Goal: Feedback & Contribution: Contribute content

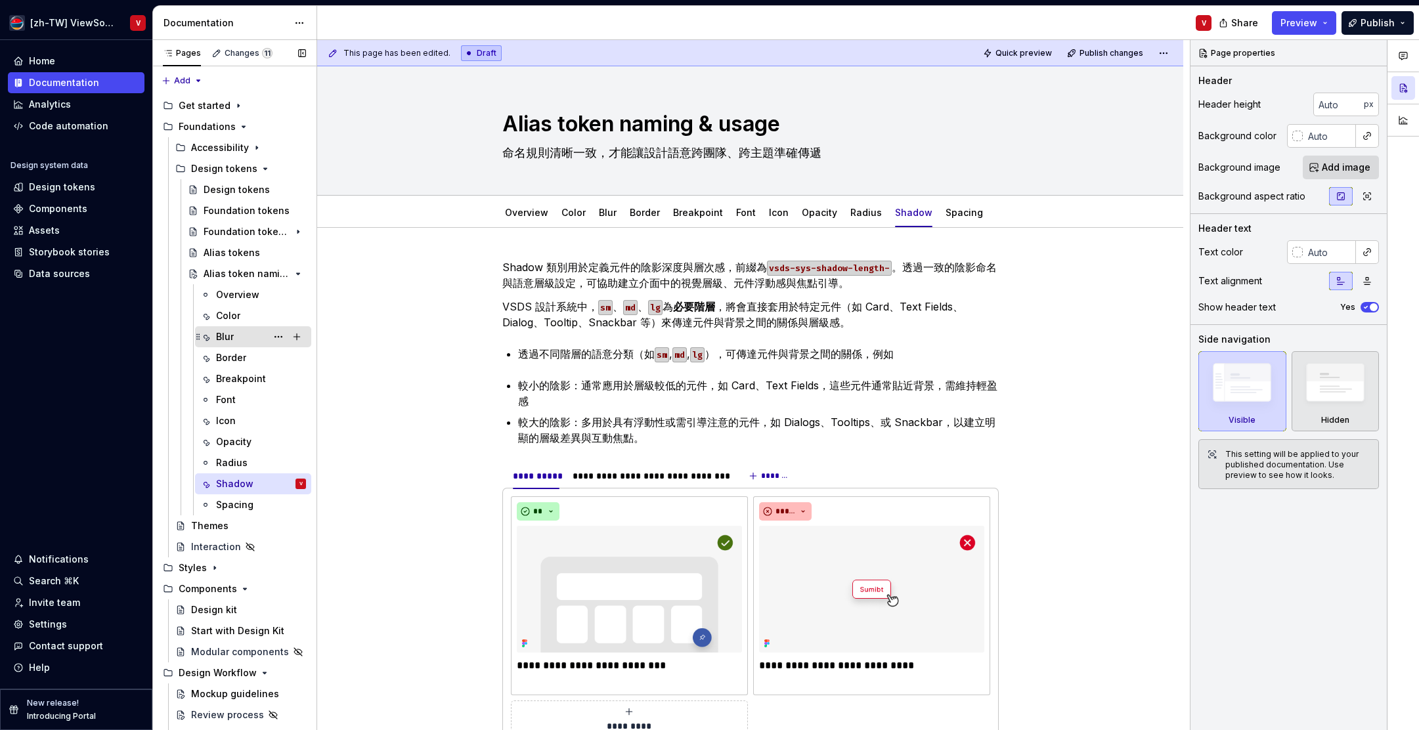
click at [249, 336] on div "Blur" at bounding box center [261, 337] width 90 height 18
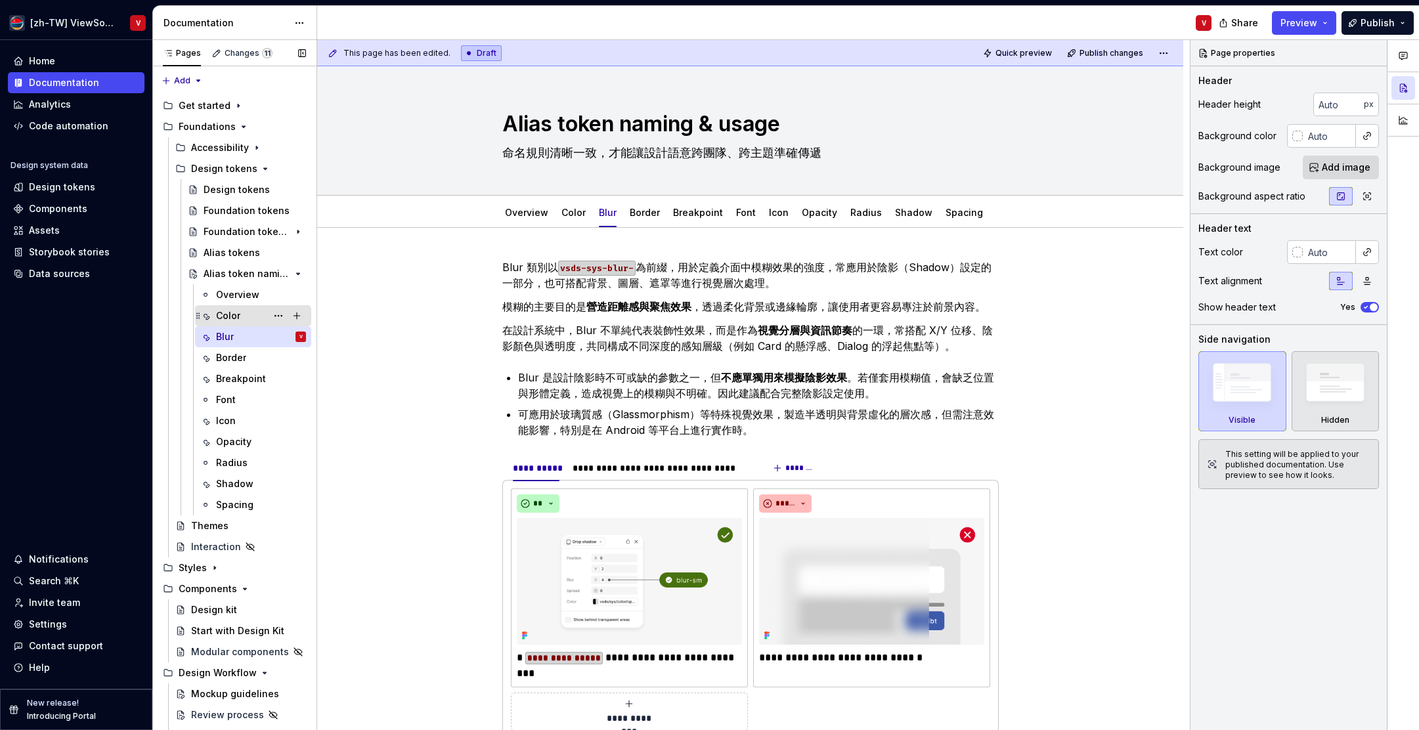
click at [252, 315] on div "Color" at bounding box center [261, 316] width 90 height 18
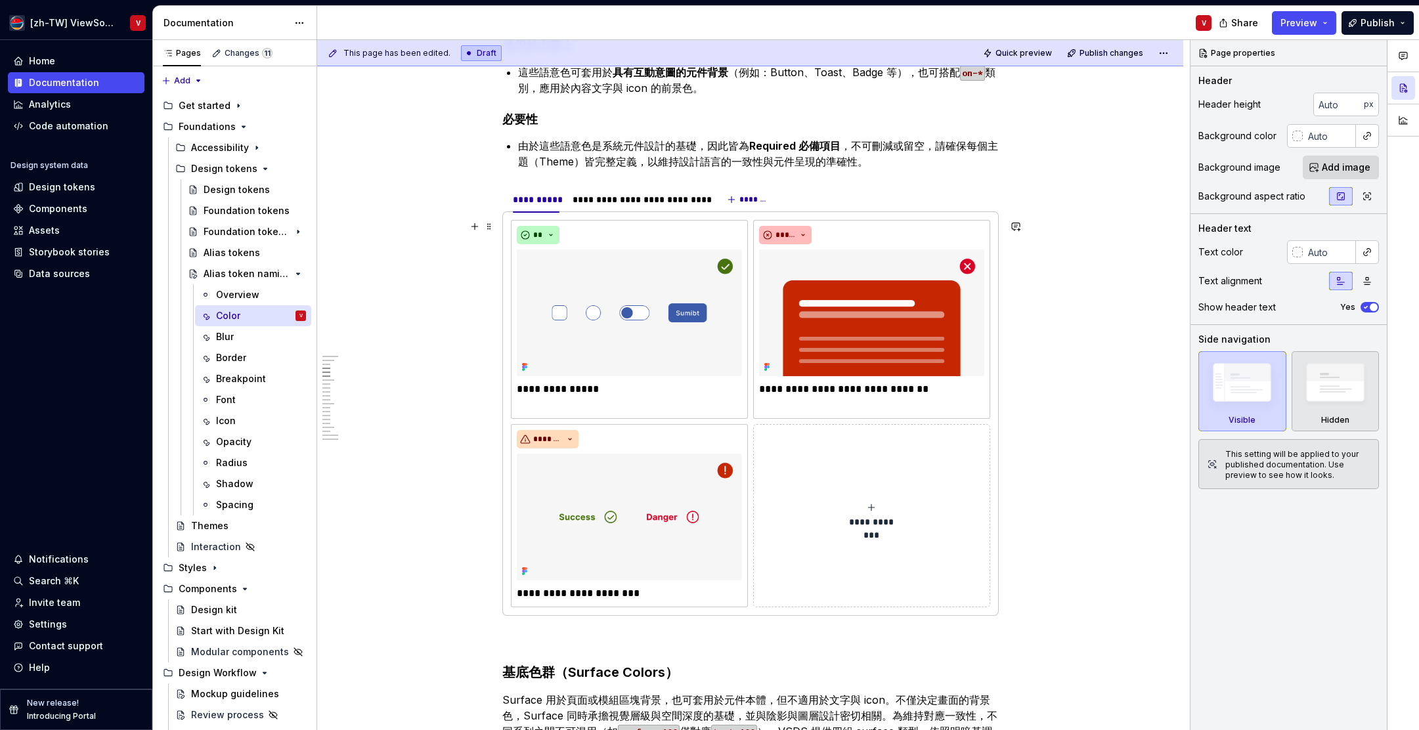
scroll to position [759, 0]
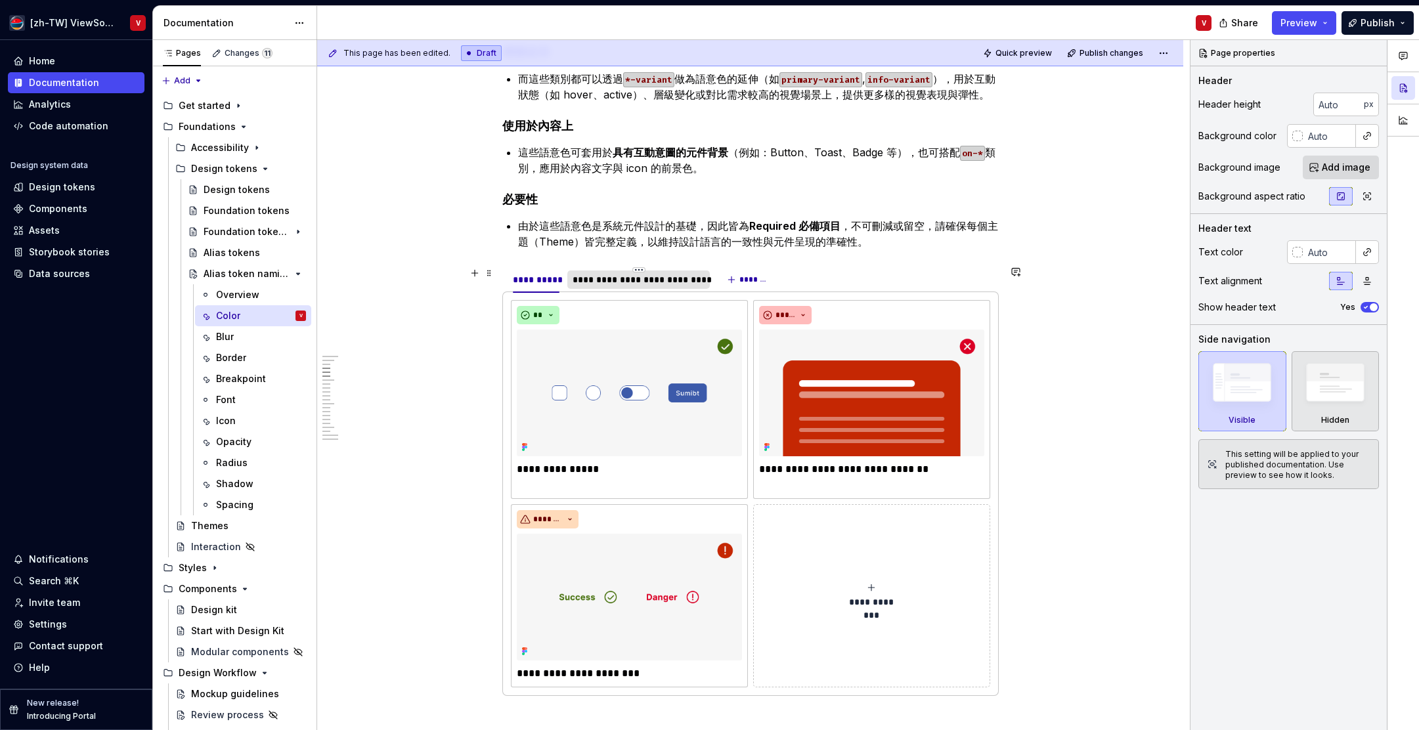
click at [630, 281] on div "**********" at bounding box center [639, 279] width 133 height 13
type textarea "*"
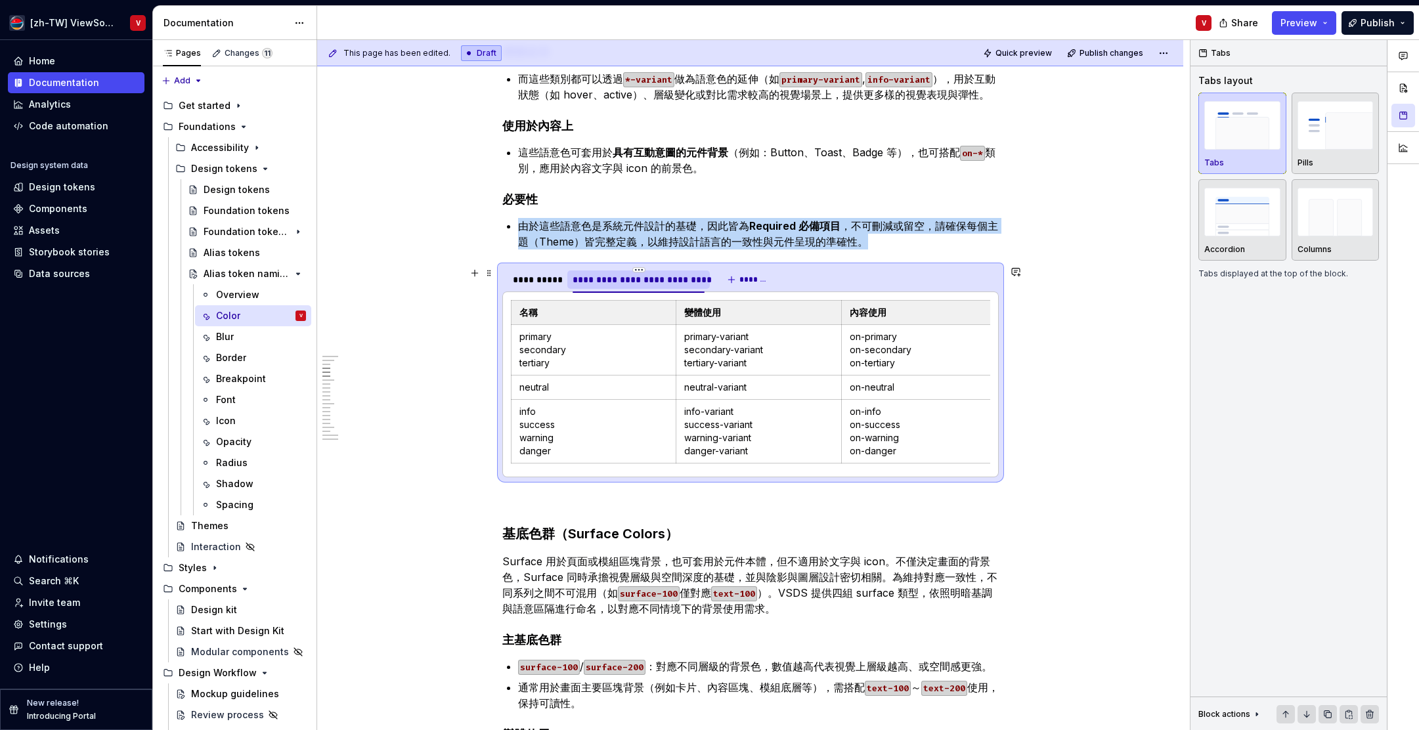
click at [630, 281] on div "**********" at bounding box center [639, 279] width 133 height 13
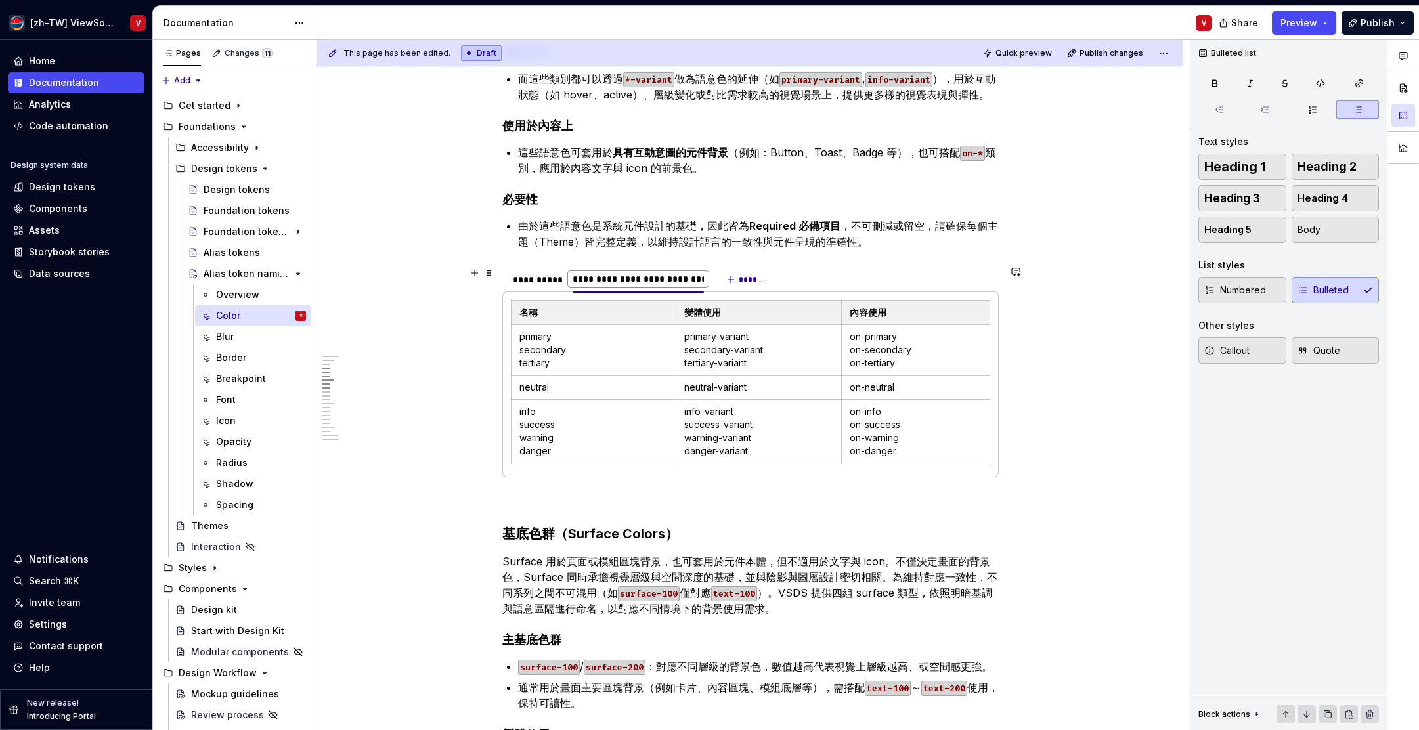
type input "*******"
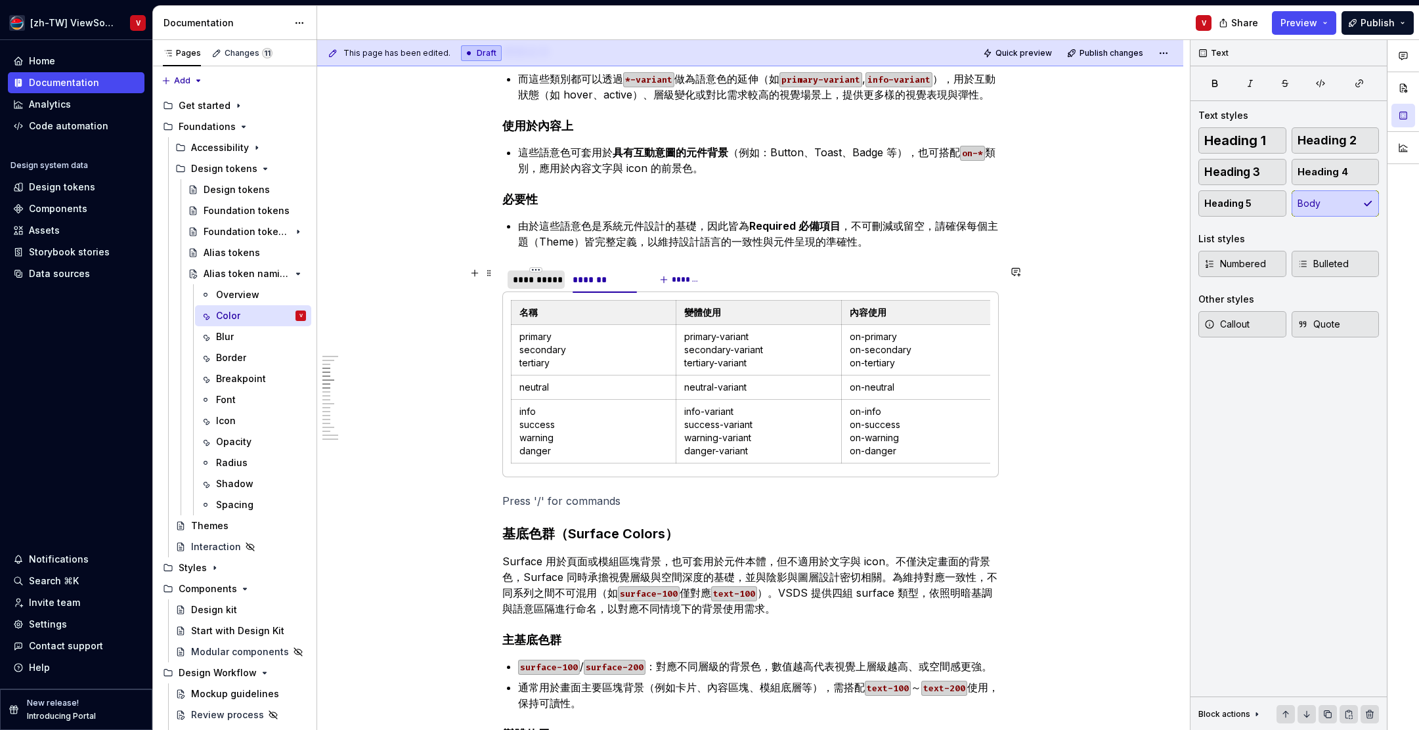
click at [537, 279] on div "**********" at bounding box center [536, 279] width 47 height 13
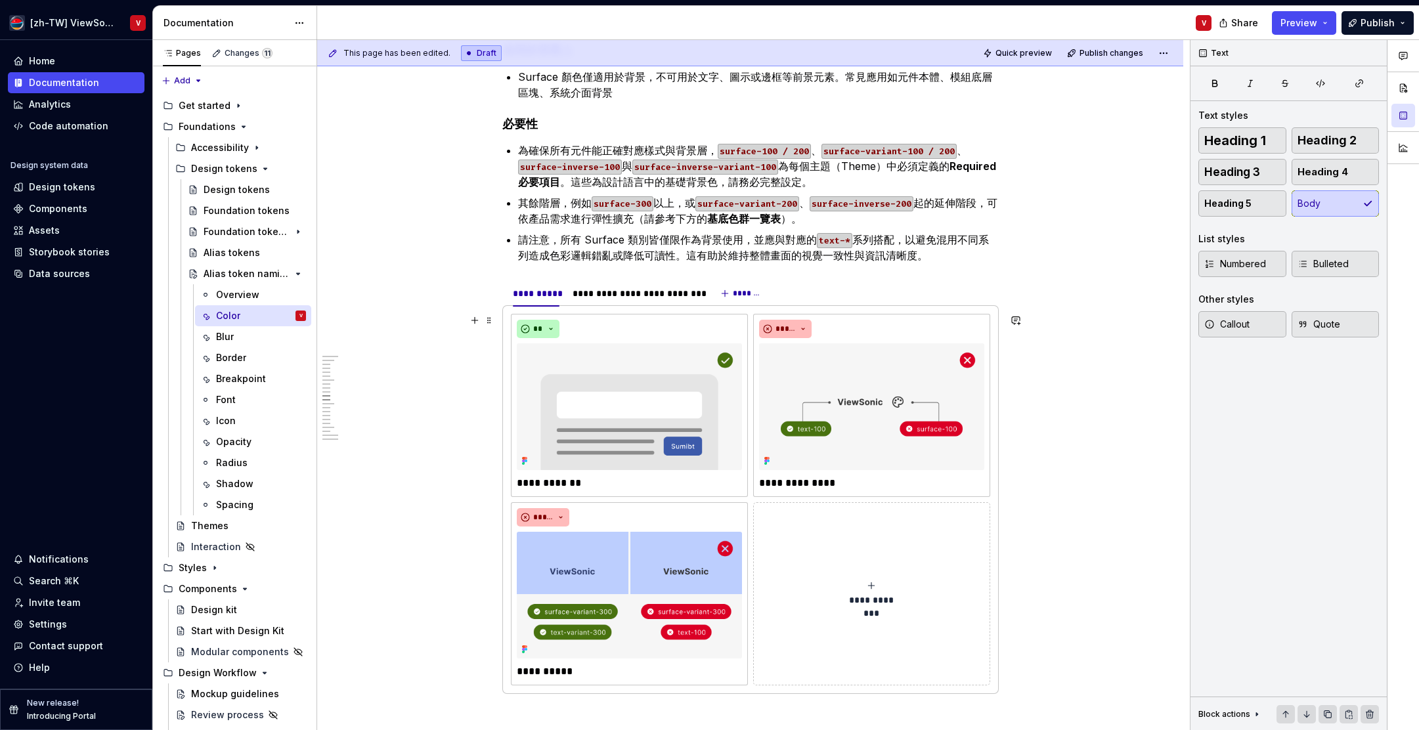
scroll to position [1808, 0]
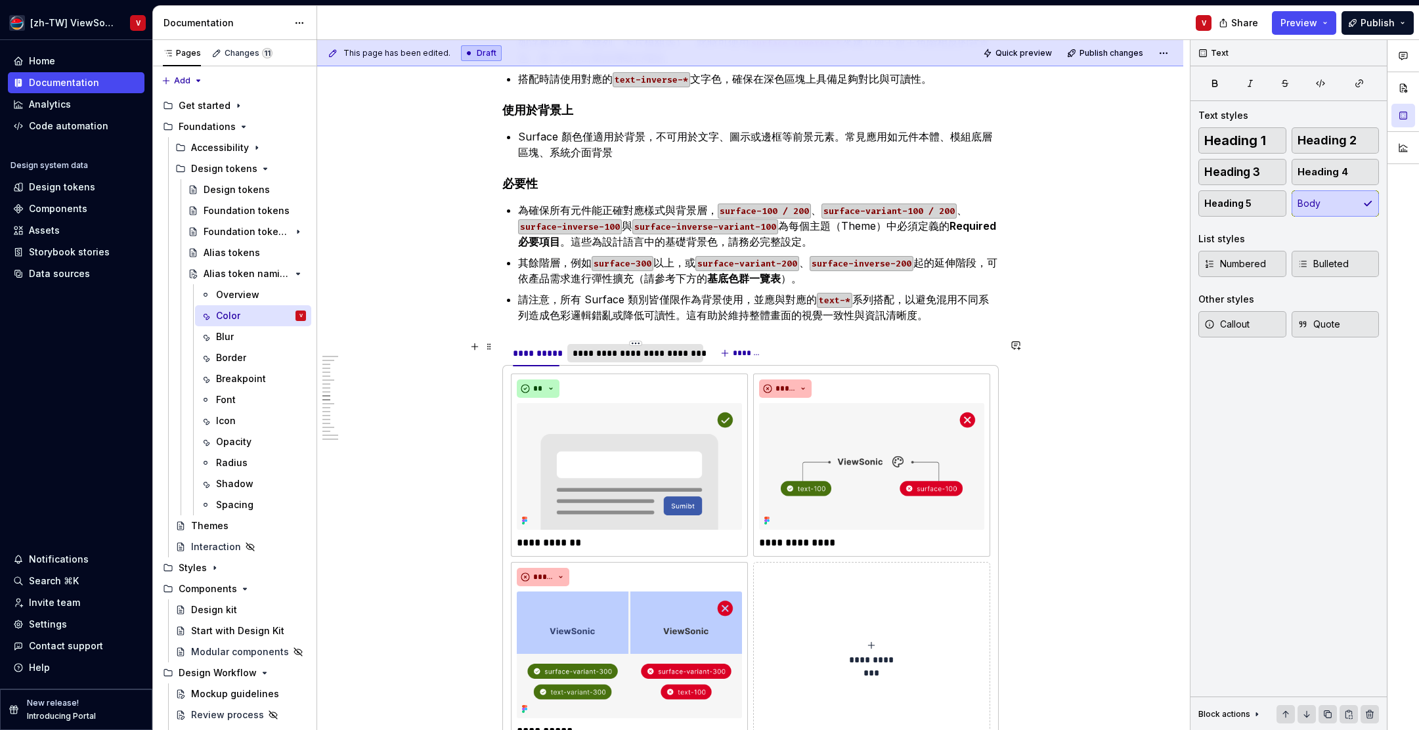
click at [629, 356] on div "**********" at bounding box center [636, 353] width 126 height 13
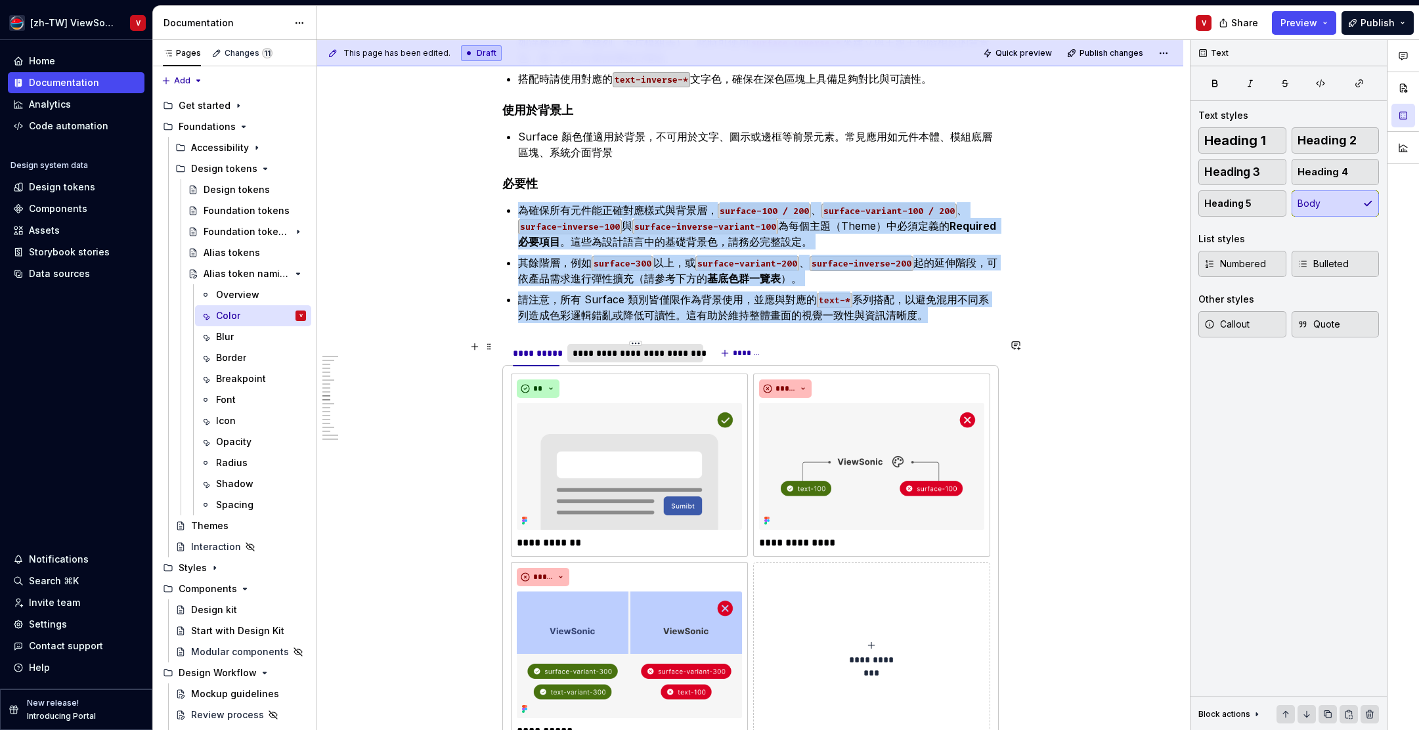
click at [629, 356] on div "**********" at bounding box center [636, 353] width 126 height 13
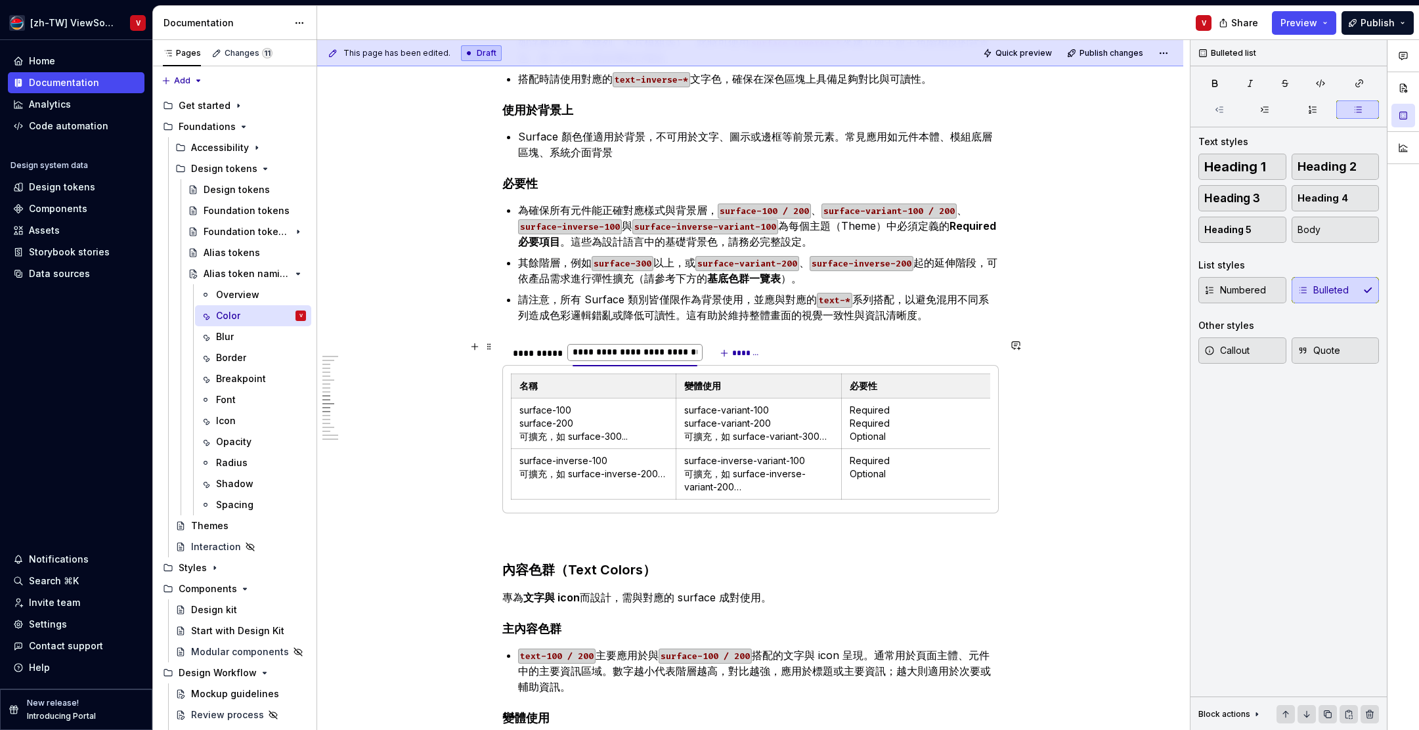
type input "*******"
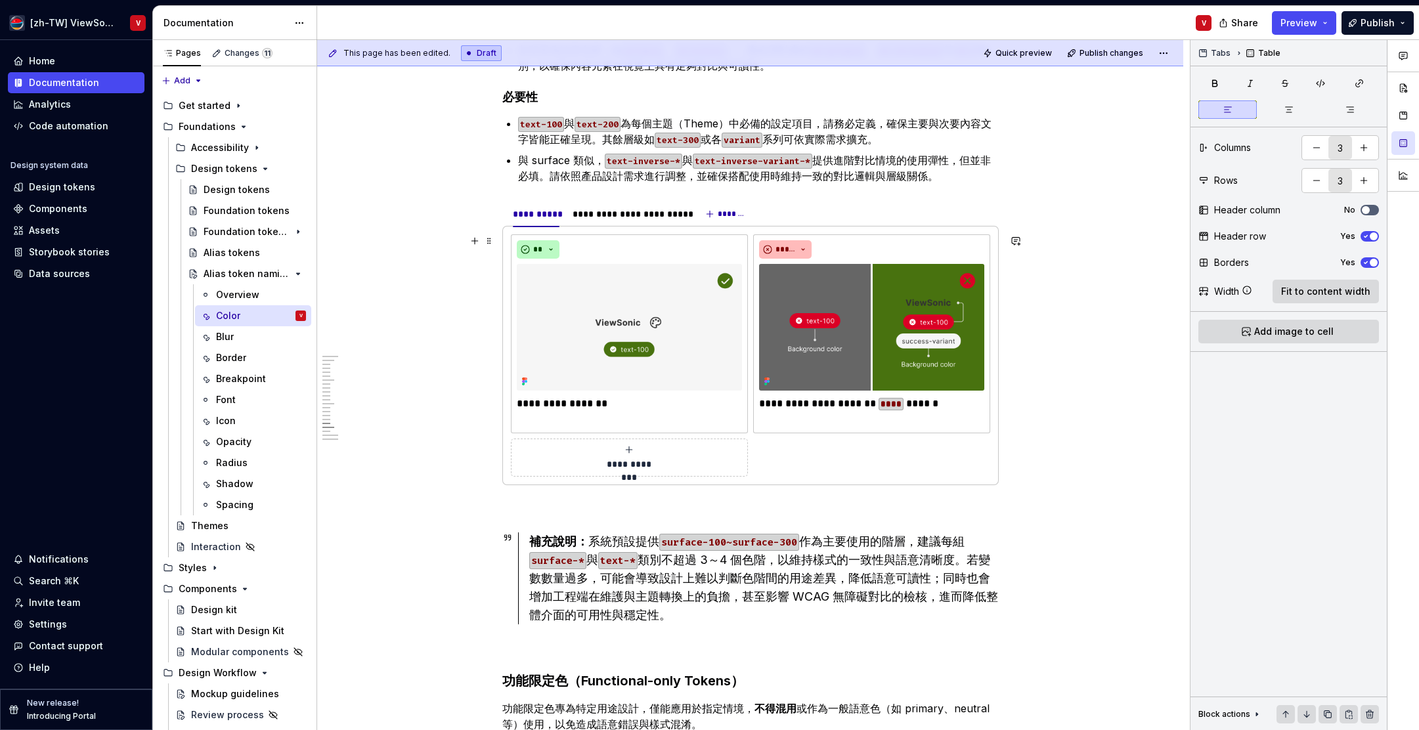
scroll to position [2693, 0]
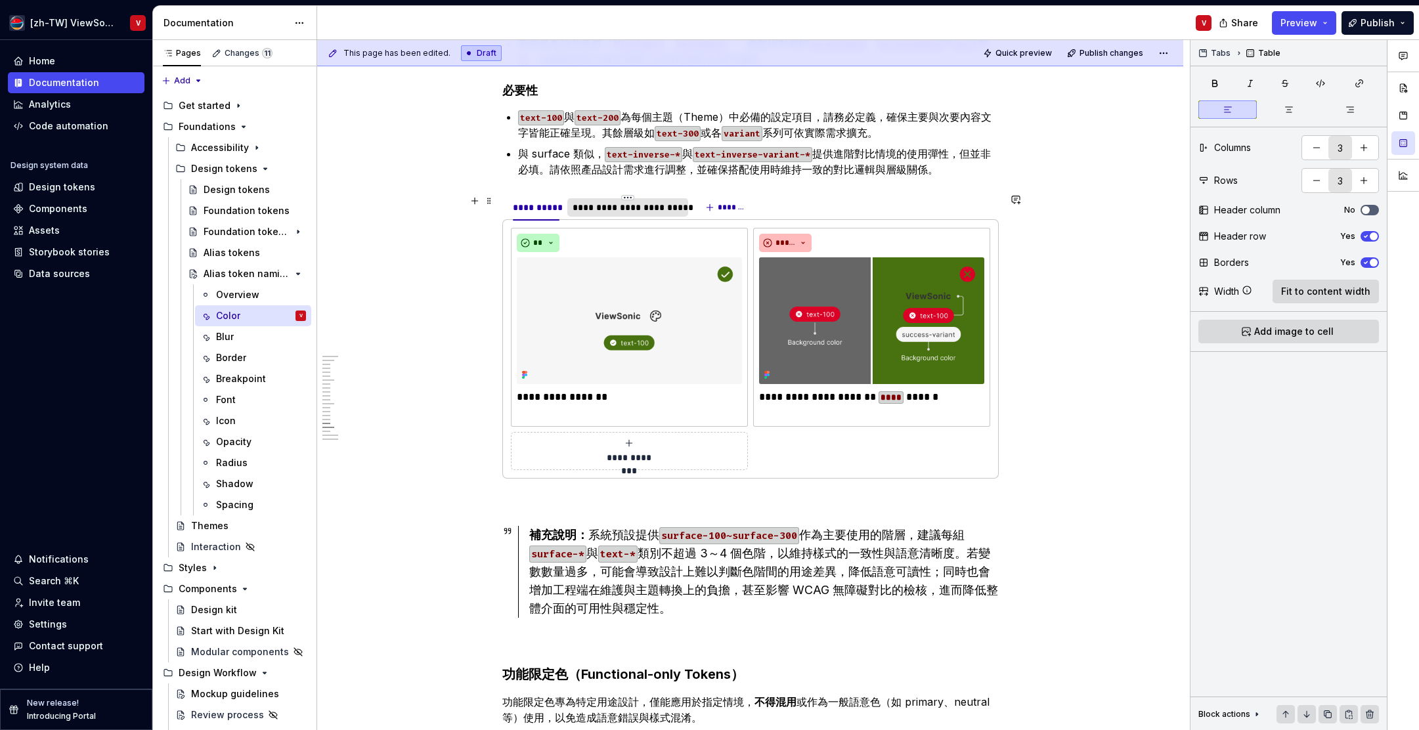
click at [610, 210] on div "**********" at bounding box center [628, 207] width 110 height 13
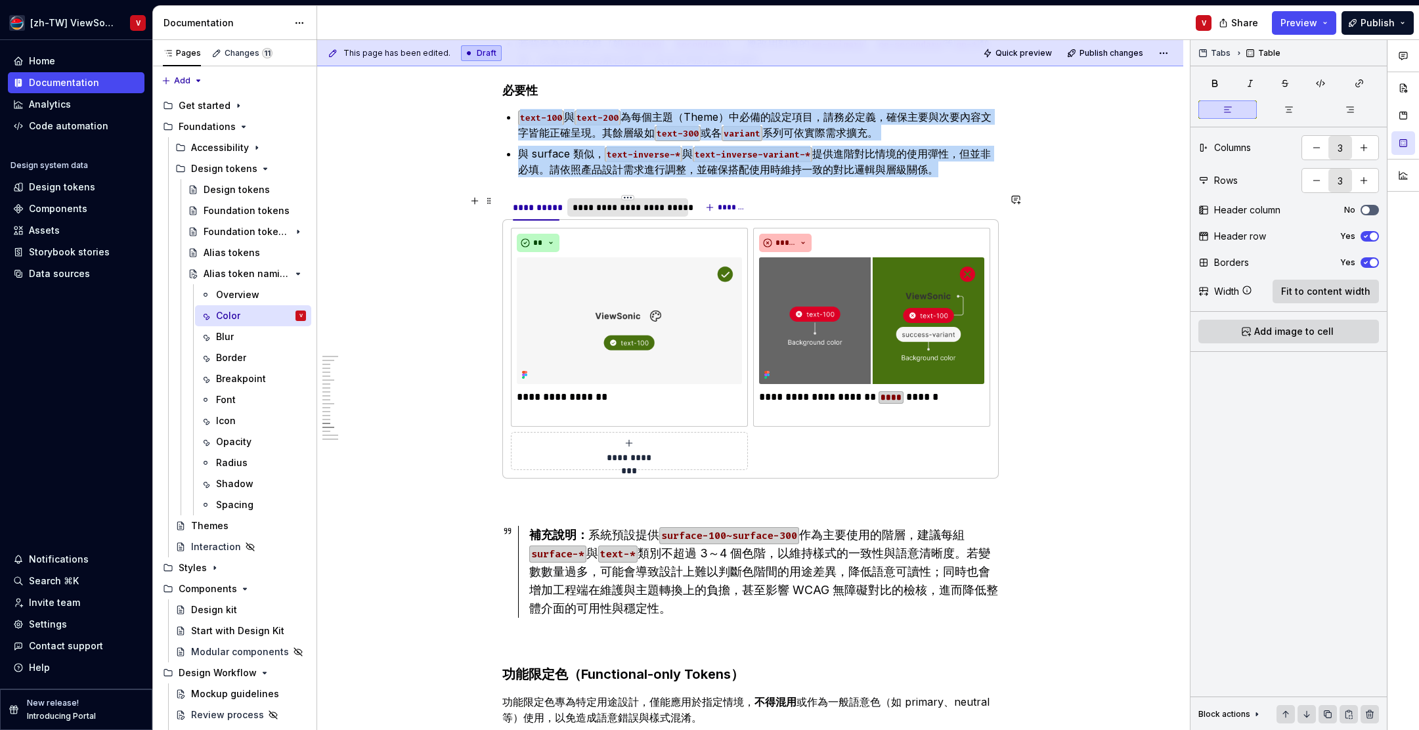
click at [611, 210] on div "**********" at bounding box center [628, 207] width 110 height 13
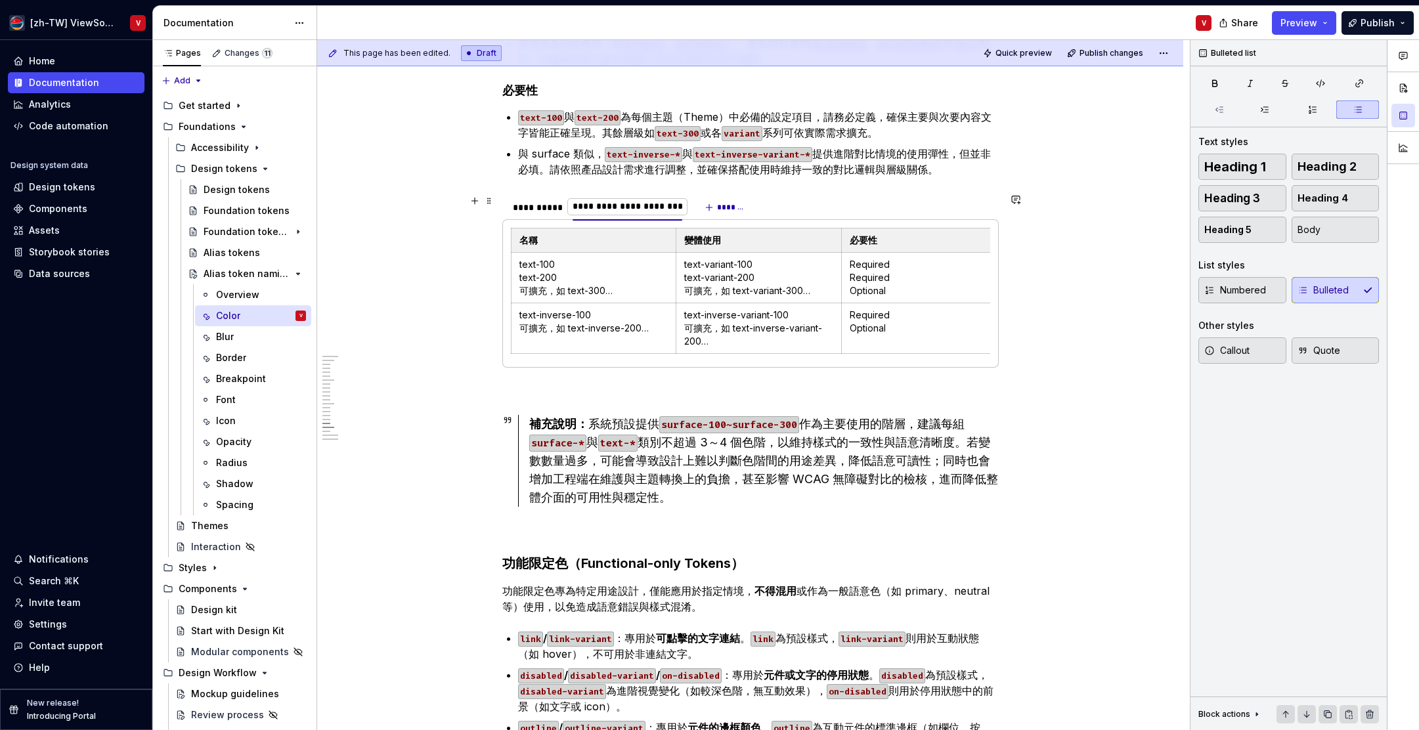
type input "*******"
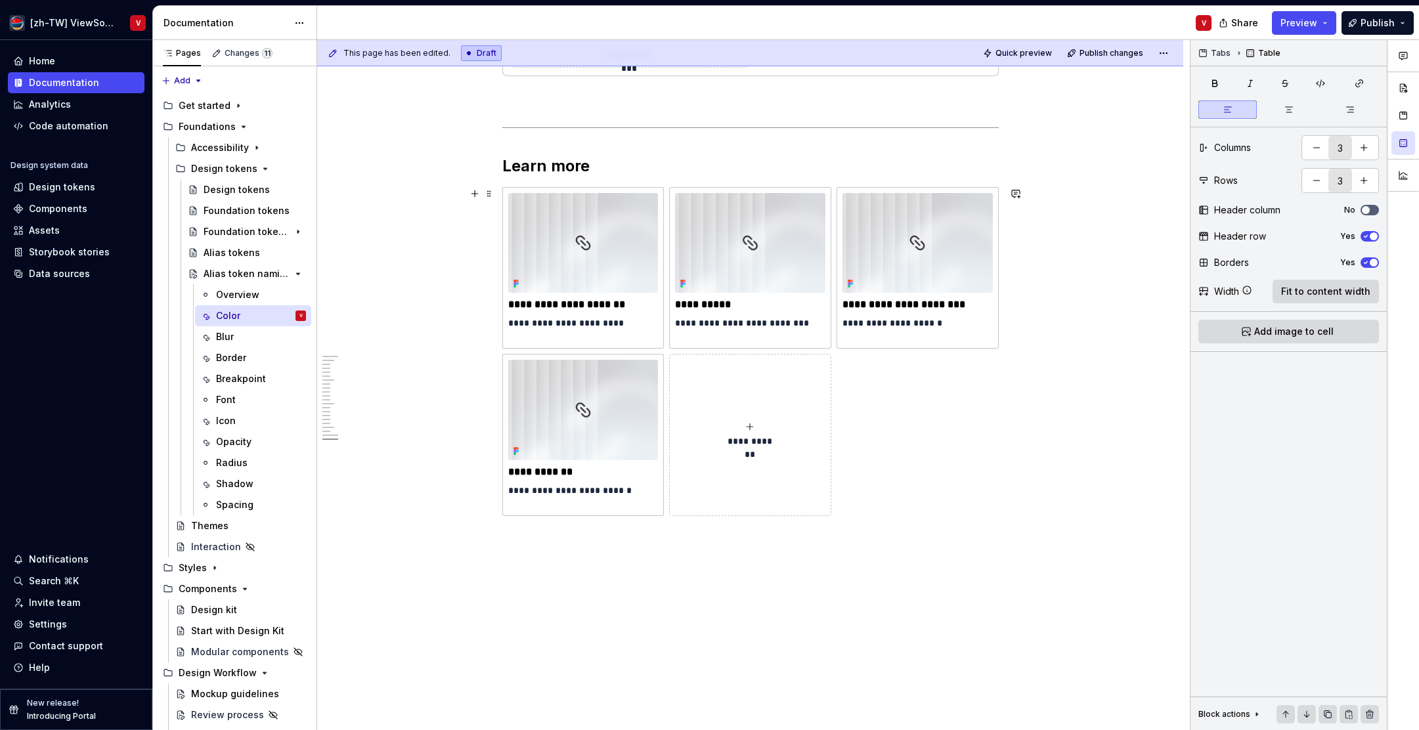
scroll to position [4045, 0]
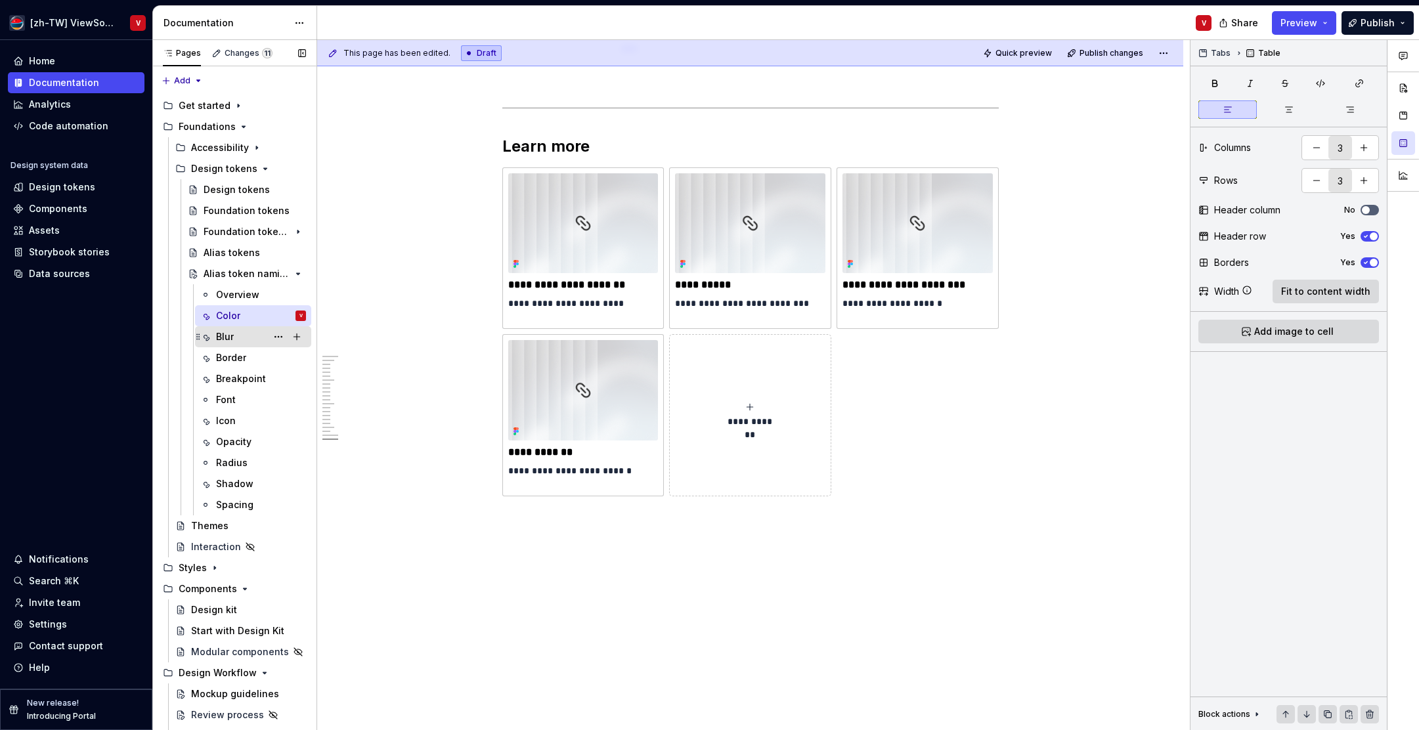
click at [245, 340] on div "Blur" at bounding box center [261, 337] width 90 height 18
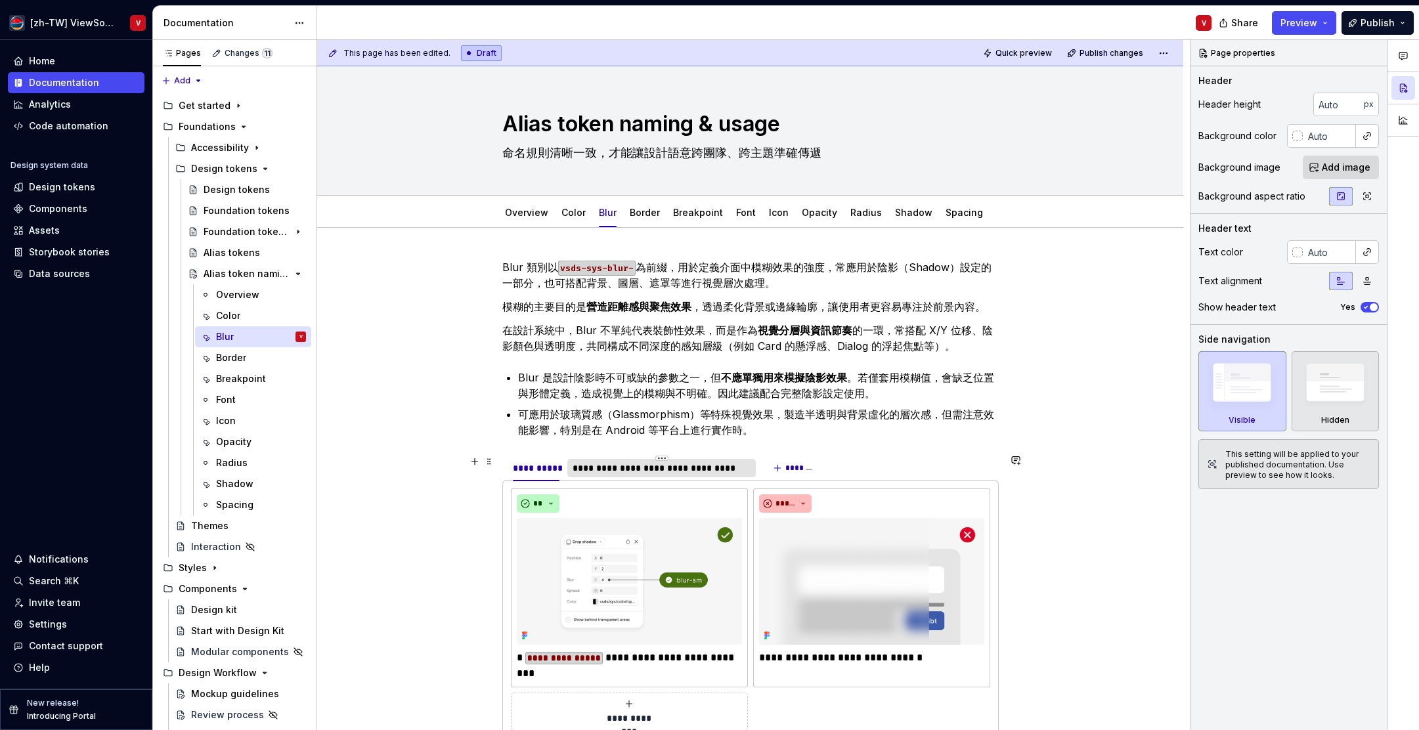
type textarea "*"
click at [634, 466] on div "**********" at bounding box center [662, 468] width 179 height 13
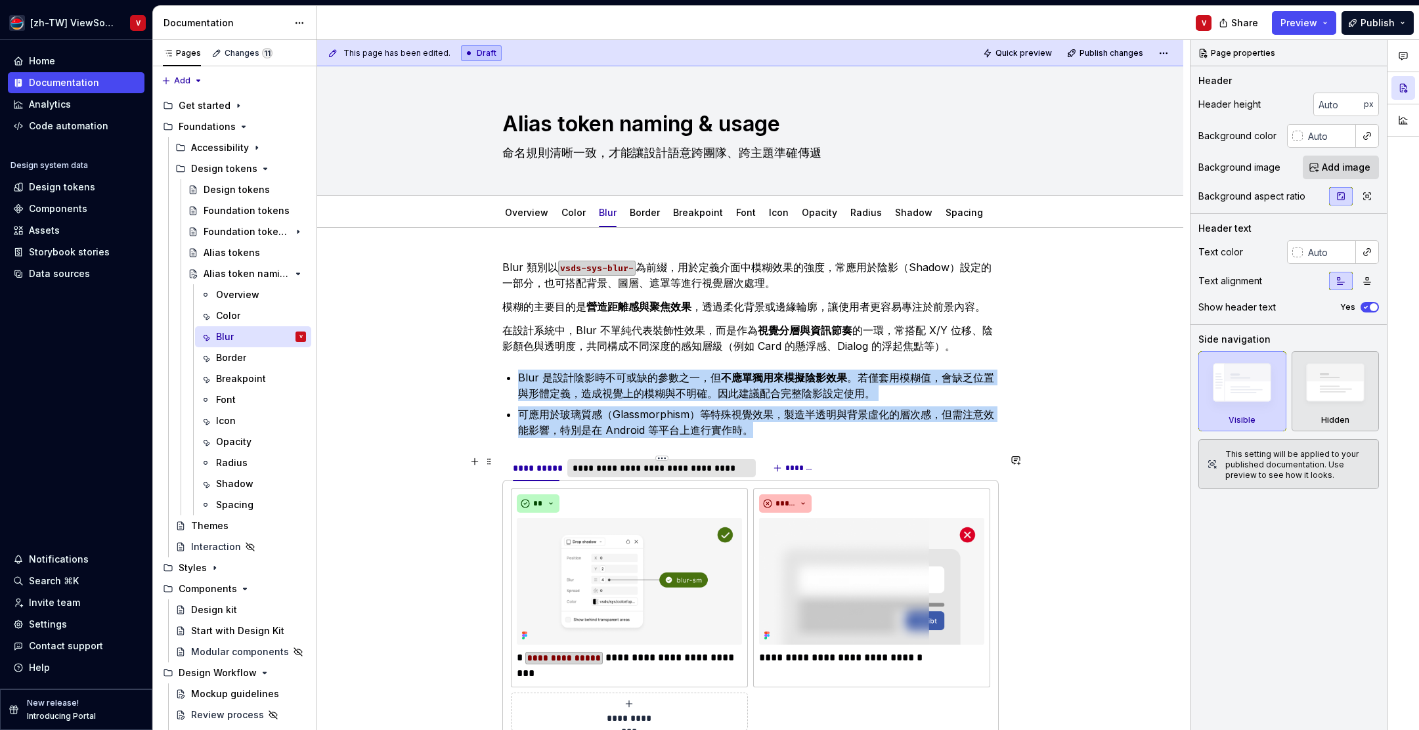
click at [634, 466] on div "**********" at bounding box center [662, 468] width 179 height 13
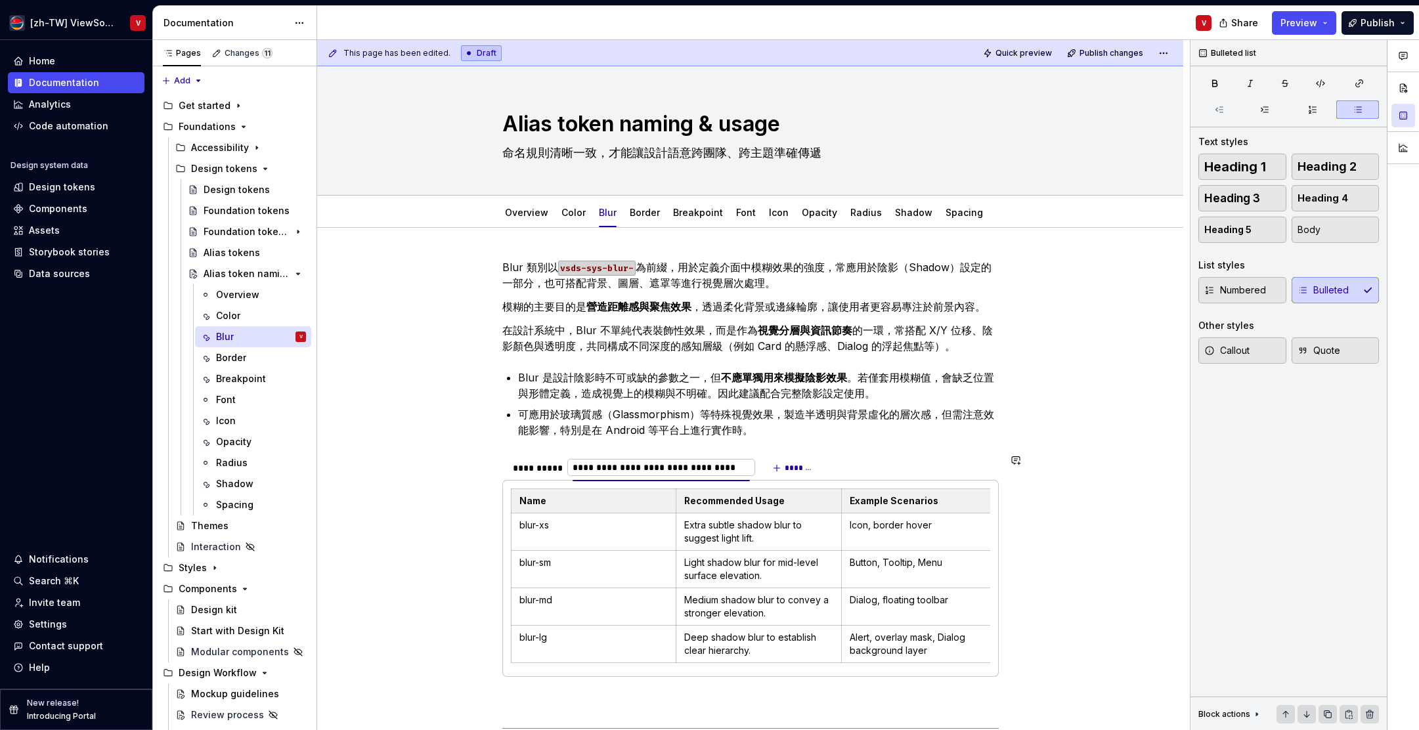
type input "**********"
click at [393, 472] on div "**********" at bounding box center [750, 728] width 866 height 1000
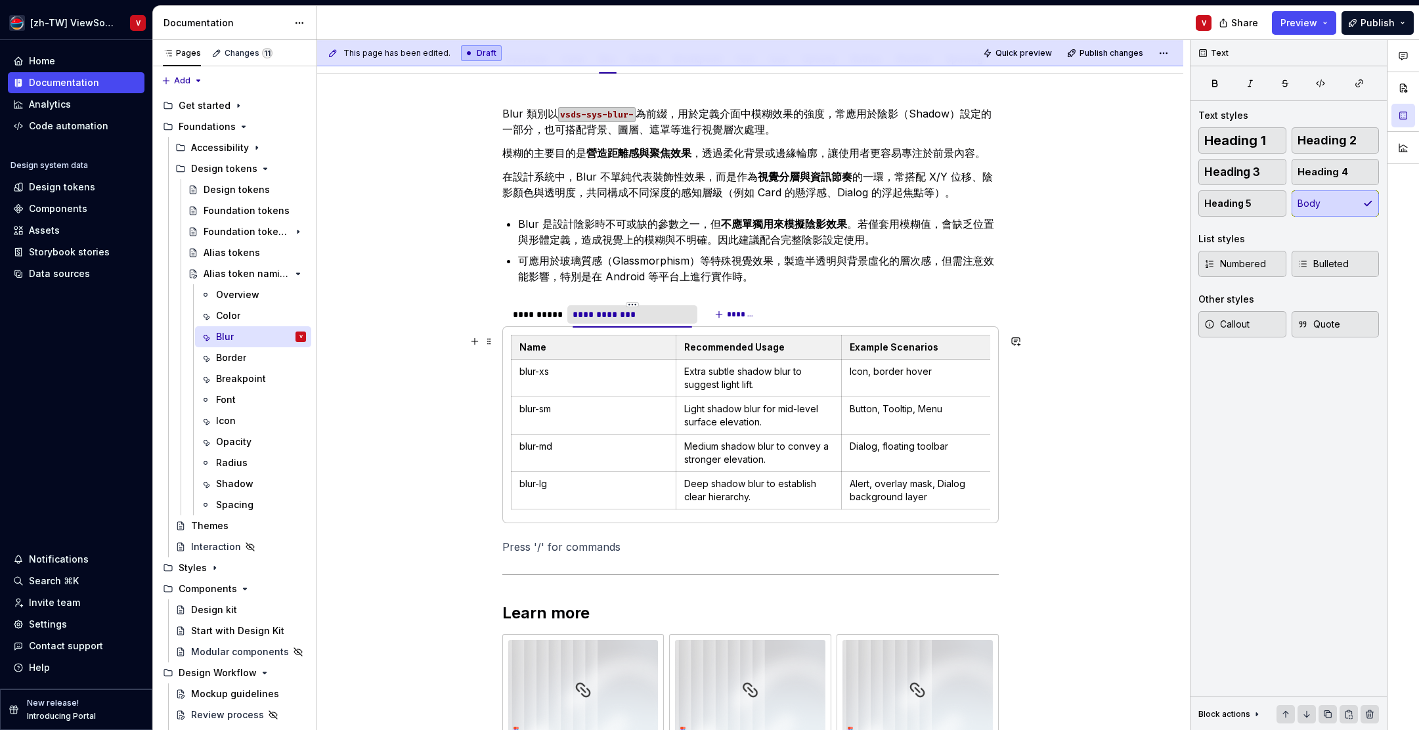
scroll to position [179, 0]
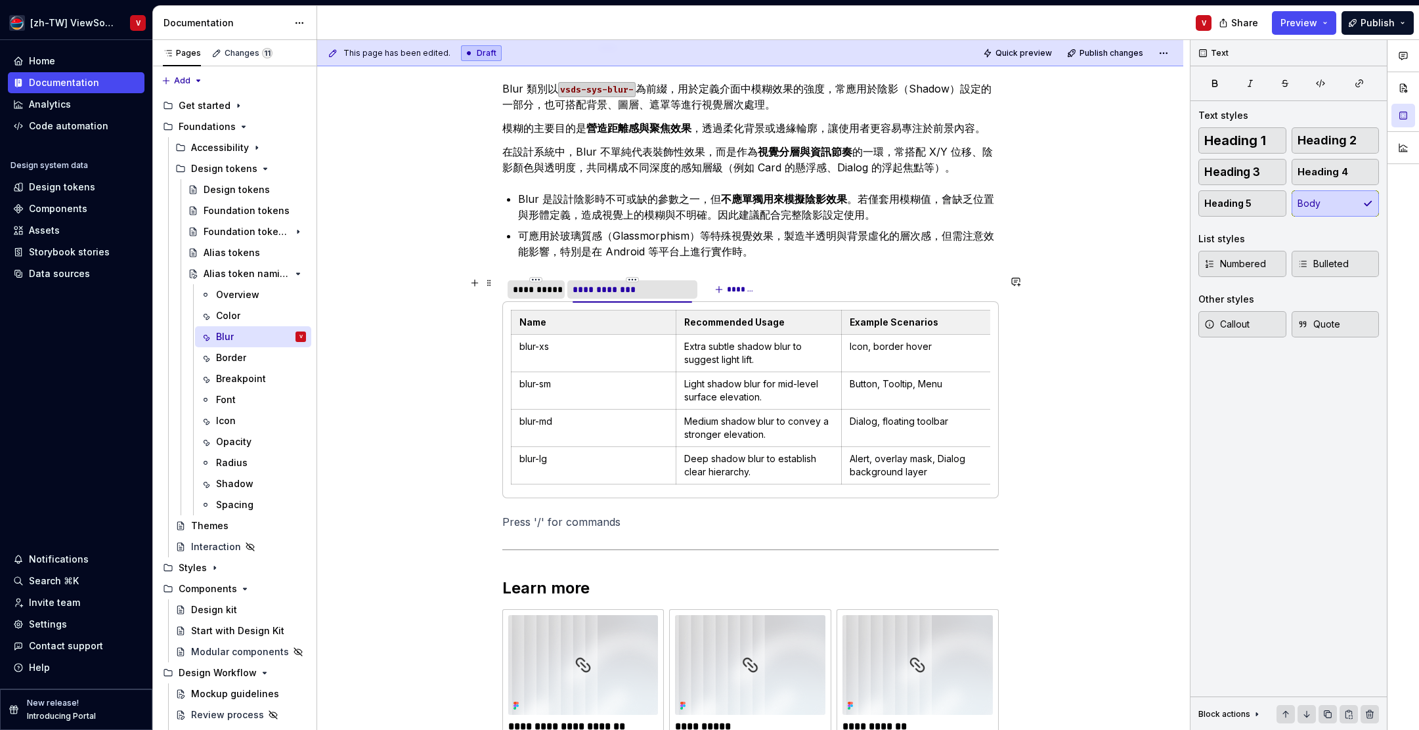
click at [541, 290] on div "**********" at bounding box center [536, 289] width 47 height 13
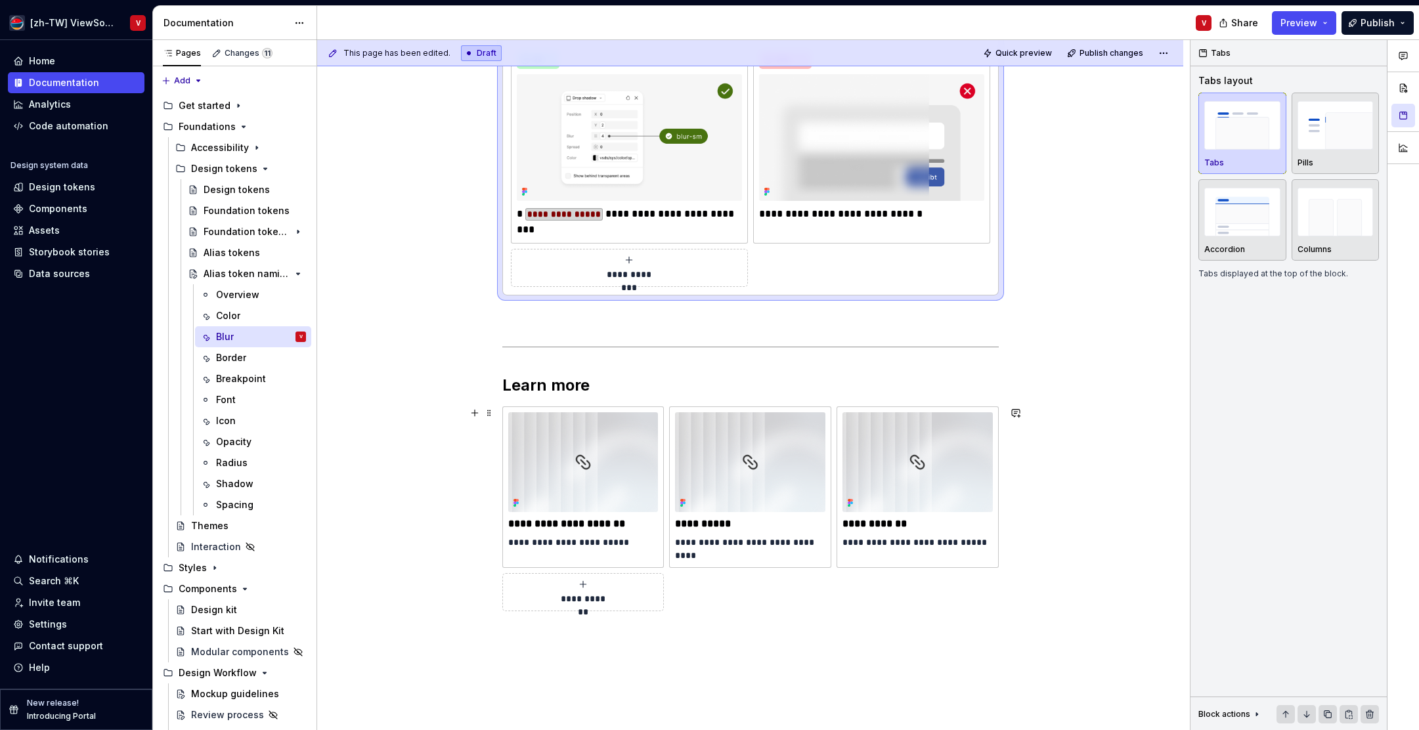
scroll to position [455, 0]
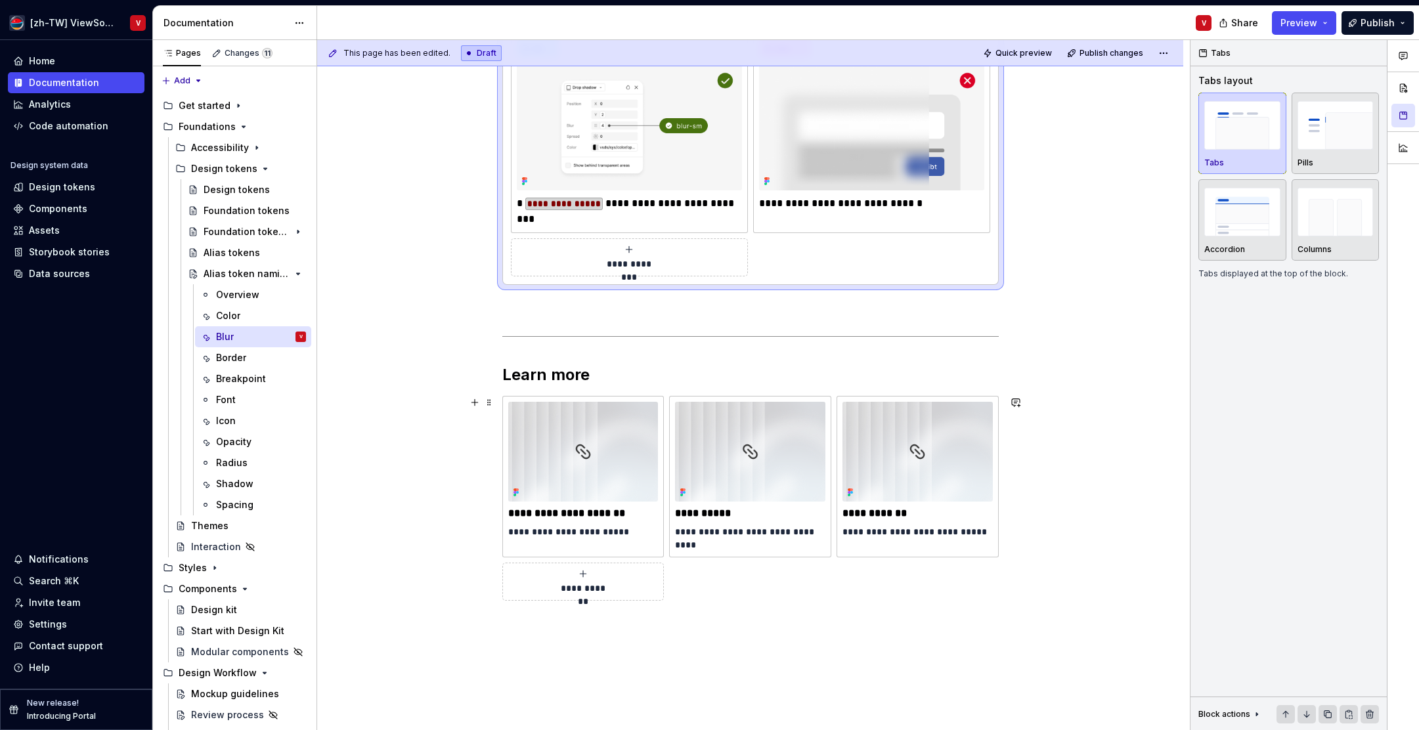
click at [407, 437] on div "**********" at bounding box center [750, 304] width 866 height 1063
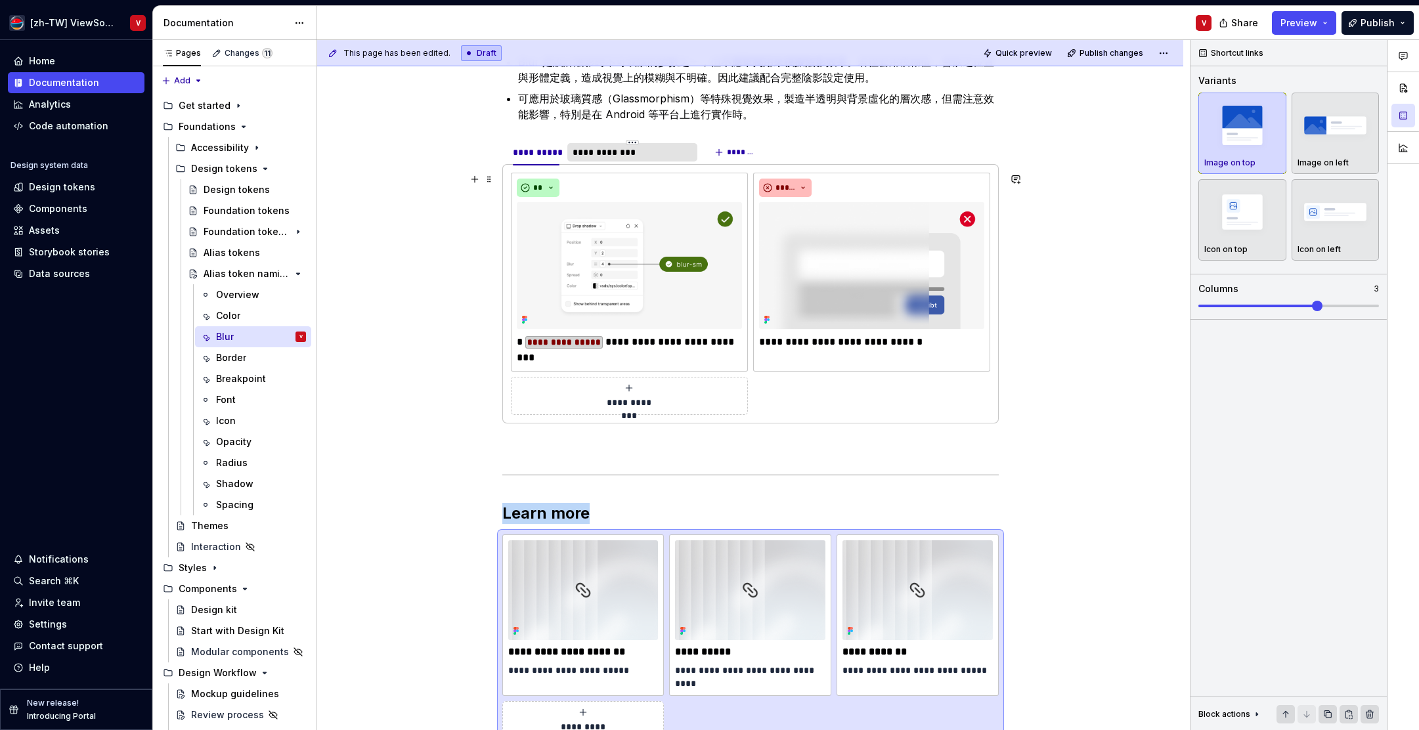
scroll to position [284, 0]
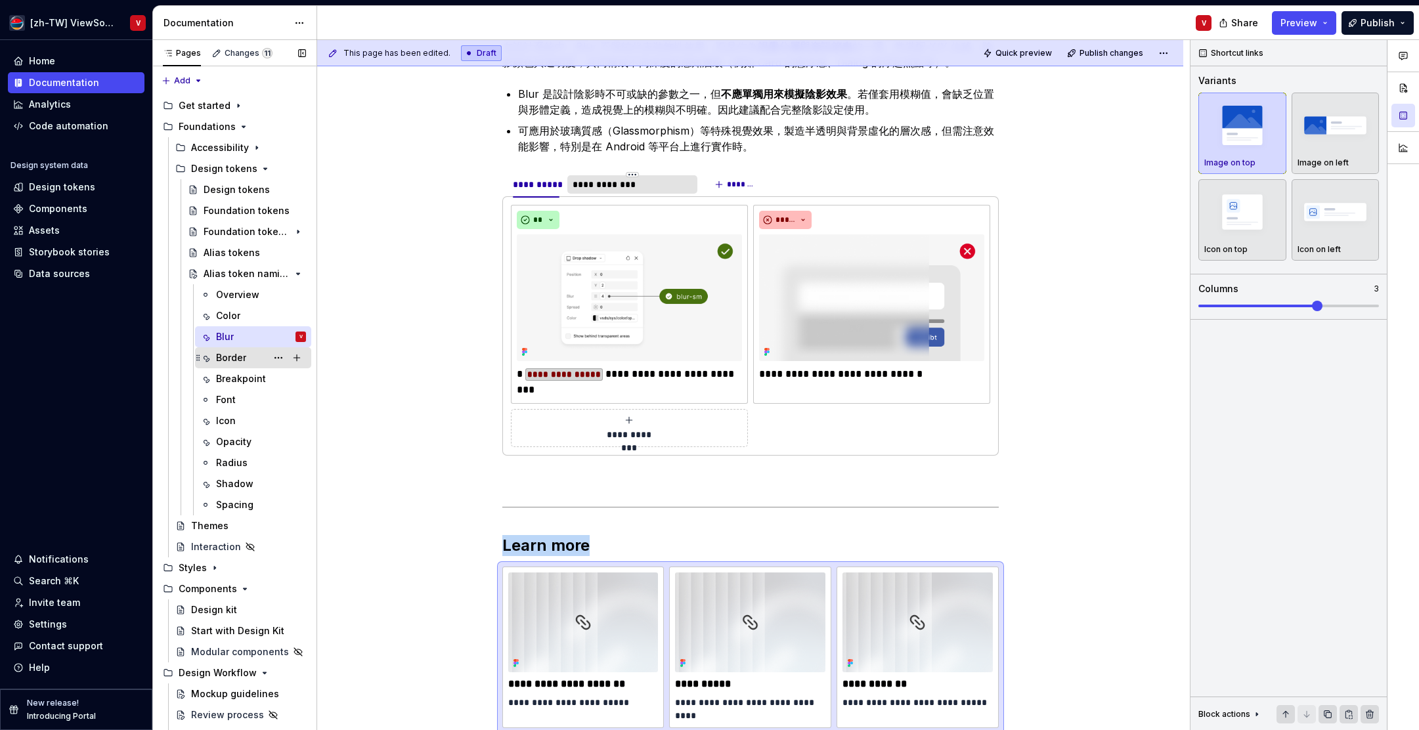
click at [246, 357] on div "Border" at bounding box center [261, 358] width 90 height 18
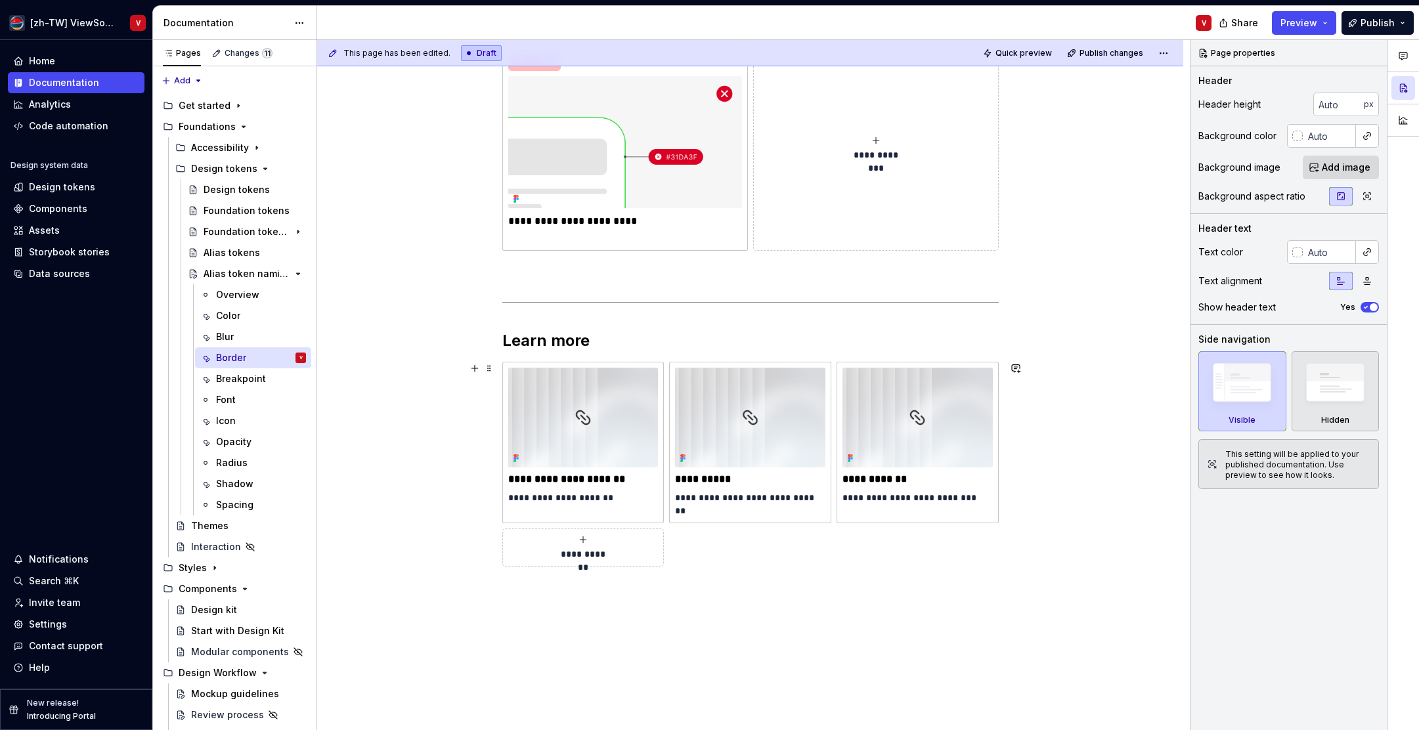
scroll to position [650, 0]
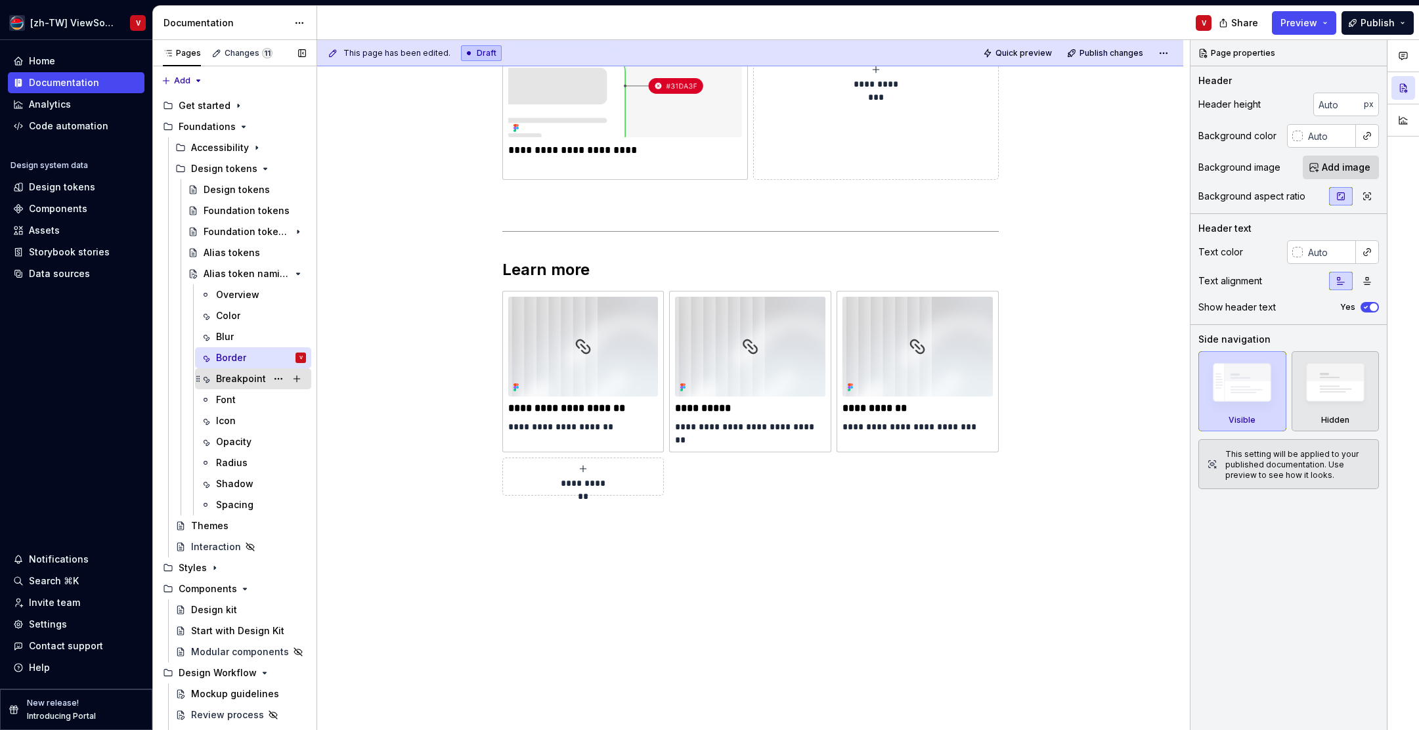
click at [249, 380] on div "Breakpoint" at bounding box center [241, 378] width 50 height 13
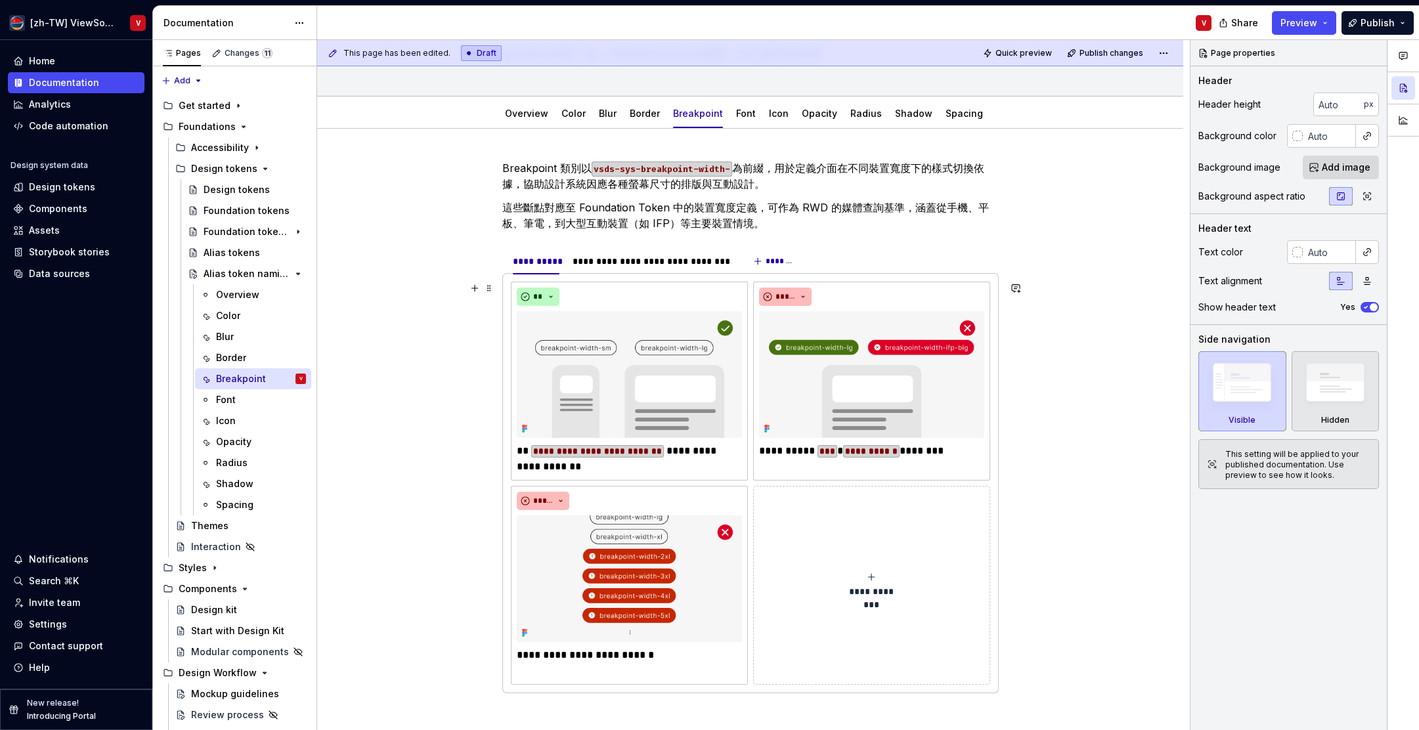
scroll to position [142, 0]
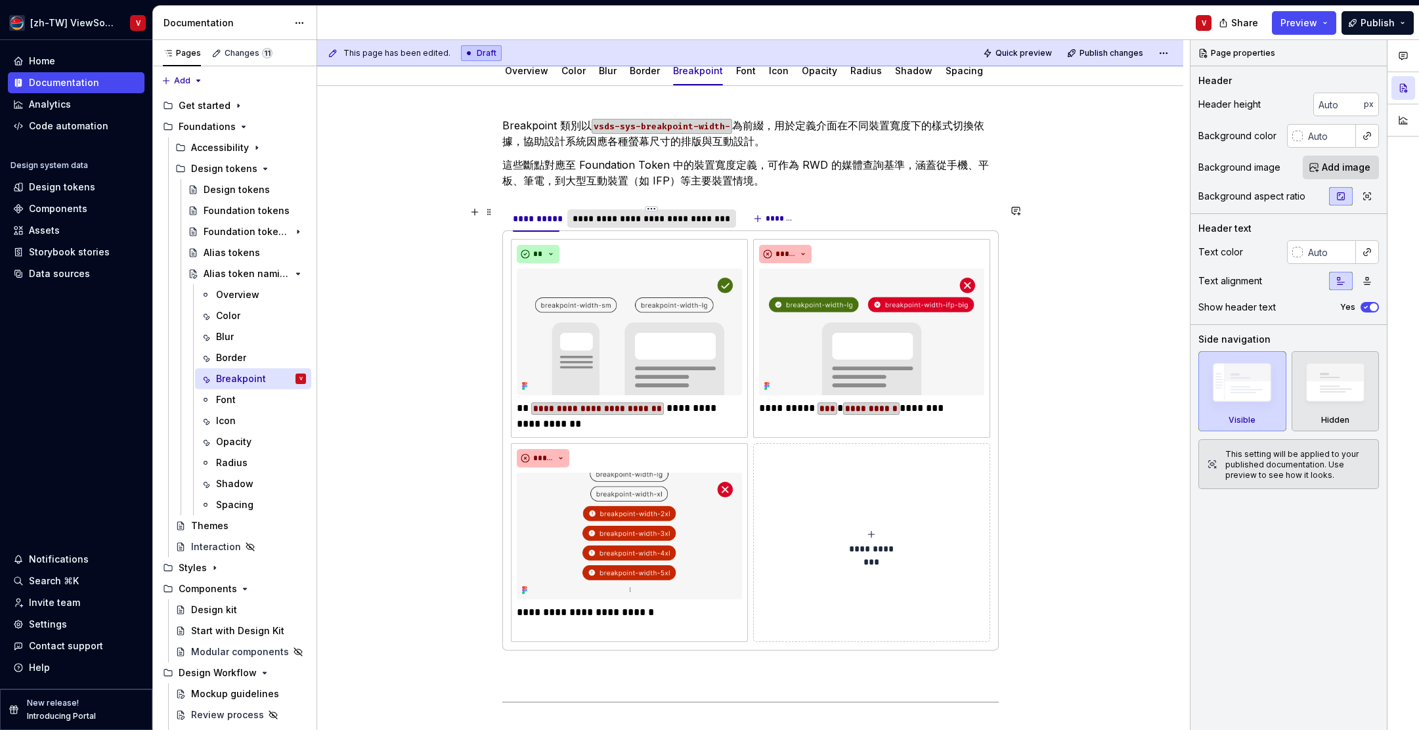
type textarea "*"
click at [691, 221] on div "**********" at bounding box center [652, 218] width 158 height 13
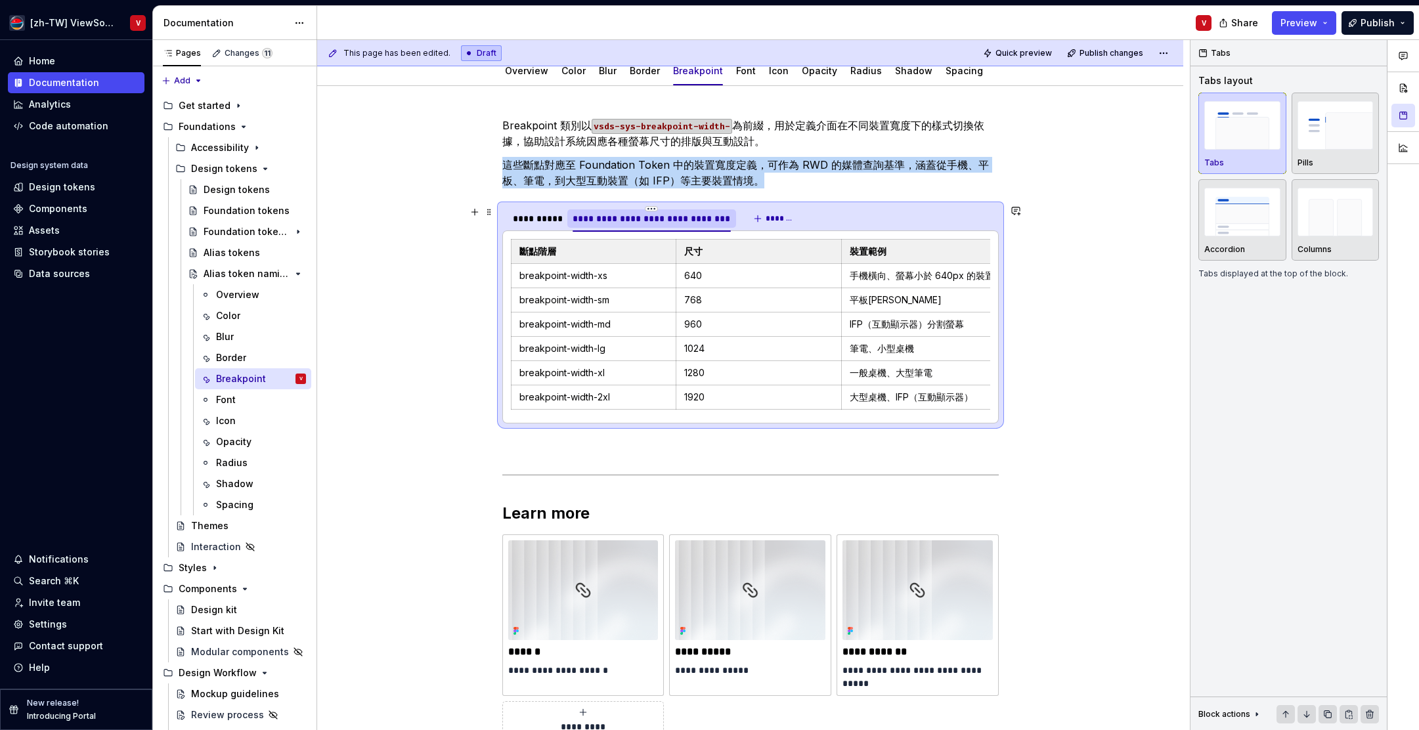
click at [691, 221] on div "**********" at bounding box center [652, 218] width 158 height 13
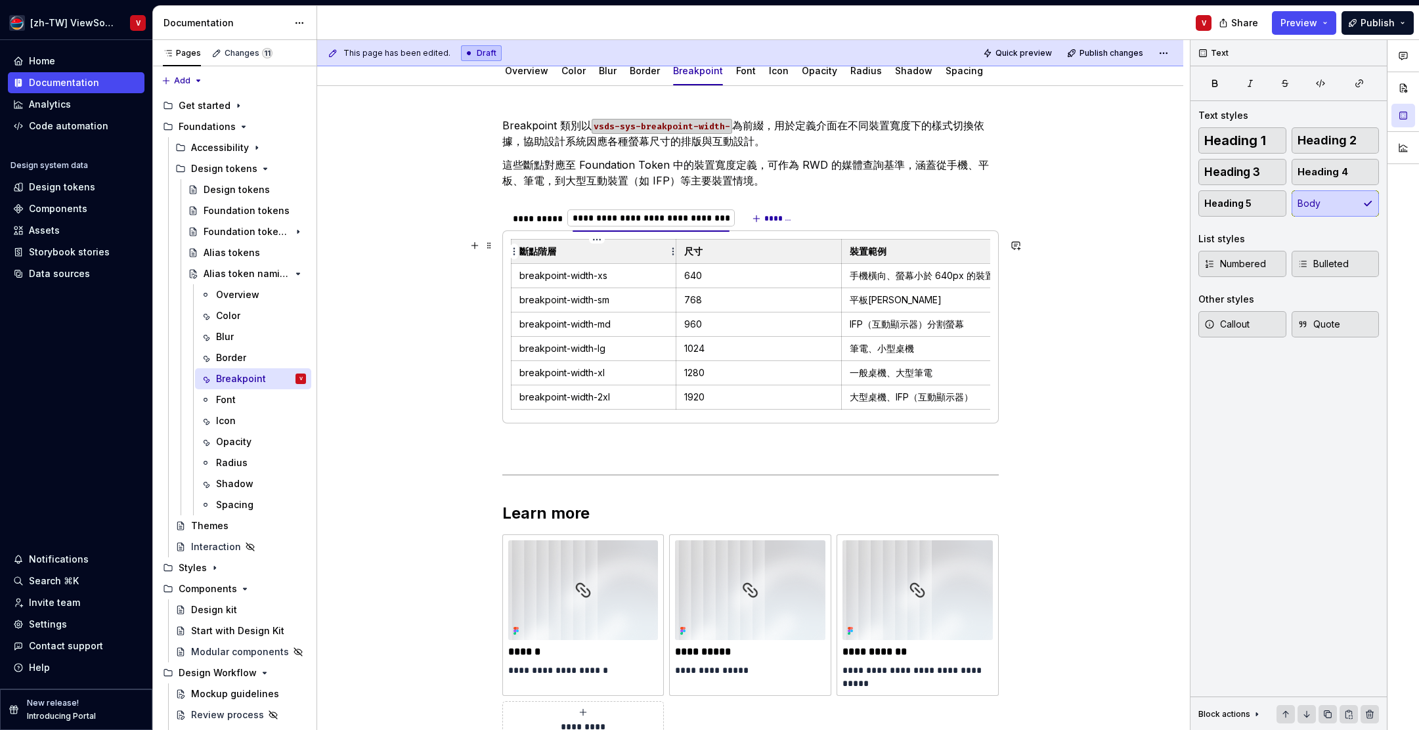
type input "*******"
click at [397, 311] on div "**********" at bounding box center [750, 530] width 866 height 889
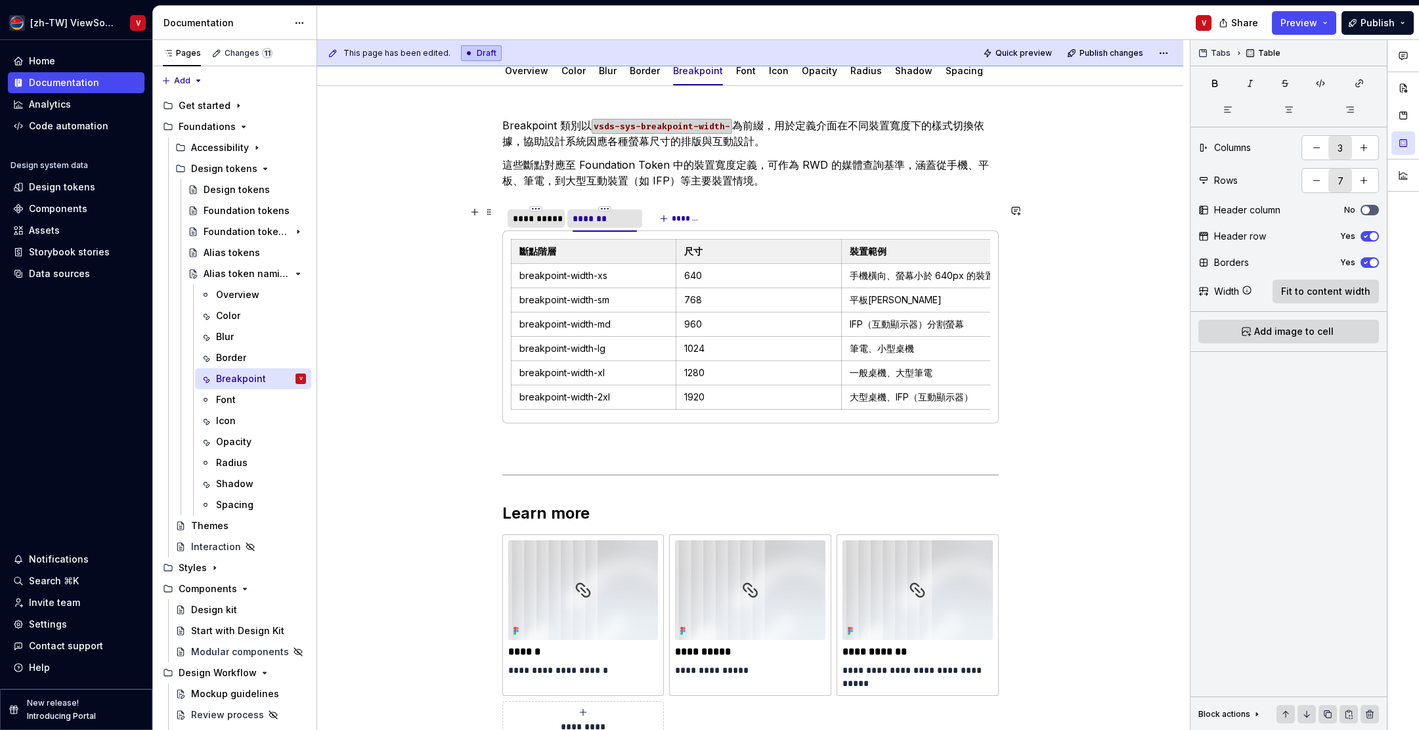
drag, startPoint x: 538, startPoint y: 218, endPoint x: 525, endPoint y: 221, distance: 12.8
click at [538, 218] on div "**********" at bounding box center [536, 218] width 47 height 13
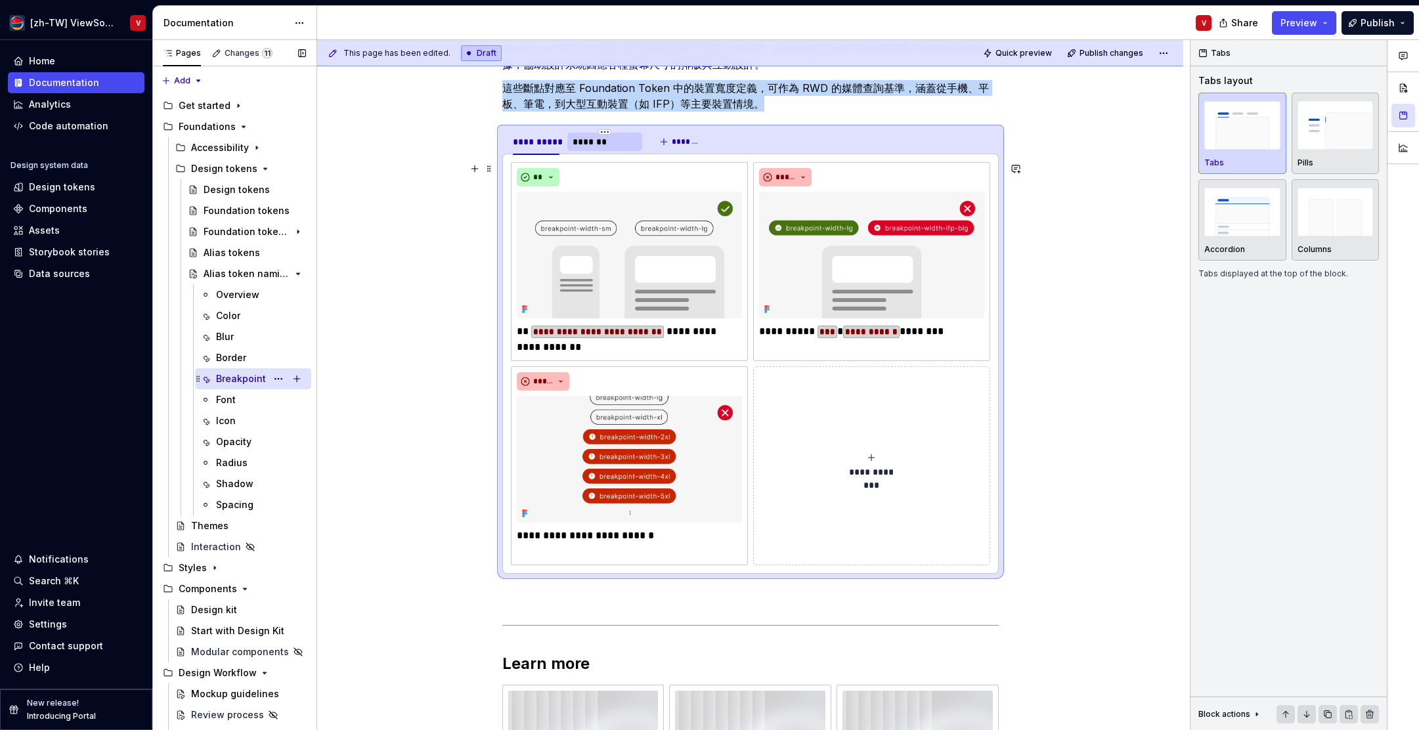
scroll to position [281, 0]
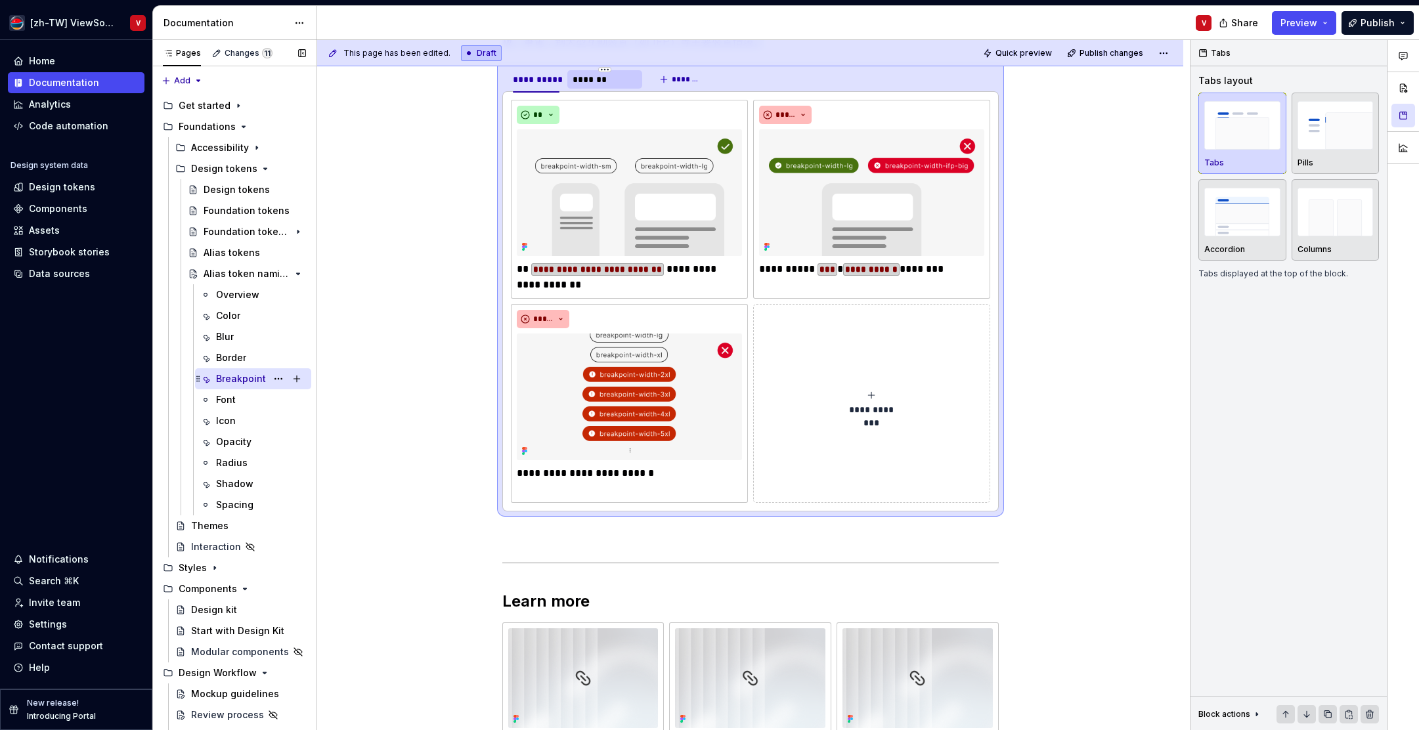
click at [242, 402] on div "Font" at bounding box center [261, 399] width 90 height 13
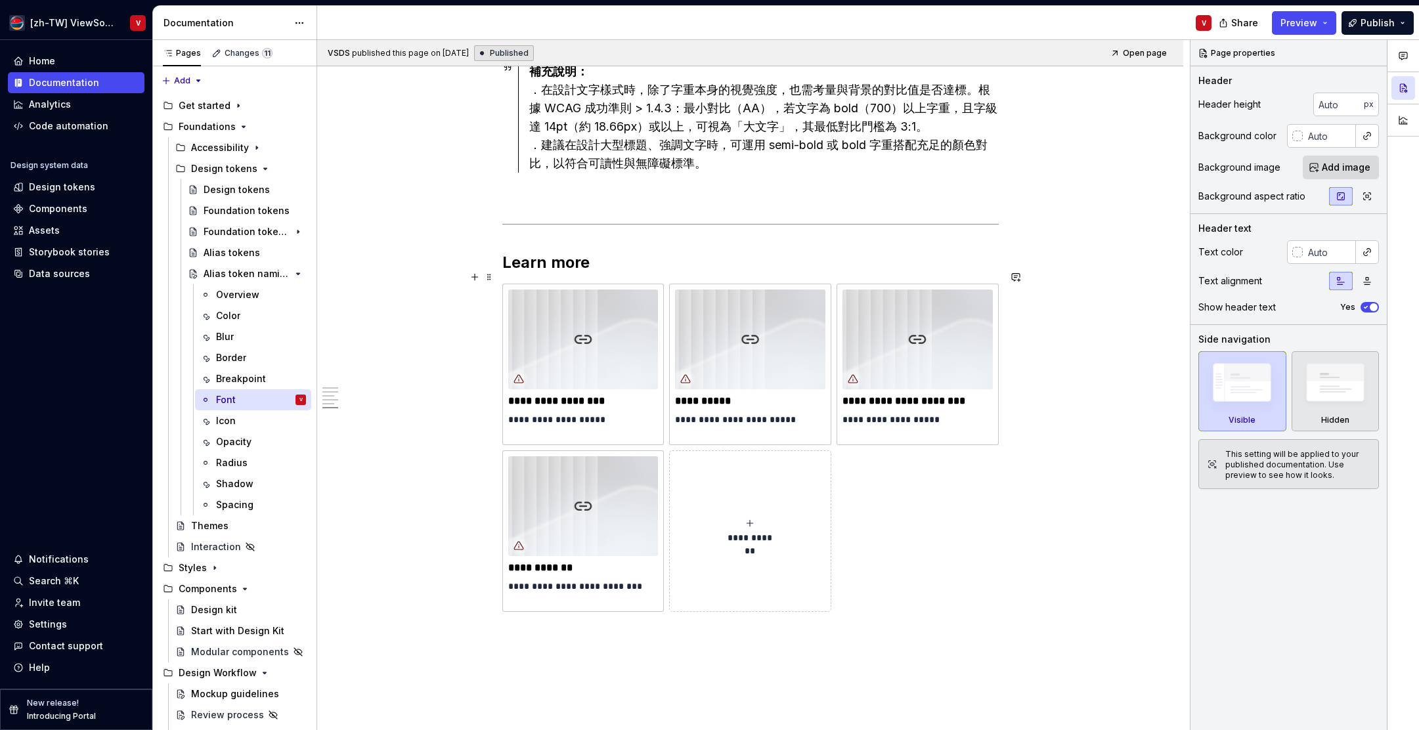
scroll to position [2244, 0]
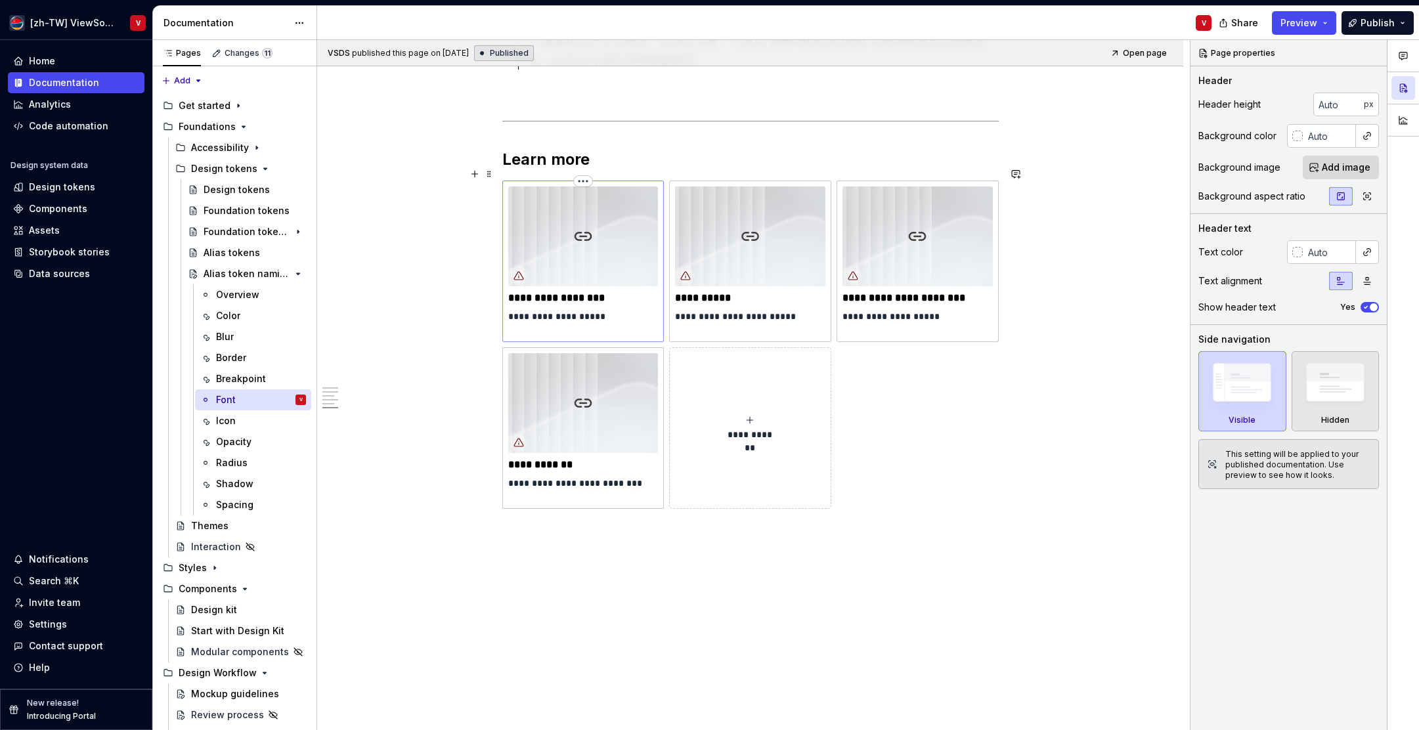
click at [595, 237] on img at bounding box center [583, 237] width 150 height 100
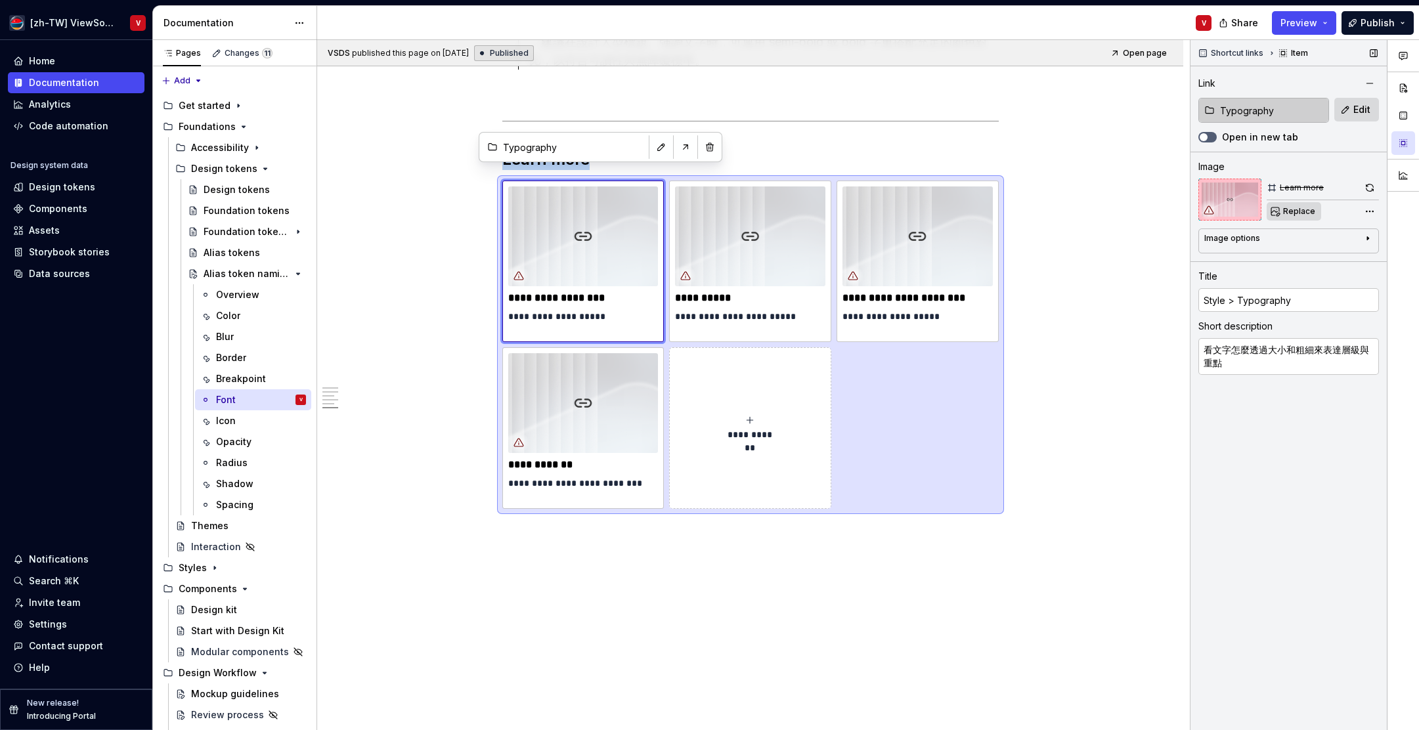
click at [1294, 212] on span "Replace" at bounding box center [1300, 211] width 32 height 11
type textarea "*"
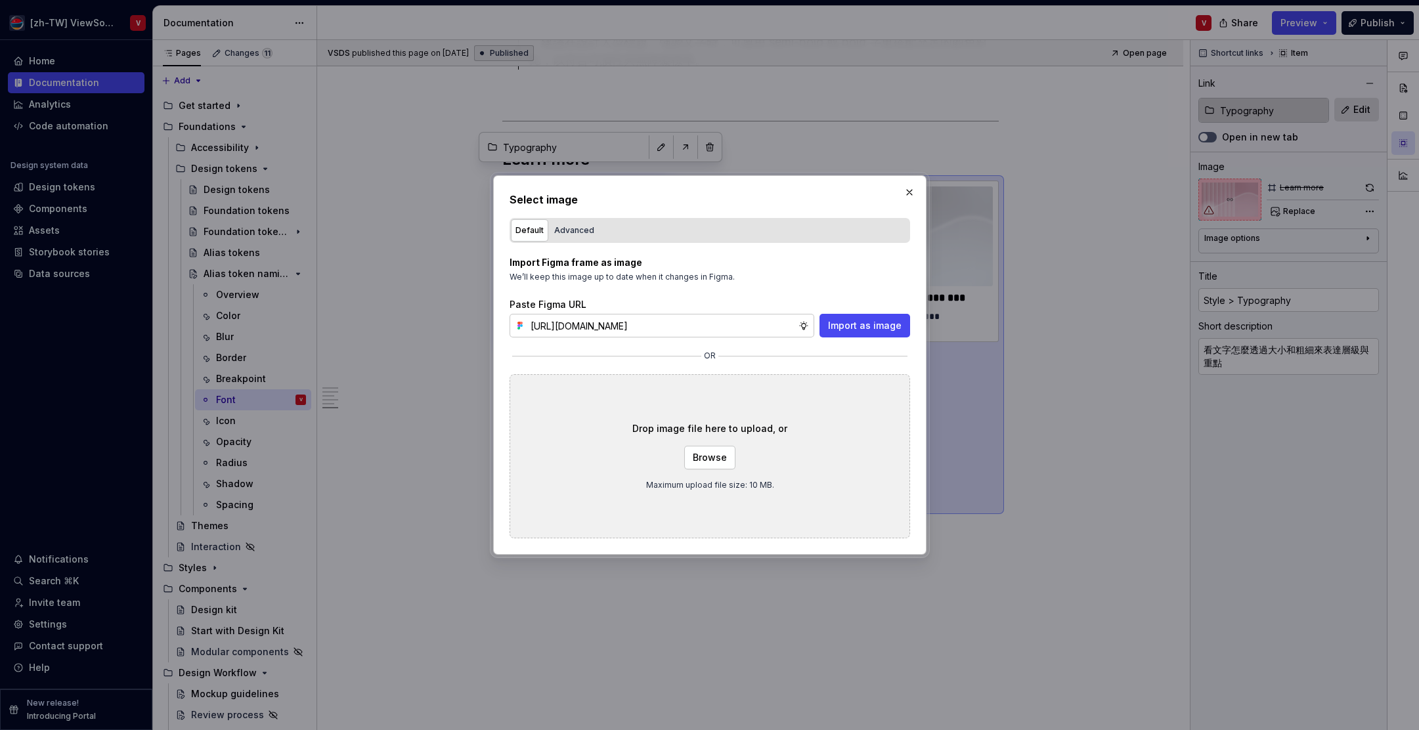
scroll to position [0, 297]
type input "[URL][DOMAIN_NAME]"
click at [851, 321] on span "Import as image" at bounding box center [865, 325] width 74 height 13
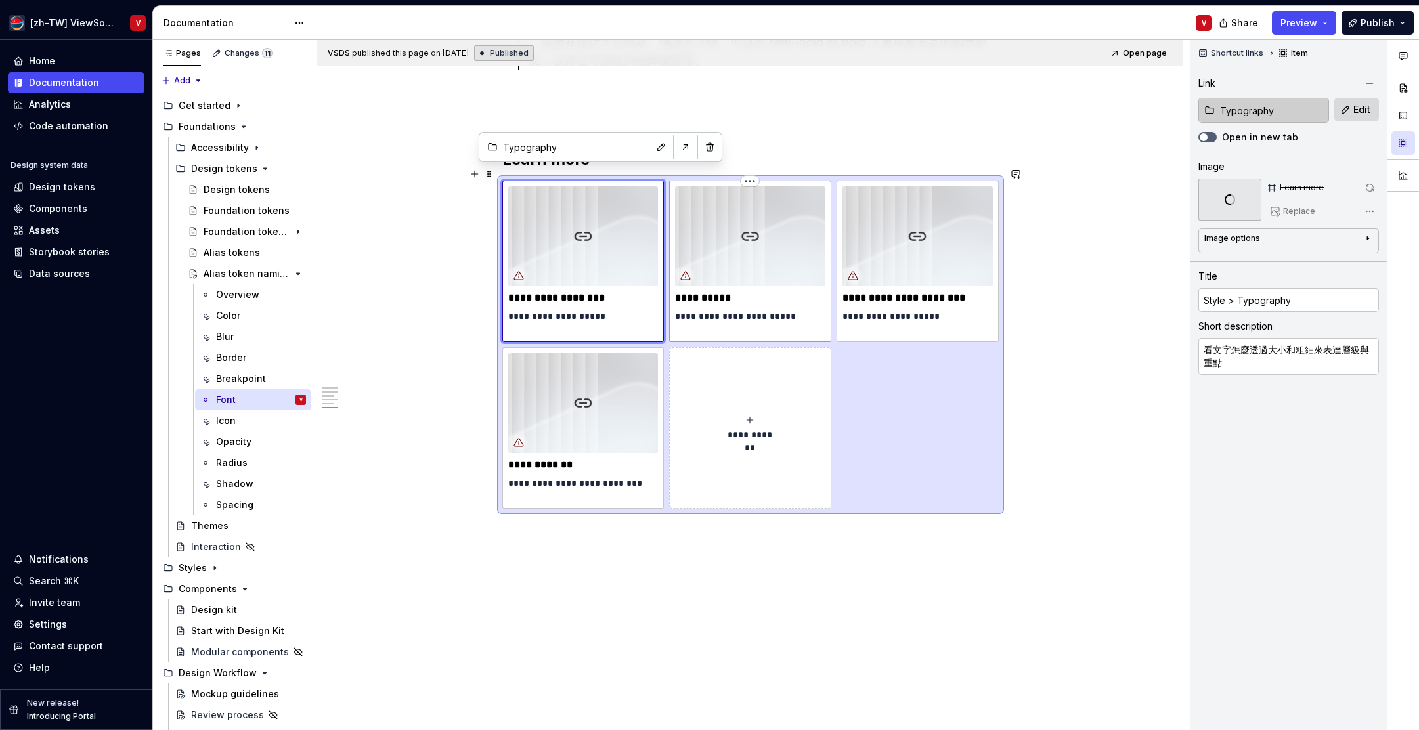
click at [762, 233] on img at bounding box center [750, 237] width 150 height 100
type textarea "*"
type input "Components / Design kit"
type input "Design kit"
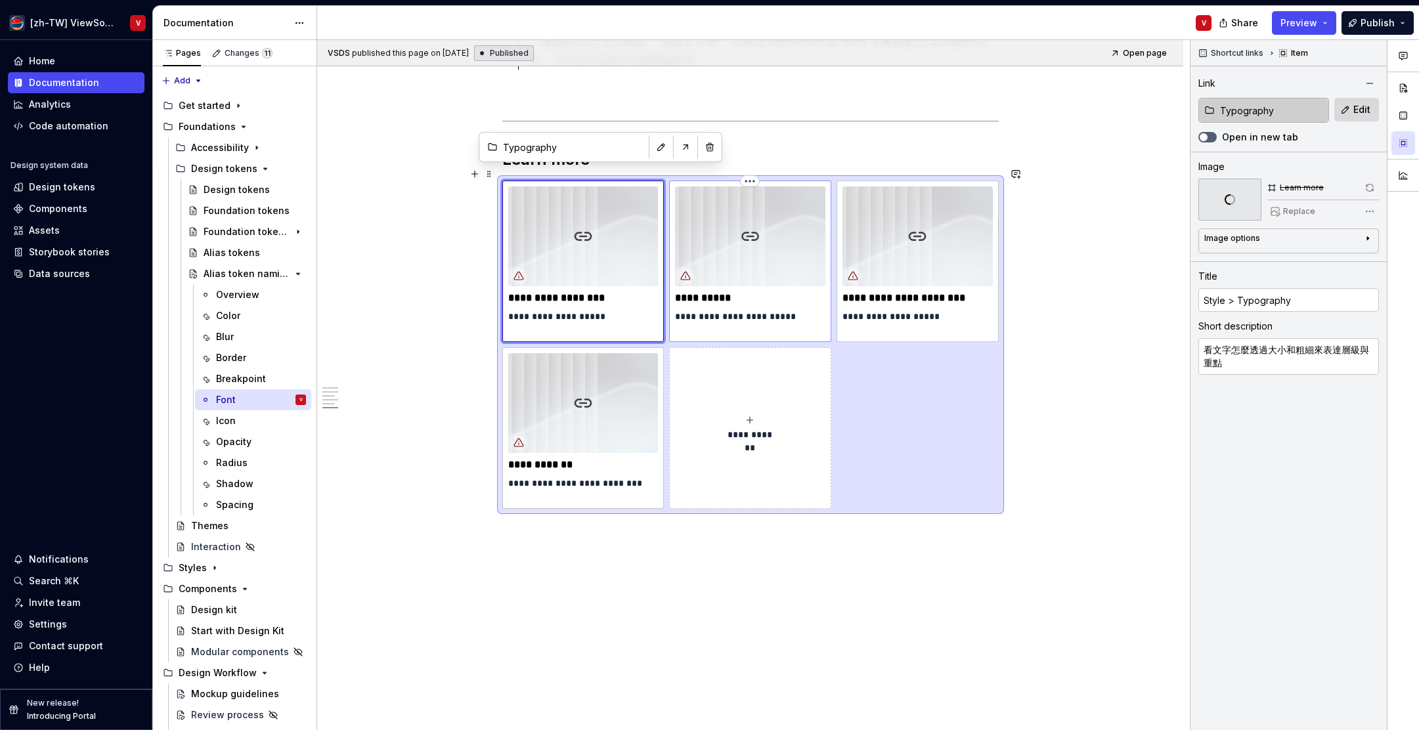
type textarea "學習怎麼設定按鈕文字、說明文字等常見元件的字型樣式"
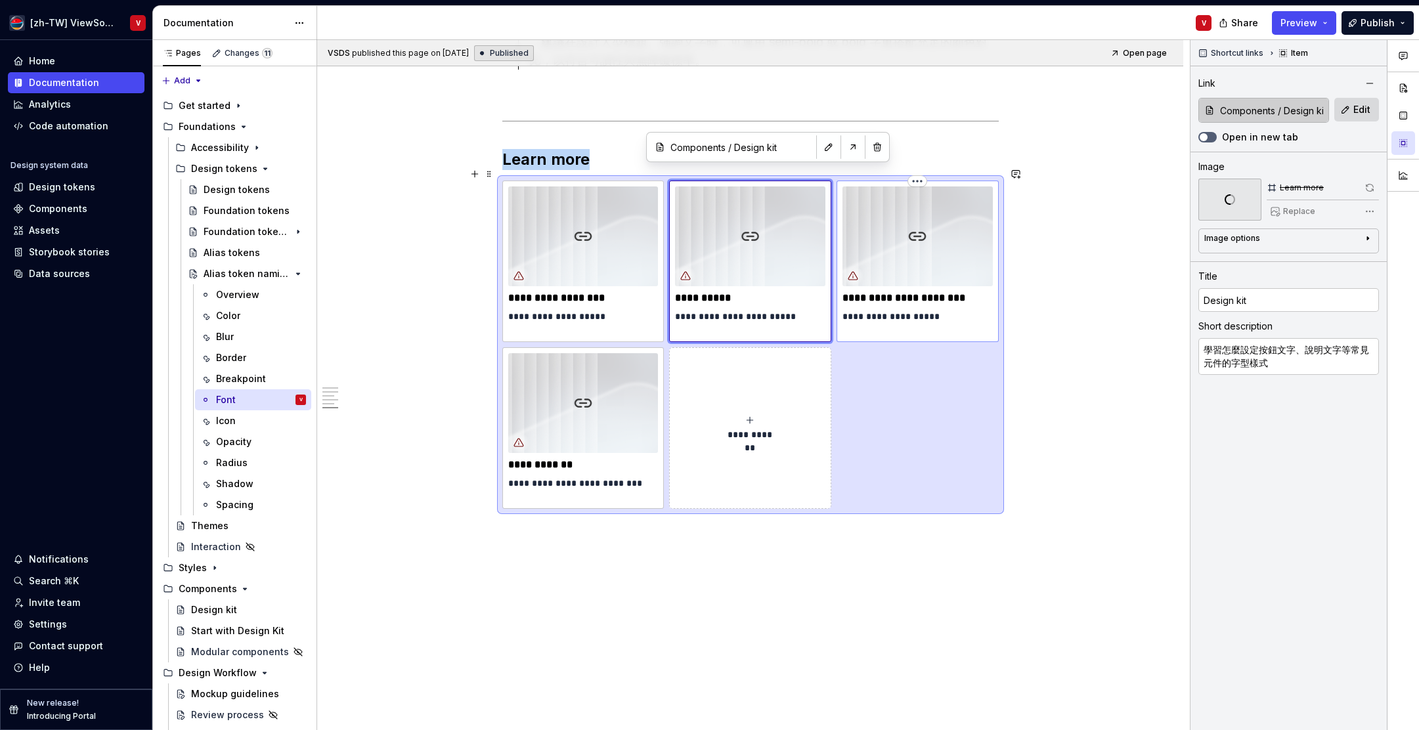
type textarea "*"
type input "Checklist"
type input "Accessibility Checklist"
type textarea "確認字體大小和粗細是否符合無障礙閱讀標準"
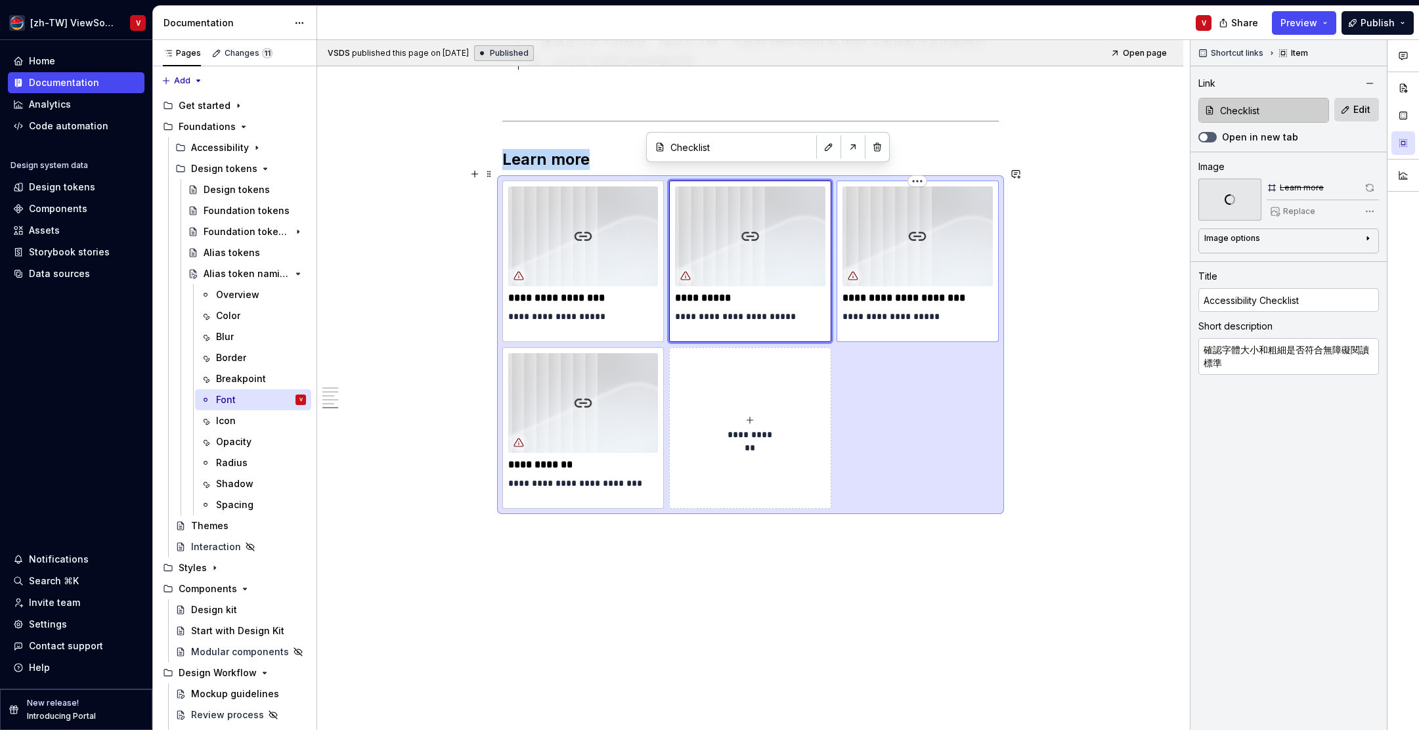
click at [899, 241] on img at bounding box center [918, 237] width 150 height 100
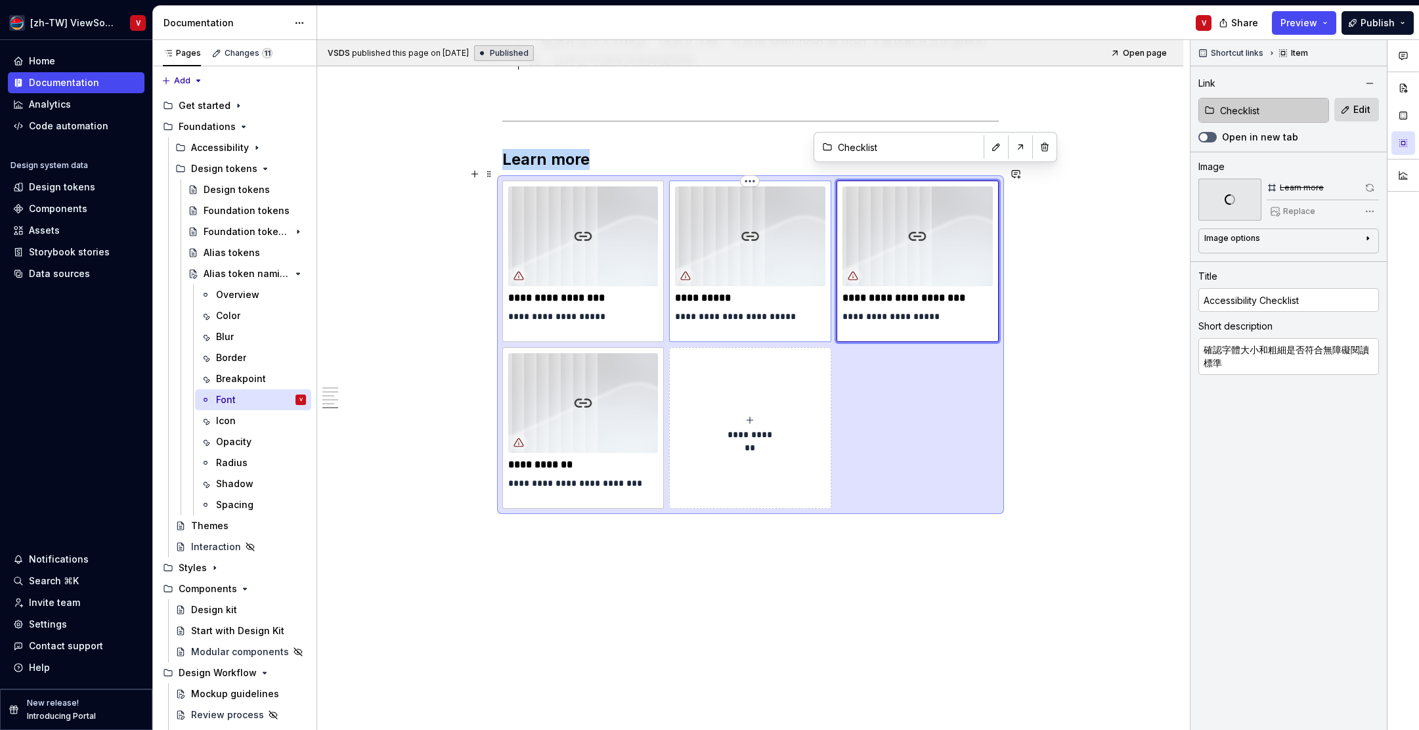
click at [763, 249] on img at bounding box center [750, 237] width 150 height 100
type textarea "*"
type input "Components / Design kit"
type input "Design kit"
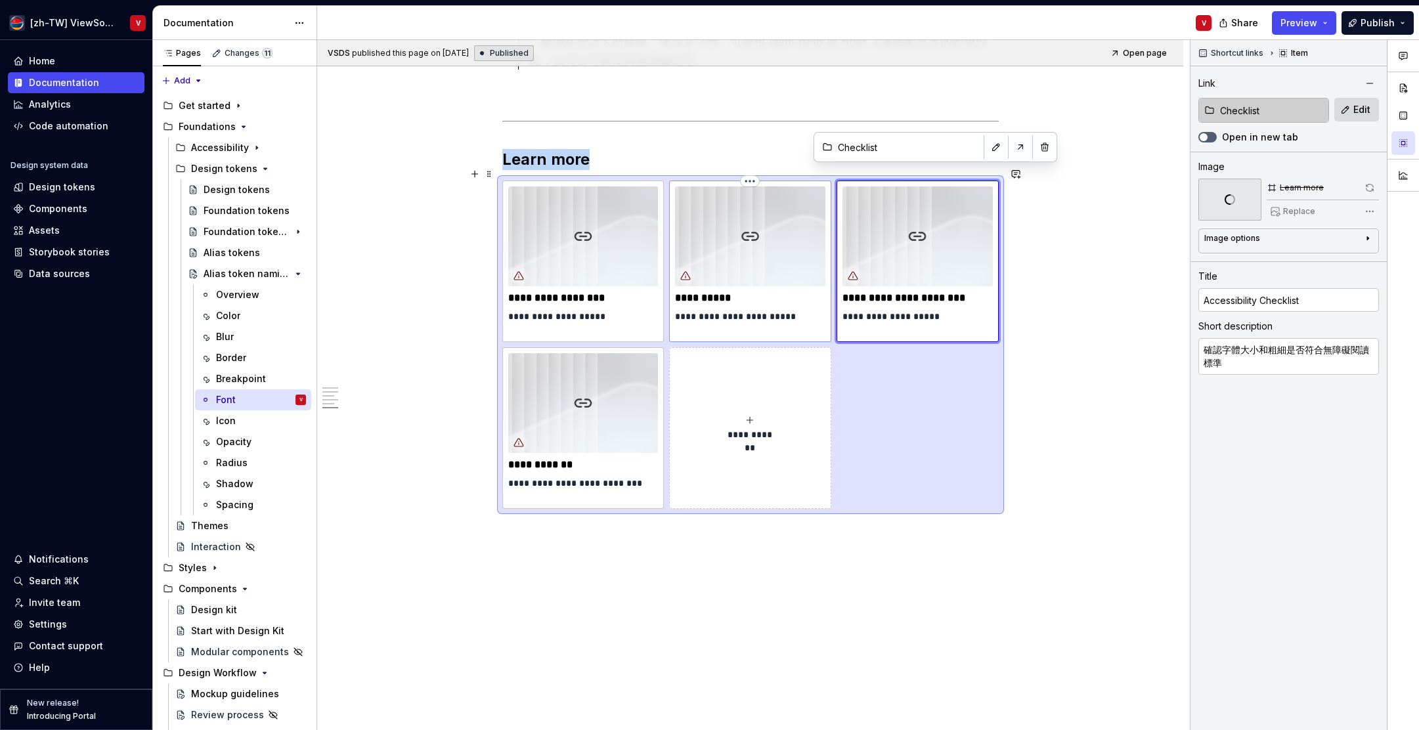
type textarea "學習怎麼設定按鈕文字、說明文字等常見元件的字型樣式"
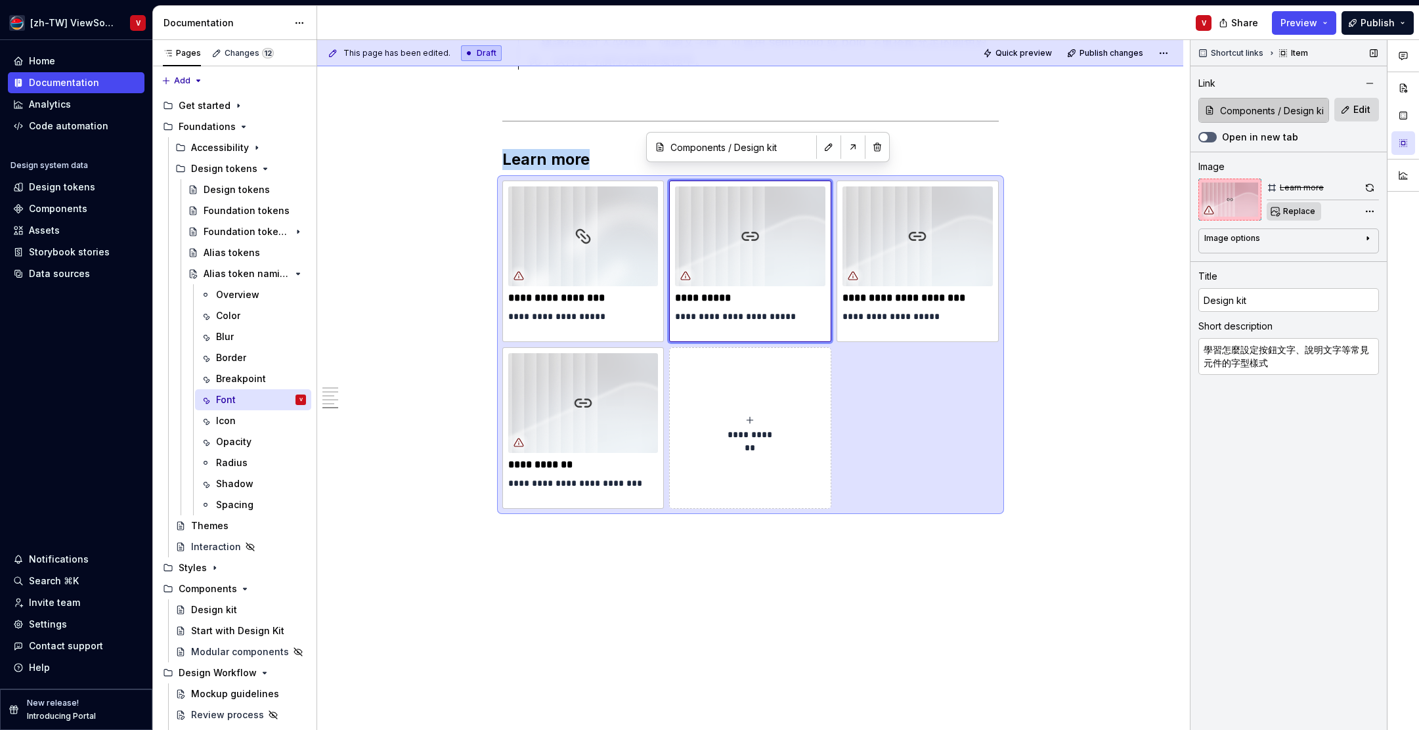
click at [1297, 213] on span "Replace" at bounding box center [1300, 211] width 32 height 11
type textarea "*"
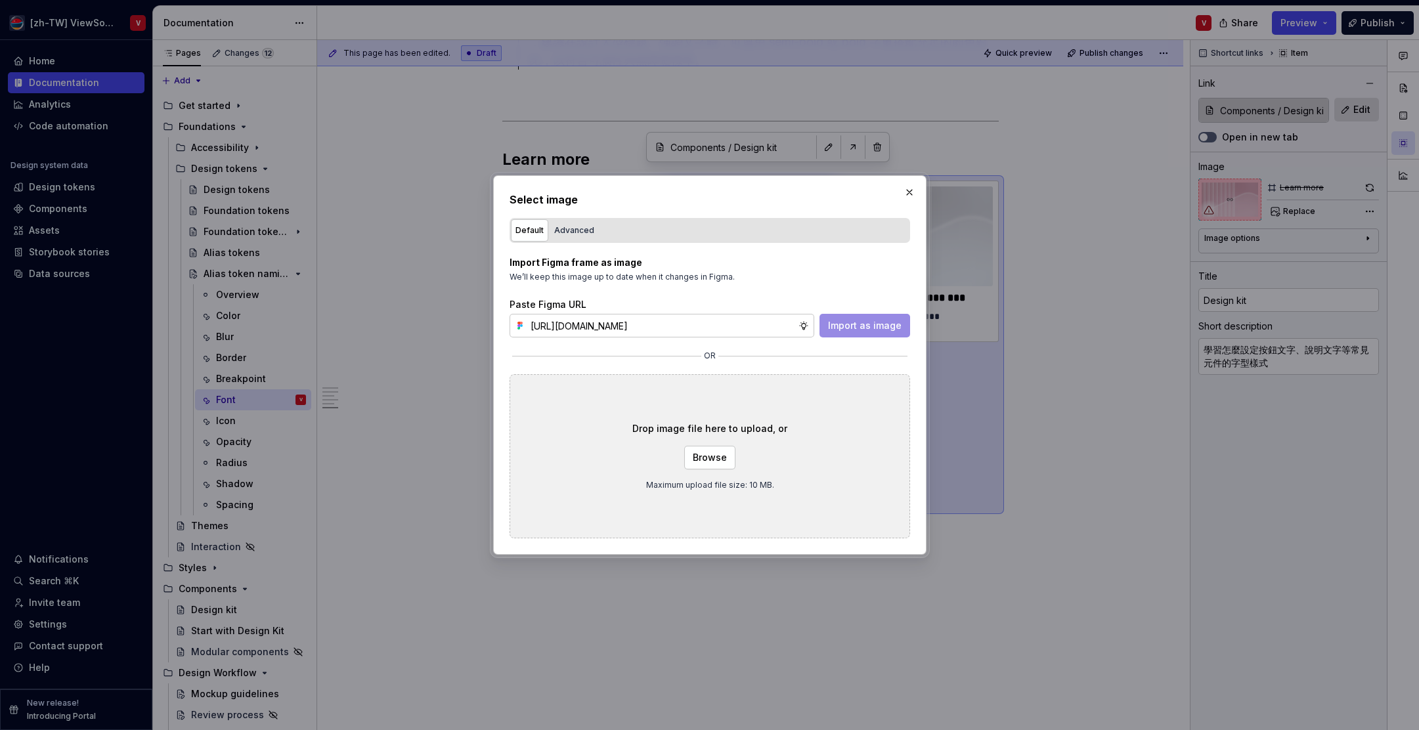
scroll to position [0, 297]
type input "[URL][DOMAIN_NAME]"
click at [843, 325] on span "Import as image" at bounding box center [865, 325] width 74 height 13
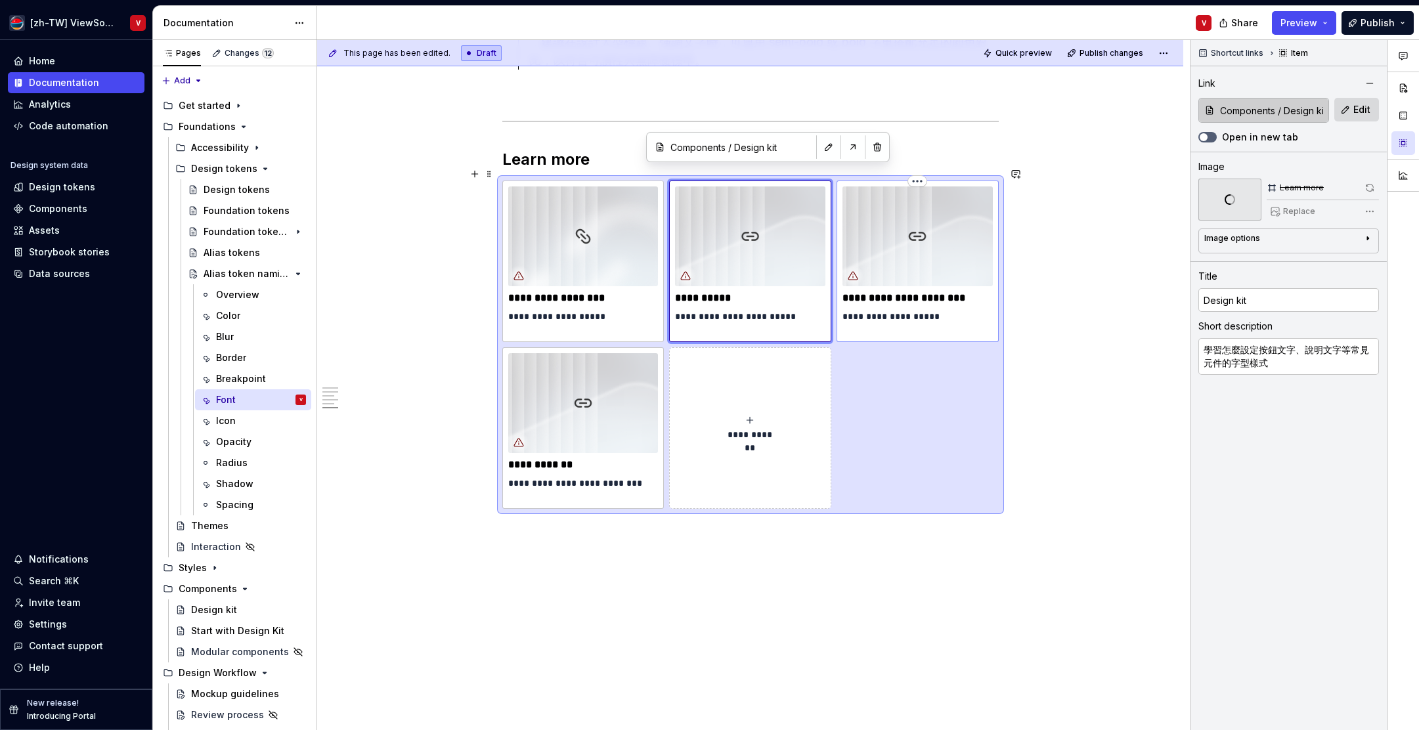
type textarea "*"
type input "Checklist"
type input "Accessibility Checklist"
type textarea "確認字體大小和粗細是否符合無障礙閱讀標準"
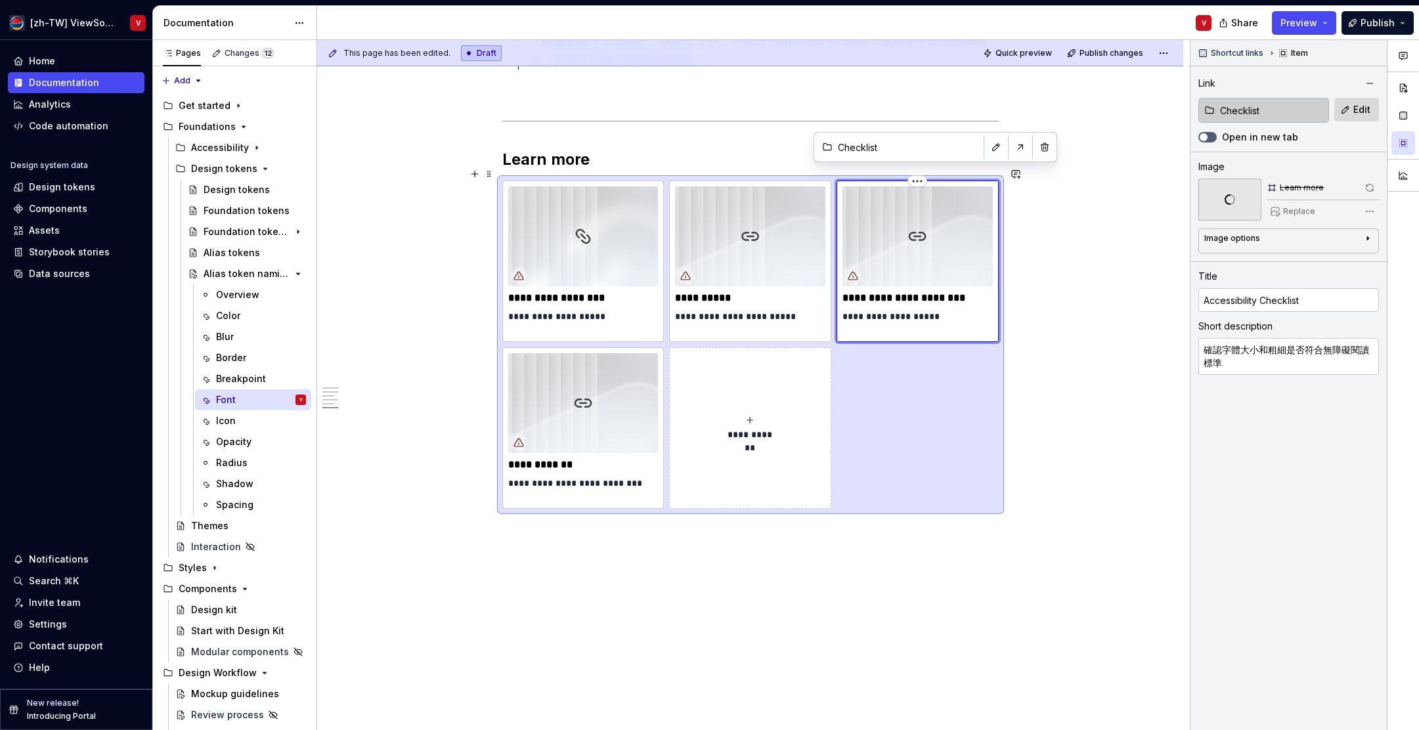
click at [937, 243] on img at bounding box center [918, 237] width 150 height 100
click at [1291, 211] on span "Replace" at bounding box center [1300, 211] width 32 height 11
type textarea "*"
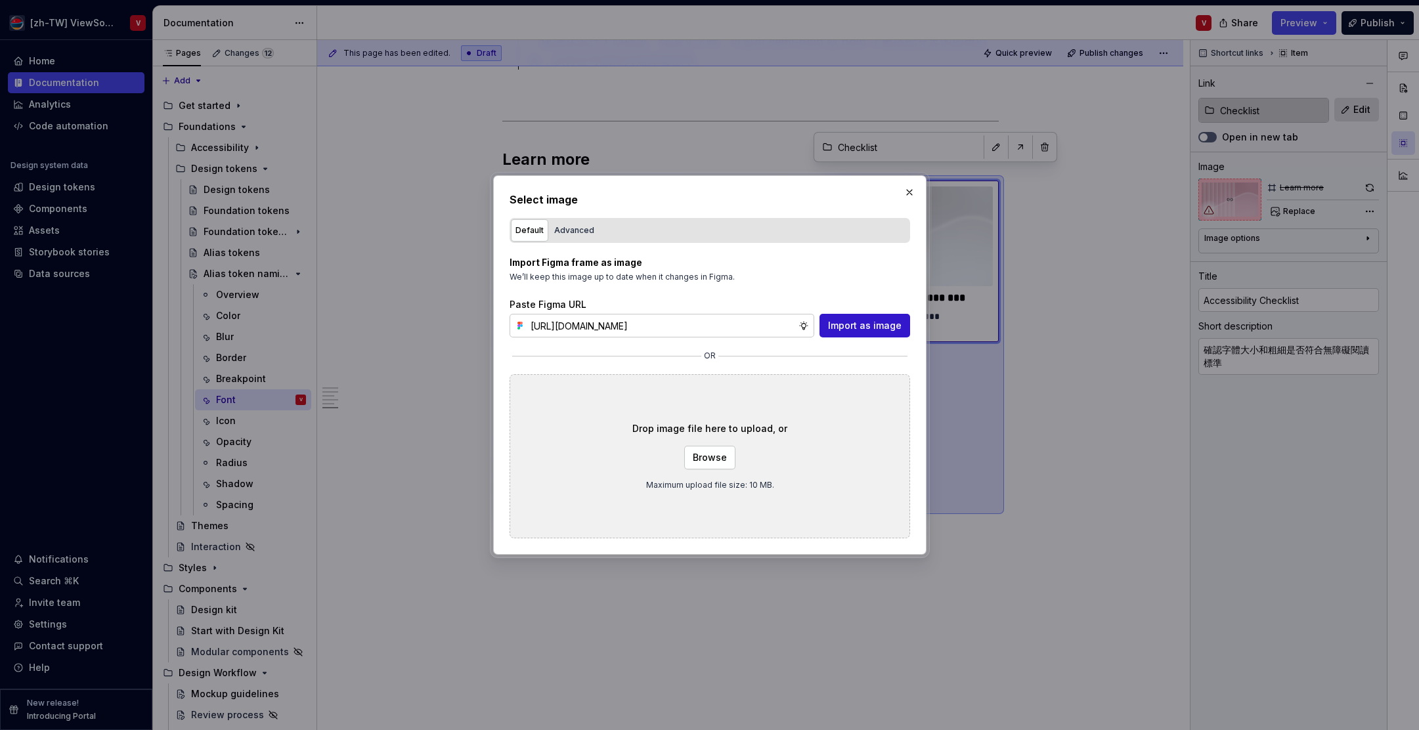
type input "[URL][DOMAIN_NAME]"
click at [854, 323] on span "Import as image" at bounding box center [865, 325] width 74 height 13
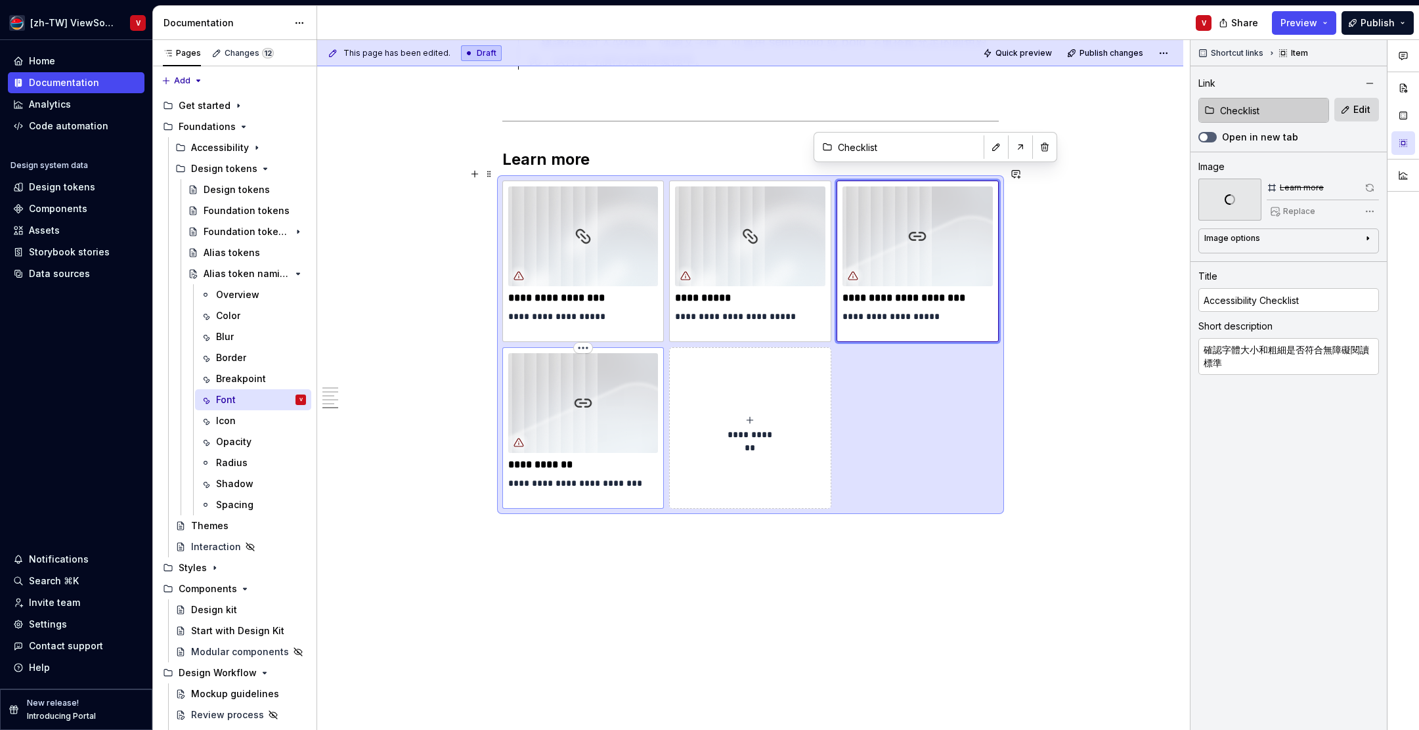
click at [581, 388] on img at bounding box center [583, 403] width 150 height 100
type textarea "*"
type input "Design tokens / Alias tokens"
type input "Alias tokens"
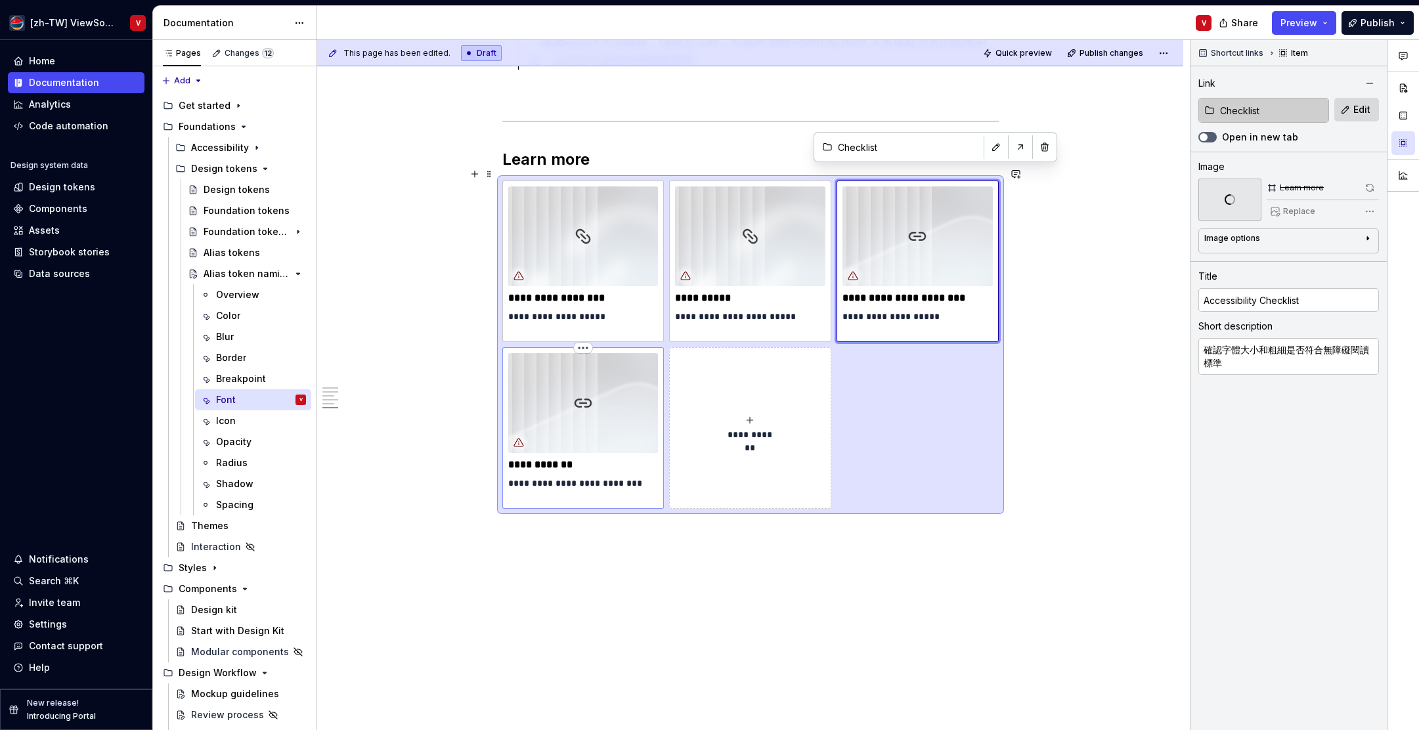
type textarea "了解字體、字級、字重的命名邏輯，幫助不同語系也能對齊樣式"
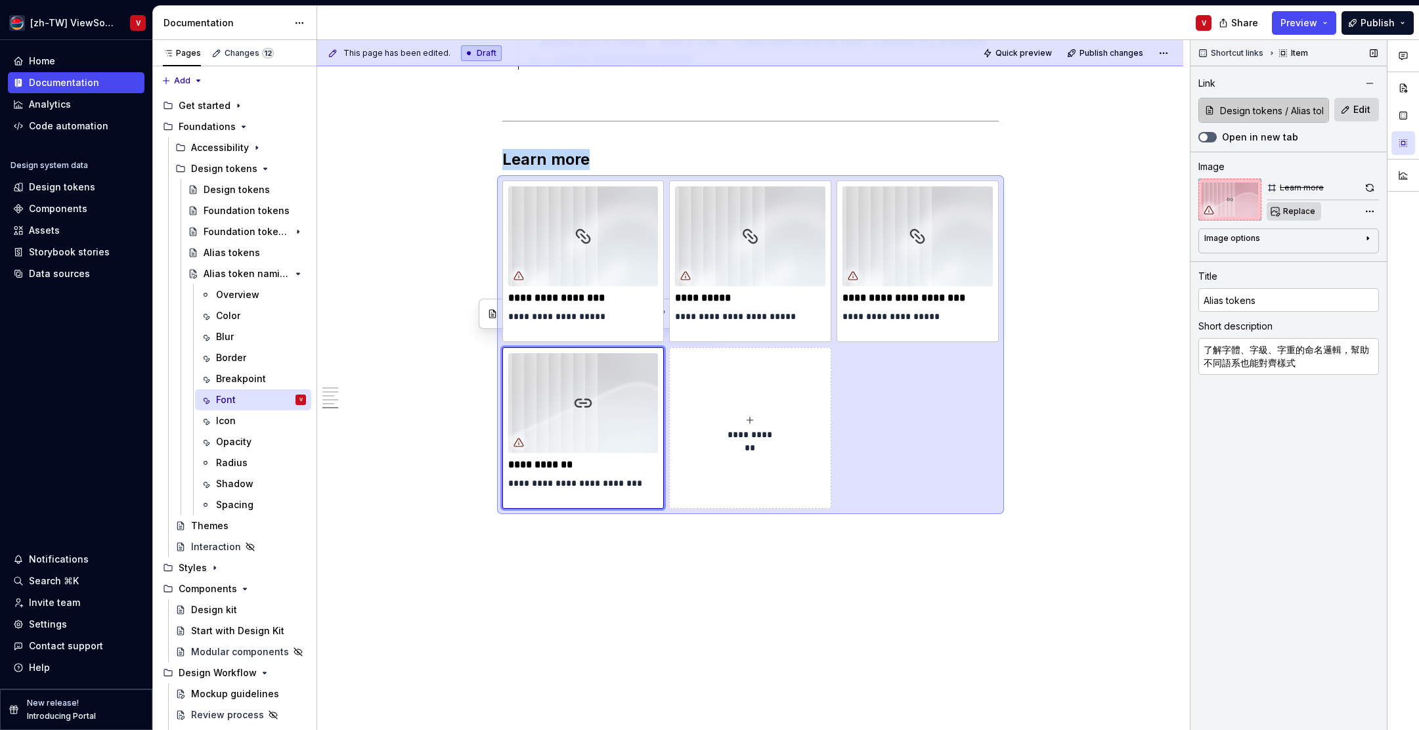
click at [1297, 215] on span "Replace" at bounding box center [1300, 211] width 32 height 11
type textarea "*"
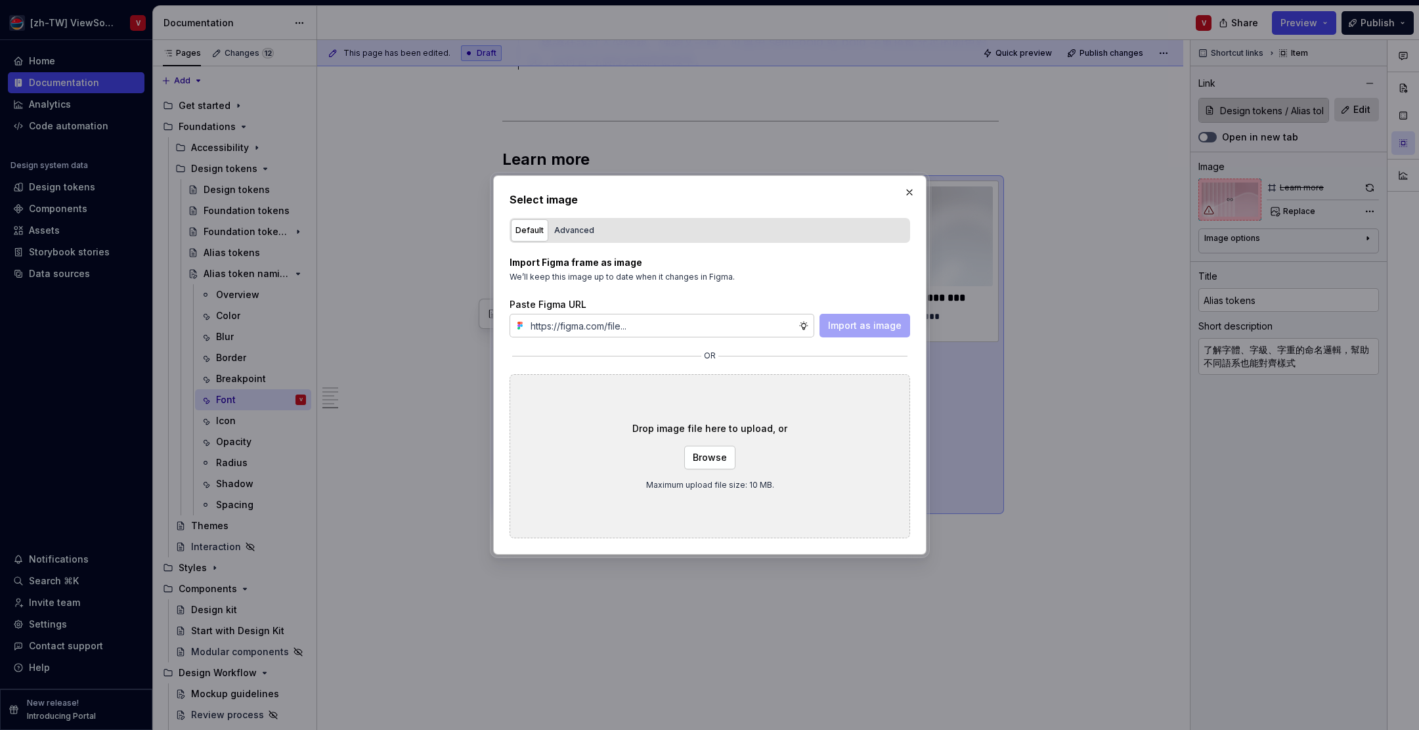
type input "[URL][DOMAIN_NAME]"
click at [866, 323] on span "Import as image" at bounding box center [865, 325] width 74 height 13
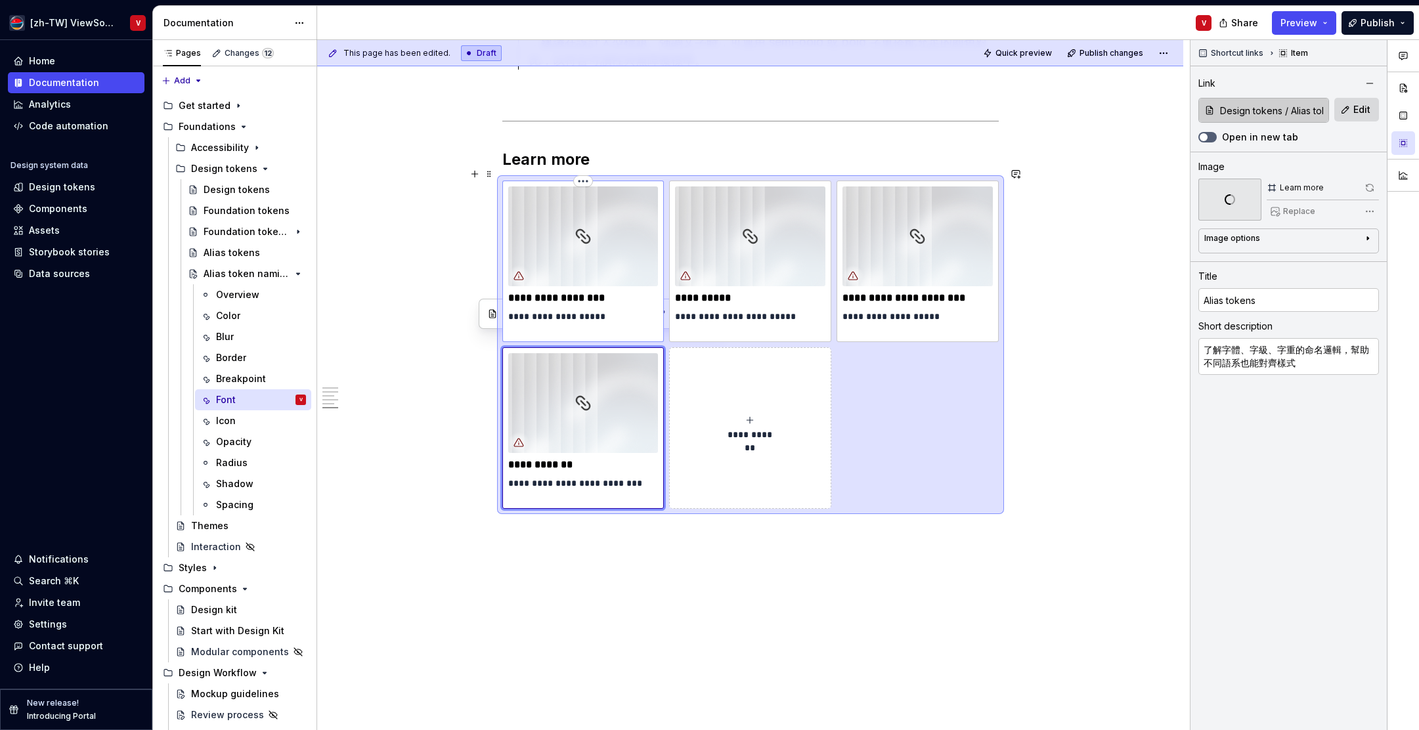
click at [550, 292] on p "**********" at bounding box center [583, 298] width 150 height 13
type textarea "*"
type input "Typography"
type input "Style > Typography"
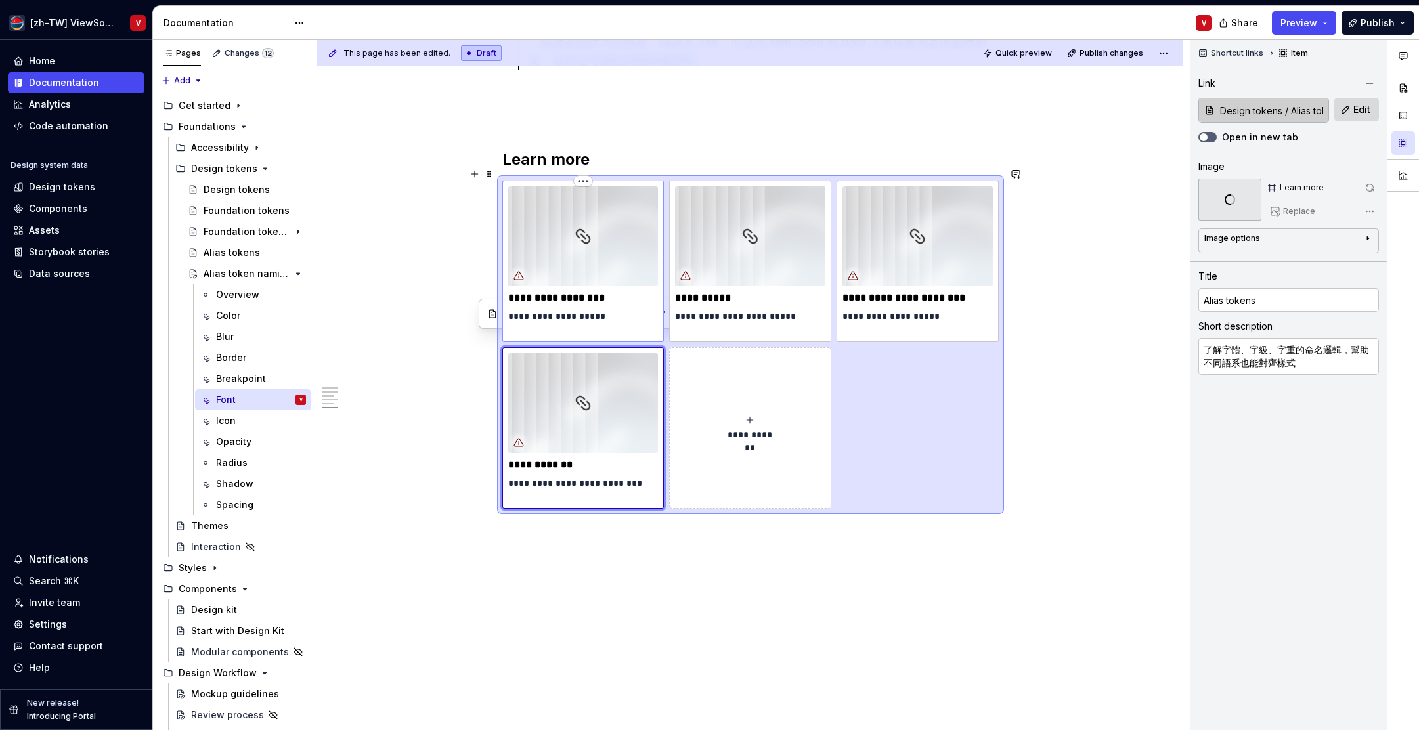
type textarea "看文字怎麼透過大小和粗細來表達層級與重點"
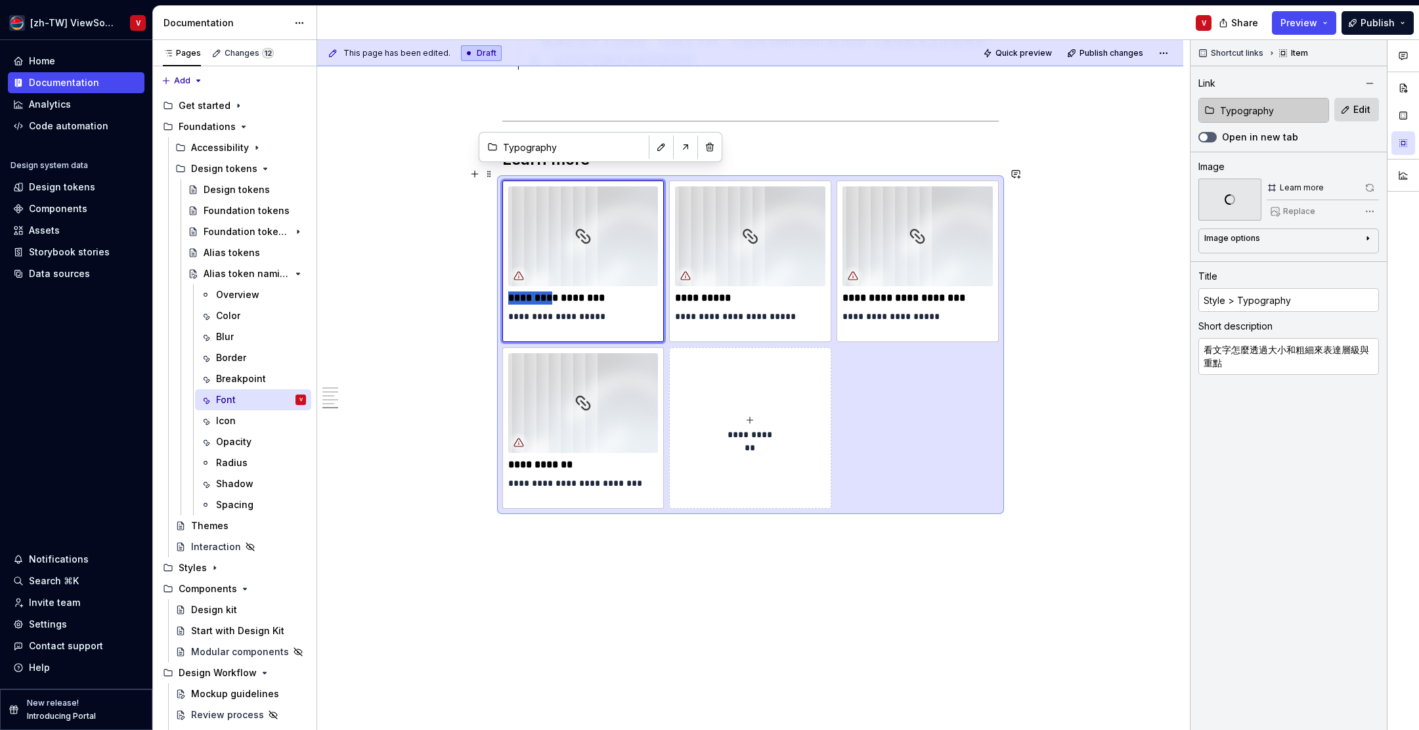
type textarea "*"
type input "Typography"
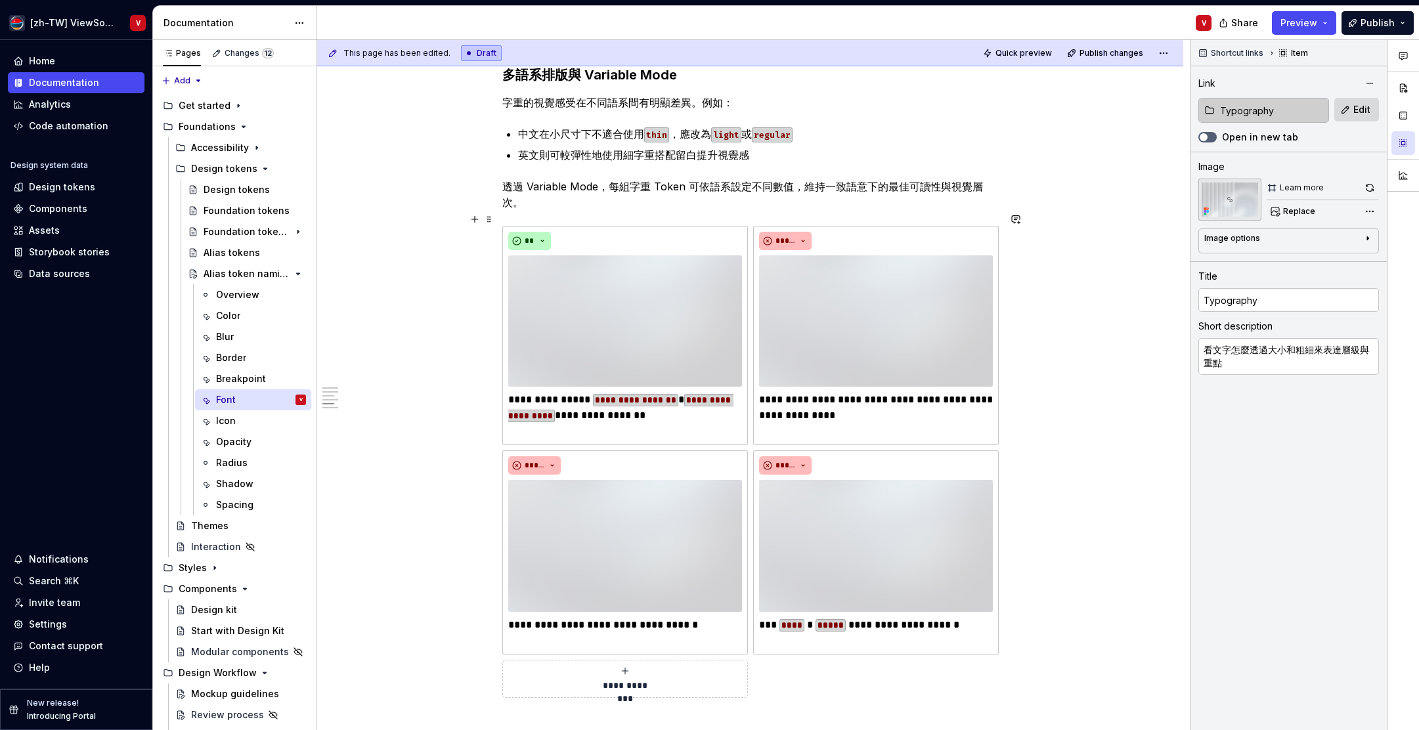
scroll to position [1503, 0]
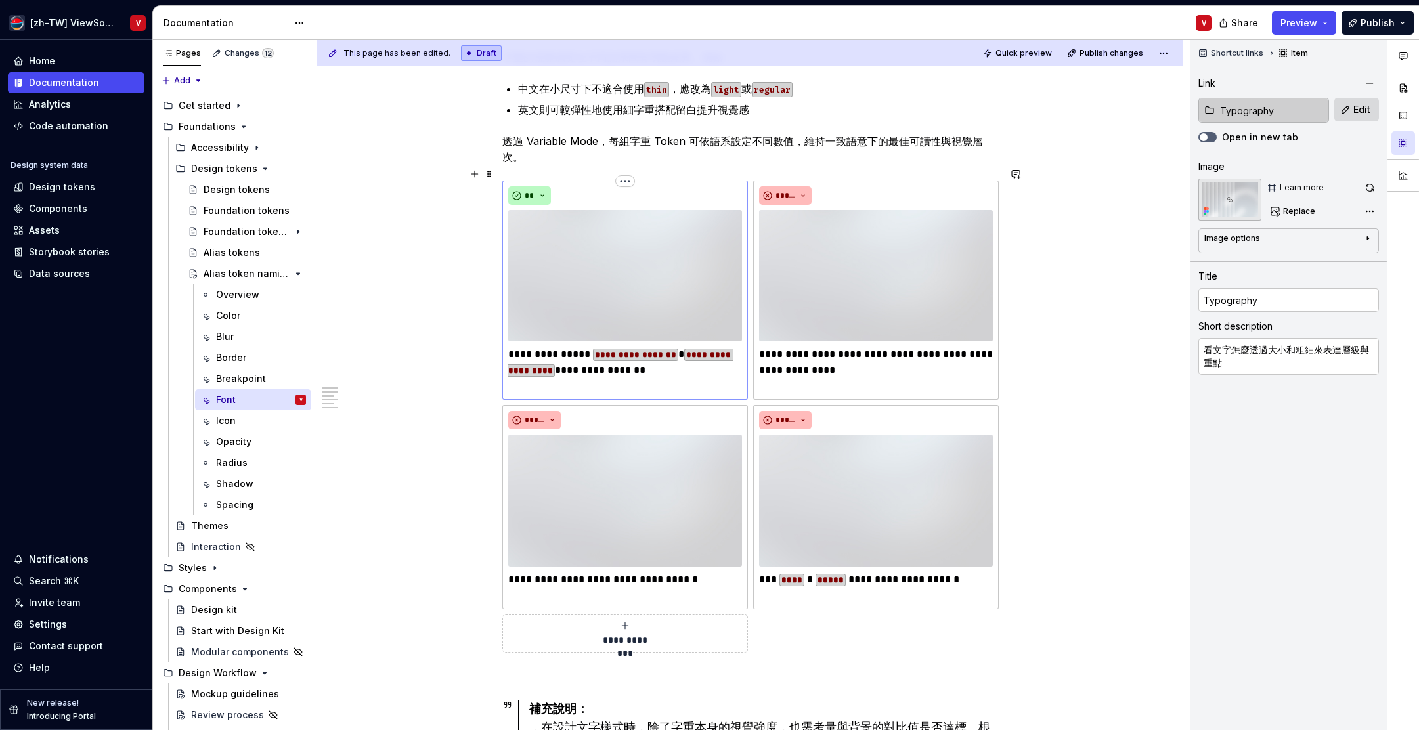
click at [610, 250] on img at bounding box center [625, 275] width 234 height 131
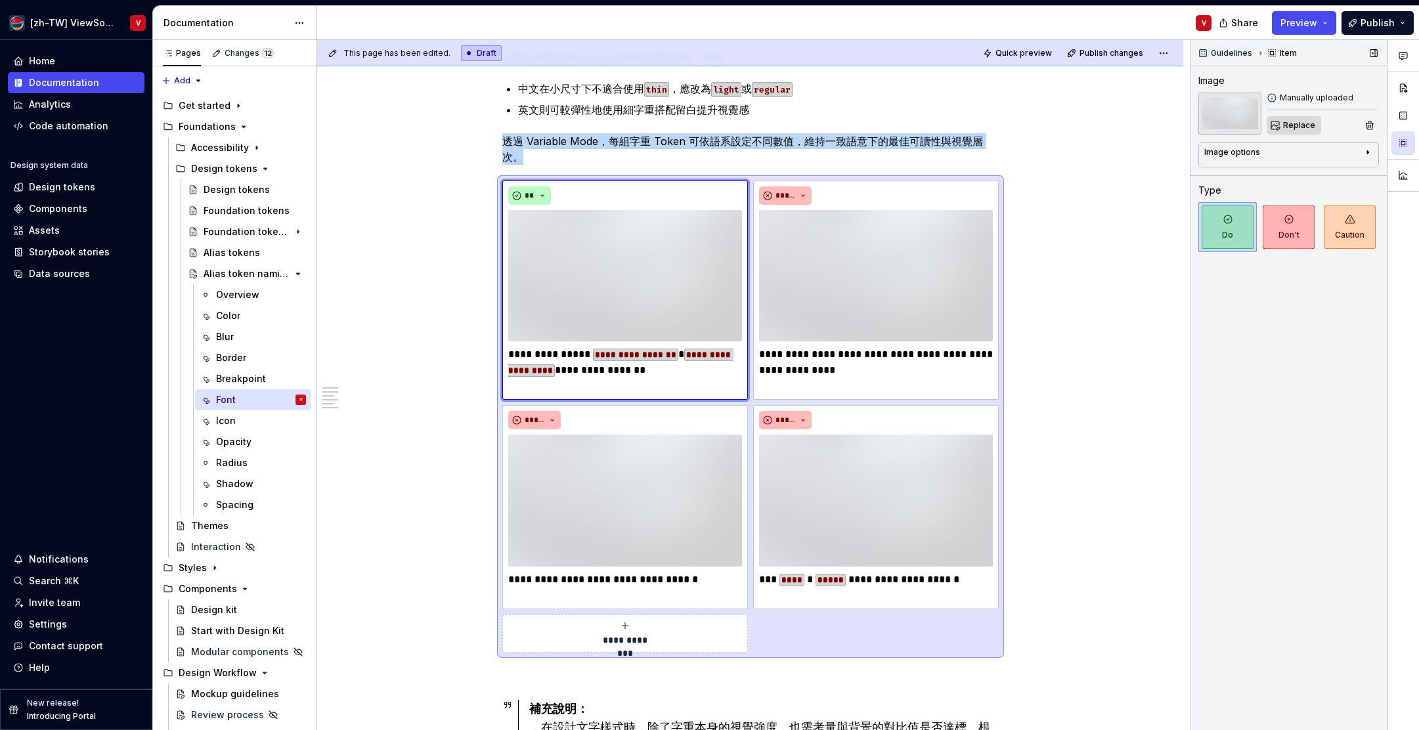
click at [1294, 127] on span "Replace" at bounding box center [1300, 125] width 32 height 11
type textarea "*"
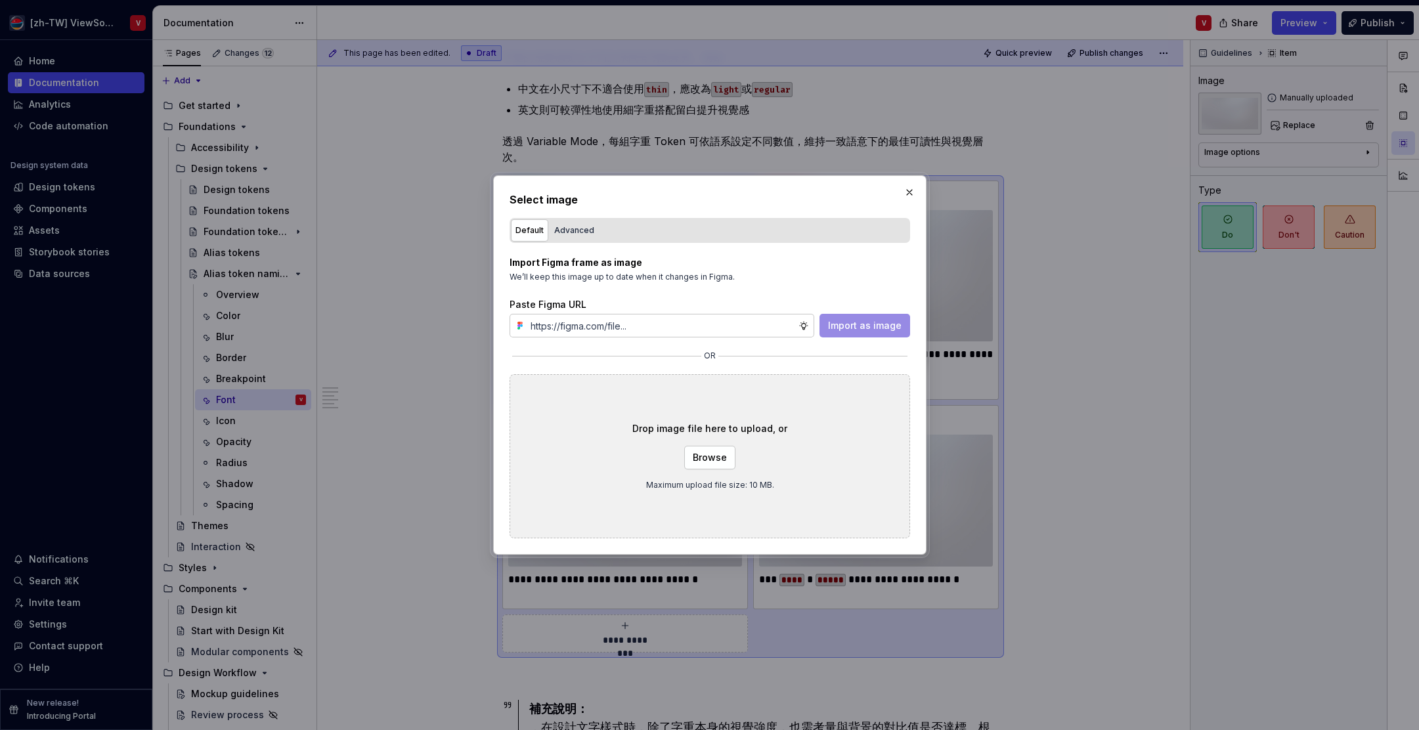
type input "https://www.figma.com/design/Jq5RN64STmwkQ3ZdkBzhJR/Foundation-Site?node-id=152…"
type textarea "*"
type input "https://www.figma.com/design/Jq5RN64STmwkQ3ZdkBzhJR/Foundation-Site?node-id=152…"
click at [860, 326] on span "Import as image" at bounding box center [865, 325] width 74 height 13
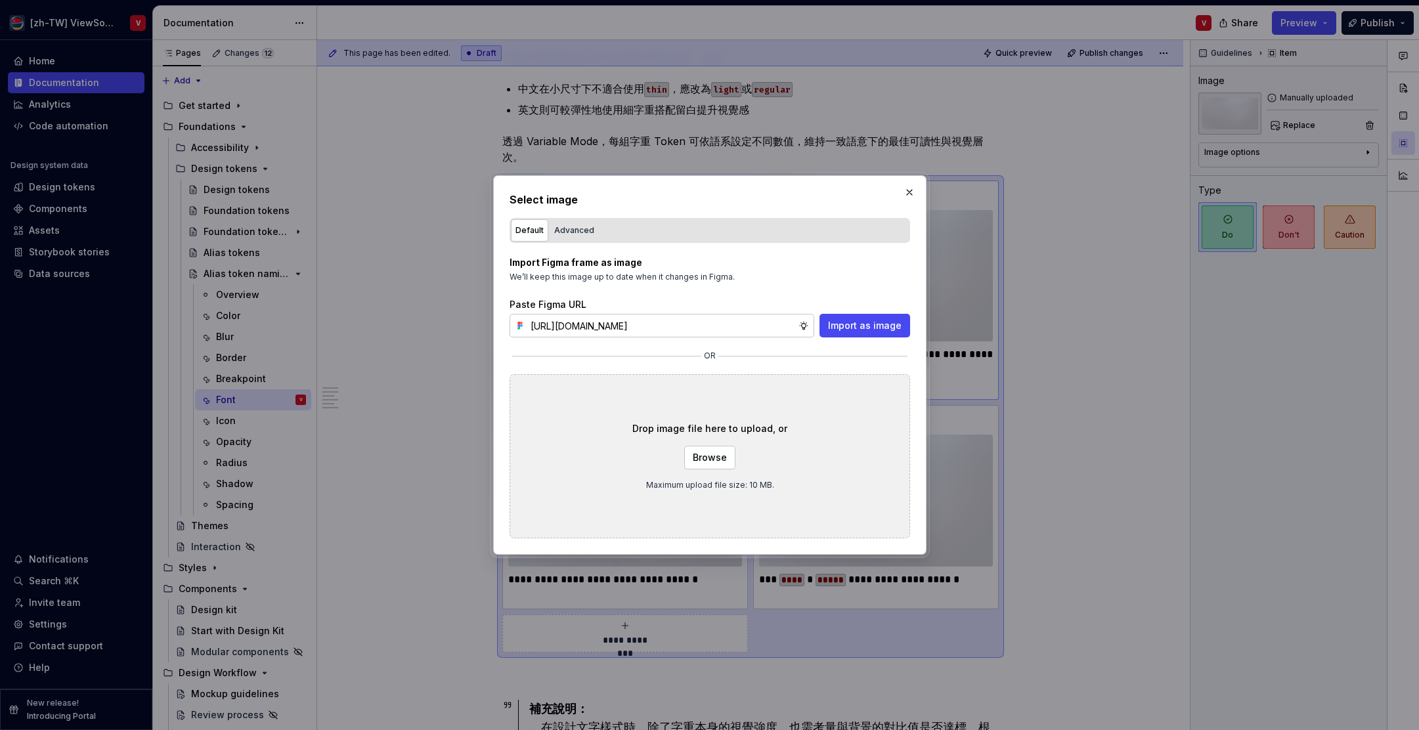
scroll to position [0, 0]
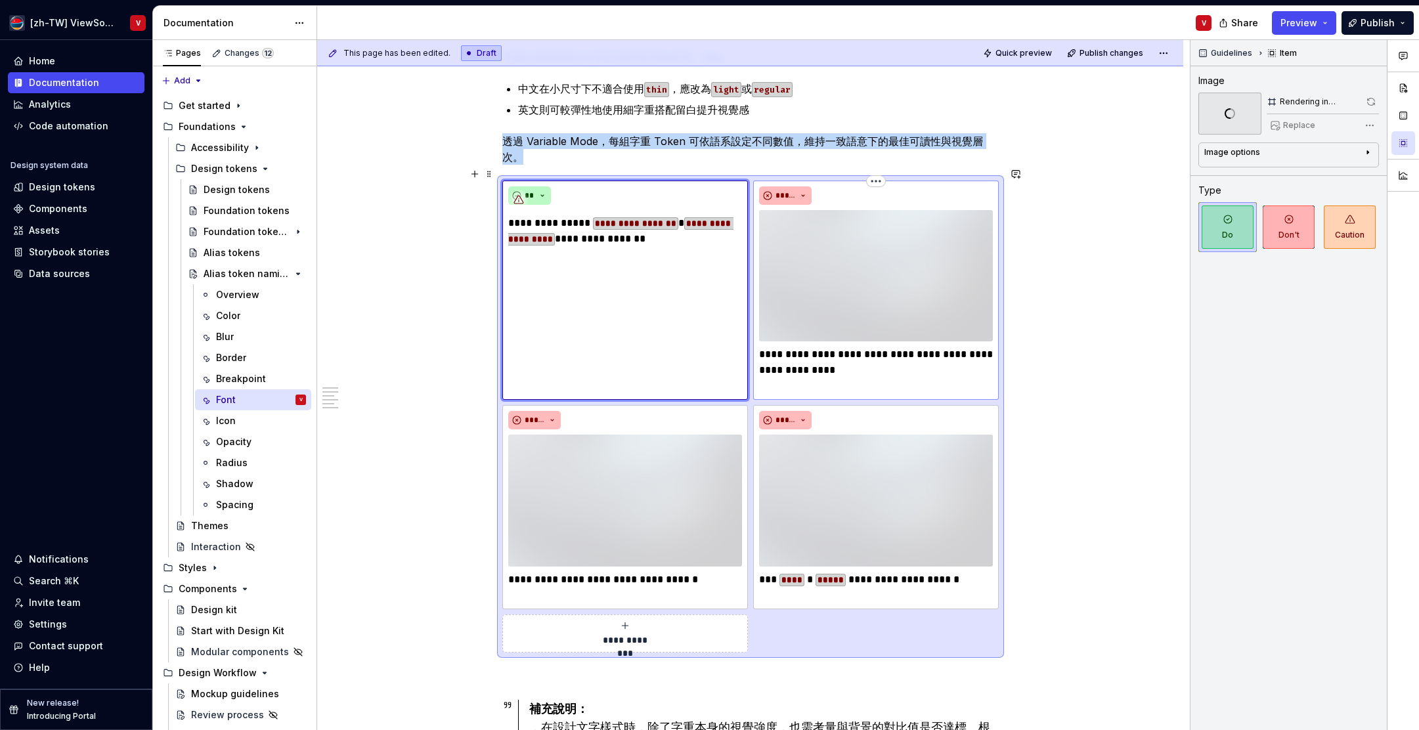
click at [845, 232] on img at bounding box center [876, 275] width 234 height 131
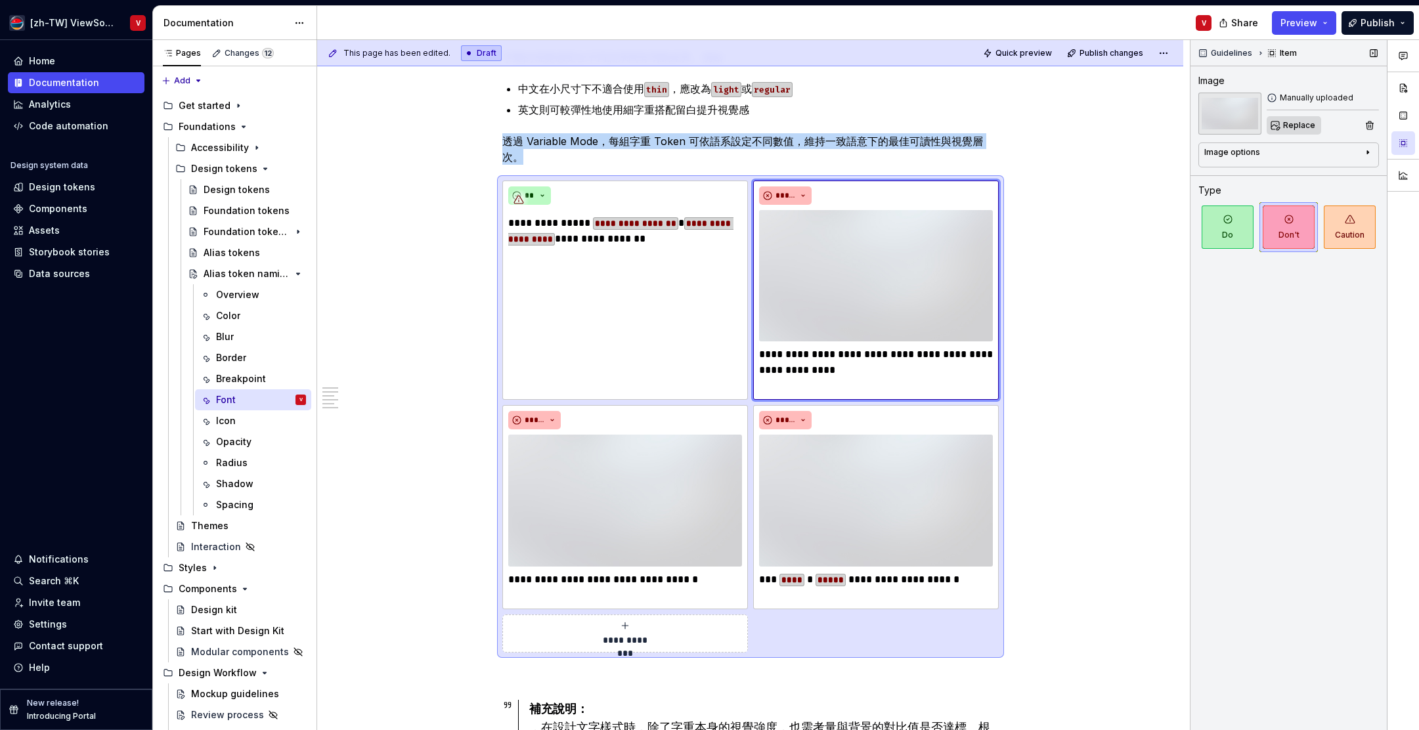
click at [1293, 129] on span "Replace" at bounding box center [1300, 125] width 32 height 11
type textarea "*"
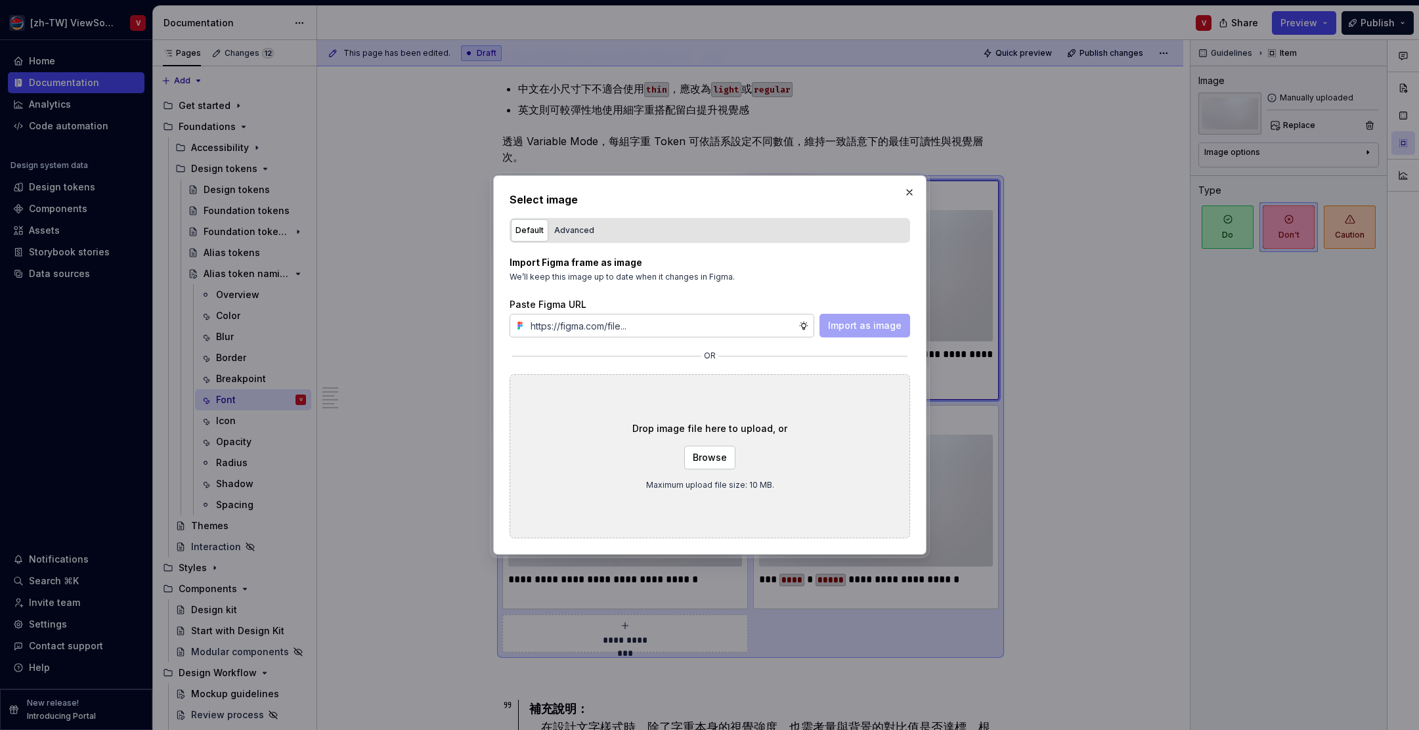
type input "https://www.figma.com/design/Jq5RN64STmwkQ3ZdkBzhJR/Foundation-Site?node-id=152…"
click at [861, 324] on span "Import as image" at bounding box center [865, 325] width 74 height 13
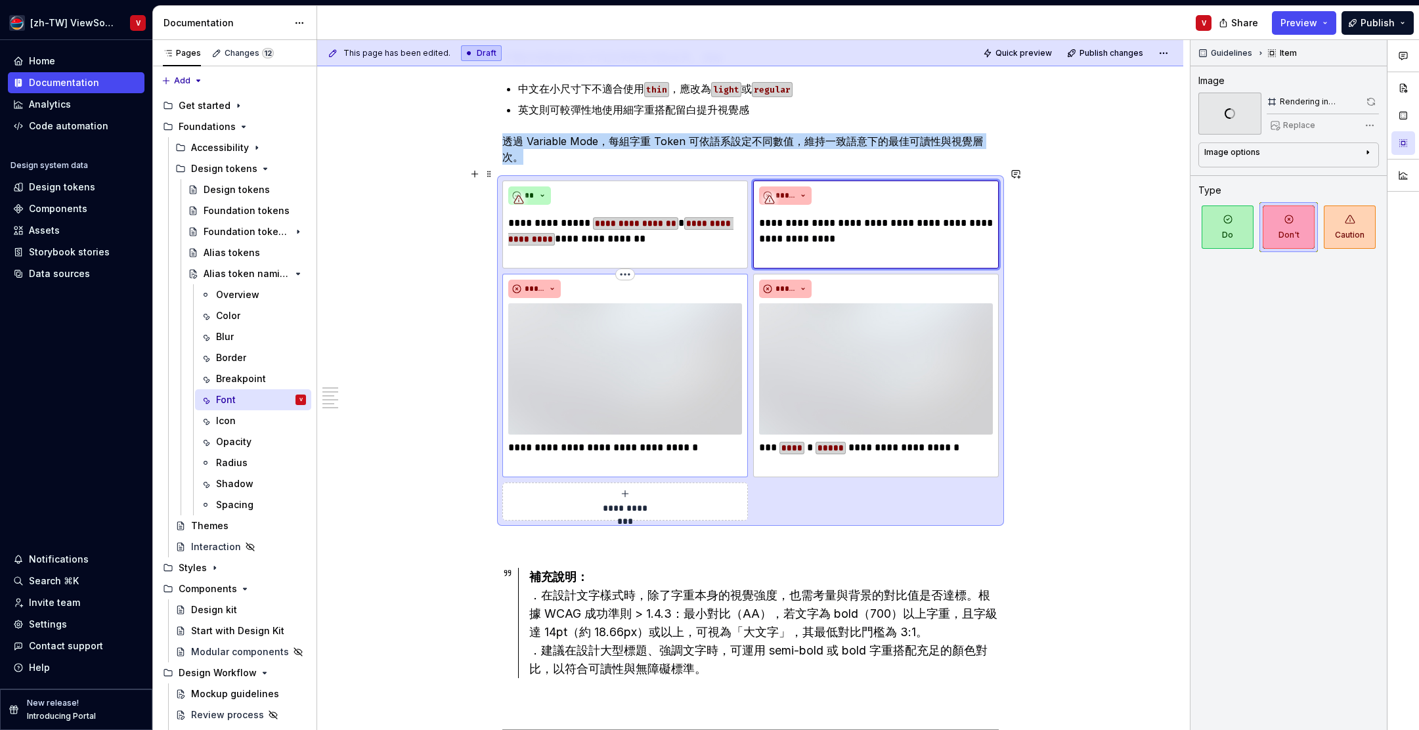
click at [614, 333] on img at bounding box center [625, 368] width 234 height 131
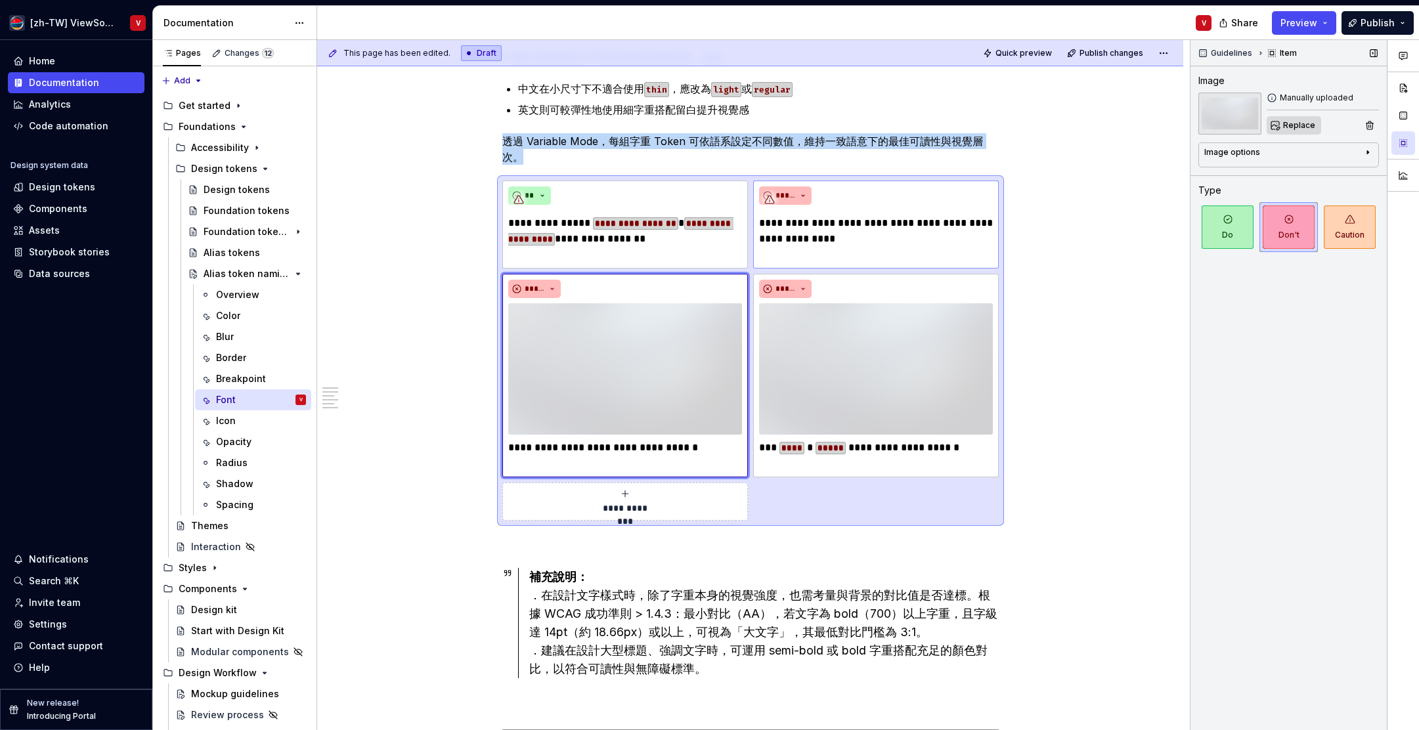
click at [1295, 127] on span "Replace" at bounding box center [1300, 125] width 32 height 11
type textarea "*"
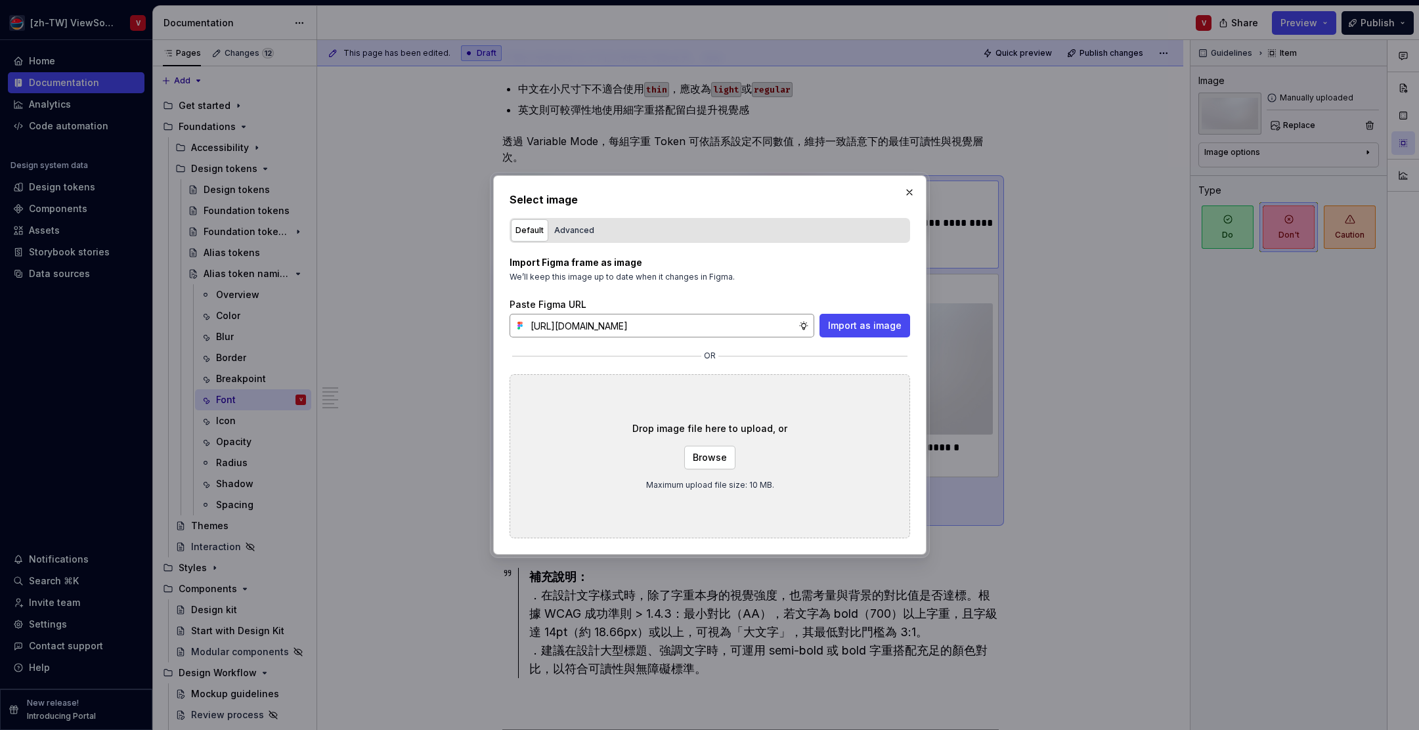
scroll to position [0, 294]
type input "https://www.figma.com/design/Jq5RN64STmwkQ3ZdkBzhJR/Foundation-Site?node-id=152…"
click at [852, 323] on span "Import as image" at bounding box center [865, 325] width 74 height 13
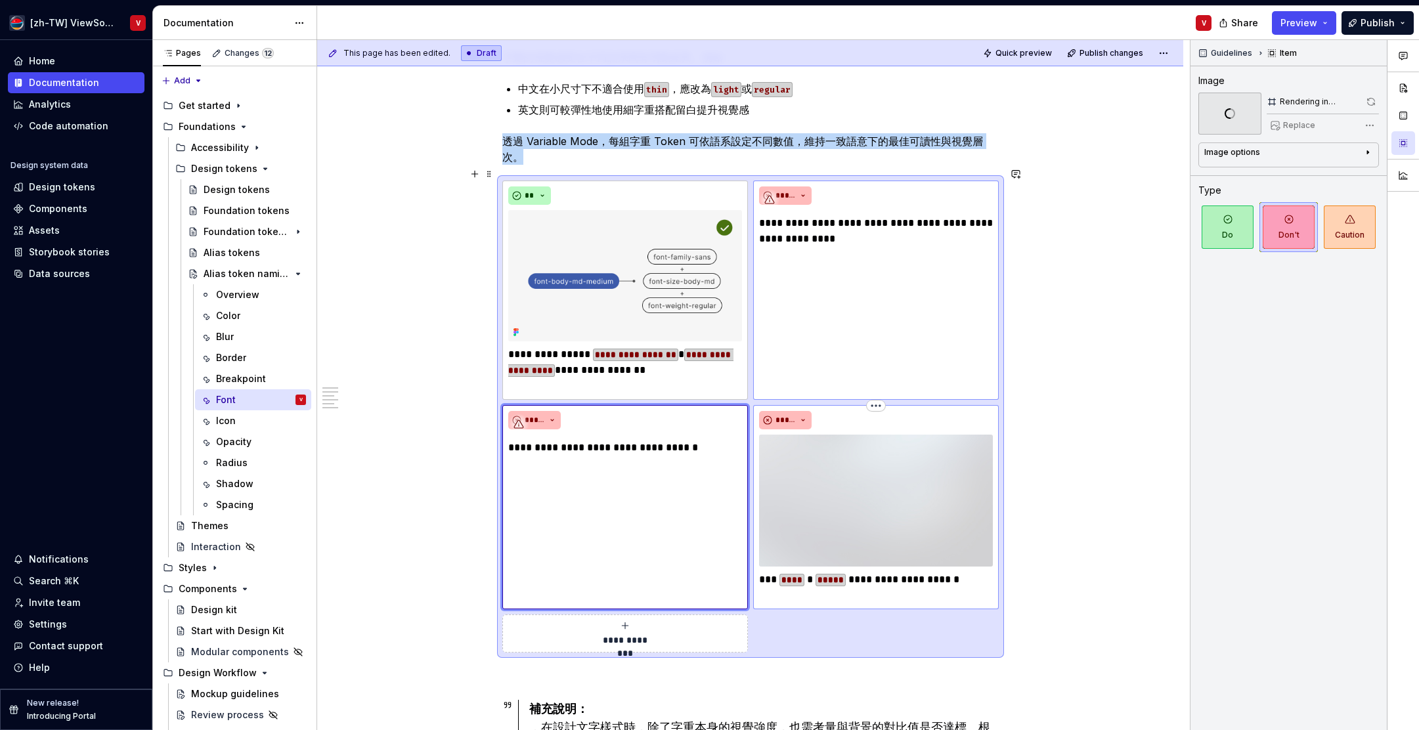
click at [833, 456] on img at bounding box center [876, 500] width 234 height 131
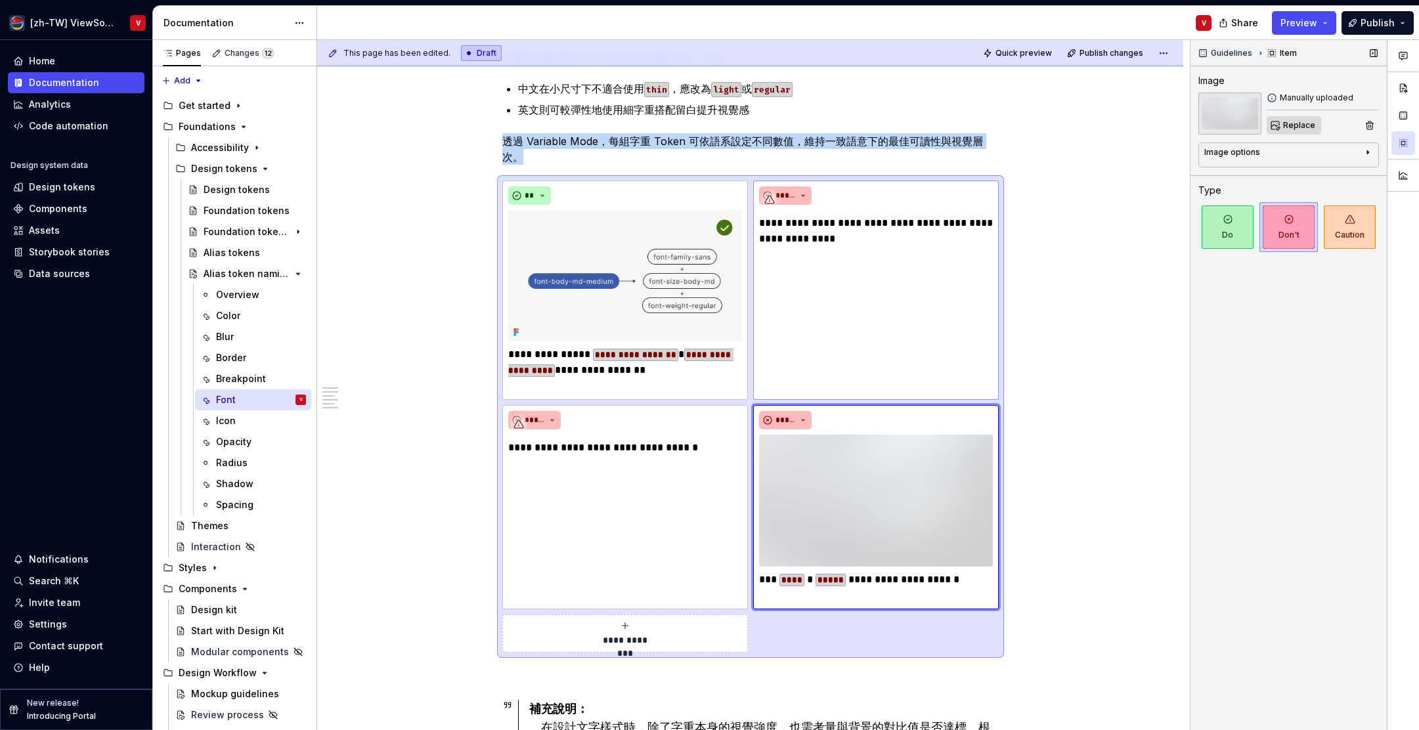
click at [1297, 125] on span "Replace" at bounding box center [1300, 125] width 32 height 11
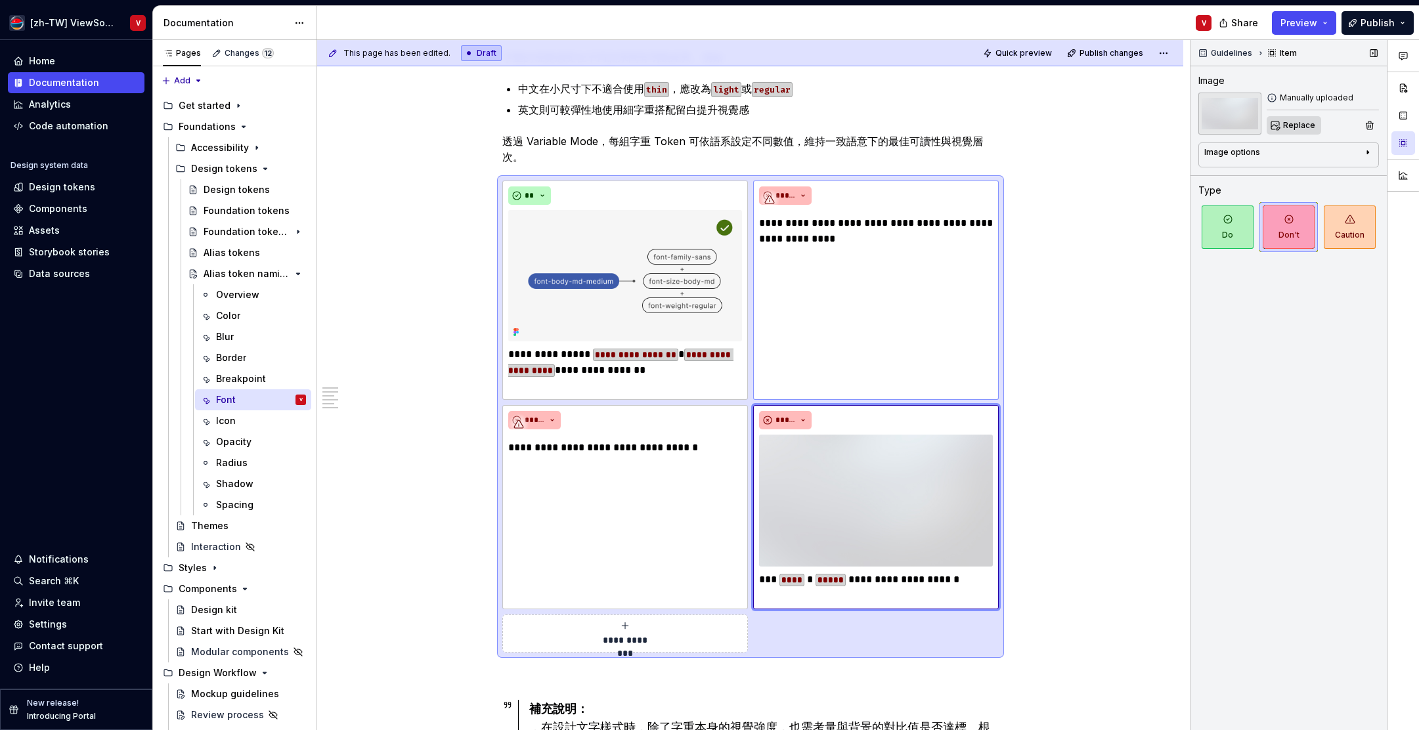
type textarea "*"
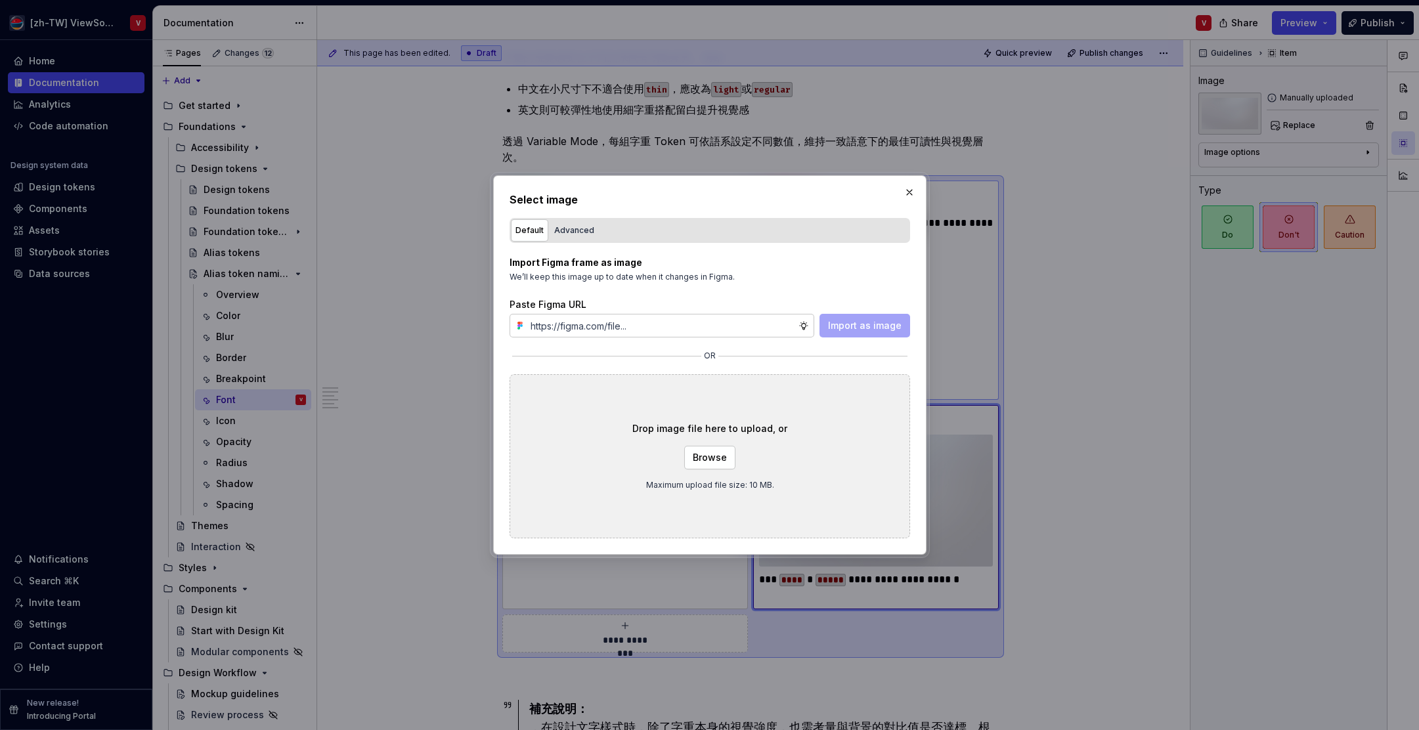
type input "https://www.figma.com/design/Jq5RN64STmwkQ3ZdkBzhJR/Foundation-Site?node-id=152…"
click at [849, 331] on span "Import as image" at bounding box center [865, 325] width 74 height 13
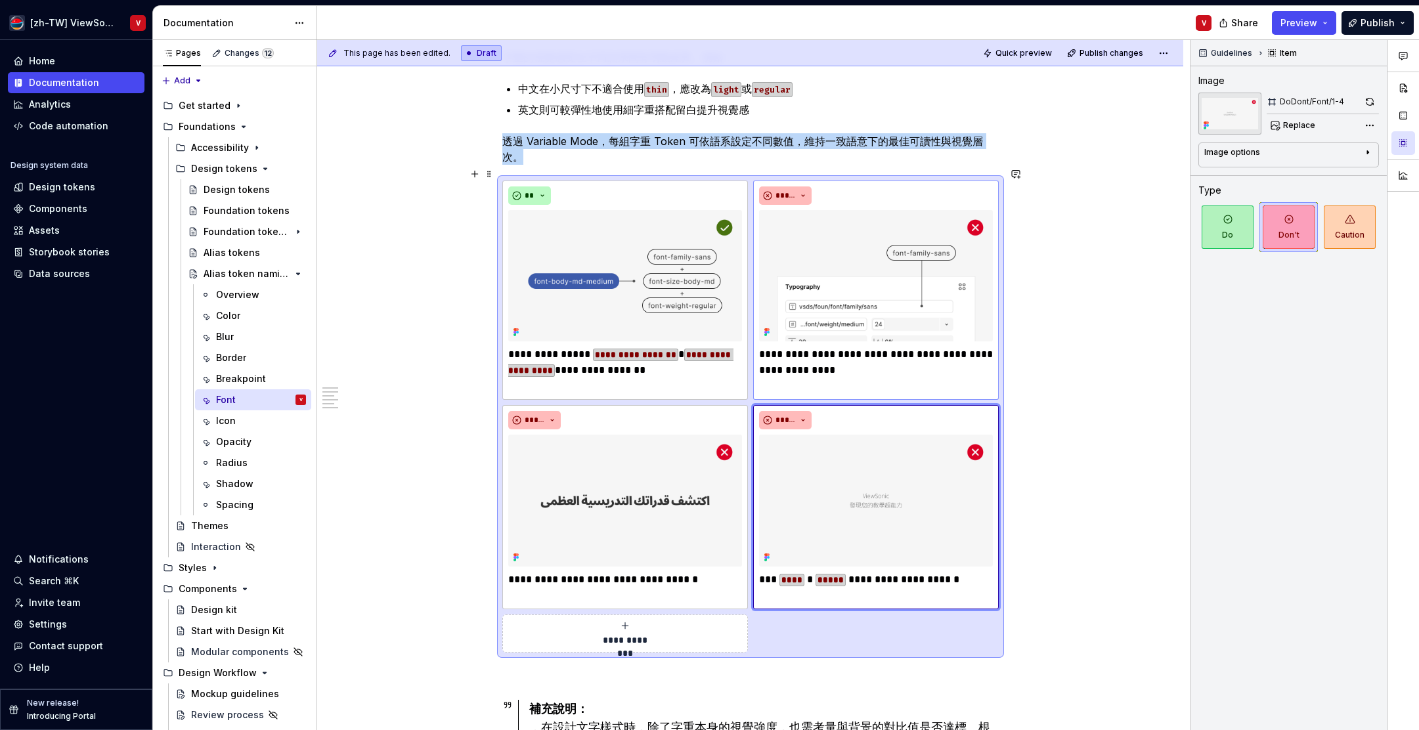
click at [1085, 427] on div "Font 類別用於定義設計系統中的文字屬性，包括字型（Font Family）、字級（Font Size）與字重（Font Weight）。這些屬性支援語意導…" at bounding box center [750, 105] width 866 height 2760
click at [1056, 508] on div "Font 類別用於定義設計系統中的文字屬性，包括字型（Font Family）、字級（Font Size）與字重（Font Weight）。這些屬性支援語意導…" at bounding box center [750, 105] width 866 height 2760
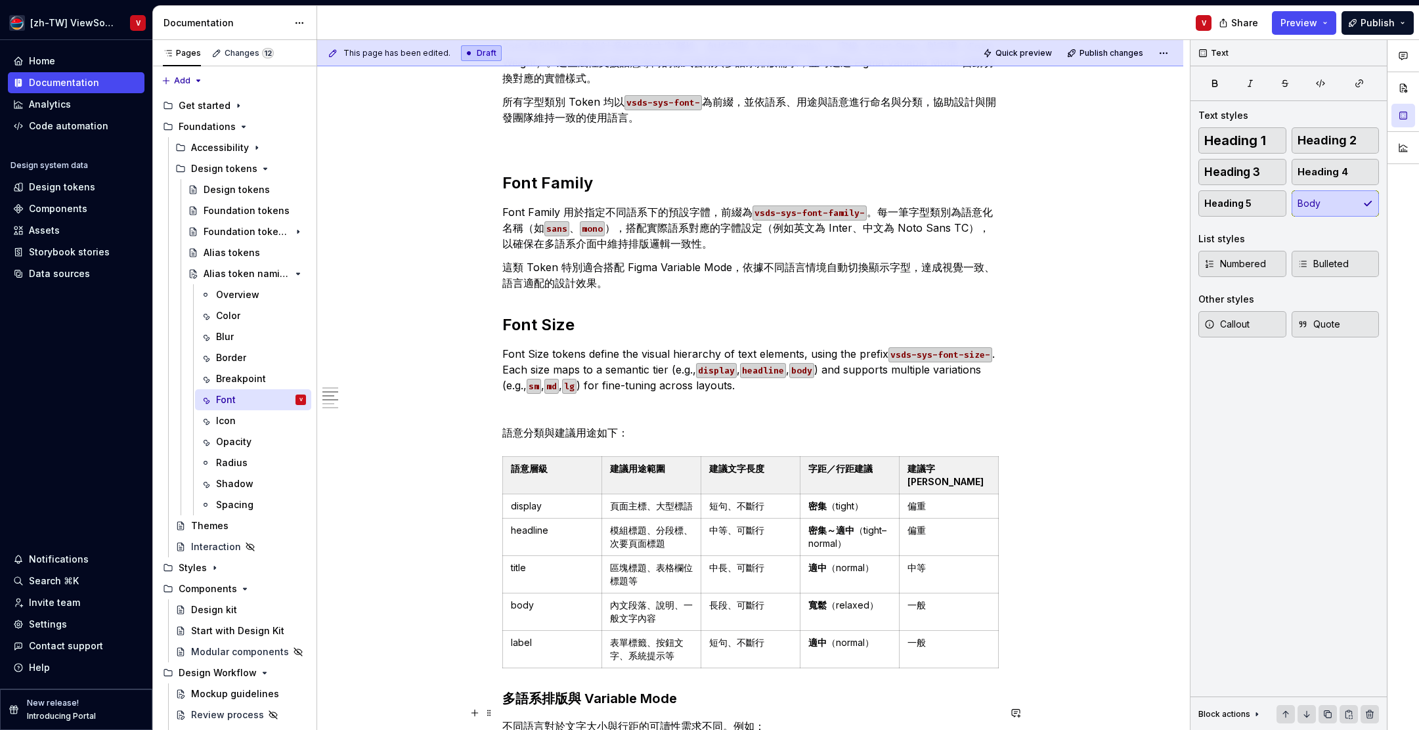
scroll to position [181, 0]
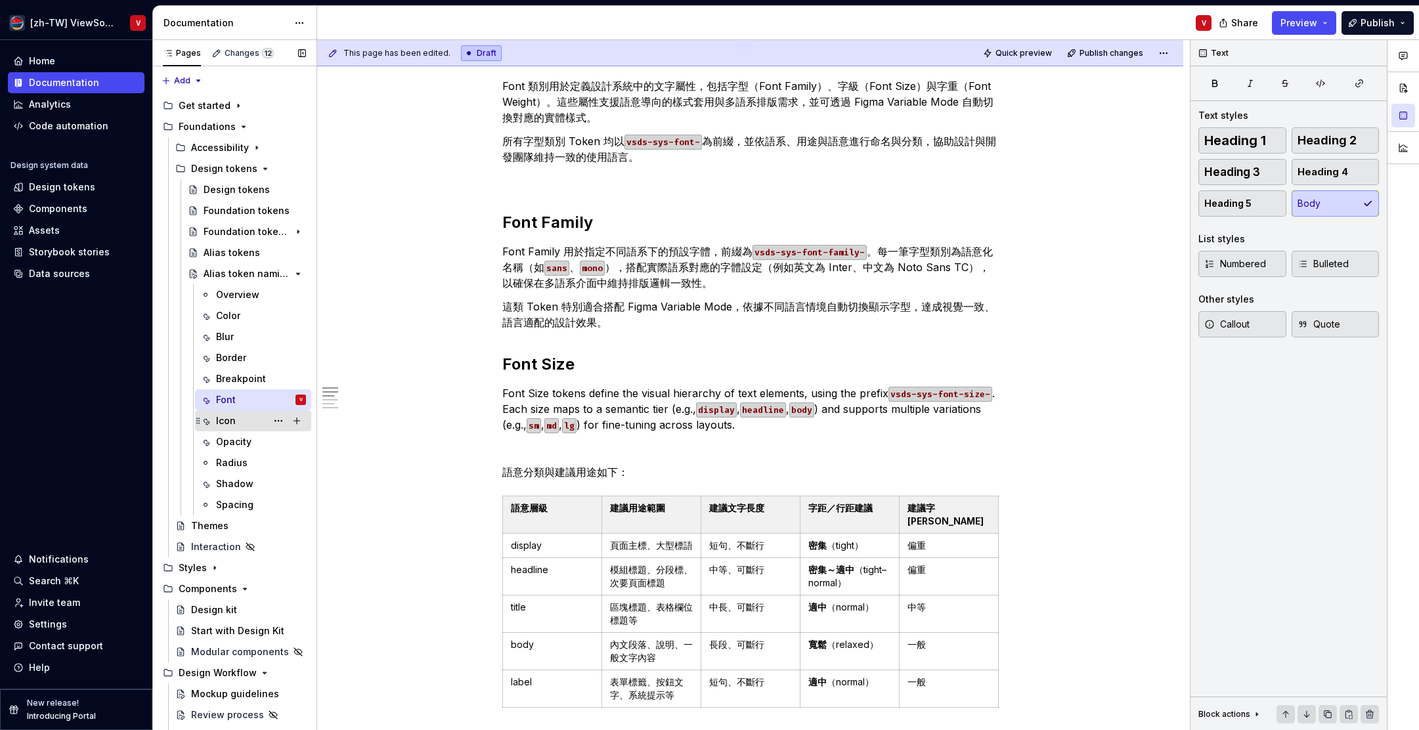
click at [254, 420] on div "Icon" at bounding box center [261, 421] width 90 height 18
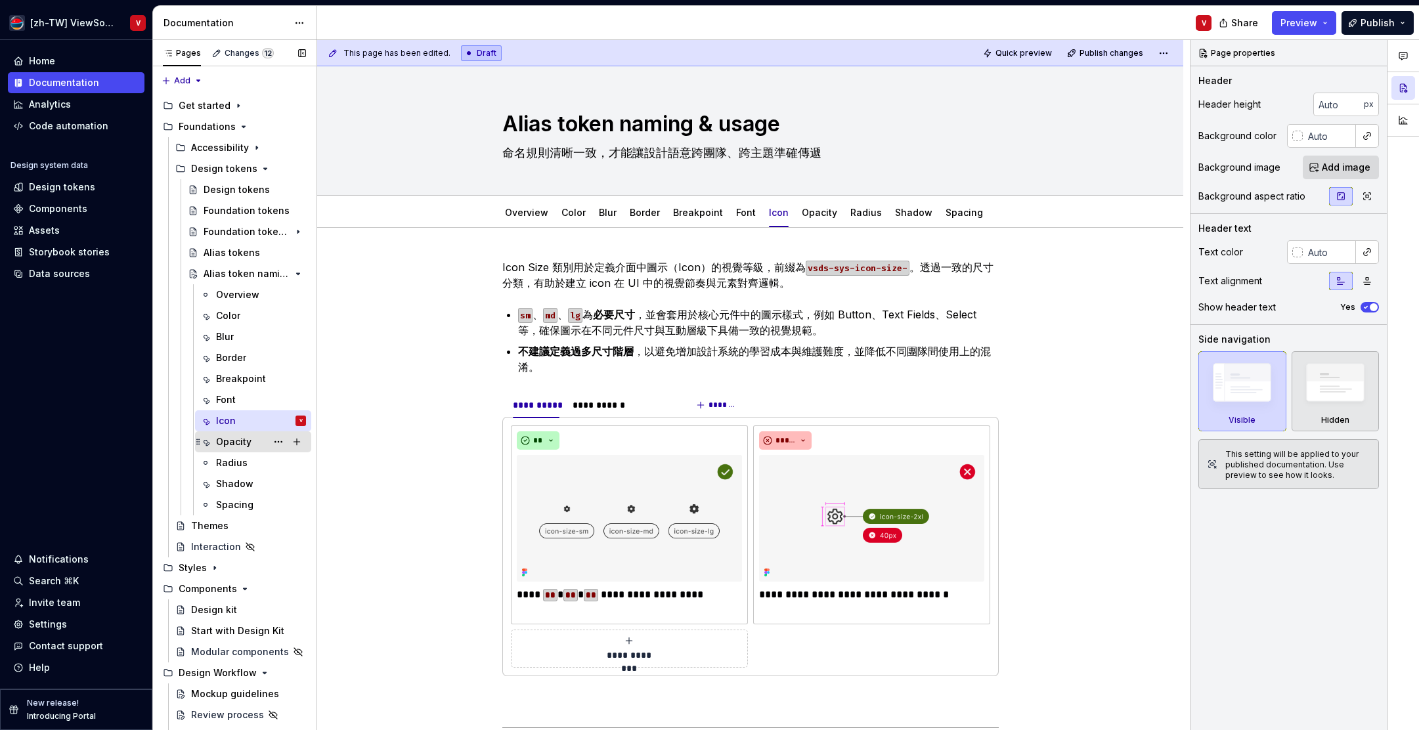
click at [239, 438] on div "Opacity" at bounding box center [233, 441] width 35 height 13
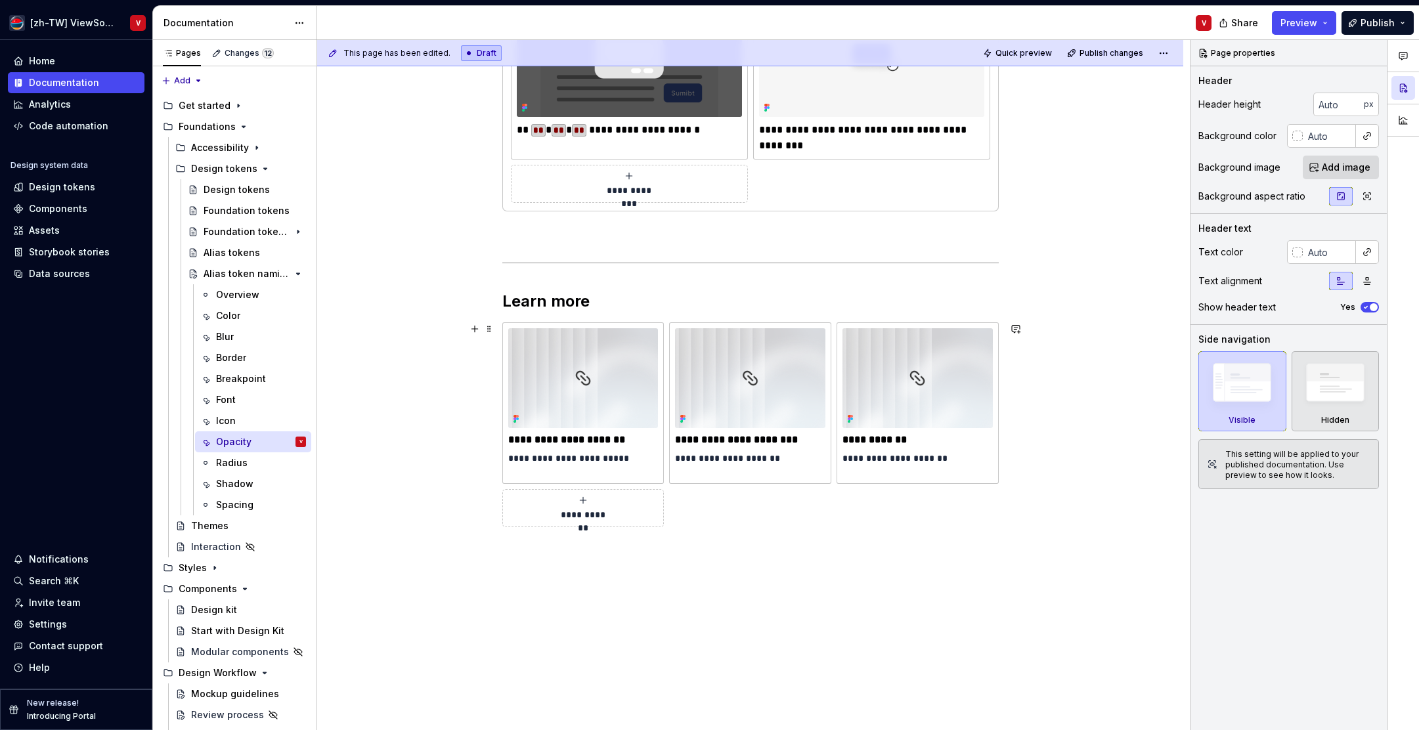
scroll to position [486, 0]
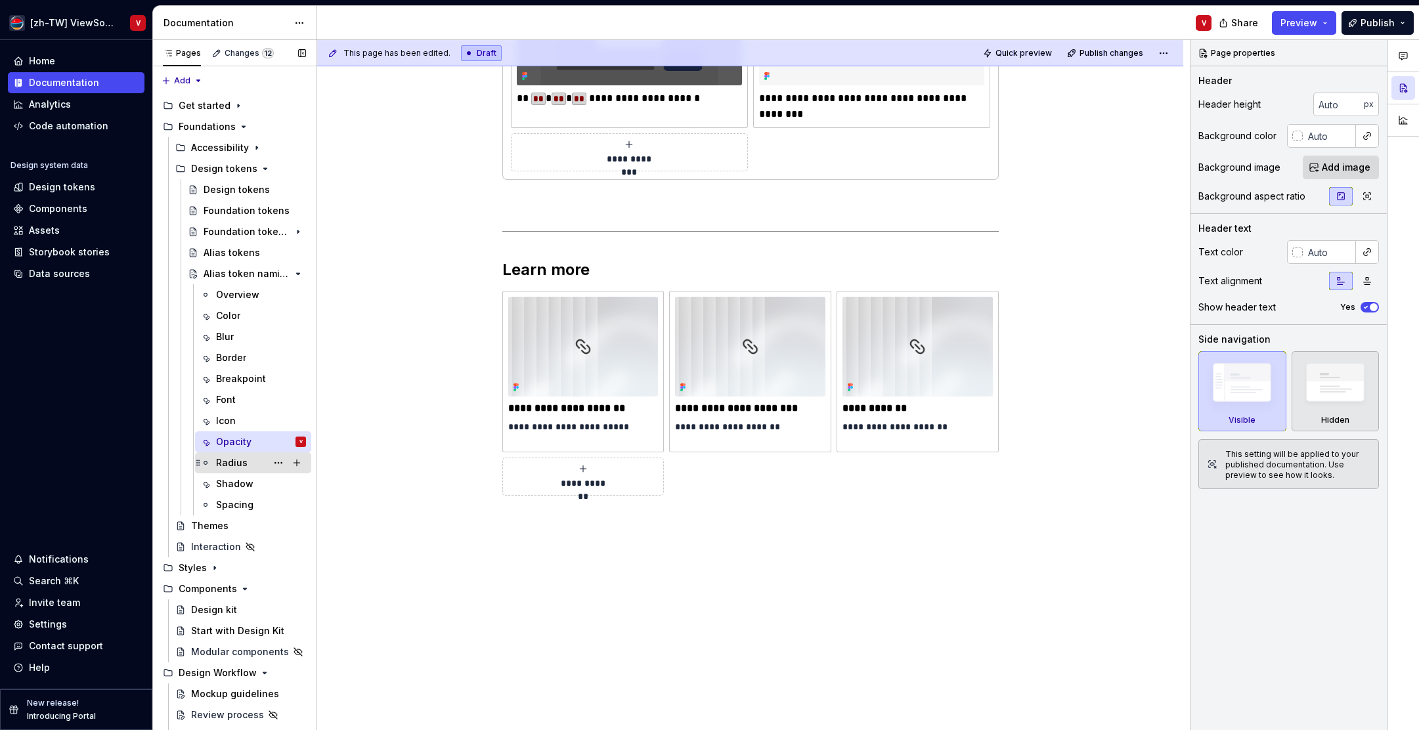
click at [248, 466] on div "Radius" at bounding box center [261, 463] width 90 height 18
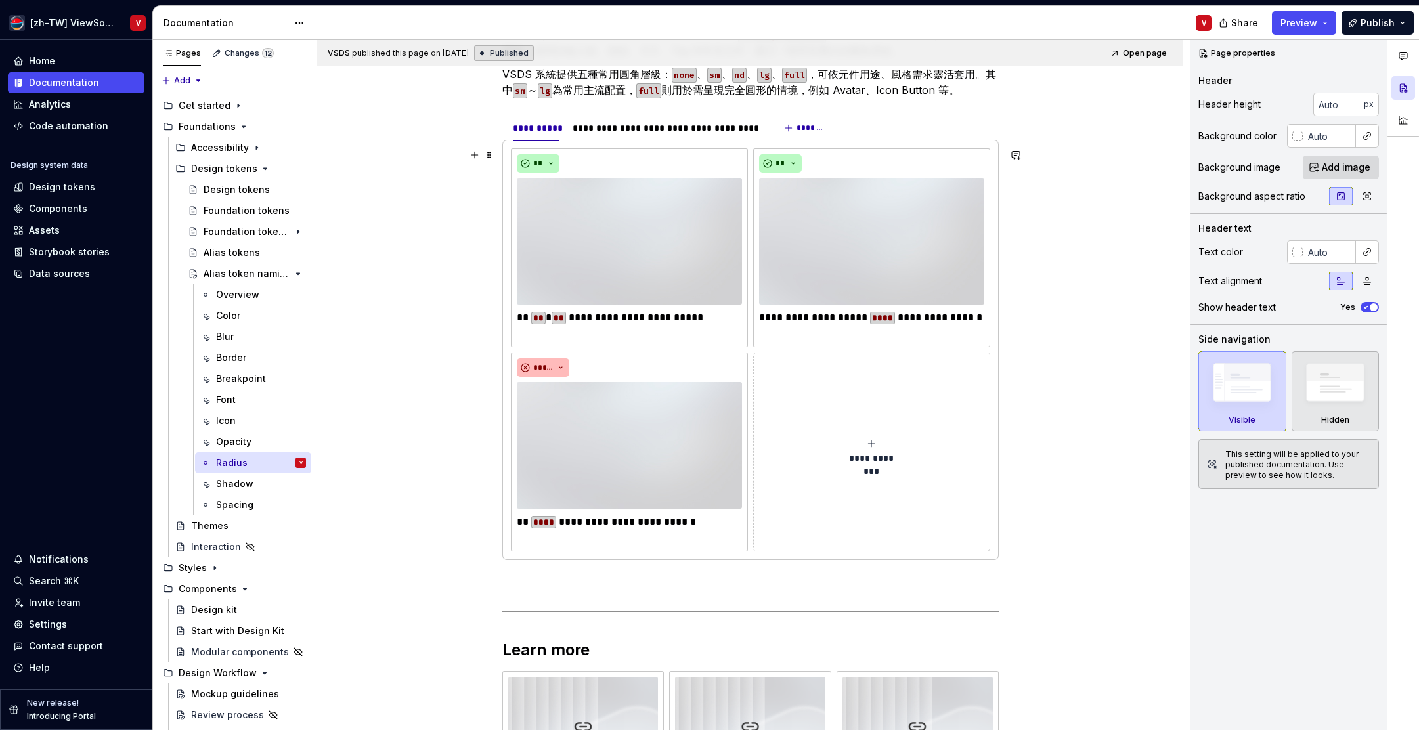
scroll to position [176, 0]
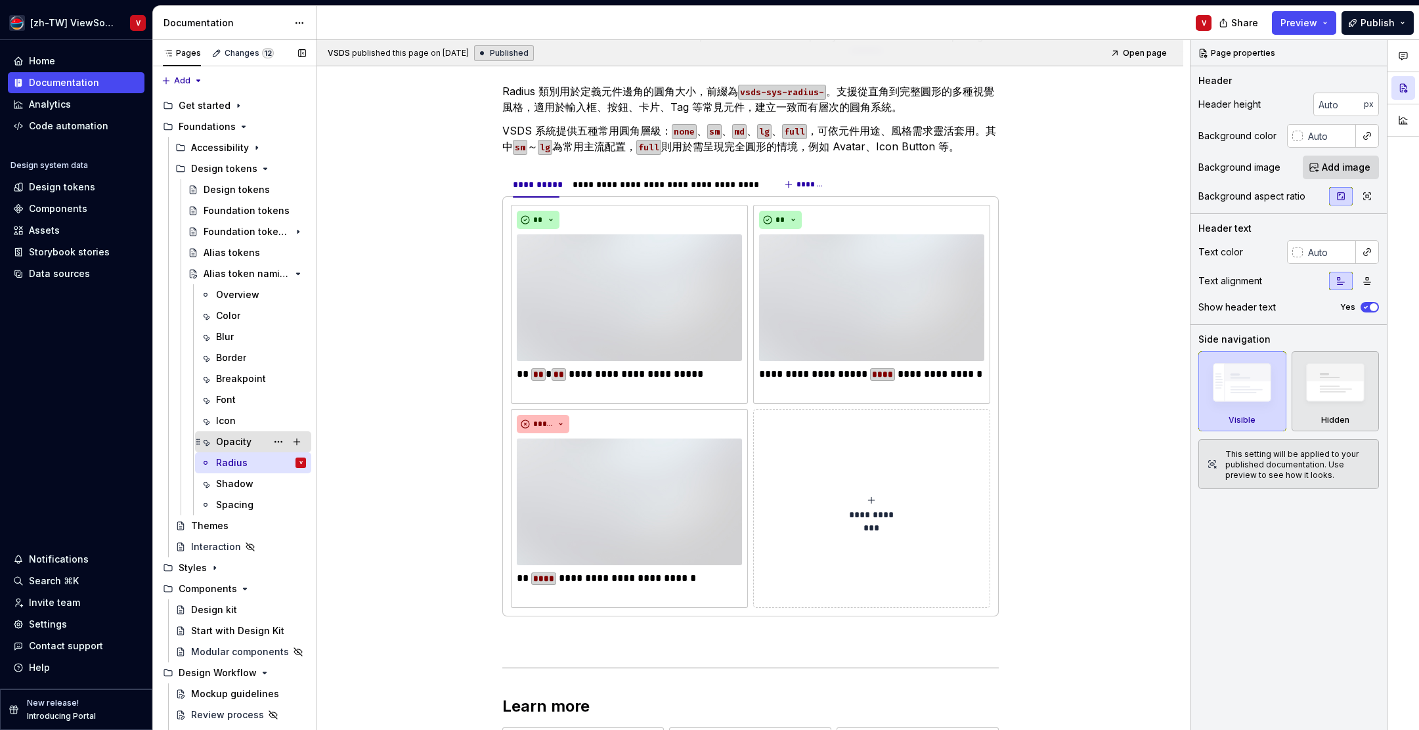
click at [239, 441] on div "Opacity" at bounding box center [233, 441] width 35 height 13
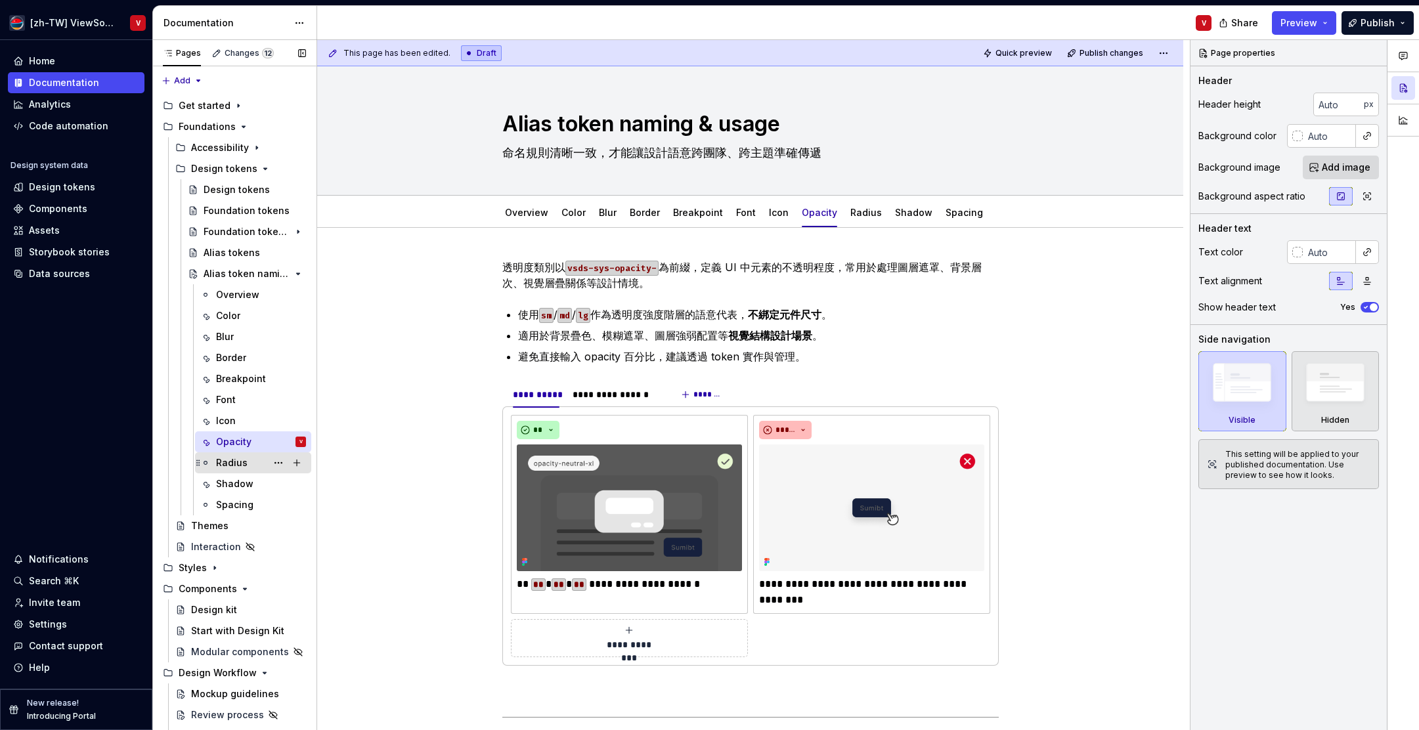
click at [248, 465] on div "Radius" at bounding box center [261, 463] width 90 height 18
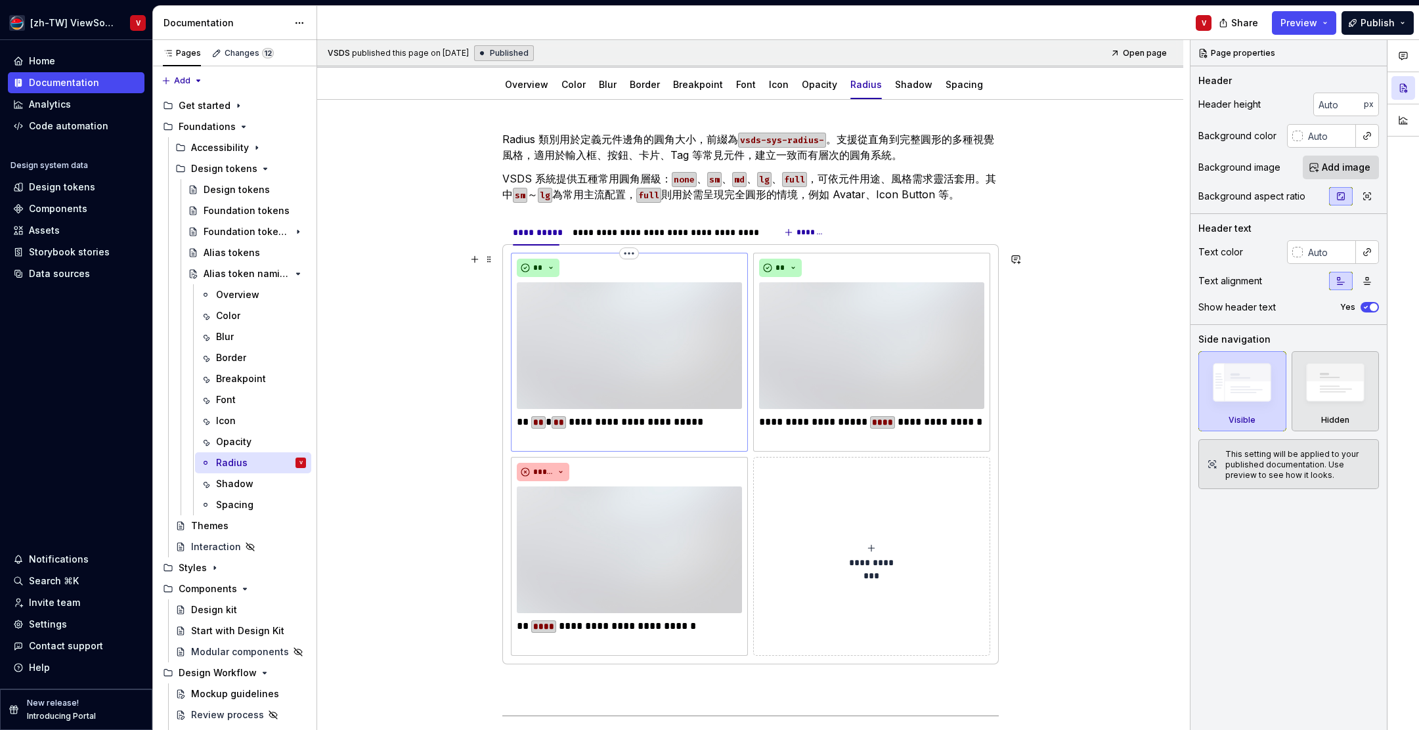
scroll to position [129, 0]
click at [644, 329] on img at bounding box center [629, 345] width 225 height 127
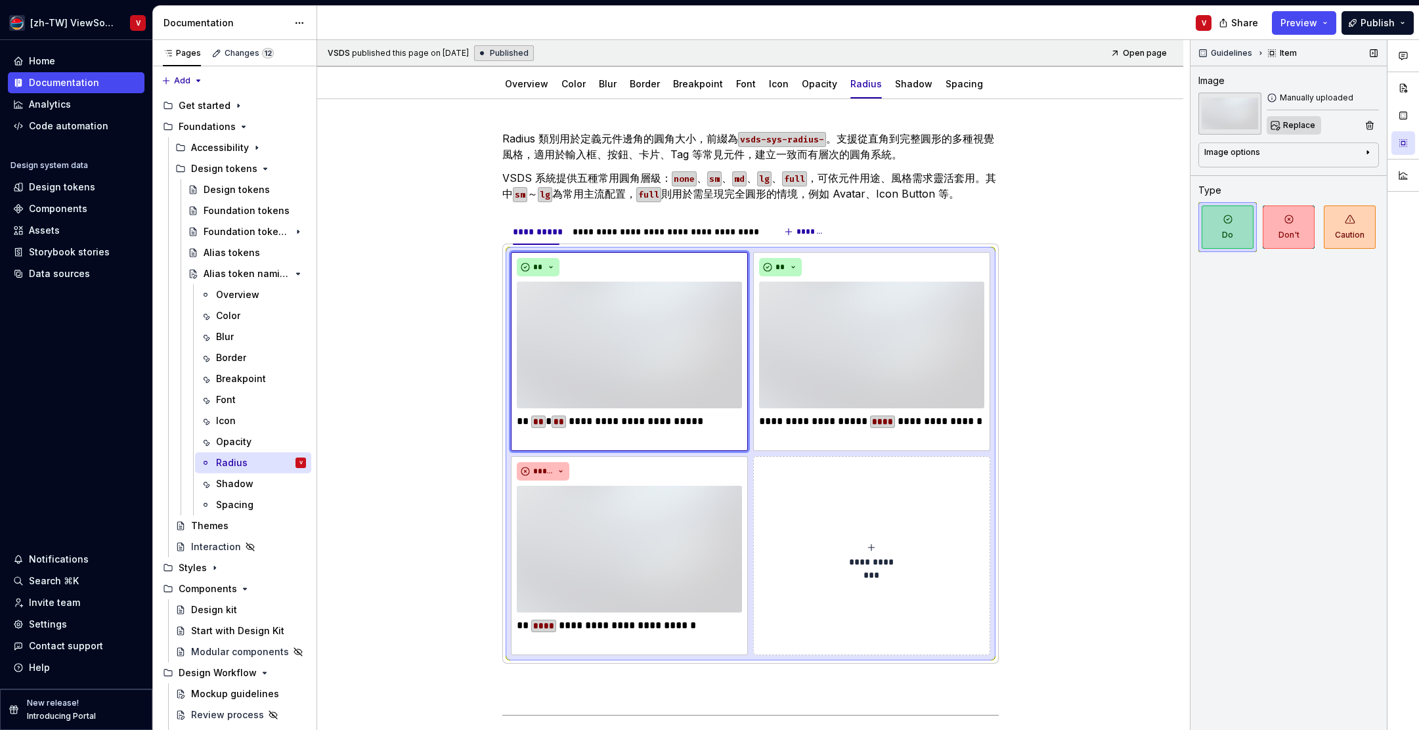
click at [1292, 125] on span "Replace" at bounding box center [1300, 125] width 32 height 11
type textarea "*"
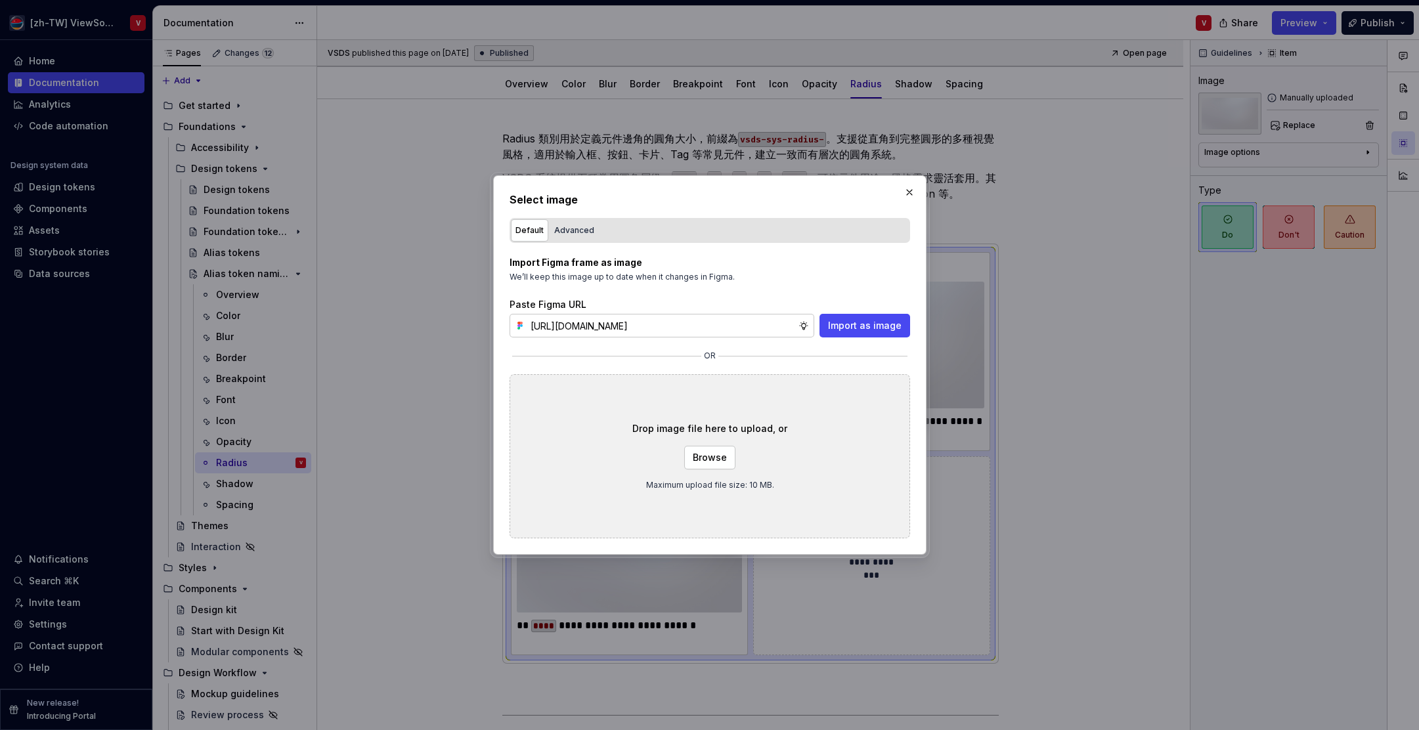
scroll to position [0, 292]
type input "[URL][DOMAIN_NAME]"
click at [849, 329] on span "Import as image" at bounding box center [865, 325] width 74 height 13
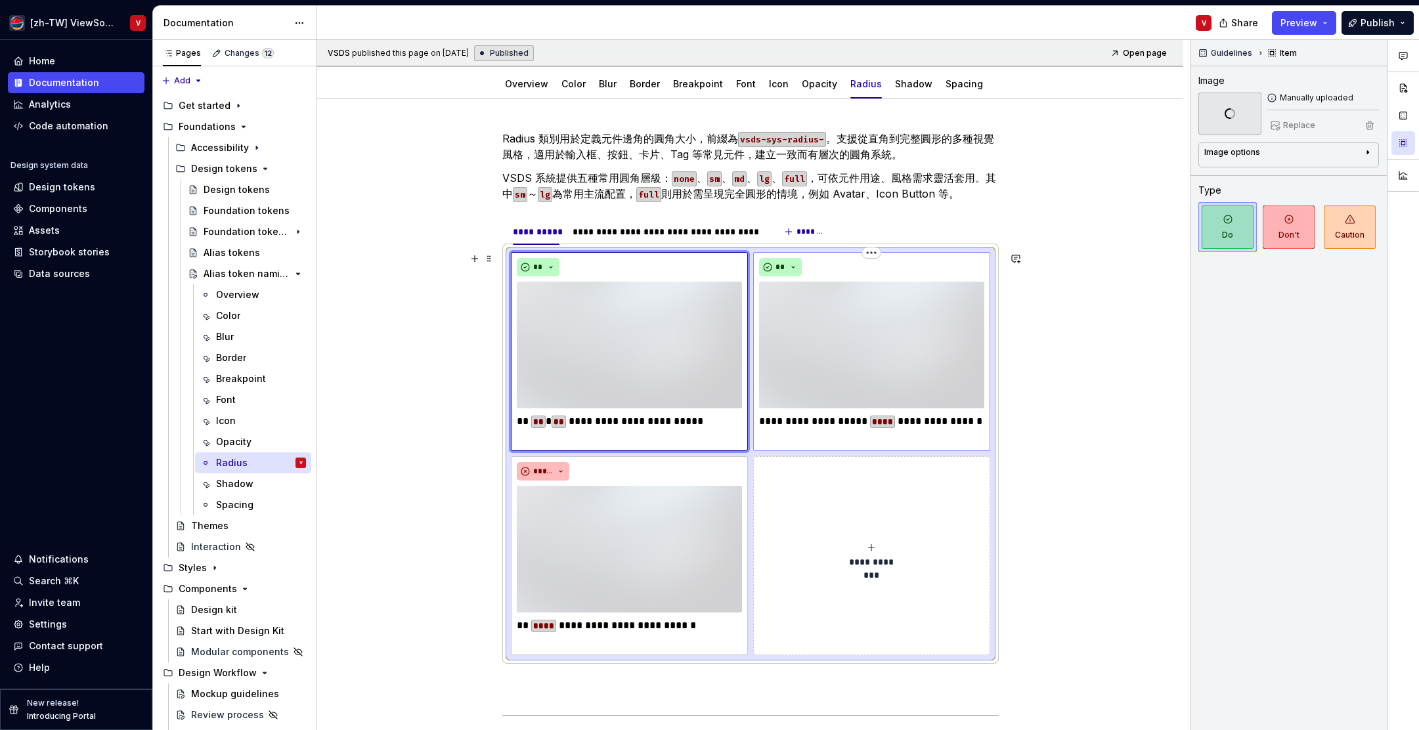
click at [876, 340] on img at bounding box center [871, 345] width 225 height 127
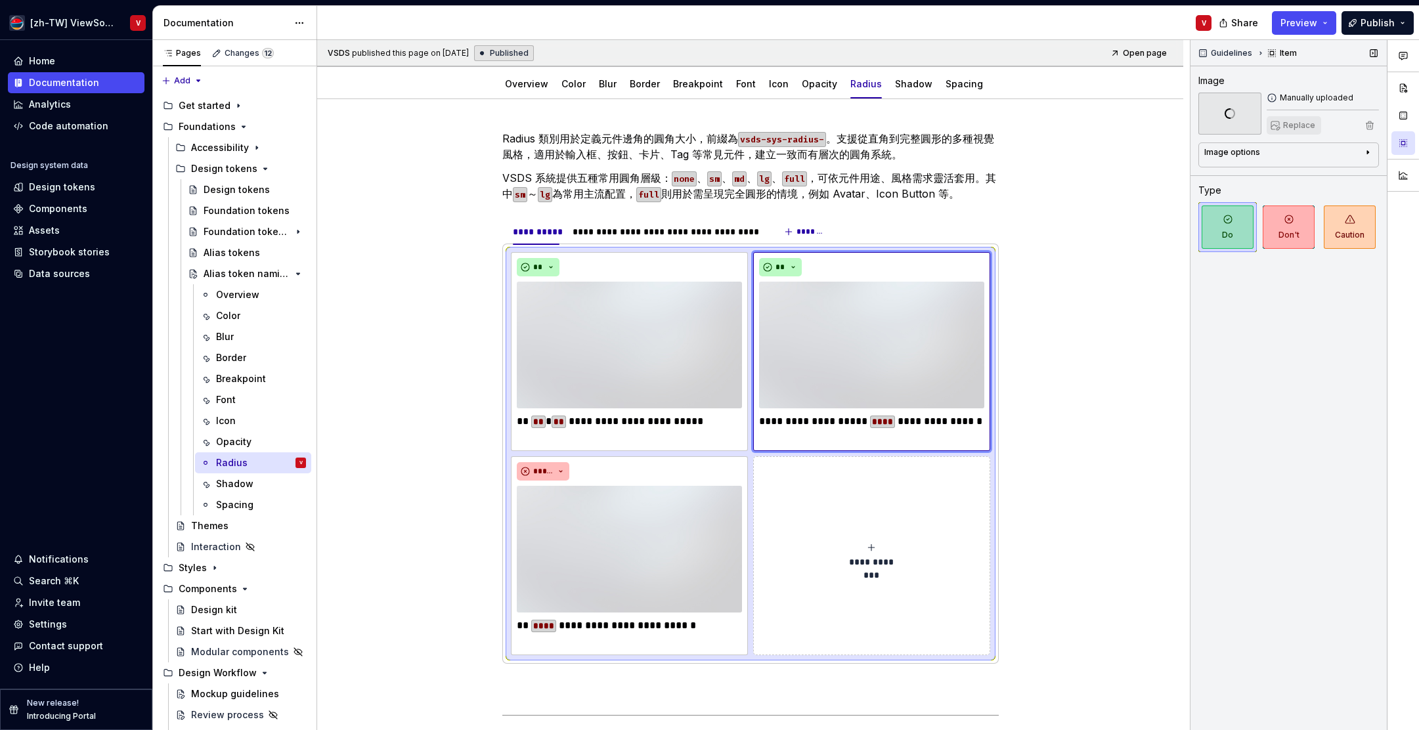
click at [1295, 125] on span "Replace" at bounding box center [1300, 125] width 32 height 11
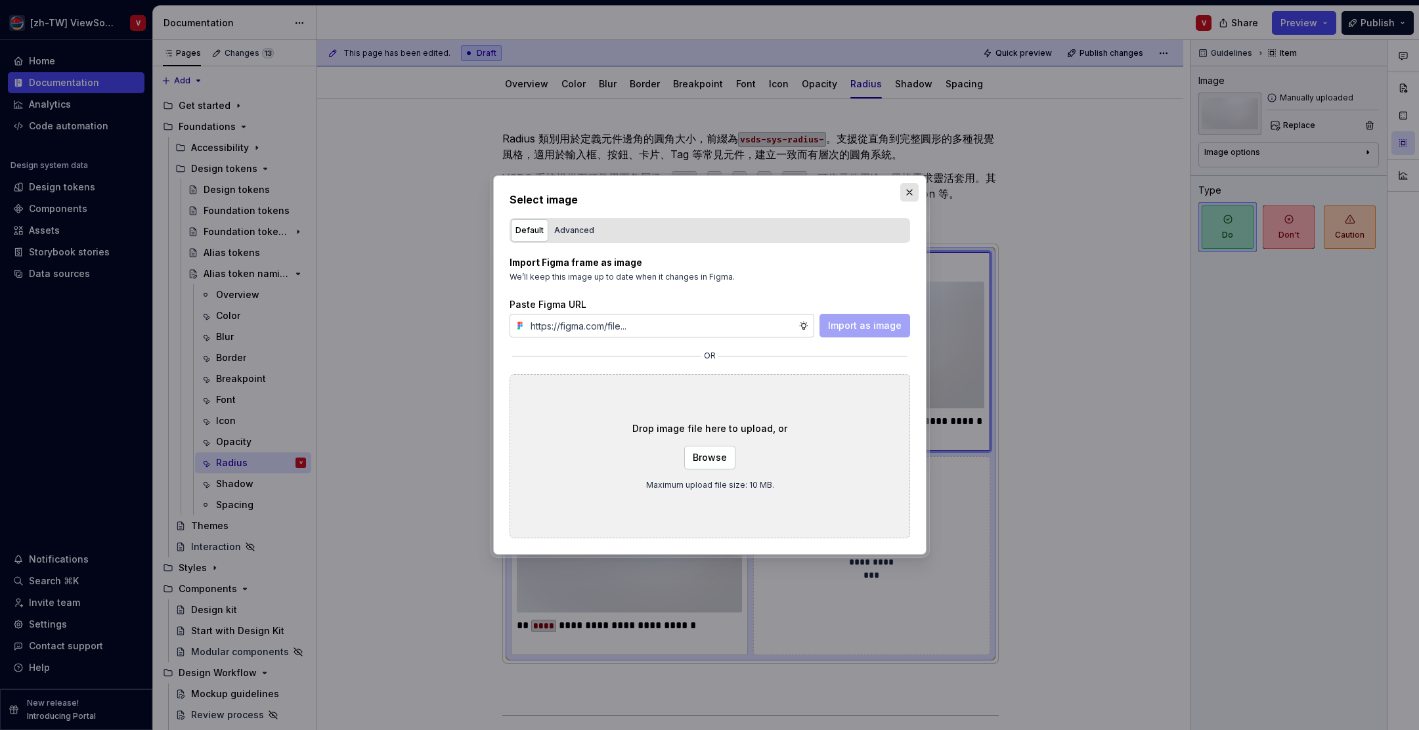
click at [916, 191] on button "button" at bounding box center [910, 192] width 18 height 18
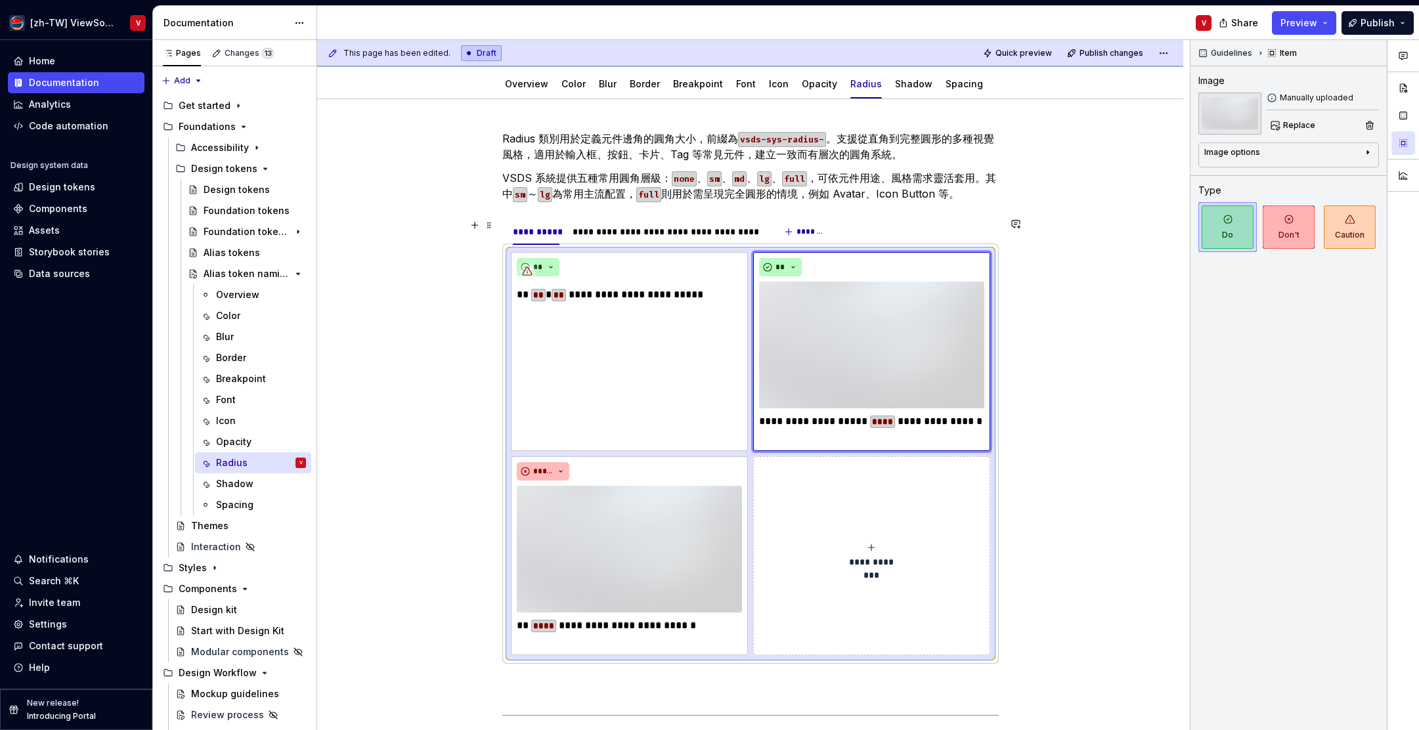
click at [1048, 290] on div "**********" at bounding box center [753, 385] width 873 height 691
drag, startPoint x: 883, startPoint y: 336, endPoint x: 908, endPoint y: 308, distance: 36.8
click at [883, 336] on img at bounding box center [871, 345] width 225 height 127
click at [1306, 122] on span "Replace" at bounding box center [1300, 125] width 32 height 11
type textarea "*"
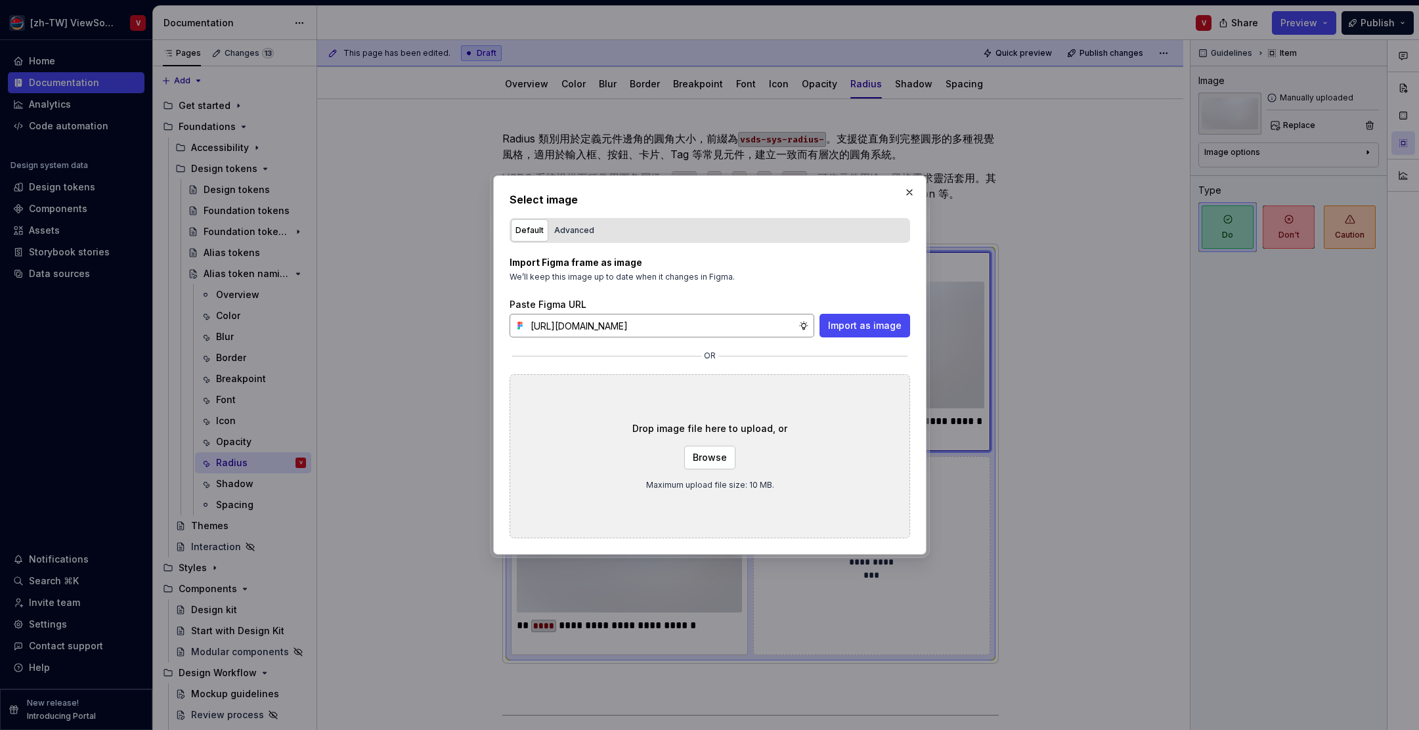
scroll to position [0, 294]
type input "[URL][DOMAIN_NAME]"
click at [848, 328] on span "Import as image" at bounding box center [865, 325] width 74 height 13
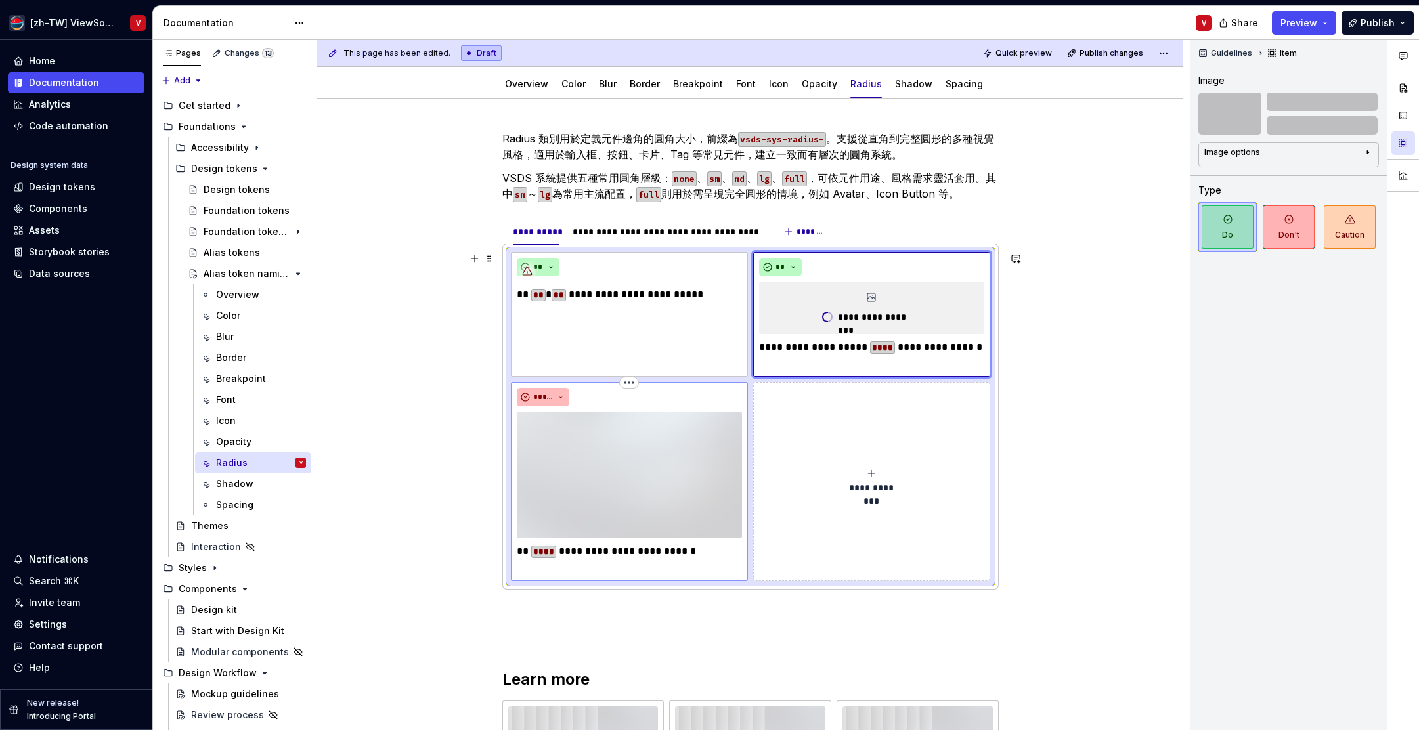
click at [608, 458] on img at bounding box center [629, 475] width 225 height 127
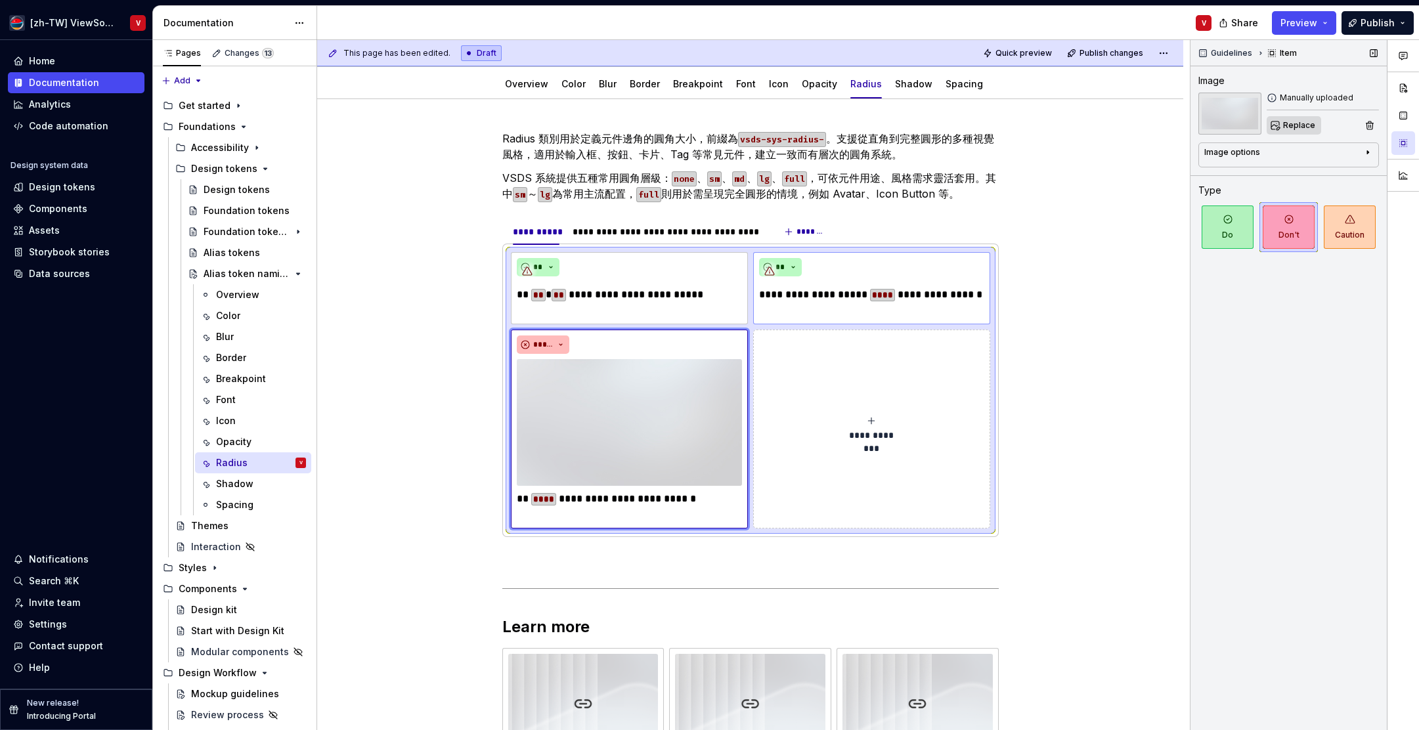
click at [1293, 129] on span "Replace" at bounding box center [1300, 125] width 32 height 11
type textarea "*"
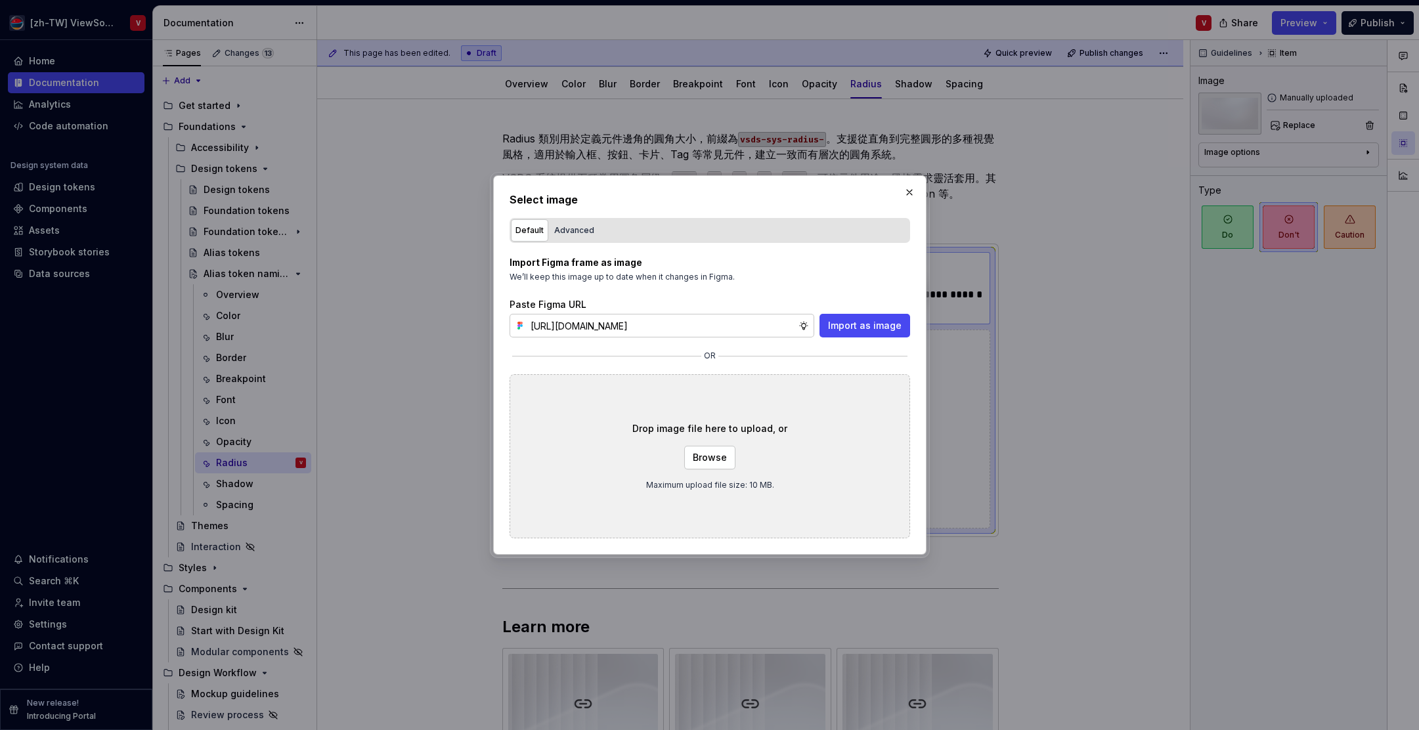
type input "[URL][DOMAIN_NAME]"
click at [873, 332] on button "Import as image" at bounding box center [865, 326] width 91 height 24
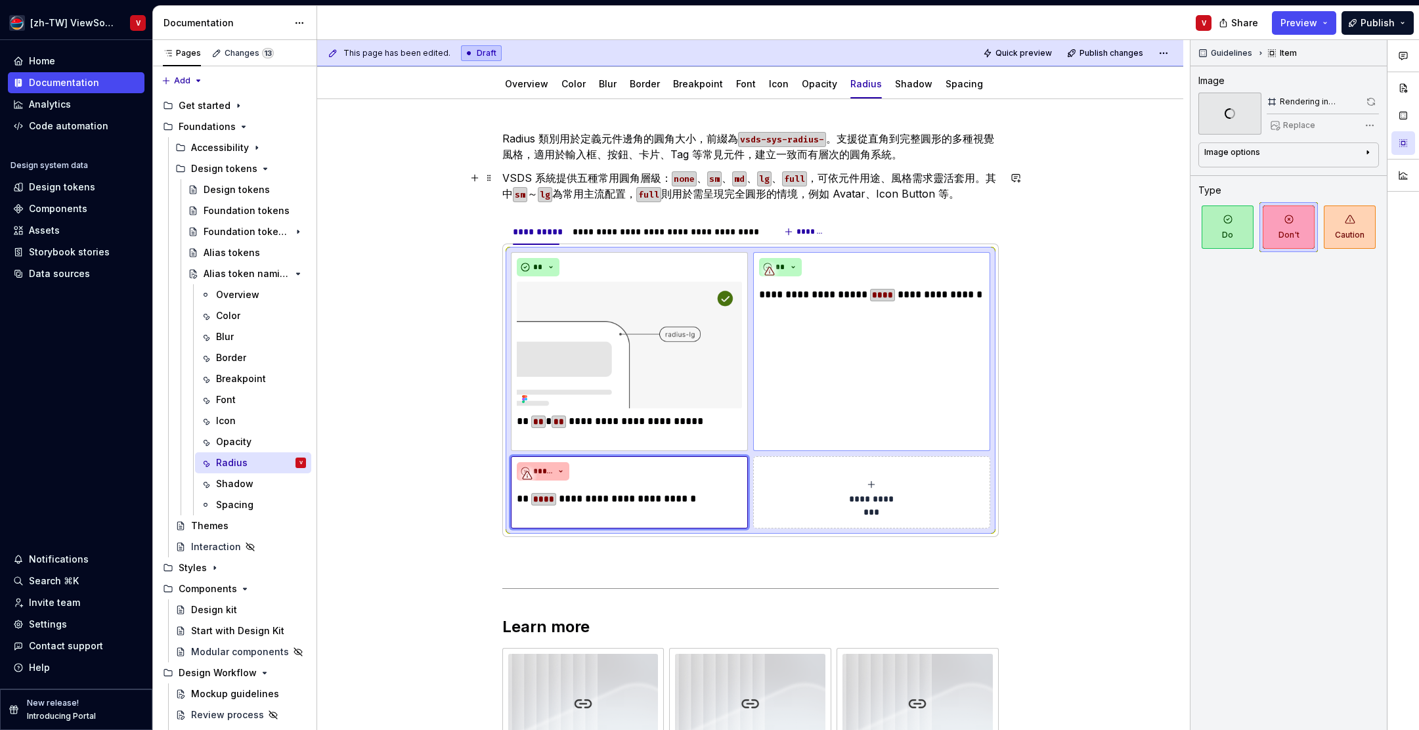
click at [939, 192] on p "VSDS 系統提供五種常用圓角層級： none 、 sm 、 md 、 lg 、 full ，可依元件用途、風格需求靈活套用。其中 sm ～ lg 為常用主流…" at bounding box center [750, 186] width 497 height 32
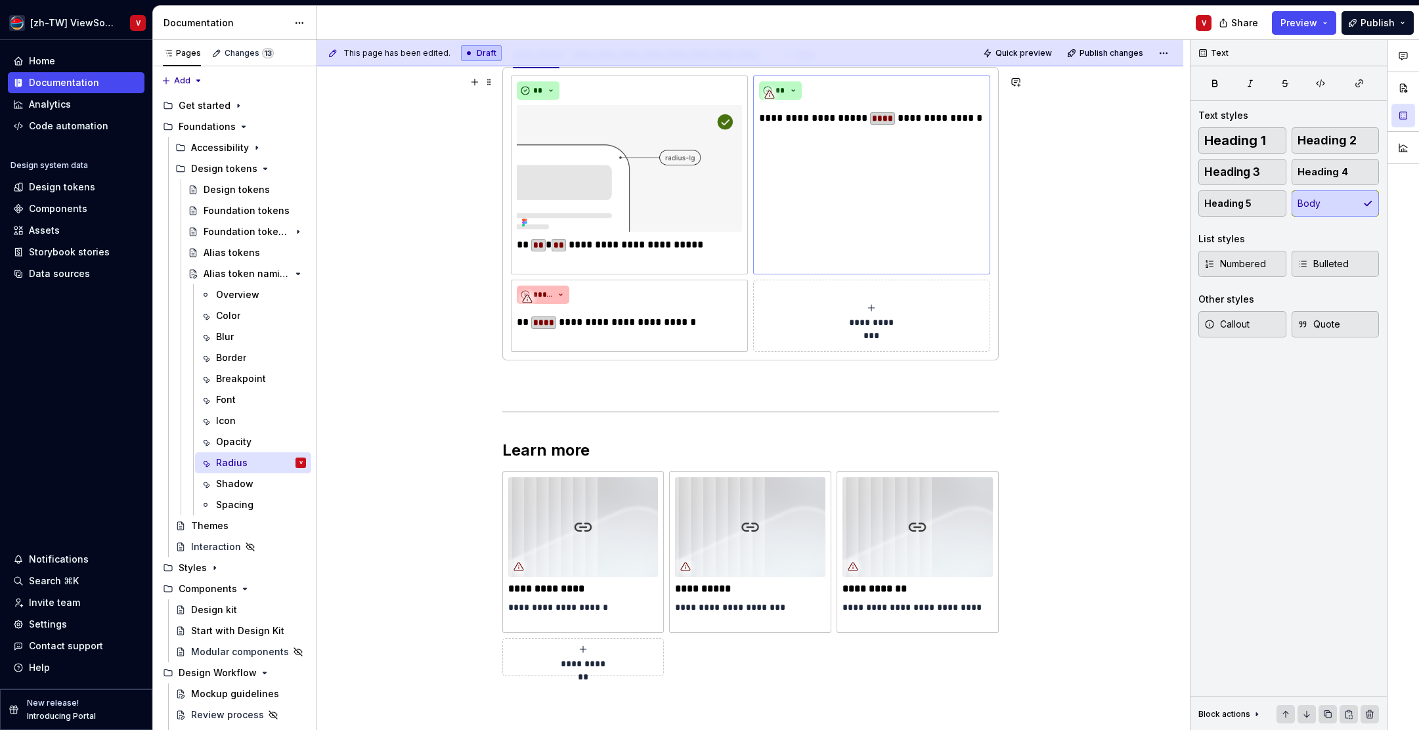
scroll to position [339, 0]
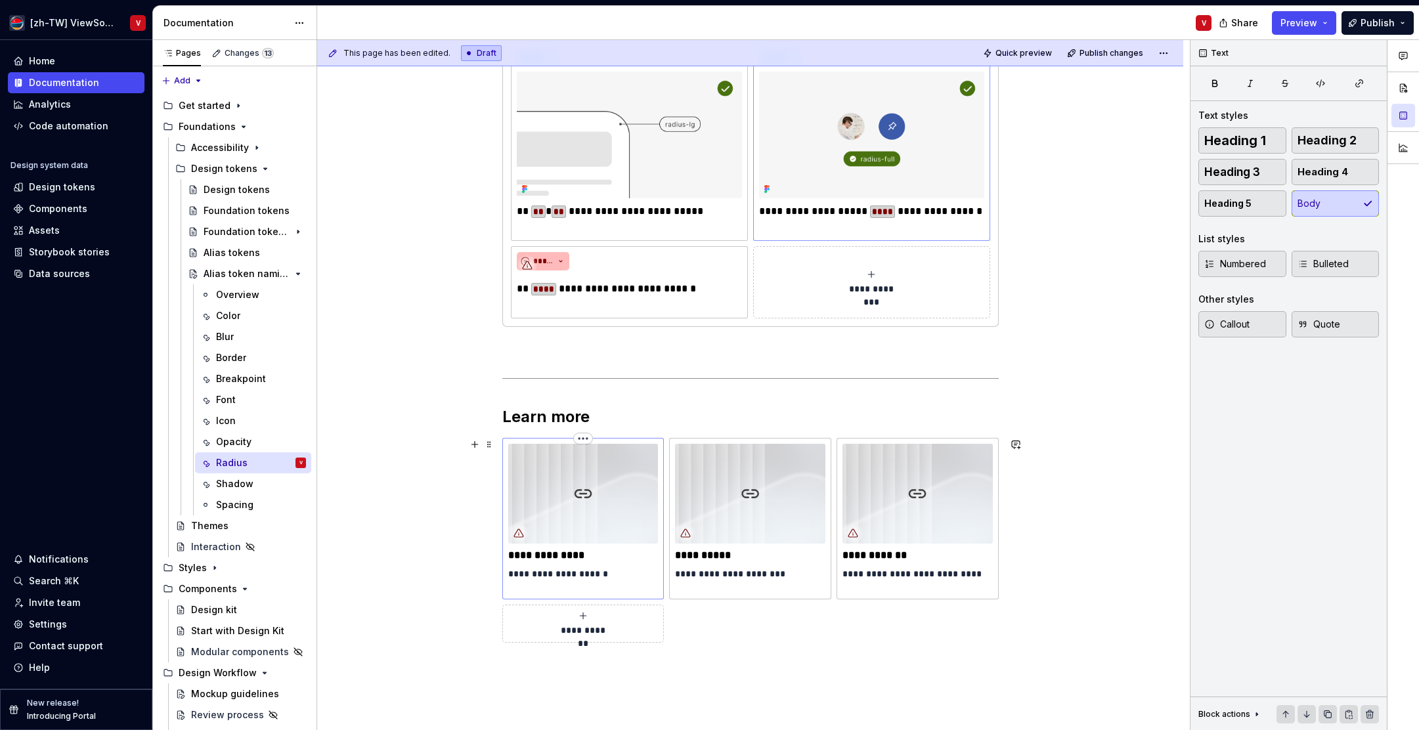
click at [575, 493] on img at bounding box center [583, 494] width 150 height 100
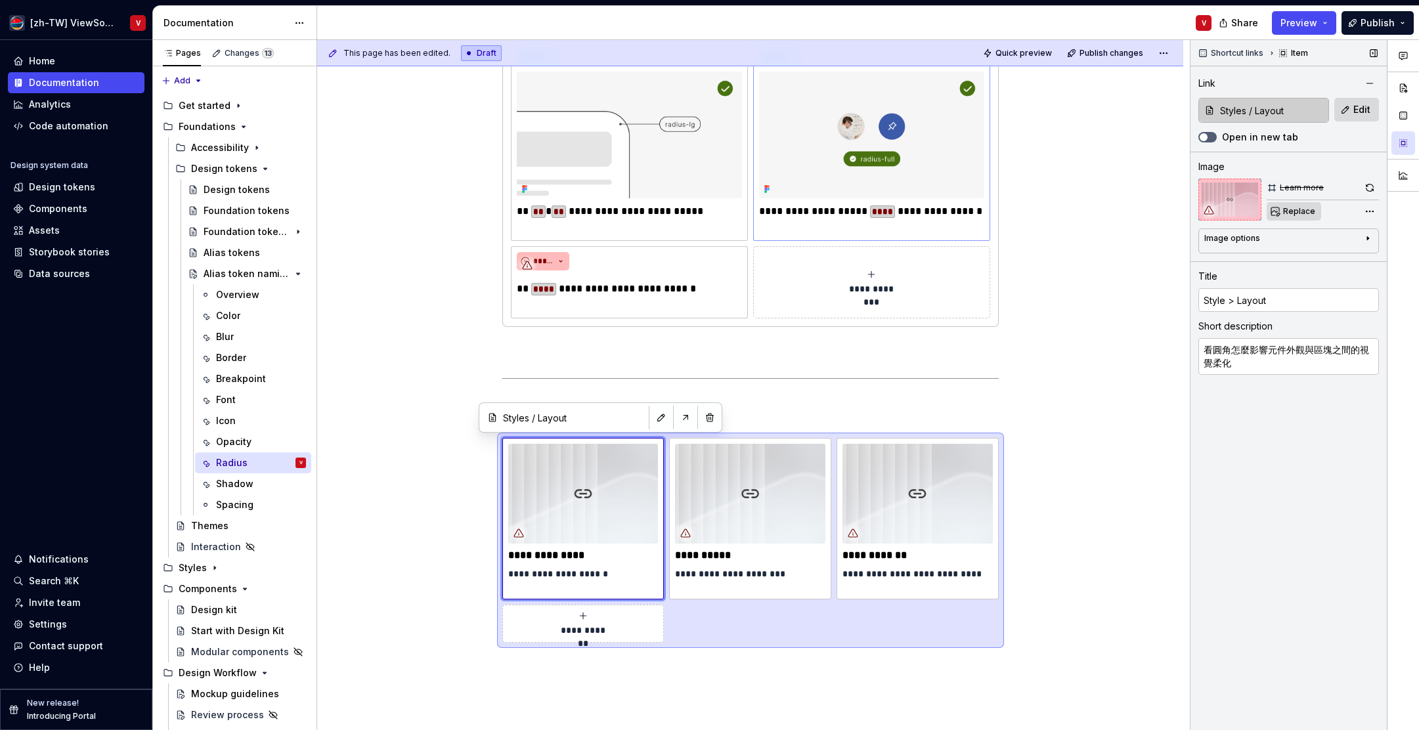
click at [1295, 209] on span "Replace" at bounding box center [1300, 211] width 32 height 11
type textarea "*"
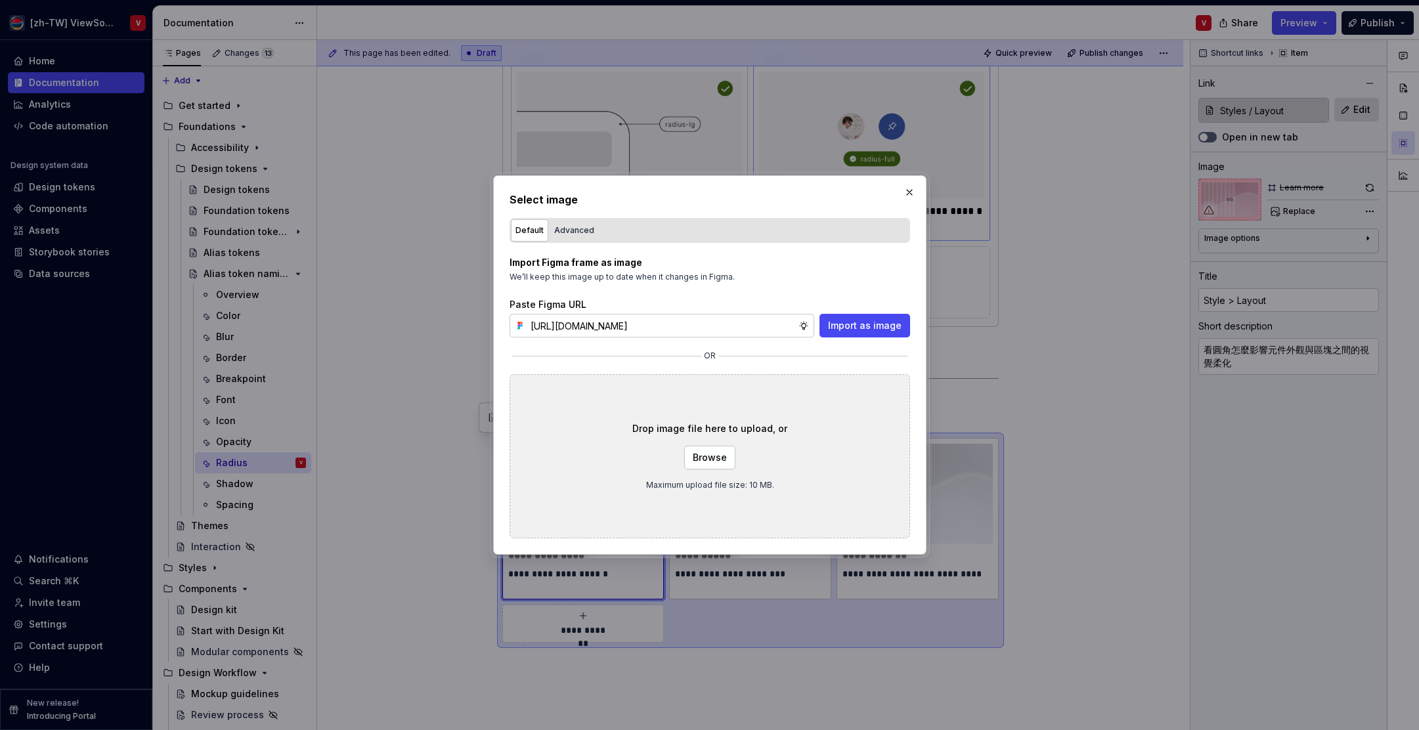
scroll to position [0, 297]
type input "[URL][DOMAIN_NAME]"
click at [882, 317] on button "Import as image" at bounding box center [865, 326] width 91 height 24
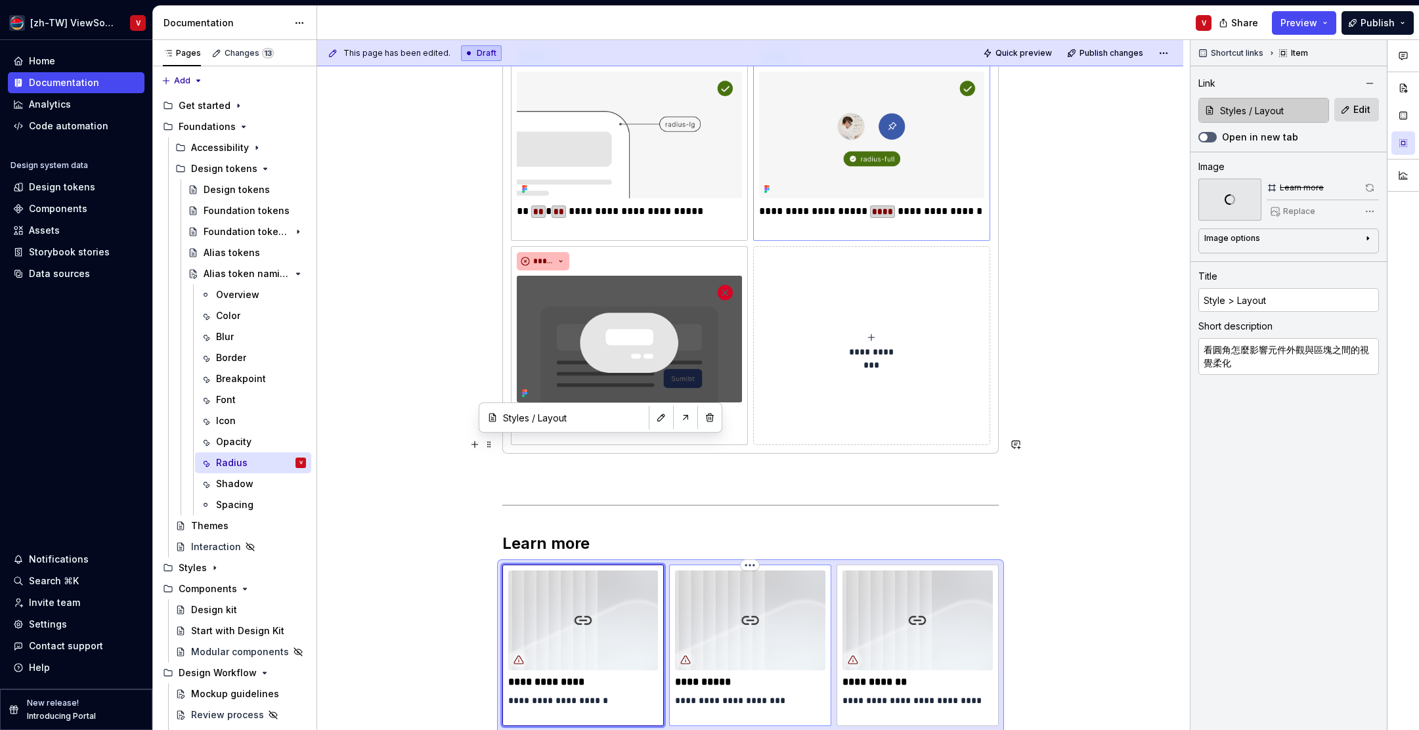
type textarea "*"
type input "Components / Design kit"
type input "Design kit"
type textarea "學習如何在按鈕、卡片、輸入欄位中設定一致的圓角"
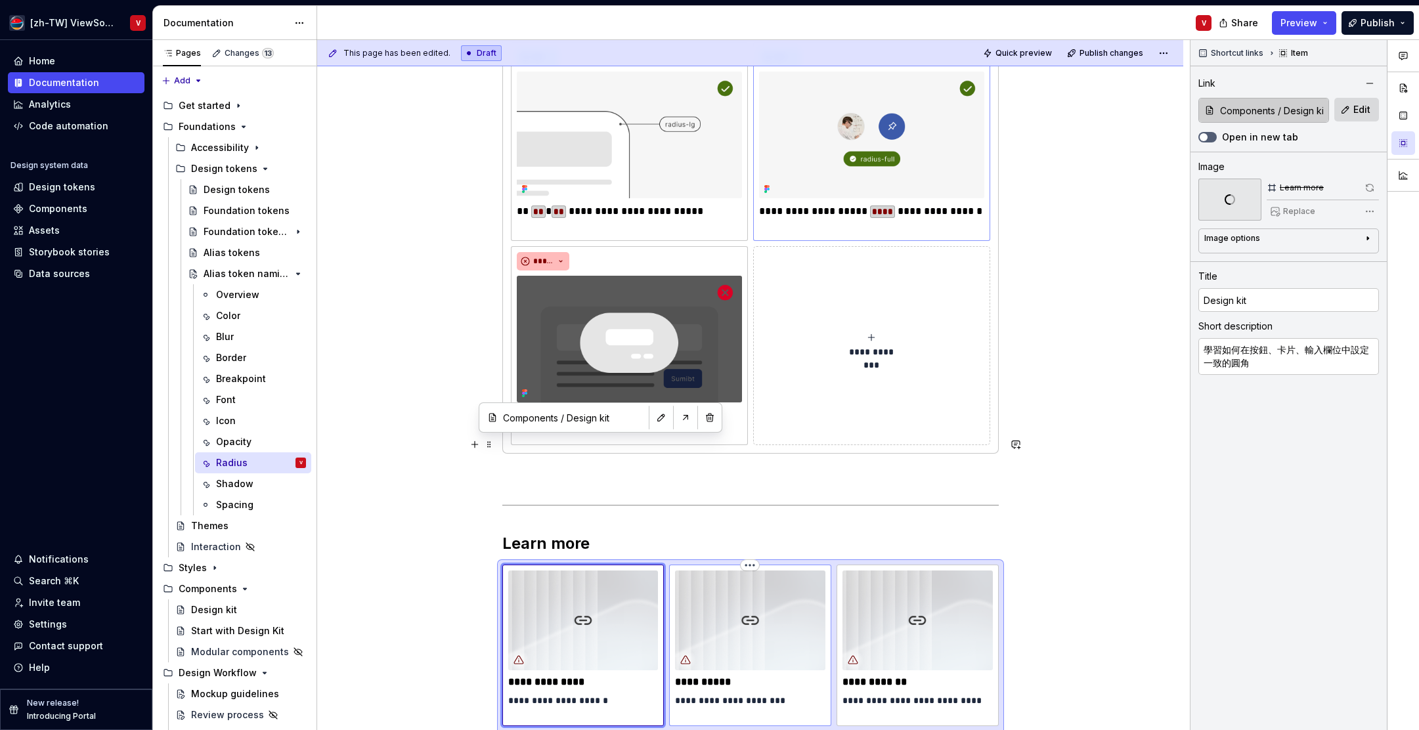
click at [741, 571] on img at bounding box center [750, 621] width 150 height 100
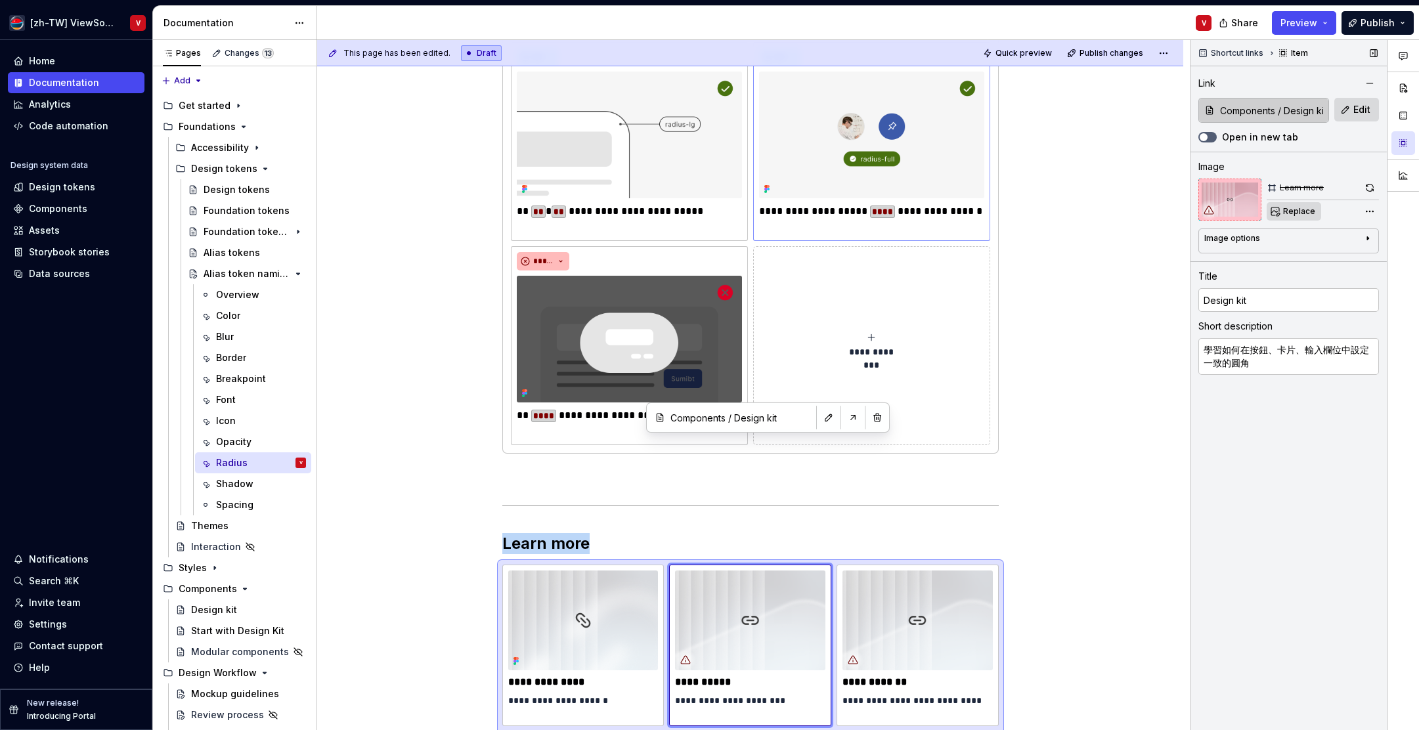
click at [1296, 212] on span "Replace" at bounding box center [1300, 211] width 32 height 11
type textarea "*"
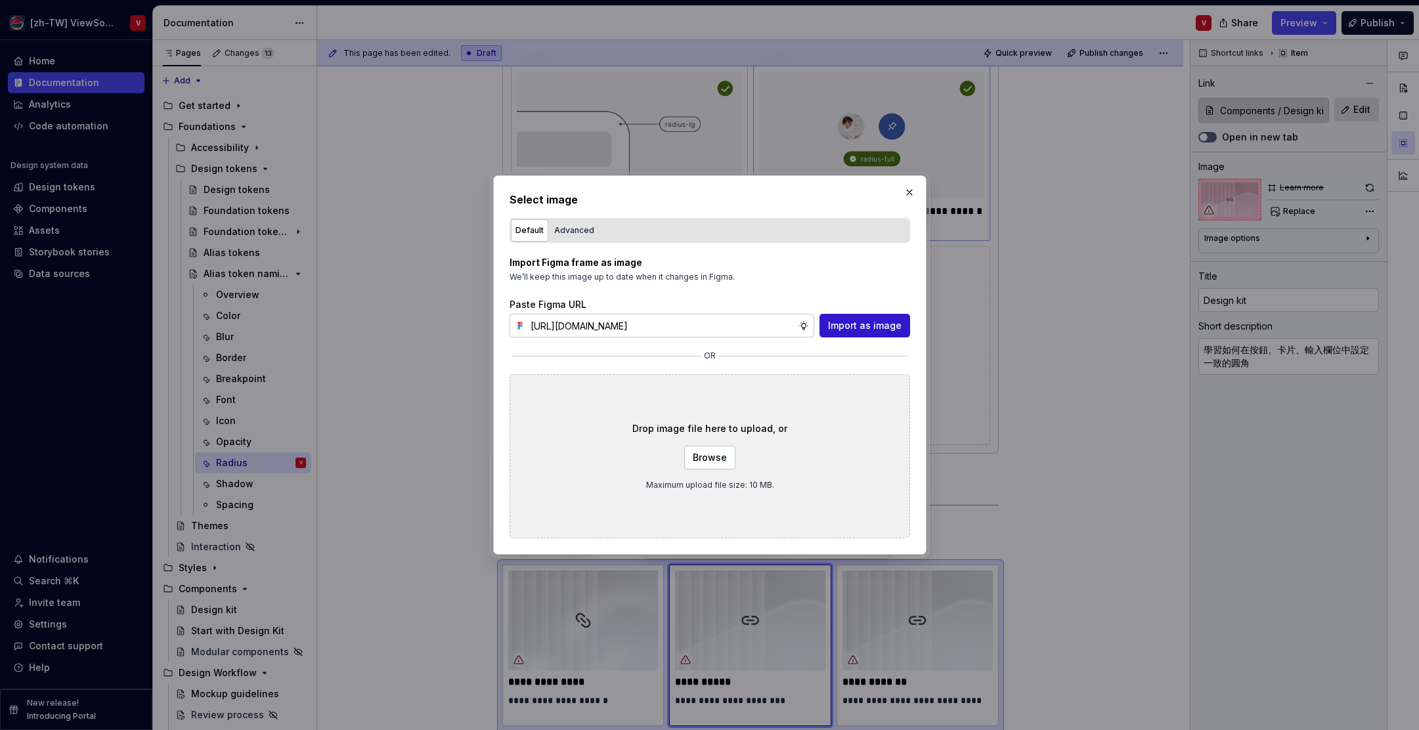
type input "[URL][DOMAIN_NAME]"
click at [859, 332] on button "Import as image" at bounding box center [865, 326] width 91 height 24
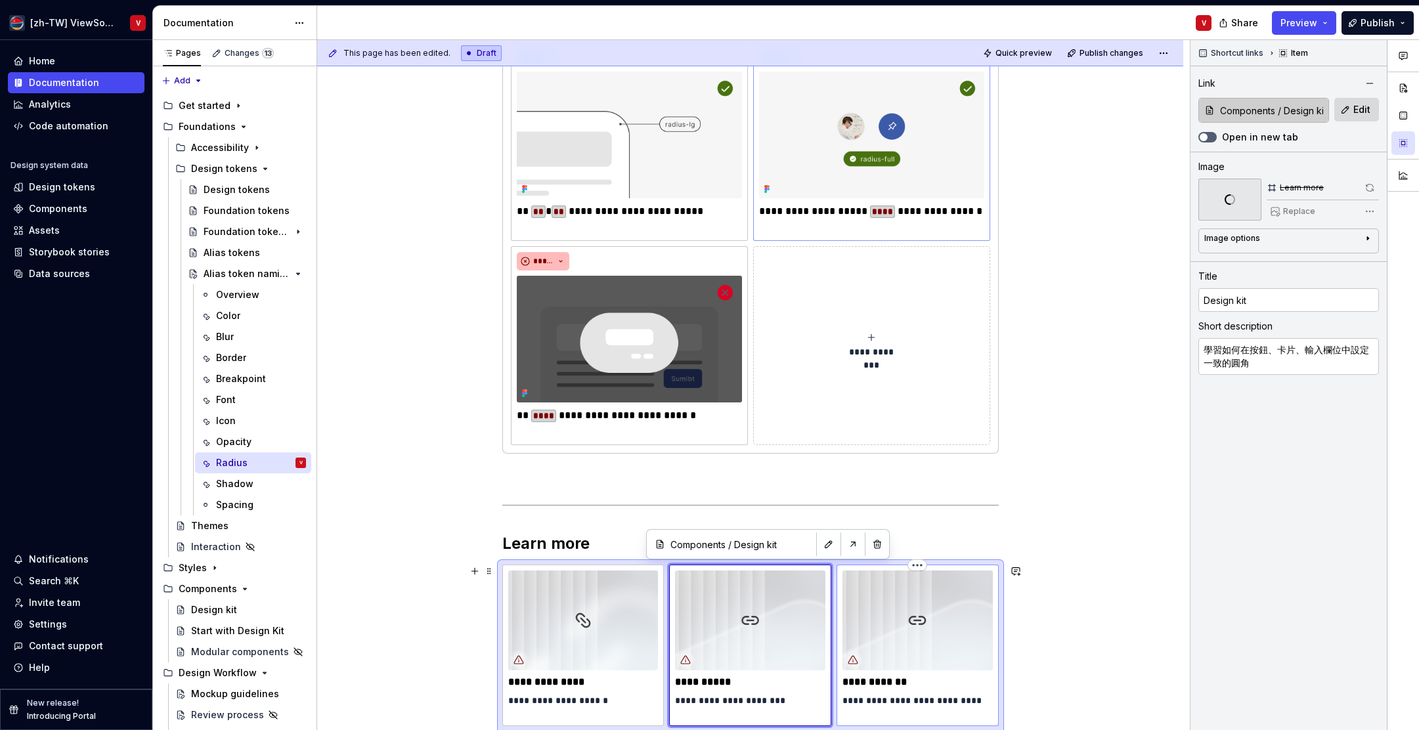
type textarea "*"
type input "Design tokens / Alias tokens"
type input "Alias tokens"
type textarea "回顧圓角尺寸的命名邏輯，了解哪些元件需要哪些 radius"
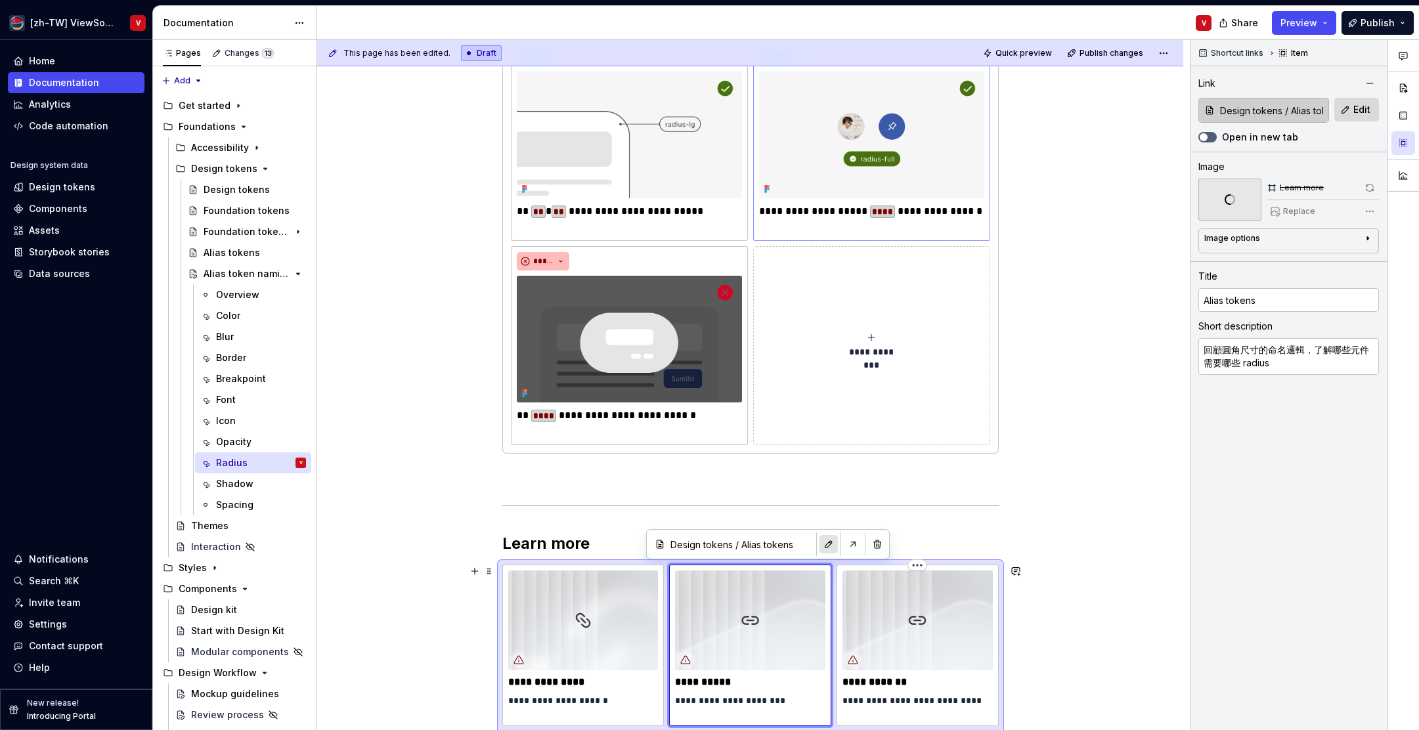
drag, startPoint x: 916, startPoint y: 604, endPoint x: 967, endPoint y: 540, distance: 81.4
click at [915, 605] on img at bounding box center [918, 621] width 150 height 100
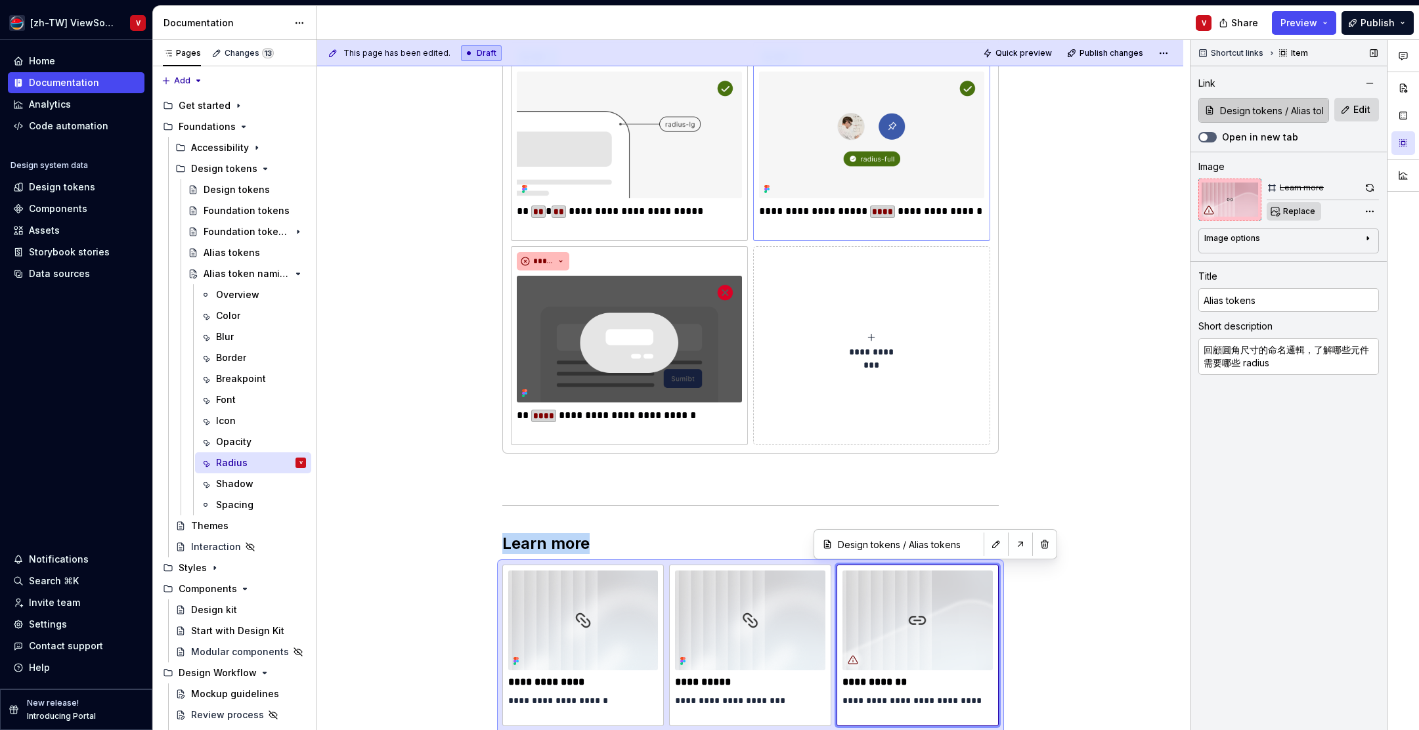
click at [1296, 210] on span "Replace" at bounding box center [1300, 211] width 32 height 11
type textarea "*"
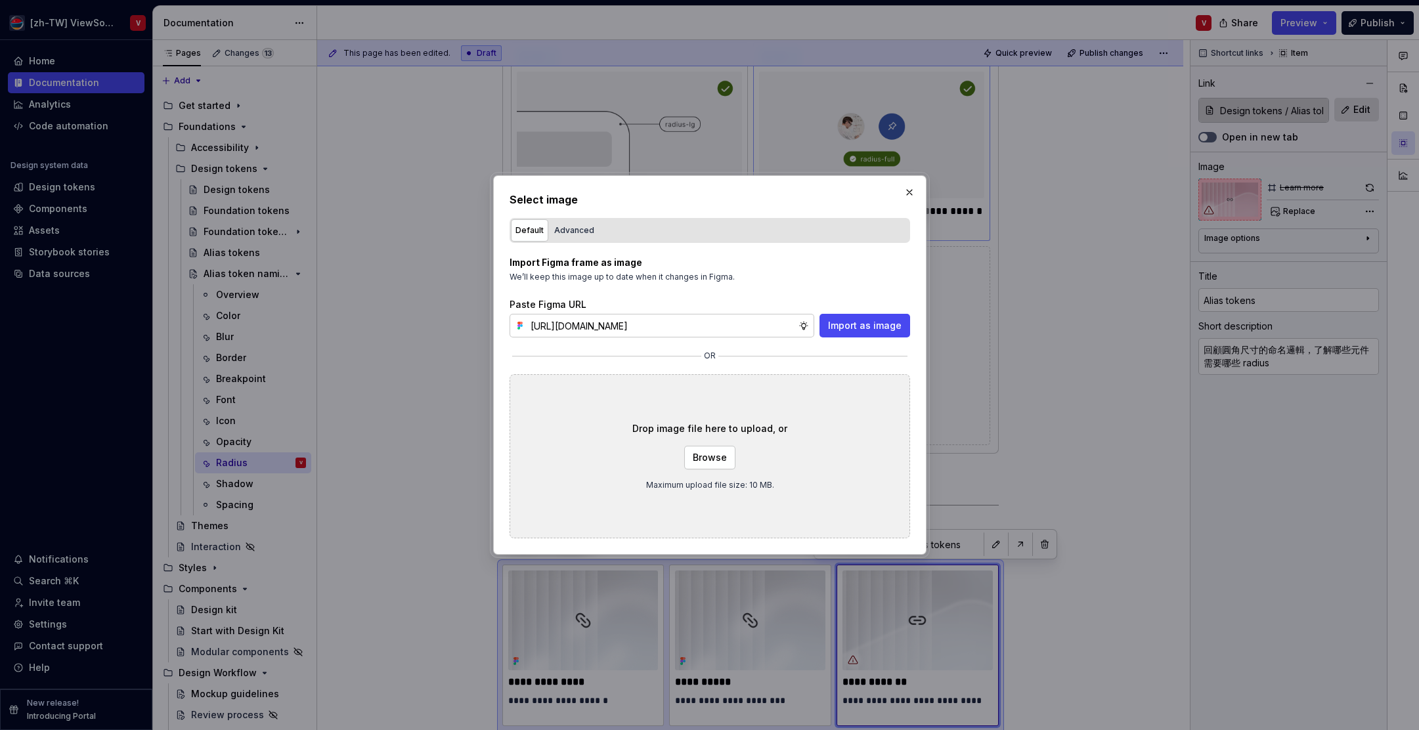
scroll to position [0, 297]
type input "[URL][DOMAIN_NAME]"
click at [892, 321] on span "Import as image" at bounding box center [865, 325] width 74 height 13
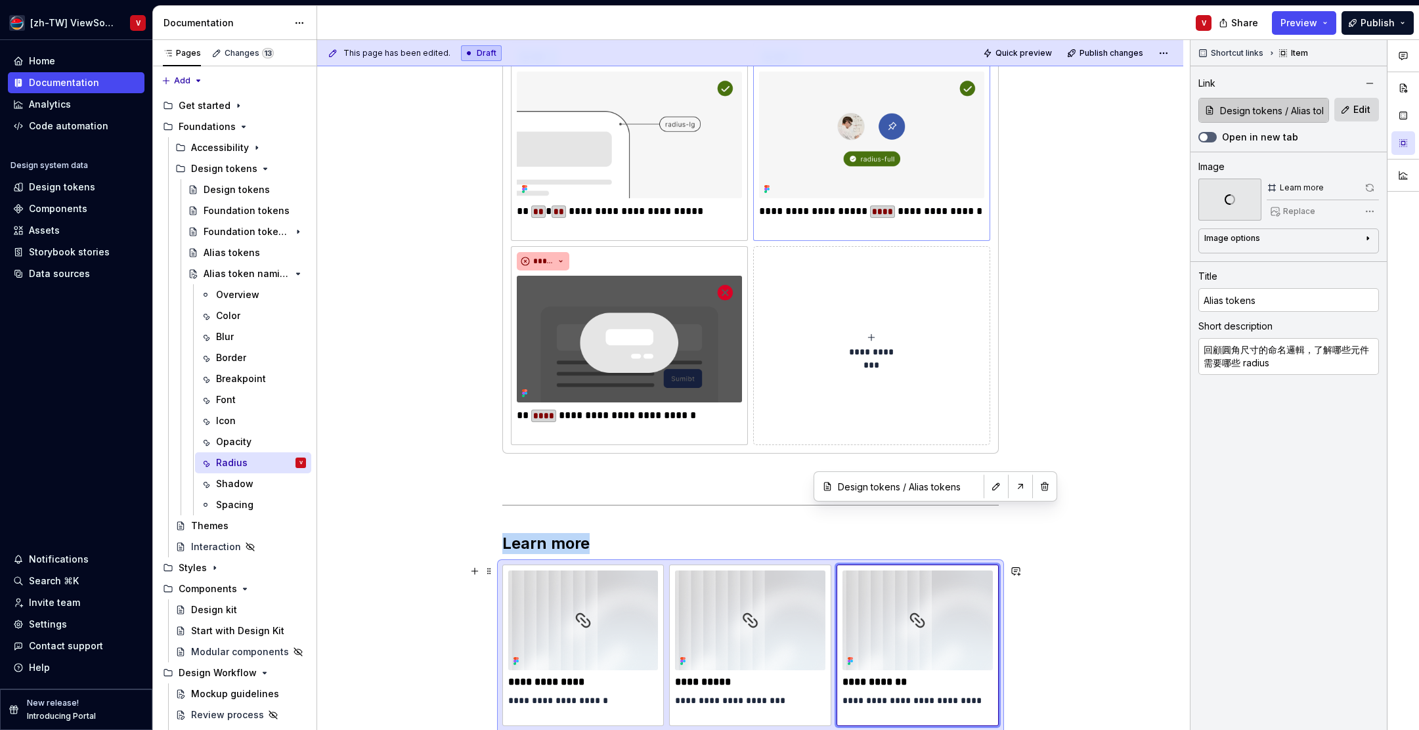
scroll to position [397, 0]
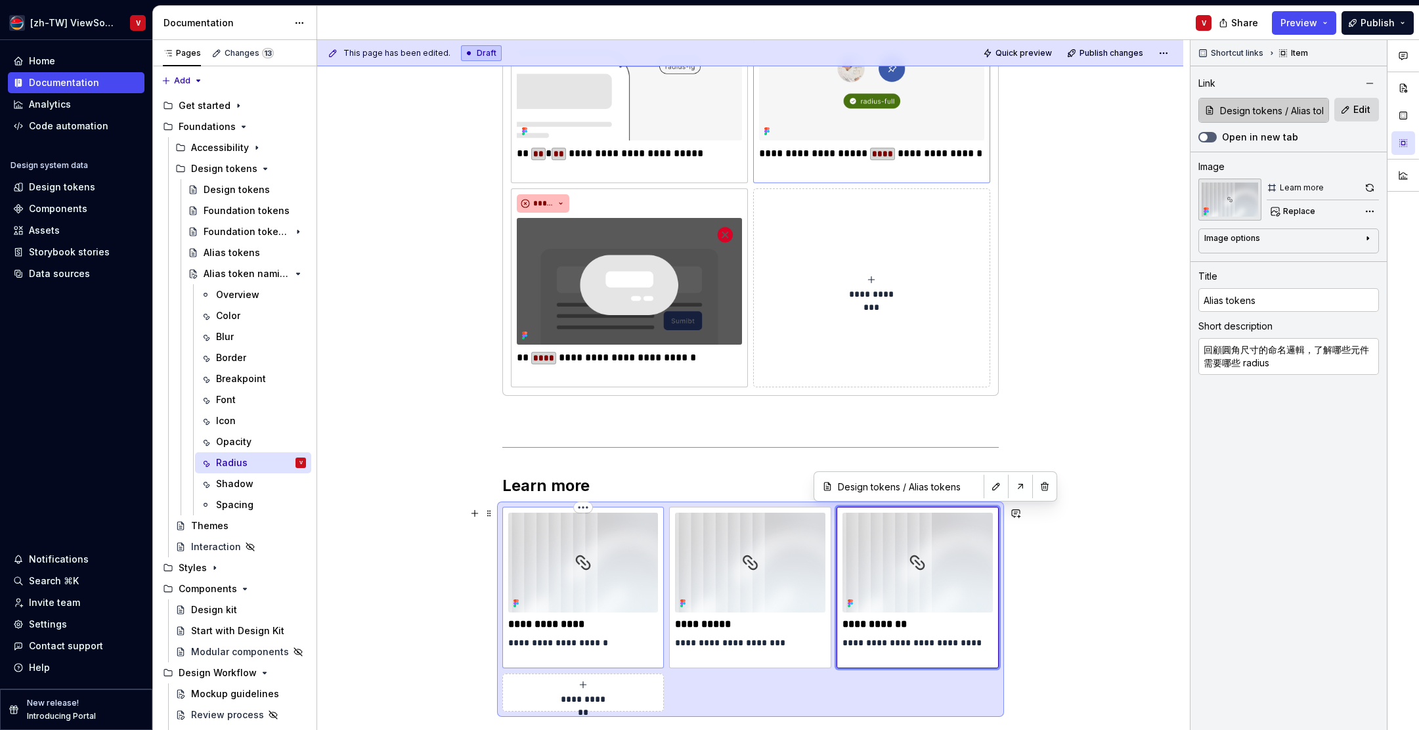
click at [548, 626] on p "**********" at bounding box center [583, 624] width 150 height 13
type textarea "*"
type input "Styles / Layout"
type input "Style > Layout"
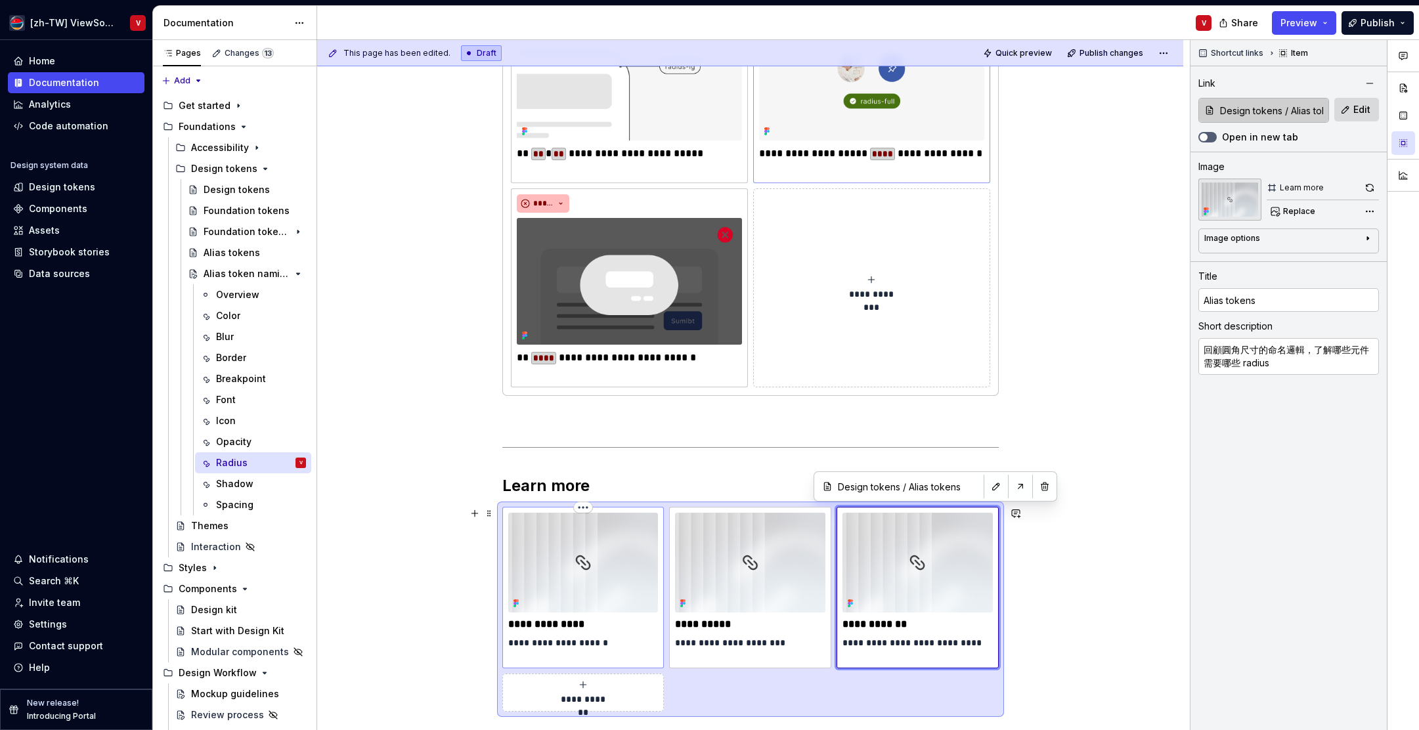
type textarea "看圓角怎麼影響元件外觀與區塊之間的視覺柔化"
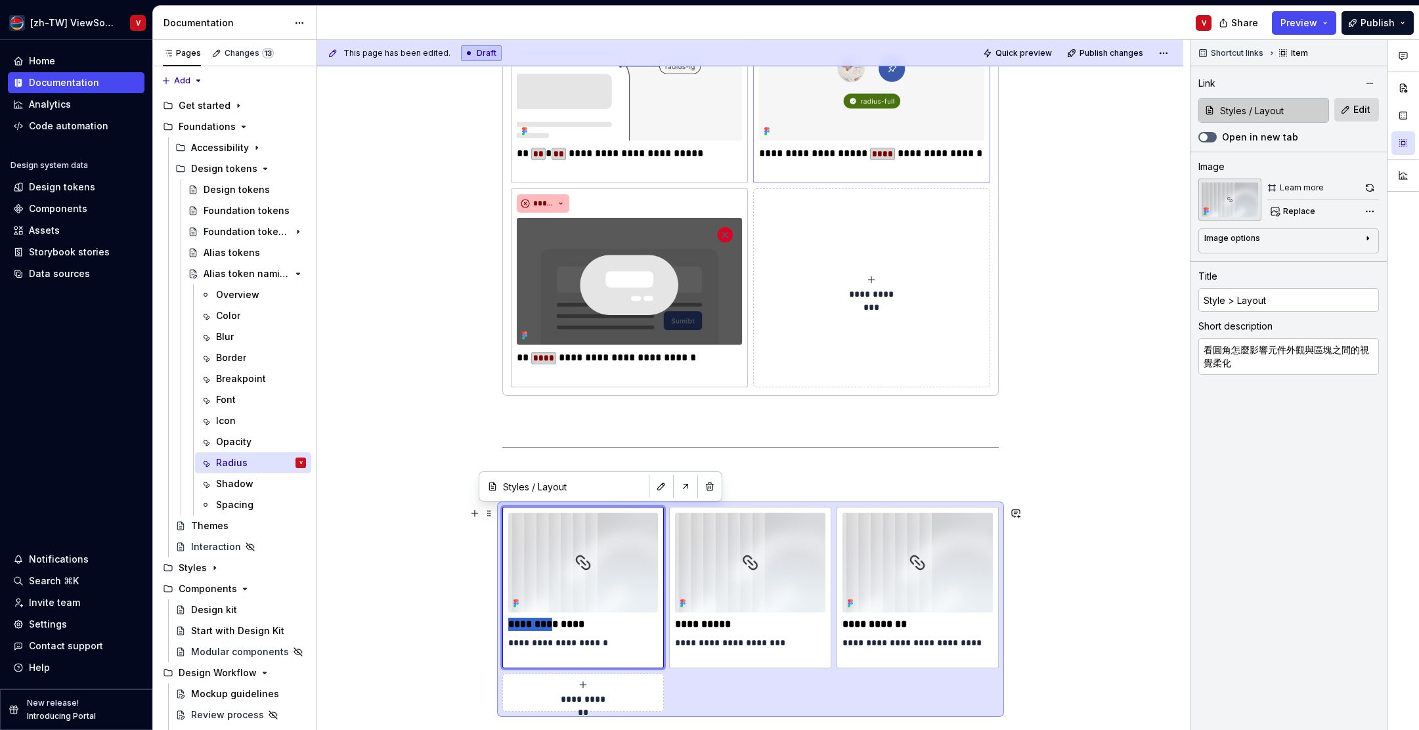
type textarea "*"
type input "Layout"
click at [411, 447] on div "**********" at bounding box center [753, 385] width 873 height 691
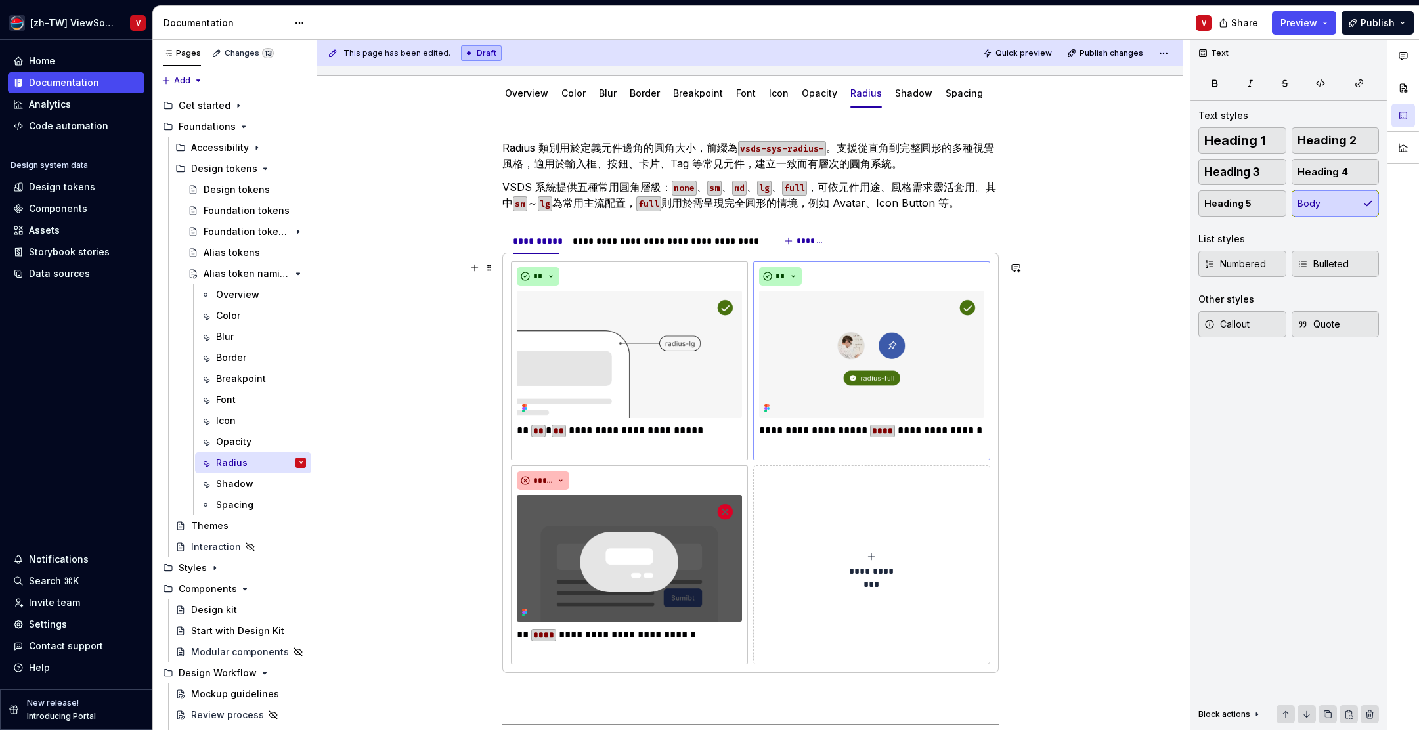
scroll to position [116, 0]
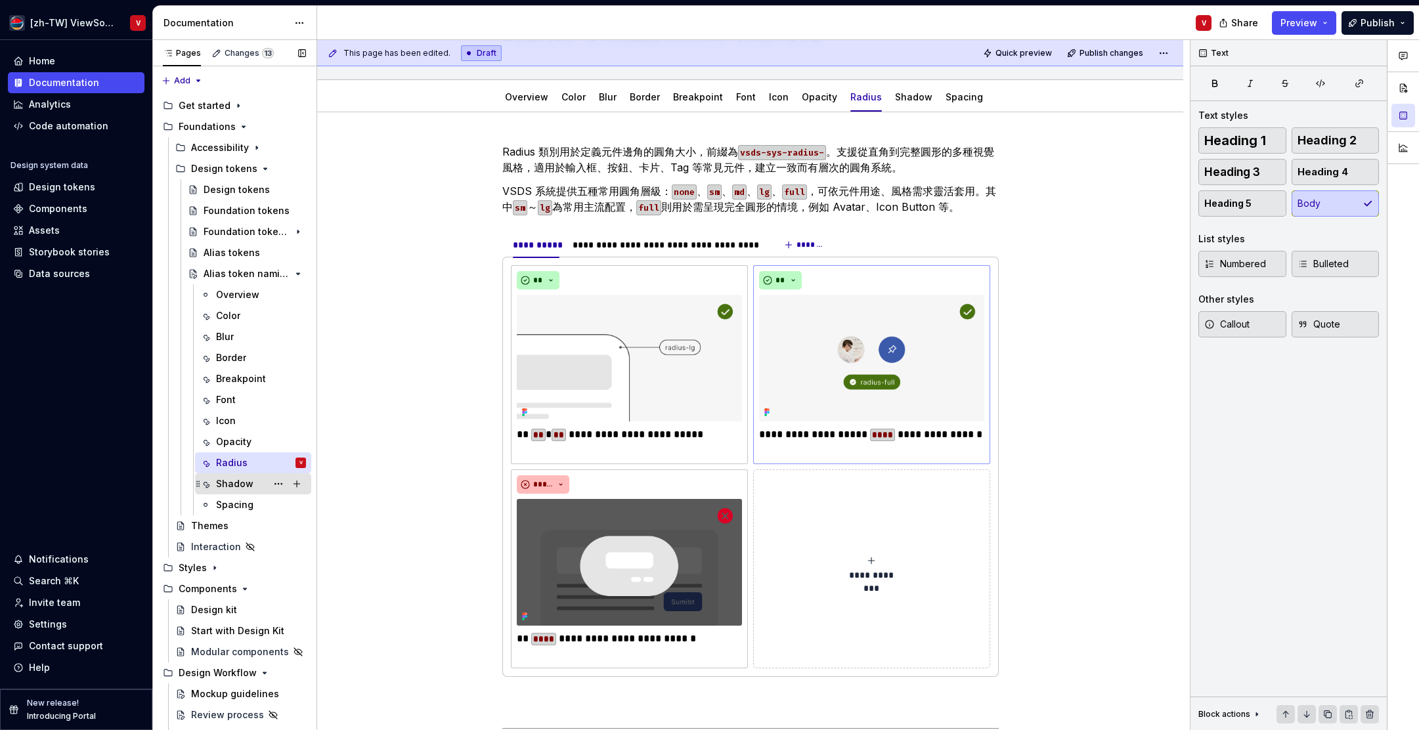
click at [252, 485] on div "Shadow" at bounding box center [261, 484] width 90 height 18
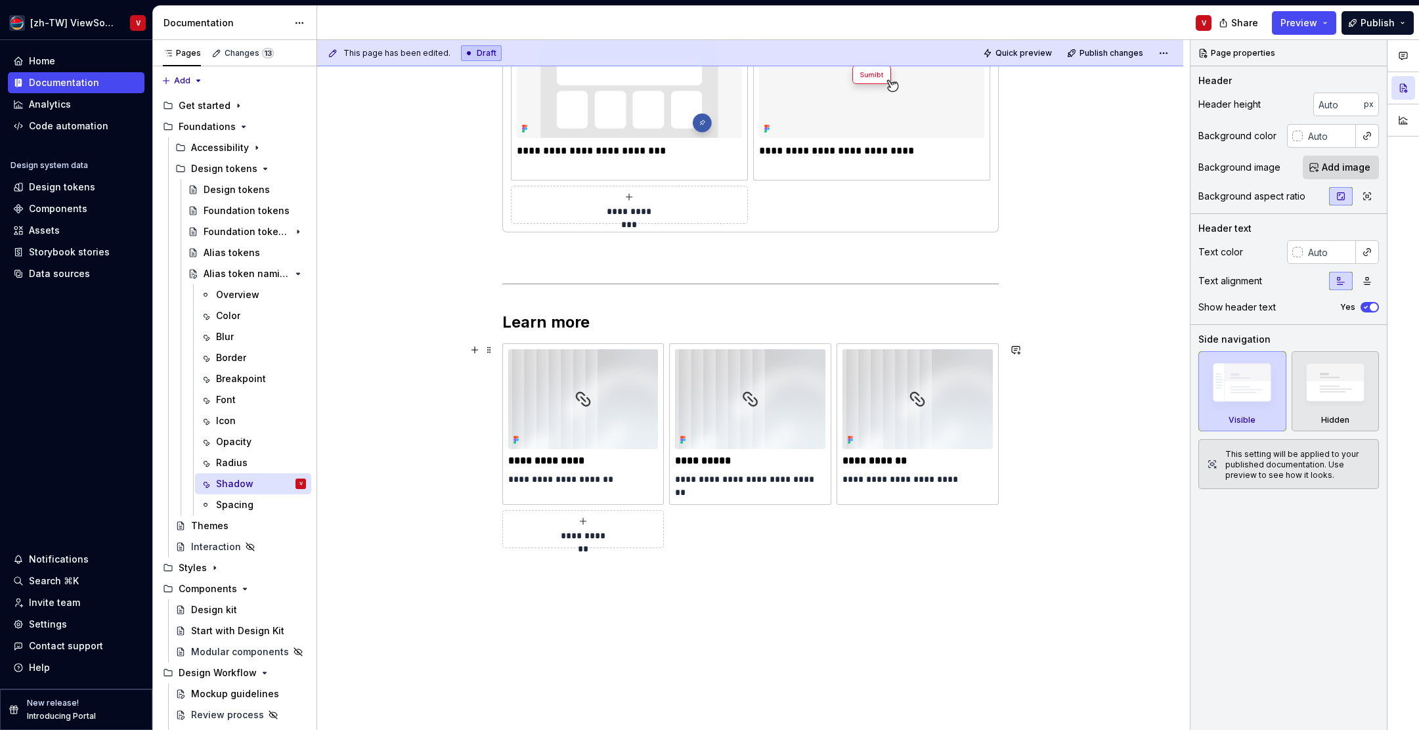
scroll to position [510, 0]
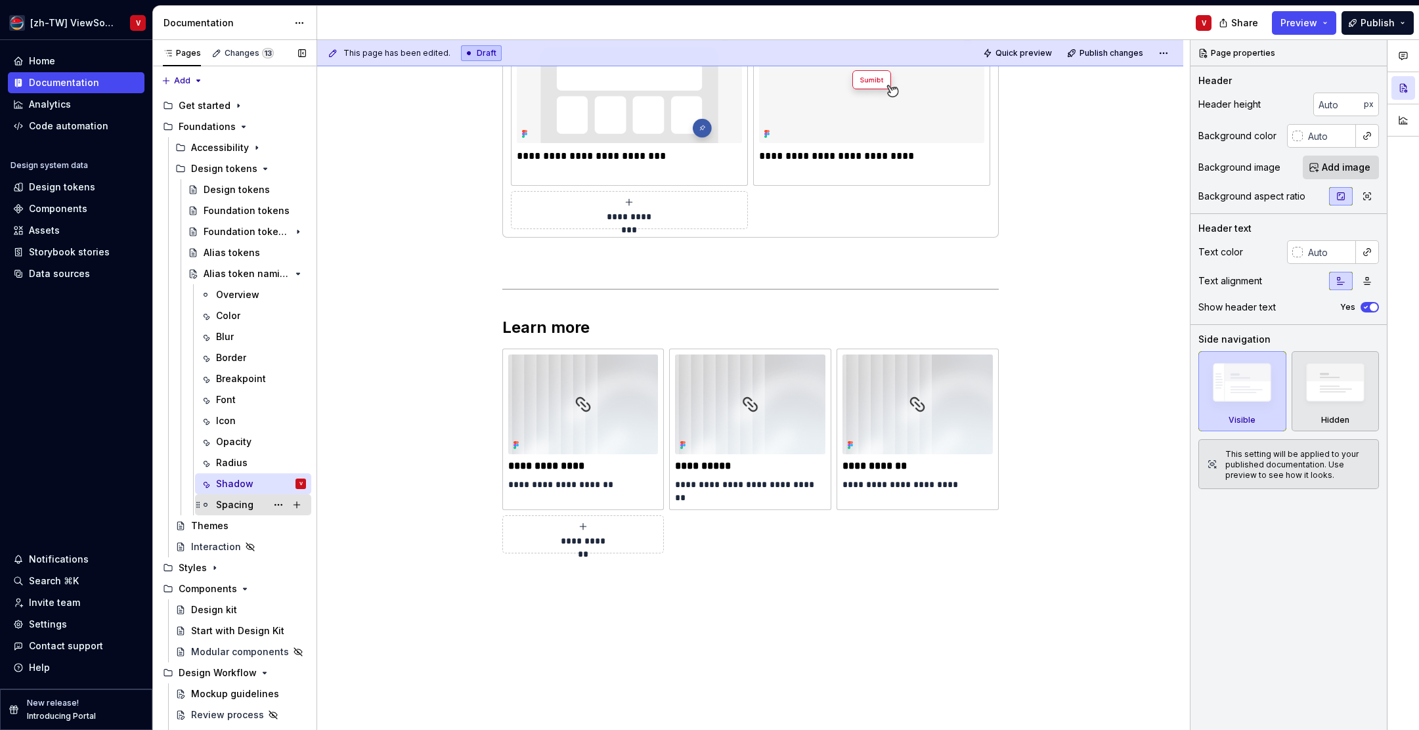
drag, startPoint x: 238, startPoint y: 508, endPoint x: 238, endPoint y: 495, distance: 13.2
click at [238, 508] on div "Spacing" at bounding box center [234, 505] width 37 height 13
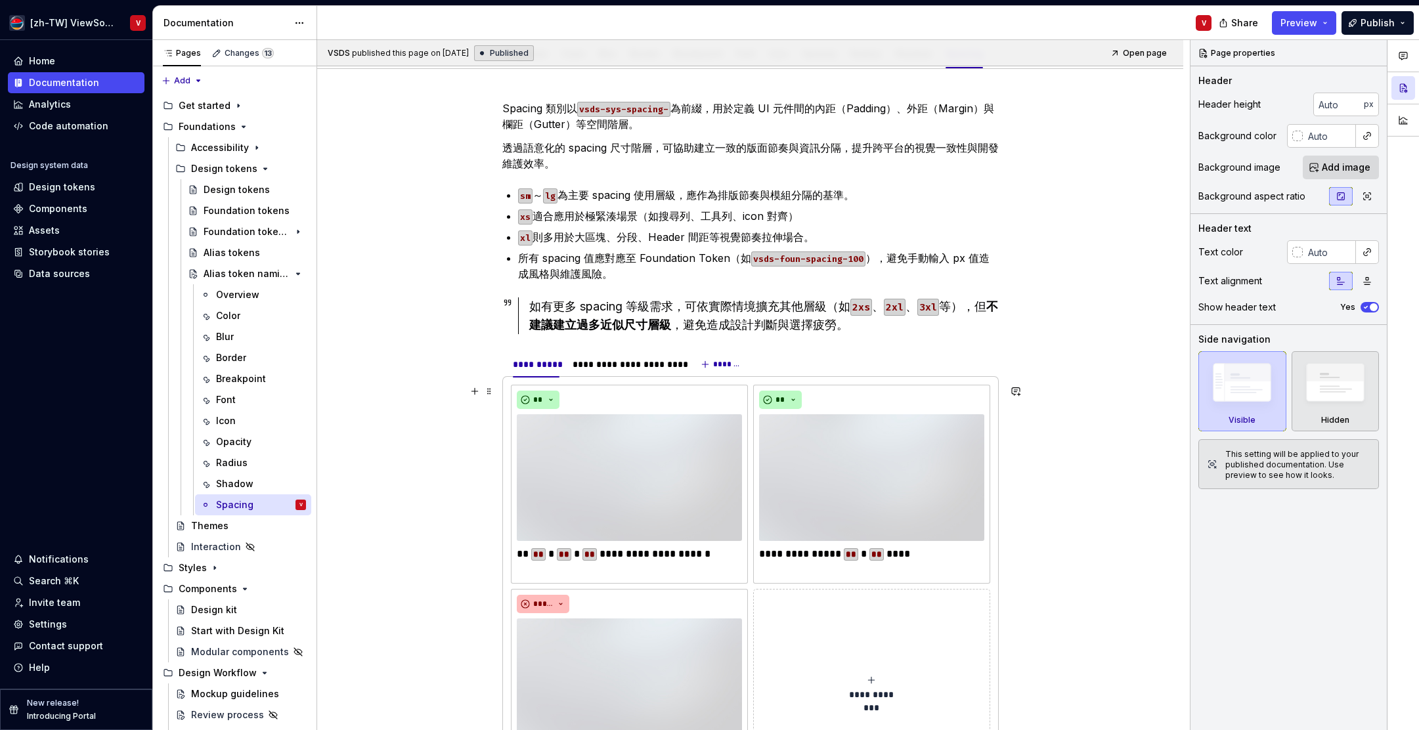
scroll to position [231, 0]
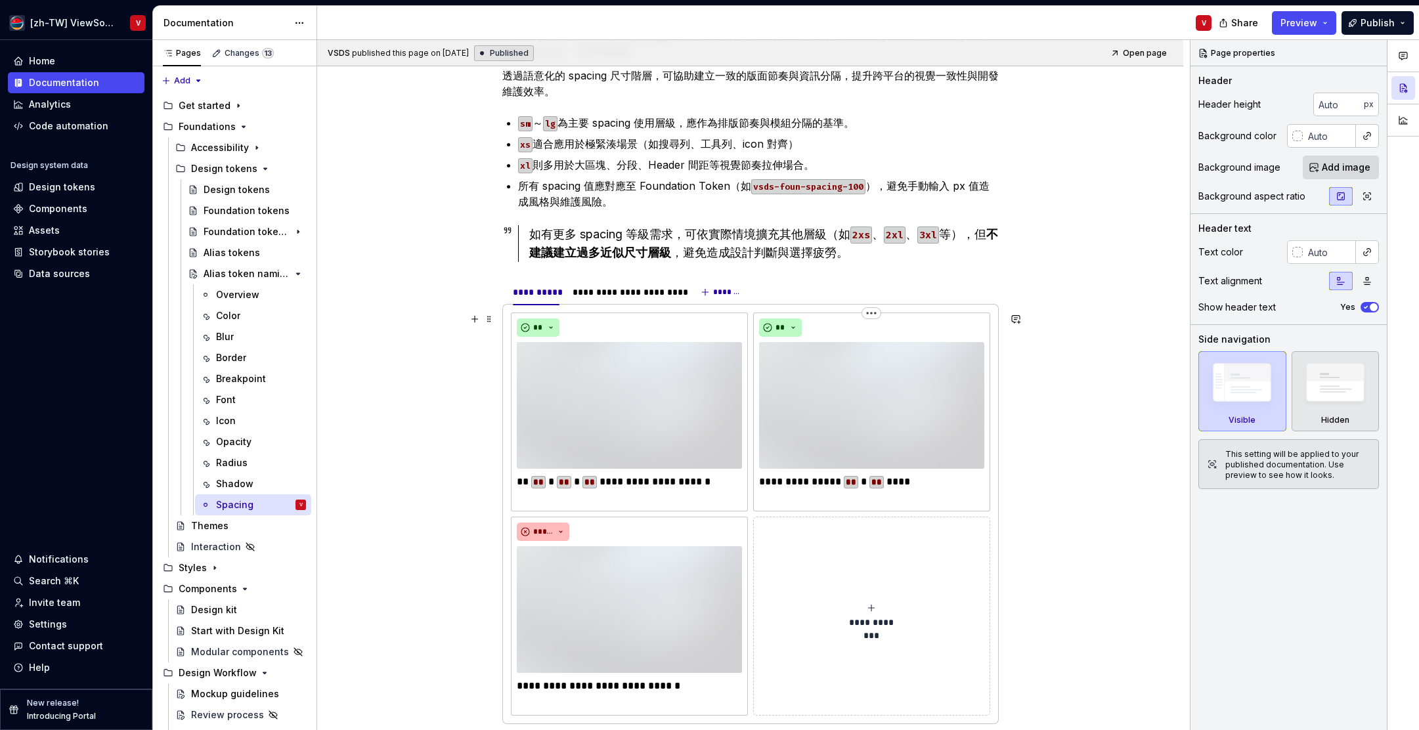
click at [876, 315] on html "[zh-TW] ViewSonic Design System V Home Documentation Analytics Code automation …" at bounding box center [709, 365] width 1419 height 730
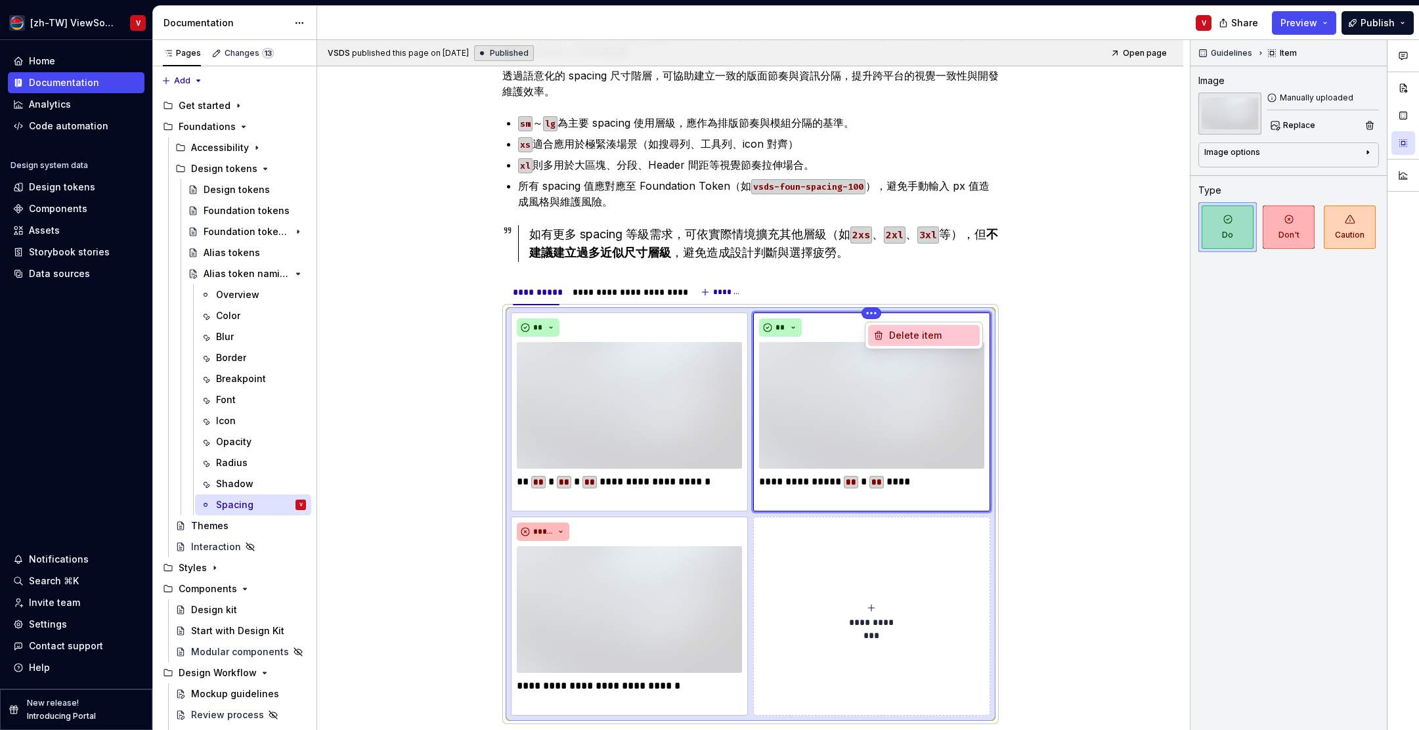
click at [914, 336] on div "Delete item" at bounding box center [931, 335] width 85 height 13
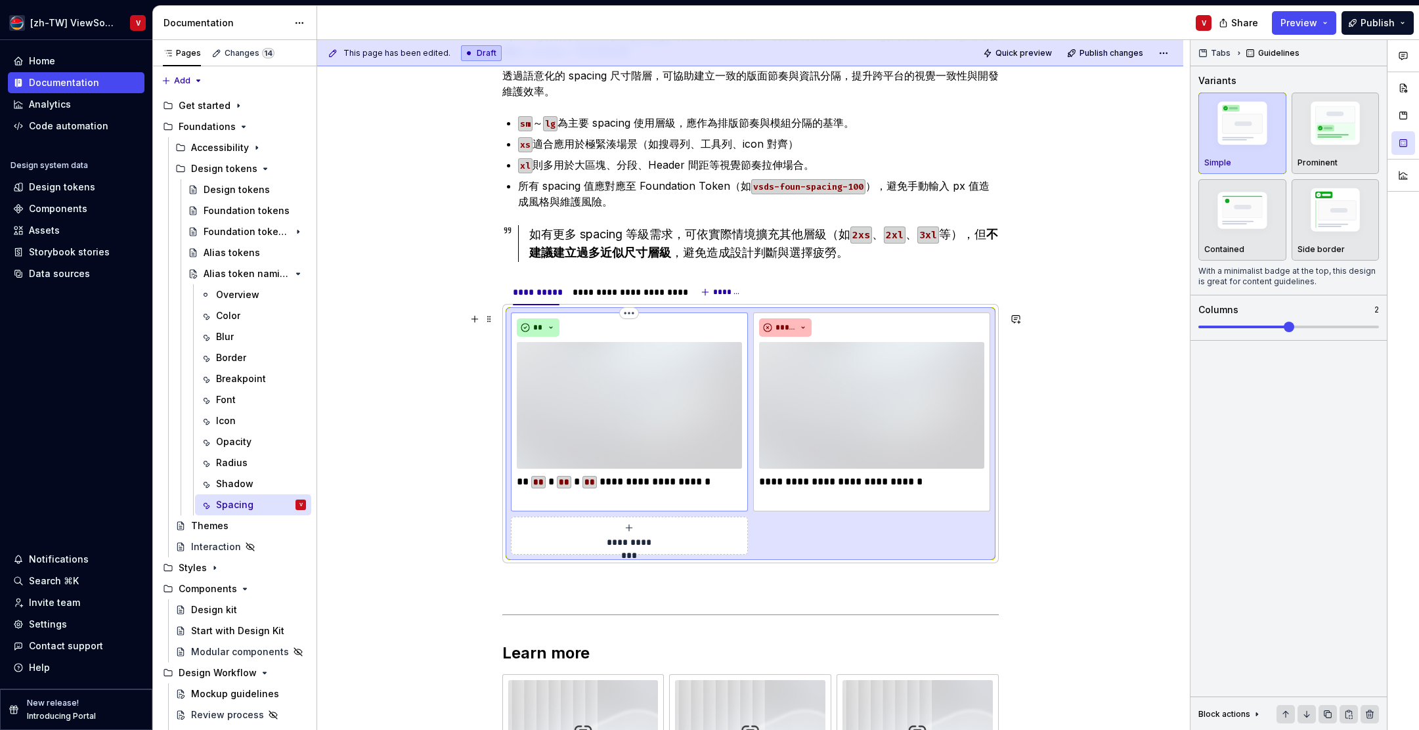
click at [612, 386] on img at bounding box center [629, 405] width 225 height 127
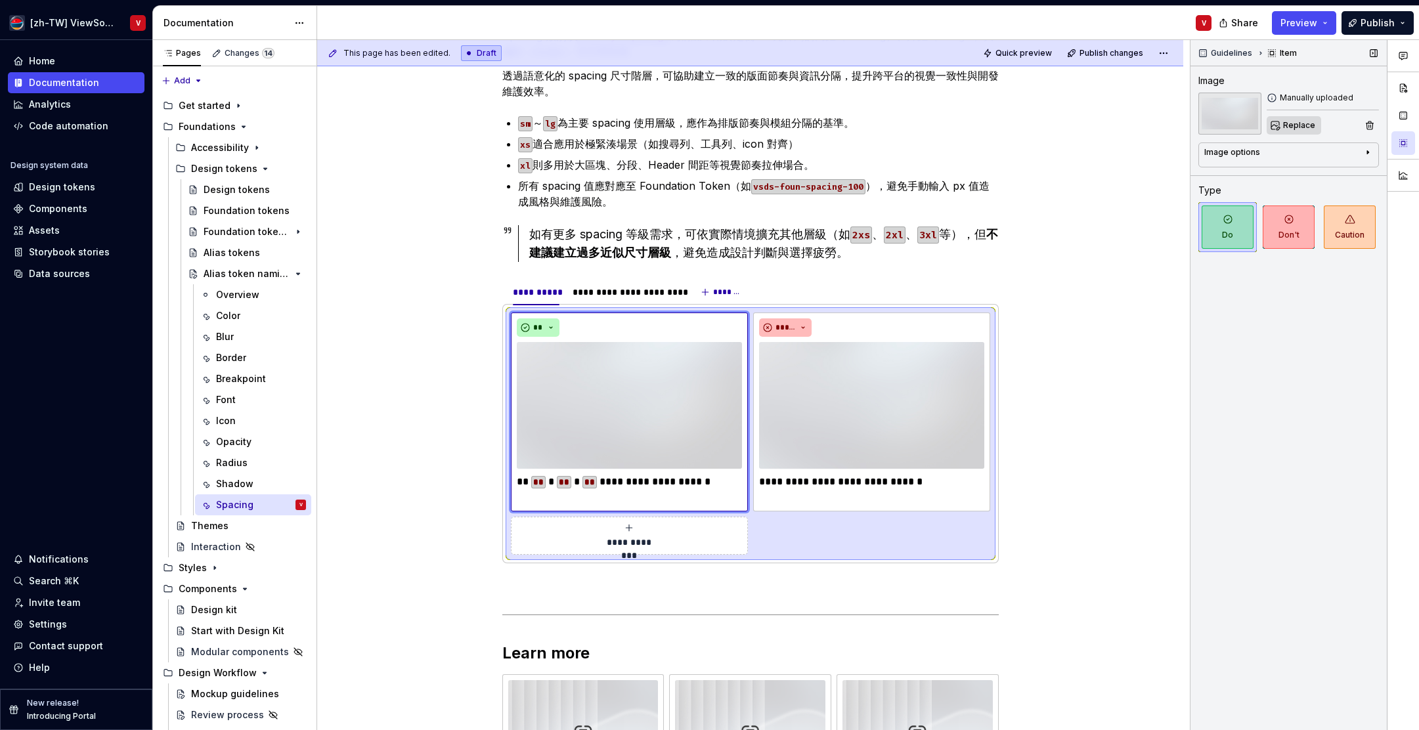
click at [1298, 127] on span "Replace" at bounding box center [1300, 125] width 32 height 11
type textarea "*"
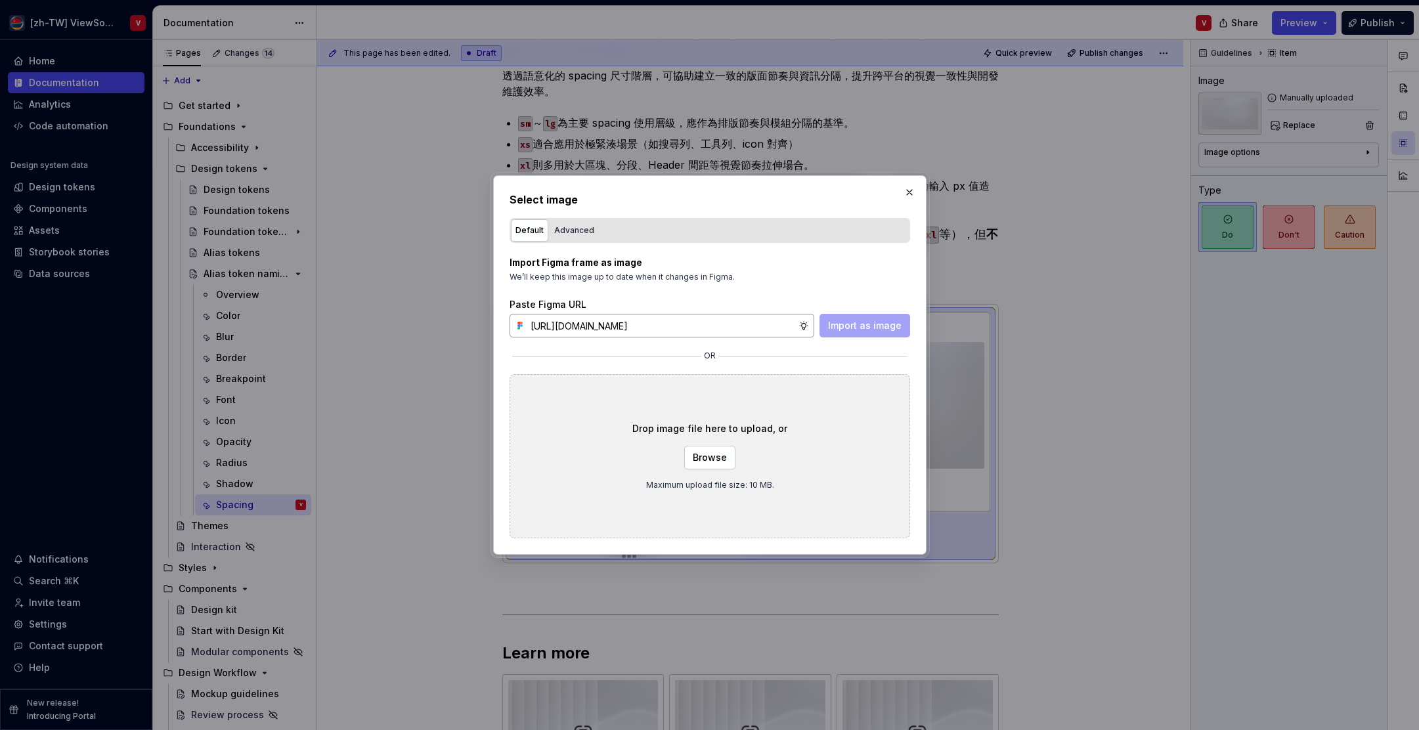
scroll to position [0, 294]
type input "[URL][DOMAIN_NAME]"
click at [858, 328] on span "Import as image" at bounding box center [865, 325] width 74 height 13
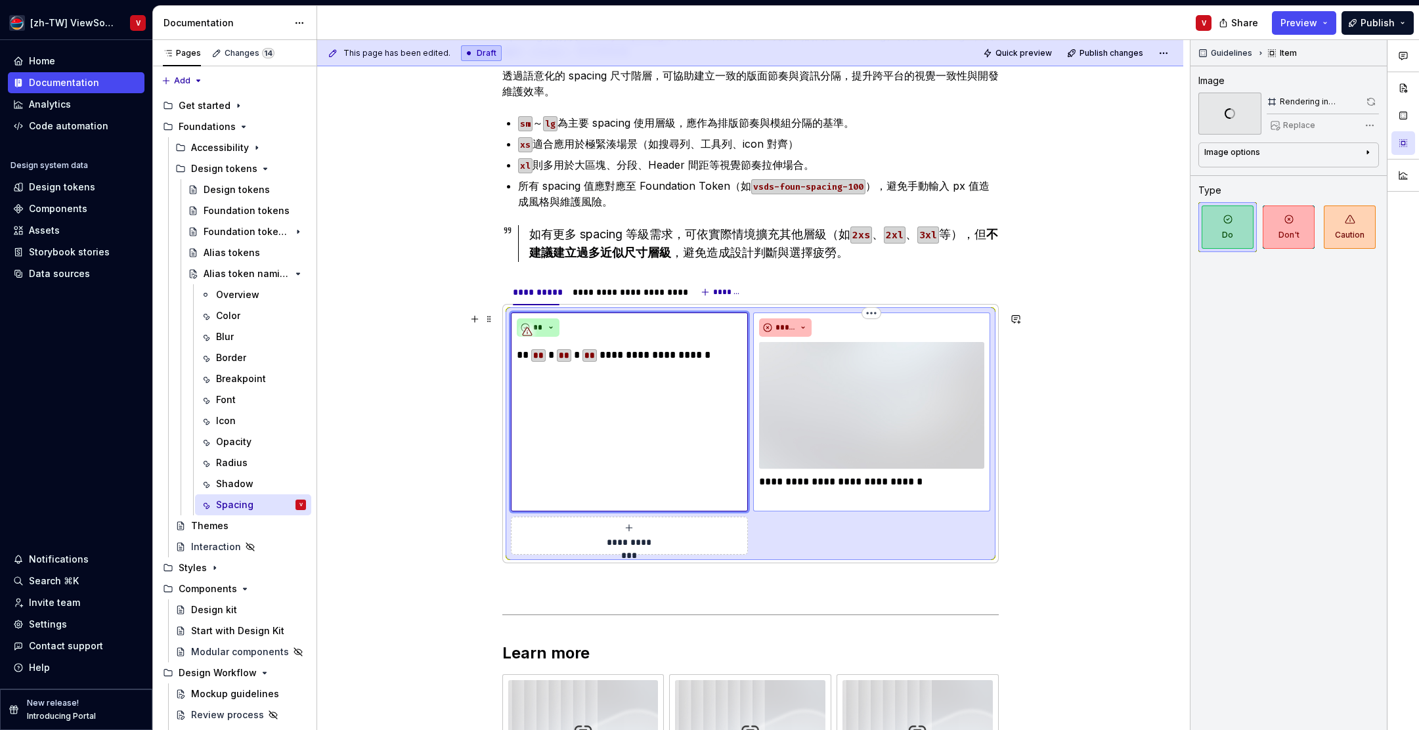
click at [851, 374] on img at bounding box center [871, 405] width 225 height 127
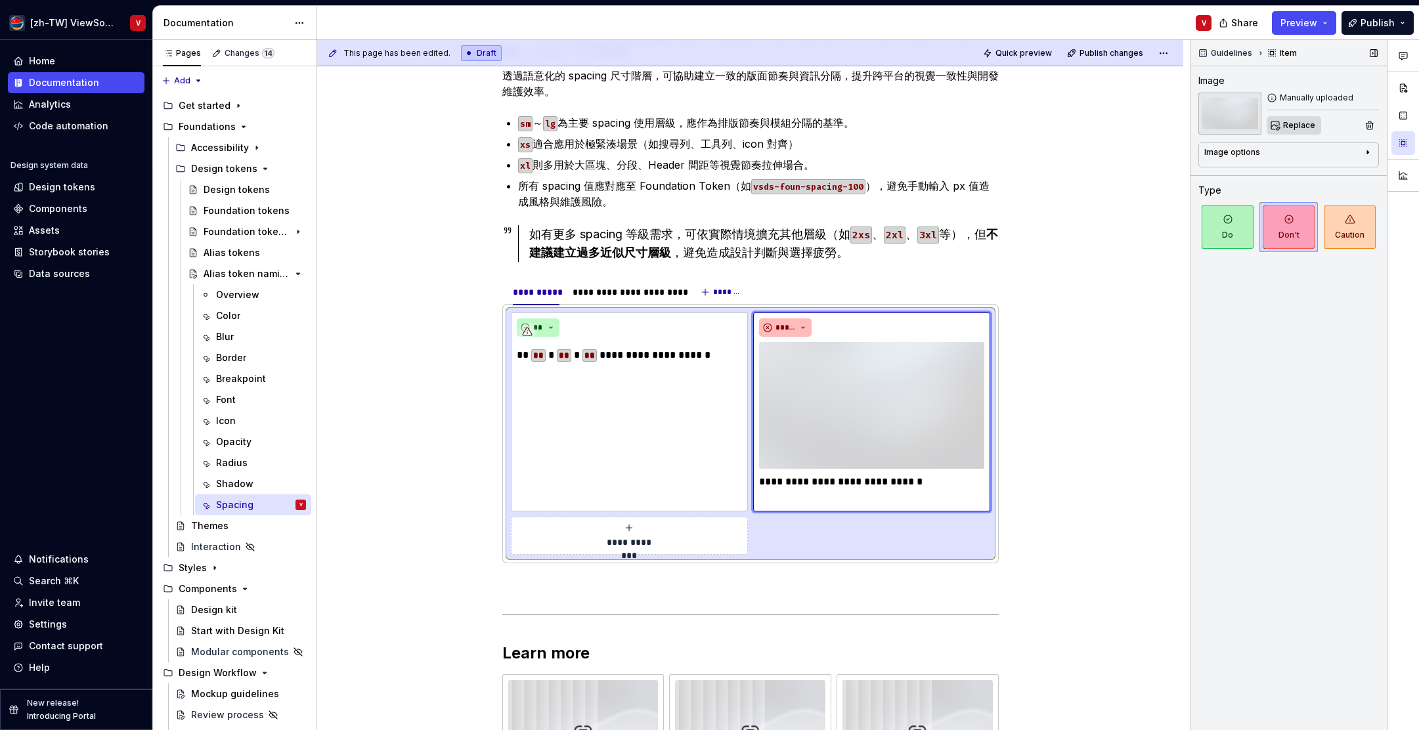
click at [1305, 121] on span "Replace" at bounding box center [1300, 125] width 32 height 11
type textarea "*"
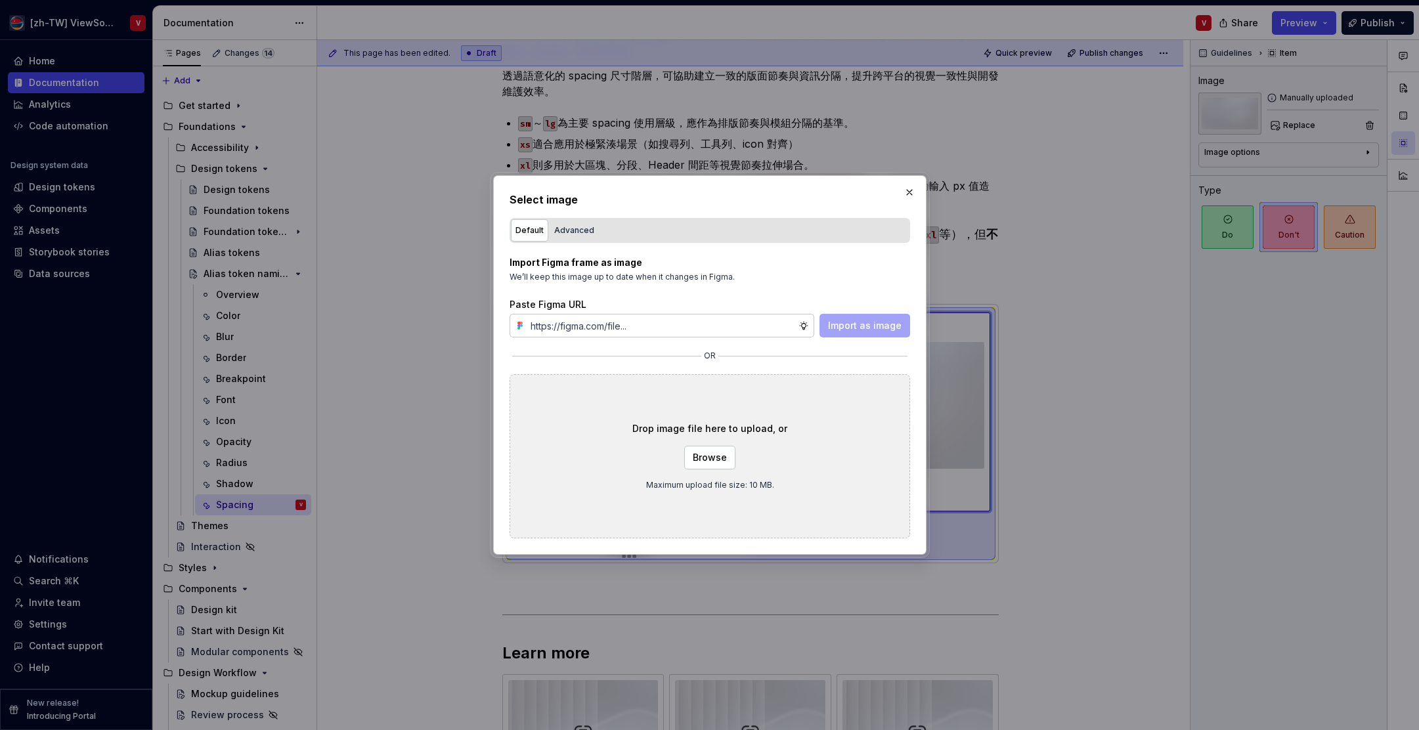
type input "[URL][DOMAIN_NAME]"
click at [863, 325] on span "Import as image" at bounding box center [865, 325] width 74 height 13
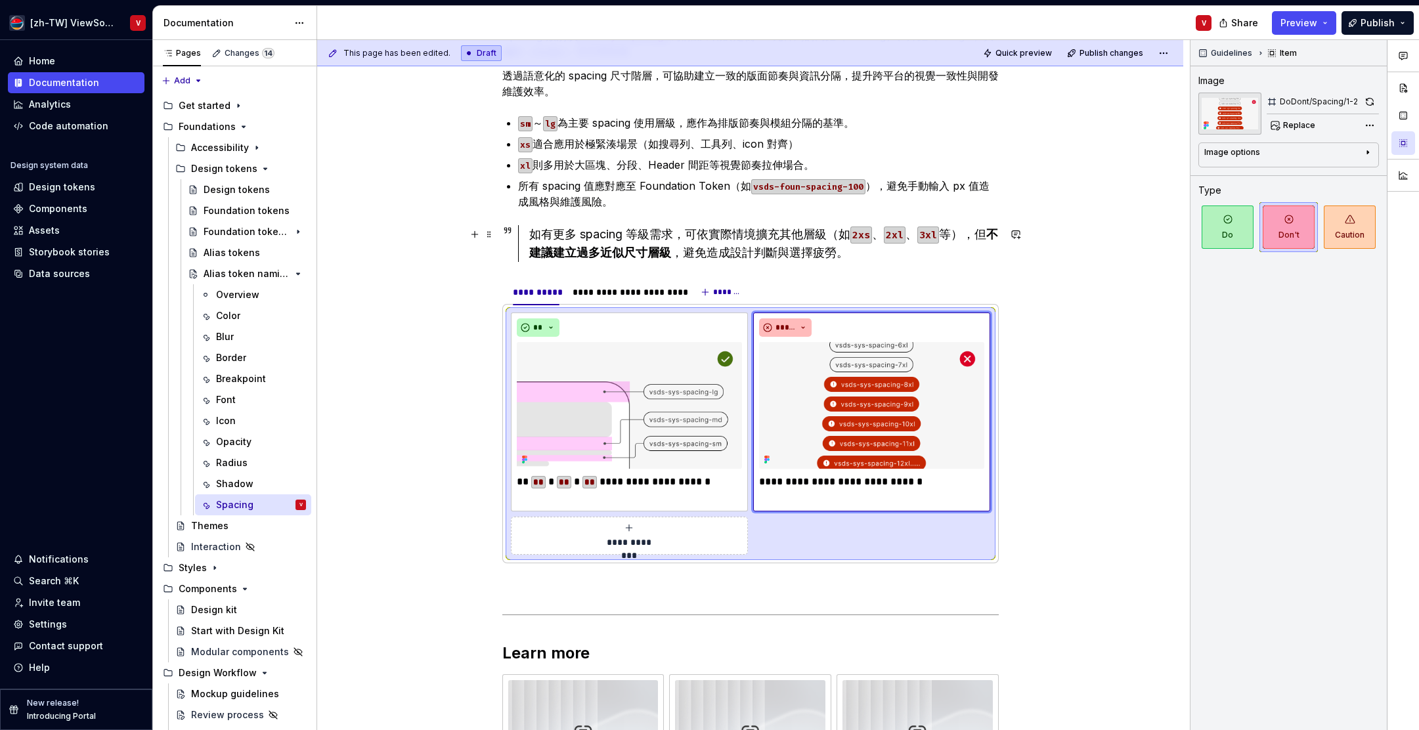
click at [832, 254] on div "如有更多 spacing 等級需求，可依實際情境擴充其他層級（如 2xs 、 2xl 、 3xl 等），但 不建議建立過多近似尺寸層級 ，避免造成設計判斷與選…" at bounding box center [764, 243] width 470 height 37
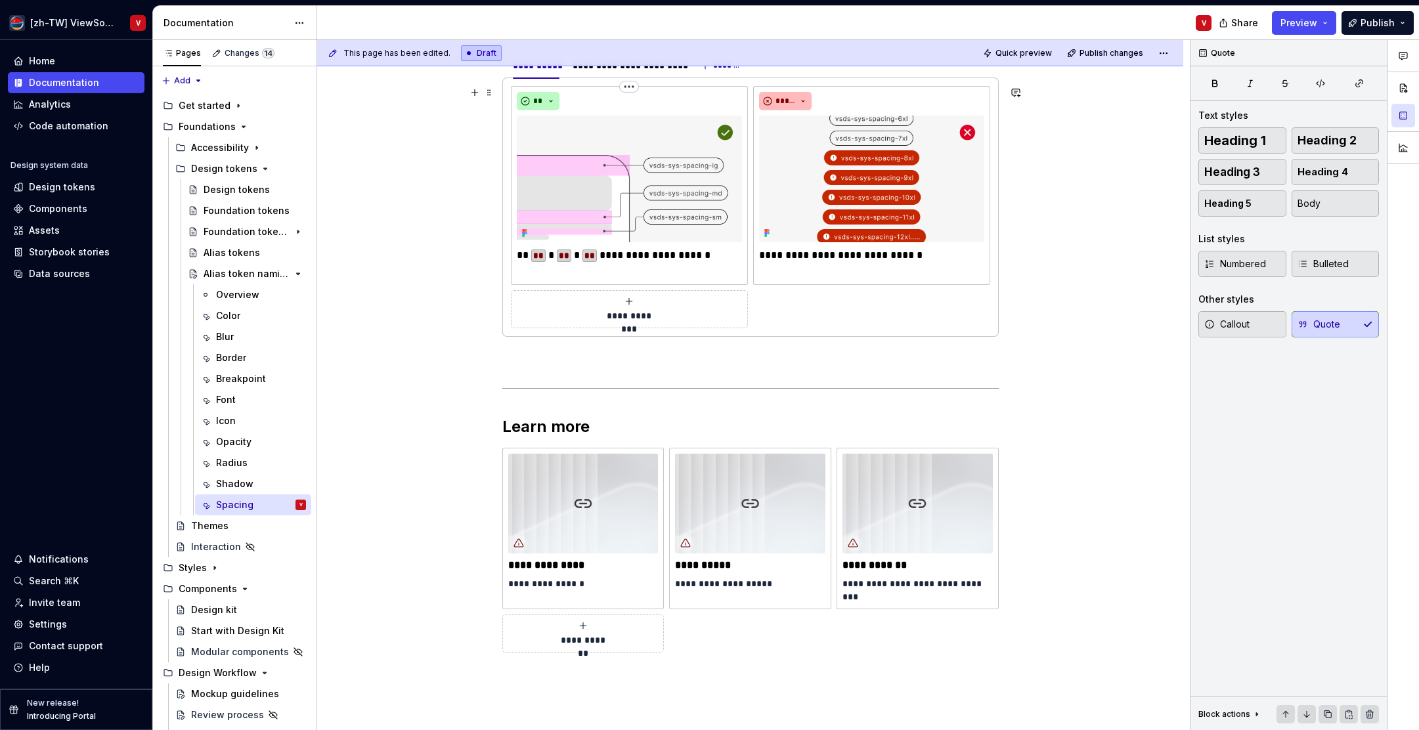
scroll to position [520, 0]
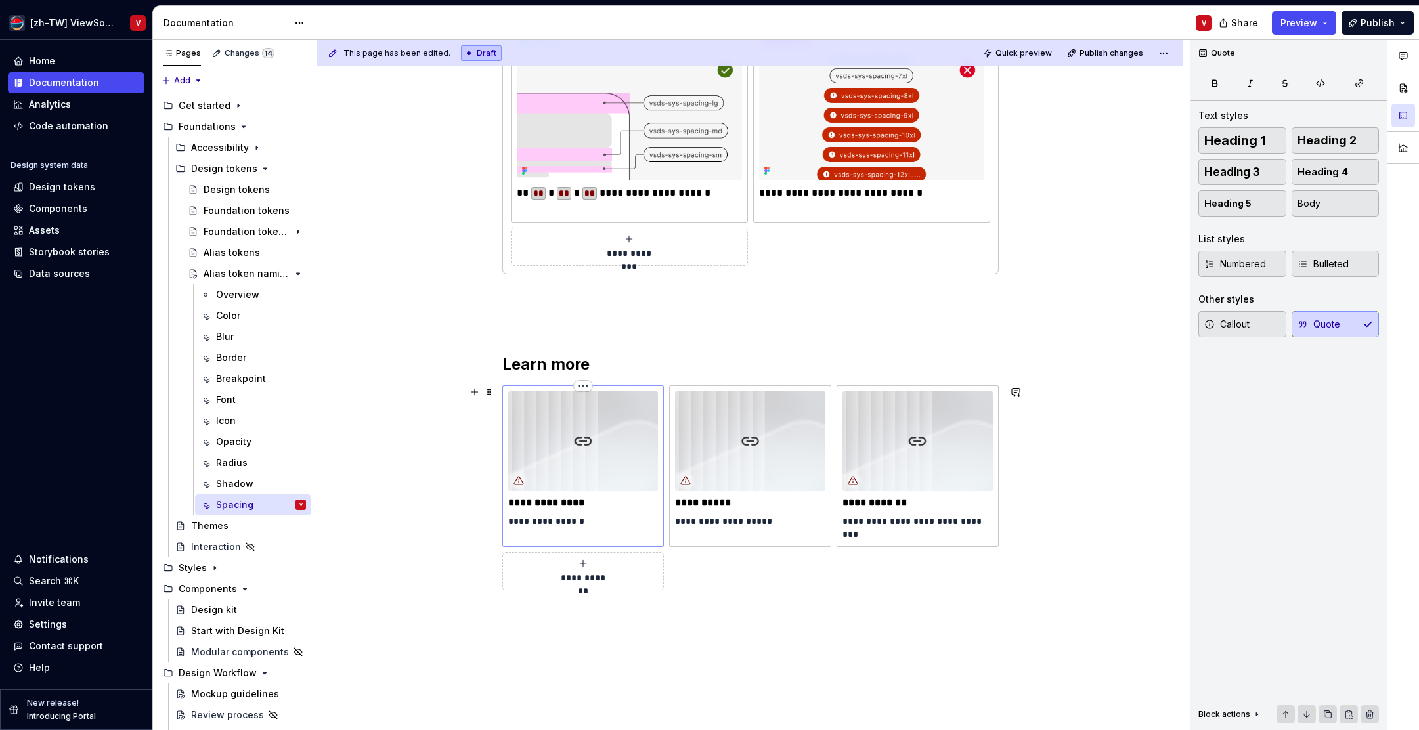
click at [596, 421] on img at bounding box center [583, 441] width 150 height 100
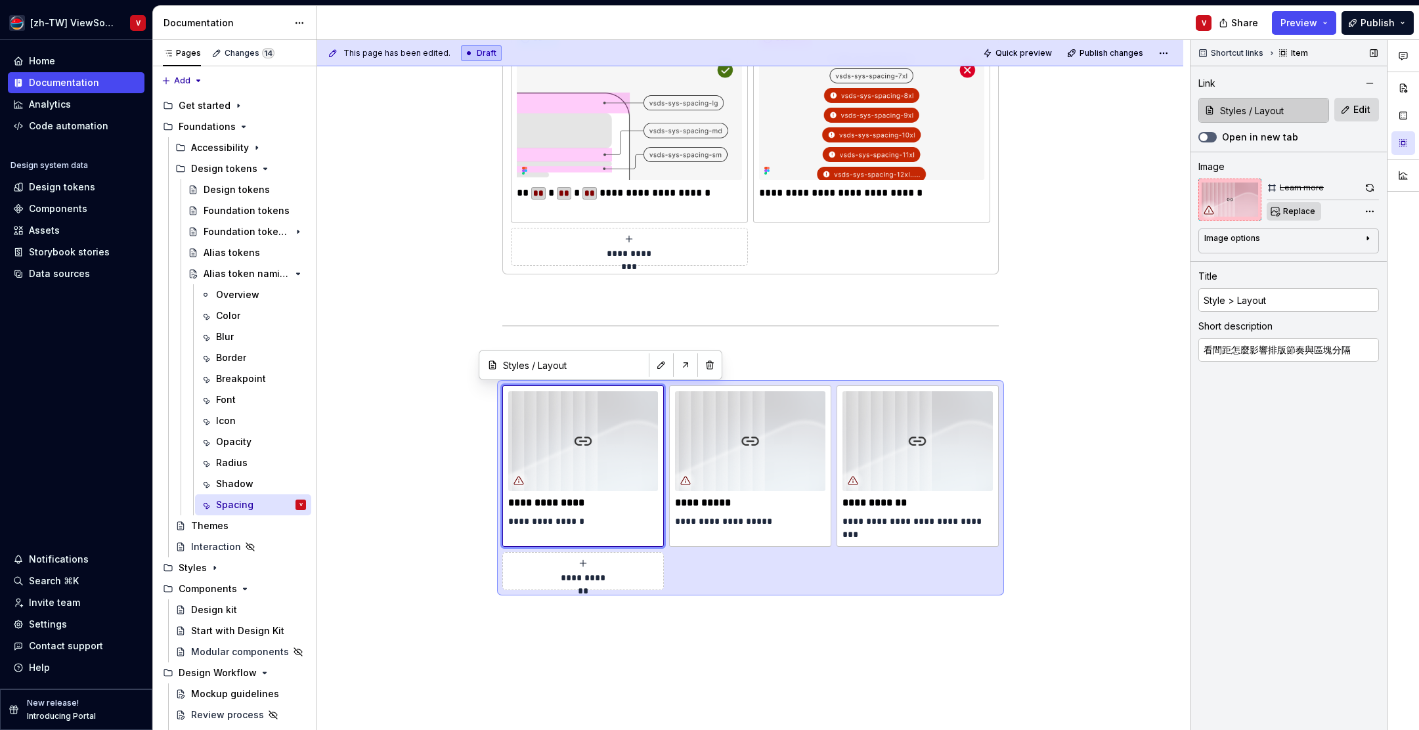
click at [1294, 215] on span "Replace" at bounding box center [1300, 211] width 32 height 11
type textarea "*"
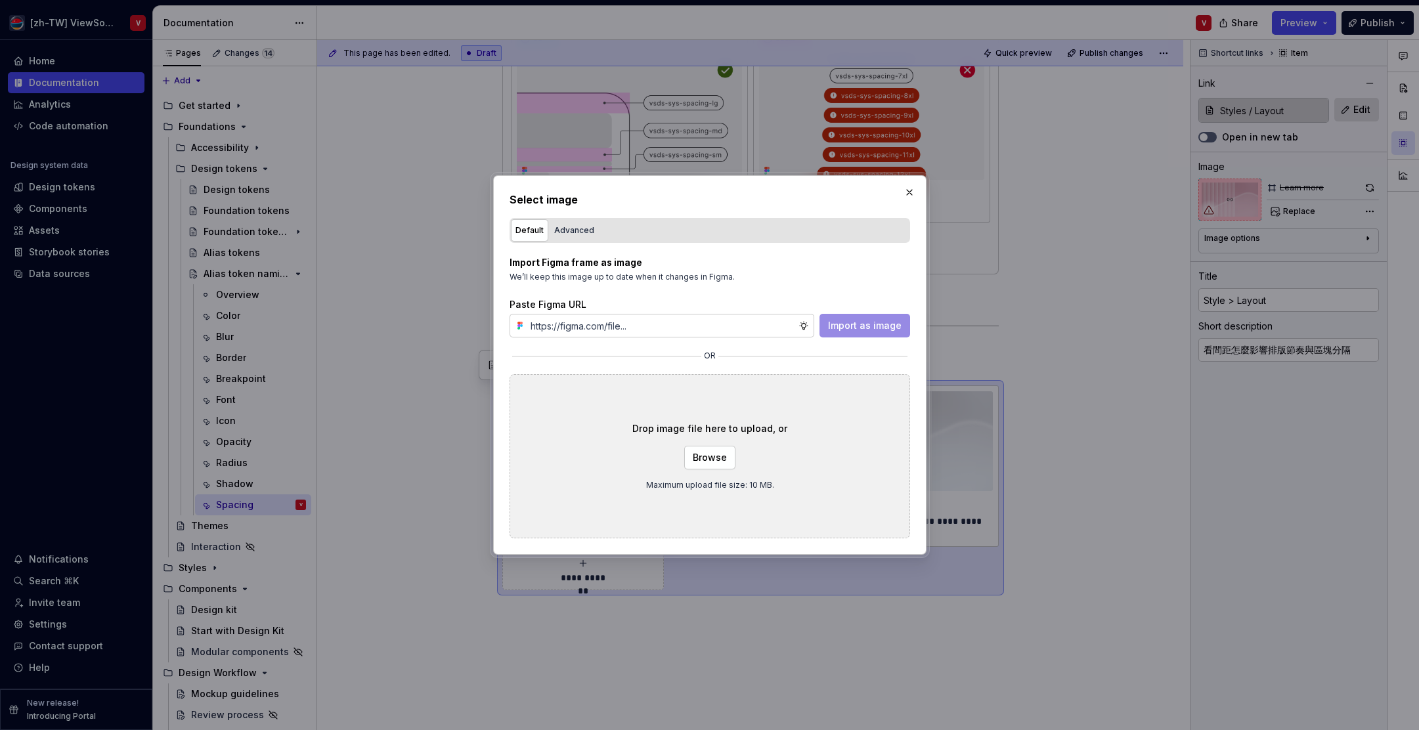
type input "[URL][DOMAIN_NAME]"
type textarea "*"
type input "[URL][DOMAIN_NAME]"
click at [855, 326] on span "Import as image" at bounding box center [865, 325] width 74 height 13
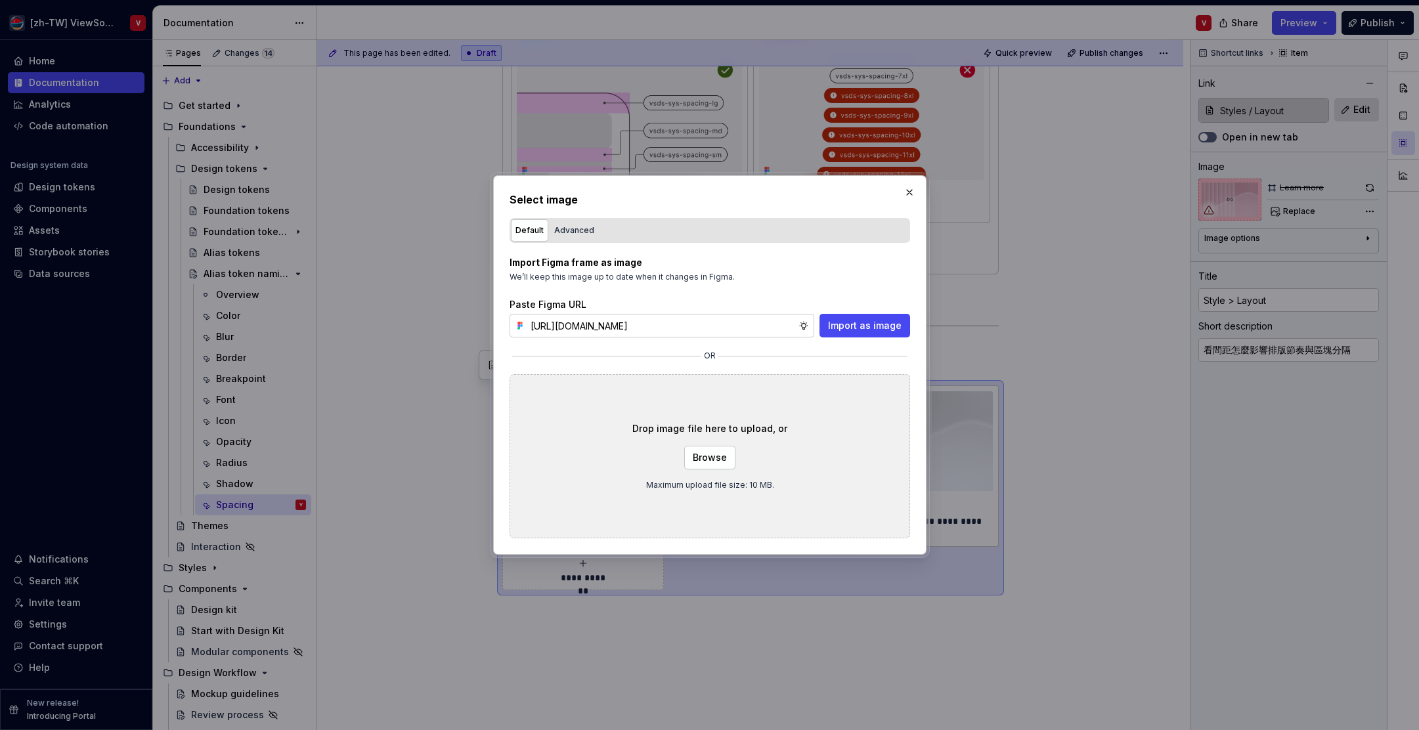
scroll to position [0, 0]
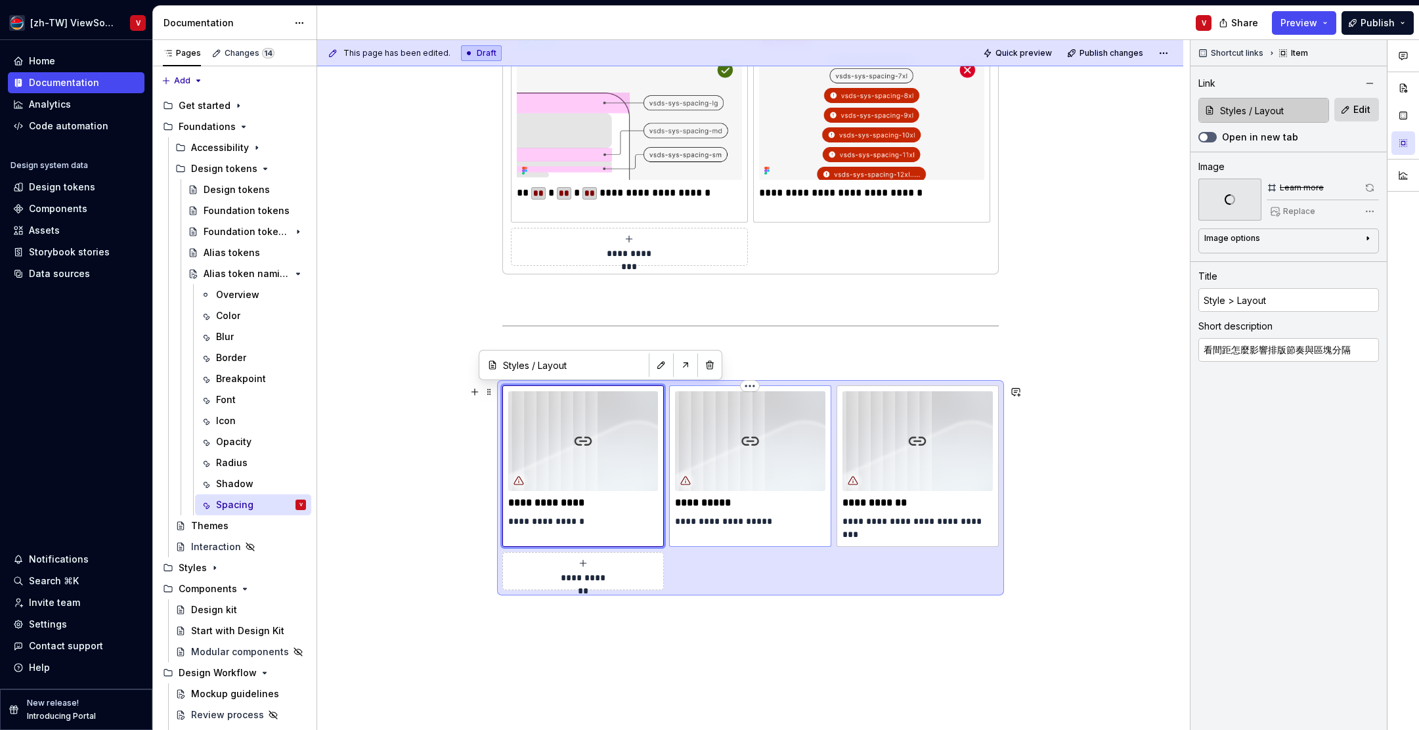
type textarea "*"
type input "Components / Design kit"
type input "Design kit"
type textarea "學習怎麼在元件與版面中正確使用內距與外距"
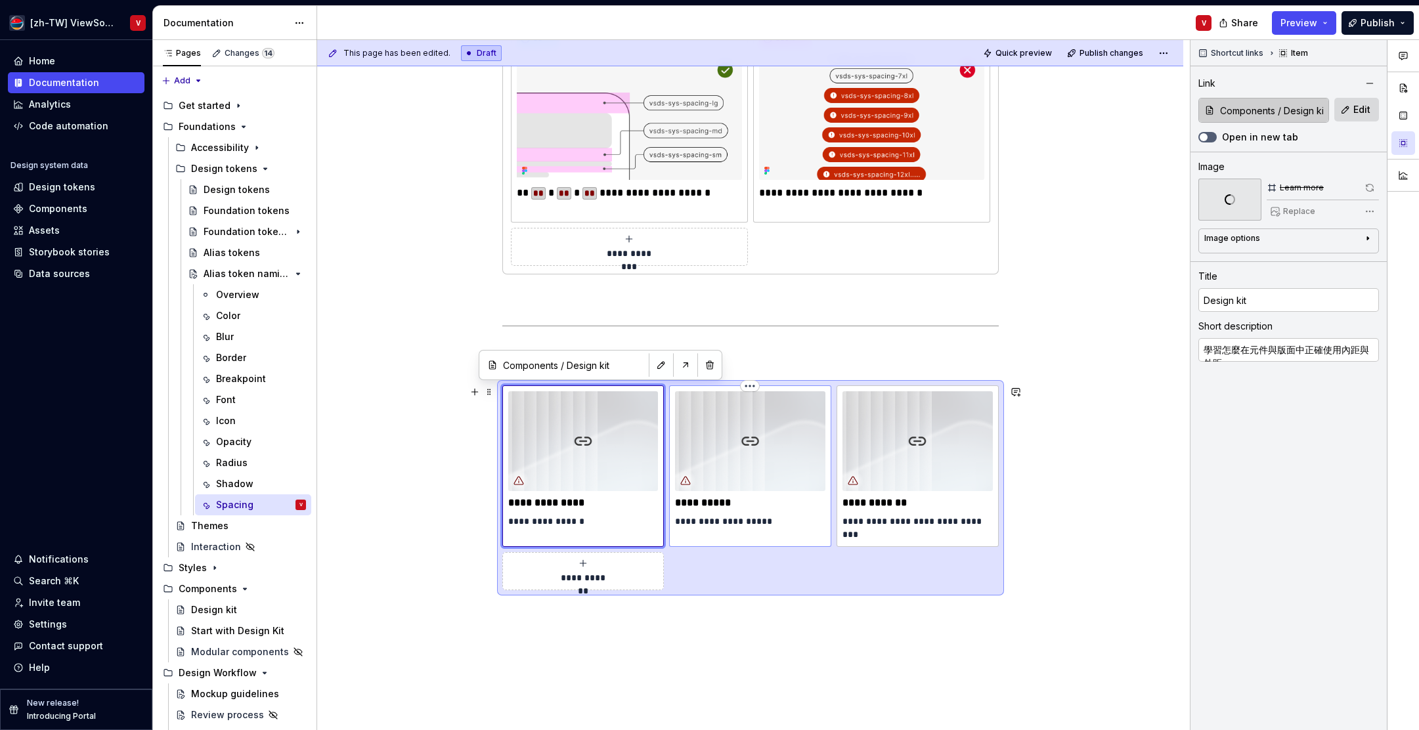
click at [772, 446] on img at bounding box center [750, 441] width 150 height 100
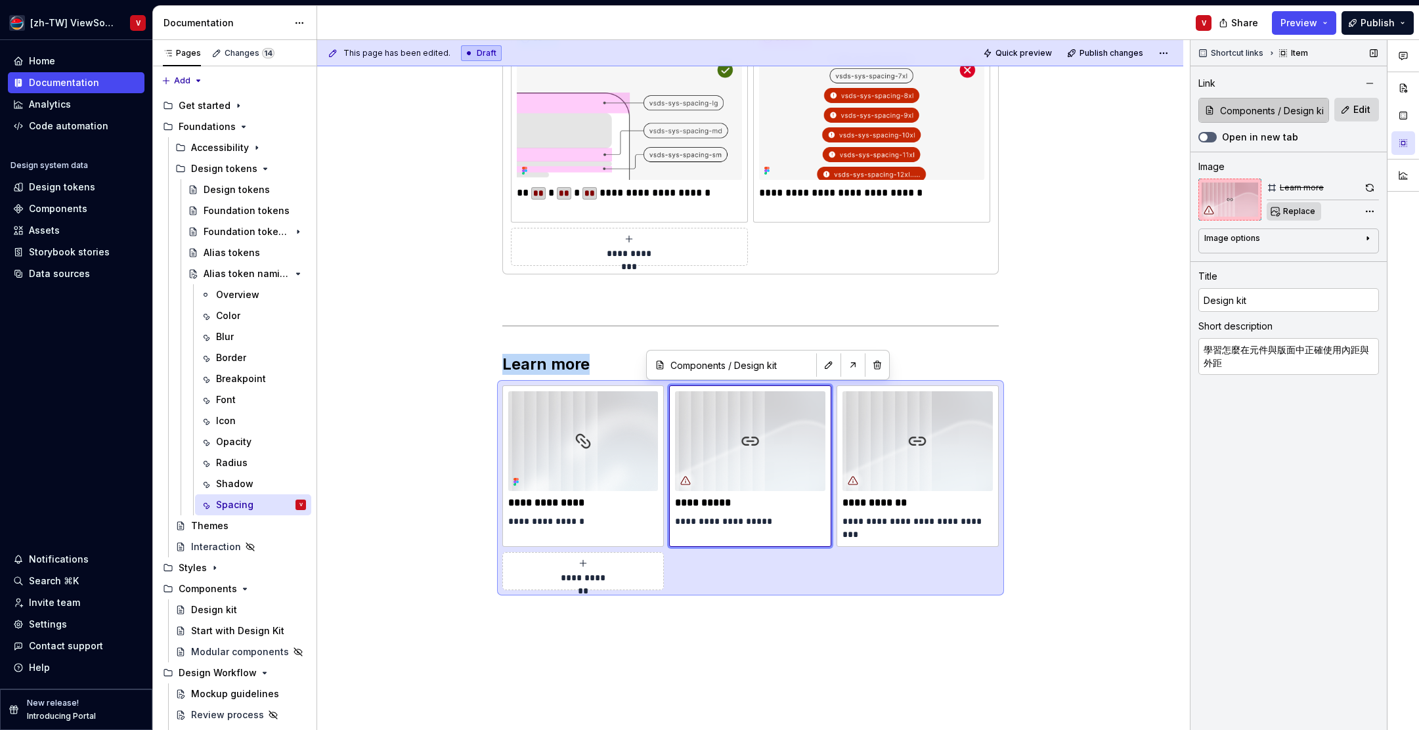
click at [1299, 213] on span "Replace" at bounding box center [1300, 211] width 32 height 11
type textarea "*"
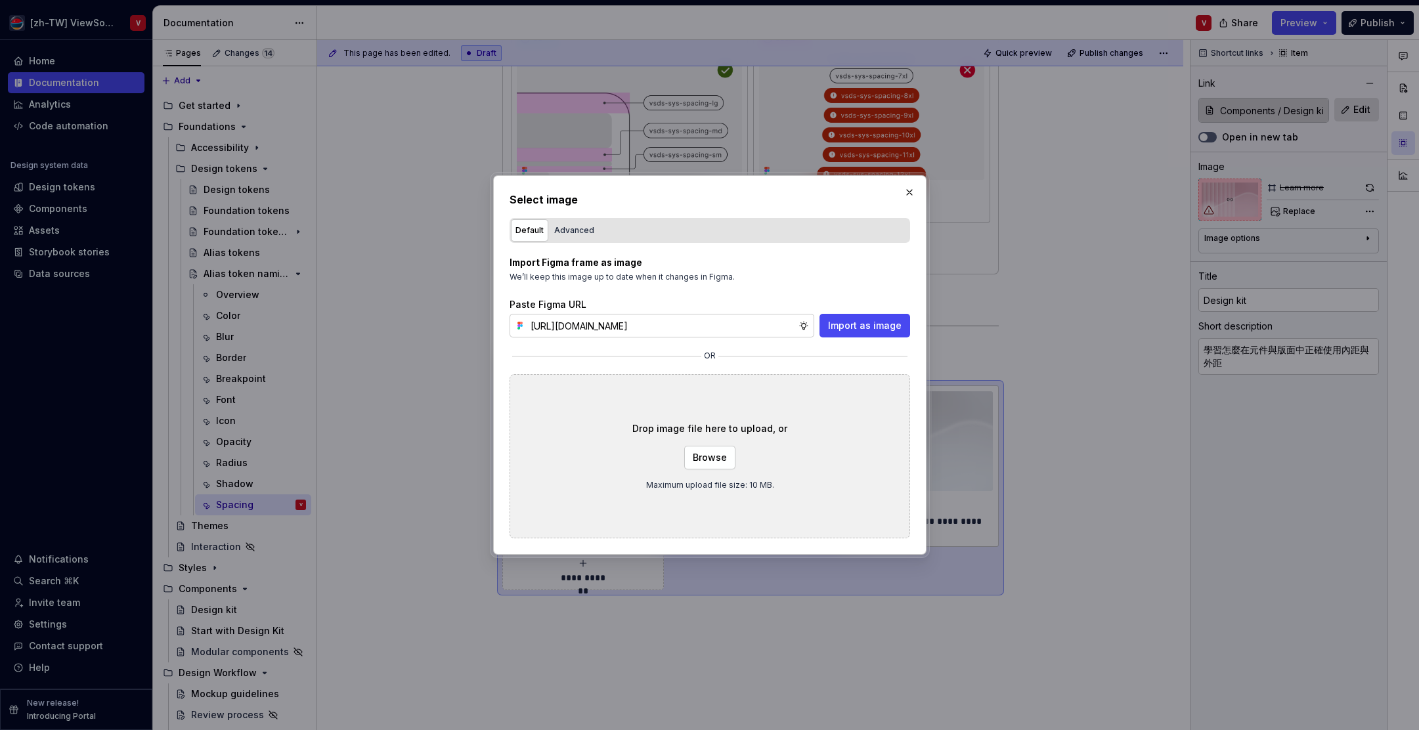
scroll to position [0, 297]
type input "[URL][DOMAIN_NAME]"
click at [836, 332] on span "Import as image" at bounding box center [865, 325] width 74 height 13
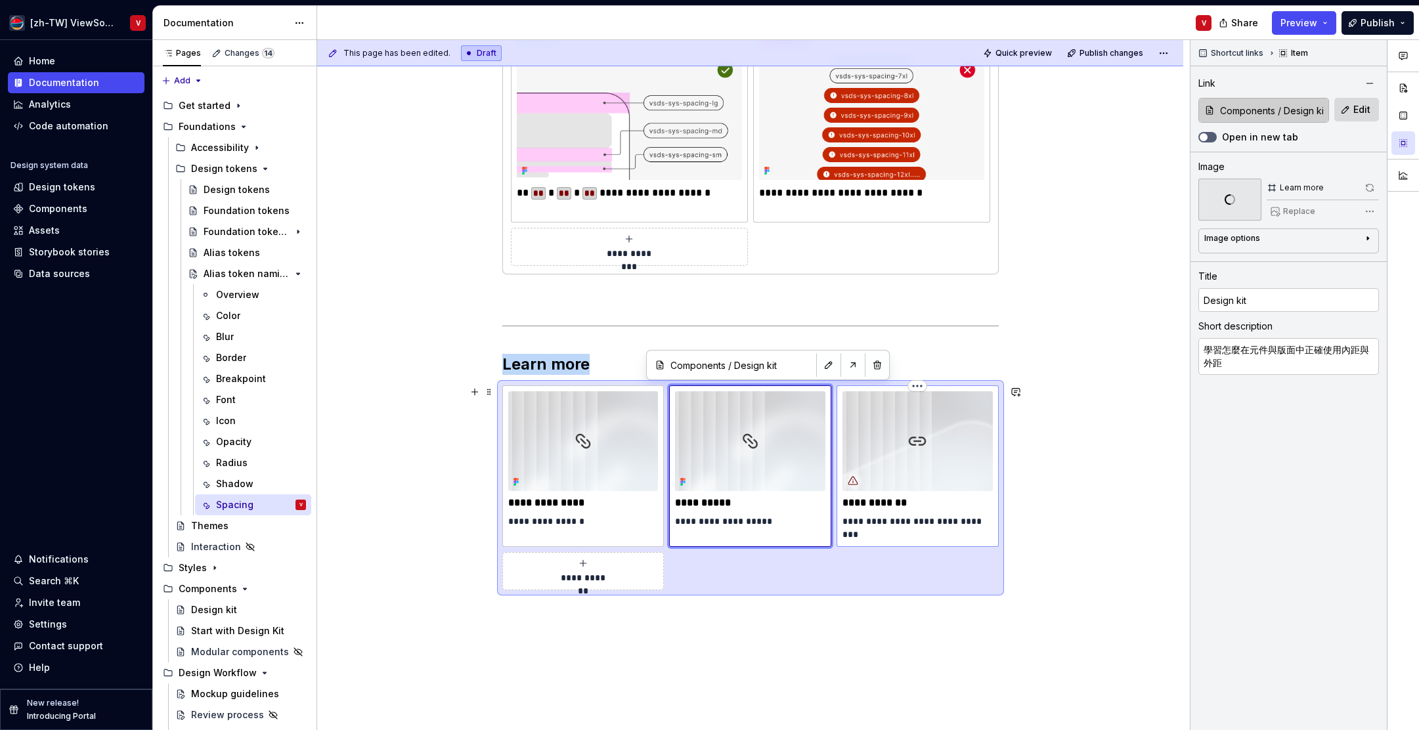
type textarea "*"
type input "Design tokens / Alias tokens"
type input "Alias tokens"
type textarea "回顧 spacing token 的命名邏輯，幫助統一元件間距設計"
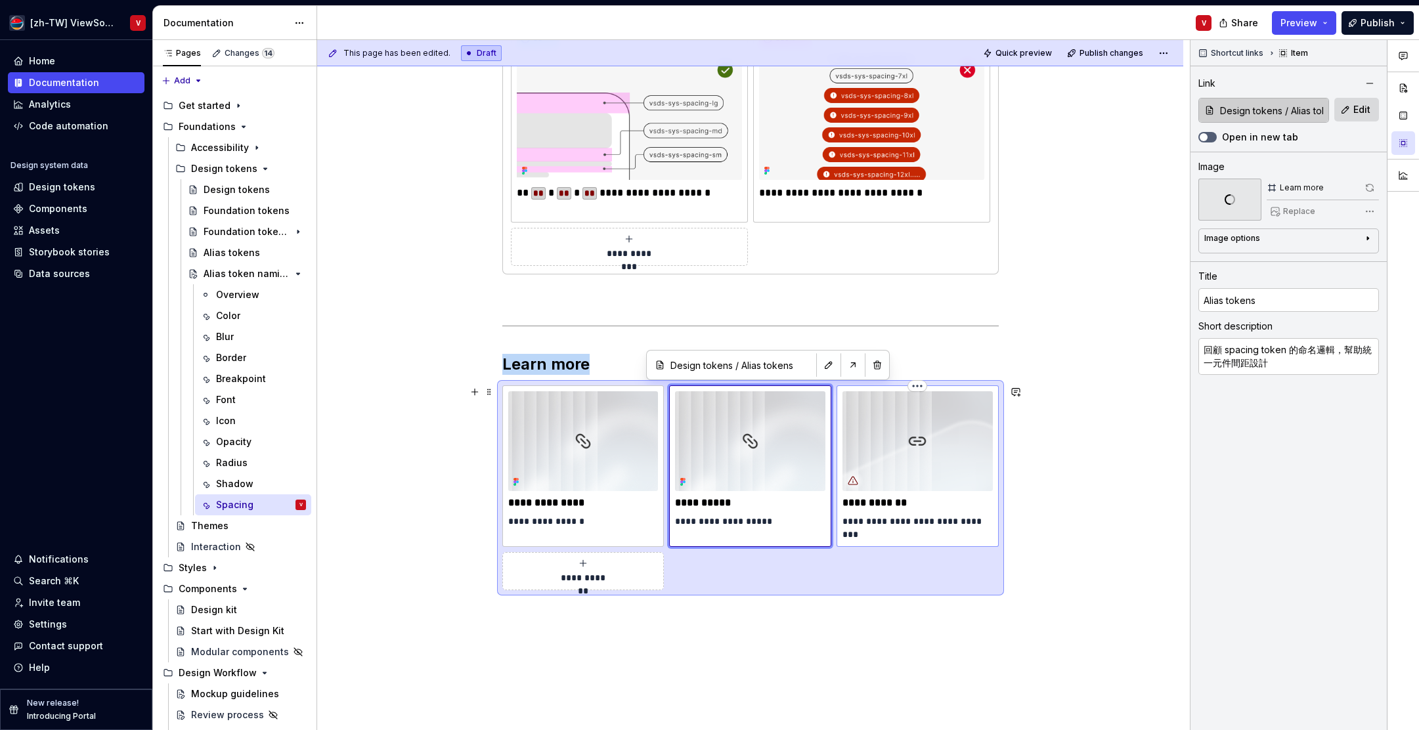
click at [927, 428] on img at bounding box center [918, 441] width 150 height 100
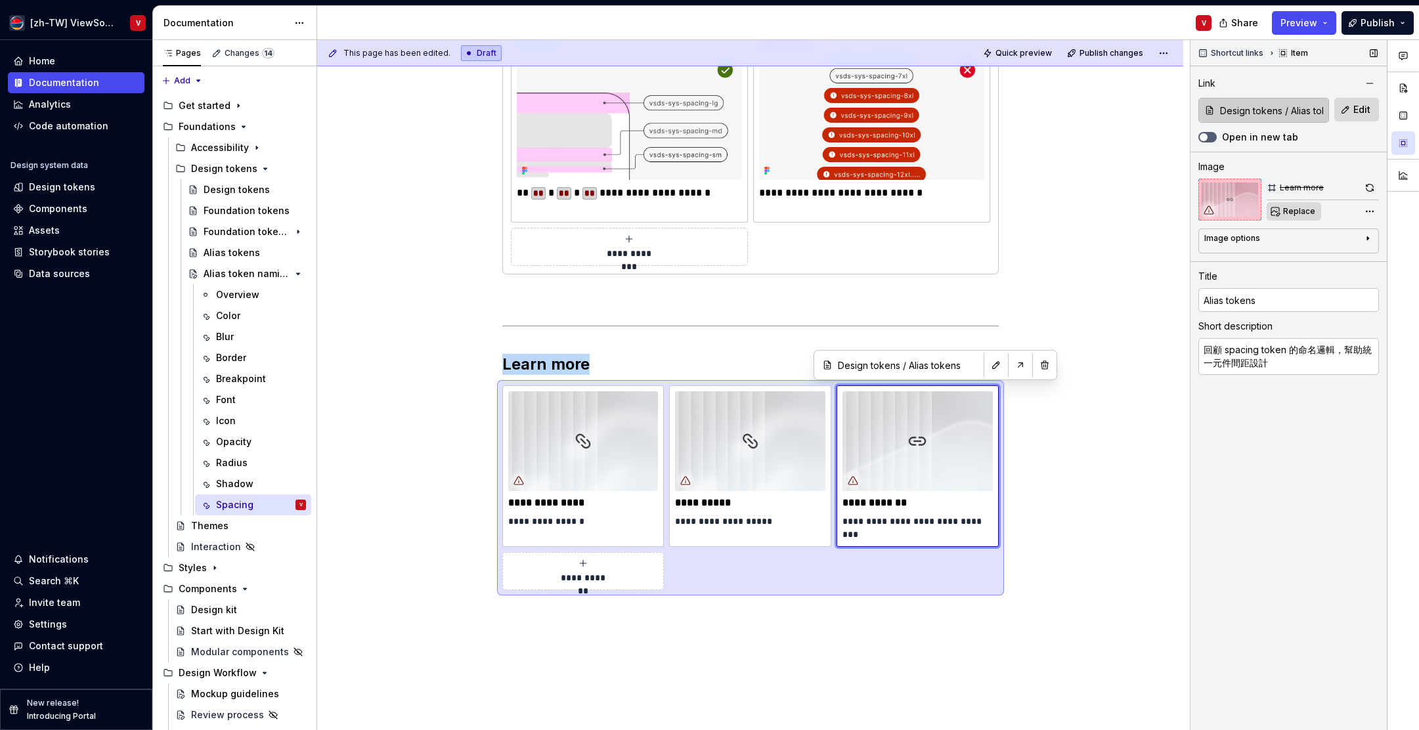
click at [1284, 215] on span "Replace" at bounding box center [1300, 211] width 32 height 11
type textarea "*"
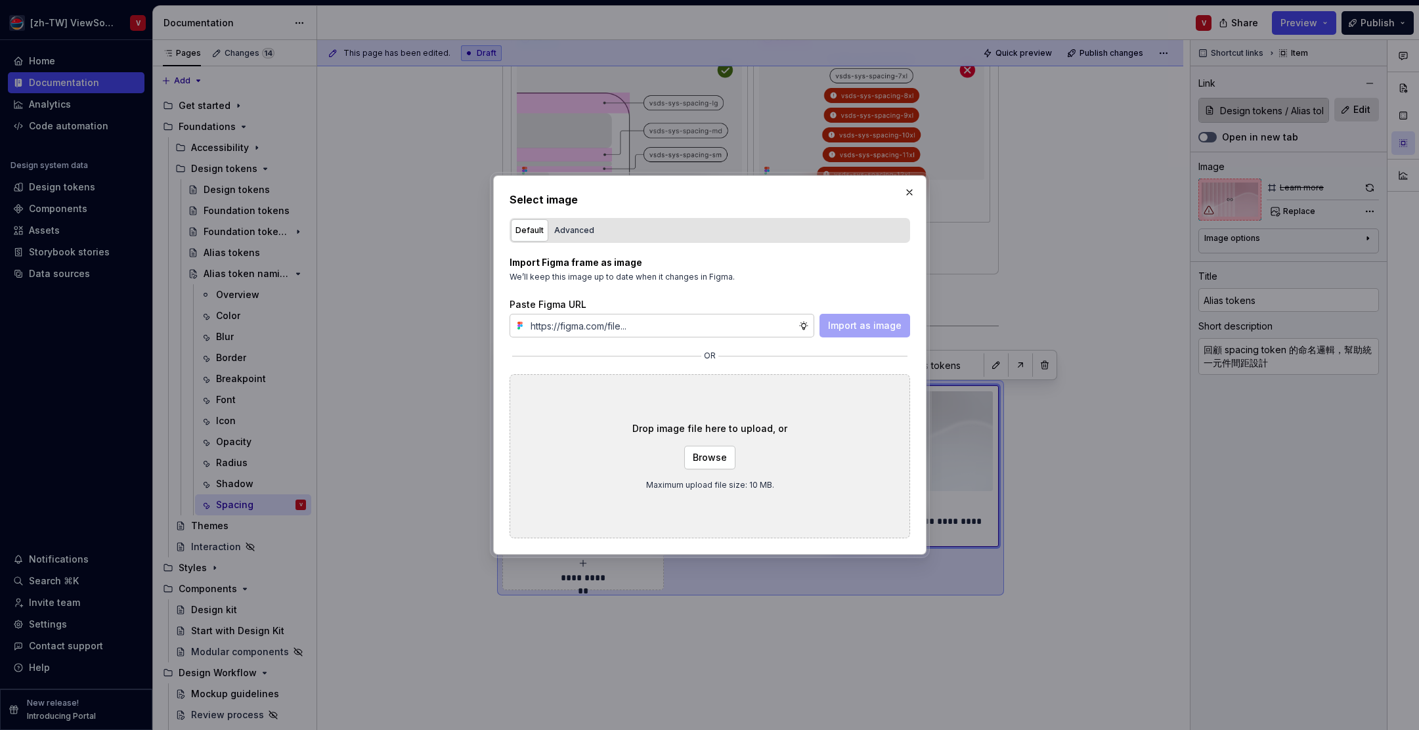
type input "[URL][DOMAIN_NAME]"
click at [876, 328] on span "Import as image" at bounding box center [865, 325] width 74 height 13
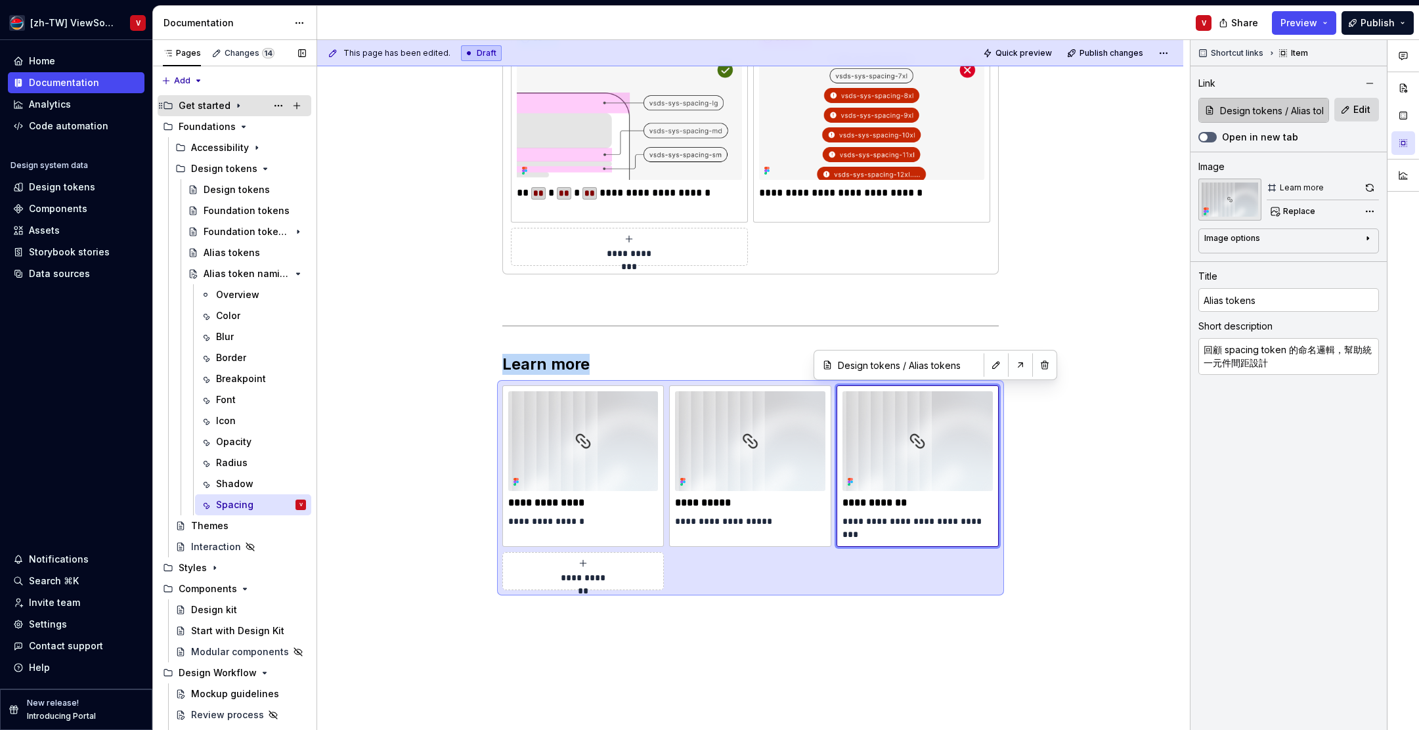
click at [238, 104] on icon "Page tree" at bounding box center [238, 105] width 1 height 3
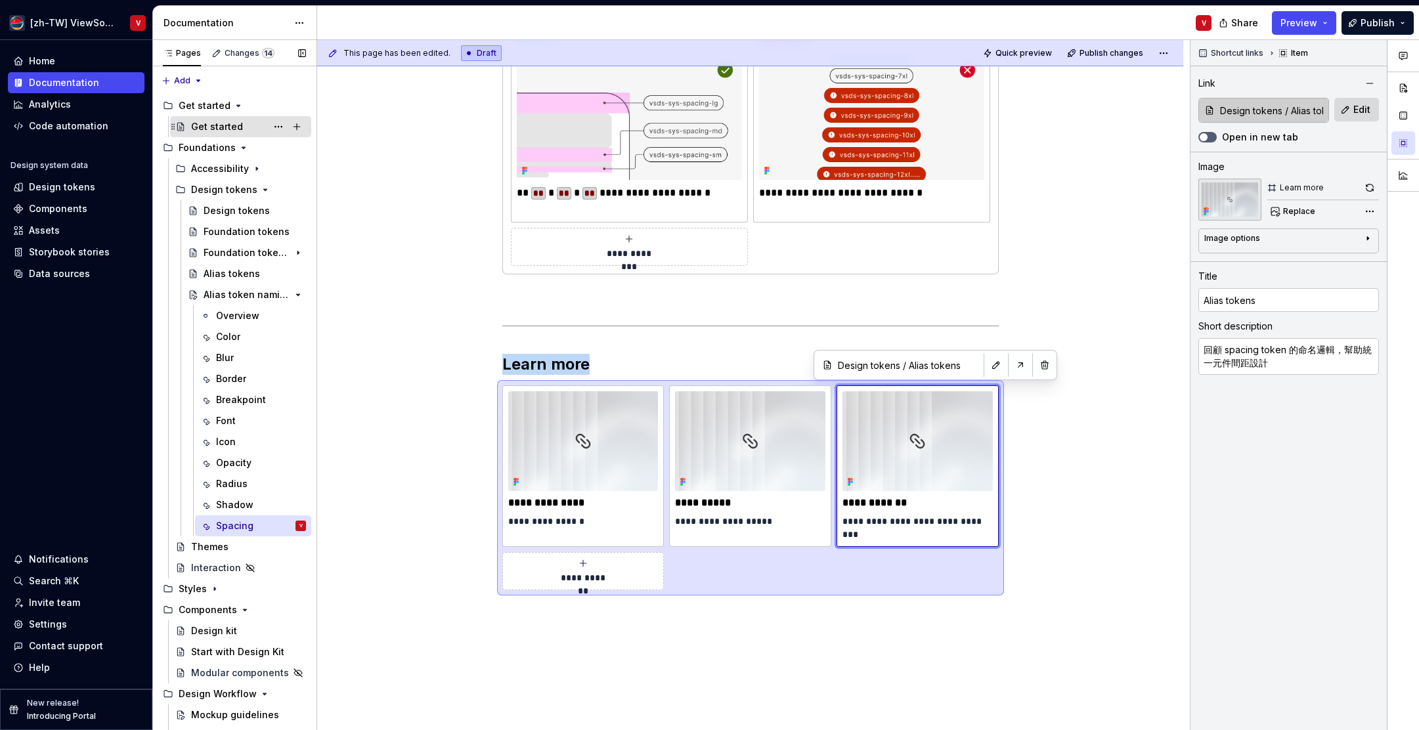
click at [233, 127] on div "Get started" at bounding box center [217, 126] width 52 height 13
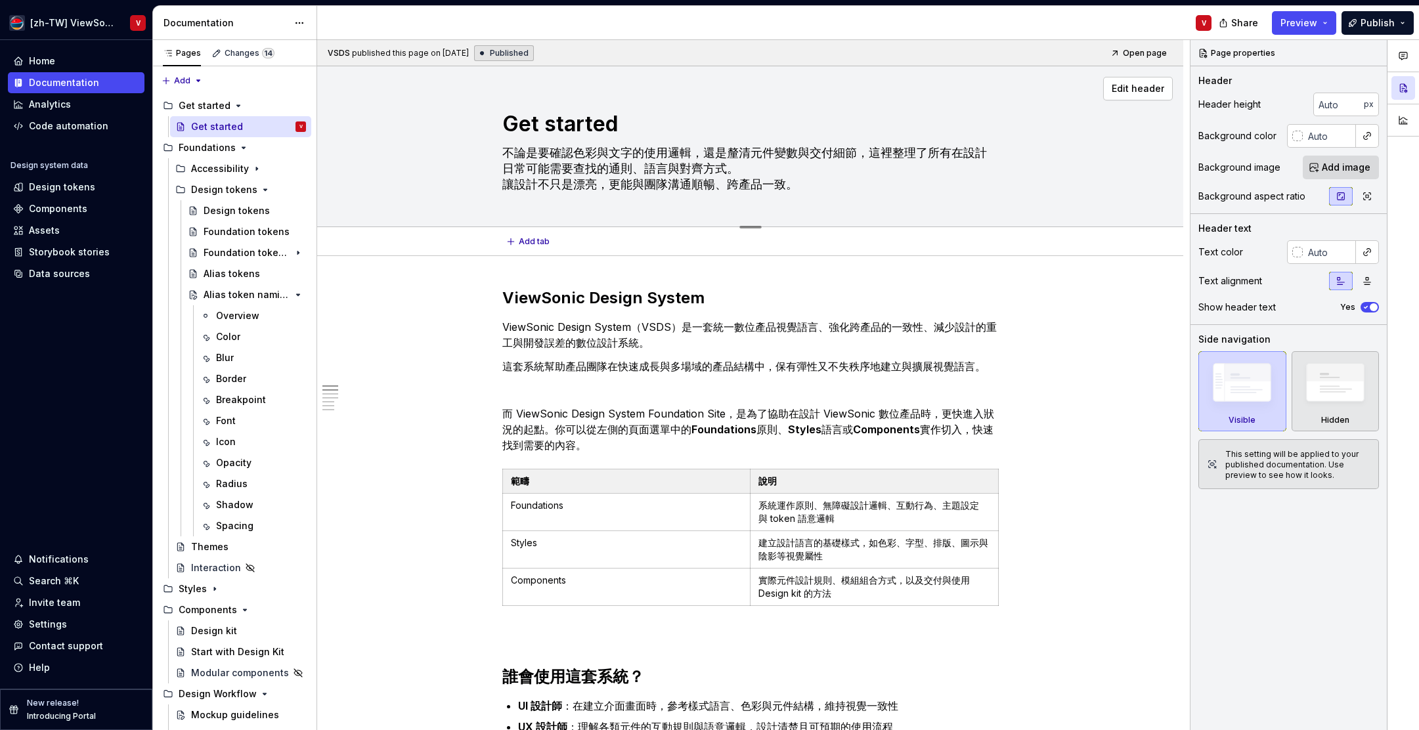
click at [826, 181] on textarea "不論是要確認色彩與文字的使用邏輯，還是釐清元件變數與交付細節，這裡整理了所有在設計日常可能需要查找的通則、語言與對齊方式。 讓設計不只是漂亮，更能與團隊溝通順…" at bounding box center [748, 169] width 497 height 53
click at [815, 185] on textarea "不論是要確認色彩與文字的使用邏輯，還是釐清元件變數與交付細節，這裡整理了所有在設計日常可能需要查找的通則、語言與對齊方式。 讓設計不只是漂亮，更能與團隊溝通順…" at bounding box center [748, 169] width 497 height 53
type textarea "*"
type textarea "不論是要確認色彩與文字的使用邏輯，還是釐清元件變數與交付細節，這裡整理了所有在設計日常可能需要查找的通則、語言與對齊方式。 讓設計不只是漂亮，更能與團隊溝通順…"
click at [765, 167] on textarea "不論是要確認色彩與文字的使用邏輯，還是釐清元件變數與交付細節，這裡整理了所有在設計日常可能需要查找的通則、語言與對齊方式。 讓設計不只是漂亮，更能與團隊溝通順…" at bounding box center [748, 169] width 497 height 53
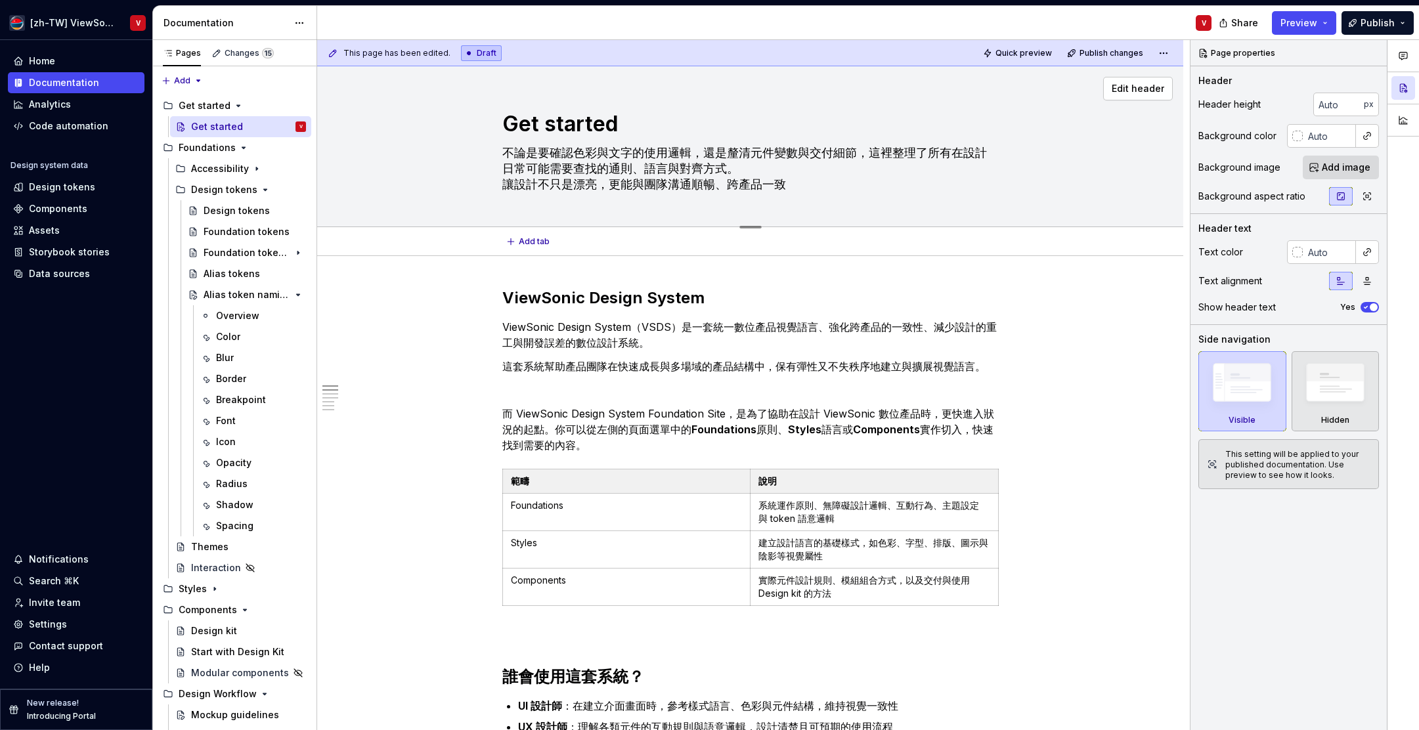
type textarea "*"
type textarea "不論是要確認色彩與文字的使用邏輯，還是釐清元件變數與交付細節，這裡整理了所有在設計日常可能需要查找的通則、語言與對齊方式 讓設計不只是漂亮，更能與團隊溝通順暢…"
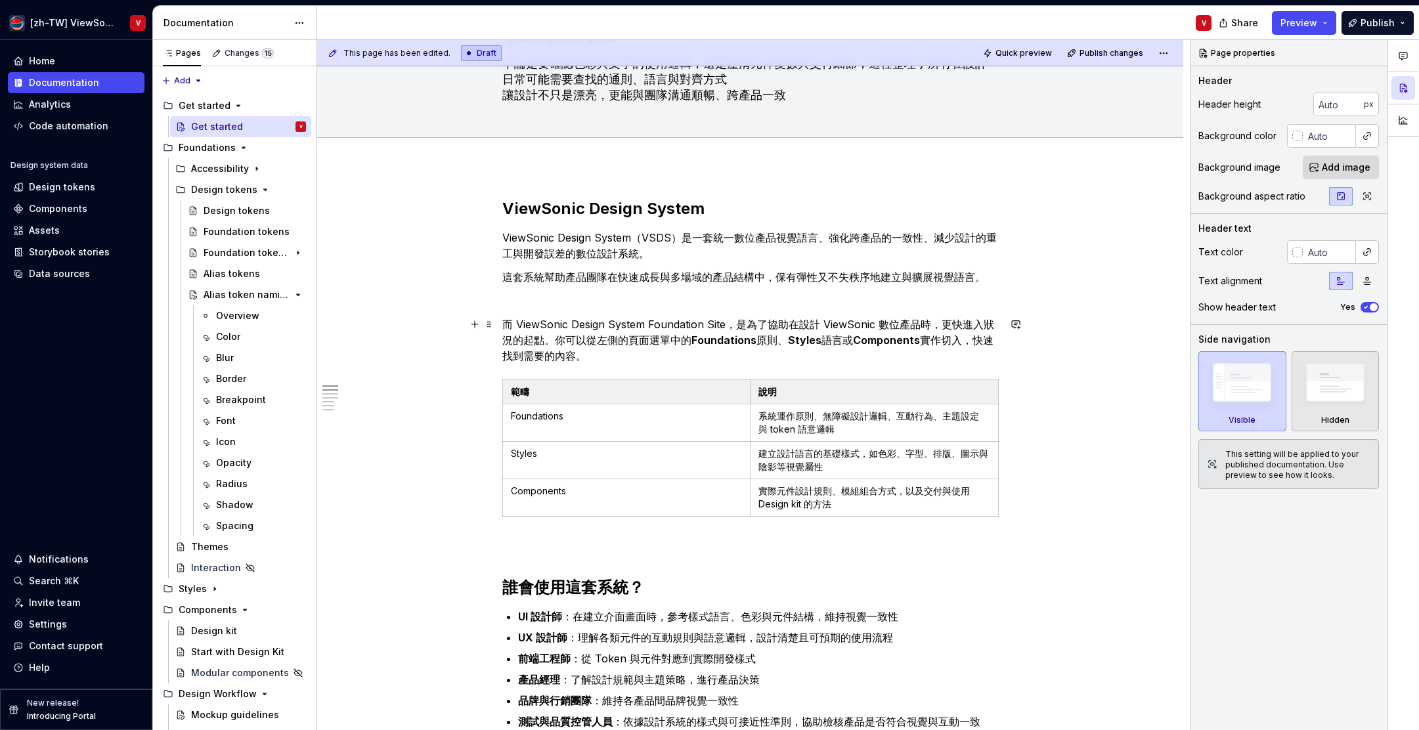
type textarea "*"
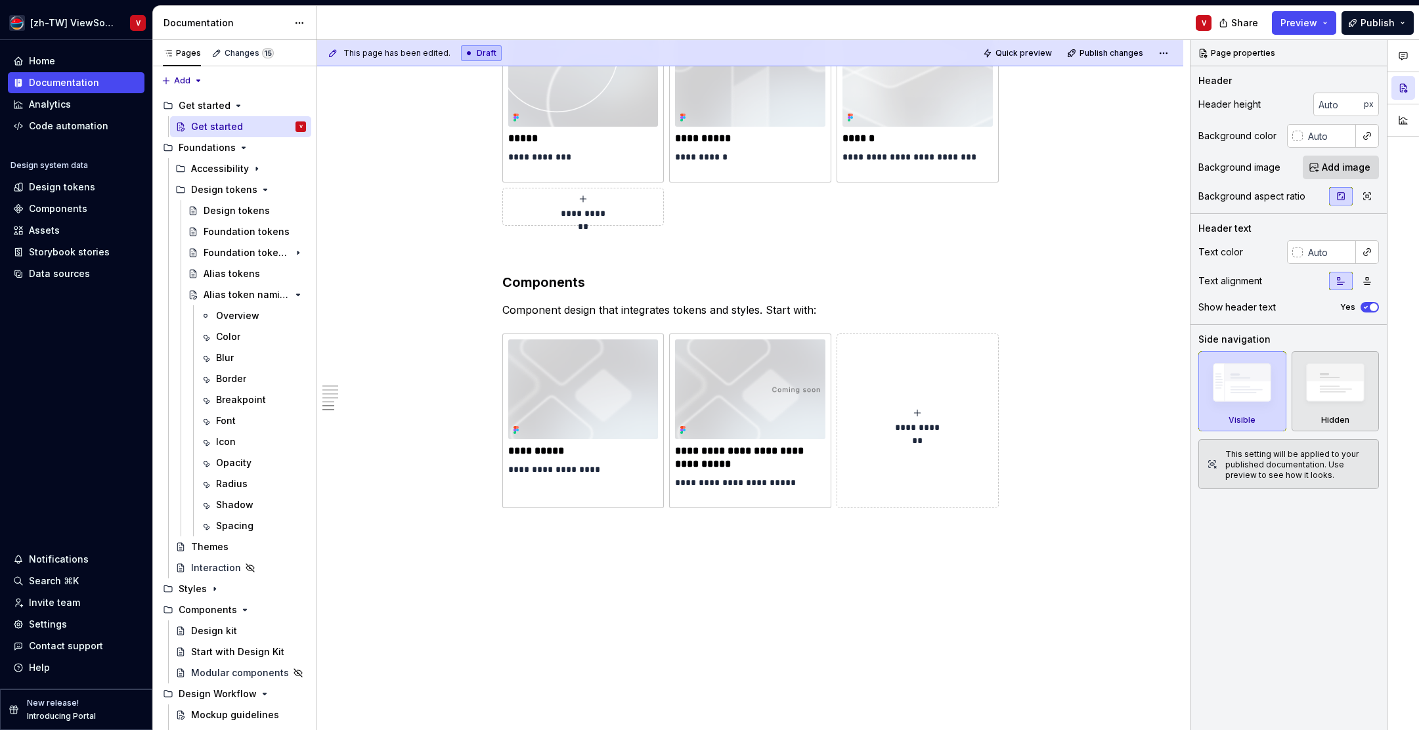
scroll to position [1689, 0]
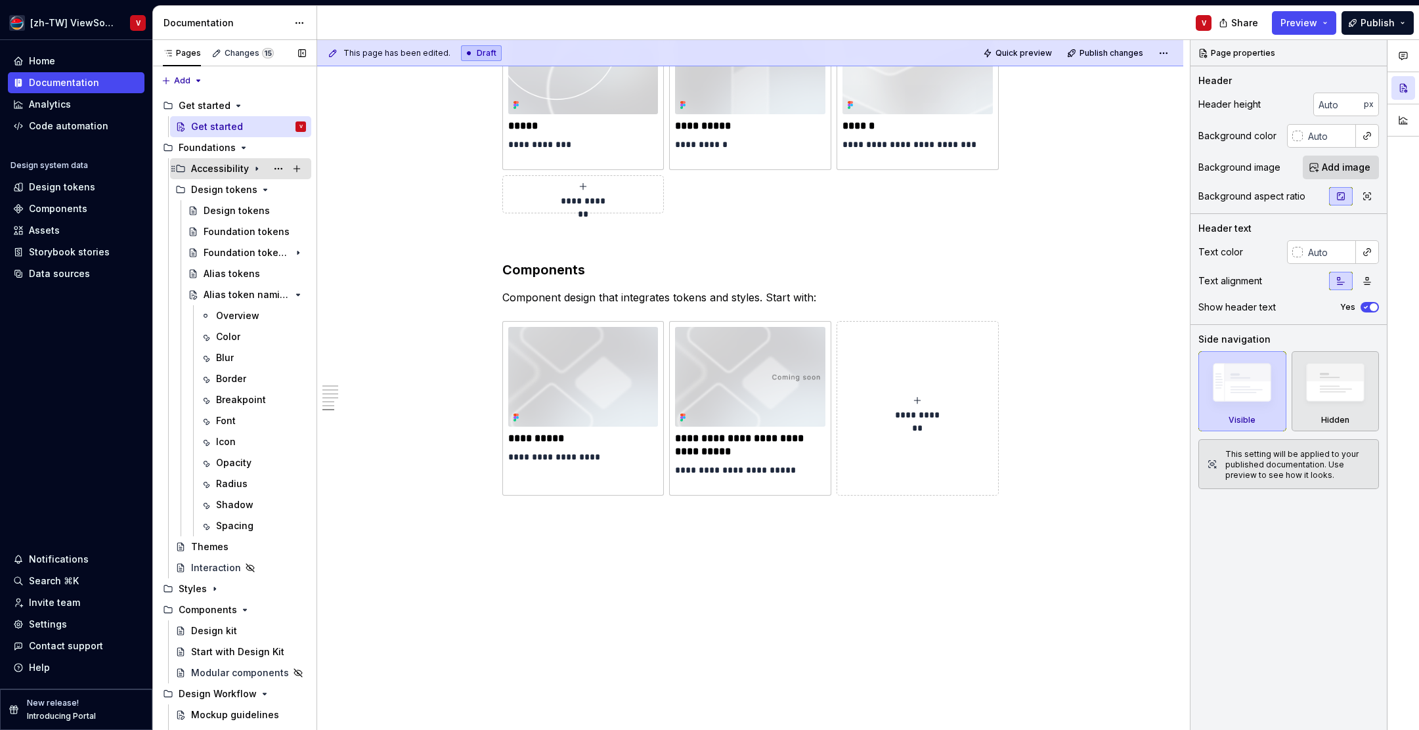
type textarea "不論是要確認色彩與文字的使用邏輯，還是釐清元件變數與交付細節，這裡整理了所有在設計日常可能需要查找的通則、語言與對齊方式 讓設計不只是漂亮，更能與團隊溝通順暢…"
click at [256, 170] on icon "Page tree" at bounding box center [256, 168] width 1 height 3
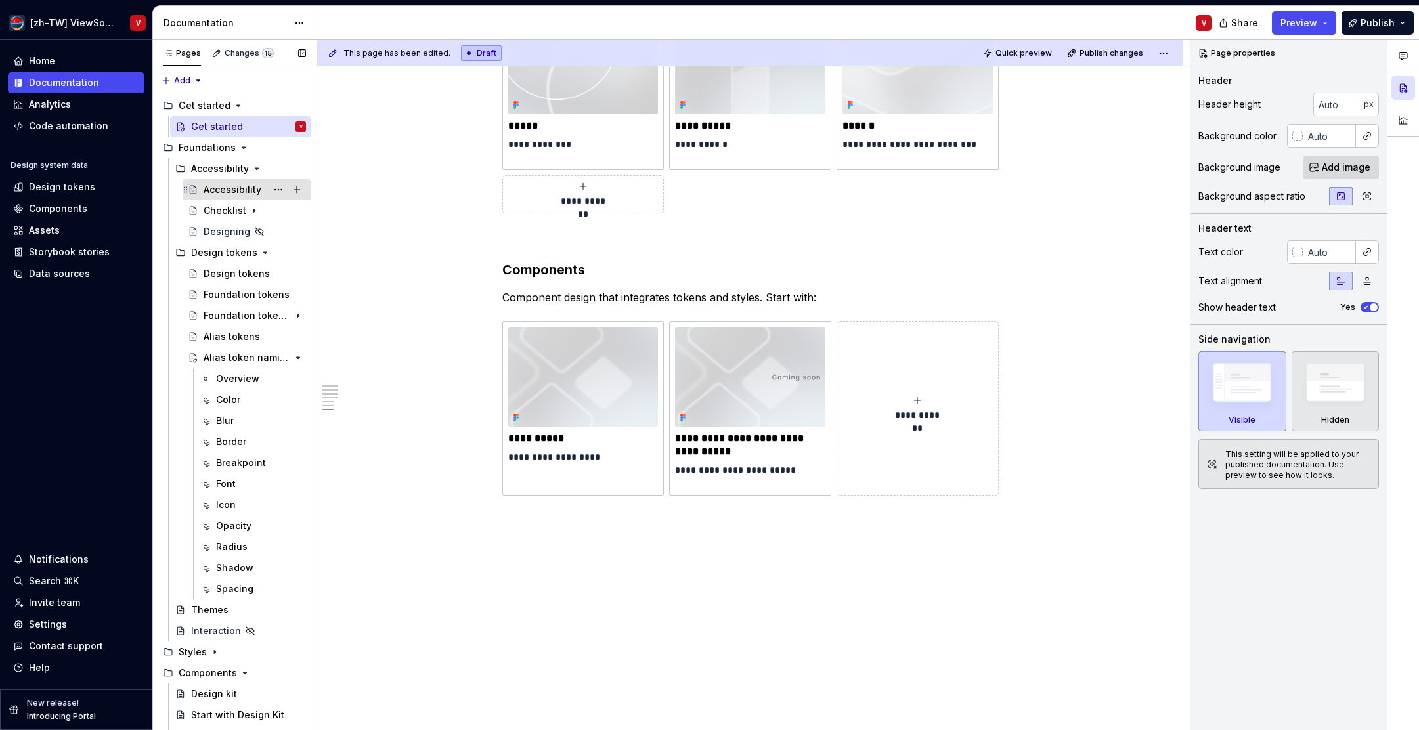
click at [266, 190] on div "Accessibility" at bounding box center [255, 190] width 102 height 18
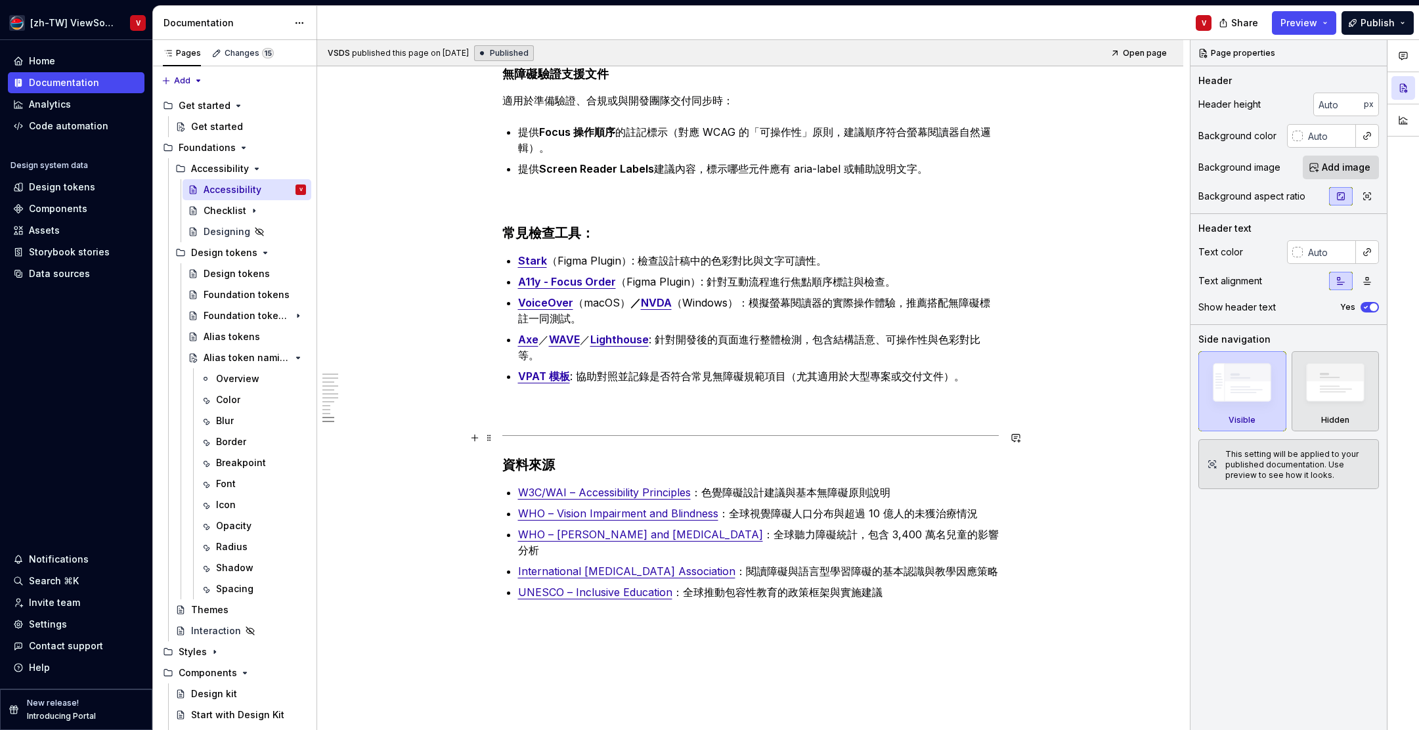
scroll to position [2401, 0]
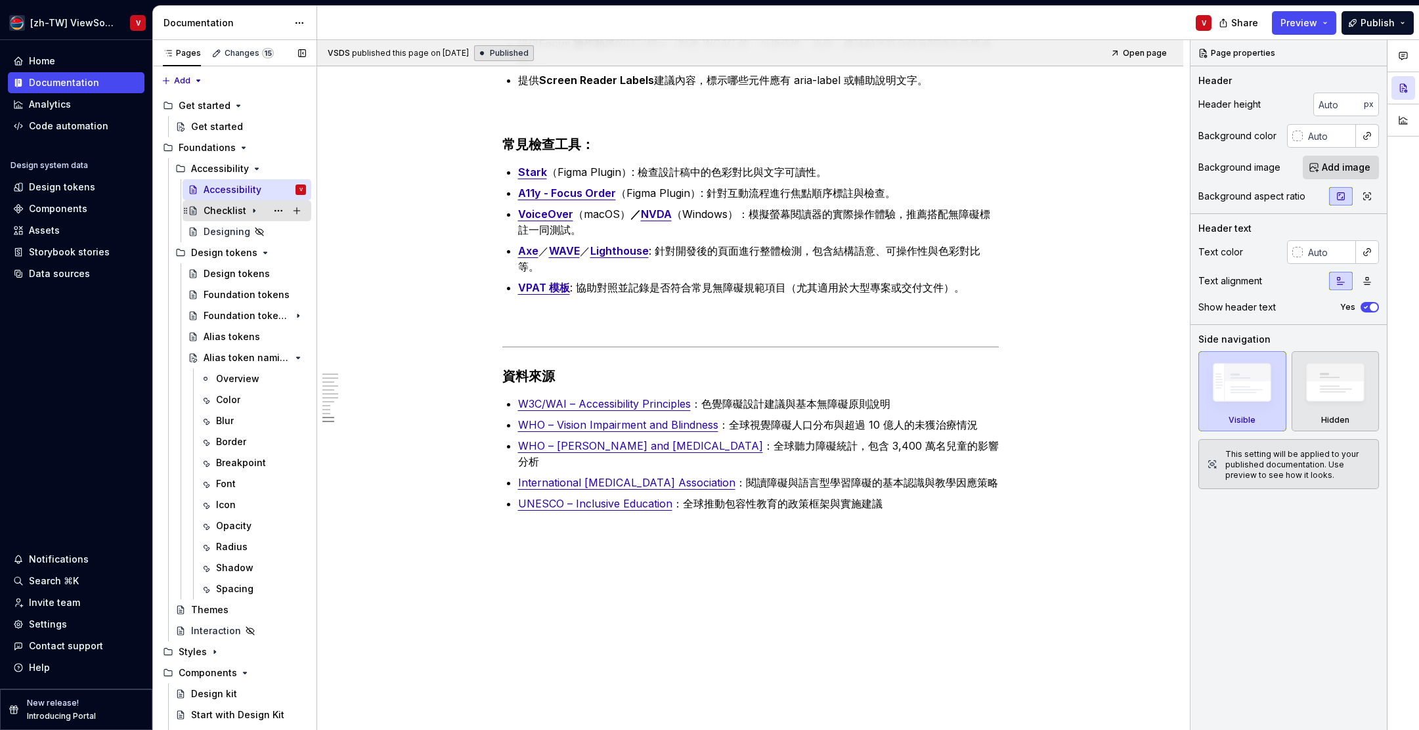
click at [254, 211] on icon "Page tree" at bounding box center [254, 211] width 1 height 3
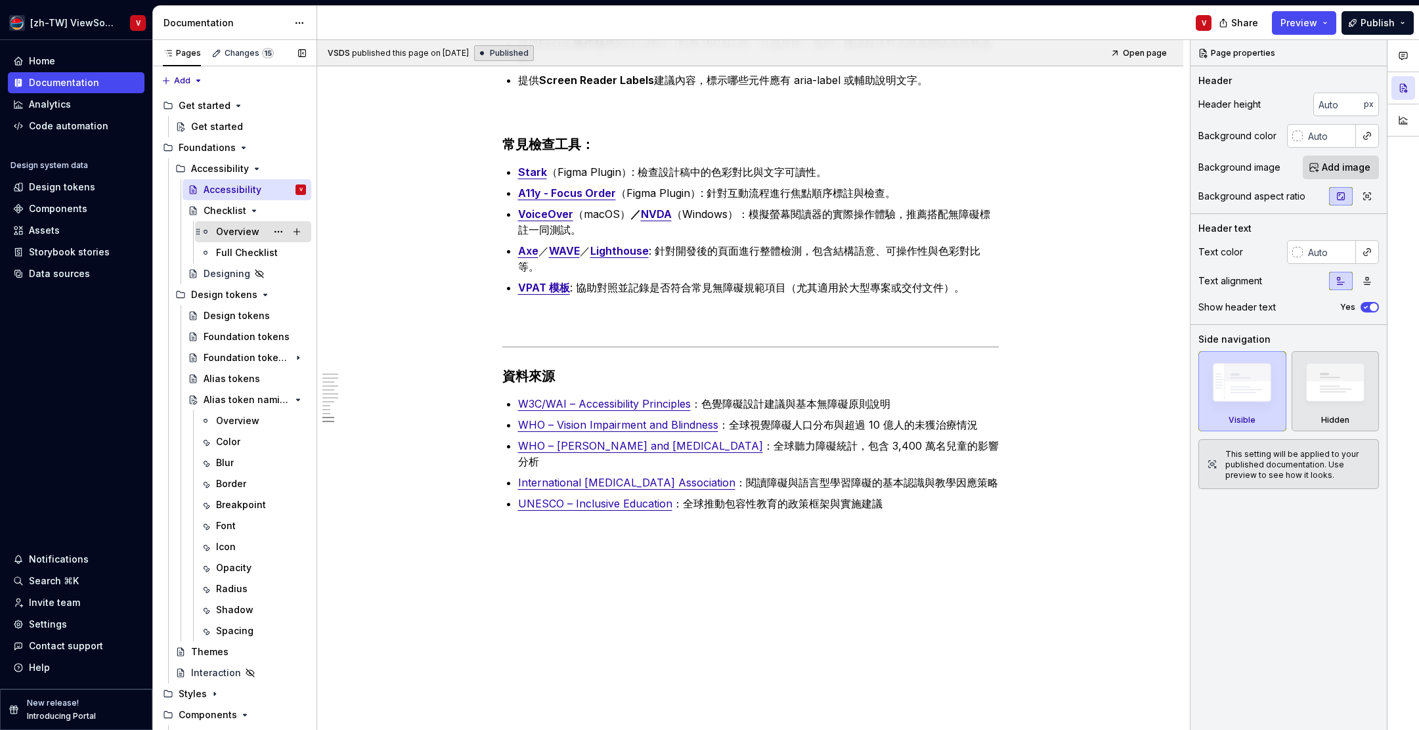
click at [244, 225] on div "Overview" at bounding box center [261, 232] width 90 height 18
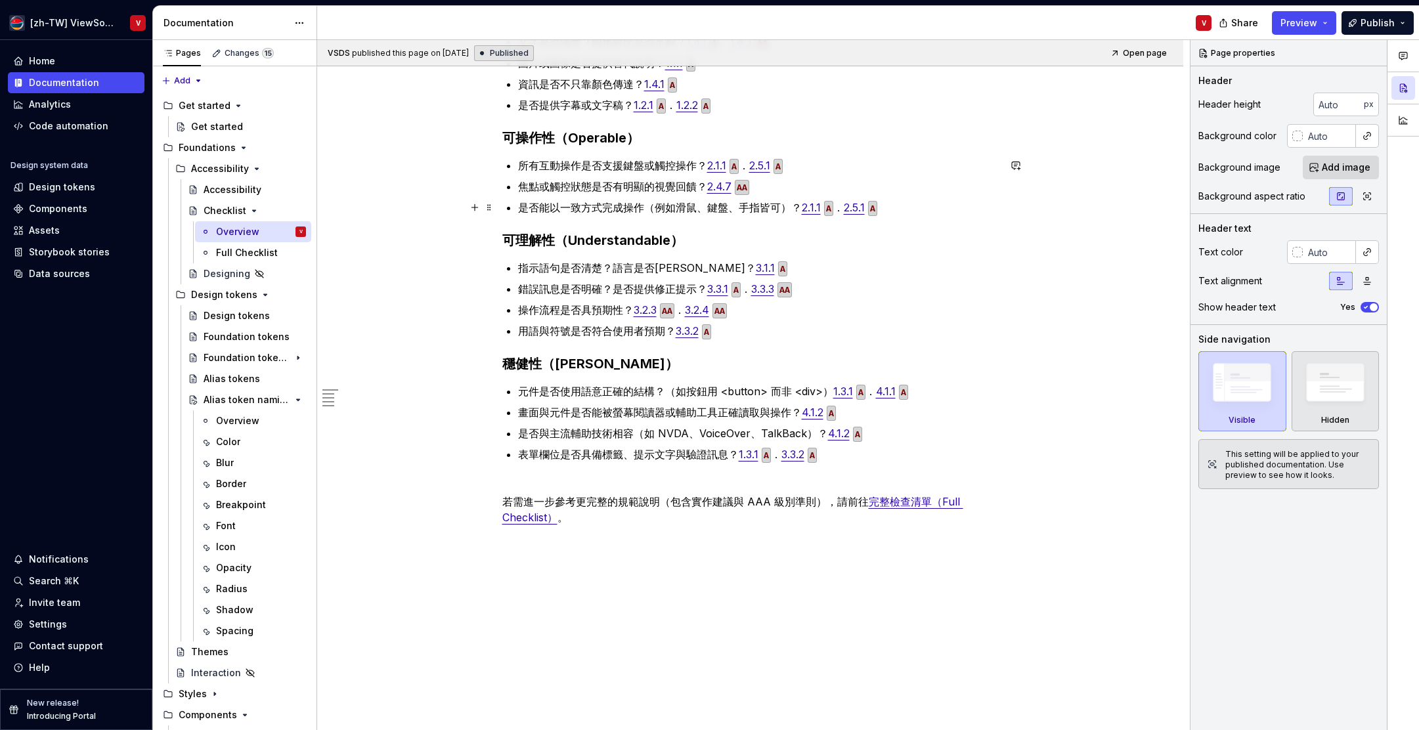
scroll to position [386, 0]
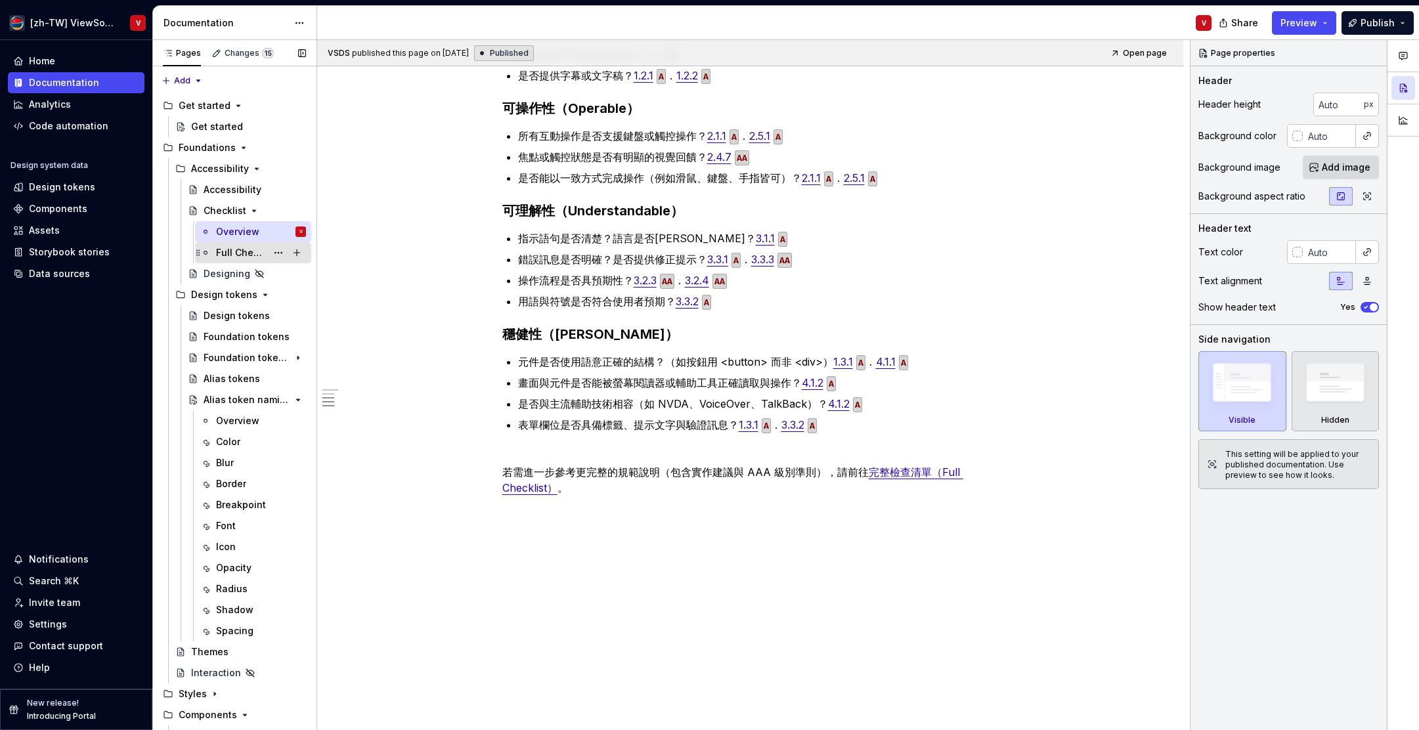
click at [261, 248] on div "Full Checklist" at bounding box center [241, 252] width 51 height 13
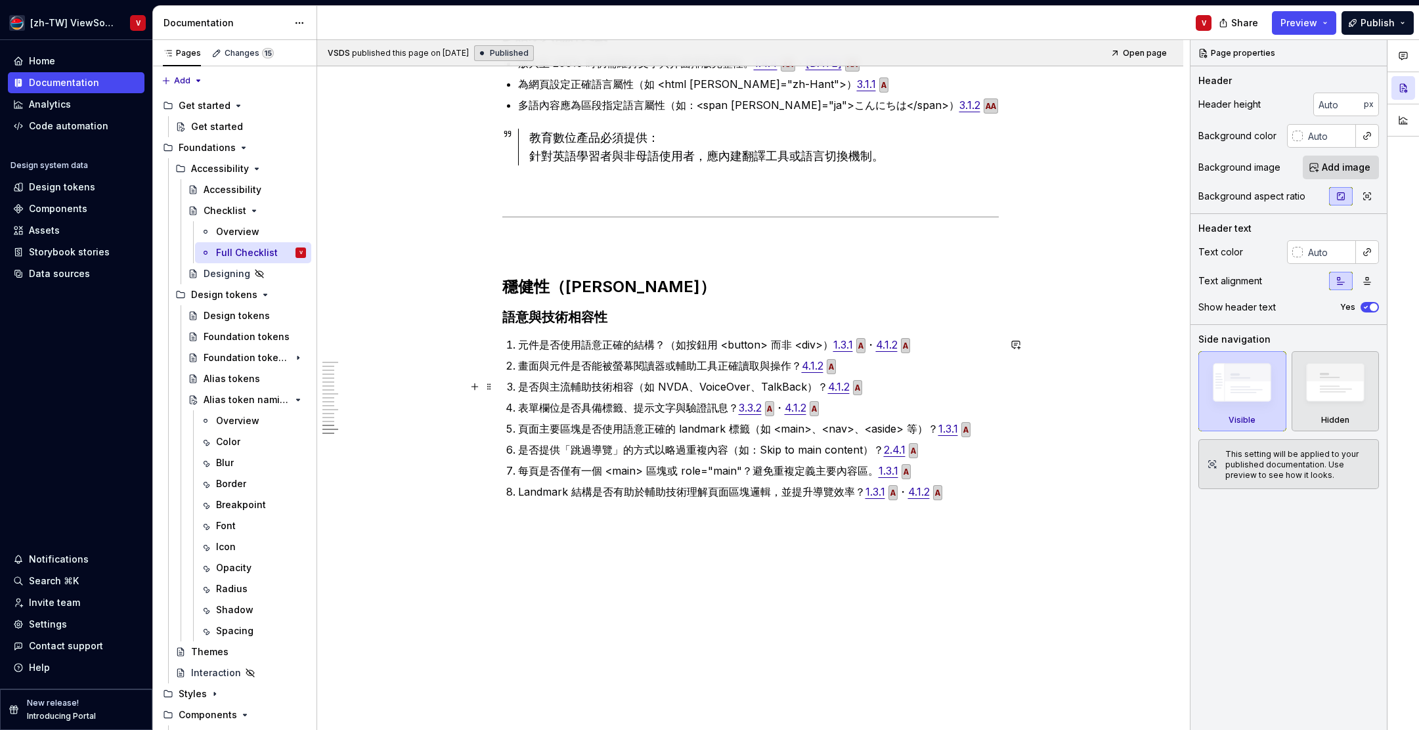
scroll to position [2162, 0]
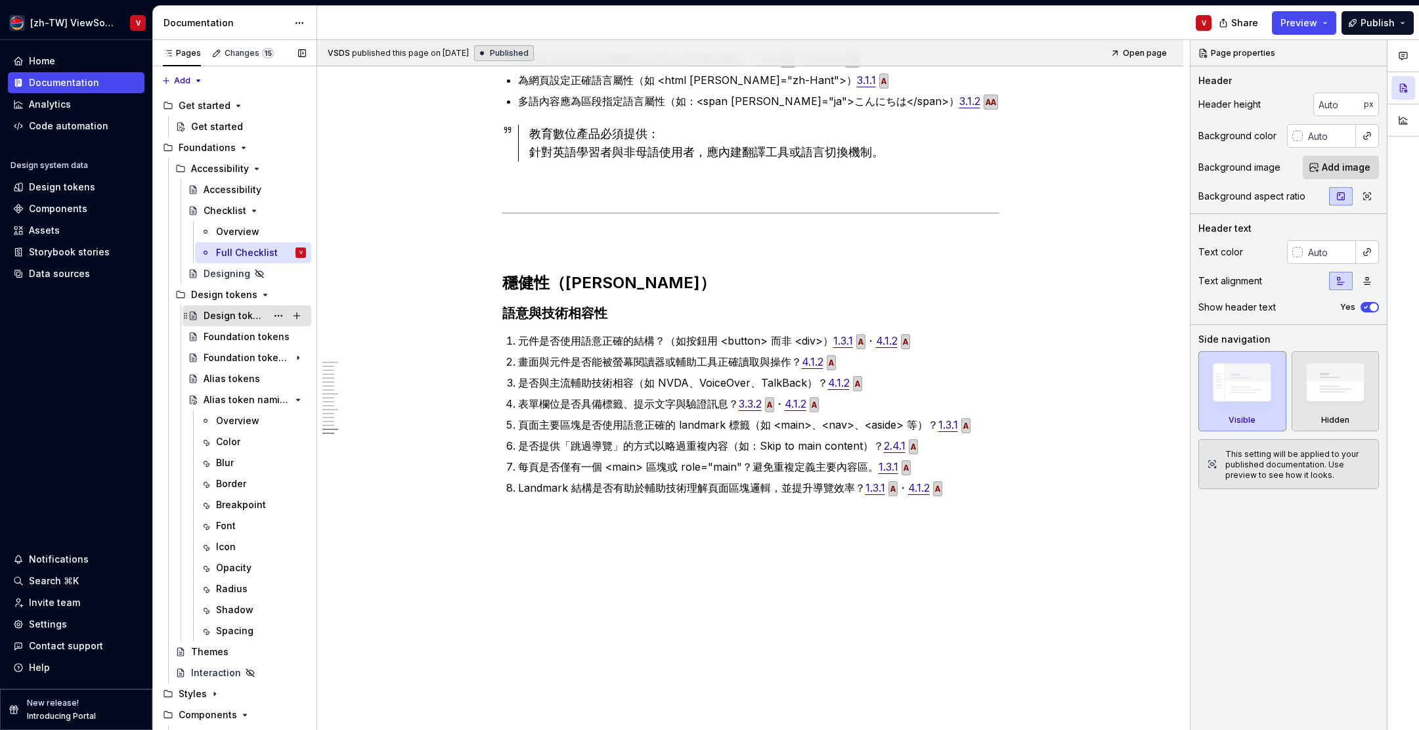
click at [247, 315] on div "Design tokens" at bounding box center [235, 315] width 63 height 13
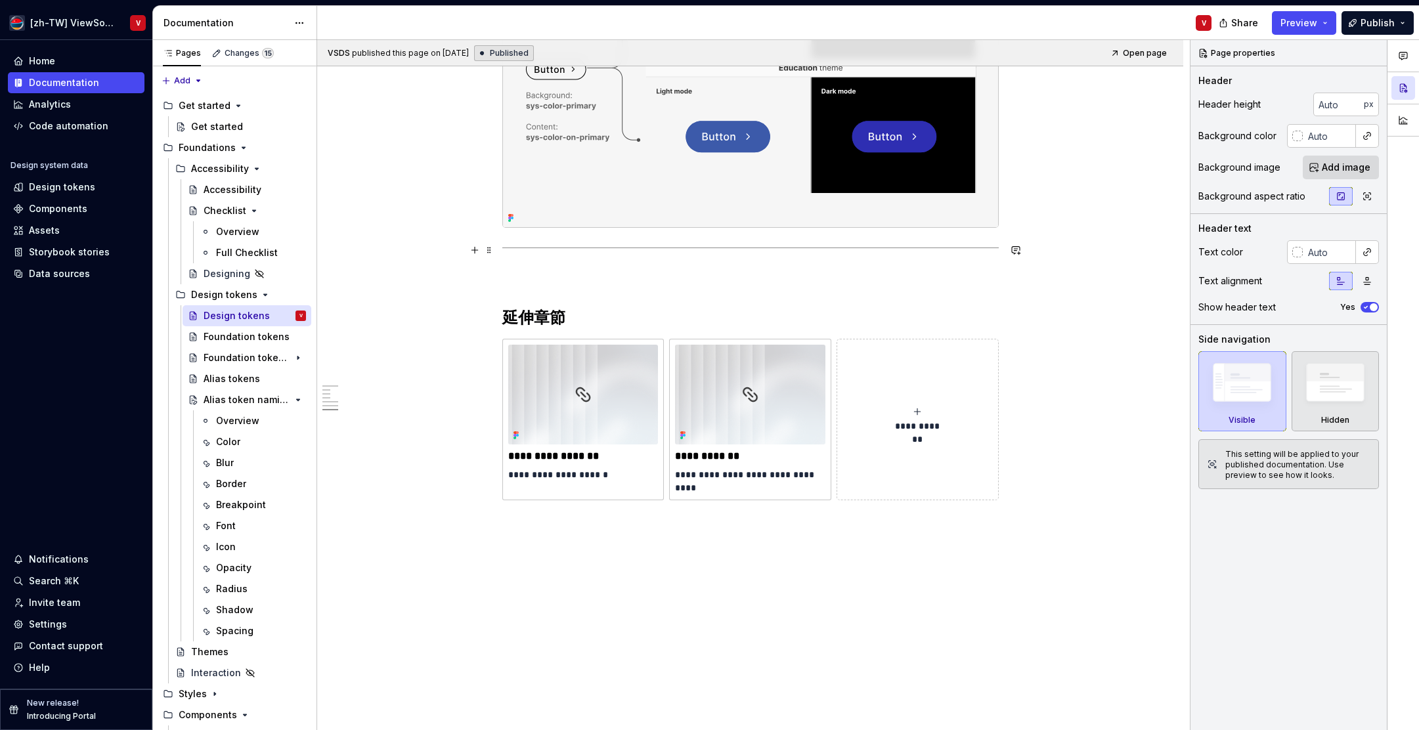
scroll to position [2094, 0]
click at [251, 340] on div "Foundation tokens" at bounding box center [235, 336] width 63 height 13
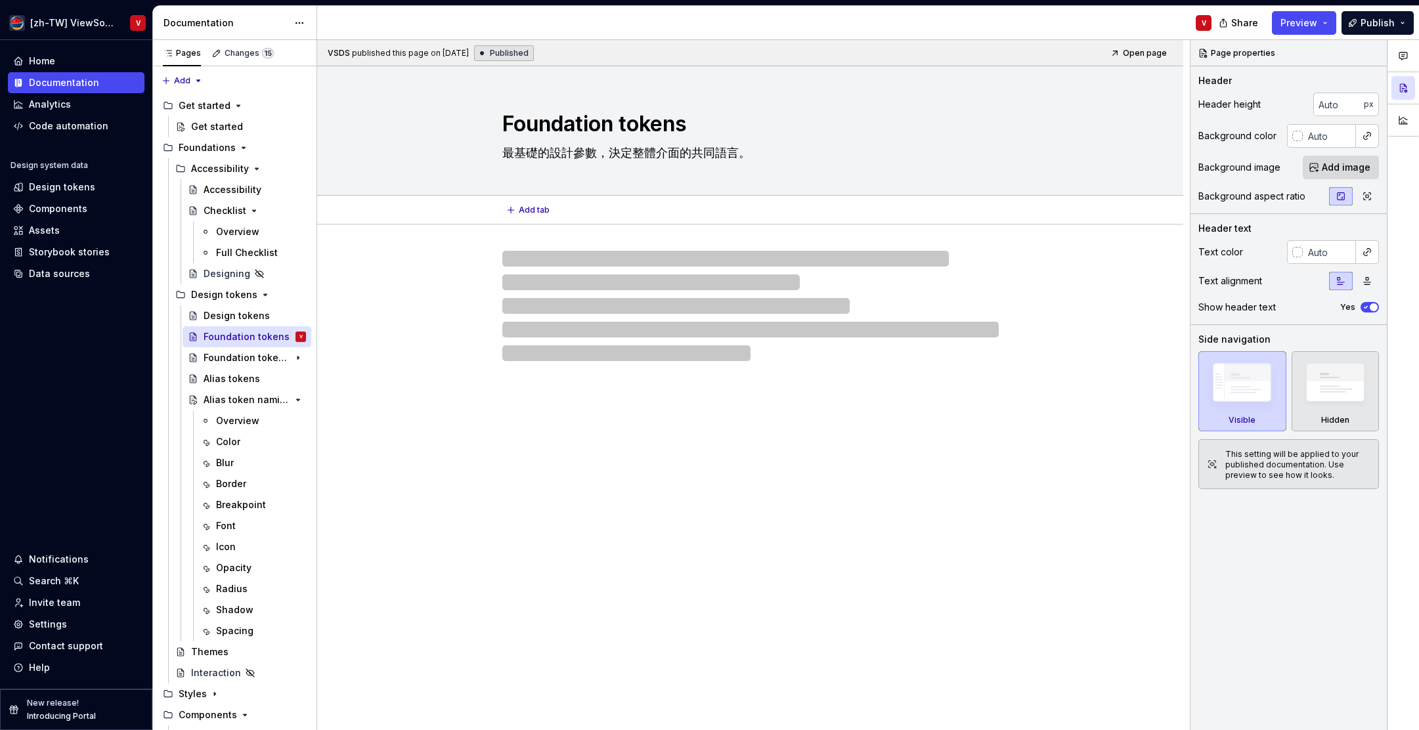
click at [762, 151] on textarea "最基礎的設計參數，決定整體介面的共同語言。" at bounding box center [748, 153] width 497 height 21
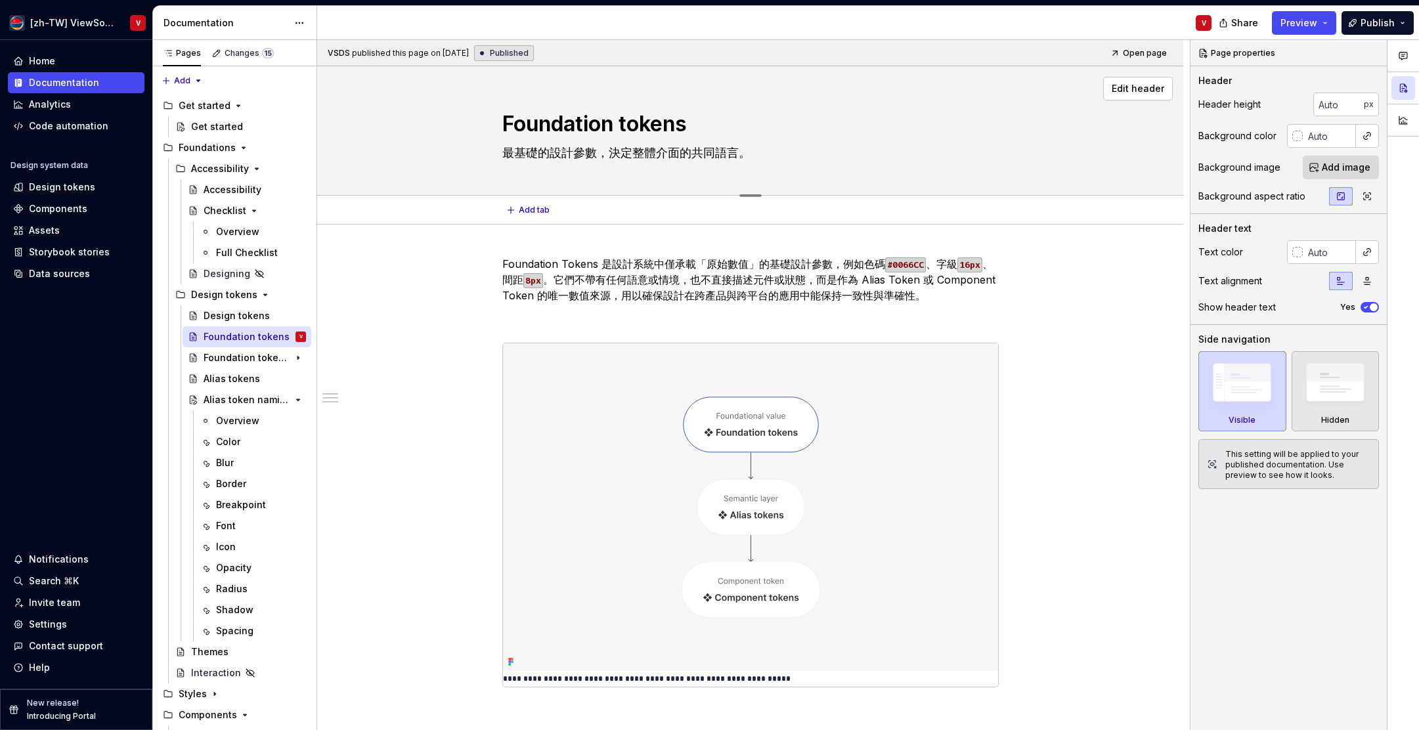
type textarea "*"
type textarea "最基礎的設計參數，決定整體介面的共同語言"
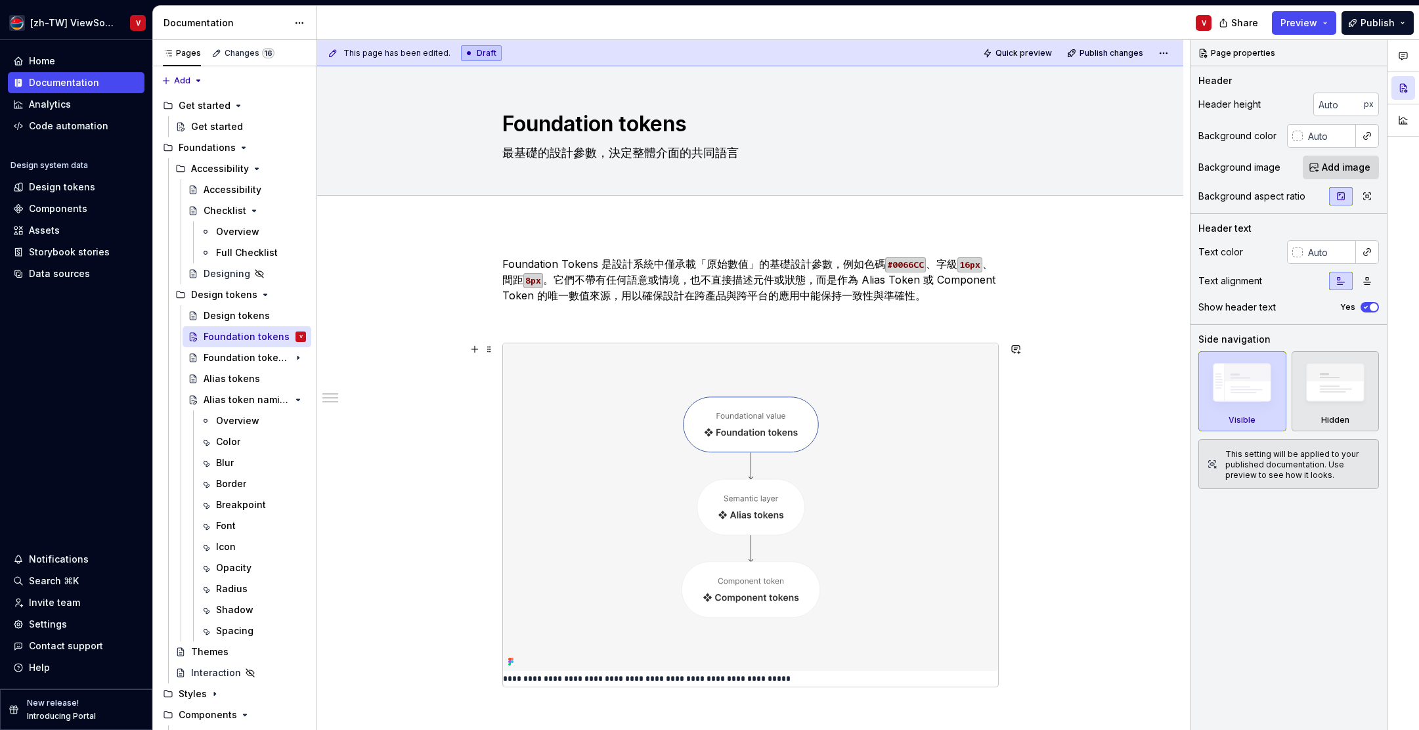
type textarea "*"
type textarea "最基礎的設計參數，決定整體介面的共同語言"
click at [804, 391] on img at bounding box center [750, 508] width 495 height 328
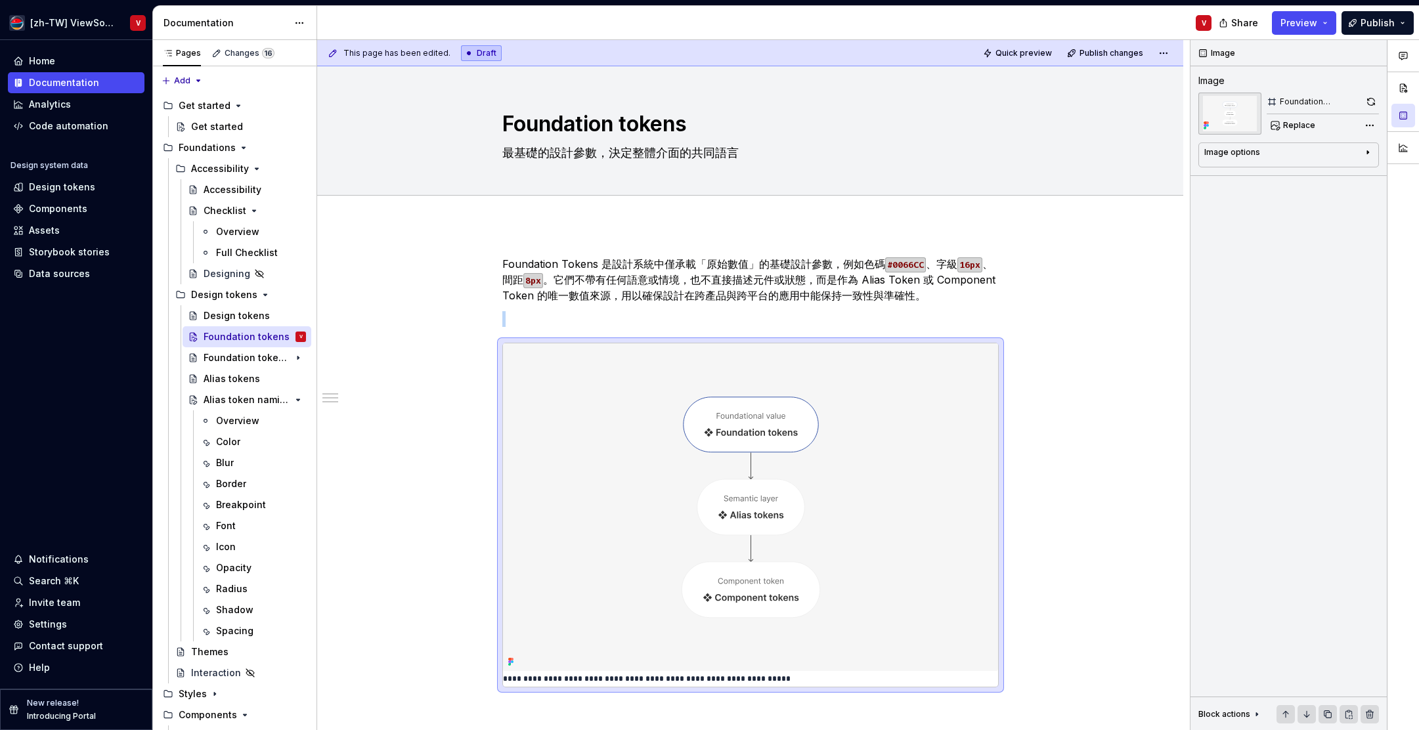
click at [1373, 125] on div "Comments Open comments No comments yet Select ‘Comment’ from the block context …" at bounding box center [1305, 385] width 229 height 691
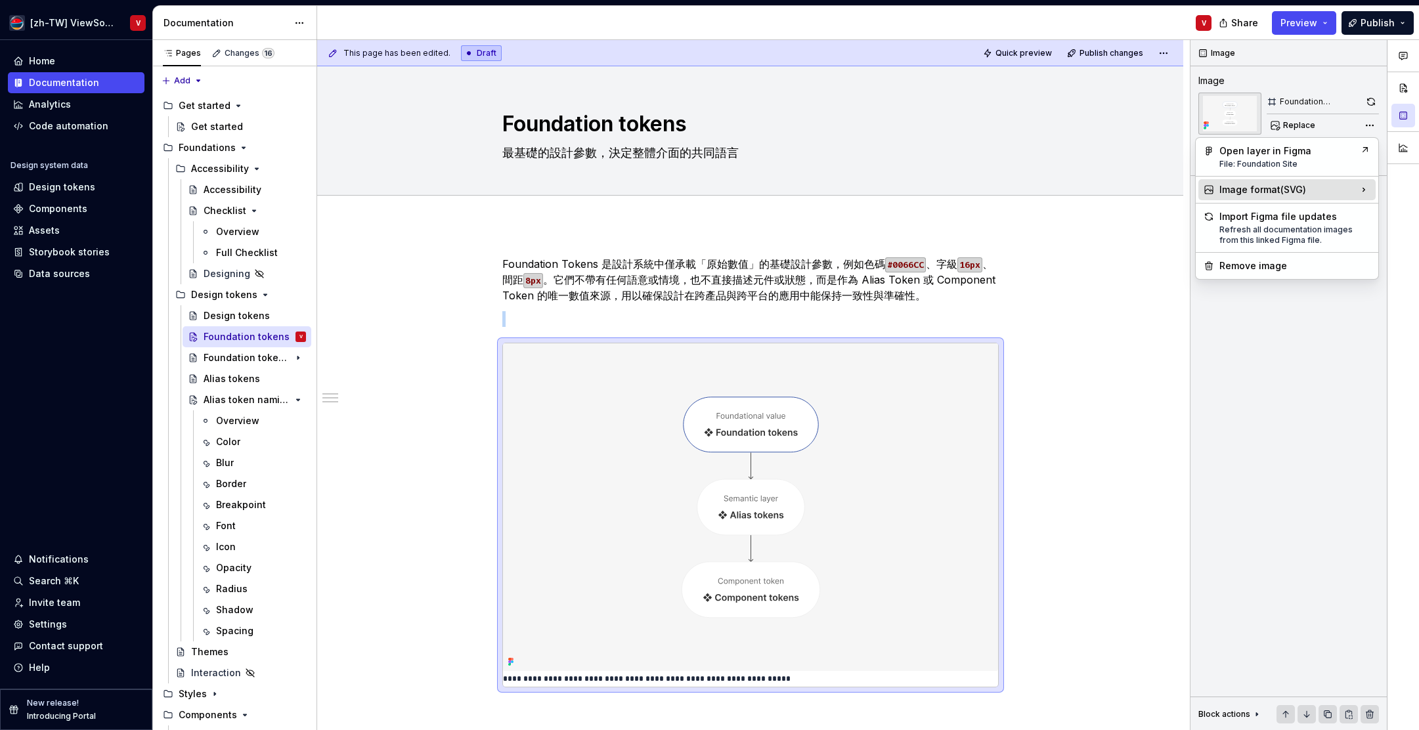
click at [1348, 188] on div "Image format ( SVG )" at bounding box center [1287, 189] width 177 height 21
click at [1346, 185] on div "Image format ( SVG )" at bounding box center [1287, 189] width 177 height 21
click at [1144, 190] on div "PNG Good for most images." at bounding box center [1124, 199] width 145 height 25
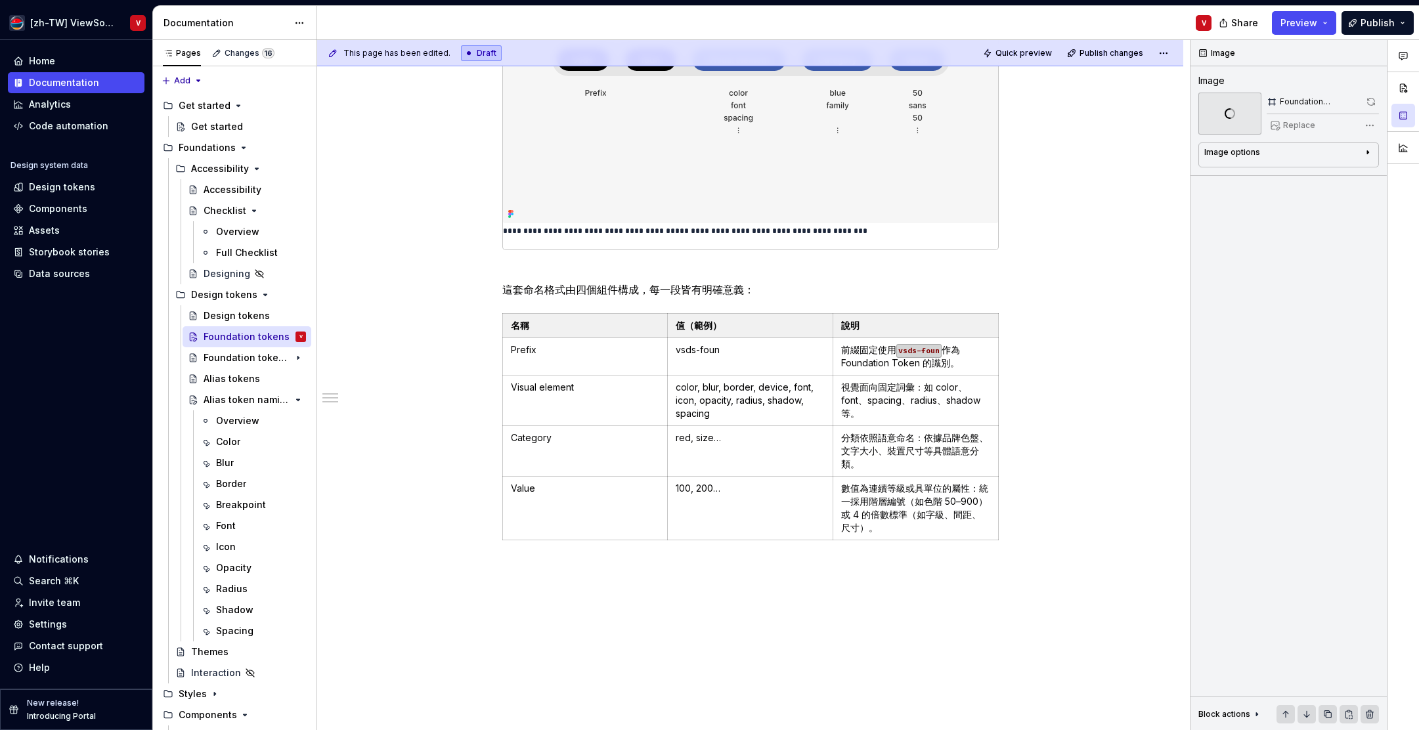
scroll to position [1533, 0]
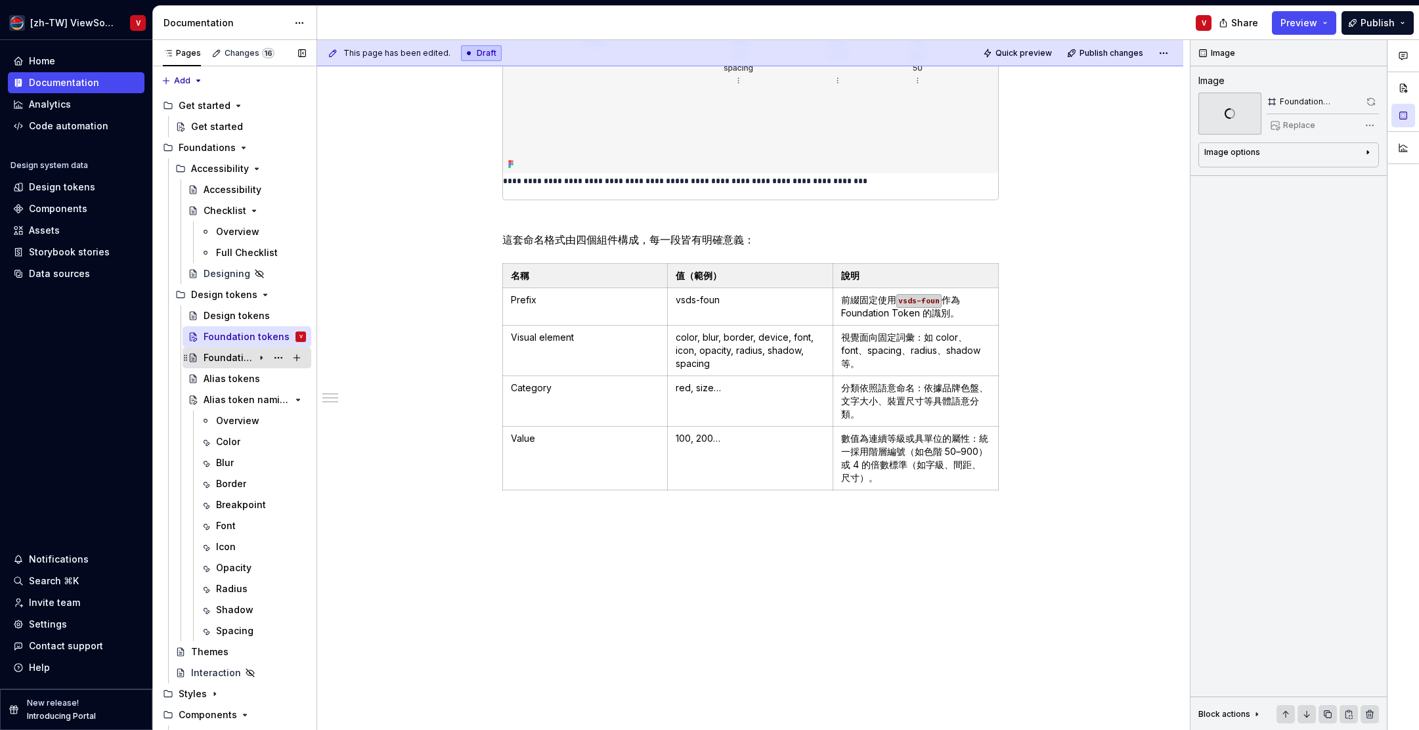
click at [261, 357] on icon "Page tree" at bounding box center [261, 358] width 1 height 3
click at [239, 381] on div "Color" at bounding box center [228, 378] width 24 height 13
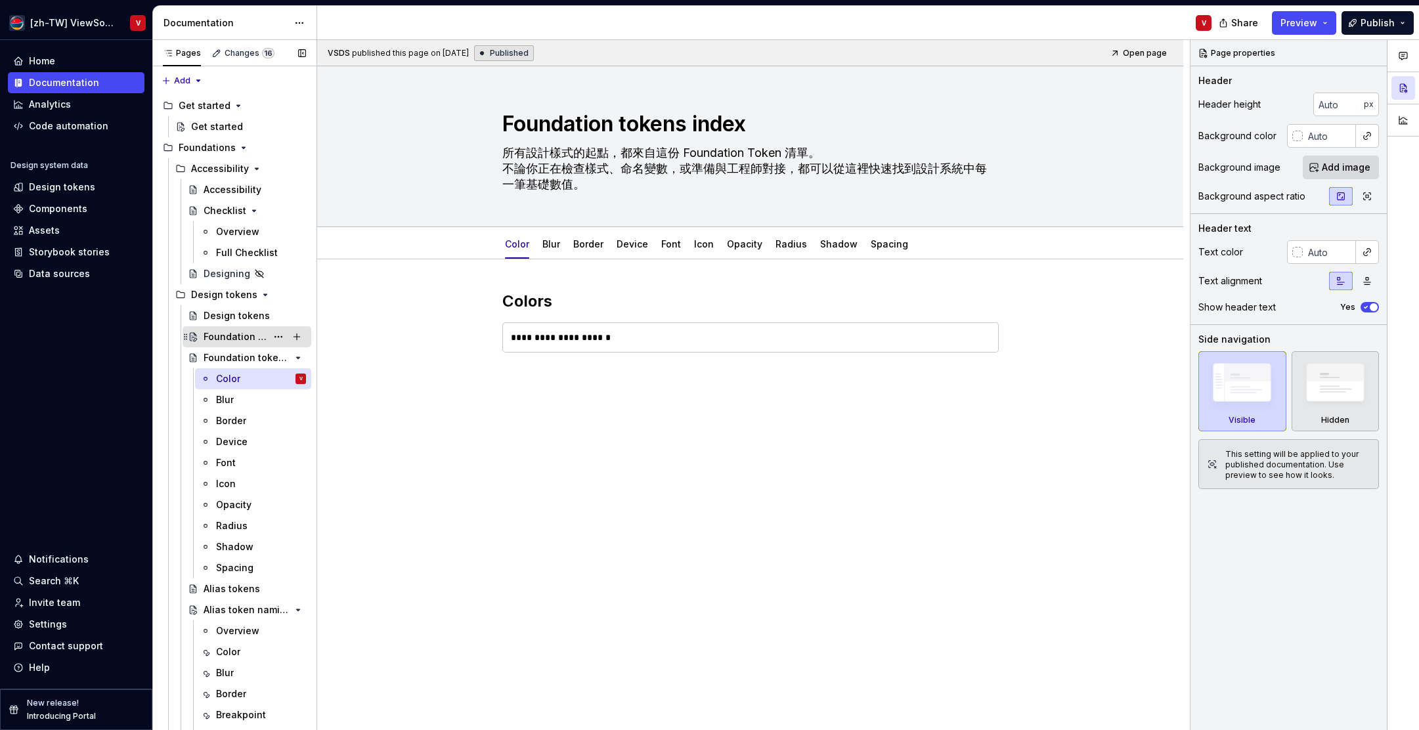
click at [236, 335] on div "Foundation tokens" at bounding box center [235, 336] width 63 height 13
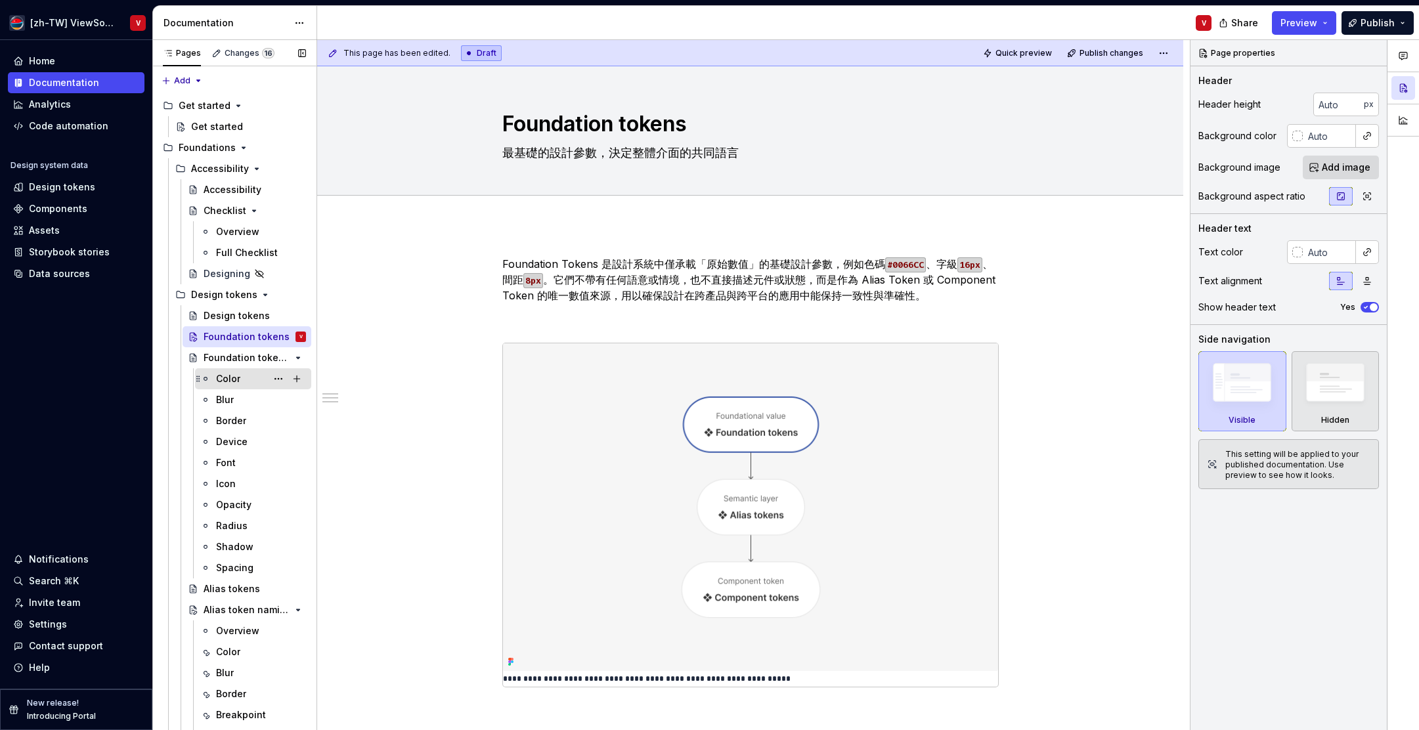
click at [242, 378] on div "Color" at bounding box center [261, 379] width 90 height 18
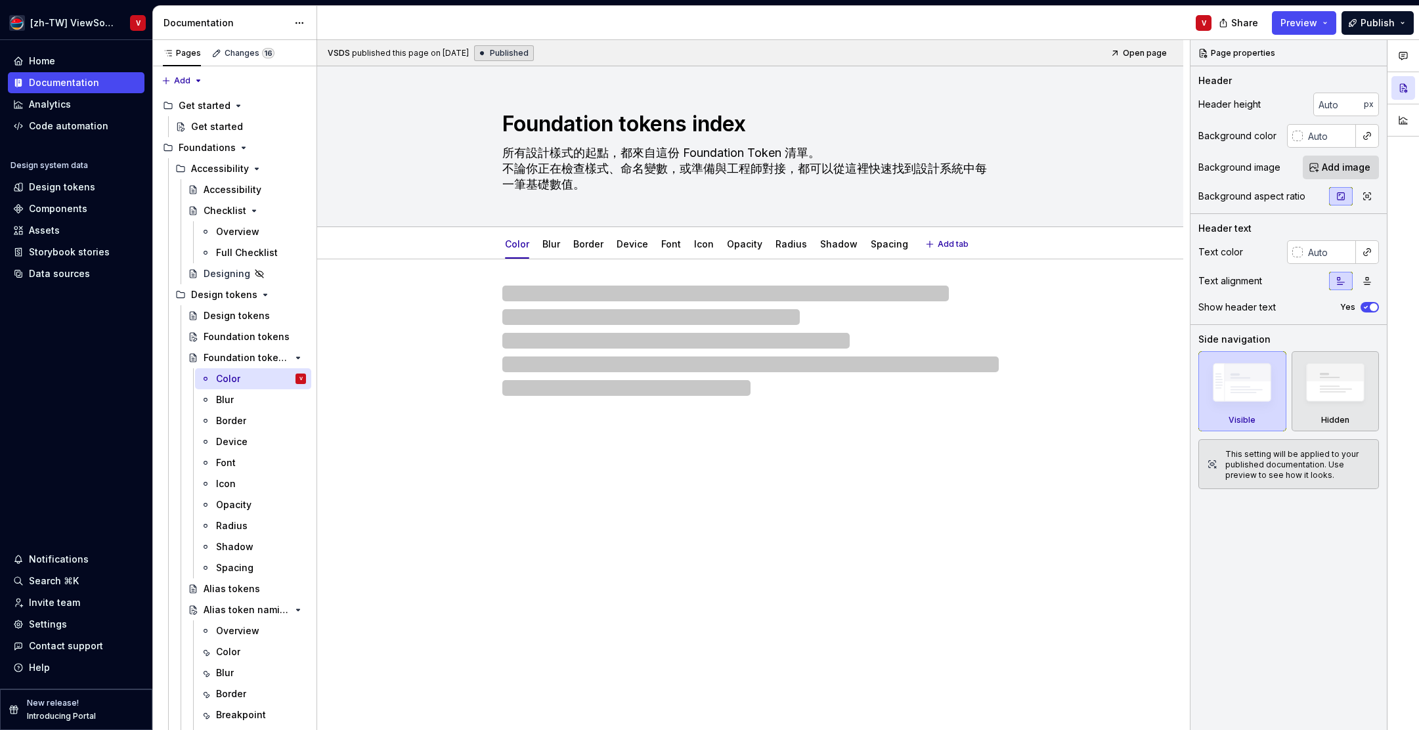
click at [611, 184] on textarea "所有設計樣式的起點，都來自這份 Foundation Token 清單。 不論你正在檢查樣式、命名變數，或準備與工程師對接，都可以從這裡快速找到設計系統中每一…" at bounding box center [748, 169] width 497 height 53
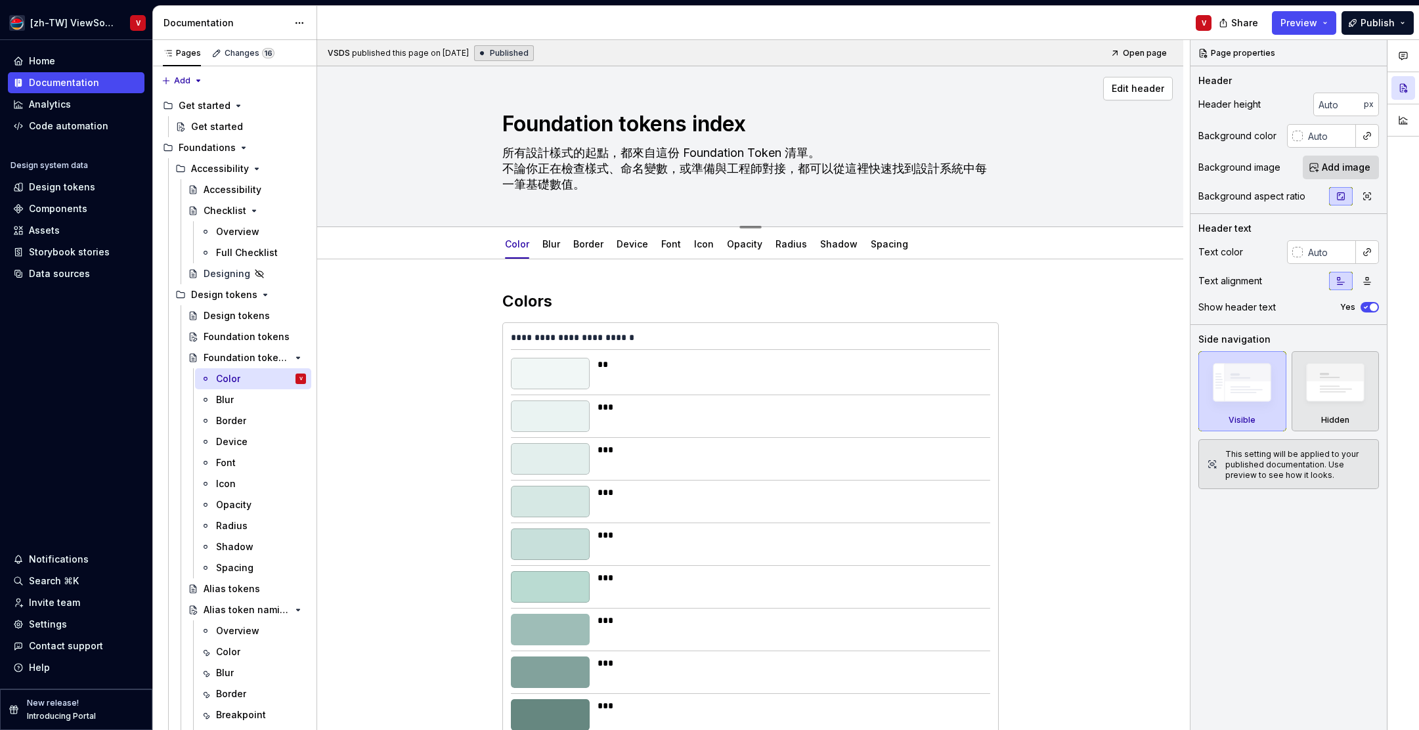
type textarea "*"
type textarea "所有設計樣式的起點，都來自這份 Foundation Token 清單。 不論你正在檢查樣式、命名變數，或準備與工程師對接，都可以從這裡快速找到設計系統中每一…"
click at [859, 149] on textarea "所有設計樣式的起點，都來自這份 Foundation Token 清單。 不論你正在檢查樣式、命名變數，或準備與工程師對接，都可以從這裡快速找到設計系統中每一…" at bounding box center [748, 169] width 497 height 53
type textarea "*"
type textarea "所有設計樣式的起點，都來自這份 Foundation Token 清單 不論你正在檢查樣式、命名變數，或準備與工程師對接，都可以從這裡快速找到設計系統中每一筆…"
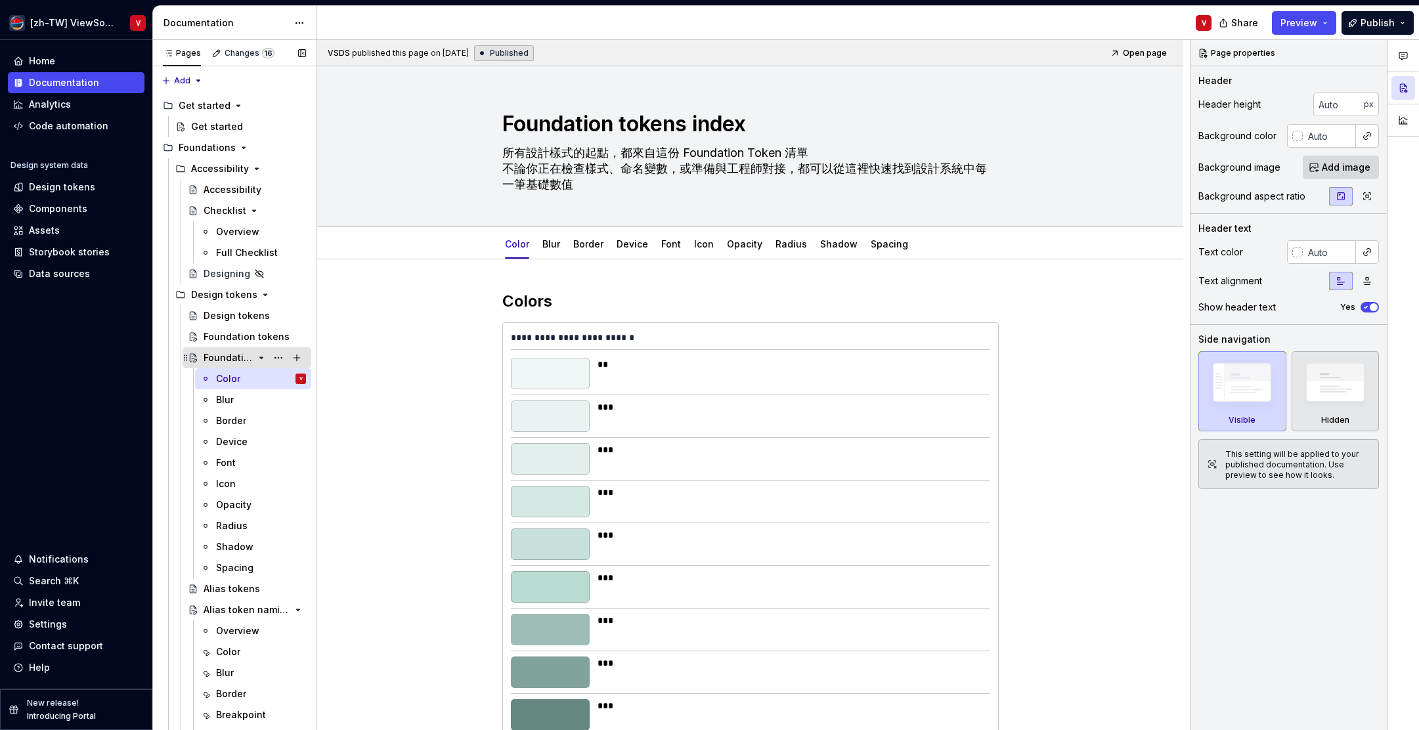
type textarea "*"
type textarea "所有設計樣式的起點，都來自這份 Foundation Token 清單 不論你正在檢查樣式、命名變數，或準備與工程師對接，都可以從這裡快速找到設計系統中每一筆…"
click at [259, 357] on icon "Page tree" at bounding box center [261, 358] width 11 height 11
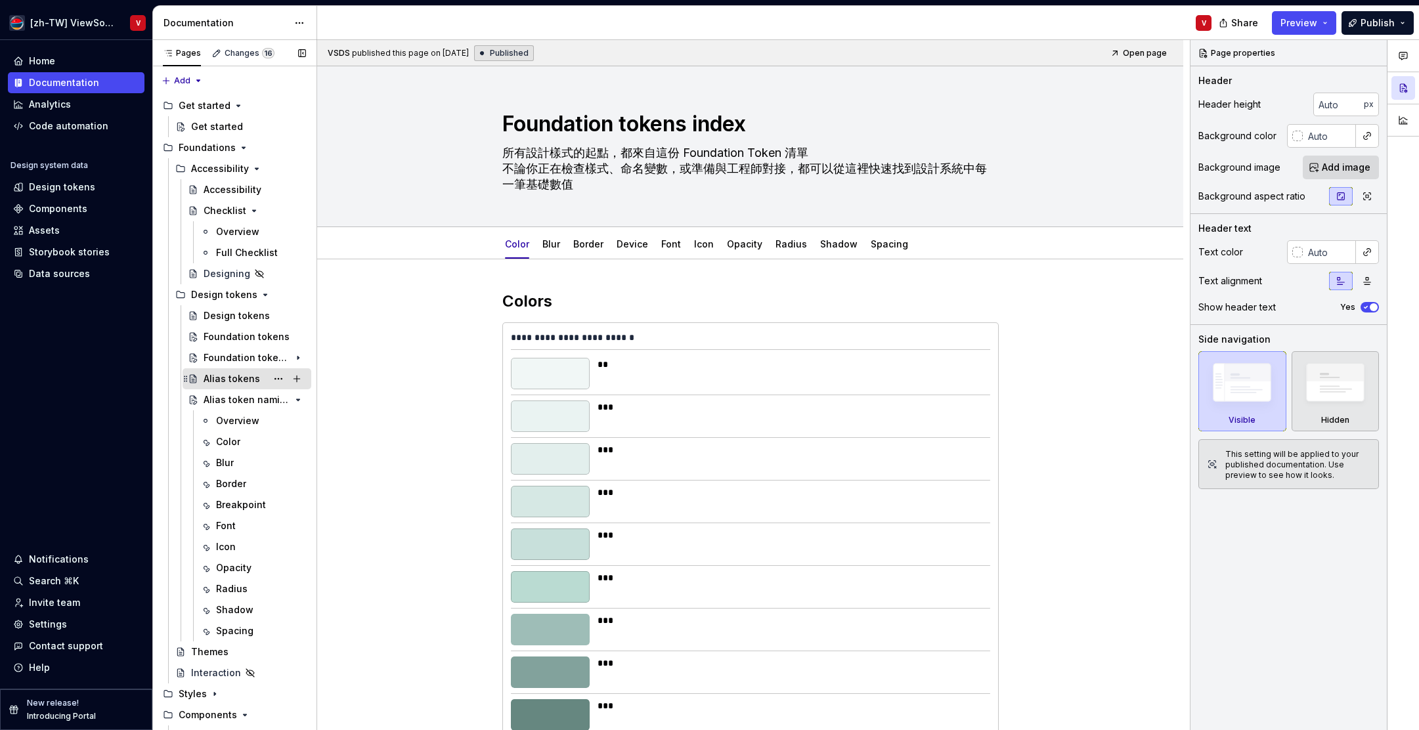
click at [245, 376] on div "Alias tokens" at bounding box center [232, 378] width 56 height 13
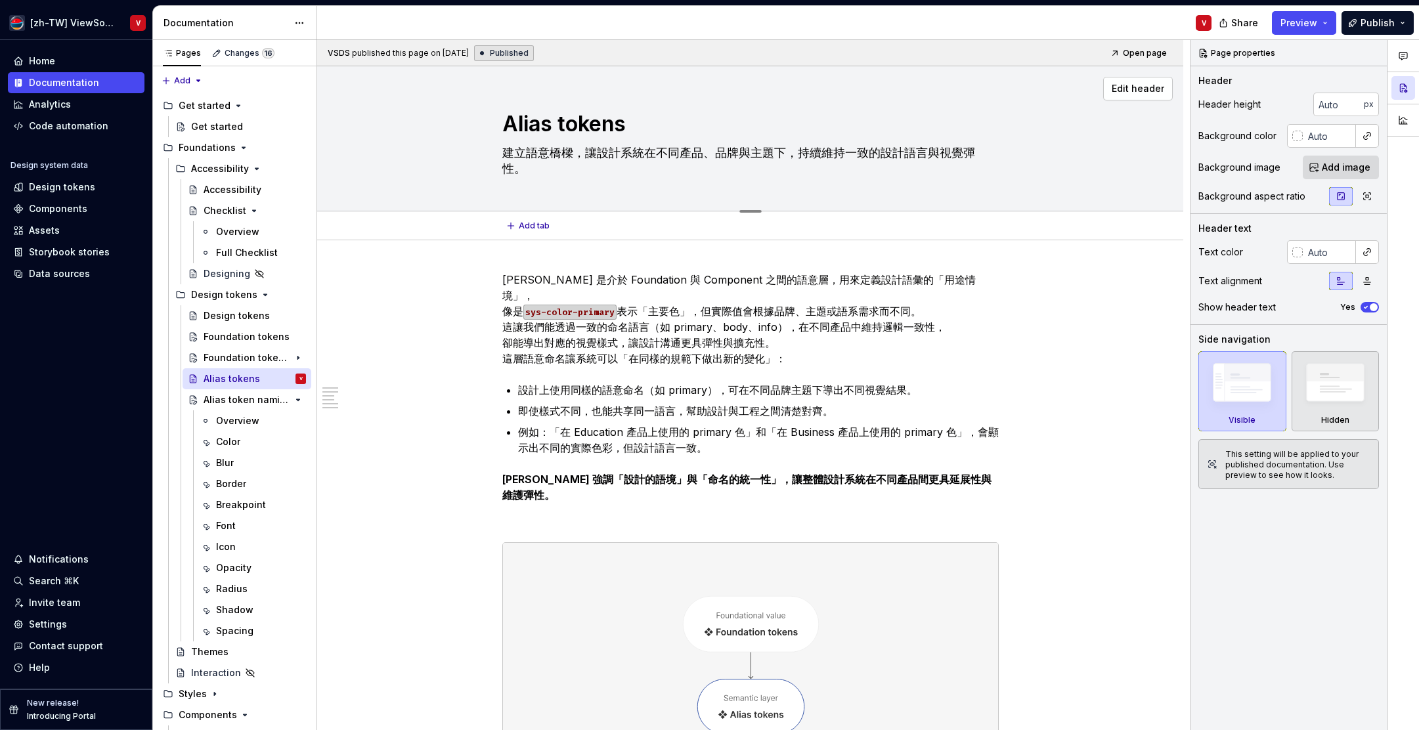
click at [594, 171] on textarea "建立語意橋樑，讓設計系統在不同產品、品牌與主題下，持續維持一致的設計語言與視覺彈性。" at bounding box center [748, 161] width 497 height 37
click at [598, 166] on textarea "建立語意橋樑，讓設計系統在不同產品、品牌與主題下，持續維持一致的設計語言與視覺彈性。" at bounding box center [748, 161] width 497 height 37
type textarea "*"
type textarea "建立語意橋樑，讓設計系統在不同產品、品牌與主題下，持續維持一致的設計語言與視覺彈性"
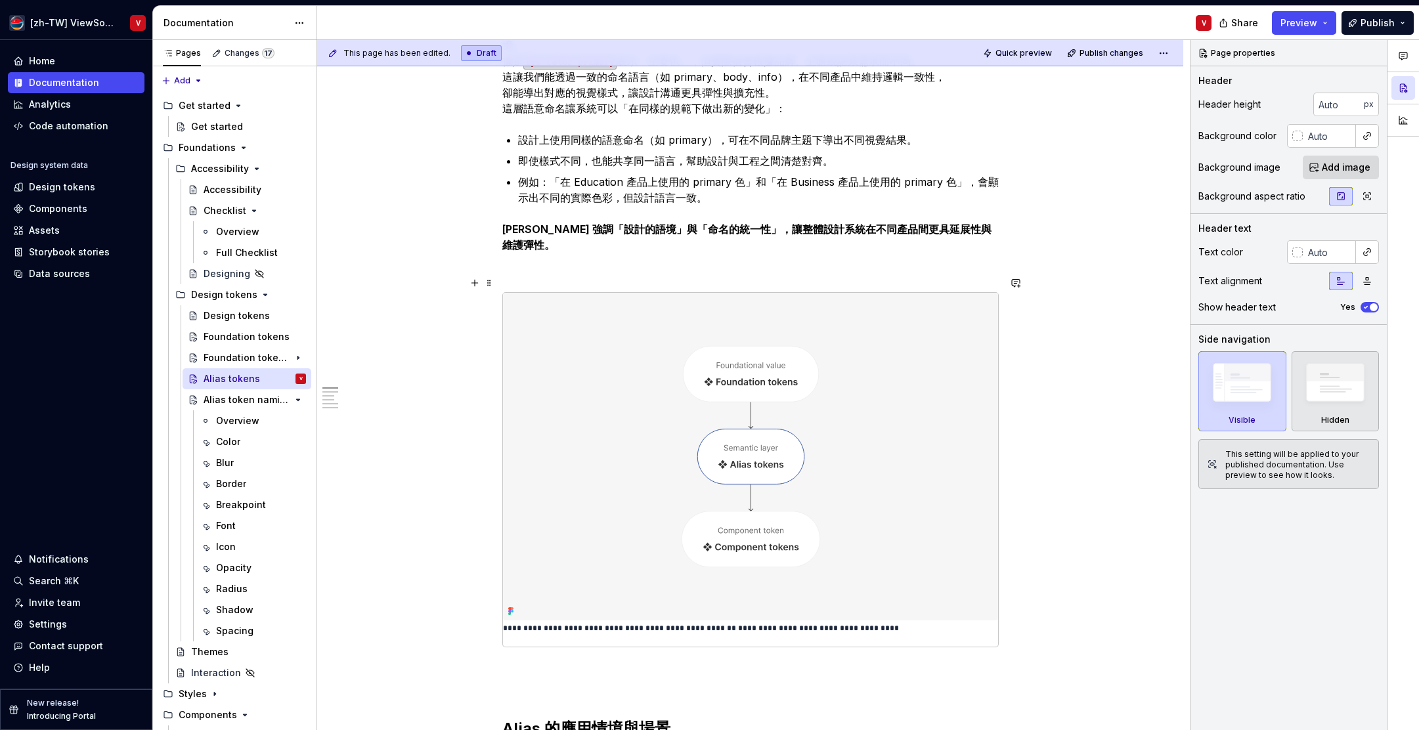
scroll to position [302, 0]
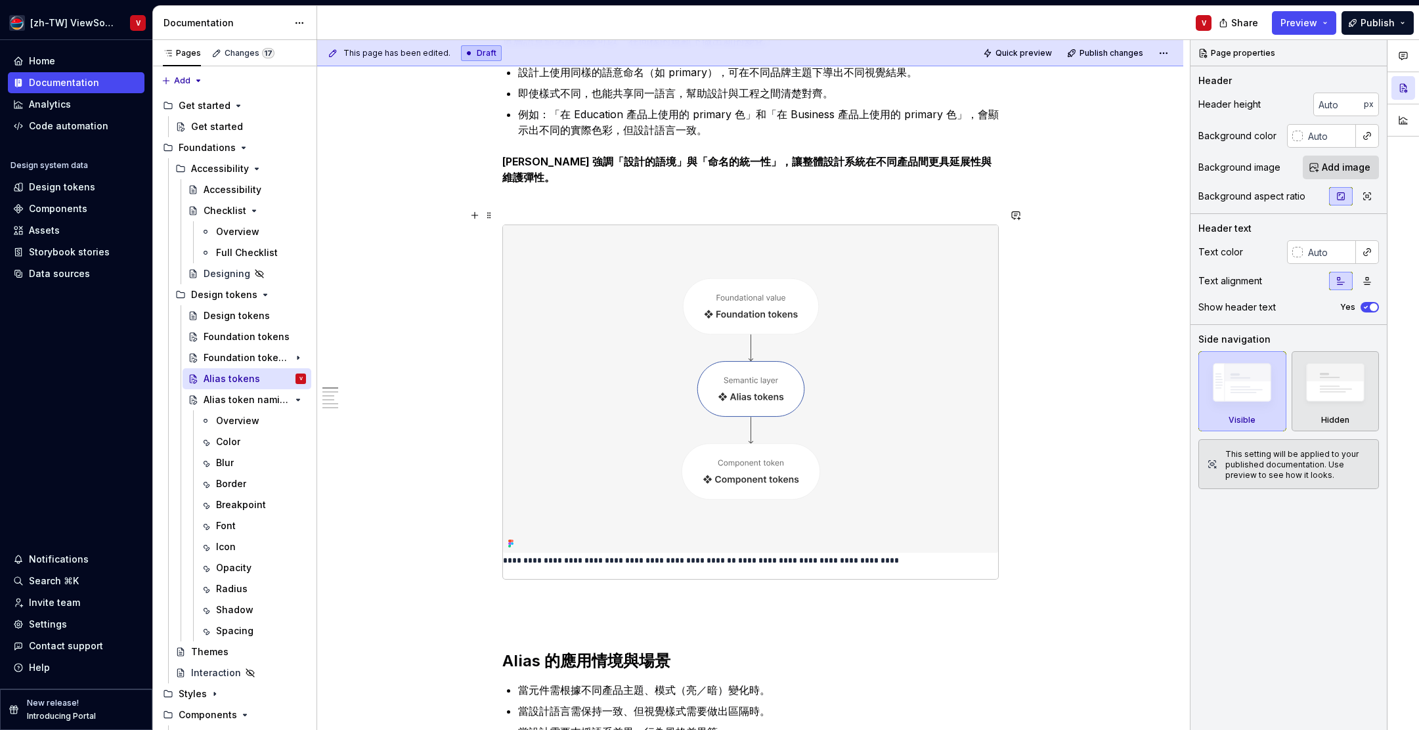
type textarea "*"
type textarea "建立語意橋樑，讓設計系統在不同產品、品牌與主題下，持續維持一致的設計語言與視覺彈性"
click at [948, 324] on img at bounding box center [750, 389] width 495 height 328
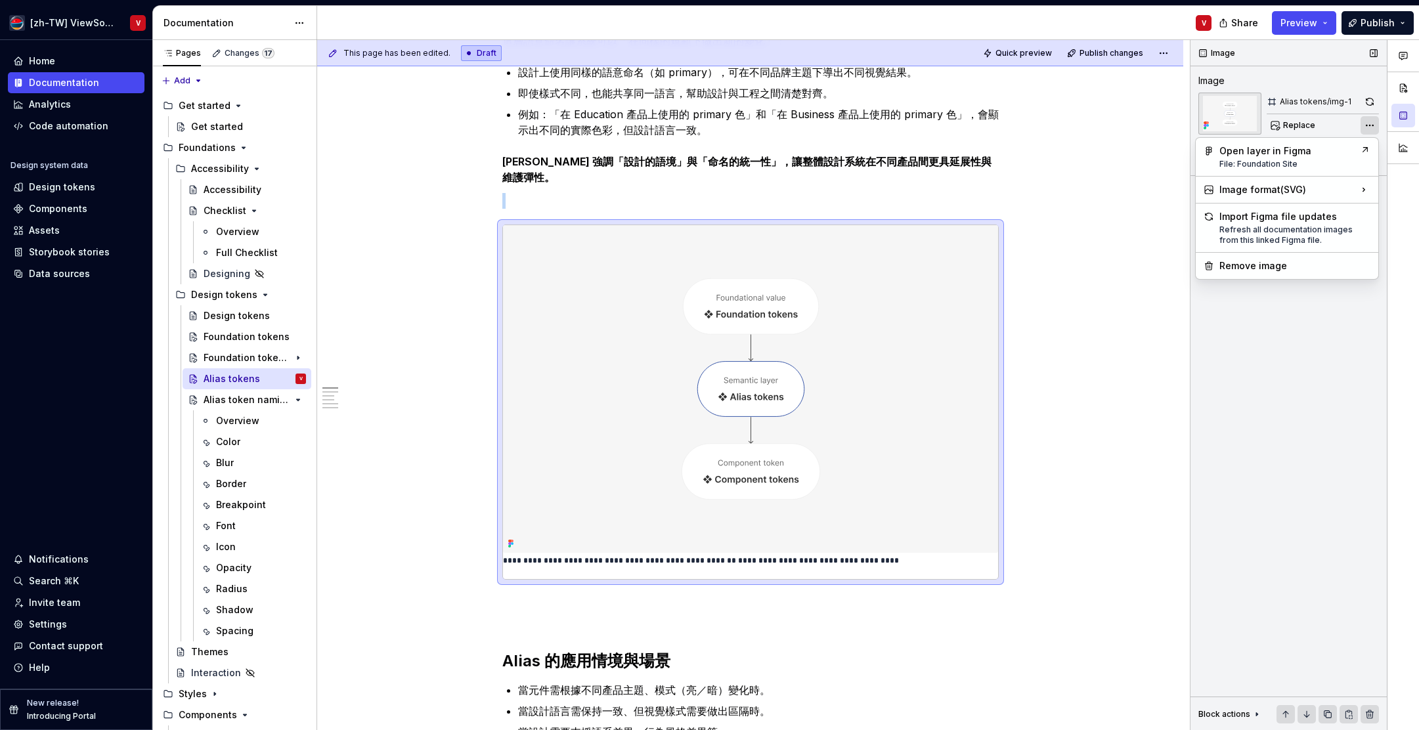
click at [1370, 127] on div "Comments Open comments No comments yet Select ‘Comment’ from the block context …" at bounding box center [1305, 385] width 229 height 691
click at [1327, 188] on div "Image format ( SVG )" at bounding box center [1287, 189] width 177 height 21
click at [1347, 190] on div "Image format ( SVG )" at bounding box center [1287, 189] width 177 height 21
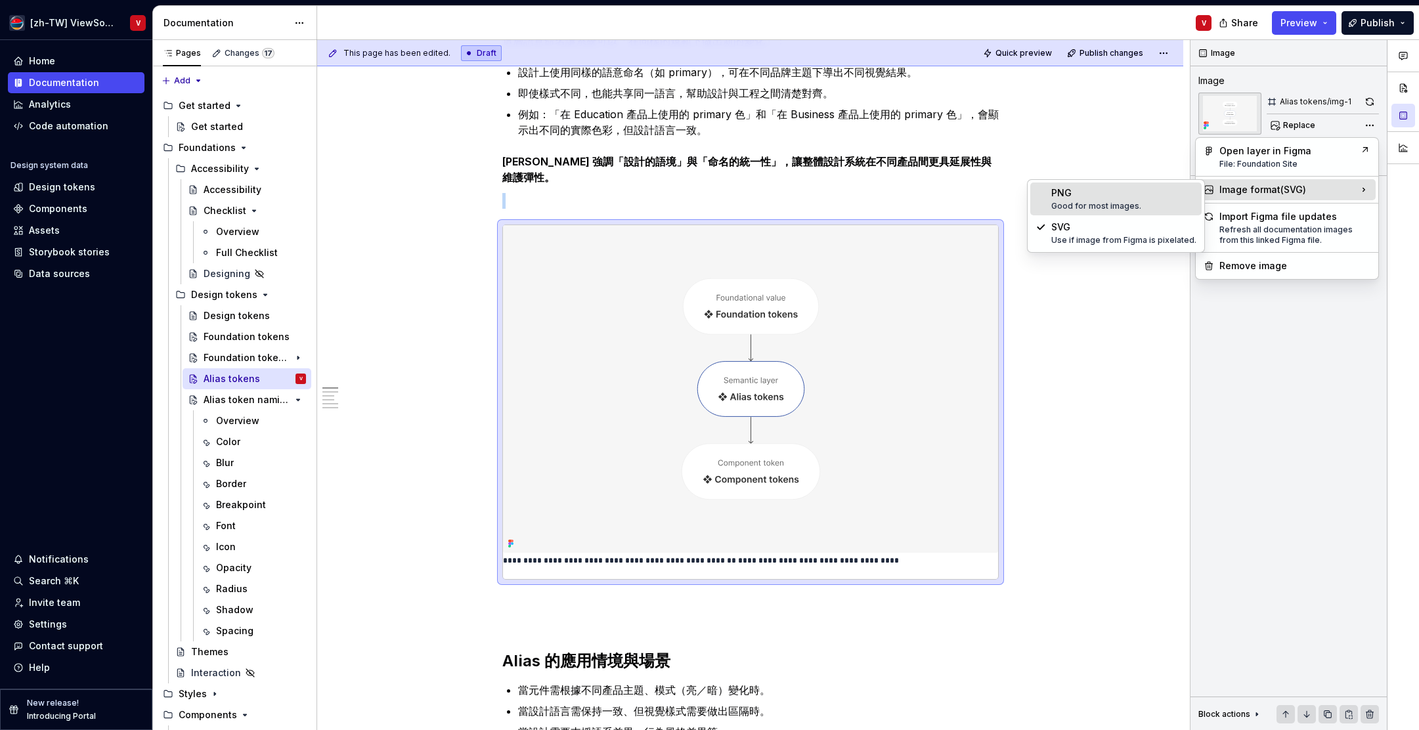
click at [1129, 193] on div "PNG Good for most images." at bounding box center [1124, 199] width 145 height 25
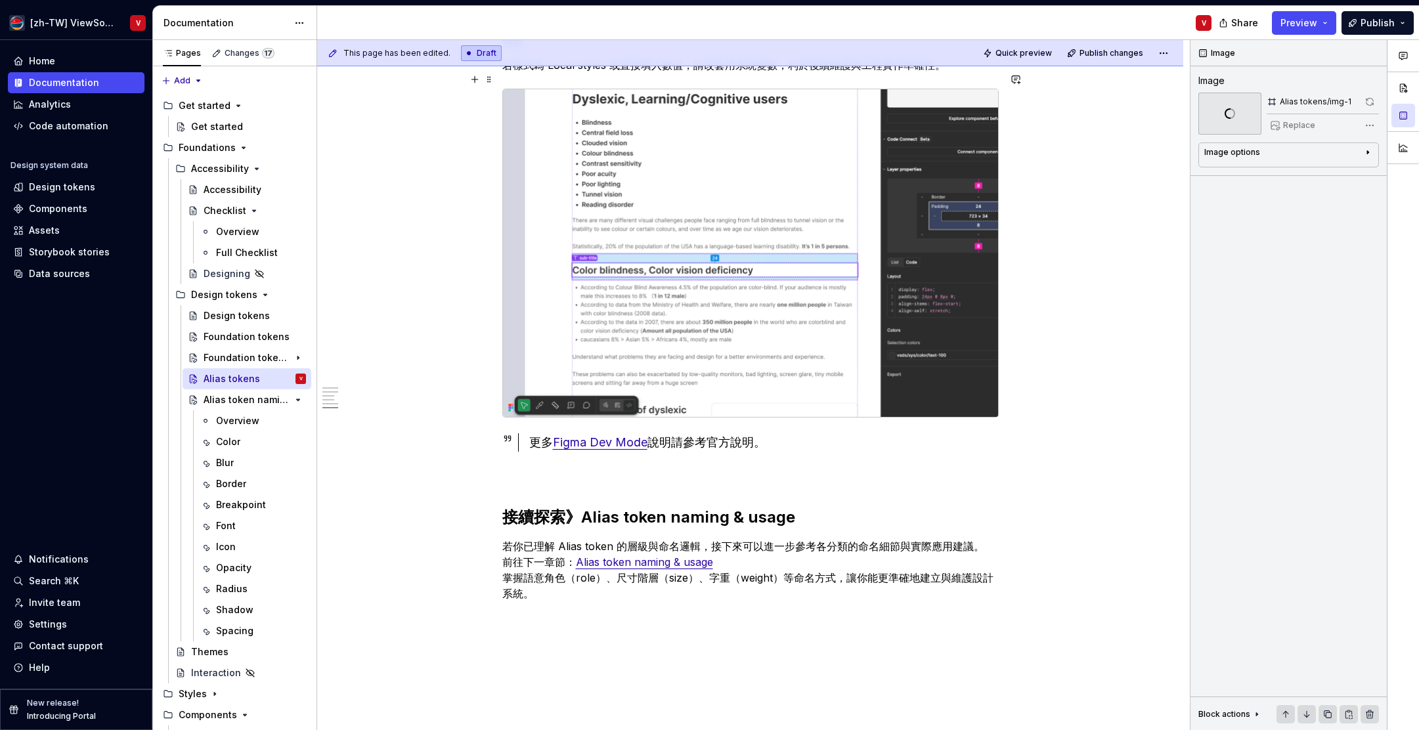
scroll to position [3750, 0]
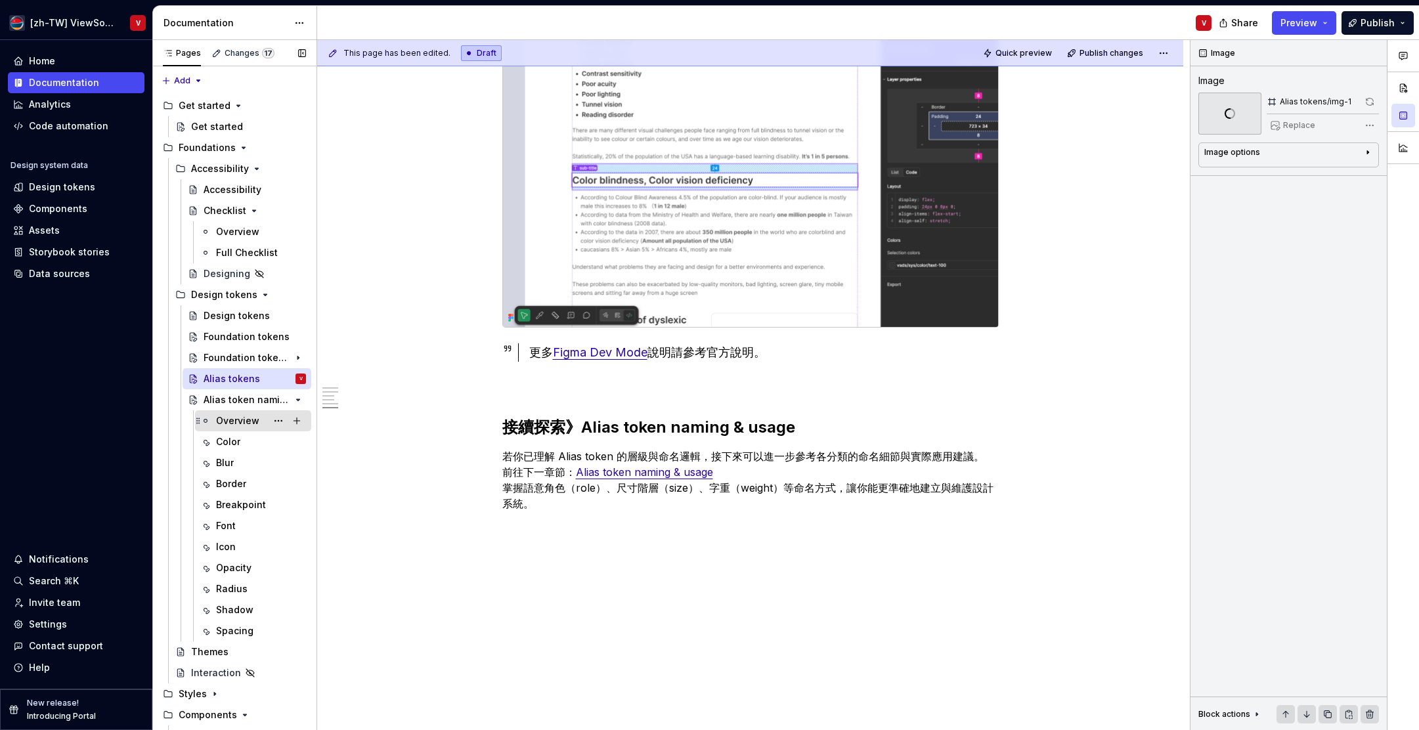
drag, startPoint x: 238, startPoint y: 421, endPoint x: 236, endPoint y: 414, distance: 7.7
click at [238, 421] on div "Overview" at bounding box center [237, 420] width 43 height 13
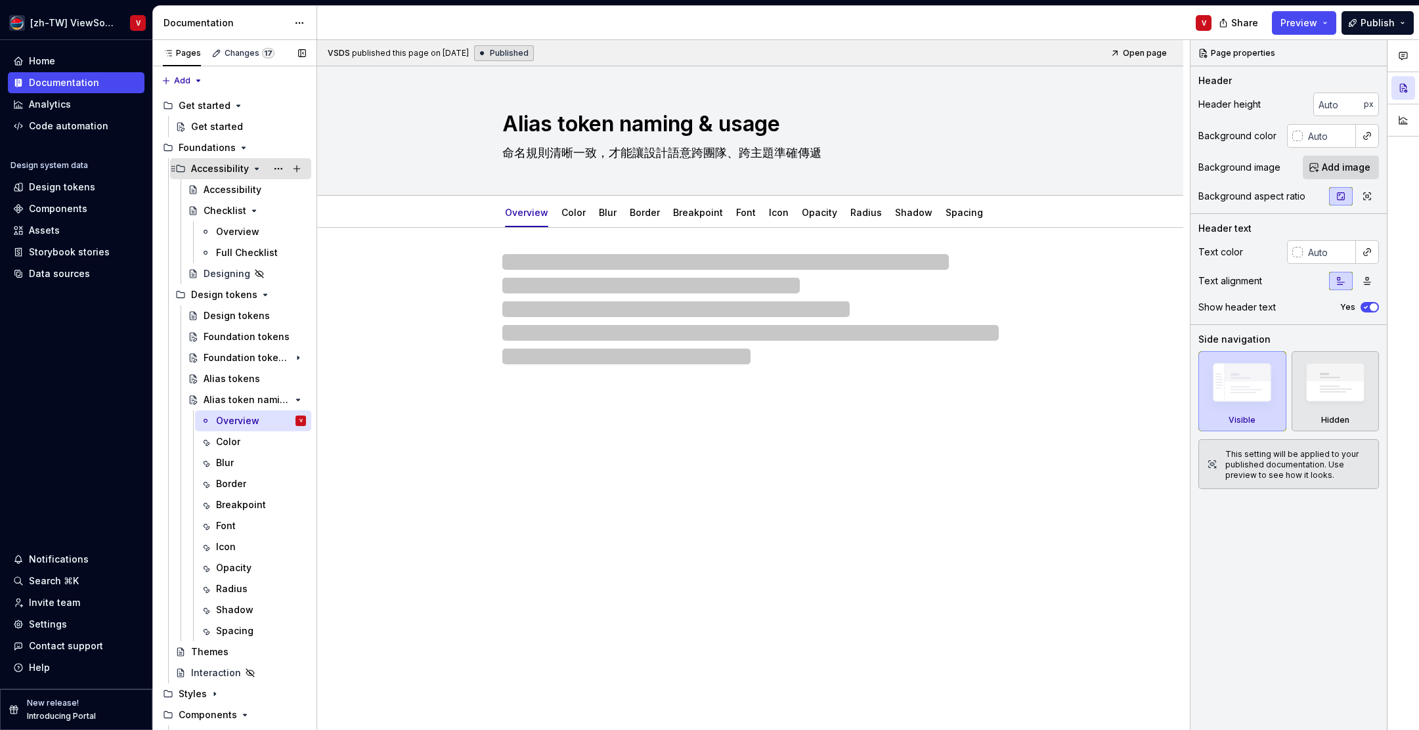
click at [255, 166] on icon "Page tree" at bounding box center [257, 169] width 11 height 11
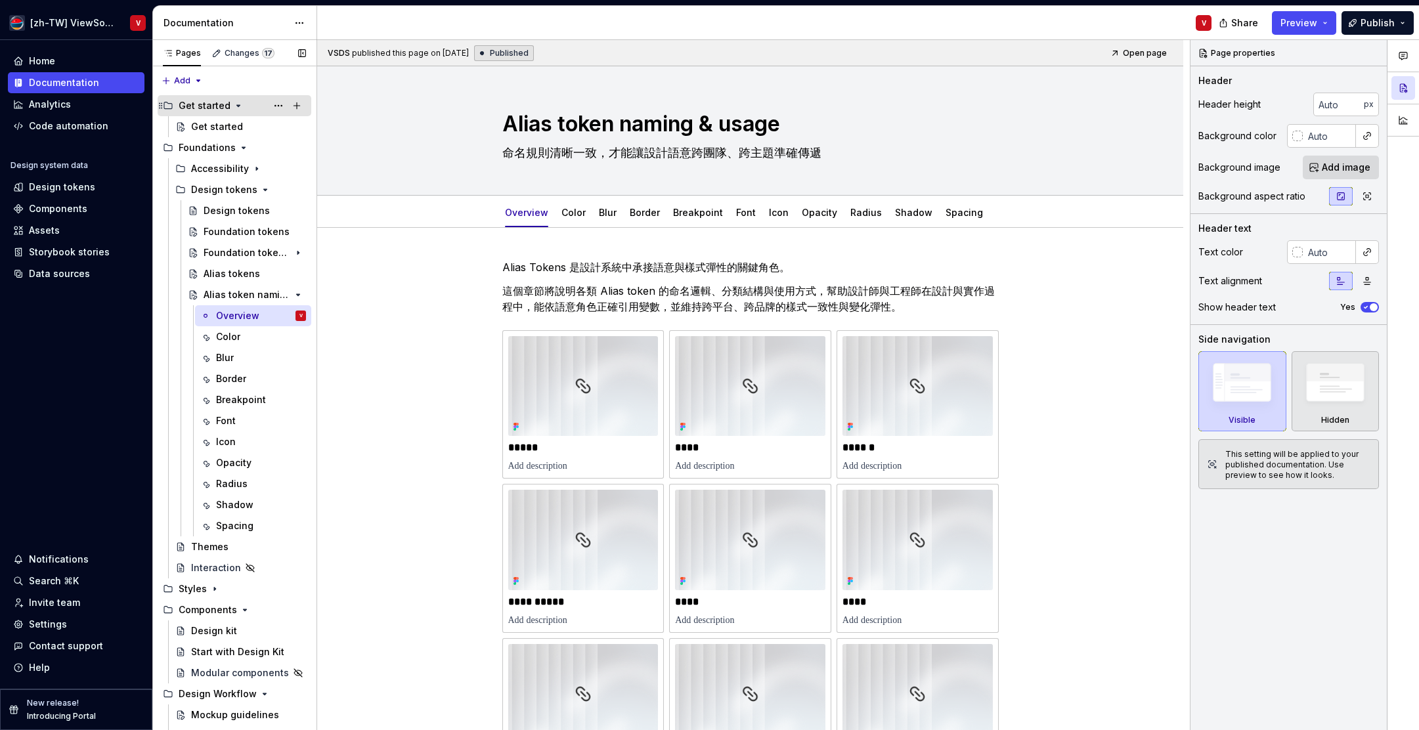
click at [237, 105] on icon "Page tree" at bounding box center [238, 105] width 3 height 1
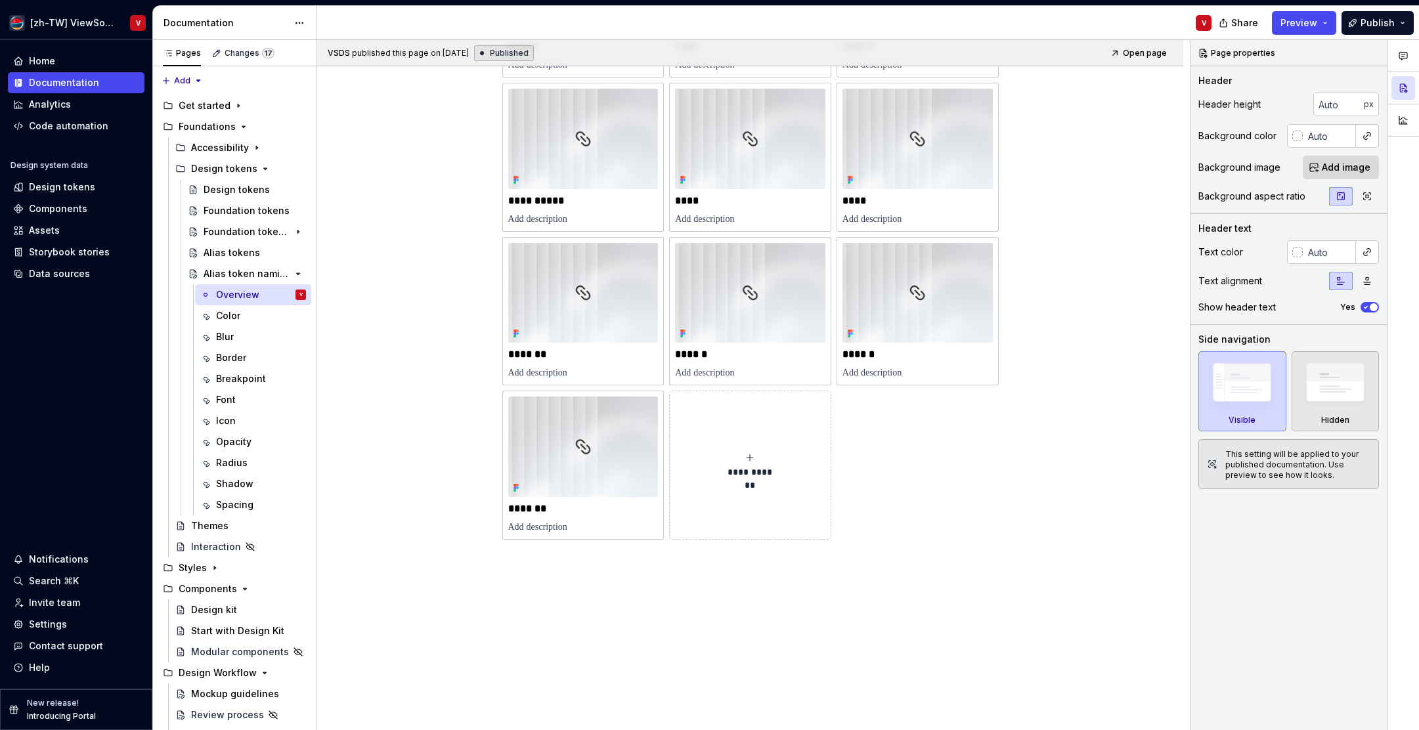
scroll to position [445, 0]
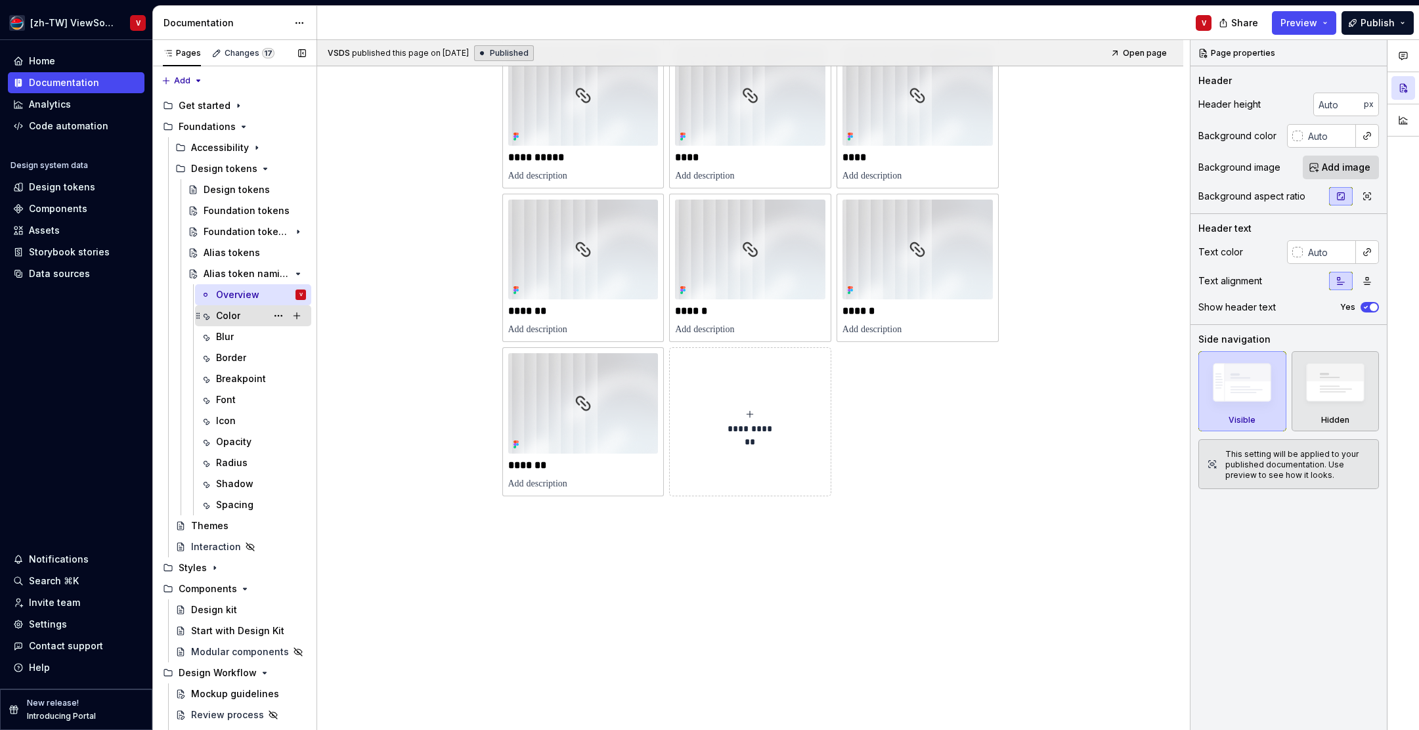
click at [234, 316] on div "Color" at bounding box center [228, 315] width 24 height 13
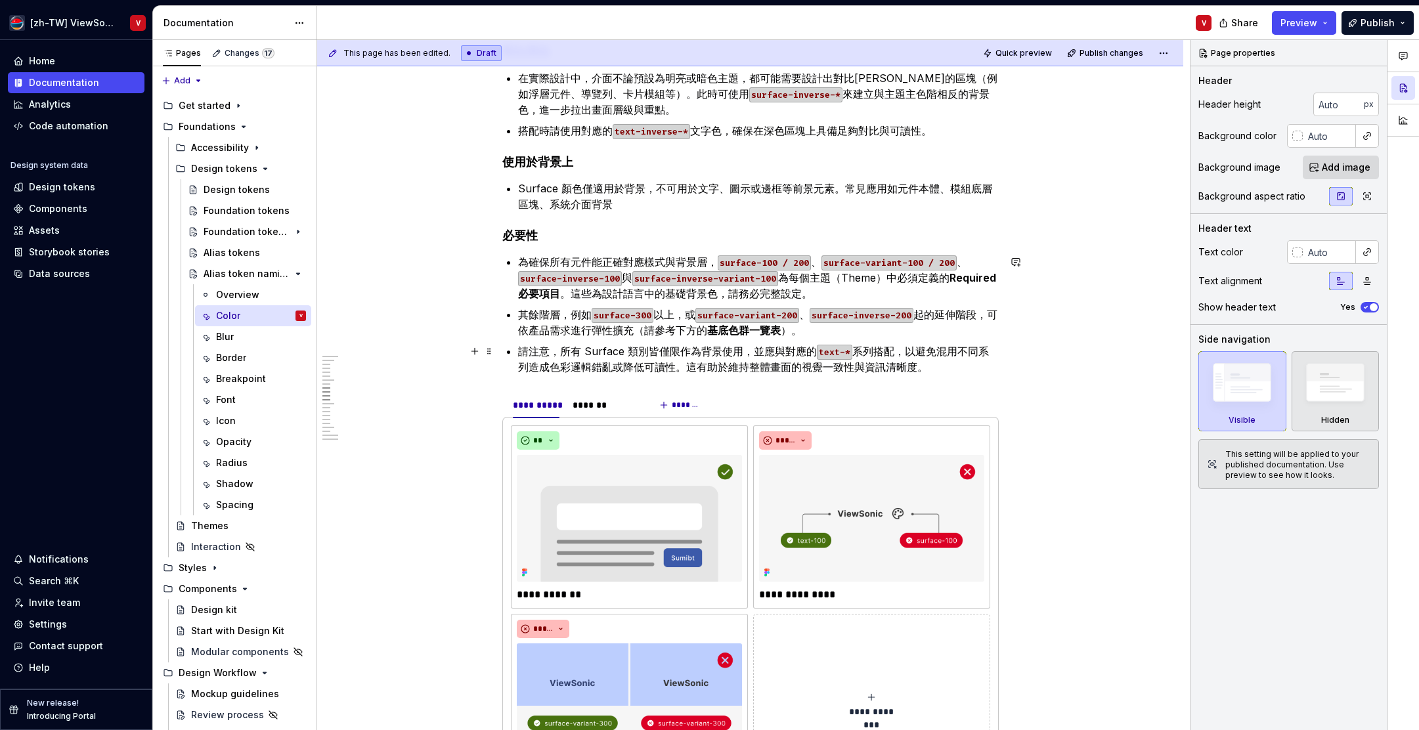
scroll to position [1871, 0]
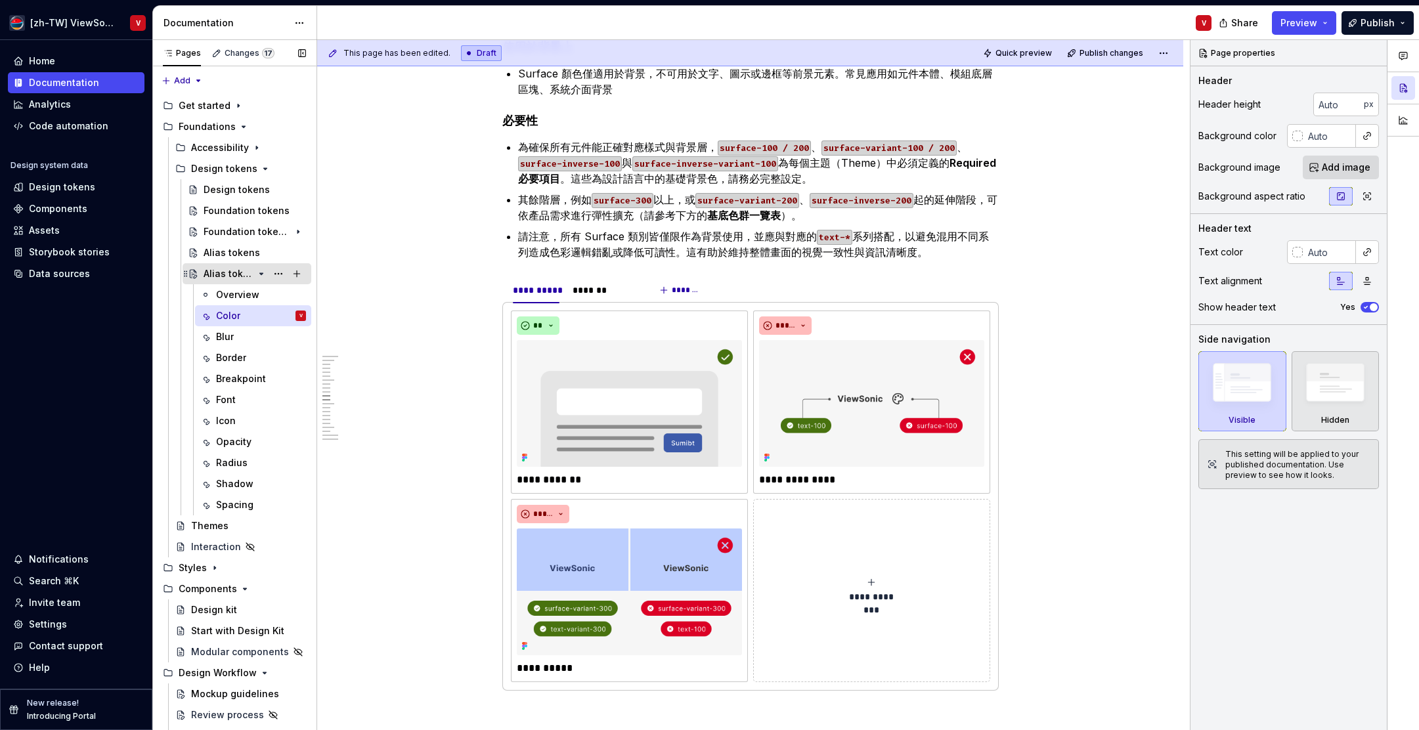
click at [259, 275] on icon "Page tree" at bounding box center [261, 274] width 11 height 11
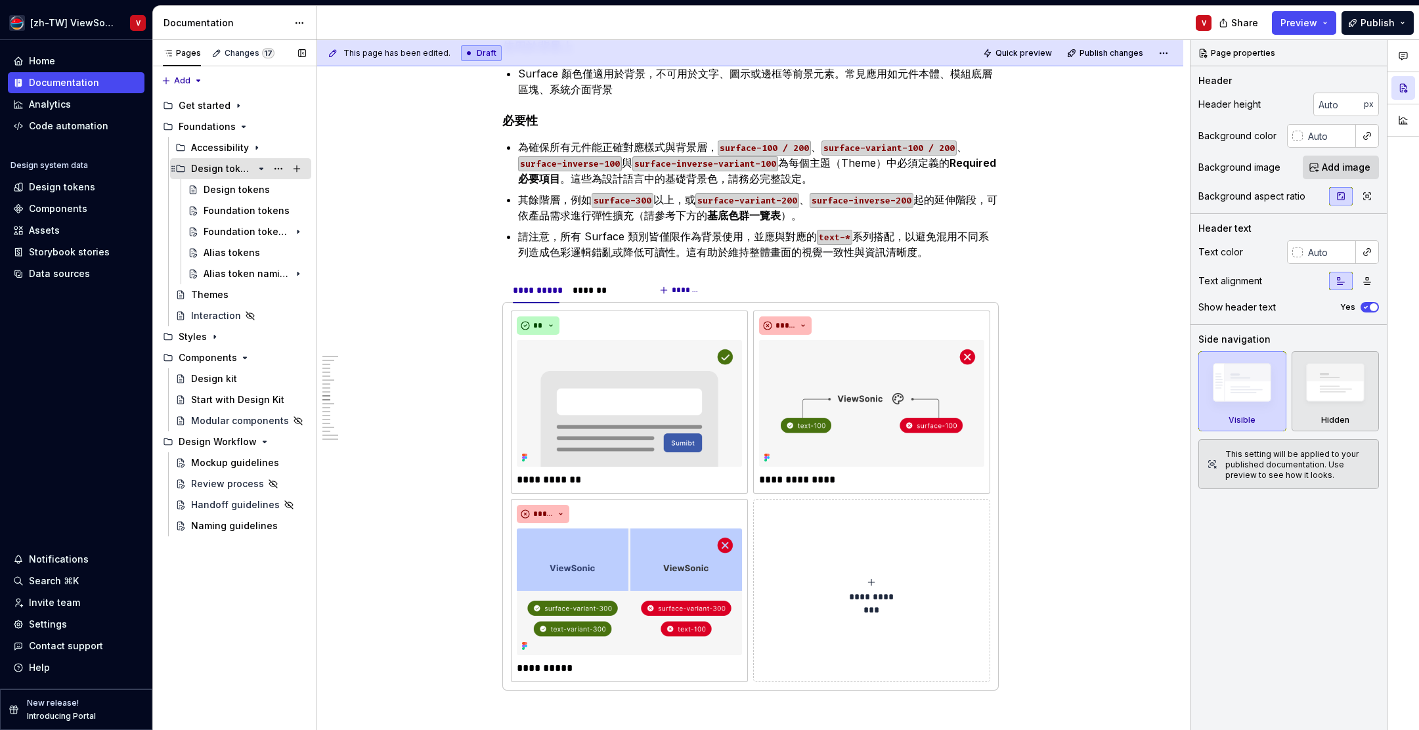
click at [260, 168] on icon "Page tree" at bounding box center [261, 168] width 3 height 1
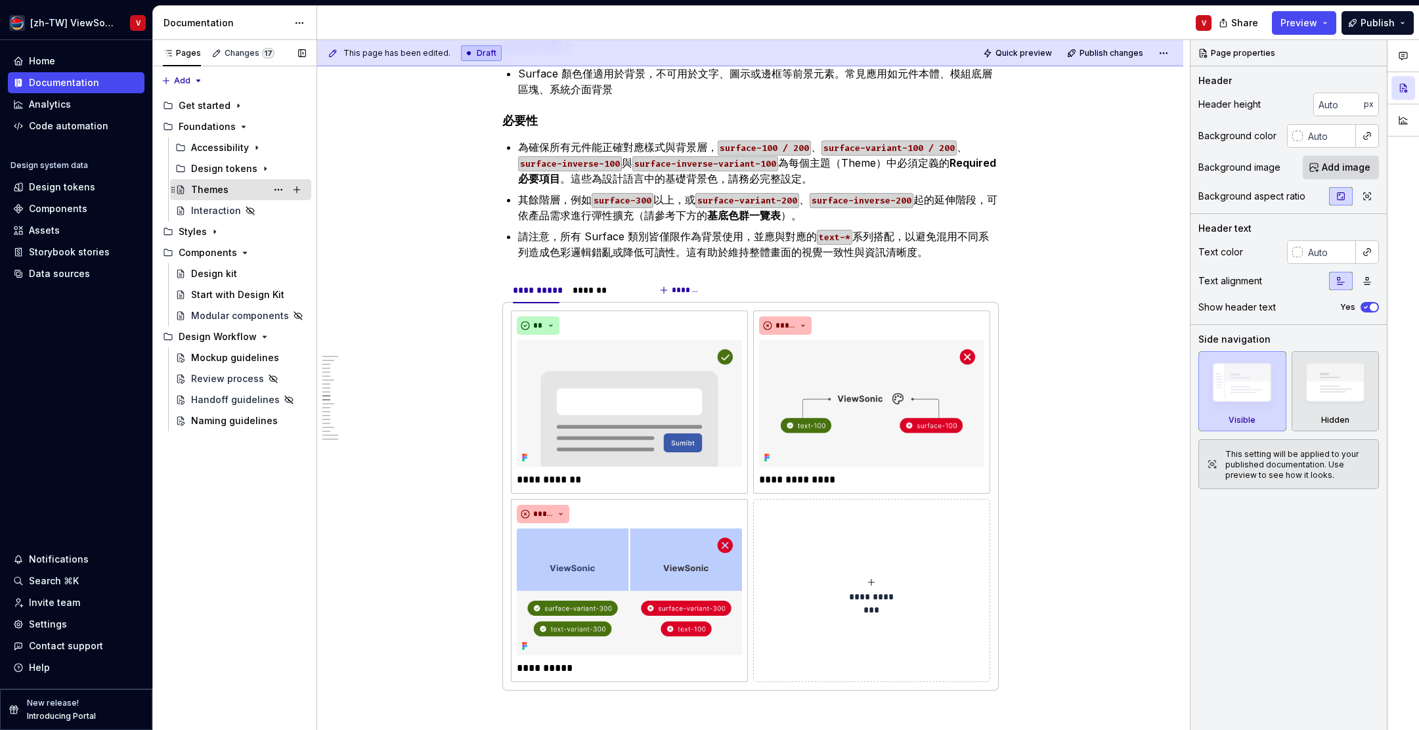
click at [236, 191] on div "Themes" at bounding box center [248, 190] width 115 height 18
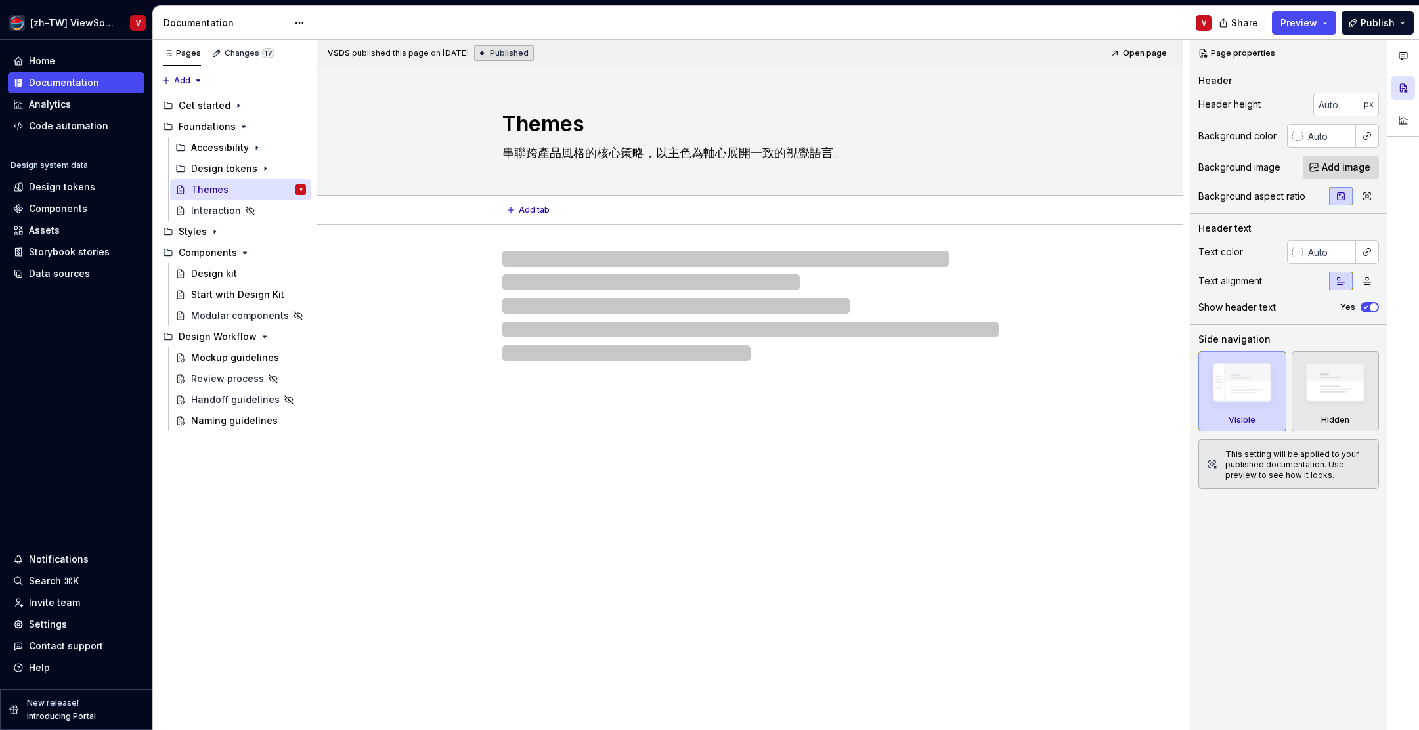
click at [863, 152] on textarea "串聯跨產品風格的核心策略，以主色為軸心展開一致的視覺語言。" at bounding box center [748, 153] width 497 height 21
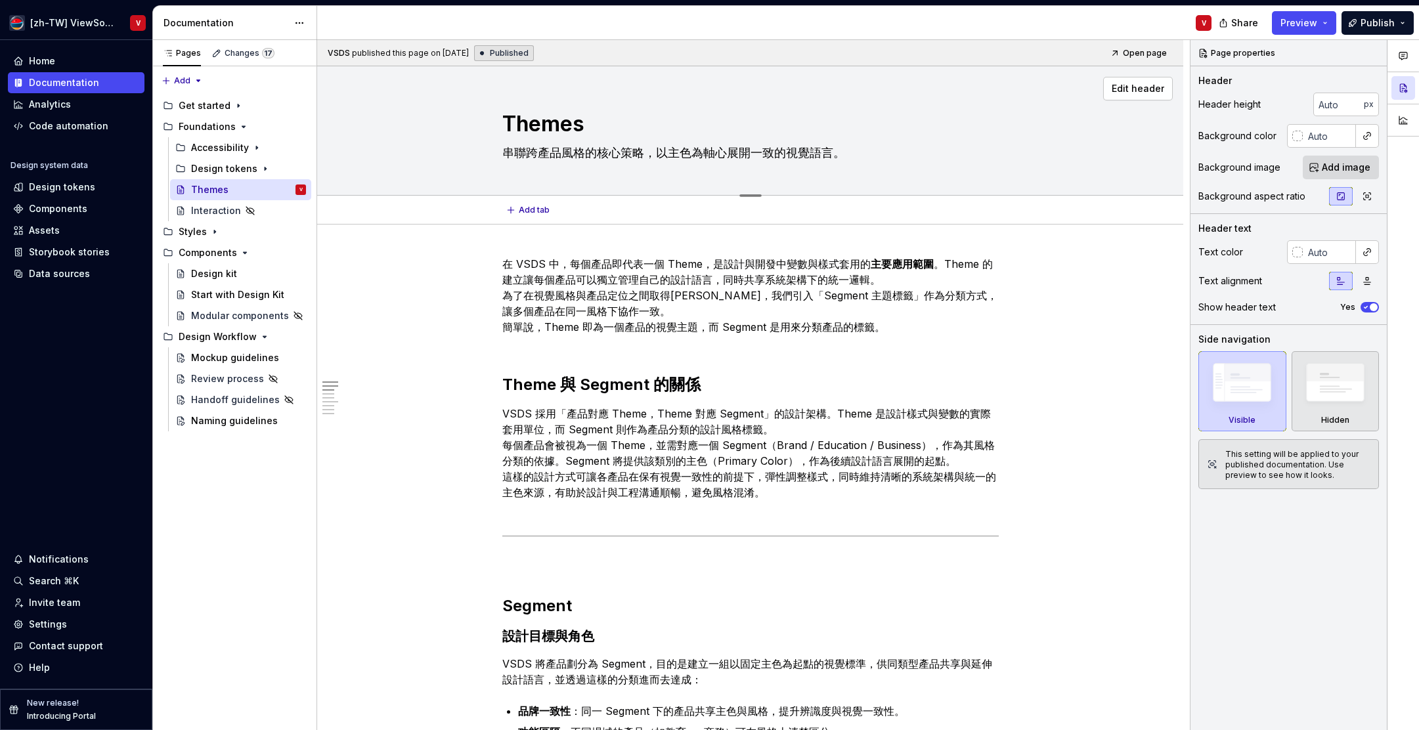
type textarea "*"
type textarea "串聯跨產品風格的核心策略，以主色為軸心展開一致的視覺語言"
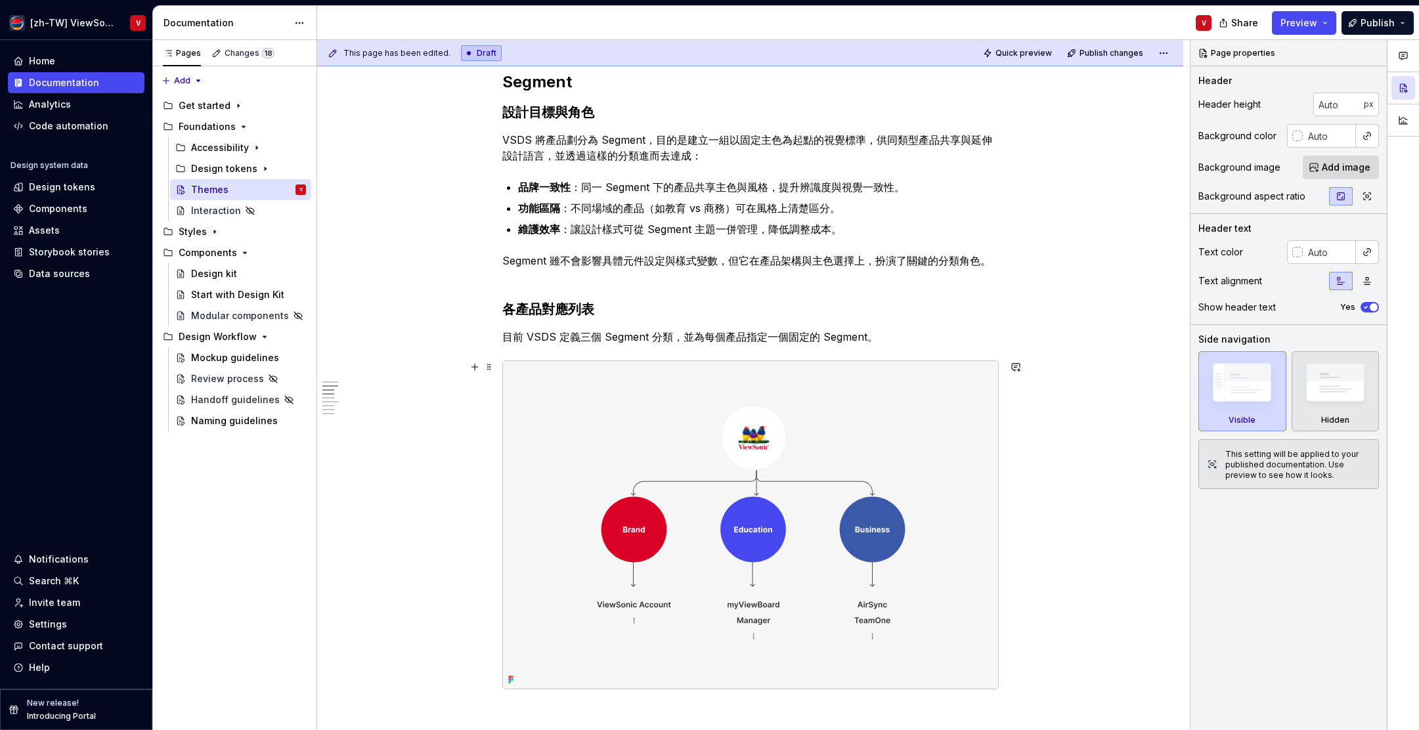
type textarea "*"
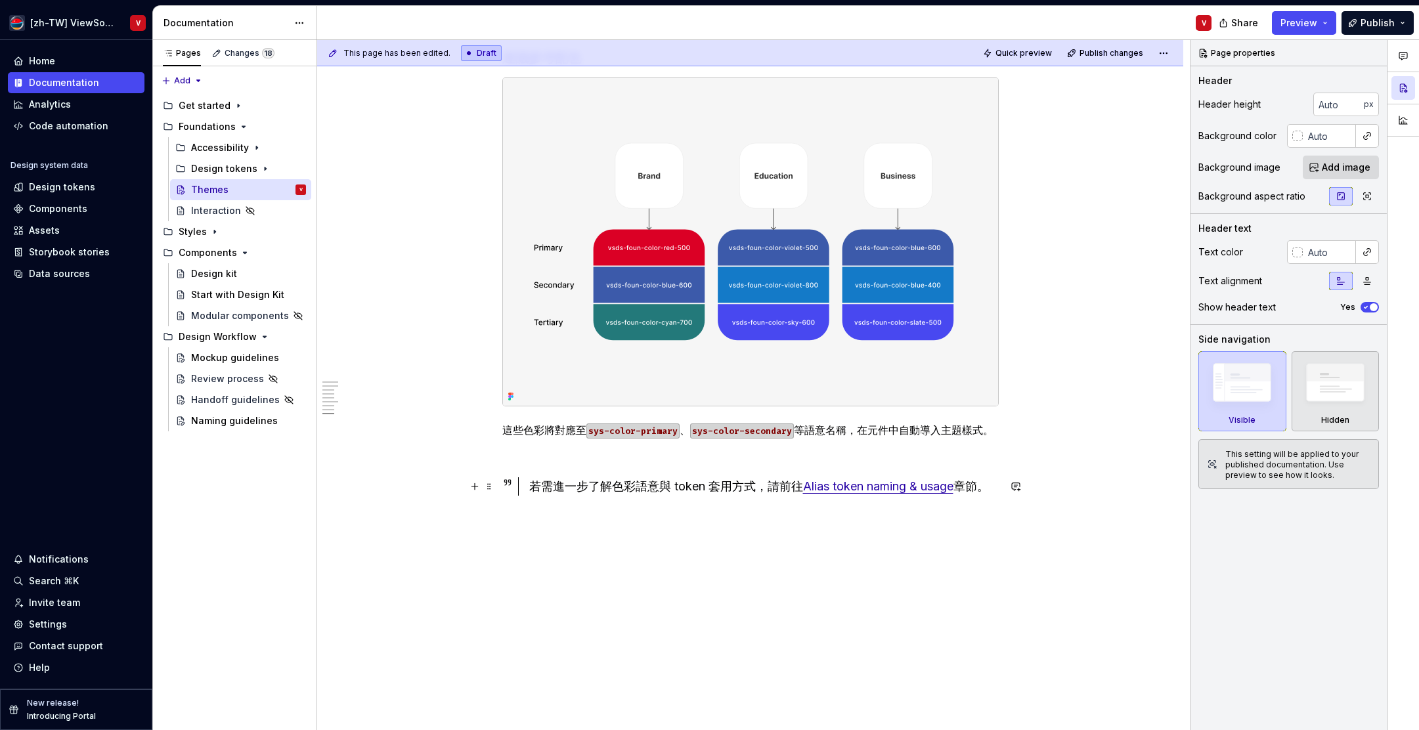
scroll to position [2483, 0]
type textarea "串聯跨產品風格的核心策略，以主色為軸心展開一致的視覺語言"
click at [215, 234] on icon "Page tree" at bounding box center [215, 232] width 11 height 11
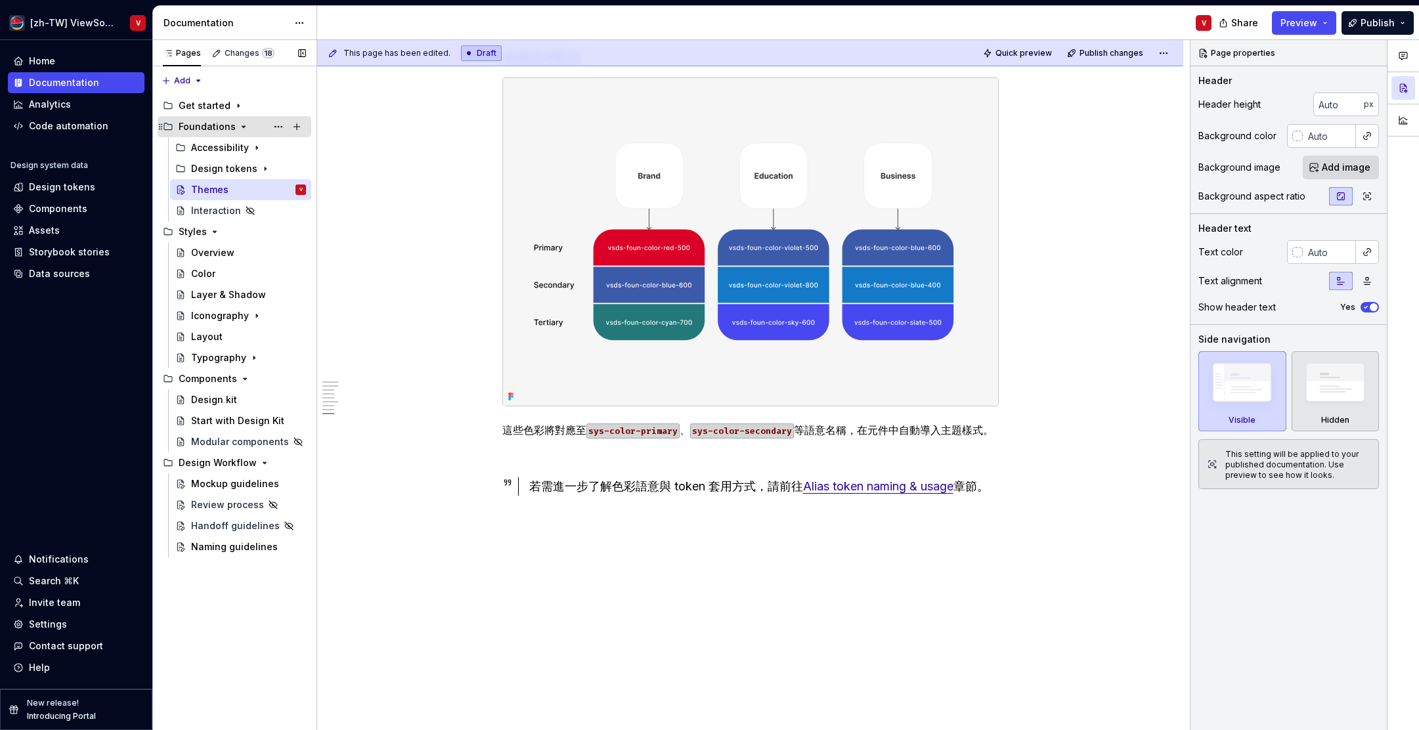
click at [242, 123] on icon "Page tree" at bounding box center [243, 127] width 11 height 11
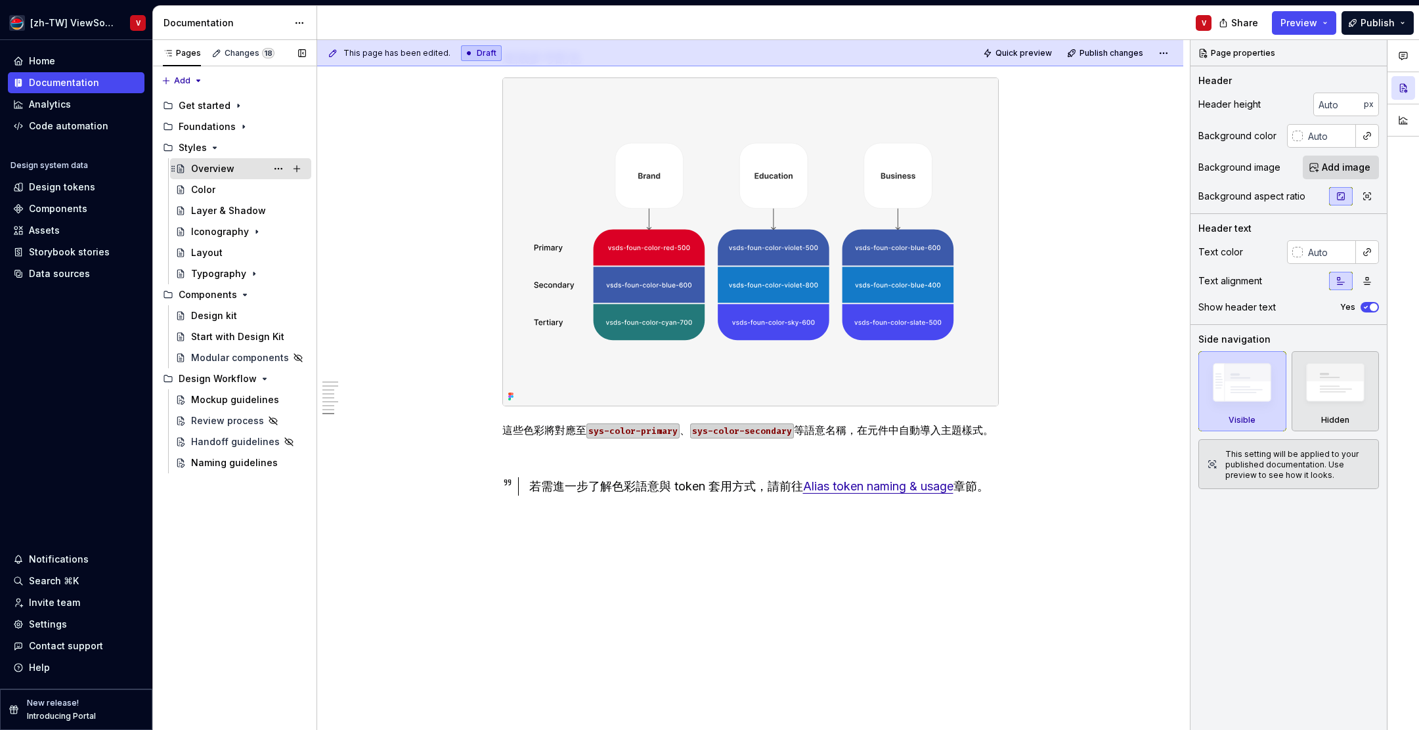
click at [246, 171] on div "Overview" at bounding box center [248, 169] width 115 height 18
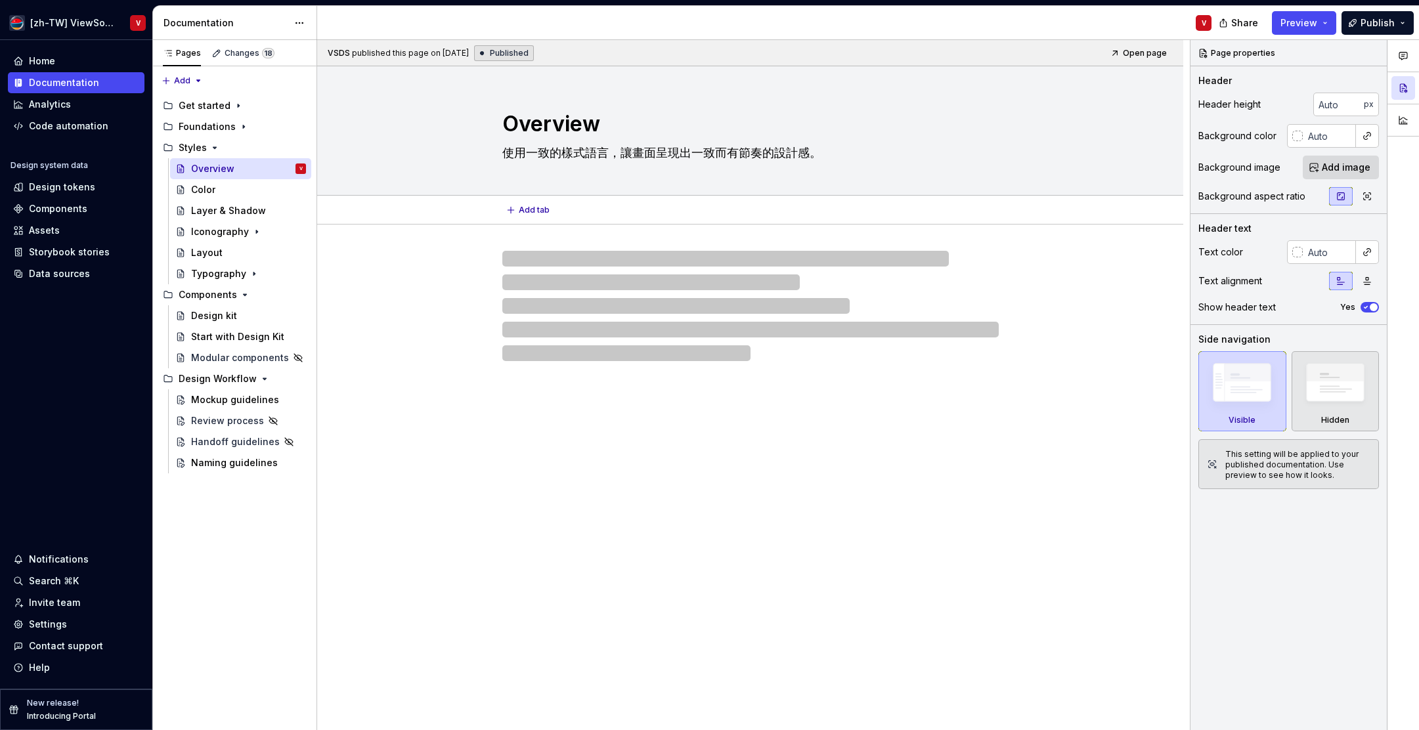
click at [841, 152] on textarea "使用一致的樣式語言，讓畫面呈現出一致而有節奏的設計感。" at bounding box center [748, 153] width 497 height 21
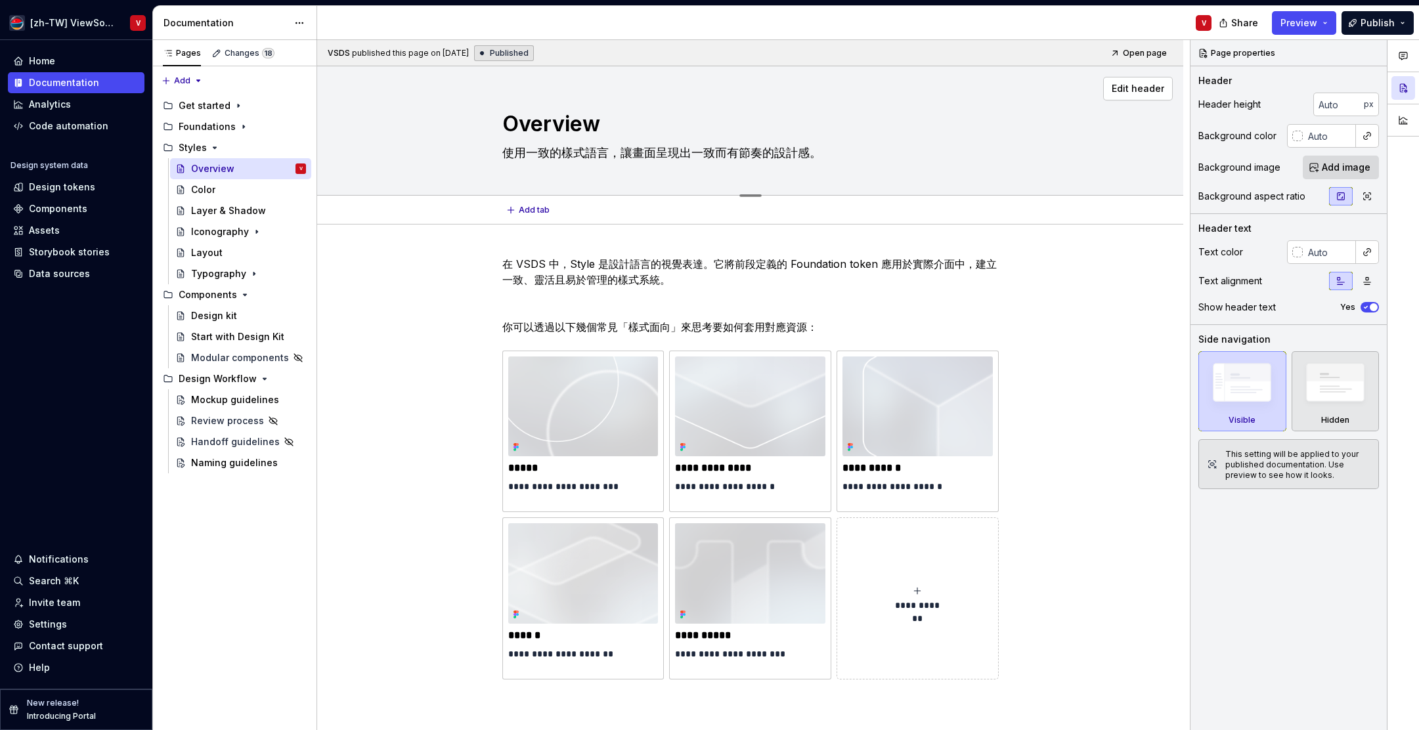
type textarea "*"
type textarea "使用一致的樣式語言，讓畫面呈現出一致而有節奏的設計感"
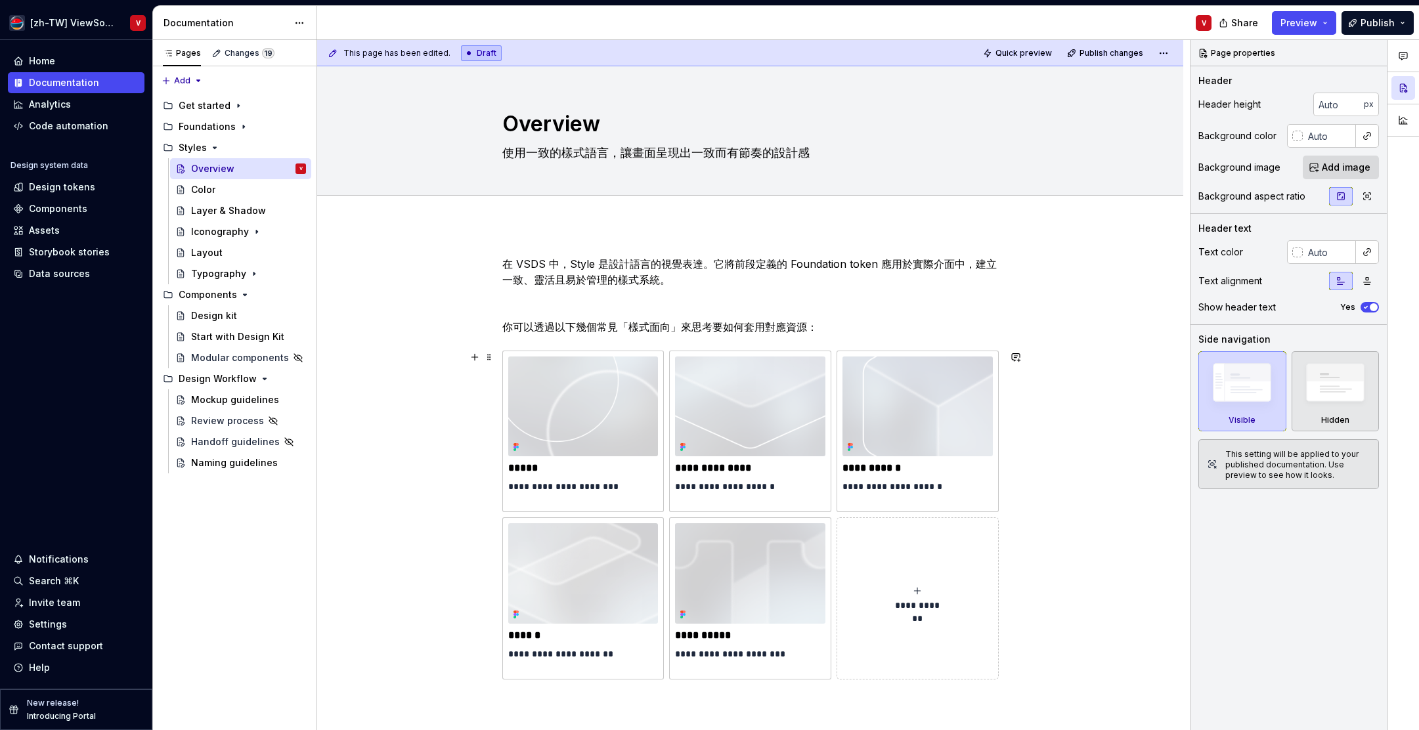
type textarea "*"
type textarea "使用一致的樣式語言，讓畫面呈現出一致而有節奏的設計感"
click at [215, 147] on icon "Page tree" at bounding box center [214, 147] width 3 height 1
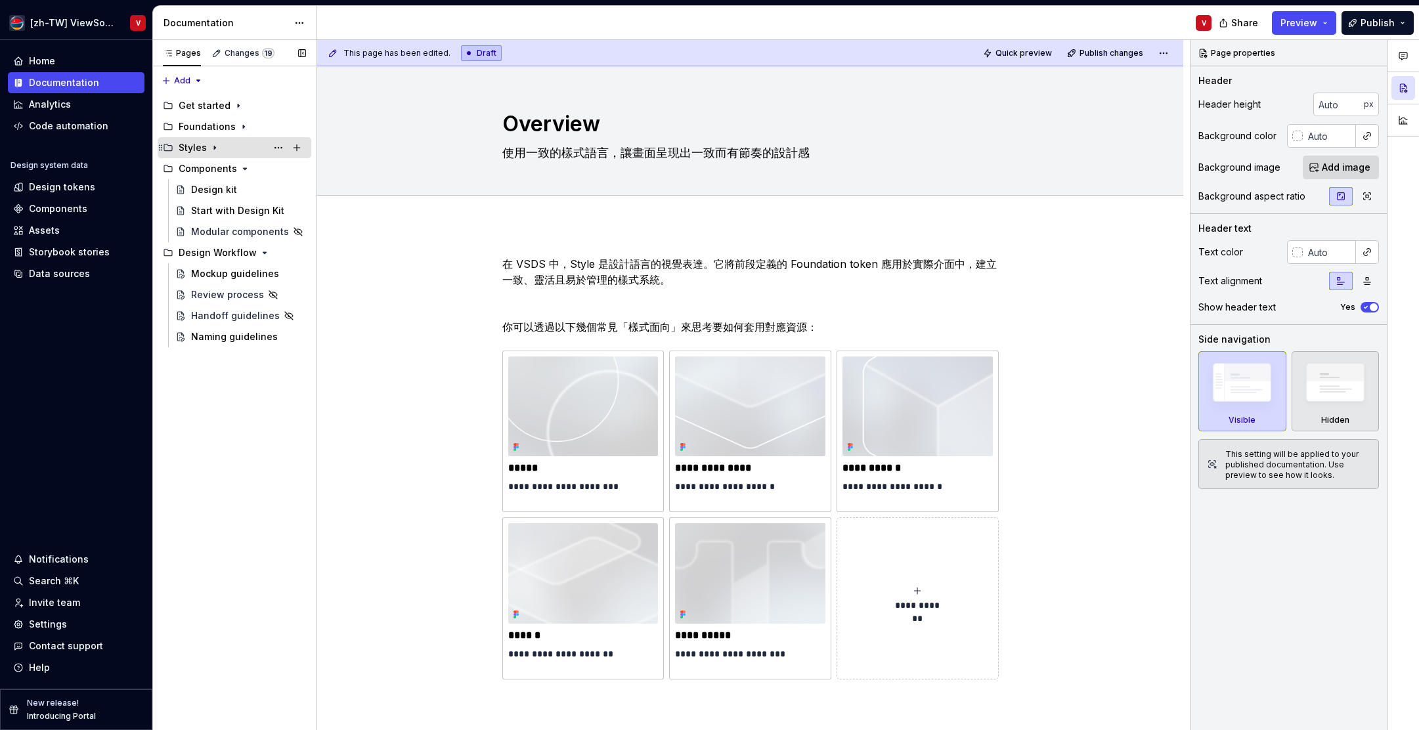
click at [214, 150] on icon "Page tree" at bounding box center [215, 148] width 11 height 11
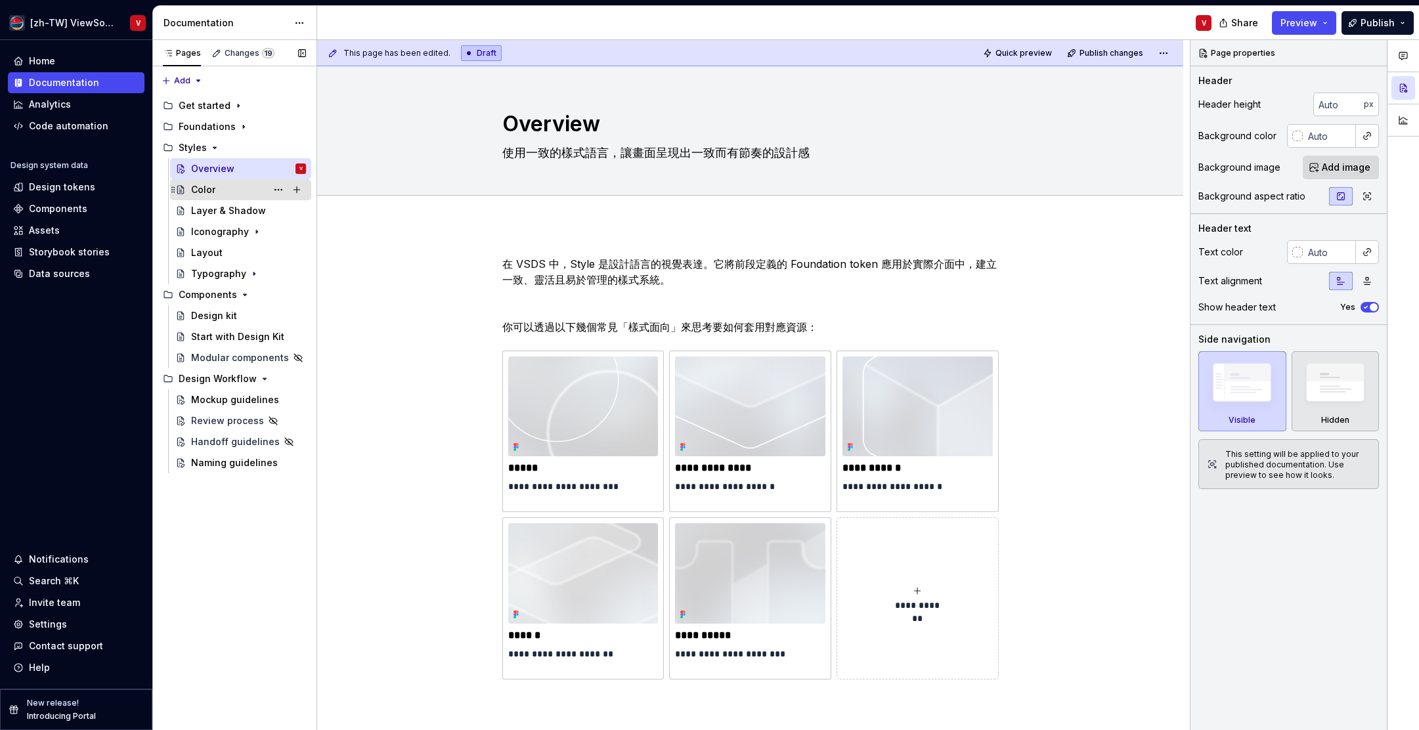
click at [234, 189] on div "Color" at bounding box center [248, 190] width 115 height 18
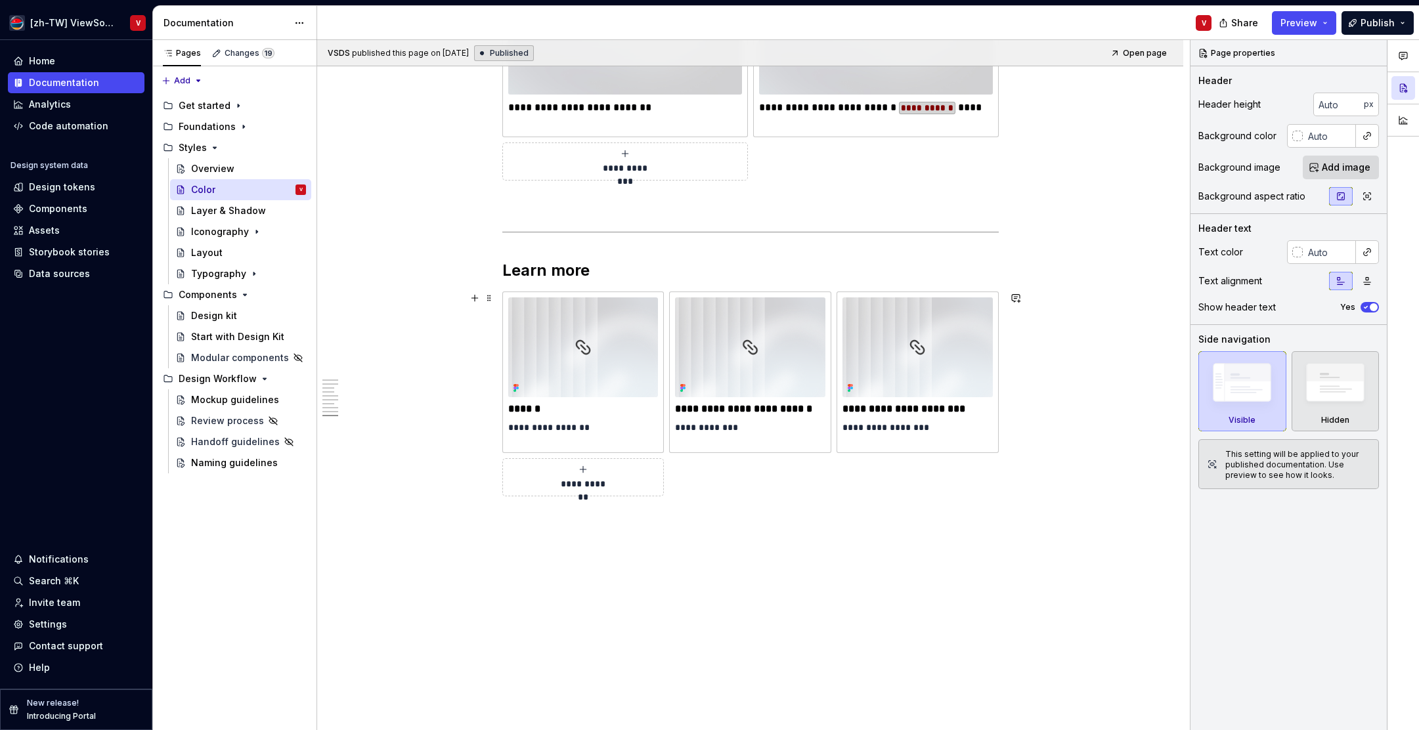
scroll to position [4157, 0]
click at [236, 208] on div "Layer & Shadow" at bounding box center [228, 210] width 75 height 13
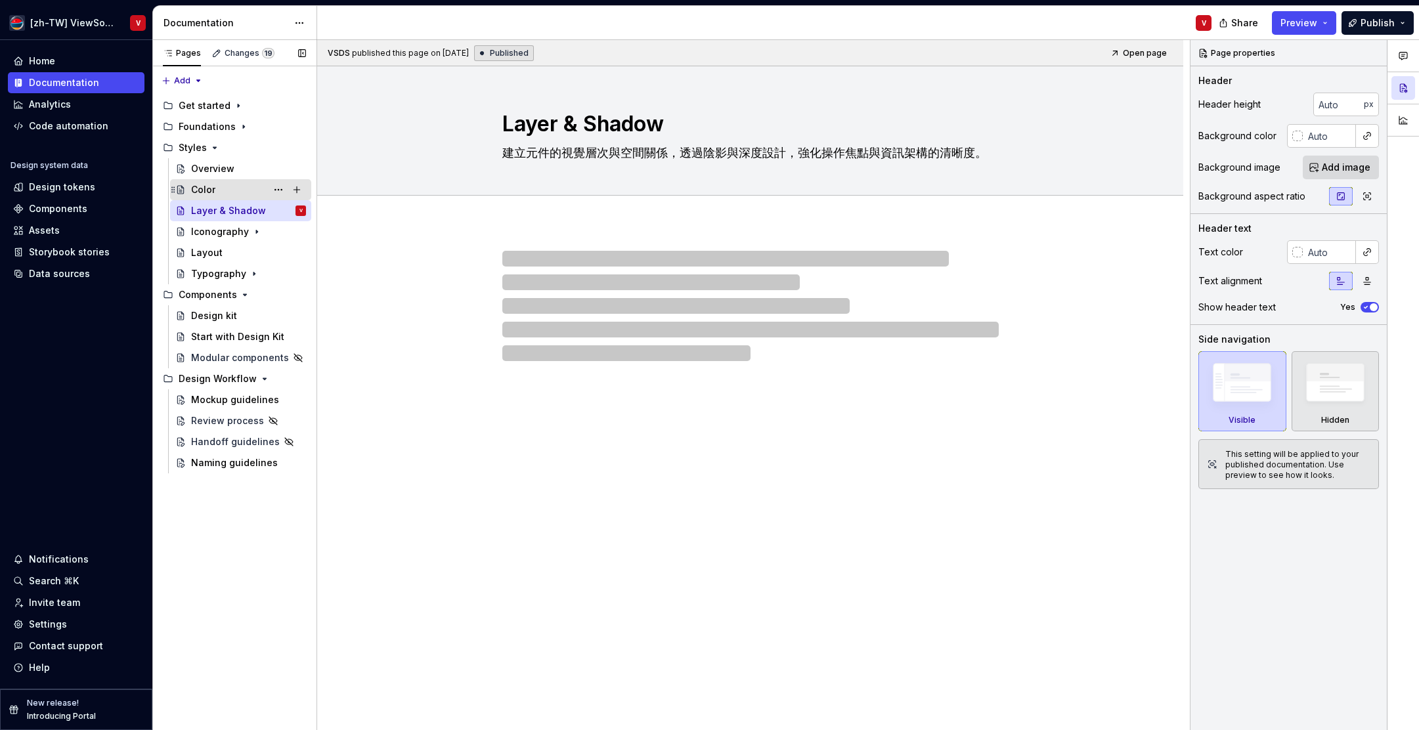
drag, startPoint x: 227, startPoint y: 189, endPoint x: 263, endPoint y: 190, distance: 35.5
click at [227, 189] on div "Color" at bounding box center [248, 190] width 115 height 18
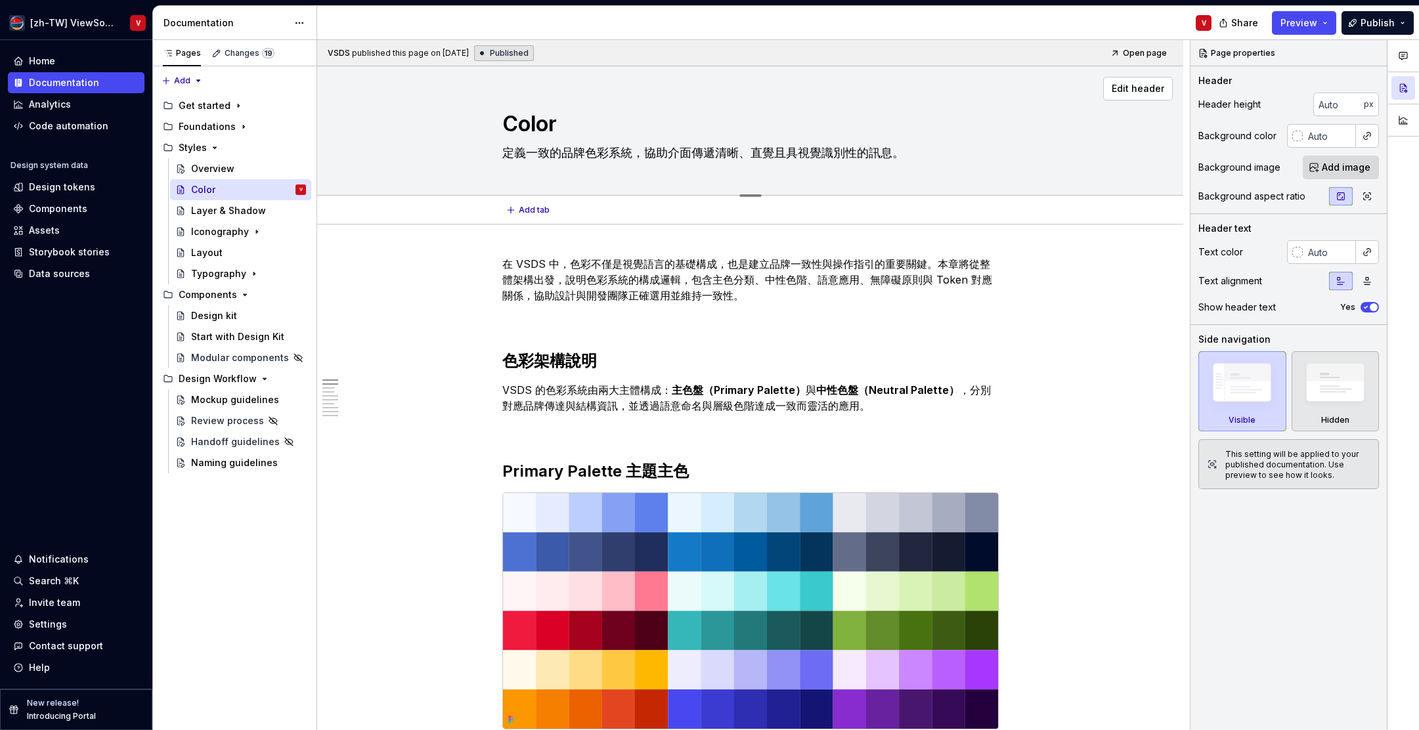
click at [922, 150] on textarea "定義一致的品牌色彩系統，協助介面傳遞清晰、直覺且具視覺識別性的訊息。" at bounding box center [748, 153] width 497 height 21
click at [924, 148] on textarea "定義一致的品牌色彩系統，協助介面傳遞清晰、直覺且具視覺識別性的訊息。" at bounding box center [748, 153] width 497 height 21
type textarea "*"
type textarea "定義一致的品牌色彩系統，協助介面傳遞清晰、直覺且具視覺識別性的訊息"
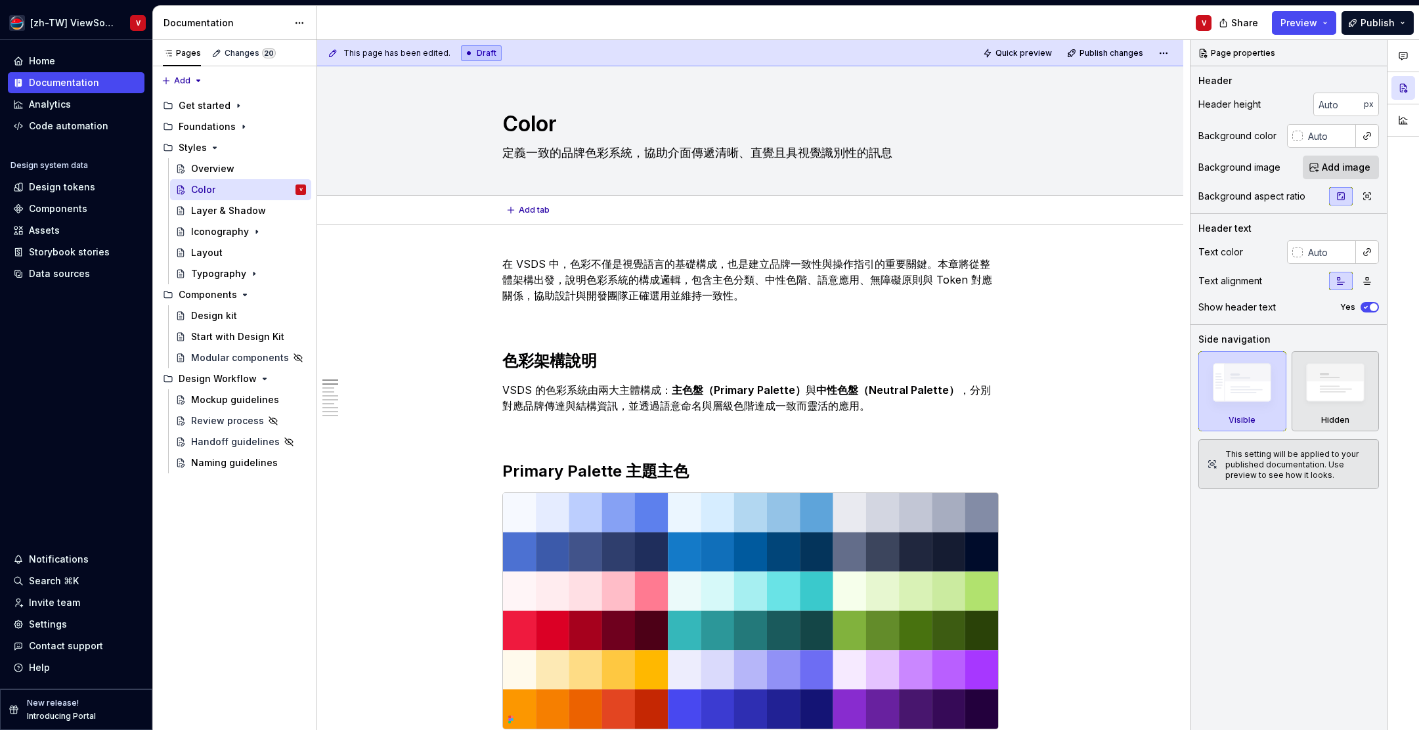
type textarea "*"
type textarea "定義一致的品牌色彩系統，協助介面傳遞清晰、直覺且具視覺識別性的訊息"
click at [246, 206] on div "Layer & Shadow" at bounding box center [228, 210] width 75 height 13
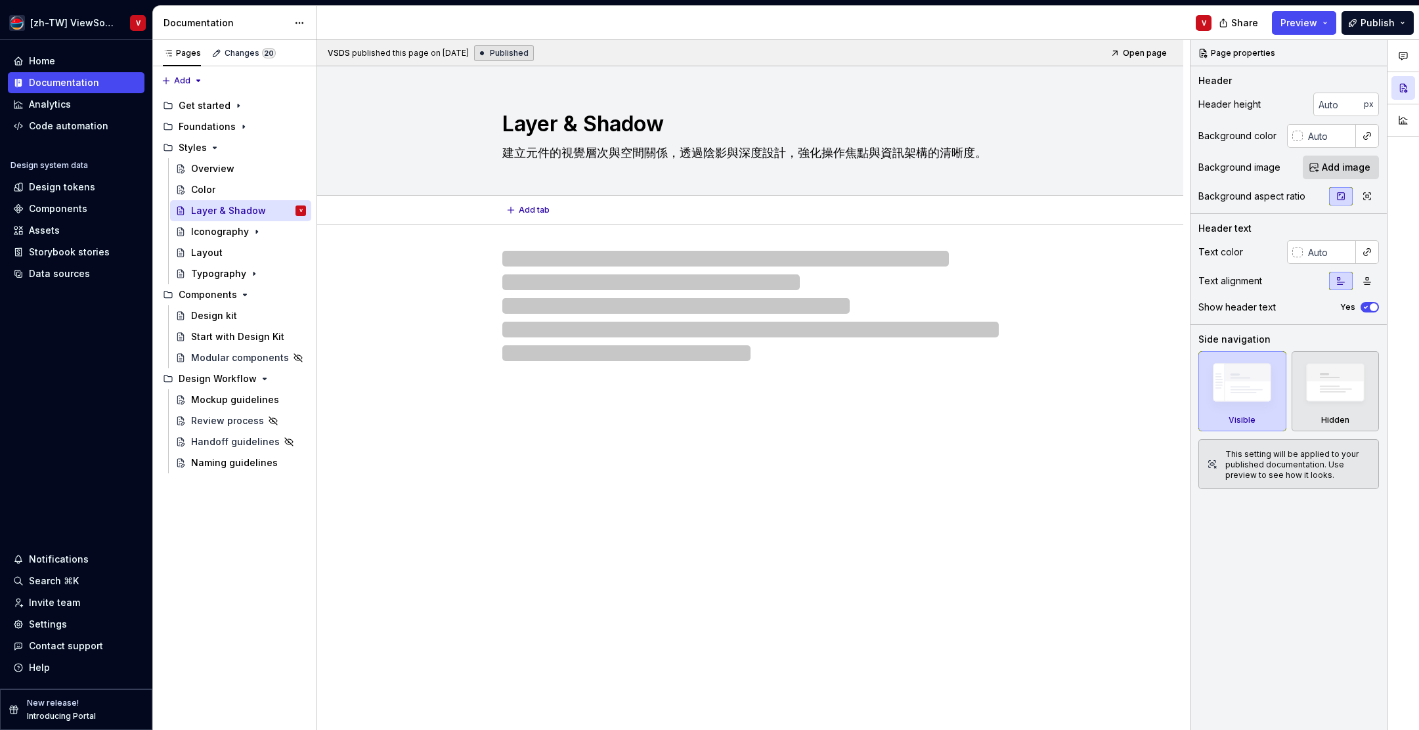
click at [1013, 153] on div "Layer & Shadow 建立元件的視覺層次與空間關係，透過陰影與深度設計，強化操作焦點與資訊架構的清晰度。" at bounding box center [750, 130] width 761 height 129
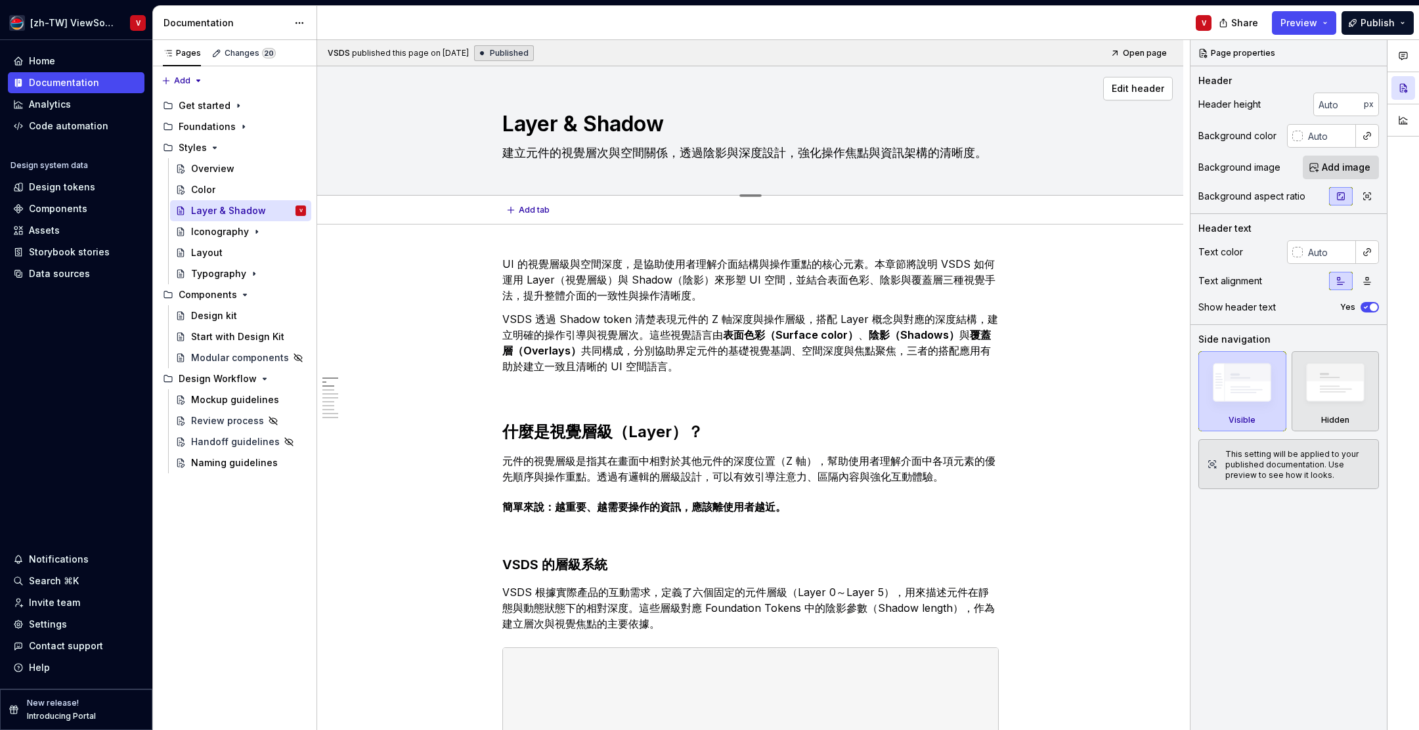
click at [1002, 151] on div "Layer & Shadow 建立元件的視覺層次與空間關係，透過陰影與深度設計，強化操作焦點與資訊架構的清晰度。" at bounding box center [750, 130] width 761 height 129
click at [994, 152] on textarea "建立元件的視覺層次與空間關係，透過陰影與深度設計，強化操作焦點與資訊架構的清晰度。" at bounding box center [748, 153] width 497 height 21
click at [1002, 152] on div "Layer & Shadow 建立元件的視覺層次與空間關係，透過陰影與深度設計，強化操作焦點與資訊架構的清晰度。" at bounding box center [750, 130] width 761 height 129
click at [987, 152] on textarea "建立元件的視覺層次與空間關係，透過陰影與深度設計，強化操作焦點與資訊架構的清晰度。" at bounding box center [748, 153] width 497 height 21
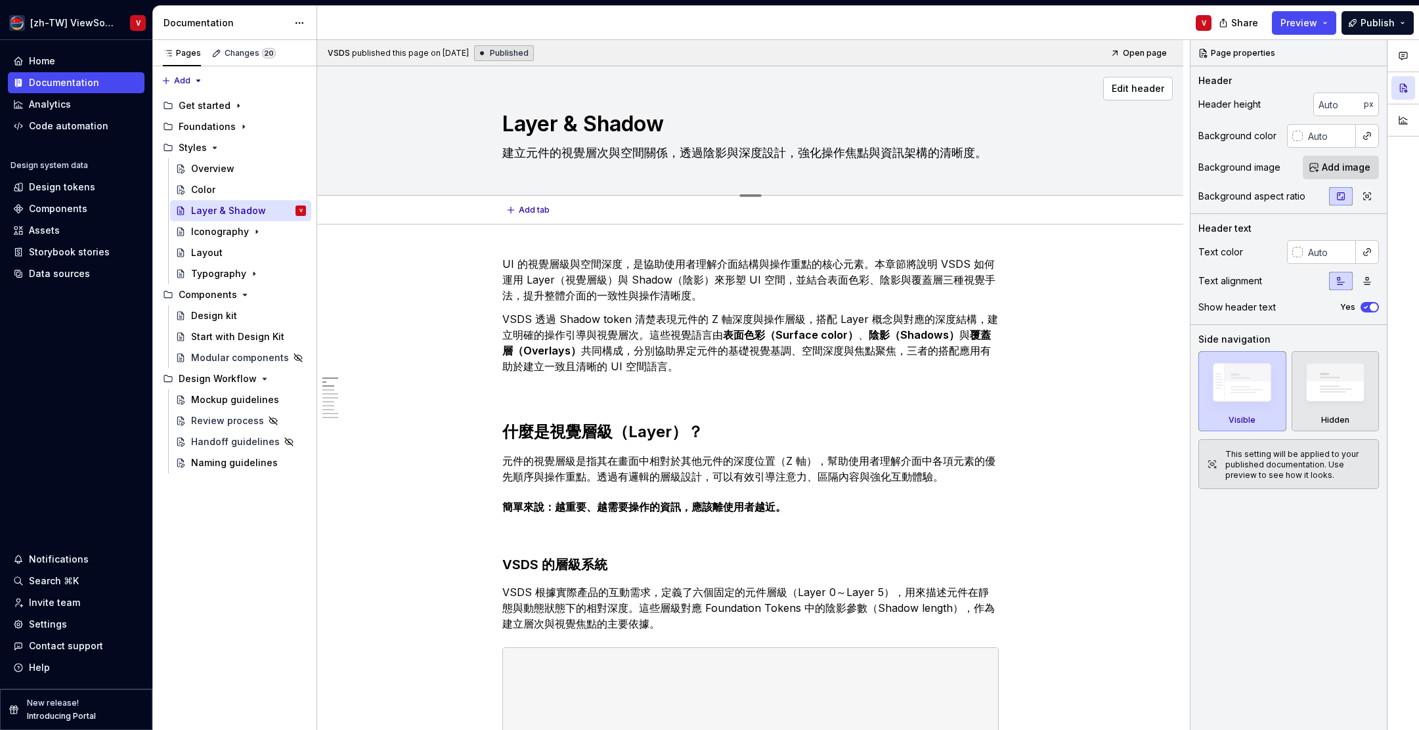
type textarea "*"
type textarea "建立元件的視覺層次與空間關係，透過陰影與深度設計，強化操作焦點與資訊架構的清晰度"
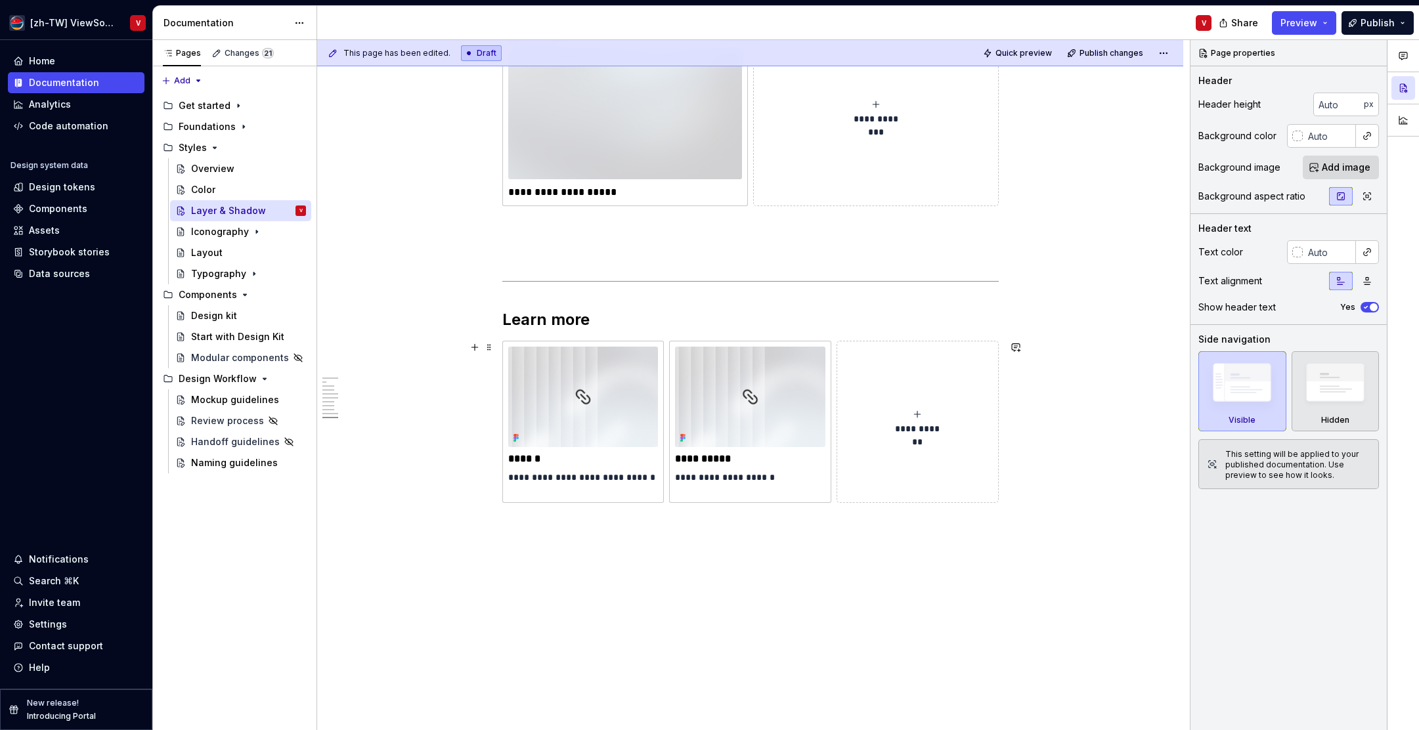
scroll to position [3202, 0]
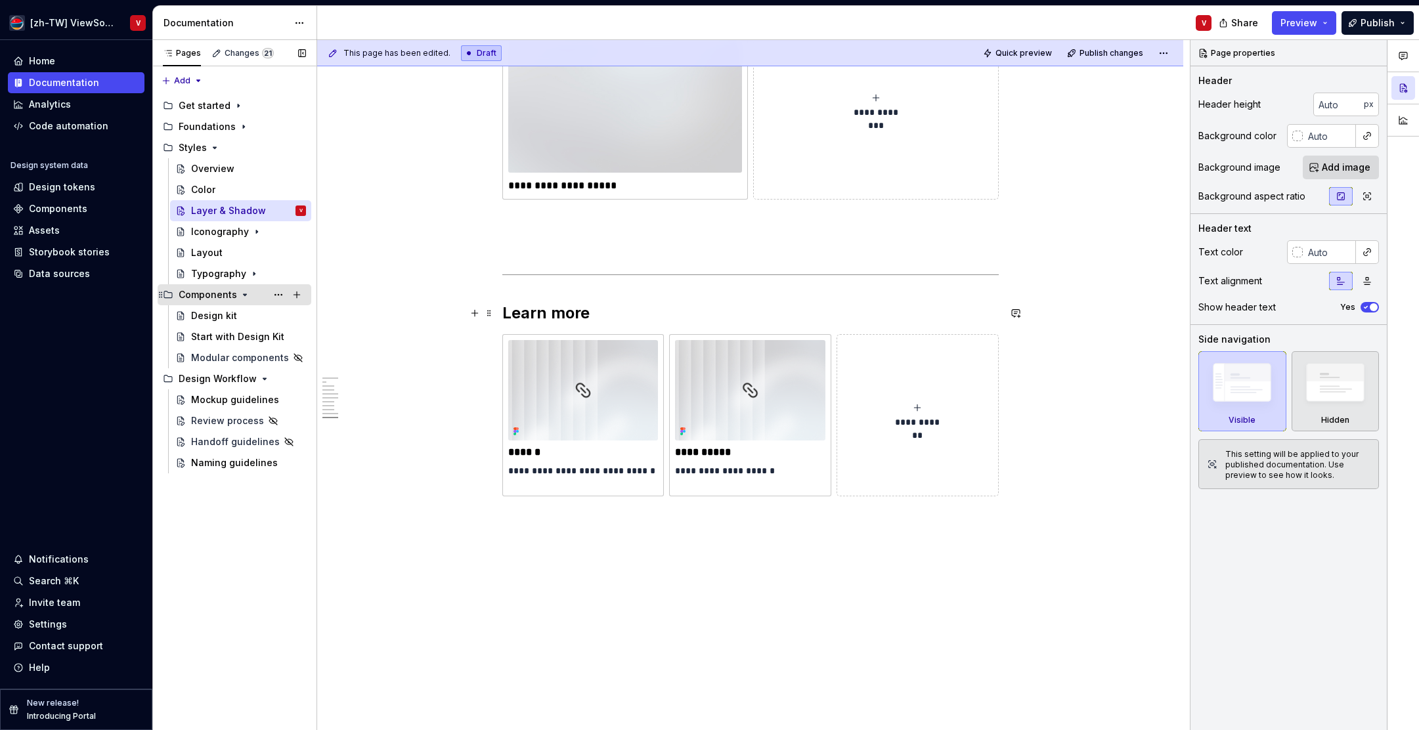
type textarea "*"
type textarea "建立元件的視覺層次與空間關係，透過陰影與深度設計，強化操作焦點與資訊架構的清晰度"
click at [256, 231] on icon "Page tree" at bounding box center [256, 232] width 1 height 3
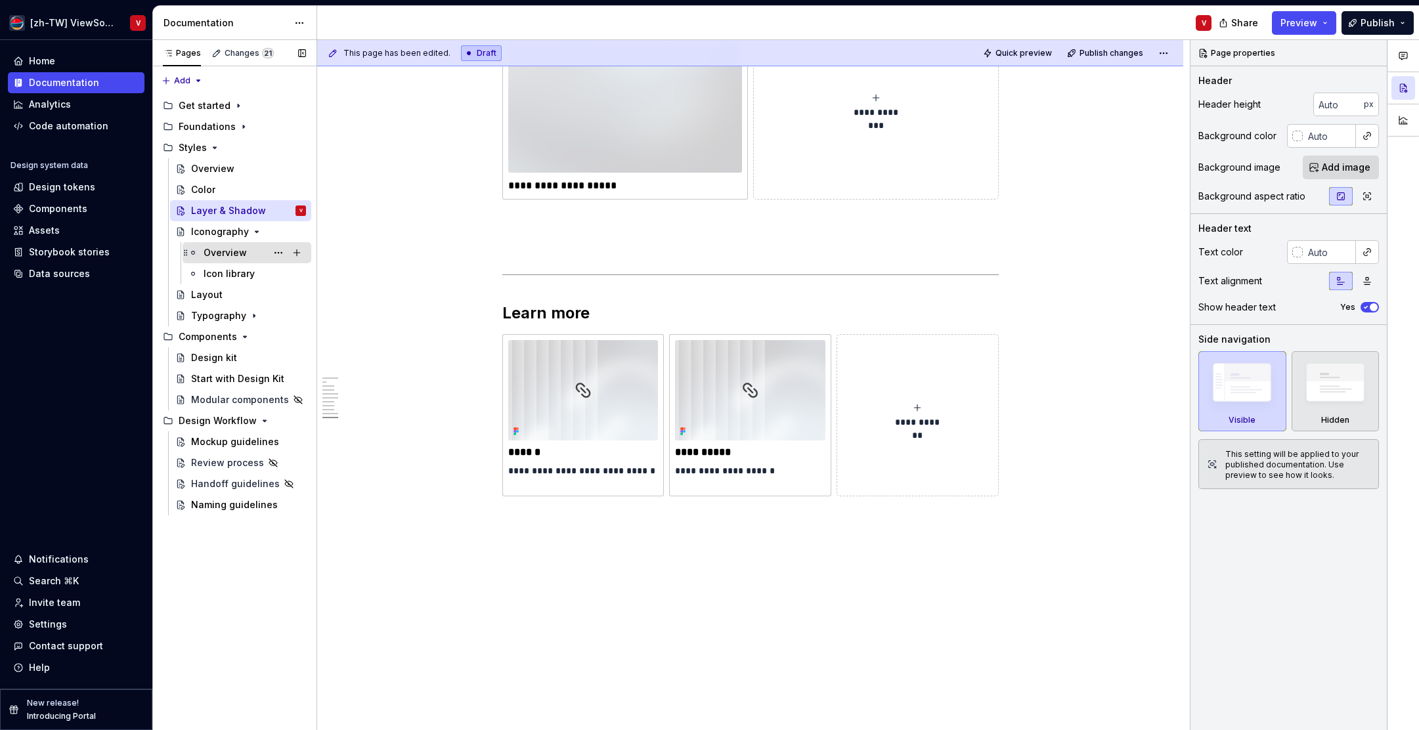
click at [236, 251] on div "Overview" at bounding box center [225, 252] width 43 height 13
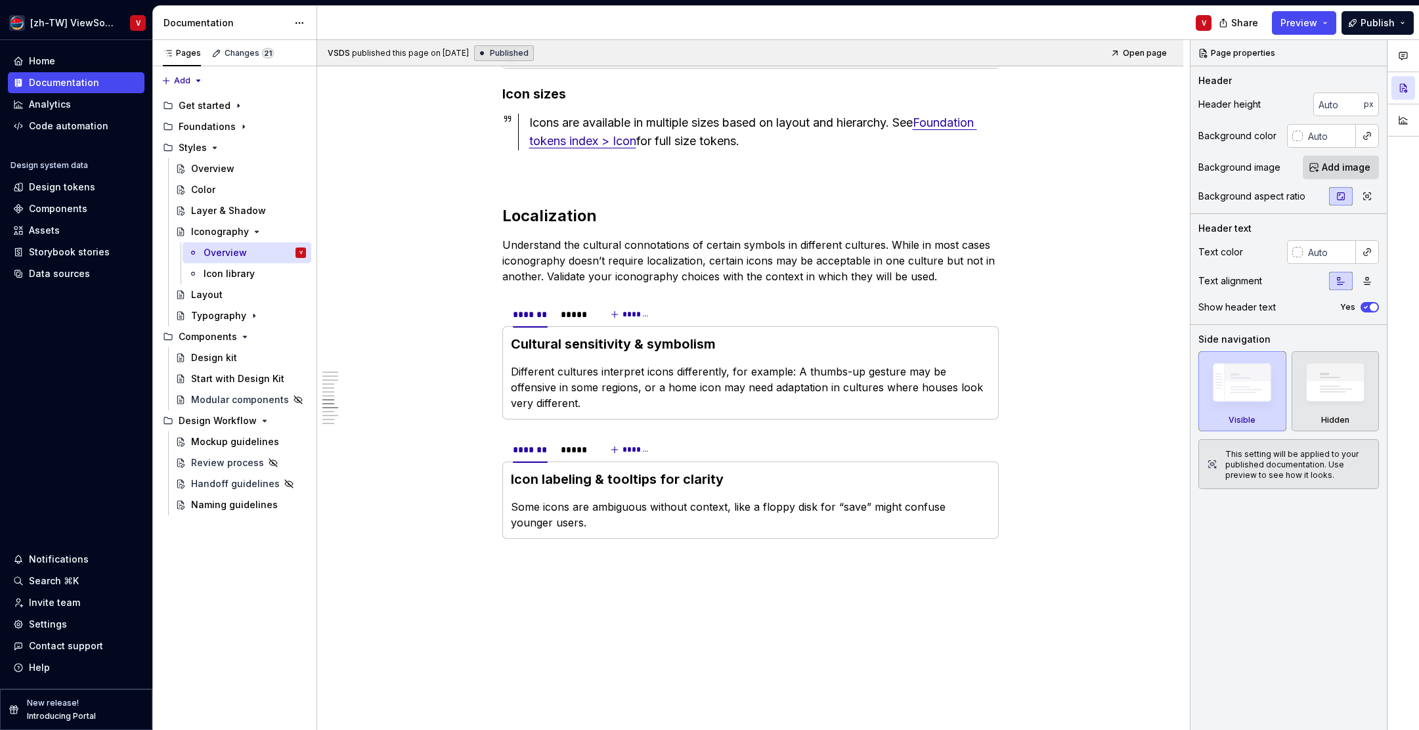
scroll to position [3313, 0]
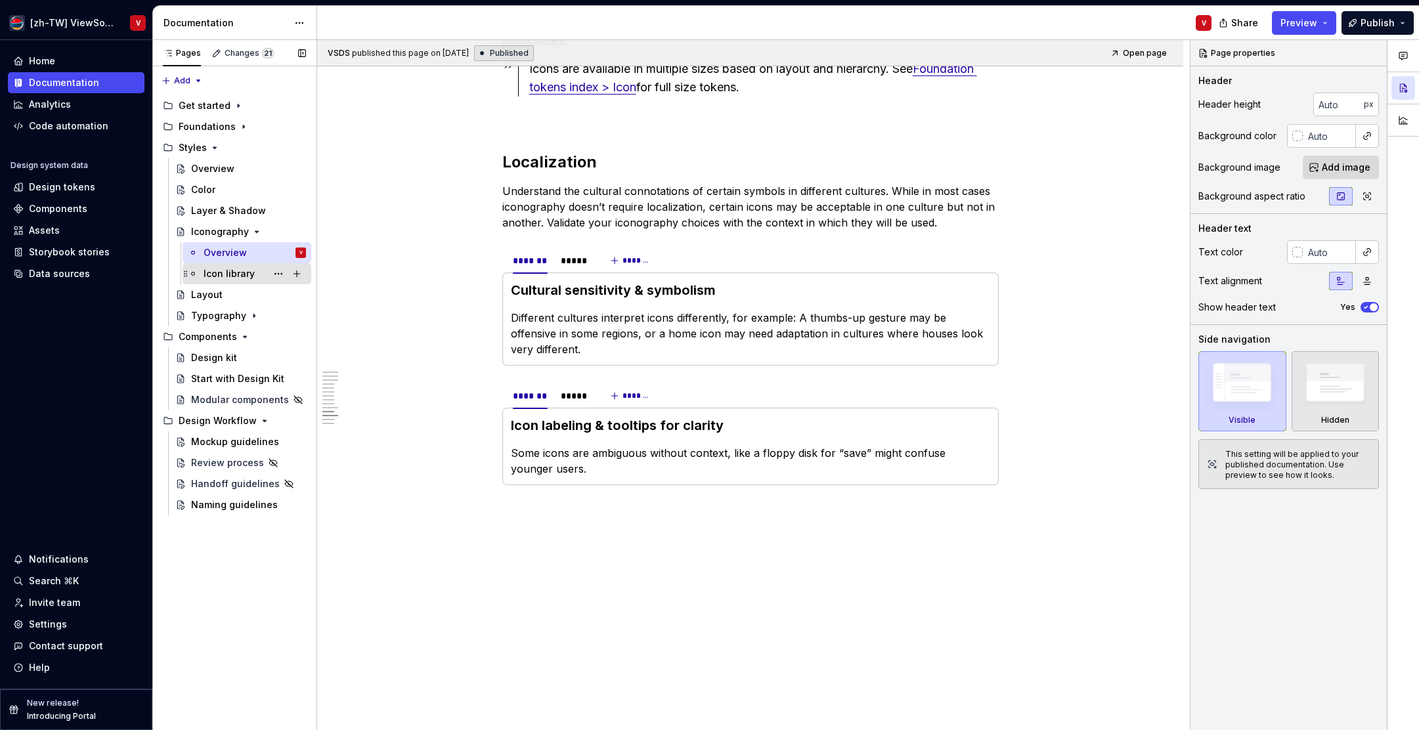
click at [240, 281] on div "Icon library" at bounding box center [255, 274] width 102 height 18
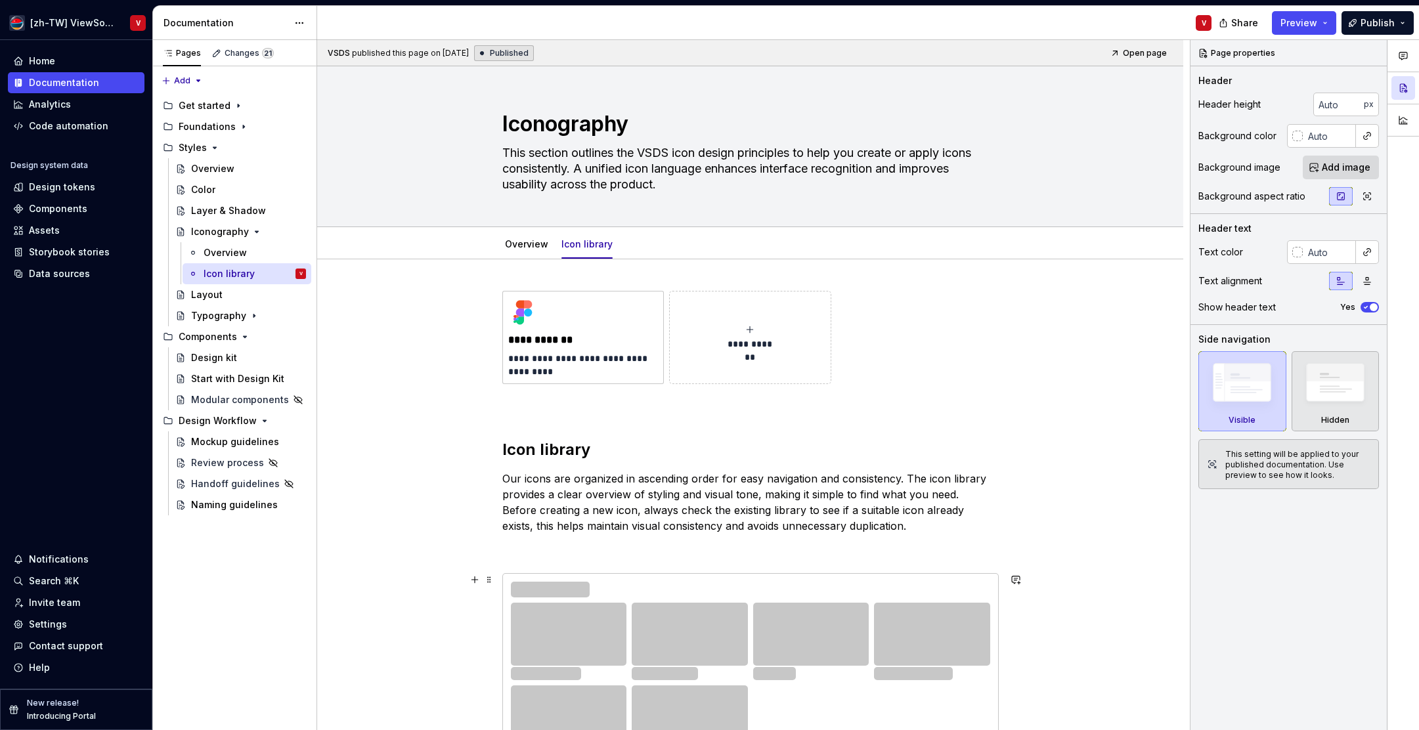
scroll to position [276, 0]
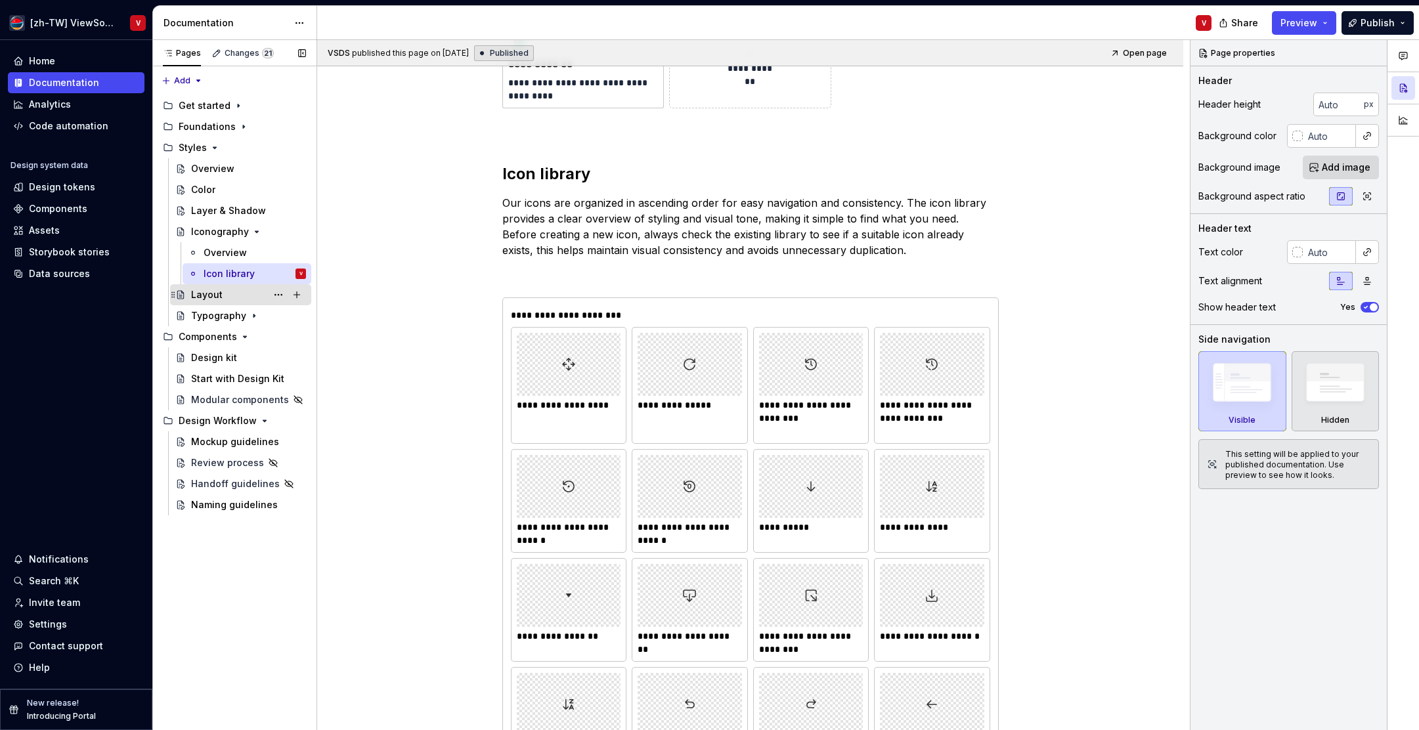
click at [221, 300] on div "Layout" at bounding box center [248, 295] width 115 height 18
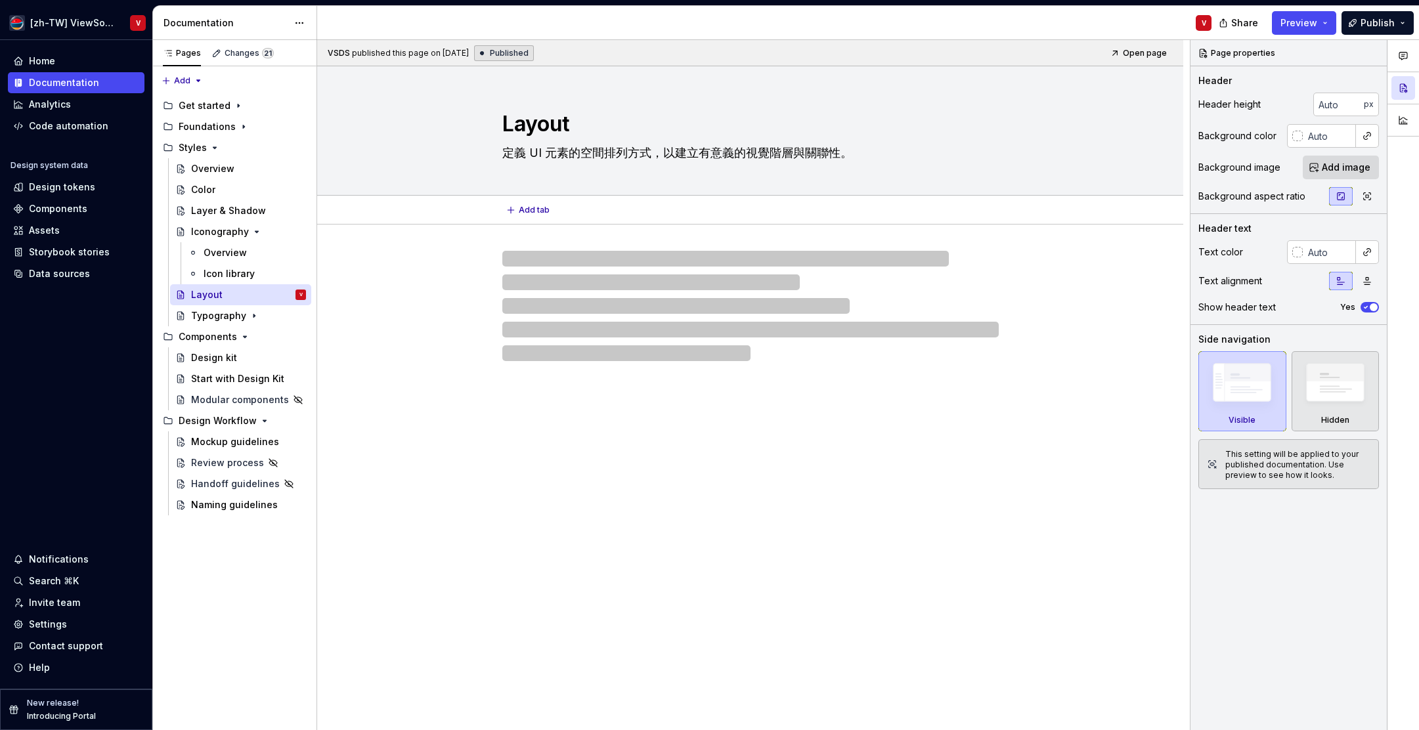
click at [855, 154] on textarea "定義 UI 元素的空間排列方式，以建立有意義的視覺階層與關聯性。" at bounding box center [748, 153] width 497 height 21
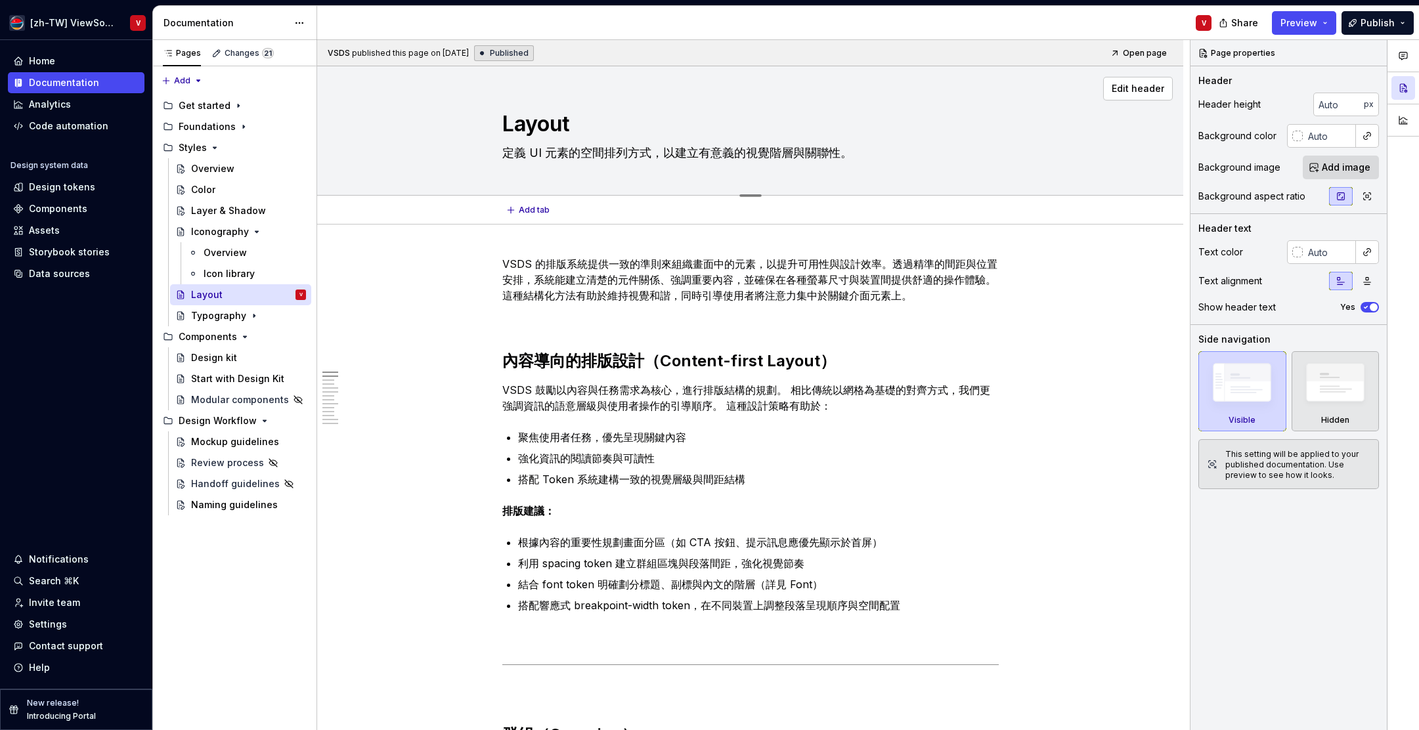
type textarea "*"
type textarea "定義 UI 元素的空間排列方式，以建立有意義的視覺階層與關聯性"
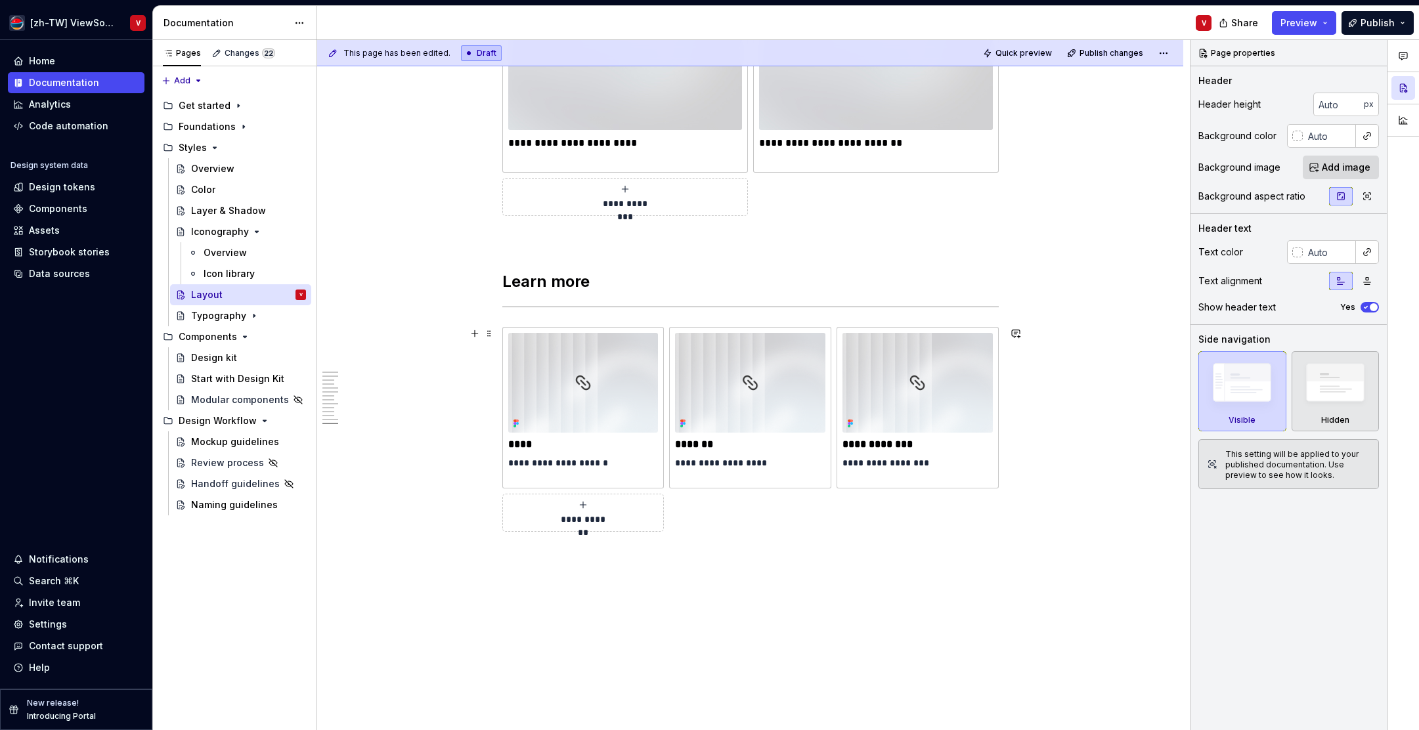
scroll to position [3235, 0]
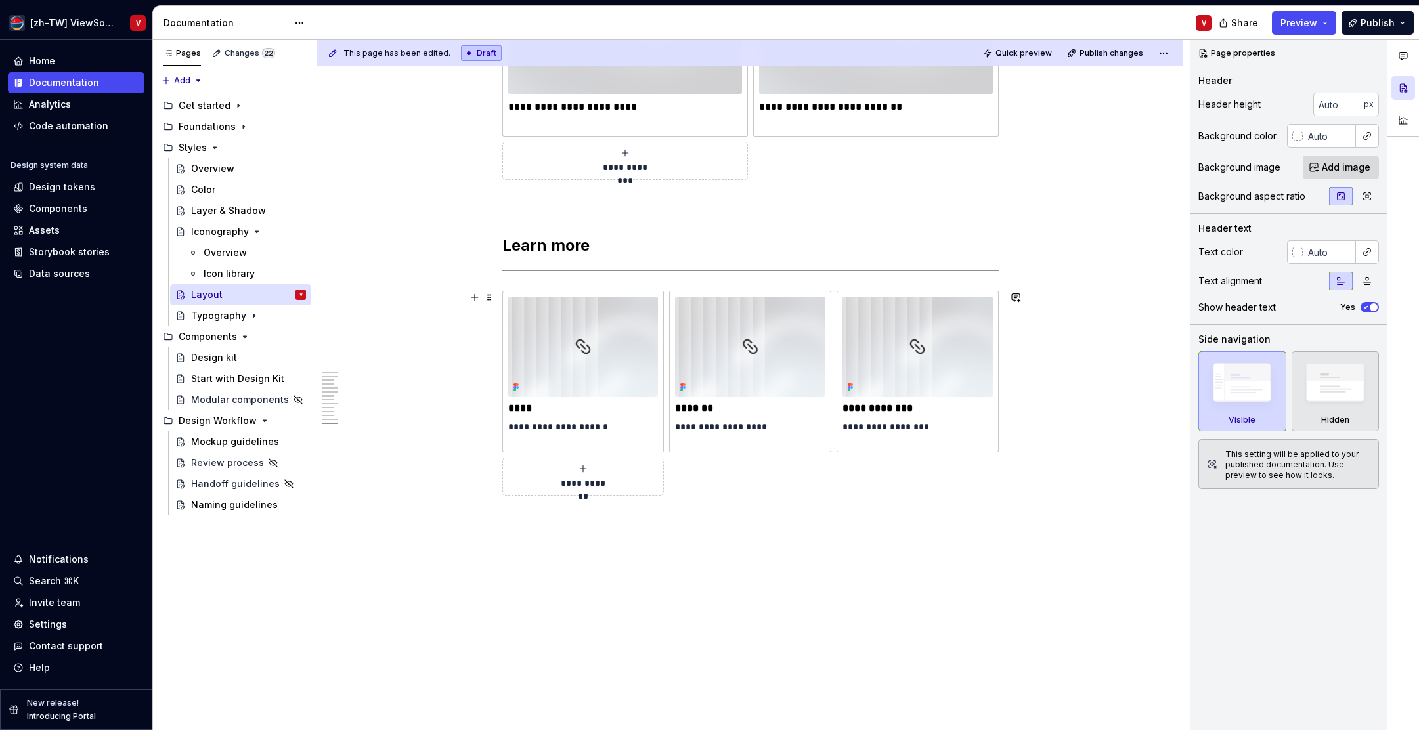
type textarea "*"
type textarea "定義 UI 元素的空間排列方式，以建立有意義的視覺階層與關聯性"
click at [252, 229] on icon "Page tree" at bounding box center [257, 232] width 11 height 11
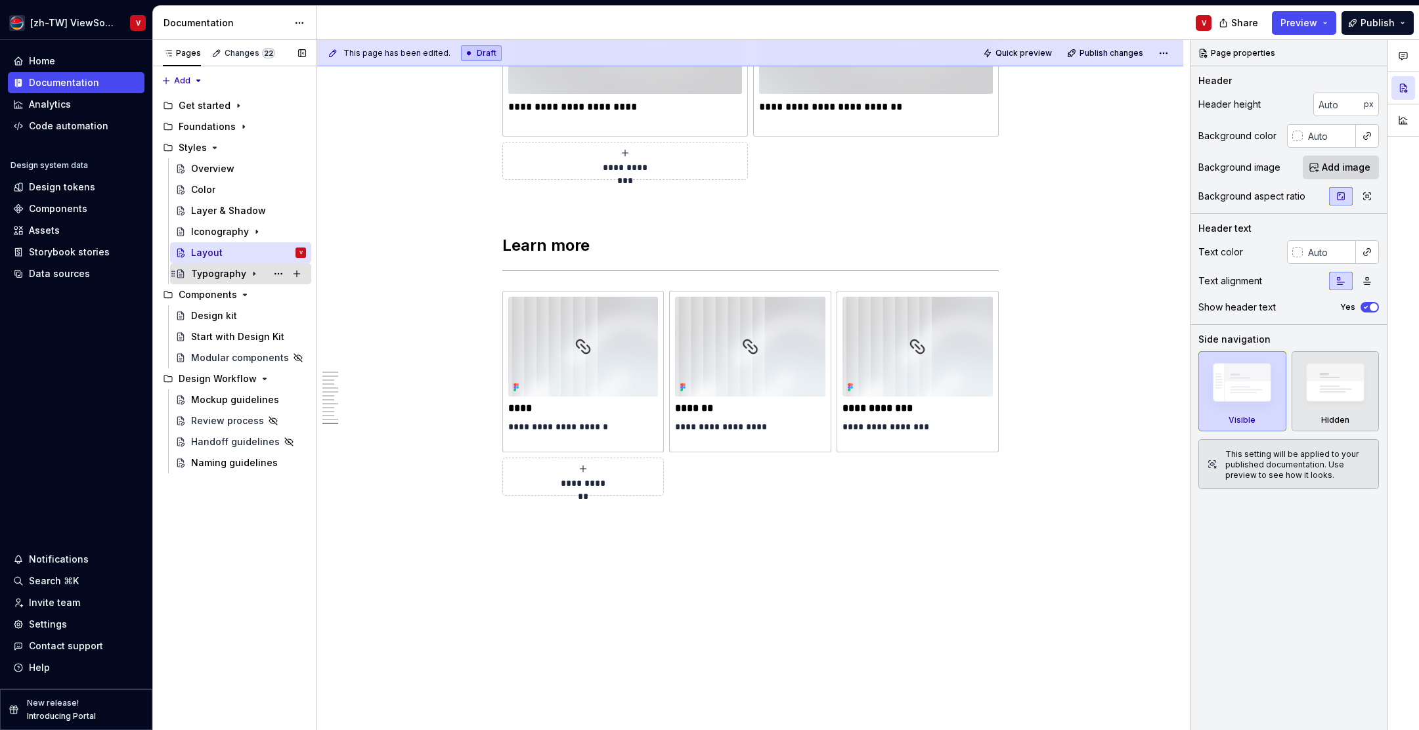
click at [254, 273] on icon "Page tree" at bounding box center [254, 274] width 1 height 3
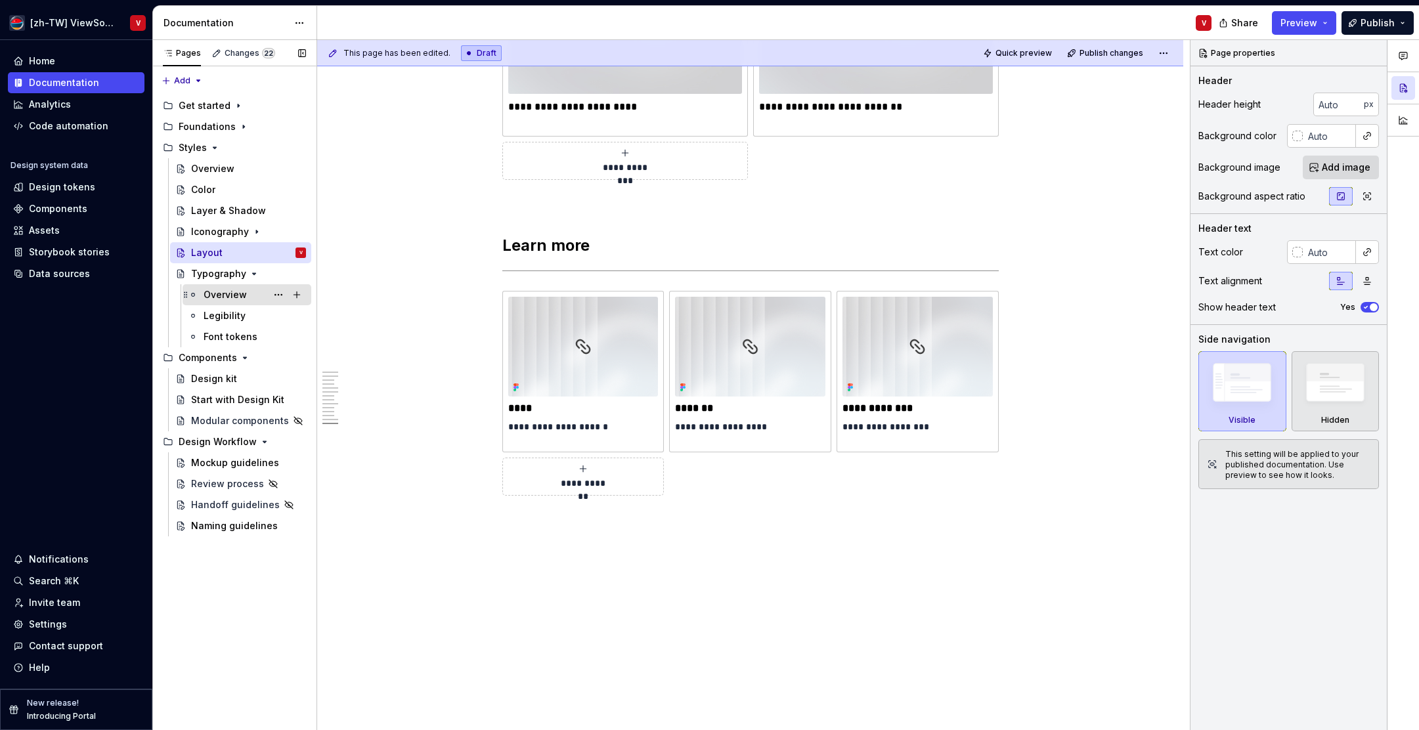
click at [242, 296] on div "Overview" at bounding box center [225, 294] width 43 height 13
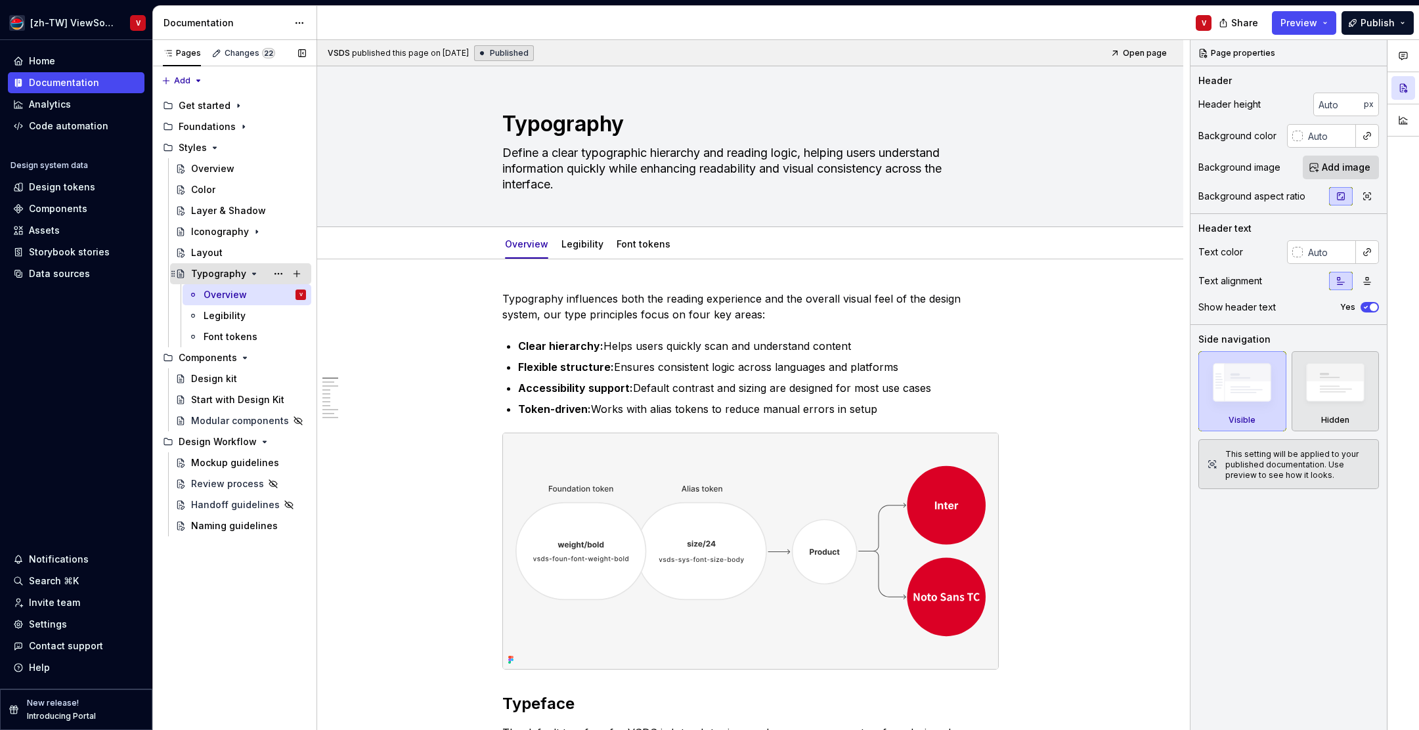
click at [250, 273] on icon "Page tree" at bounding box center [254, 274] width 11 height 11
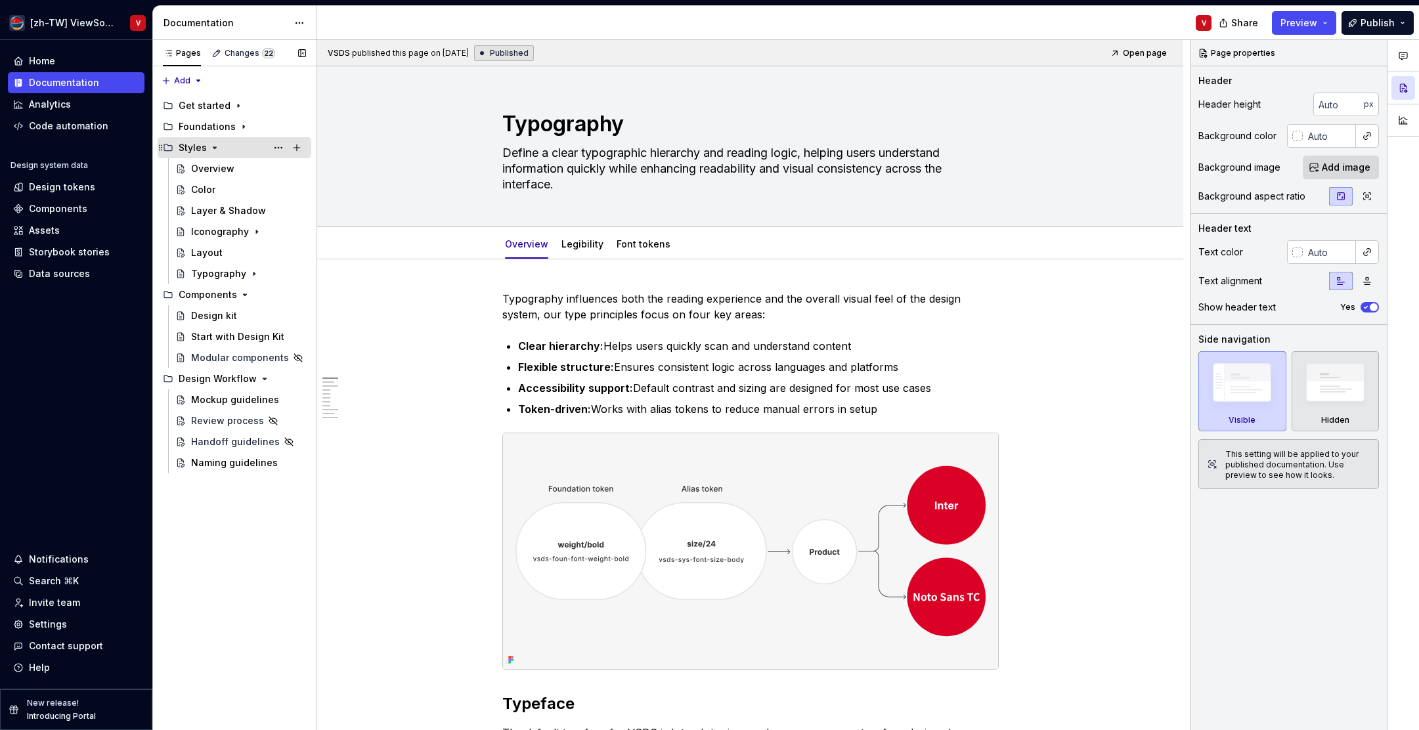
click at [213, 148] on icon "Page tree" at bounding box center [215, 148] width 11 height 11
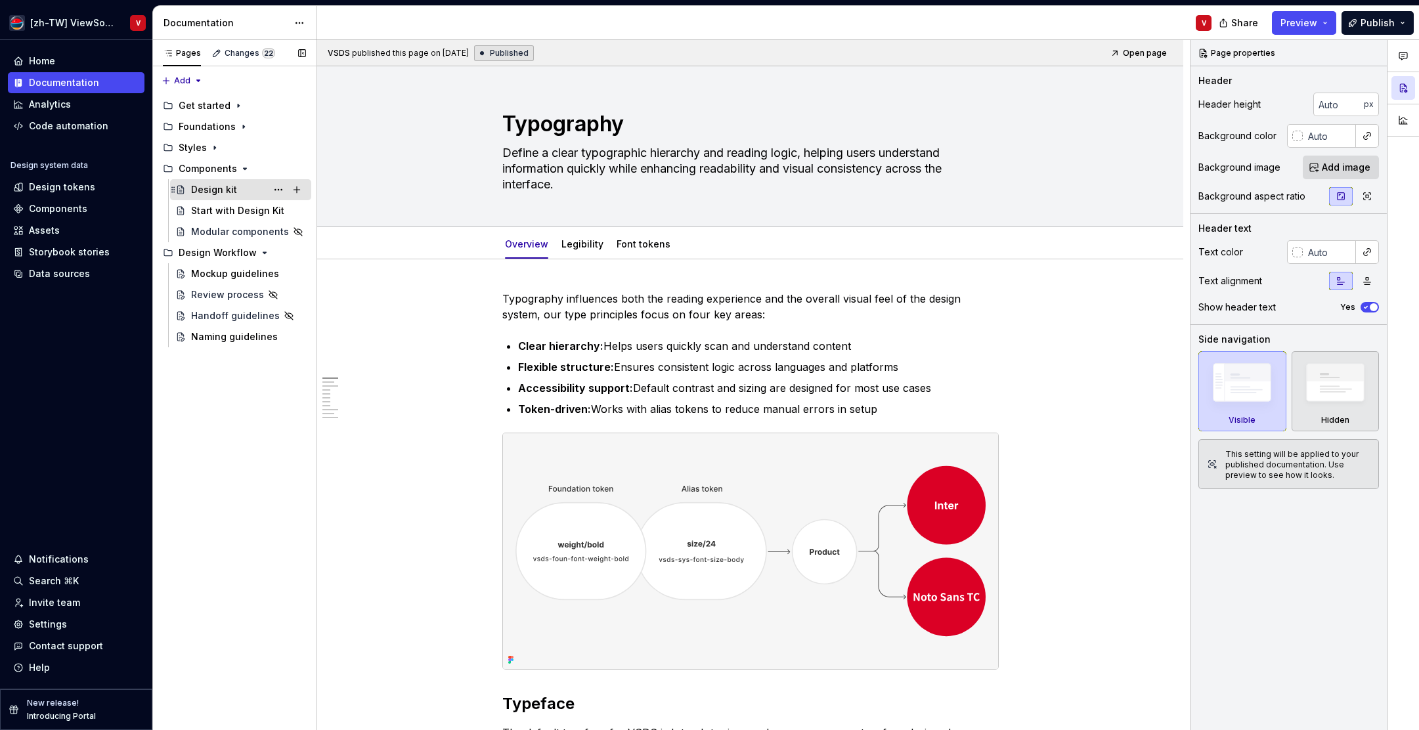
click at [231, 187] on div "Design kit" at bounding box center [214, 189] width 46 height 13
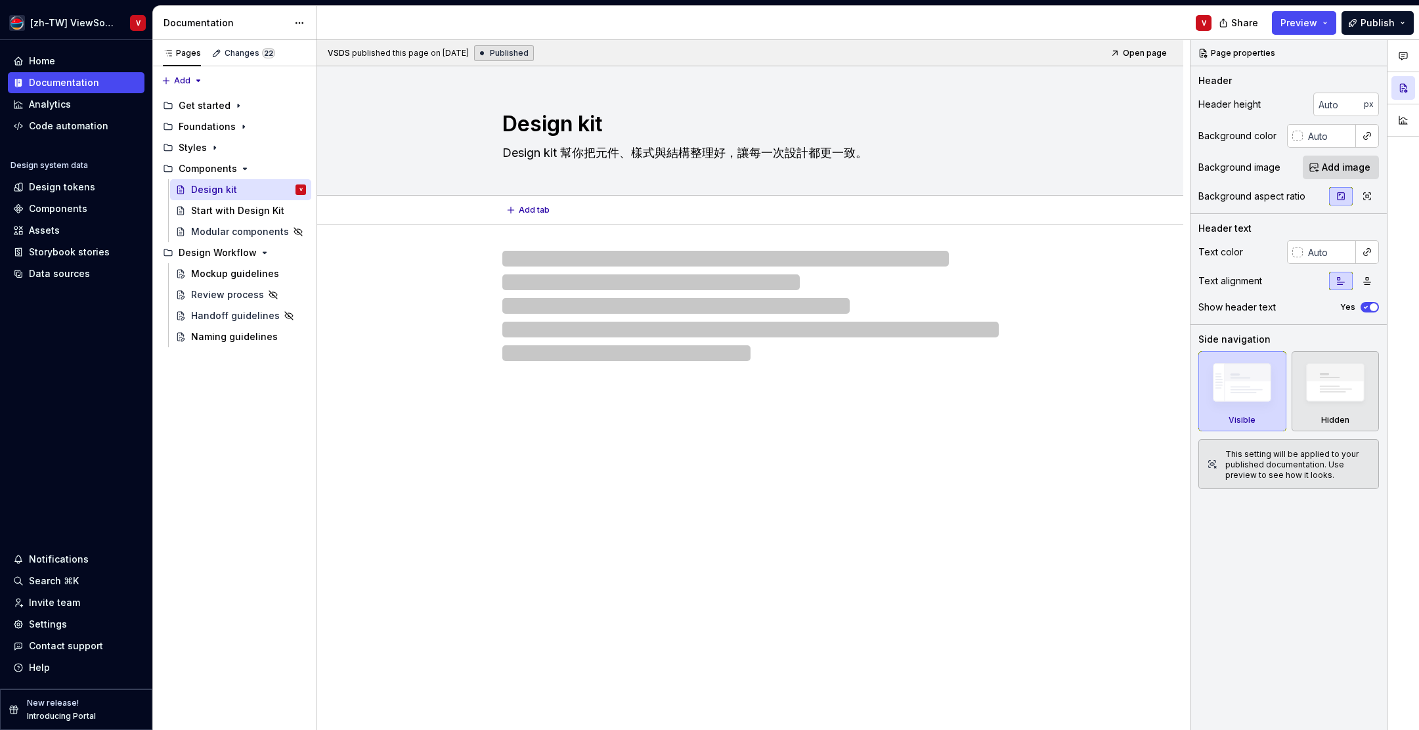
click at [872, 154] on textarea "Design kit 幫你把元件、樣式與結構整理好，讓每一次設計都更一致。" at bounding box center [748, 153] width 497 height 21
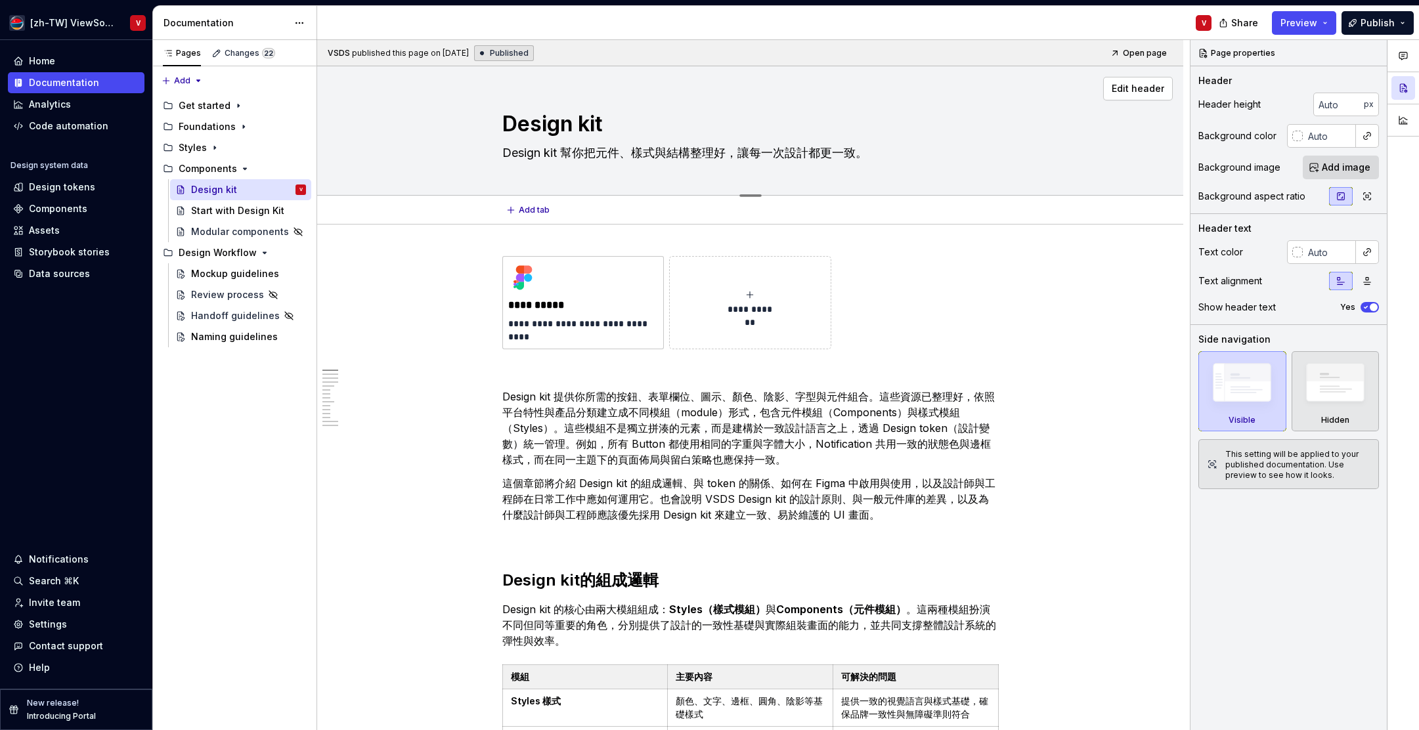
type textarea "*"
type textarea "Design kit 幫你把元件、樣式與結構整理好，讓每一次設計都更一致"
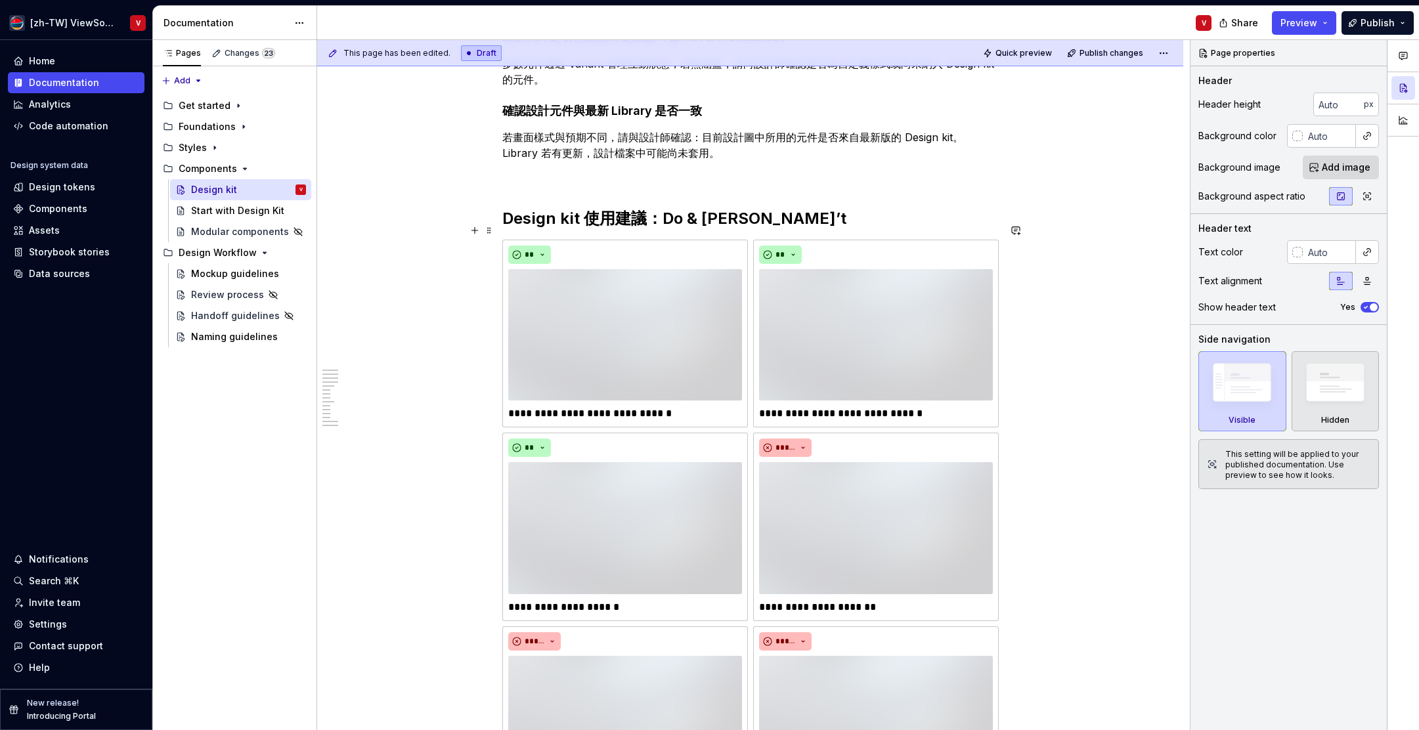
scroll to position [2497, 0]
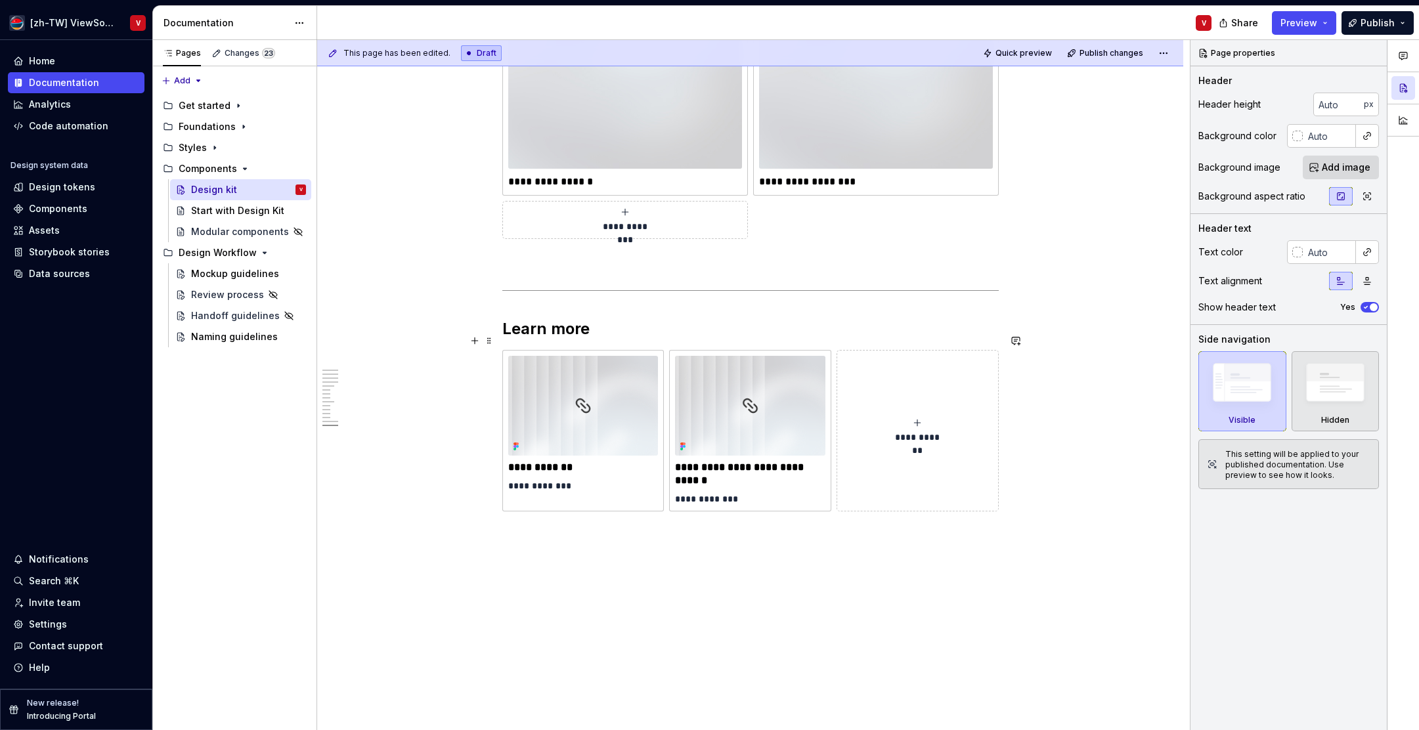
type textarea "*"
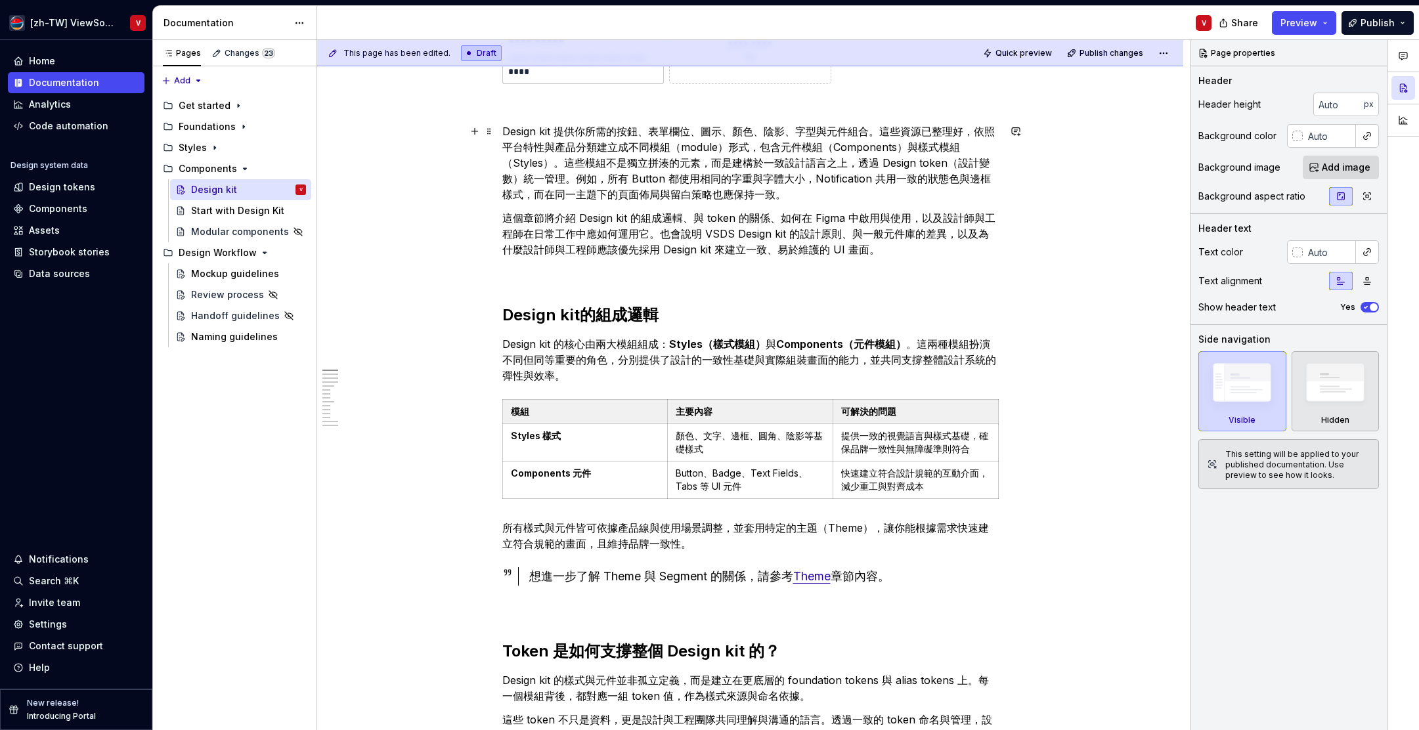
scroll to position [0, 0]
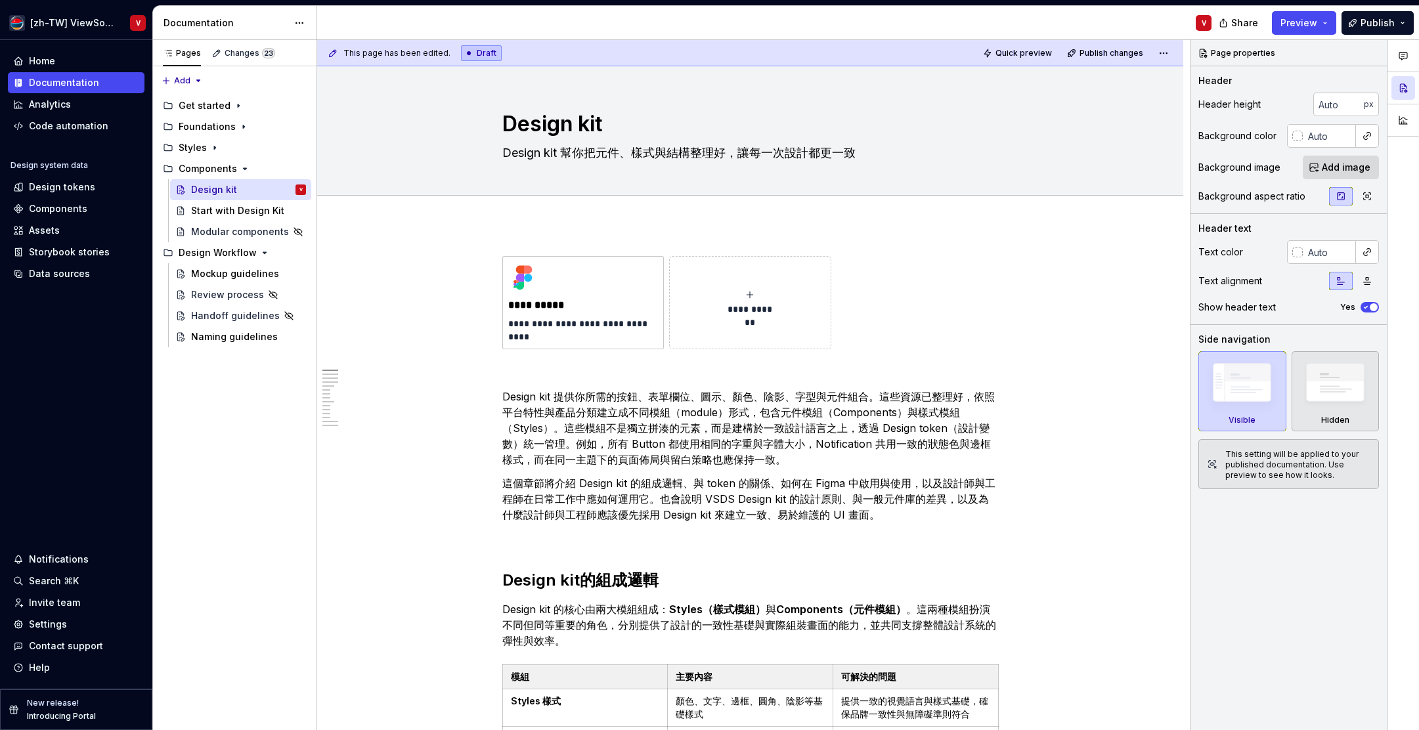
type textarea "Design kit 幫你把元件、樣式與結構整理好，讓每一次設計都更一致"
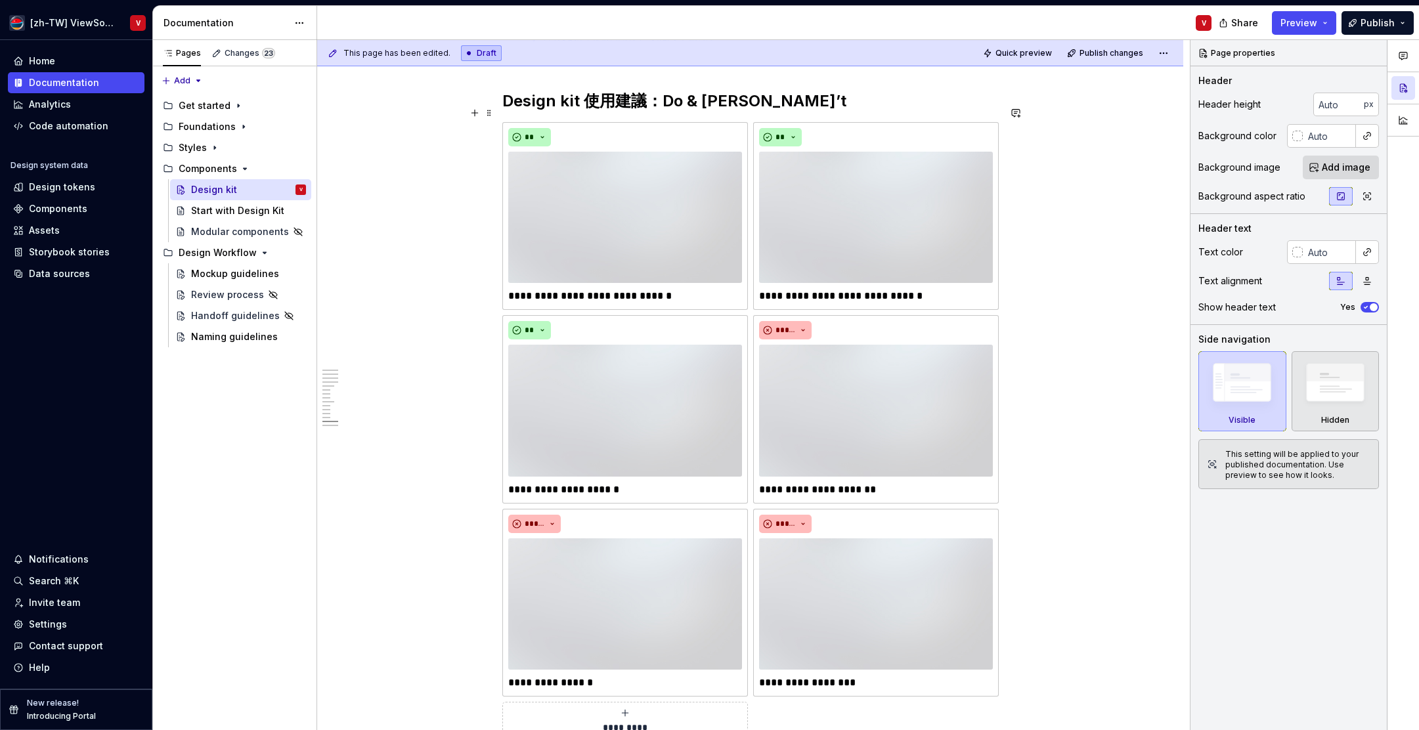
scroll to position [2497, 0]
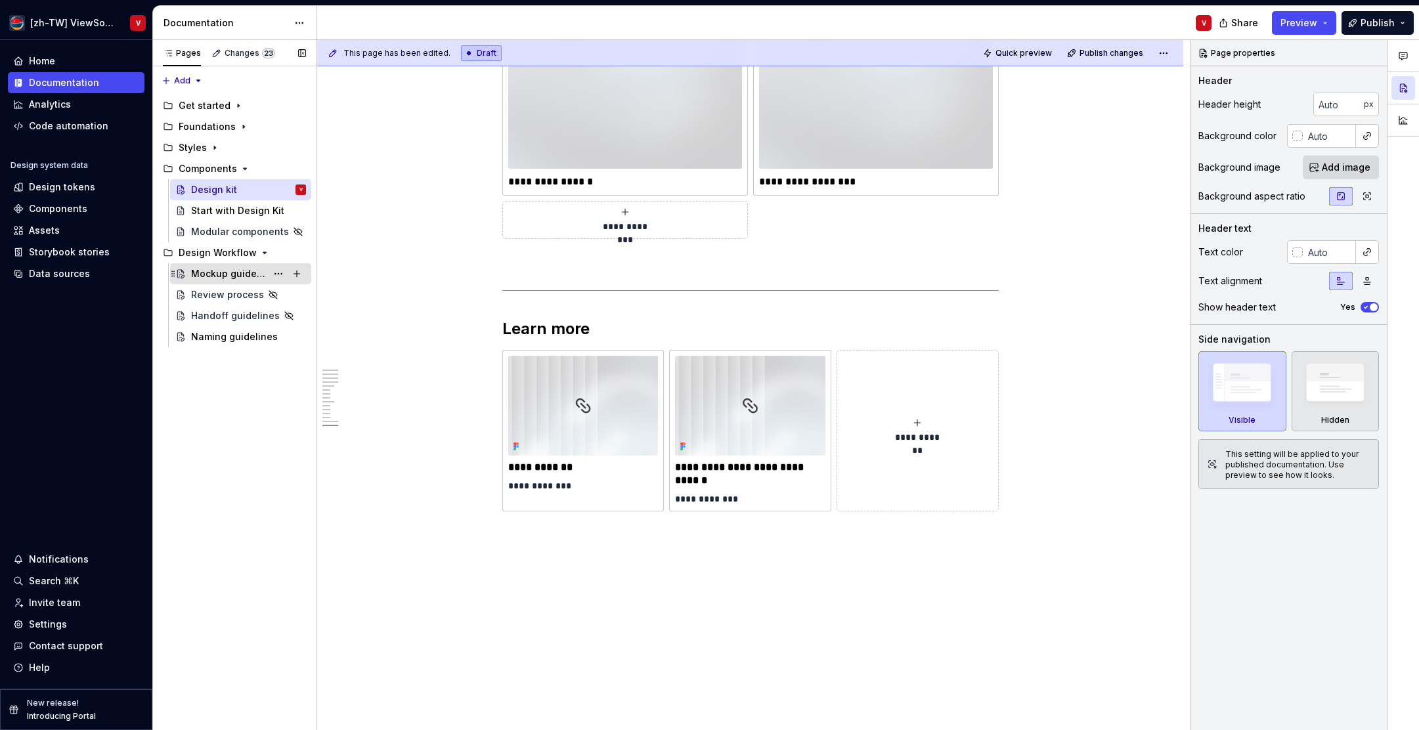
click at [238, 271] on div "Mockup guidelines" at bounding box center [229, 273] width 76 height 13
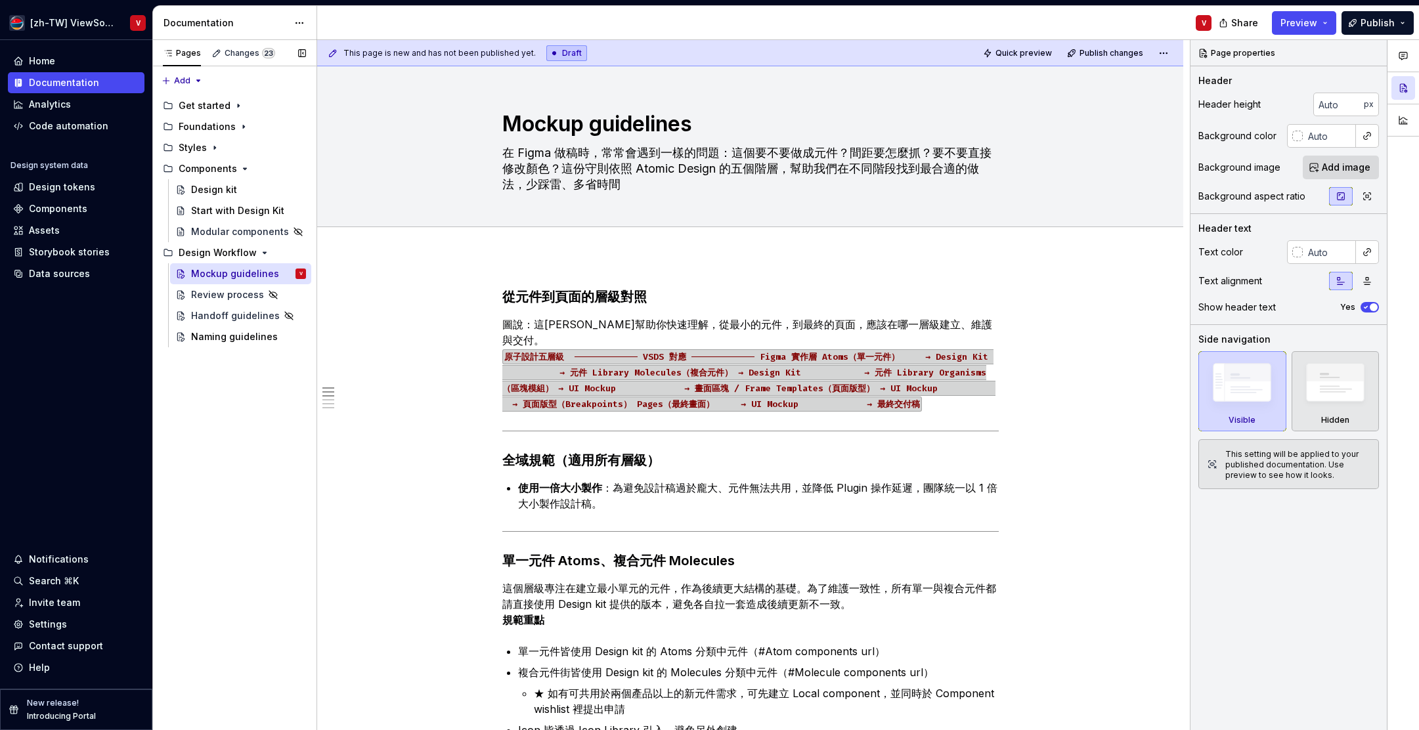
click at [0, 0] on button "Page tree" at bounding box center [0, 0] width 0 height 0
drag, startPoint x: 198, startPoint y: 452, endPoint x: 225, endPoint y: 376, distance: 80.6
click at [198, 452] on div "Pages Changes 23 Add Accessibility guide for tree Page tree. Navigate the tree …" at bounding box center [234, 385] width 164 height 691
click at [279, 272] on button "Page tree" at bounding box center [278, 274] width 18 height 18
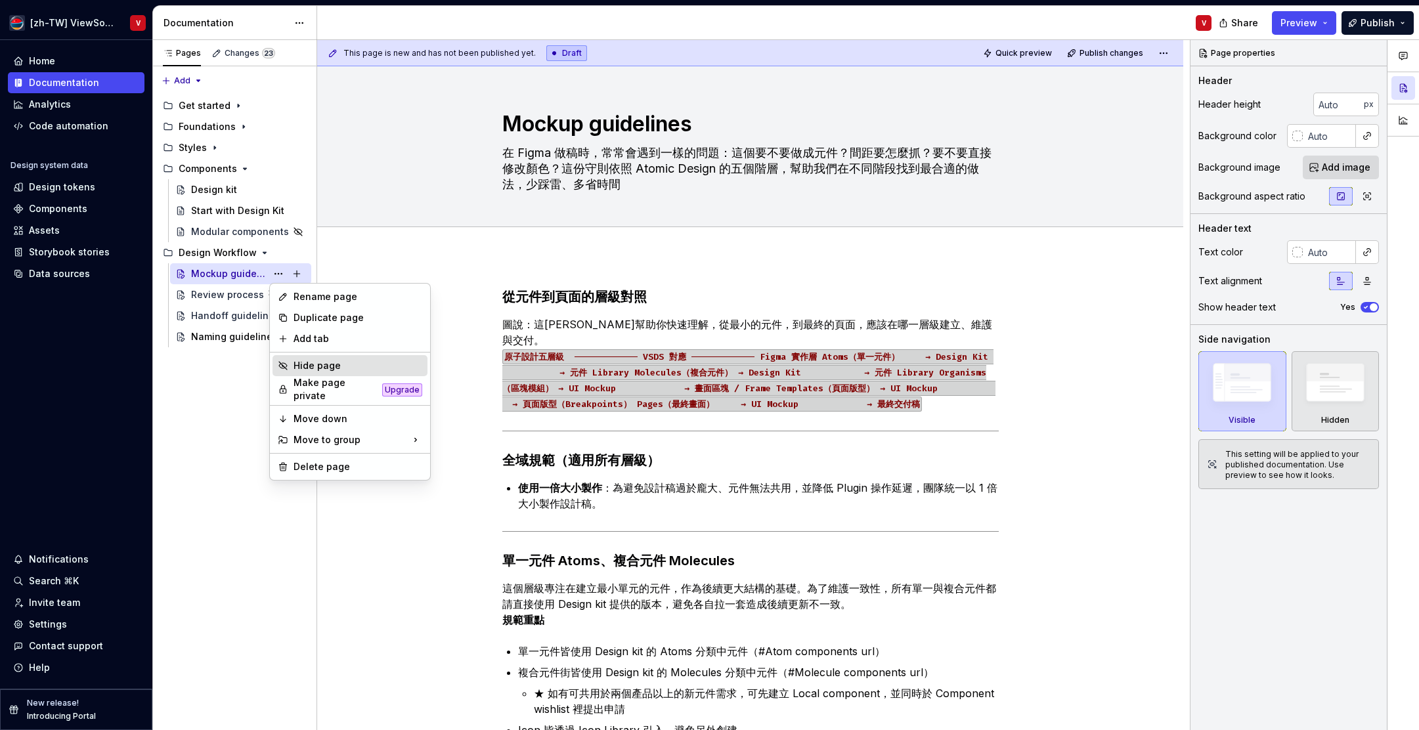
click at [313, 364] on div "Hide page" at bounding box center [358, 365] width 129 height 13
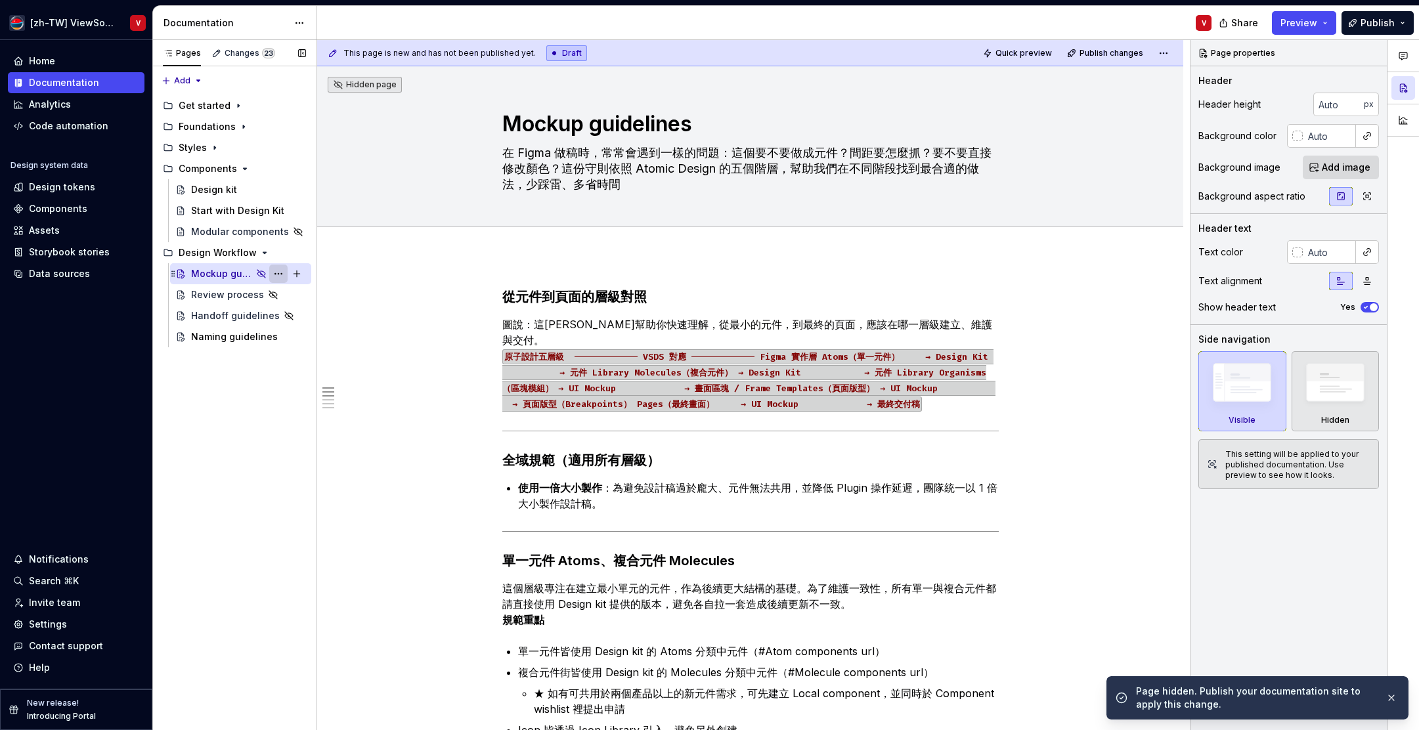
click at [277, 273] on button "Page tree" at bounding box center [278, 274] width 18 height 18
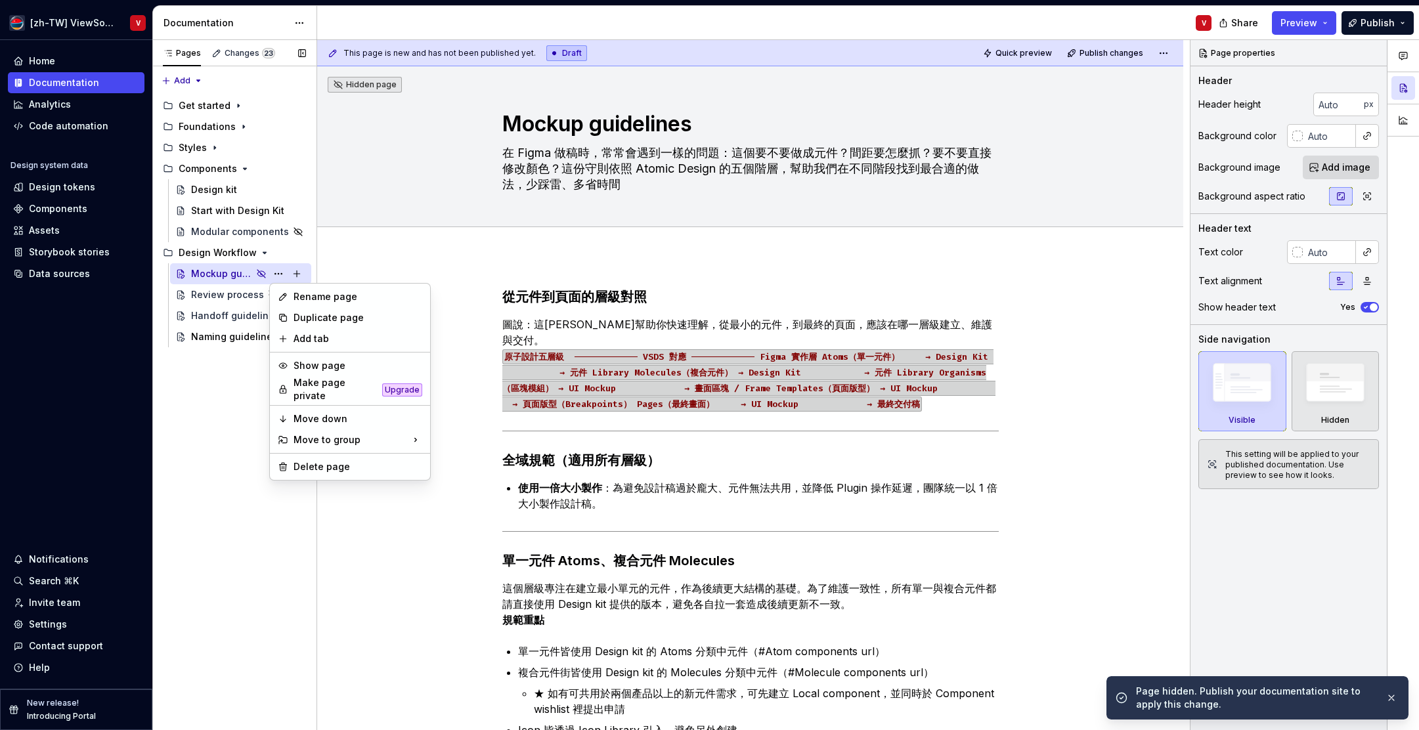
click at [230, 458] on div "Pages Changes 23 Add Accessibility guide for tree Page tree. Navigate the tree …" at bounding box center [234, 385] width 164 height 691
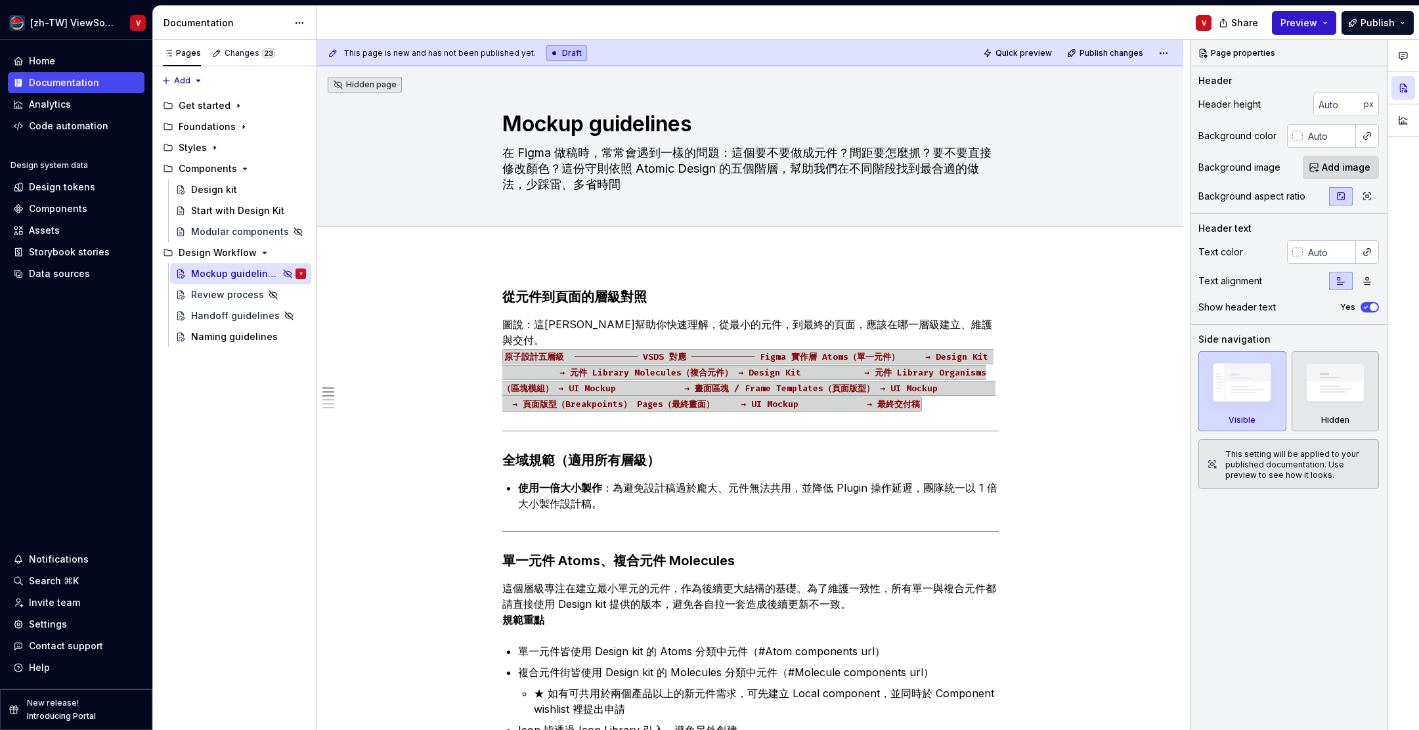
click at [1306, 24] on span "Preview" at bounding box center [1299, 22] width 37 height 13
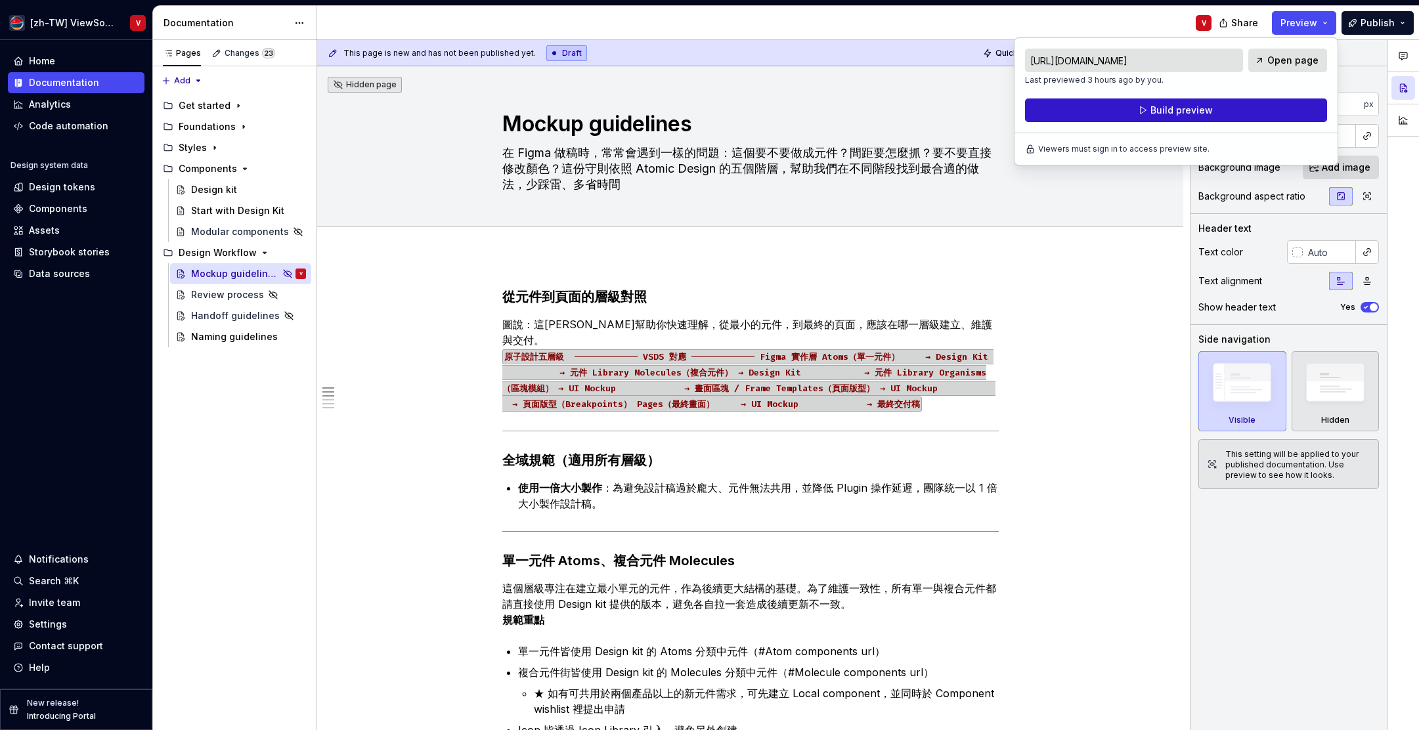
click at [1167, 108] on span "Build preview" at bounding box center [1182, 110] width 62 height 13
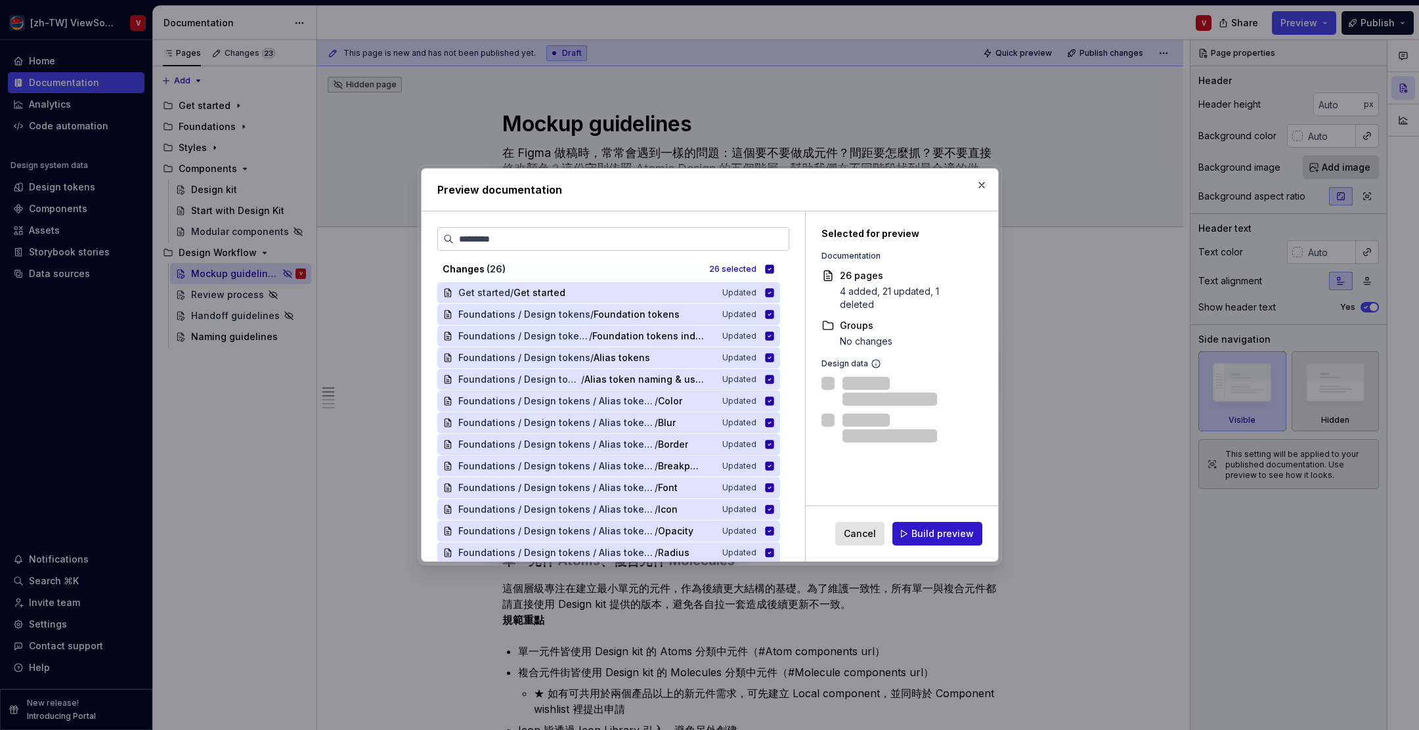
click at [930, 533] on span "Build preview" at bounding box center [943, 533] width 62 height 13
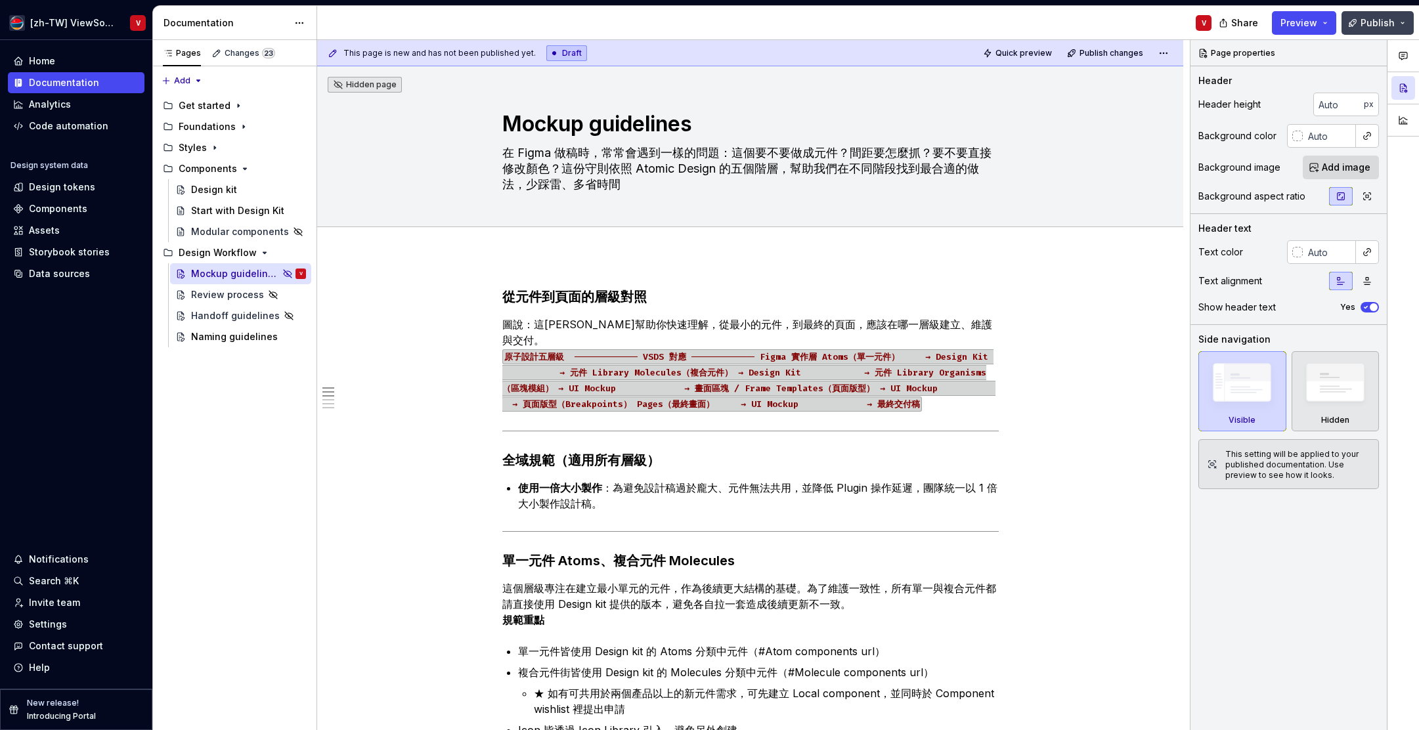
click at [1377, 22] on span "Publish" at bounding box center [1378, 22] width 34 height 13
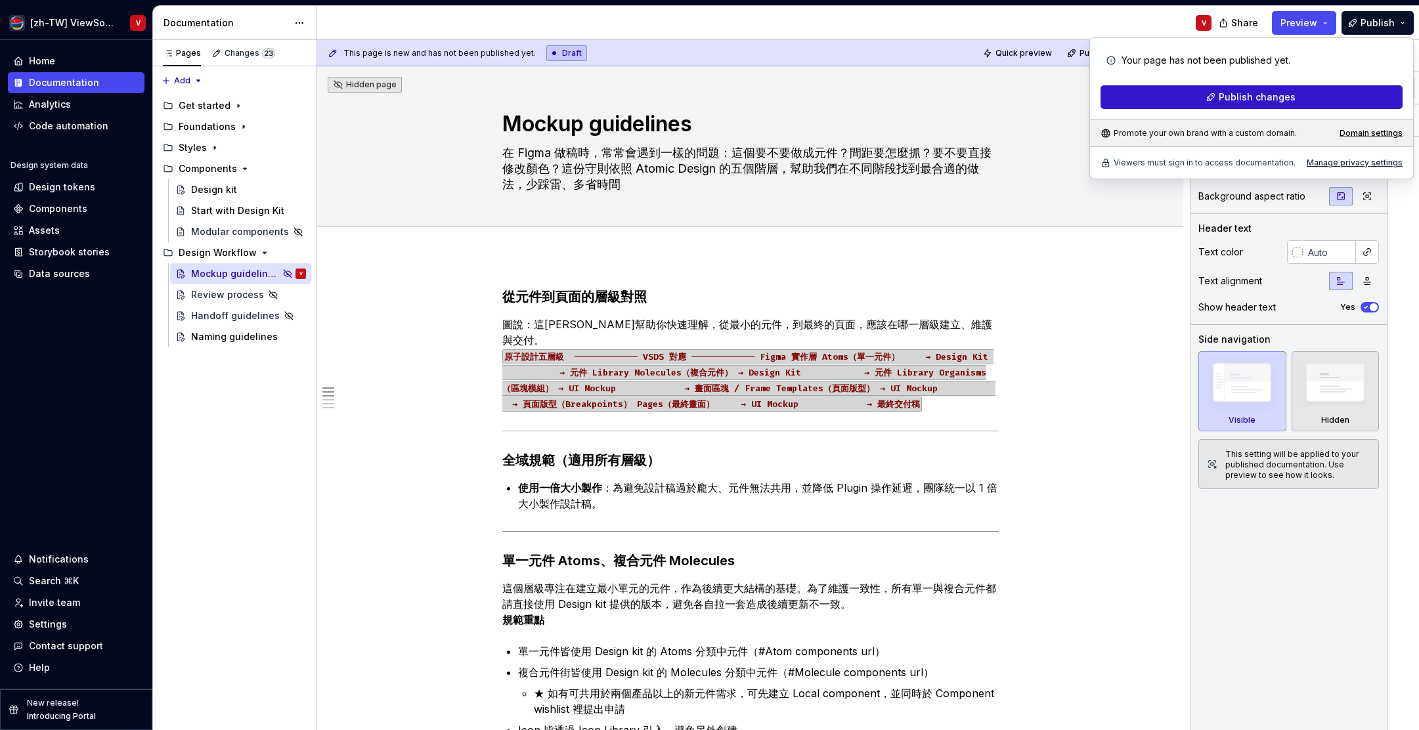
click at [1253, 97] on span "Publish changes" at bounding box center [1257, 97] width 77 height 13
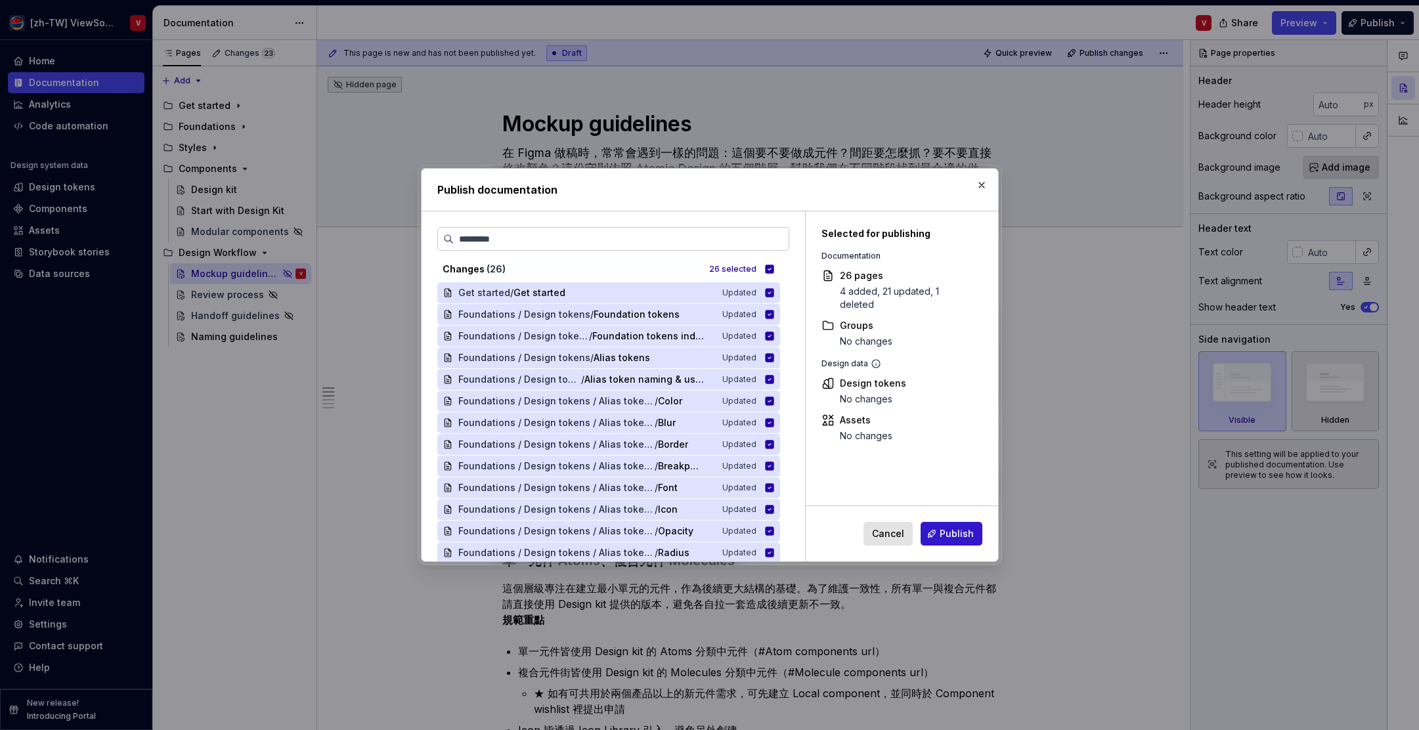
click at [949, 535] on span "Publish" at bounding box center [957, 533] width 34 height 13
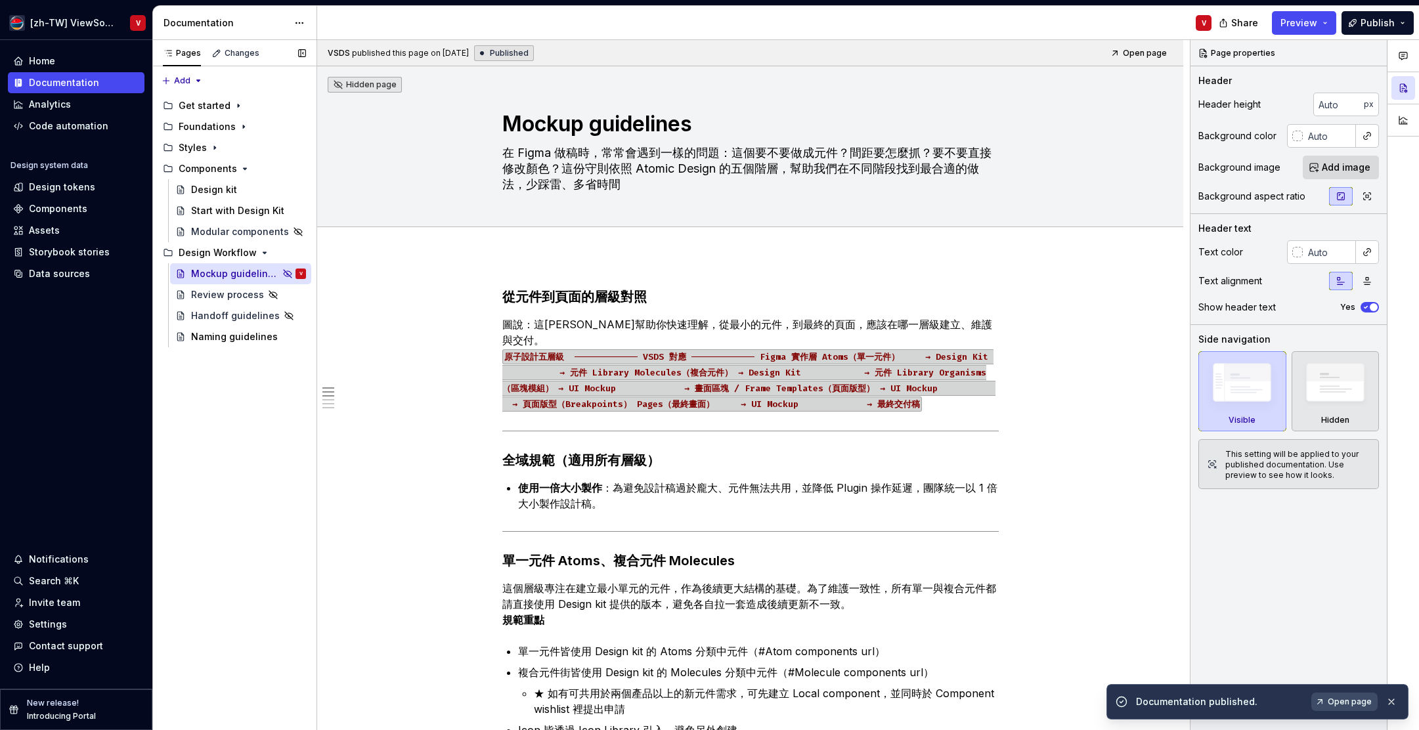
click at [0, 0] on button "Page tree" at bounding box center [0, 0] width 0 height 0
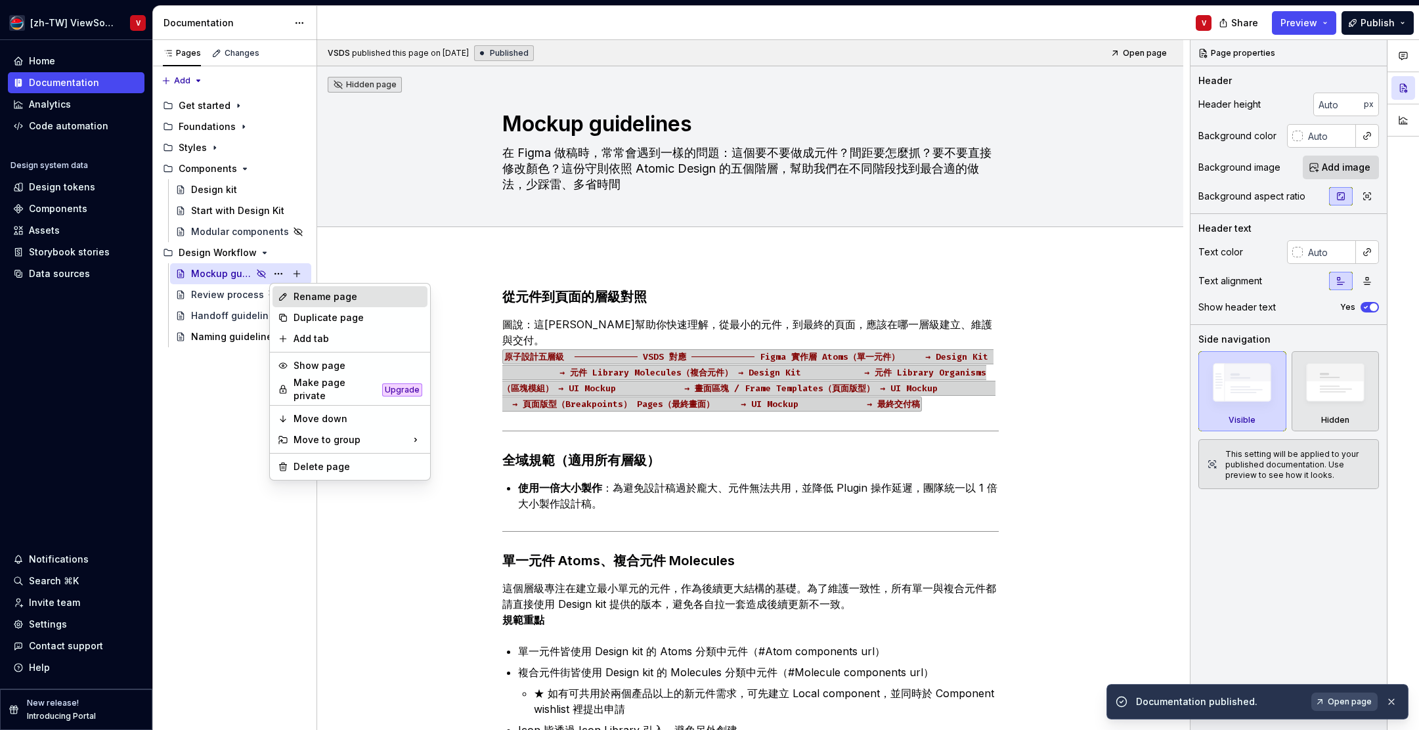
click at [320, 297] on div "Rename page" at bounding box center [358, 296] width 129 height 13
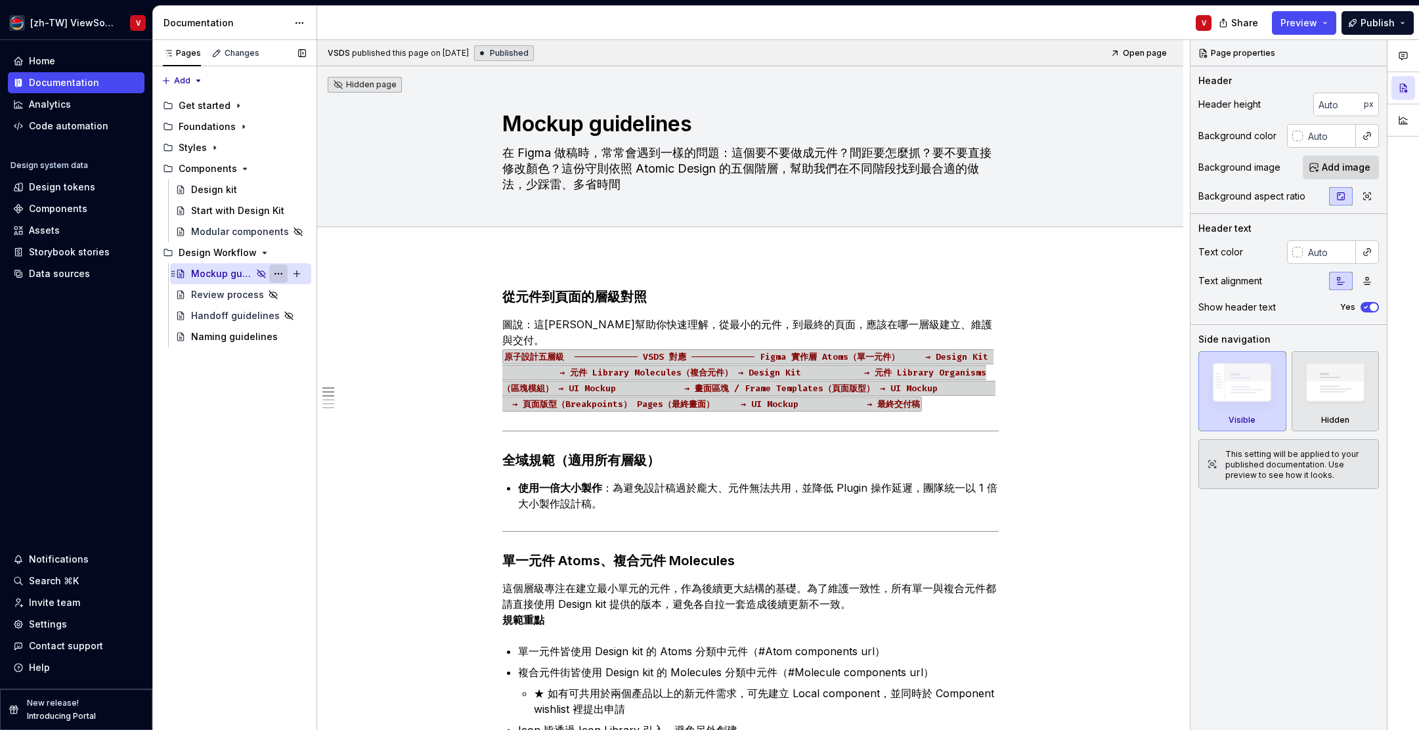
click at [279, 274] on button "Page tree" at bounding box center [278, 274] width 18 height 18
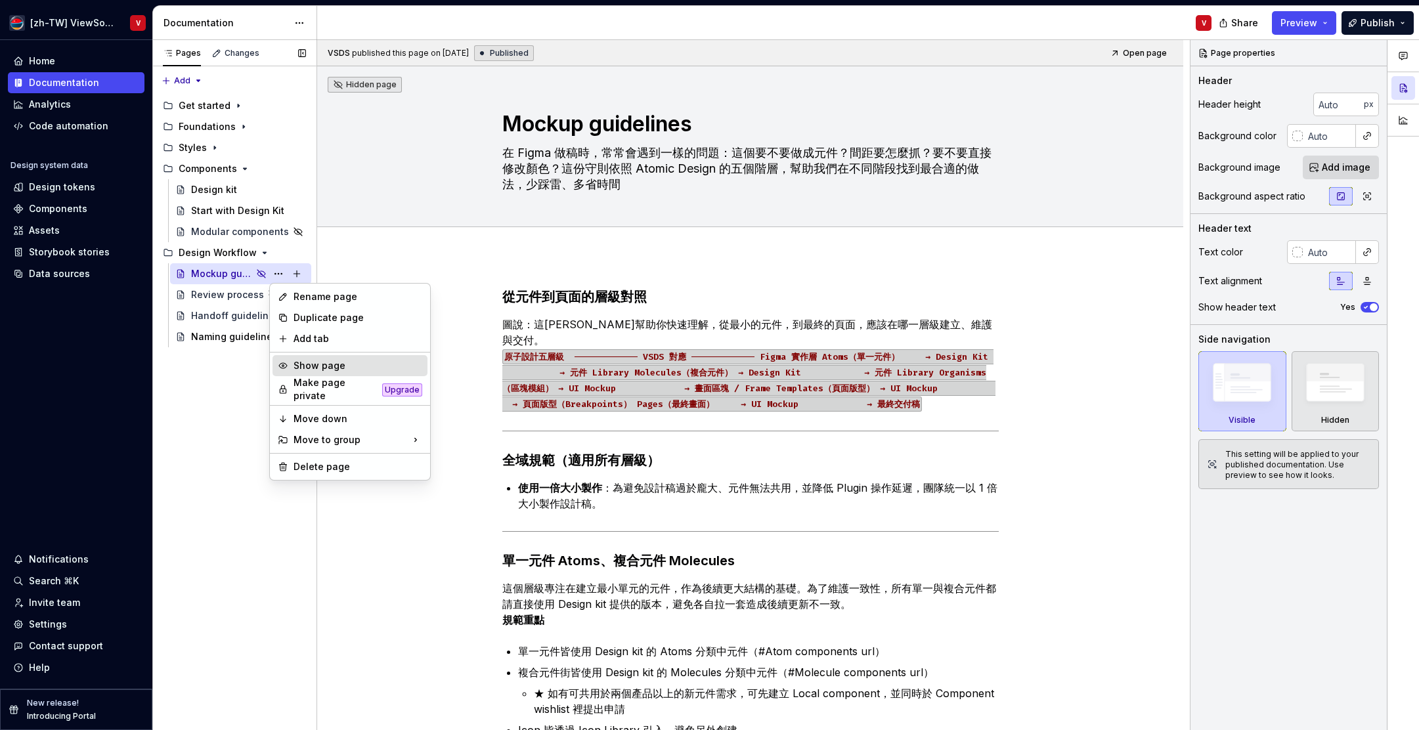
click at [303, 361] on div "Show page" at bounding box center [358, 365] width 129 height 13
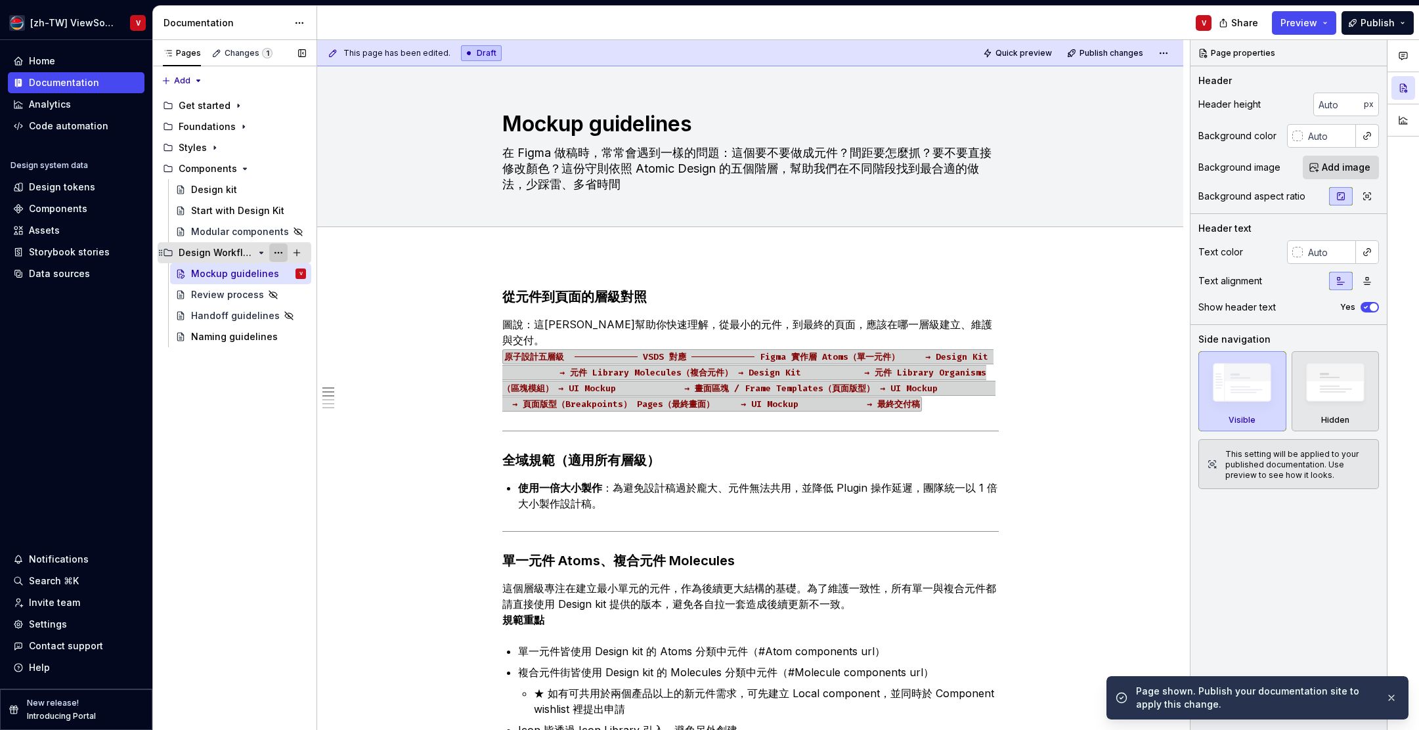
click at [275, 252] on button "Page tree" at bounding box center [278, 253] width 18 height 18
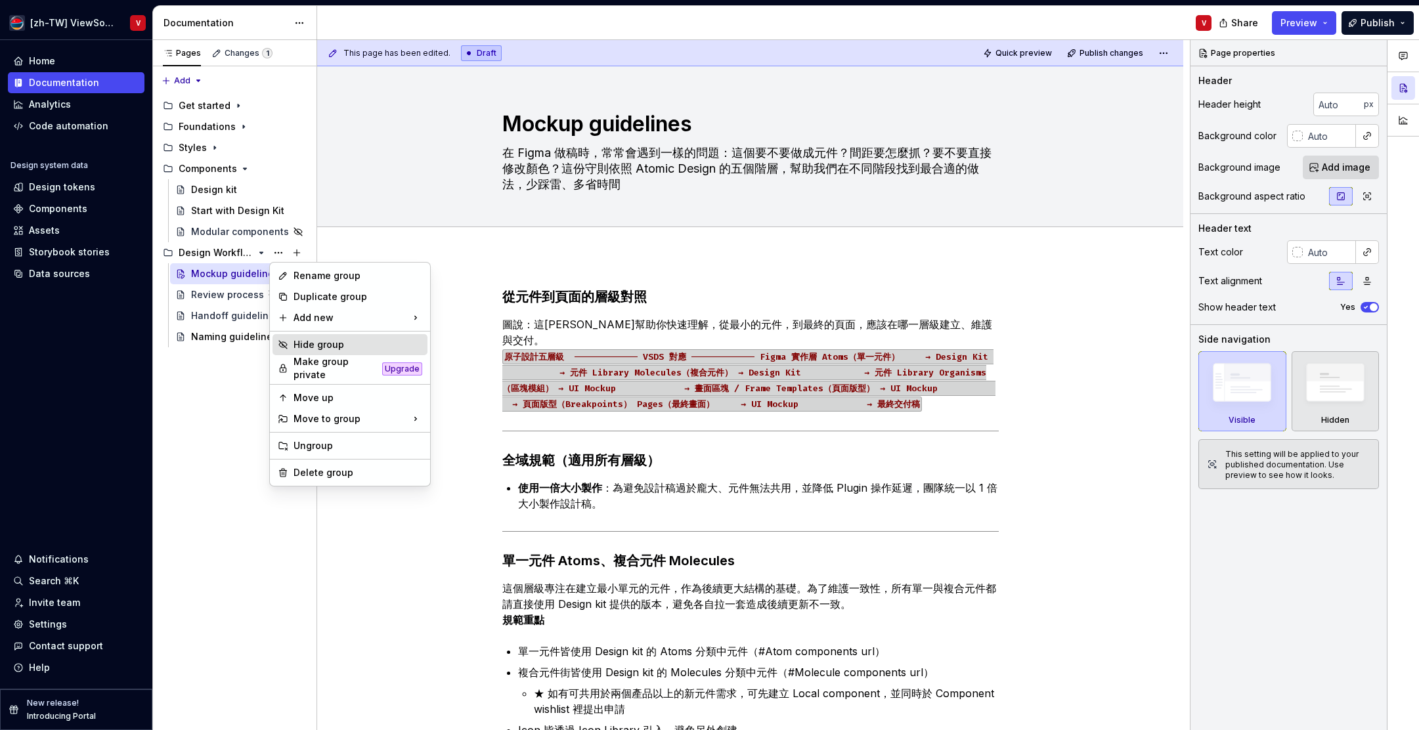
click at [306, 342] on div "Hide group" at bounding box center [358, 344] width 129 height 13
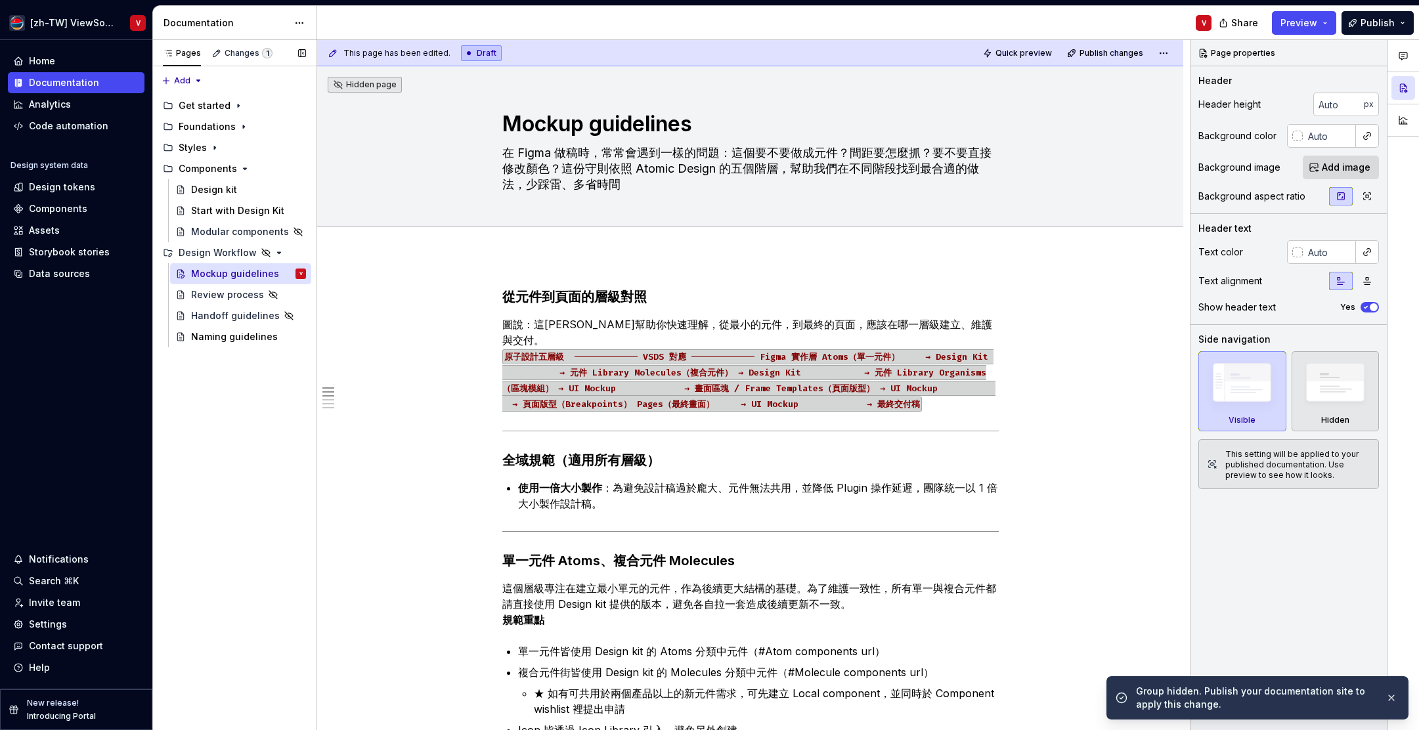
click at [0, 0] on button "Page tree" at bounding box center [0, 0] width 0 height 0
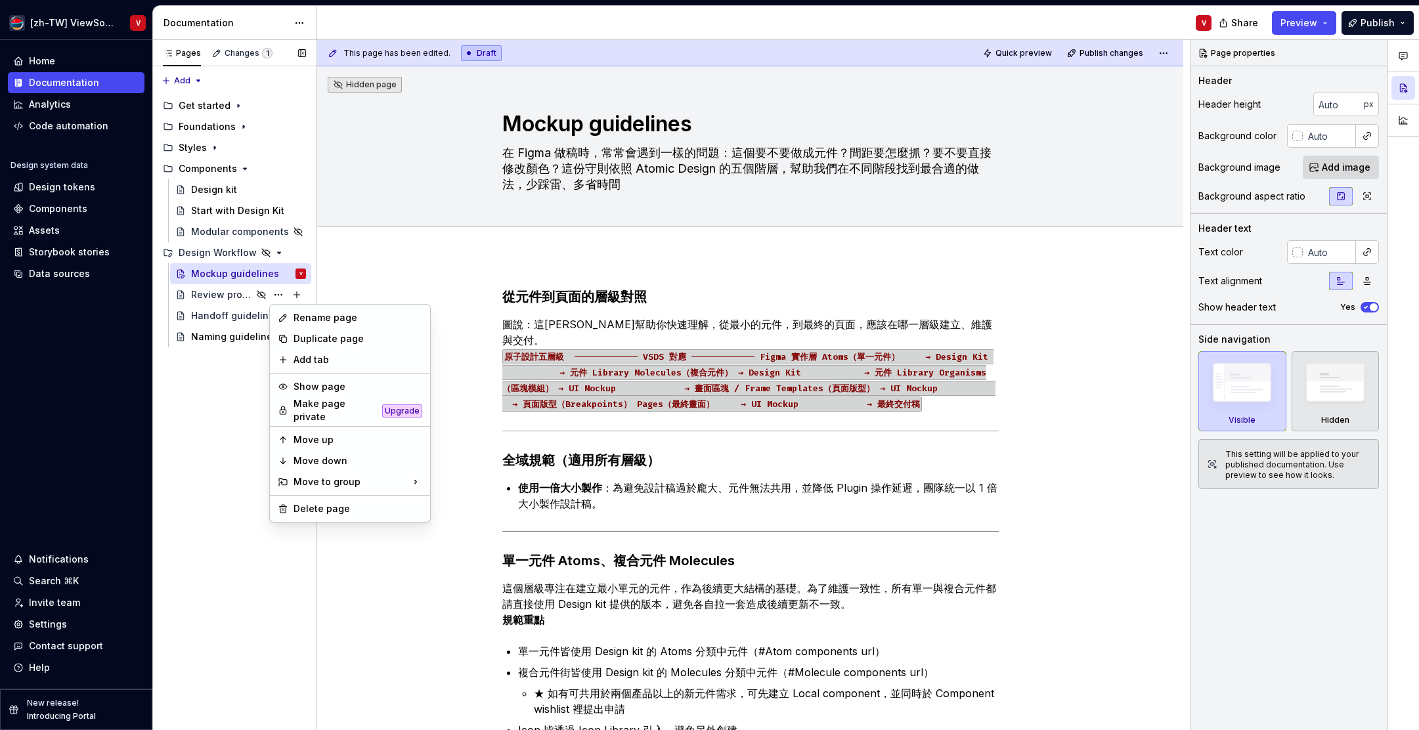
click at [239, 424] on div "Pages Changes 1 Add Accessibility guide for tree Page tree. Navigate the tree w…" at bounding box center [234, 385] width 164 height 691
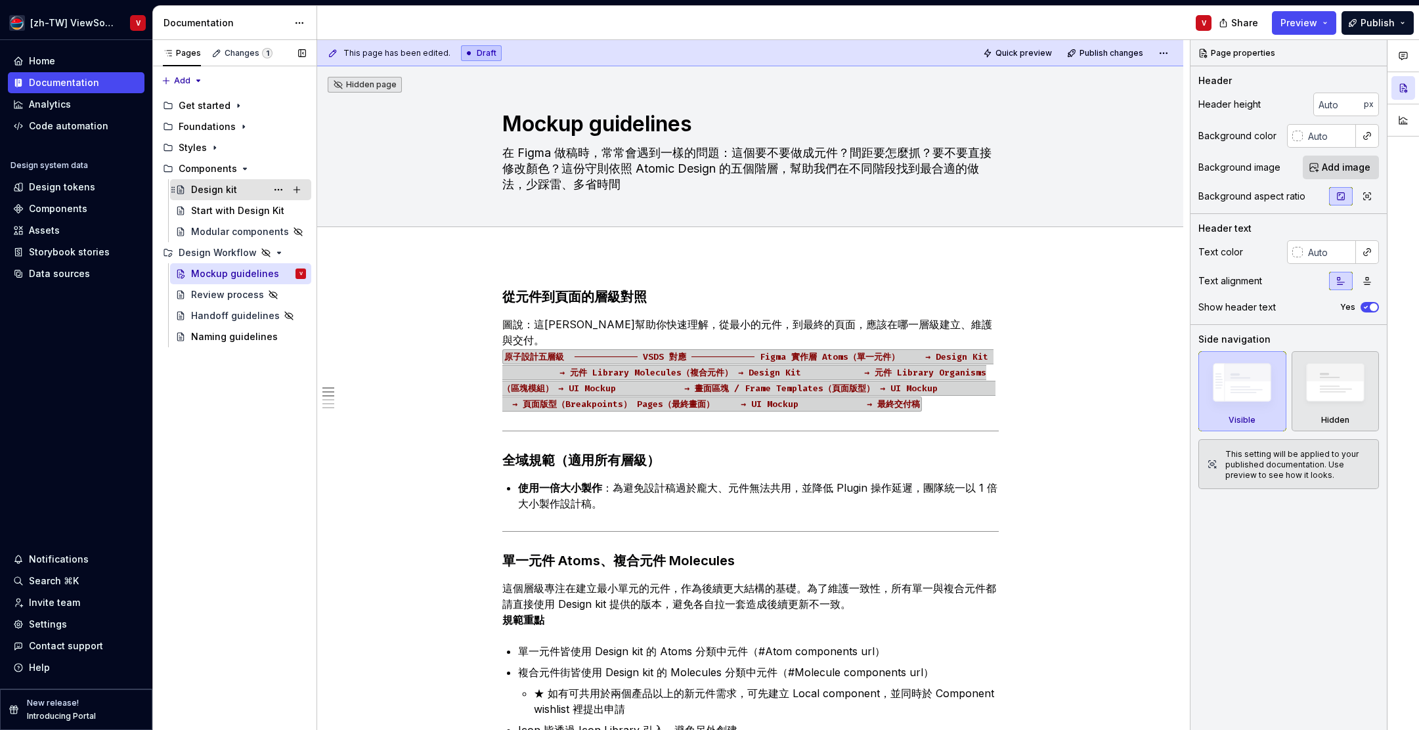
click at [225, 188] on div "Design kit" at bounding box center [214, 189] width 46 height 13
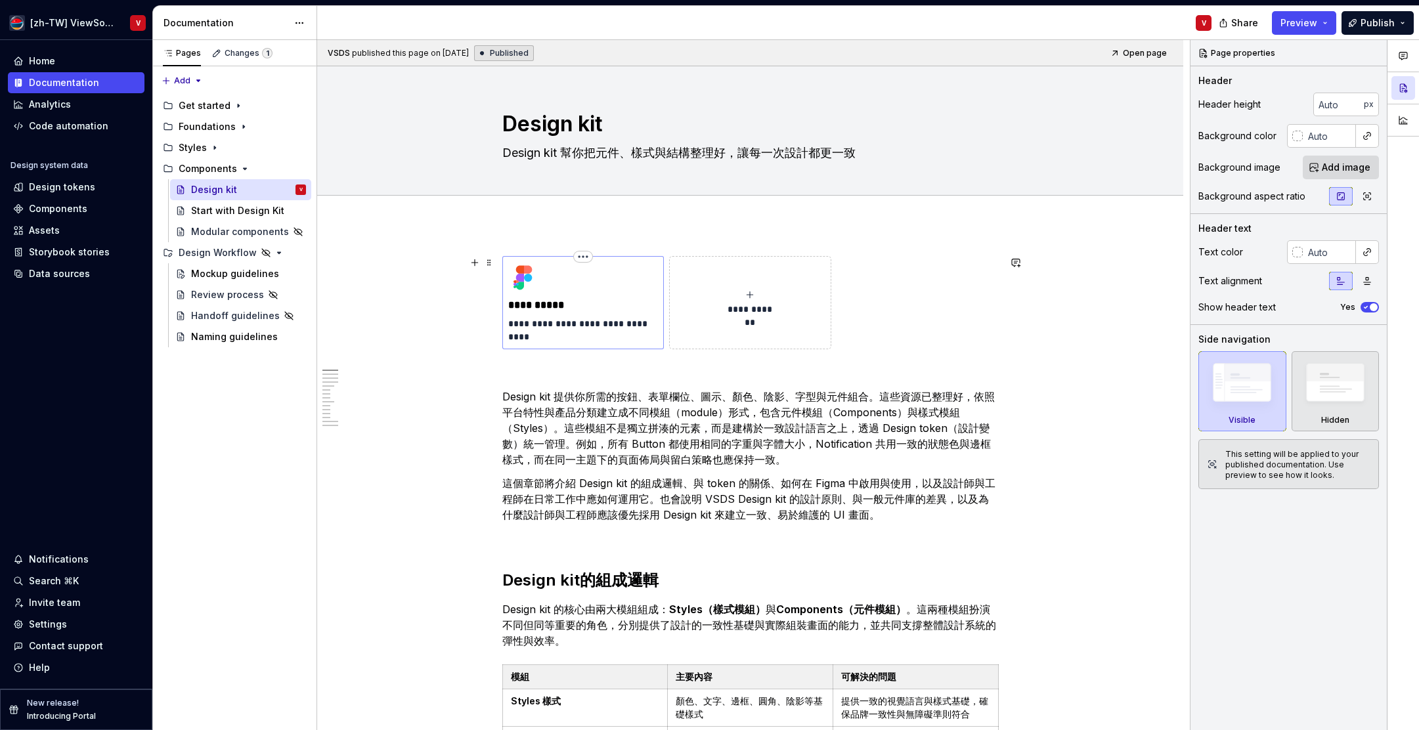
click at [529, 272] on img at bounding box center [524, 278] width 32 height 32
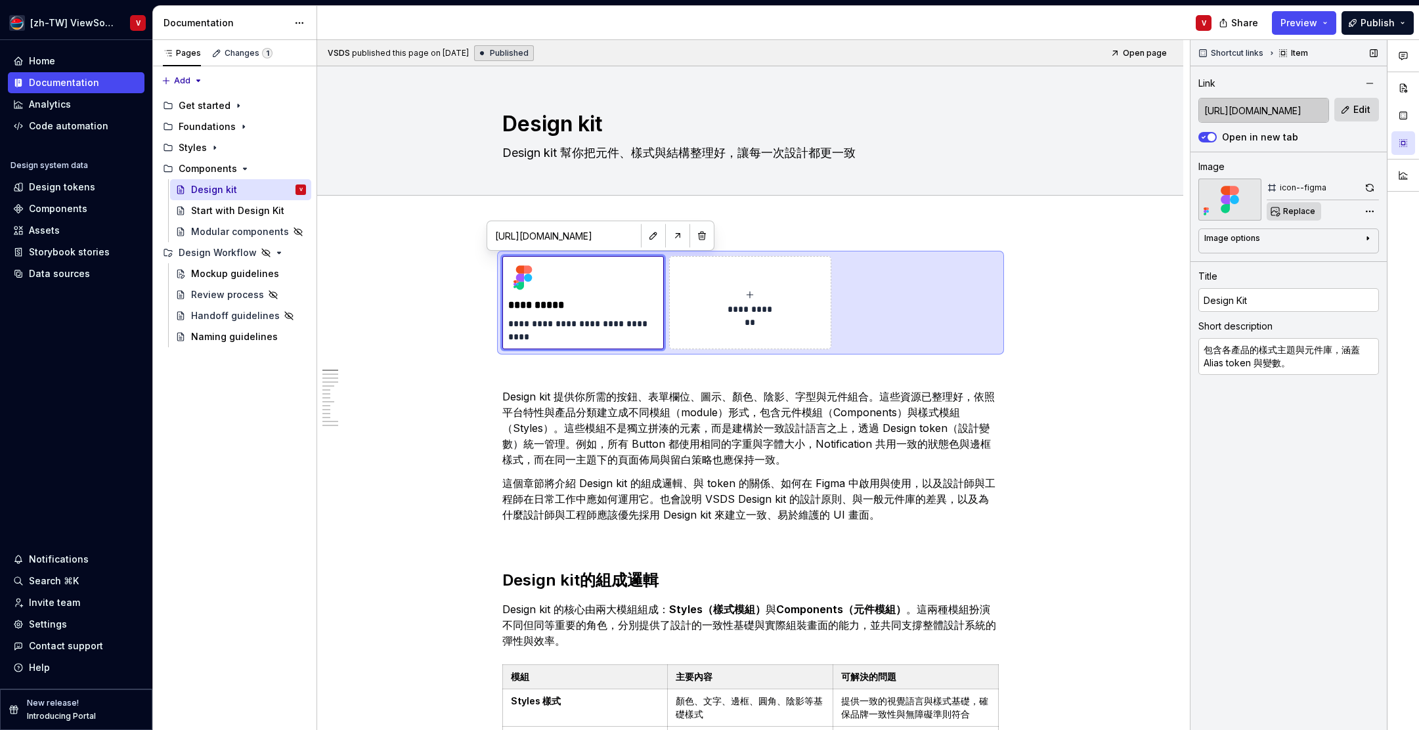
click at [1297, 212] on span "Replace" at bounding box center [1300, 211] width 32 height 11
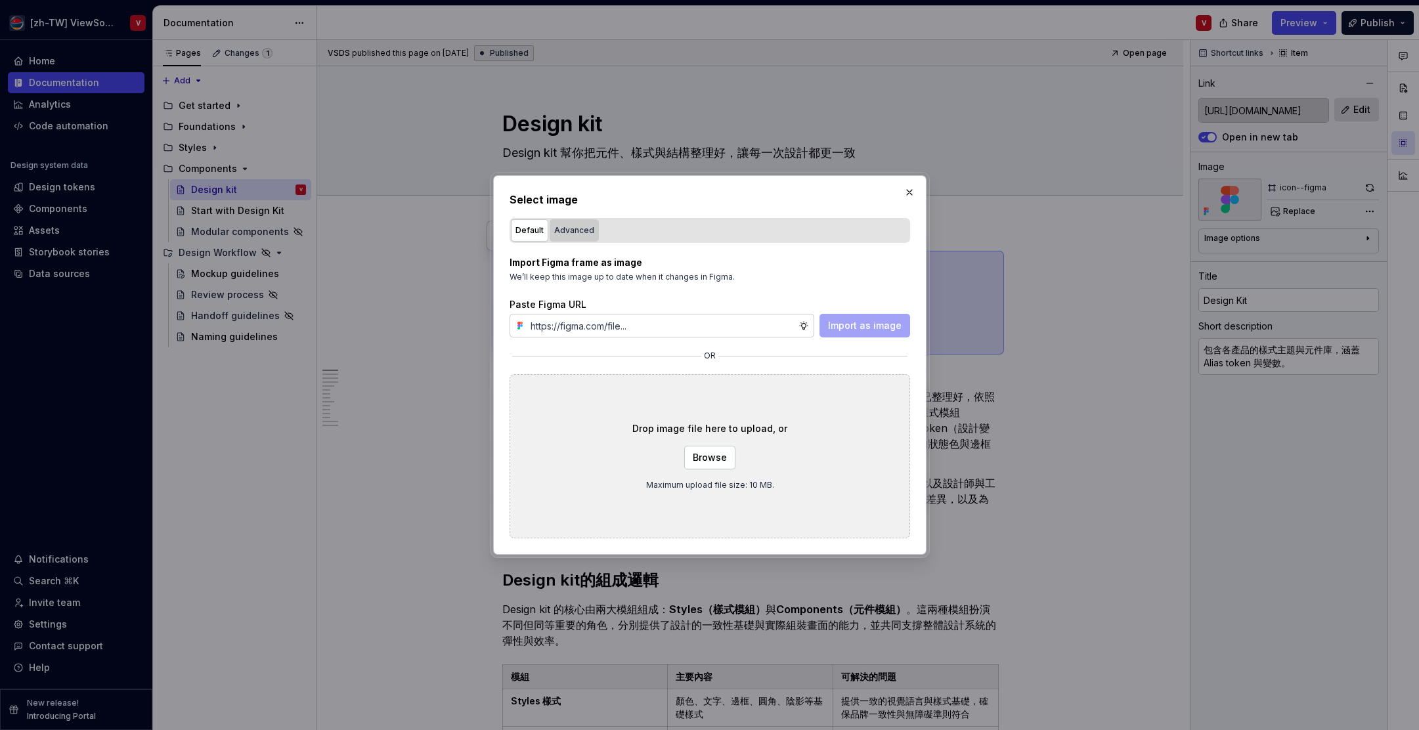
click at [575, 233] on div "Advanced" at bounding box center [574, 230] width 40 height 13
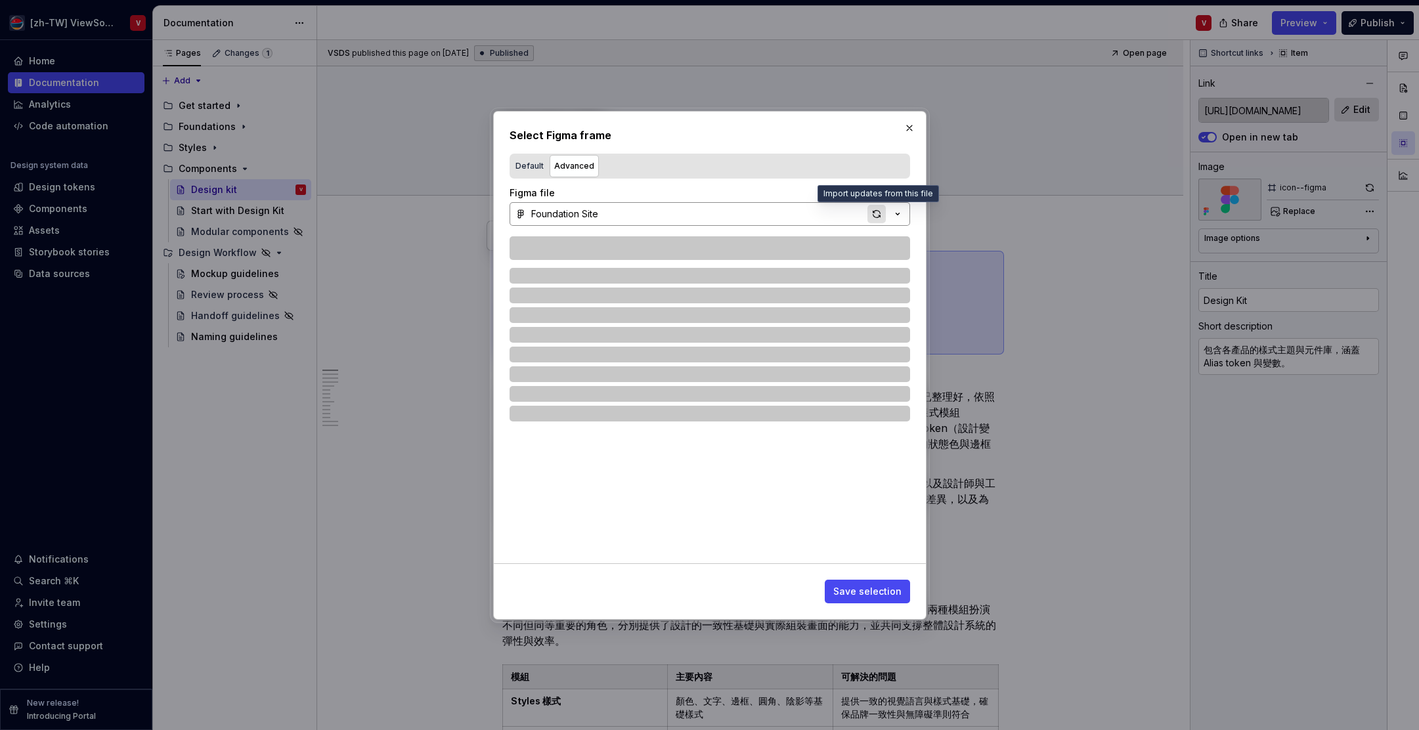
click at [879, 212] on div "button" at bounding box center [877, 214] width 18 height 18
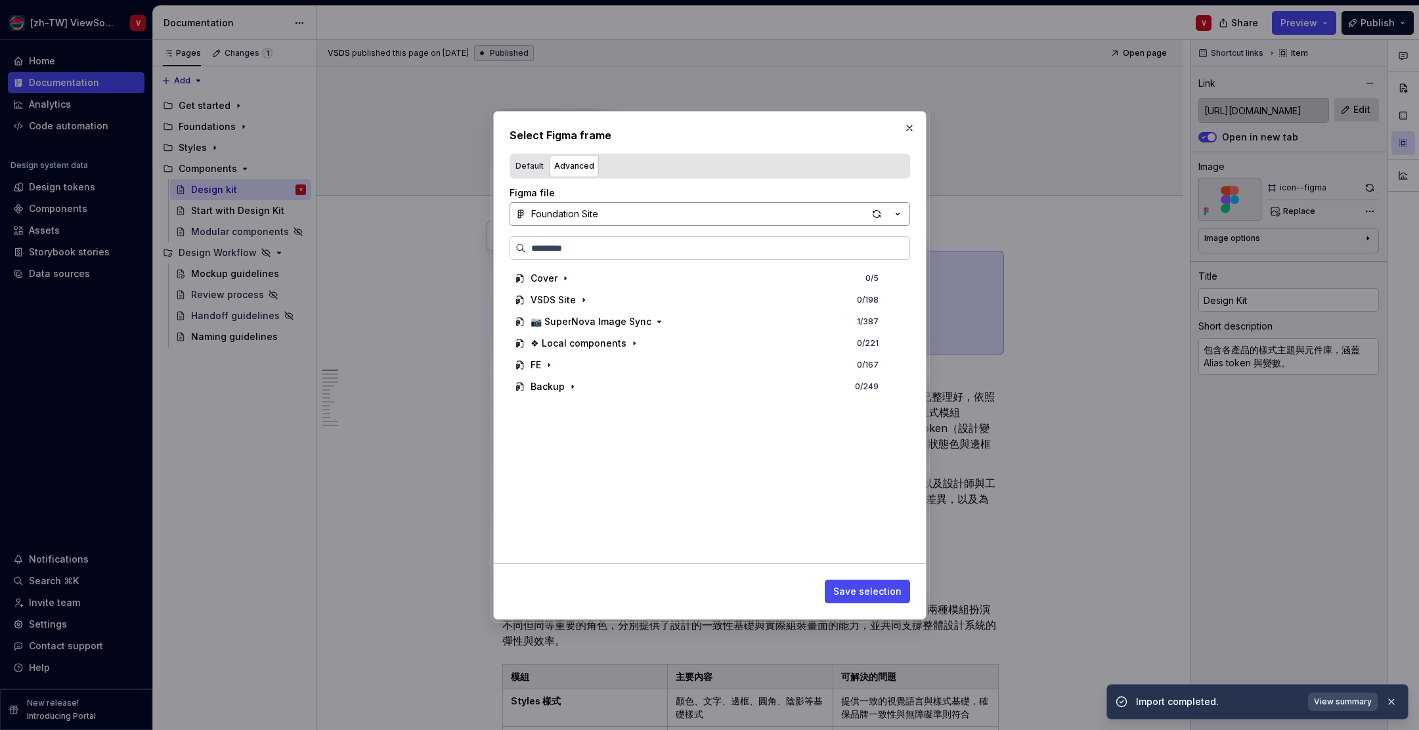
drag, startPoint x: 881, startPoint y: 591, endPoint x: 867, endPoint y: 522, distance: 70.3
click at [880, 592] on span "Save selection" at bounding box center [868, 591] width 68 height 13
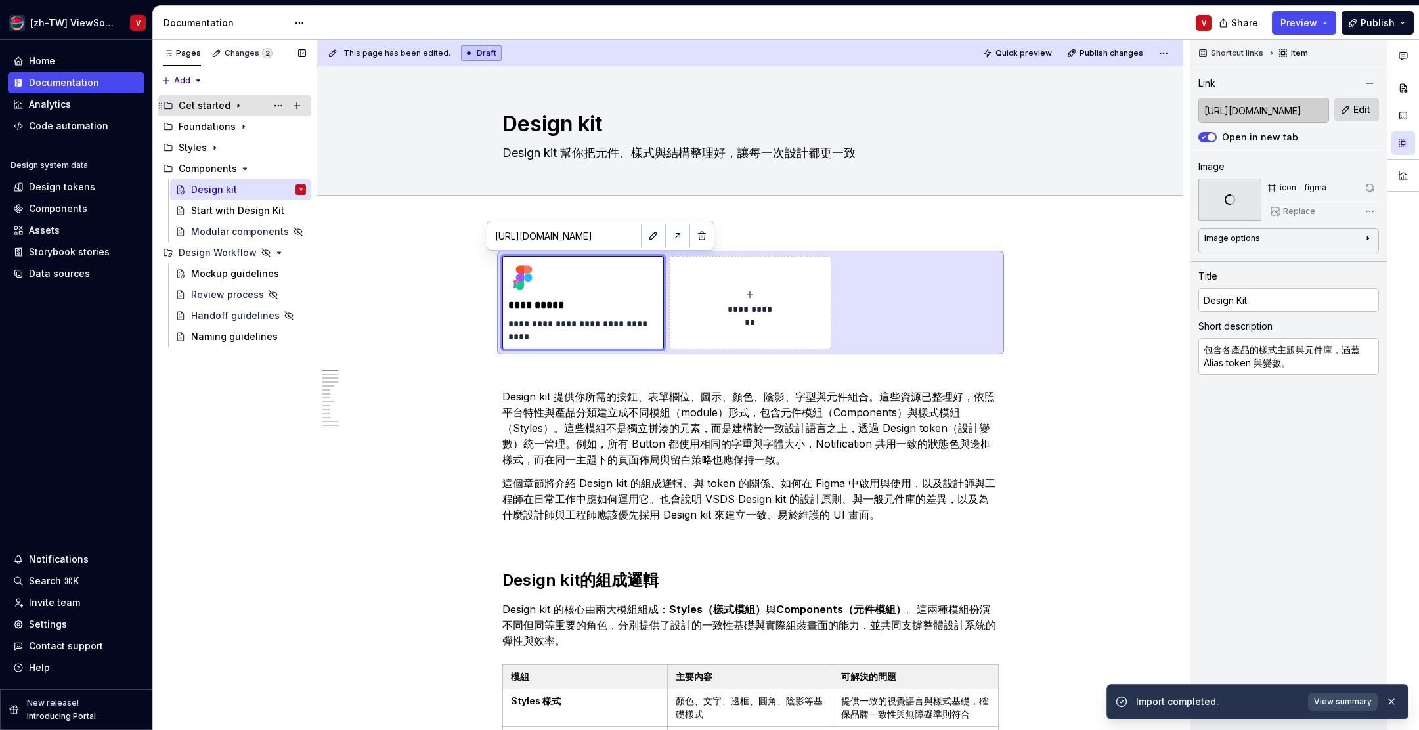
click at [234, 102] on icon "Page tree" at bounding box center [238, 105] width 11 height 11
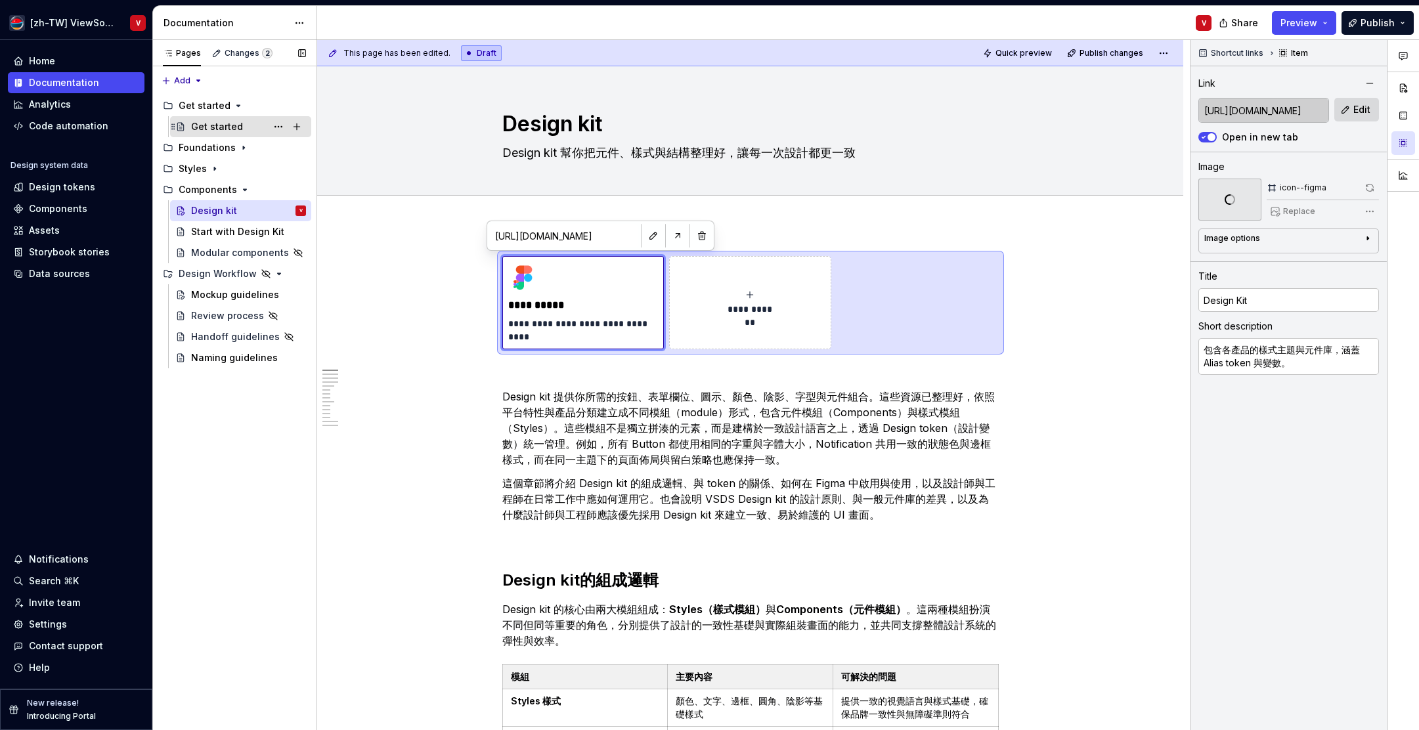
click at [233, 123] on div "Get started" at bounding box center [217, 126] width 52 height 13
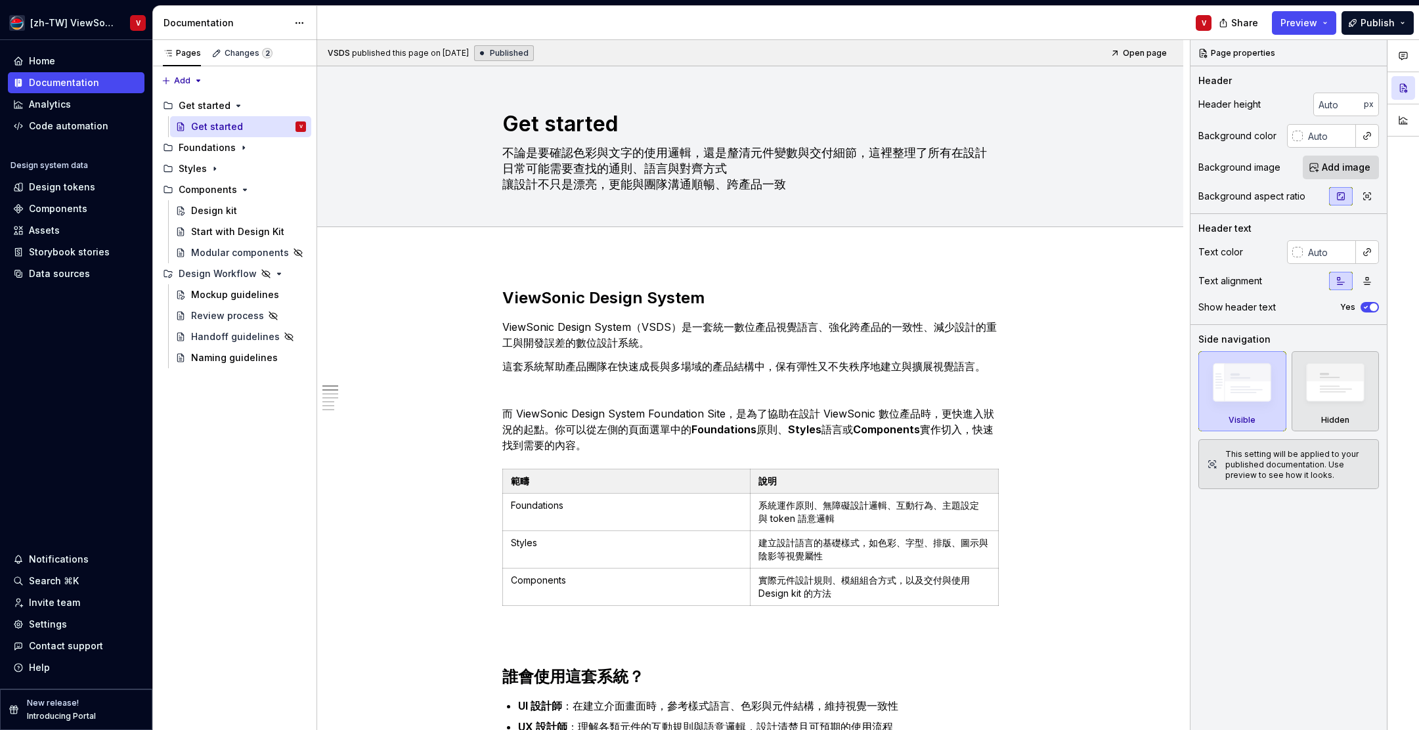
type textarea "*"
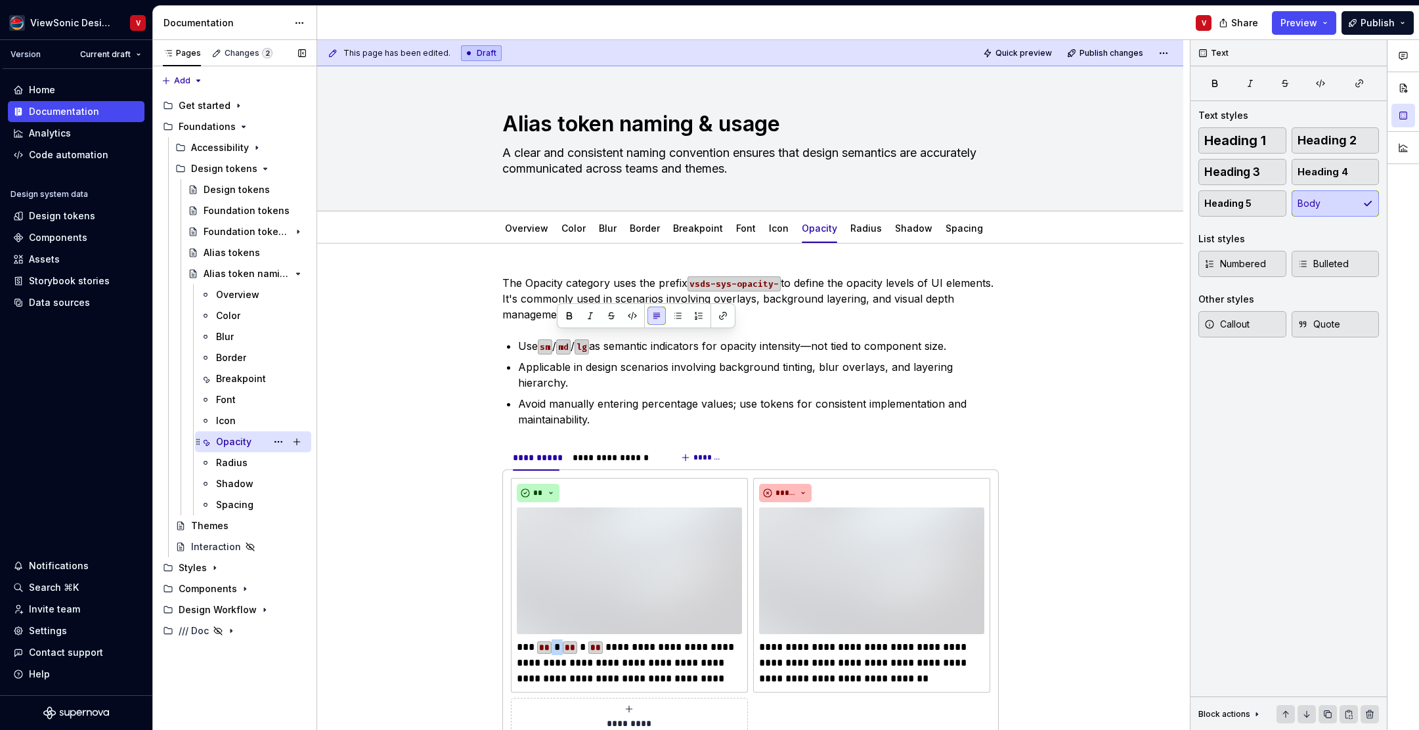
scroll to position [307, 0]
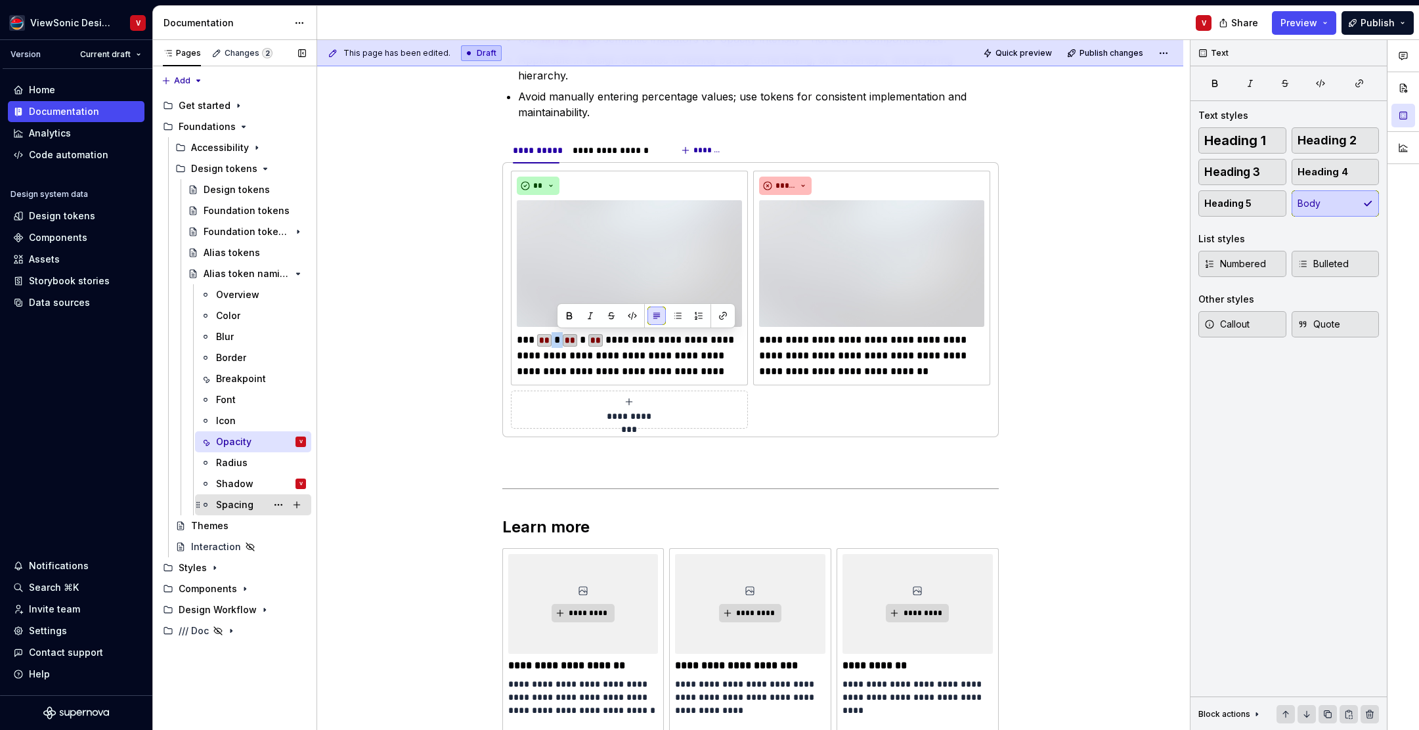
click at [250, 505] on div "Spacing" at bounding box center [234, 505] width 37 height 13
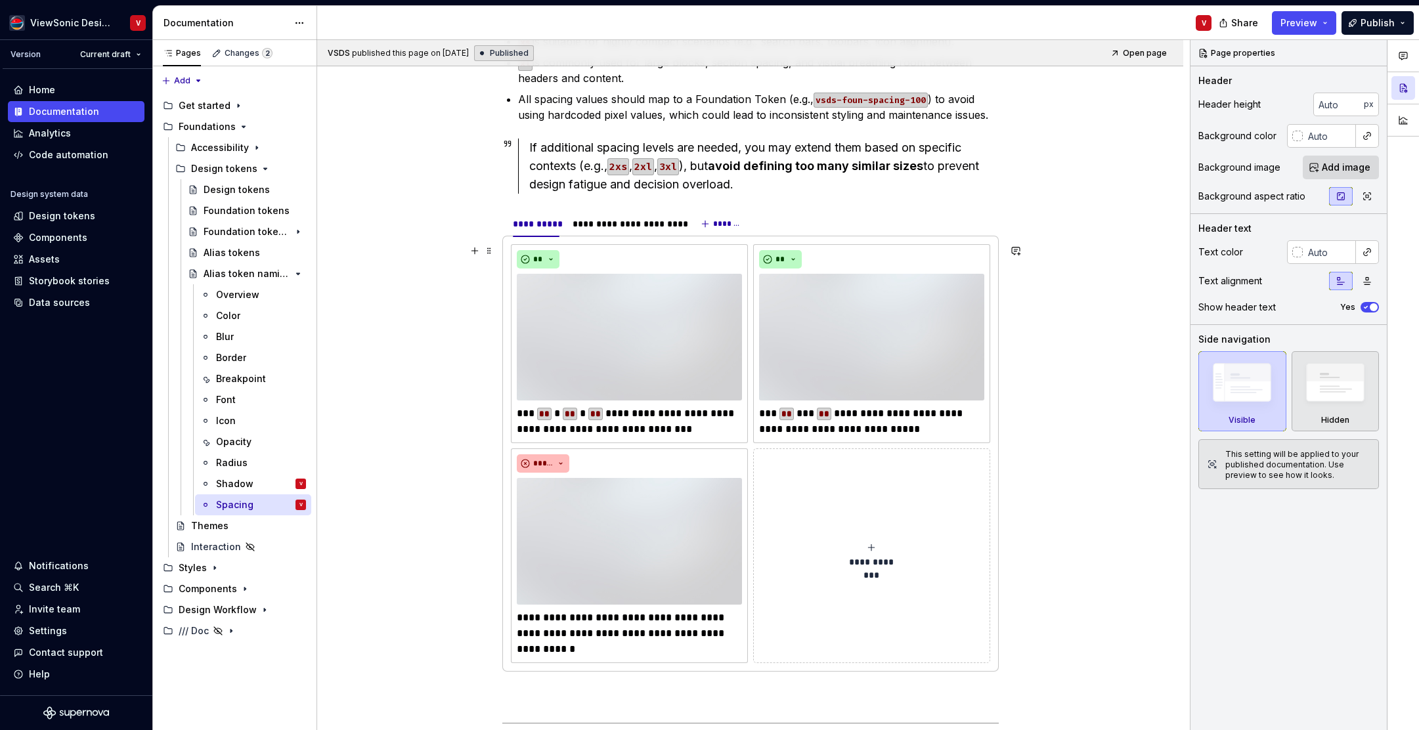
scroll to position [518, 0]
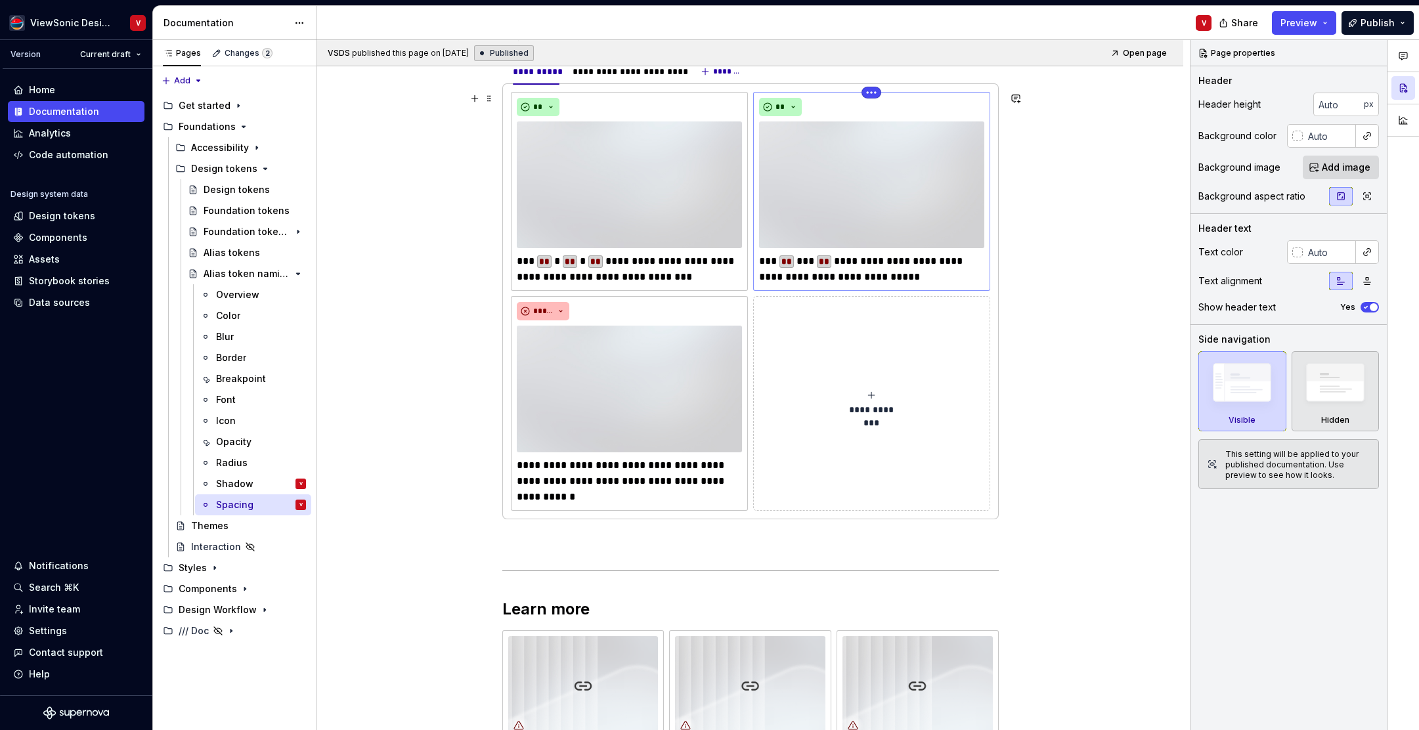
click at [878, 92] on html "ViewSonic Design System V Version Current draft Home Documentation Analytics Co…" at bounding box center [709, 365] width 1419 height 730
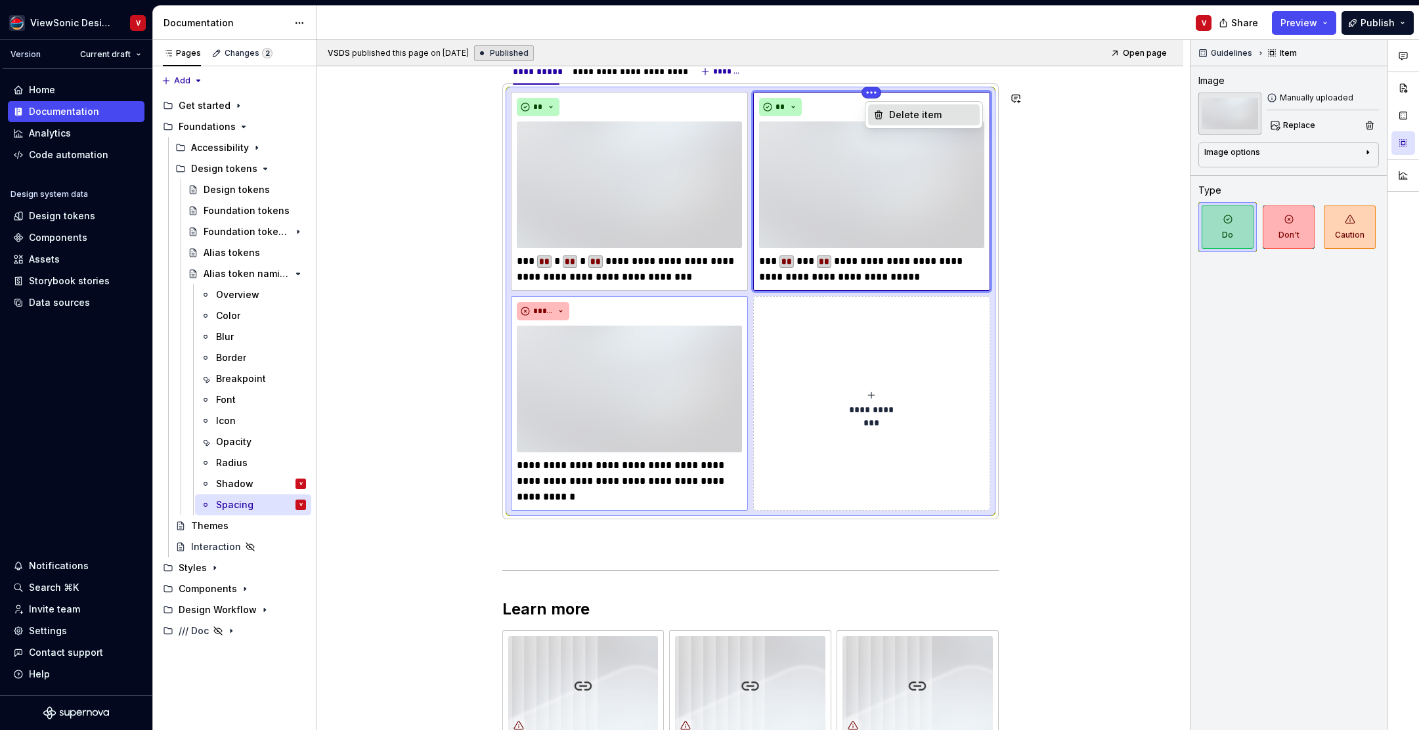
click at [916, 114] on div "Delete item" at bounding box center [931, 114] width 85 height 13
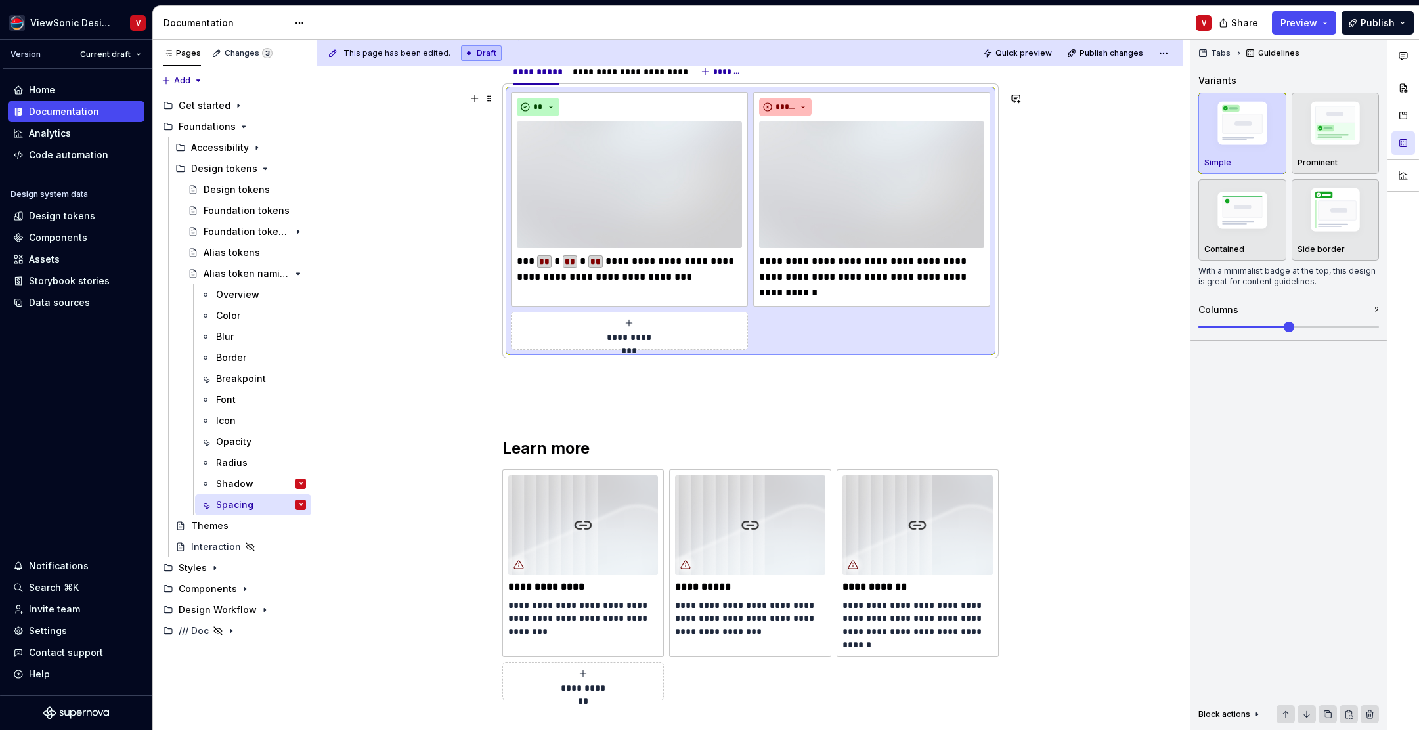
click at [1070, 195] on div "This page has been edited. Draft Quick preview Publish changes Alias token nami…" at bounding box center [753, 385] width 873 height 691
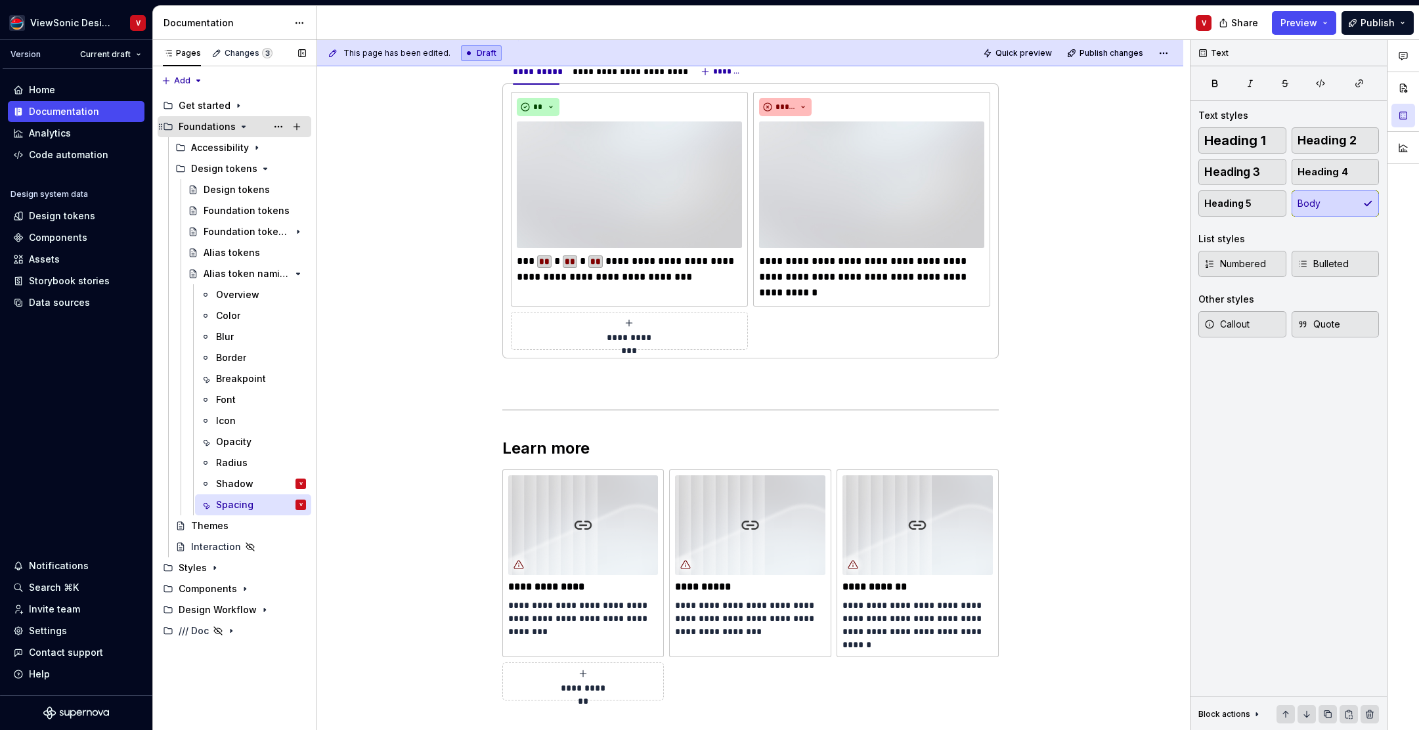
click at [239, 125] on icon "Page tree" at bounding box center [243, 127] width 11 height 11
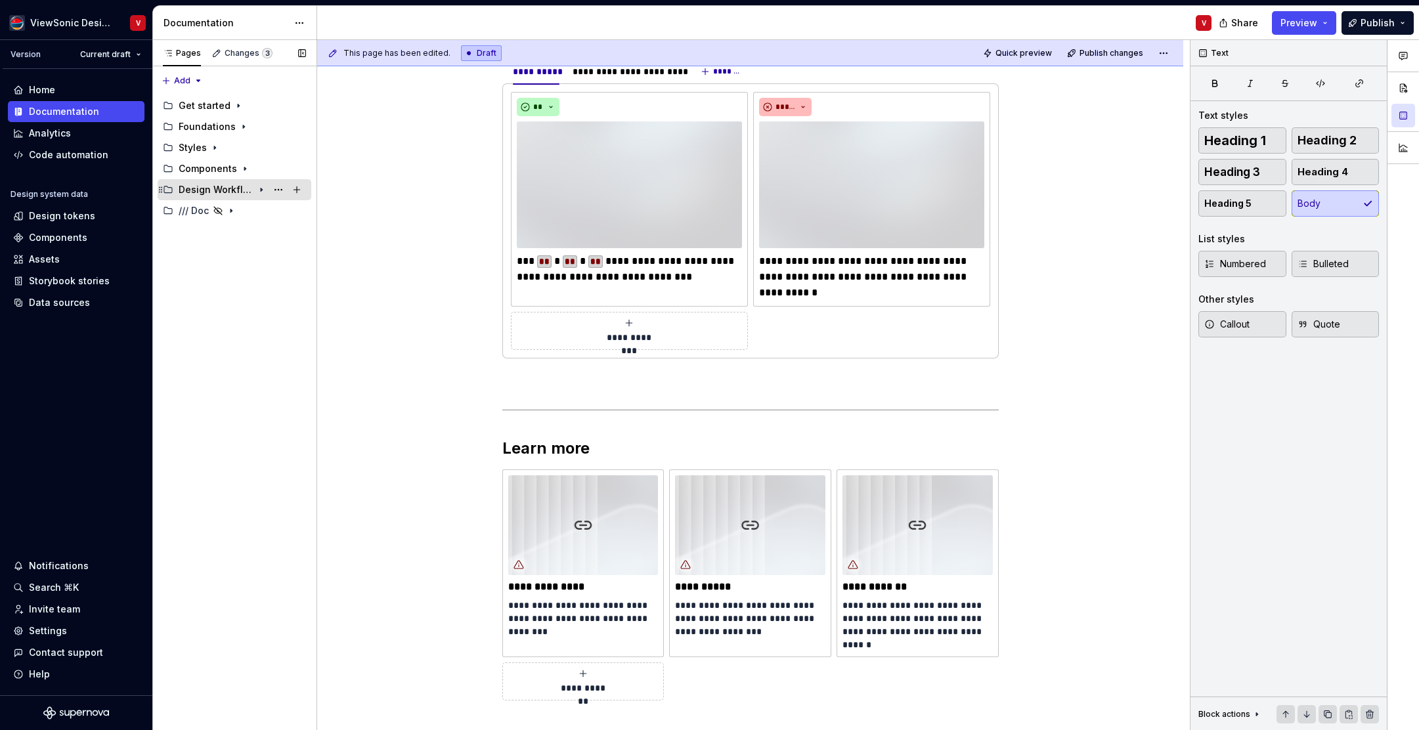
click at [262, 190] on icon "Page tree" at bounding box center [261, 190] width 1 height 3
click at [242, 167] on icon "Page tree" at bounding box center [245, 169] width 11 height 11
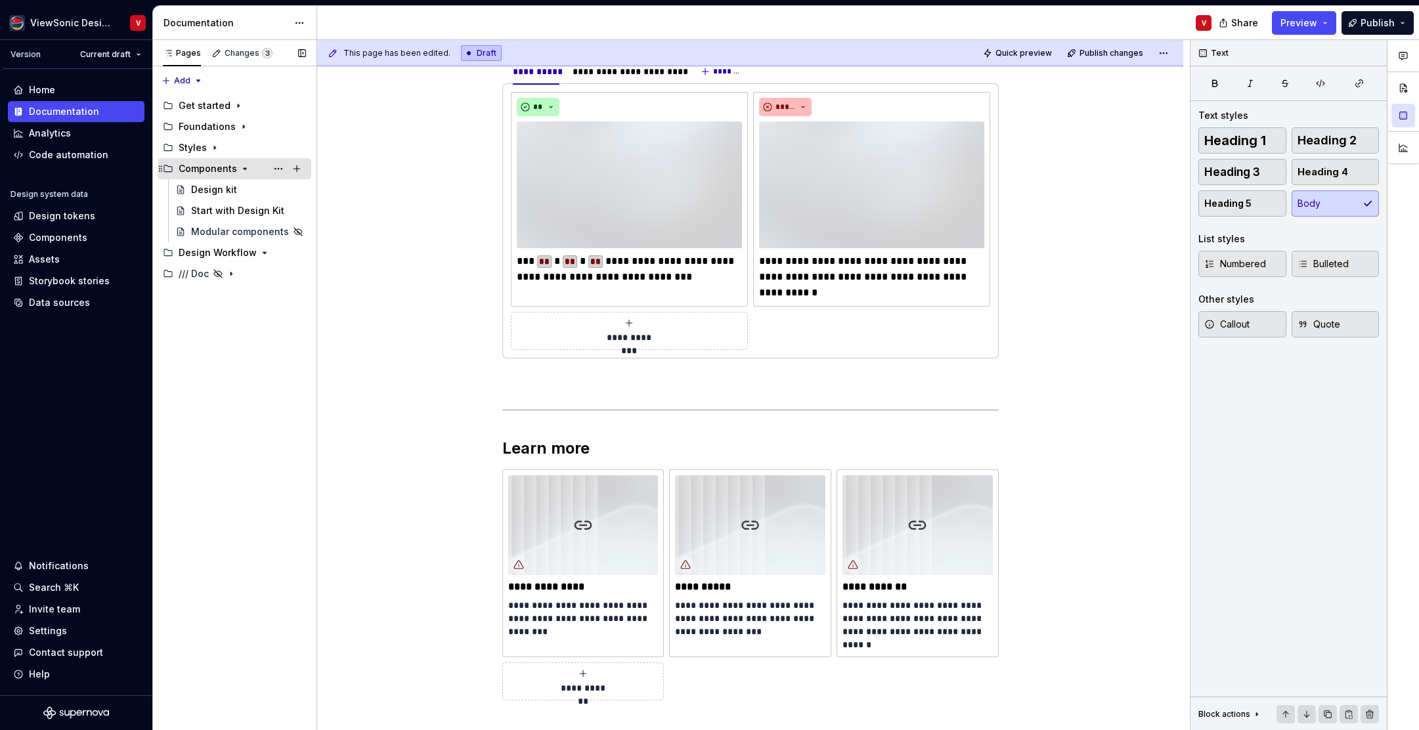
click at [243, 167] on icon "Page tree" at bounding box center [245, 169] width 11 height 11
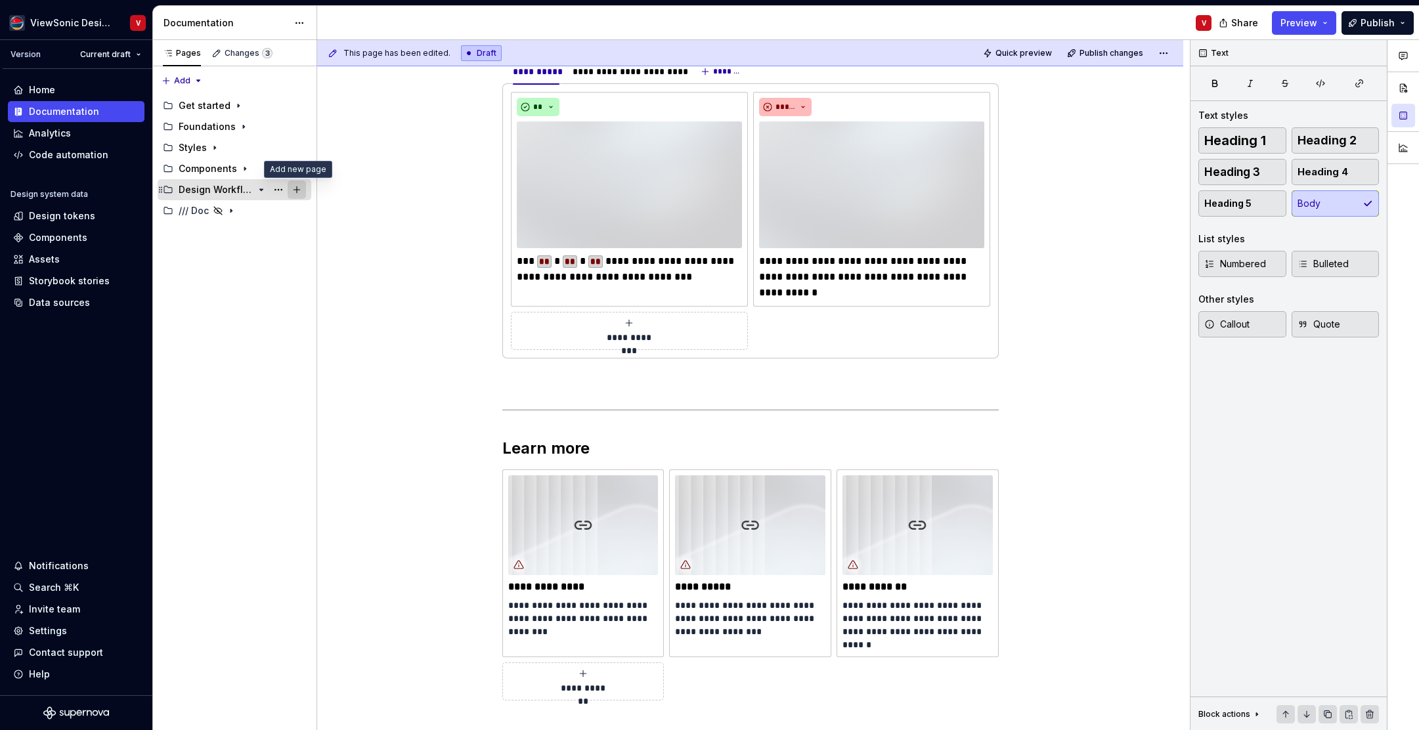
click at [299, 189] on button "Page tree" at bounding box center [297, 190] width 18 height 18
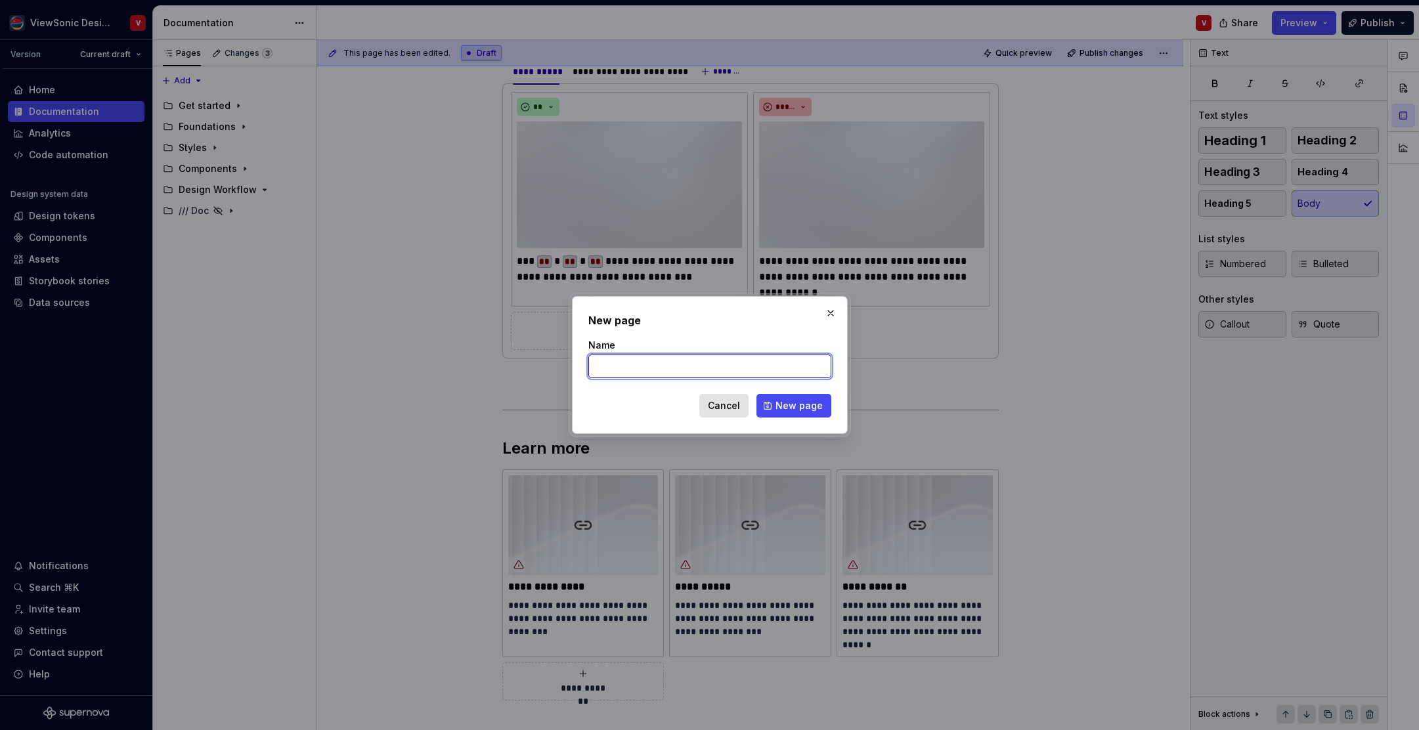
type textarea "*"
paste input "Mockup guidelines"
type input "Mockup guidelines"
drag, startPoint x: 783, startPoint y: 407, endPoint x: 772, endPoint y: 396, distance: 14.9
click at [783, 407] on span "New page" at bounding box center [799, 405] width 47 height 13
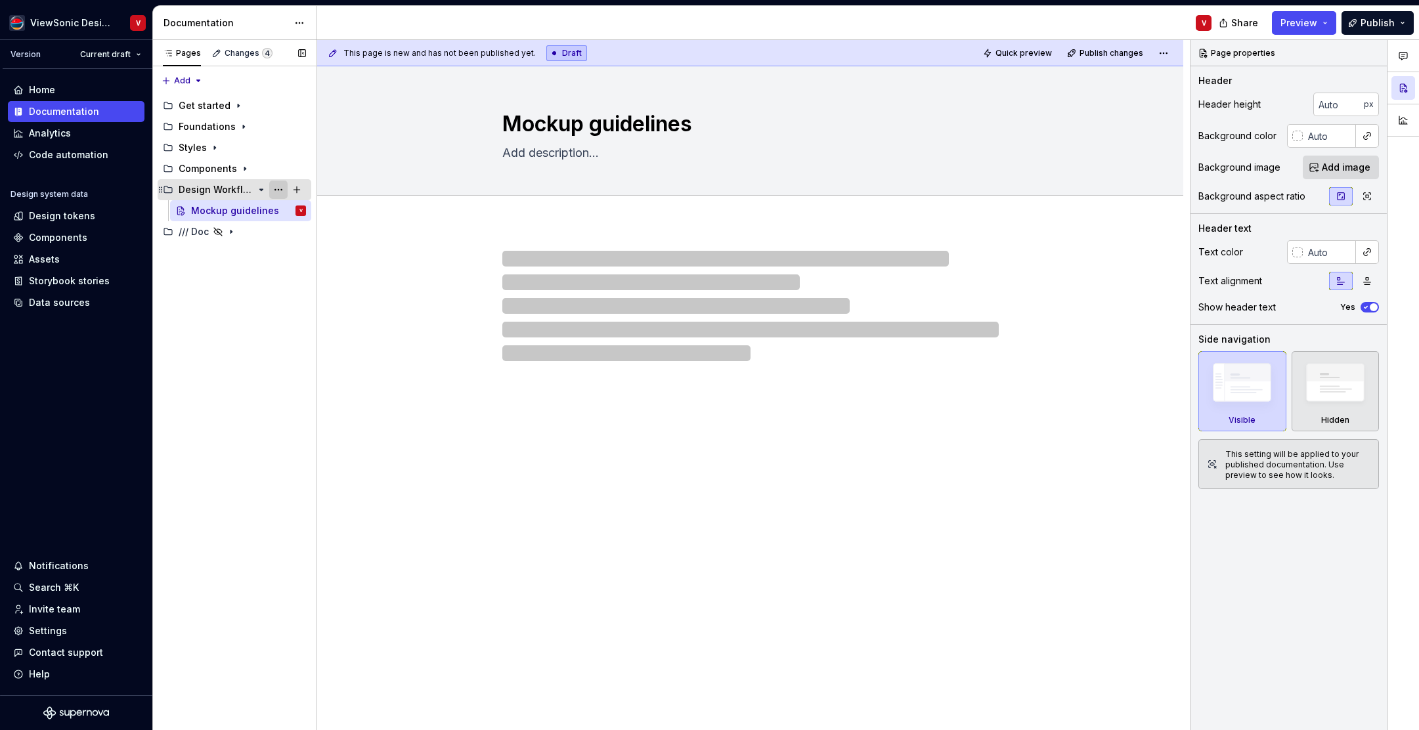
click at [279, 188] on button "Page tree" at bounding box center [278, 190] width 18 height 18
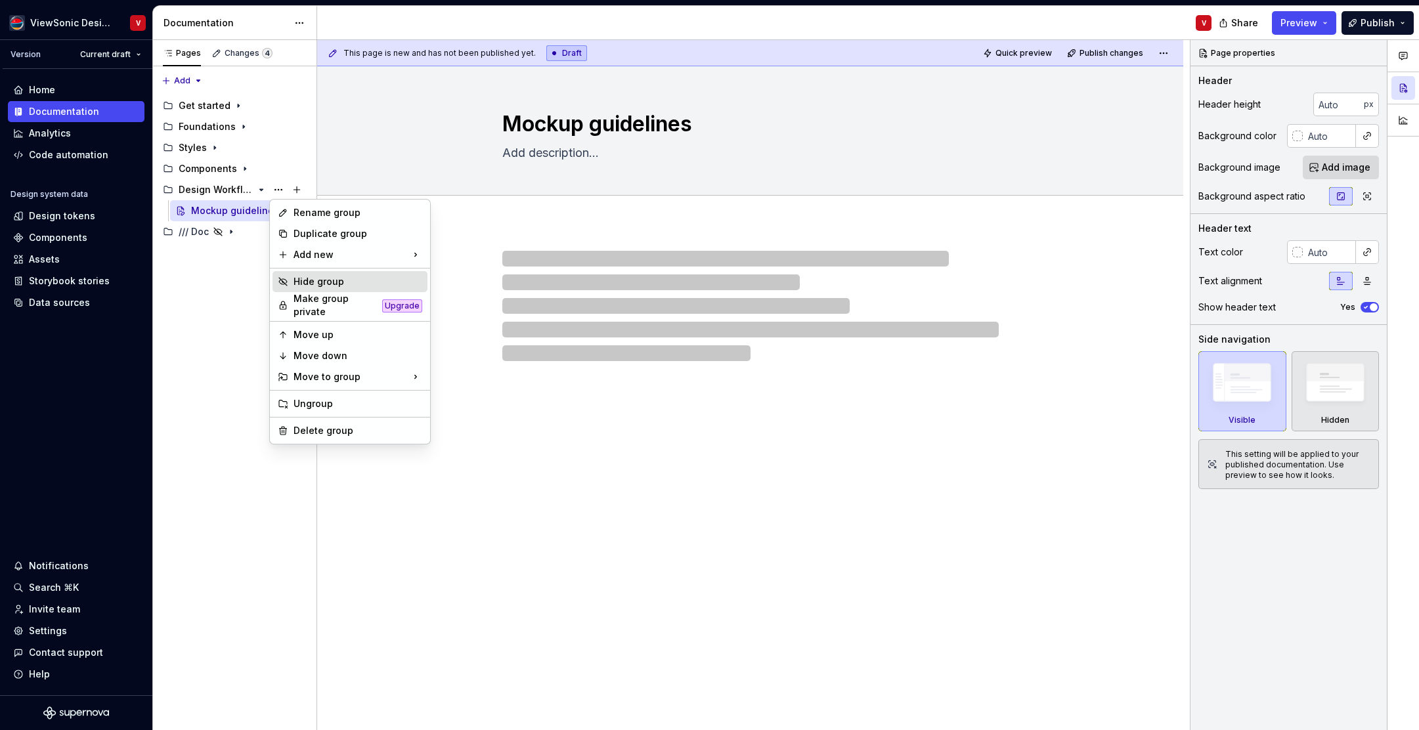
click at [320, 279] on div "Hide group" at bounding box center [358, 281] width 129 height 13
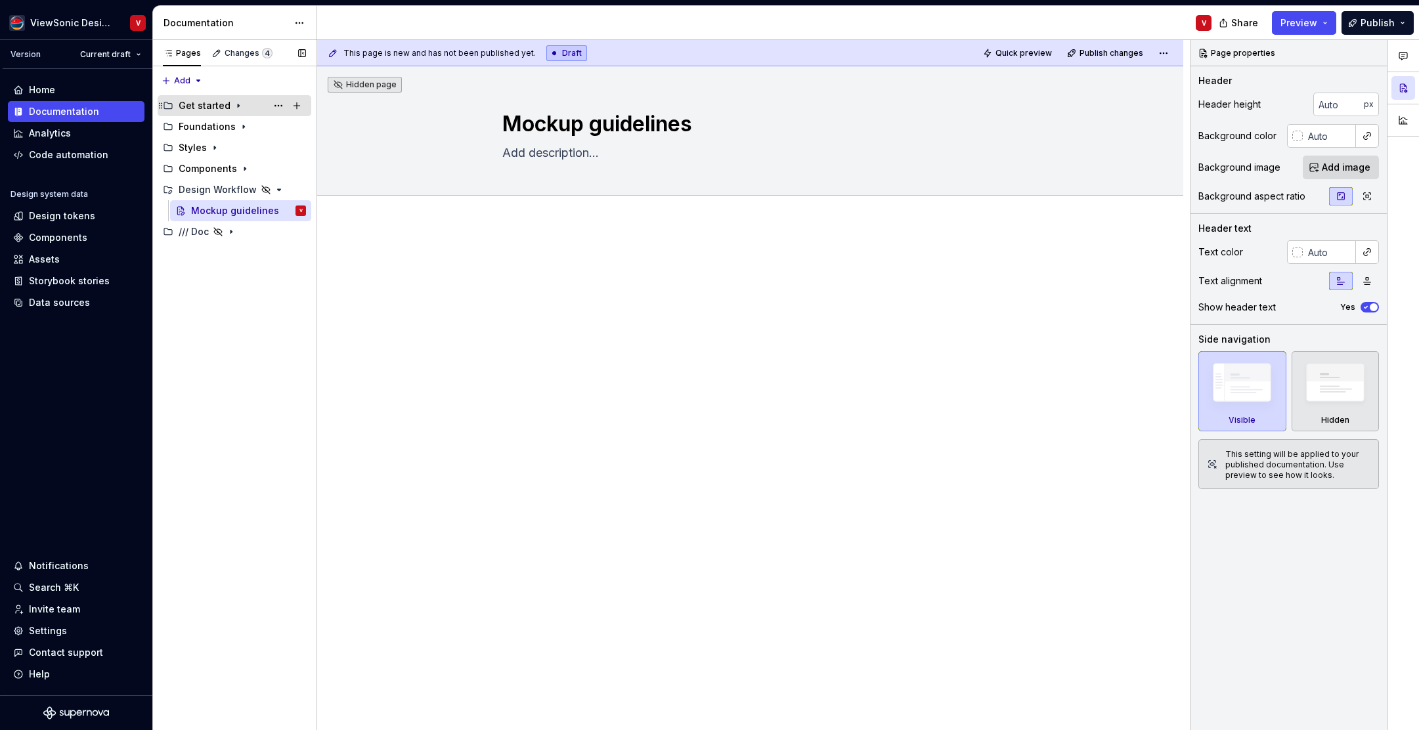
click at [233, 107] on icon "Page tree" at bounding box center [238, 105] width 11 height 11
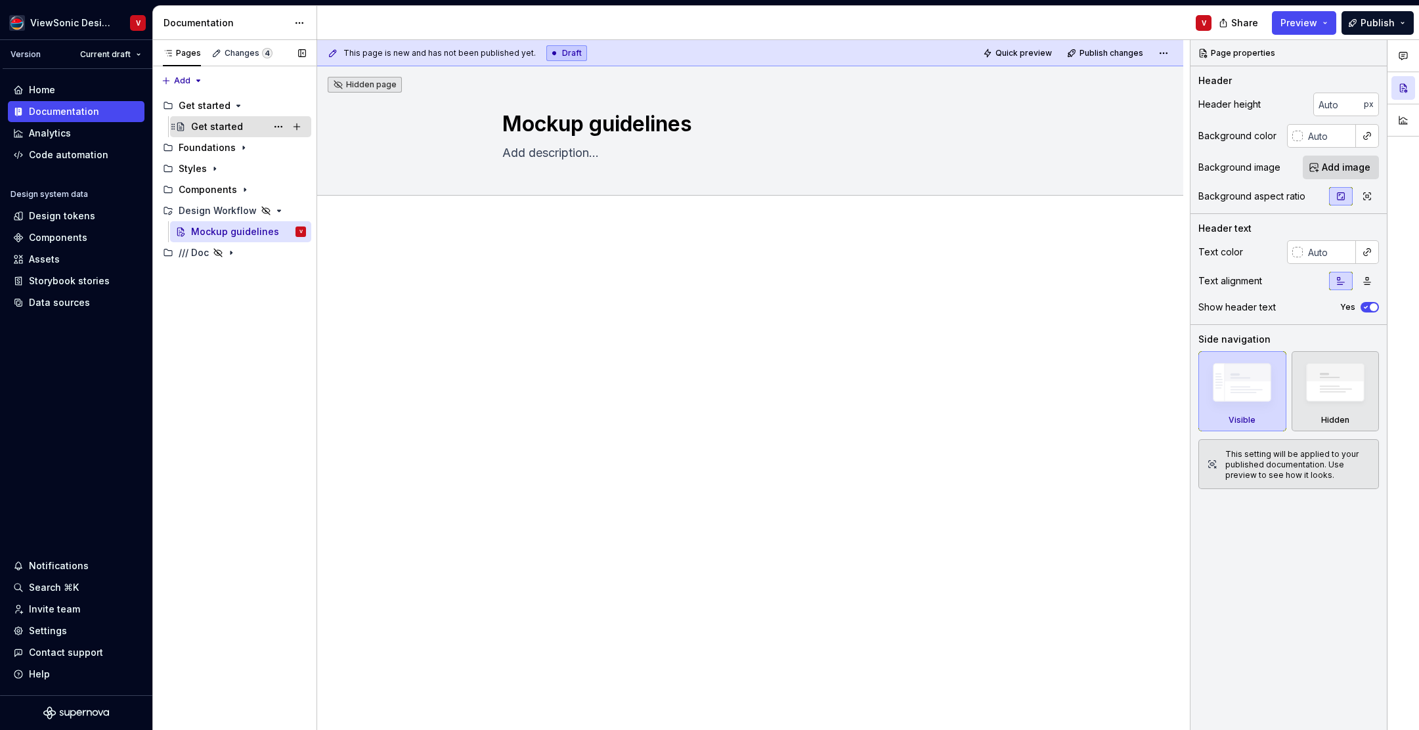
click at [233, 124] on div "Get started" at bounding box center [217, 126] width 52 height 13
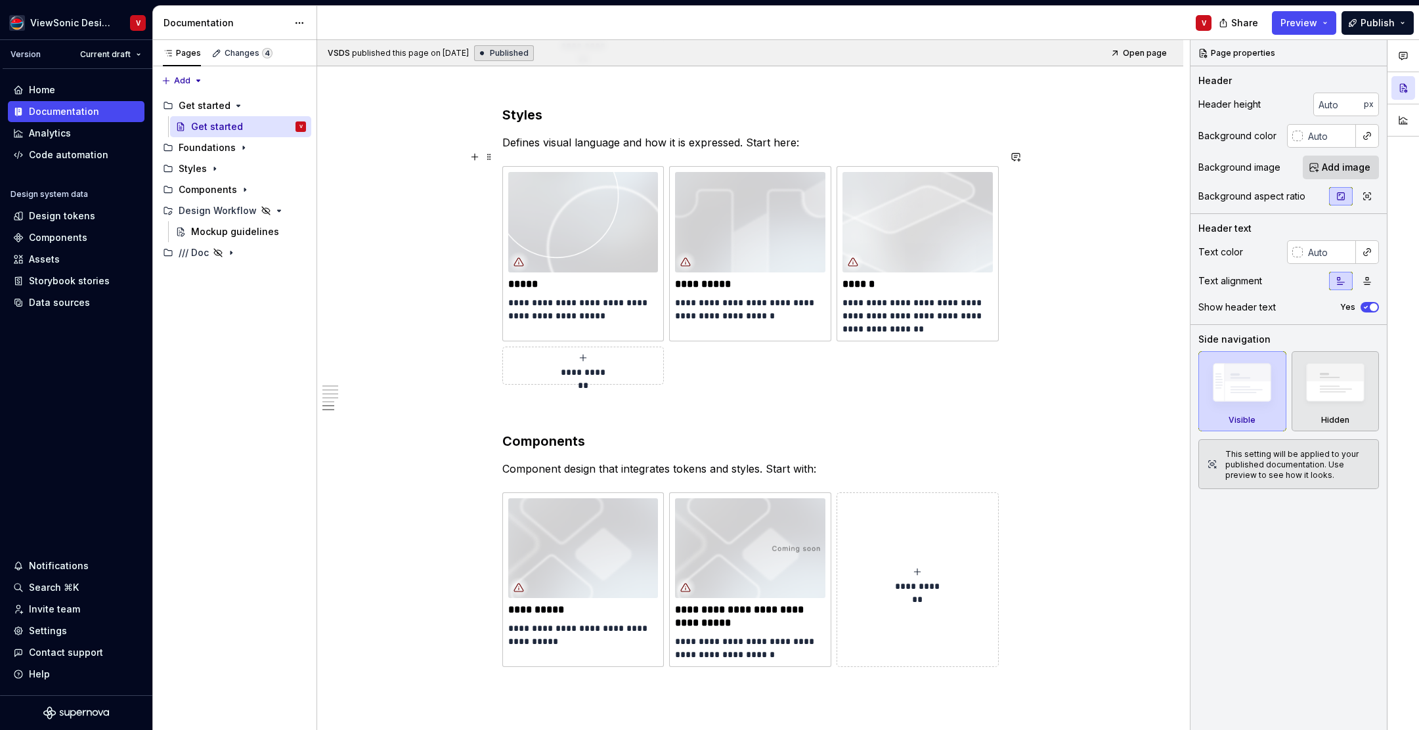
scroll to position [1734, 0]
click at [586, 222] on img at bounding box center [583, 224] width 150 height 100
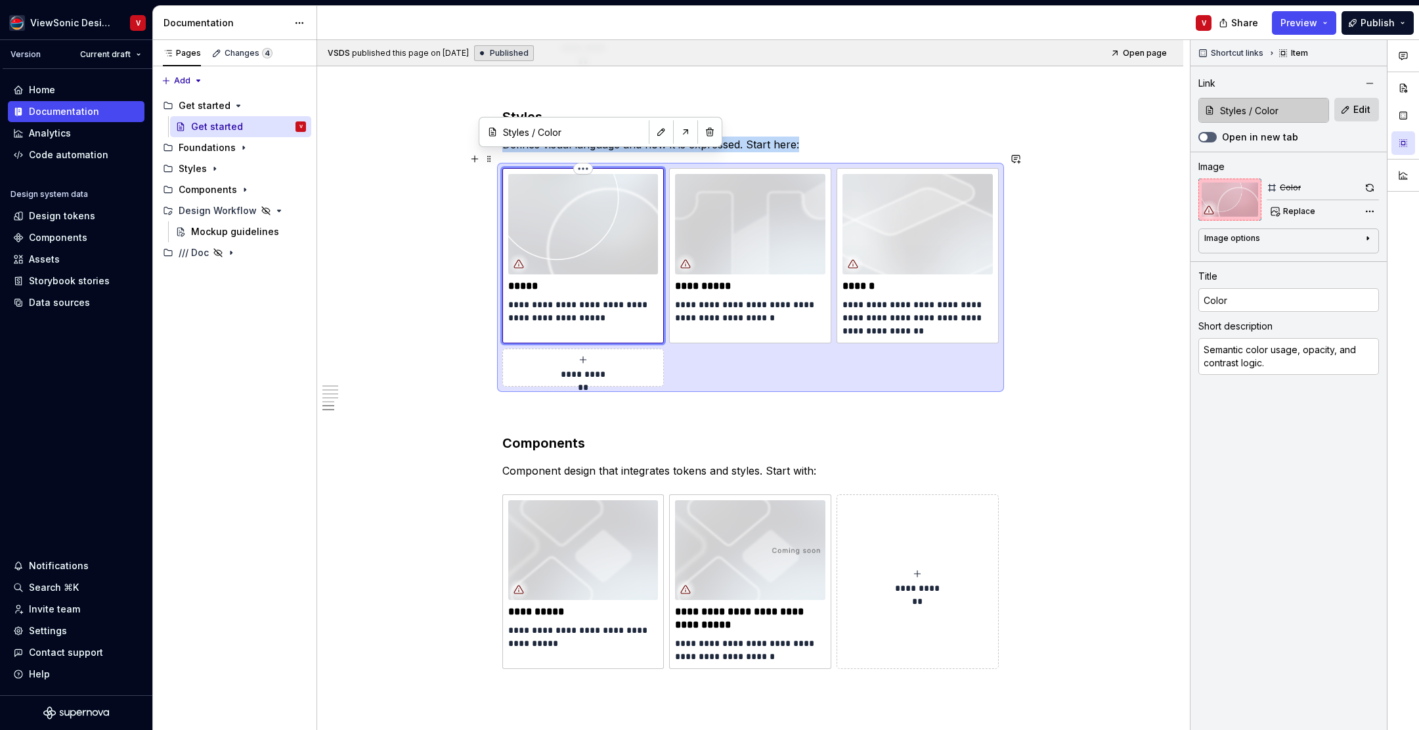
click at [592, 219] on img at bounding box center [583, 224] width 150 height 100
click at [1291, 208] on span "Replace" at bounding box center [1300, 211] width 32 height 11
type textarea "*"
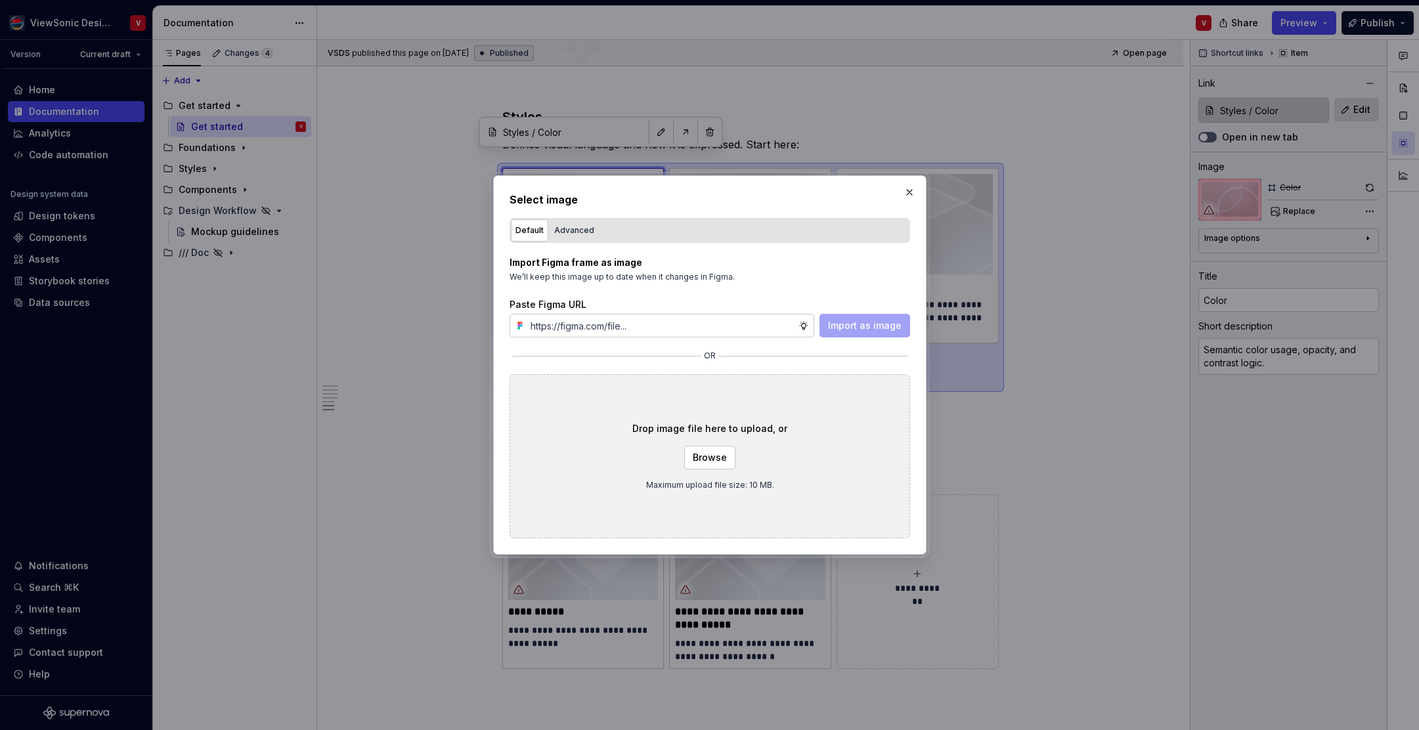
type input "https://www.figma.com/design/Jq5RN64STmwkQ3ZdkBzhJR/Foundation-Site?node-id=152…"
type textarea "*"
type input "https://www.figma.com/design/Jq5RN64STmwkQ3ZdkBzhJR/Foundation-Site?node-id=152…"
click at [855, 324] on span "Import as image" at bounding box center [865, 325] width 74 height 13
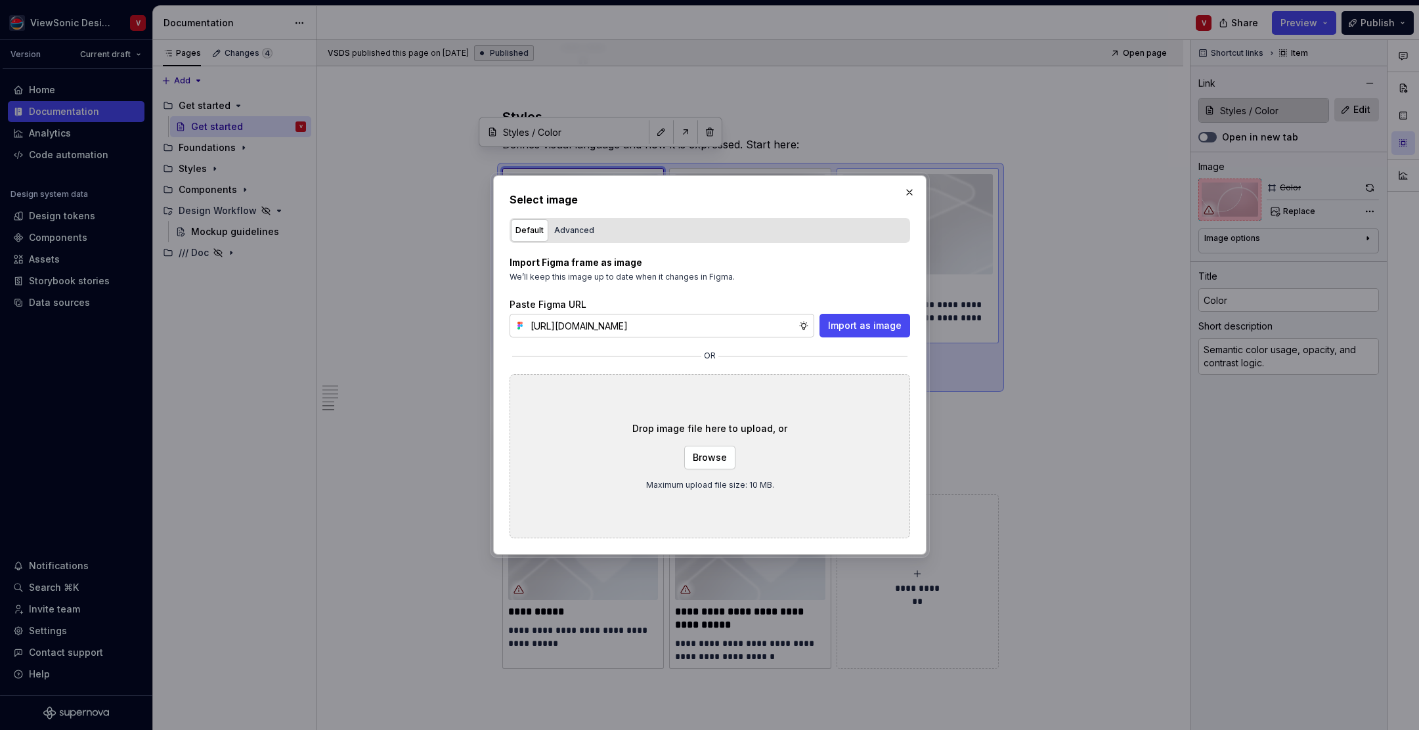
scroll to position [0, 0]
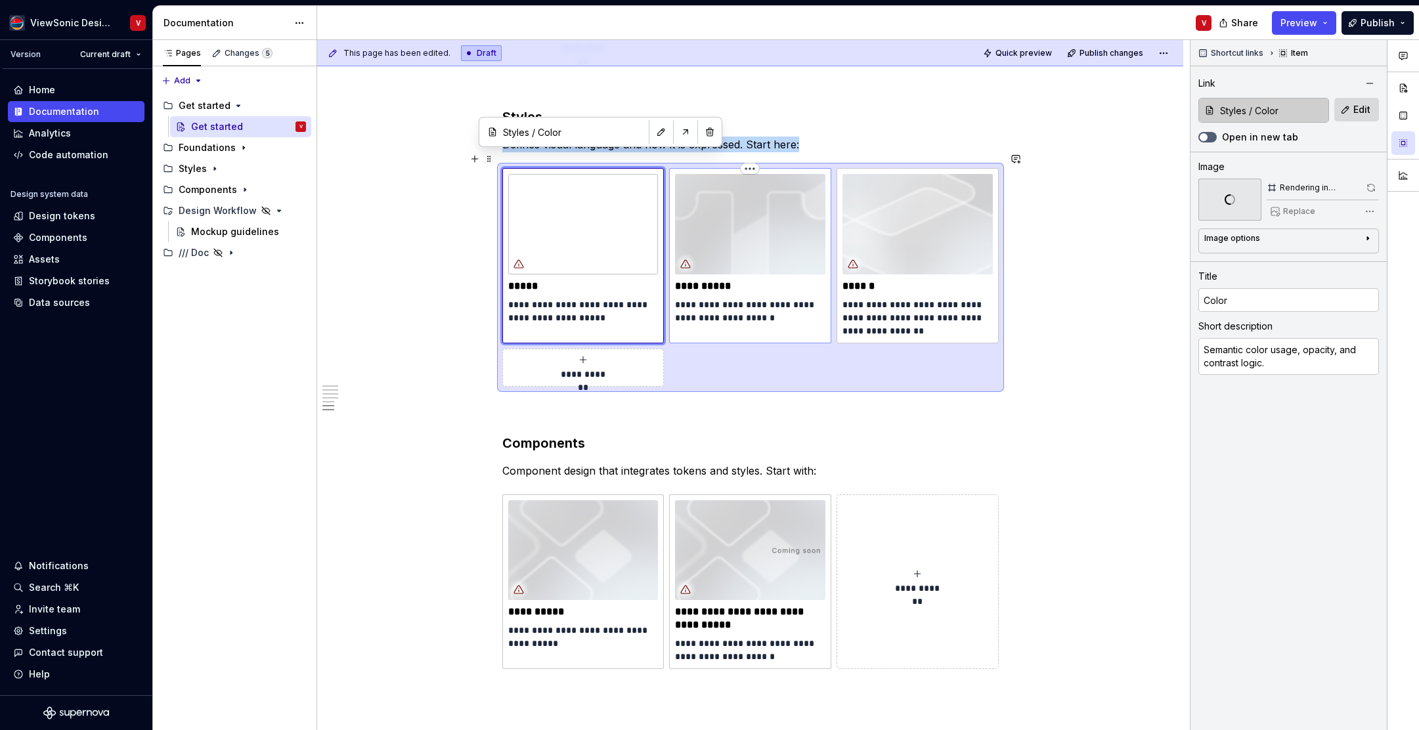
click at [758, 196] on img at bounding box center [750, 224] width 150 height 100
type textarea "*"
type input "Typography / Overview"
type input "Typography"
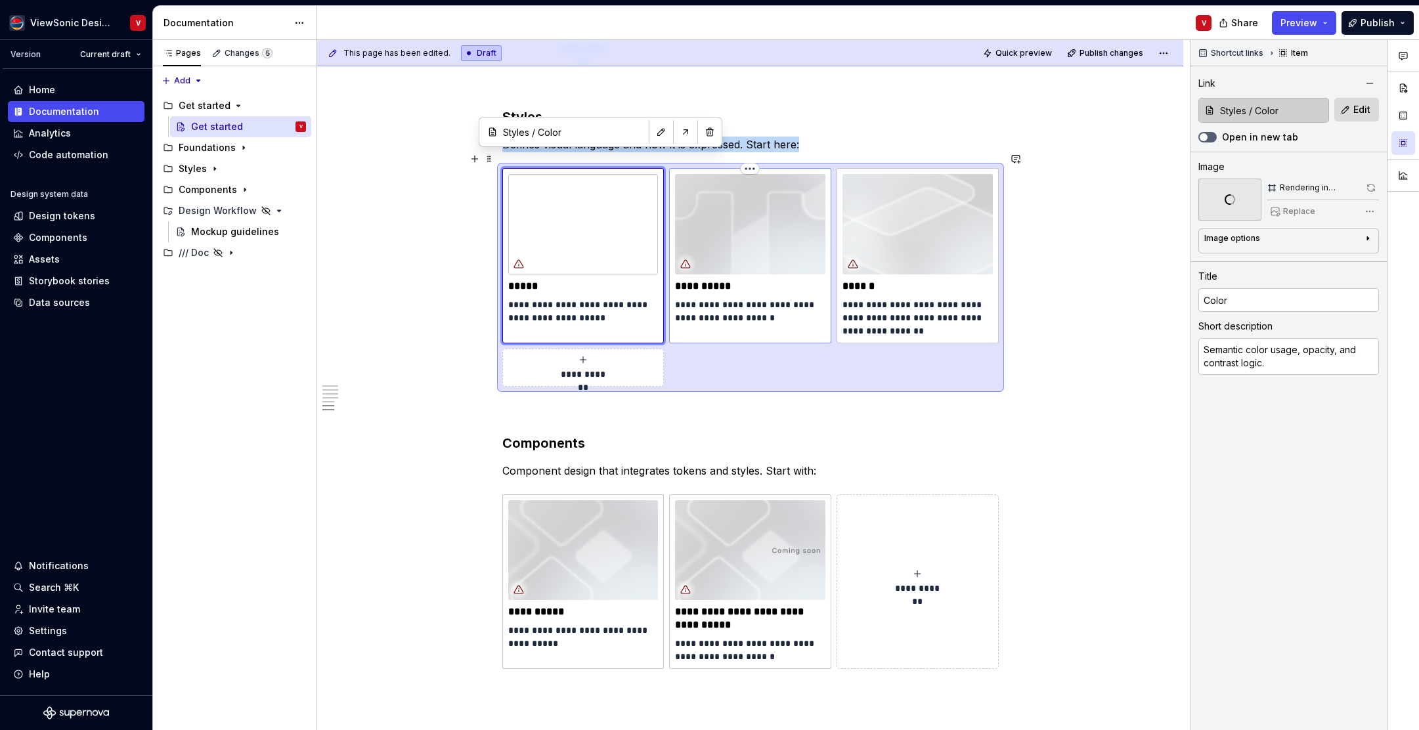
type textarea "Typography structure and language-specific mapping."
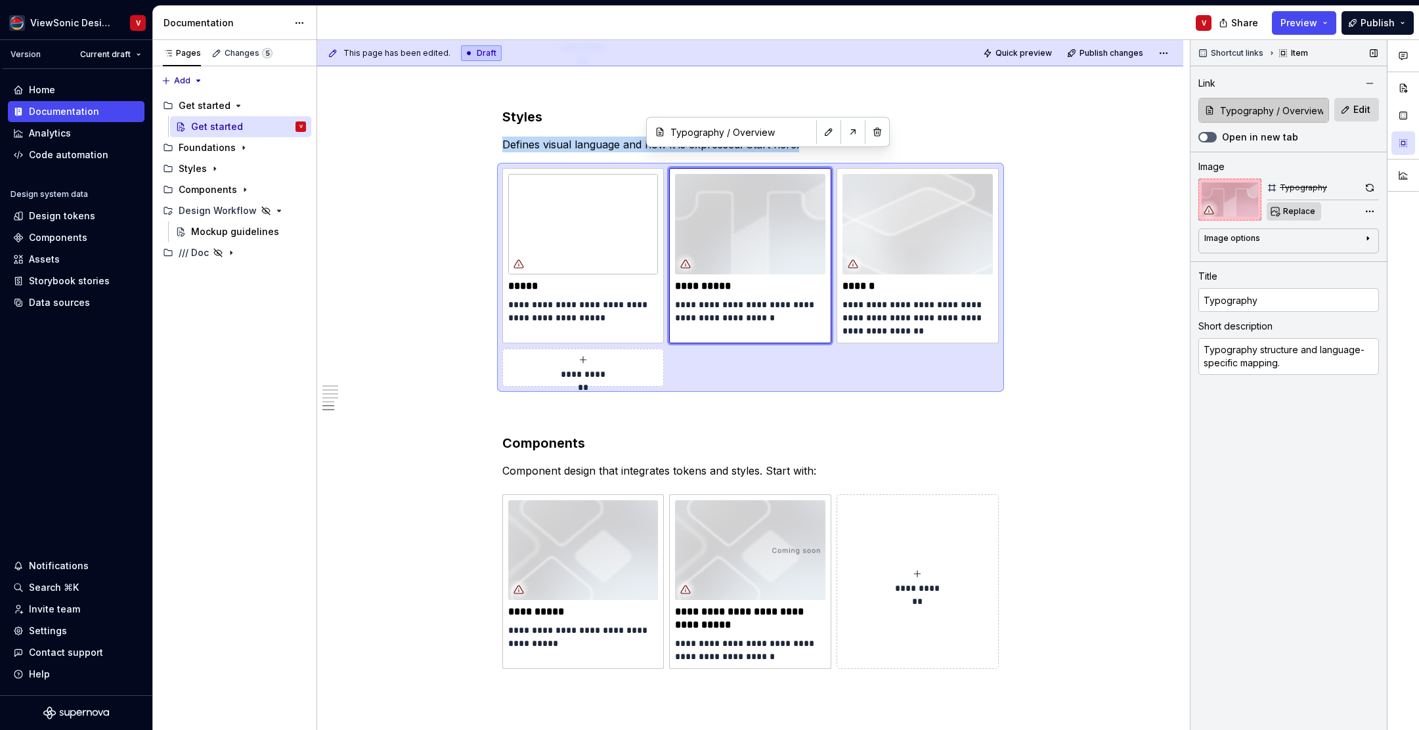
click at [1297, 211] on span "Replace" at bounding box center [1300, 211] width 32 height 11
type textarea "*"
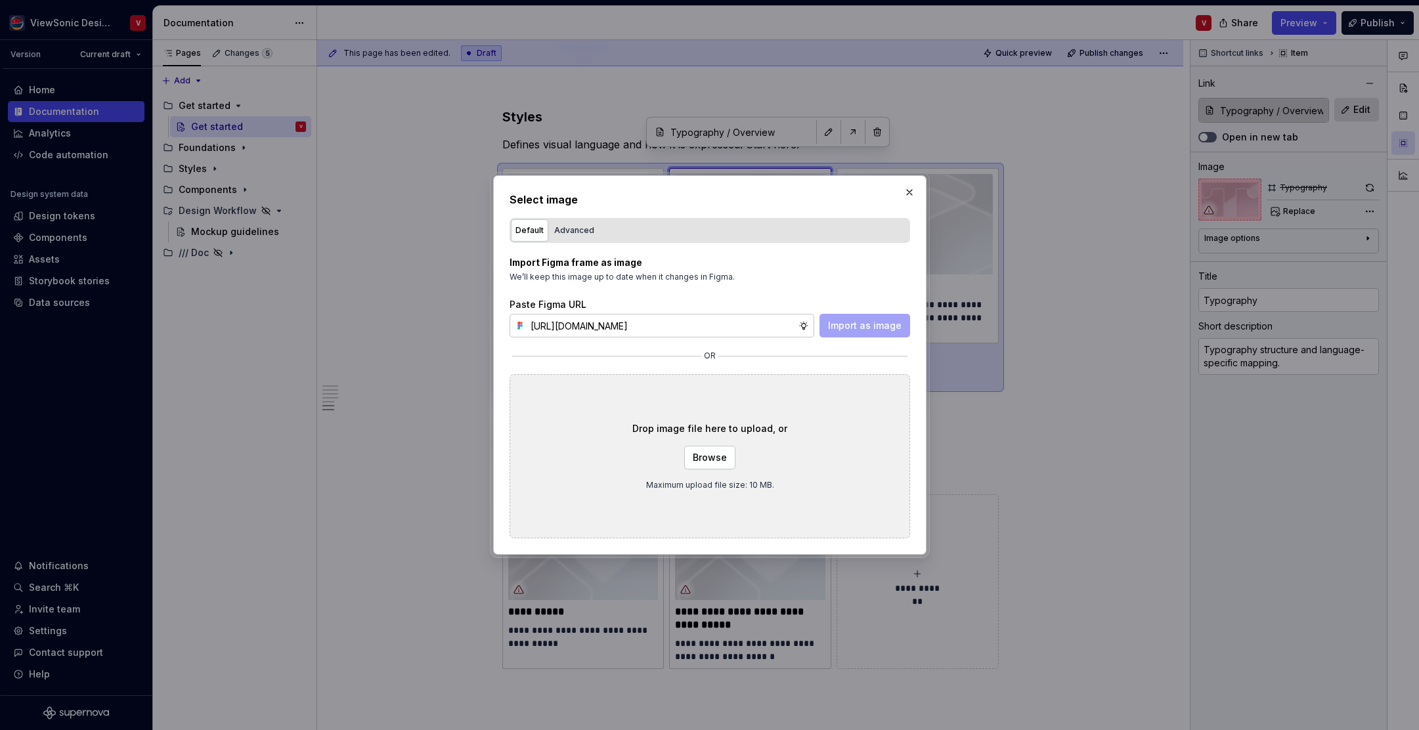
scroll to position [0, 294]
type input "https://www.figma.com/design/Jq5RN64STmwkQ3ZdkBzhJR/Foundation-Site?node-id=152…"
click at [860, 314] on button "Import as image" at bounding box center [865, 326] width 91 height 24
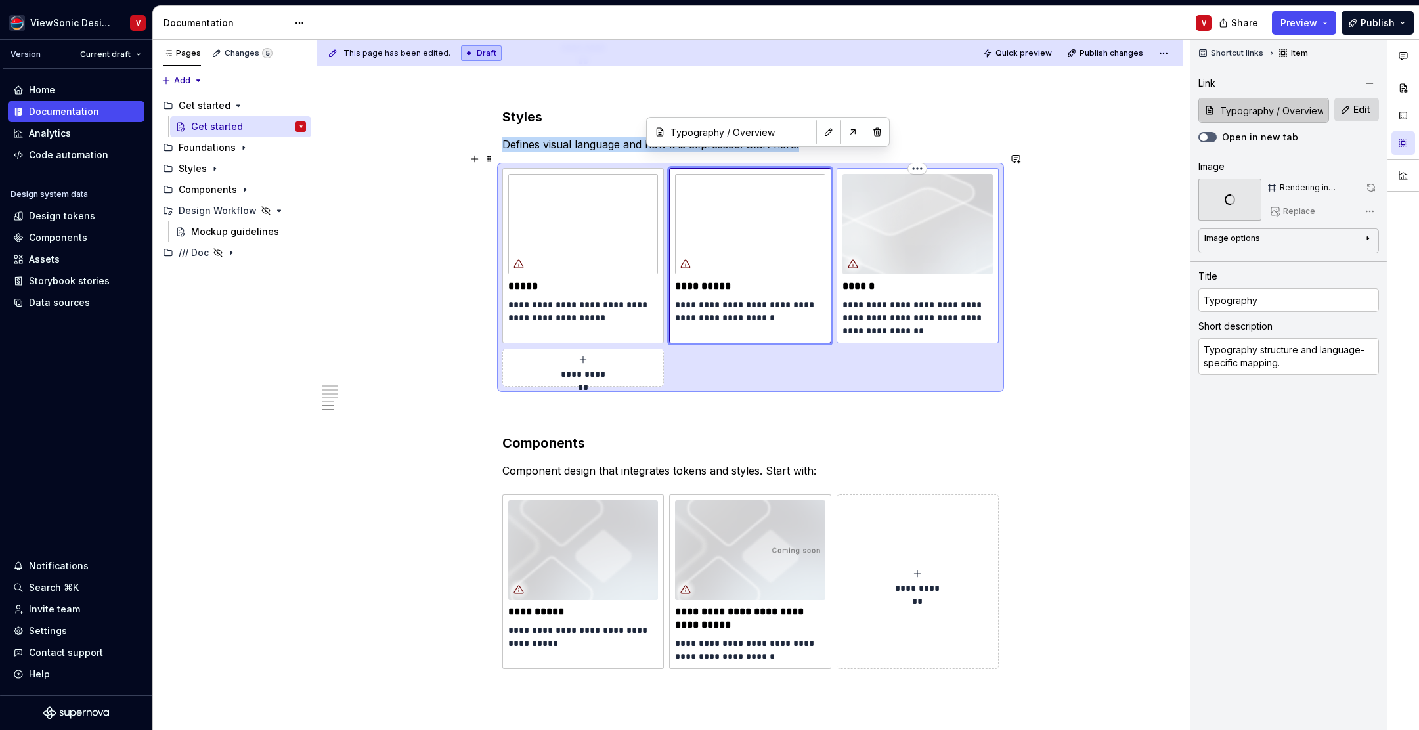
type textarea "*"
type input "Styles / Layout"
type input "Layout"
type textarea "Layout rules to create meaningful visual hierarchy and spatial relationships."
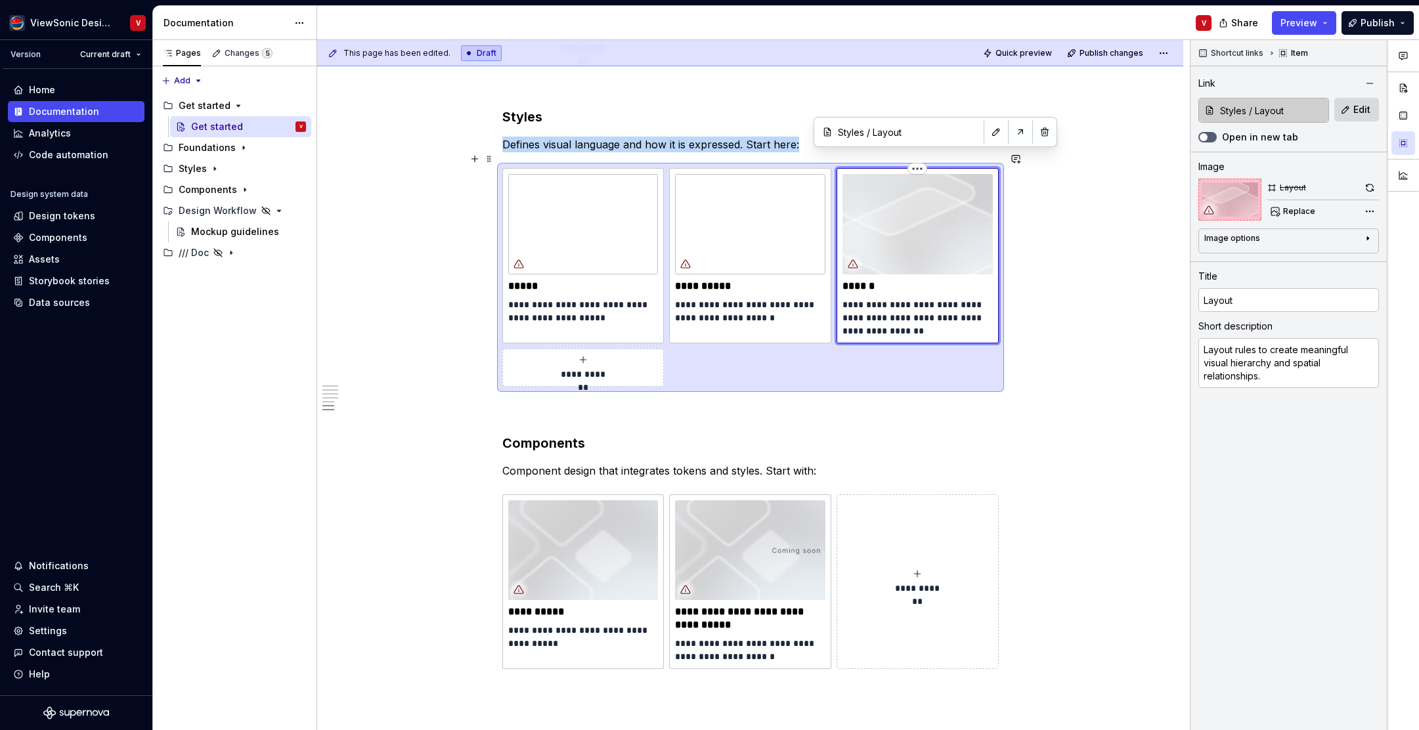
click at [897, 192] on img at bounding box center [918, 224] width 150 height 100
click at [1294, 209] on span "Replace" at bounding box center [1300, 211] width 32 height 11
type textarea "*"
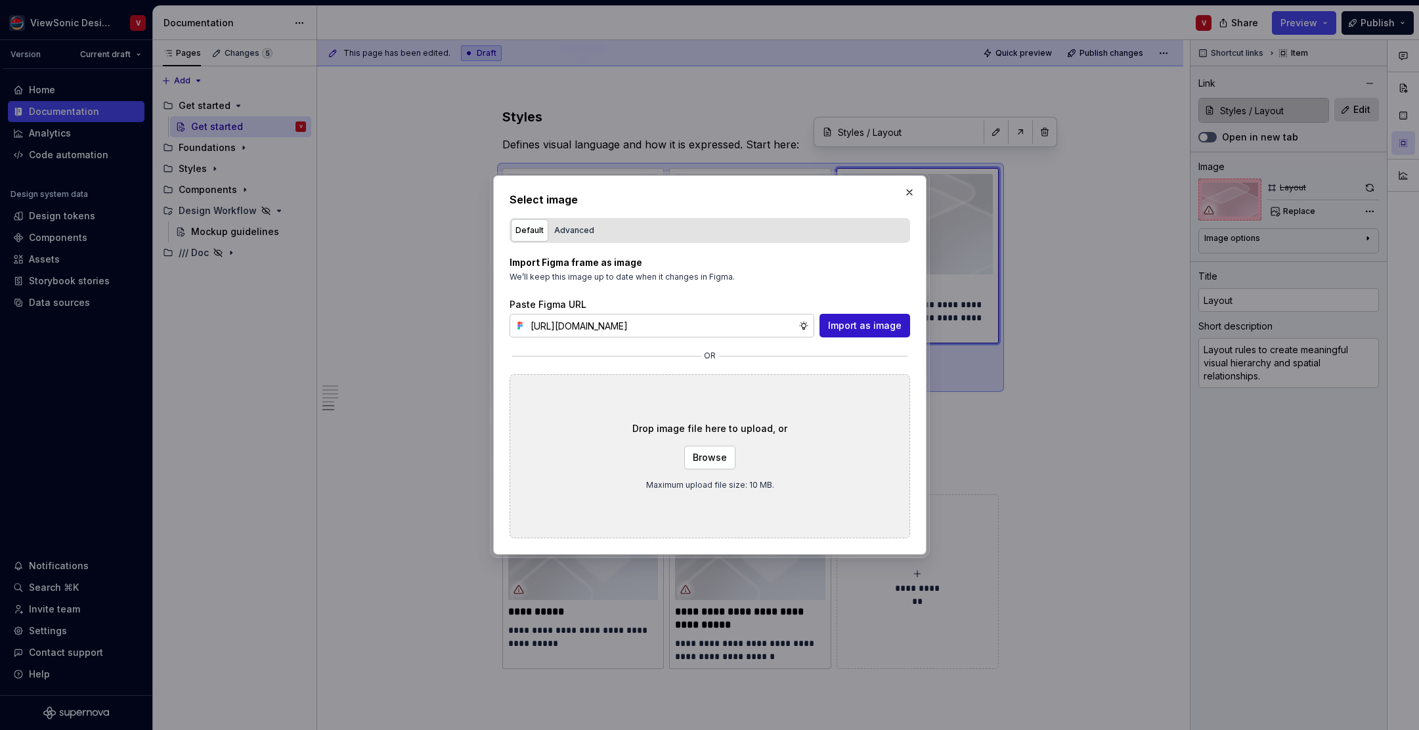
scroll to position [0, 298]
type input "https://www.figma.com/design/Jq5RN64STmwkQ3ZdkBzhJR/Foundation-Site?node-id=152…"
click at [854, 327] on span "Import as image" at bounding box center [865, 325] width 74 height 13
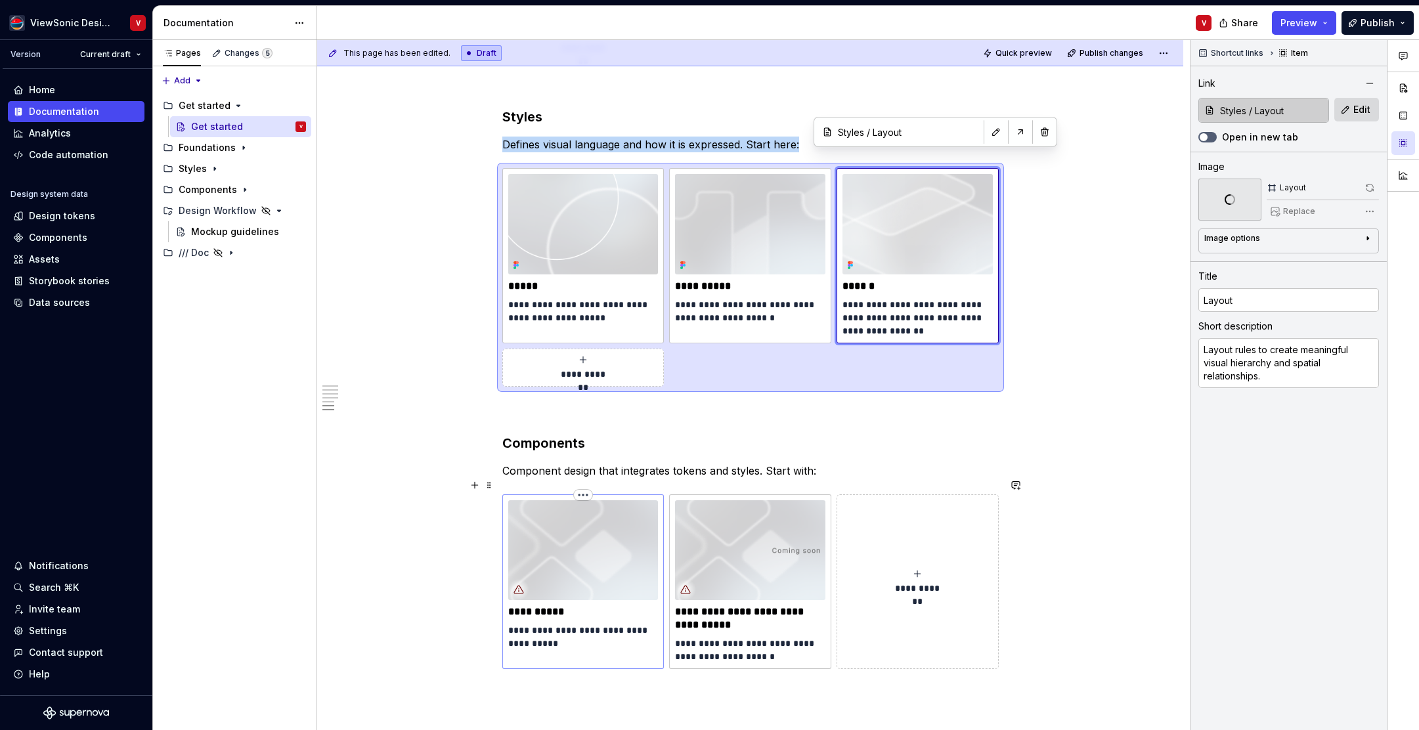
type textarea "*"
type input "Components / Design kit"
type input "Design kit"
type textarea "How to use the Design Kit and variables."
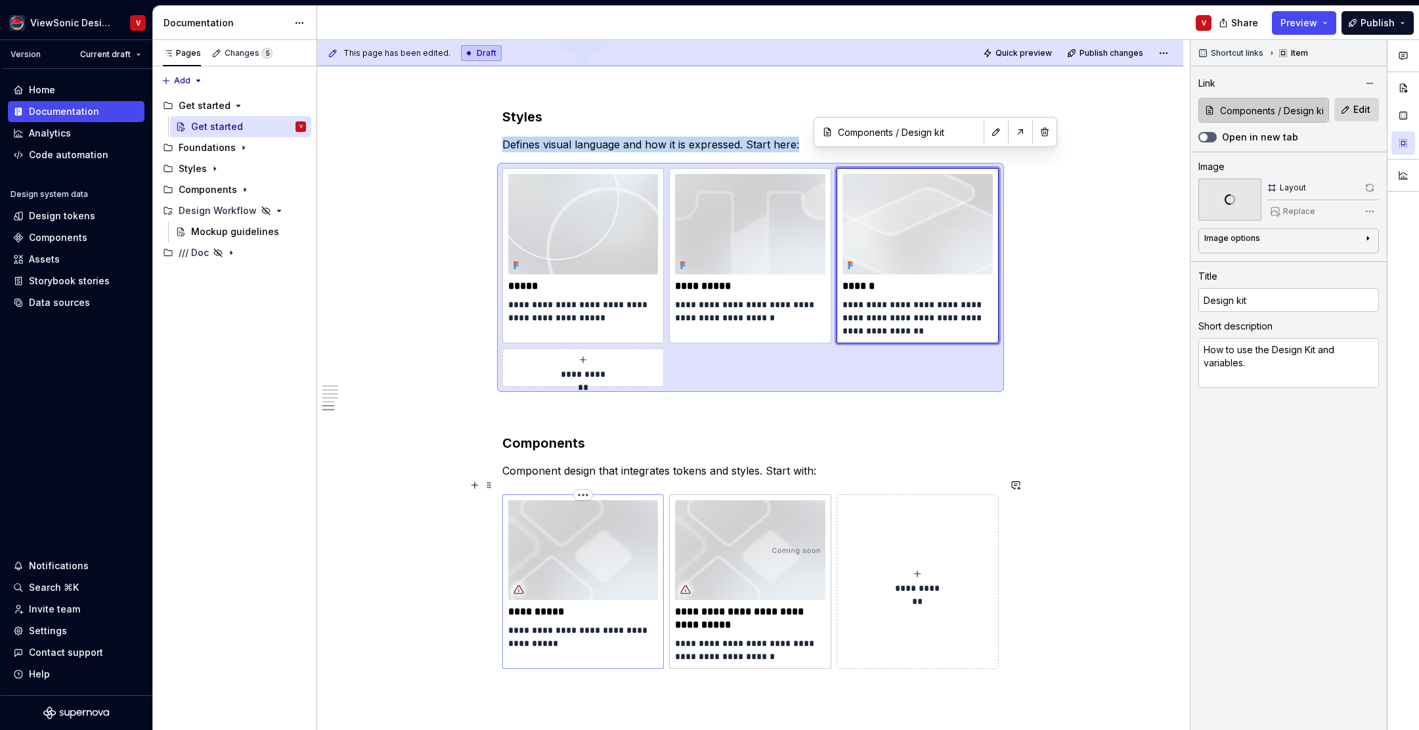
drag, startPoint x: 575, startPoint y: 516, endPoint x: 573, endPoint y: 504, distance: 12.1
click at [575, 516] on img at bounding box center [583, 551] width 150 height 100
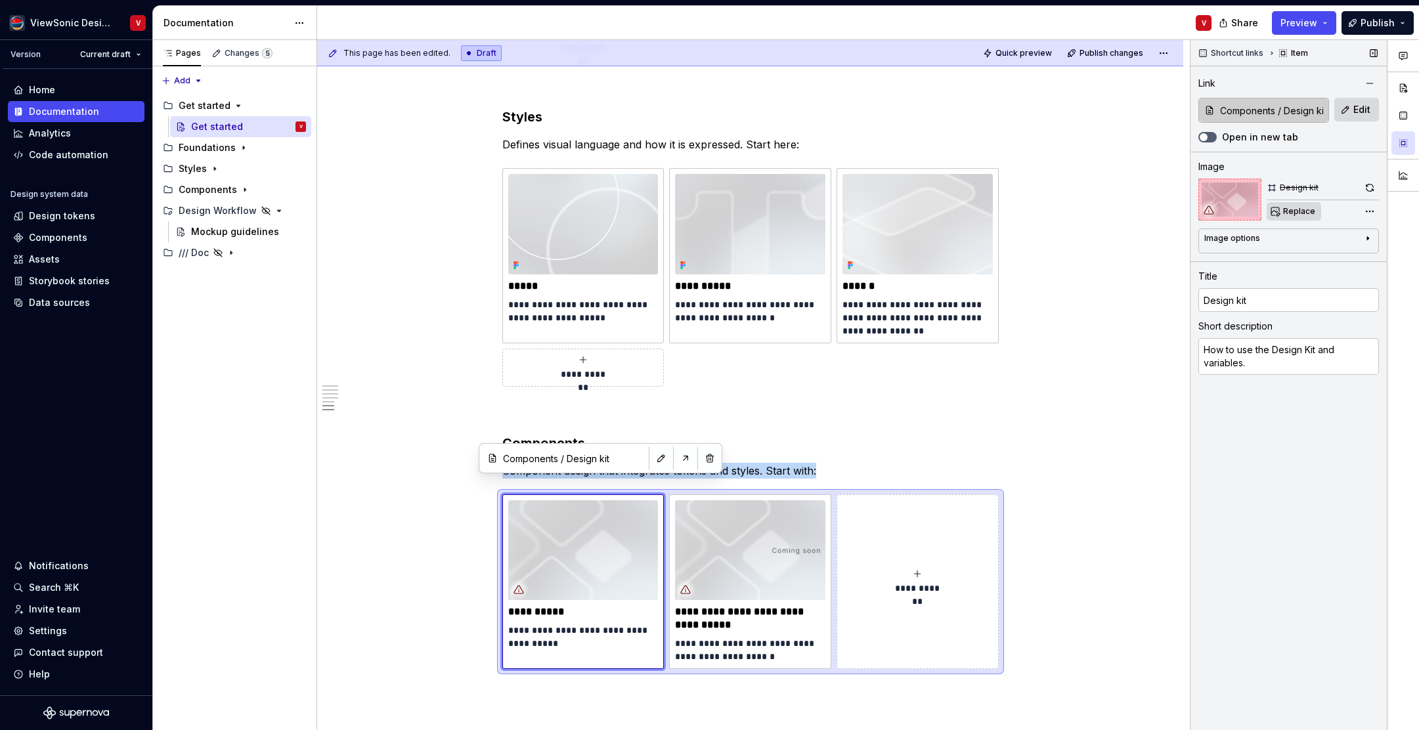
click at [1294, 212] on span "Replace" at bounding box center [1300, 211] width 32 height 11
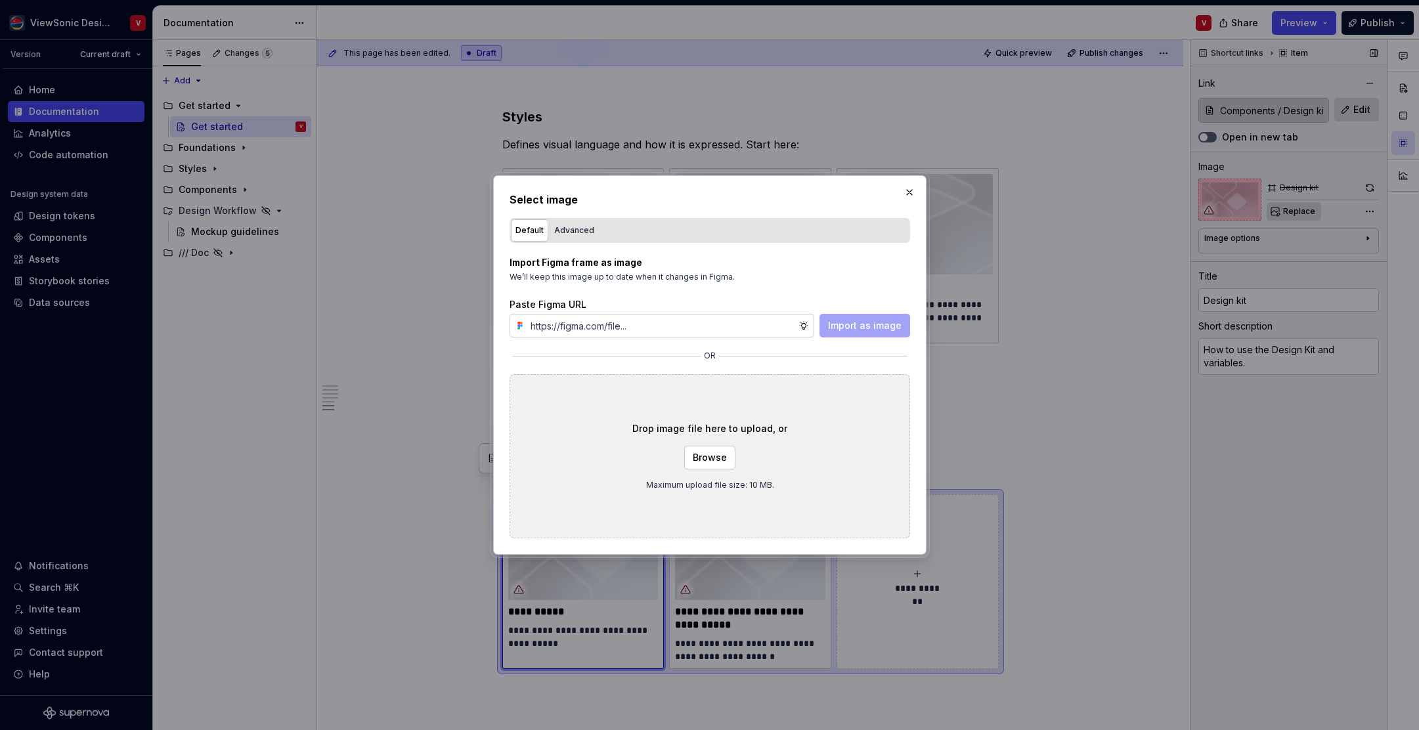
type textarea "*"
type input "https://www.figma.com/design/Jq5RN64STmwkQ3ZdkBzhJR/Foundation-Site?node-id=152…"
click at [853, 332] on span "Import as image" at bounding box center [865, 325] width 74 height 13
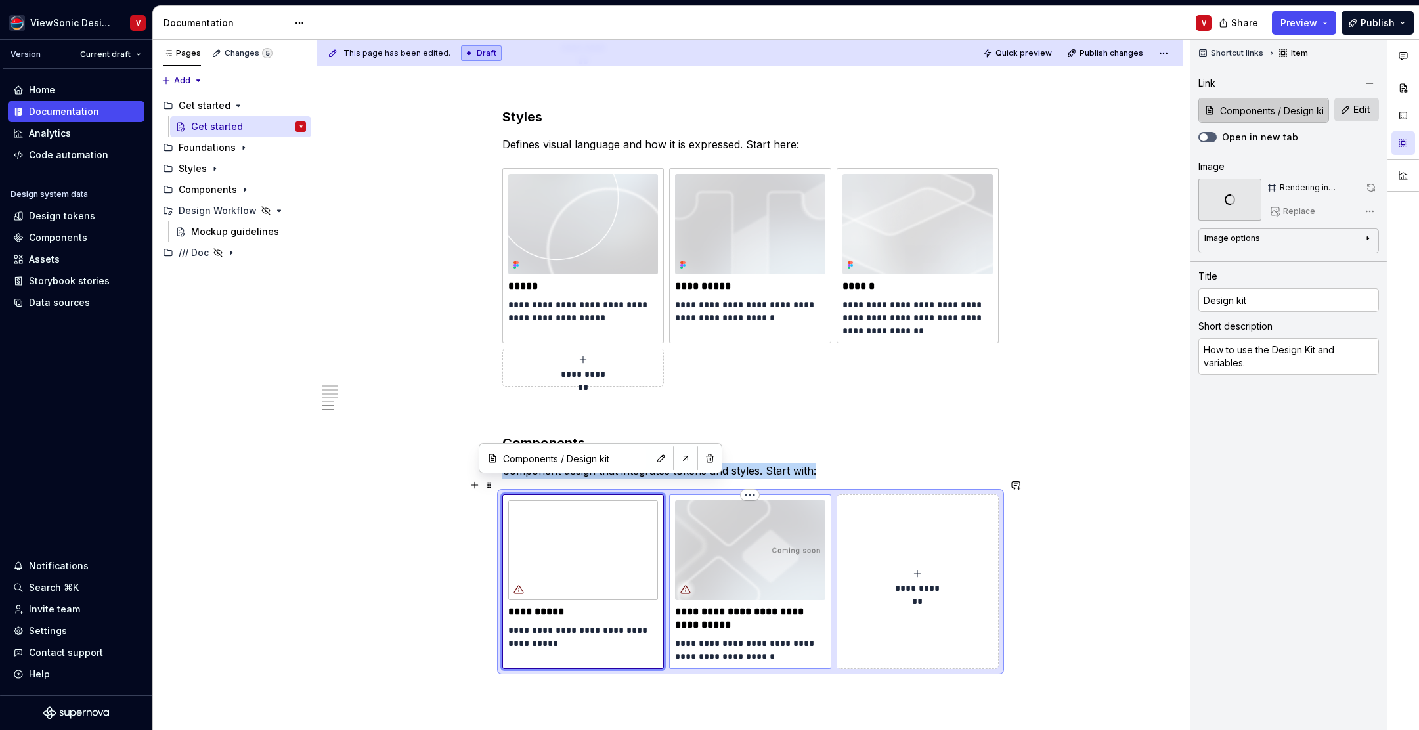
type textarea "*"
type input "Components / Start with Design Kit"
type input "Start with Design Kit (Coming soon)"
type textarea "A quick-start guide with step-by-step instructions."
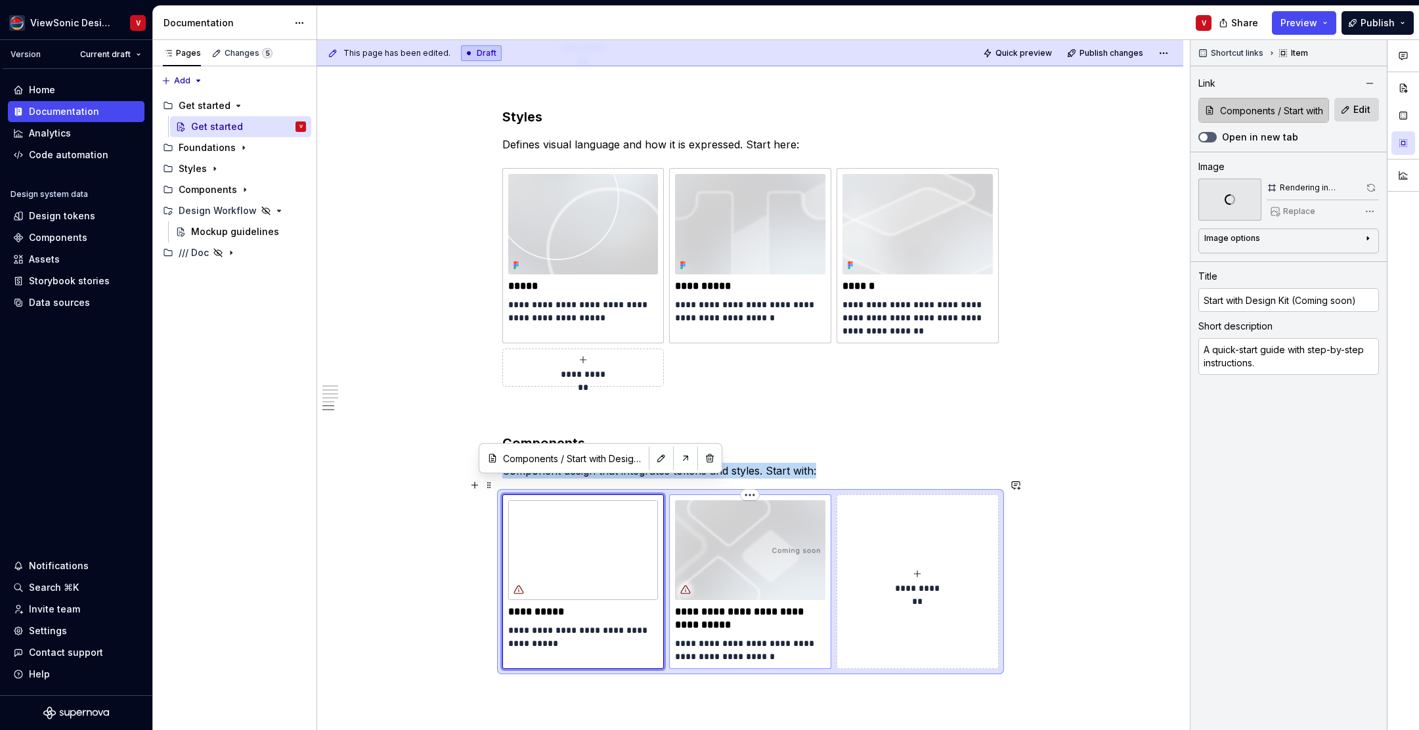
click at [742, 511] on img at bounding box center [750, 551] width 150 height 100
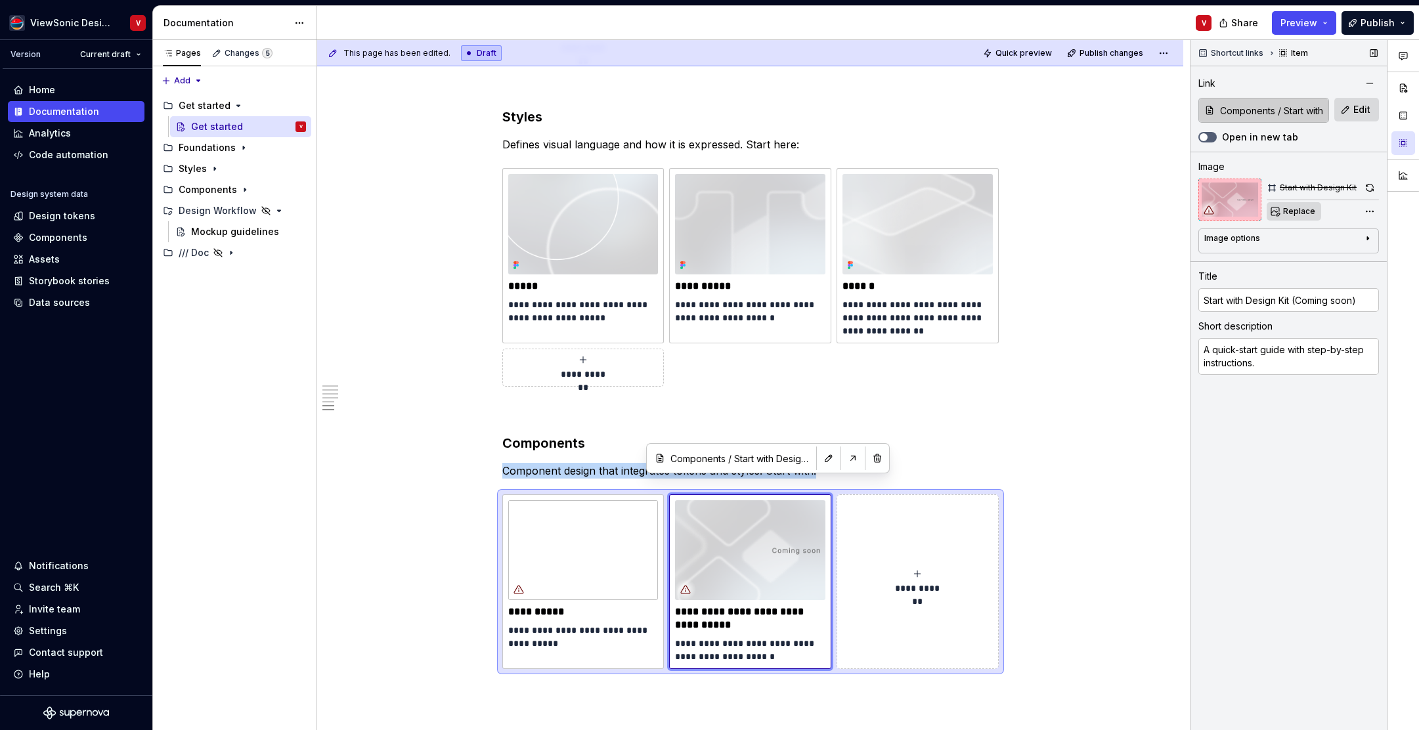
click at [1297, 211] on span "Replace" at bounding box center [1300, 211] width 32 height 11
type textarea "*"
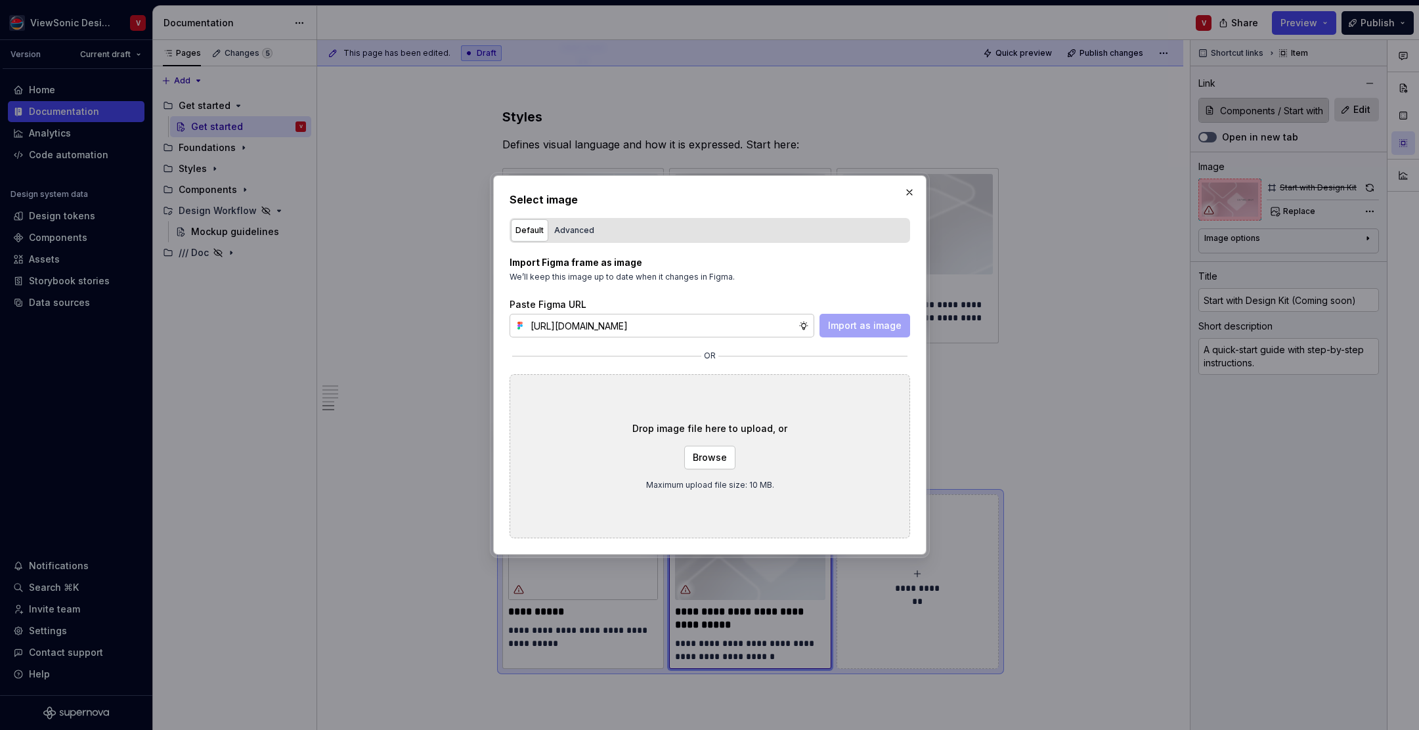
scroll to position [0, 296]
type input "https://www.figma.com/design/Jq5RN64STmwkQ3ZdkBzhJR/Foundation-Site?node-id=152…"
click at [883, 330] on span "Import as image" at bounding box center [865, 325] width 74 height 13
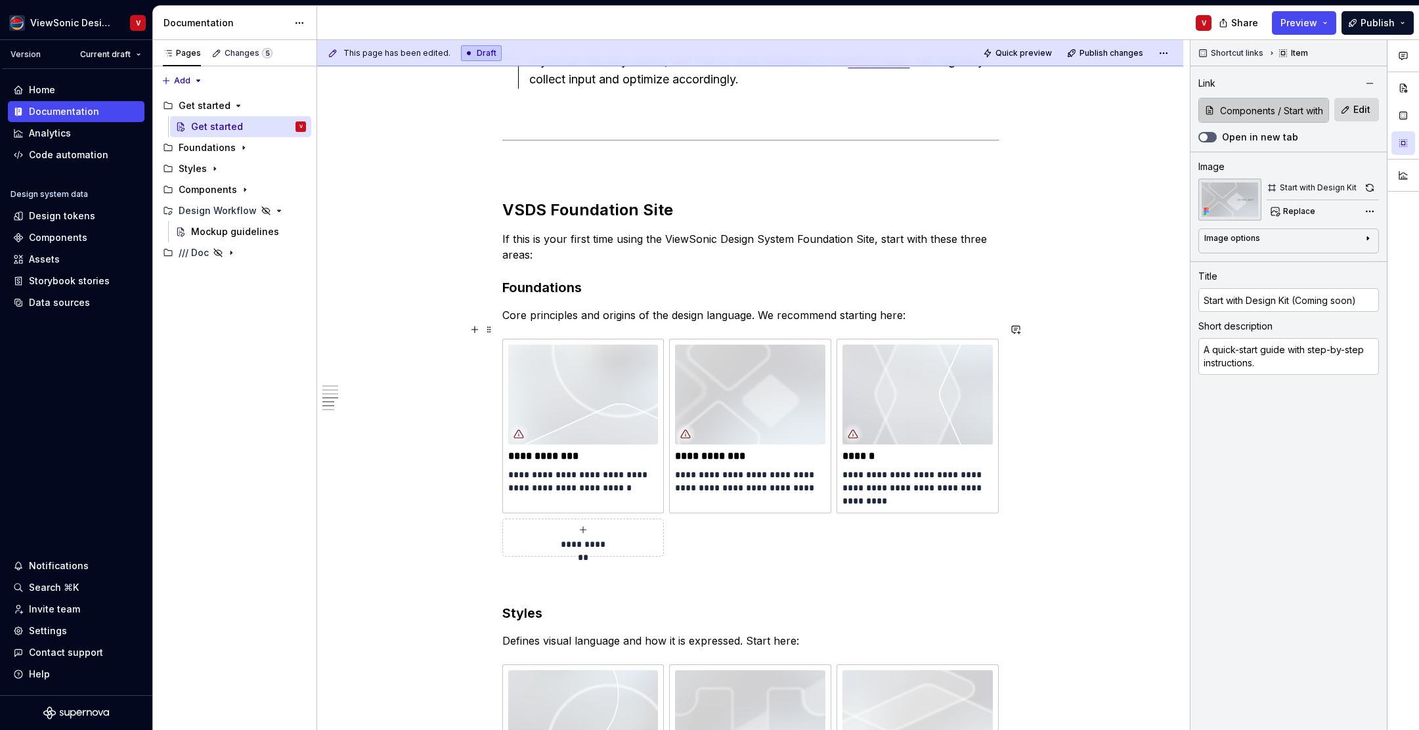
scroll to position [1348, 0]
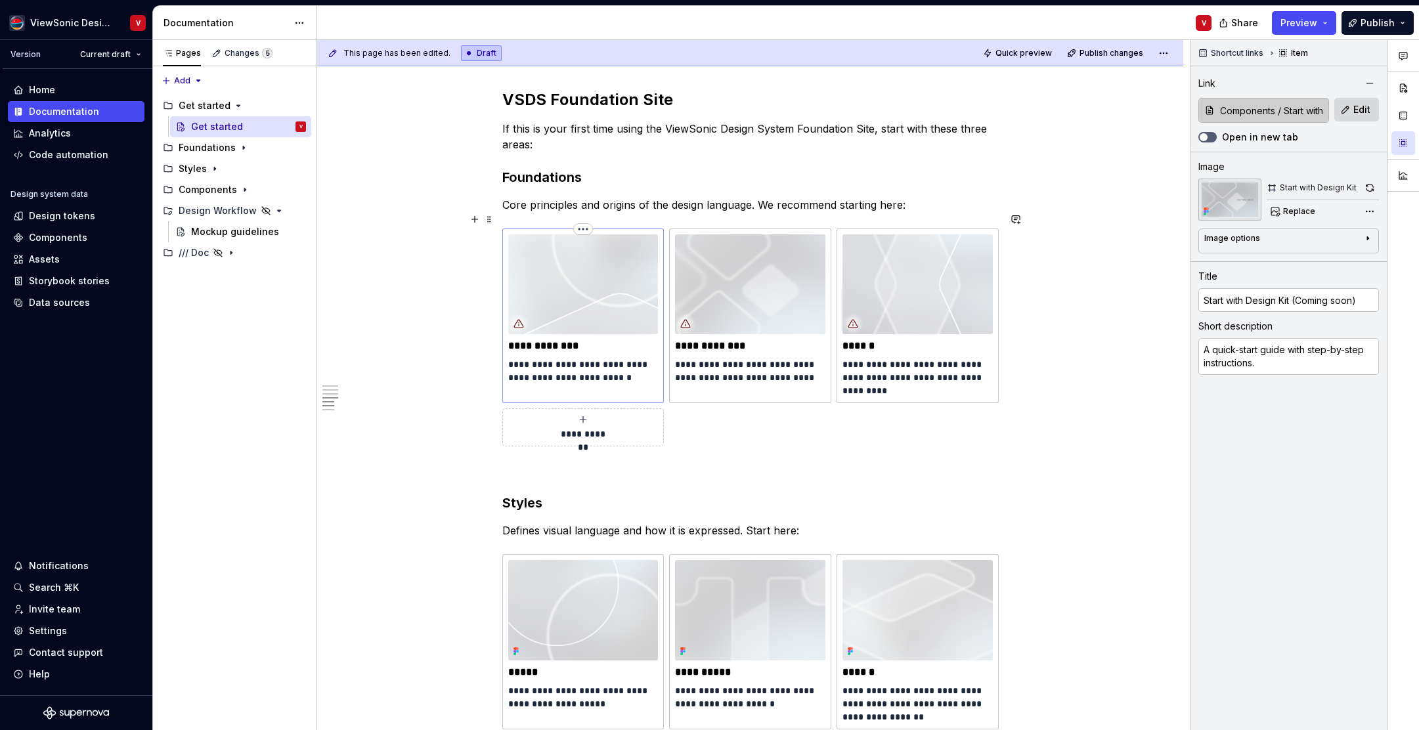
type textarea "*"
type input "Accessibility"
type textarea "Understand the core principles of accessibility in VSDS."
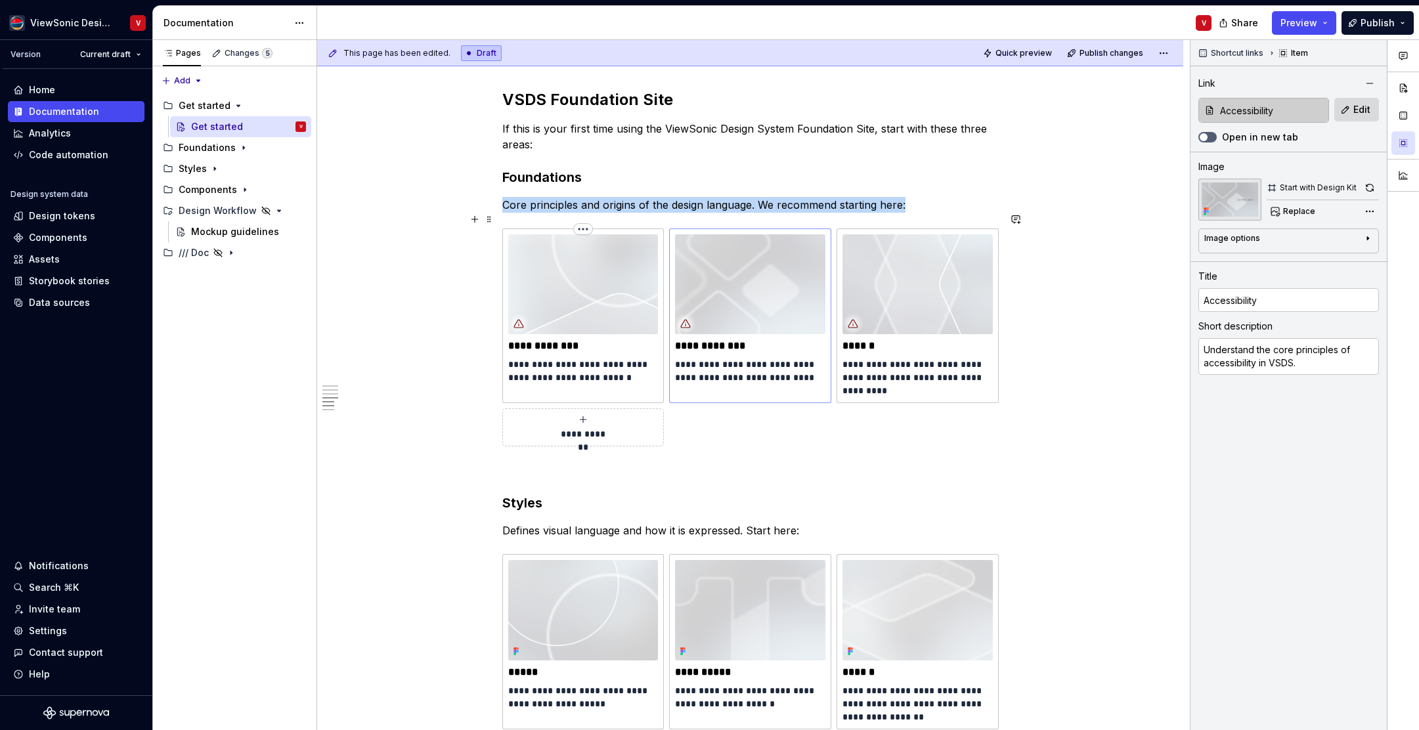
drag, startPoint x: 581, startPoint y: 257, endPoint x: 681, endPoint y: 219, distance: 106.9
click at [581, 257] on img at bounding box center [583, 284] width 150 height 100
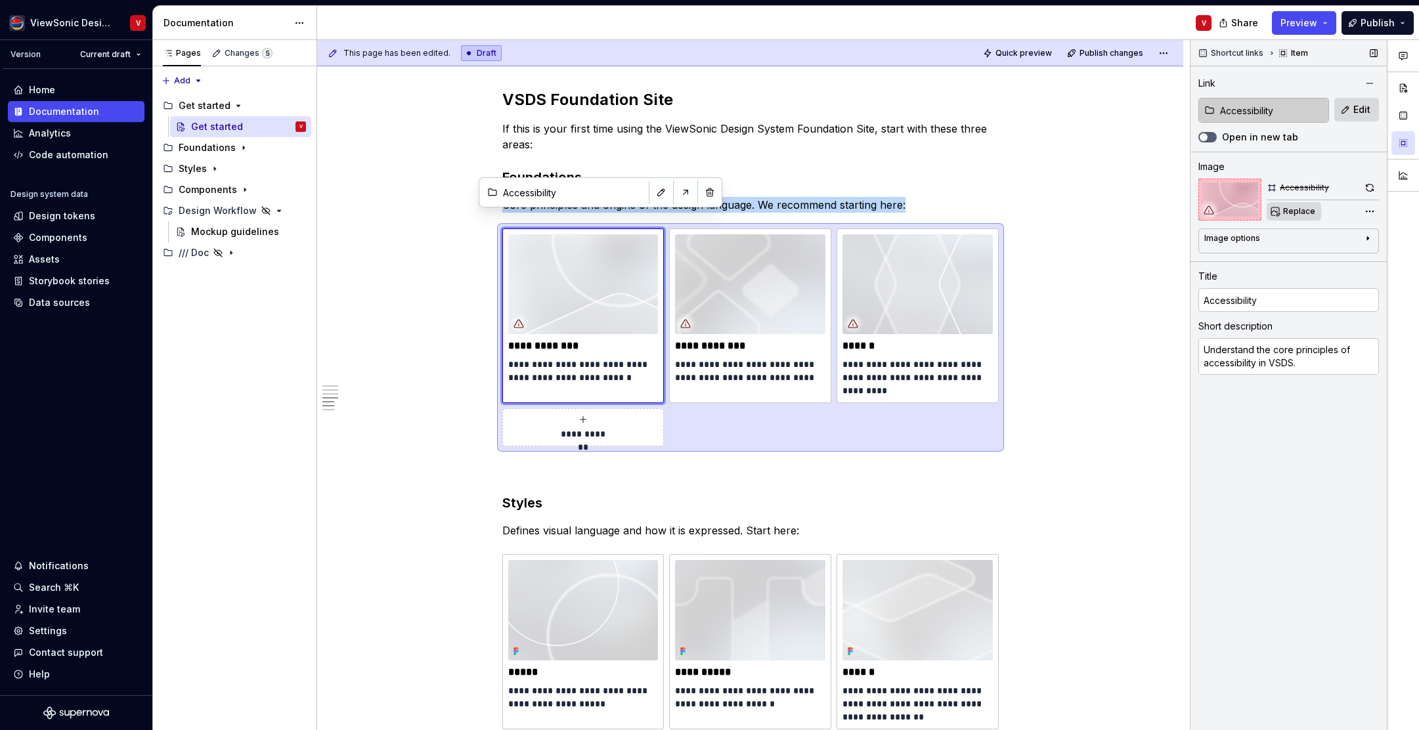
click at [1288, 213] on span "Replace" at bounding box center [1300, 211] width 32 height 11
type textarea "*"
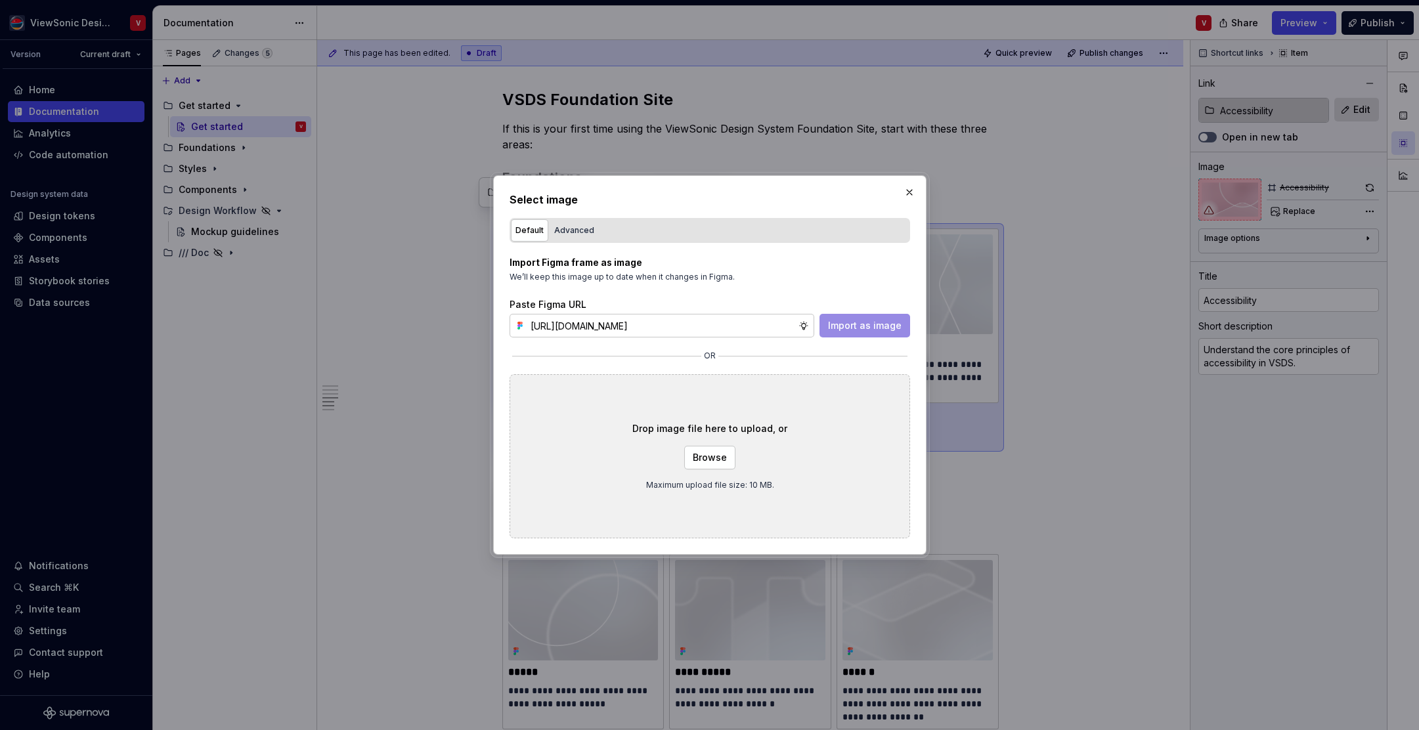
scroll to position [0, 297]
type input "https://www.figma.com/design/Jq5RN64STmwkQ3ZdkBzhJR/Foundation-Site?node-id=152…"
drag, startPoint x: 851, startPoint y: 329, endPoint x: 851, endPoint y: 320, distance: 9.2
click at [851, 329] on span "Import as image" at bounding box center [865, 325] width 74 height 13
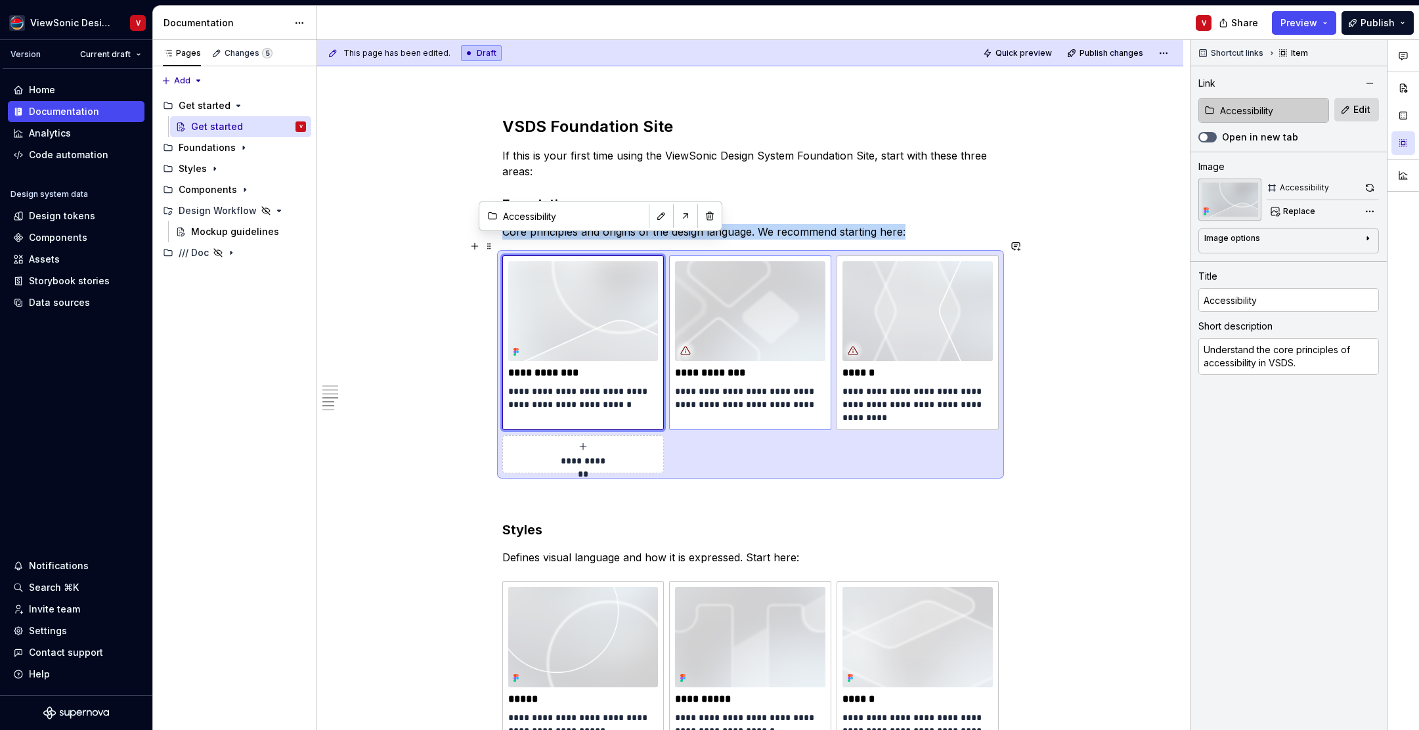
scroll to position [1319, 0]
type textarea "*"
type input "Design tokens"
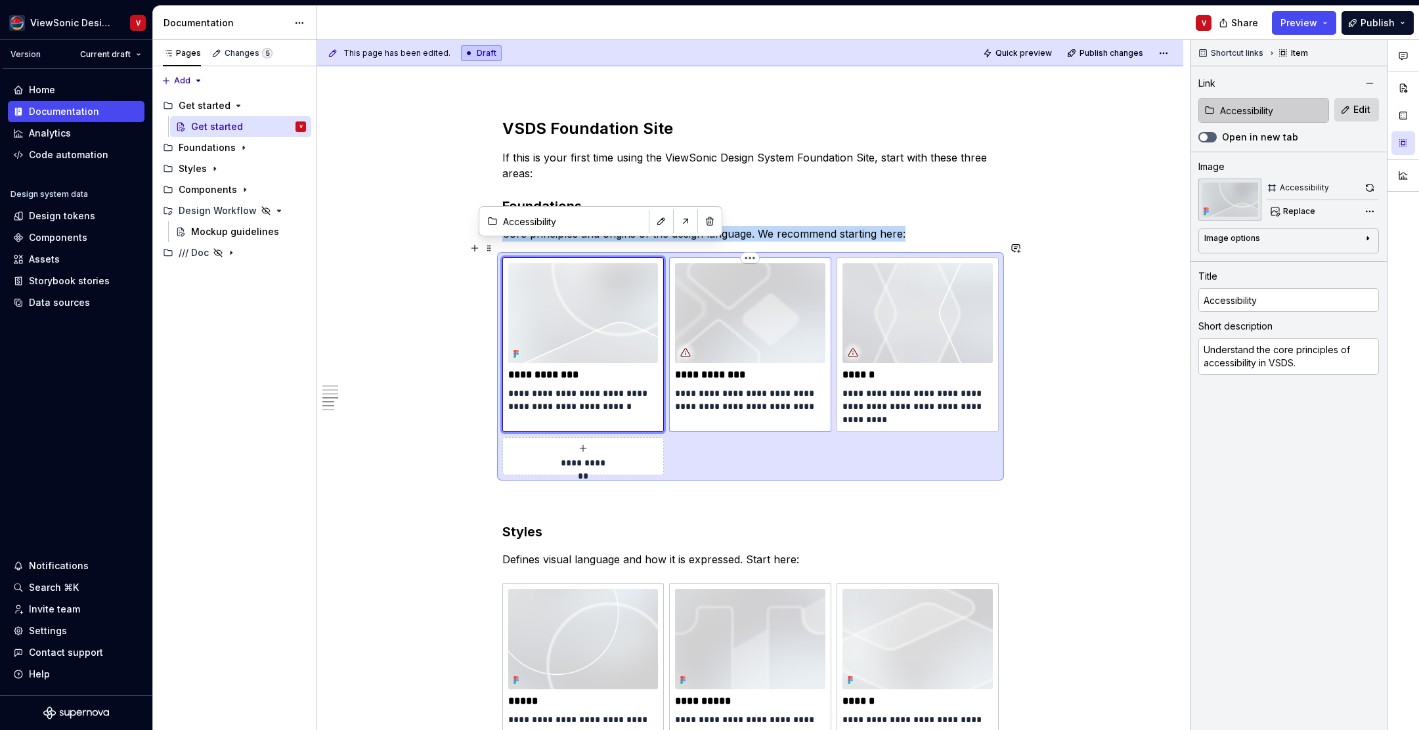
type textarea "Learn what tokens are and the role they play in the system."
click at [782, 296] on img at bounding box center [750, 313] width 150 height 100
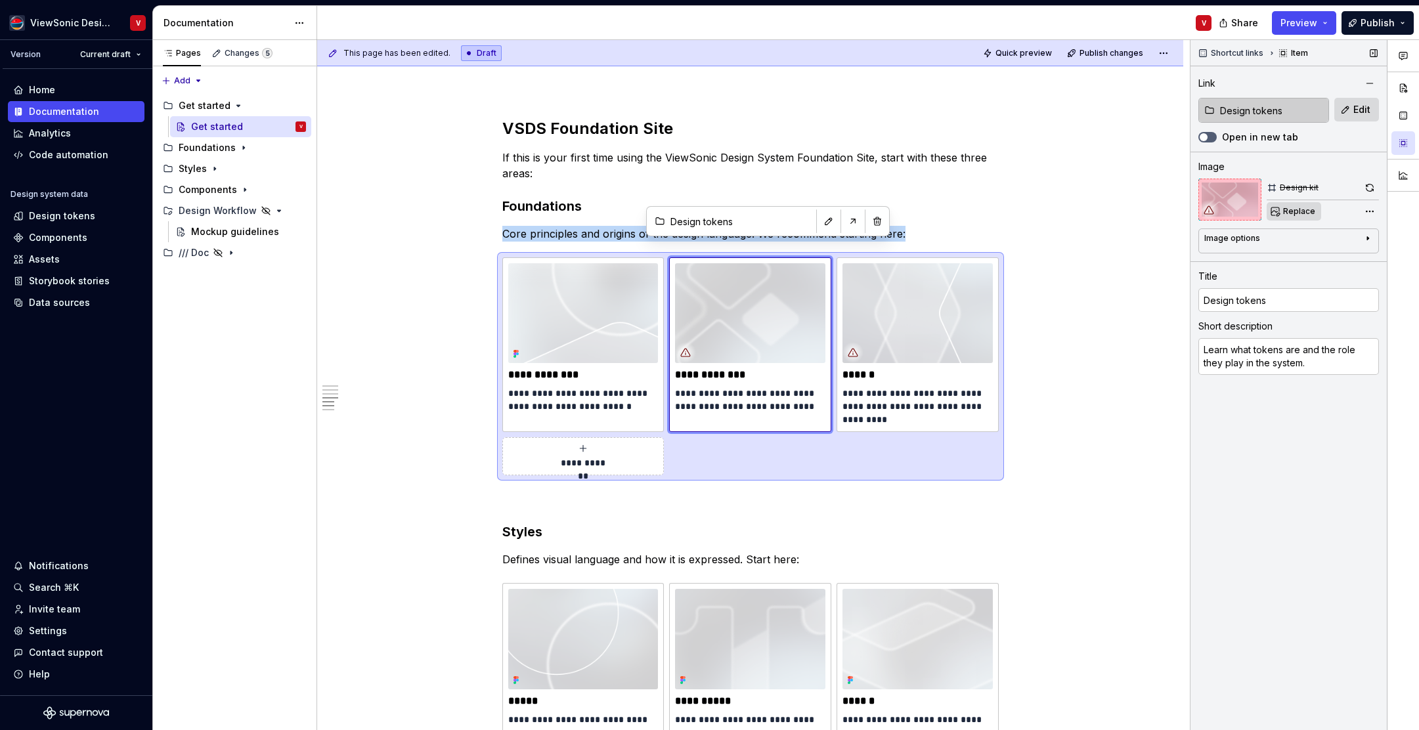
click at [1290, 210] on span "Replace" at bounding box center [1300, 211] width 32 height 11
type textarea "*"
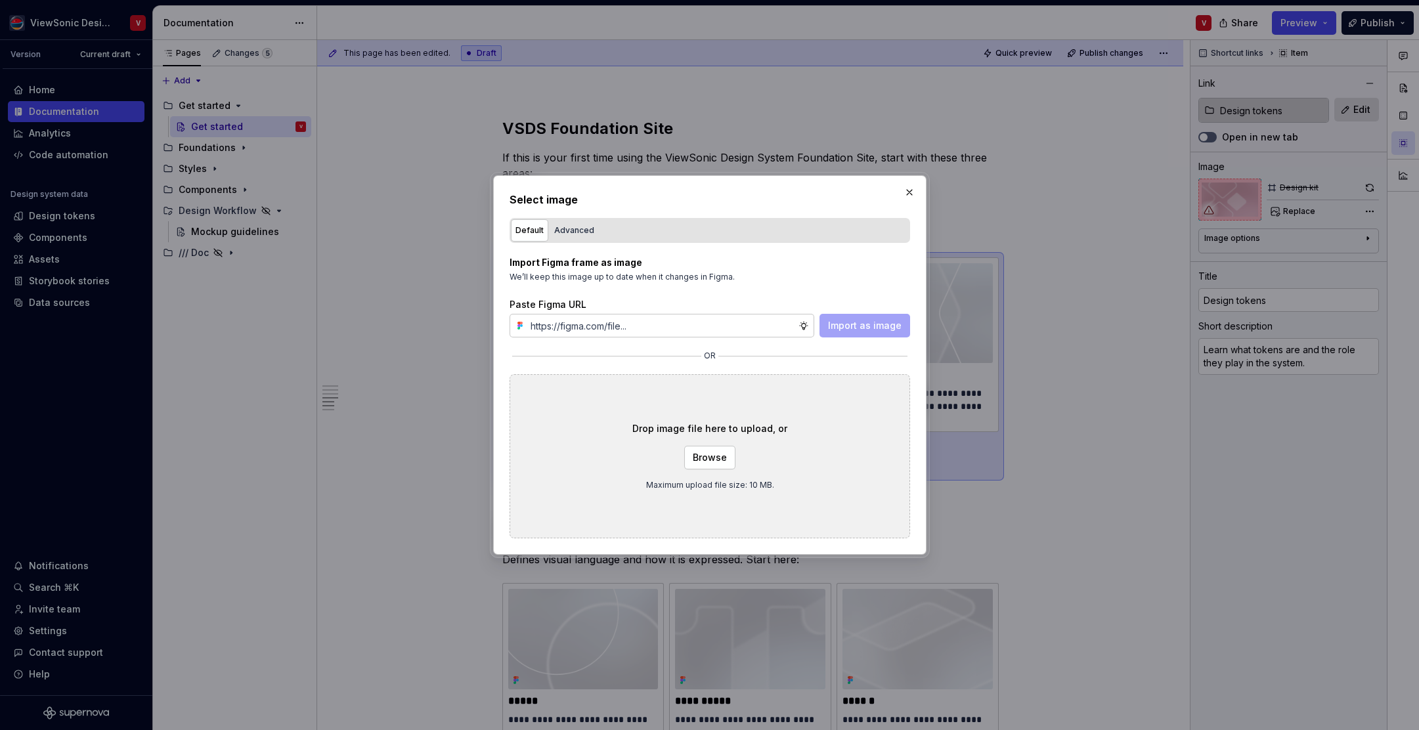
type input "https://www.figma.com/design/Jq5RN64STmwkQ3ZdkBzhJR/Foundation-Site?node-id=152…"
type textarea "*"
type input "https://www.figma.com/design/Jq5RN64STmwkQ3ZdkBzhJR/Foundation-Site?node-id=152…"
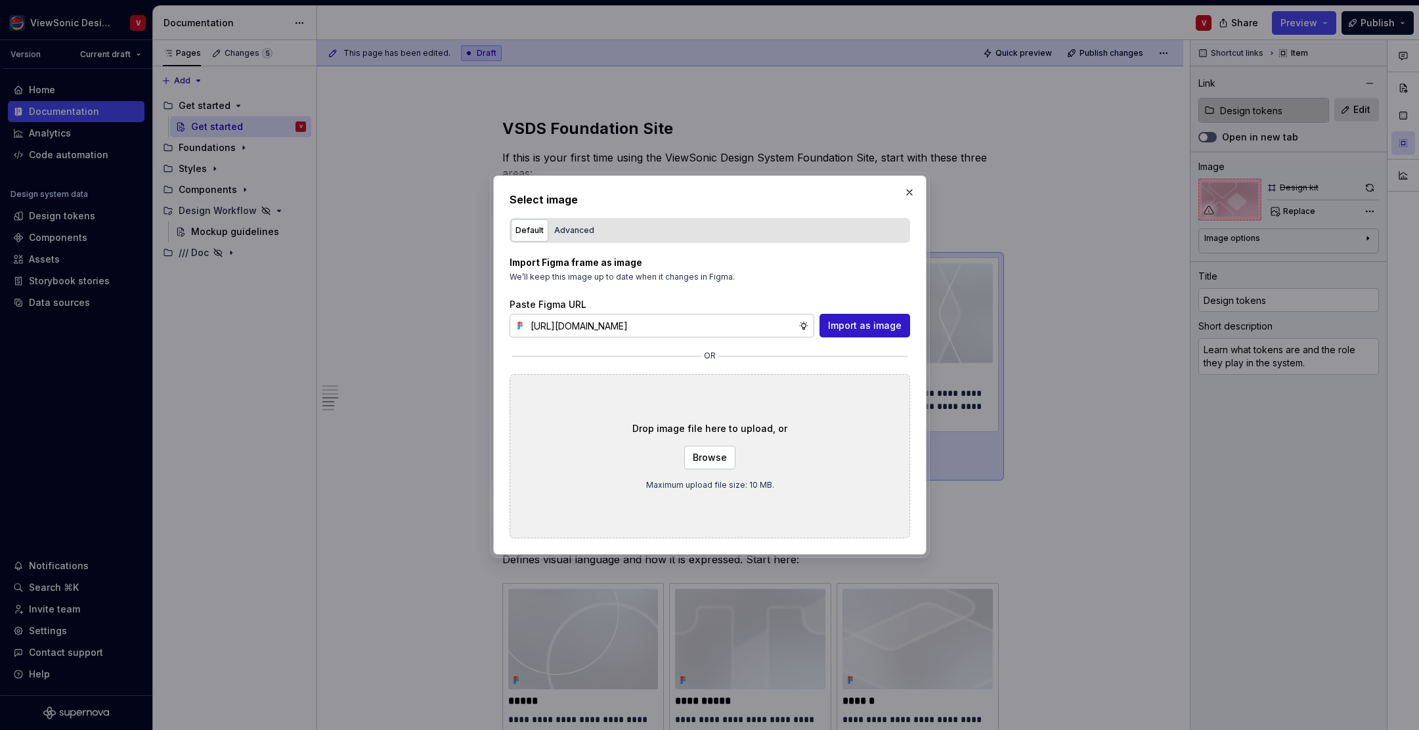
click at [867, 326] on span "Import as image" at bounding box center [865, 325] width 74 height 13
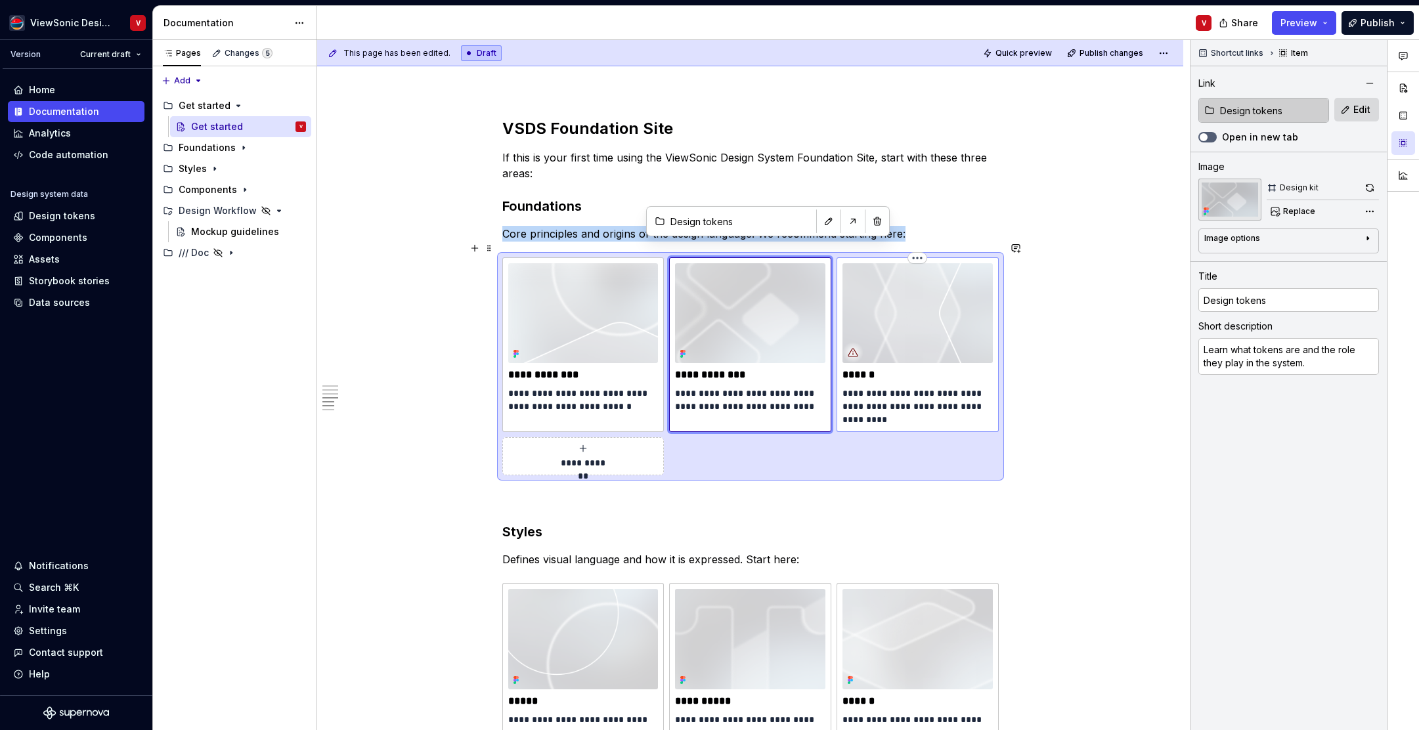
type textarea "*"
type input "Foundations / Themes"
type input "Themes"
type textarea "Understand how brand themes map to system semantics through Segments."
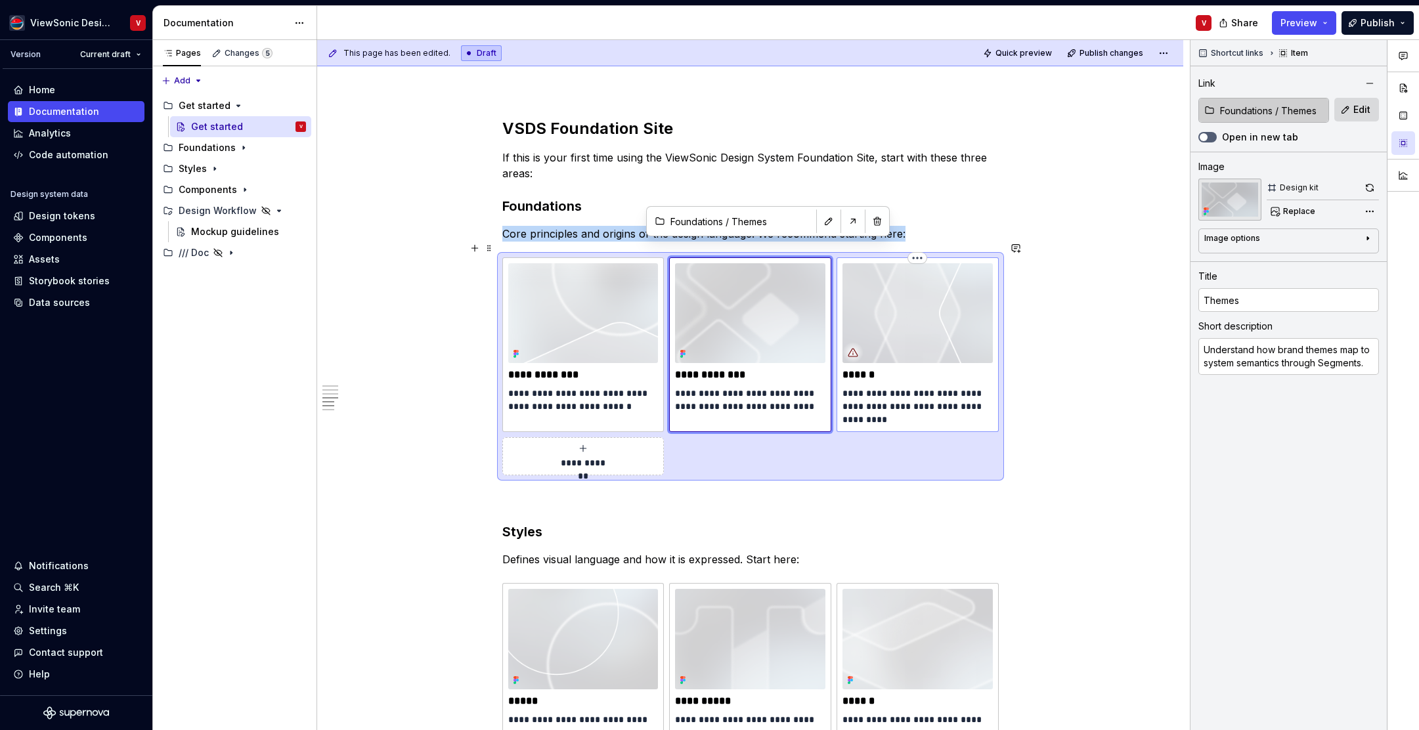
click at [905, 290] on img at bounding box center [918, 313] width 150 height 100
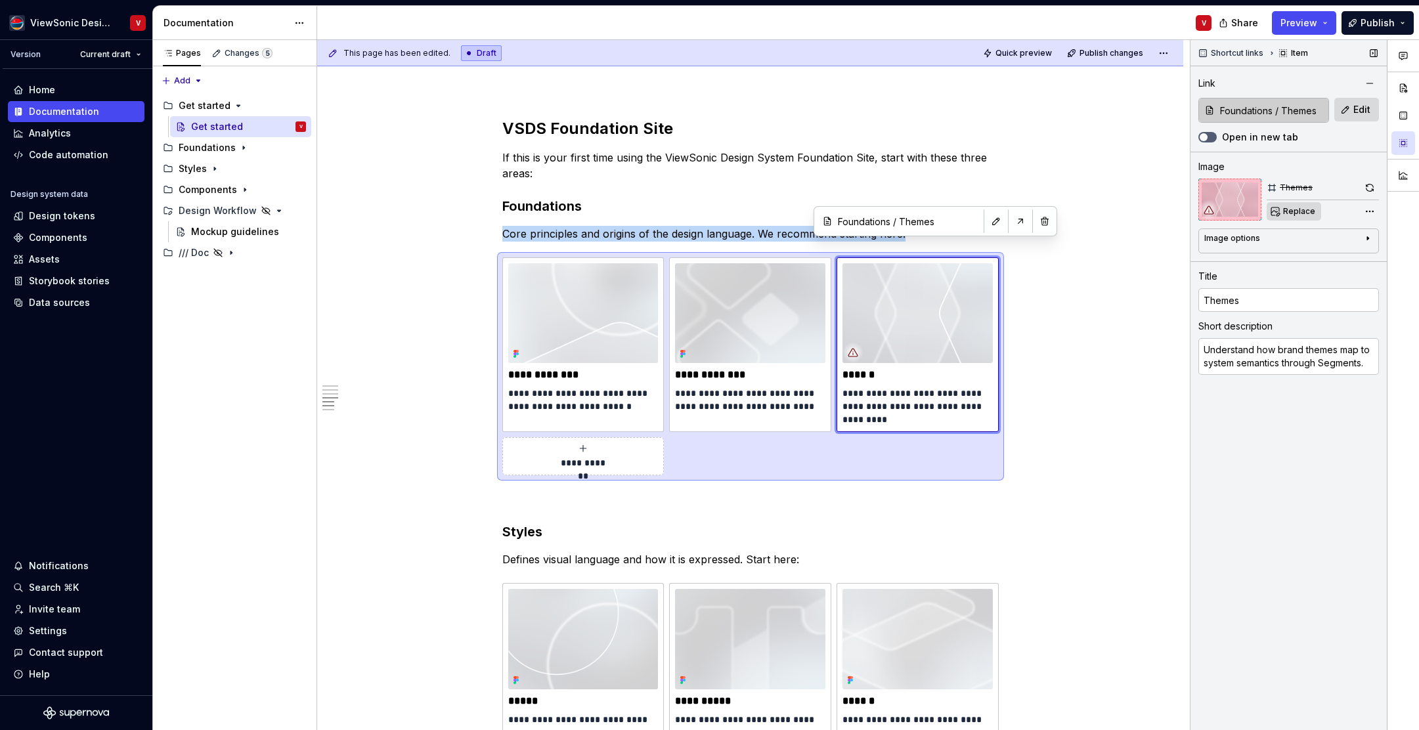
click at [1295, 214] on span "Replace" at bounding box center [1300, 211] width 32 height 11
type textarea "*"
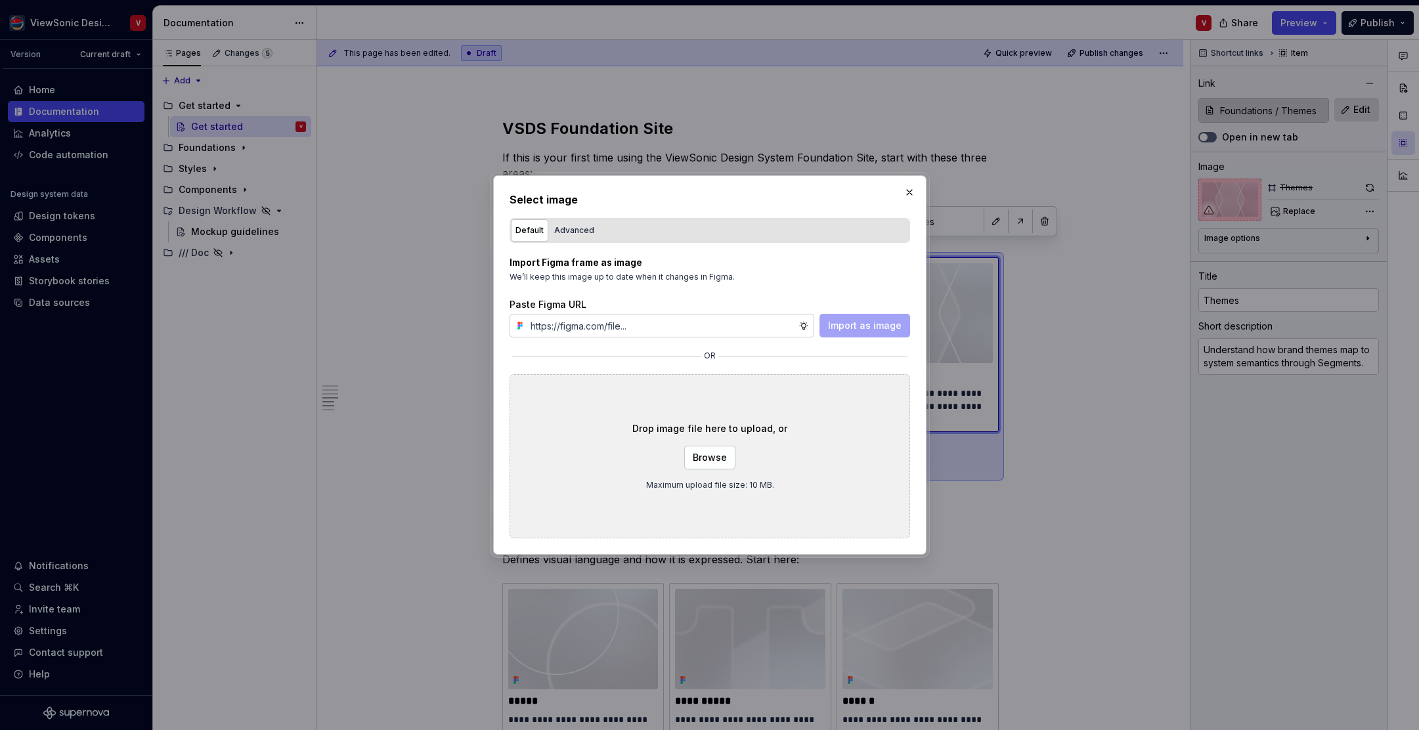
type input "https://www.figma.com/design/Jq5RN64STmwkQ3ZdkBzhJR/Foundation-Site?node-id=152…"
click at [862, 326] on span "Import as image" at bounding box center [865, 325] width 74 height 13
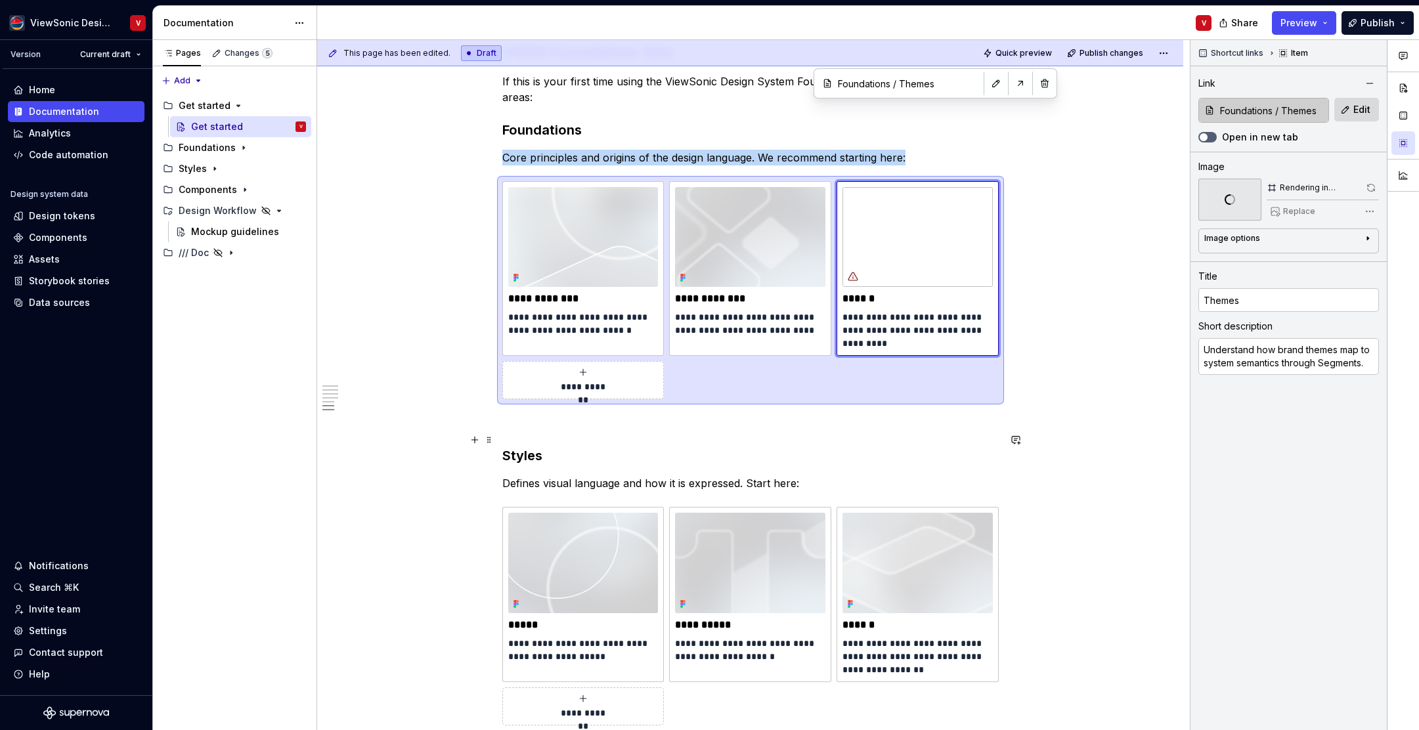
scroll to position [1211, 0]
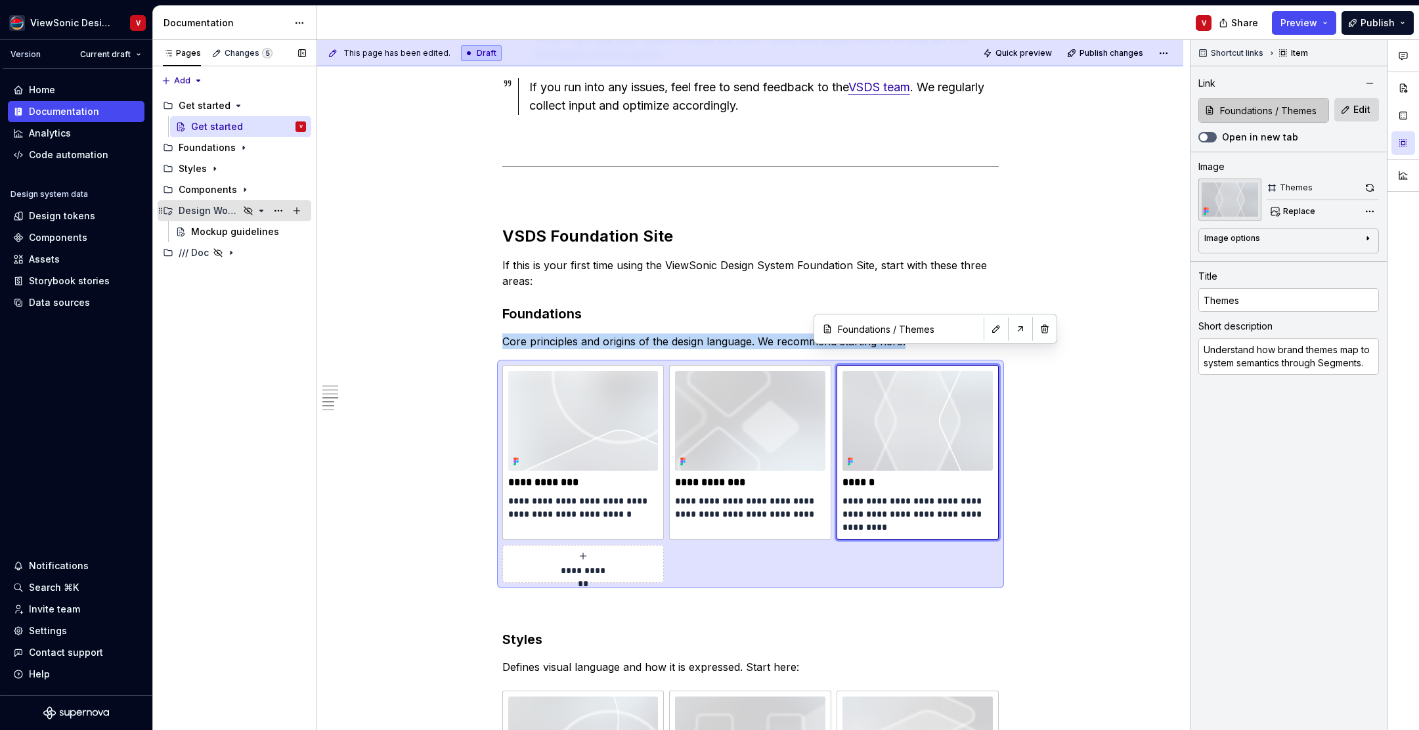
click at [261, 210] on icon "Page tree" at bounding box center [261, 210] width 3 height 1
click at [243, 147] on icon "Page tree" at bounding box center [243, 147] width 1 height 3
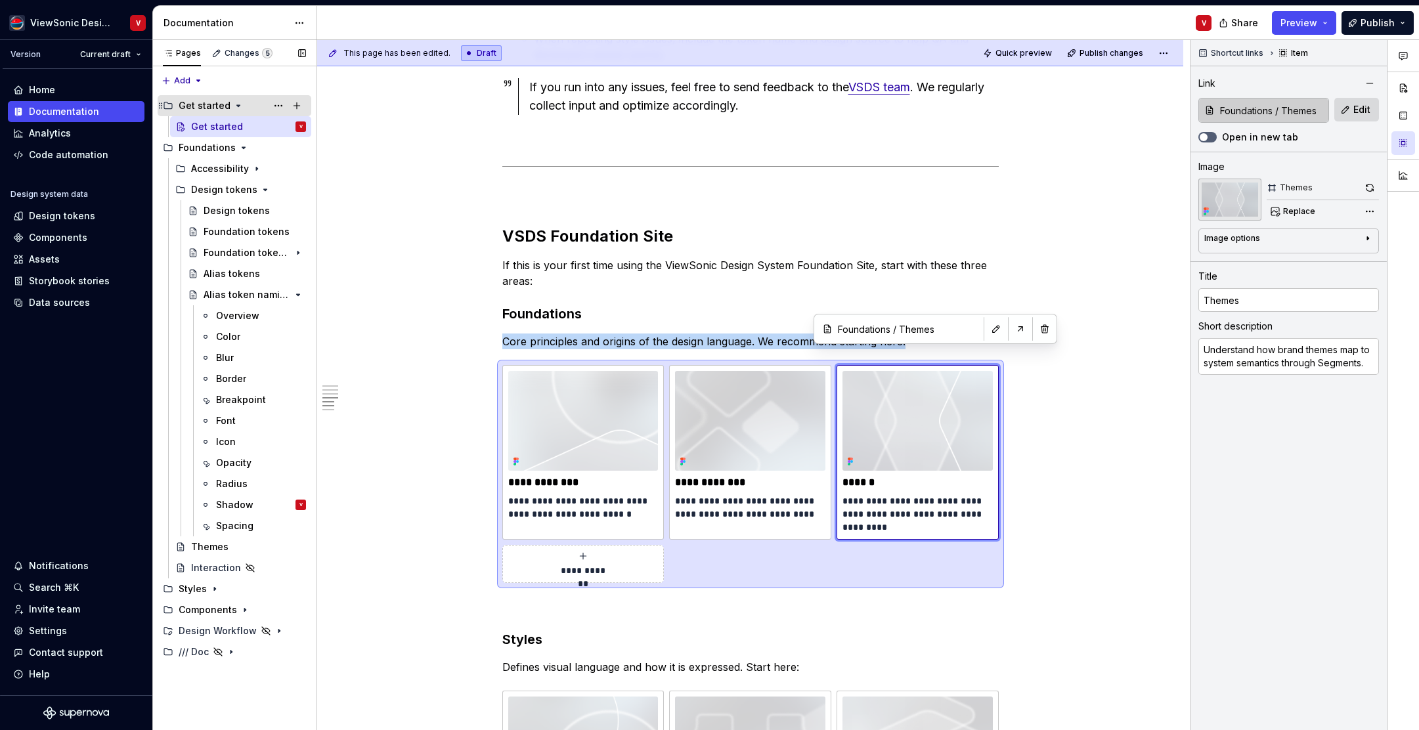
click at [234, 104] on icon "Page tree" at bounding box center [238, 105] width 11 height 11
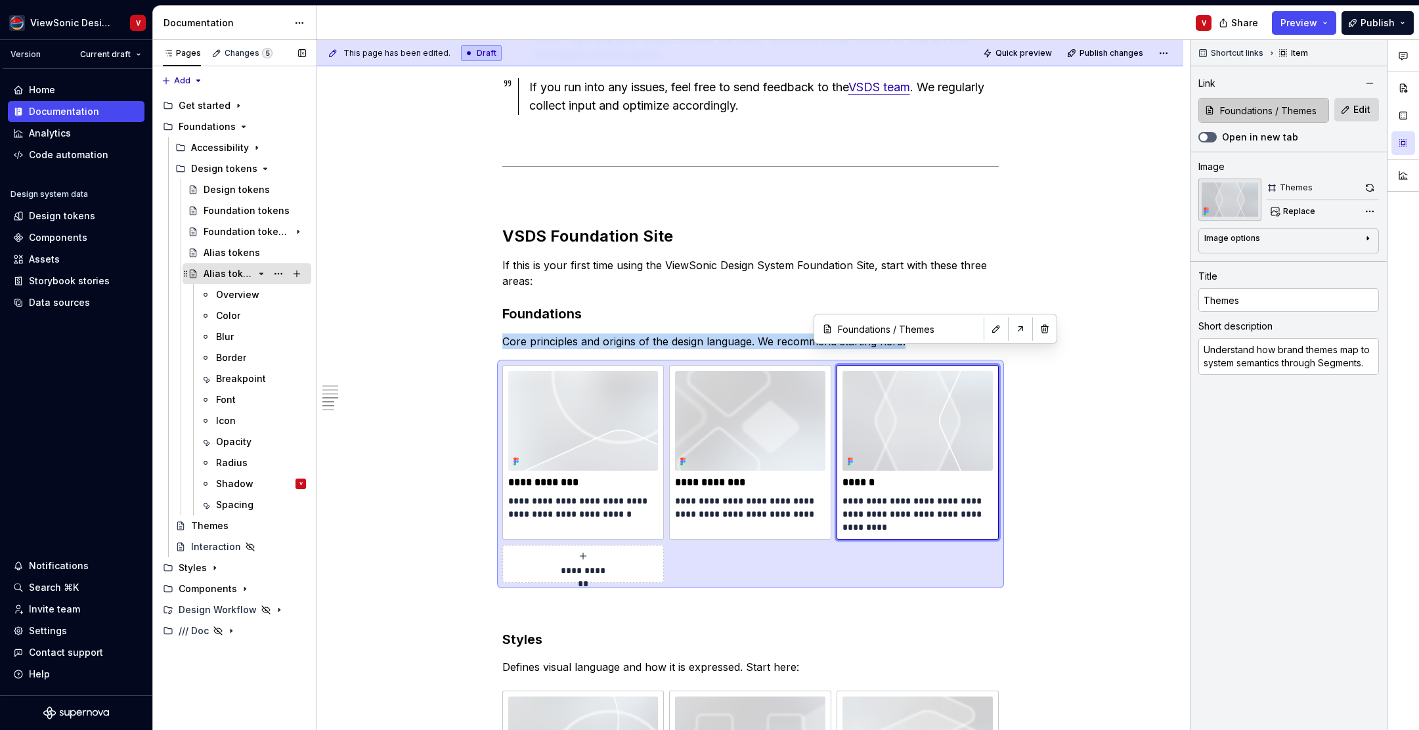
click at [259, 273] on icon "Page tree" at bounding box center [261, 274] width 11 height 11
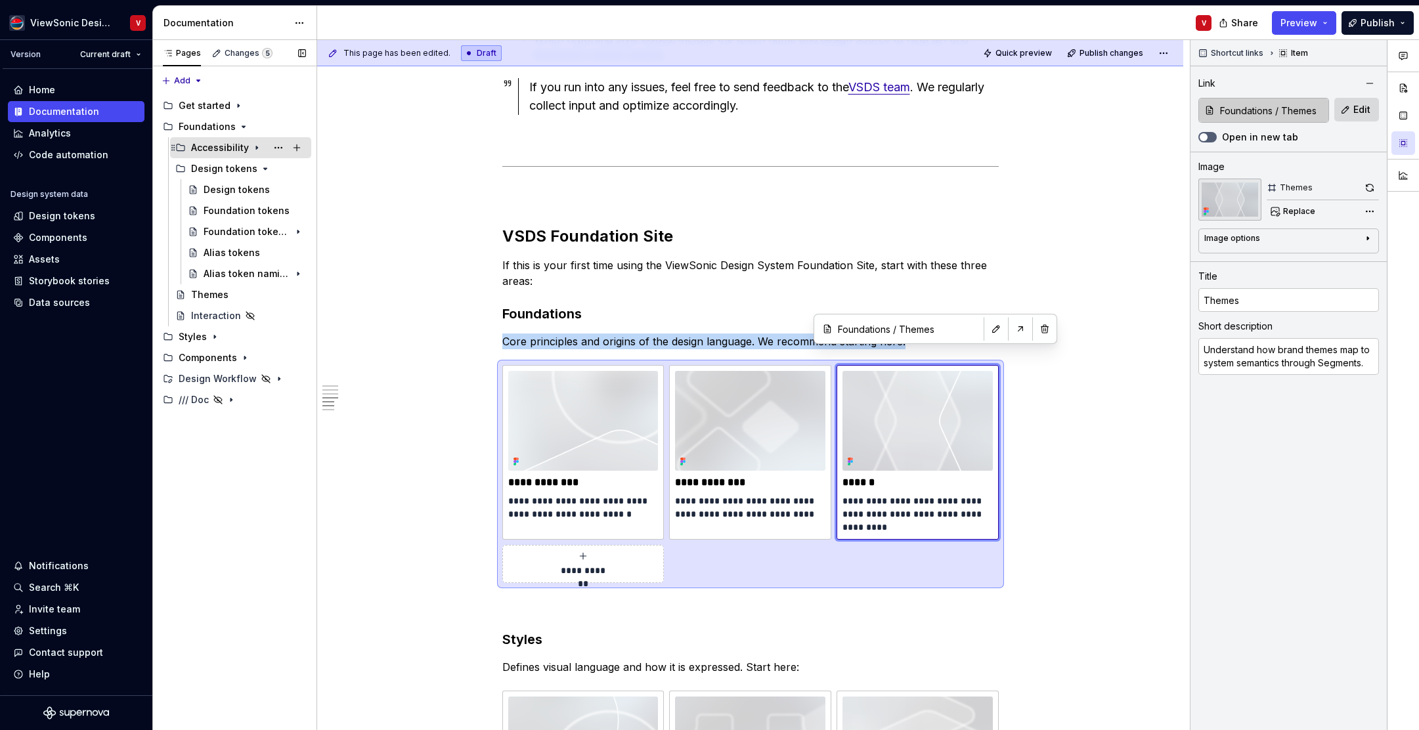
click at [254, 148] on icon "Page tree" at bounding box center [257, 148] width 11 height 11
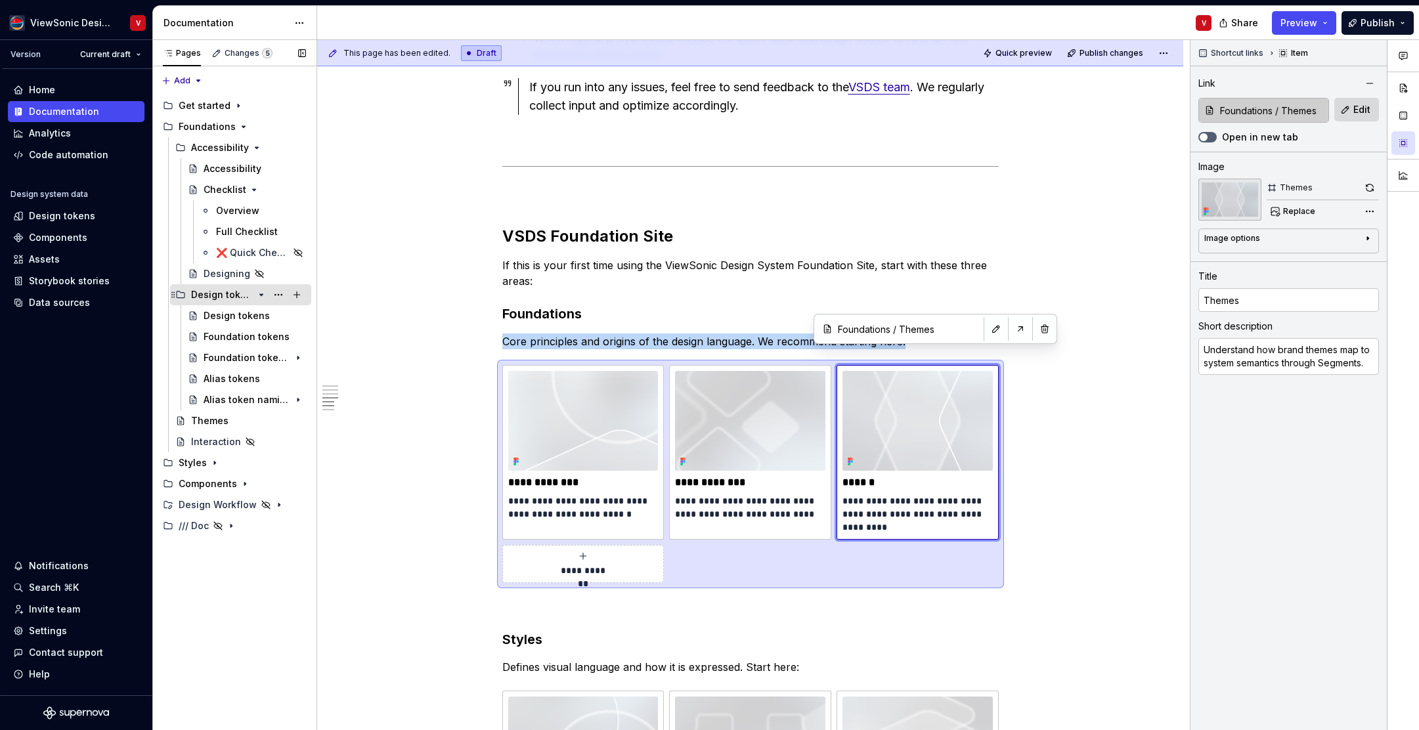
click at [258, 293] on icon "Page tree" at bounding box center [261, 295] width 11 height 11
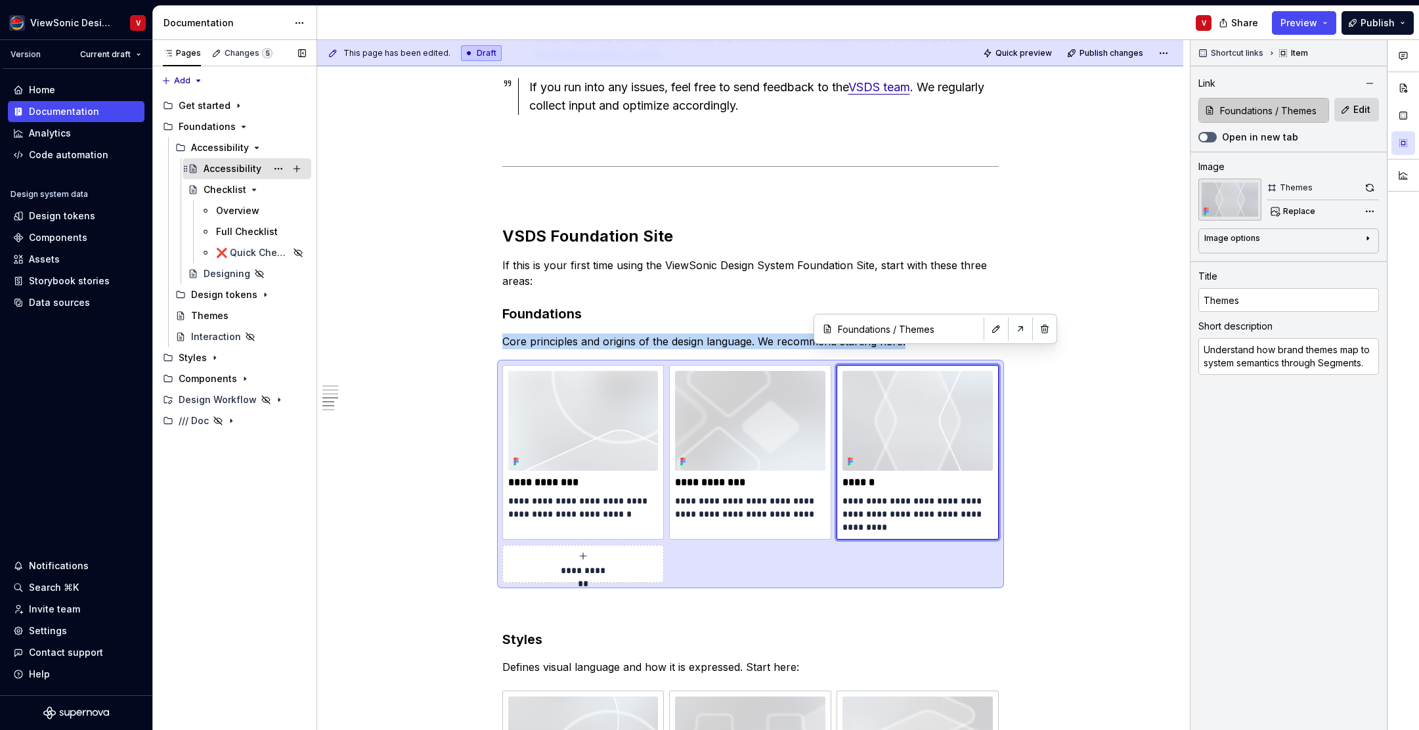
click at [240, 174] on div "Accessibility" at bounding box center [233, 168] width 58 height 13
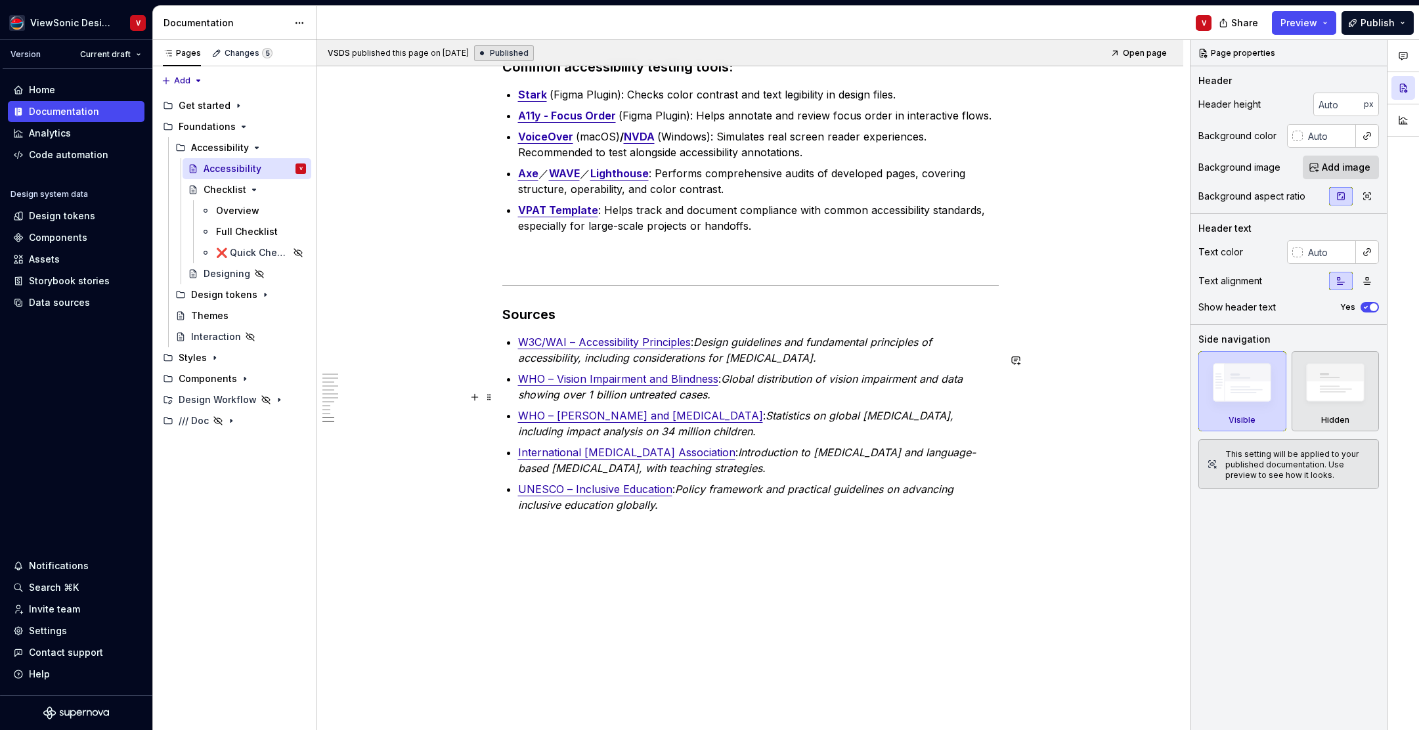
scroll to position [3037, 0]
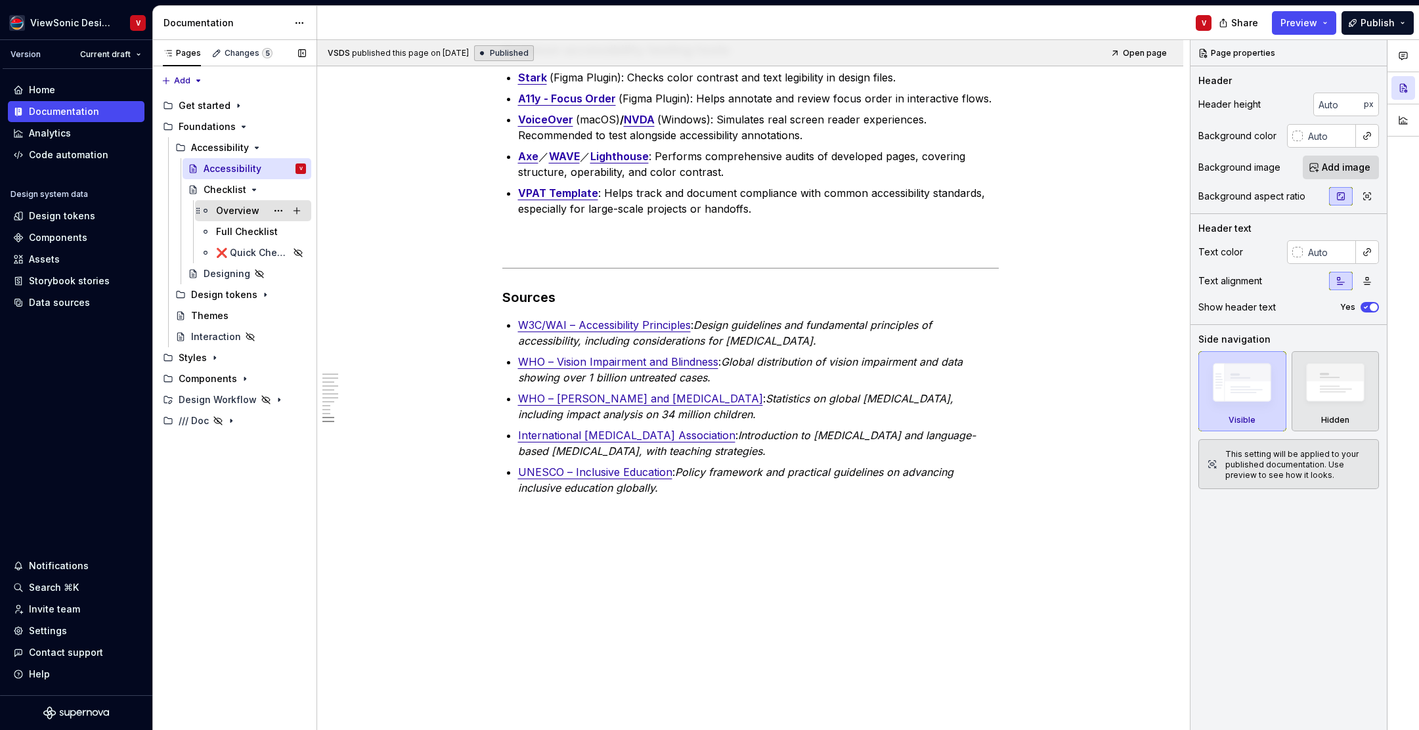
click at [244, 212] on div "Overview" at bounding box center [237, 210] width 43 height 13
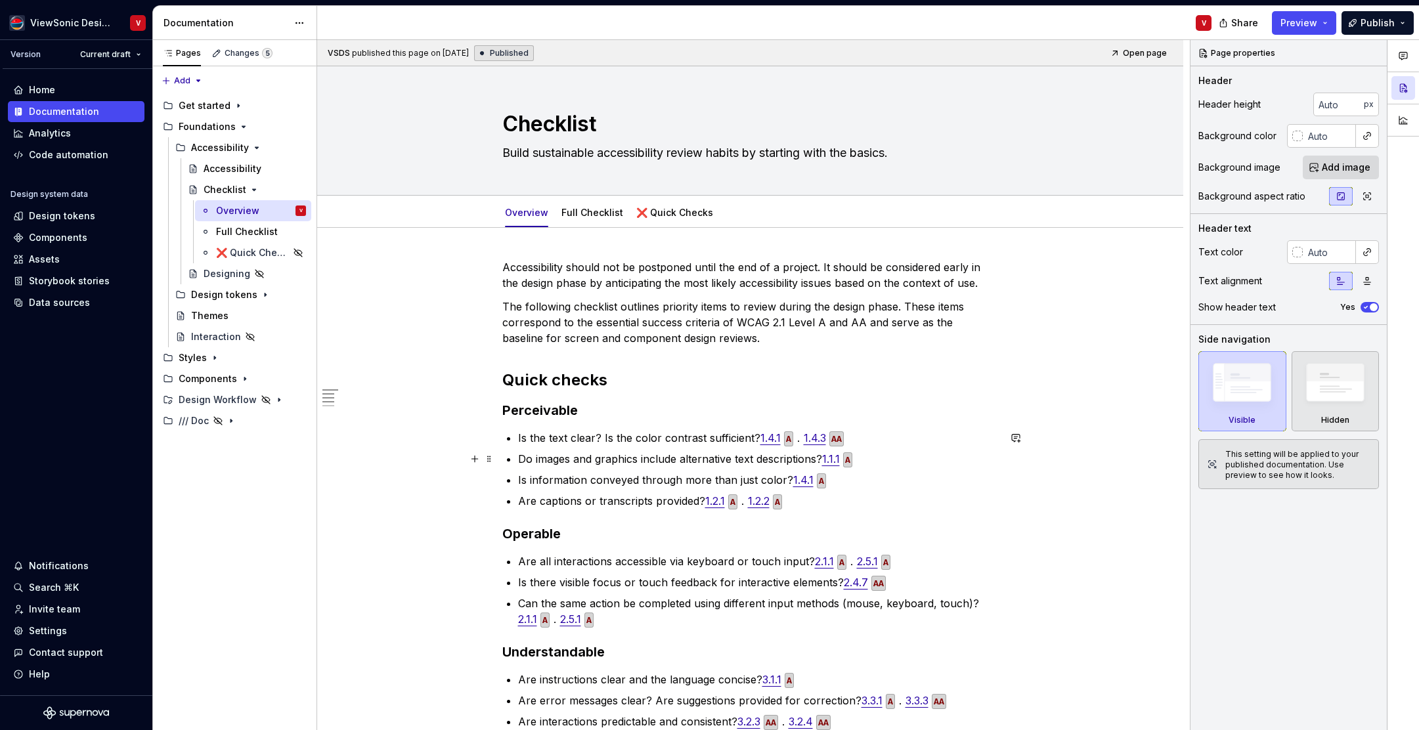
scroll to position [541, 0]
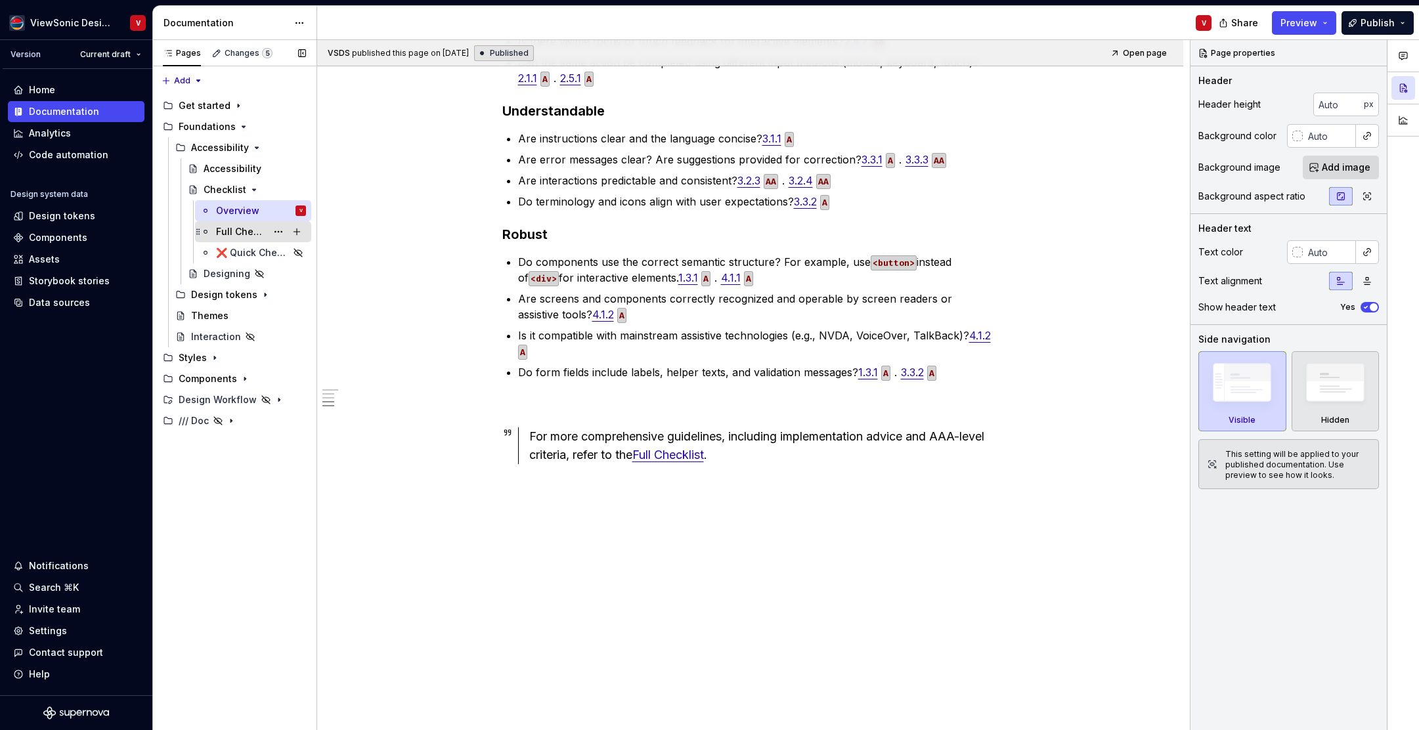
click at [251, 232] on div "Full Checklist" at bounding box center [241, 231] width 51 height 13
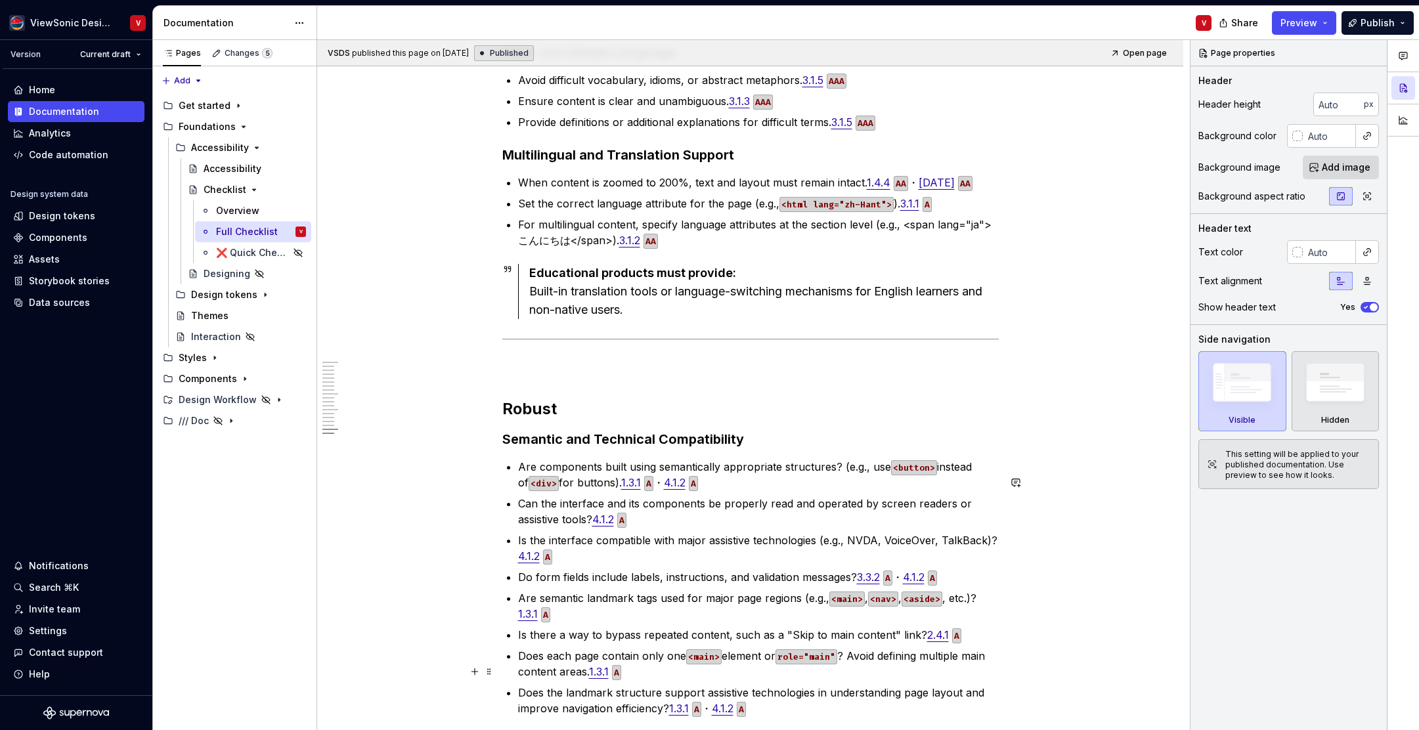
scroll to position [2598, 0]
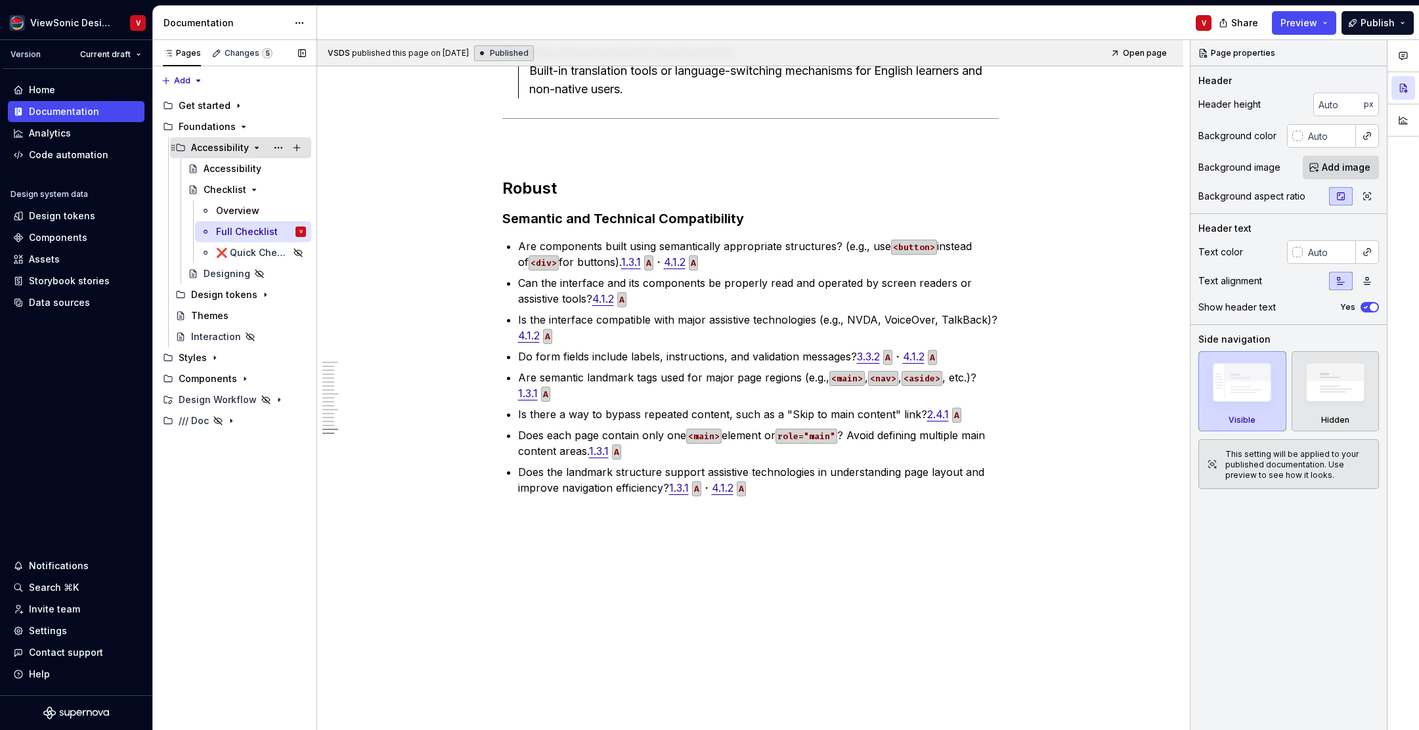
click at [252, 148] on icon "Page tree" at bounding box center [257, 148] width 11 height 11
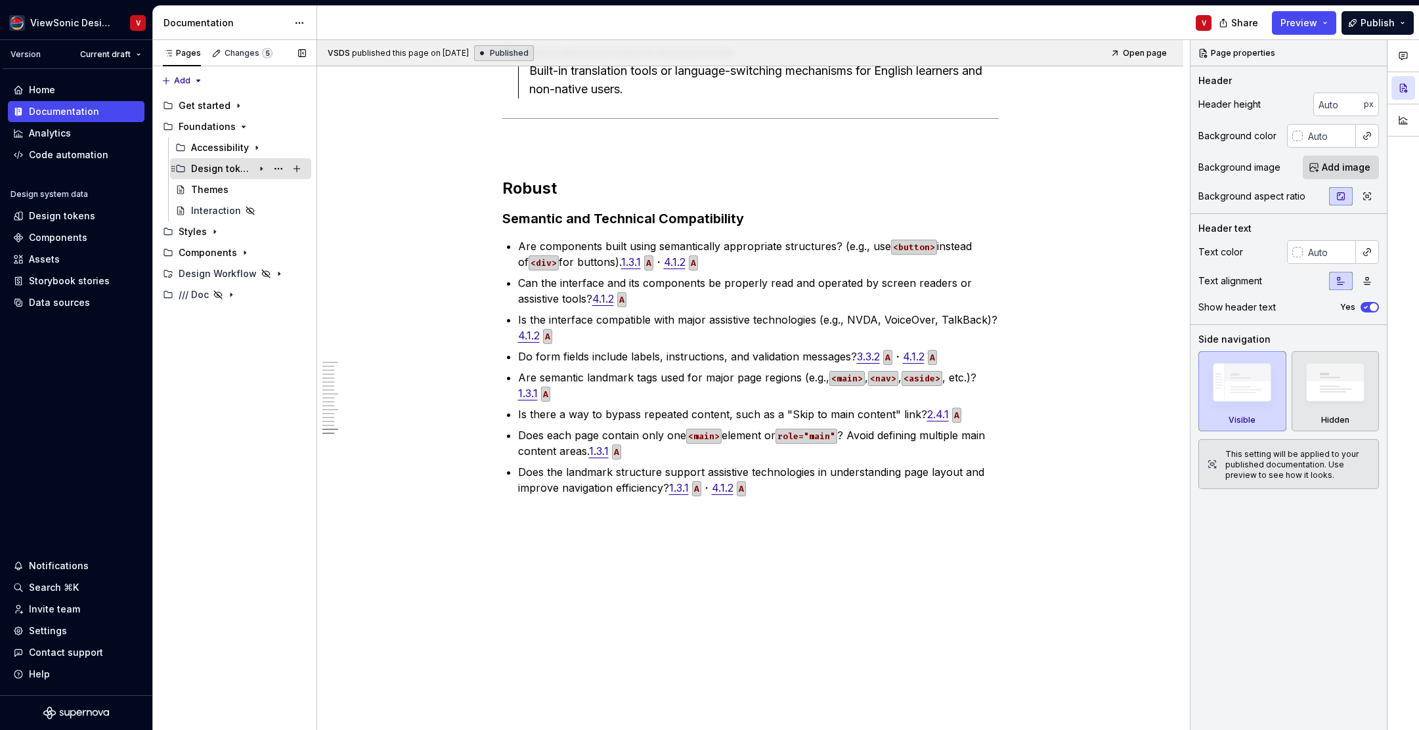
click at [260, 169] on icon "Page tree" at bounding box center [261, 169] width 11 height 11
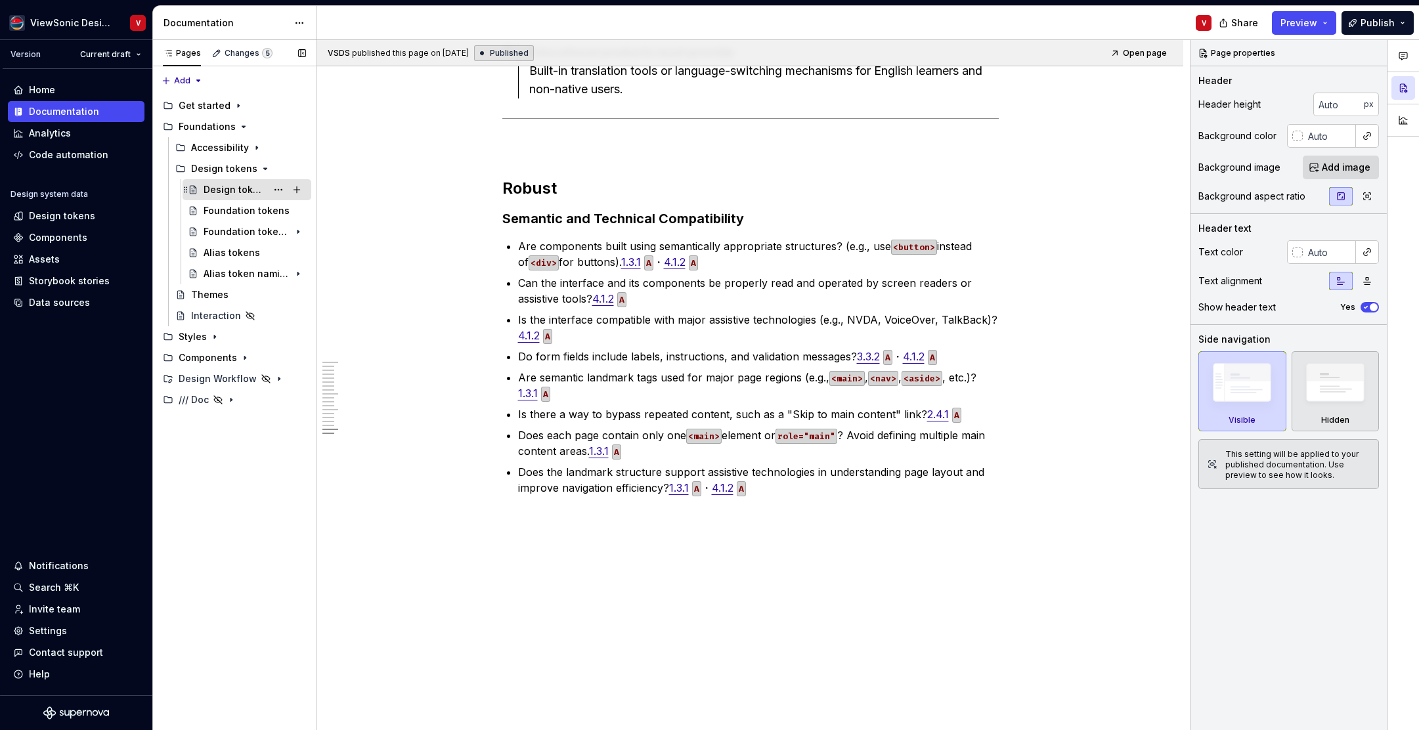
click at [244, 188] on div "Design tokens" at bounding box center [235, 189] width 63 height 13
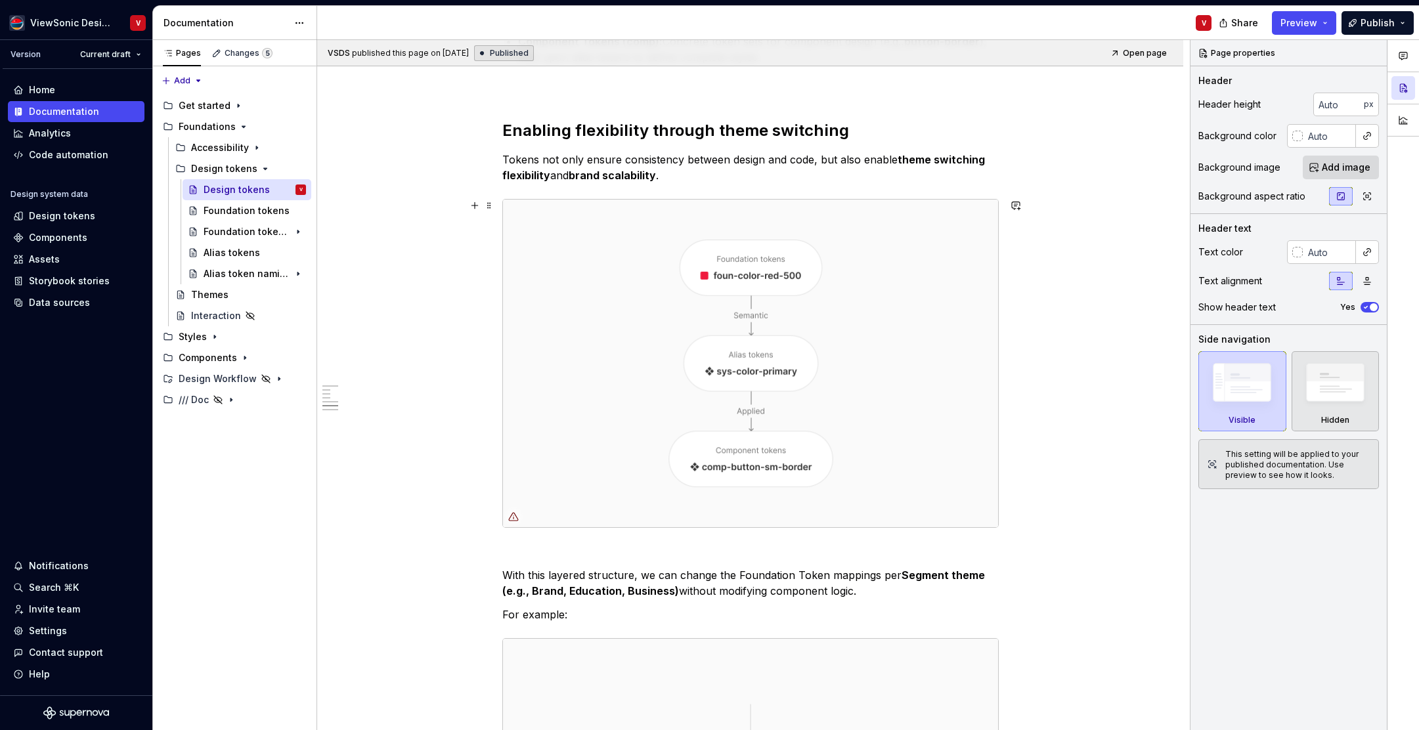
scroll to position [1098, 0]
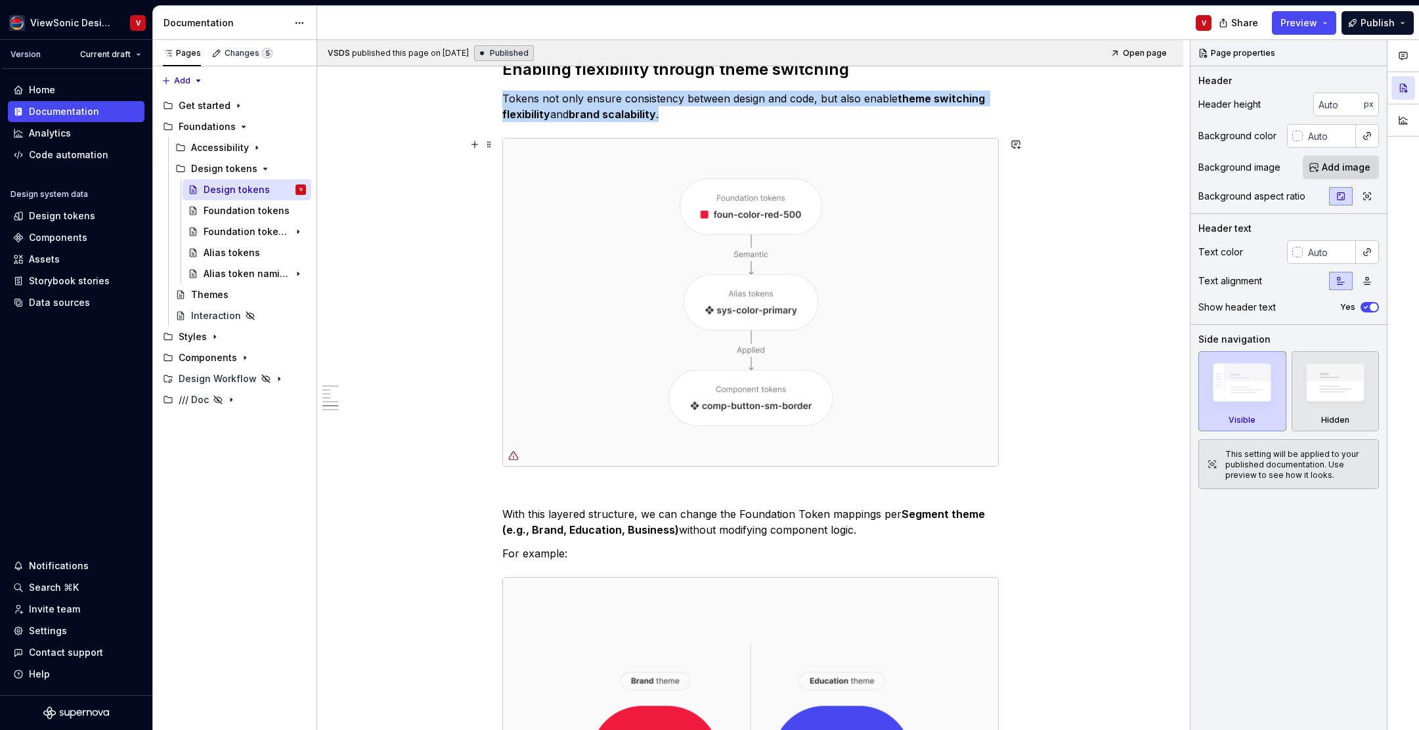
click at [661, 213] on img at bounding box center [750, 303] width 495 height 328
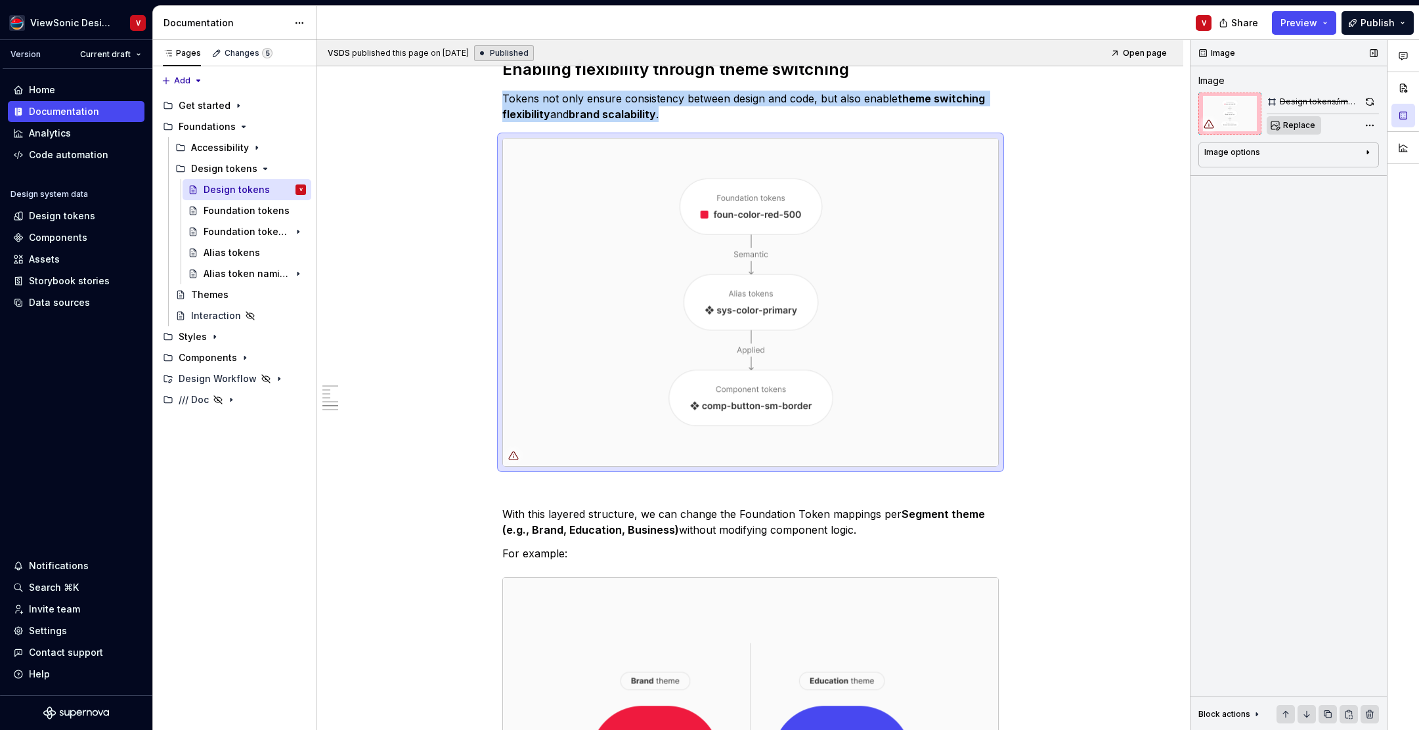
click at [1291, 127] on span "Replace" at bounding box center [1300, 125] width 32 height 11
type textarea "*"
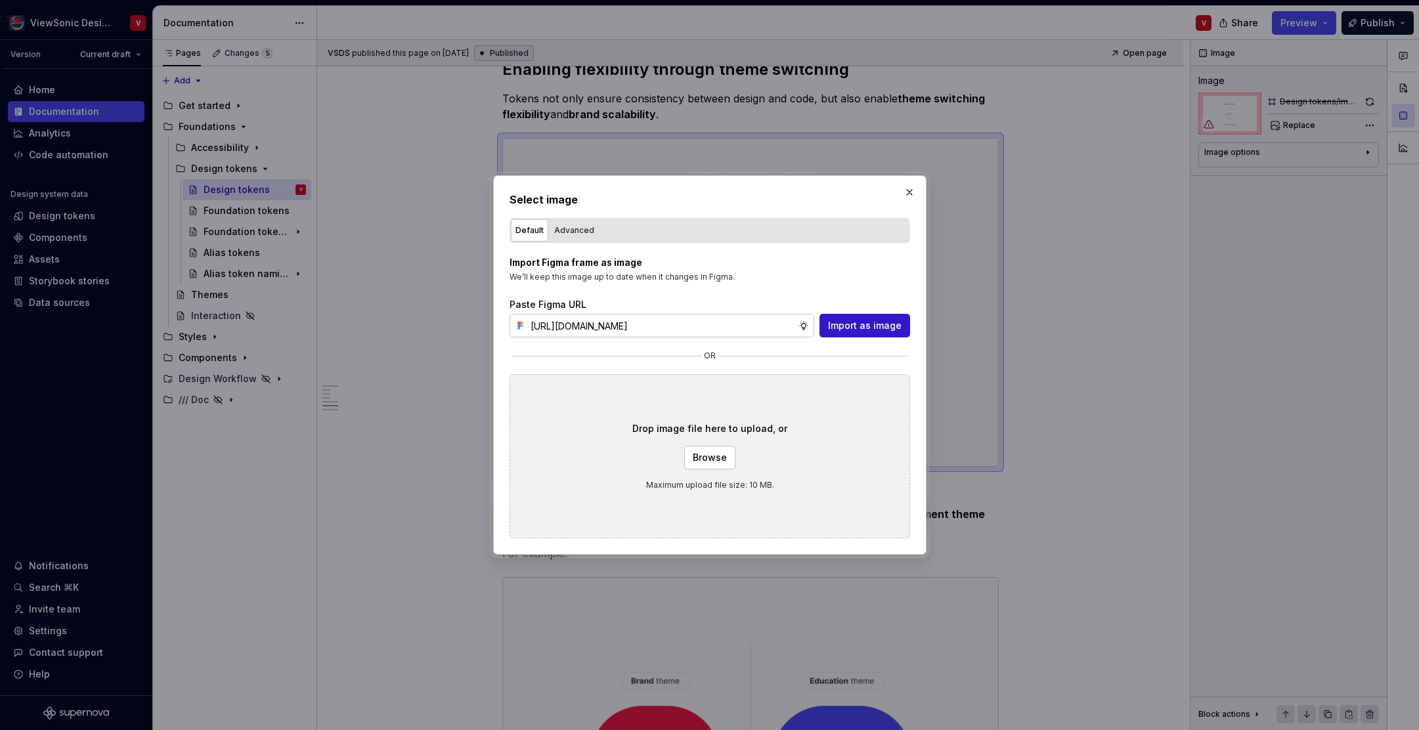
scroll to position [0, 300]
type input "https://www.figma.com/design/Jq5RN64STmwkQ3ZdkBzhJR/Foundation-Site?node-id=152…"
click at [872, 328] on span "Import as image" at bounding box center [865, 325] width 74 height 13
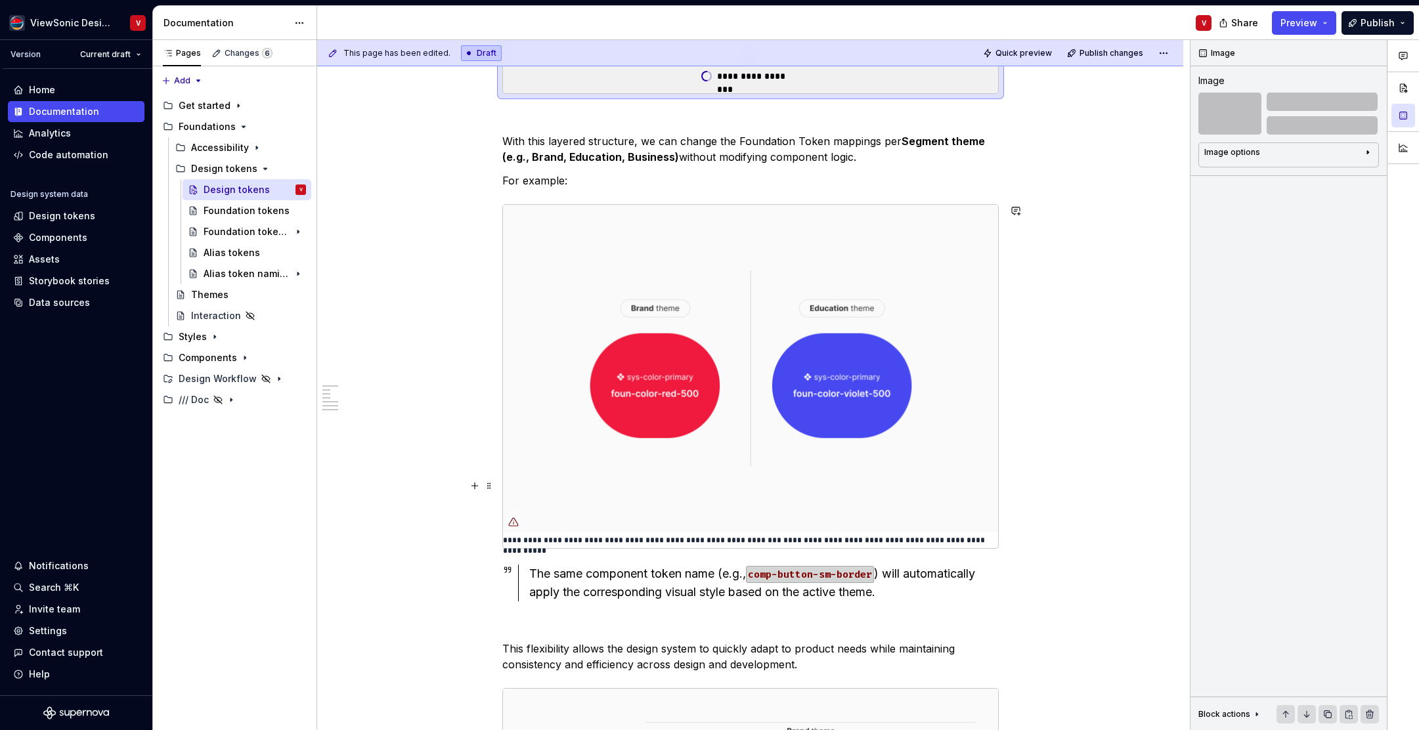
scroll to position [1155, 0]
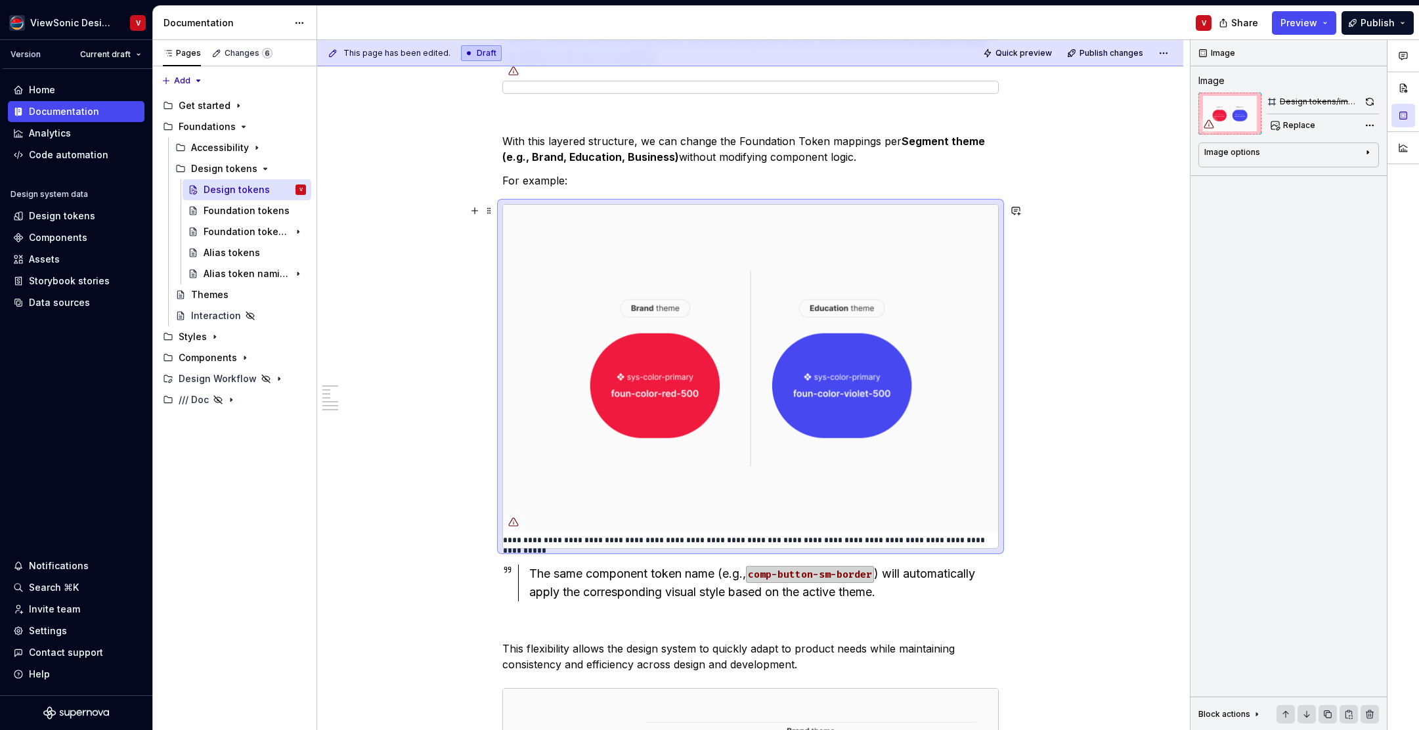
drag, startPoint x: 746, startPoint y: 265, endPoint x: 740, endPoint y: 257, distance: 9.9
click at [746, 265] on img at bounding box center [750, 369] width 495 height 328
click at [1304, 123] on span "Replace" at bounding box center [1300, 125] width 32 height 11
type textarea "*"
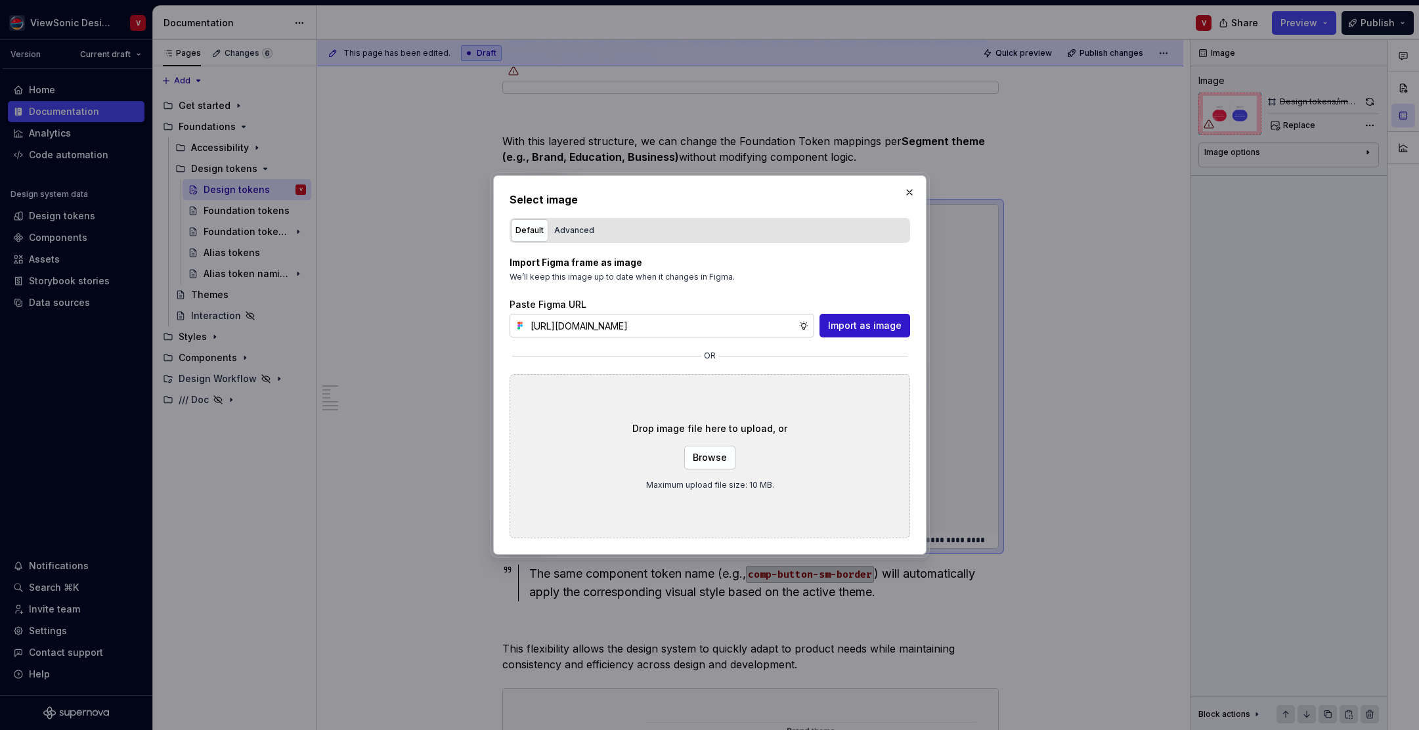
scroll to position [0, 299]
type input "https://www.figma.com/design/Jq5RN64STmwkQ3ZdkBzhJR/Foundation-Site?node-id=152…"
click at [846, 326] on span "Import as image" at bounding box center [865, 325] width 74 height 13
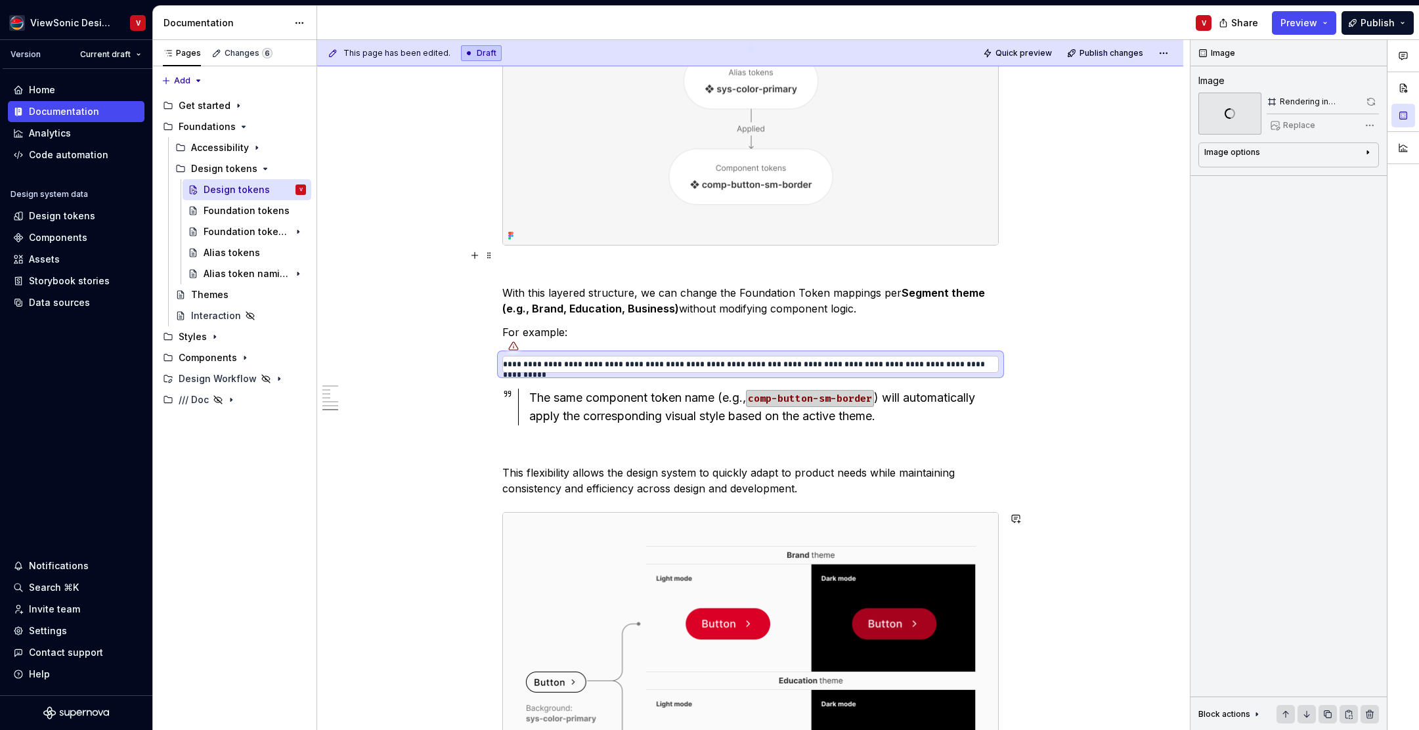
scroll to position [1636, 0]
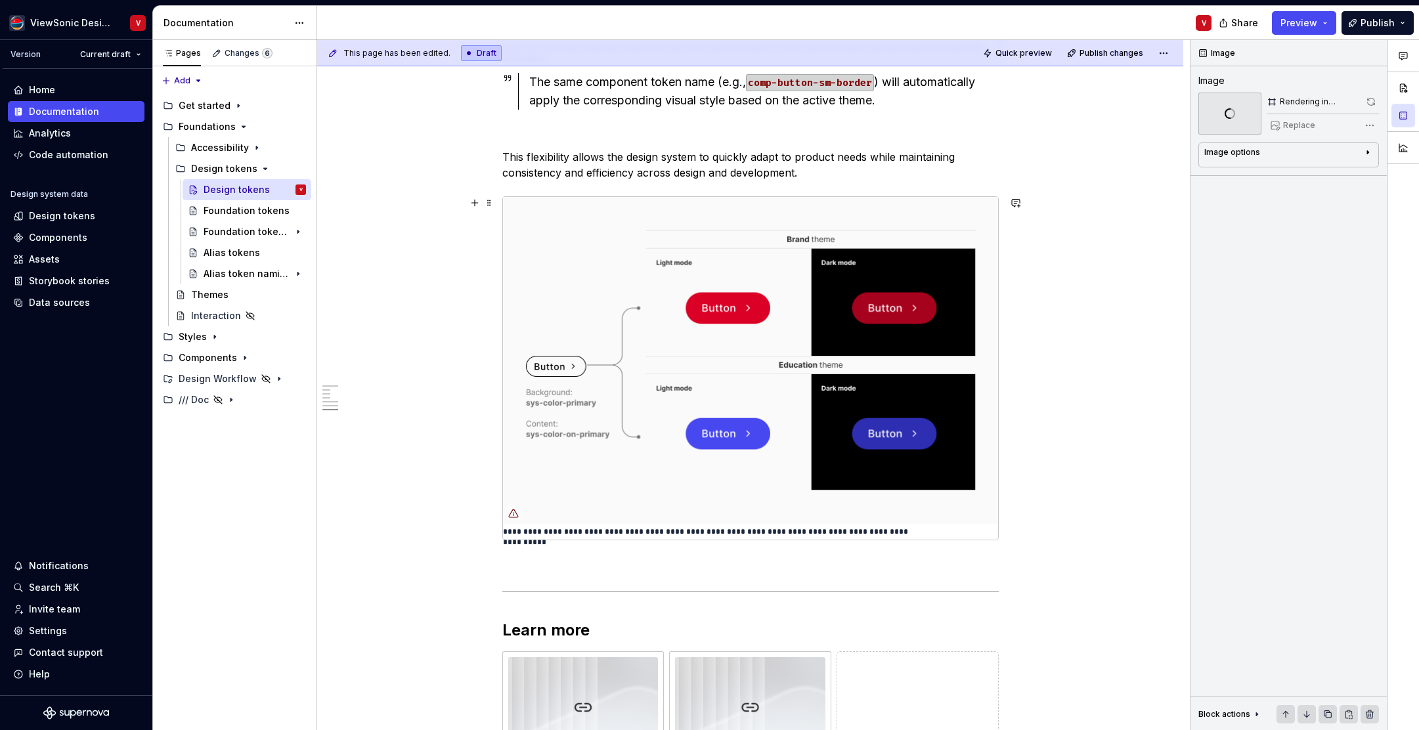
click at [690, 370] on img at bounding box center [750, 361] width 495 height 328
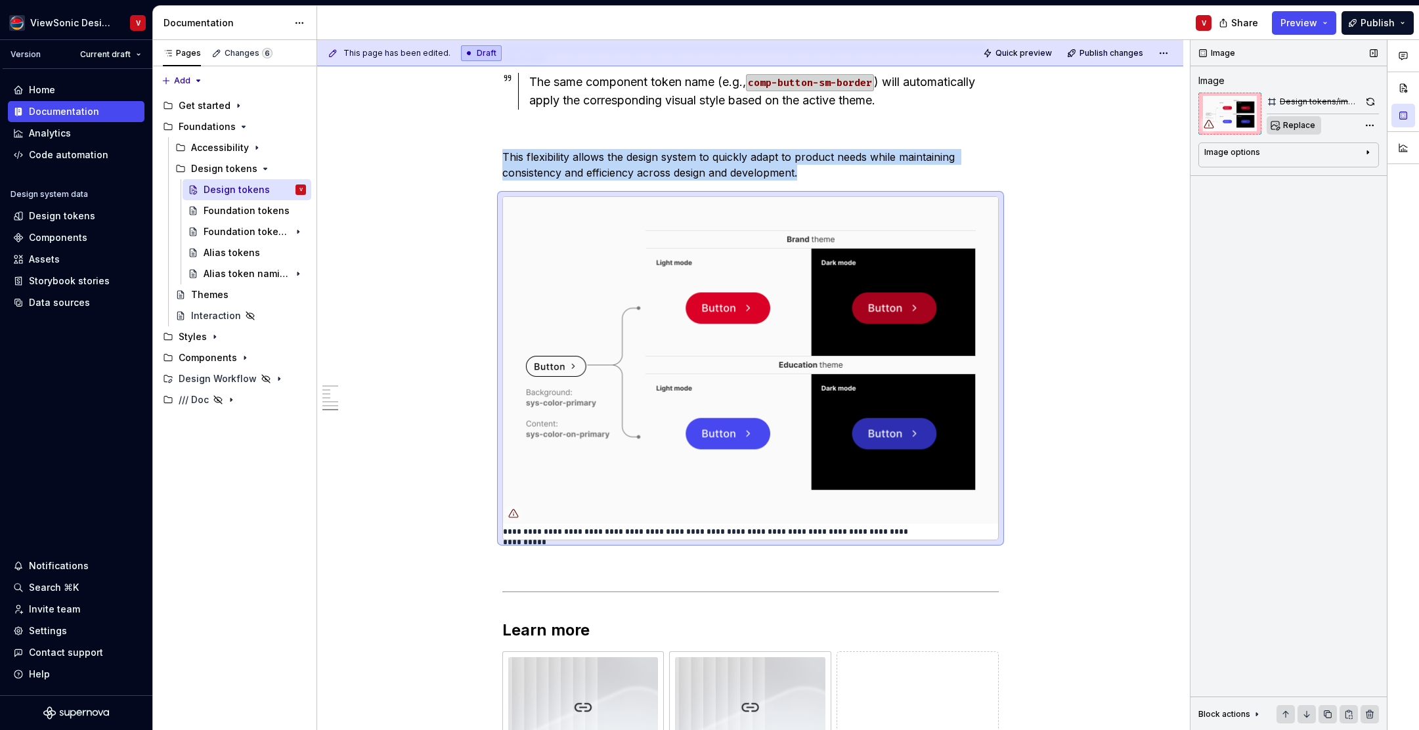
click at [1298, 125] on span "Replace" at bounding box center [1300, 125] width 32 height 11
type textarea "*"
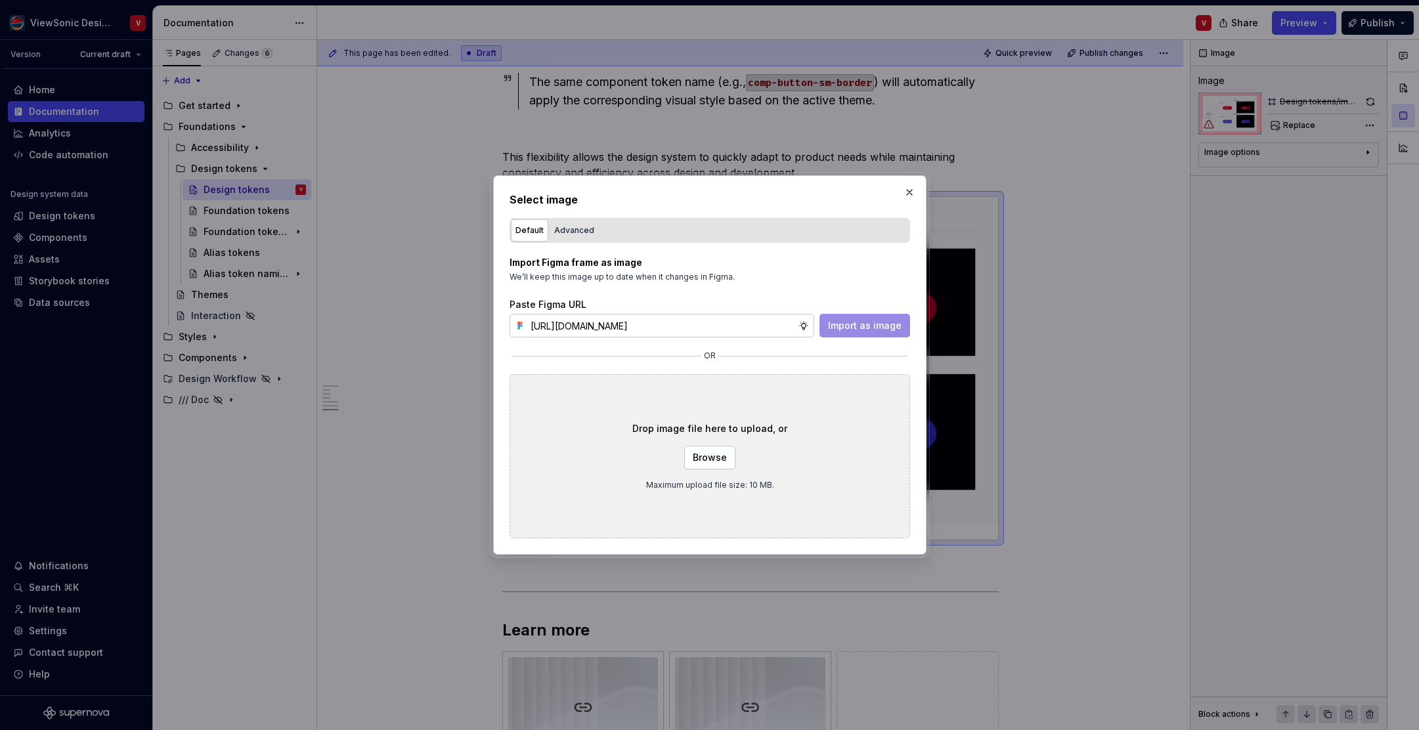
scroll to position [0, 296]
type input "https://www.figma.com/design/Jq5RN64STmwkQ3ZdkBzhJR/Foundation-Site?node-id=152…"
click at [874, 326] on span "Import as image" at bounding box center [865, 325] width 74 height 13
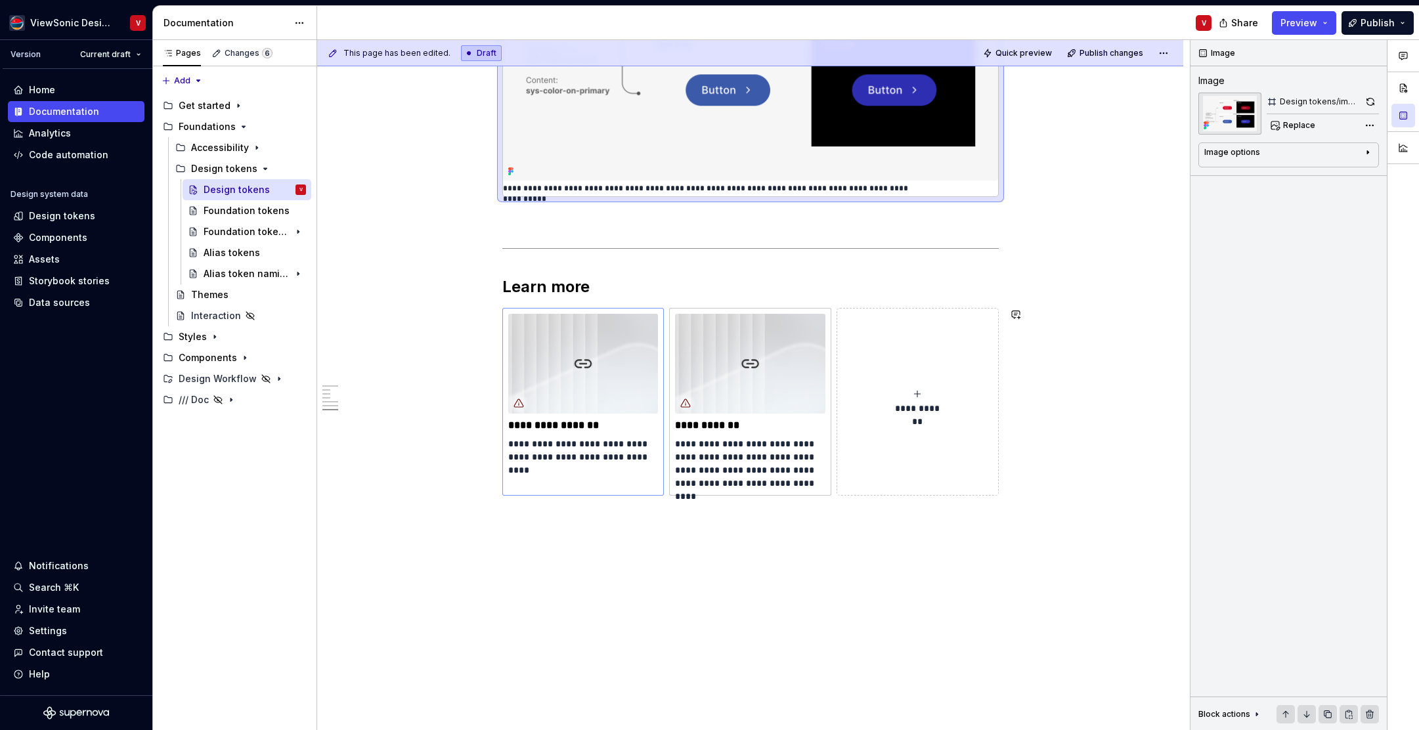
scroll to position [2304, 0]
click at [603, 380] on img at bounding box center [583, 367] width 150 height 100
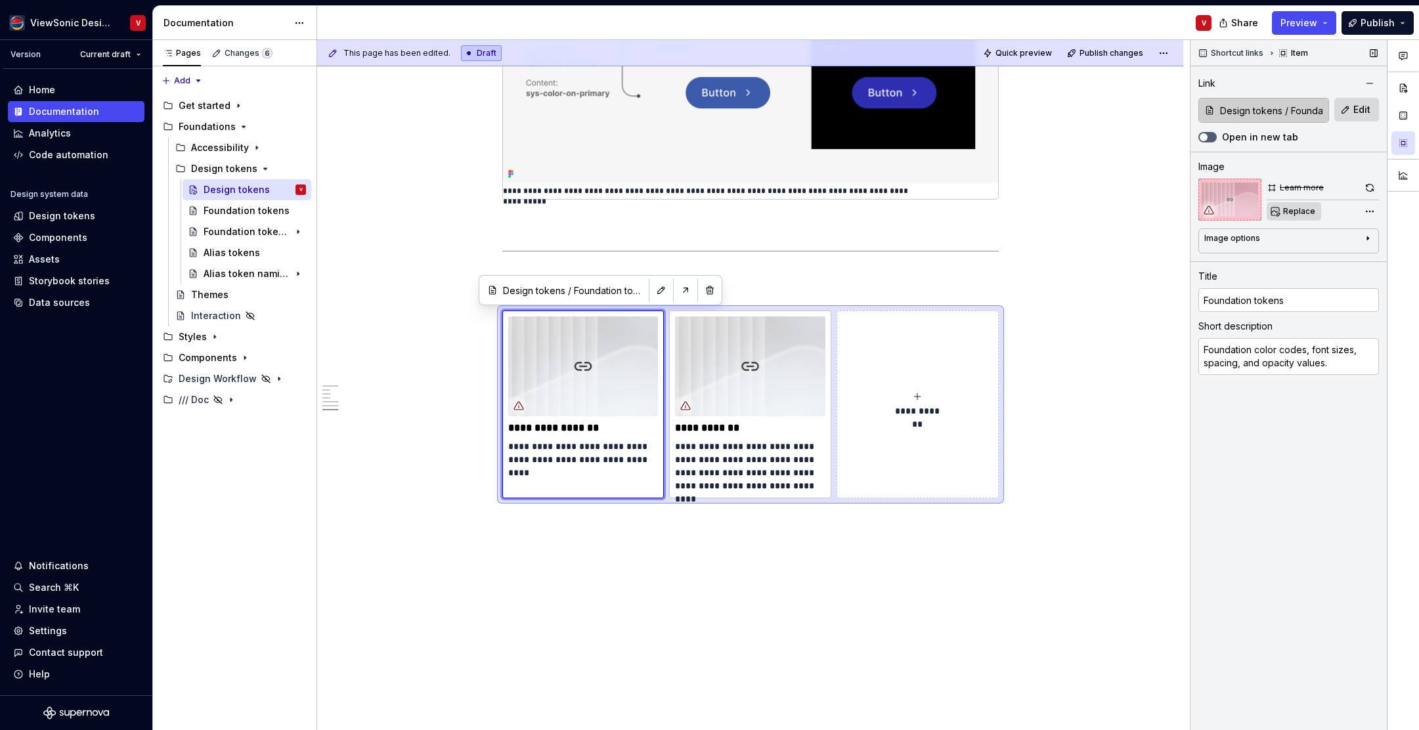
click at [1295, 211] on span "Replace" at bounding box center [1300, 211] width 32 height 11
type textarea "*"
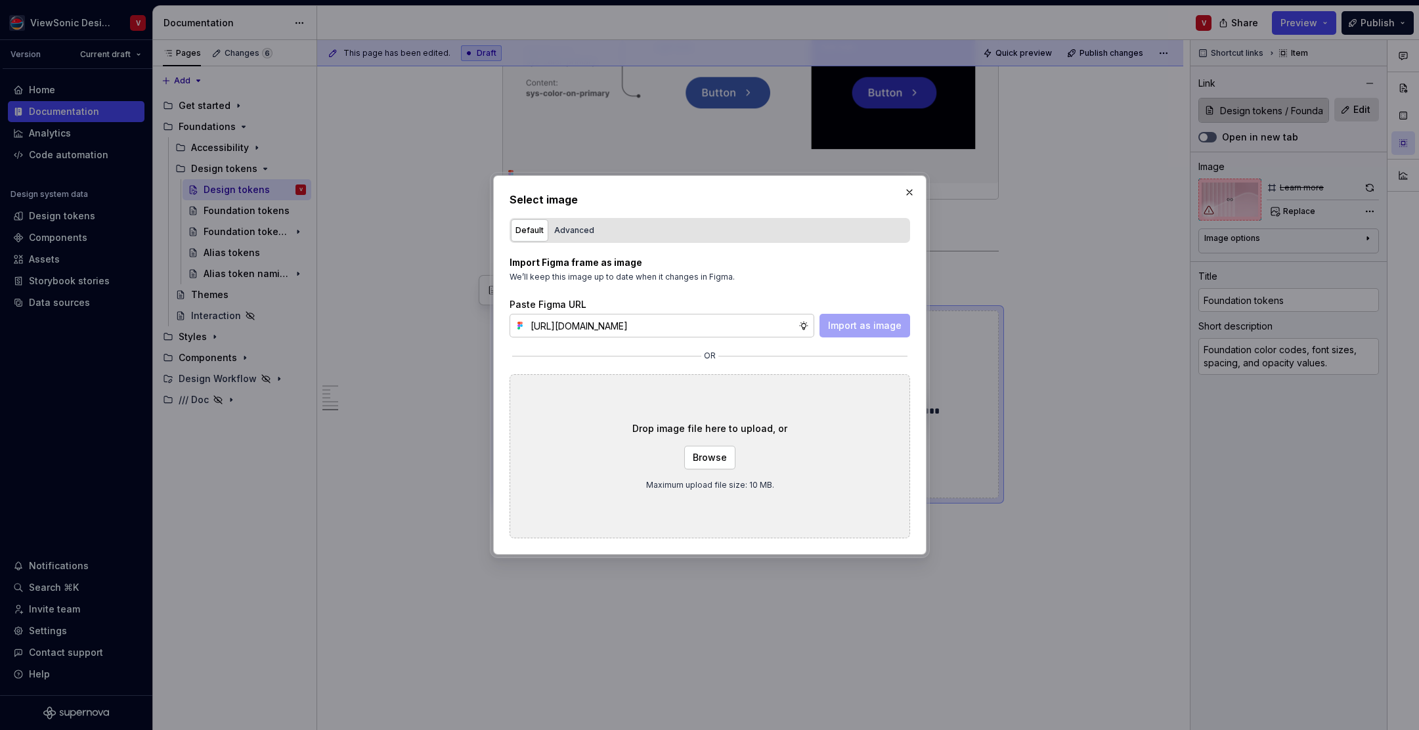
scroll to position [0, 297]
type input "[URL][DOMAIN_NAME]"
click at [860, 323] on span "Import as image" at bounding box center [865, 325] width 74 height 13
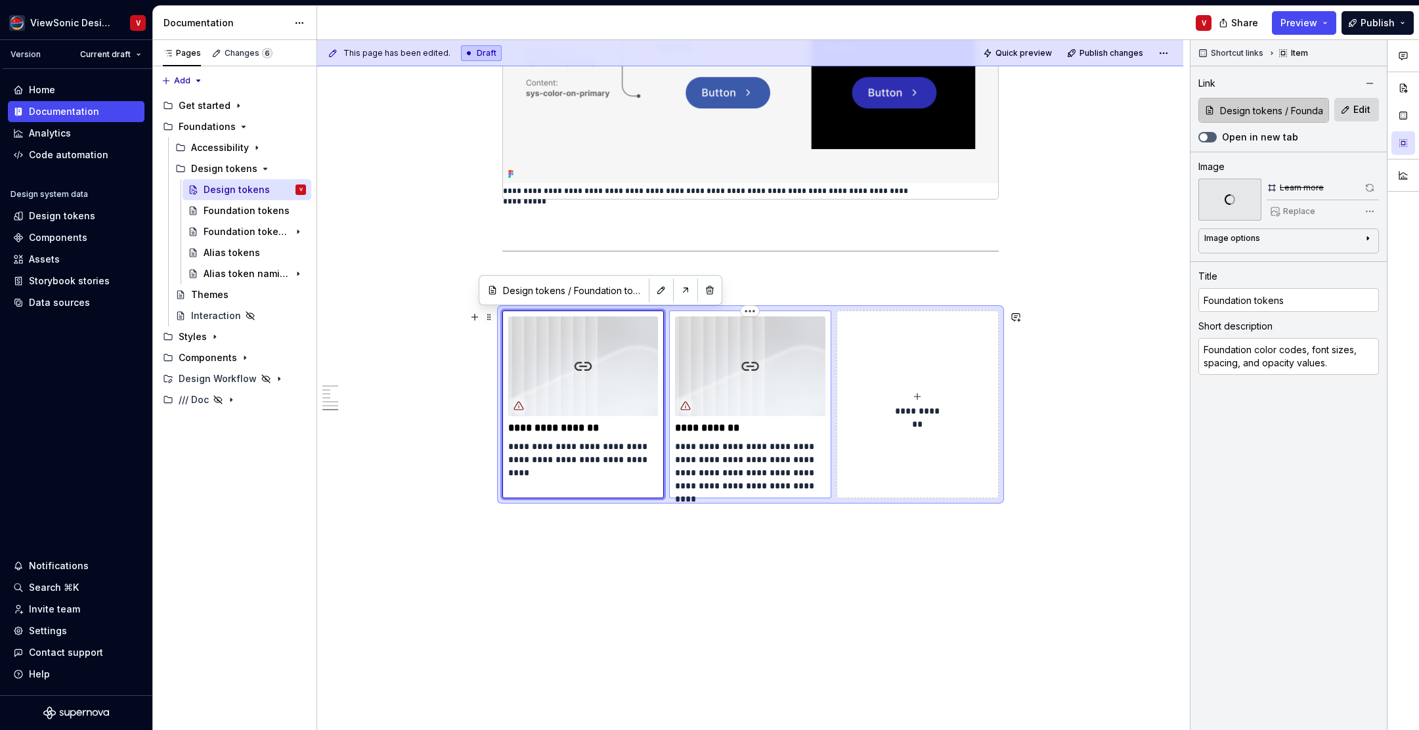
click at [743, 352] on img at bounding box center [750, 367] width 150 height 100
type textarea "*"
type input "Design tokens / Alias tokens"
type input "Alias tokens"
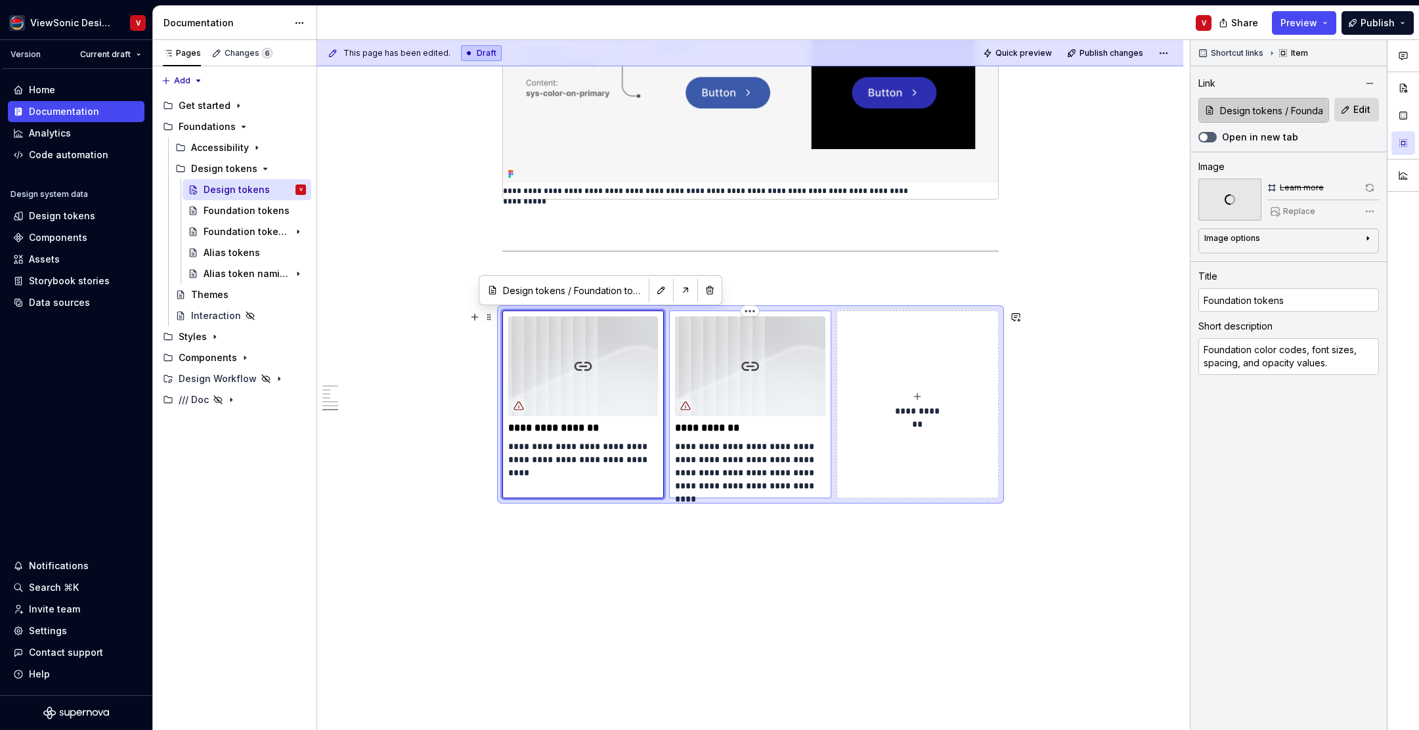
type textarea "Create semantic mappings so components don't rely directly on Foundation tokens…"
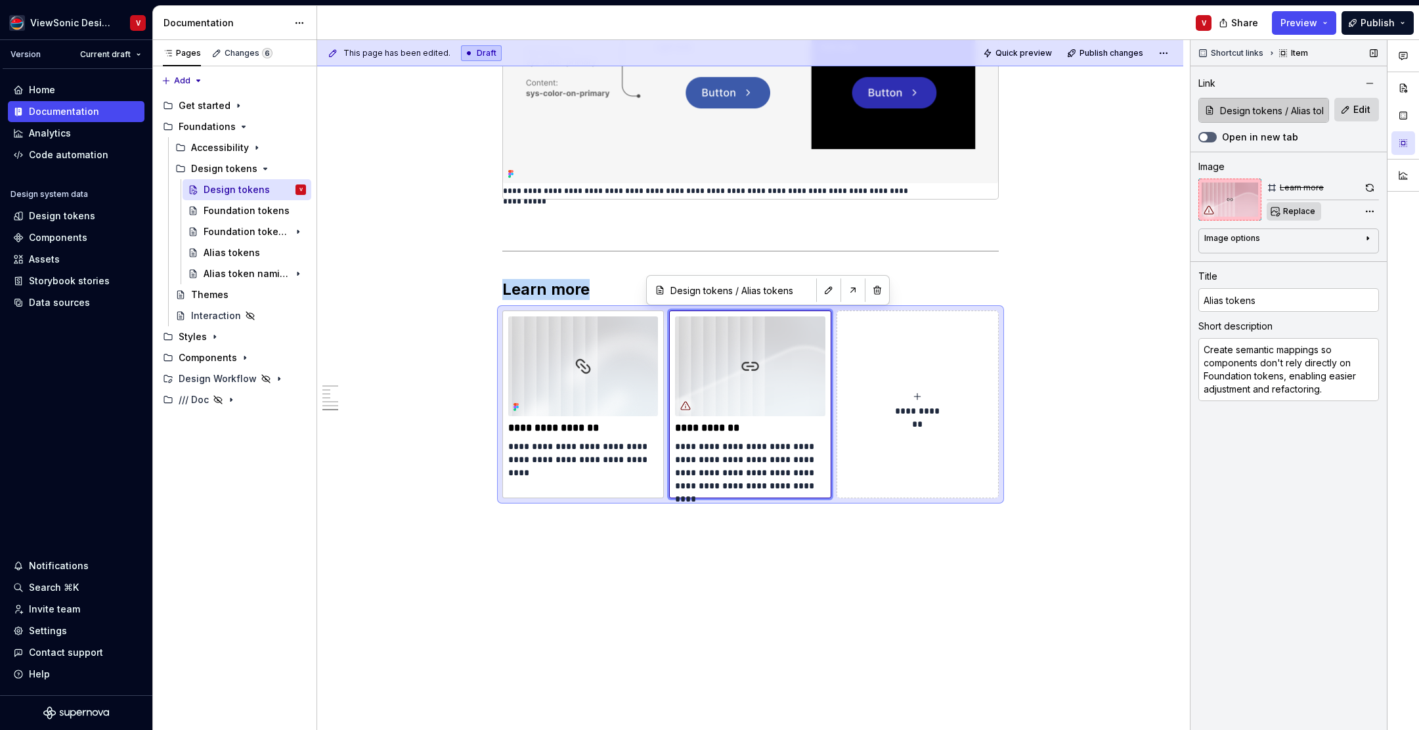
click at [1291, 211] on span "Replace" at bounding box center [1300, 211] width 32 height 11
type textarea "*"
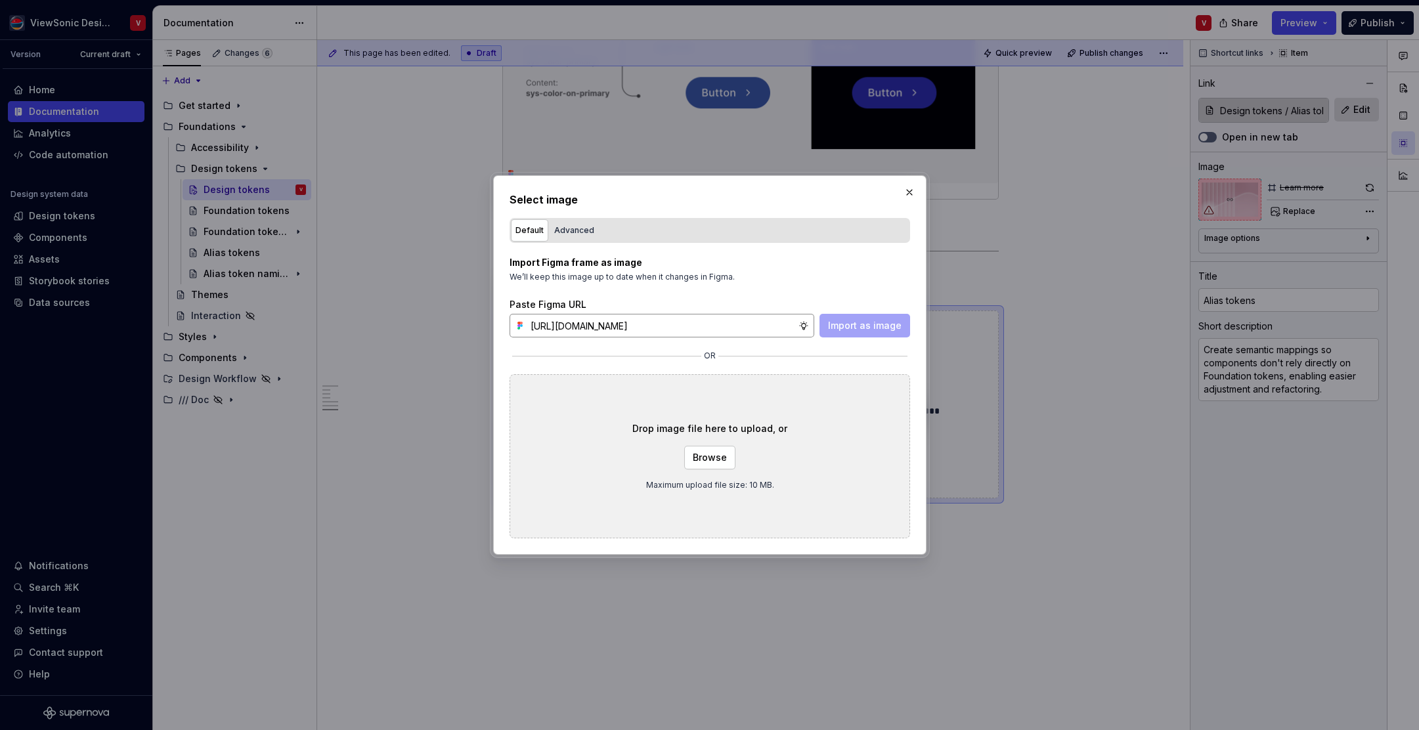
scroll to position [0, 297]
type input "[URL][DOMAIN_NAME]"
click at [851, 330] on span "Import as image" at bounding box center [865, 325] width 74 height 13
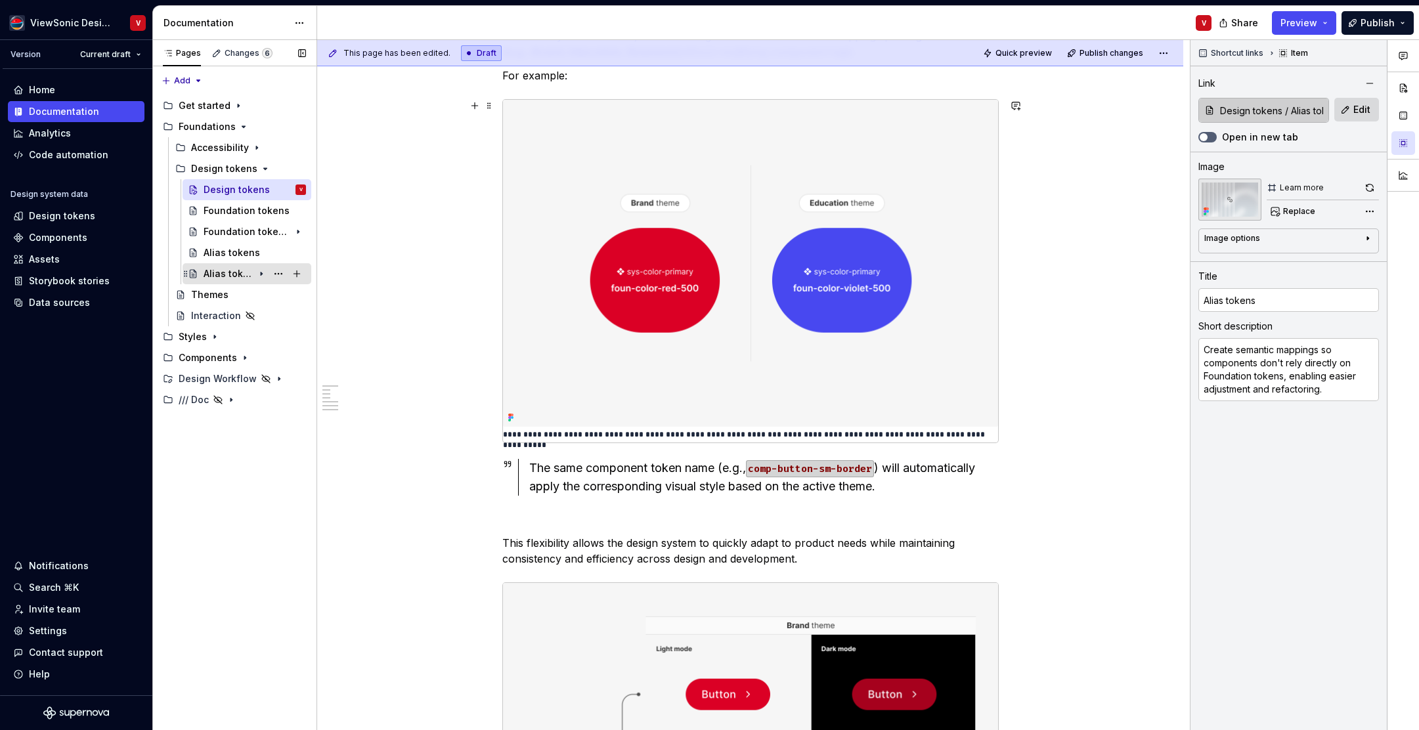
scroll to position [1671, 0]
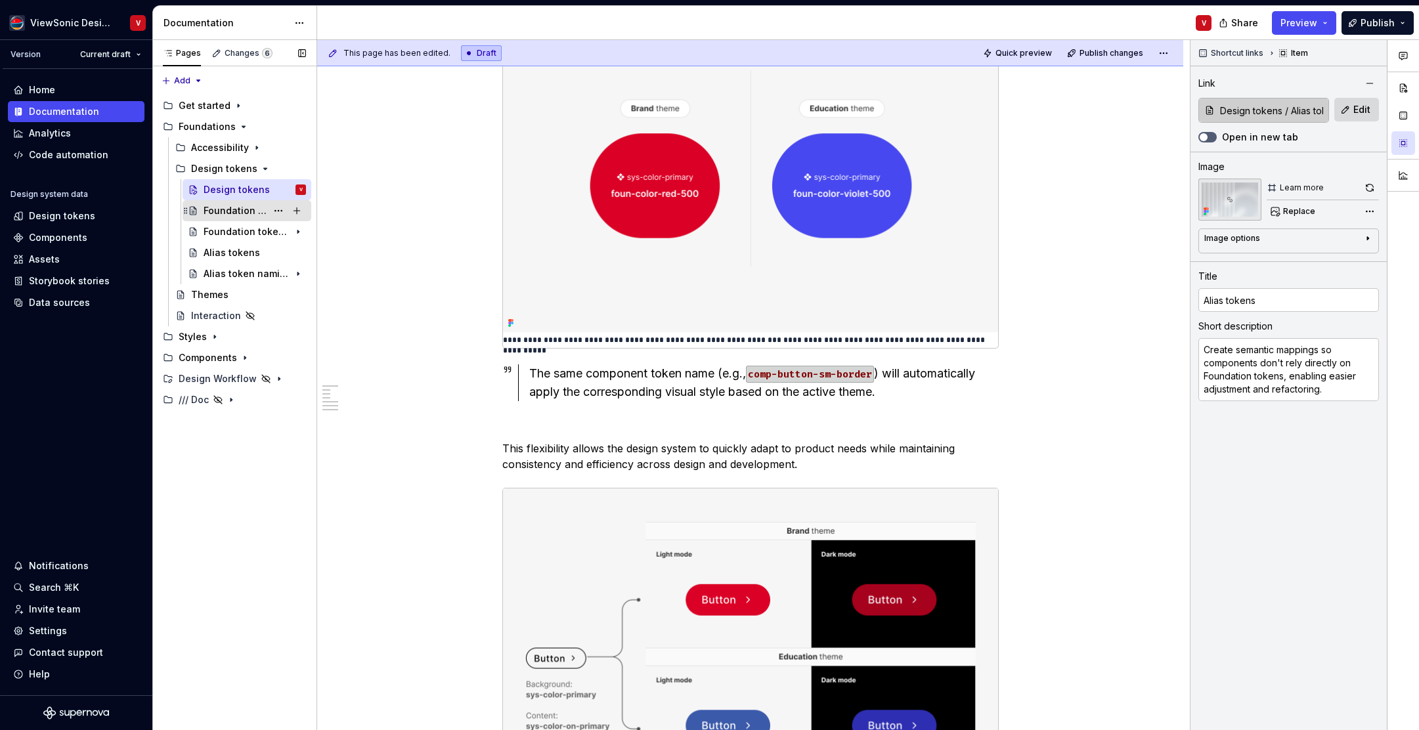
click at [253, 210] on div "Foundation tokens" at bounding box center [235, 210] width 63 height 13
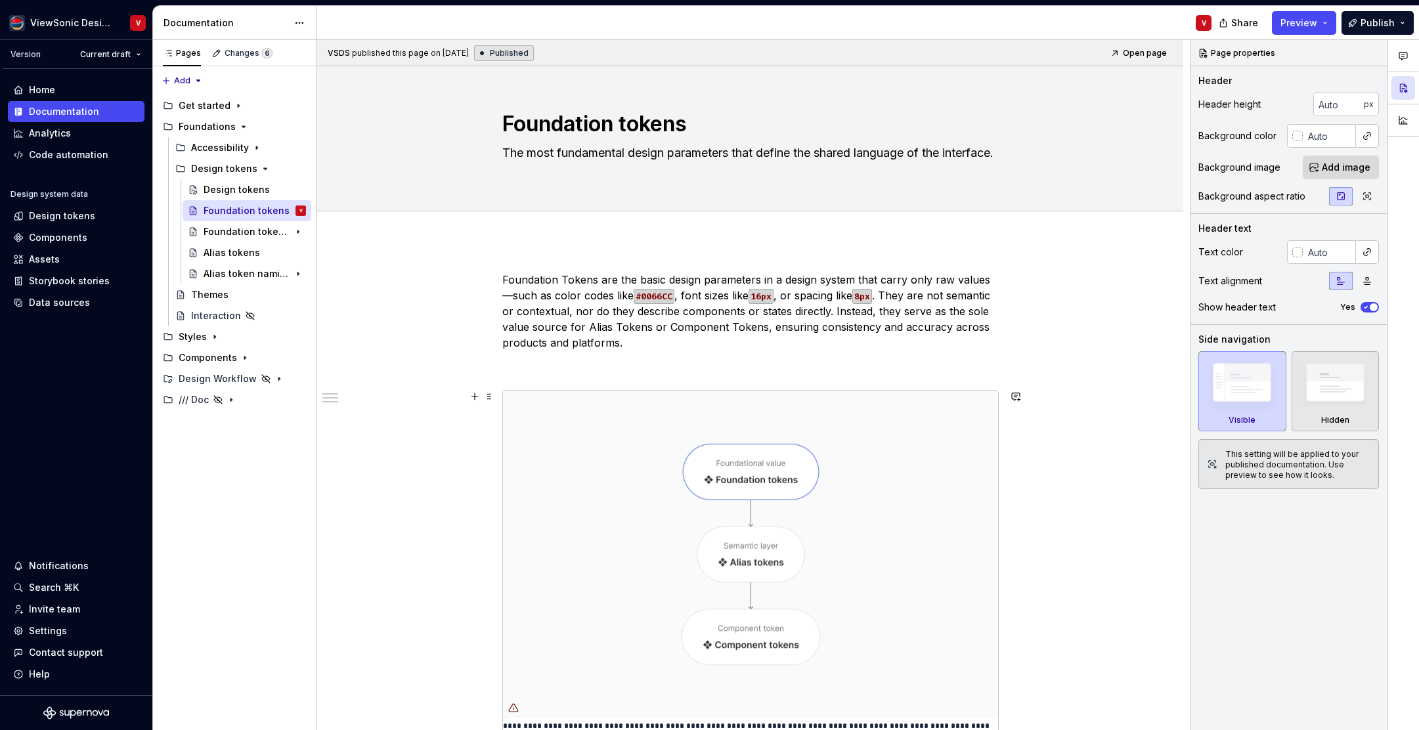
click at [656, 504] on img at bounding box center [750, 555] width 495 height 328
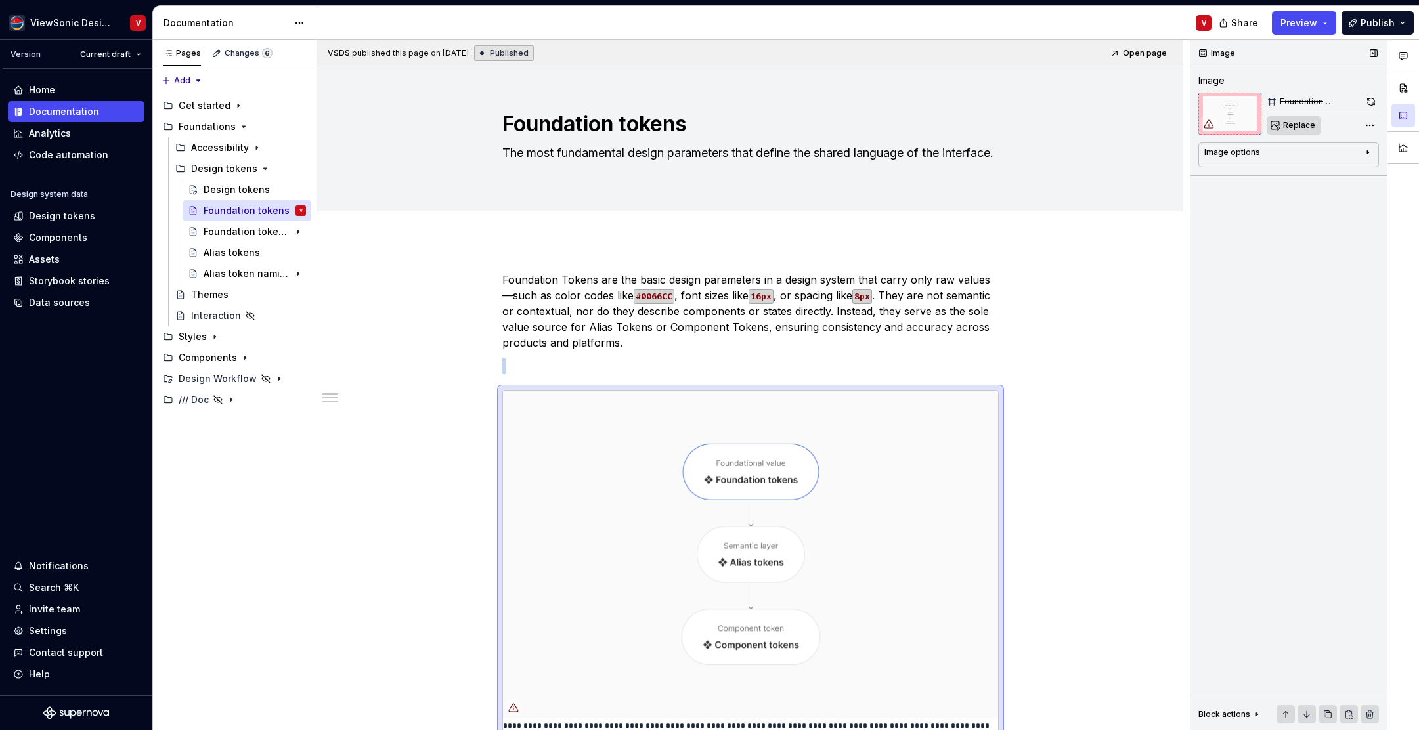
click at [1291, 127] on span "Replace" at bounding box center [1300, 125] width 32 height 11
type textarea "*"
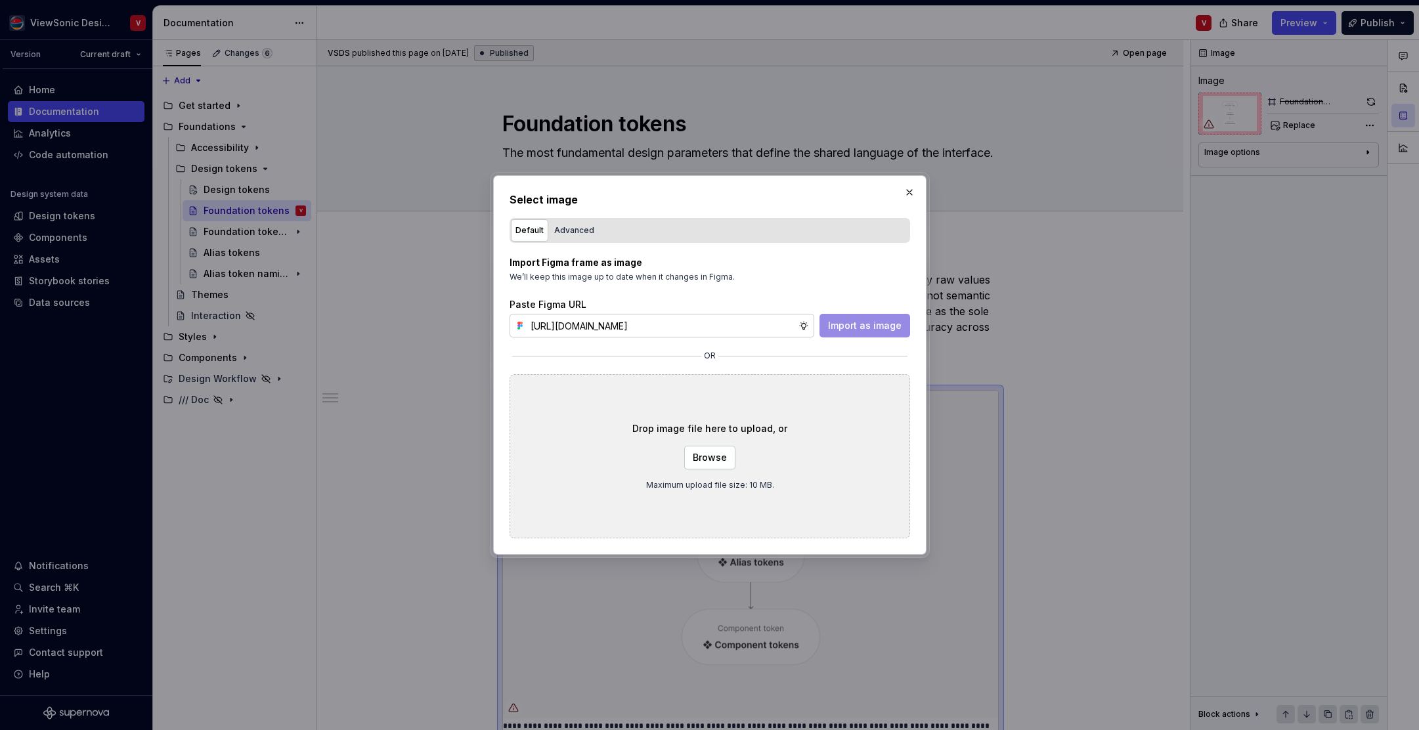
scroll to position [0, 300]
type input "https://www.figma.com/design/Jq5RN64STmwkQ3ZdkBzhJR/Foundation-Site?node-id=152…"
click at [868, 326] on span "Import as image" at bounding box center [865, 325] width 74 height 13
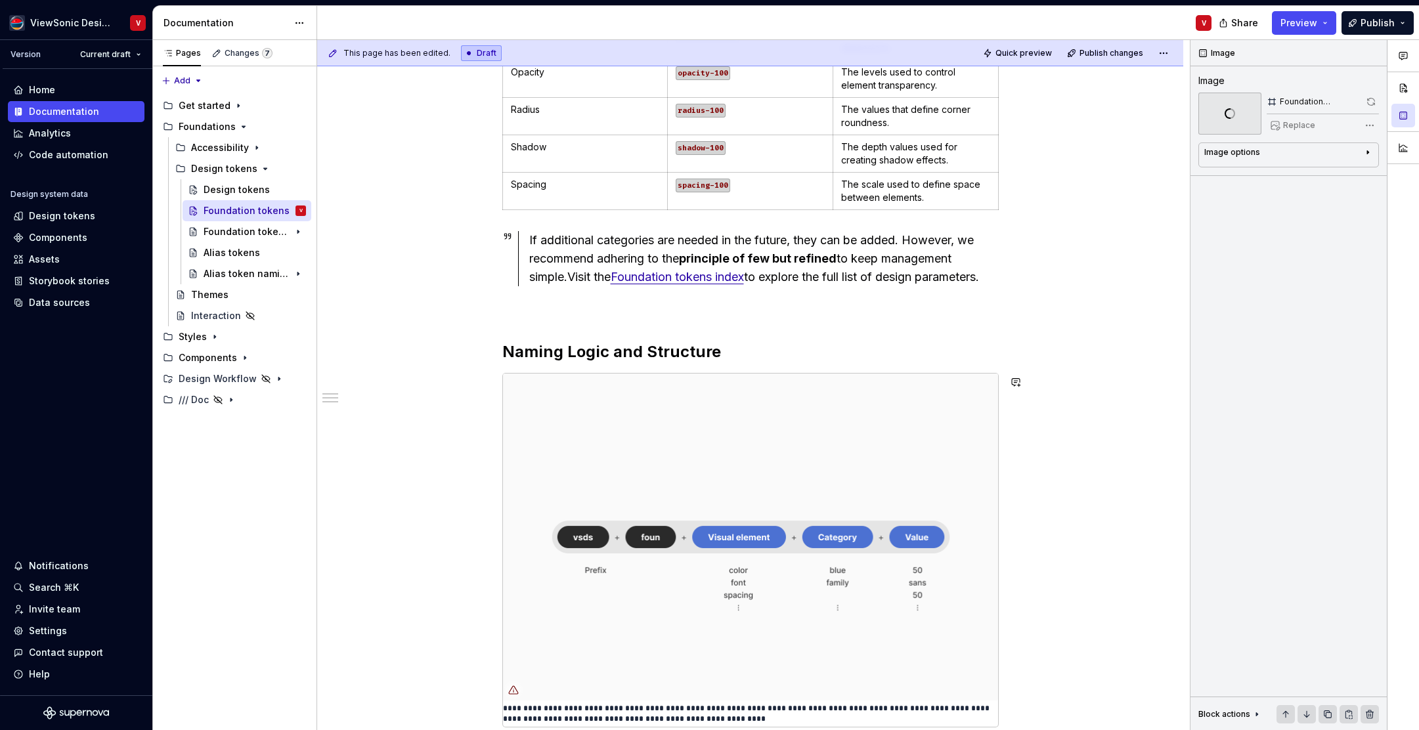
scroll to position [1630, 0]
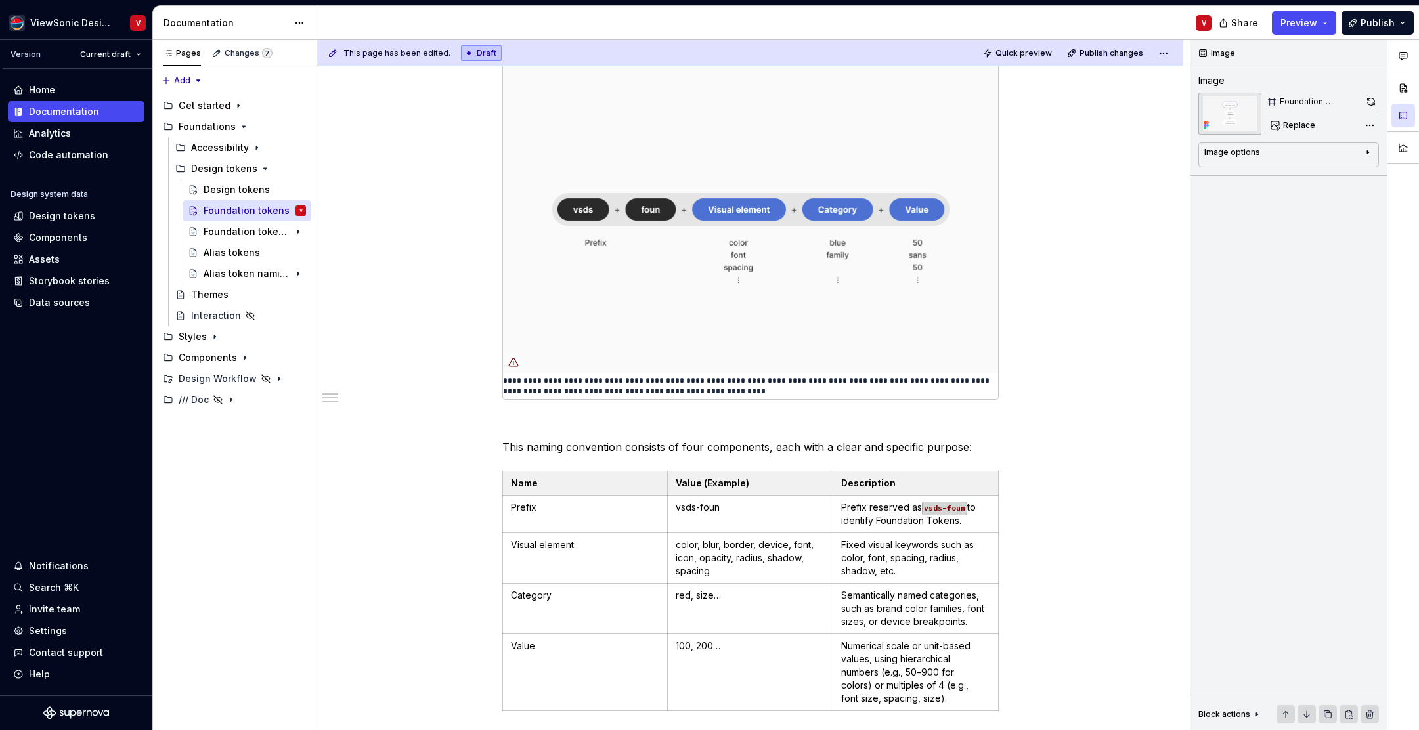
click at [698, 220] on img at bounding box center [750, 210] width 495 height 328
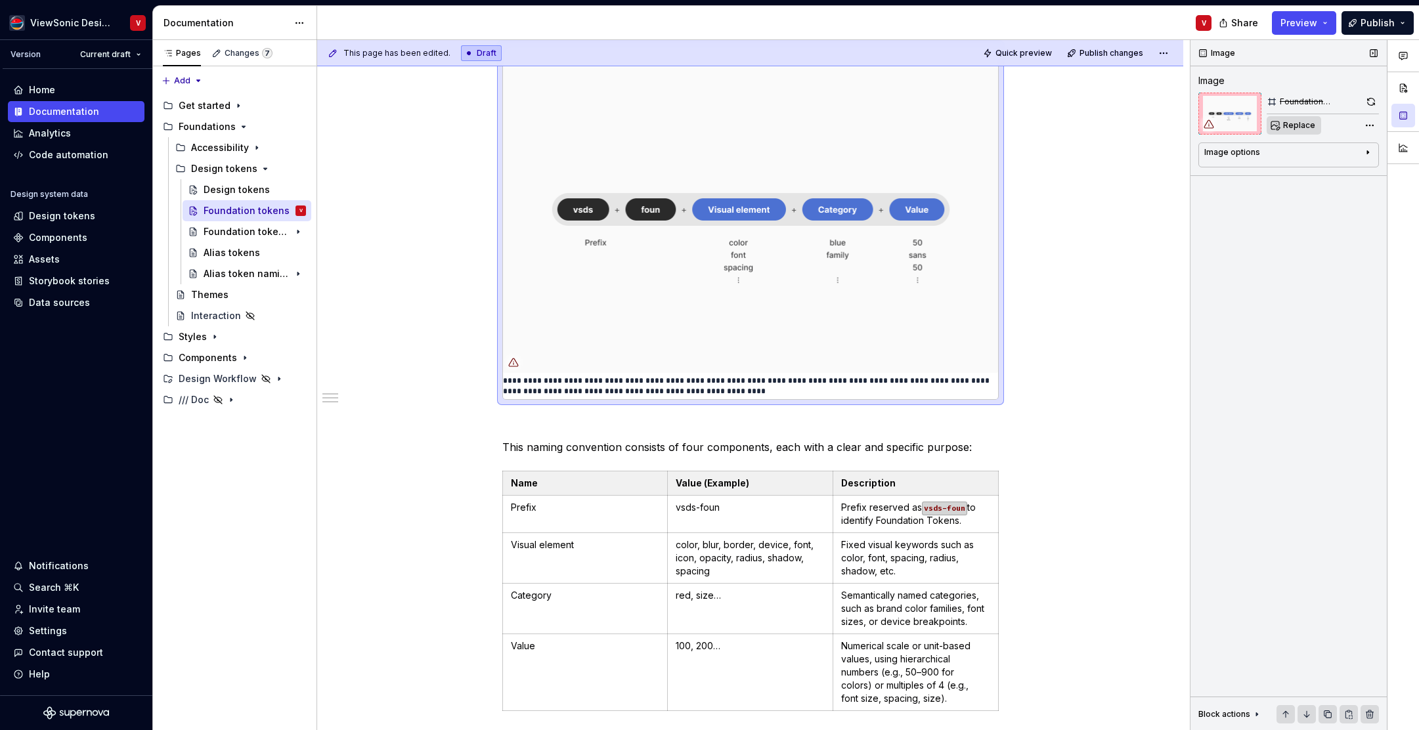
click at [1301, 123] on span "Replace" at bounding box center [1300, 125] width 32 height 11
type textarea "*"
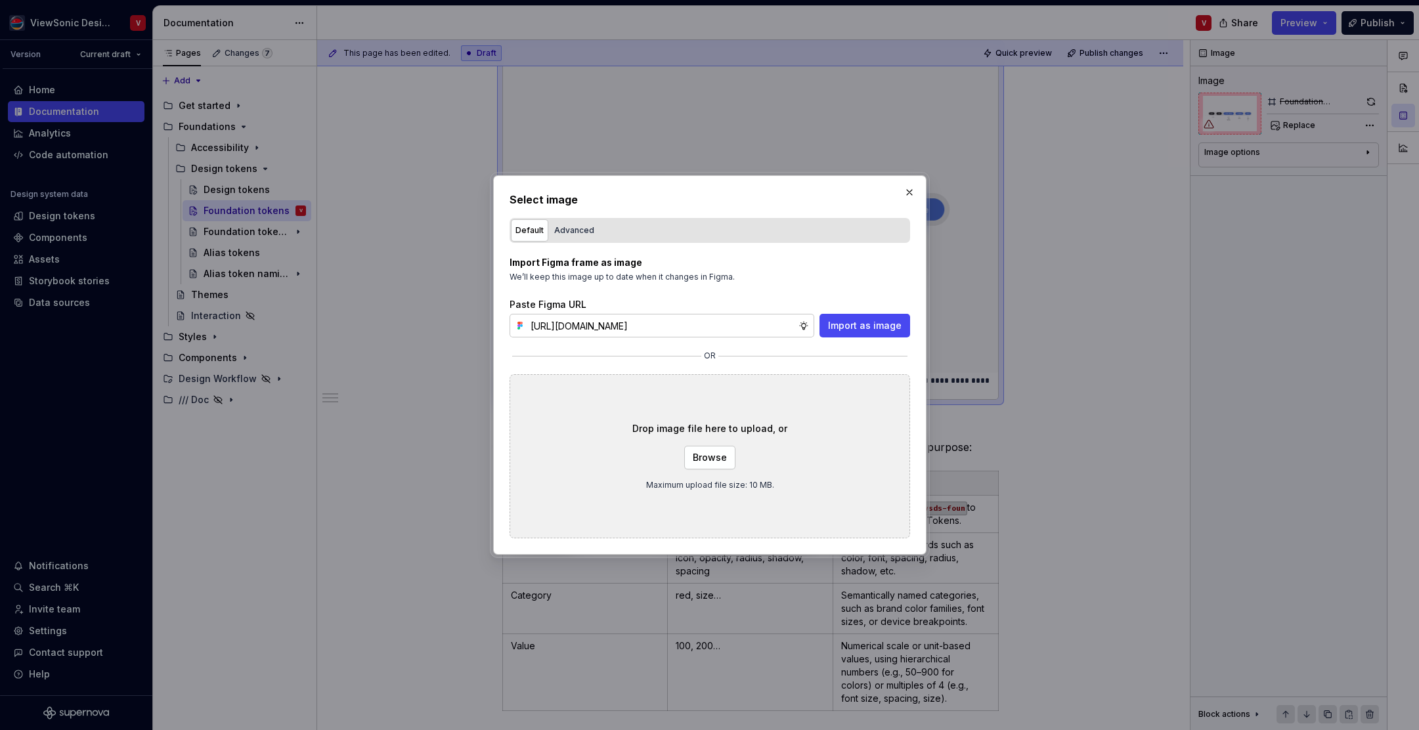
scroll to position [0, 300]
type input "https://www.figma.com/design/Jq5RN64STmwkQ3ZdkBzhJR/Foundation-Site?node-id=152…"
click at [870, 328] on span "Import as image" at bounding box center [865, 325] width 74 height 13
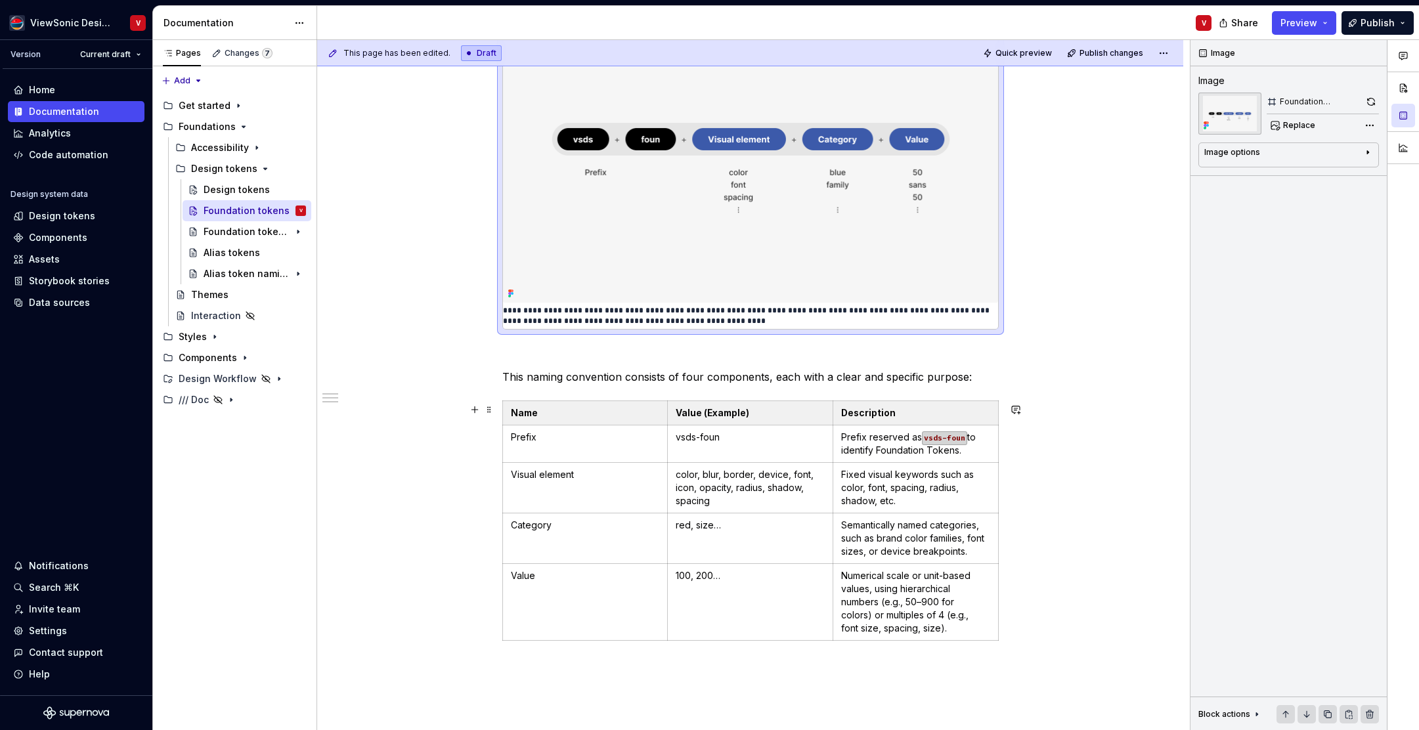
scroll to position [1854, 0]
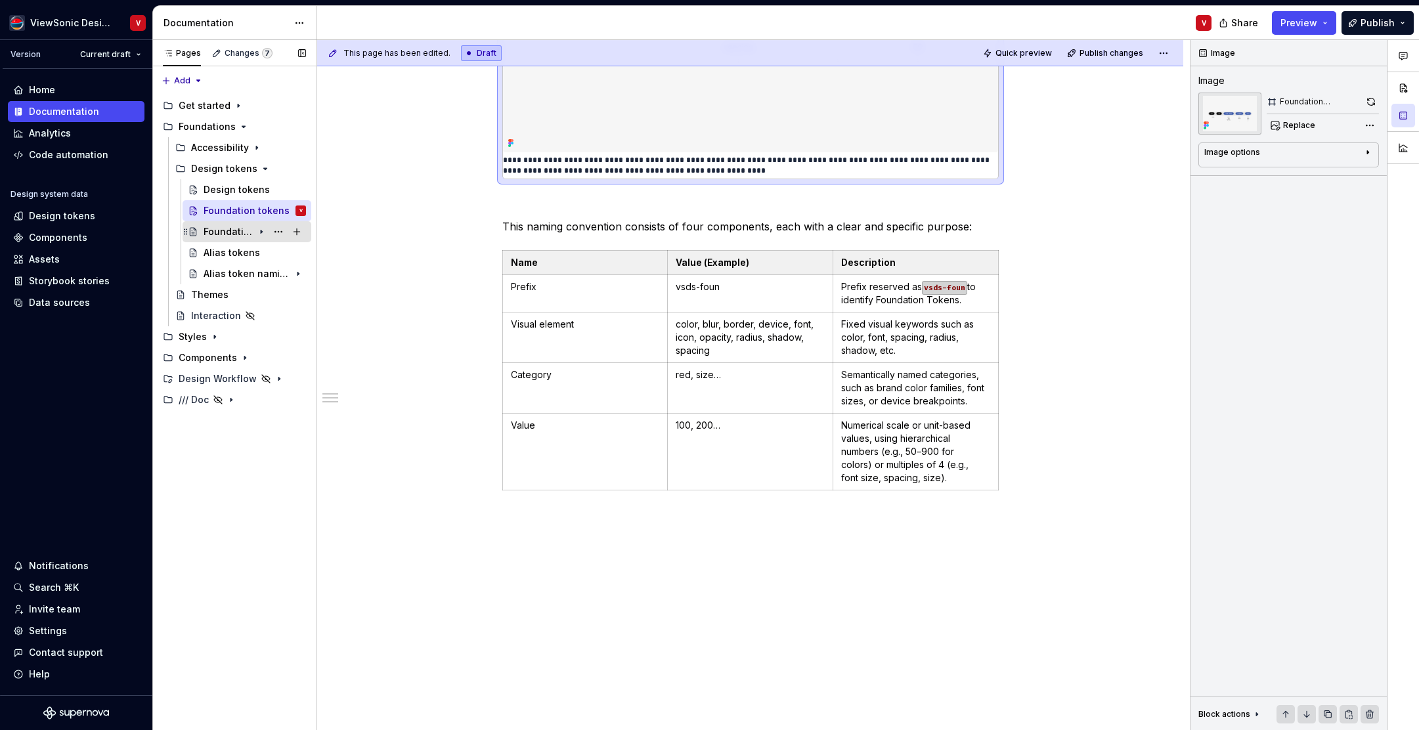
click at [262, 231] on icon "Page tree" at bounding box center [261, 232] width 1 height 3
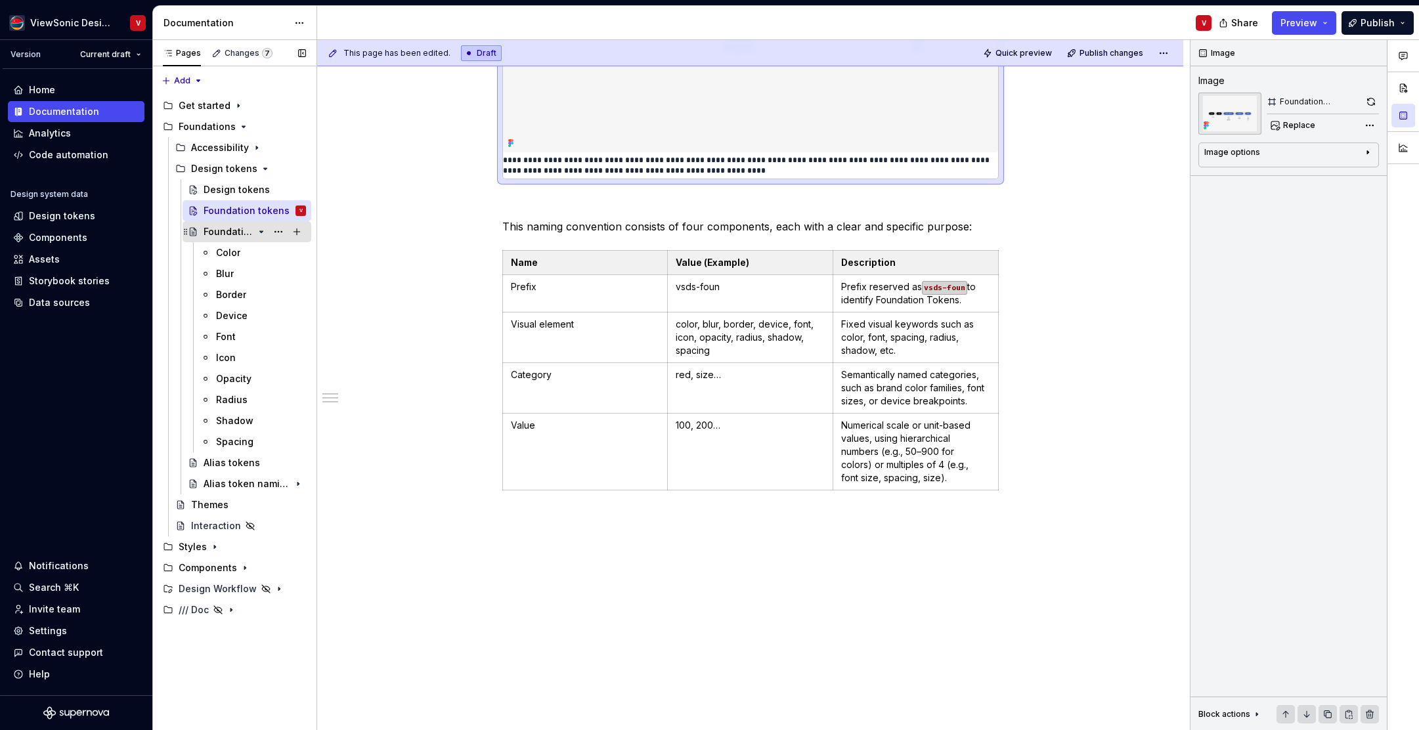
click at [240, 234] on div "Foundation tokens index" at bounding box center [229, 231] width 50 height 13
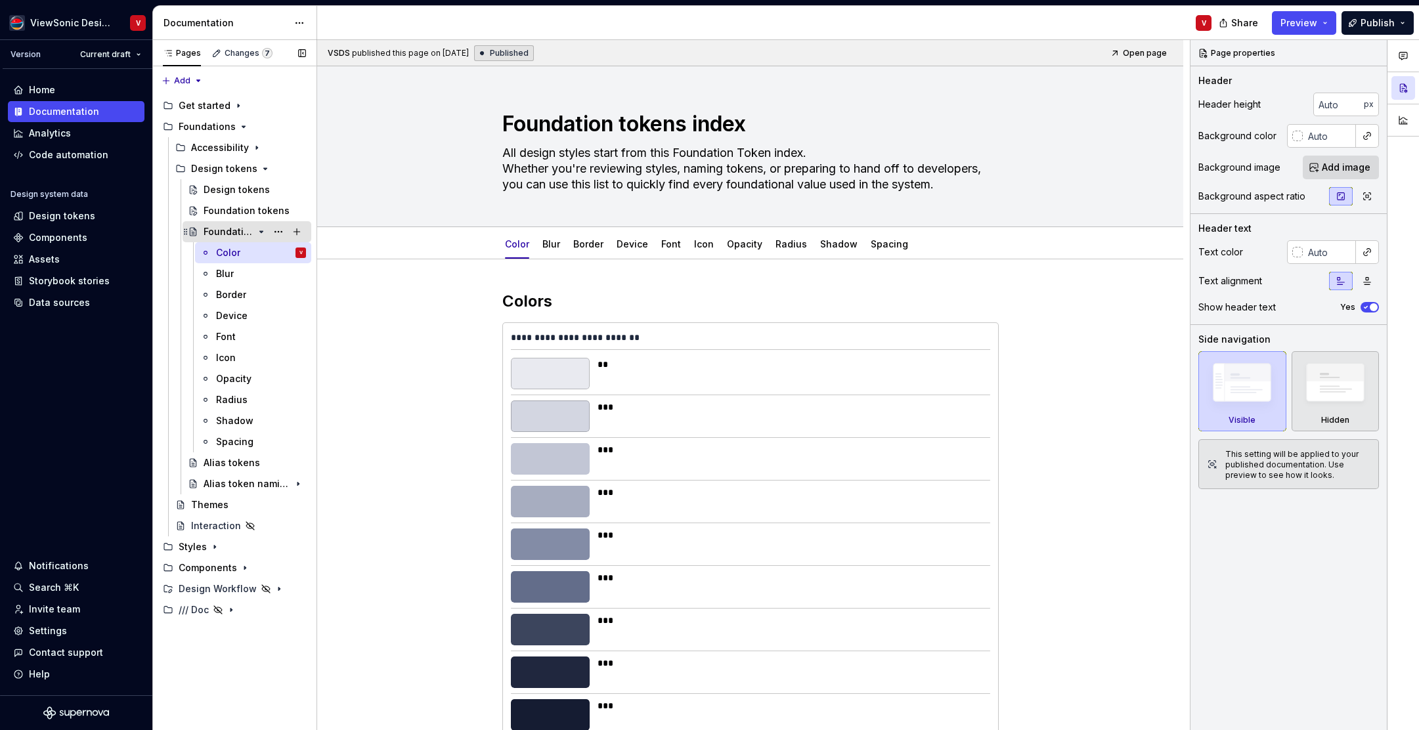
click at [261, 229] on icon "Page tree" at bounding box center [261, 232] width 11 height 11
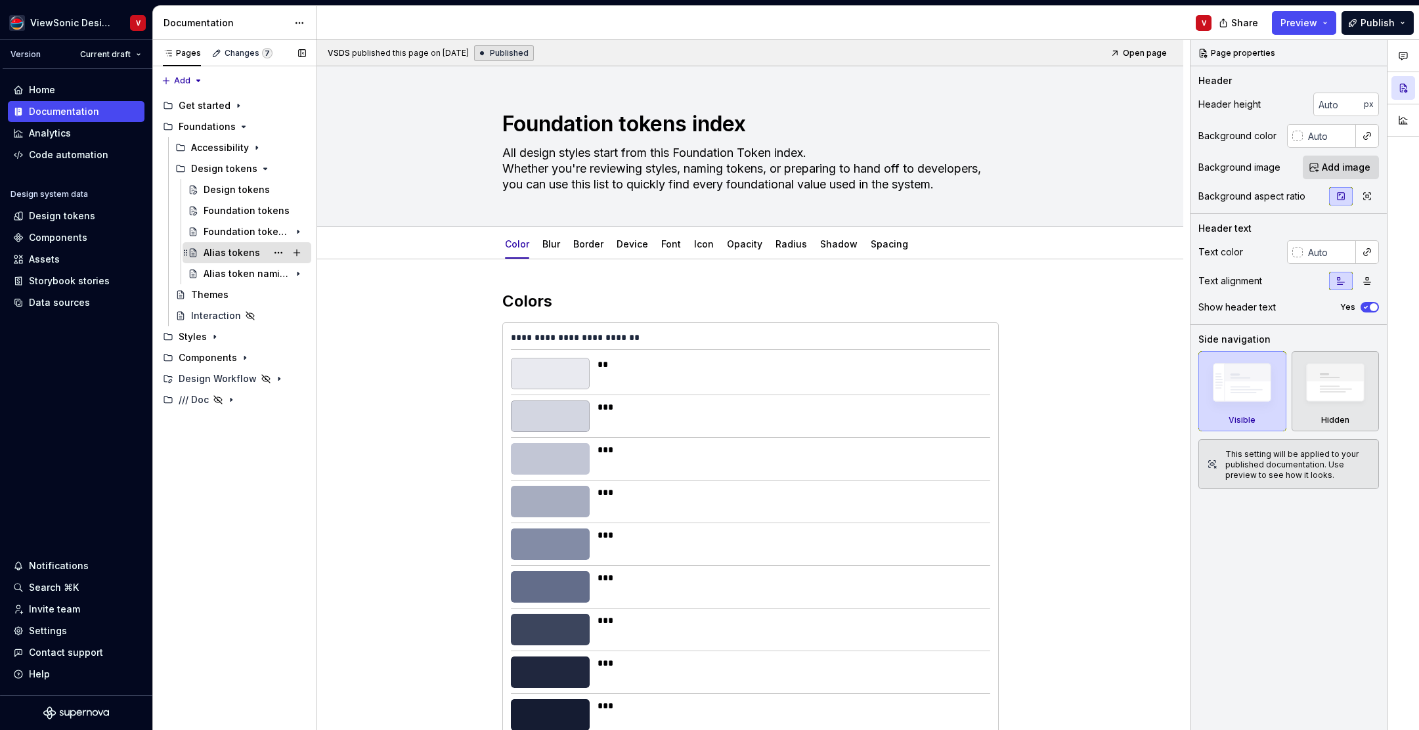
click at [243, 253] on div "Alias tokens" at bounding box center [232, 252] width 56 height 13
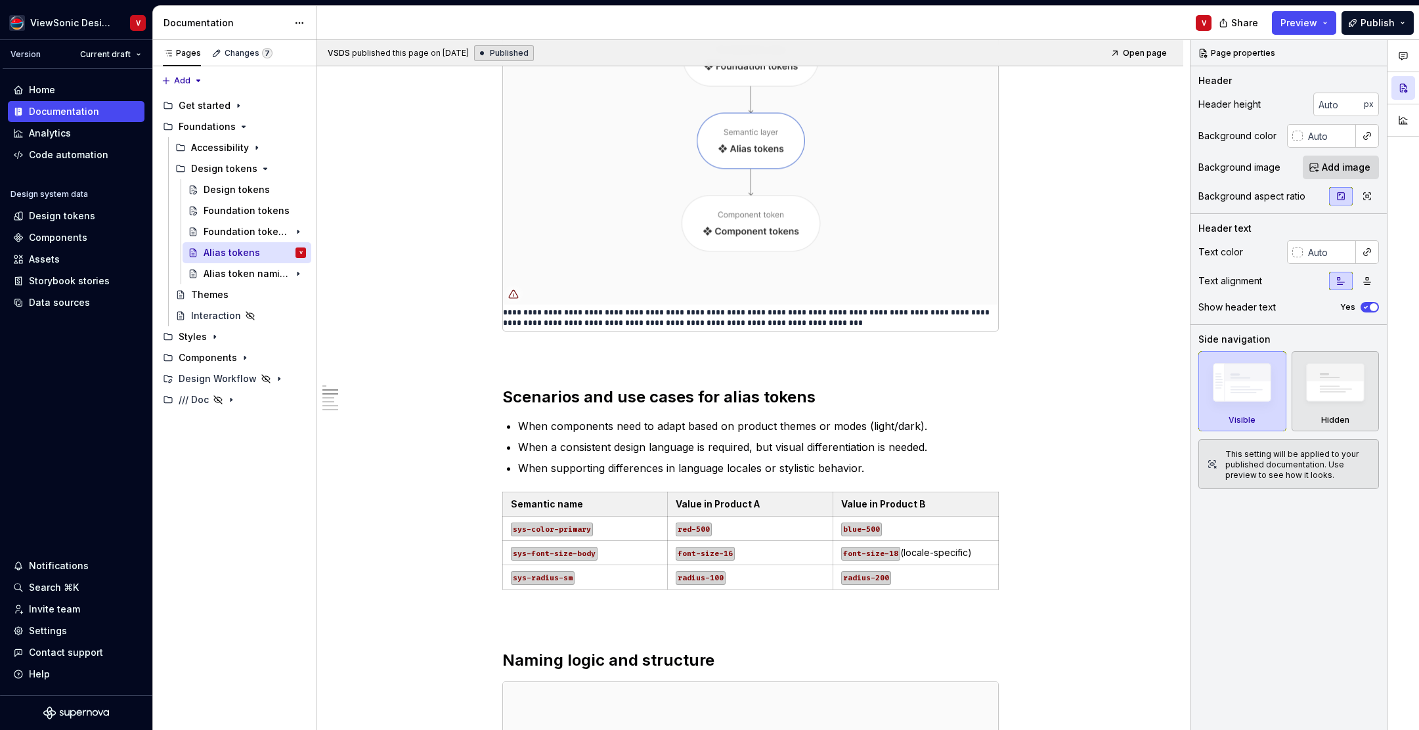
scroll to position [636, 0]
click at [763, 146] on img at bounding box center [750, 140] width 495 height 328
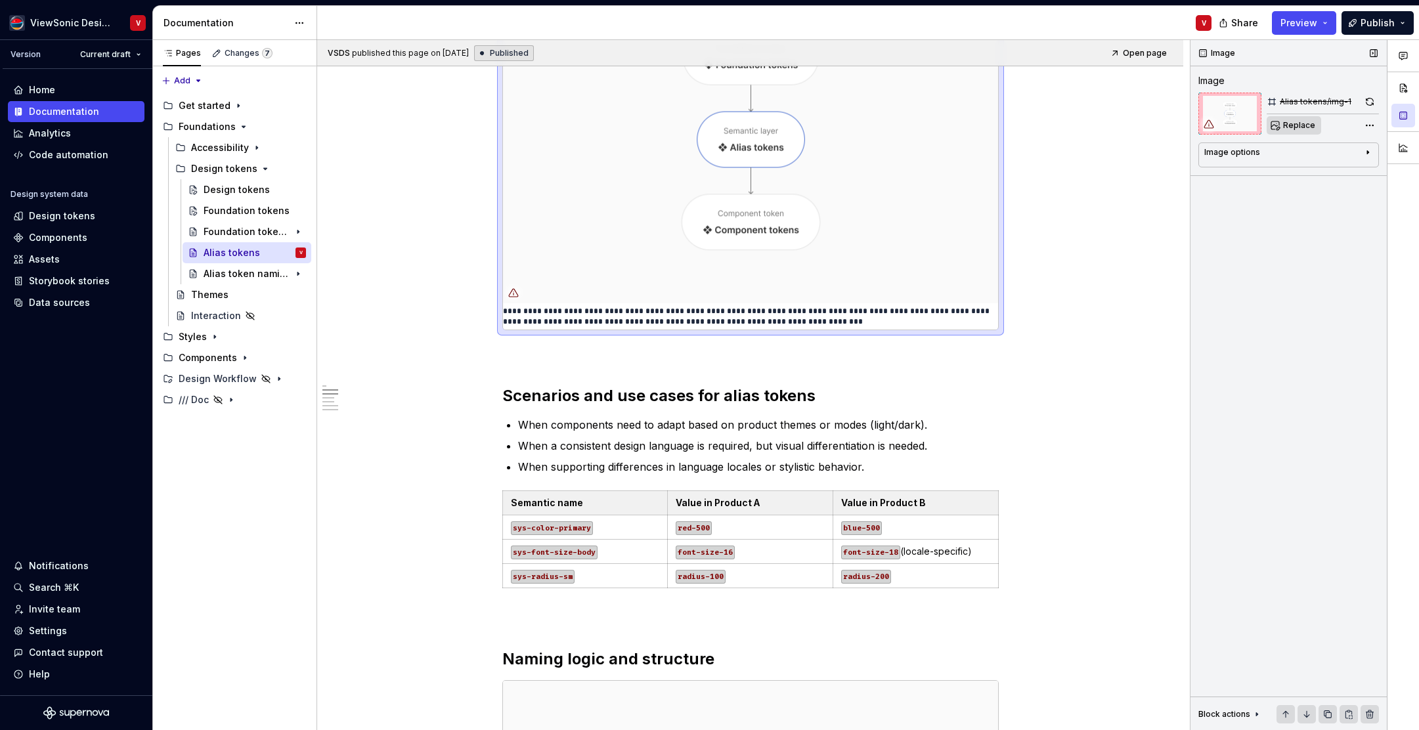
click at [1296, 126] on span "Replace" at bounding box center [1300, 125] width 32 height 11
type textarea "*"
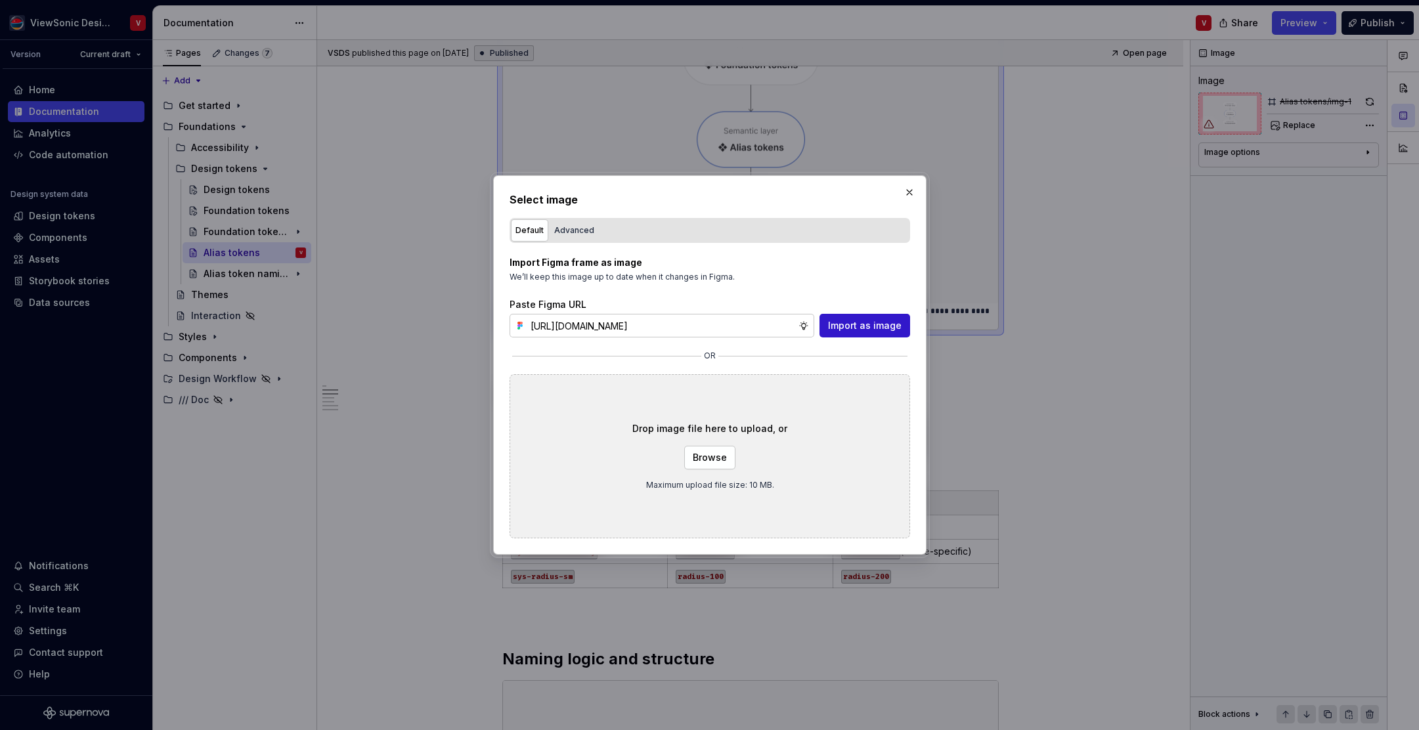
scroll to position [0, 299]
type input "https://www.figma.com/design/Jq5RN64STmwkQ3ZdkBzhJR/Foundation-Site?node-id=152…"
click at [849, 326] on span "Import as image" at bounding box center [865, 325] width 74 height 13
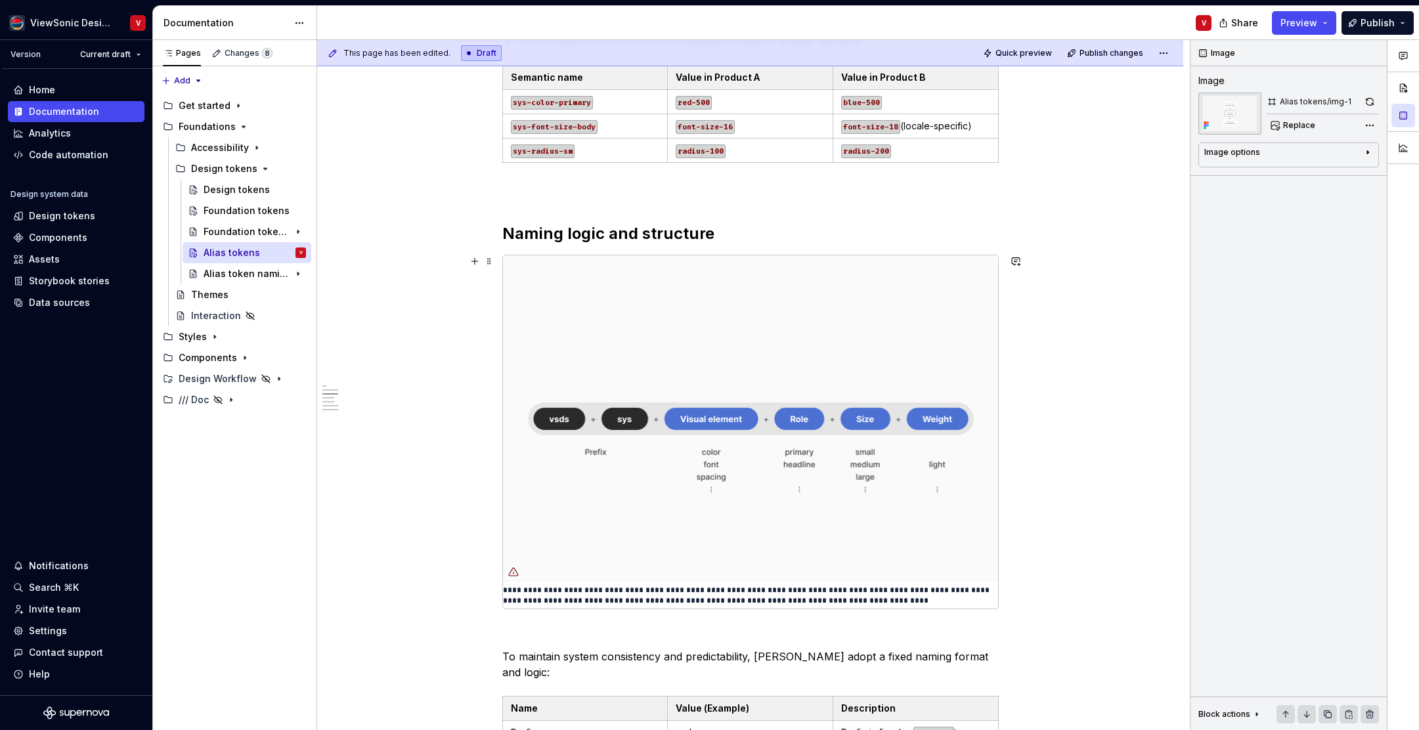
scroll to position [1065, 0]
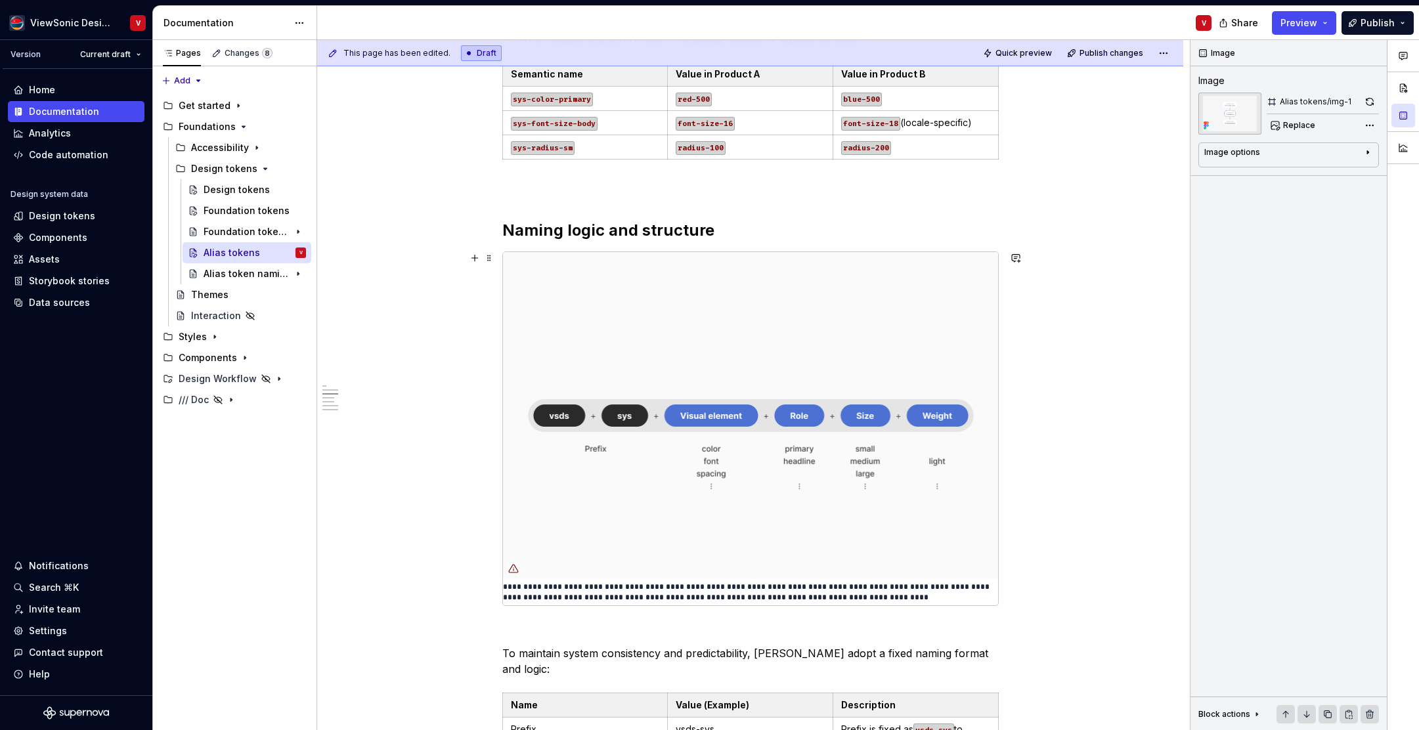
click at [611, 322] on img at bounding box center [750, 416] width 495 height 328
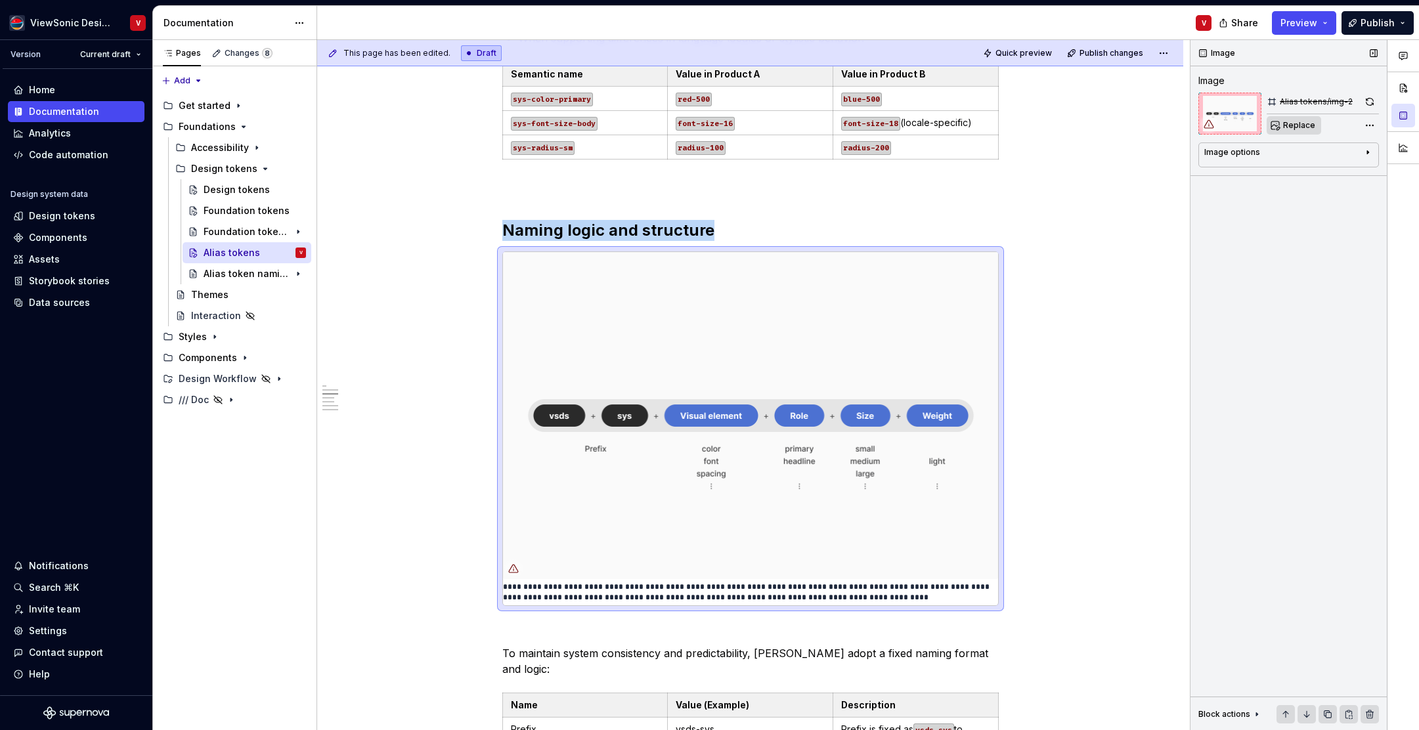
click at [1305, 127] on span "Replace" at bounding box center [1300, 125] width 32 height 11
type textarea "*"
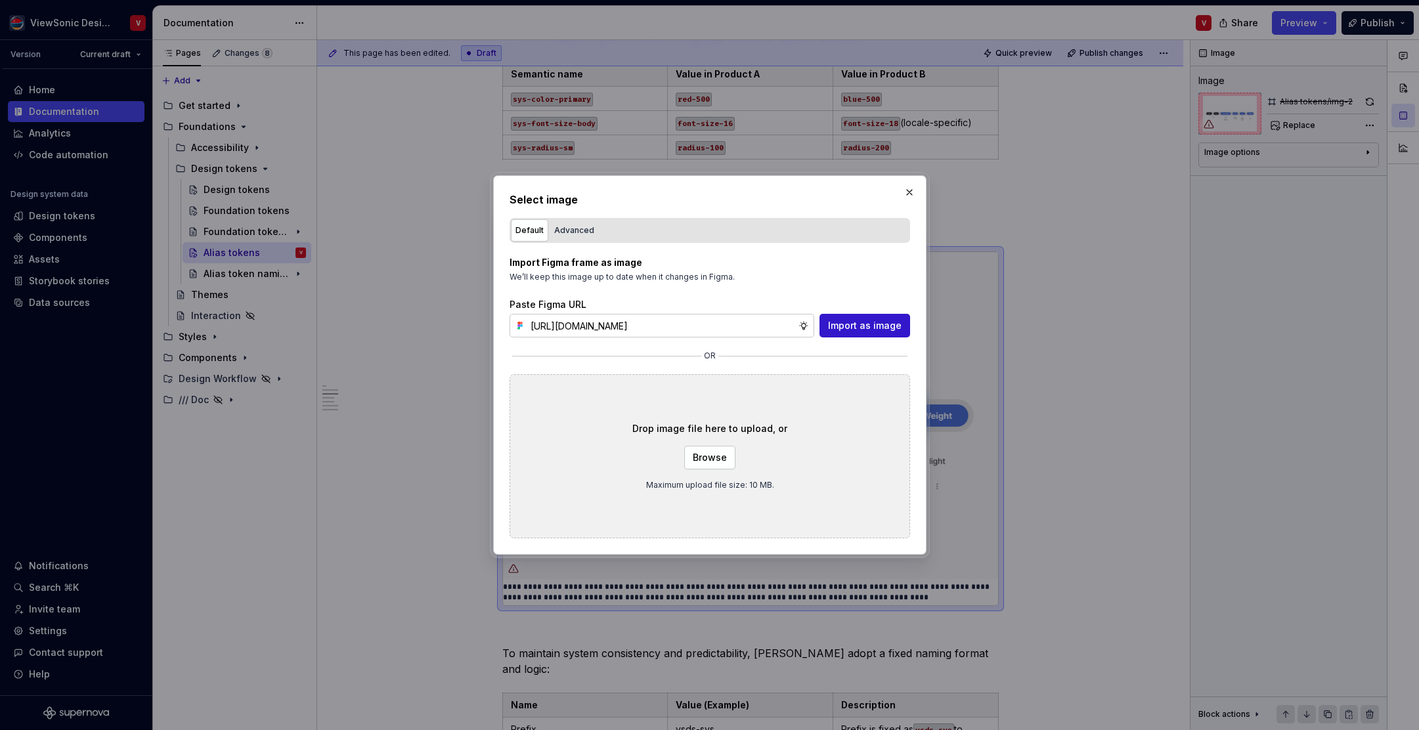
scroll to position [0, 300]
type input "https://www.figma.com/design/Jq5RN64STmwkQ3ZdkBzhJR/Foundation-Site?node-id=152…"
click at [873, 321] on span "Import as image" at bounding box center [865, 325] width 74 height 13
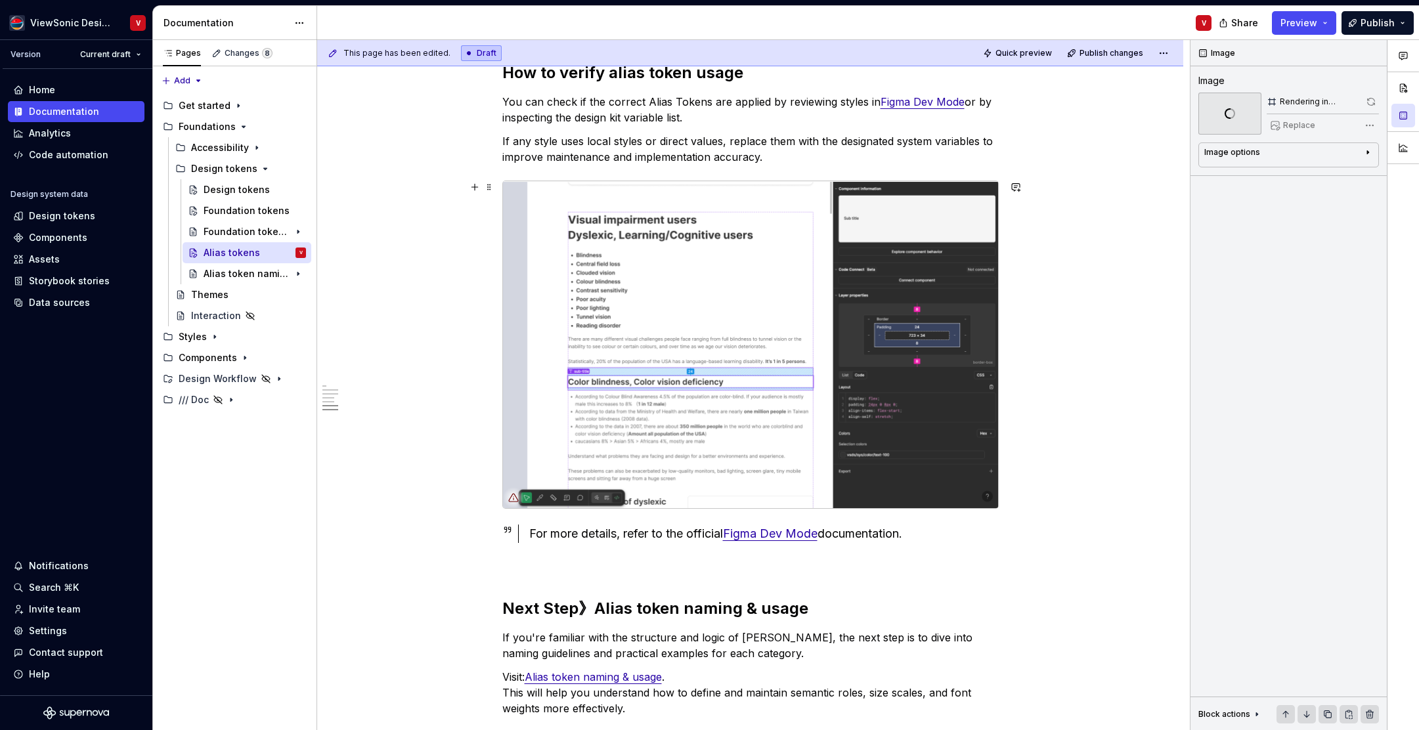
scroll to position [3744, 0]
click at [688, 301] on img at bounding box center [750, 345] width 495 height 328
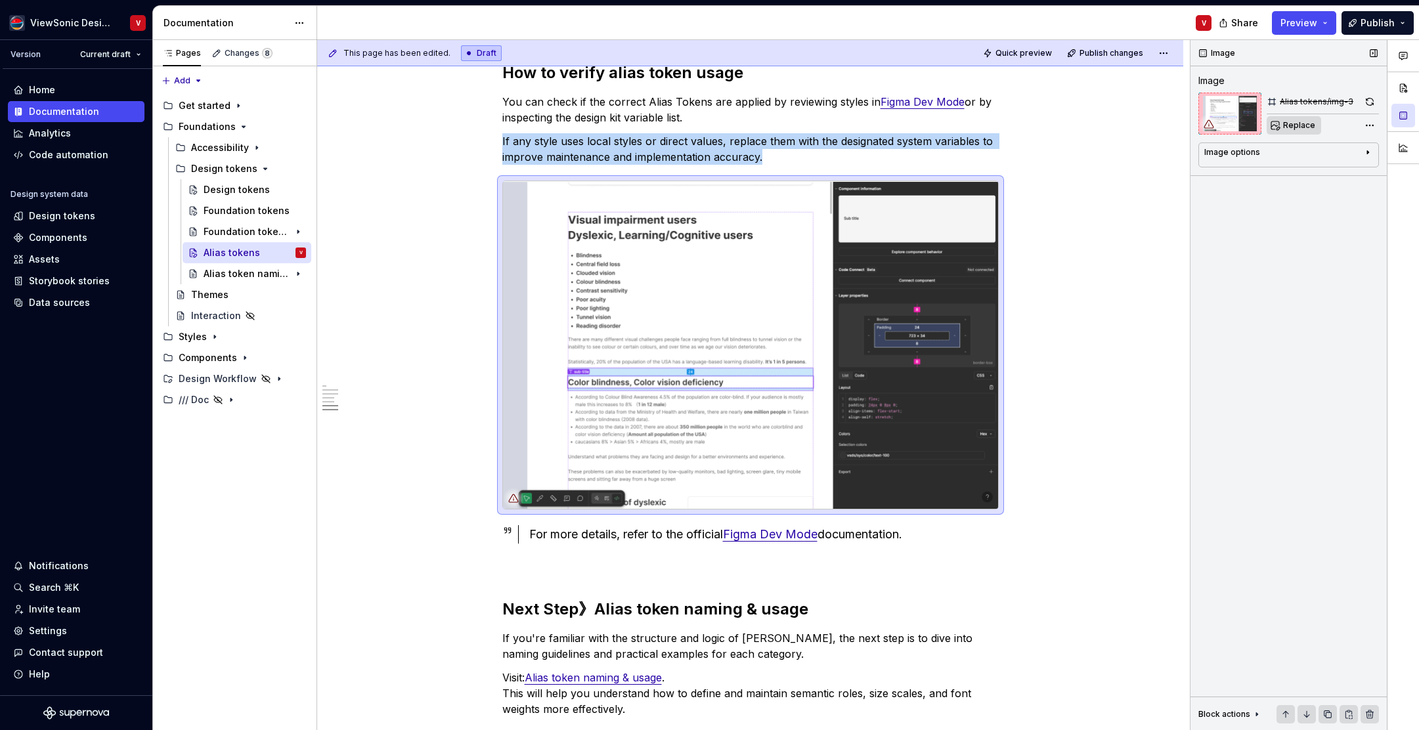
click at [1299, 123] on span "Replace" at bounding box center [1300, 125] width 32 height 11
type textarea "*"
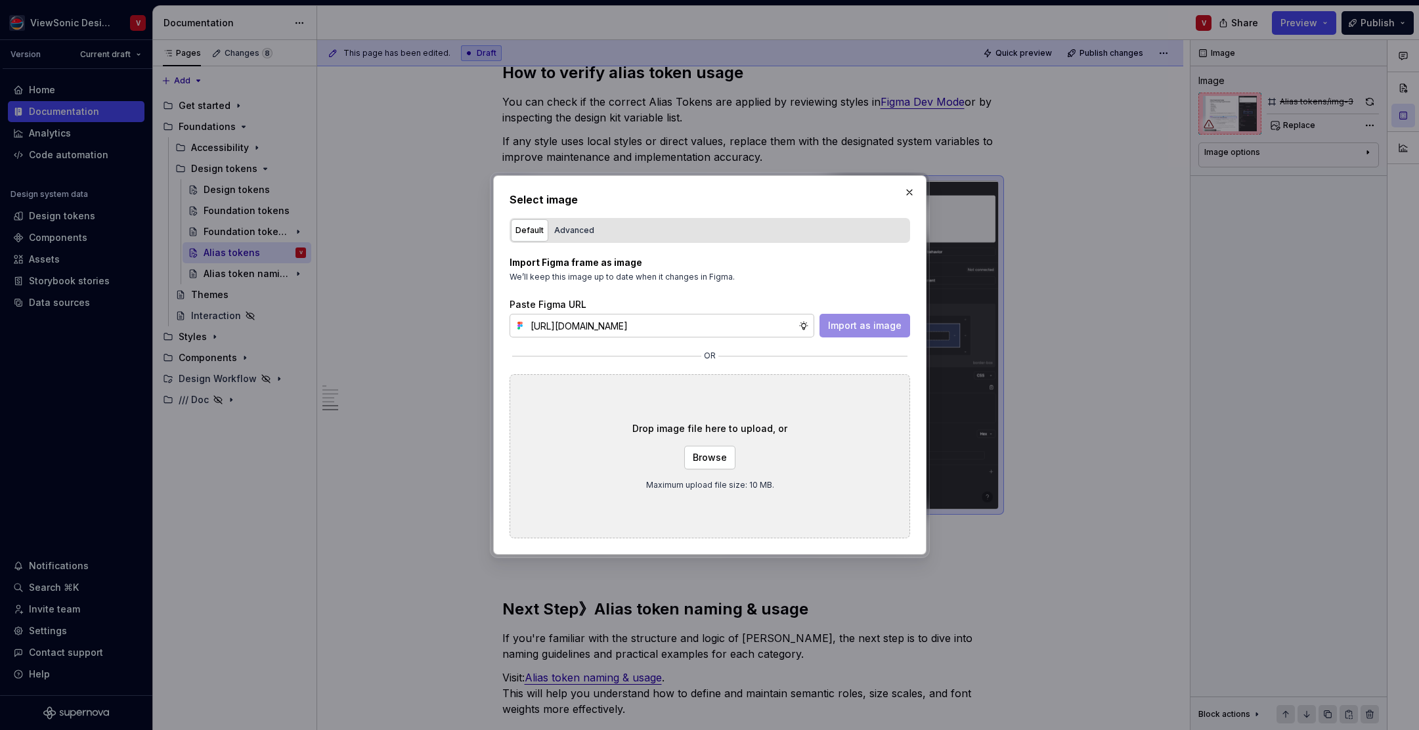
scroll to position [0, 297]
type input "https://www.figma.com/design/Jq5RN64STmwkQ3ZdkBzhJR/Foundation-Site?node-id=152…"
click at [883, 325] on span "Import as image" at bounding box center [865, 325] width 74 height 13
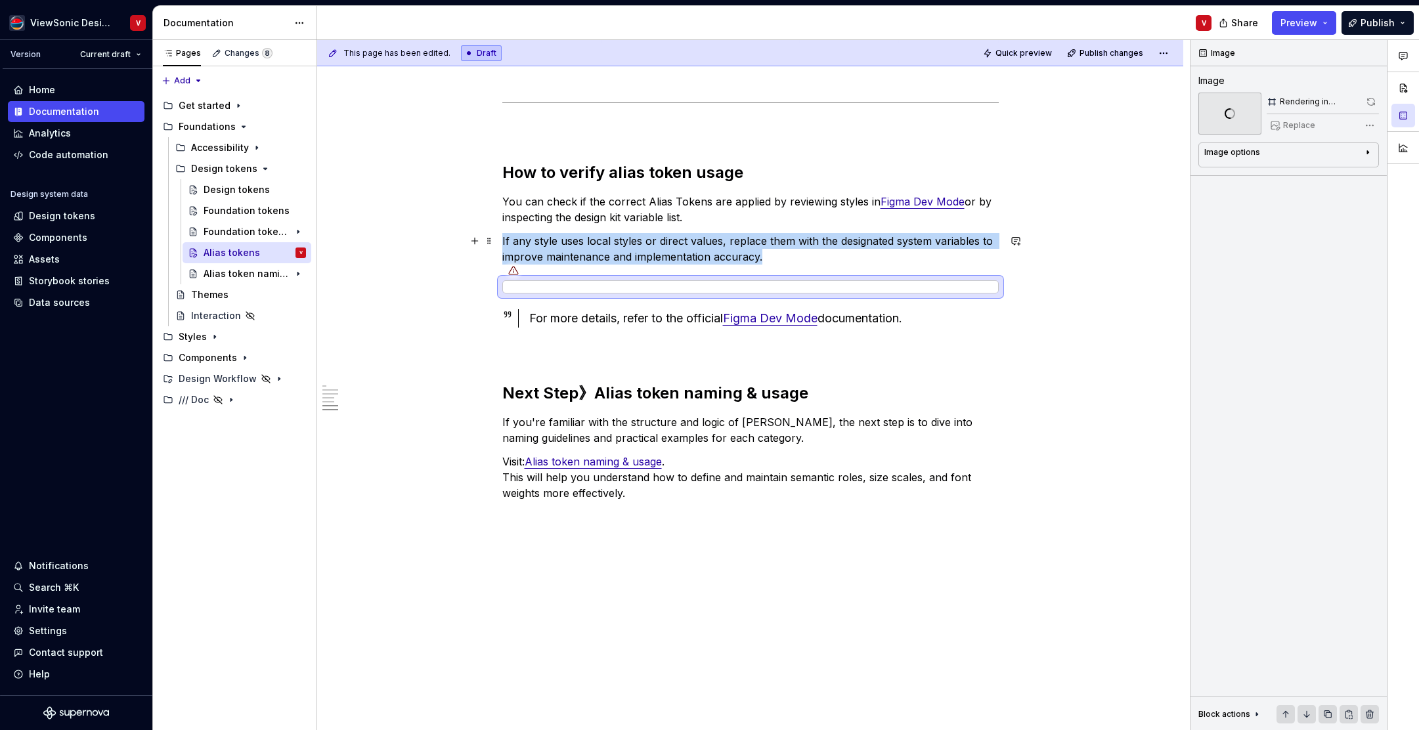
scroll to position [3639, 0]
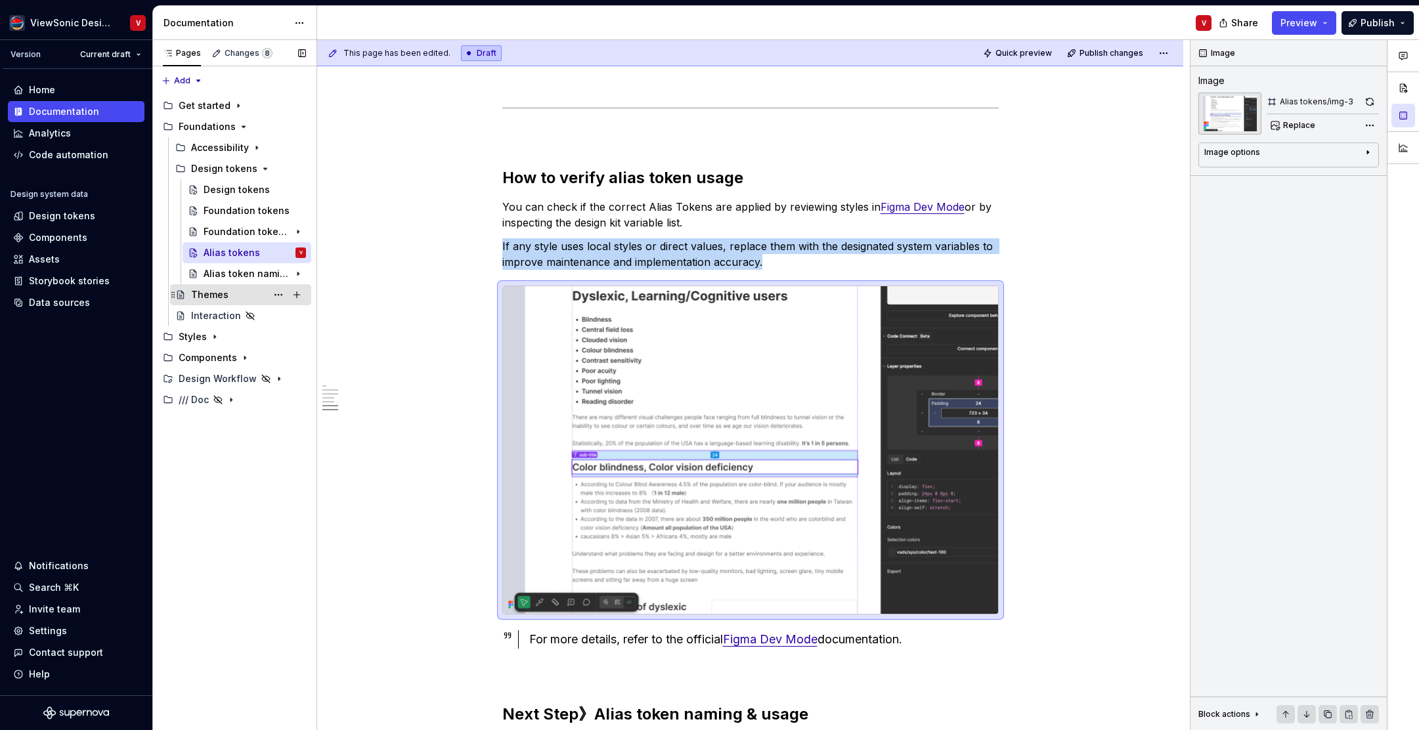
drag, startPoint x: 244, startPoint y: 297, endPoint x: 249, endPoint y: 290, distance: 8.4
click at [244, 297] on div "Themes" at bounding box center [248, 295] width 115 height 18
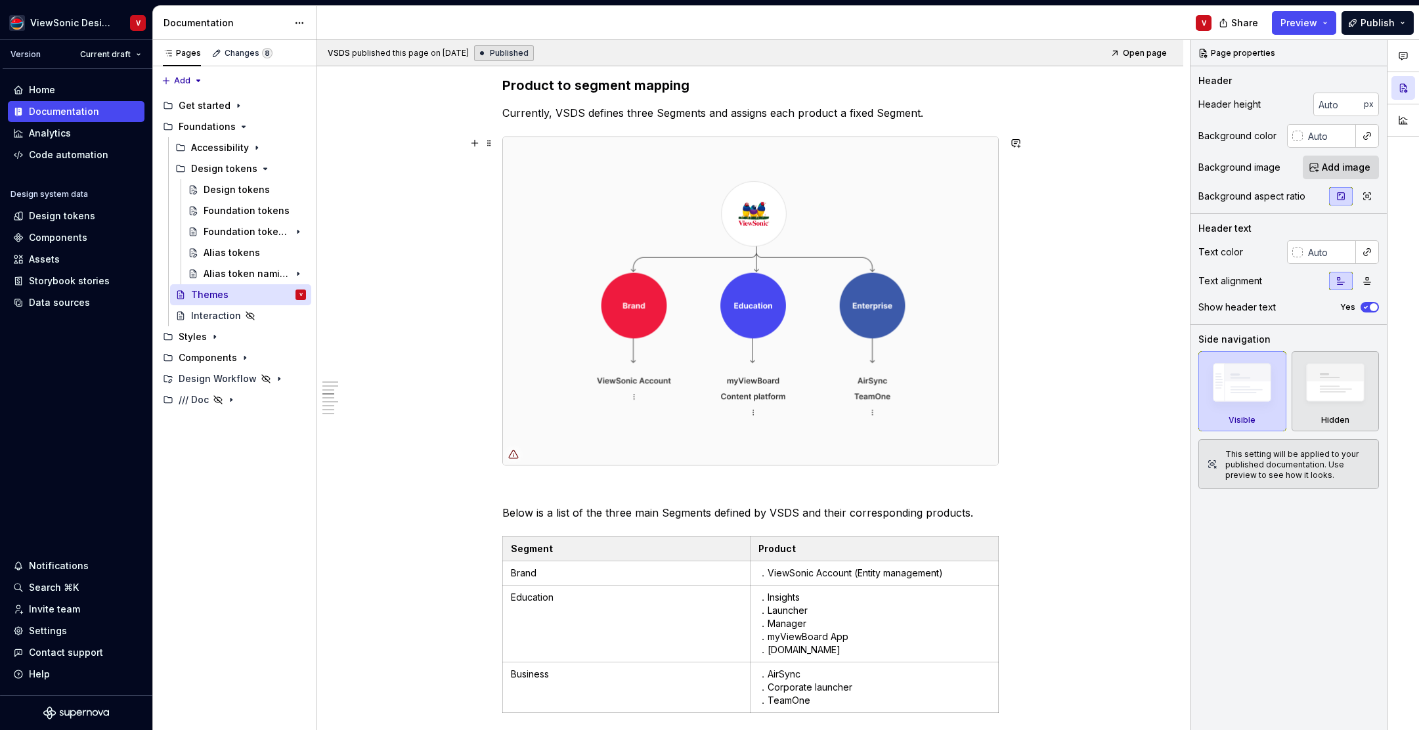
scroll to position [1001, 0]
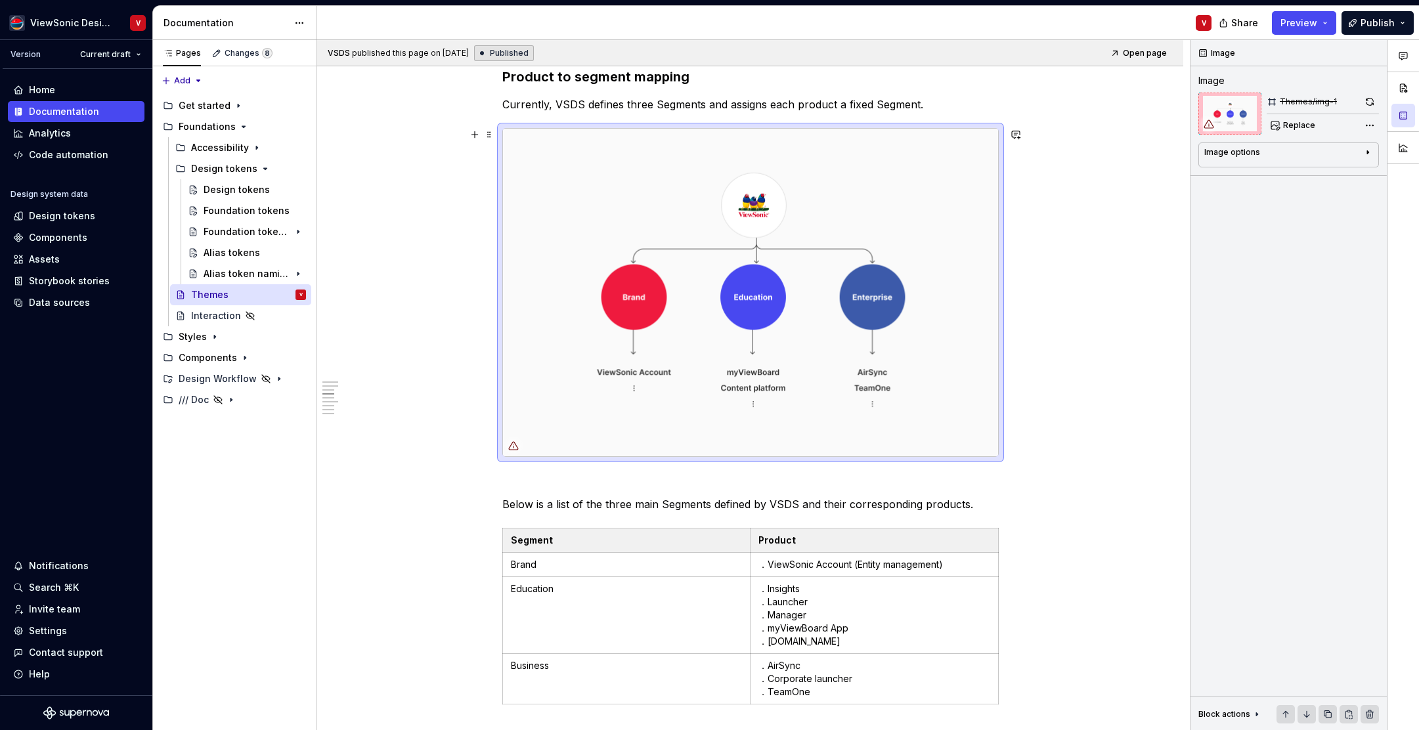
click at [642, 229] on img at bounding box center [750, 293] width 495 height 328
click at [1293, 127] on span "Replace" at bounding box center [1300, 125] width 32 height 11
type textarea "*"
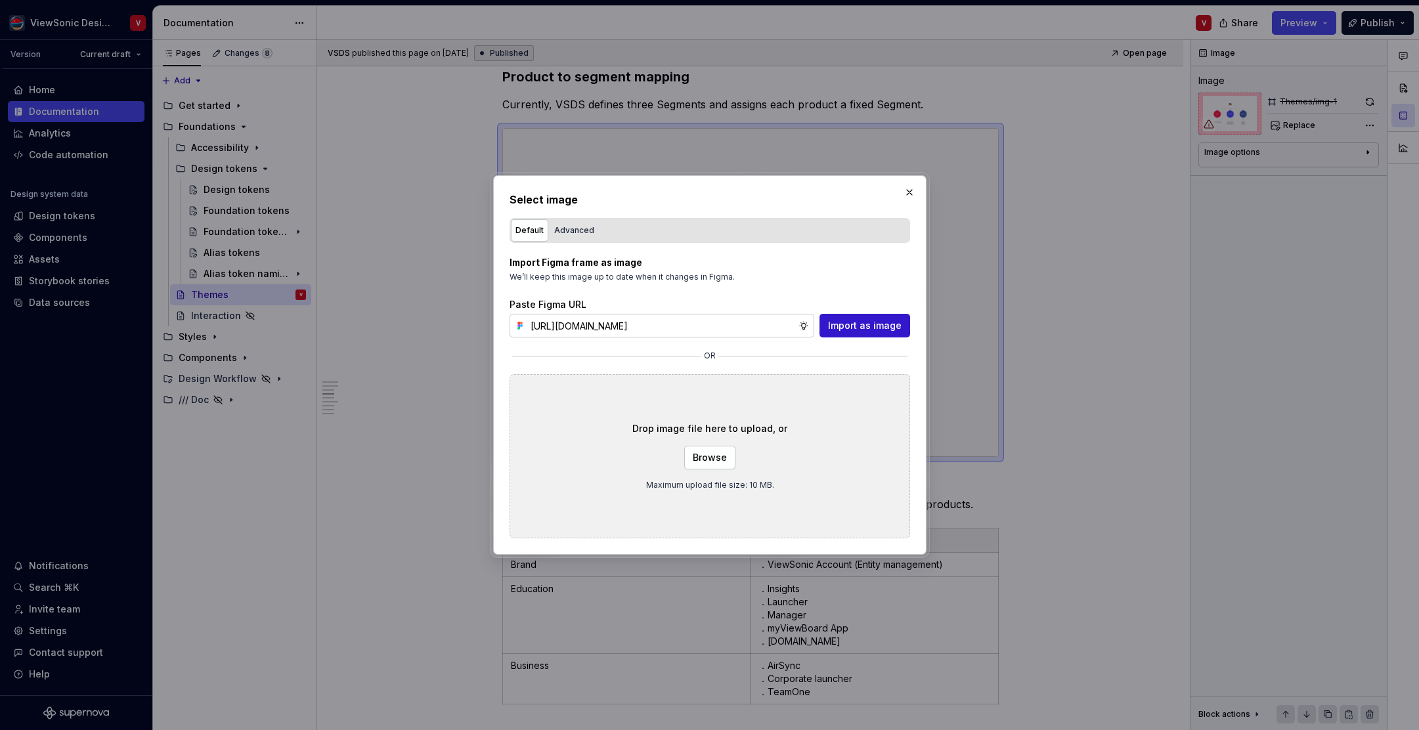
scroll to position [0, 298]
type input "https://www.figma.com/design/Jq5RN64STmwkQ3ZdkBzhJR/Foundation-Site?node-id=152…"
click at [870, 329] on span "Import as image" at bounding box center [865, 325] width 74 height 13
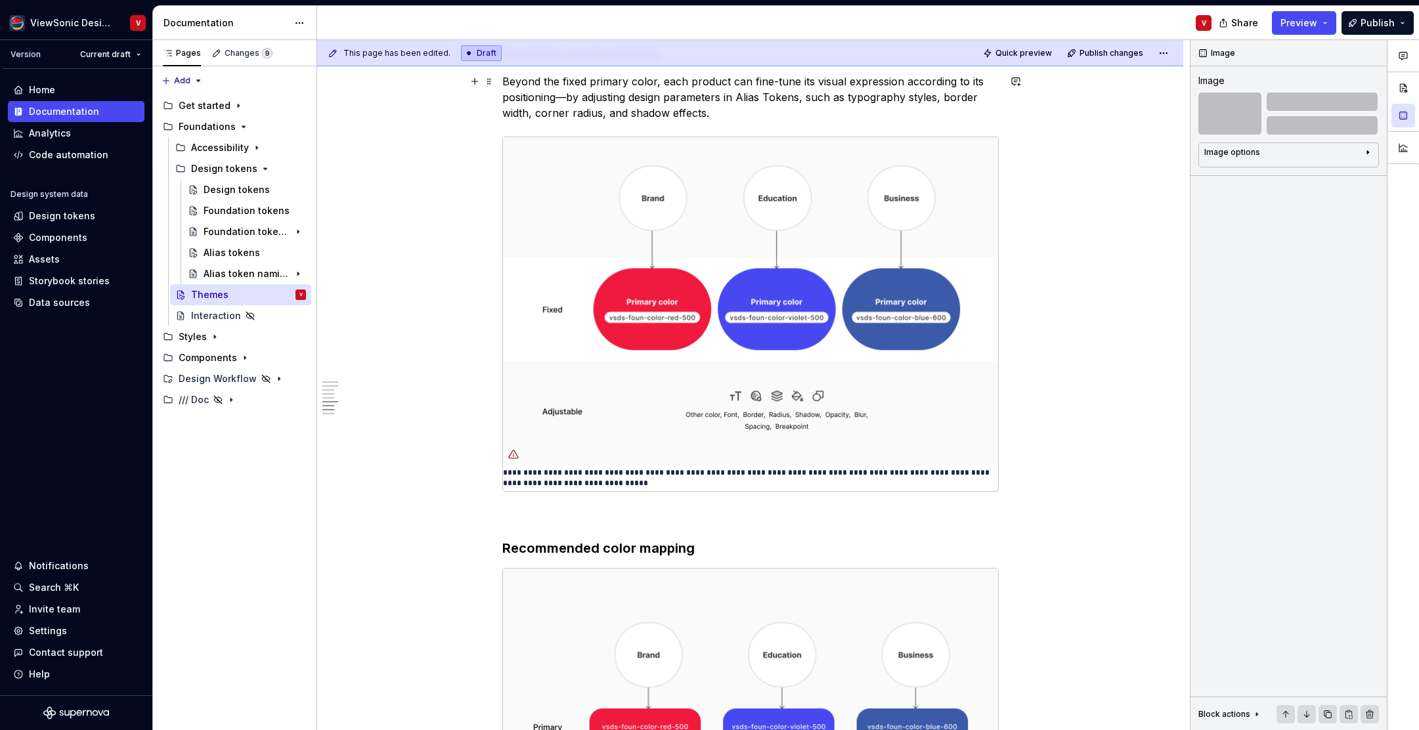
scroll to position [1992, 0]
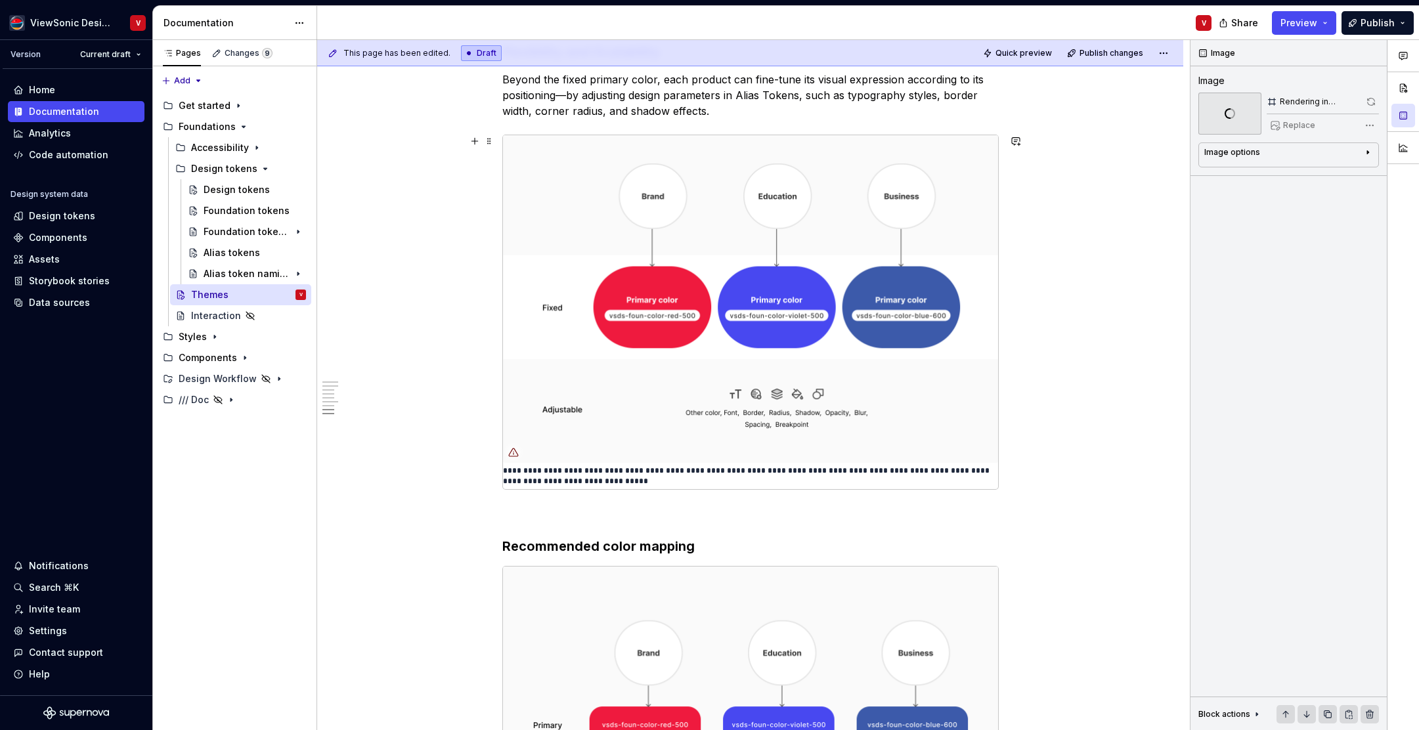
click at [637, 224] on img at bounding box center [750, 299] width 495 height 328
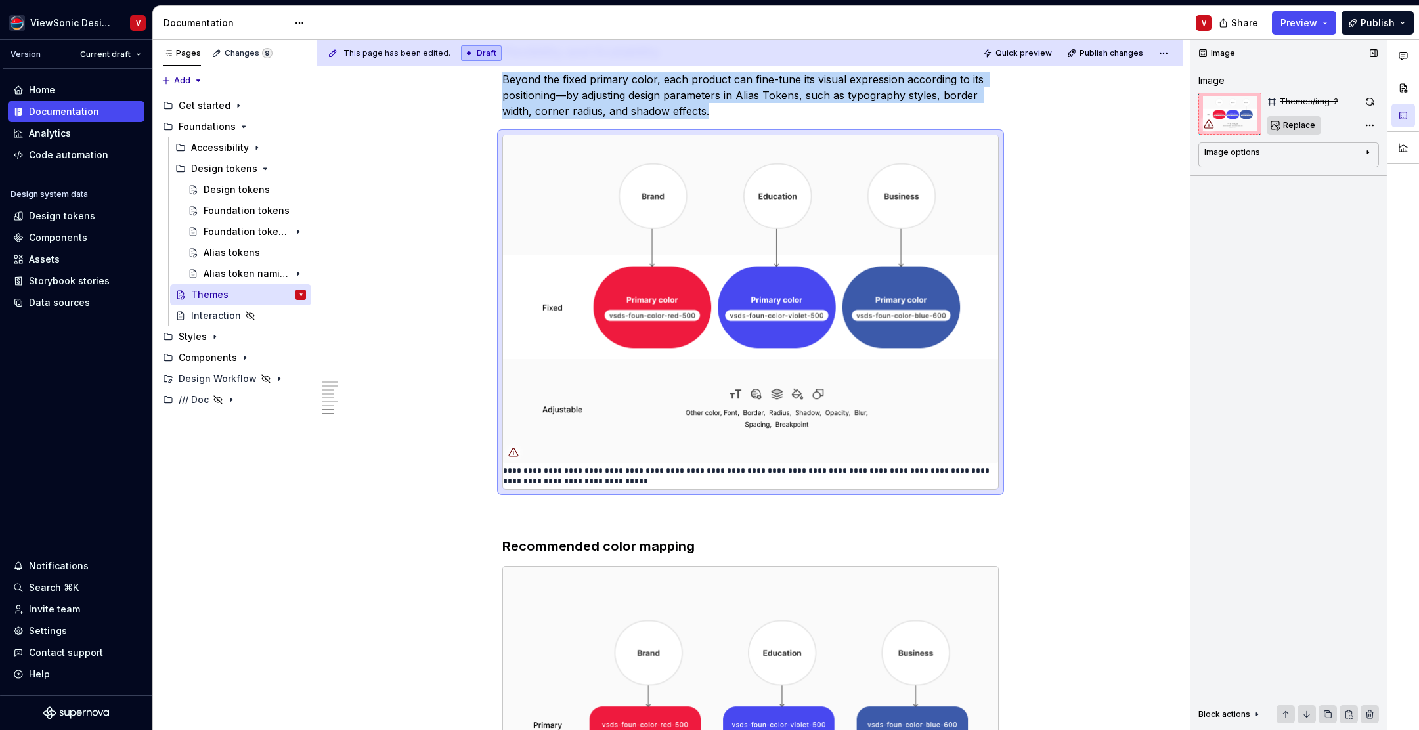
click at [1292, 125] on span "Replace" at bounding box center [1300, 125] width 32 height 11
type textarea "*"
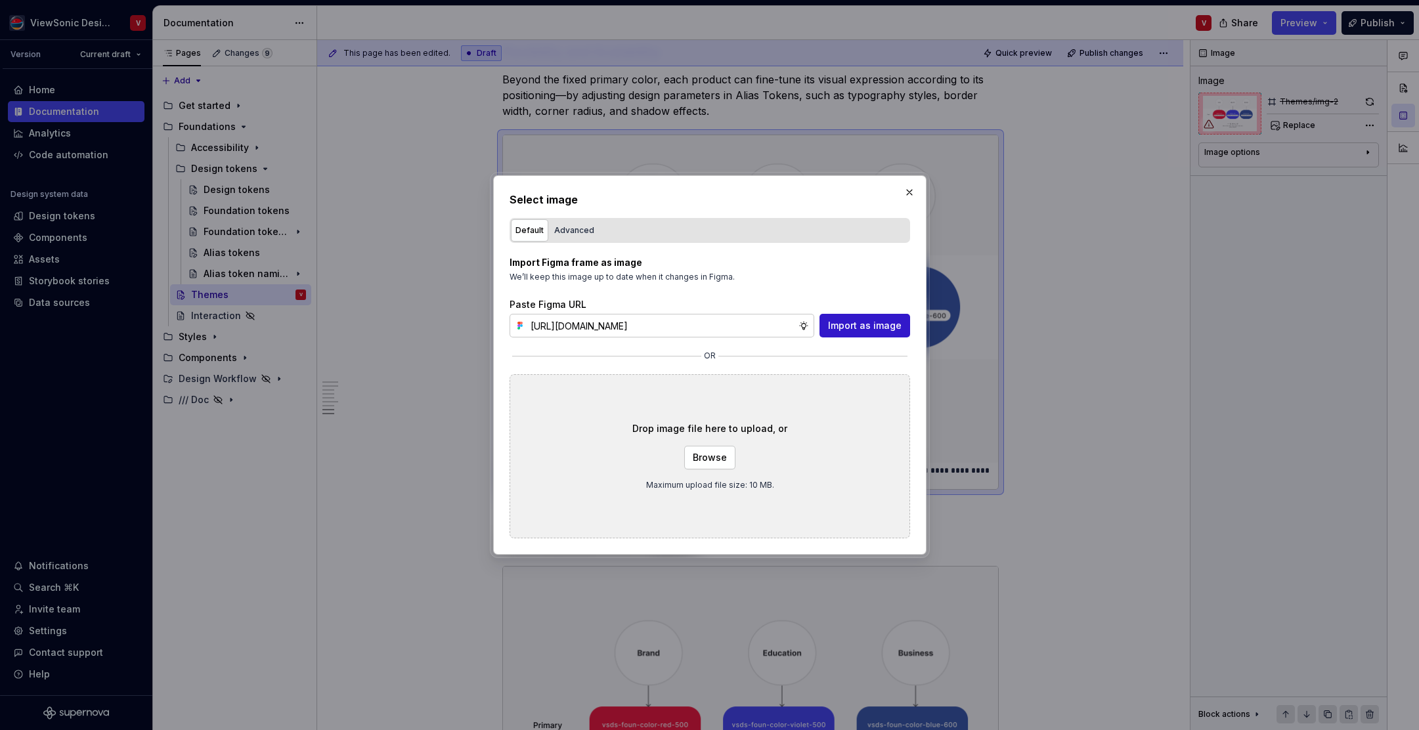
scroll to position [2308, 0]
type input "https://www.figma.com/design/Jq5RN64STmwkQ3ZdkBzhJR/Foundation-Site?node-id=152…"
click at [854, 328] on span "Import as image" at bounding box center [865, 325] width 74 height 13
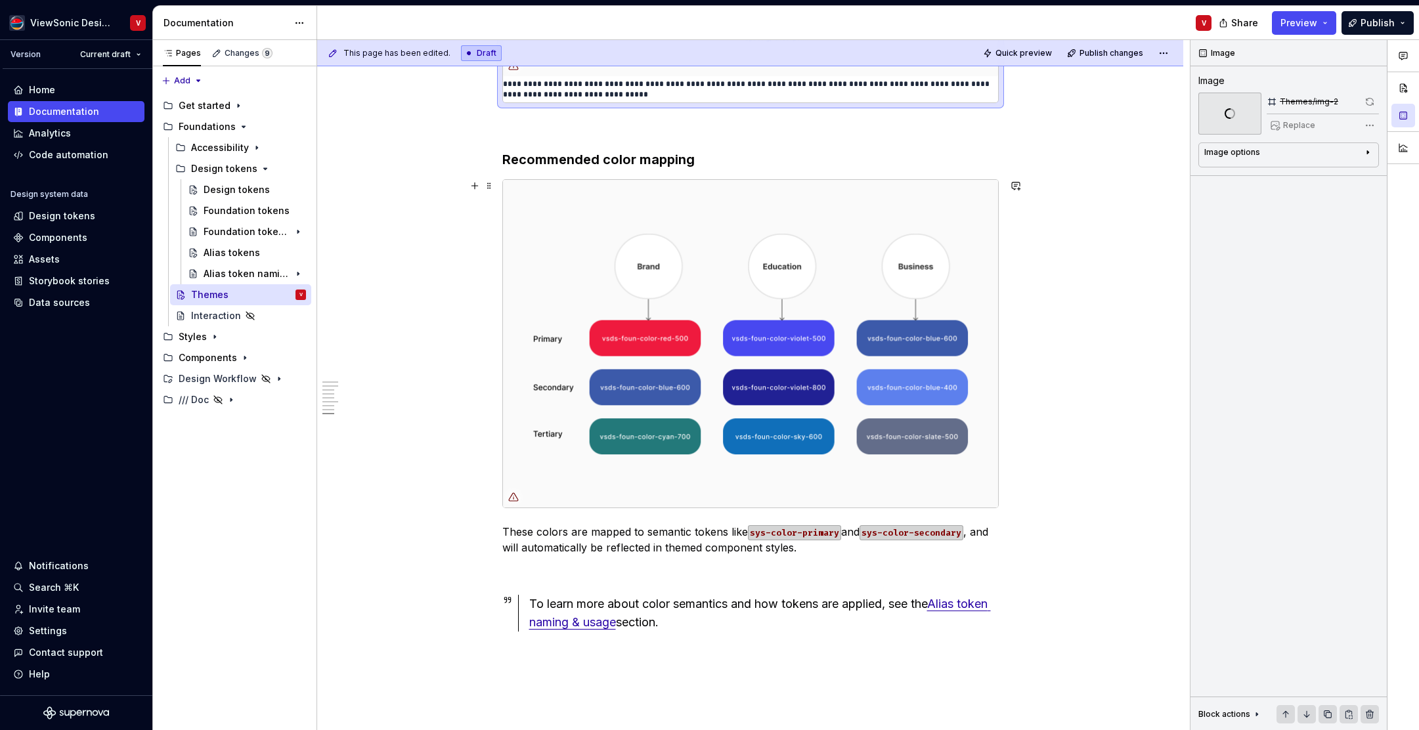
scroll to position [2402, 0]
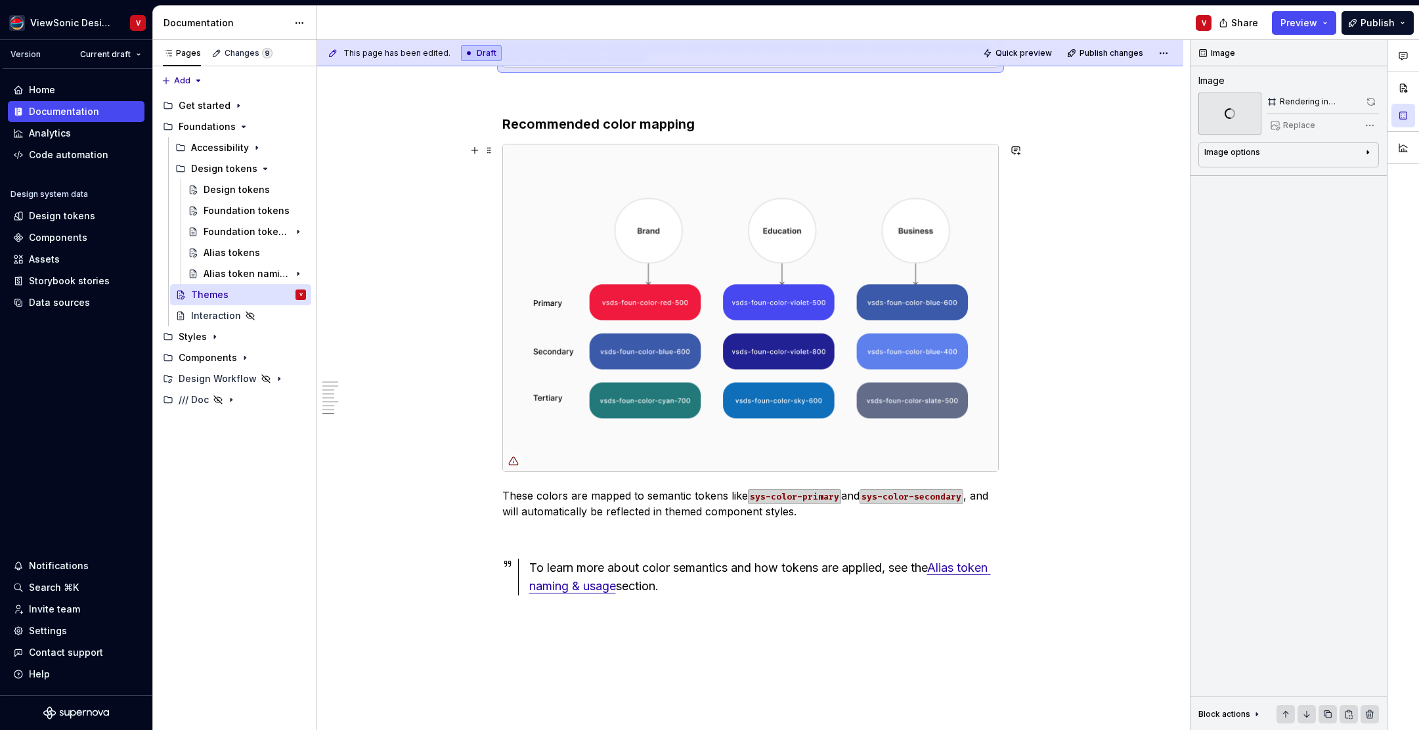
click at [617, 187] on img at bounding box center [750, 309] width 495 height 328
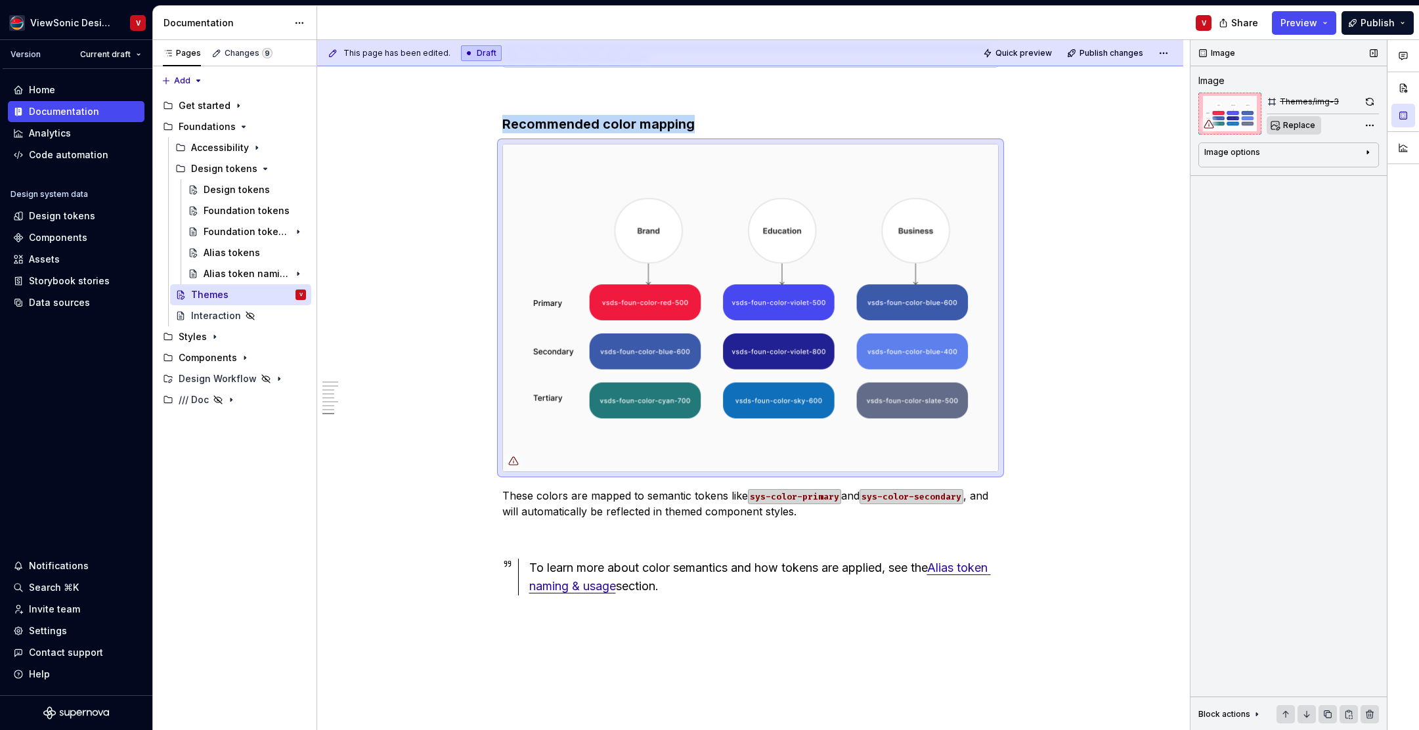
click at [1292, 127] on span "Replace" at bounding box center [1300, 125] width 32 height 11
type textarea "*"
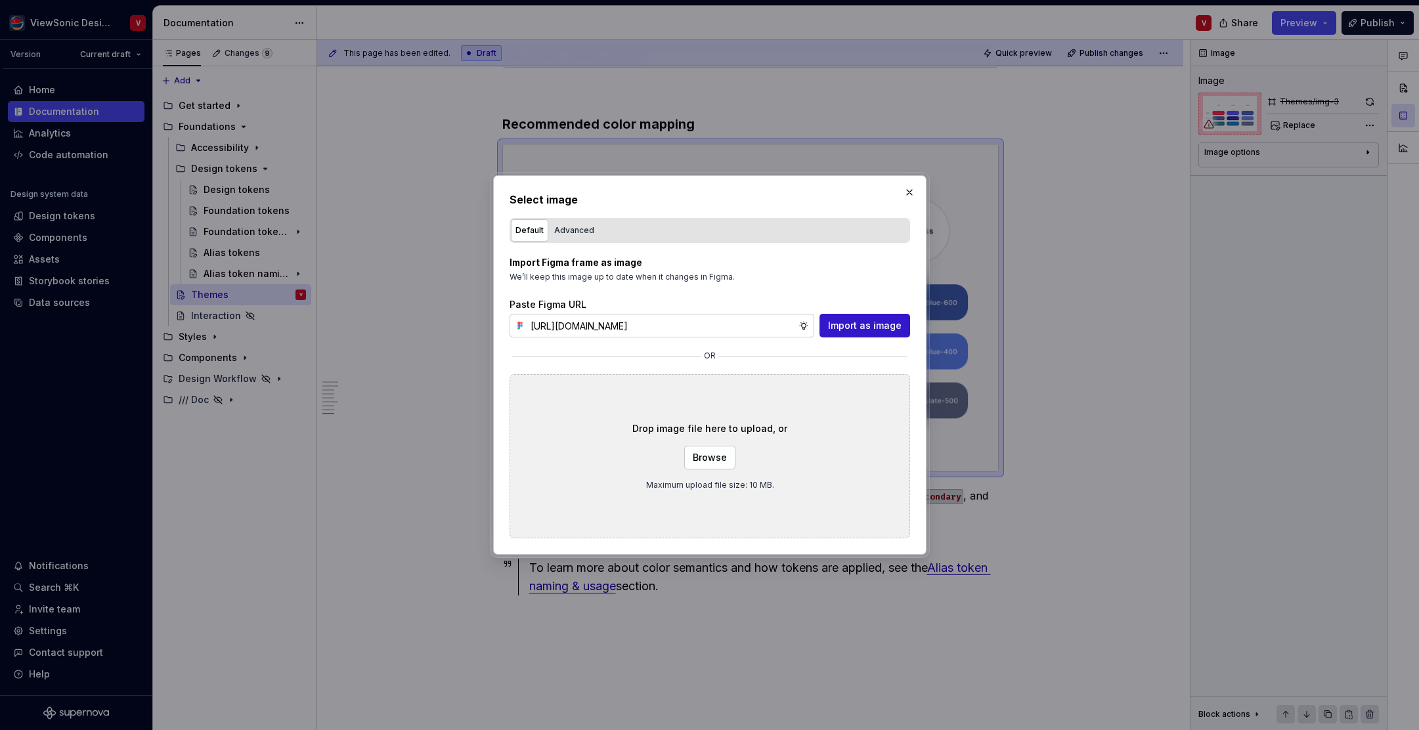
scroll to position [0, 297]
type input "https://www.figma.com/design/Jq5RN64STmwkQ3ZdkBzhJR/Foundation-Site?node-id=152…"
click at [862, 326] on span "Import as image" at bounding box center [865, 325] width 74 height 13
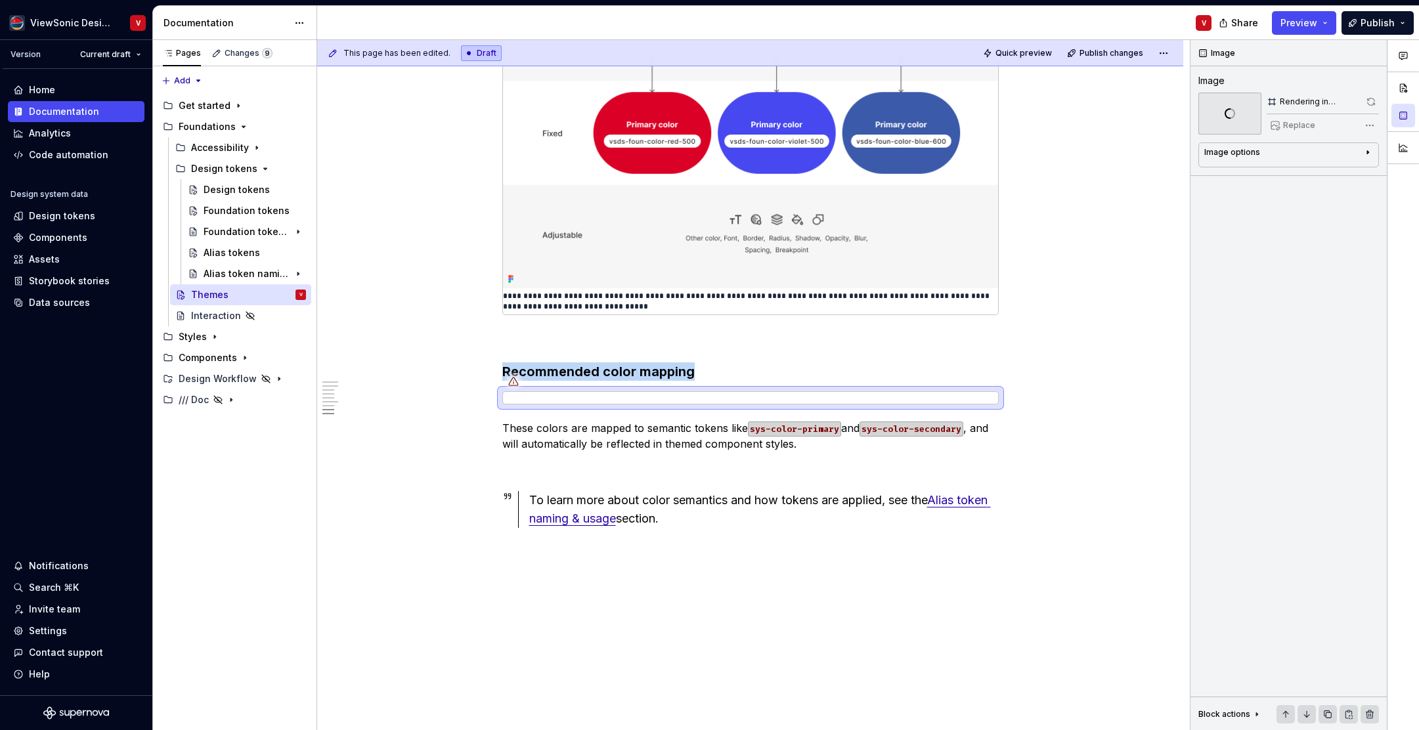
scroll to position [2514, 0]
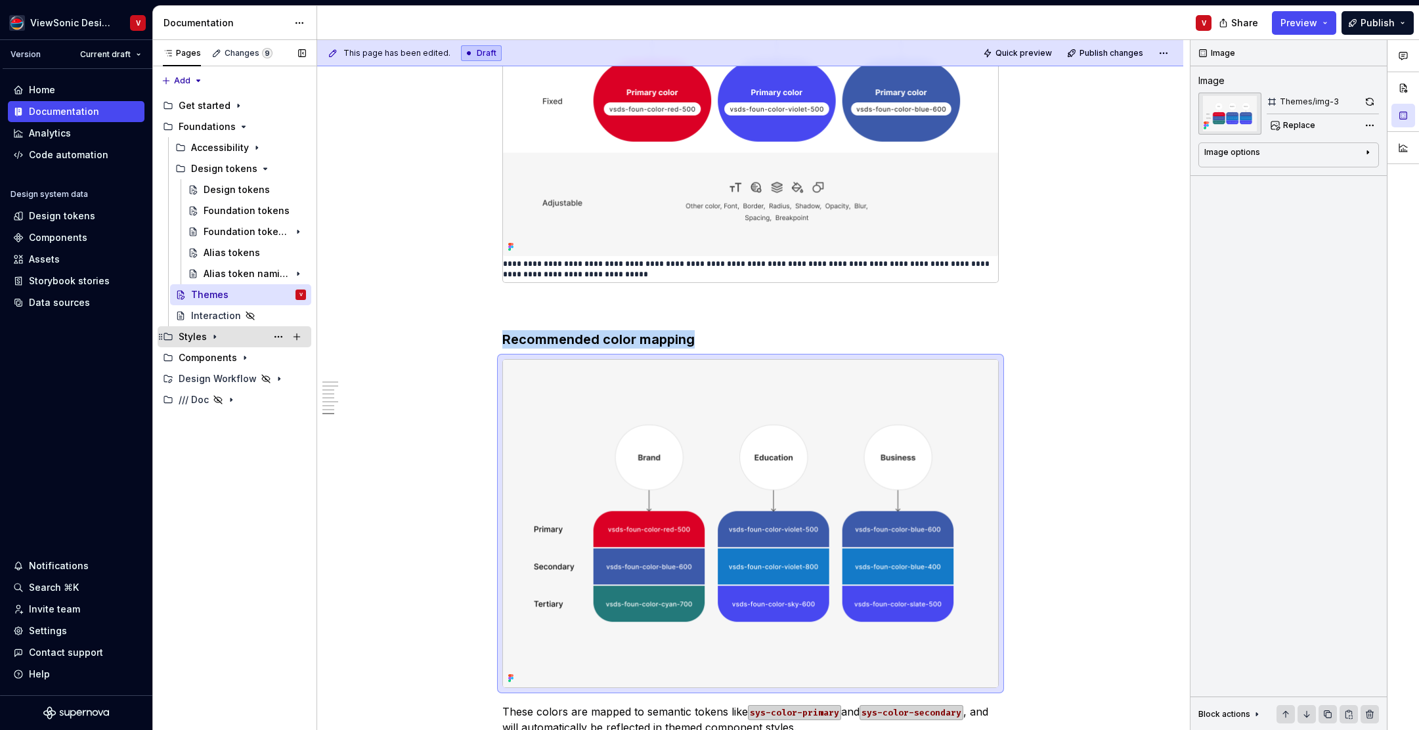
click at [212, 336] on icon "Page tree" at bounding box center [215, 337] width 11 height 11
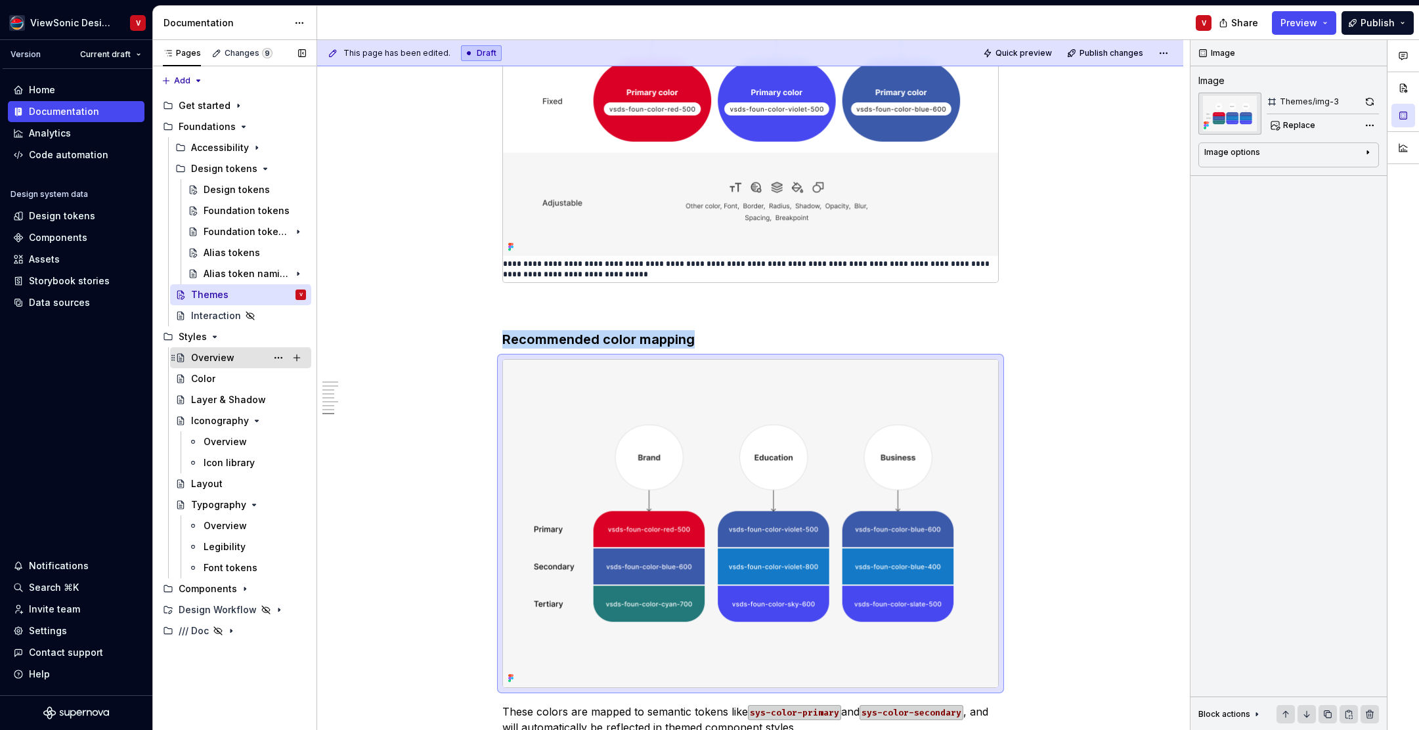
click at [229, 357] on div "Overview" at bounding box center [212, 357] width 43 height 13
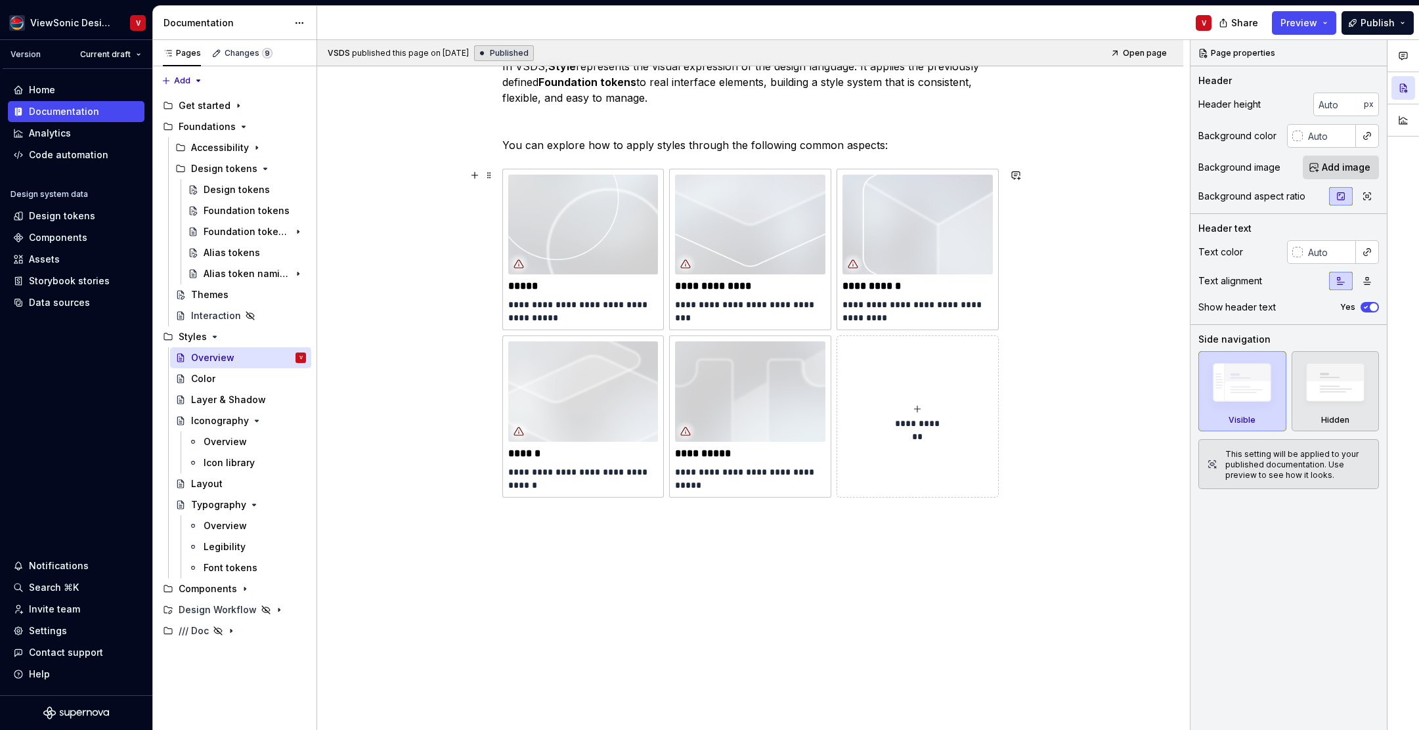
scroll to position [191, 0]
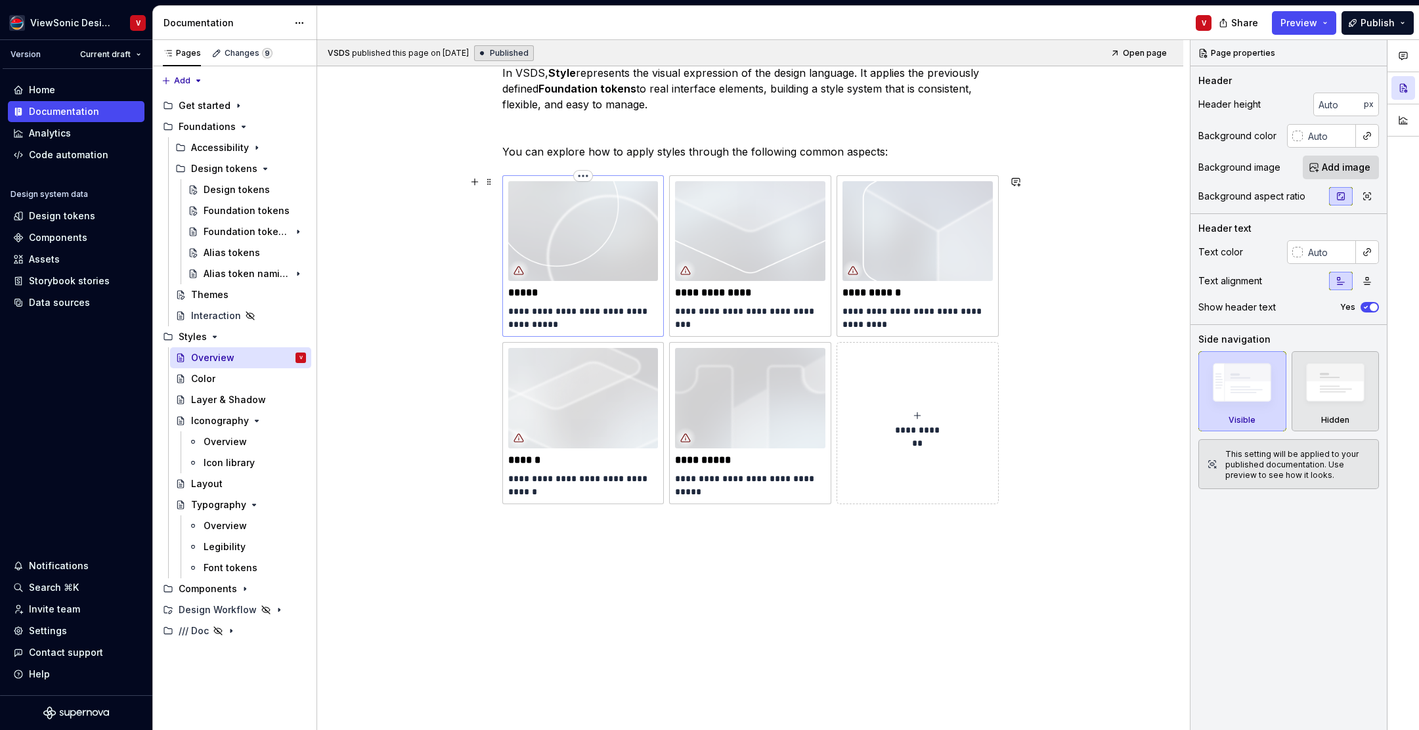
click at [622, 235] on img at bounding box center [583, 231] width 150 height 100
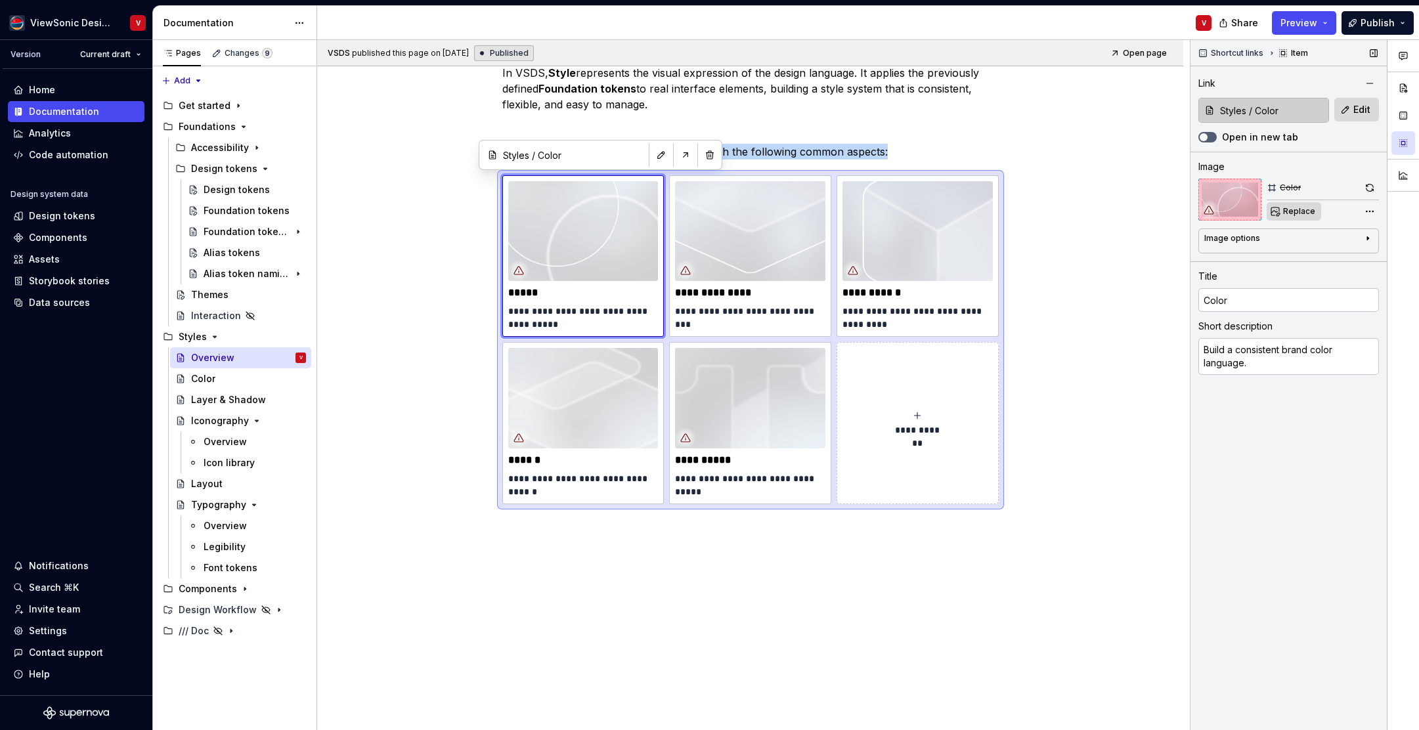
click at [1289, 212] on span "Replace" at bounding box center [1300, 211] width 32 height 11
type textarea "*"
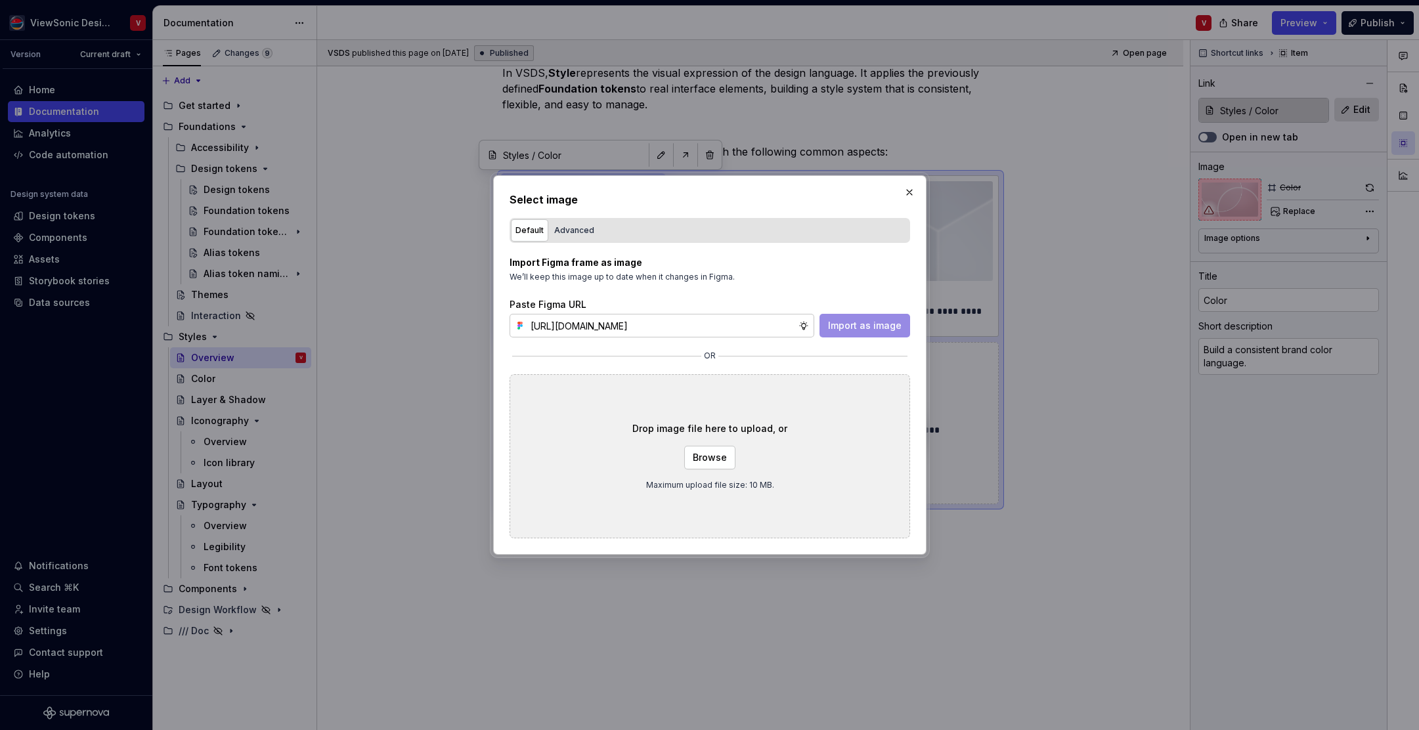
scroll to position [0, 296]
type input "https://www.figma.com/design/Jq5RN64STmwkQ3ZdkBzhJR/Foundation-Site?node-id=152…"
click at [864, 329] on span "Import as image" at bounding box center [865, 325] width 74 height 13
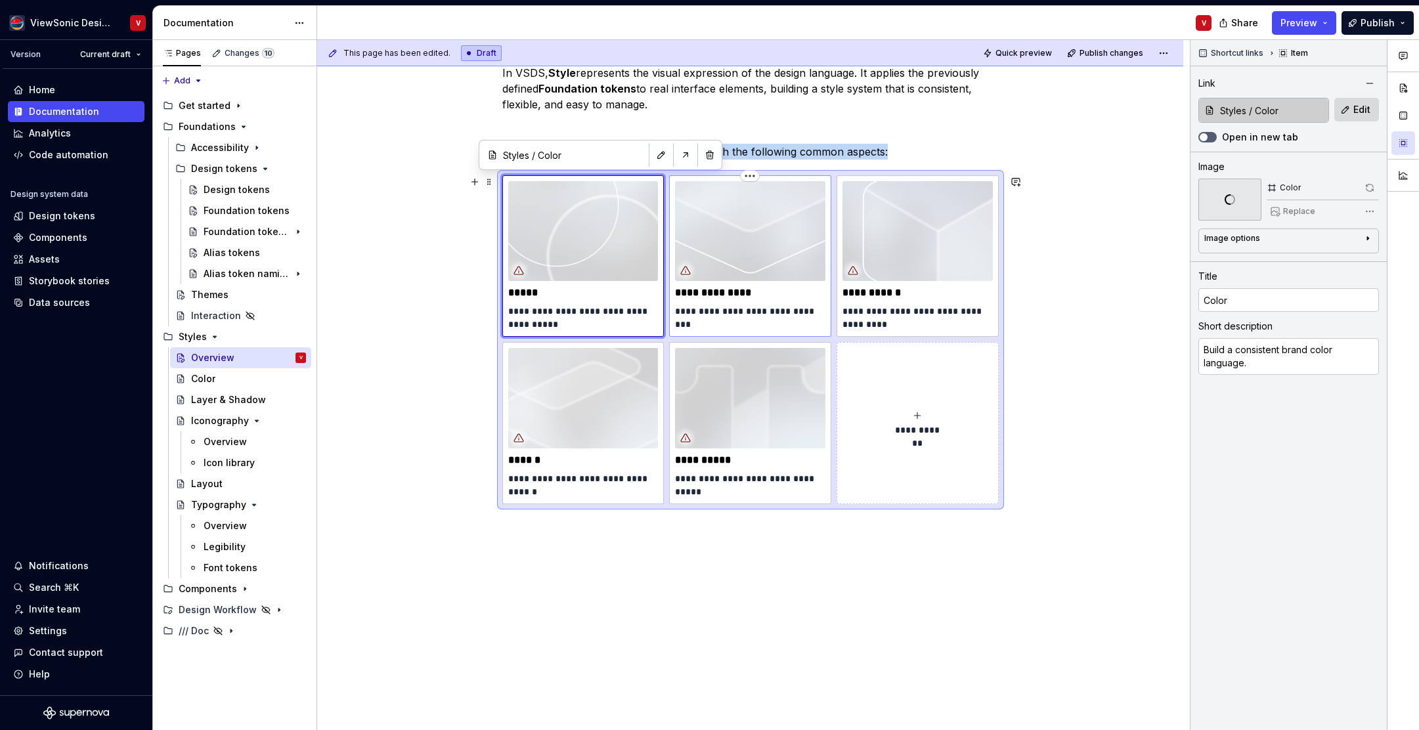
type textarea "*"
type input "Styles / Layer & Shadow"
type input "Layer & Shadow"
type textarea "Define interface depth and focus."
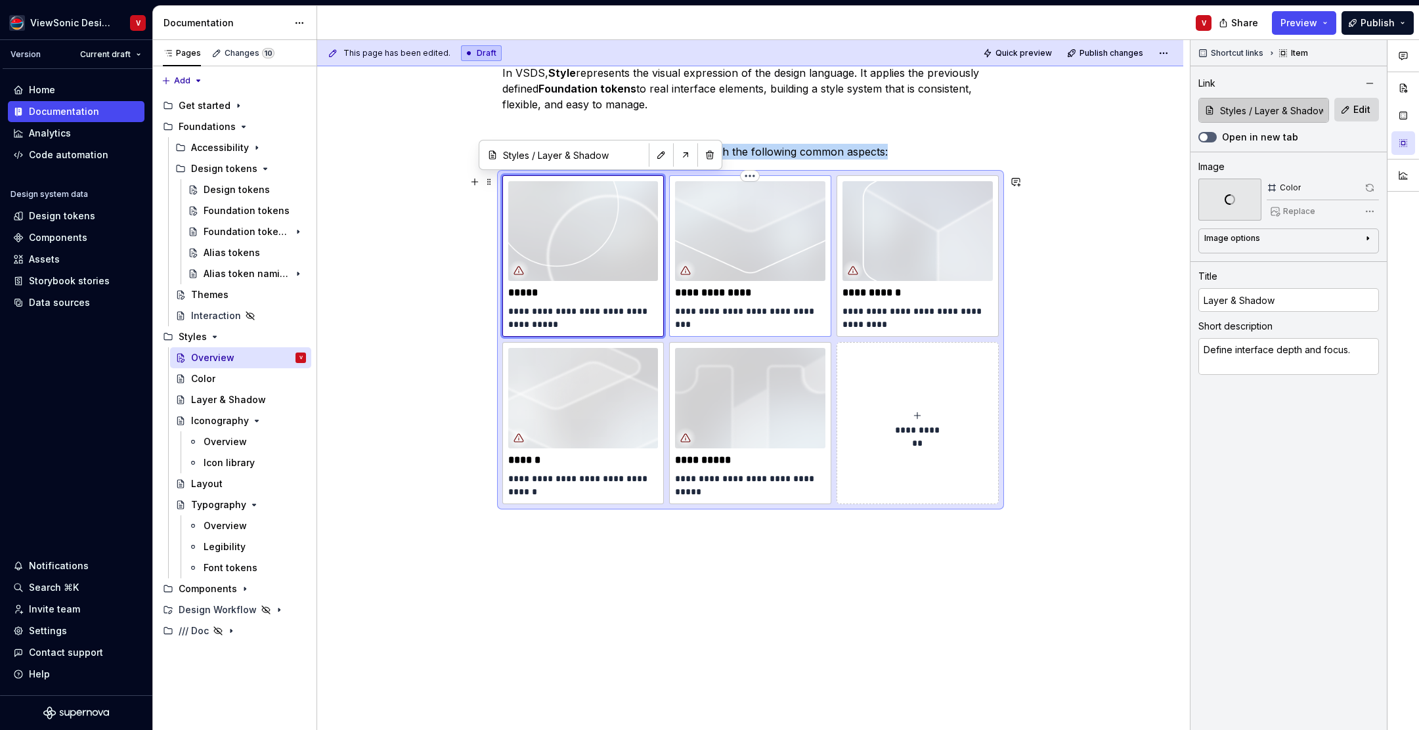
click at [763, 226] on img at bounding box center [750, 231] width 150 height 100
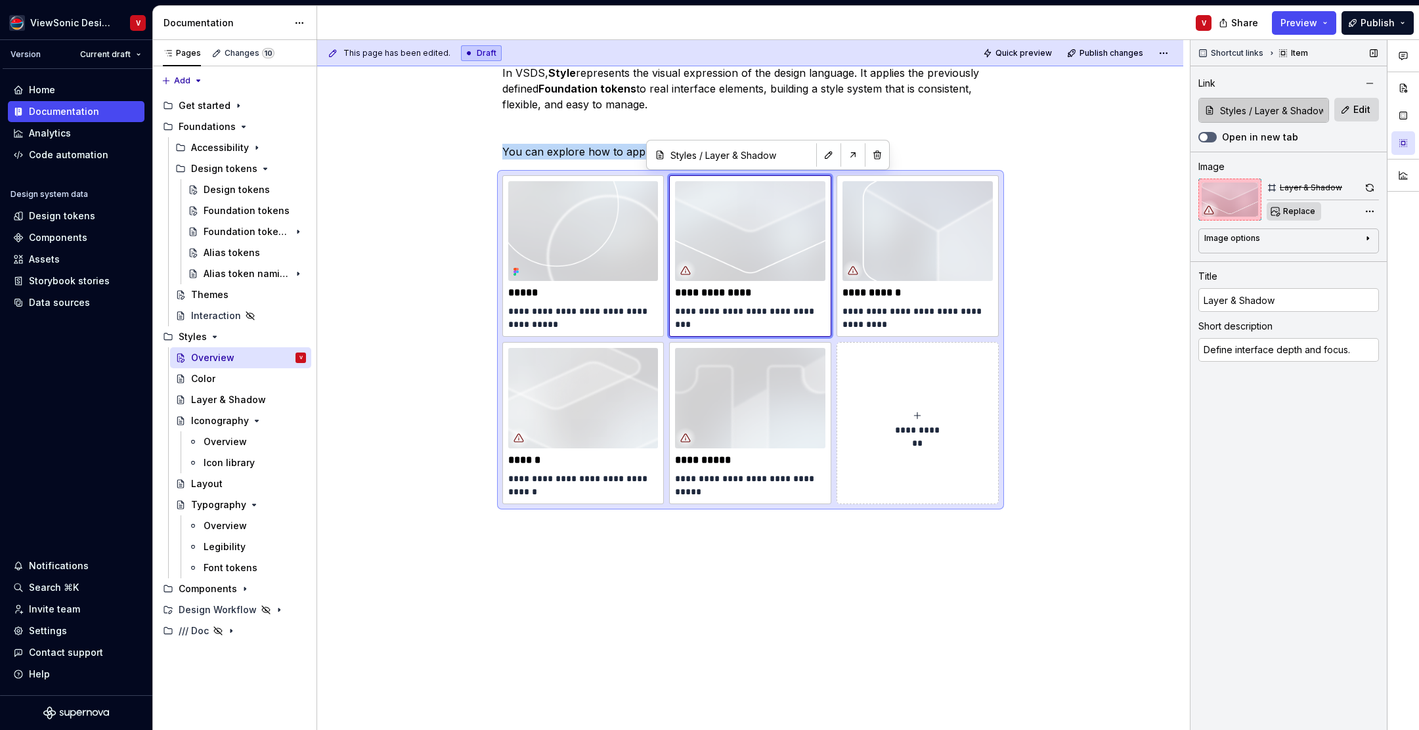
click at [1292, 212] on span "Replace" at bounding box center [1300, 211] width 32 height 11
type textarea "*"
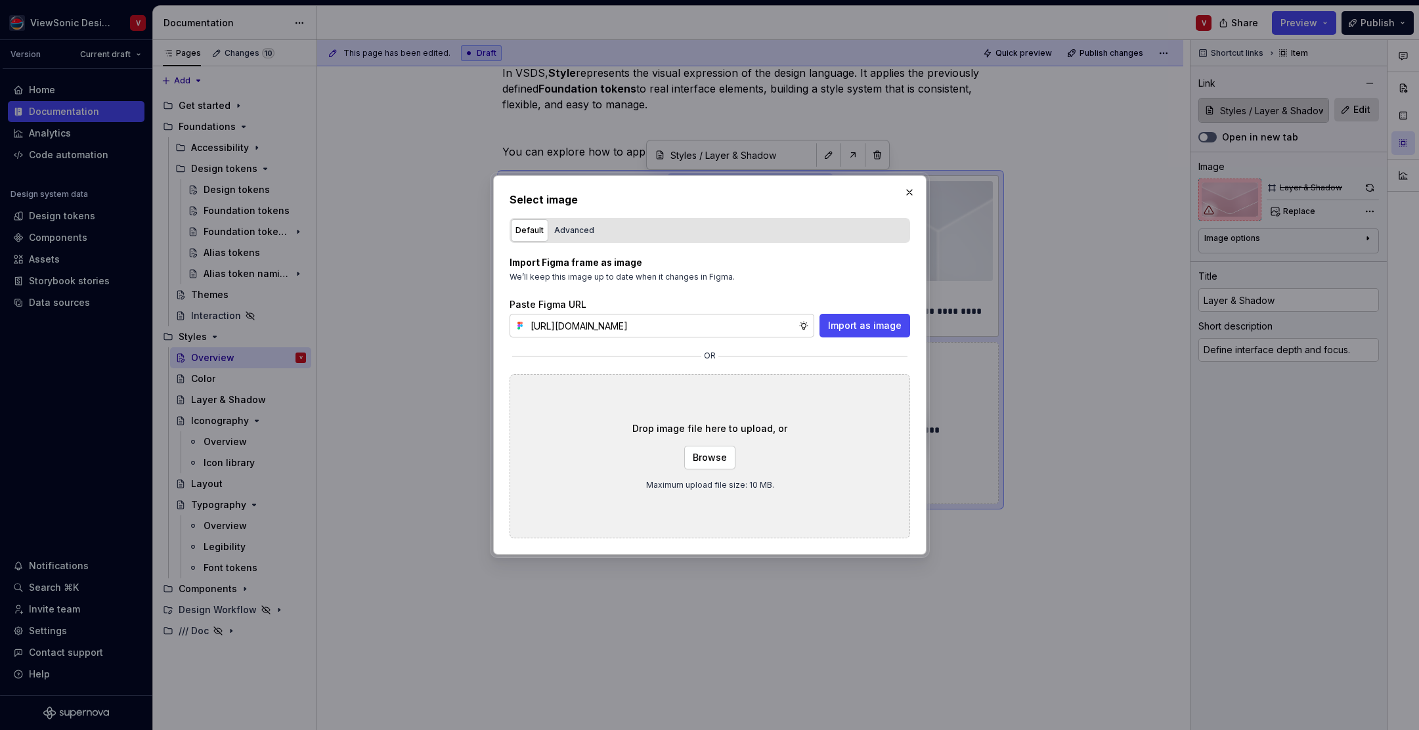
scroll to position [0, 295]
type input "https://www.figma.com/design/Jq5RN64STmwkQ3ZdkBzhJR/Foundation-Site?node-id=152…"
click at [836, 321] on span "Import as image" at bounding box center [865, 325] width 74 height 13
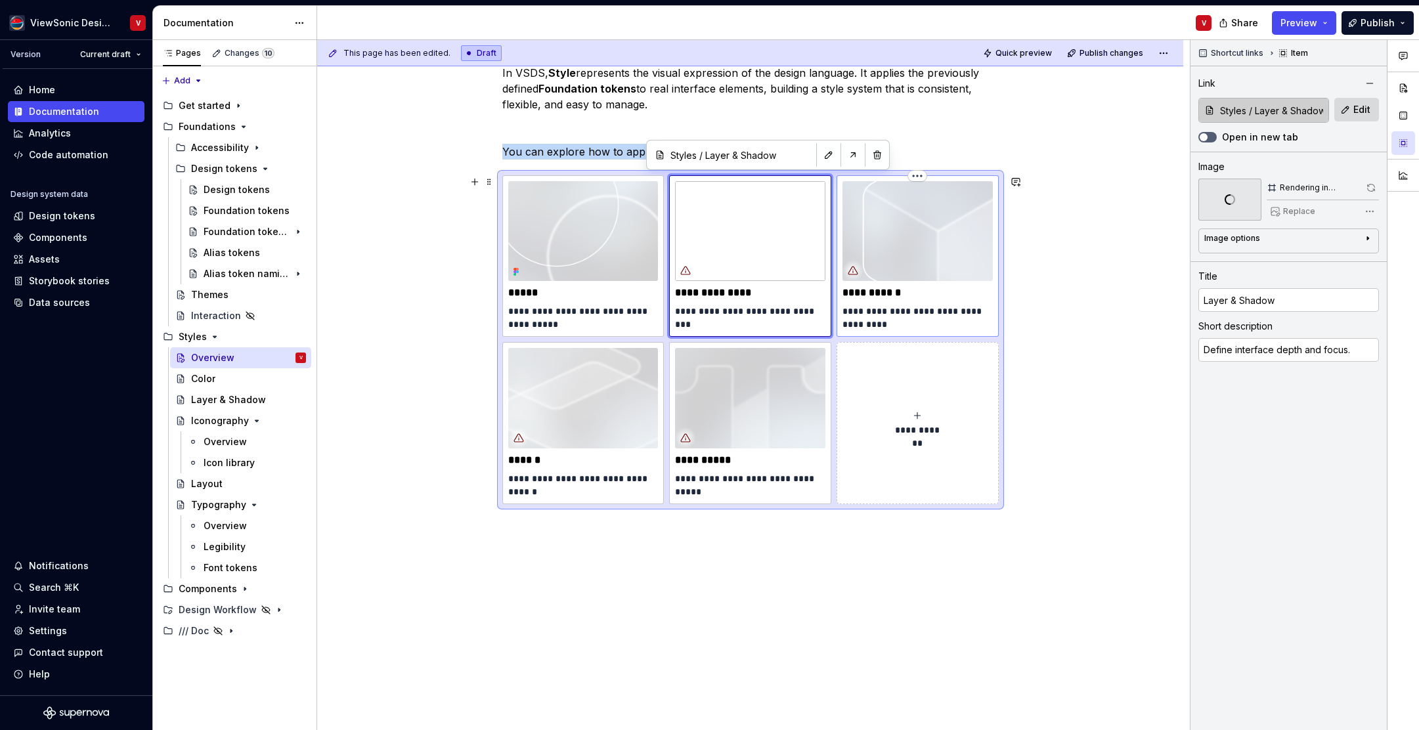
click at [908, 220] on img at bounding box center [918, 231] width 150 height 100
type textarea "*"
type input "Iconography / Overview"
type input "Iconography"
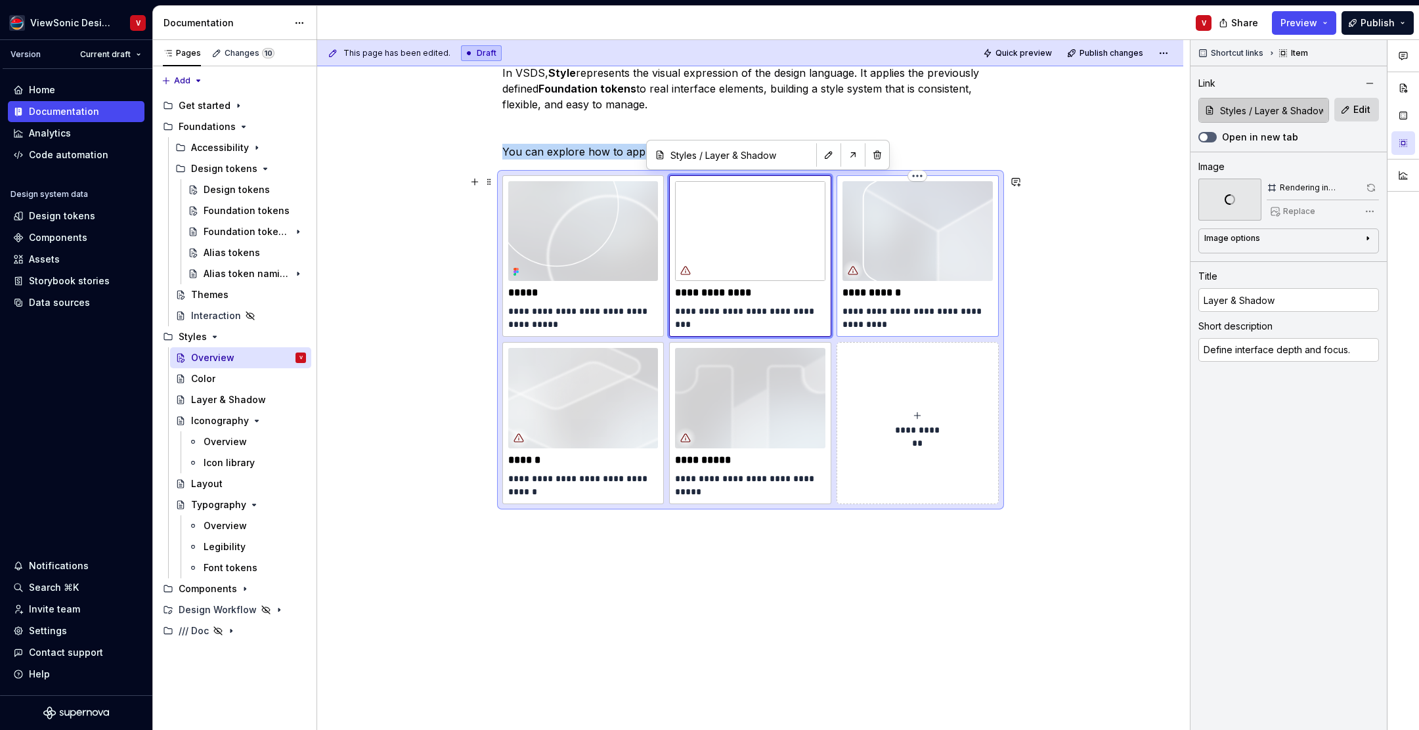
type textarea "Unify icon style for clear interaction."
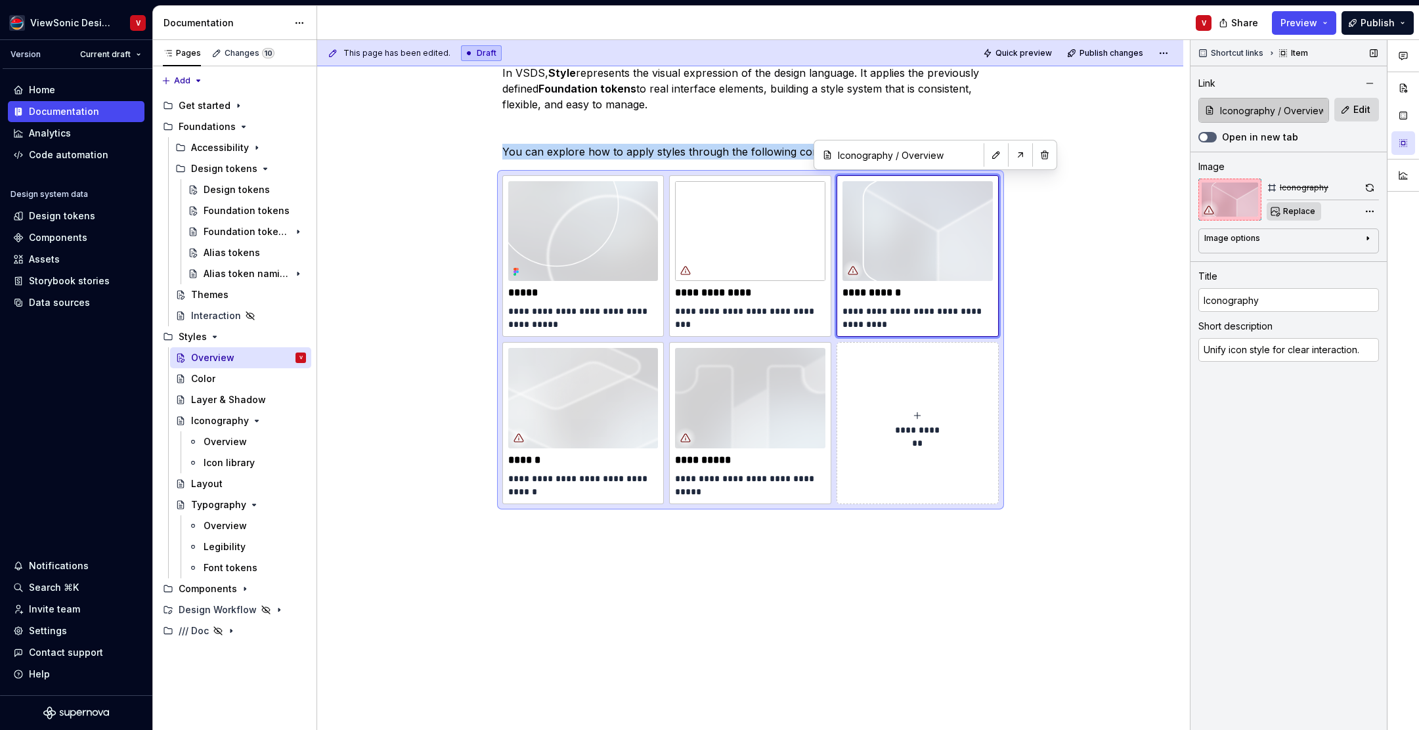
click at [1295, 214] on span "Replace" at bounding box center [1300, 211] width 32 height 11
type textarea "*"
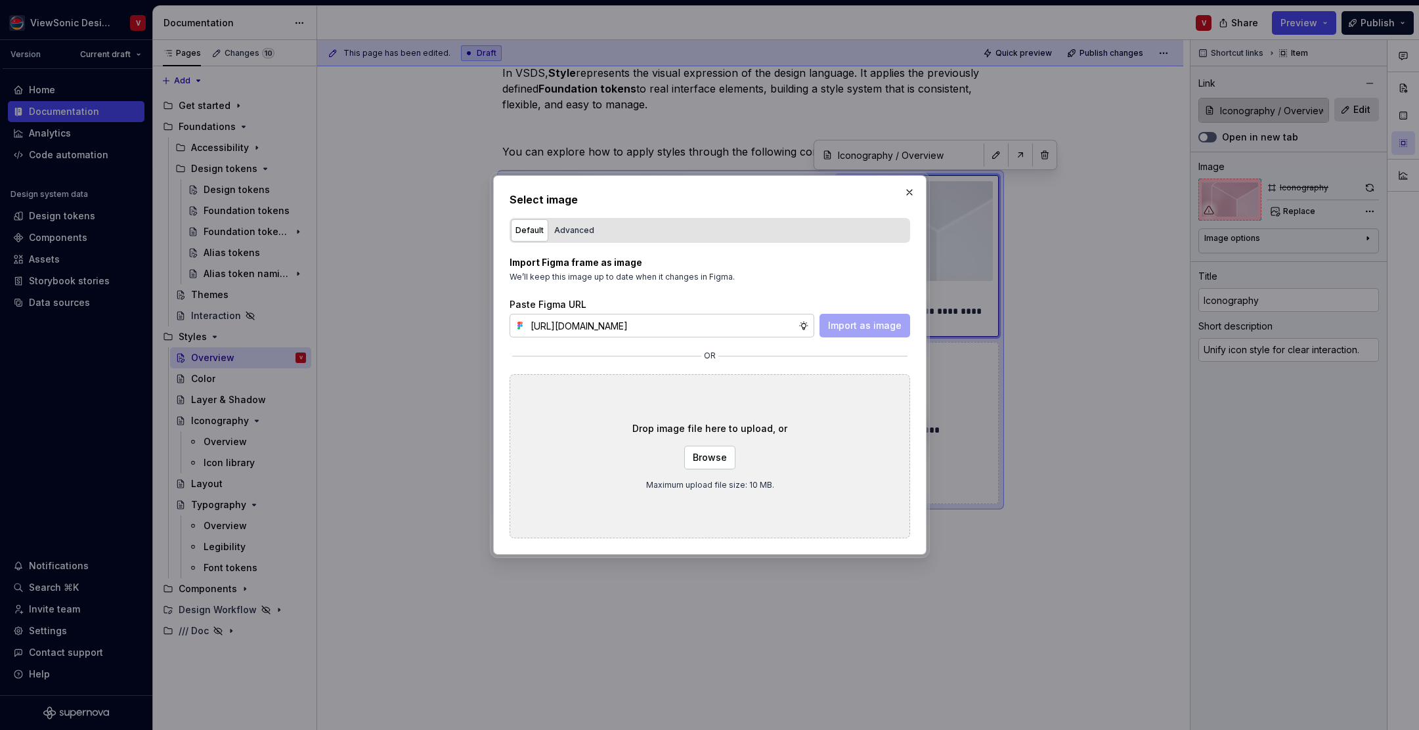
scroll to position [0, 296]
type input "https://www.figma.com/design/Jq5RN64STmwkQ3ZdkBzhJR/Foundation-Site?node-id=152…"
drag, startPoint x: 848, startPoint y: 325, endPoint x: 851, endPoint y: 314, distance: 11.5
click at [848, 325] on span "Import as image" at bounding box center [865, 325] width 74 height 13
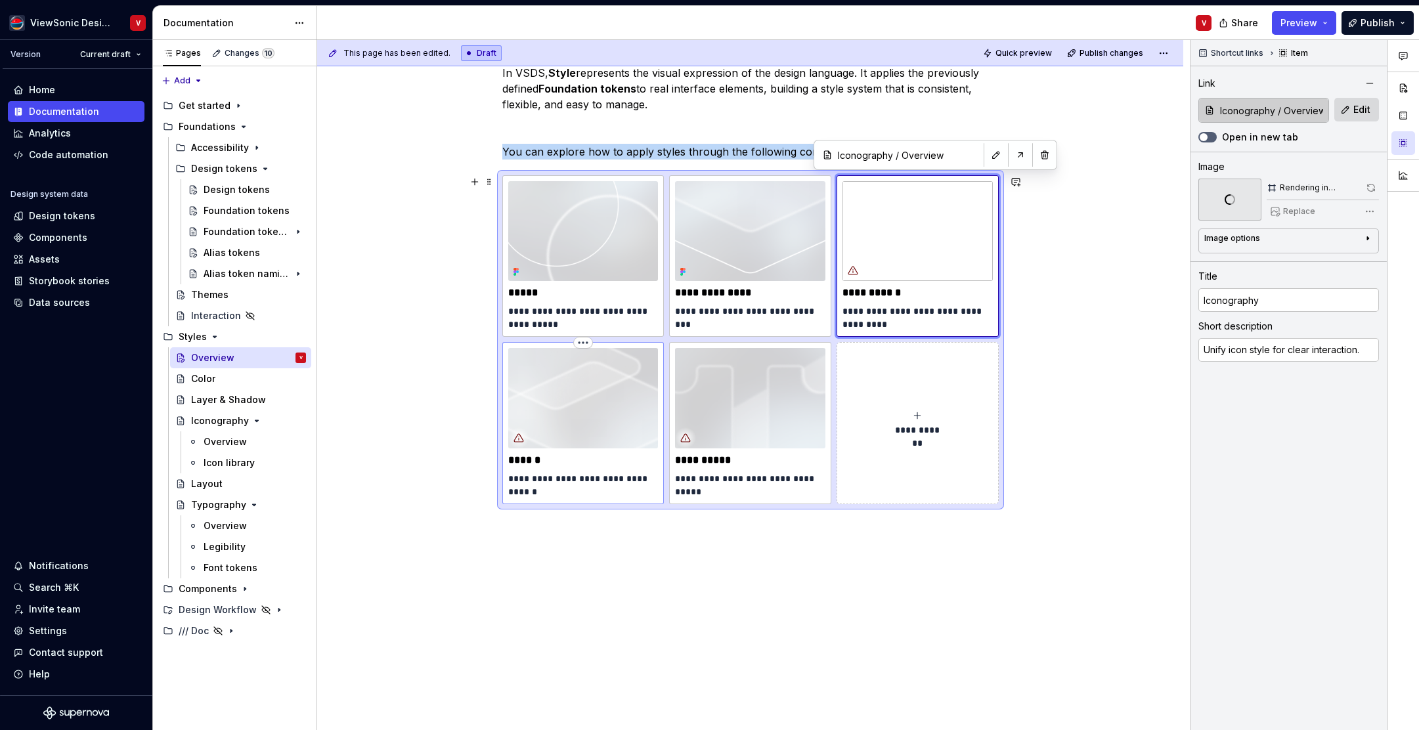
type textarea "*"
type input "Styles / Layout"
type input "Layout"
type textarea "Set spacing rules and visual rhythm."
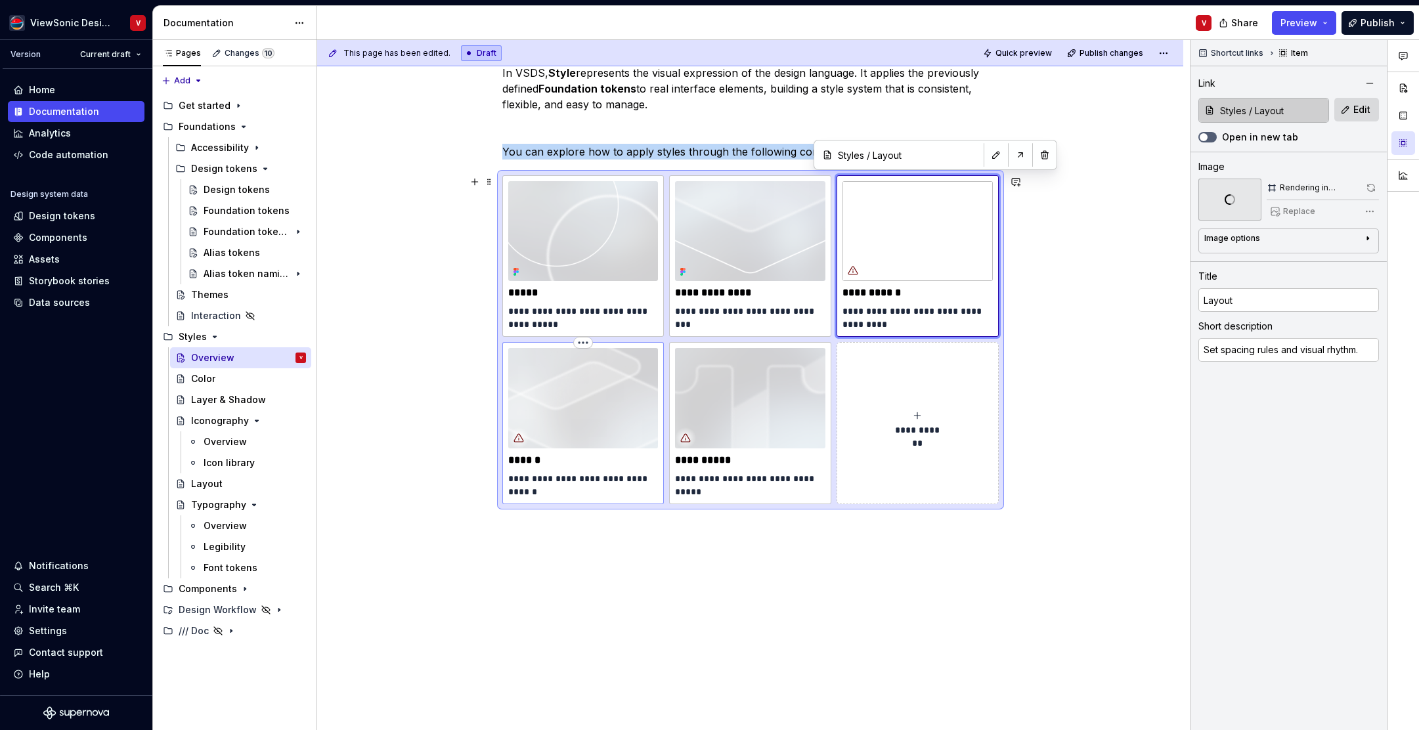
click at [554, 374] on img at bounding box center [583, 398] width 150 height 100
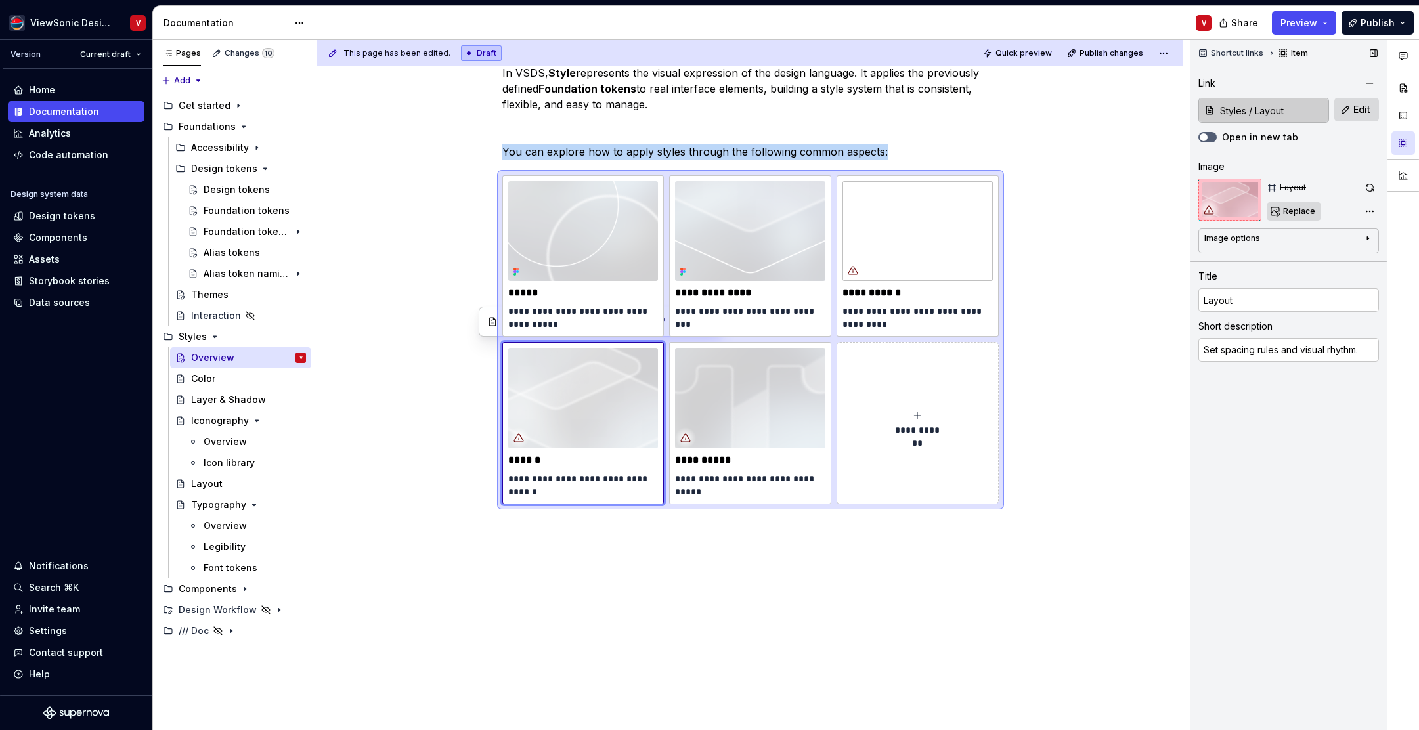
click at [1287, 210] on span "Replace" at bounding box center [1300, 211] width 32 height 11
type textarea "*"
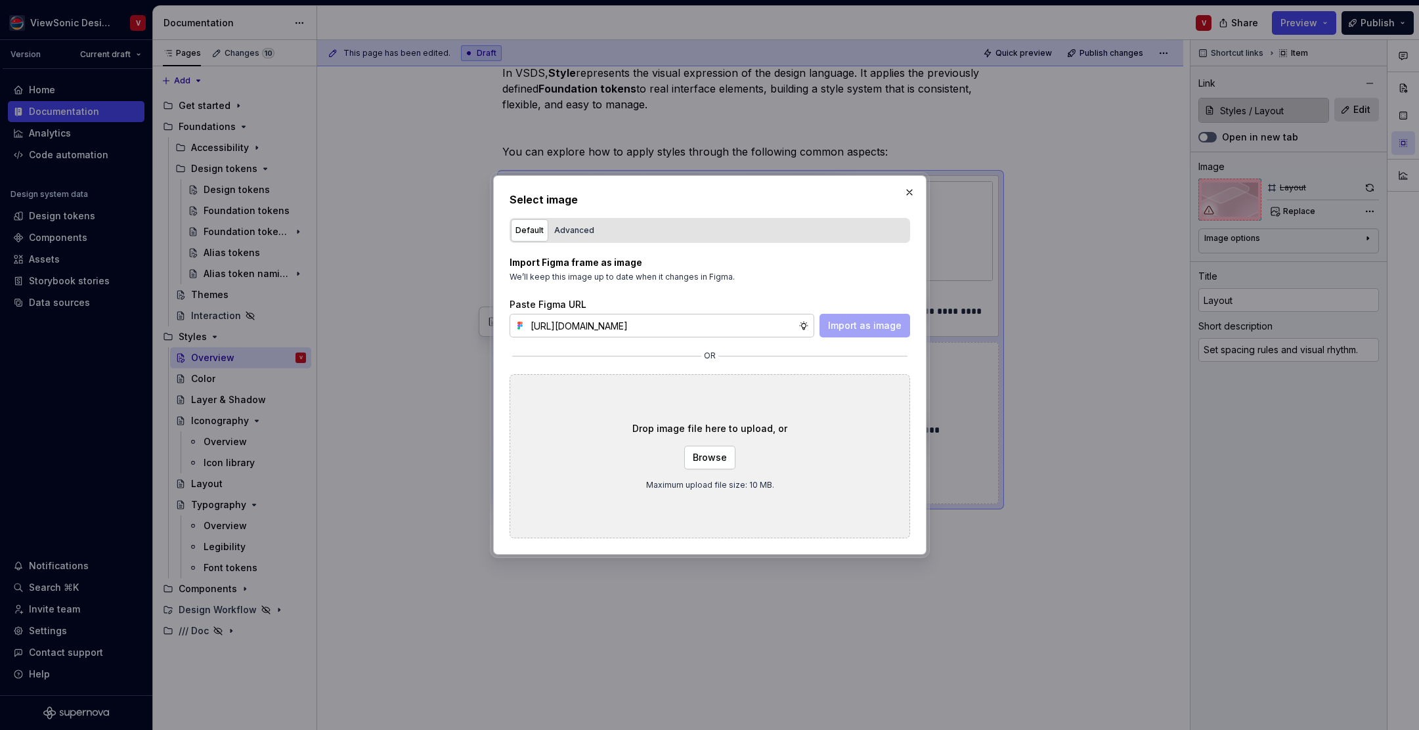
scroll to position [0, 298]
type input "https://www.figma.com/design/Jq5RN64STmwkQ3ZdkBzhJR/Foundation-Site?node-id=152…"
click at [853, 327] on span "Import as image" at bounding box center [865, 325] width 74 height 13
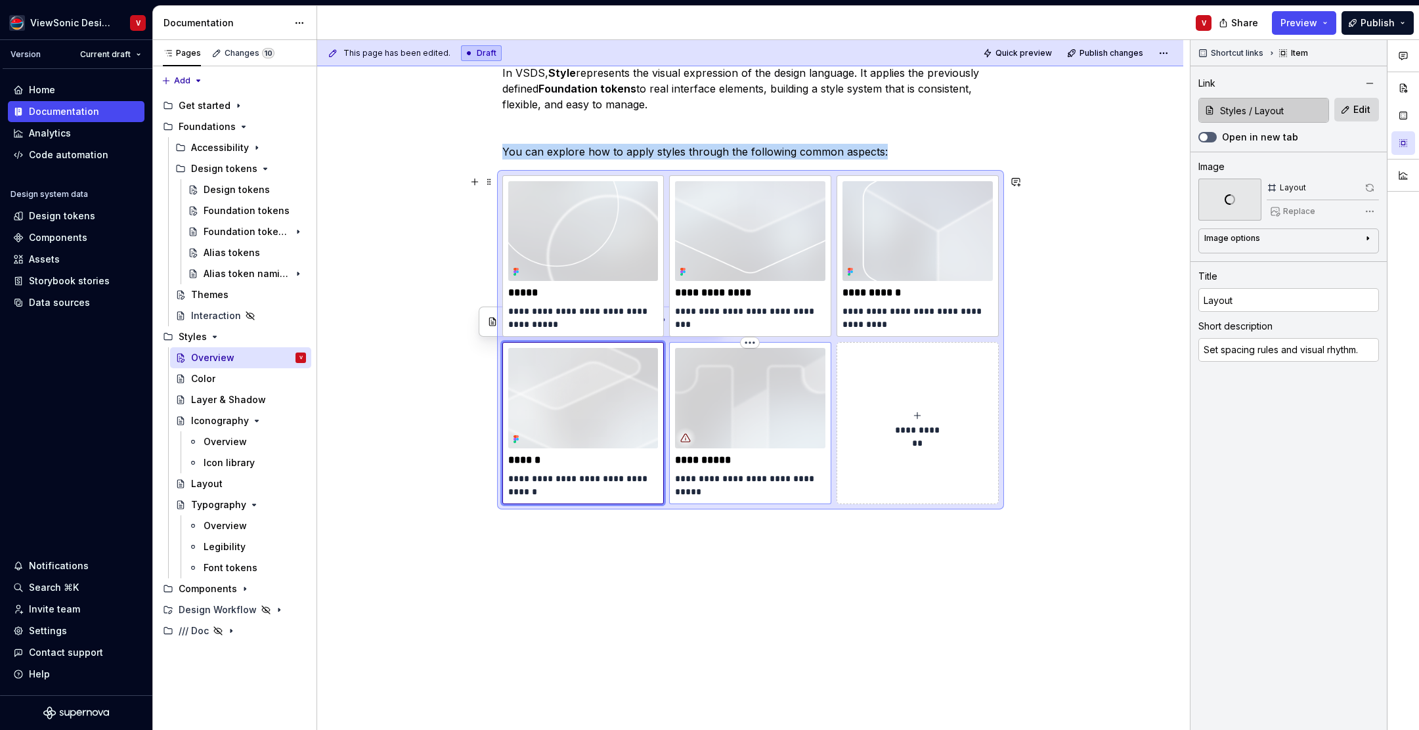
type textarea "*"
type input "Typography / Overview"
type input "Typography"
type textarea "Apply type hierarchy and structure."
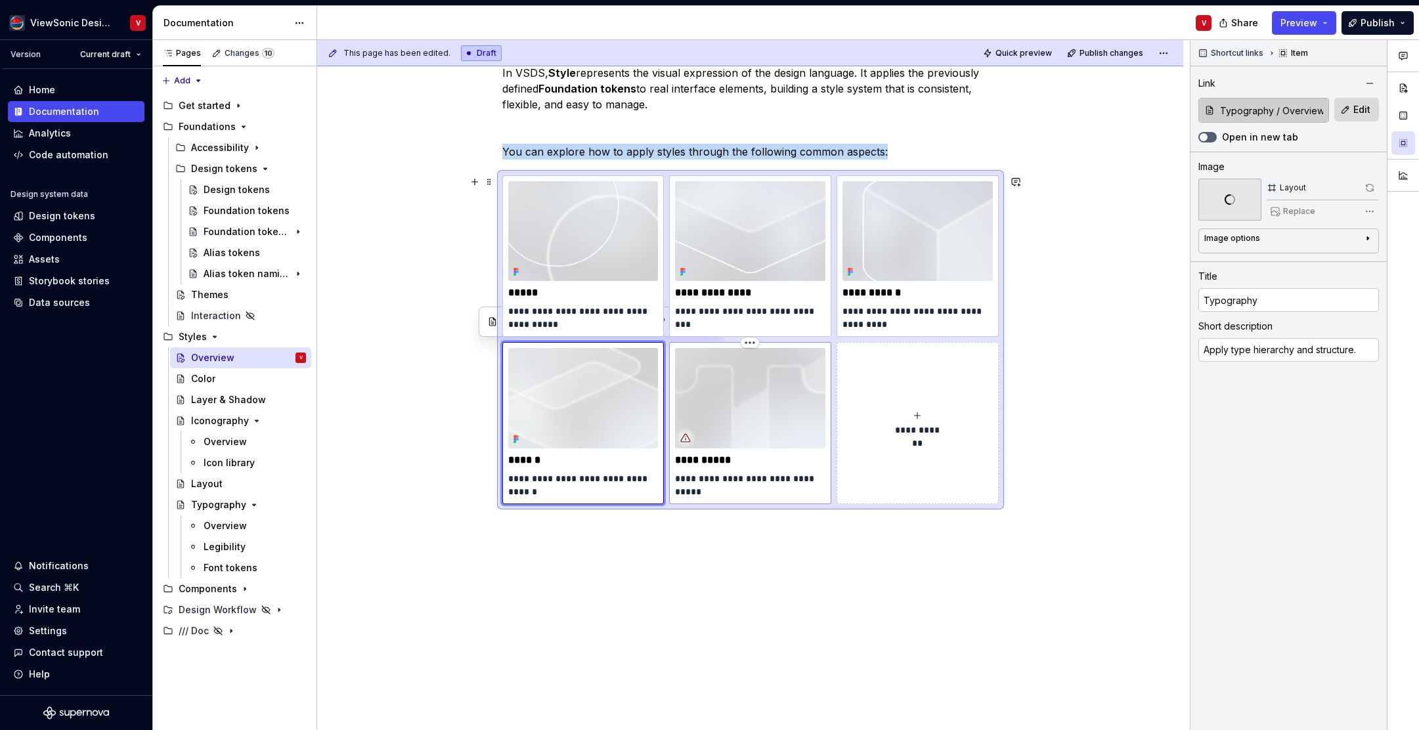
click at [719, 374] on img at bounding box center [750, 398] width 150 height 100
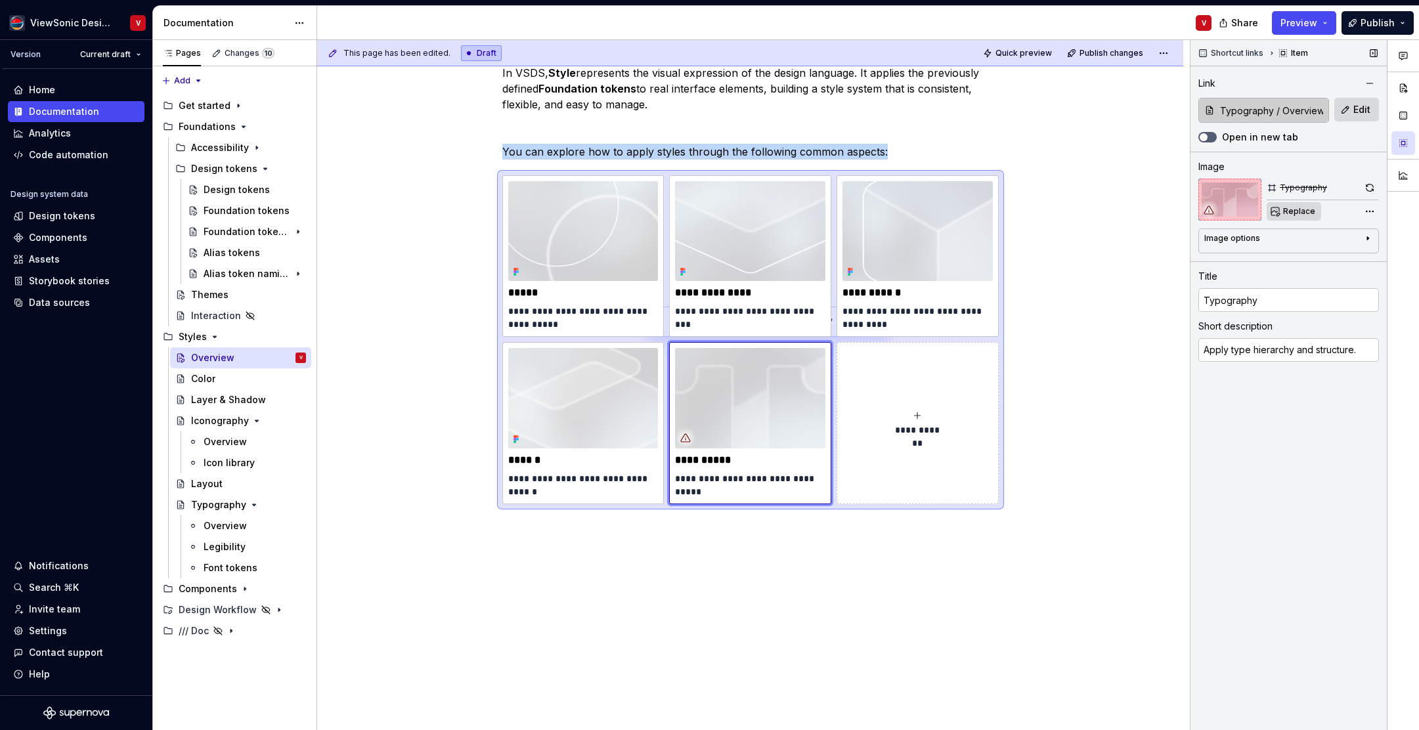
click at [1296, 210] on span "Replace" at bounding box center [1300, 211] width 32 height 11
type textarea "*"
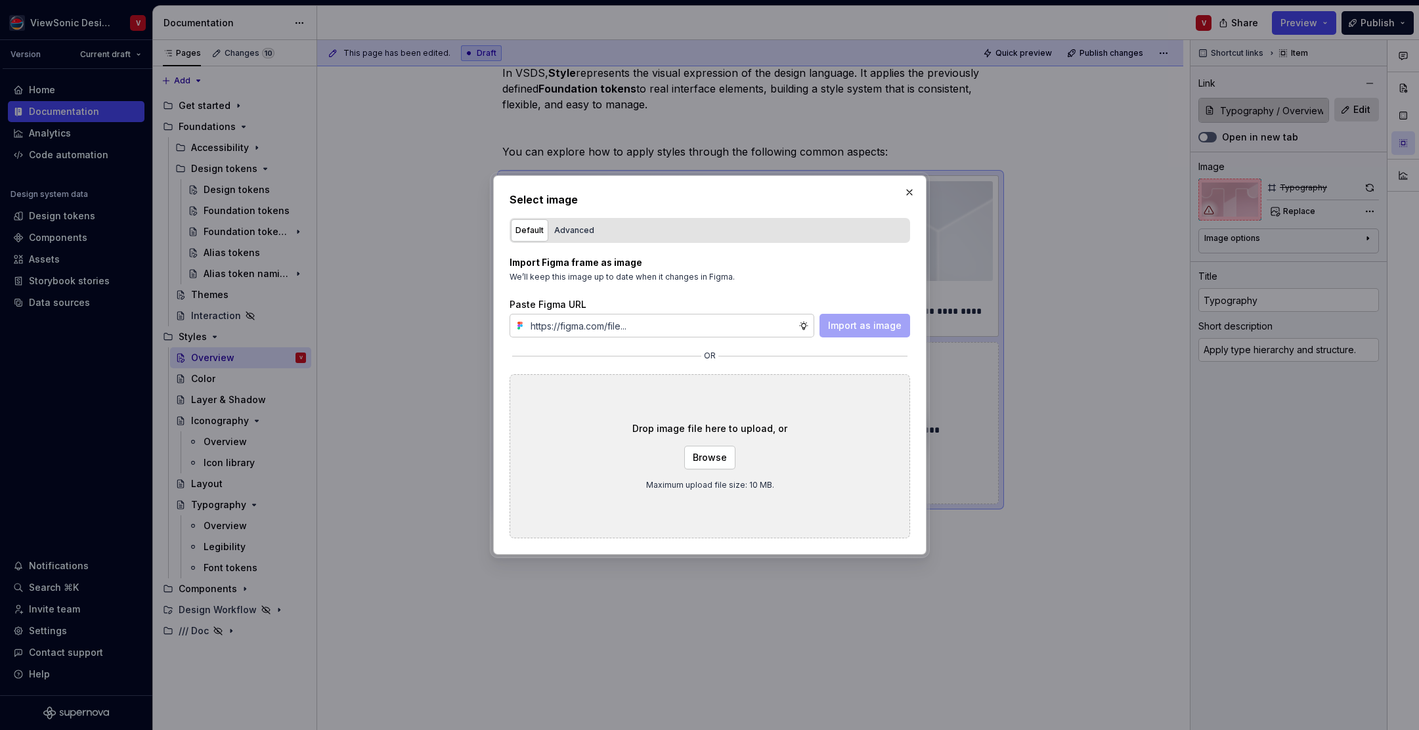
type input "https://www.figma.com/design/Jq5RN64STmwkQ3ZdkBzhJR/Foundation-Site?node-id=152…"
type textarea "*"
type input "https://www.figma.com/design/Jq5RN64STmwkQ3ZdkBzhJR/Foundation-Site?node-id=152…"
click at [879, 328] on span "Import as image" at bounding box center [865, 325] width 74 height 13
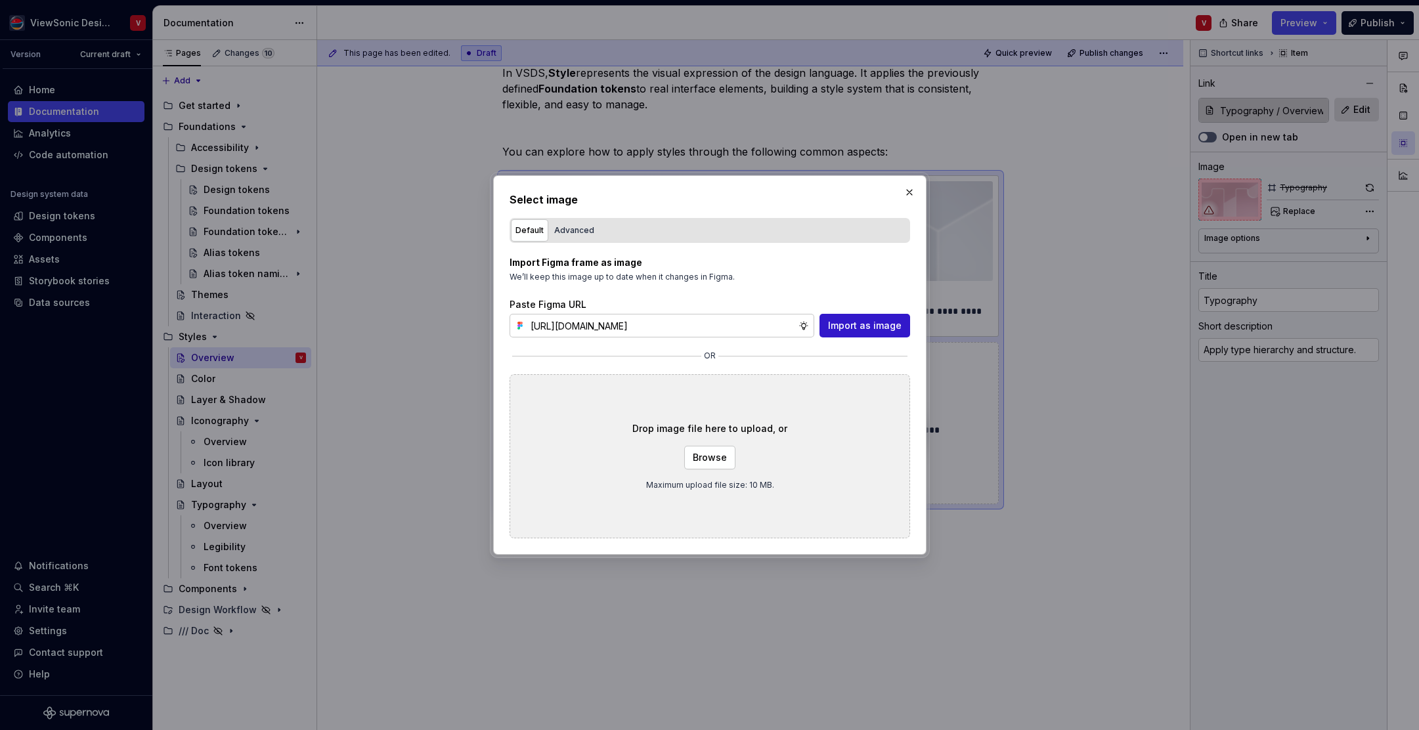
scroll to position [0, 0]
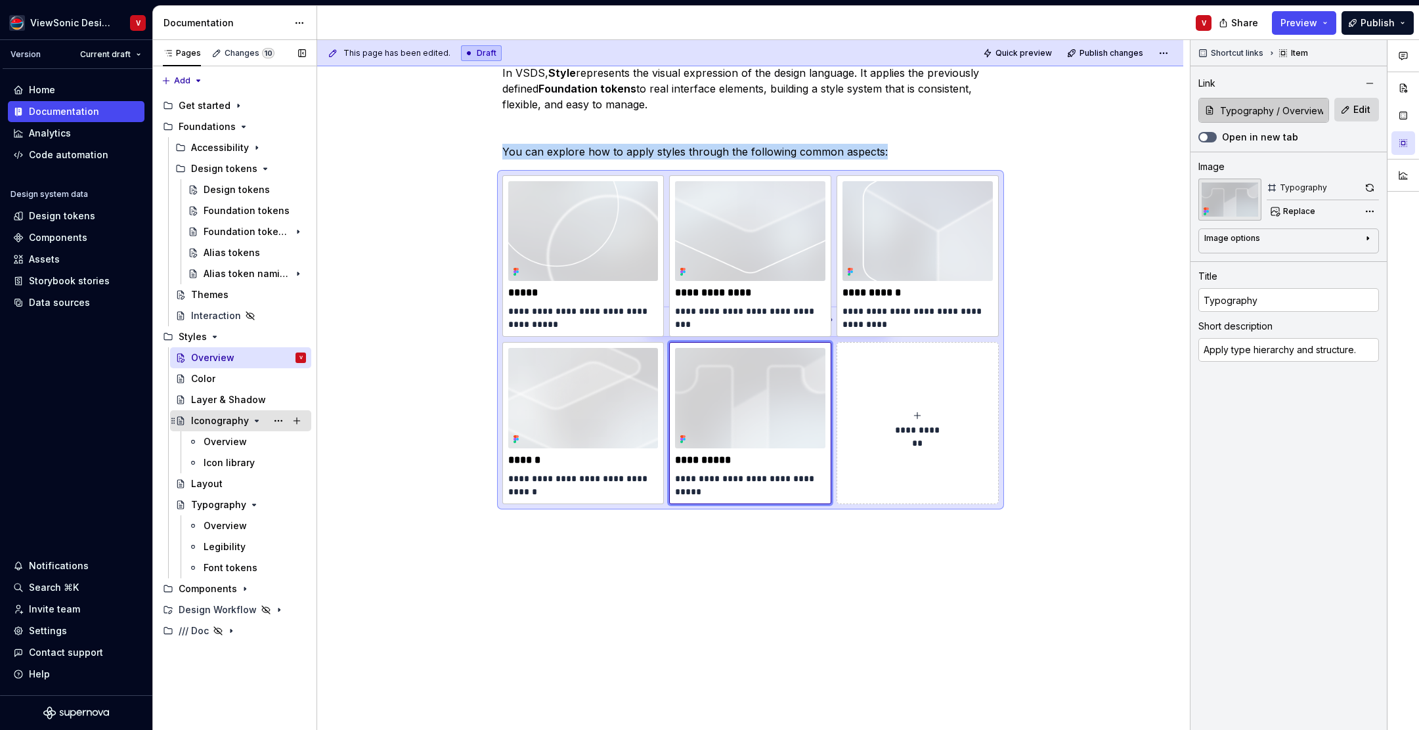
click at [252, 420] on icon "Page tree" at bounding box center [257, 421] width 11 height 11
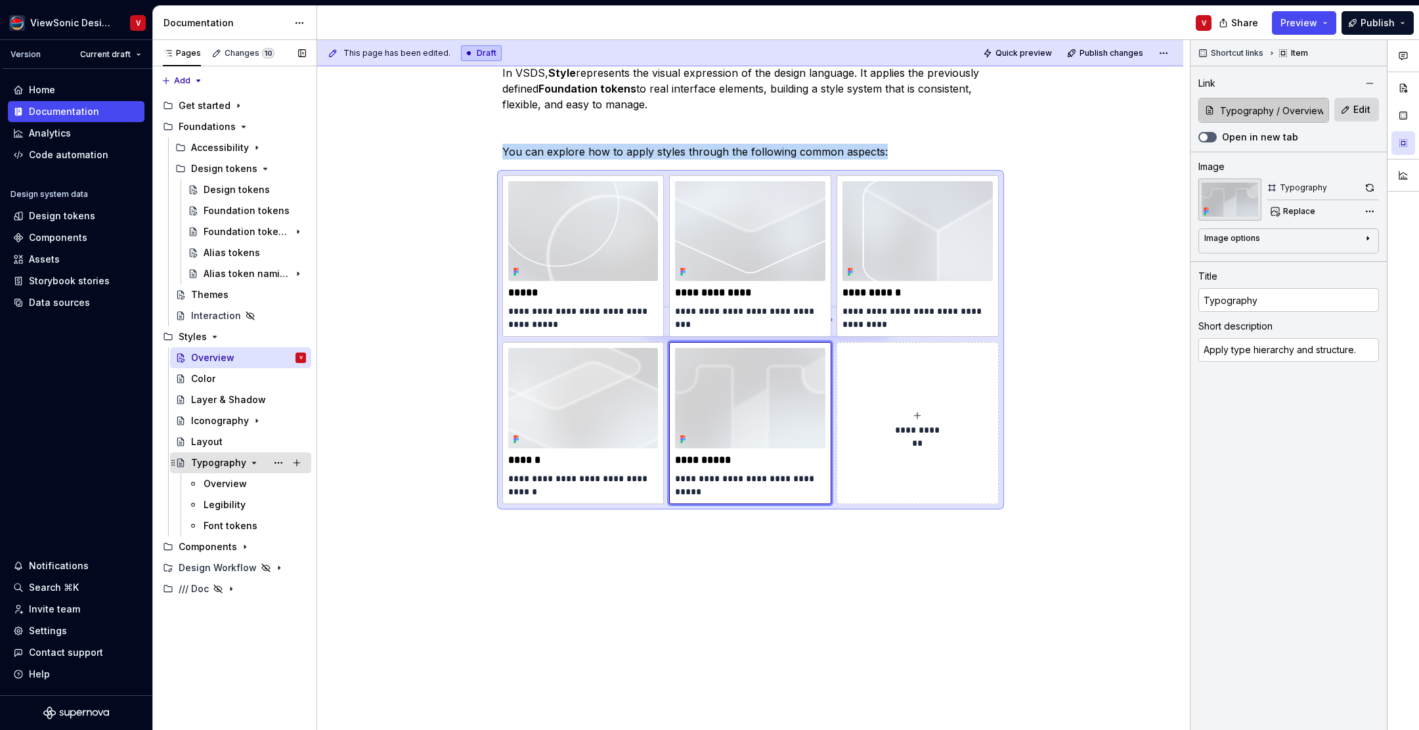
click at [249, 463] on icon "Page tree" at bounding box center [254, 463] width 11 height 11
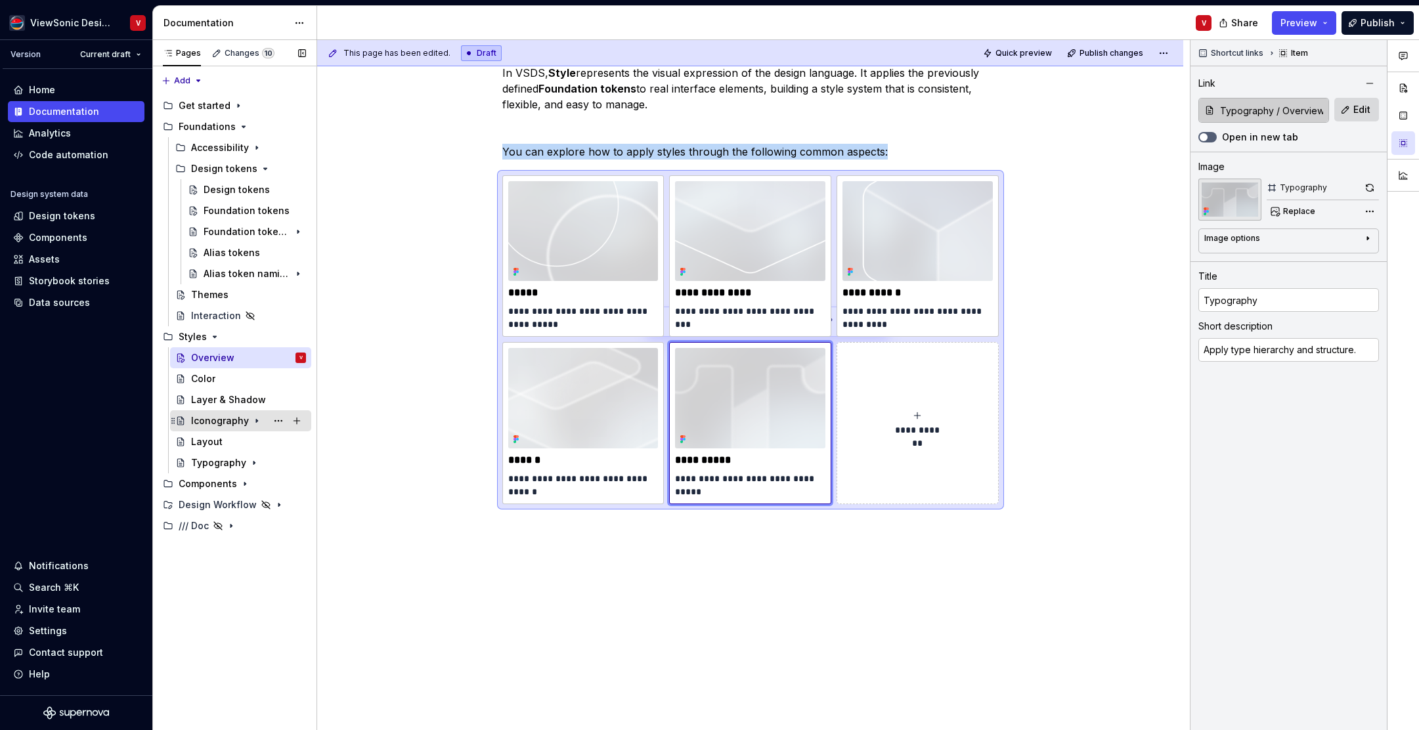
click at [252, 420] on icon "Page tree" at bounding box center [257, 421] width 11 height 11
click at [250, 441] on div "Overview" at bounding box center [255, 442] width 102 height 18
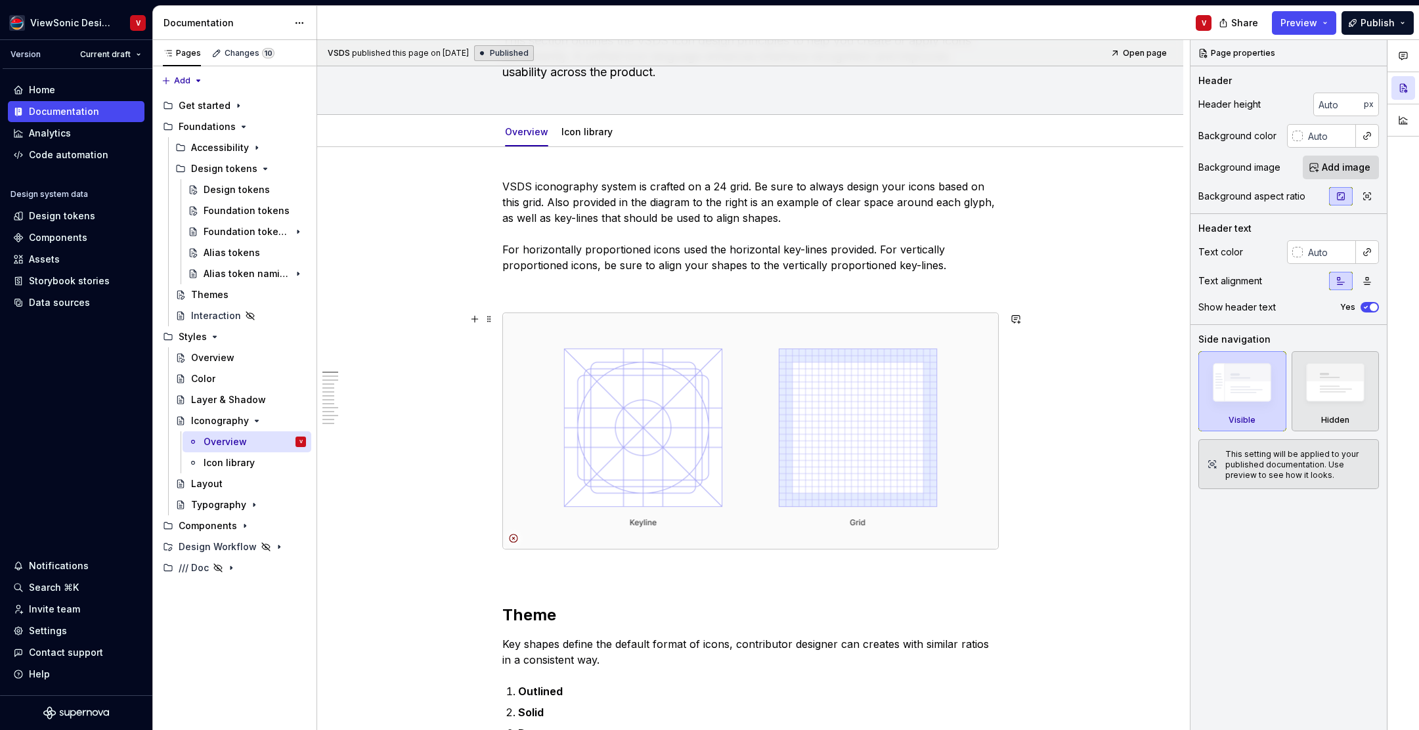
scroll to position [181, 0]
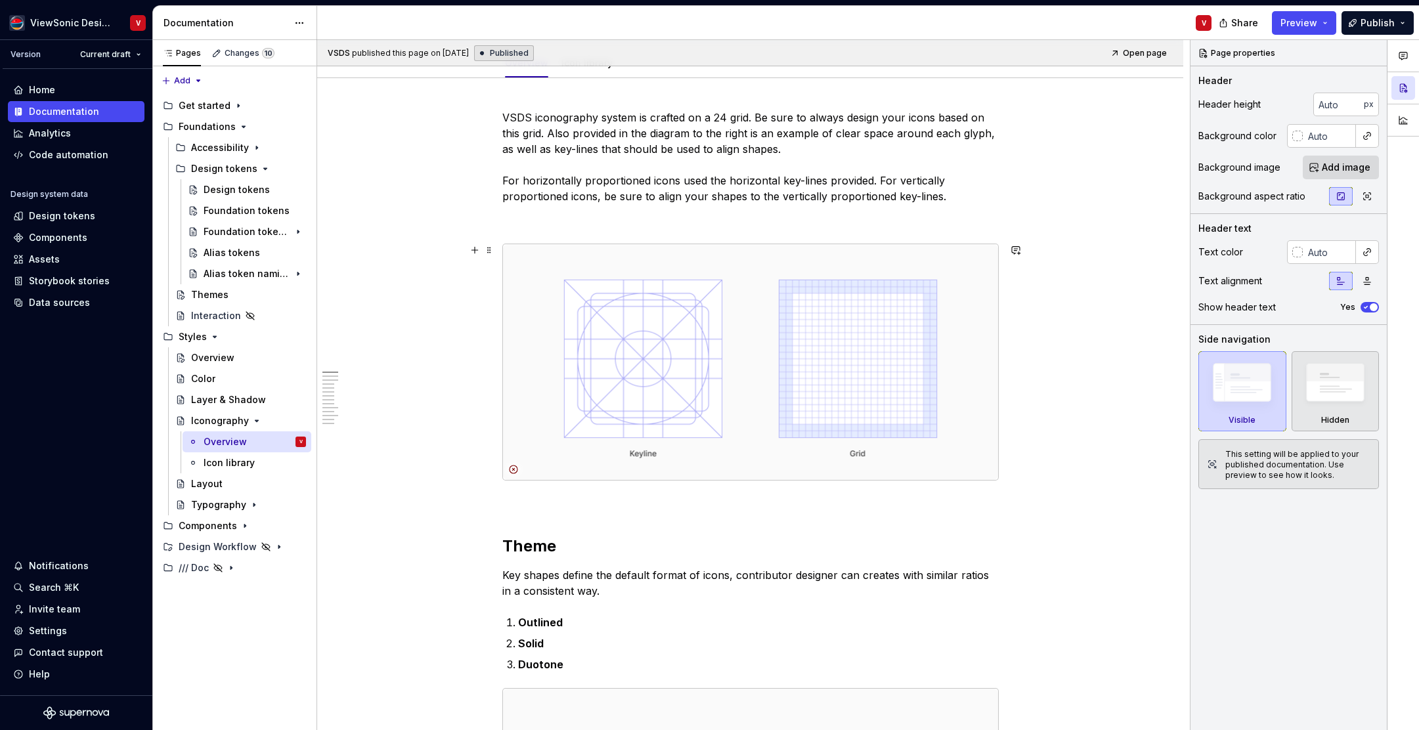
click at [759, 281] on img at bounding box center [750, 362] width 495 height 236
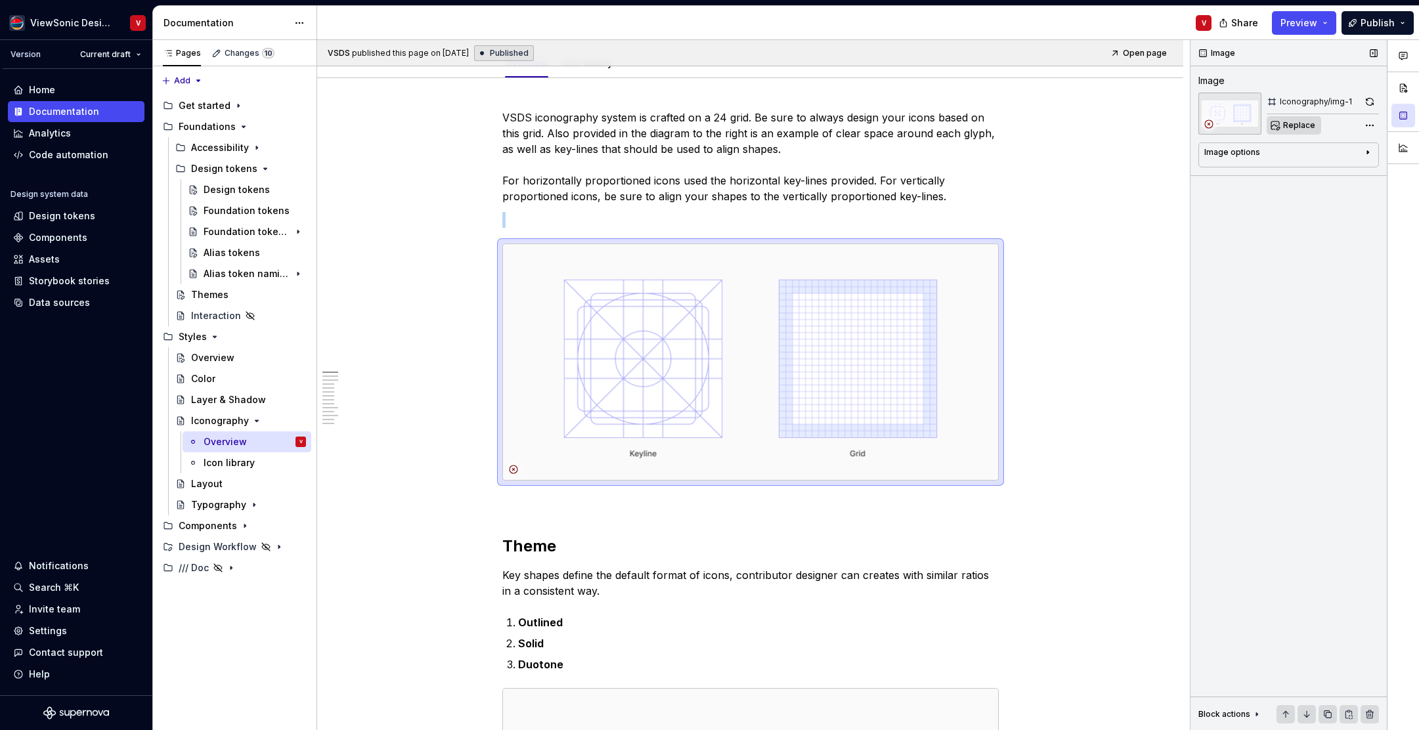
click at [1290, 124] on span "Replace" at bounding box center [1300, 125] width 32 height 11
type textarea "*"
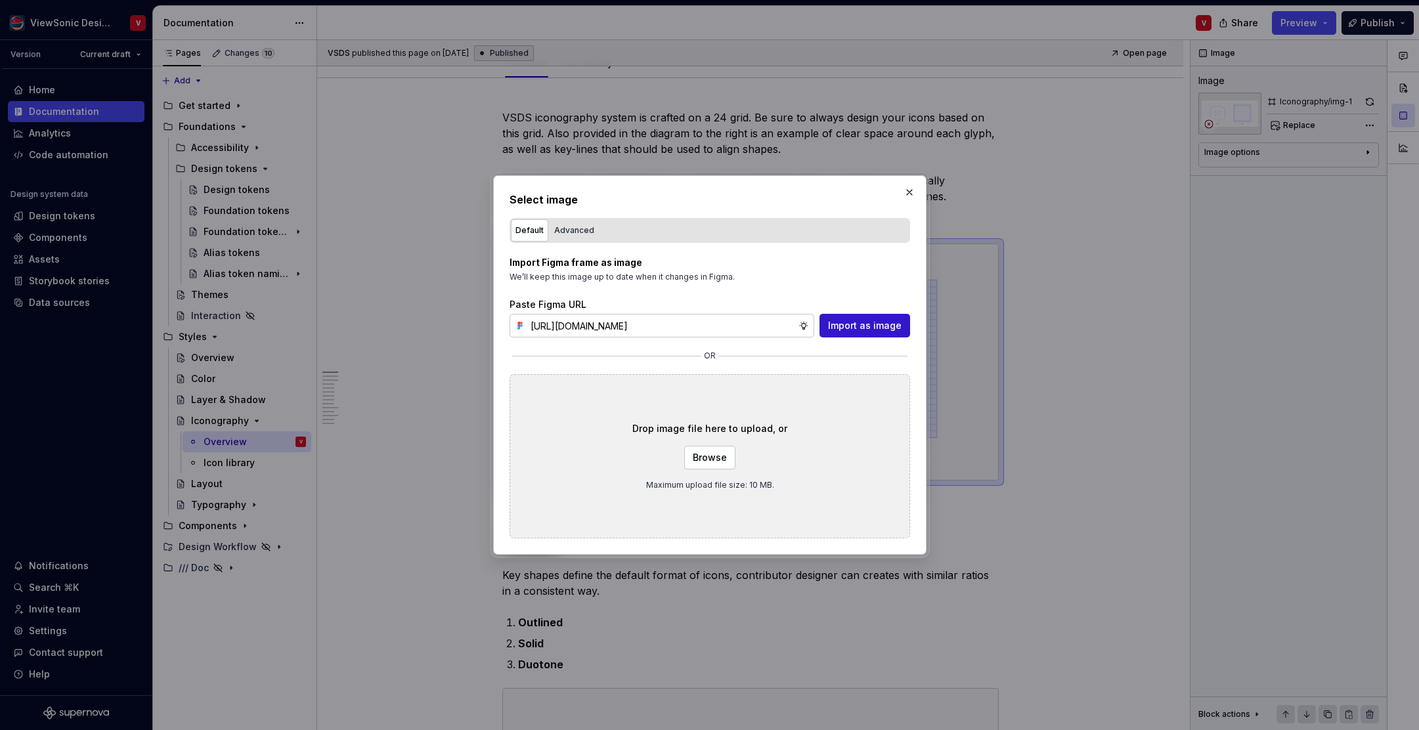
scroll to position [0, 299]
type input "https://www.figma.com/design/Jq5RN64STmwkQ3ZdkBzhJR/Foundation-Site?node-id=152…"
click at [848, 325] on span "Import as image" at bounding box center [865, 325] width 74 height 13
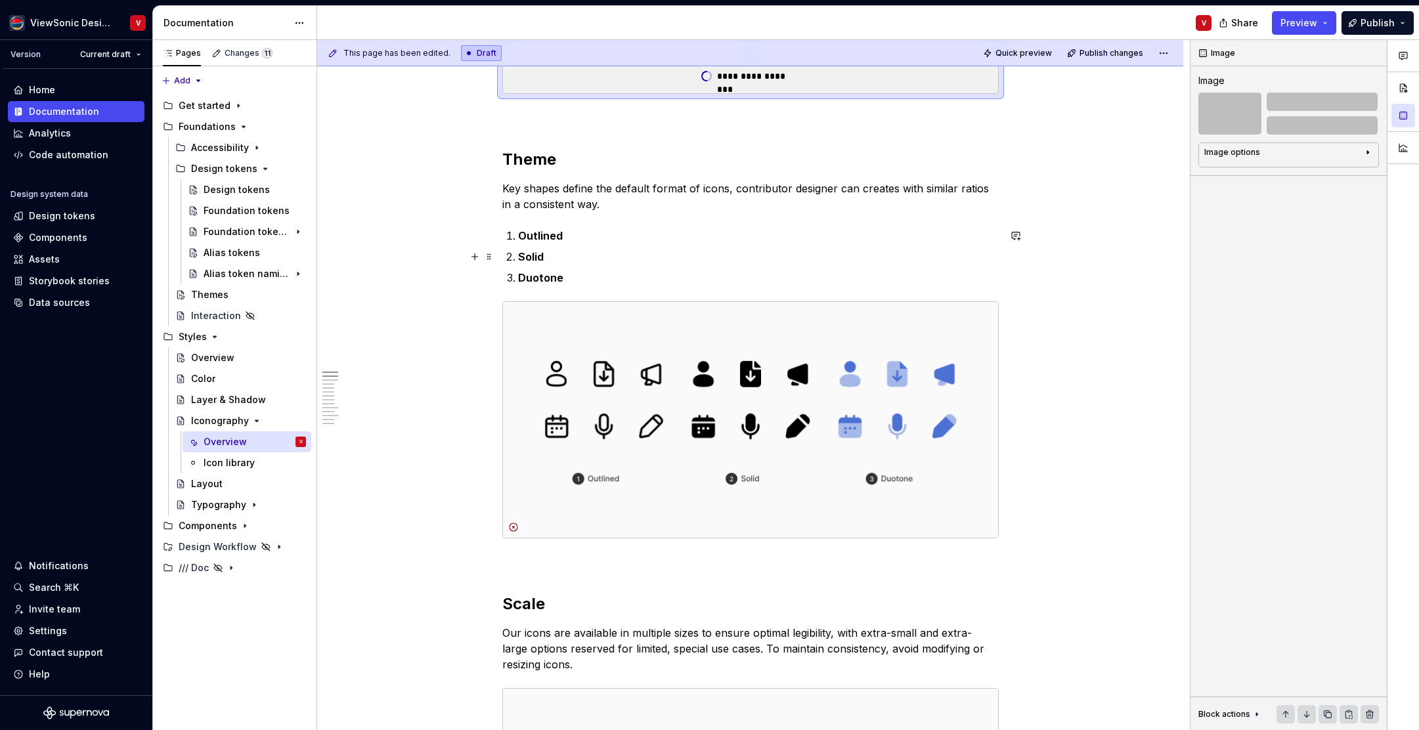
scroll to position [344, 0]
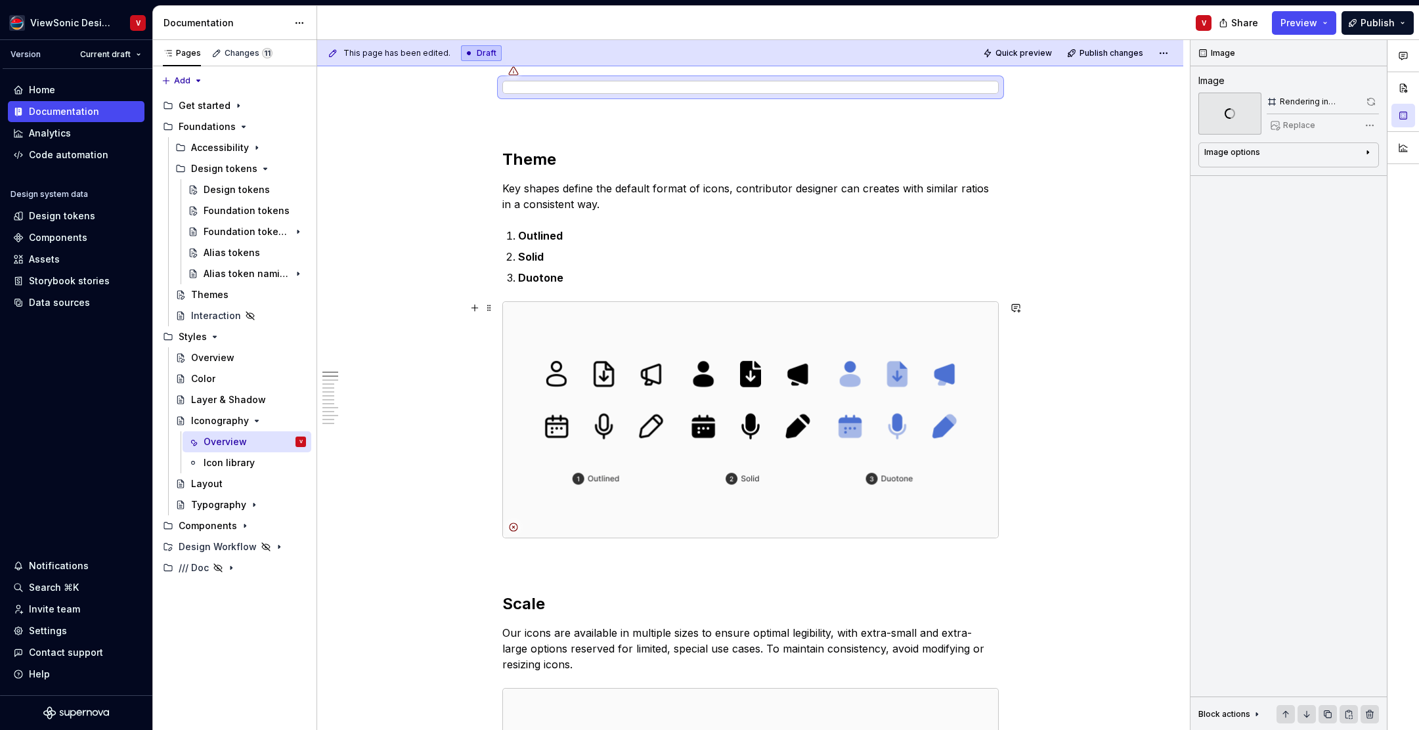
click at [698, 347] on img at bounding box center [750, 420] width 495 height 236
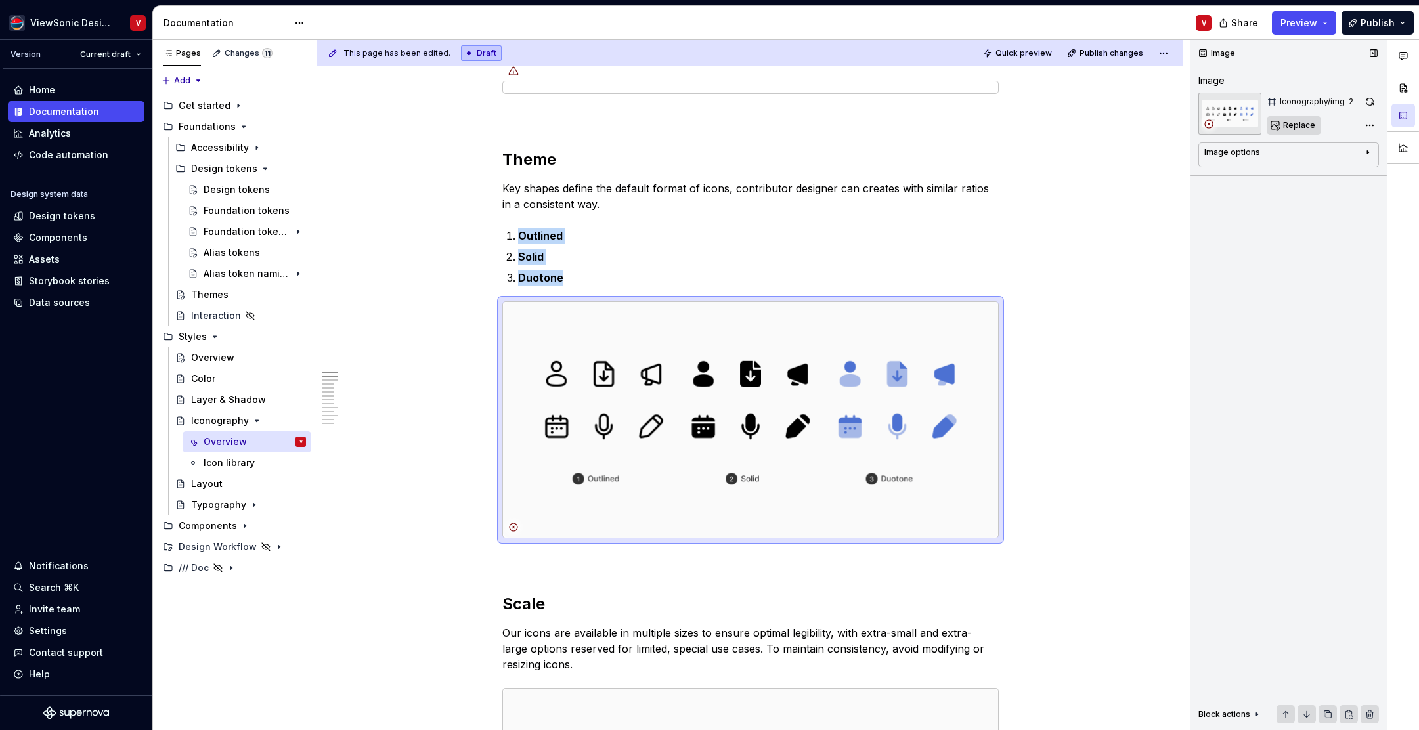
click at [1291, 129] on span "Replace" at bounding box center [1300, 125] width 32 height 11
type textarea "*"
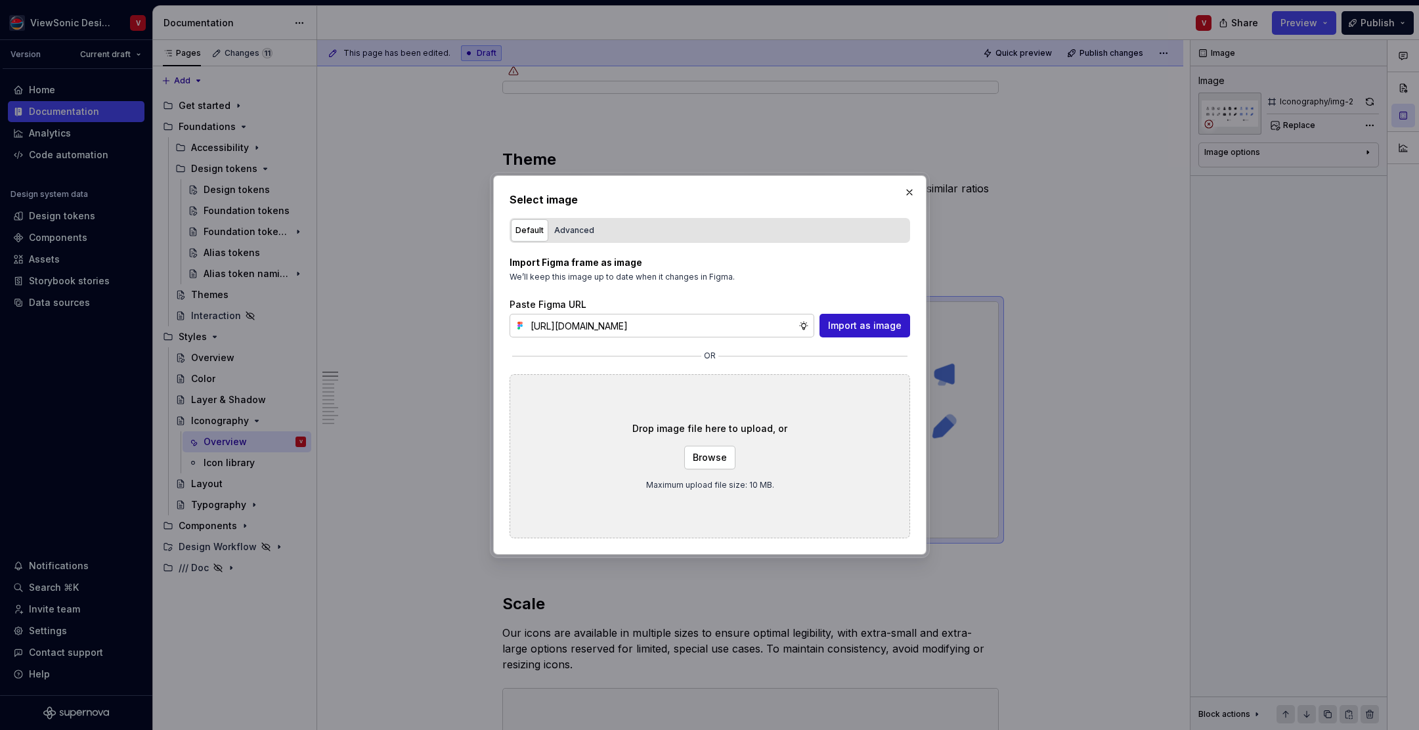
scroll to position [0, 298]
type input "https://www.figma.com/design/Jq5RN64STmwkQ3ZdkBzhJR/Foundation-Site?node-id=152…"
click at [860, 329] on span "Import as image" at bounding box center [865, 325] width 74 height 13
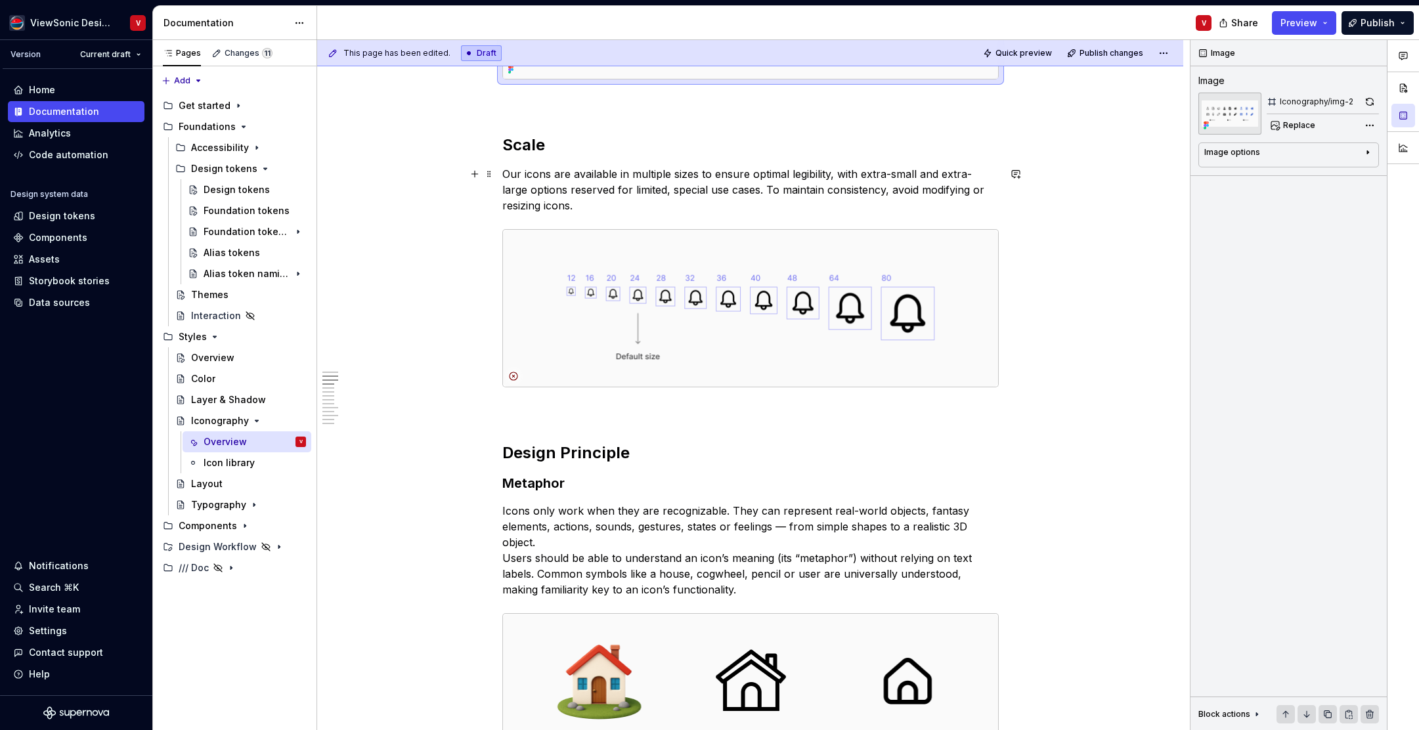
scroll to position [1044, 0]
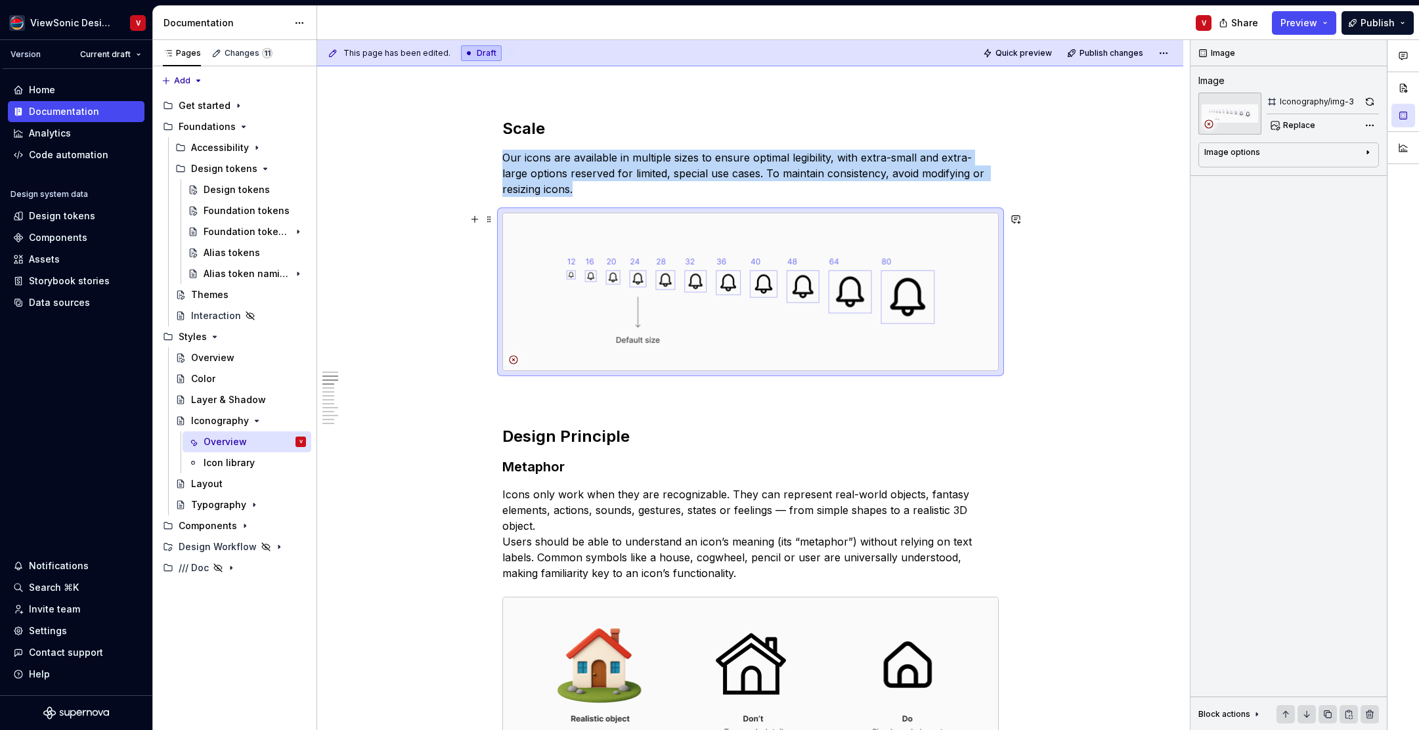
click at [860, 263] on img at bounding box center [750, 291] width 495 height 157
click at [1292, 124] on span "Replace" at bounding box center [1300, 125] width 32 height 11
type textarea "*"
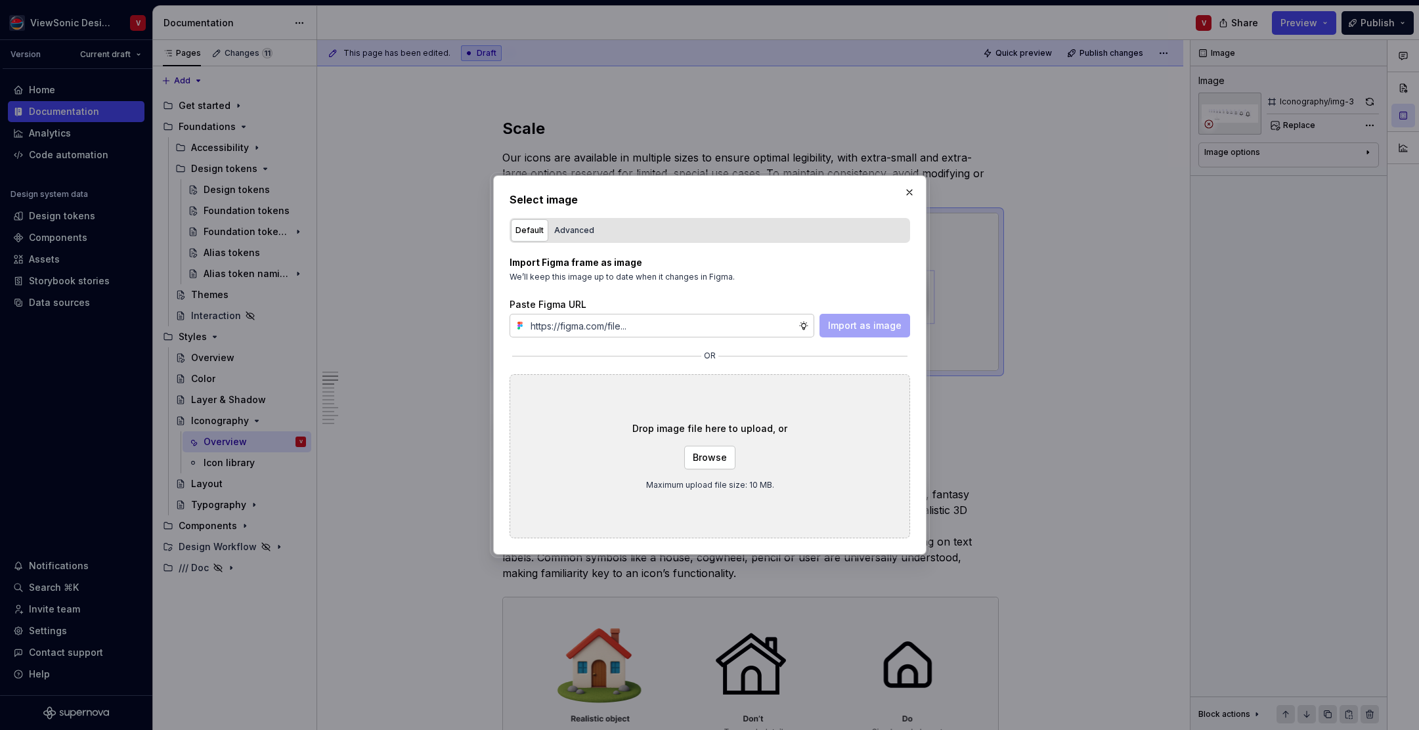
type input "https://www.figma.com/design/Jq5RN64STmwkQ3ZdkBzhJR/Foundation-Site?node-id=152…"
click at [863, 330] on span "Import as image" at bounding box center [865, 325] width 74 height 13
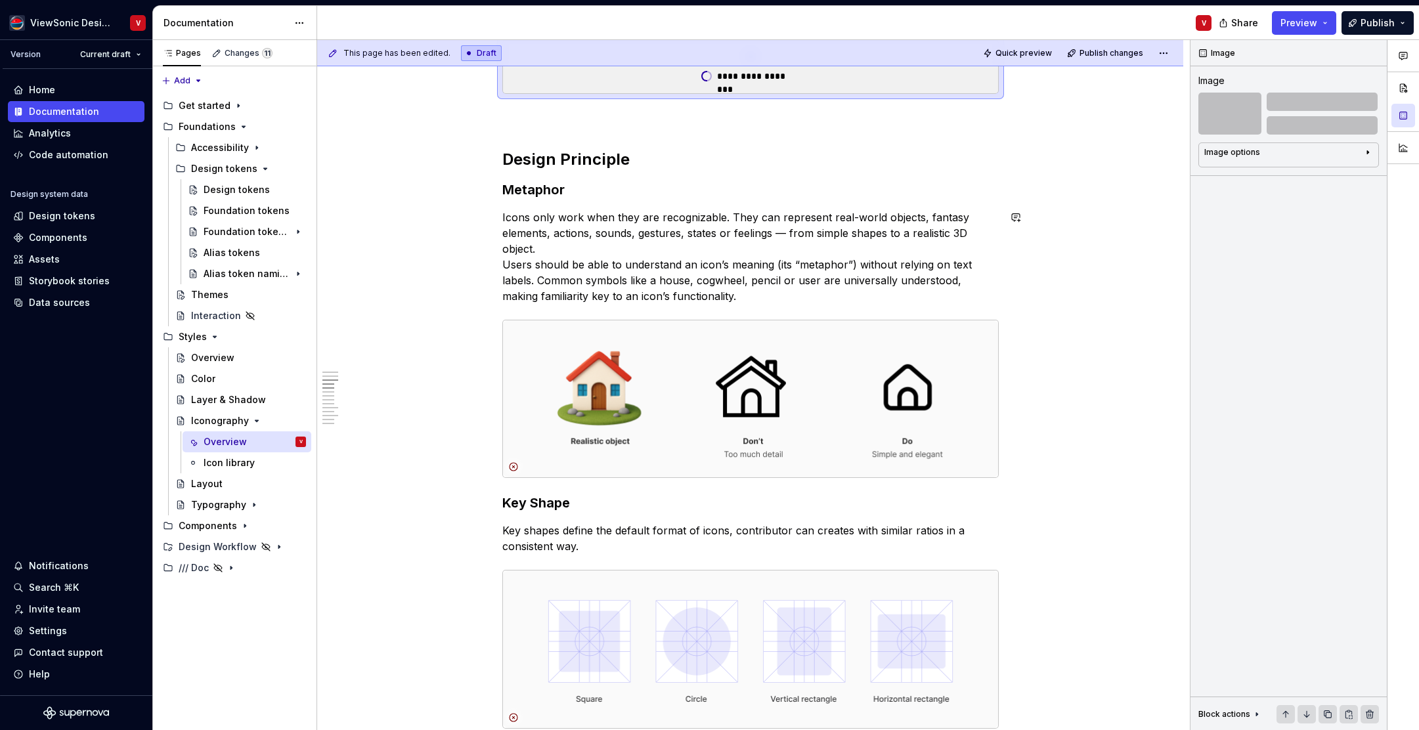
scroll to position [1176, 0]
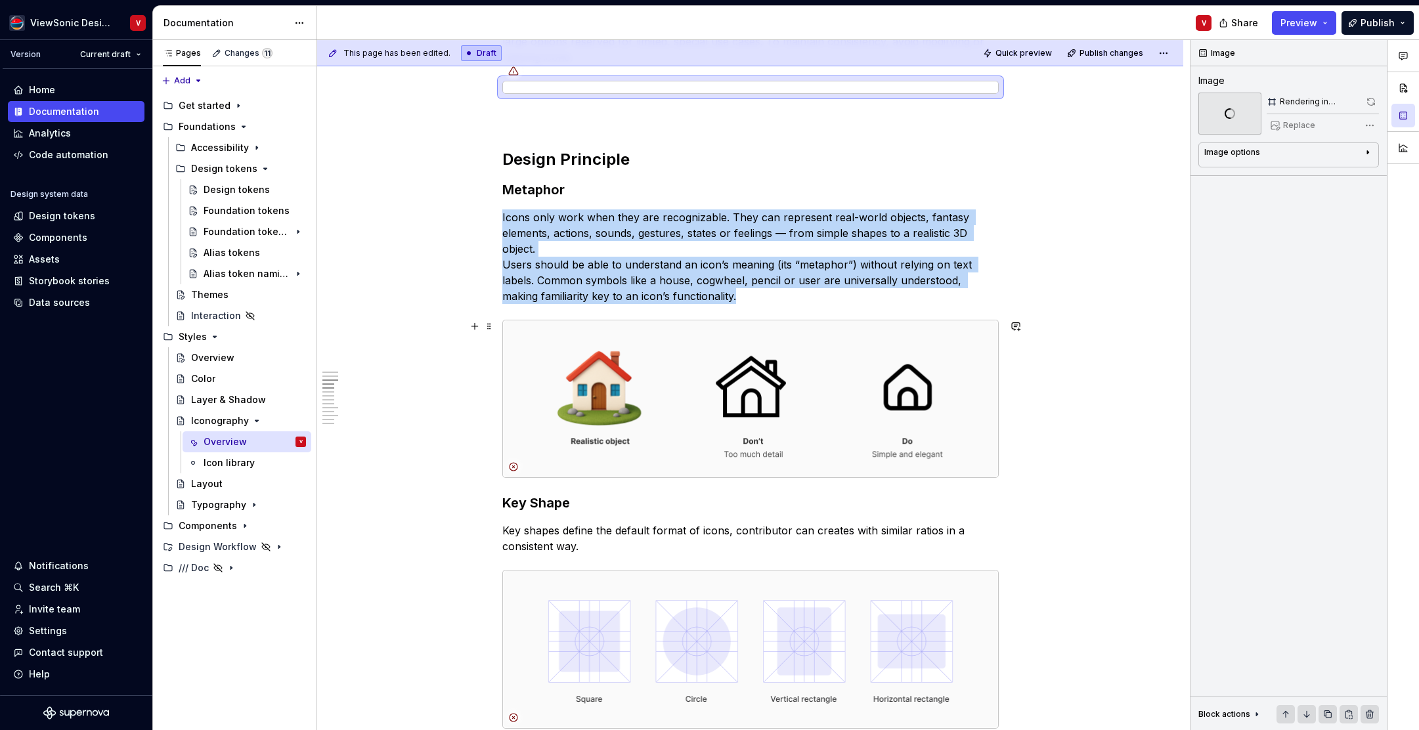
click at [688, 345] on img at bounding box center [750, 399] width 495 height 157
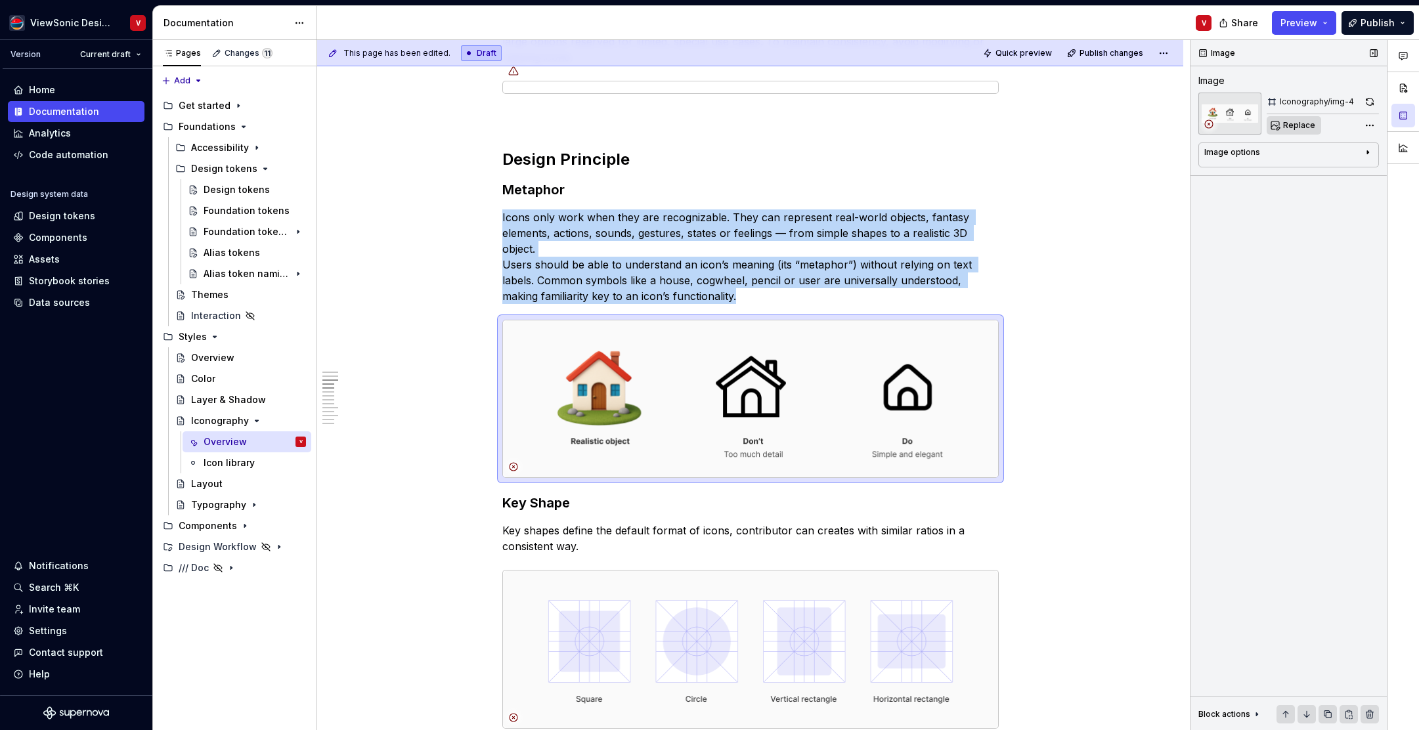
click at [1296, 127] on span "Replace" at bounding box center [1300, 125] width 32 height 11
type textarea "*"
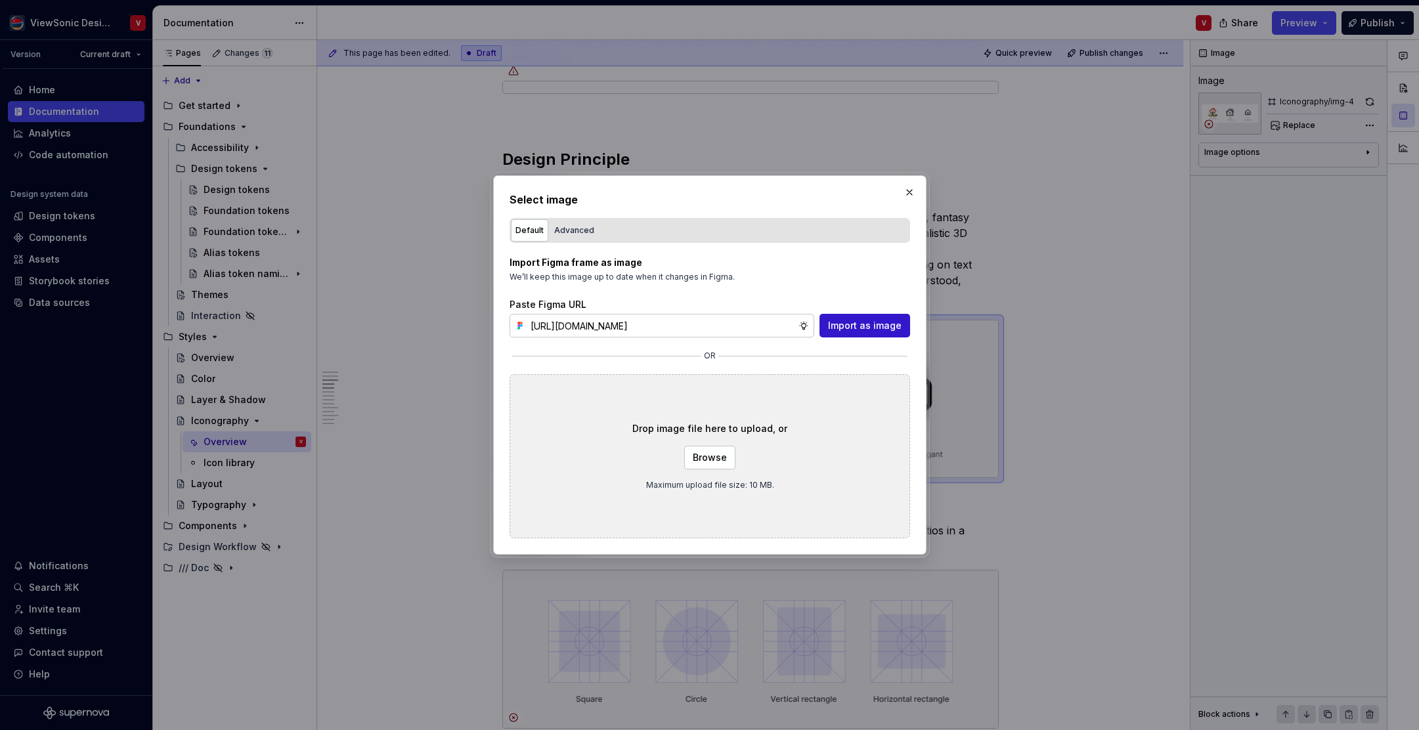
scroll to position [0, 300]
type input "https://www.figma.com/design/Jq5RN64STmwkQ3ZdkBzhJR/Foundation-Site?node-id=152…"
drag, startPoint x: 870, startPoint y: 324, endPoint x: 923, endPoint y: 315, distance: 53.5
click at [870, 324] on span "Import as image" at bounding box center [865, 325] width 74 height 13
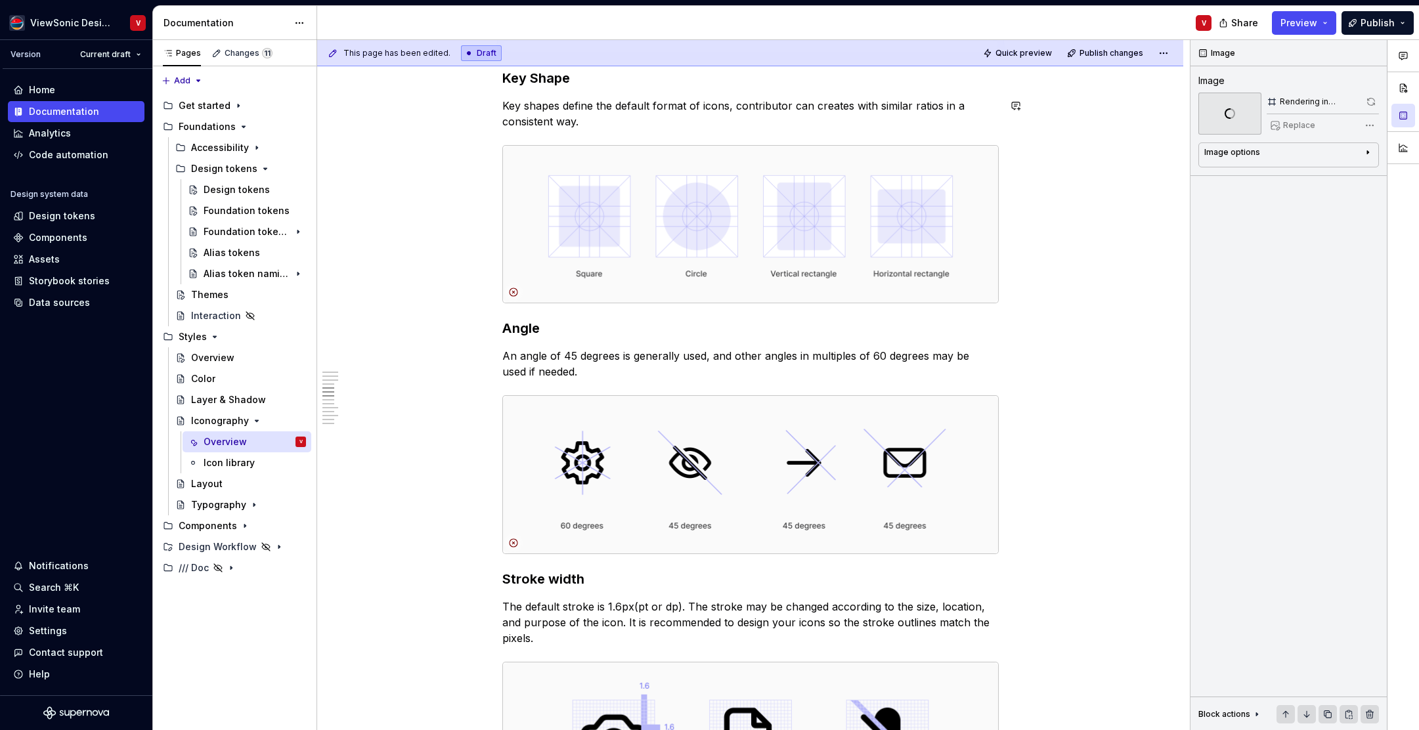
scroll to position [1415, 0]
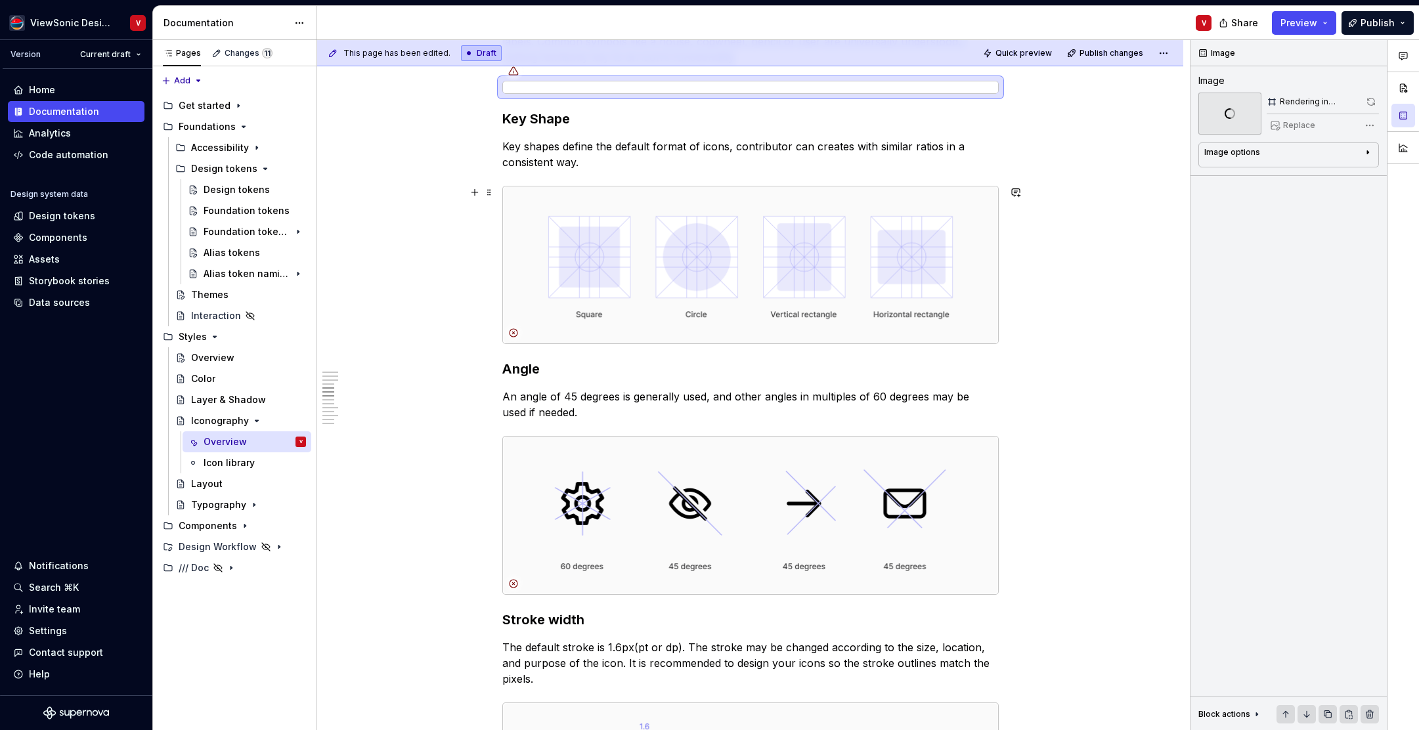
click at [845, 238] on img at bounding box center [750, 265] width 495 height 157
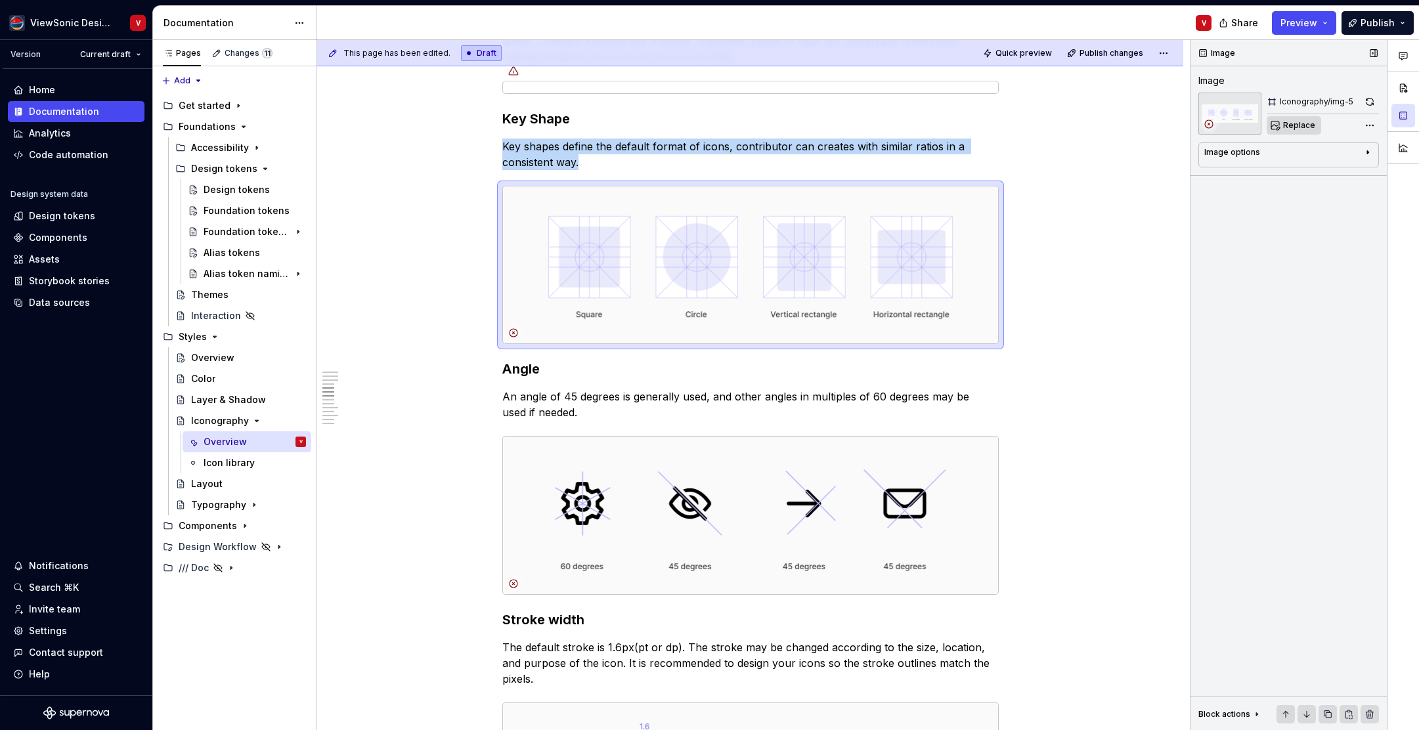
click at [1299, 127] on span "Replace" at bounding box center [1300, 125] width 32 height 11
type textarea "*"
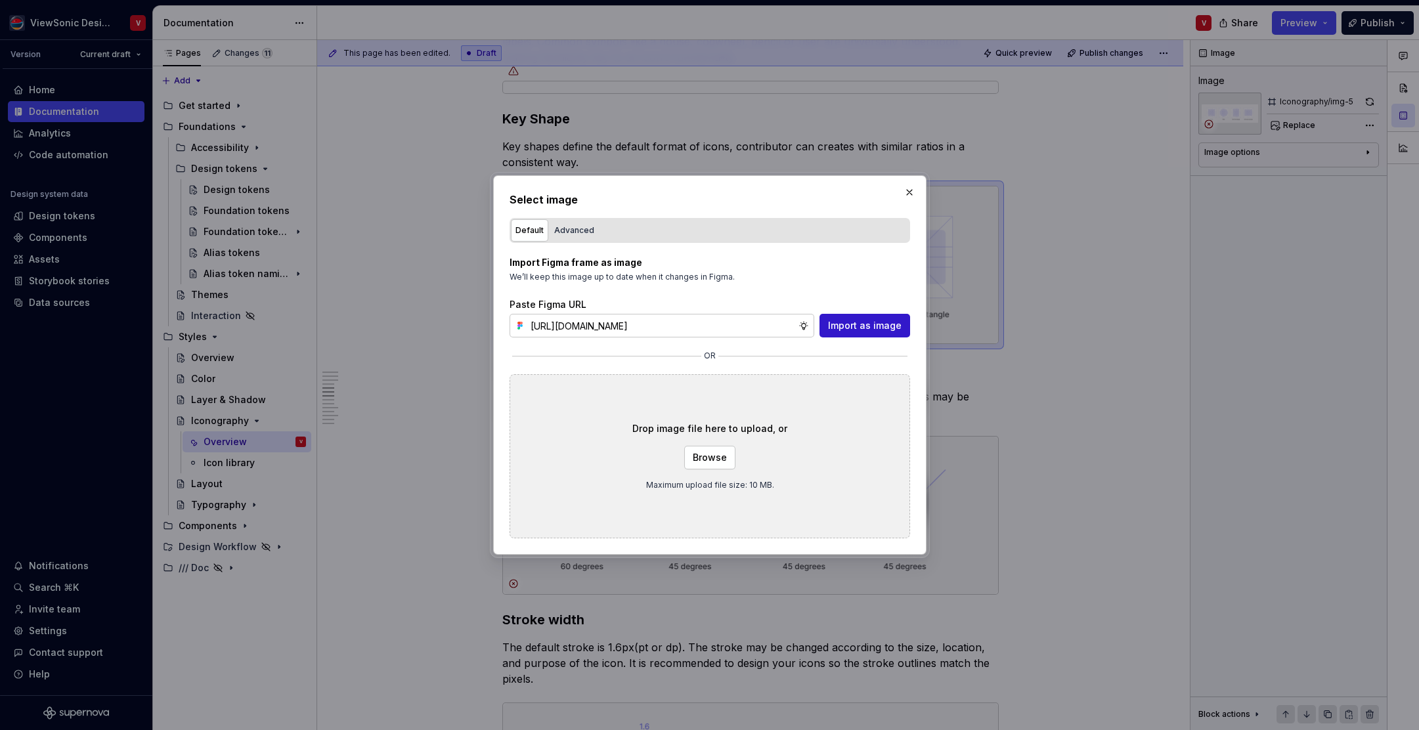
scroll to position [0, 300]
type input "https://www.figma.com/design/Jq5RN64STmwkQ3ZdkBzhJR/Foundation-Site?node-id=152…"
click at [855, 322] on span "Import as image" at bounding box center [865, 325] width 74 height 13
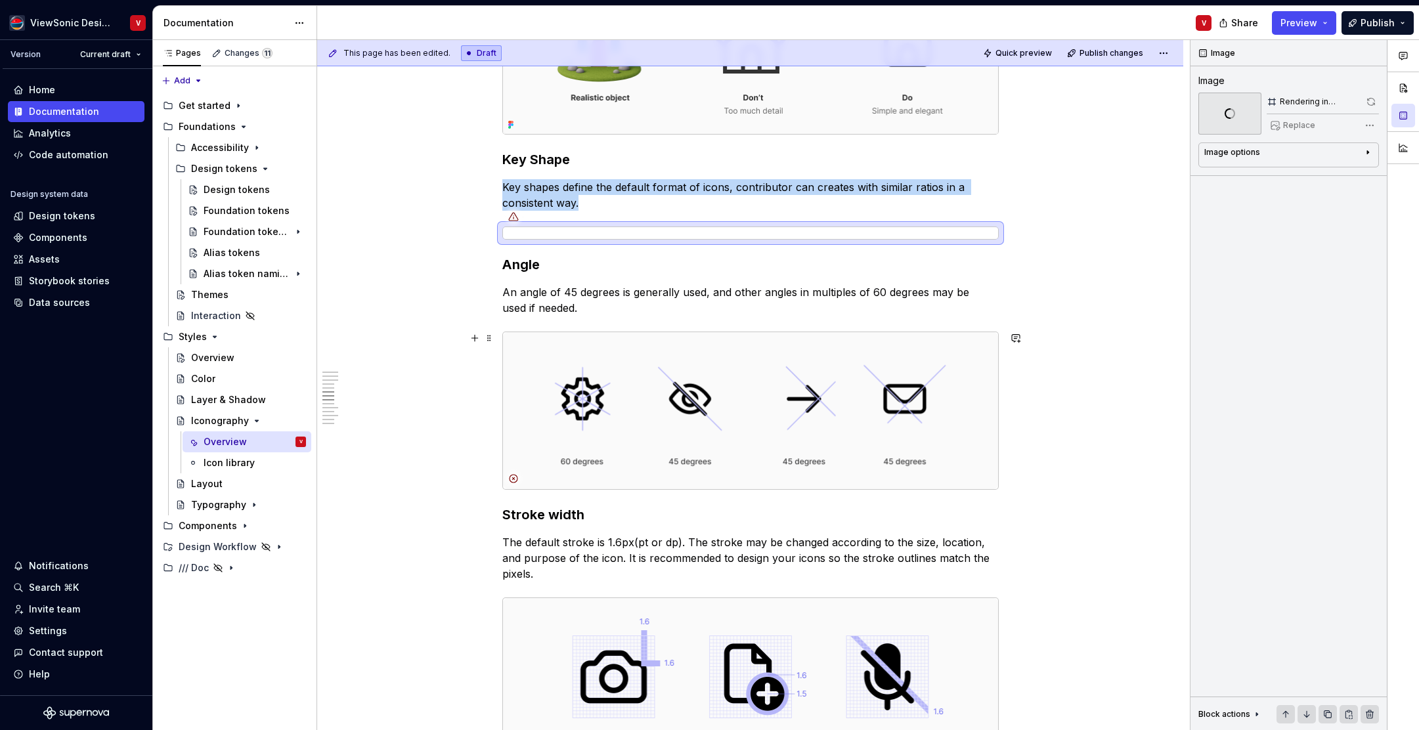
scroll to position [1811, 0]
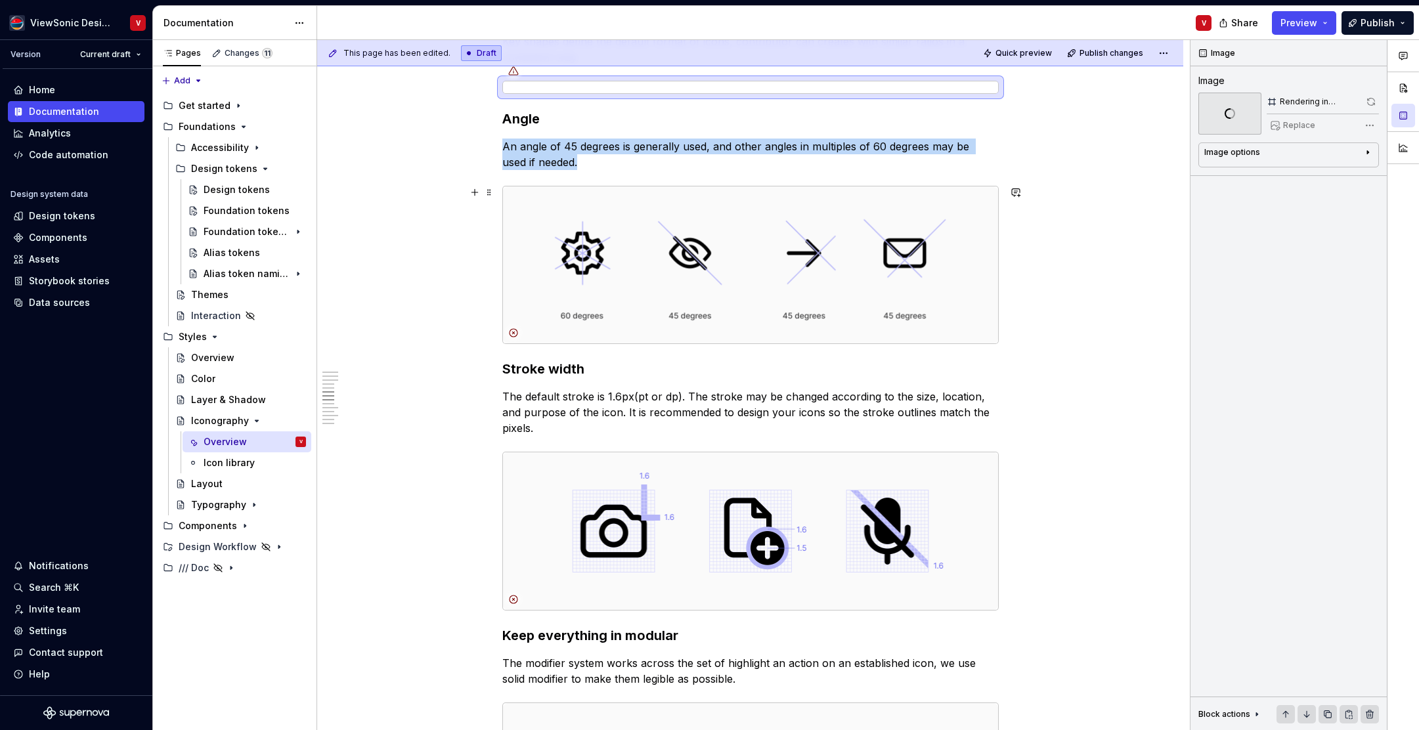
click at [906, 245] on img at bounding box center [750, 265] width 495 height 157
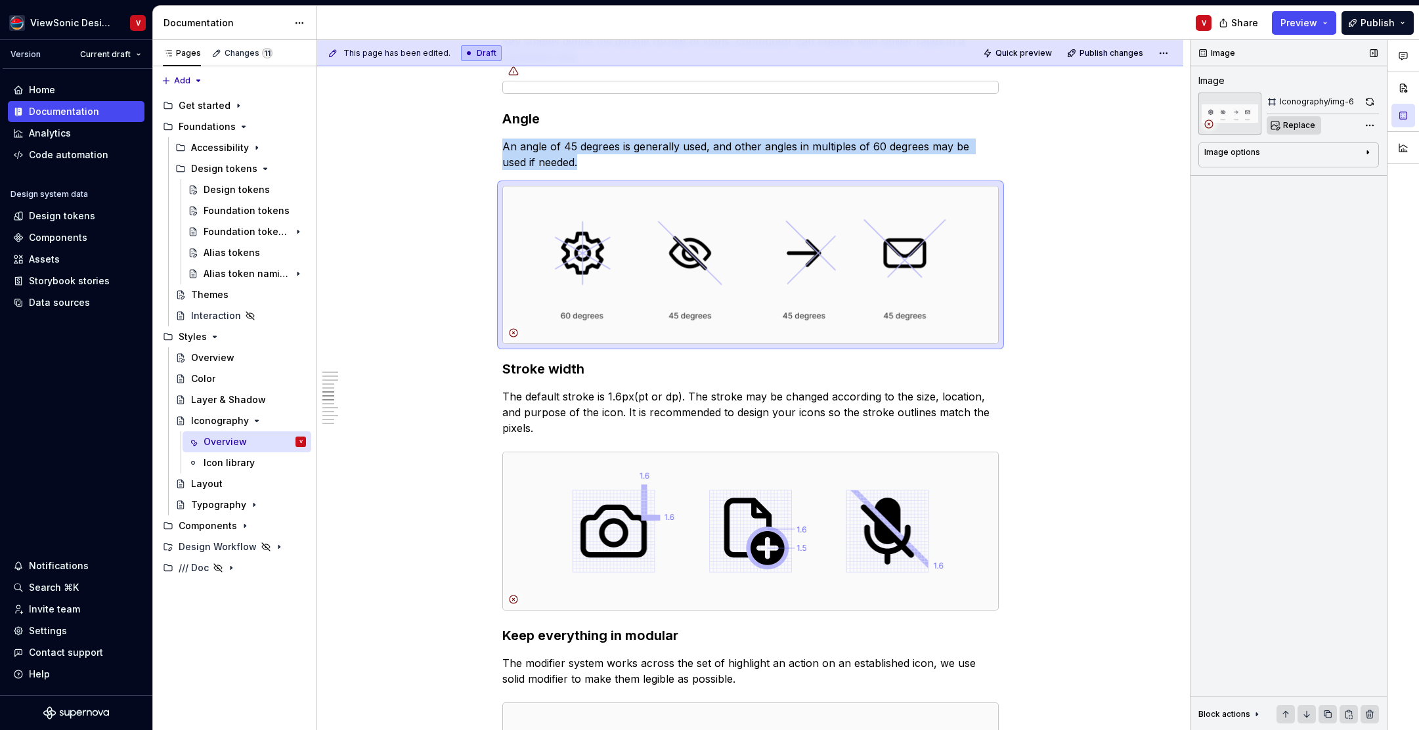
click at [1301, 125] on span "Replace" at bounding box center [1300, 125] width 32 height 11
type textarea "*"
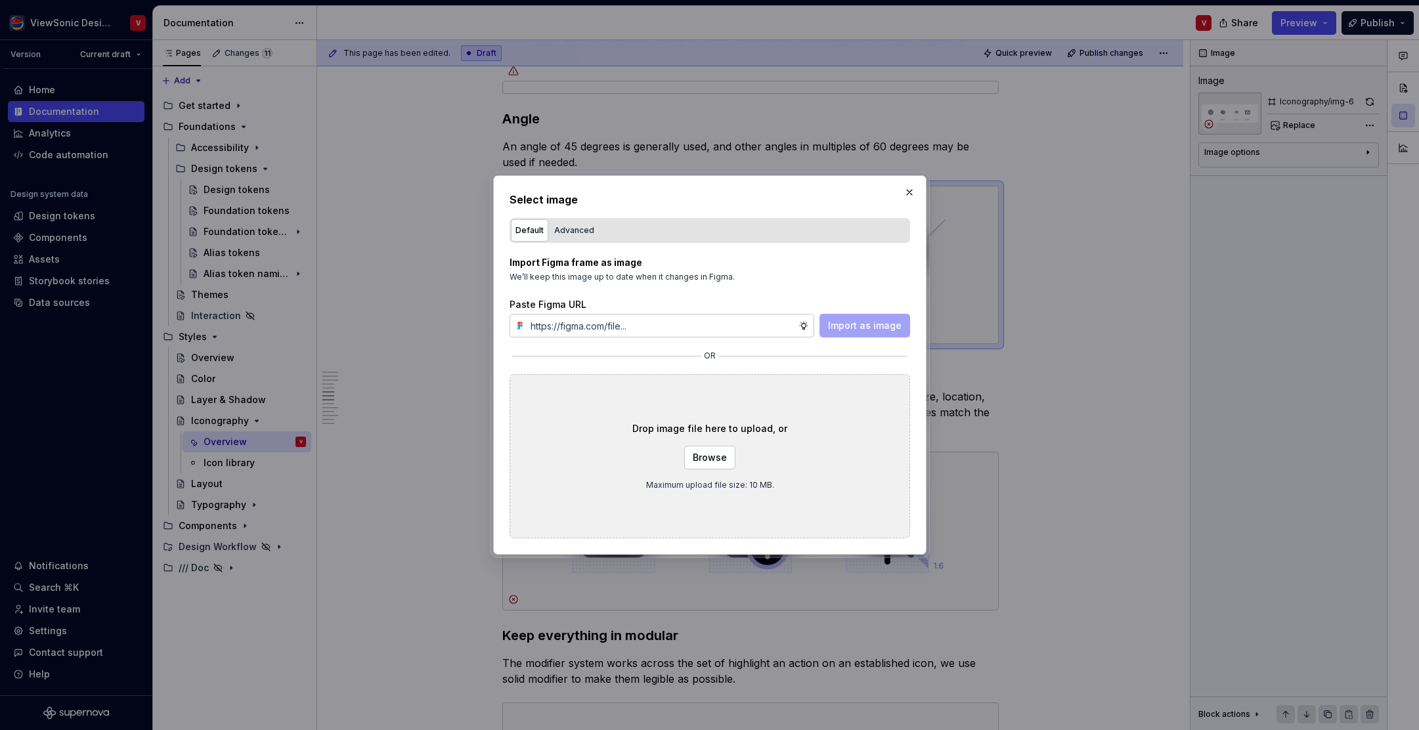
type input "https://www.figma.com/design/Jq5RN64STmwkQ3ZdkBzhJR/Foundation-Site?node-id=152…"
type textarea "*"
type input "https://www.figma.com/design/Jq5RN64STmwkQ3ZdkBzhJR/Foundation-Site?node-id=152…"
click at [857, 327] on span "Import as image" at bounding box center [865, 325] width 74 height 13
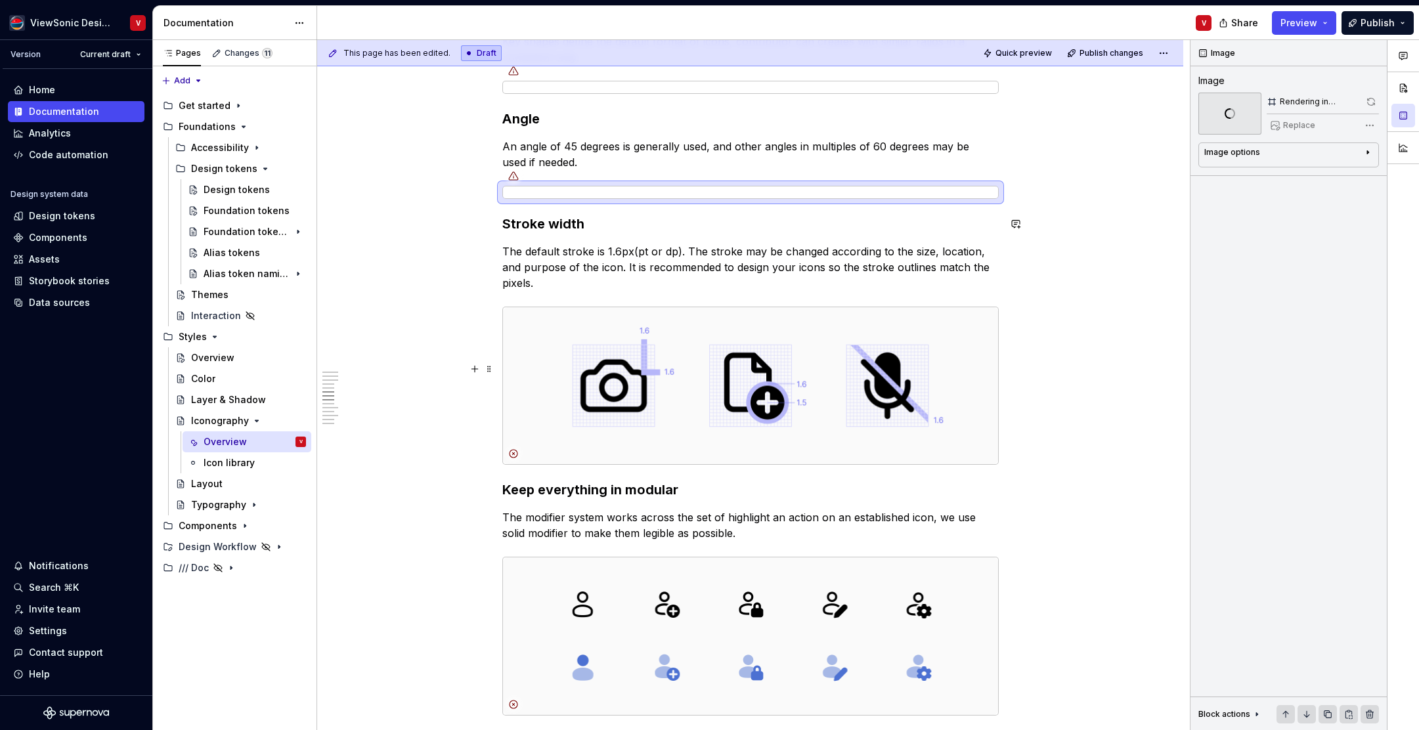
scroll to position [1956, 0]
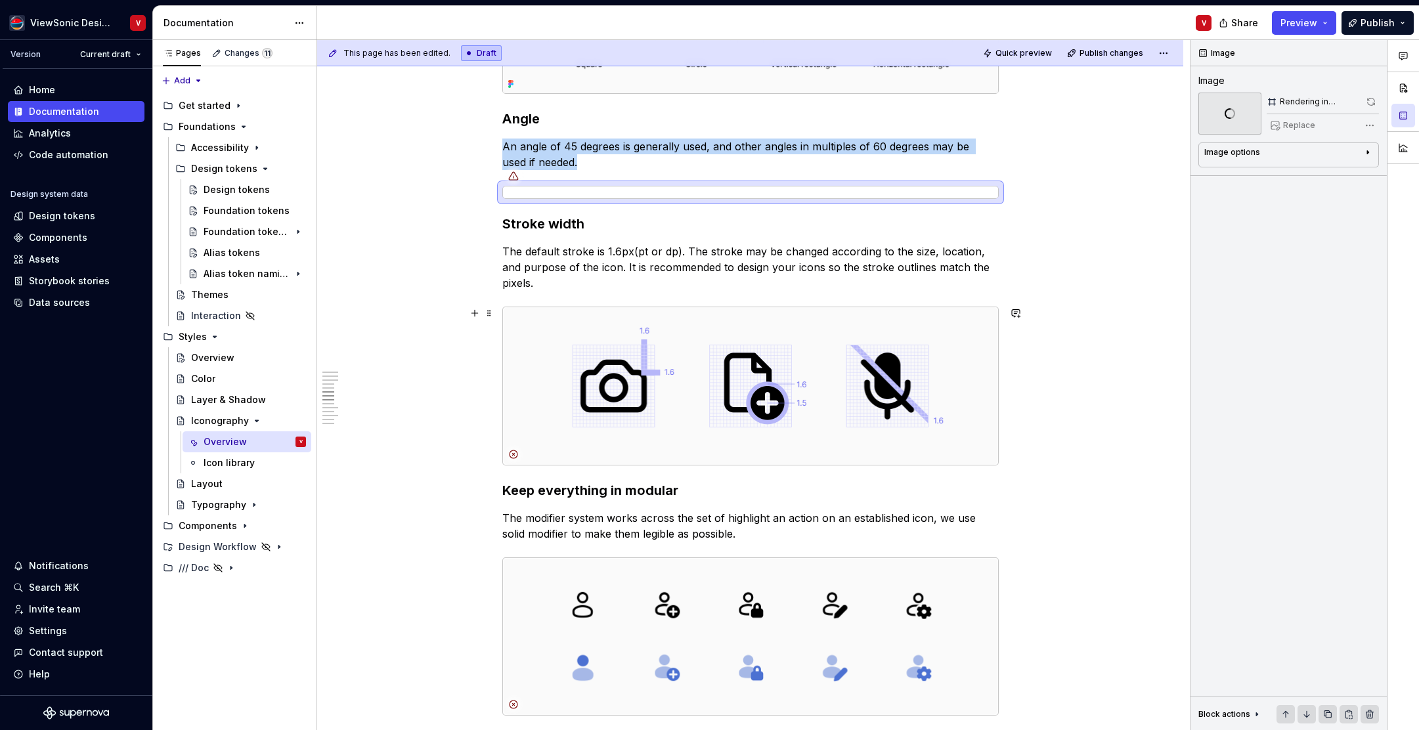
click at [815, 346] on img at bounding box center [750, 385] width 495 height 157
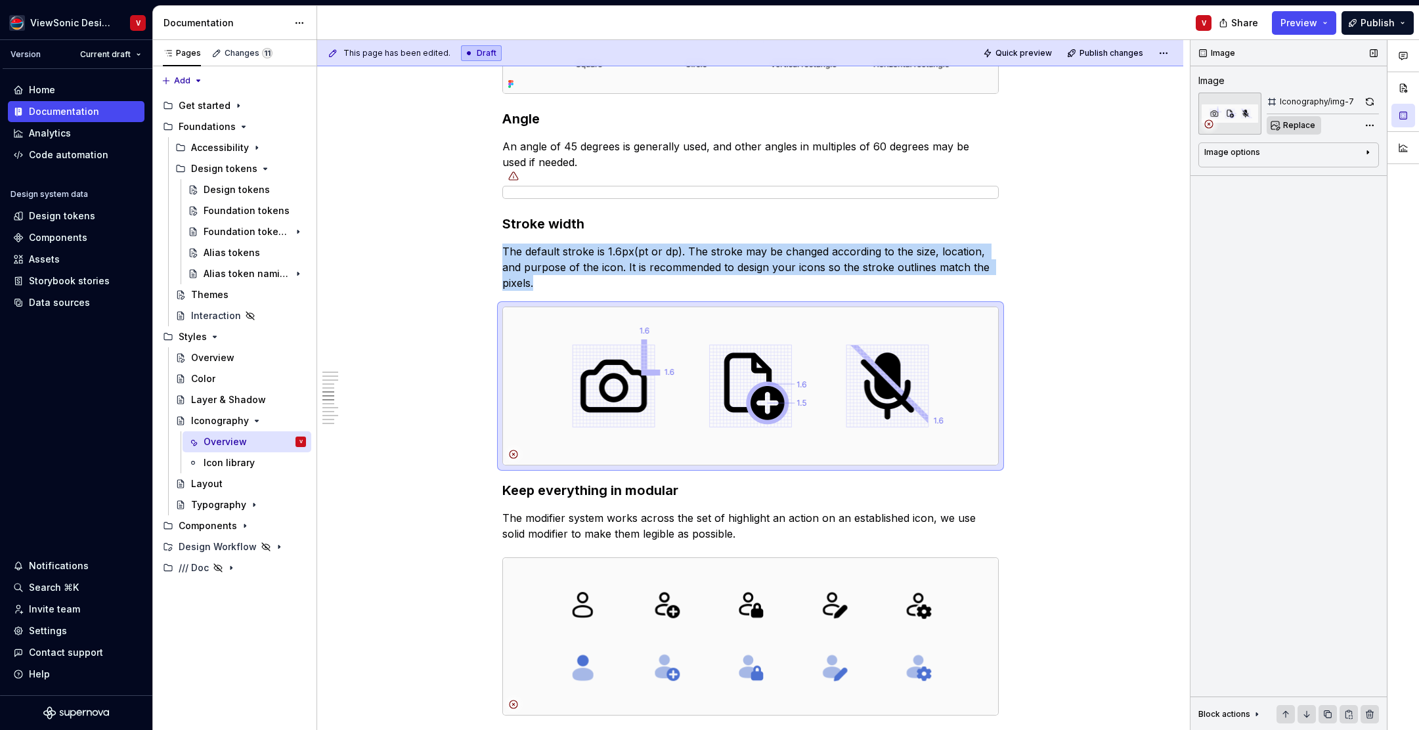
click at [1295, 128] on span "Replace" at bounding box center [1300, 125] width 32 height 11
type textarea "*"
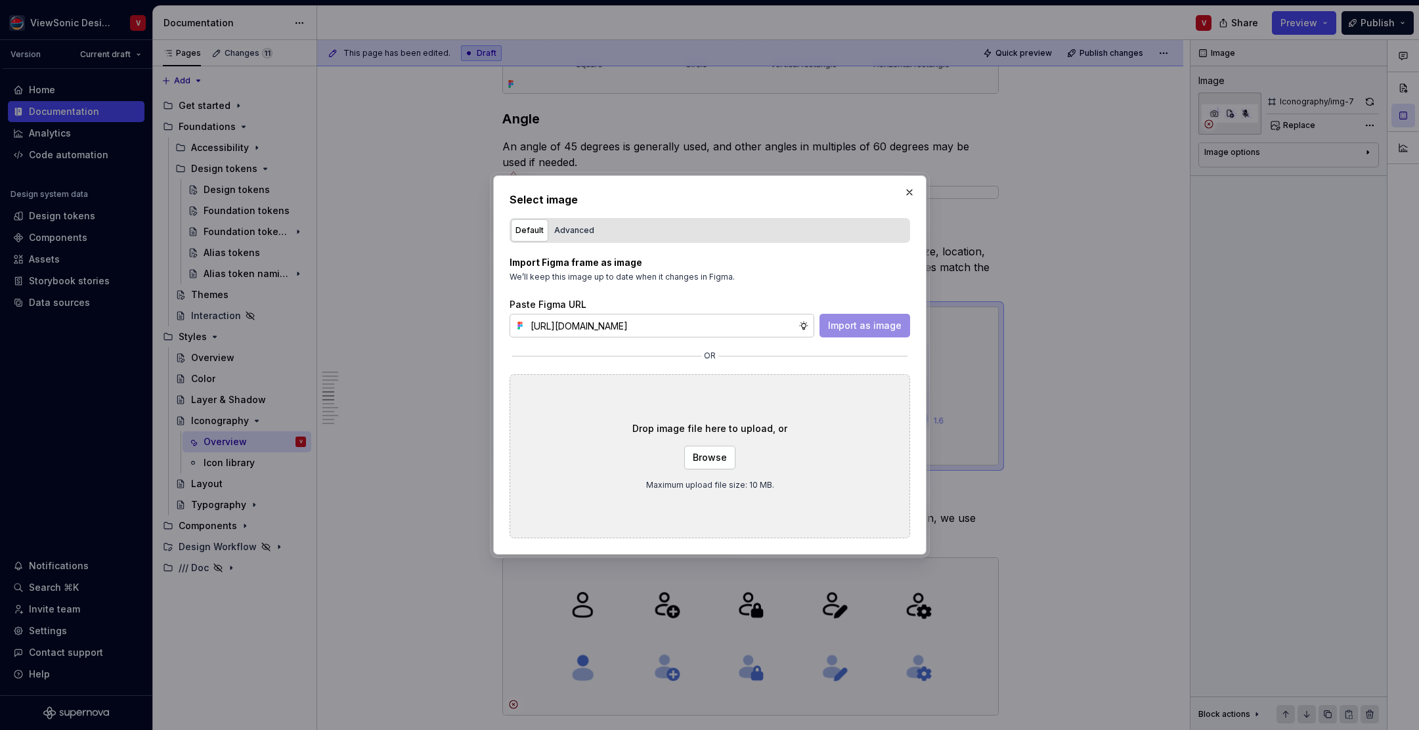
scroll to position [0, 300]
type input "https://www.figma.com/design/Jq5RN64STmwkQ3ZdkBzhJR/Foundation-Site?node-id=152…"
click at [837, 325] on span "Import as image" at bounding box center [865, 325] width 74 height 13
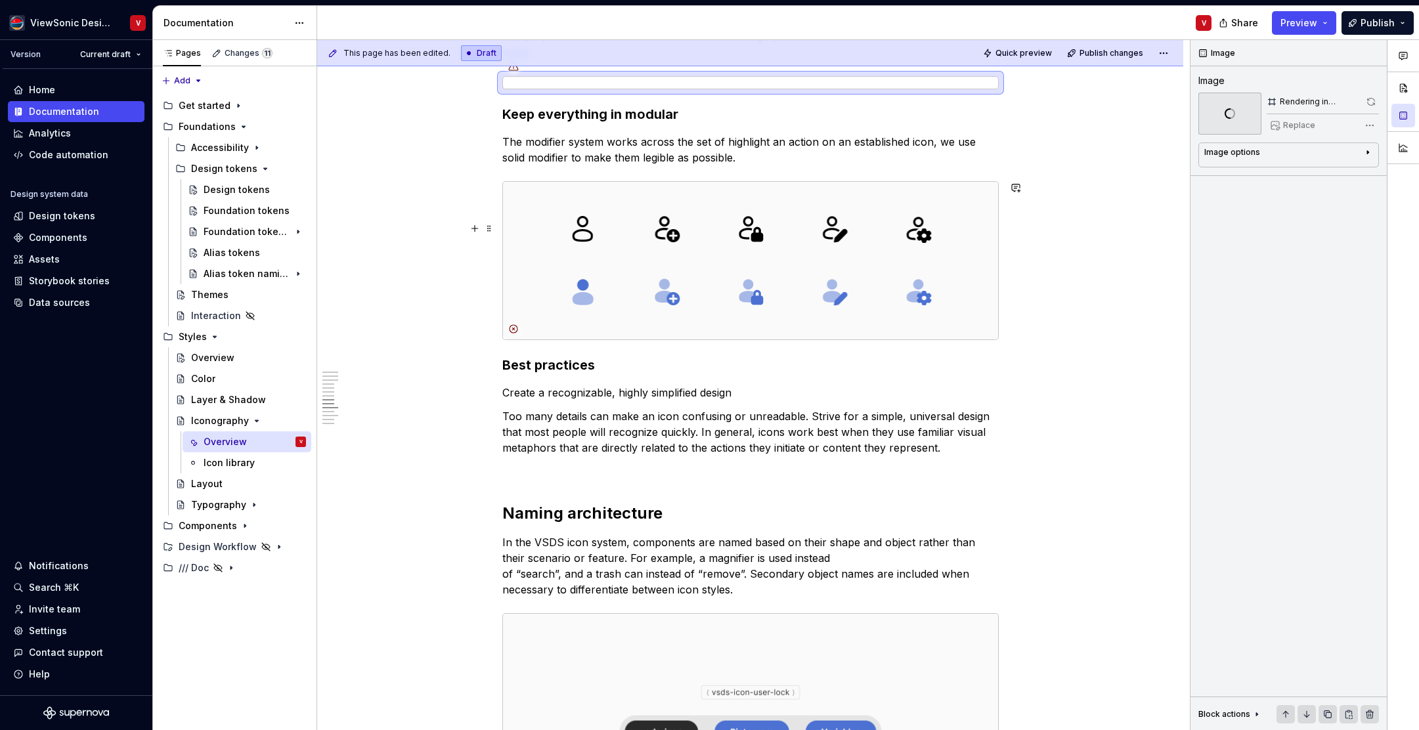
scroll to position [2333, 0]
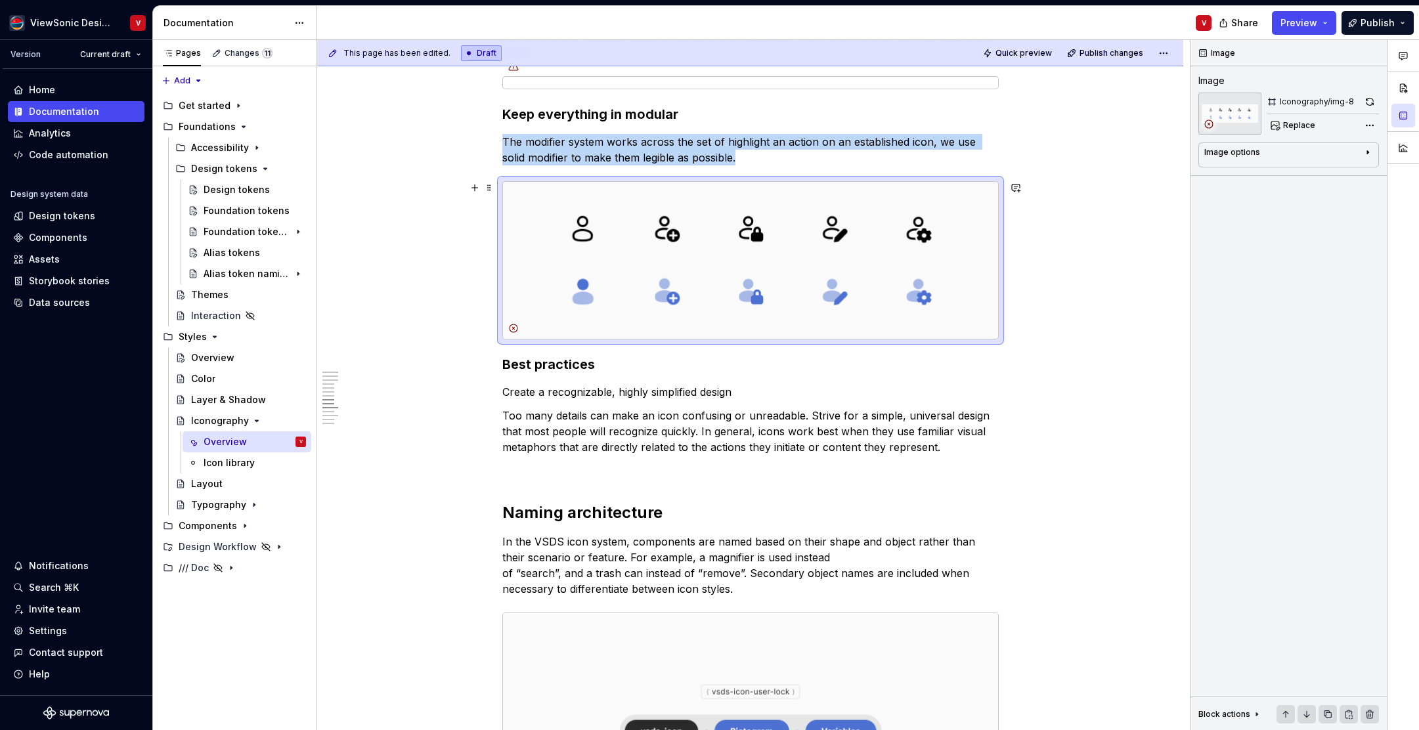
click at [885, 241] on img at bounding box center [750, 260] width 495 height 157
click at [905, 228] on img at bounding box center [750, 260] width 495 height 157
click at [1294, 129] on span "Replace" at bounding box center [1300, 125] width 32 height 11
type textarea "*"
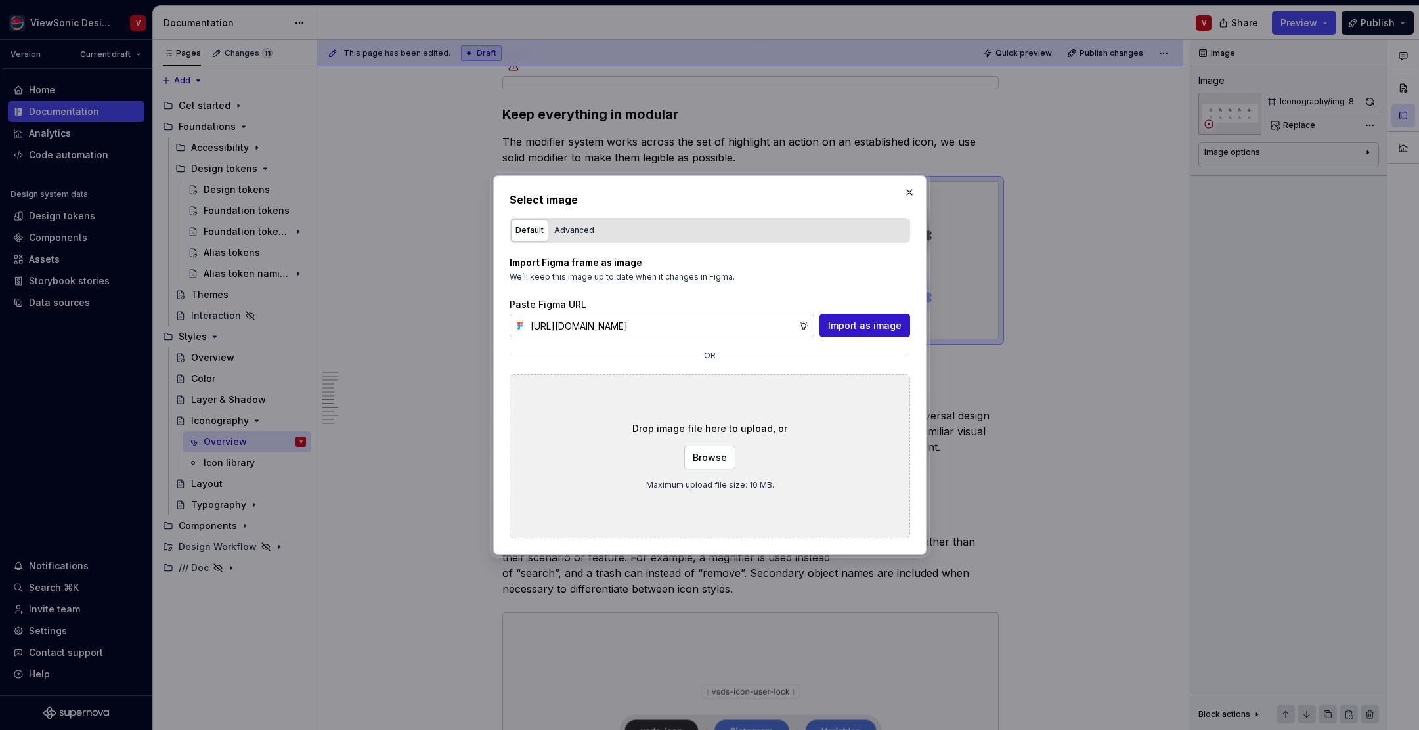
scroll to position [0, 292]
type input "https://www.figma.com/design/Jq5RN64STmwkQ3ZdkBzhJR/Foundation-Site?node-id=152…"
click at [855, 328] on span "Import as image" at bounding box center [865, 325] width 74 height 13
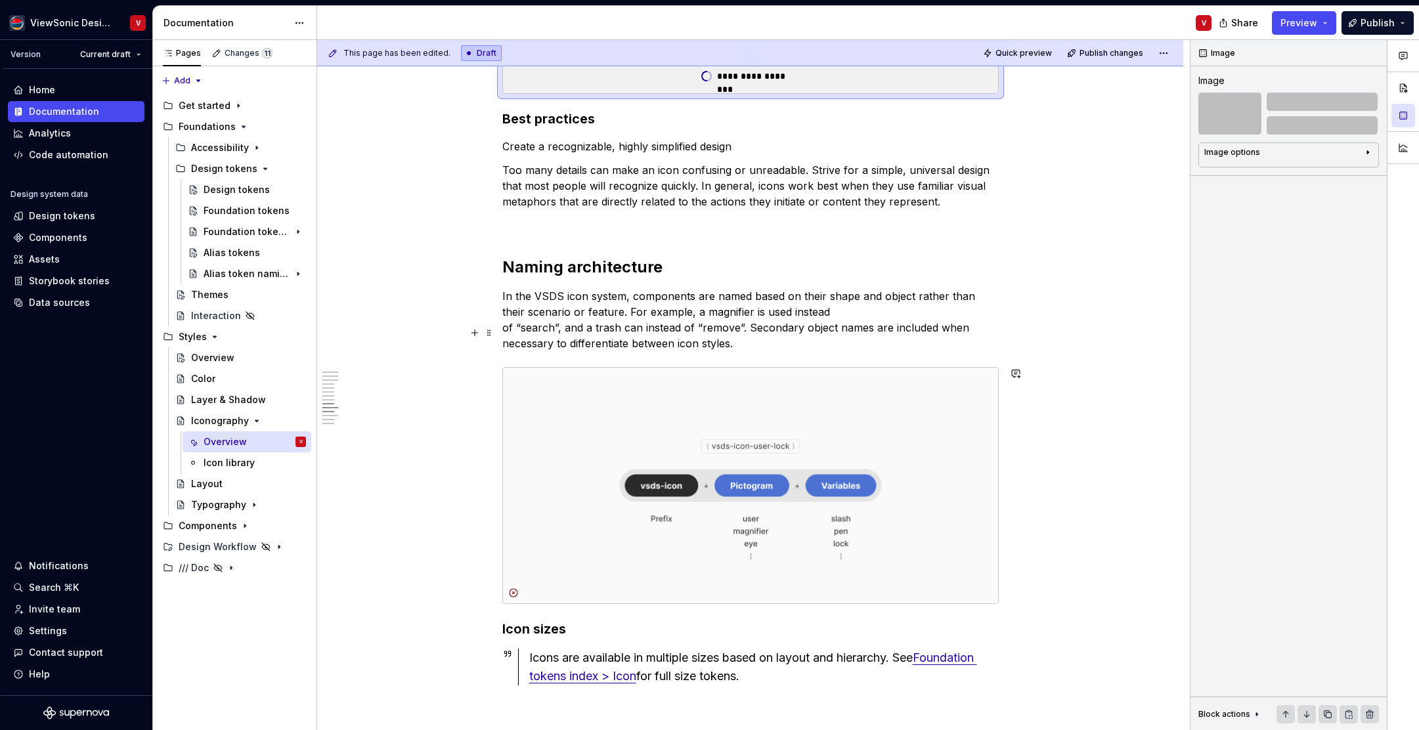
scroll to position [2578, 0]
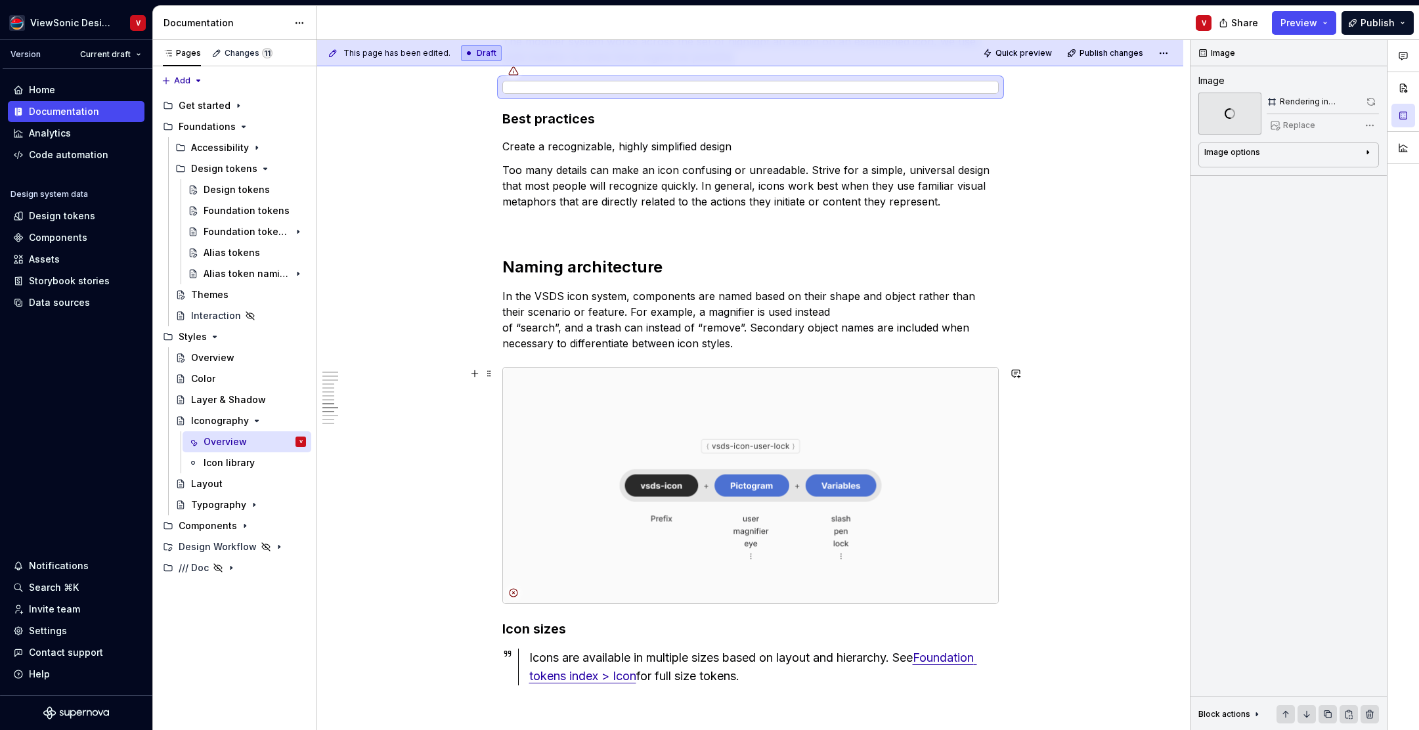
click at [616, 418] on img at bounding box center [750, 486] width 495 height 236
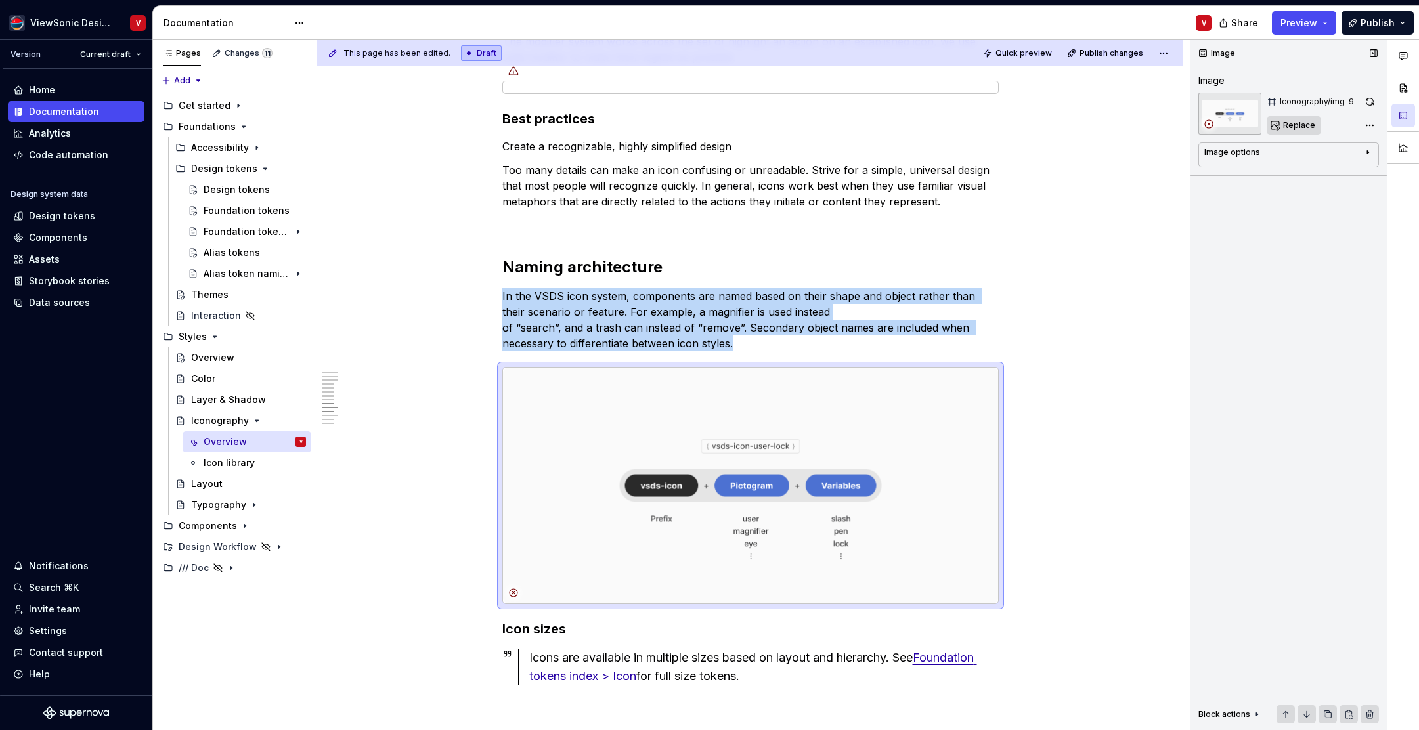
click at [1291, 125] on span "Replace" at bounding box center [1300, 125] width 32 height 11
type textarea "*"
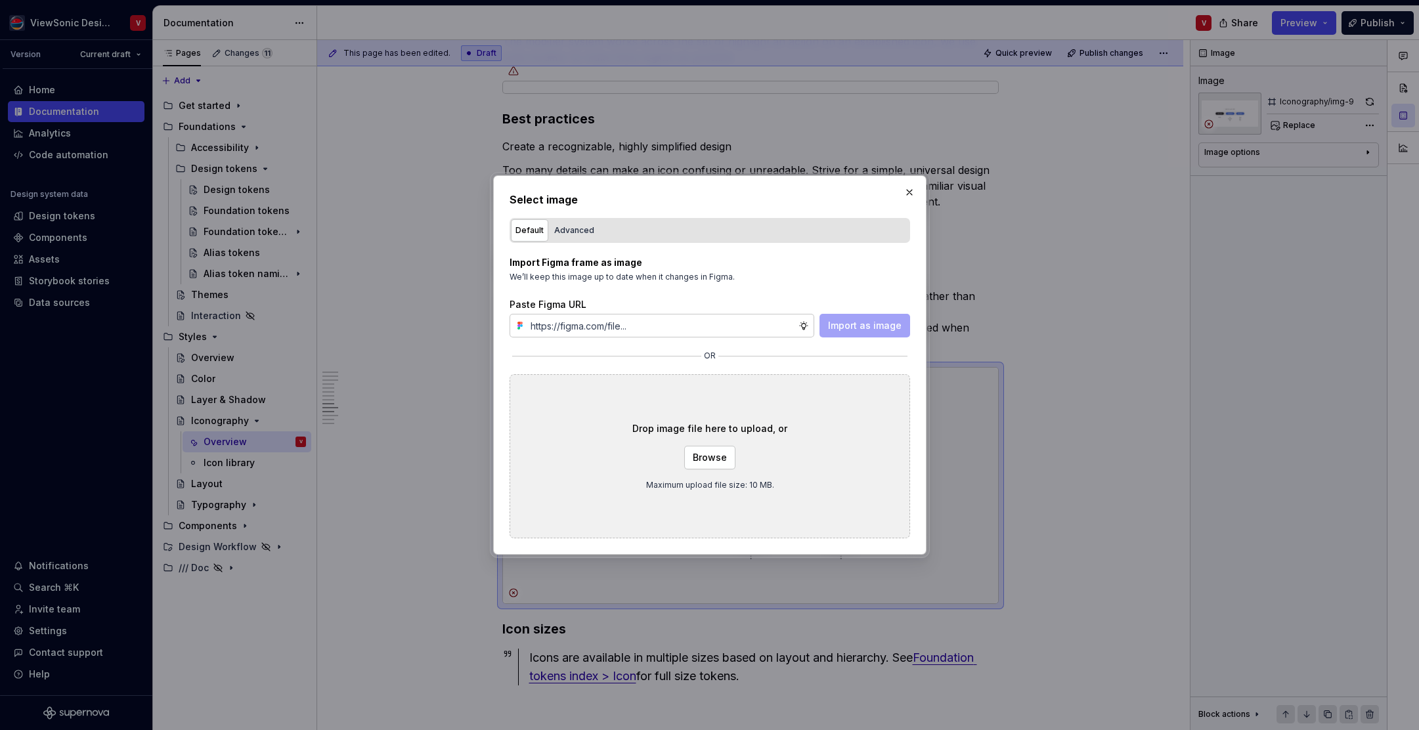
type input "https://www.figma.com/design/Jq5RN64STmwkQ3ZdkBzhJR/Foundation-Site?node-id=152…"
click at [859, 325] on span "Import as image" at bounding box center [865, 325] width 74 height 13
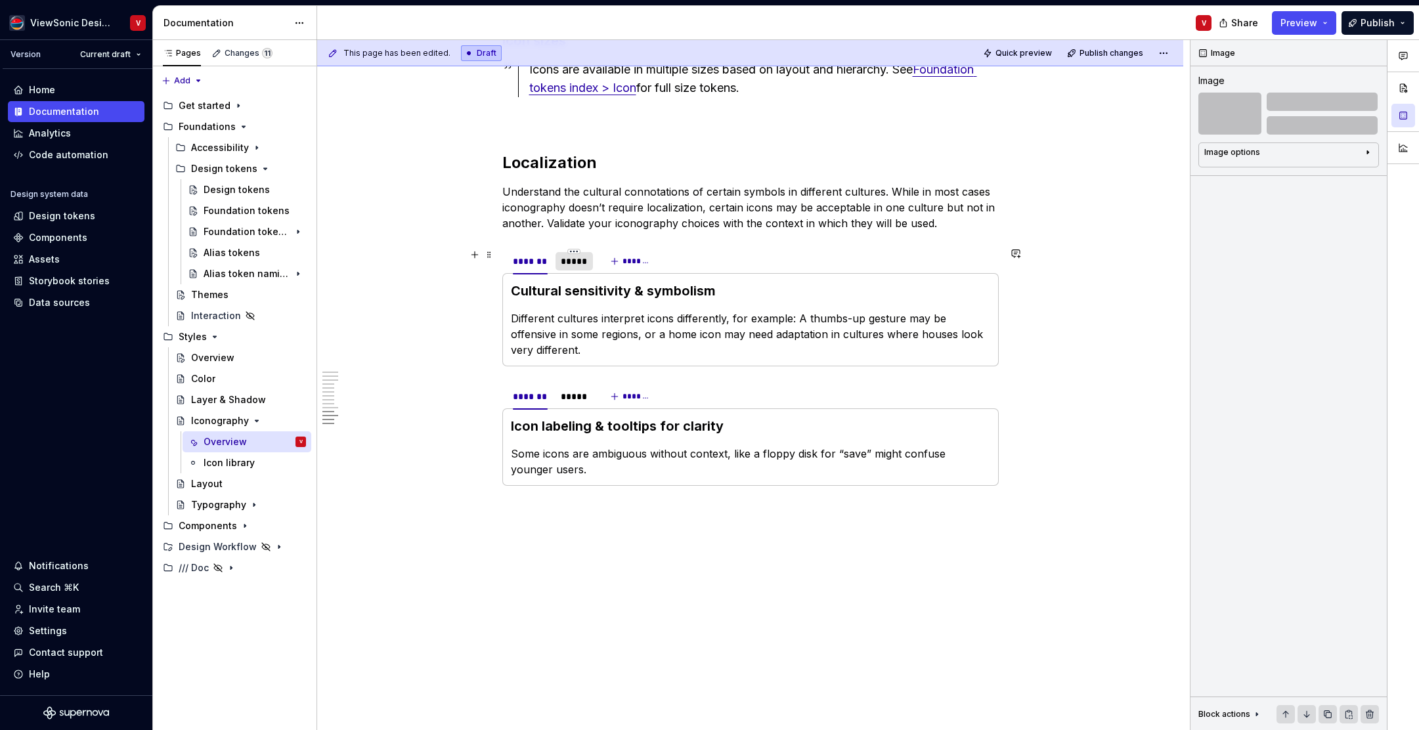
scroll to position [2943, 0]
click at [579, 259] on div "*****" at bounding box center [574, 261] width 27 height 13
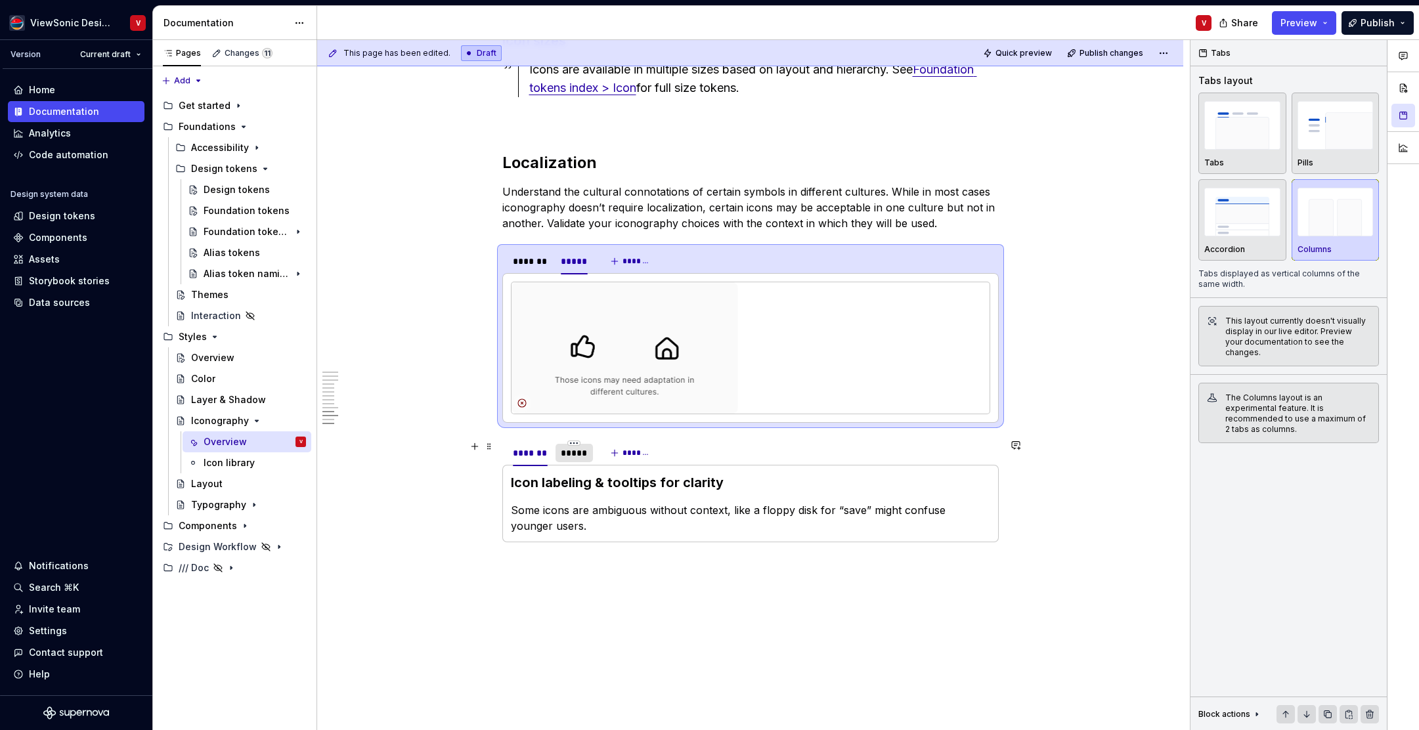
click at [575, 453] on div "*****" at bounding box center [574, 453] width 27 height 13
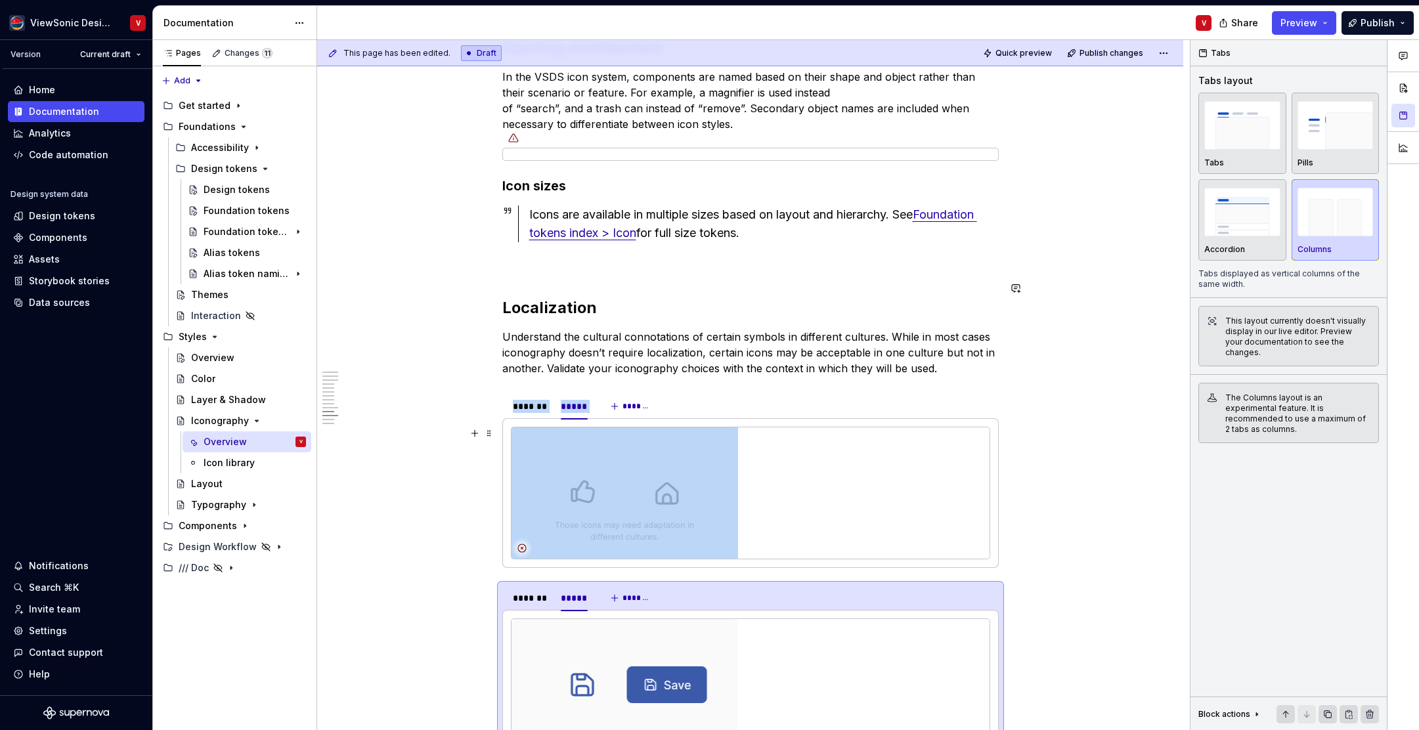
scroll to position [3088, 0]
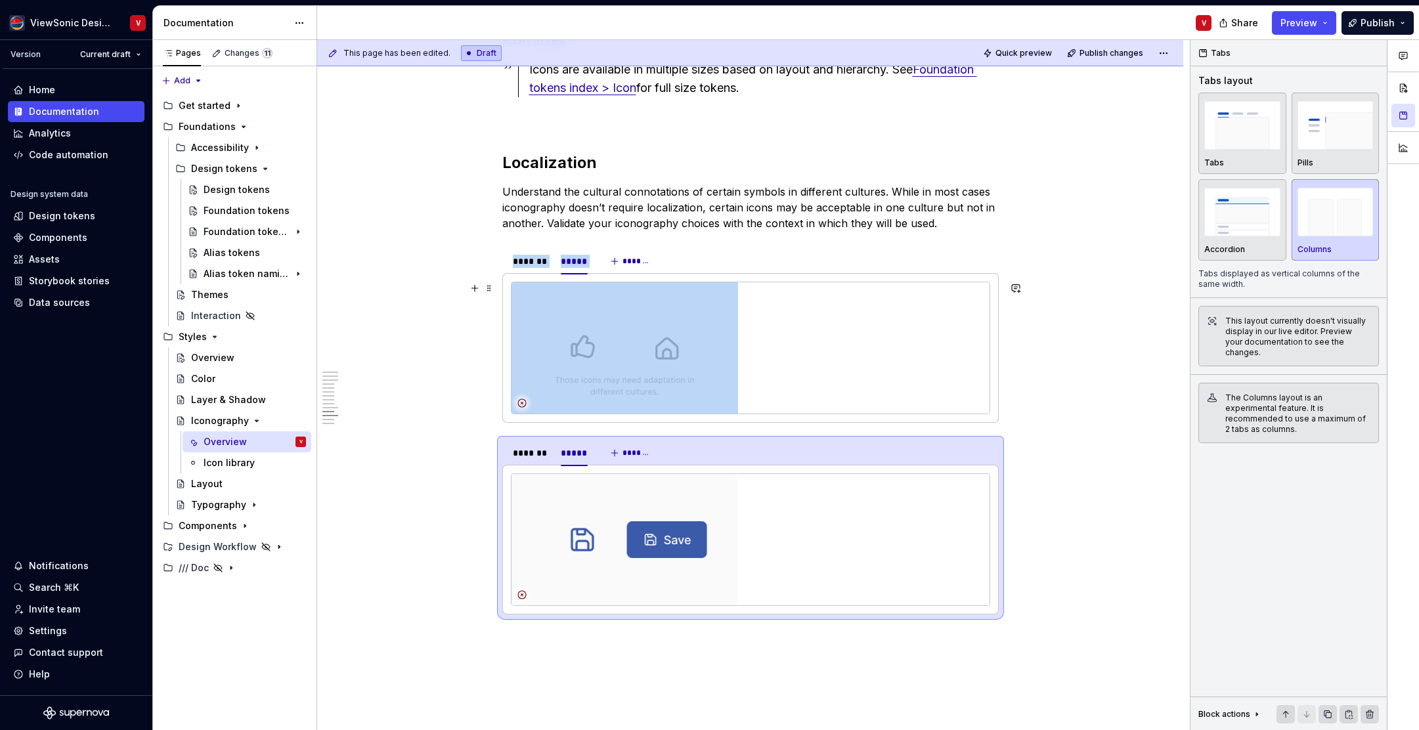
click at [607, 319] on img at bounding box center [625, 347] width 227 height 131
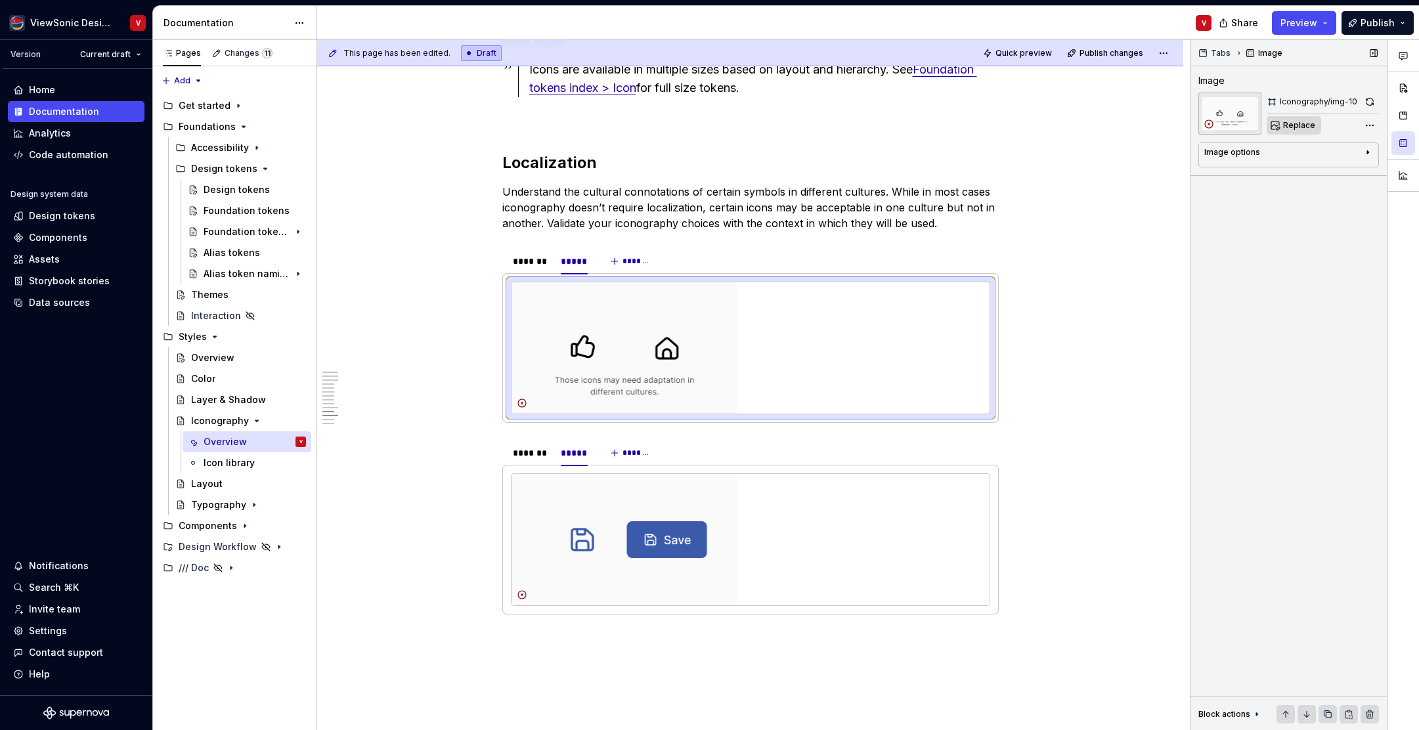
click at [1297, 126] on span "Replace" at bounding box center [1300, 125] width 32 height 11
type textarea "*"
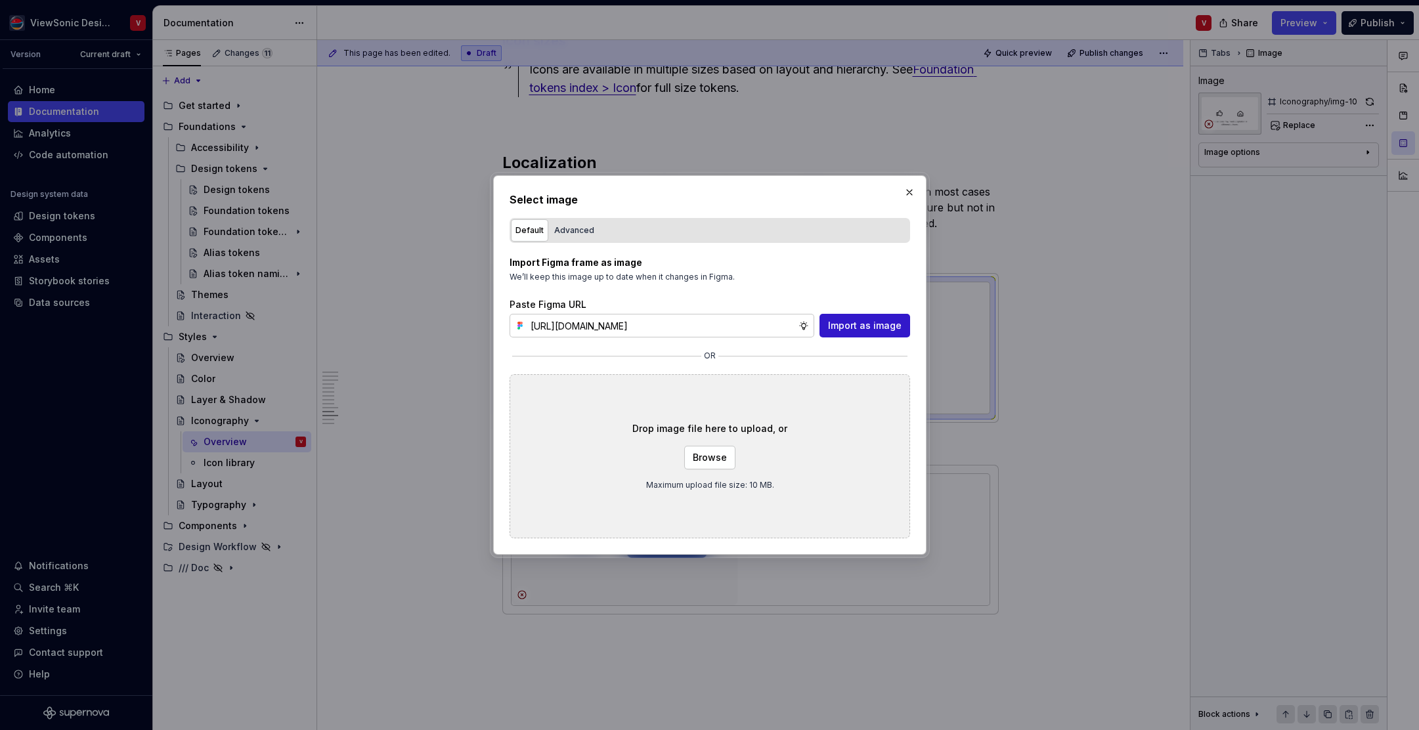
scroll to position [0, 295]
type input "https://www.figma.com/design/Jq5RN64STmwkQ3ZdkBzhJR/Foundation-Site?node-id=152…"
click at [862, 327] on span "Import as image" at bounding box center [865, 325] width 74 height 13
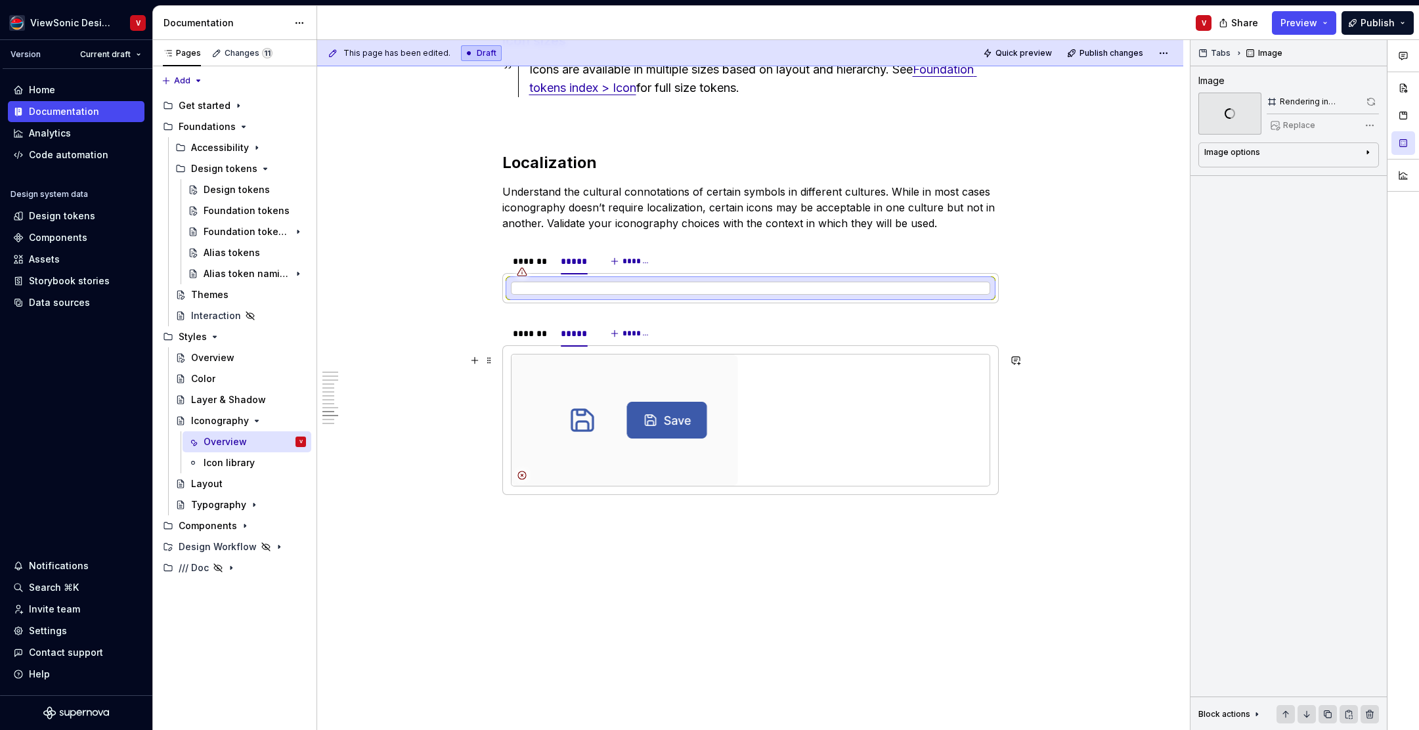
click at [598, 384] on img at bounding box center [625, 420] width 227 height 131
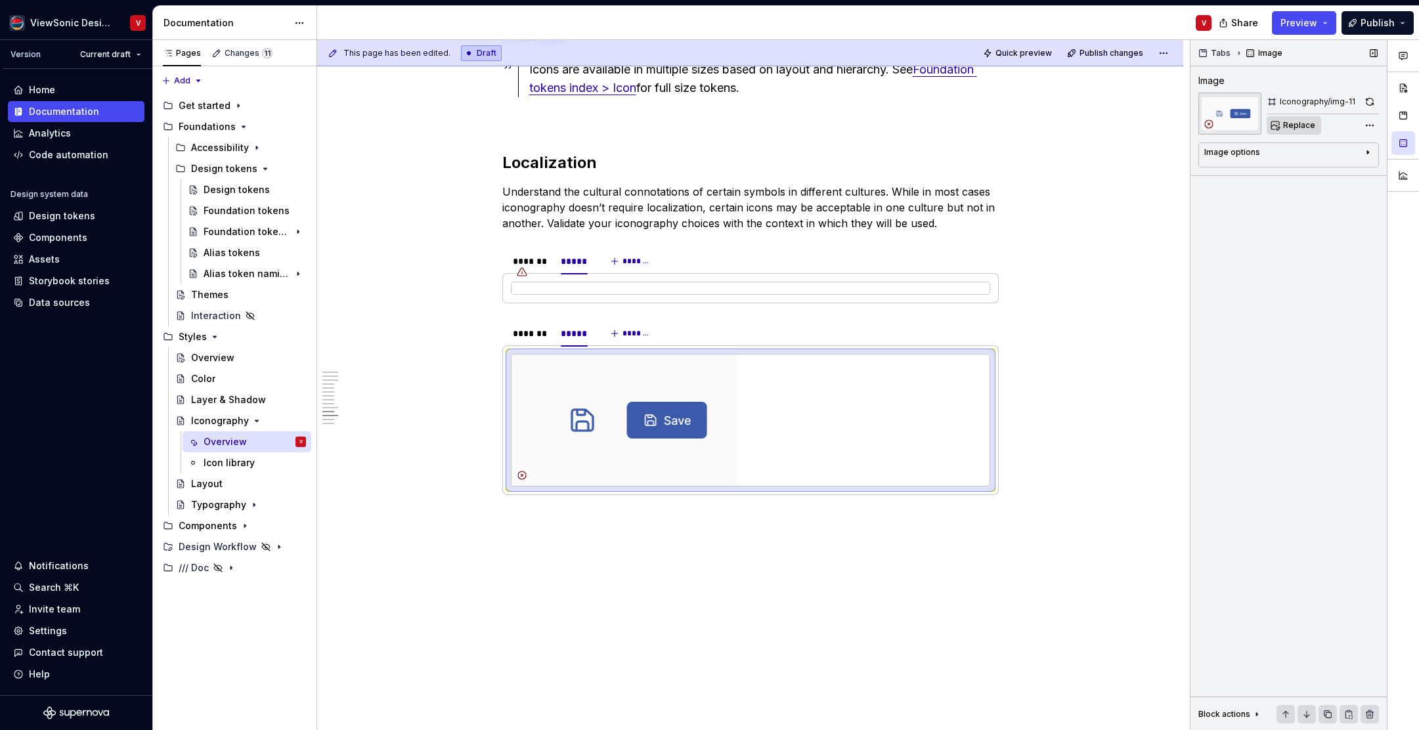
click at [1299, 129] on span "Replace" at bounding box center [1300, 125] width 32 height 11
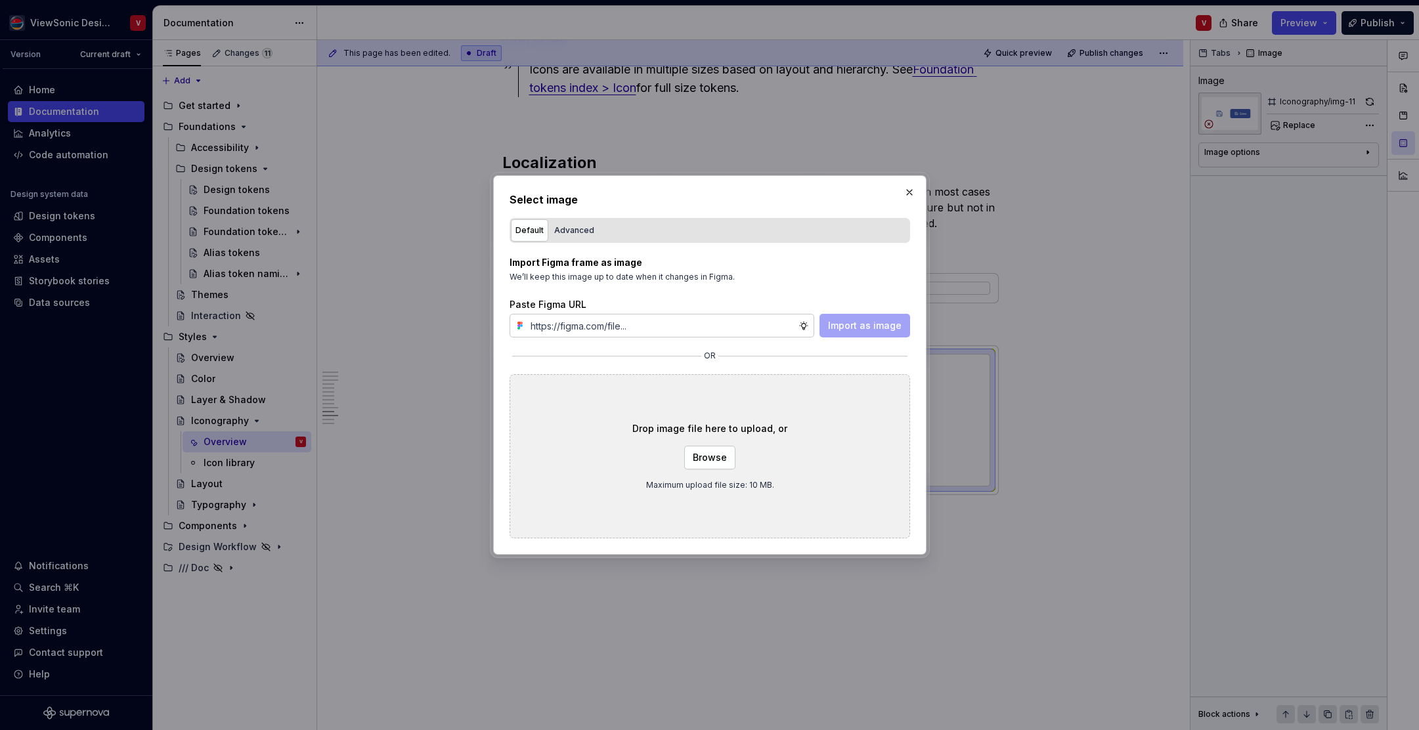
type textarea "*"
type input "https://www.figma.com/design/Jq5RN64STmwkQ3ZdkBzhJR/Foundation-Site?node-id=152…"
click at [900, 328] on span "Import as image" at bounding box center [865, 325] width 74 height 13
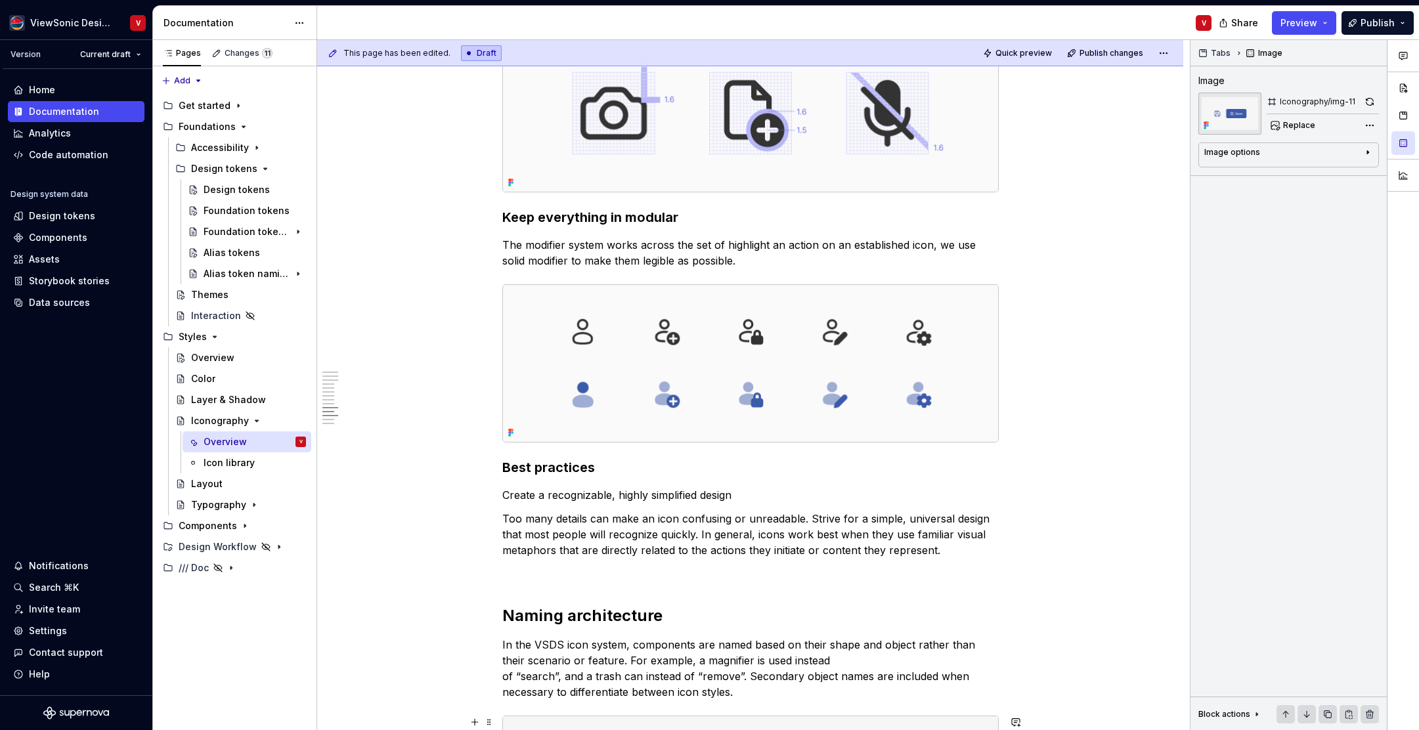
scroll to position [3441, 0]
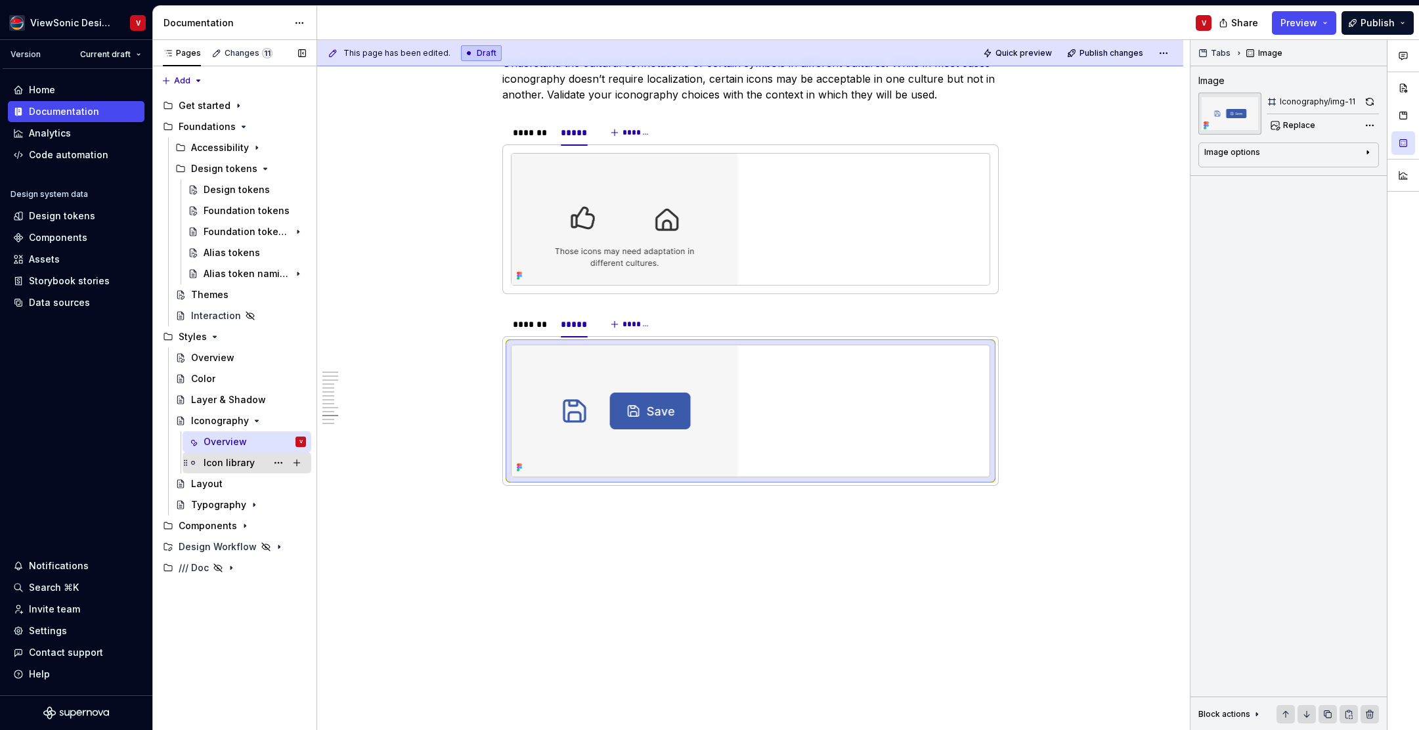
click at [240, 462] on div "Icon library" at bounding box center [229, 463] width 51 height 13
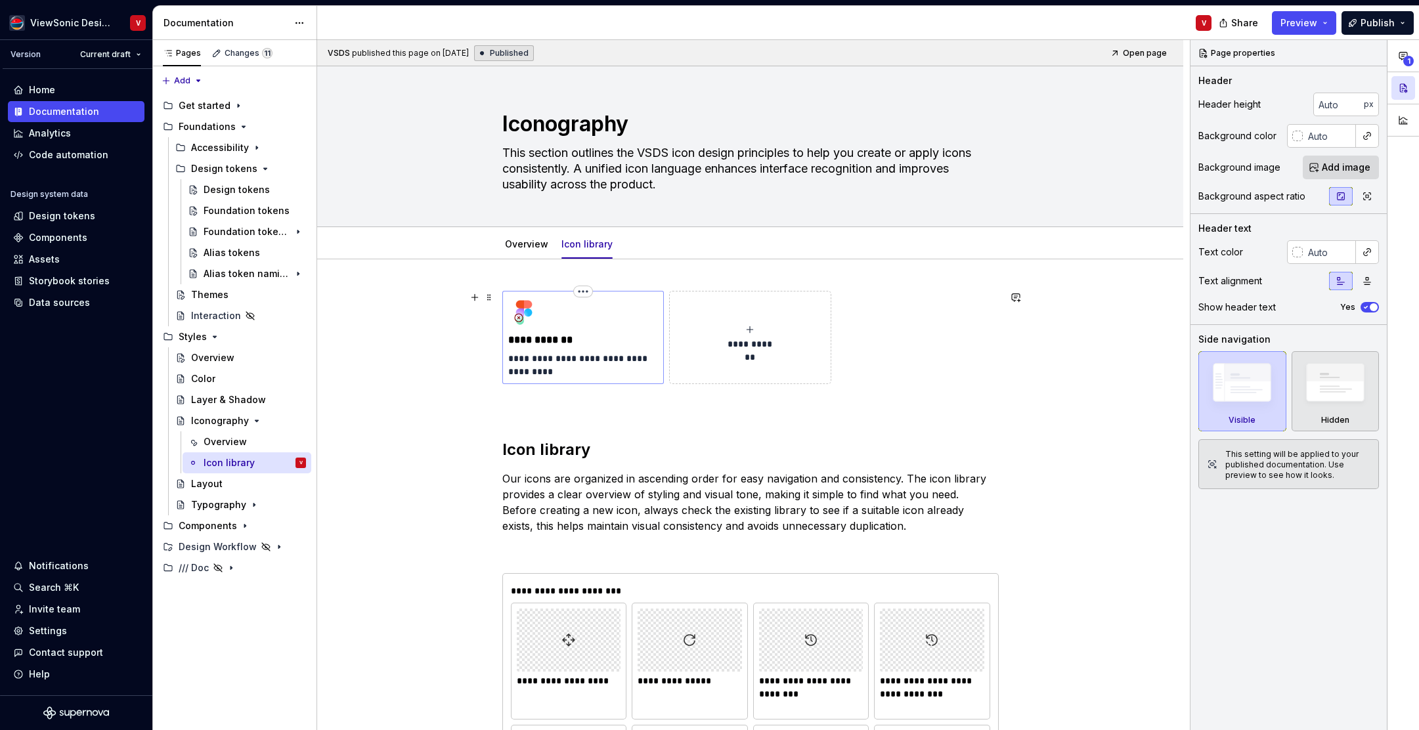
click at [527, 303] on img at bounding box center [524, 313] width 32 height 32
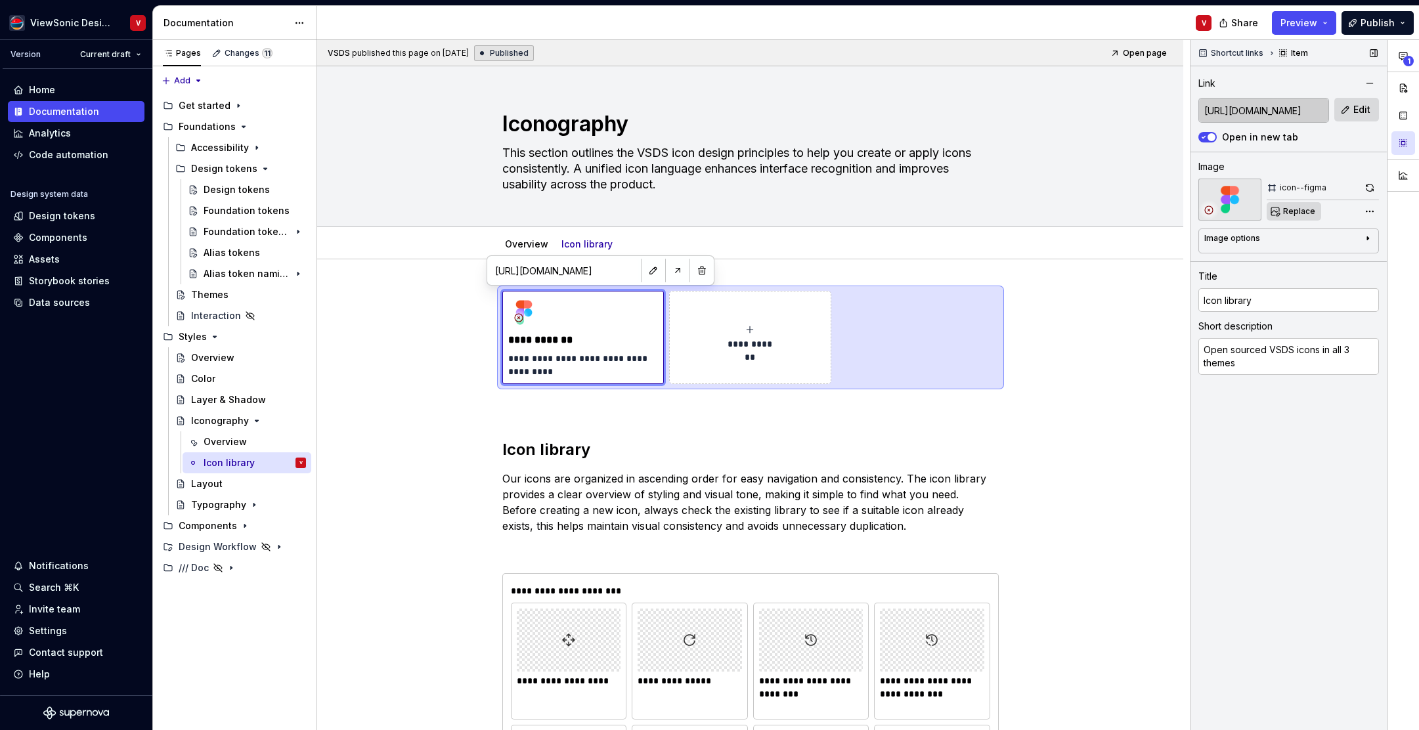
click at [1292, 212] on span "Replace" at bounding box center [1300, 211] width 32 height 11
type textarea "*"
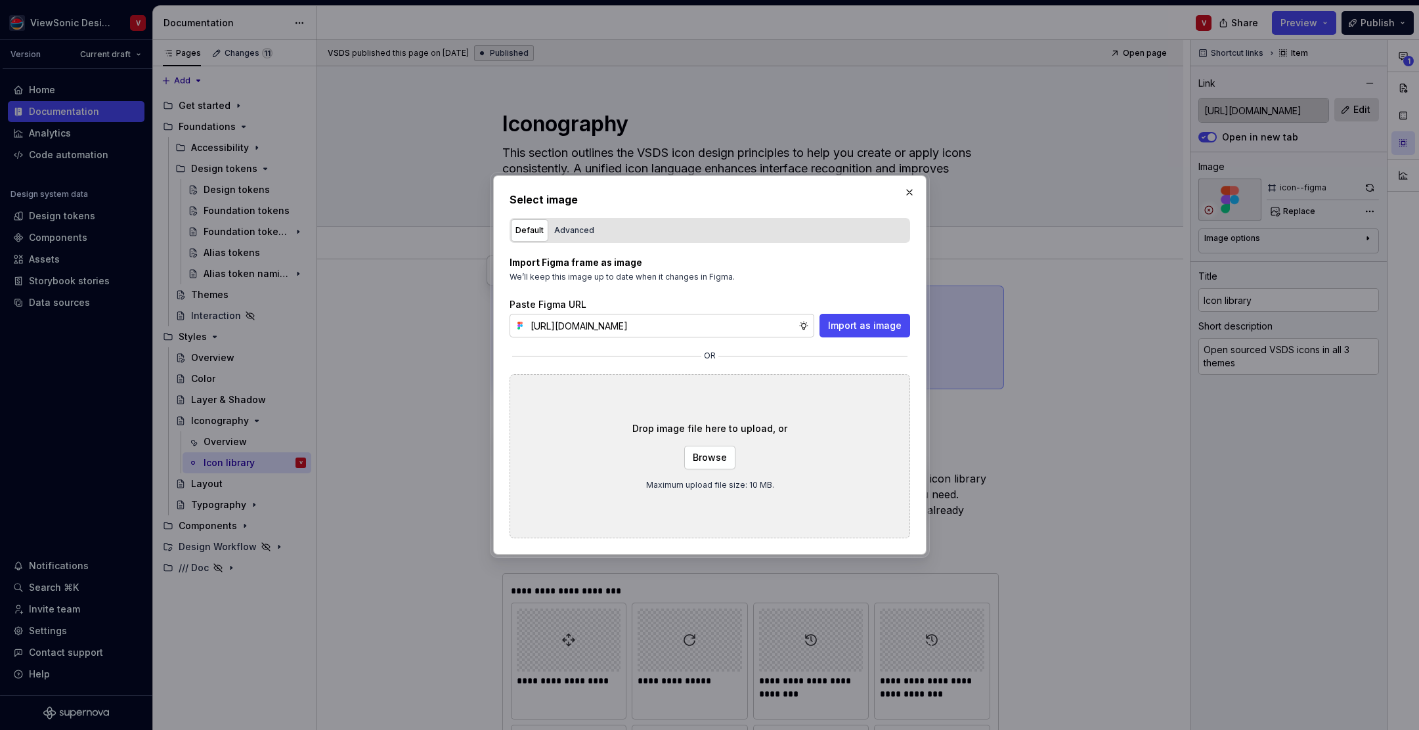
scroll to position [0, 295]
type input "https://www.figma.com/design/Jq5RN64STmwkQ3ZdkBzhJR/Foundation-Site?node-id=152…"
click at [850, 323] on span "Import as image" at bounding box center [865, 325] width 74 height 13
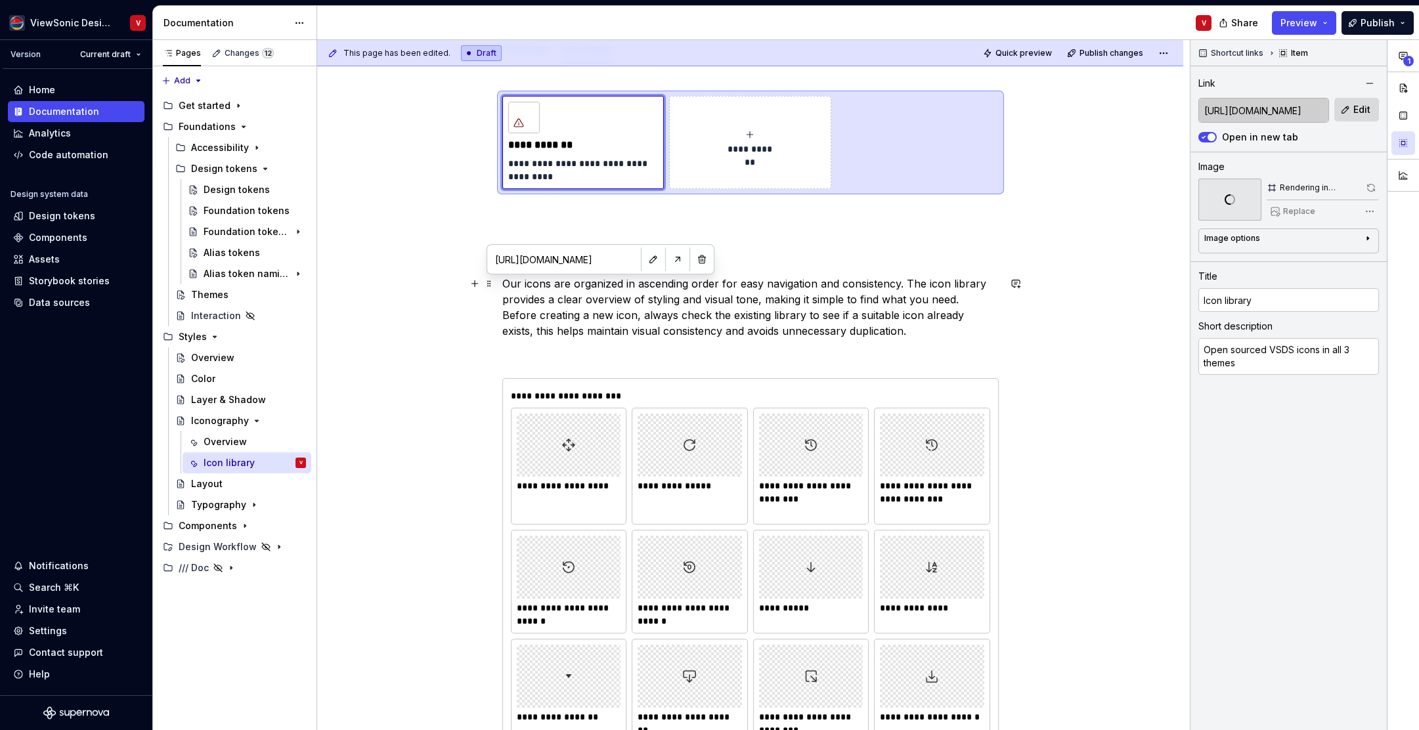
scroll to position [0, 0]
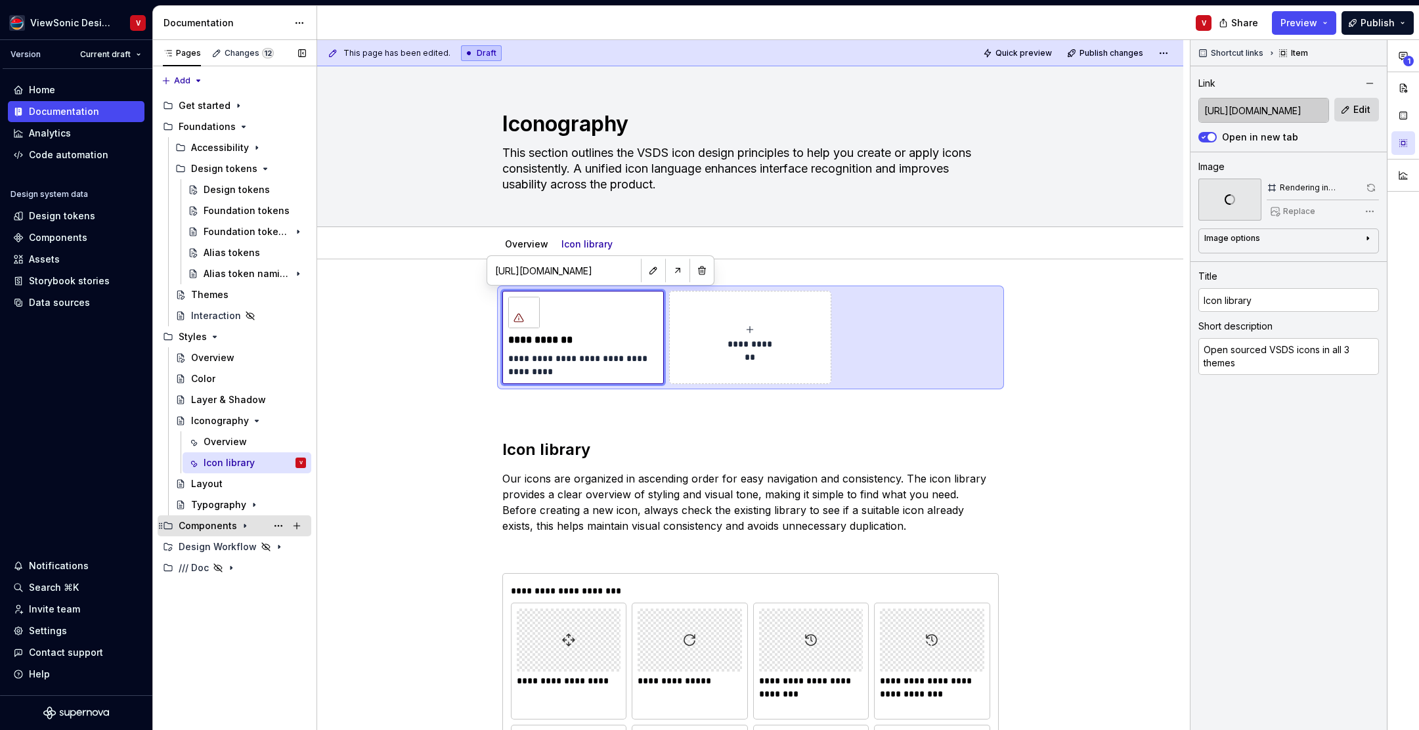
click at [244, 525] on icon "Page tree" at bounding box center [244, 526] width 1 height 3
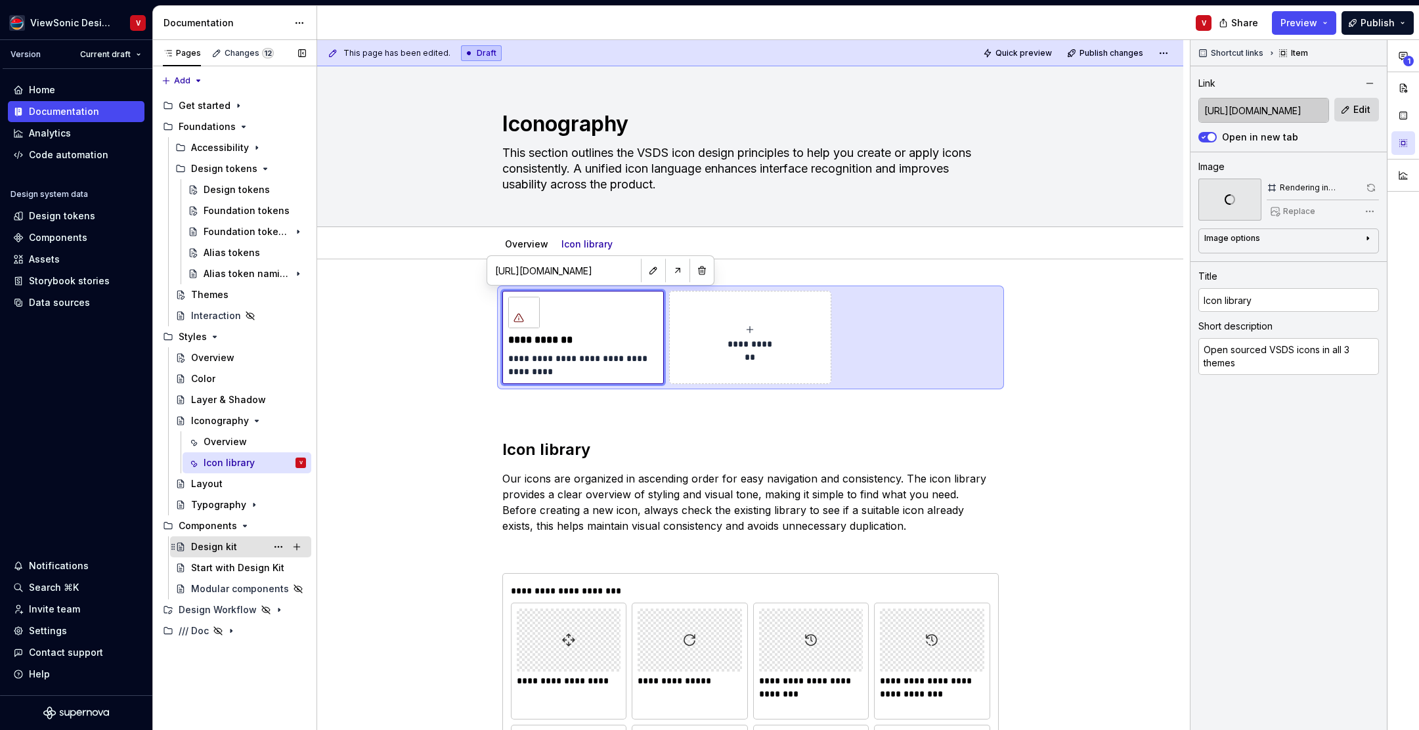
click at [238, 547] on div "Design kit" at bounding box center [248, 547] width 115 height 18
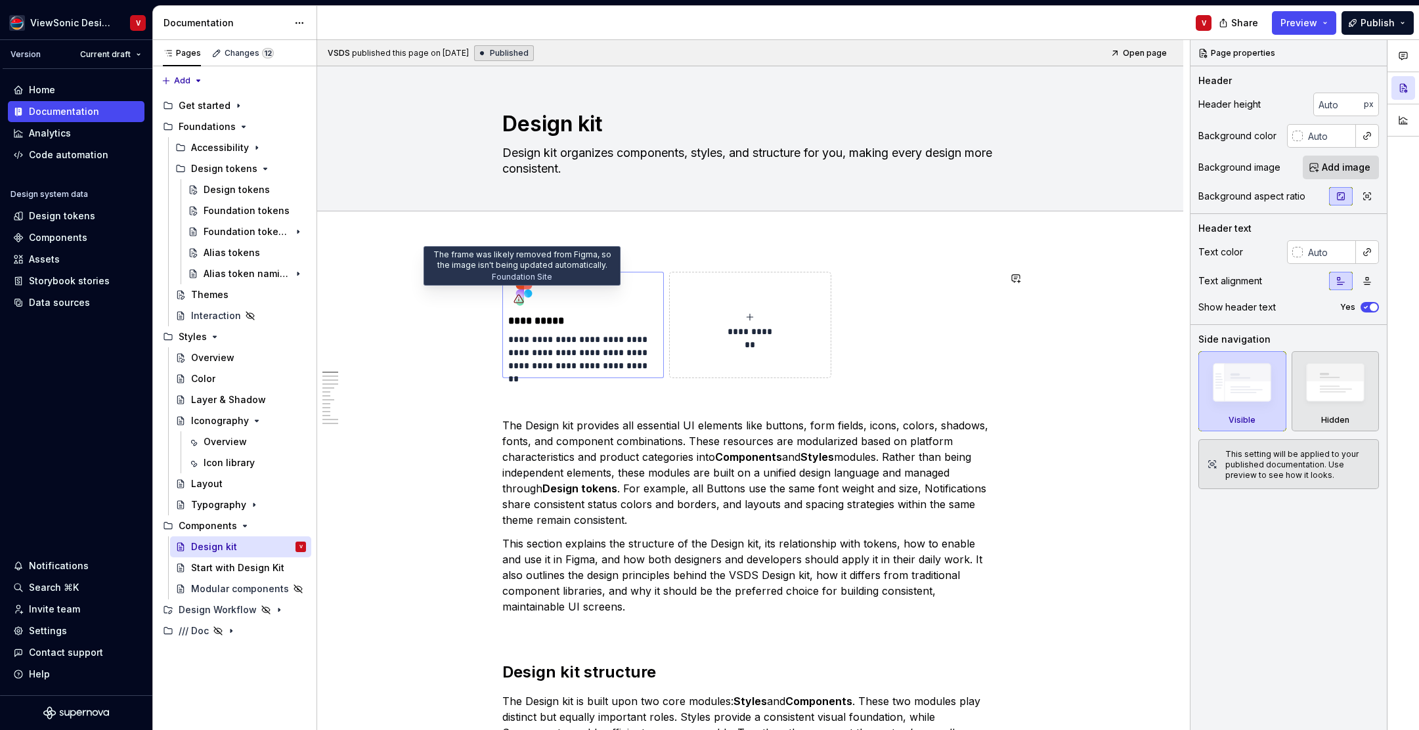
click at [525, 292] on div at bounding box center [518, 298] width 21 height 21
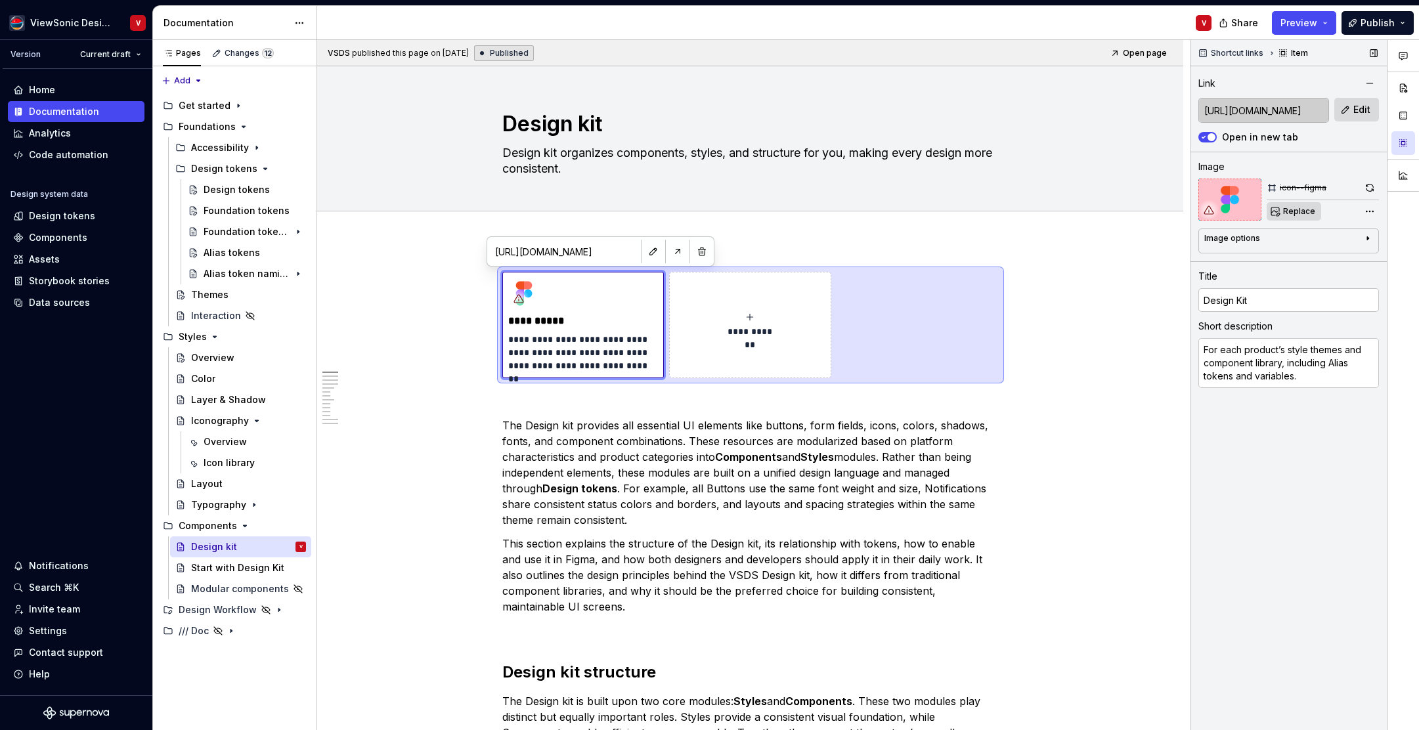
click at [1287, 211] on span "Replace" at bounding box center [1300, 211] width 32 height 11
type textarea "*"
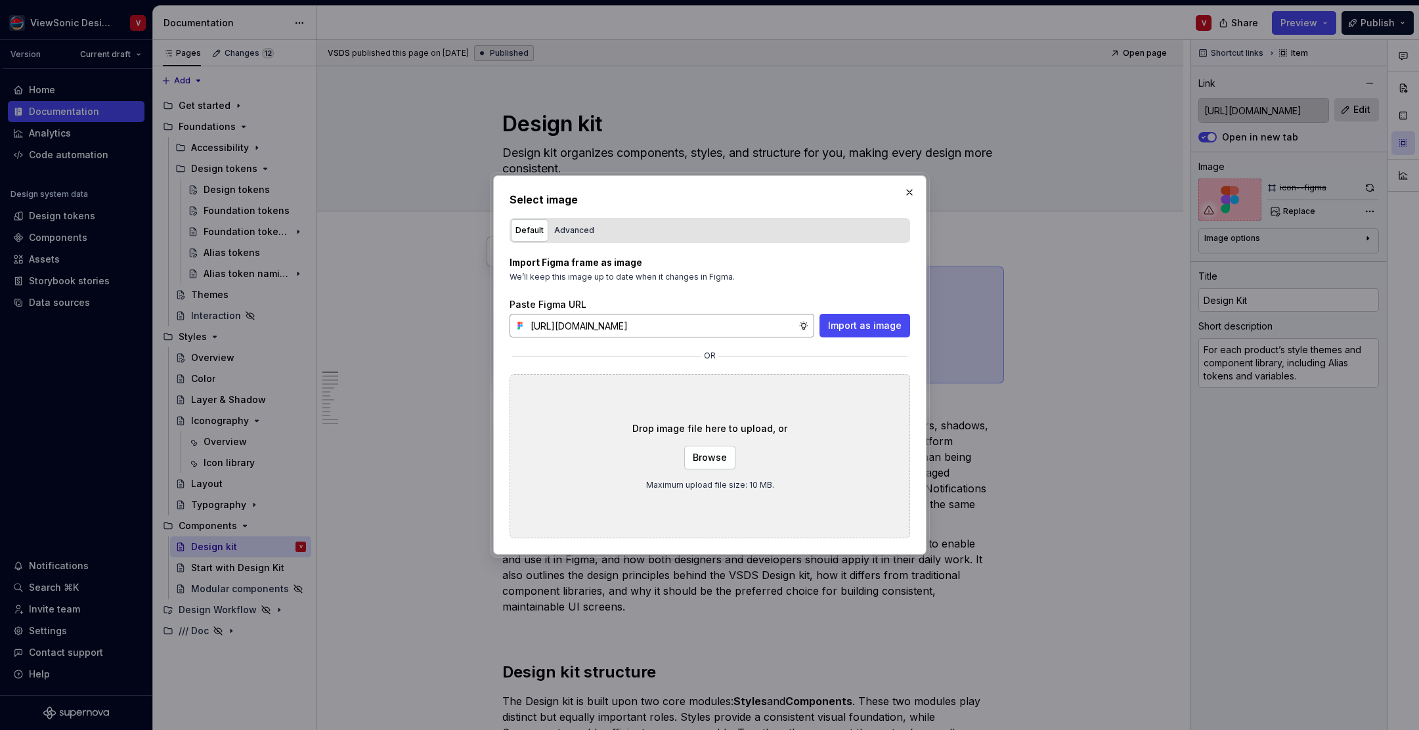
scroll to position [0, 295]
type input "https://www.figma.com/design/Jq5RN64STmwkQ3ZdkBzhJR/Foundation-Site?node-id=152…"
click at [851, 323] on span "Import as image" at bounding box center [865, 325] width 74 height 13
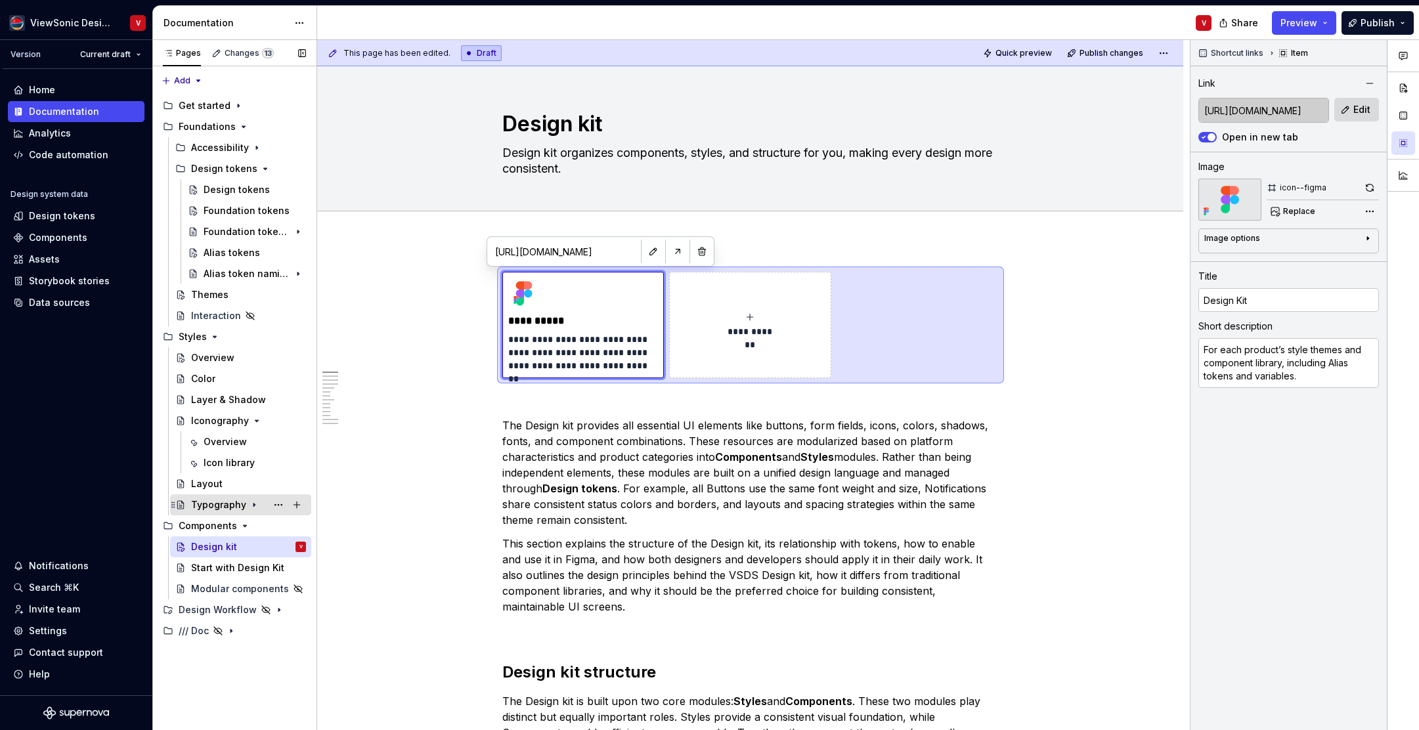
click at [254, 504] on icon "Page tree" at bounding box center [254, 505] width 1 height 3
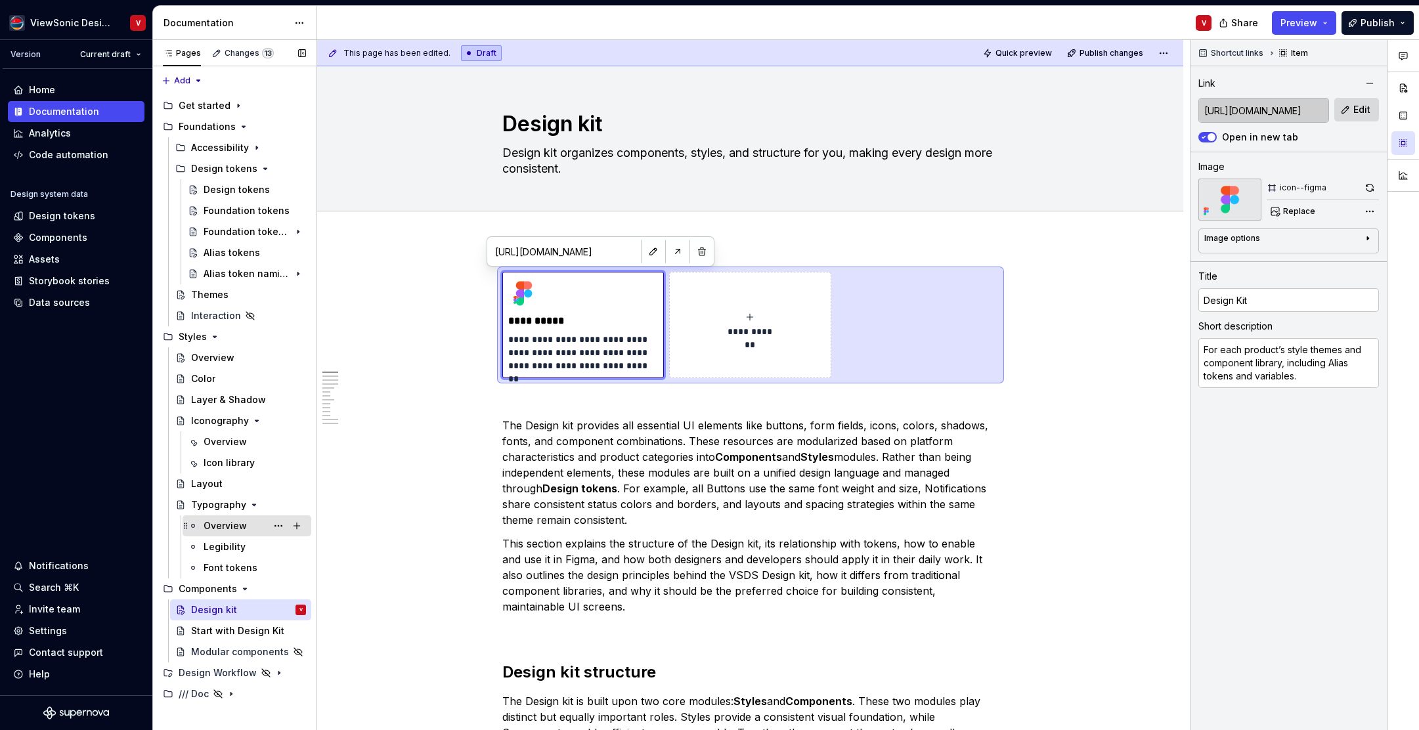
click at [250, 525] on div "Overview" at bounding box center [255, 526] width 102 height 18
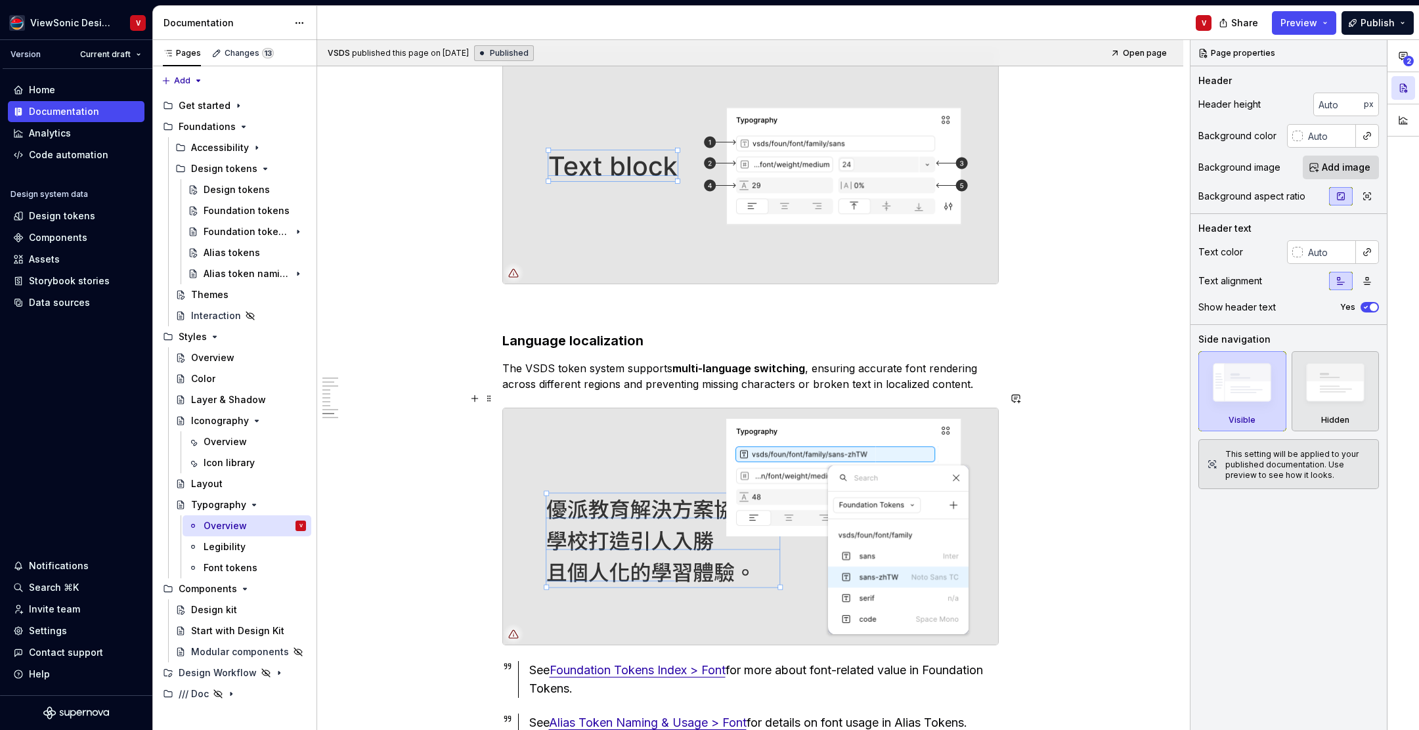
scroll to position [4097, 0]
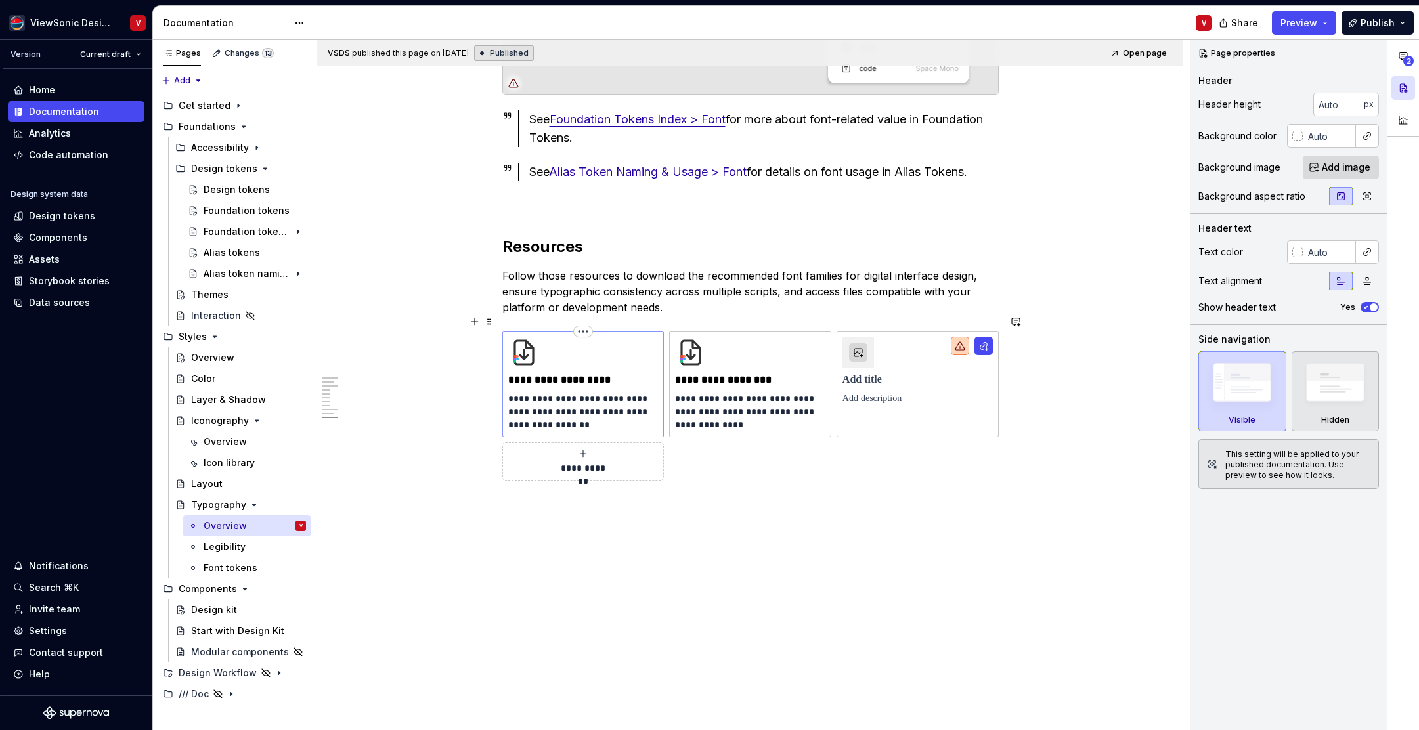
click at [530, 338] on img at bounding box center [524, 353] width 32 height 32
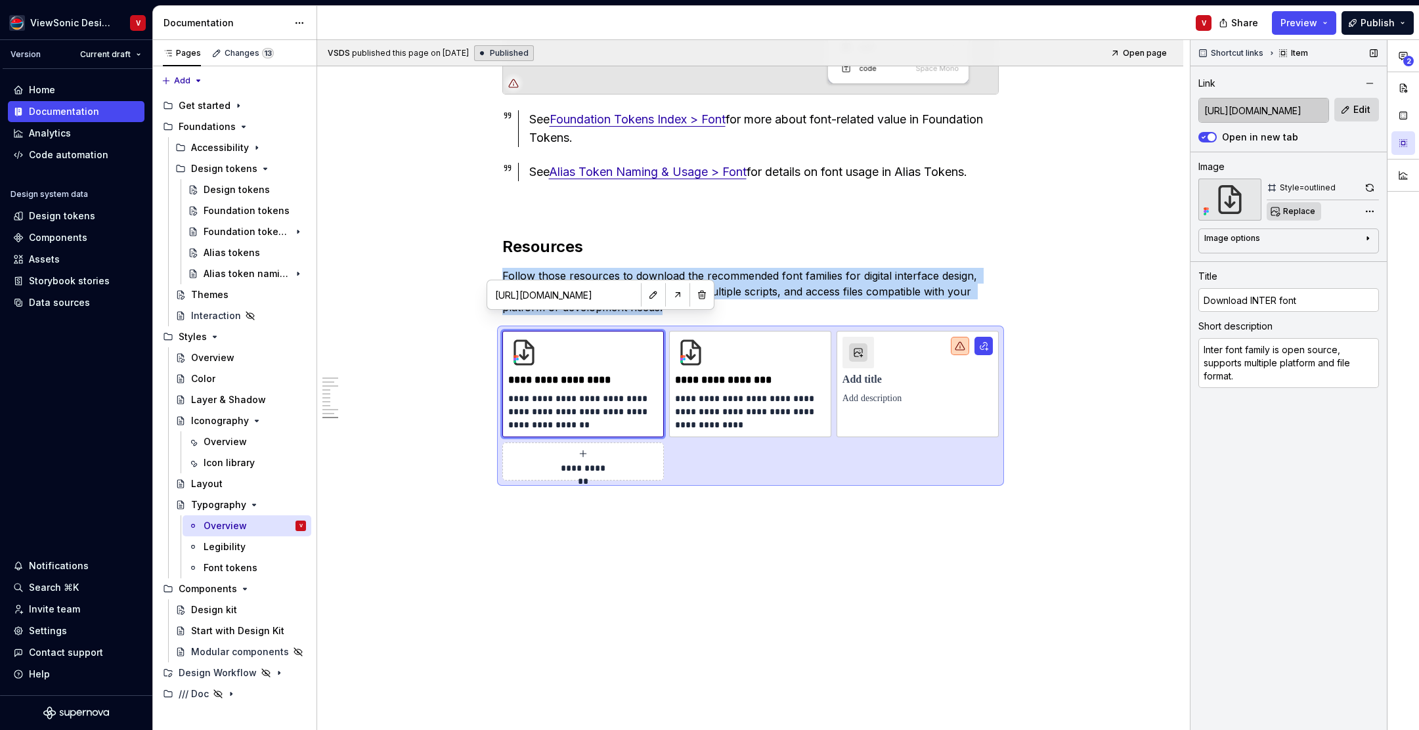
click at [1299, 210] on span "Replace" at bounding box center [1300, 211] width 32 height 11
type textarea "*"
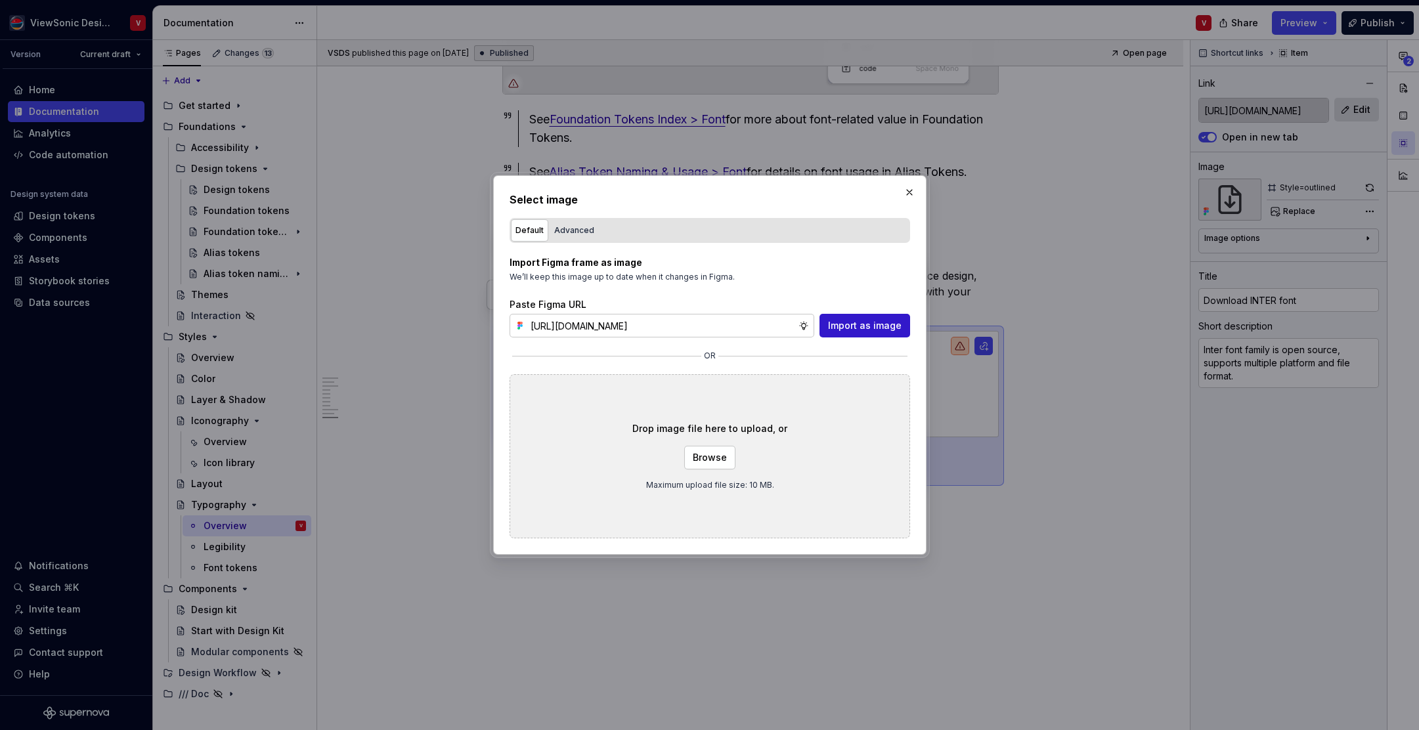
scroll to position [0, 297]
type input "https://www.figma.com/design/Jq5RN64STmwkQ3ZdkBzhJR/Foundation-Site?node-id=152…"
click at [859, 322] on span "Import as image" at bounding box center [865, 325] width 74 height 13
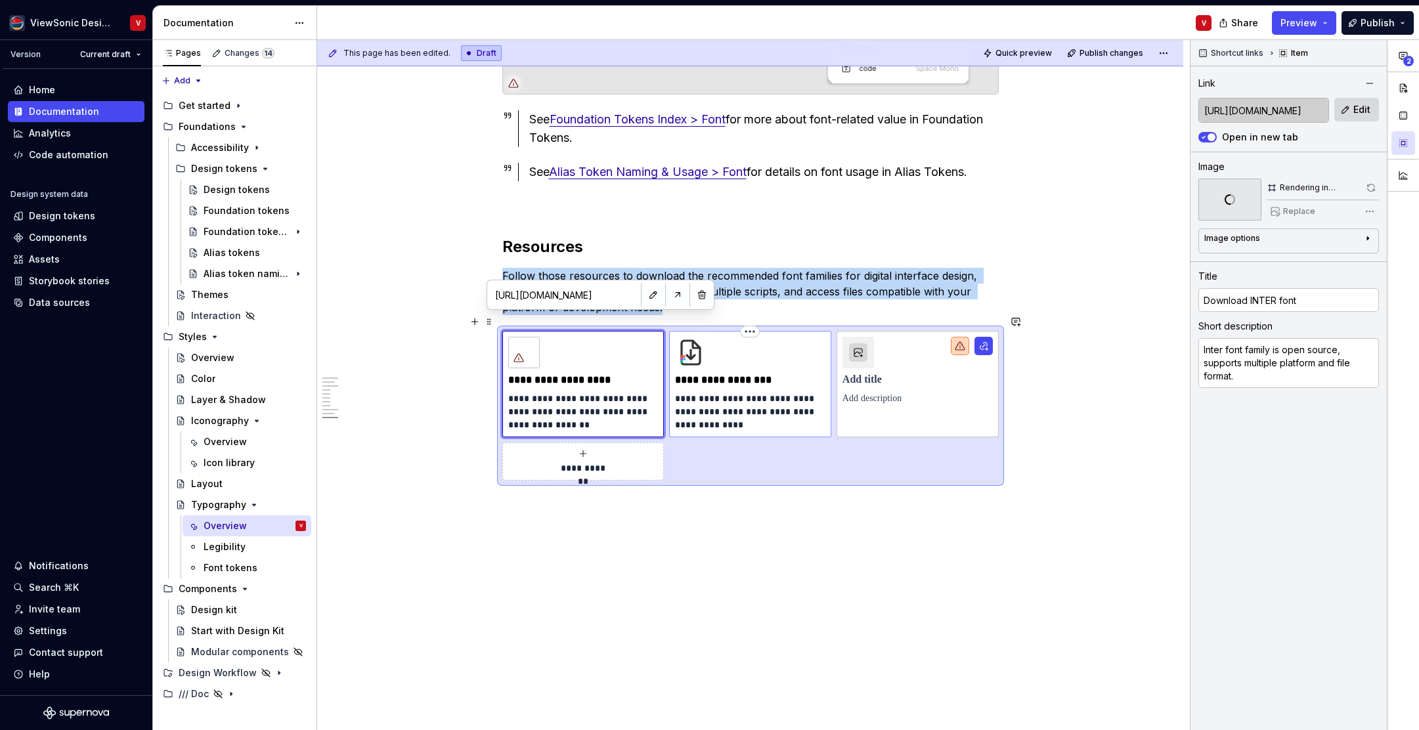
type textarea "*"
type input "https://fonts.google.com/noto/specimen/Noto+Sans+TC"
type input "Download Noto Sans"
type textarea "Noto Sans TC is designed for Traditional Chinese used in Taiwan and Macau."
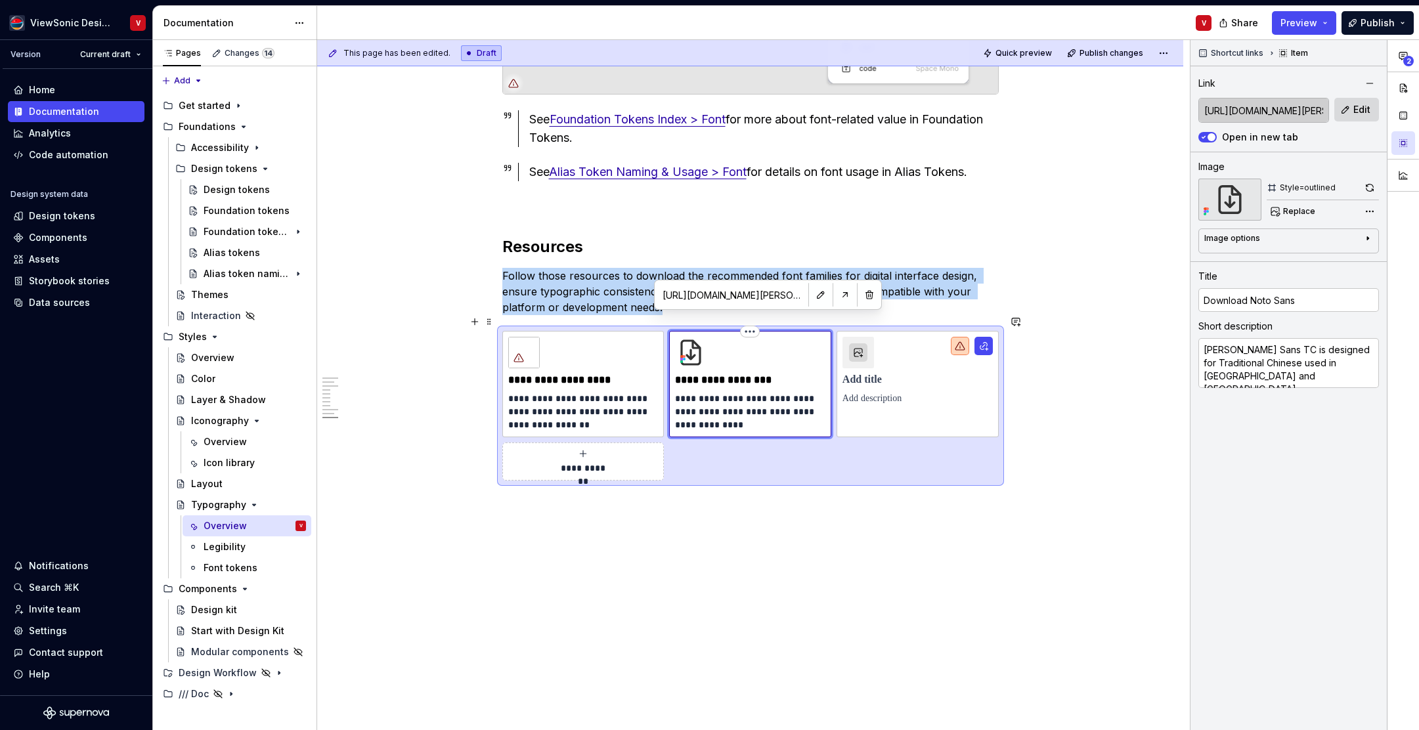
click at [700, 339] on img at bounding box center [691, 353] width 32 height 32
click at [1304, 210] on span "Replace" at bounding box center [1300, 211] width 32 height 11
type textarea "*"
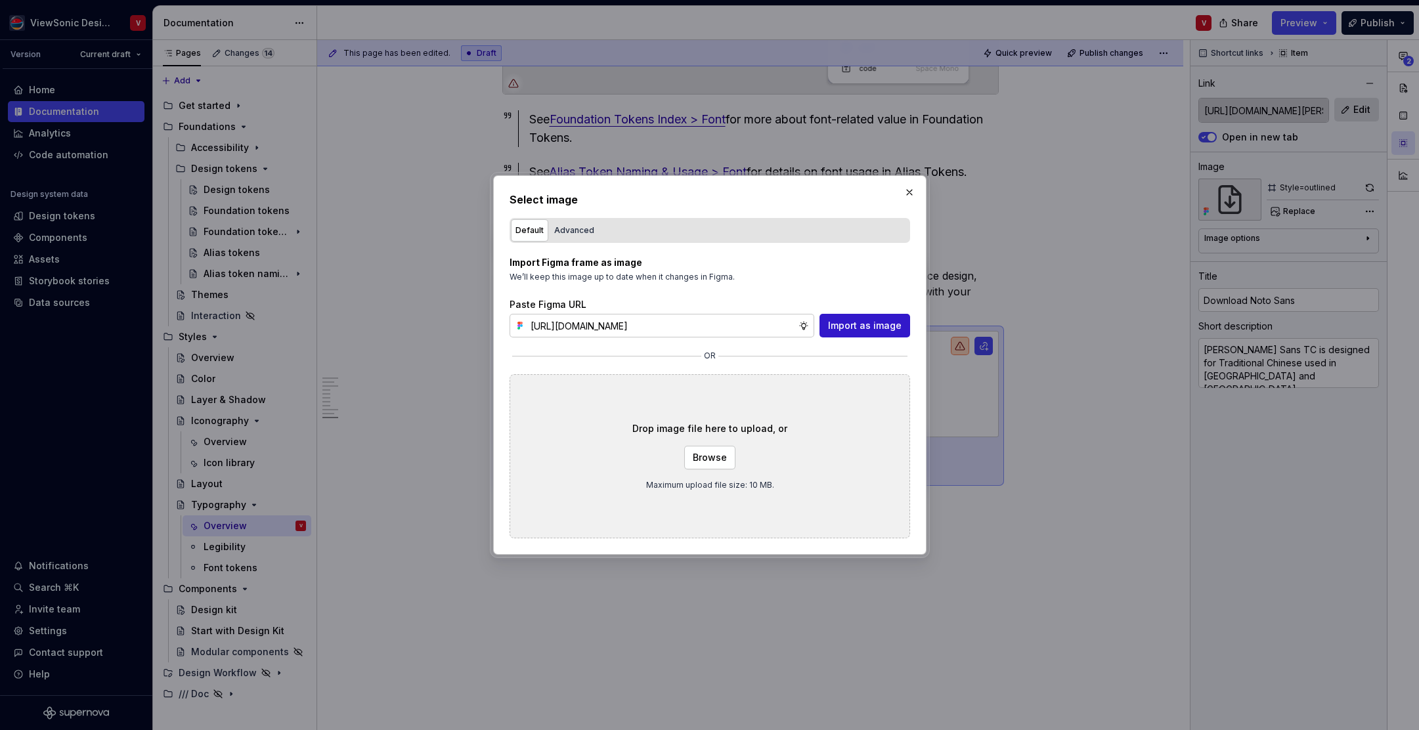
scroll to position [0, 297]
type input "https://www.figma.com/design/Jq5RN64STmwkQ3ZdkBzhJR/Foundation-Site?node-id=152…"
click at [864, 319] on span "Import as image" at bounding box center [865, 325] width 74 height 13
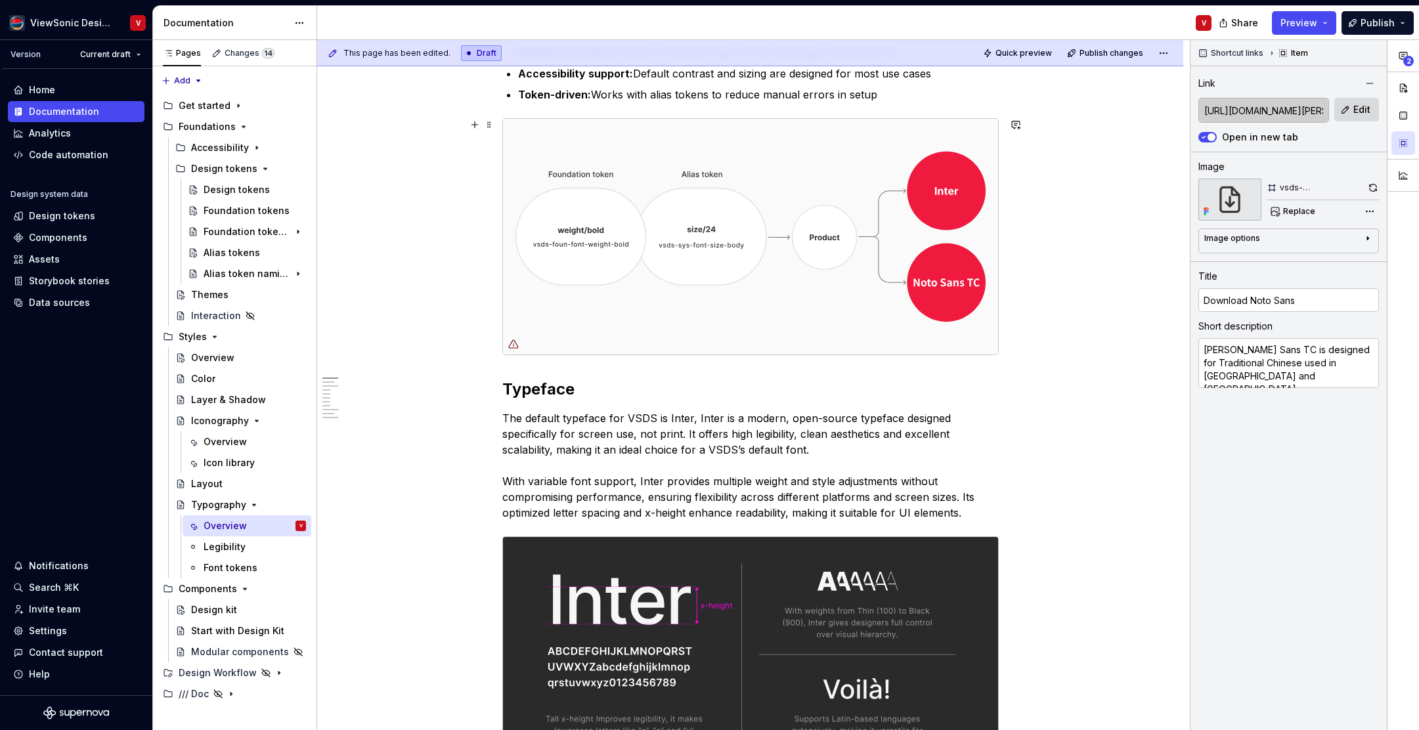
scroll to position [314, 0]
click at [853, 215] on img at bounding box center [750, 238] width 495 height 236
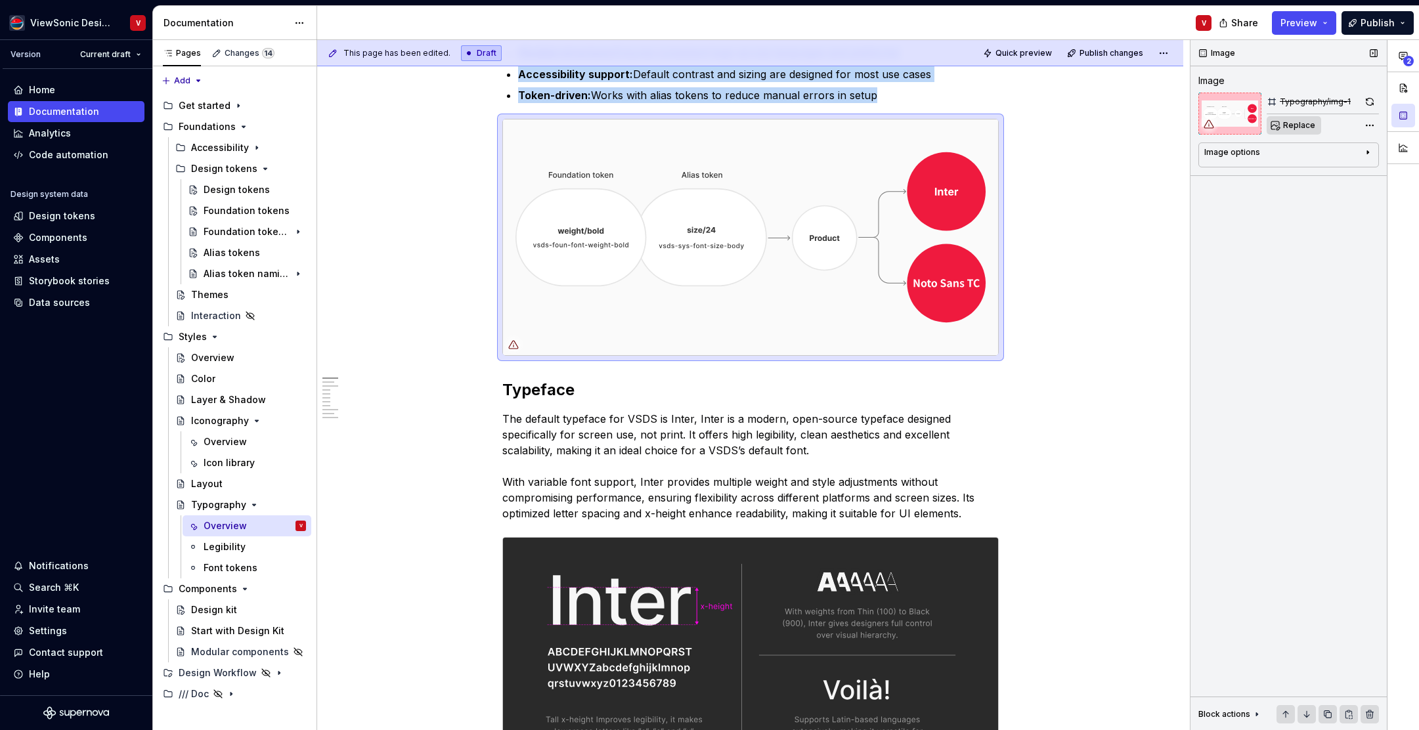
click at [1297, 127] on span "Replace" at bounding box center [1300, 125] width 32 height 11
type textarea "*"
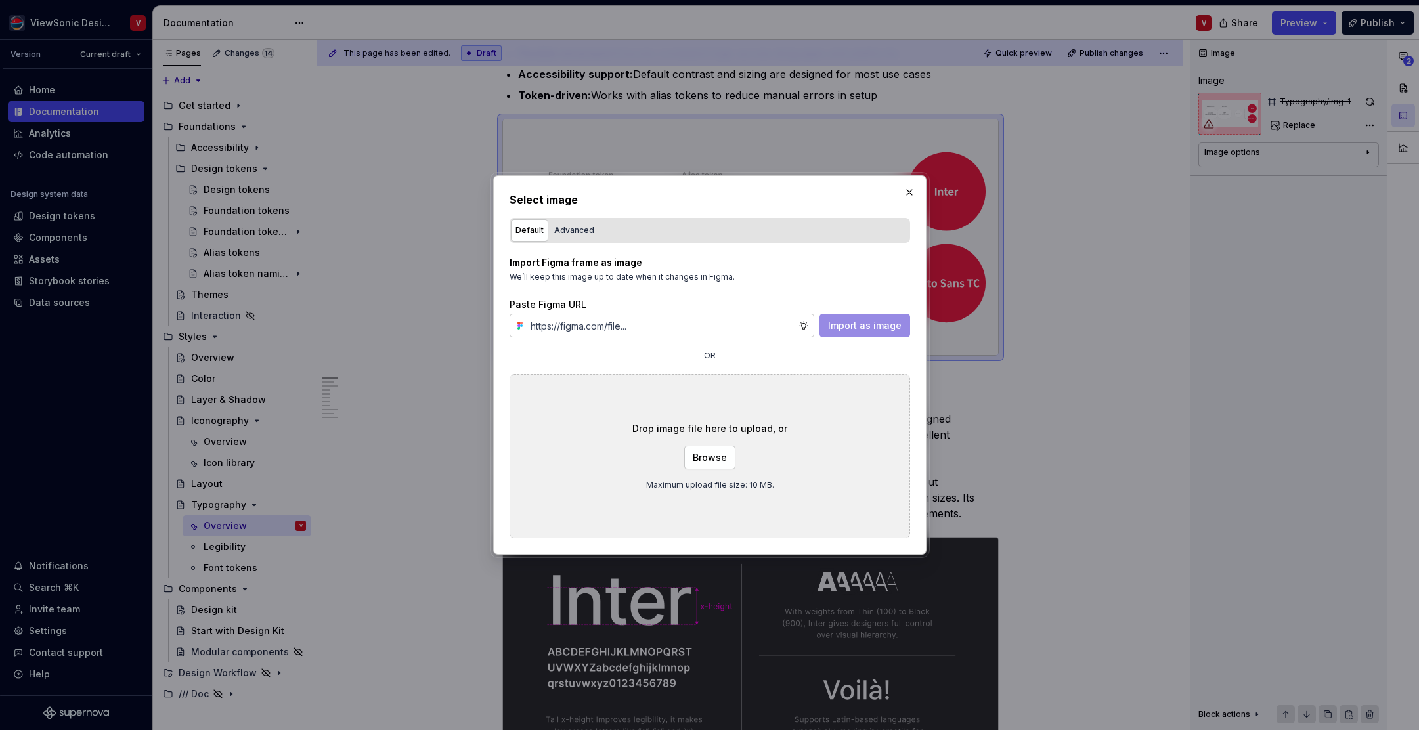
type input "https://www.figma.com/design/Jq5RN64STmwkQ3ZdkBzhJR/Foundation-Site?node-id=152…"
type textarea "*"
type input "https://www.figma.com/design/Jq5RN64STmwkQ3ZdkBzhJR/Foundation-Site?node-id=152…"
click at [872, 324] on span "Import as image" at bounding box center [865, 325] width 74 height 13
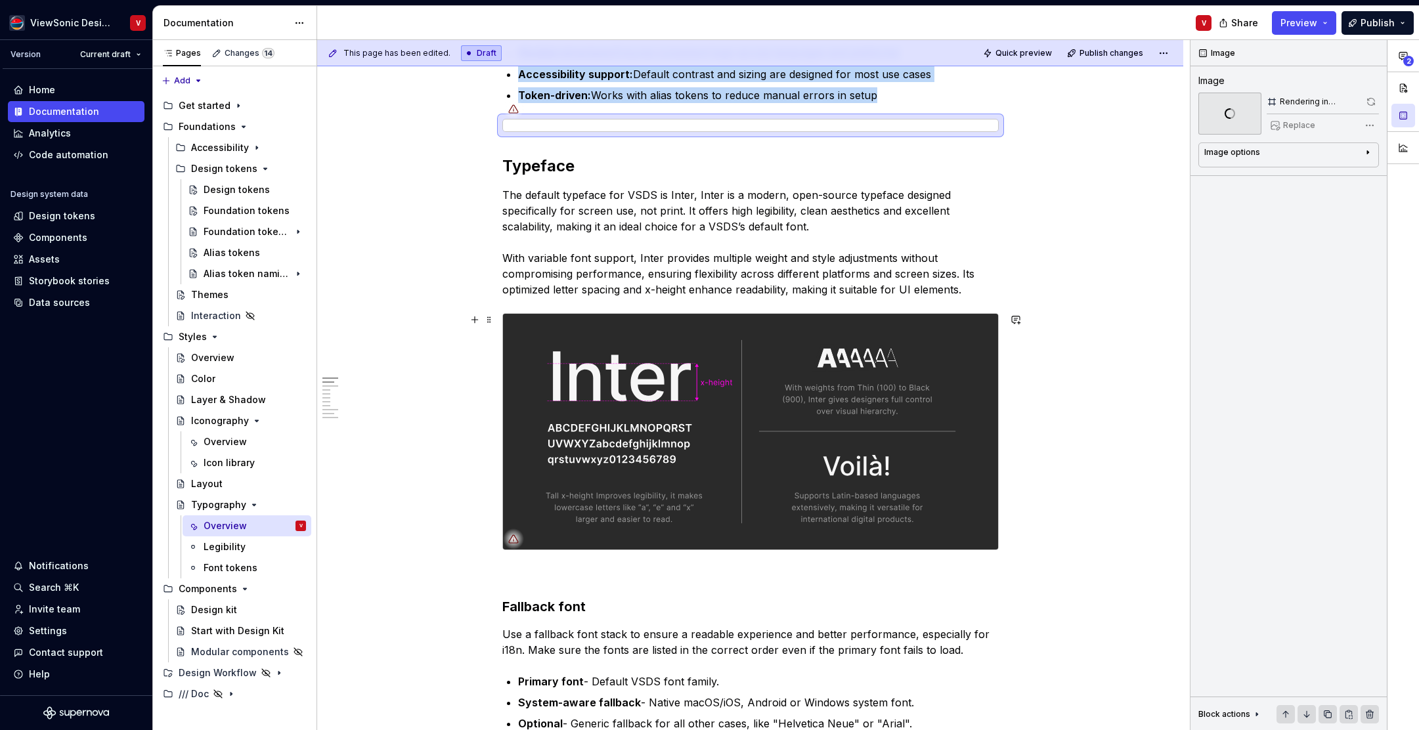
click at [617, 361] on img at bounding box center [750, 432] width 495 height 236
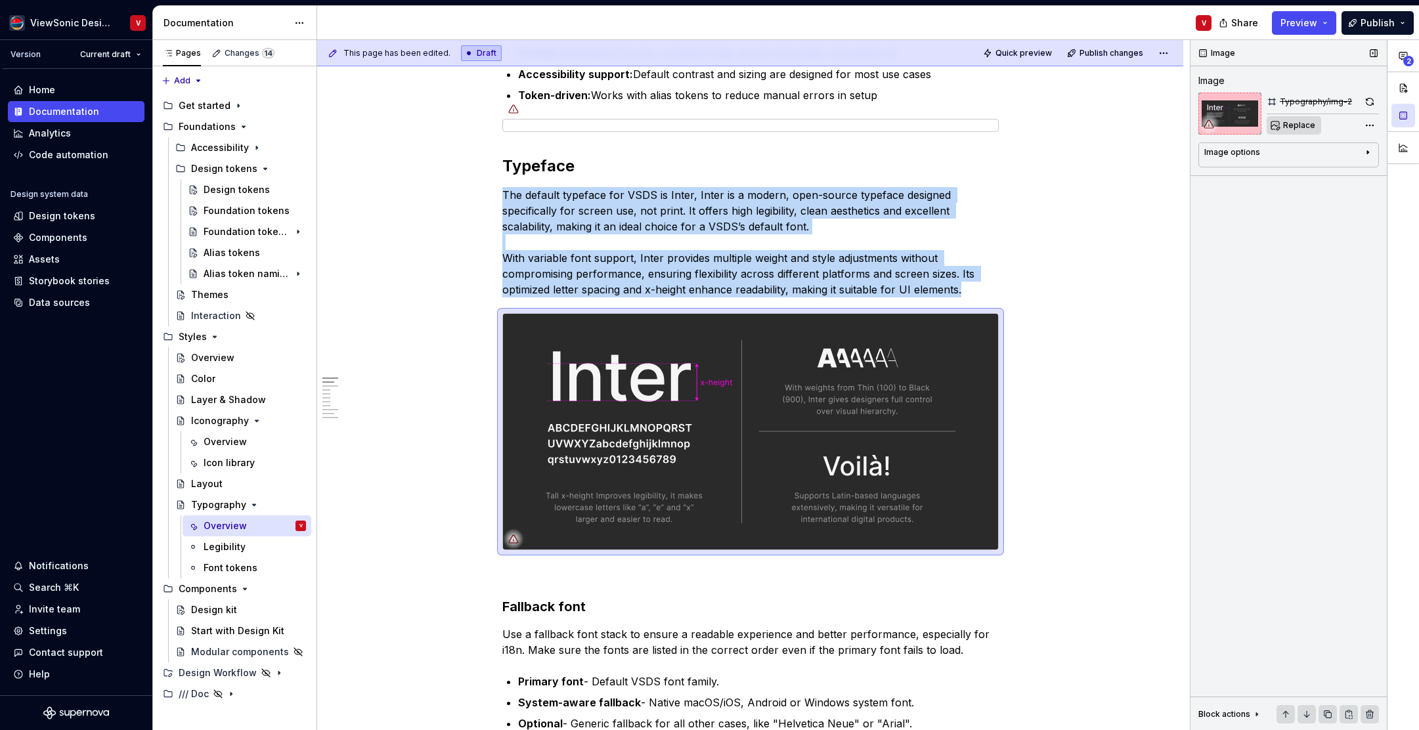
click at [1285, 125] on span "Replace" at bounding box center [1300, 125] width 32 height 11
type textarea "*"
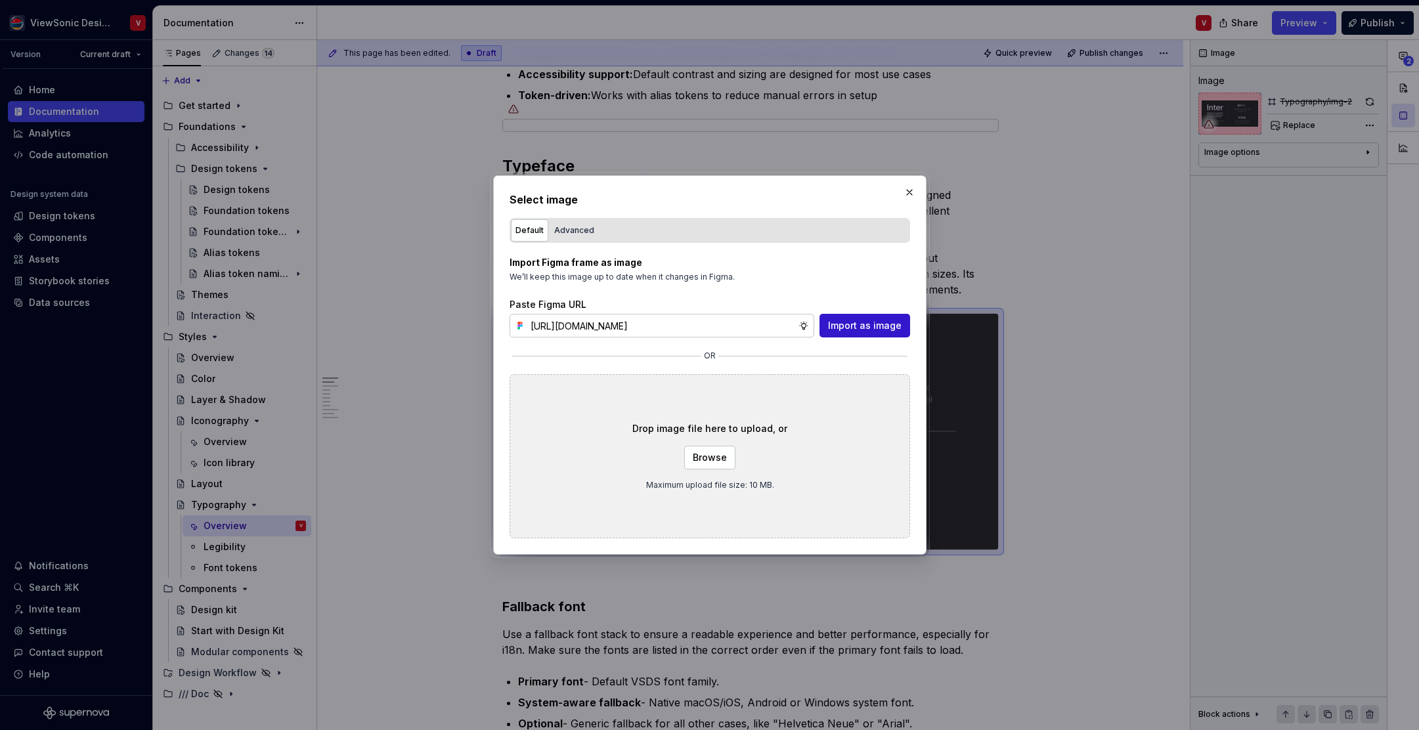
type input "https://www.figma.com/design/Jq5RN64STmwkQ3ZdkBzhJR/Foundation-Site?node-id=152…"
click at [865, 327] on span "Import as image" at bounding box center [865, 325] width 74 height 13
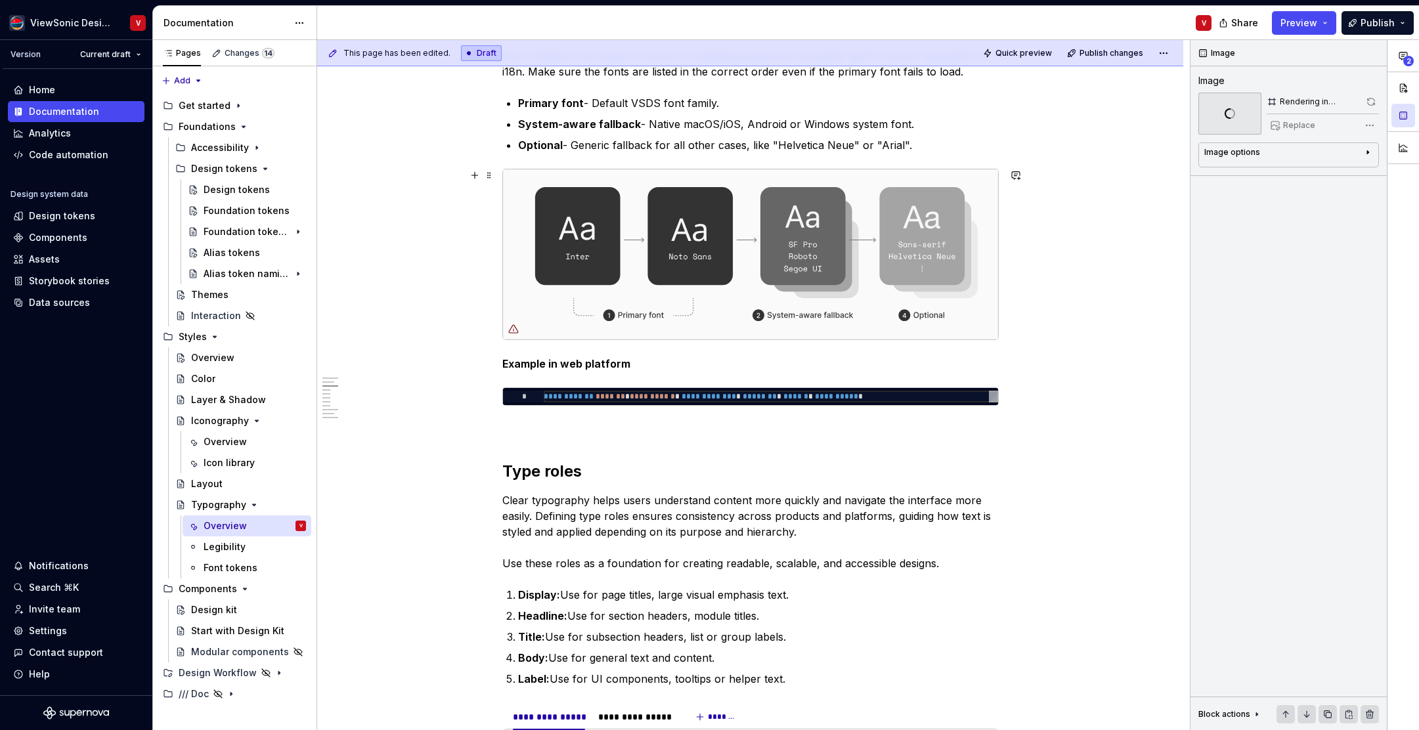
click at [562, 191] on img at bounding box center [750, 254] width 495 height 170
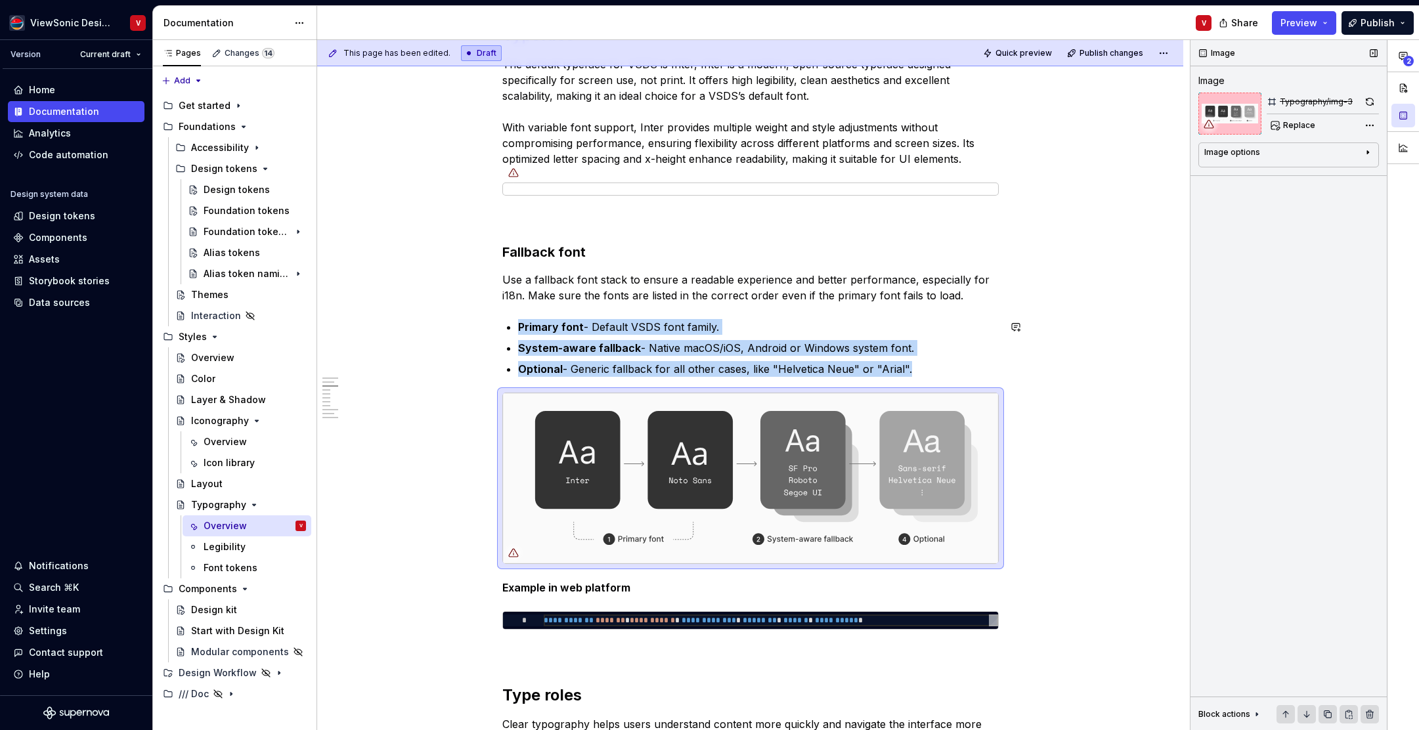
scroll to position [893, 0]
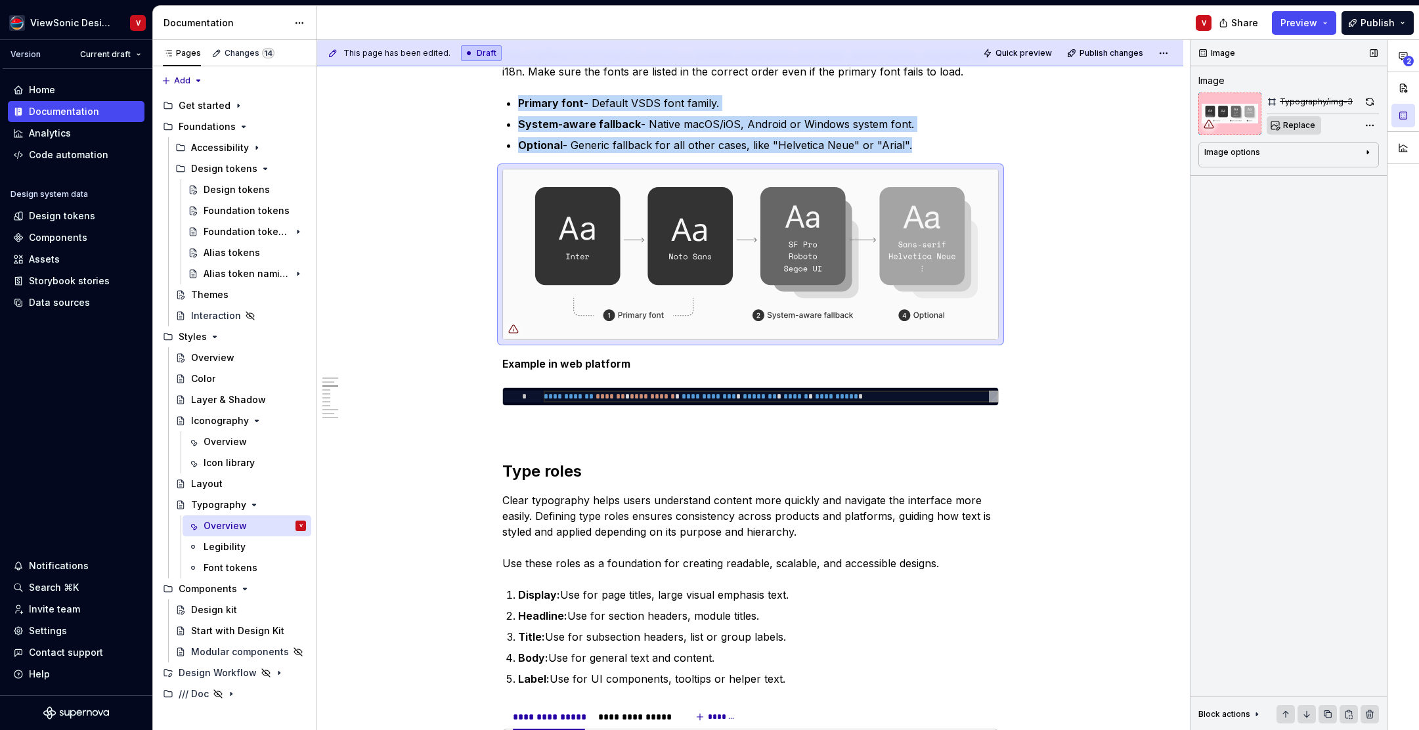
click at [1295, 121] on span "Replace" at bounding box center [1300, 125] width 32 height 11
type textarea "*"
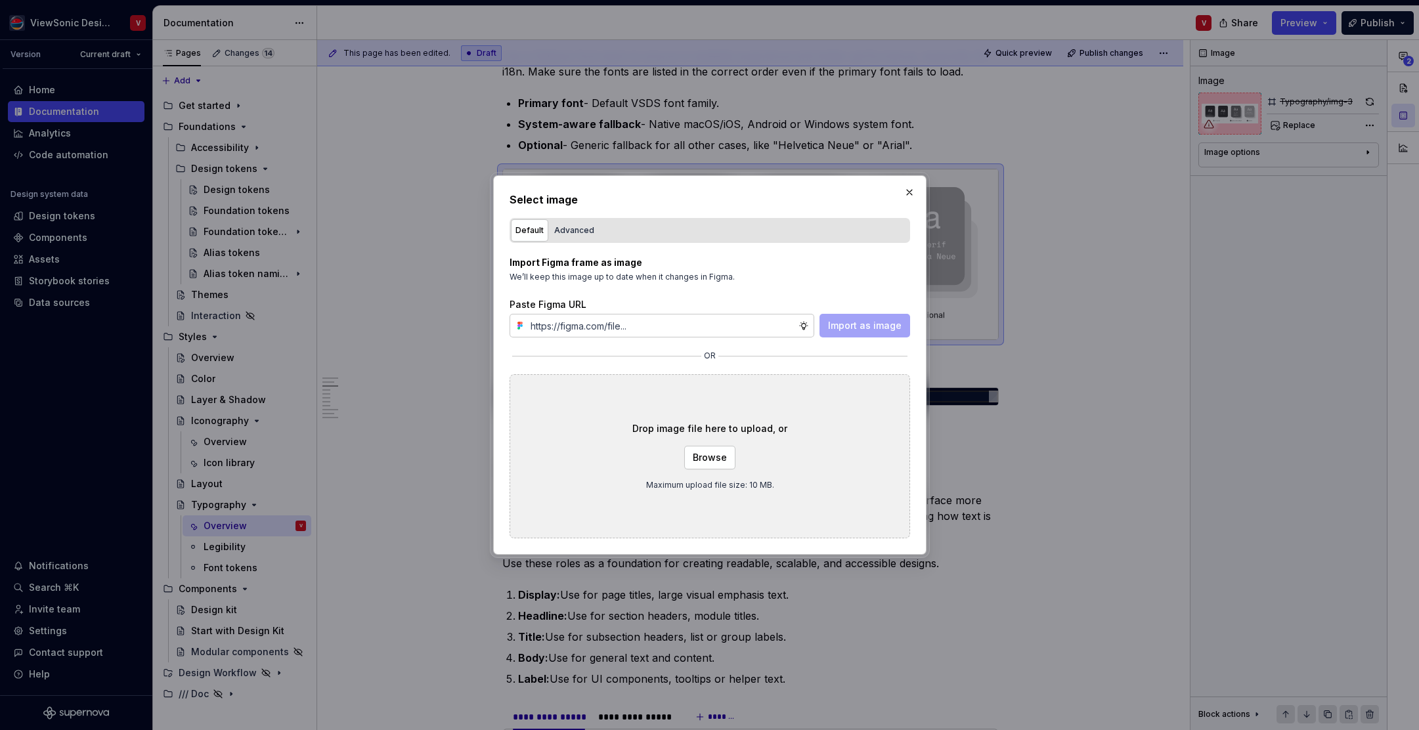
type input "https://www.figma.com/design/Jq5RN64STmwkQ3ZdkBzhJR/Foundation-Site?node-id=152…"
click at [874, 329] on span "Import as image" at bounding box center [865, 325] width 74 height 13
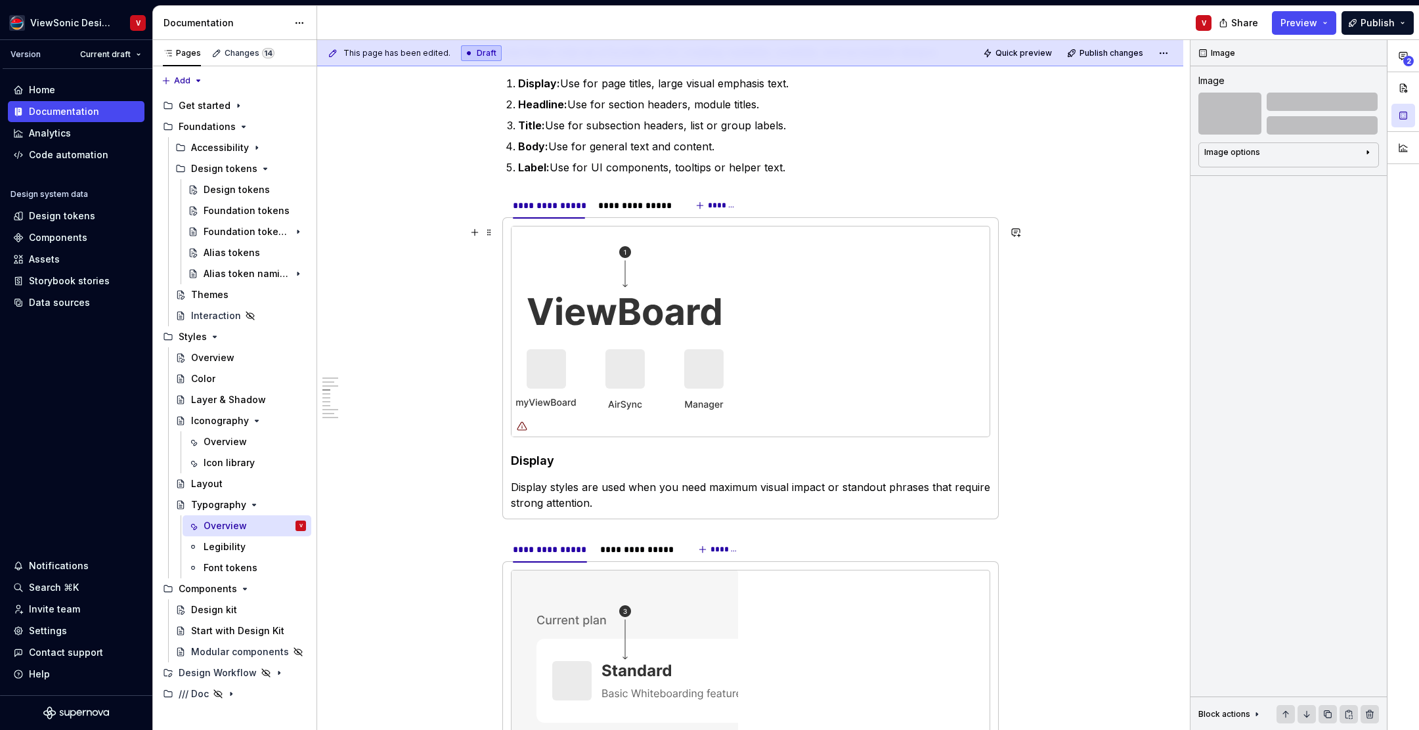
scroll to position [1302, 0]
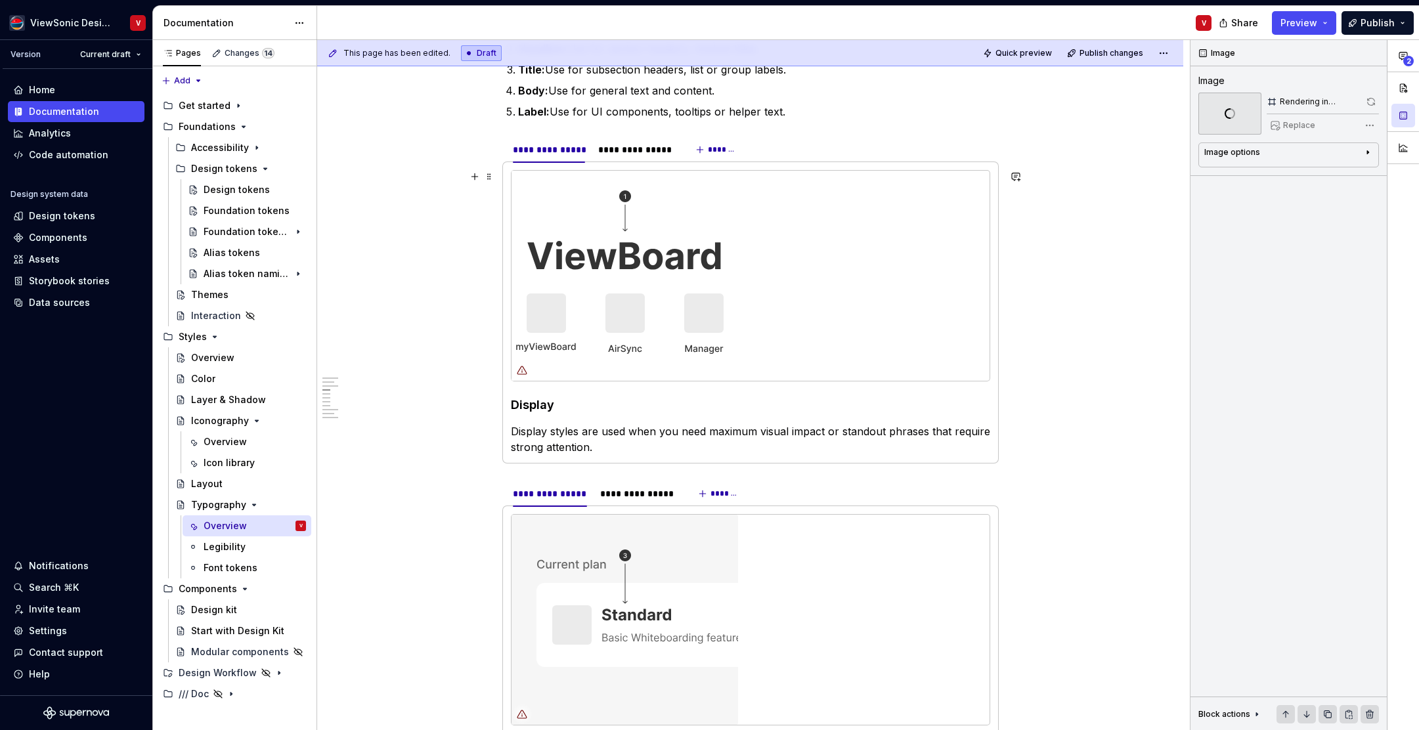
click at [625, 263] on img at bounding box center [625, 276] width 227 height 210
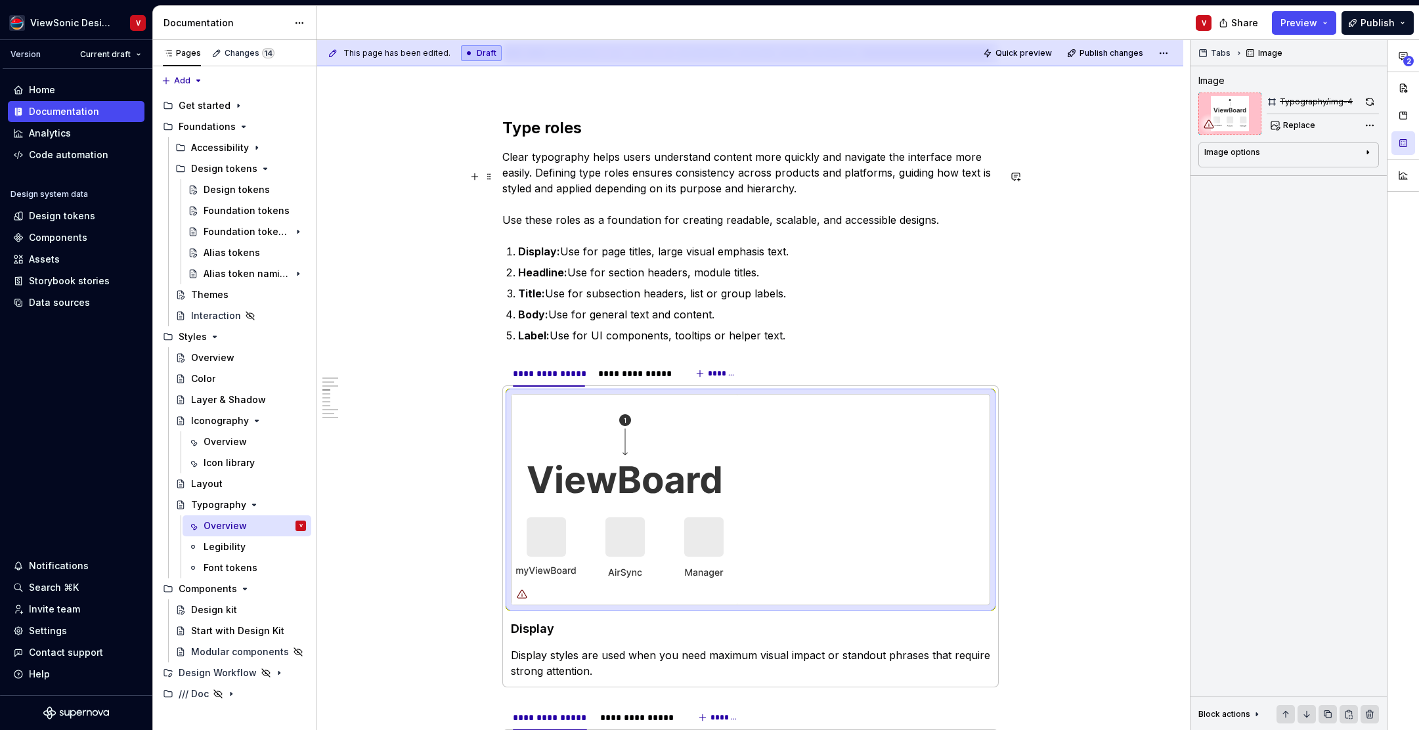
scroll to position [1526, 0]
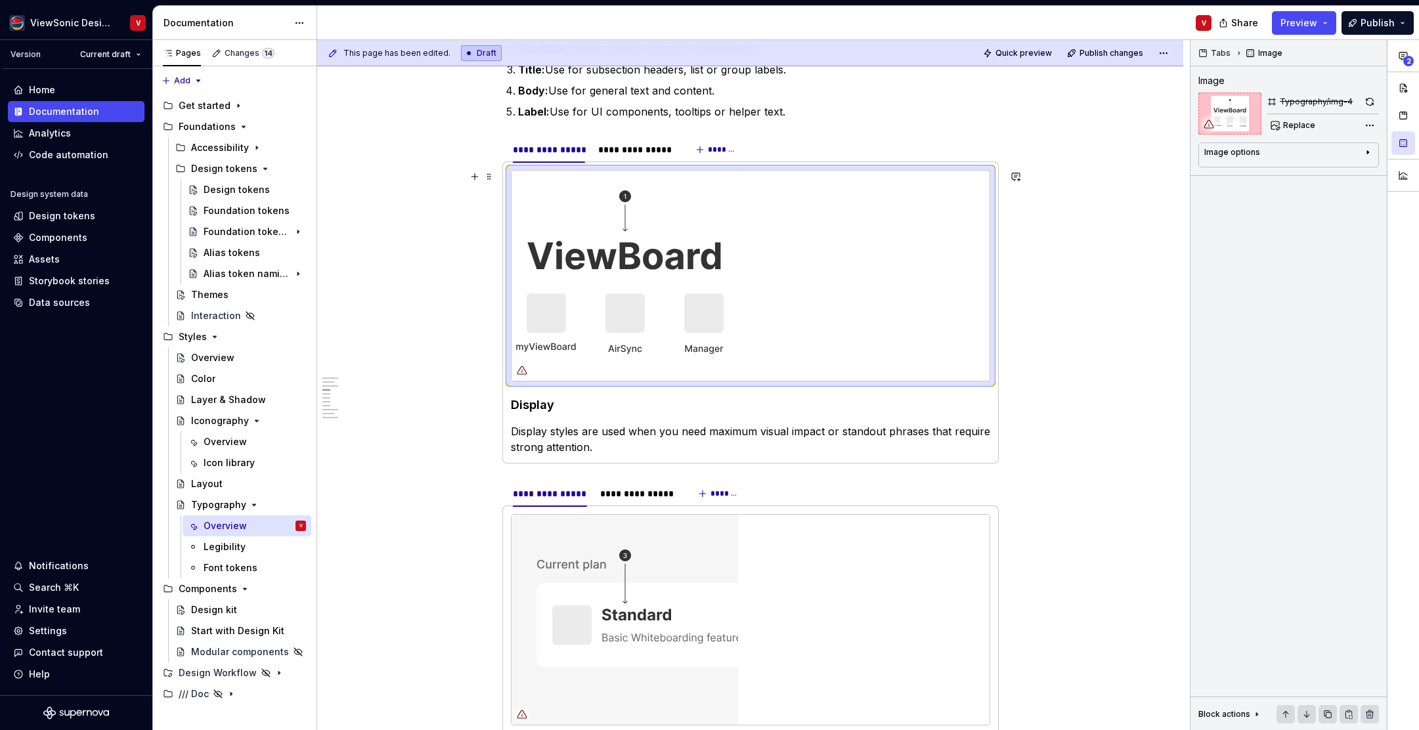
click at [667, 238] on img at bounding box center [625, 276] width 227 height 210
click at [1296, 125] on span "Replace" at bounding box center [1300, 125] width 32 height 11
type textarea "*"
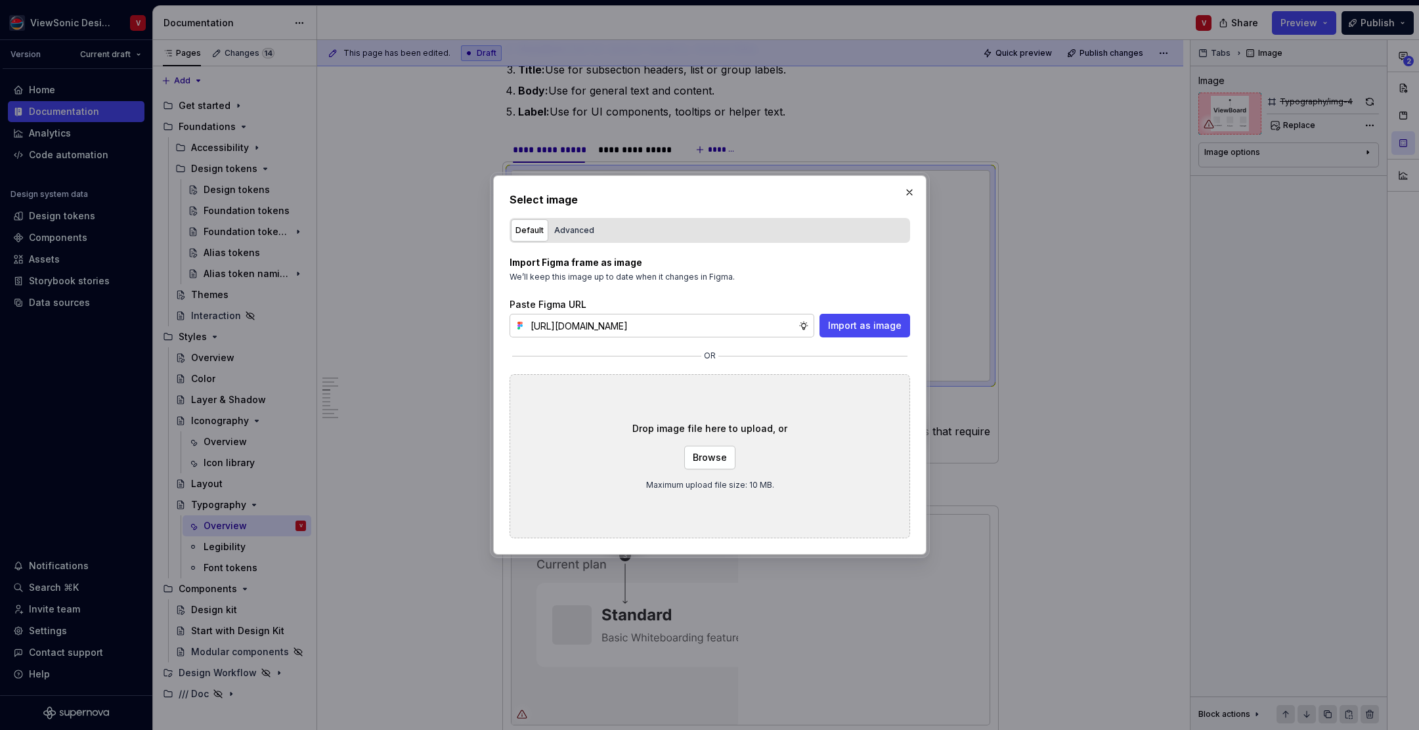
scroll to position [0, 297]
type input "https://www.figma.com/design/Jq5RN64STmwkQ3ZdkBzhJR/Foundation-Site?node-id=152…"
drag, startPoint x: 841, startPoint y: 330, endPoint x: 841, endPoint y: 316, distance: 14.5
click at [841, 330] on span "Import as image" at bounding box center [865, 325] width 74 height 13
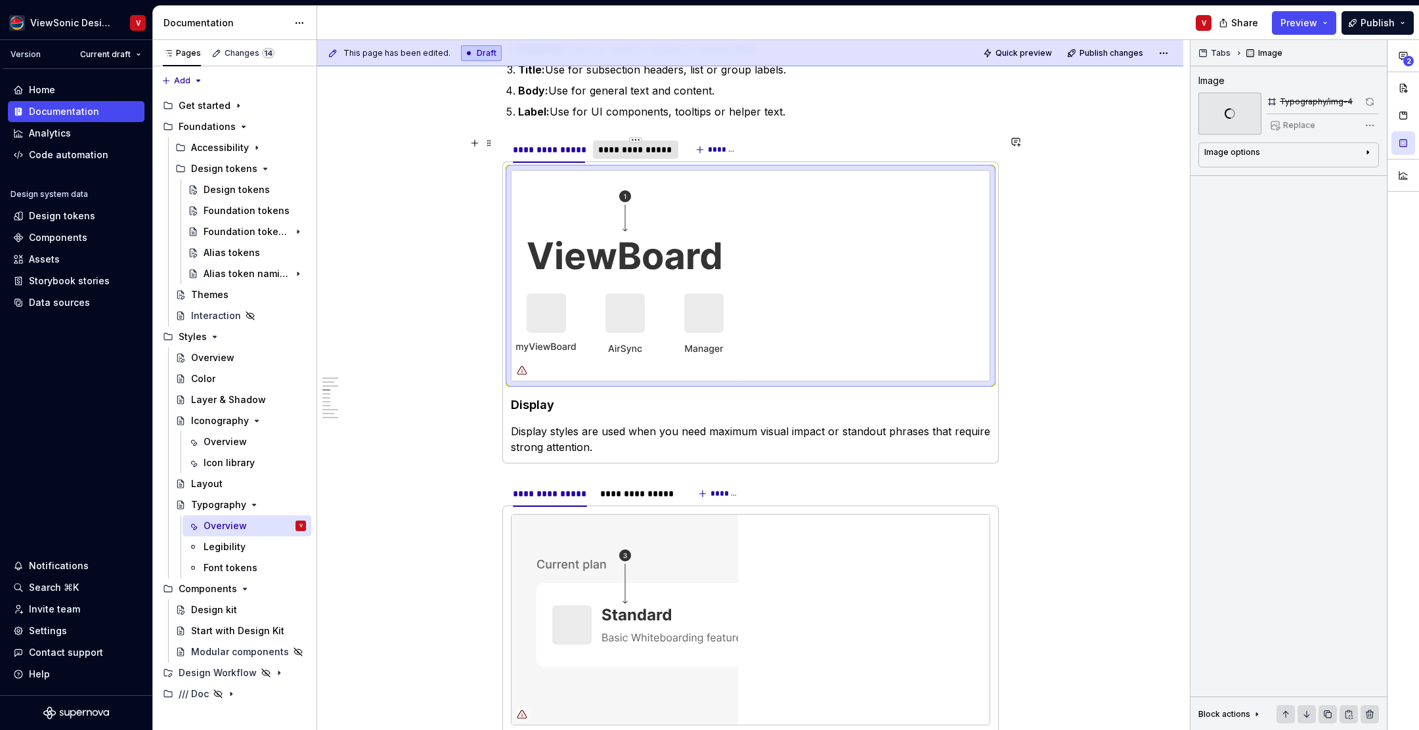
click at [635, 152] on div "**********" at bounding box center [635, 149] width 75 height 13
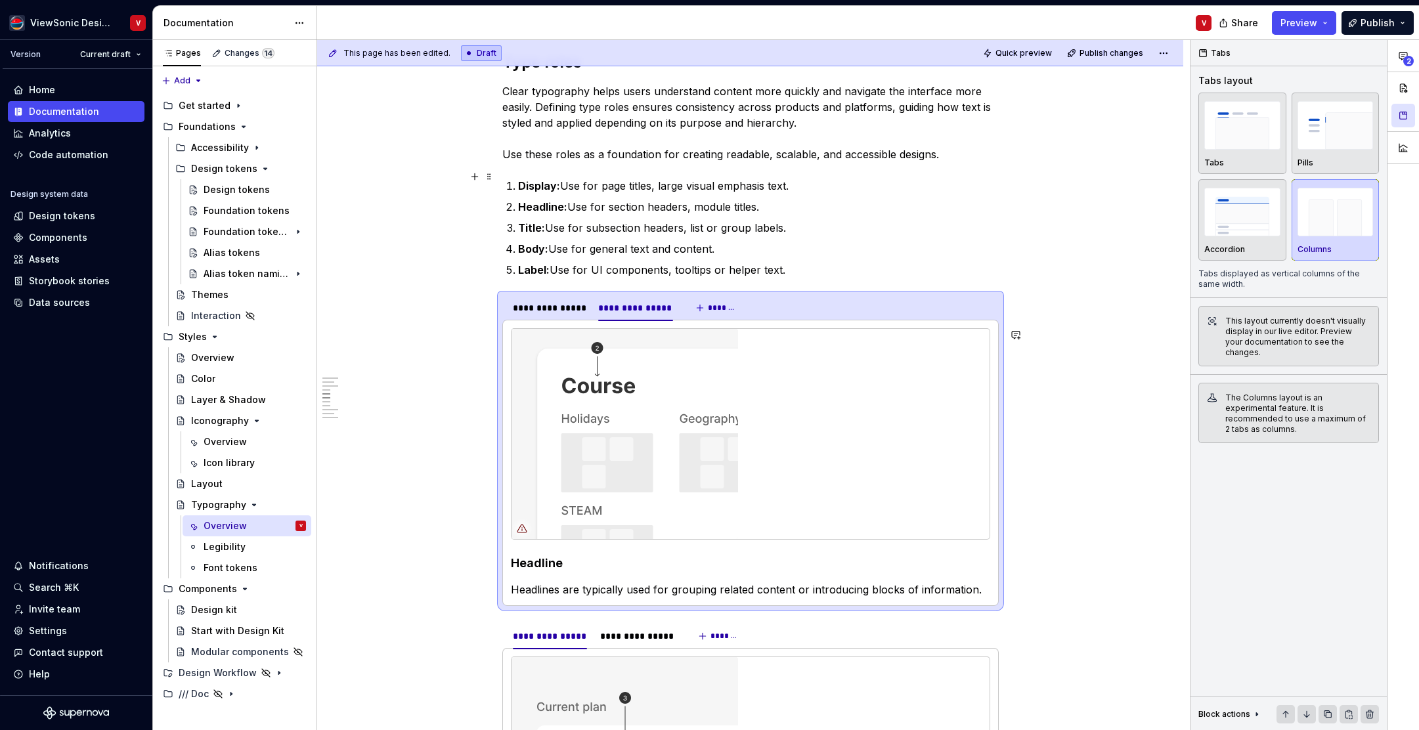
scroll to position [1684, 0]
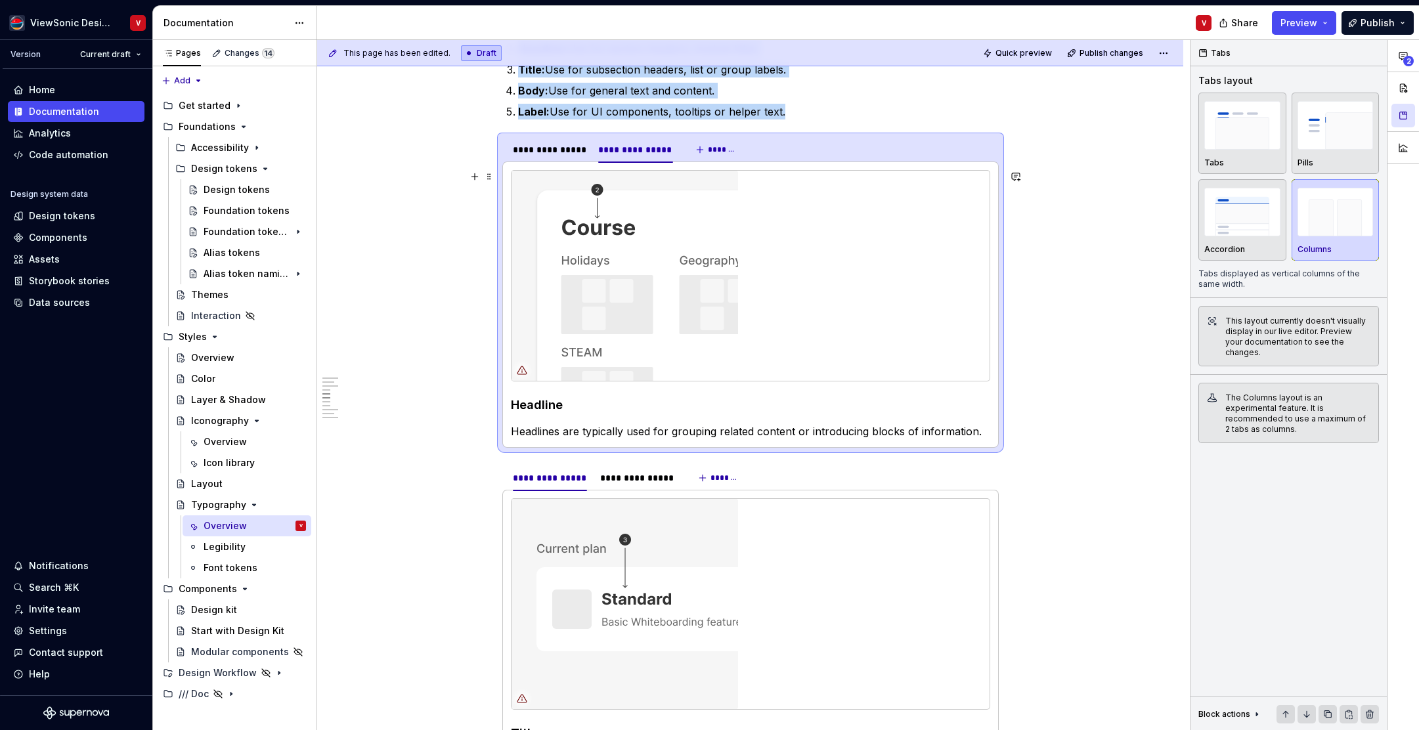
click at [639, 238] on img at bounding box center [625, 276] width 227 height 210
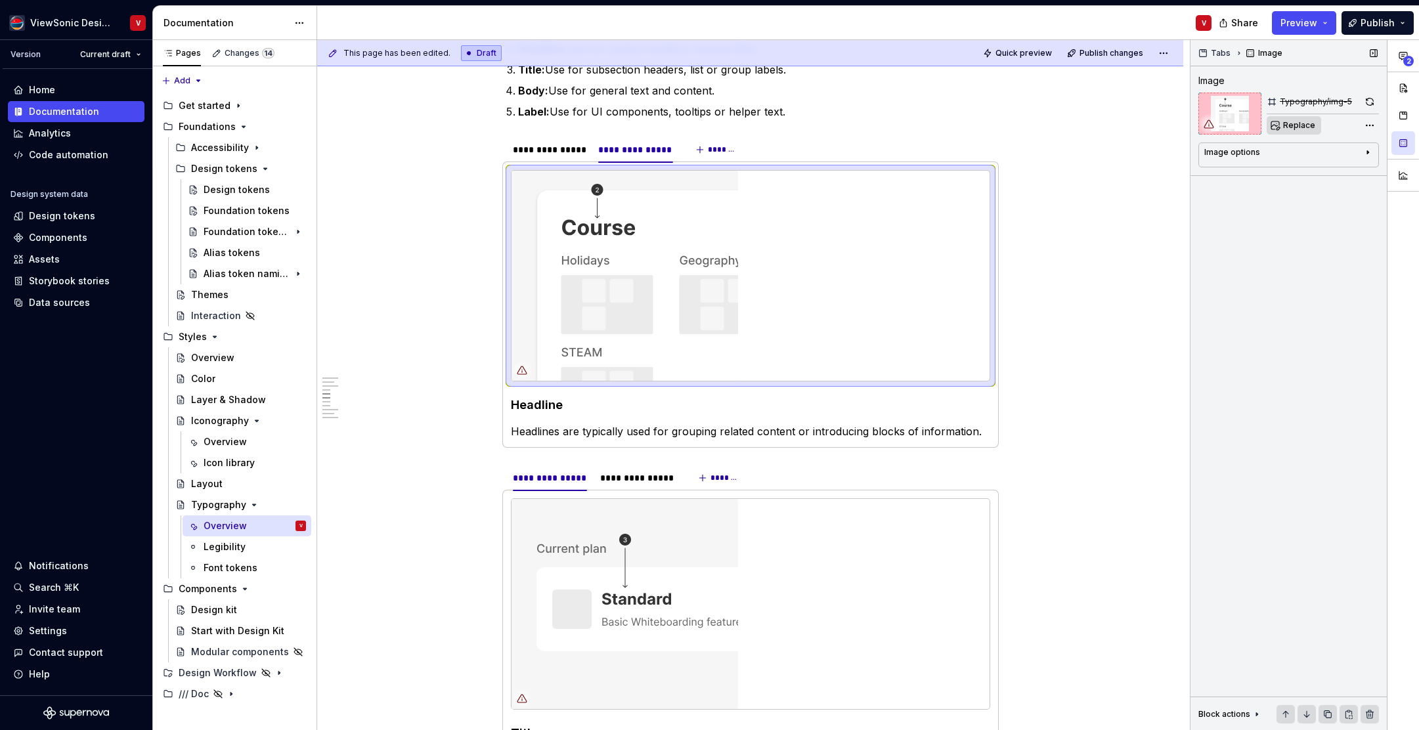
click at [1299, 127] on span "Replace" at bounding box center [1300, 125] width 32 height 11
type textarea "*"
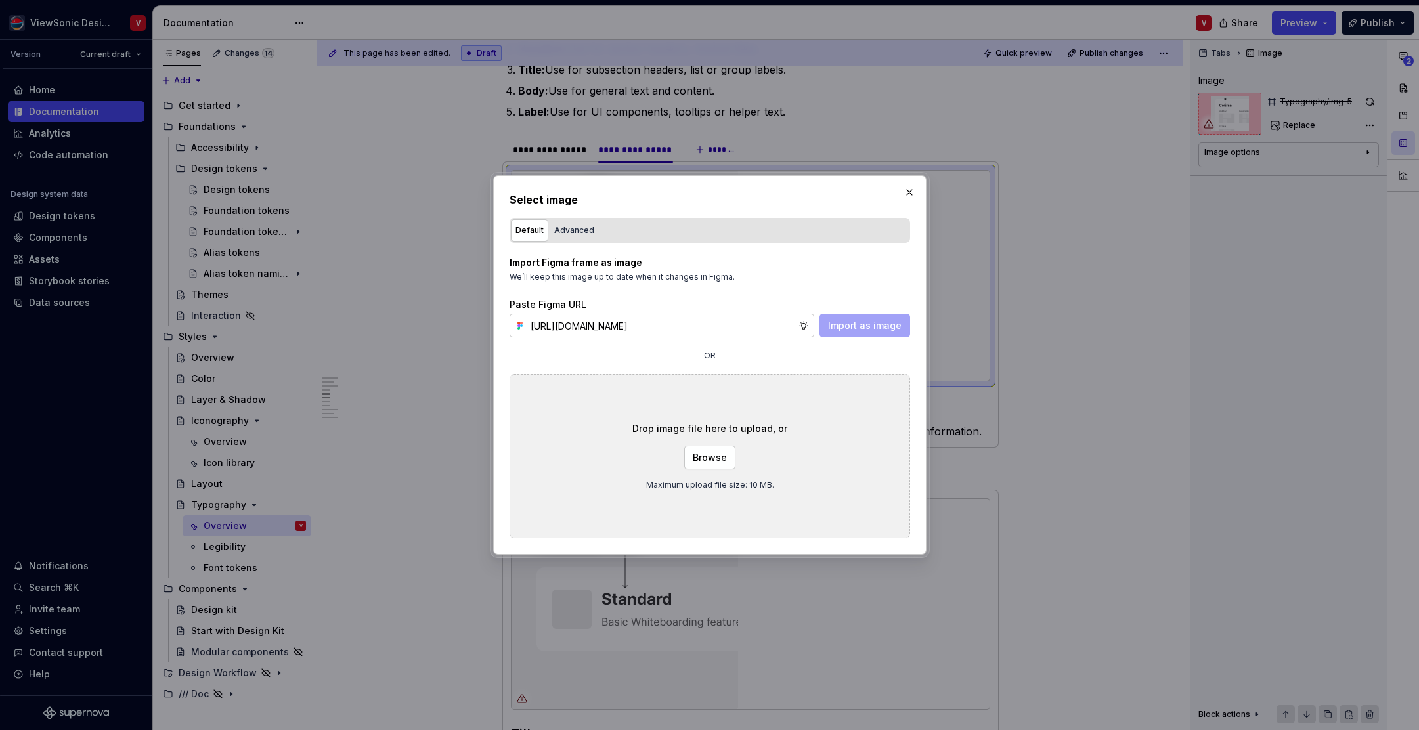
scroll to position [0, 297]
type input "https://www.figma.com/design/Jq5RN64STmwkQ3ZdkBzhJR/Foundation-Site?node-id=152…"
click at [846, 324] on span "Import as image" at bounding box center [865, 325] width 74 height 13
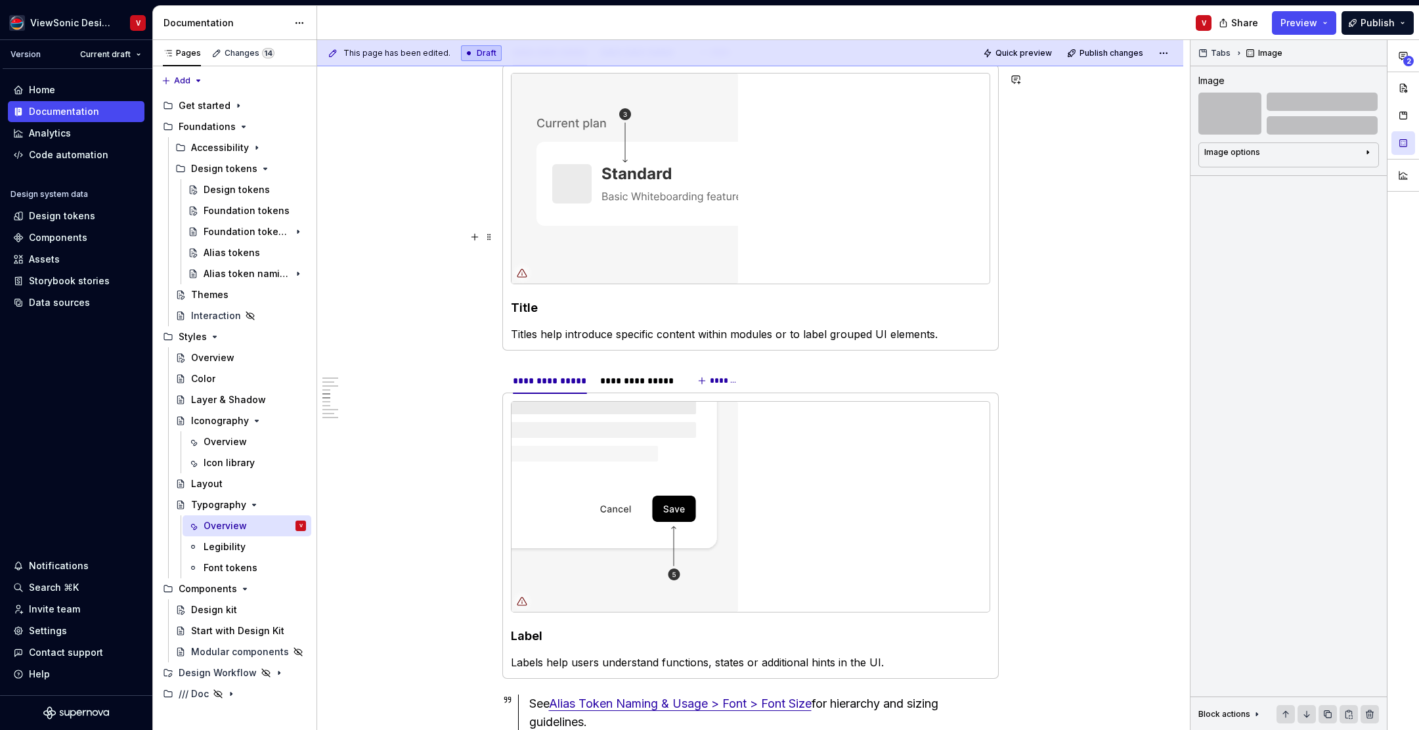
scroll to position [1814, 0]
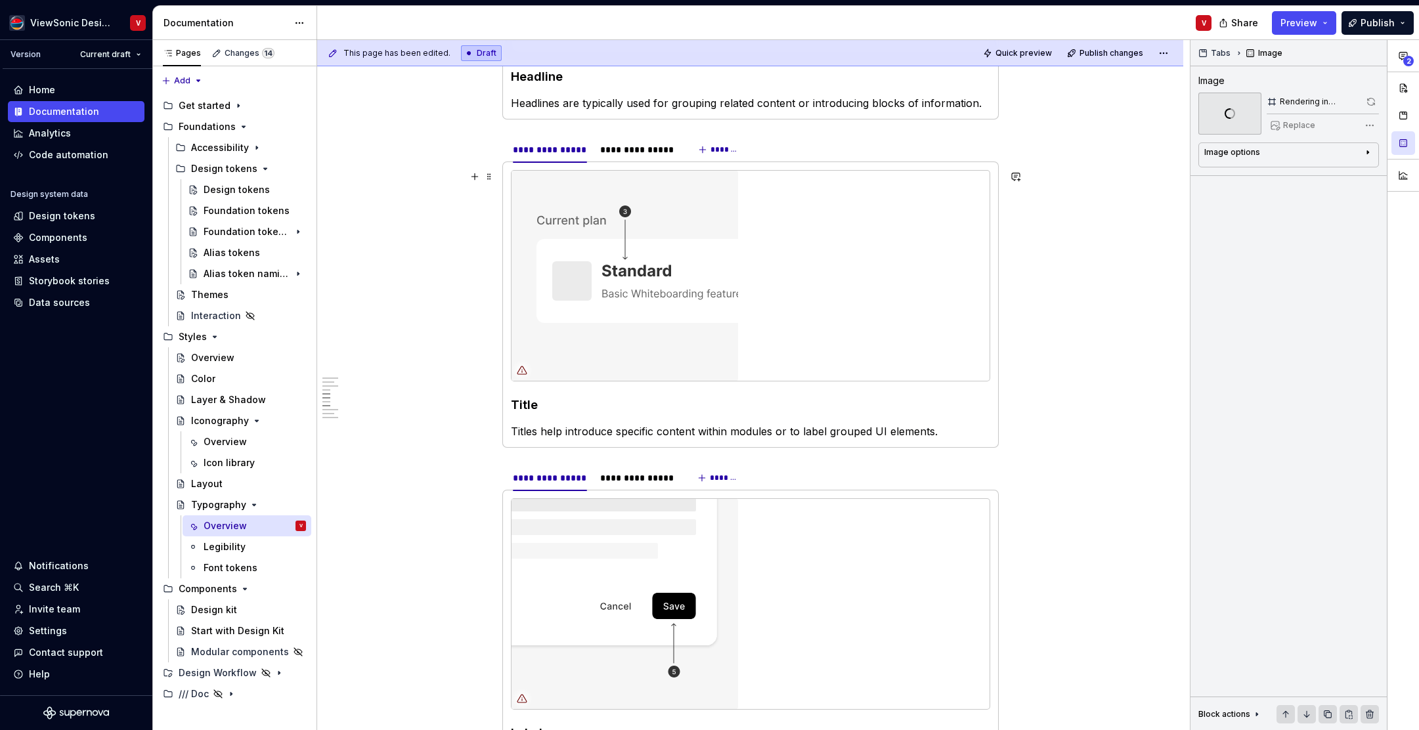
click at [617, 235] on img at bounding box center [625, 276] width 227 height 210
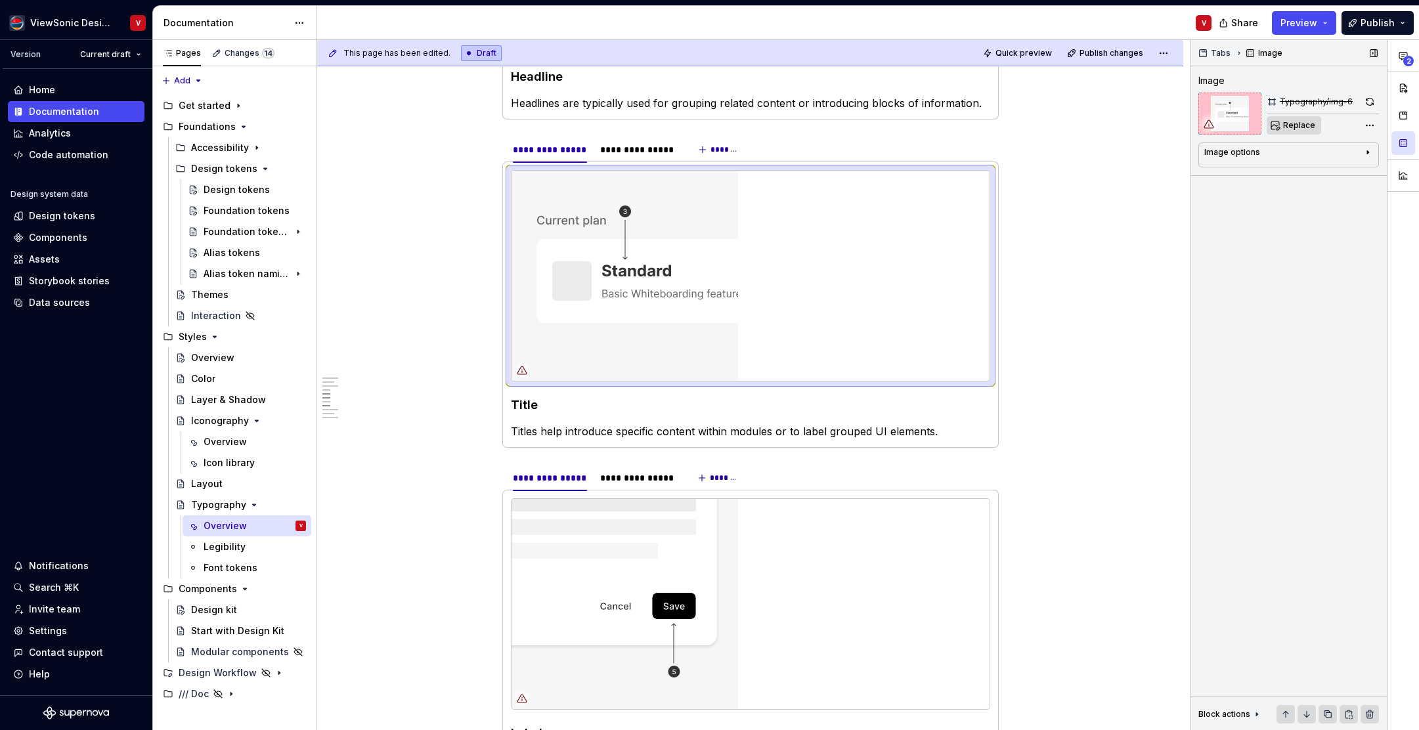
click at [1304, 127] on span "Replace" at bounding box center [1300, 125] width 32 height 11
type textarea "*"
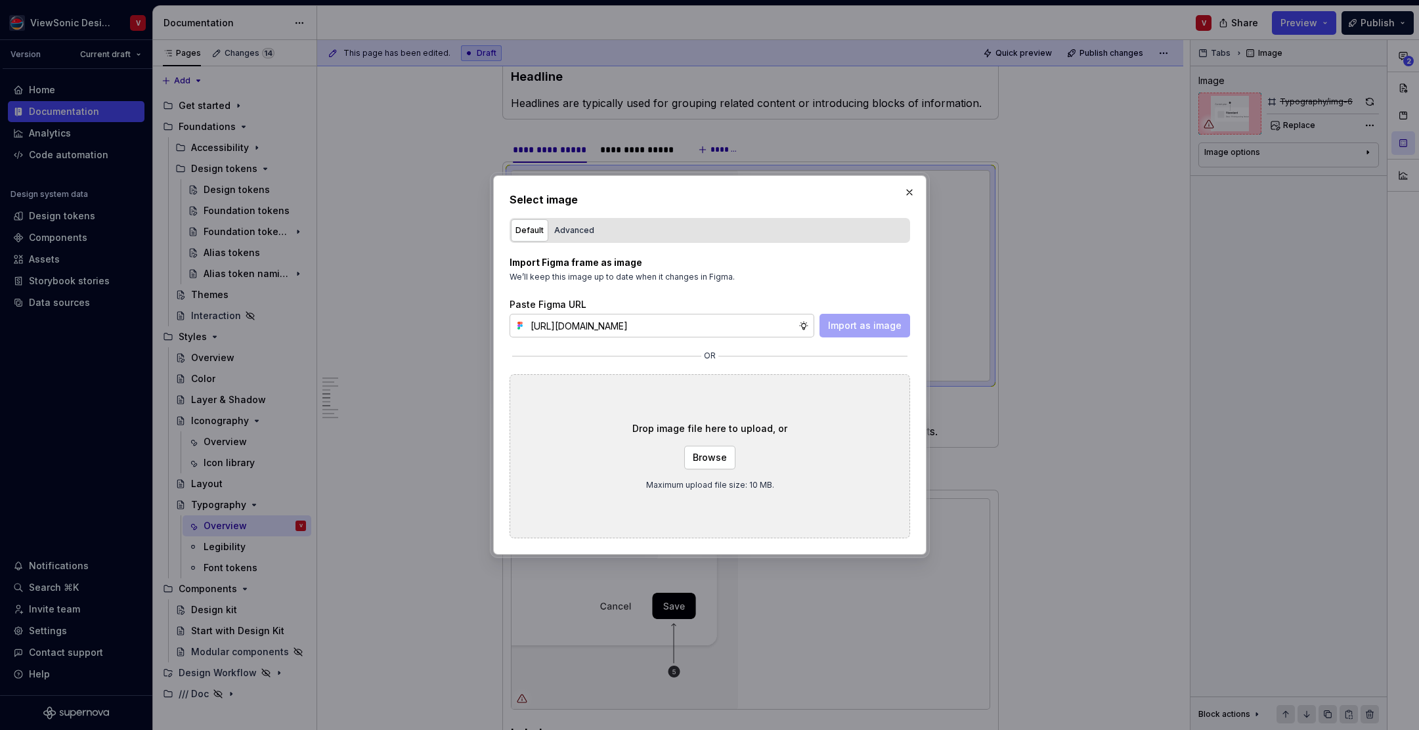
scroll to position [0, 297]
type input "https://www.figma.com/design/Jq5RN64STmwkQ3ZdkBzhJR/Foundation-Site?node-id=152…"
click at [846, 325] on span "Import as image" at bounding box center [865, 325] width 74 height 13
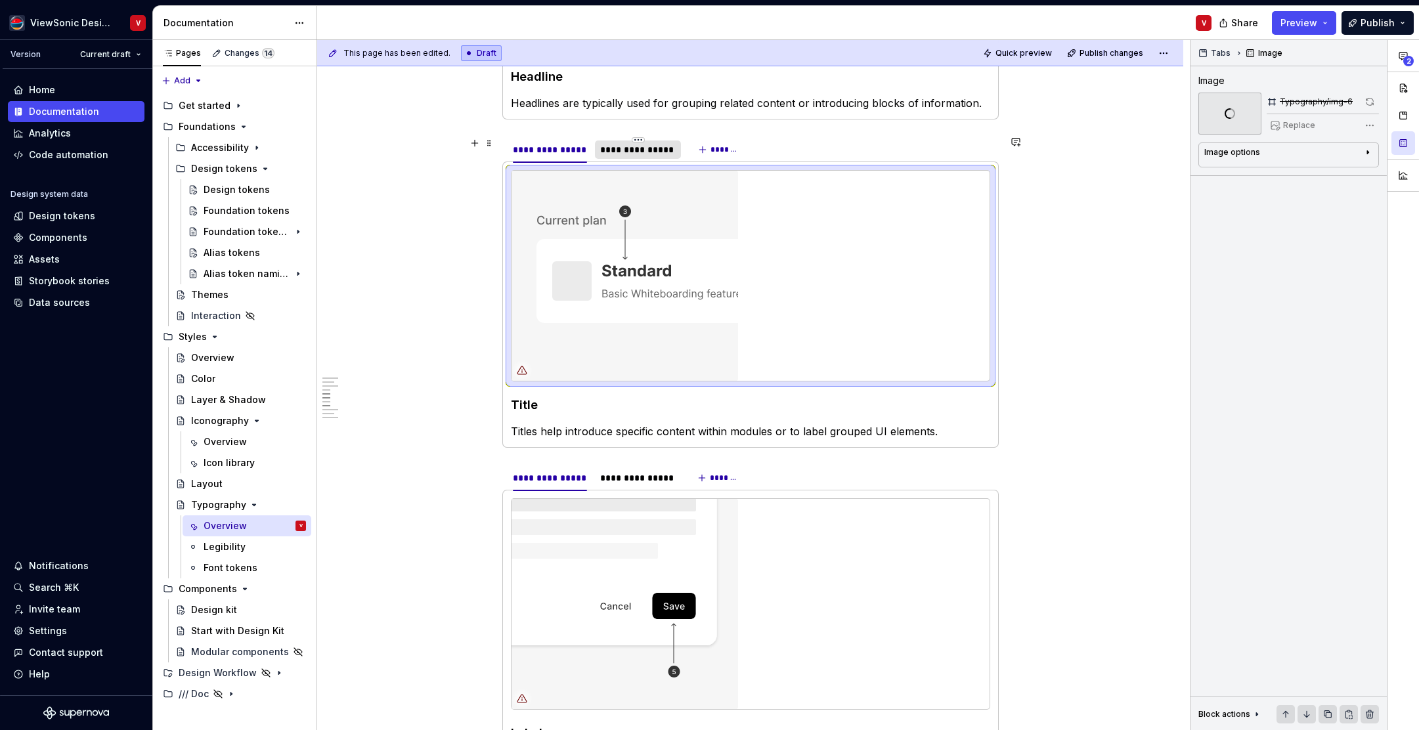
click at [633, 152] on div "**********" at bounding box center [637, 149] width 75 height 13
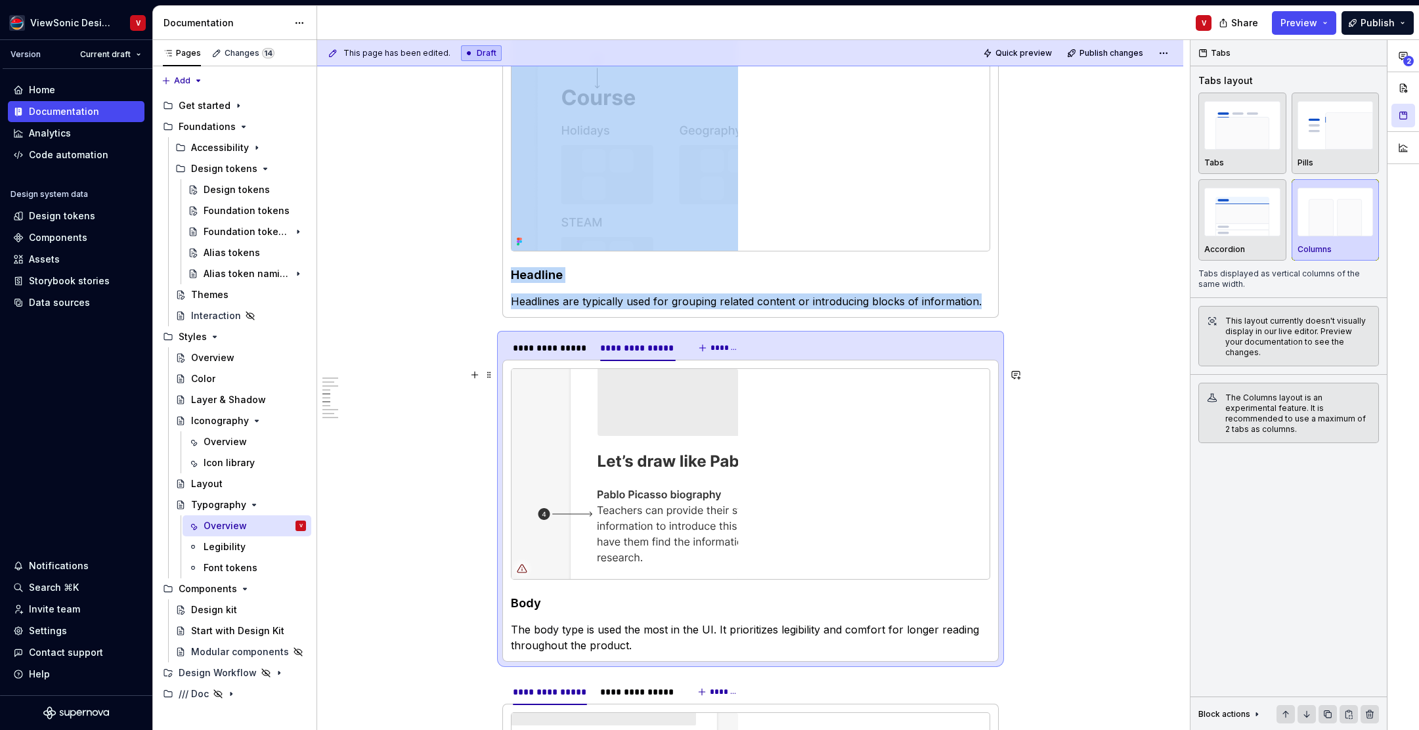
click at [598, 431] on img at bounding box center [625, 474] width 227 height 210
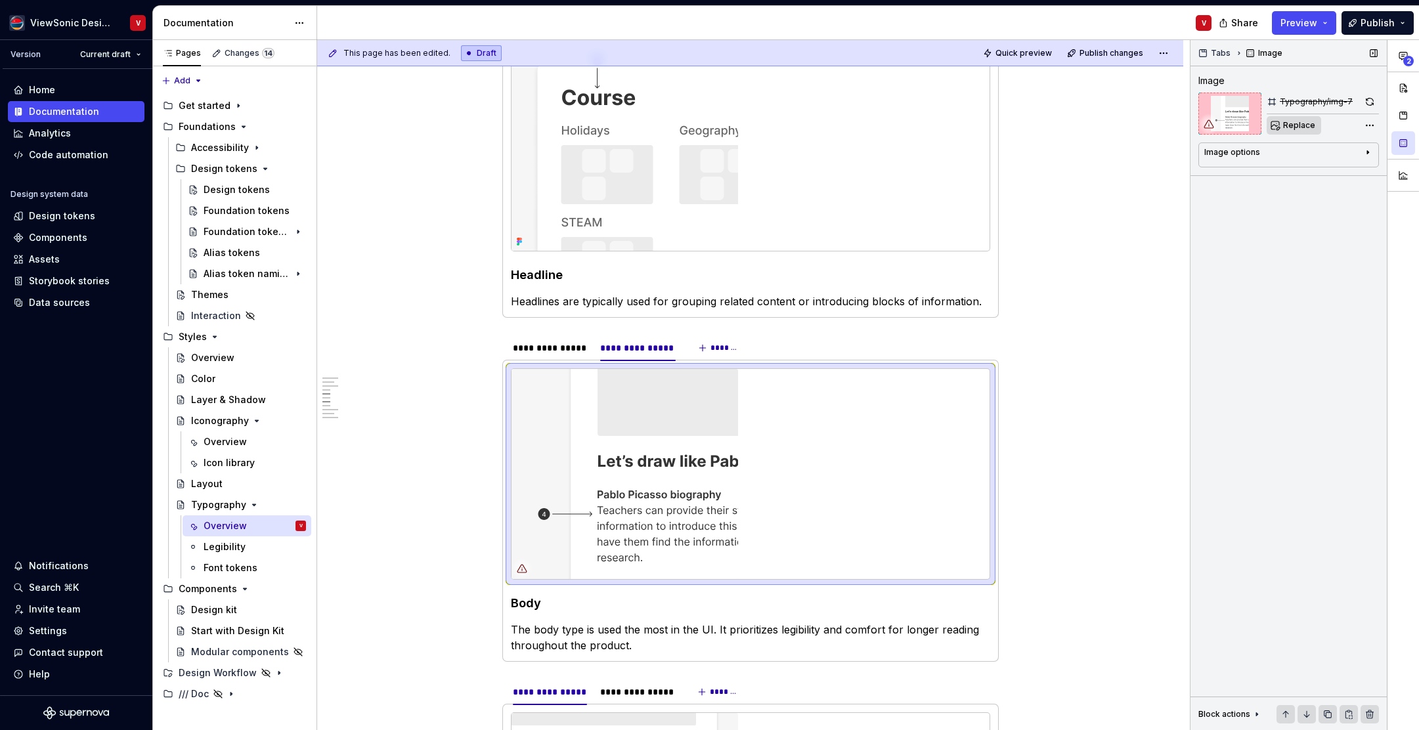
click at [1289, 125] on span "Replace" at bounding box center [1300, 125] width 32 height 11
type textarea "*"
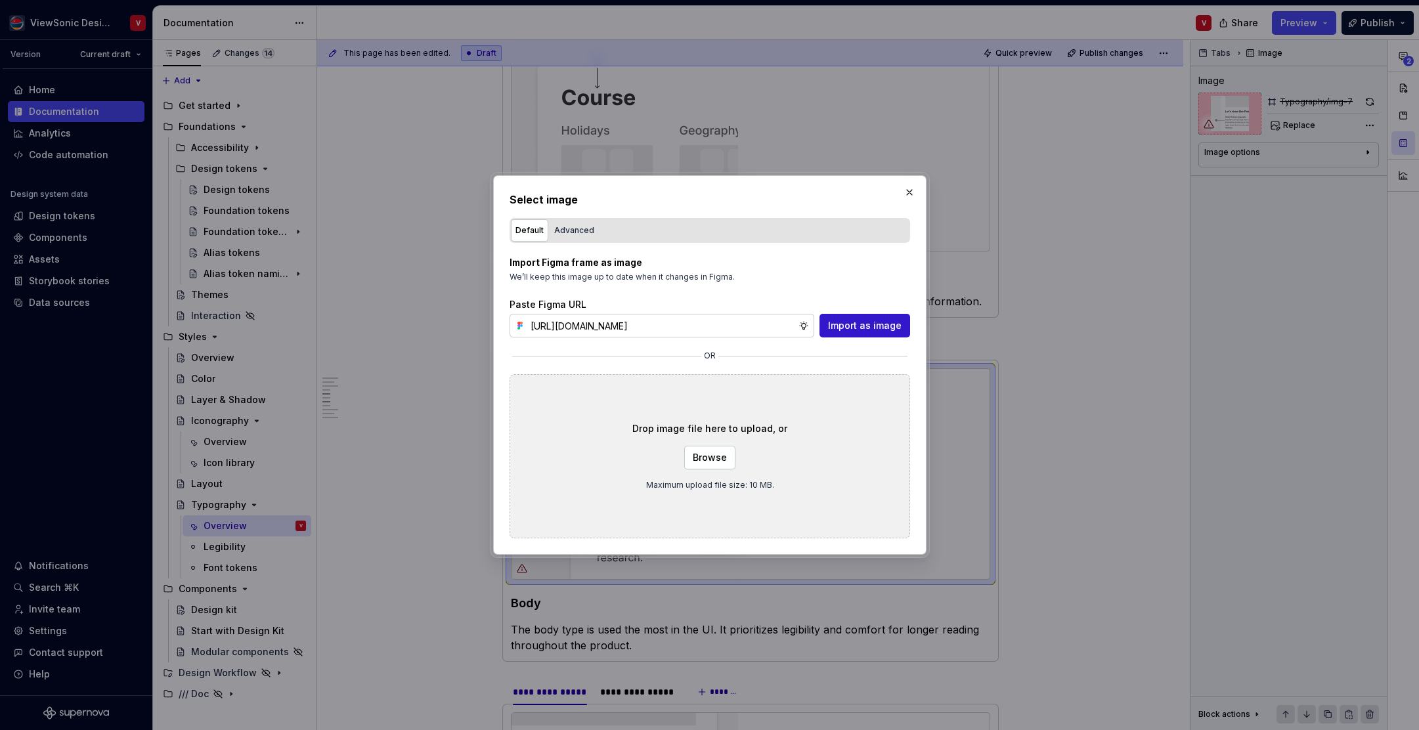
scroll to position [0, 296]
type input "https://www.figma.com/design/Jq5RN64STmwkQ3ZdkBzhJR/Foundation-Site?node-id=152…"
click at [853, 330] on span "Import as image" at bounding box center [865, 325] width 74 height 13
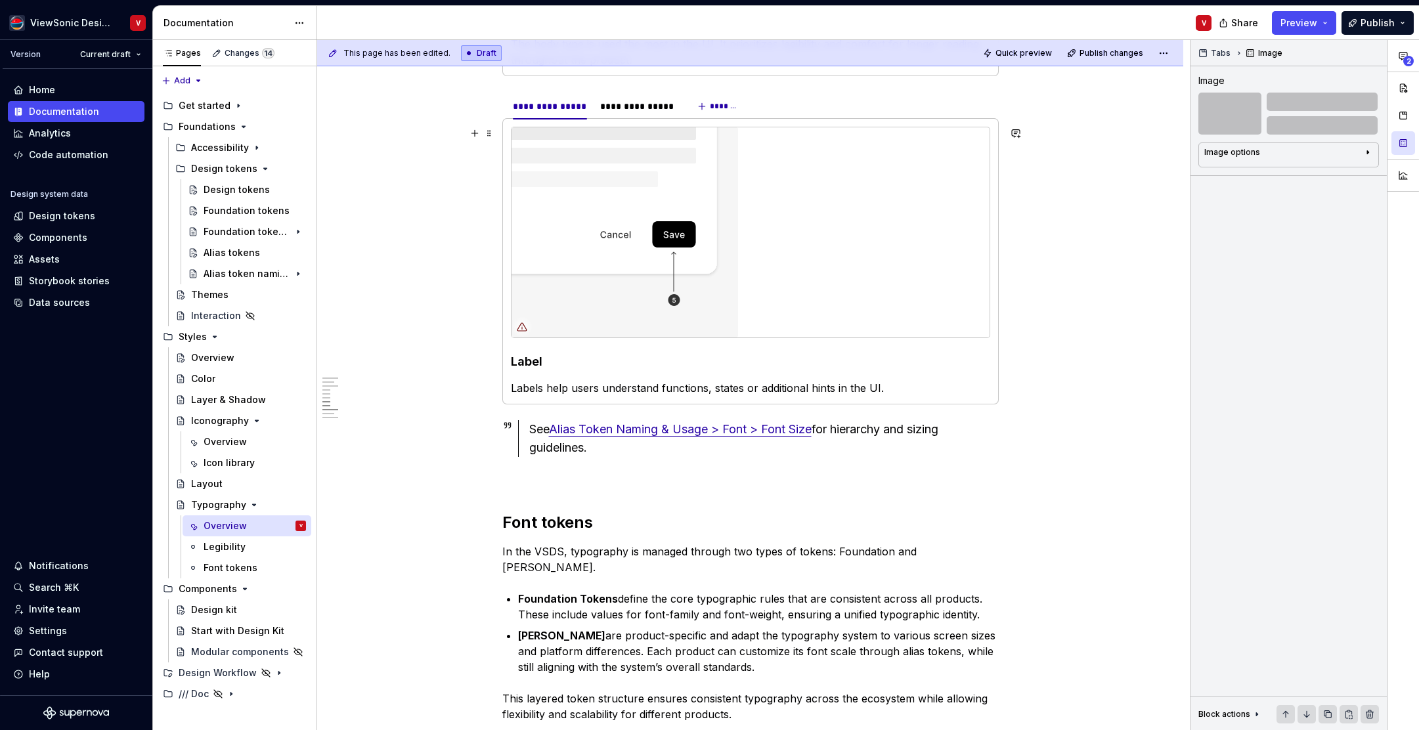
scroll to position [2165, 0]
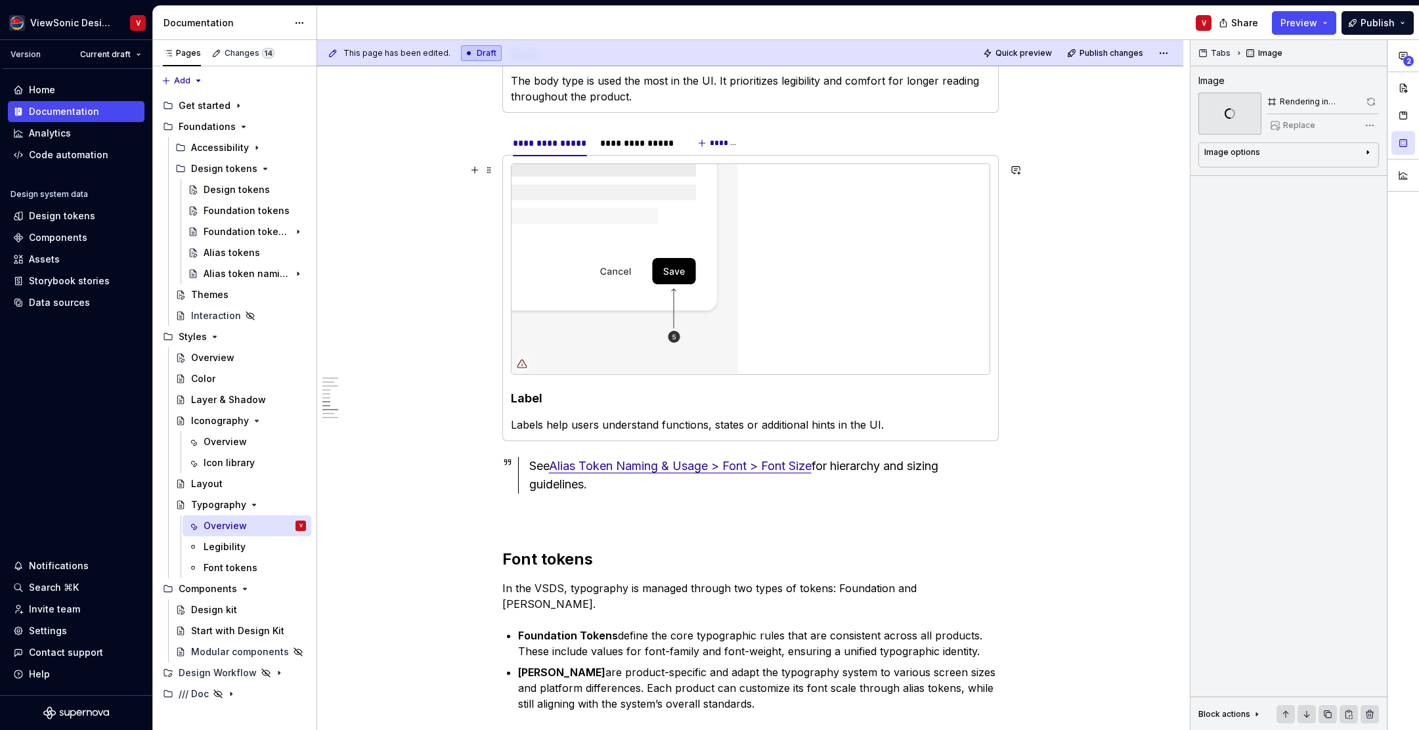
click at [595, 204] on img at bounding box center [625, 269] width 227 height 210
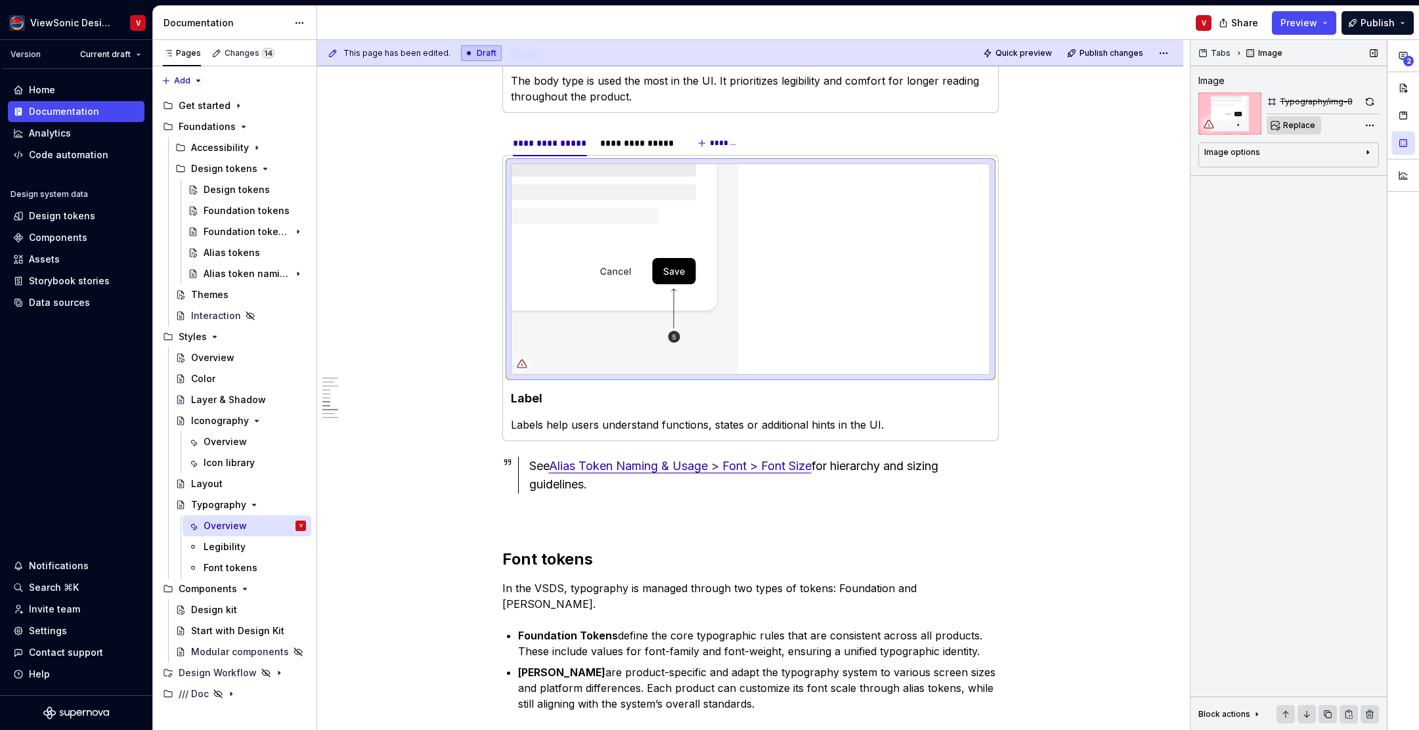
click at [1300, 126] on span "Replace" at bounding box center [1300, 125] width 32 height 11
type textarea "*"
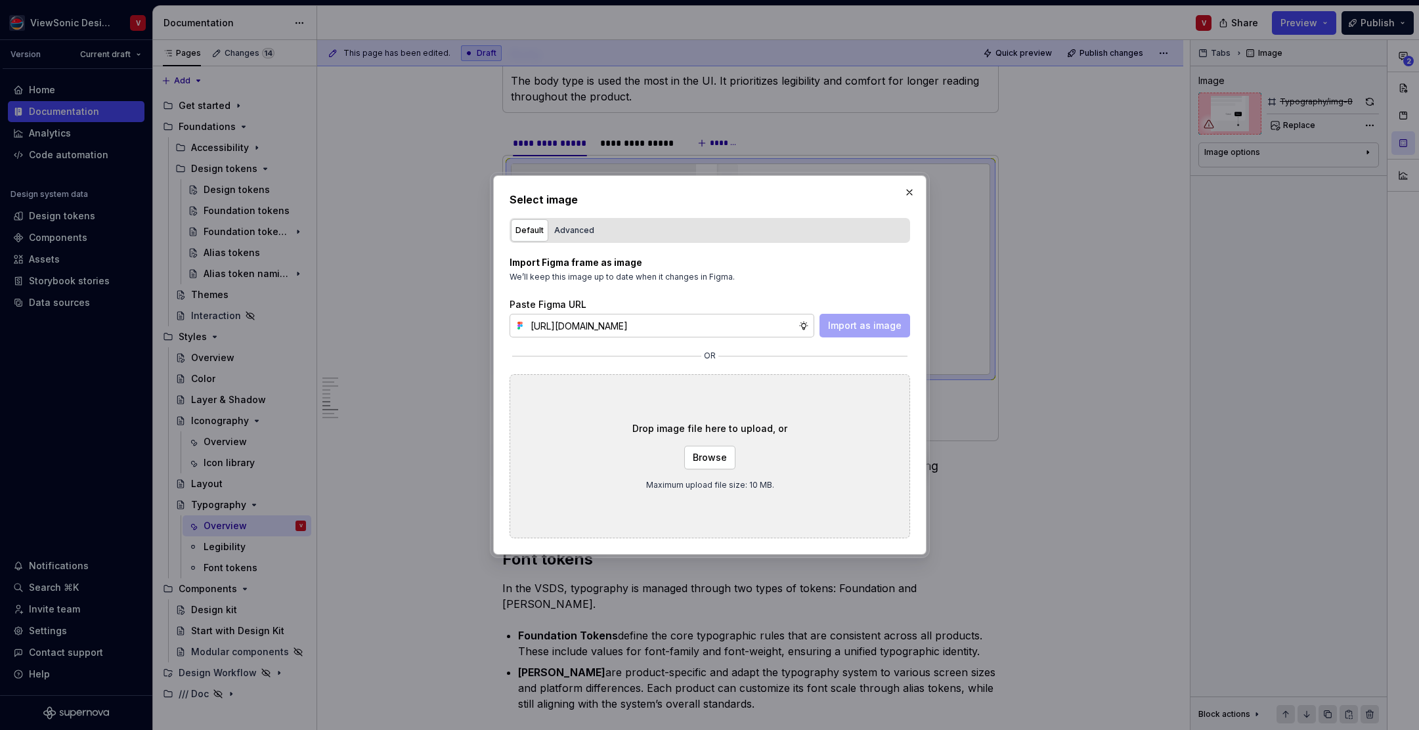
scroll to position [0, 295]
type input "https://www.figma.com/design/Jq5RN64STmwkQ3ZdkBzhJR/Foundation-Site?node-id=152…"
click at [859, 323] on span "Import as image" at bounding box center [865, 325] width 74 height 13
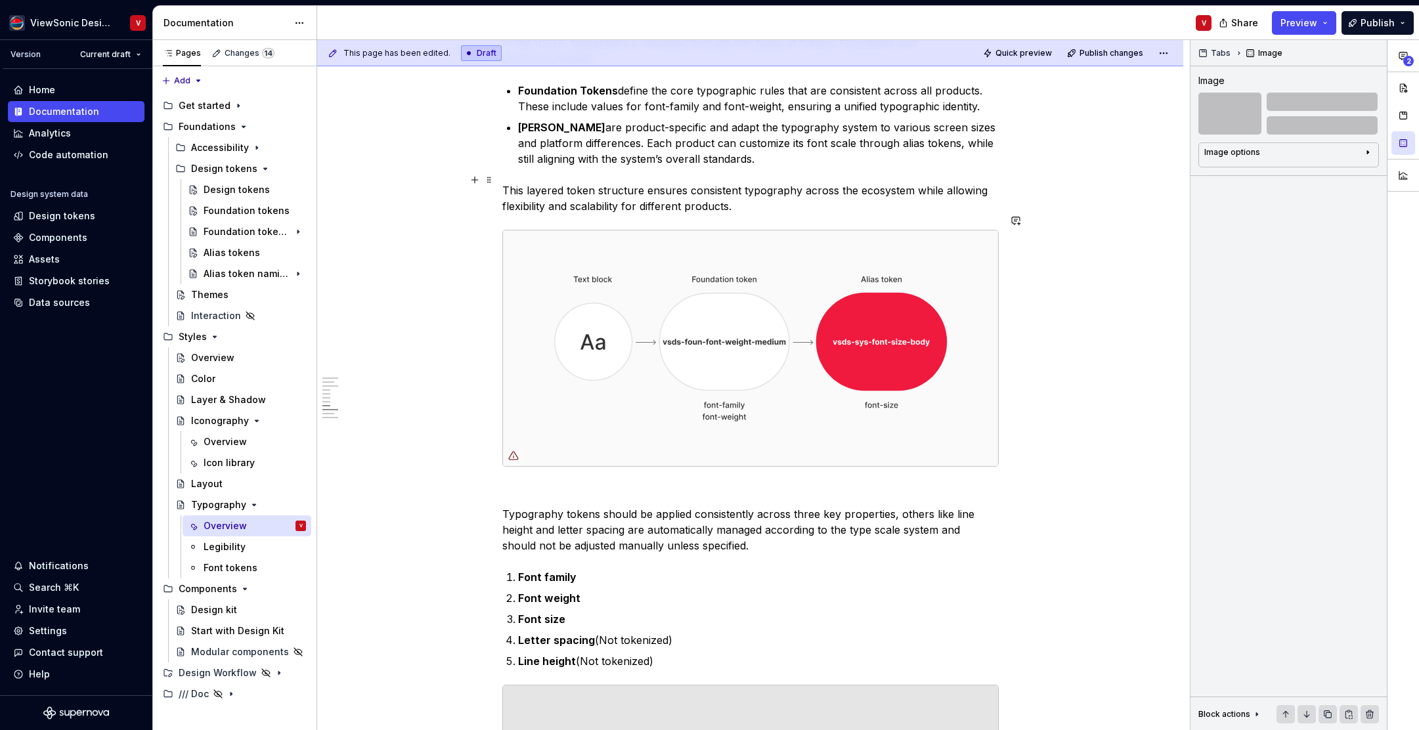
scroll to position [2487, 0]
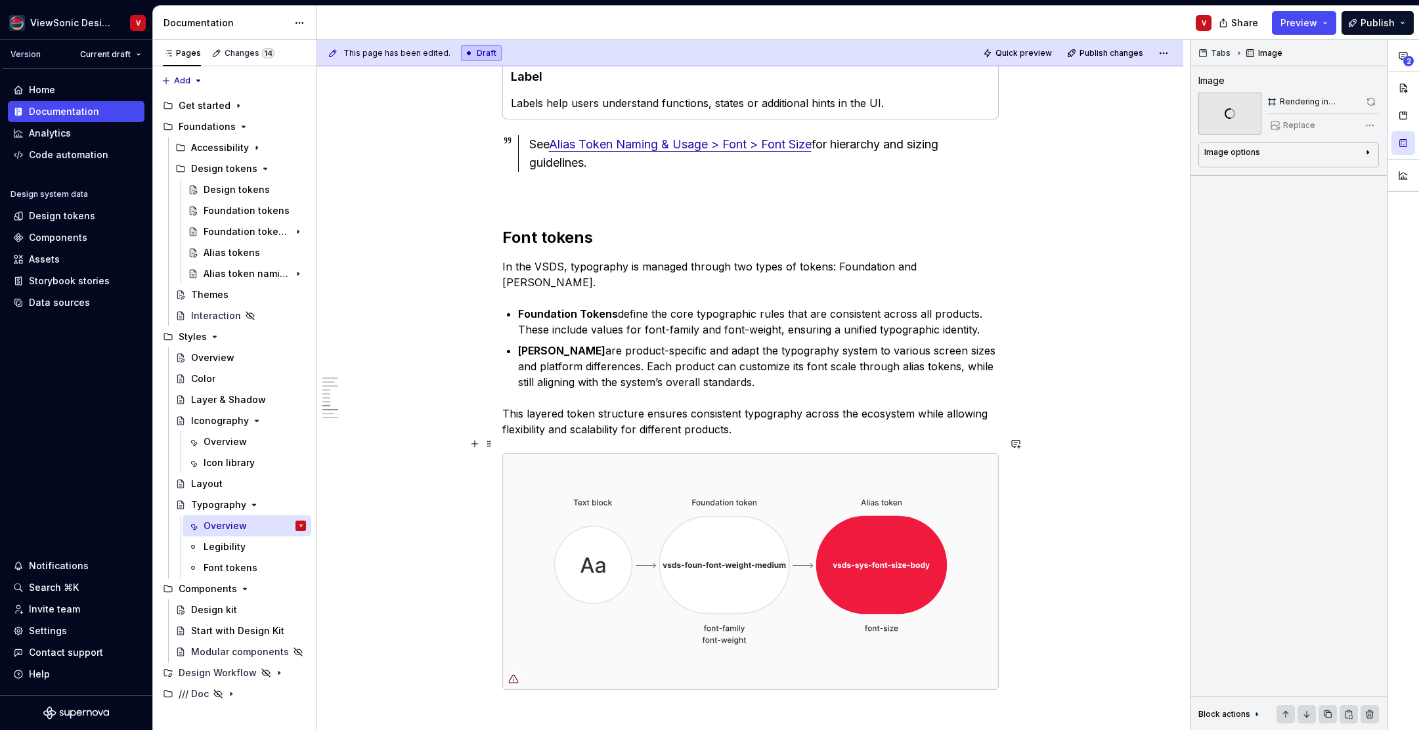
click at [582, 505] on img at bounding box center [750, 572] width 495 height 236
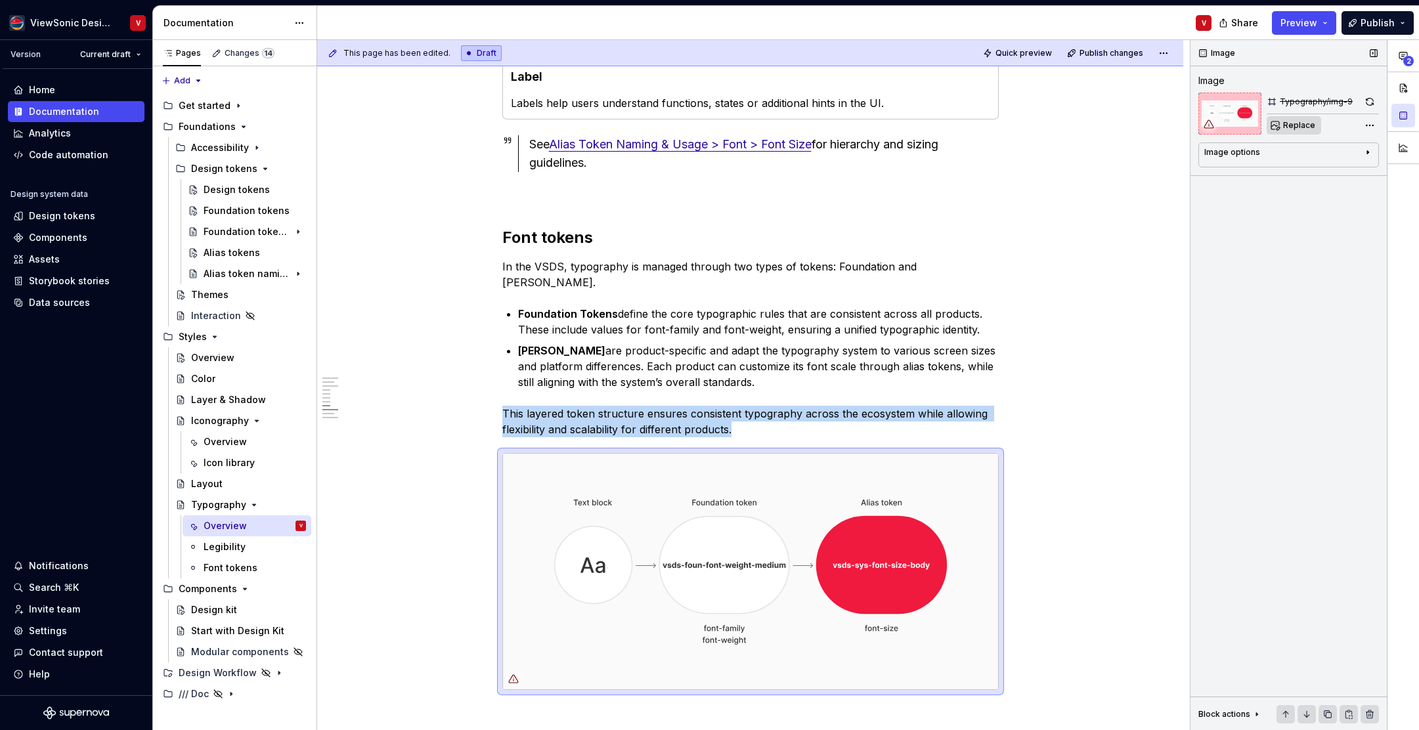
click at [1293, 127] on span "Replace" at bounding box center [1300, 125] width 32 height 11
type textarea "*"
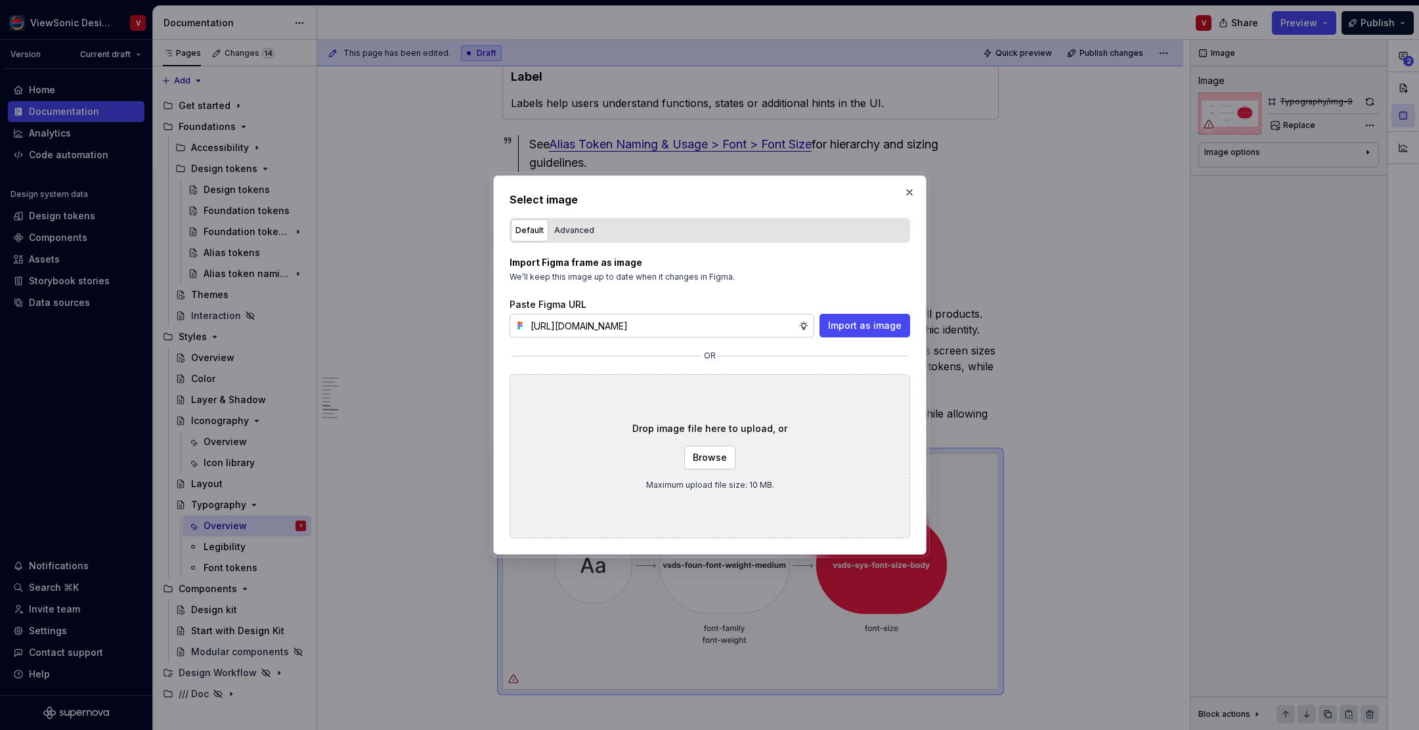
scroll to position [0, 298]
type input "https://www.figma.com/design/Jq5RN64STmwkQ3ZdkBzhJR/Foundation-Site?node-id=152…"
click at [851, 332] on span "Import as image" at bounding box center [865, 325] width 74 height 13
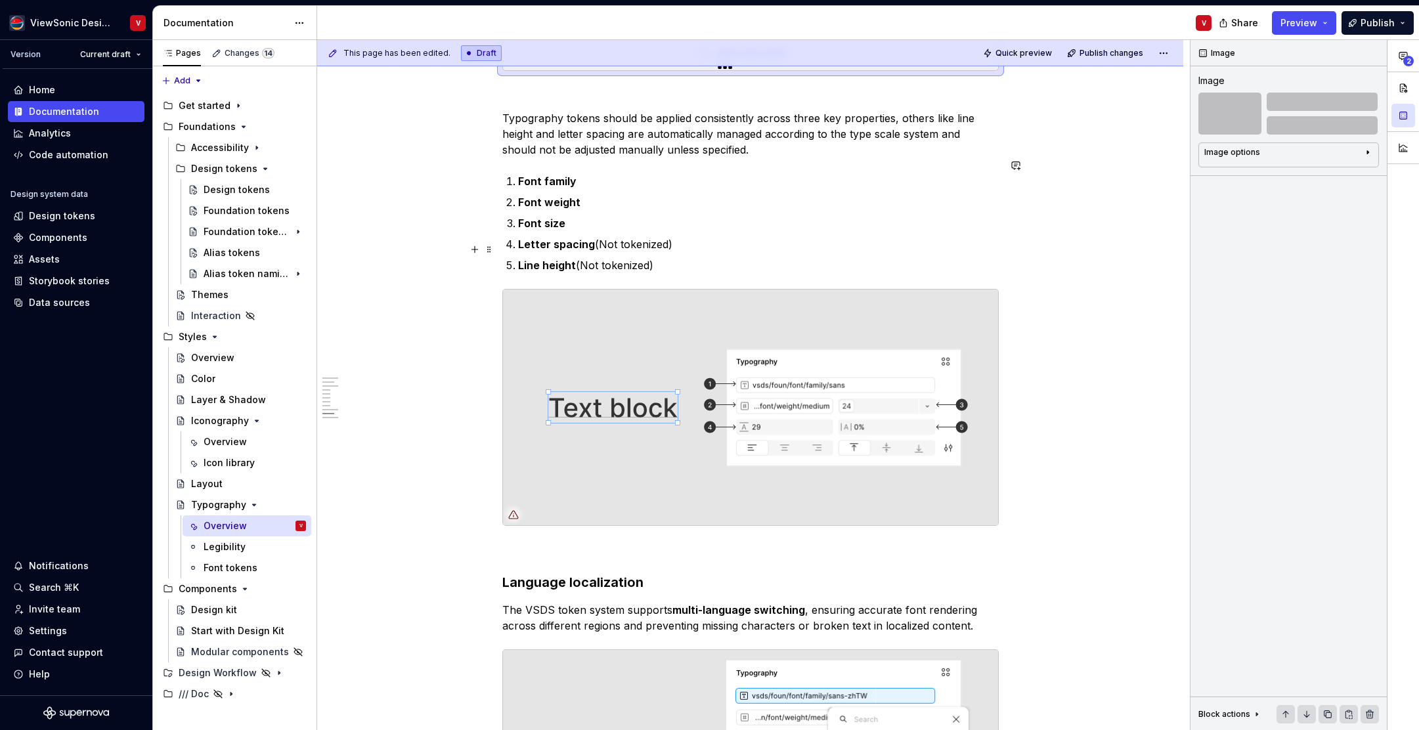
scroll to position [2882, 0]
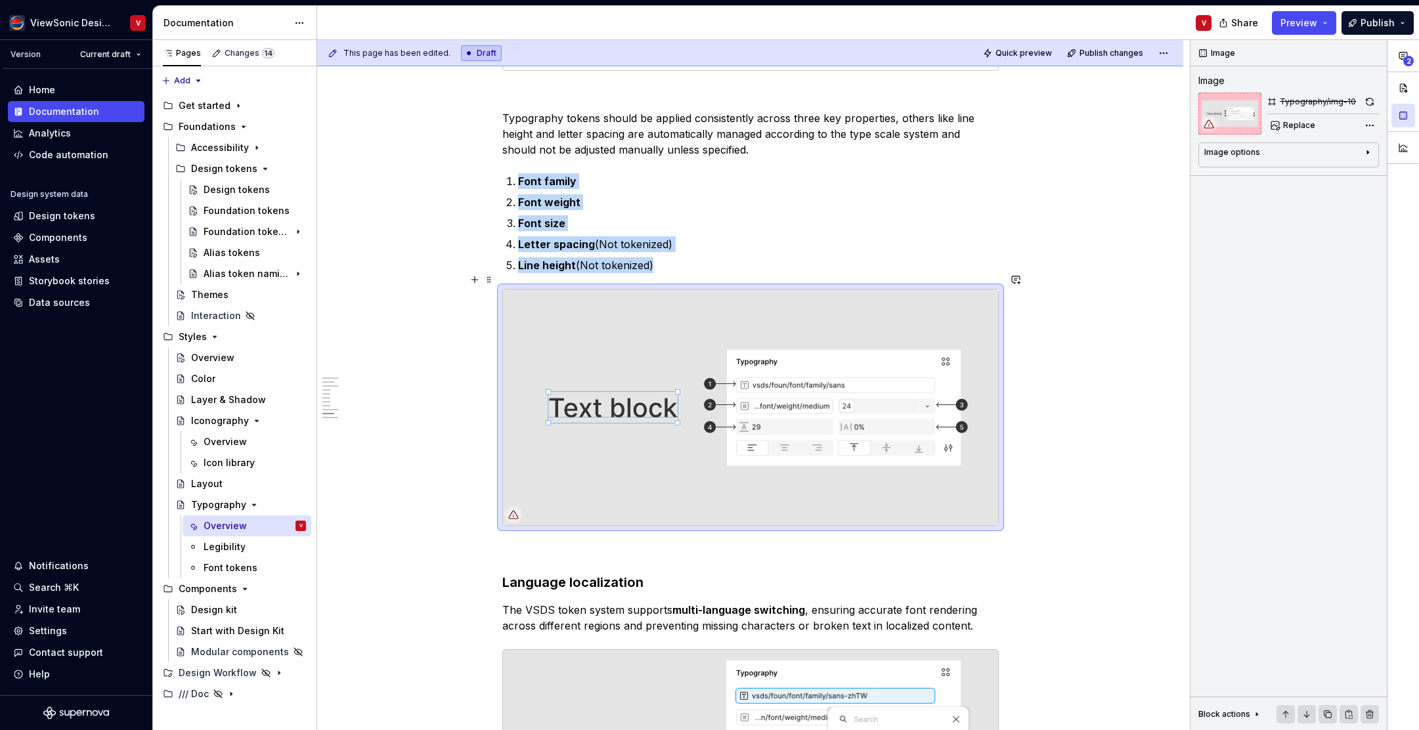
drag, startPoint x: 622, startPoint y: 315, endPoint x: 621, endPoint y: 306, distance: 8.6
click at [622, 315] on img at bounding box center [750, 408] width 495 height 236
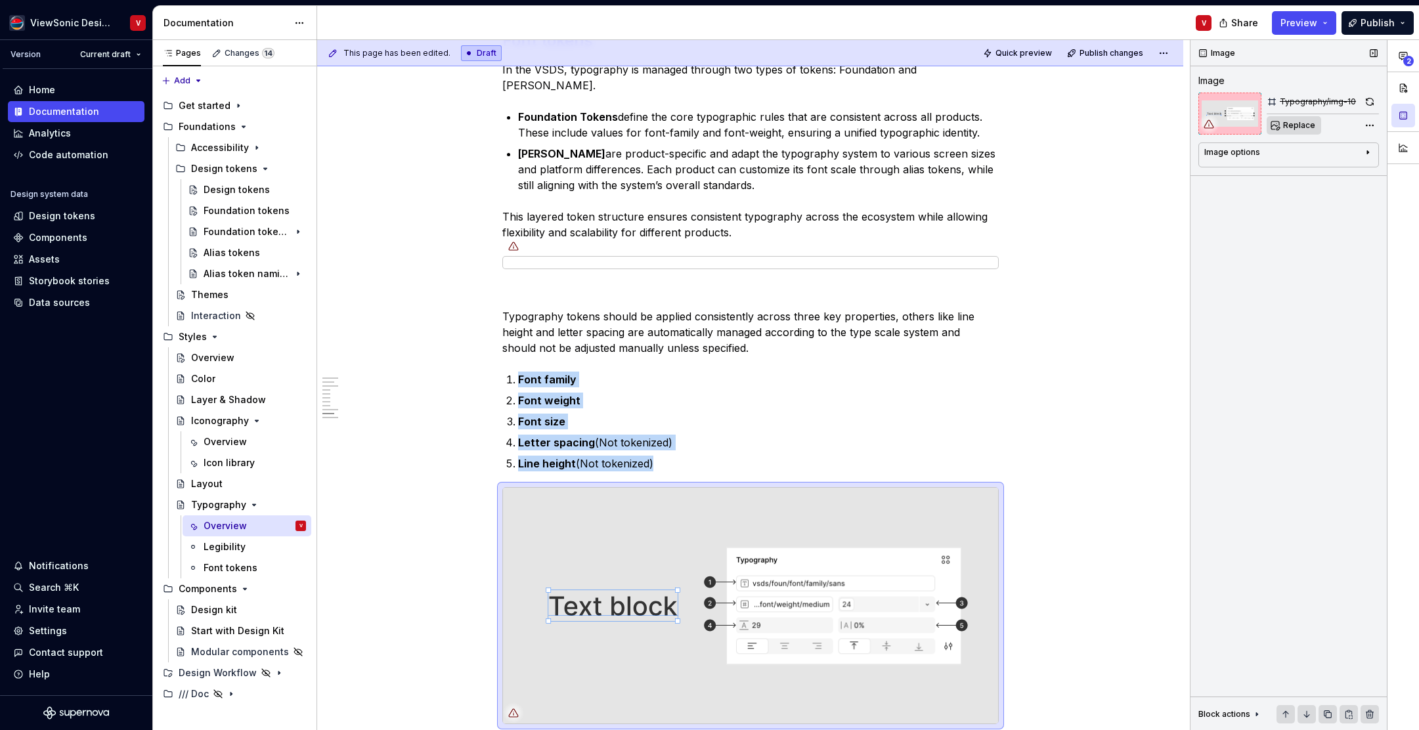
scroll to position [3081, 0]
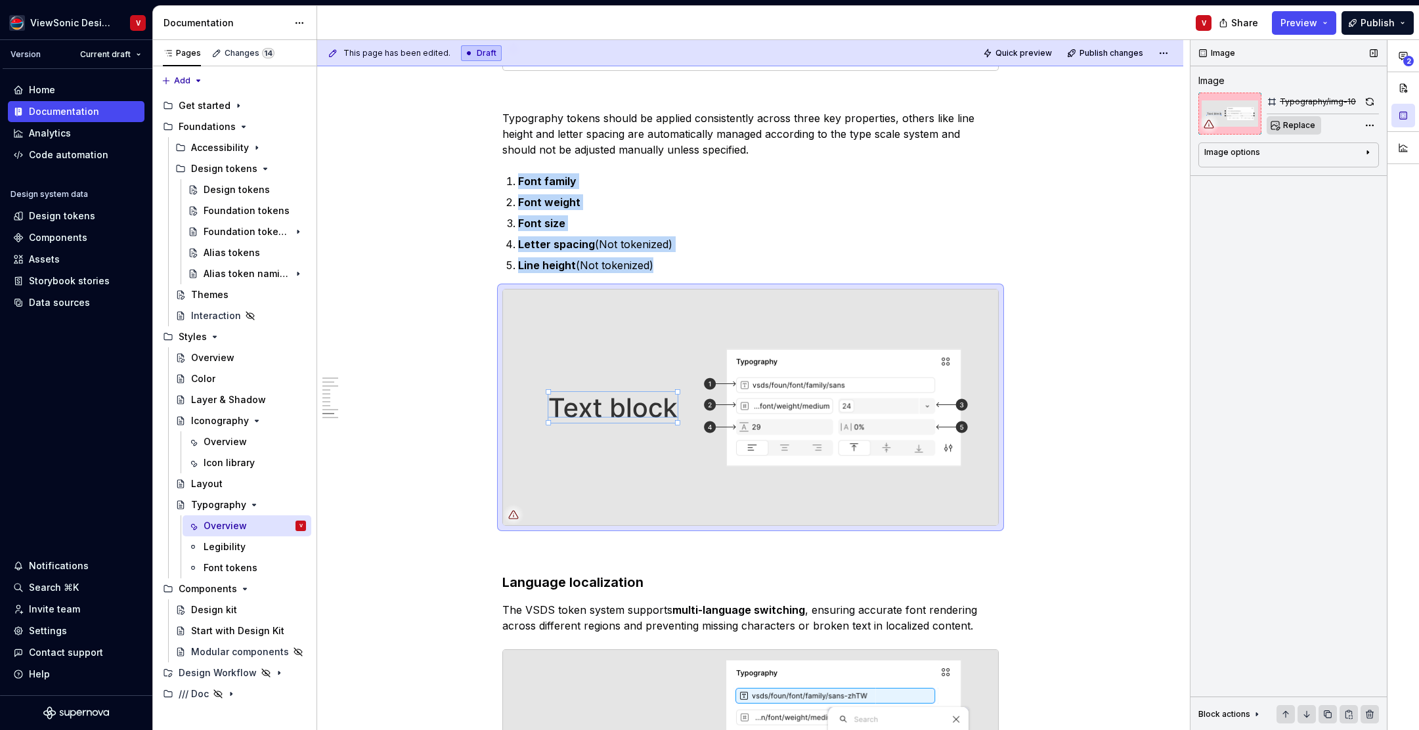
click at [1288, 128] on span "Replace" at bounding box center [1300, 125] width 32 height 11
type textarea "*"
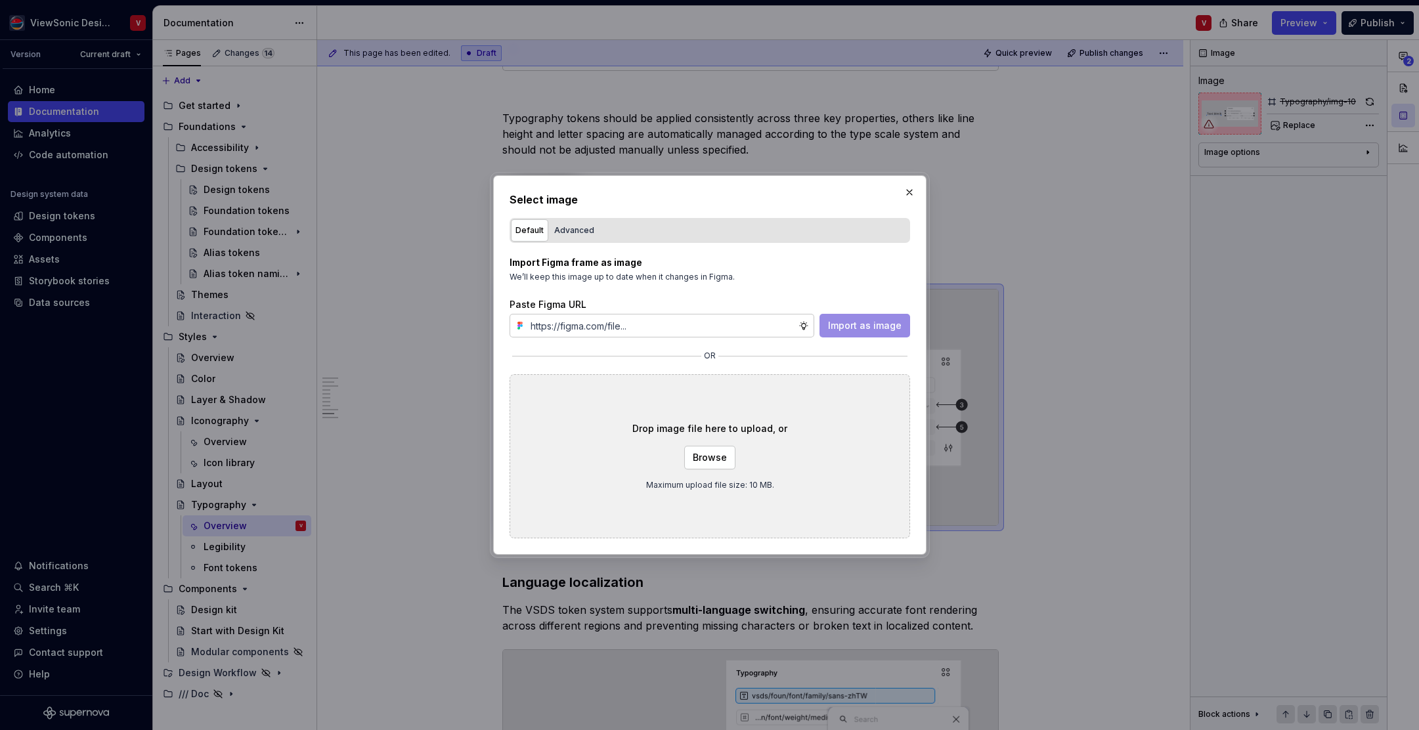
type input "https://www.figma.com/design/Jq5RN64STmwkQ3ZdkBzhJR/Foundation-Site?node-id=152…"
drag, startPoint x: 878, startPoint y: 323, endPoint x: 854, endPoint y: 327, distance: 24.1
click at [877, 323] on span "Import as image" at bounding box center [865, 325] width 74 height 13
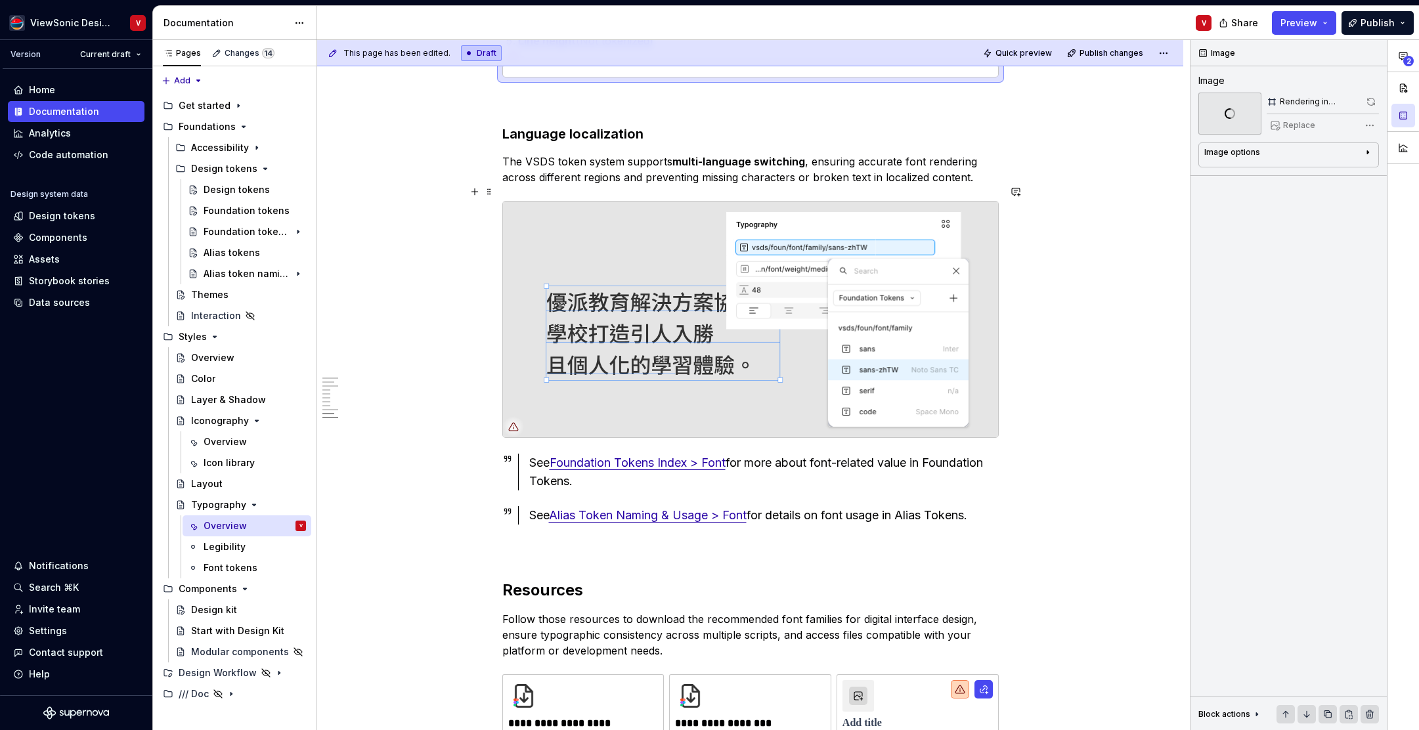
scroll to position [3529, 0]
click at [576, 238] on img at bounding box center [750, 320] width 495 height 236
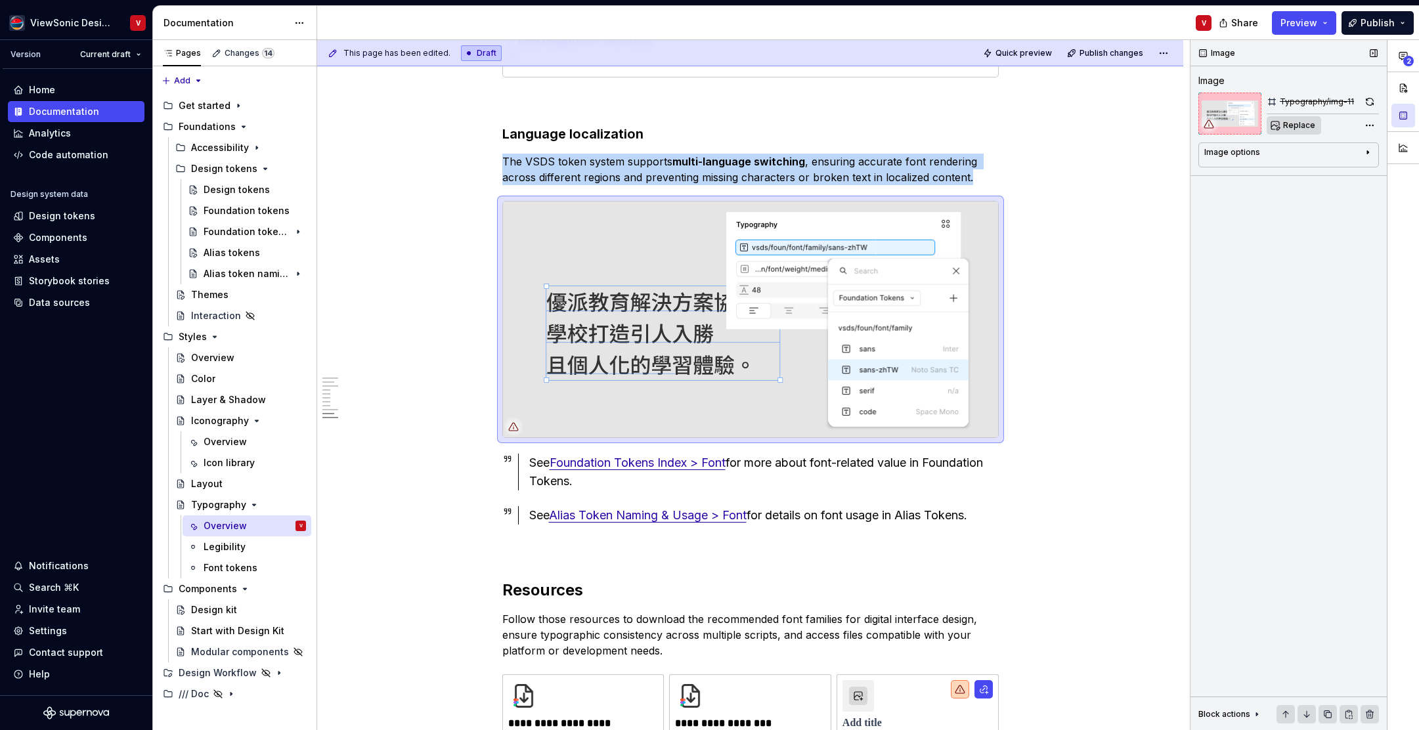
click at [1297, 123] on span "Replace" at bounding box center [1300, 125] width 32 height 11
type textarea "*"
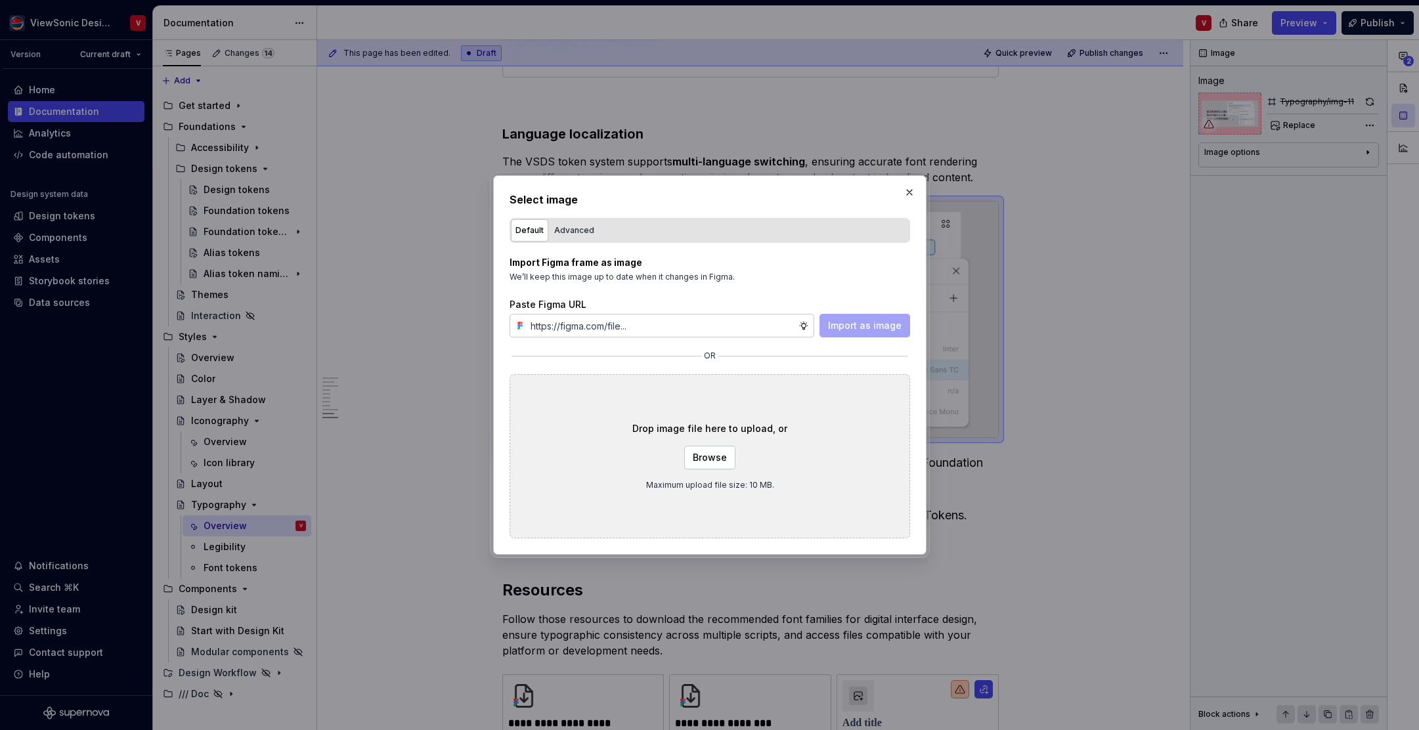
type input "https://www.figma.com/design/Jq5RN64STmwkQ3ZdkBzhJR/Foundation-Site?node-id=152…"
click at [868, 327] on span "Import as image" at bounding box center [865, 325] width 74 height 13
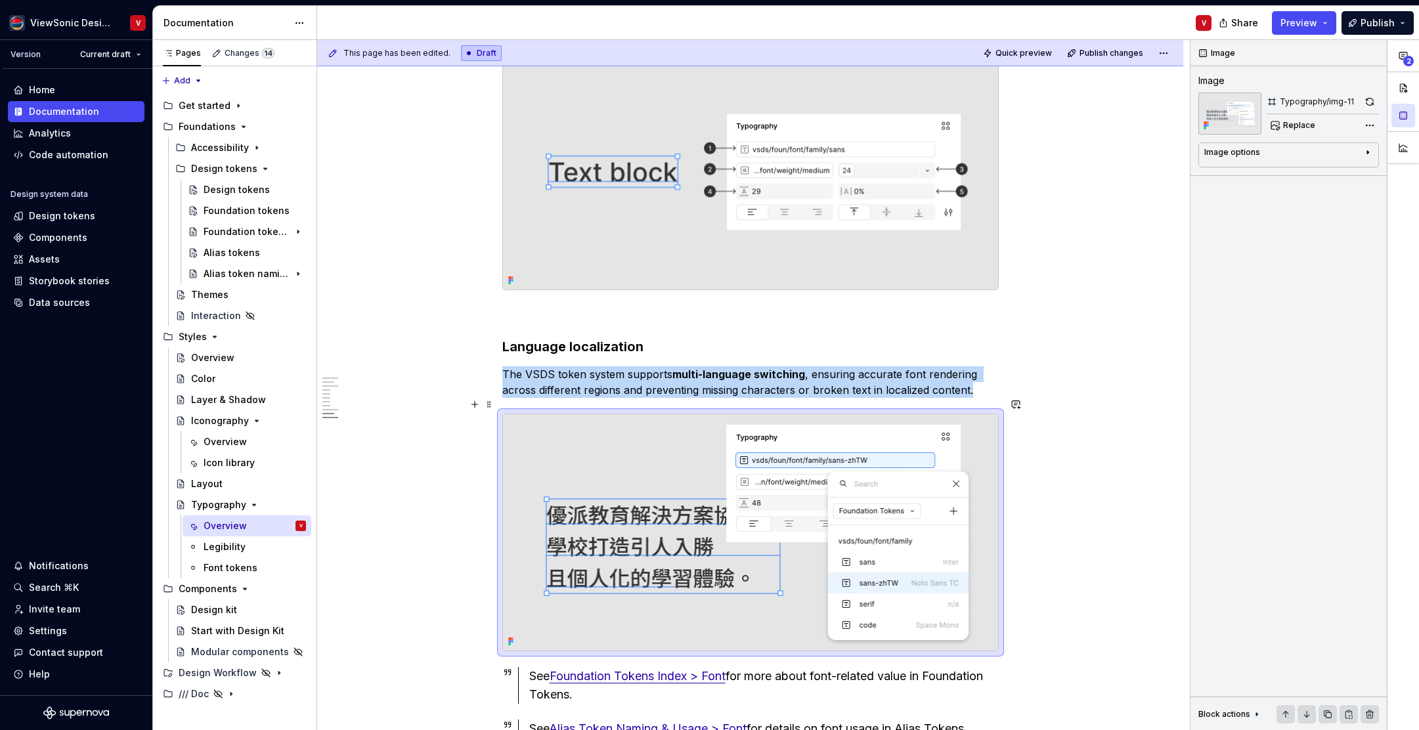
scroll to position [4097, 0]
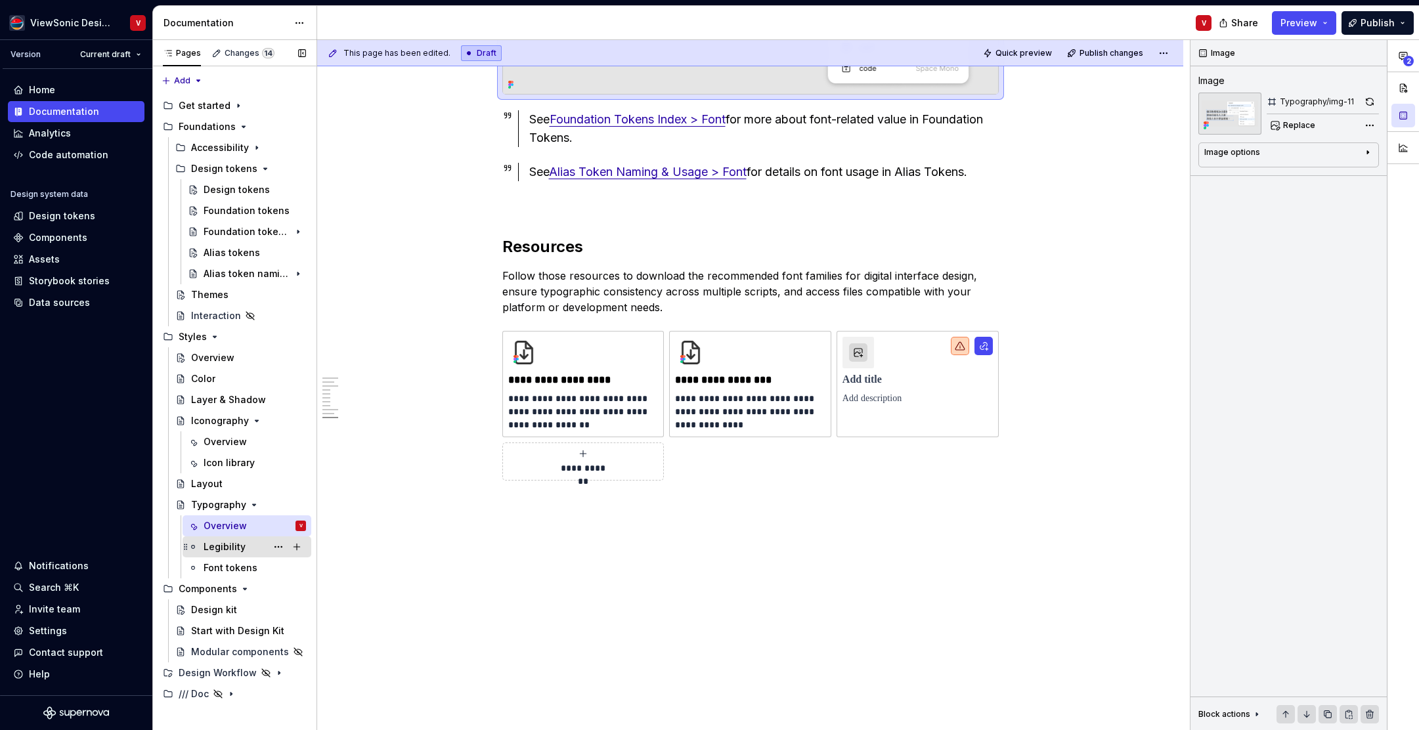
click at [248, 543] on div "Legibility" at bounding box center [255, 547] width 102 height 18
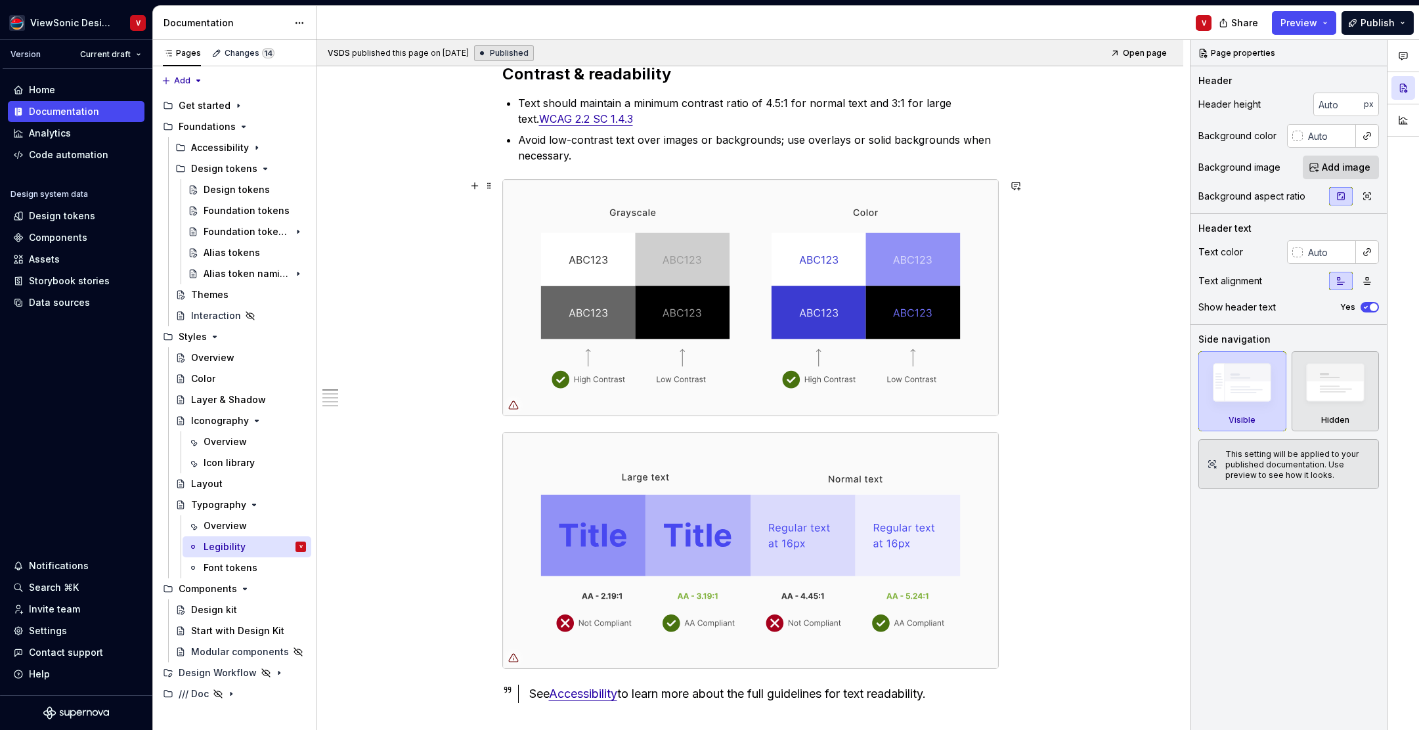
scroll to position [397, 0]
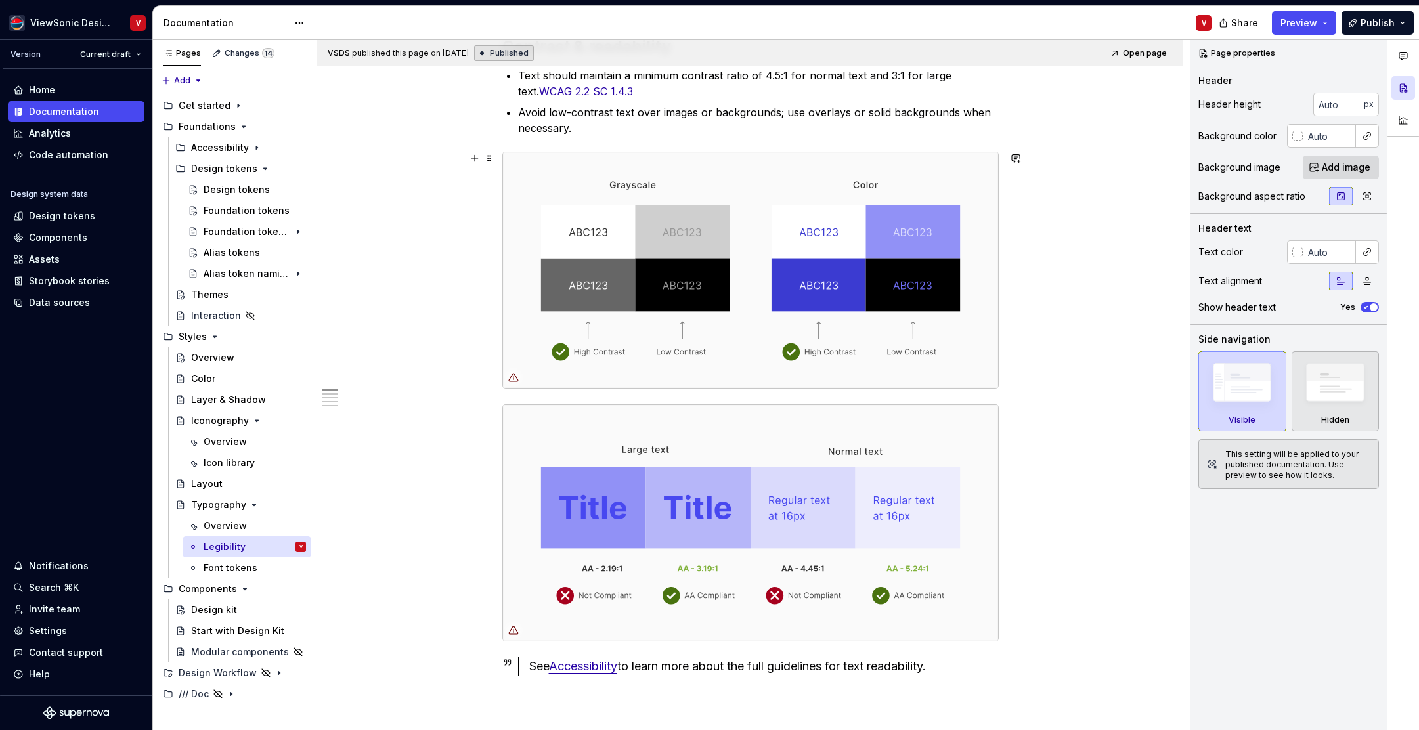
click at [783, 230] on img at bounding box center [750, 270] width 495 height 236
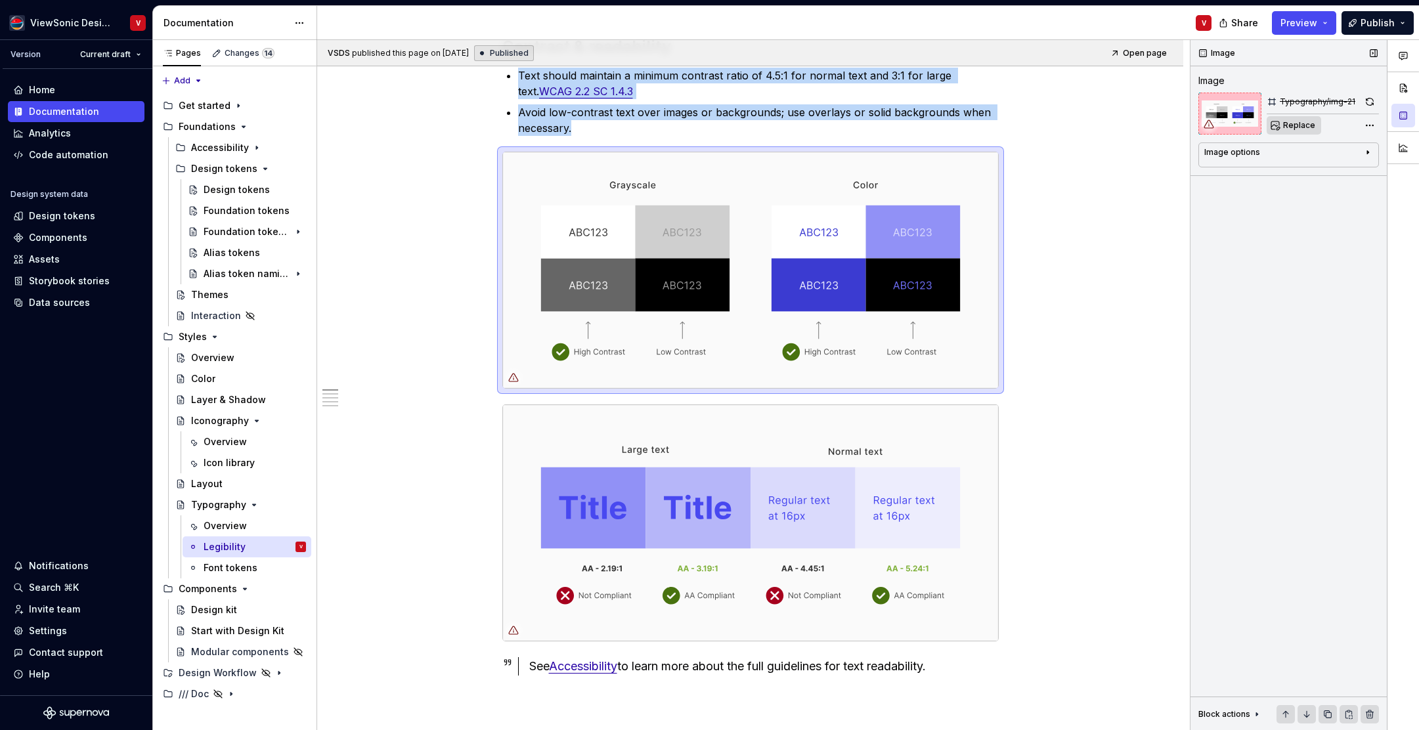
click at [1301, 127] on span "Replace" at bounding box center [1300, 125] width 32 height 11
type textarea "*"
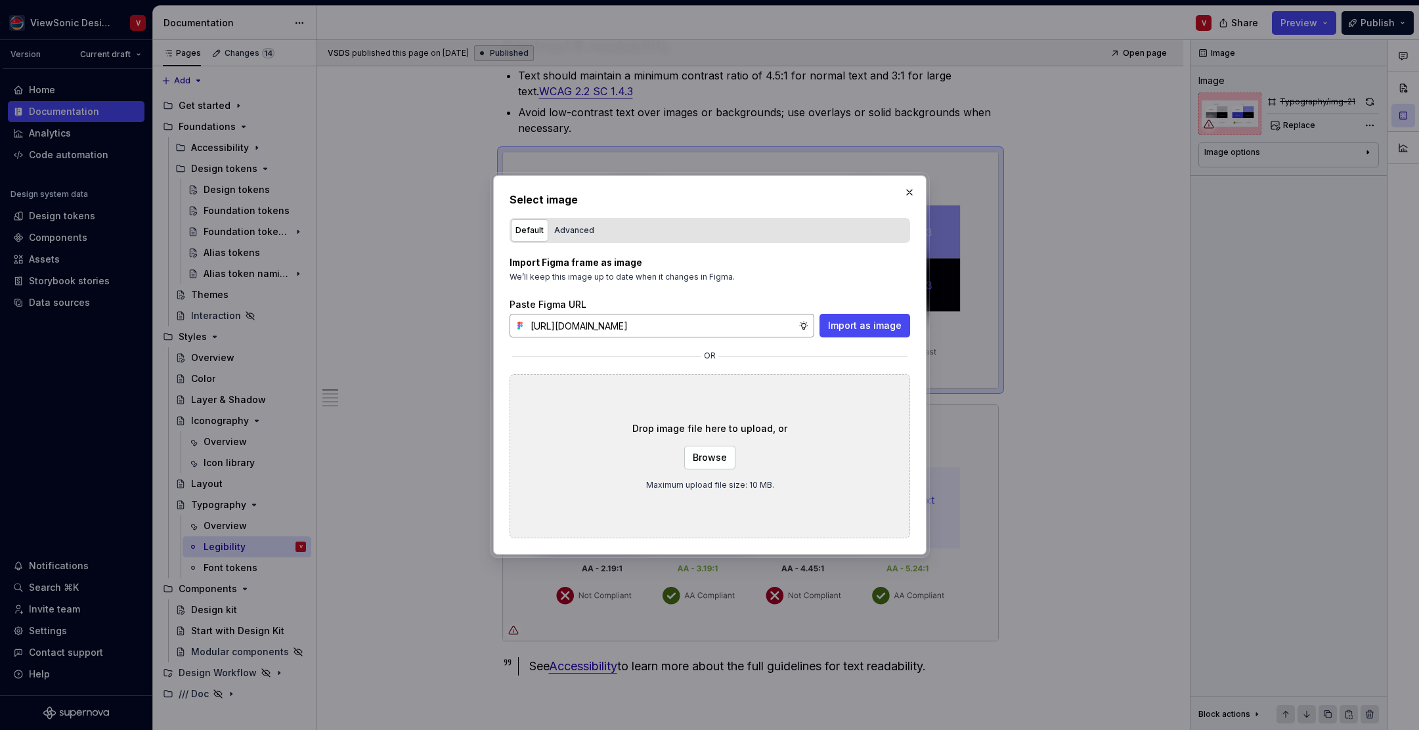
scroll to position [0, 297]
type input "https://www.figma.com/design/Jq5RN64STmwkQ3ZdkBzhJR/Foundation-Site?node-id=152…"
click at [850, 324] on span "Import as image" at bounding box center [865, 325] width 74 height 13
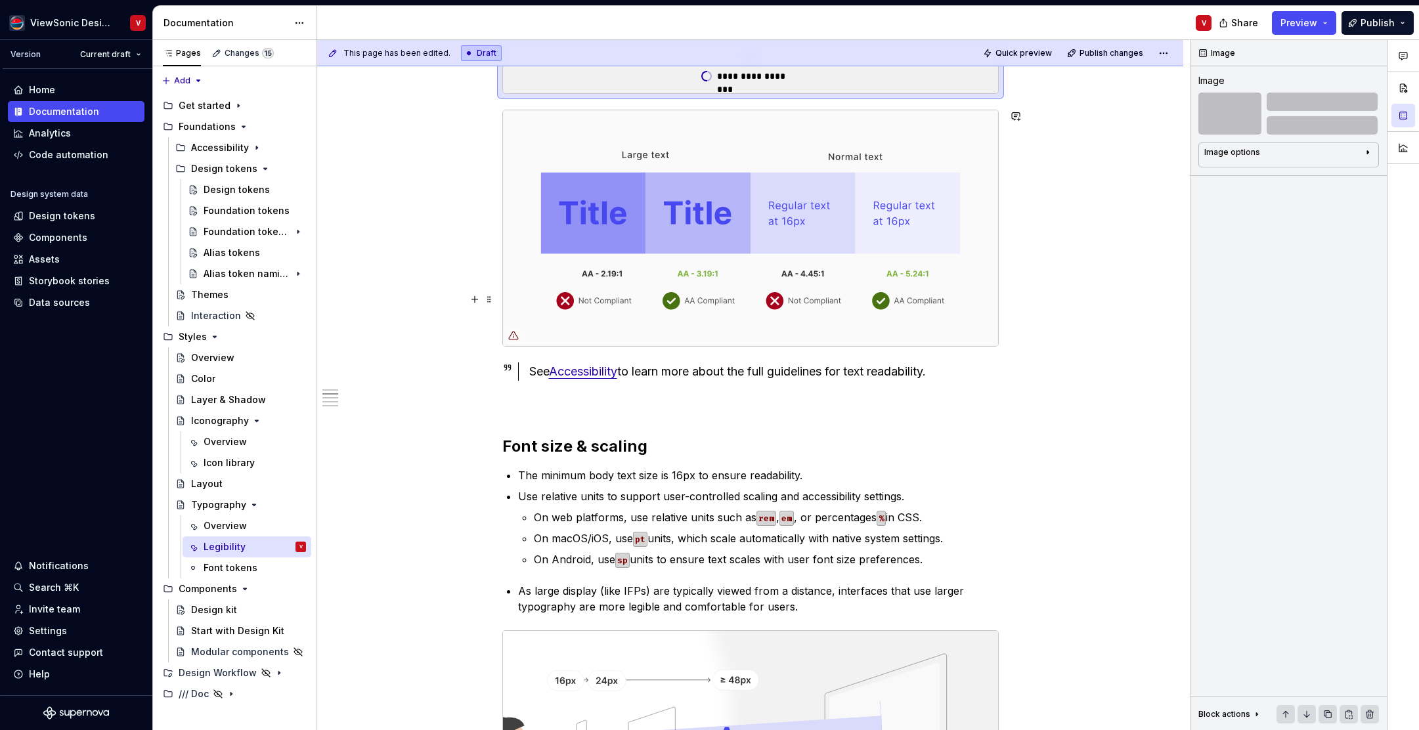
scroll to position [468, 0]
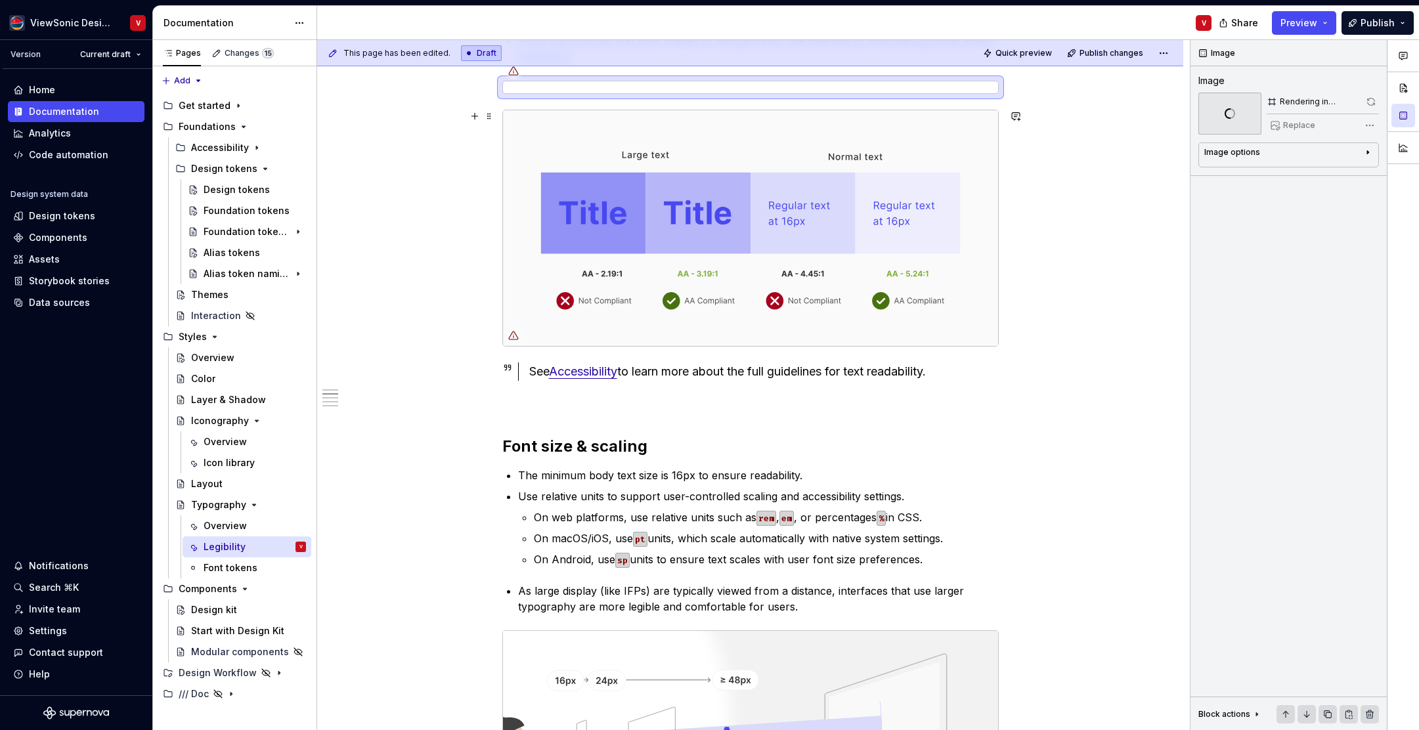
click at [719, 225] on img at bounding box center [750, 228] width 495 height 236
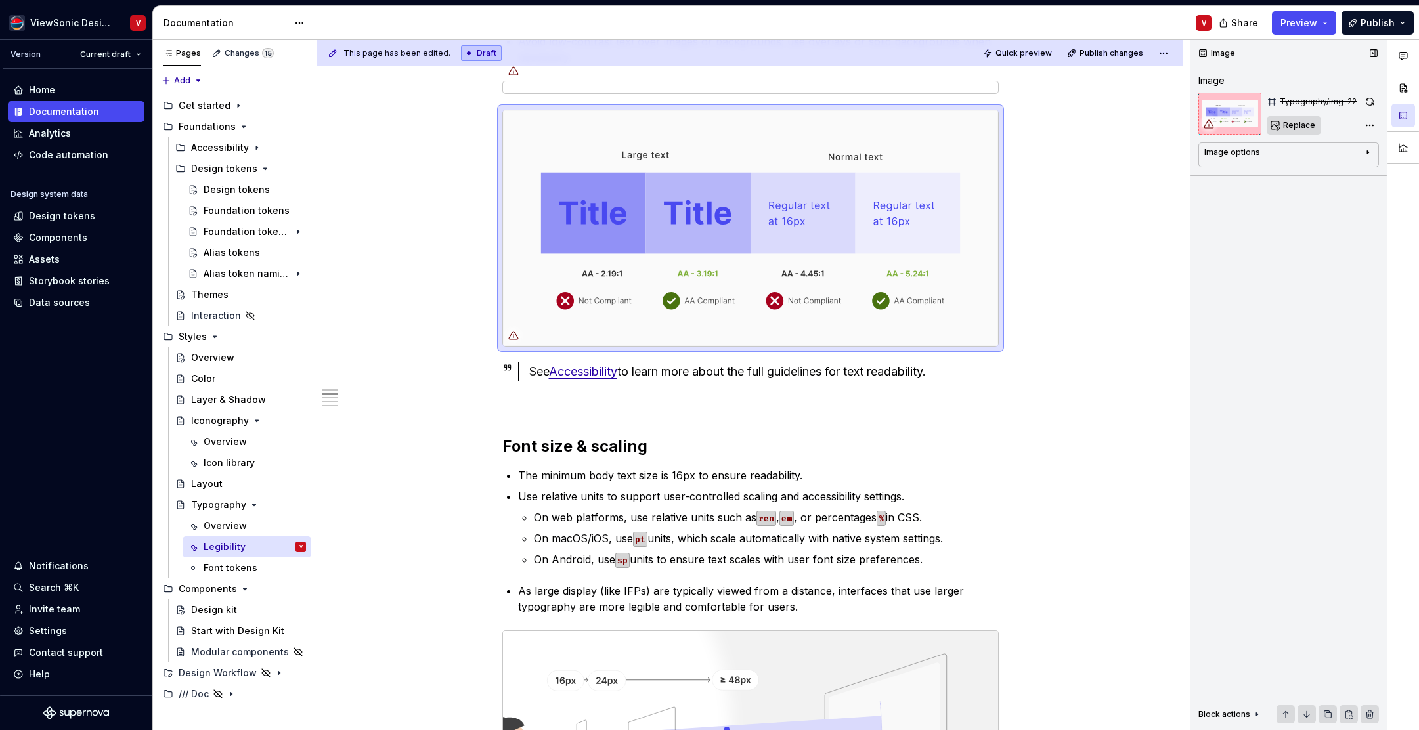
click at [1302, 129] on span "Replace" at bounding box center [1300, 125] width 32 height 11
type textarea "*"
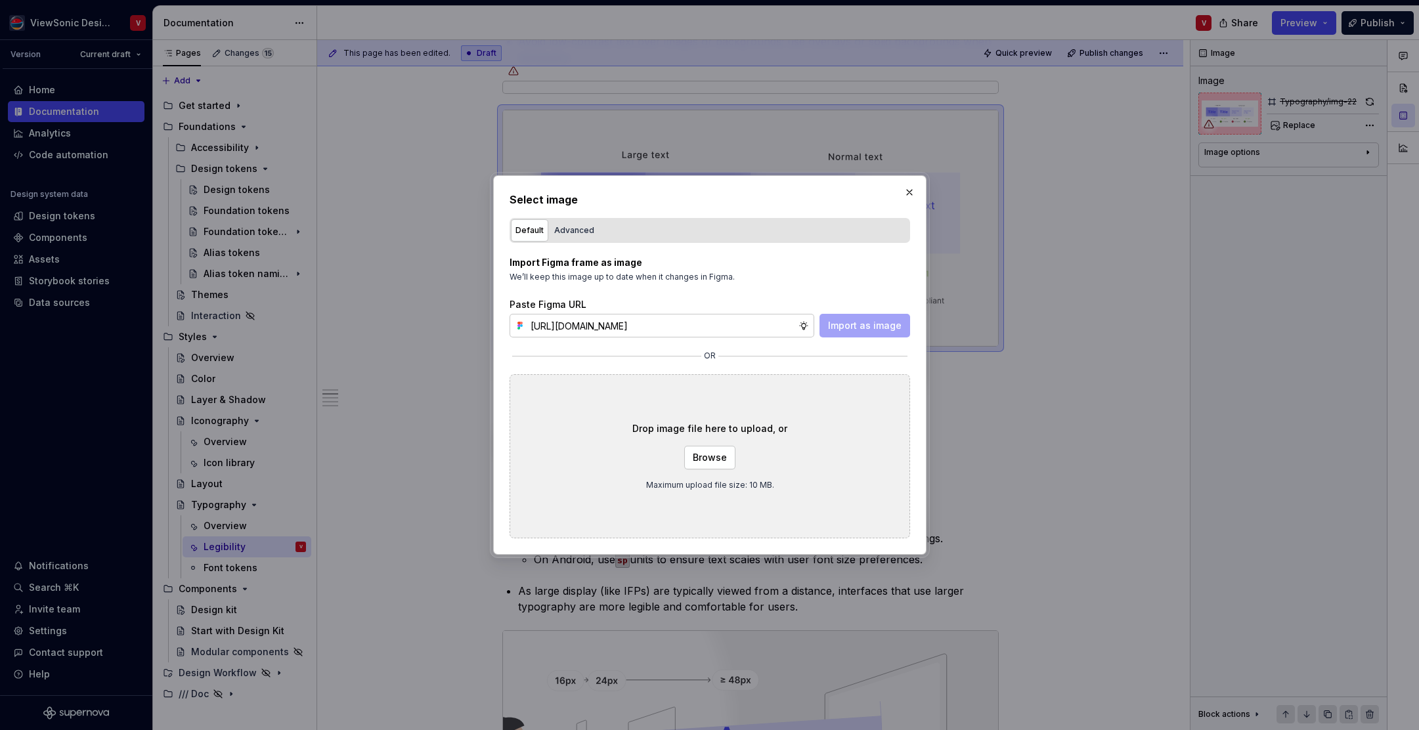
scroll to position [0, 298]
type input "https://www.figma.com/design/Jq5RN64STmwkQ3ZdkBzhJR/Foundation-Site?node-id=152…"
click at [878, 332] on span "Import as image" at bounding box center [865, 325] width 74 height 13
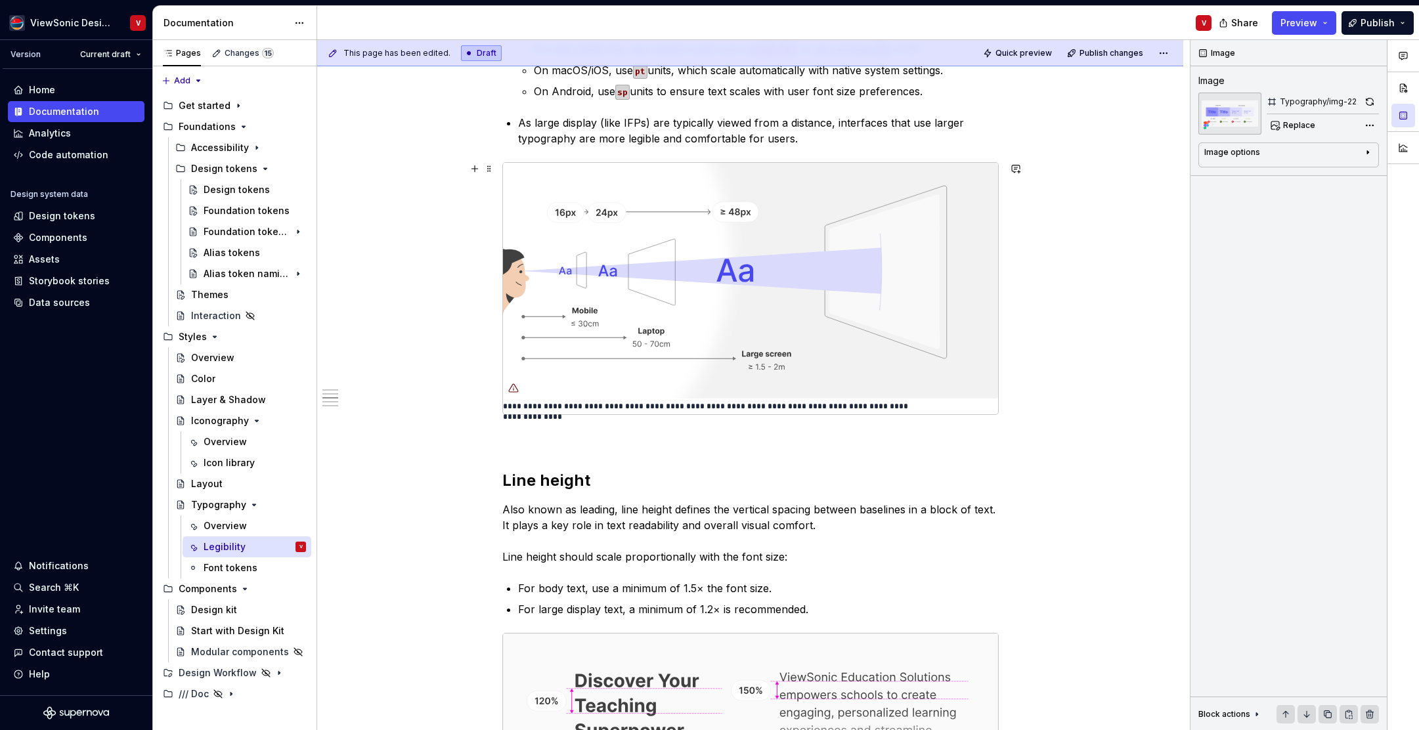
scroll to position [1170, 0]
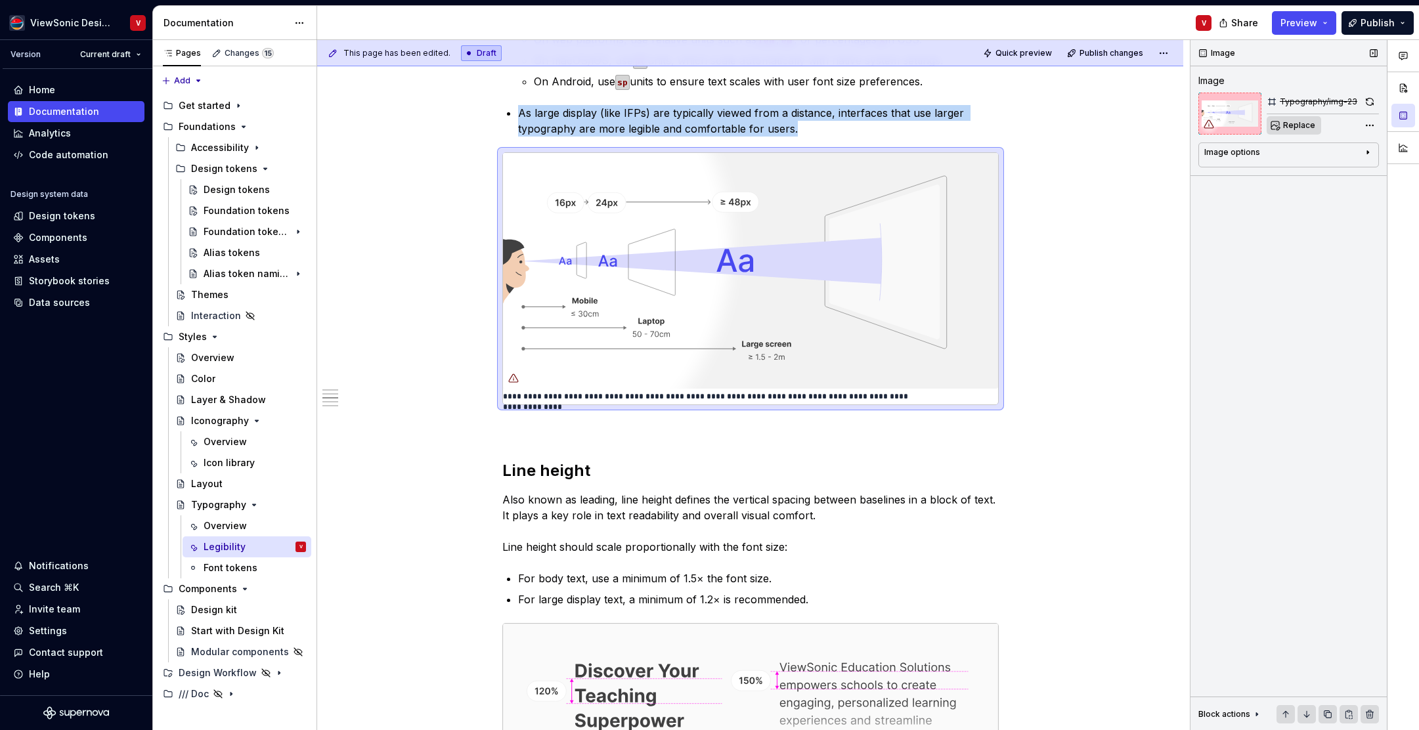
click at [1305, 121] on button "Replace" at bounding box center [1294, 125] width 55 height 18
type textarea "*"
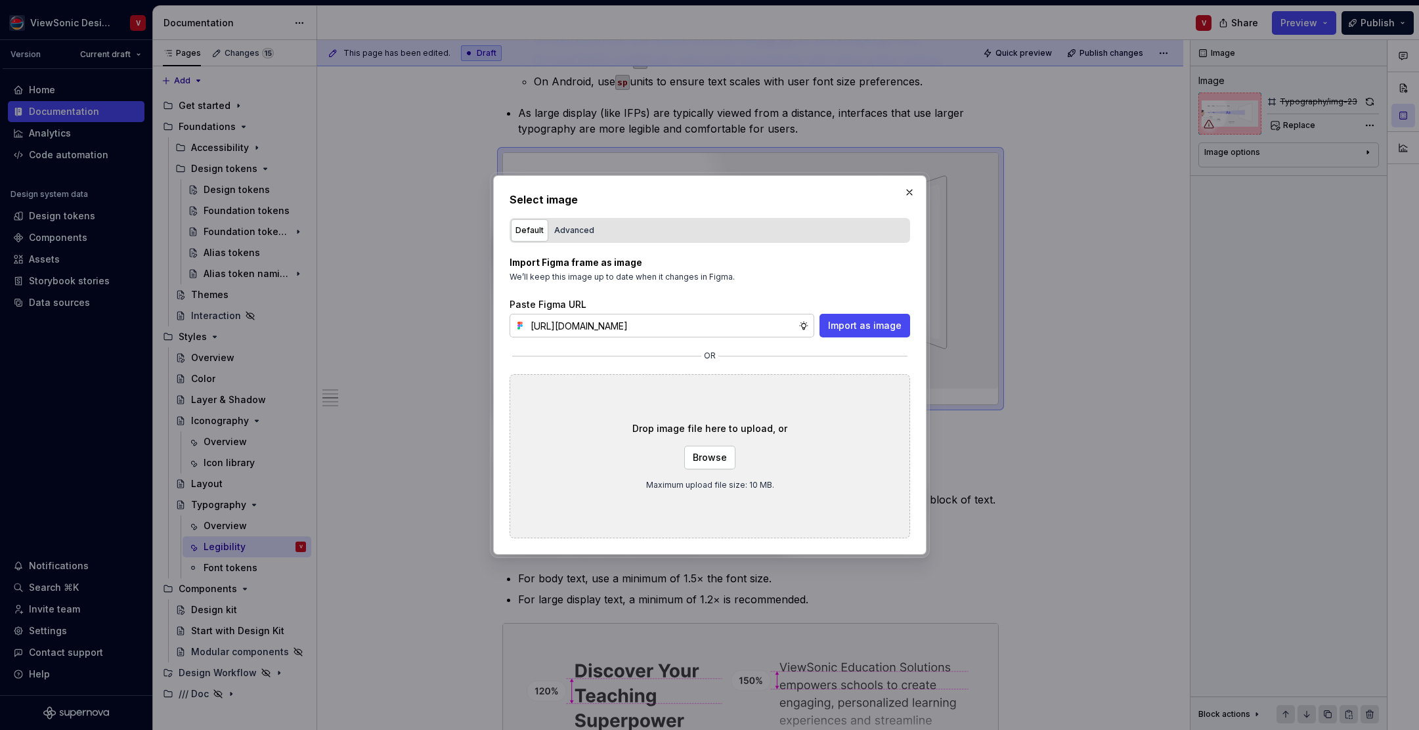
scroll to position [0, 298]
type input "https://www.figma.com/design/Jq5RN64STmwkQ3ZdkBzhJR/Foundation-Site?node-id=152…"
drag, startPoint x: 873, startPoint y: 328, endPoint x: 1013, endPoint y: 307, distance: 141.6
click at [873, 329] on span "Import as image" at bounding box center [865, 325] width 74 height 13
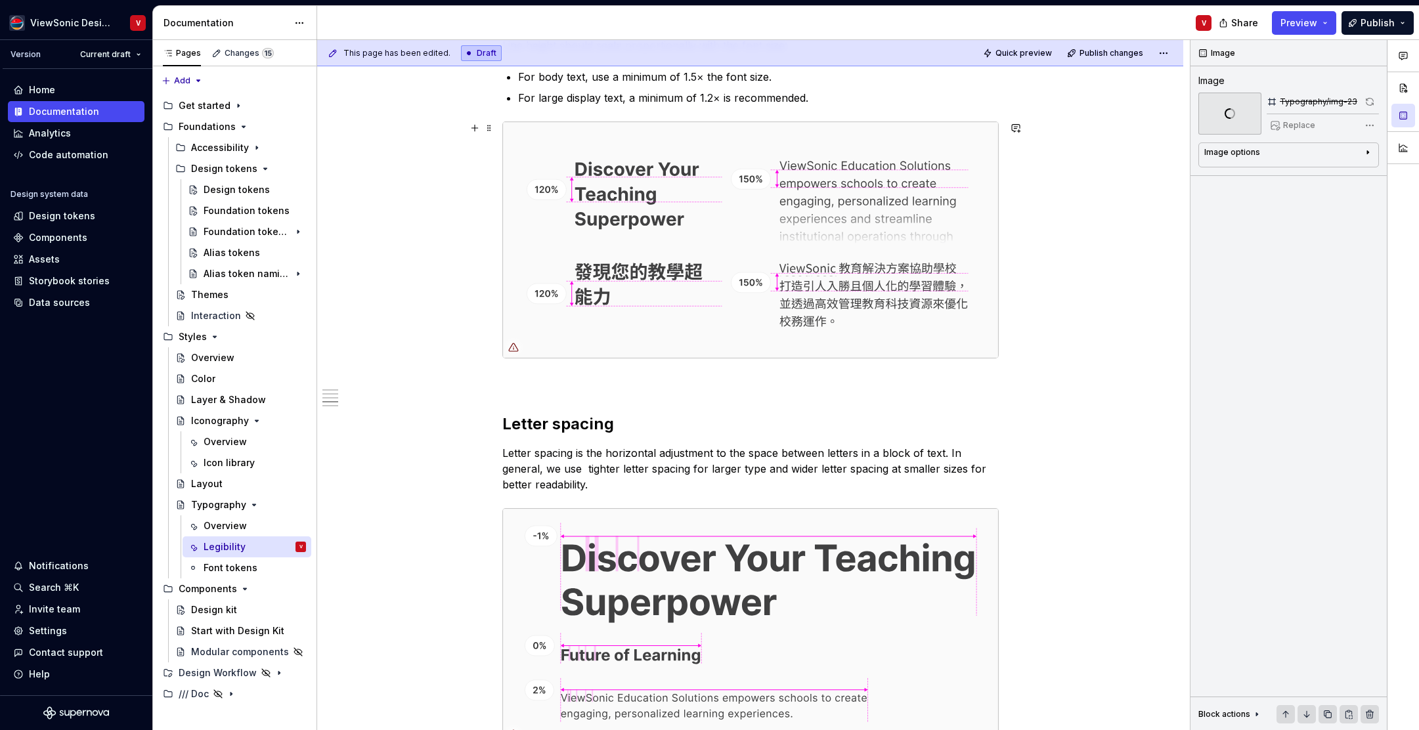
scroll to position [1282, 0]
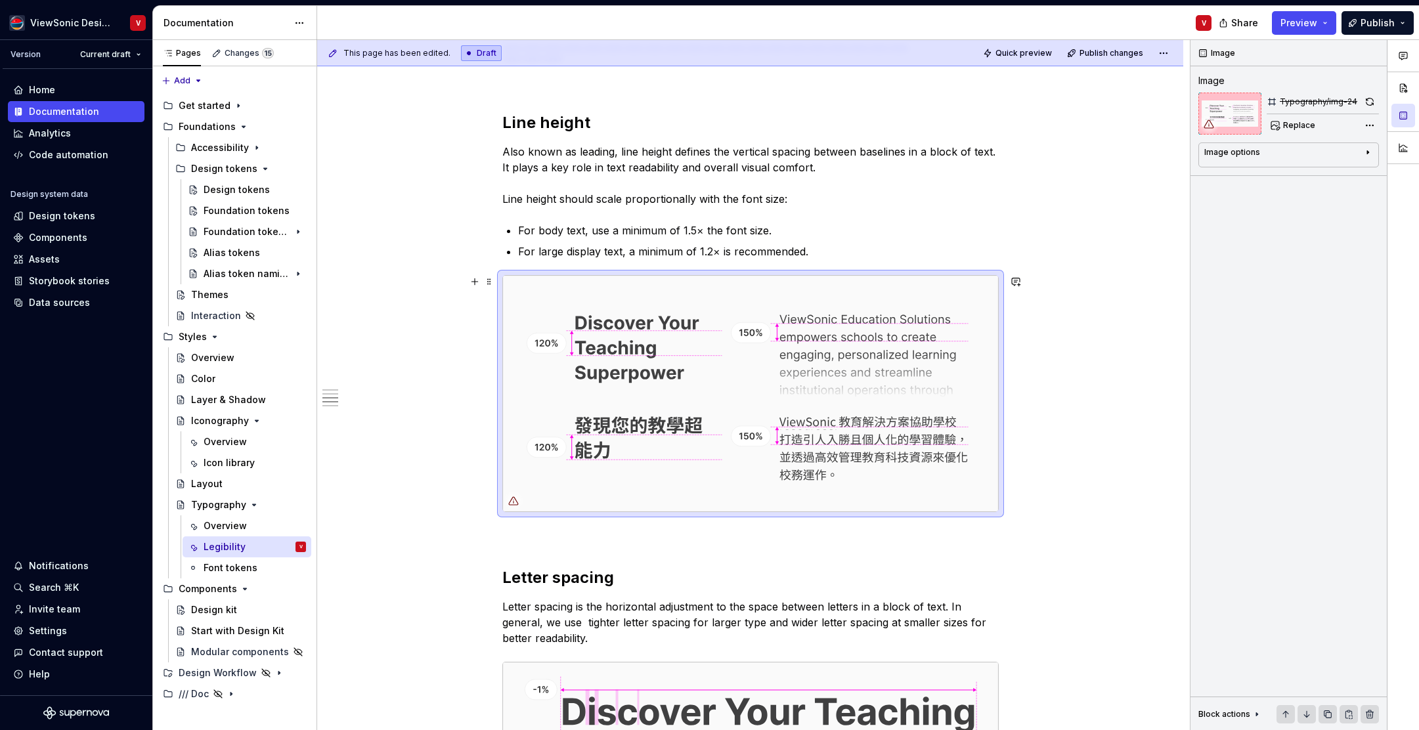
click at [650, 348] on img at bounding box center [750, 394] width 495 height 236
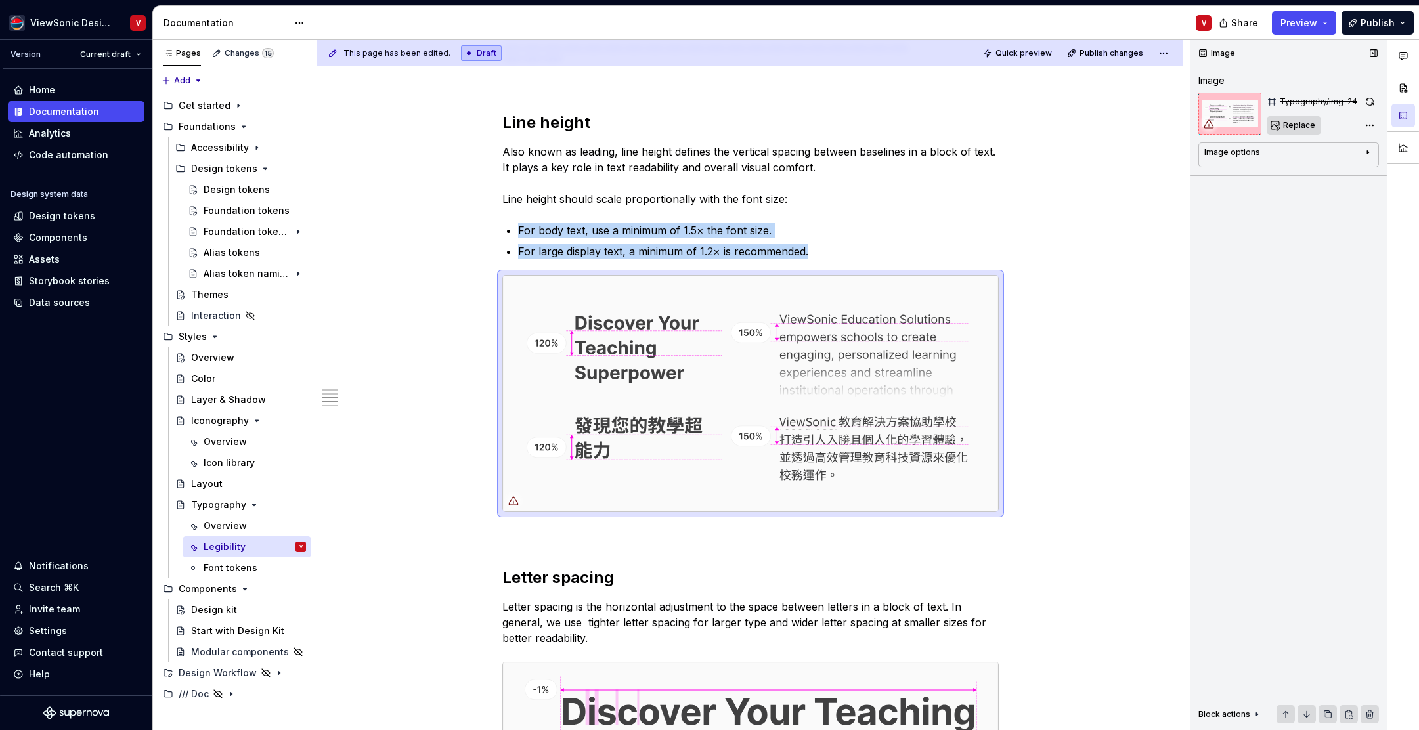
click at [1286, 130] on span "Replace" at bounding box center [1300, 125] width 32 height 11
type textarea "*"
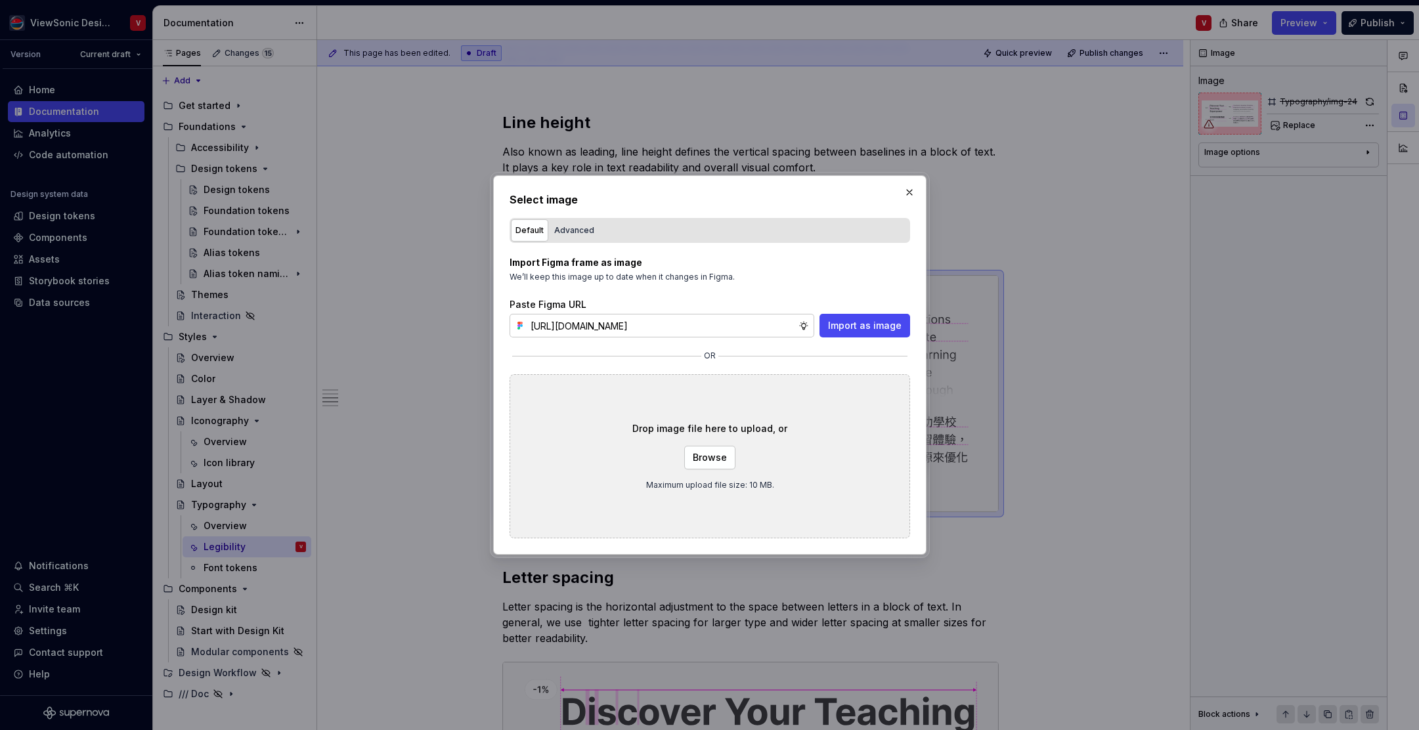
scroll to position [0, 297]
type input "https://www.figma.com/design/Jq5RN64STmwkQ3ZdkBzhJR/Foundation-Site?node-id=152…"
click at [885, 330] on span "Import as image" at bounding box center [865, 325] width 74 height 13
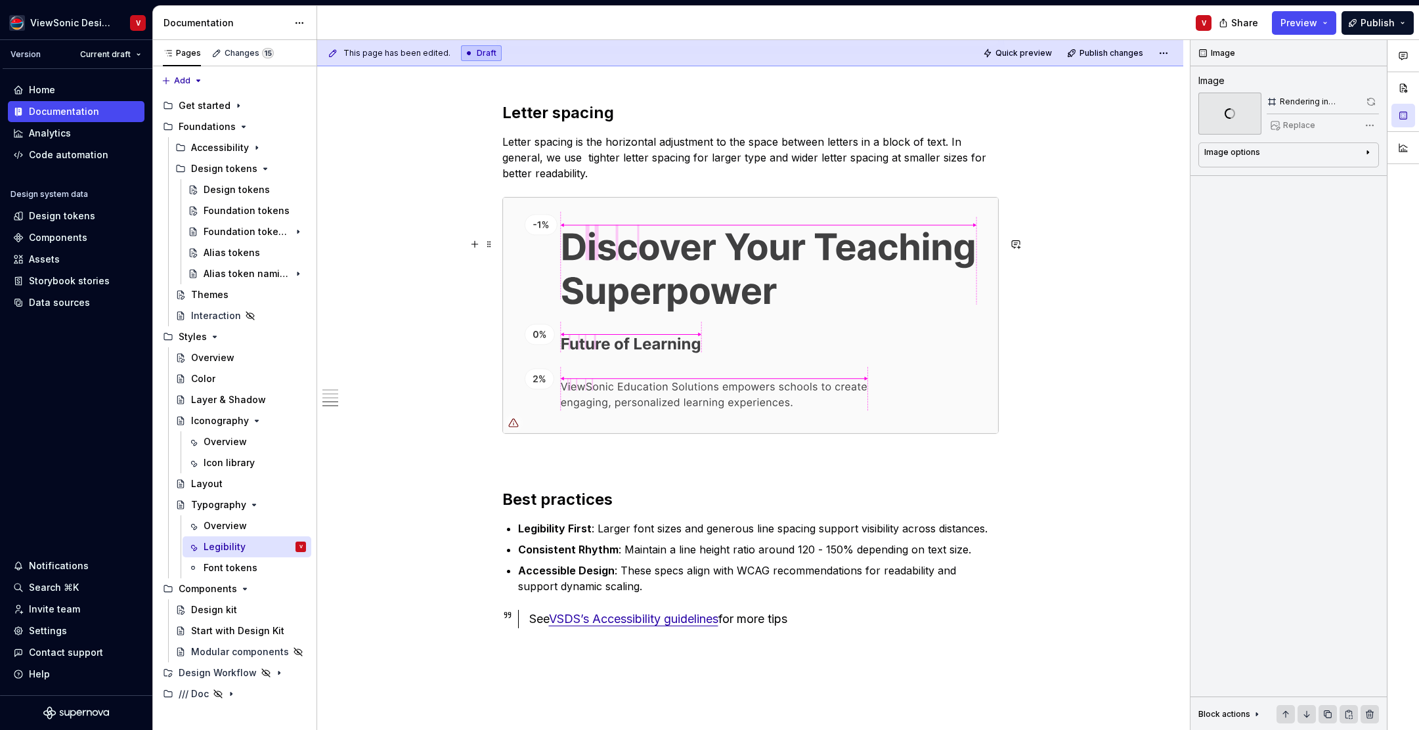
scroll to position [1483, 0]
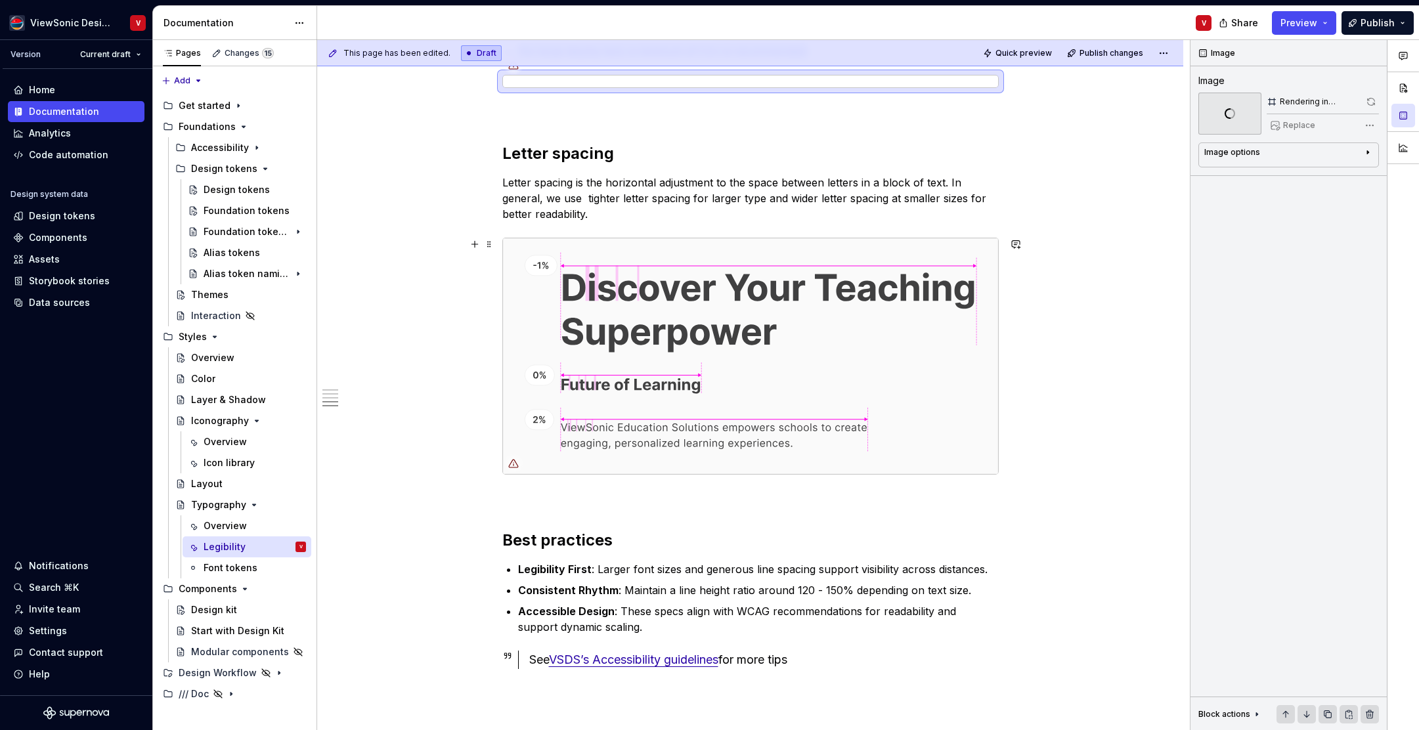
click at [761, 328] on img at bounding box center [750, 356] width 495 height 236
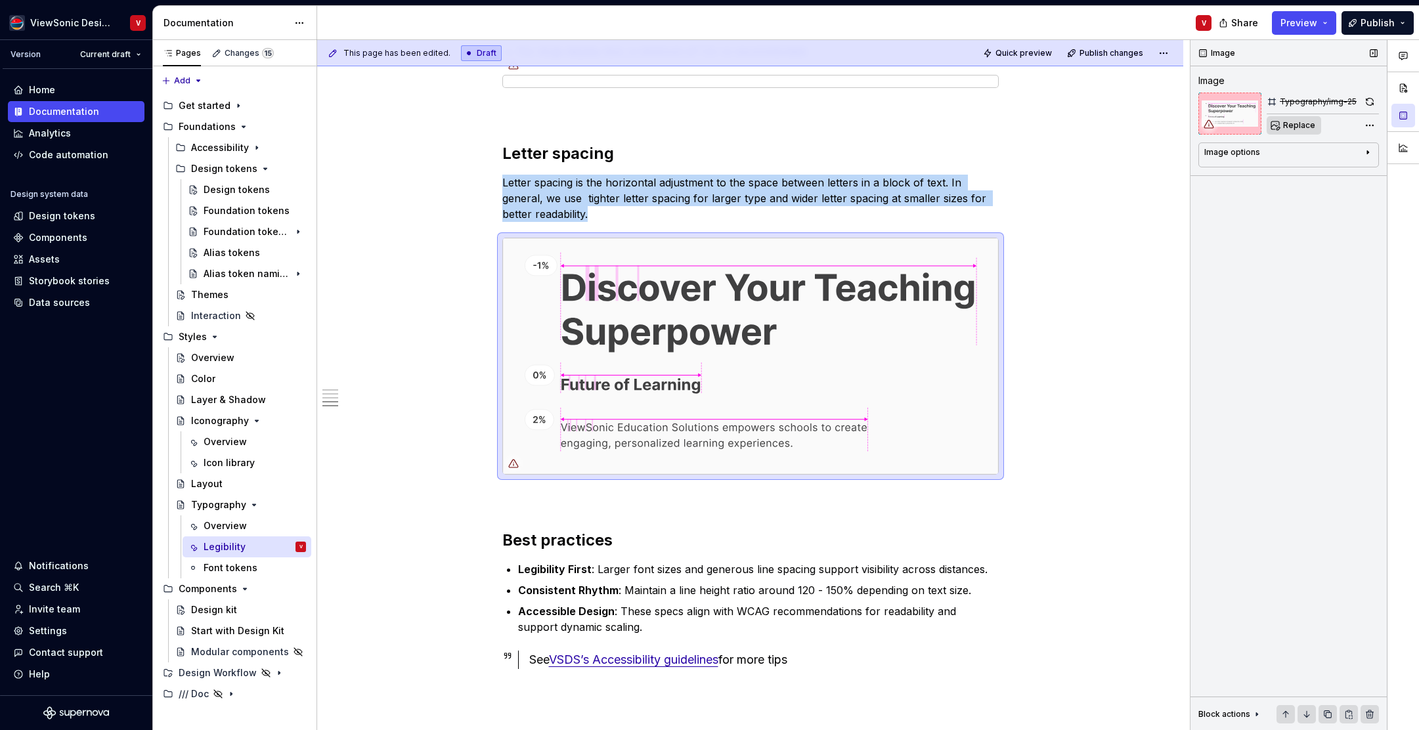
click at [1281, 129] on button "Replace" at bounding box center [1294, 125] width 55 height 18
type textarea "*"
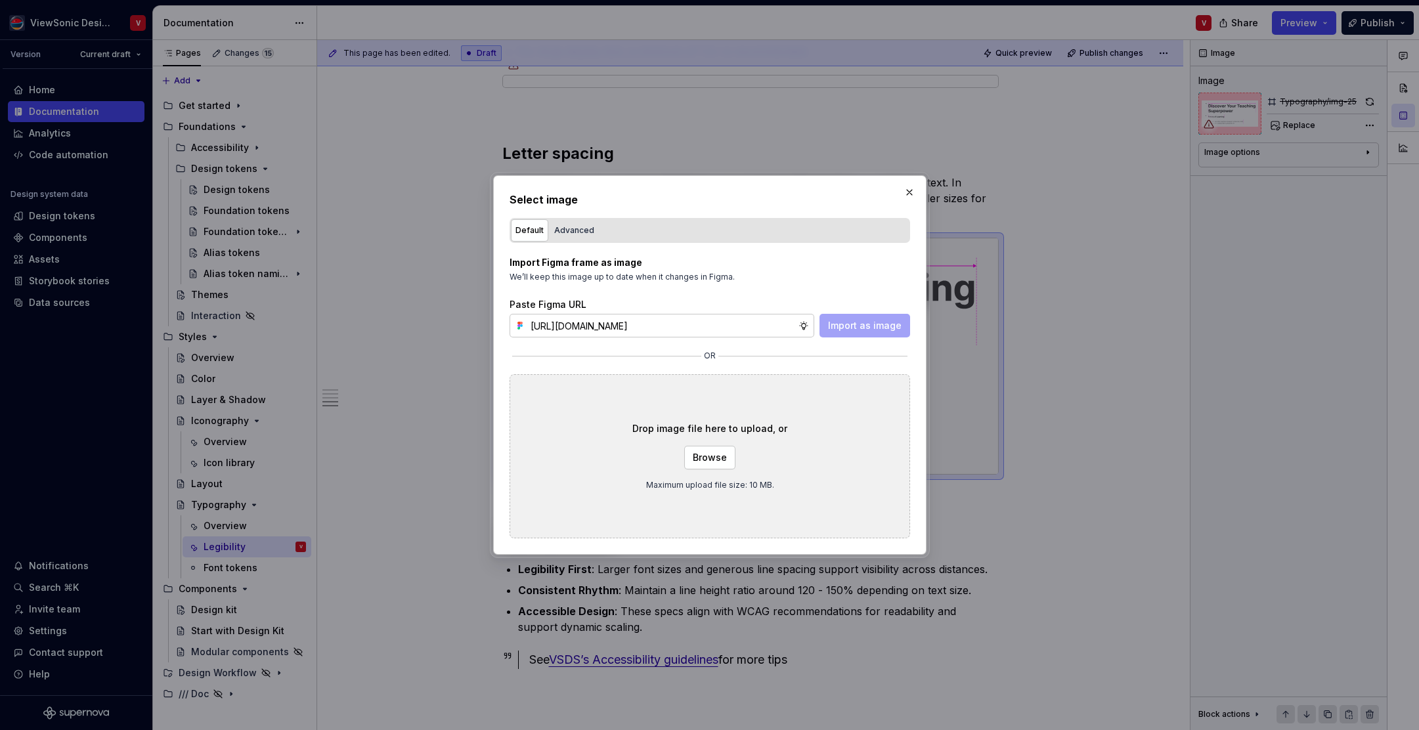
scroll to position [0, 296]
type input "https://www.figma.com/design/Jq5RN64STmwkQ3ZdkBzhJR/Foundation-Site?node-id=152…"
click at [848, 323] on span "Import as image" at bounding box center [865, 325] width 74 height 13
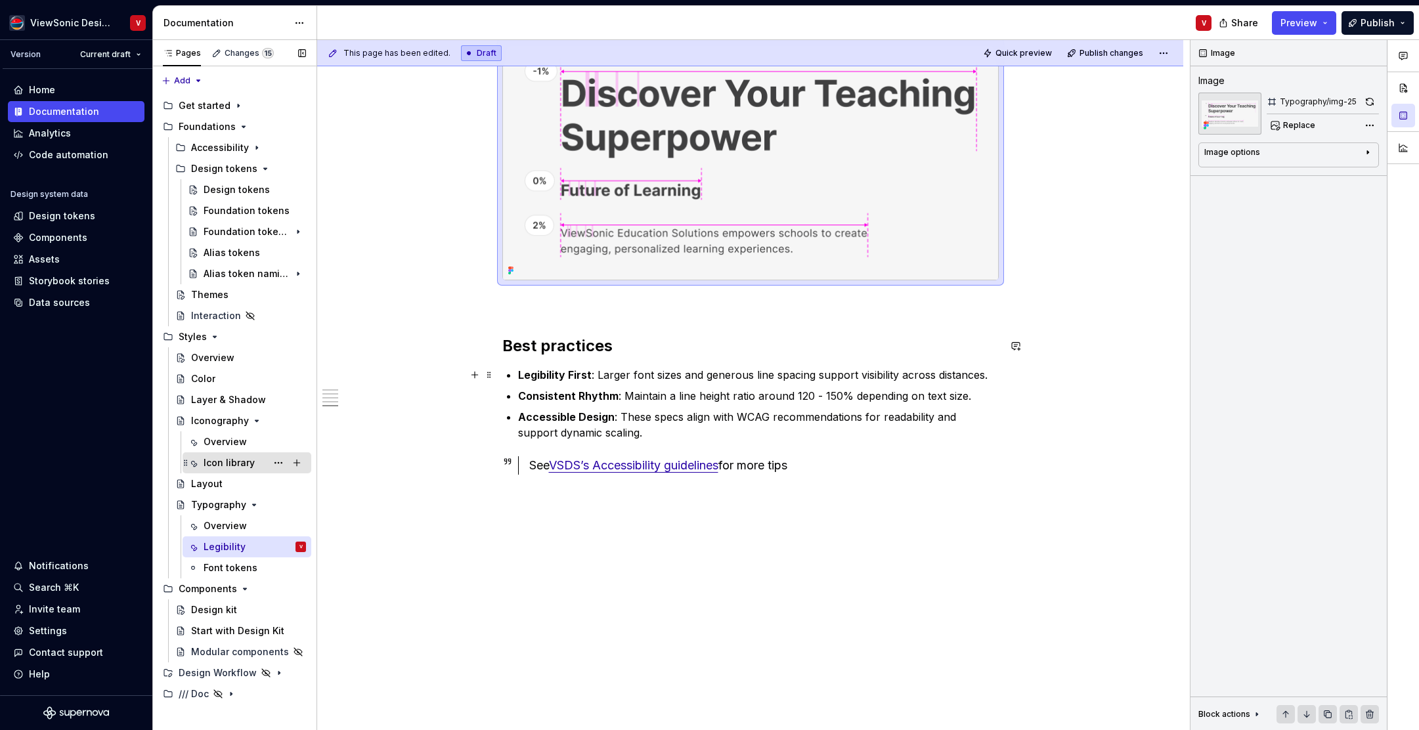
scroll to position [2147, 0]
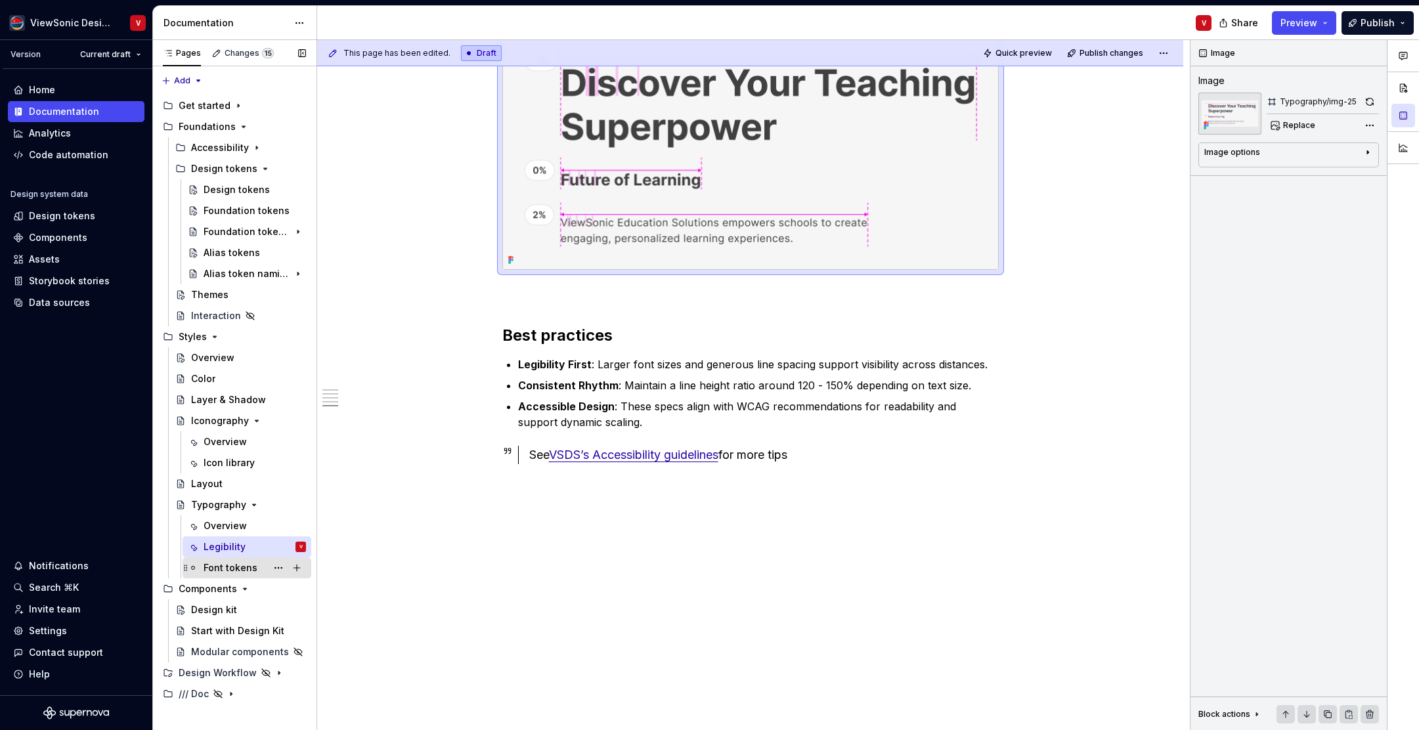
click at [245, 571] on div "Font tokens" at bounding box center [231, 568] width 54 height 13
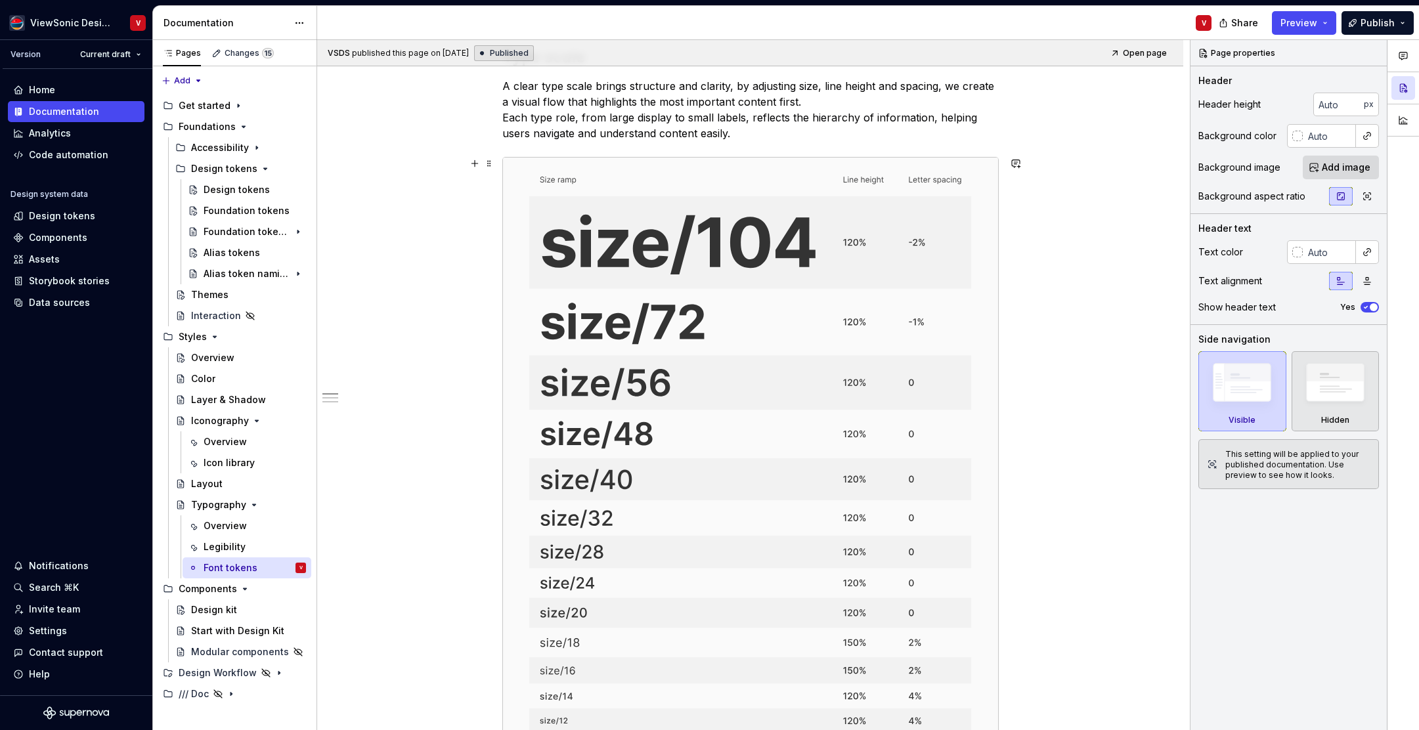
scroll to position [281, 0]
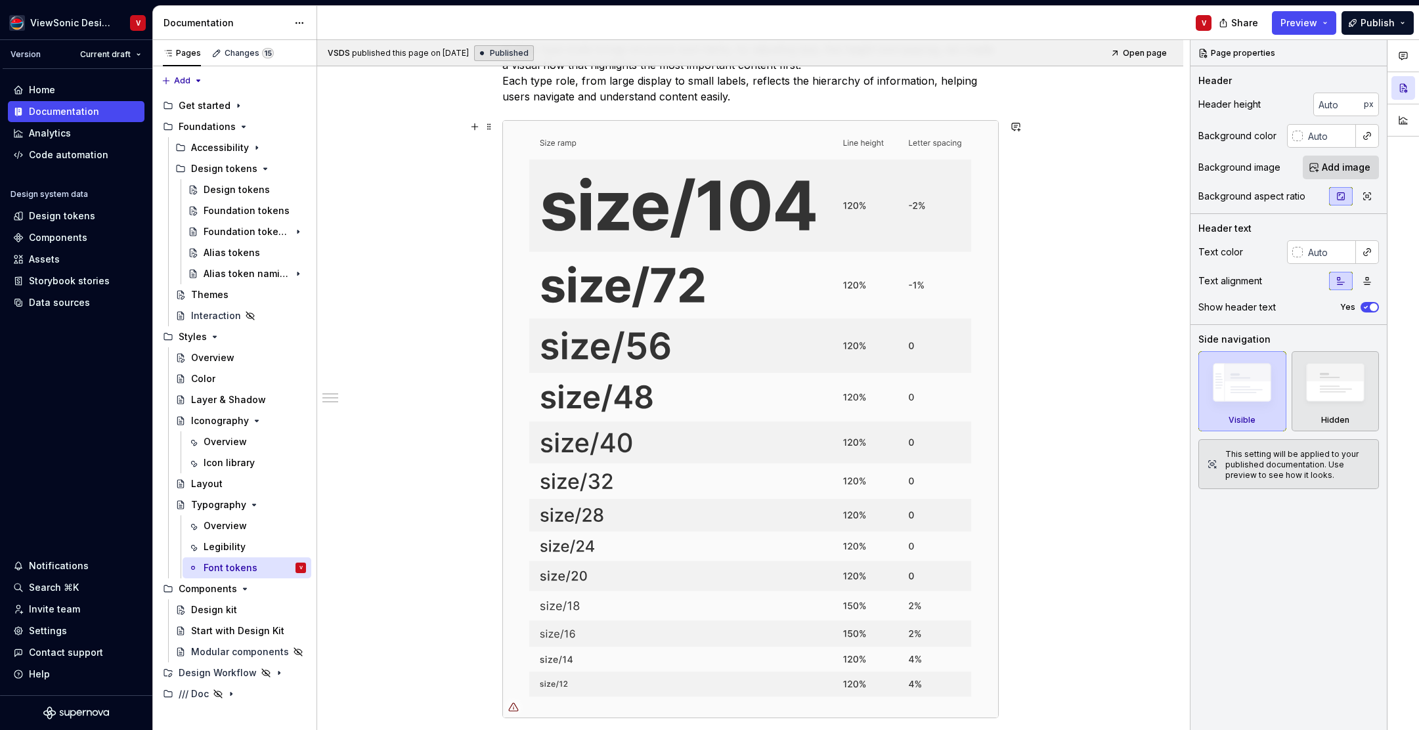
click at [773, 254] on img at bounding box center [750, 419] width 495 height 597
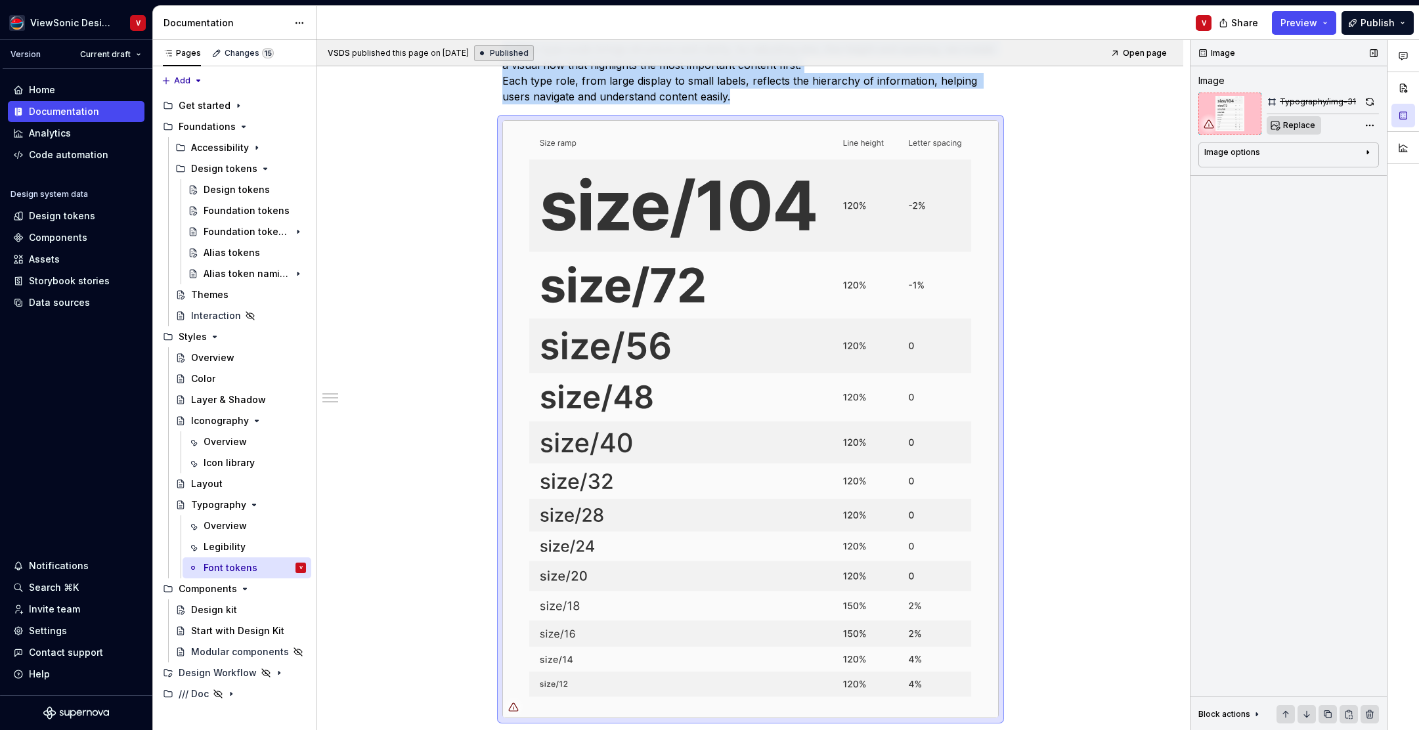
click at [1296, 129] on span "Replace" at bounding box center [1300, 125] width 32 height 11
type textarea "*"
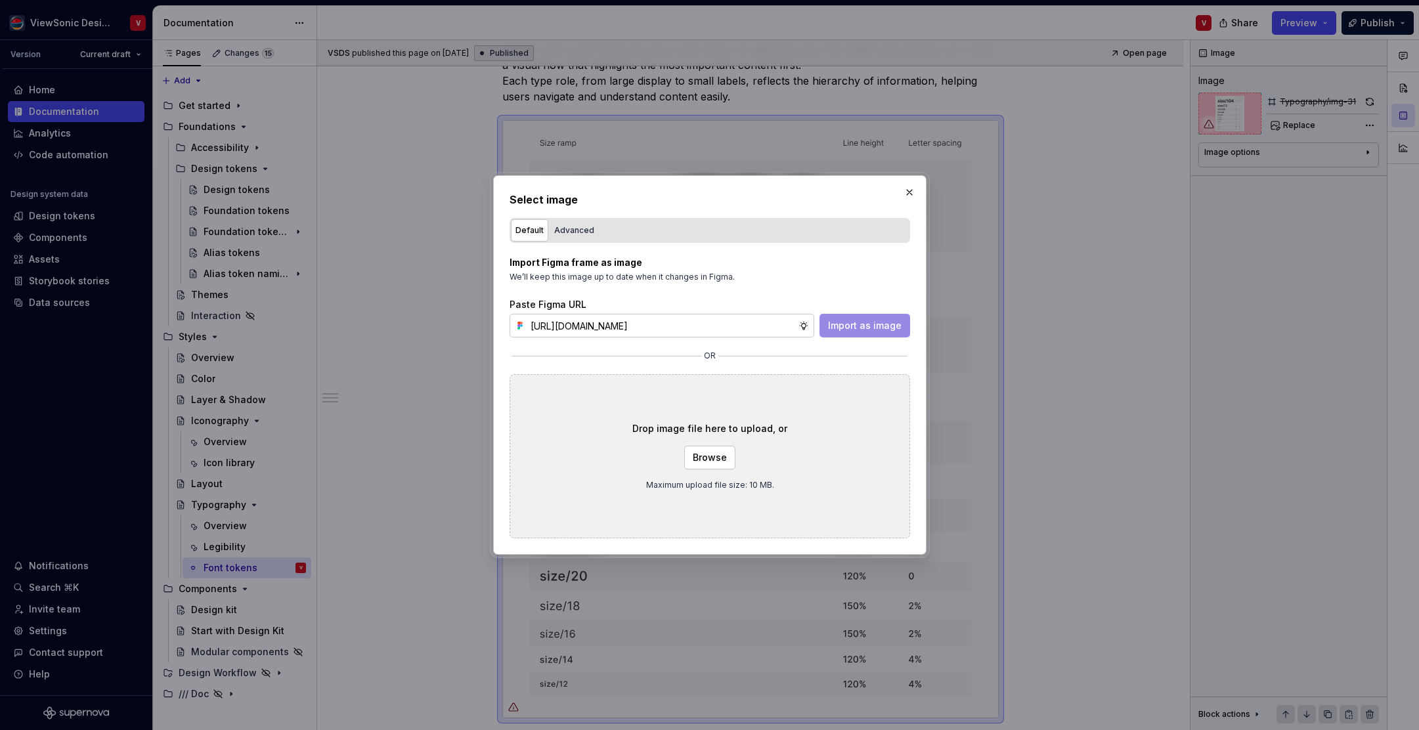
scroll to position [0, 298]
type input "https://www.figma.com/design/Jq5RN64STmwkQ3ZdkBzhJR/Foundation-Site?node-id=152…"
drag, startPoint x: 879, startPoint y: 330, endPoint x: 882, endPoint y: 321, distance: 9.8
click at [879, 330] on span "Import as image" at bounding box center [865, 325] width 74 height 13
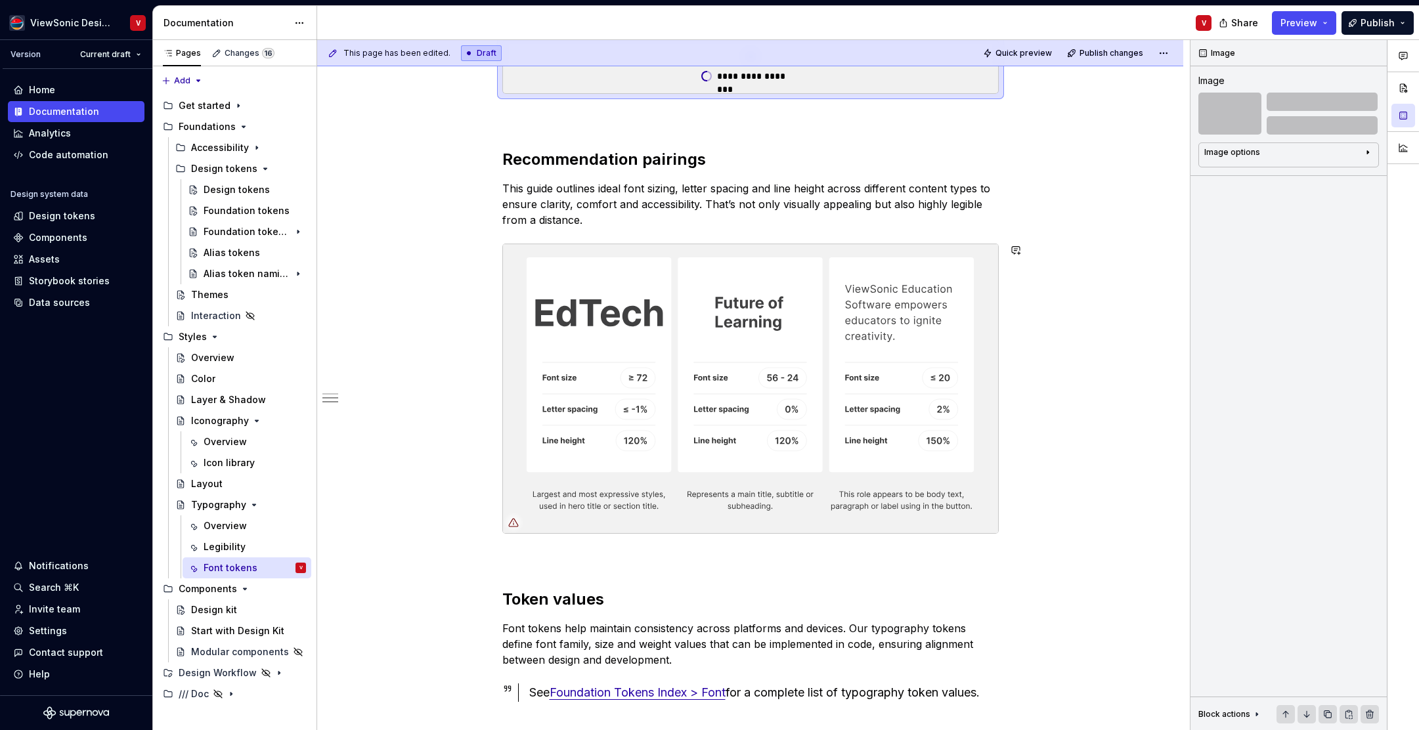
scroll to position [321, 0]
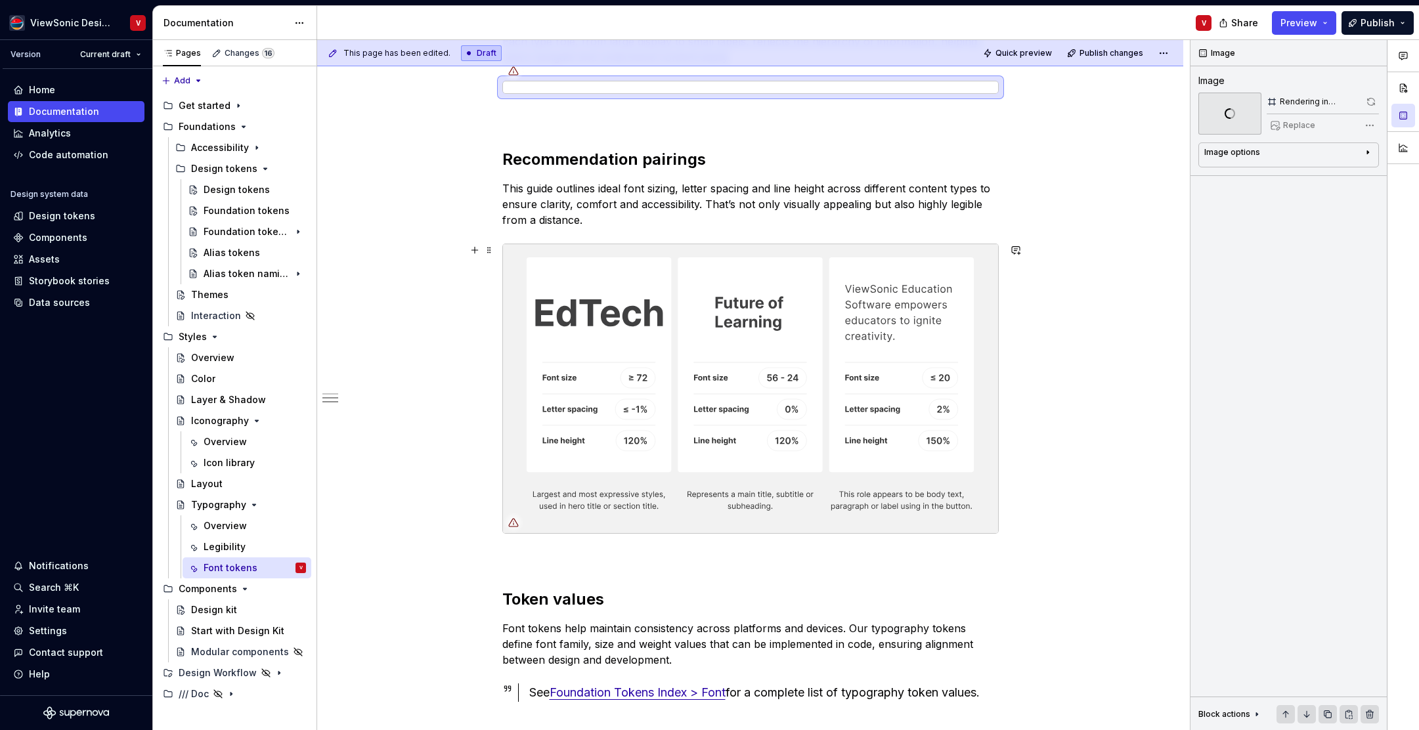
click at [673, 303] on img at bounding box center [750, 388] width 495 height 289
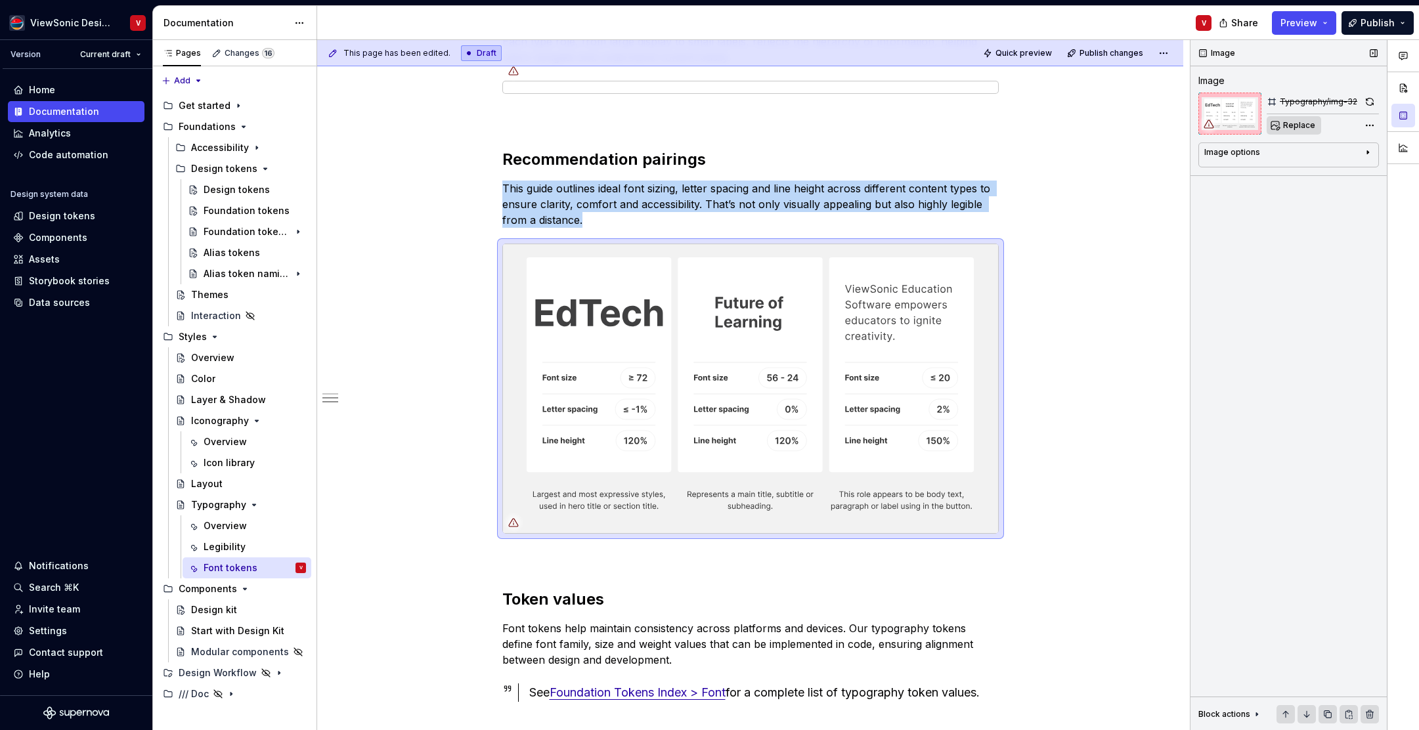
click at [1295, 122] on span "Replace" at bounding box center [1300, 125] width 32 height 11
type textarea "*"
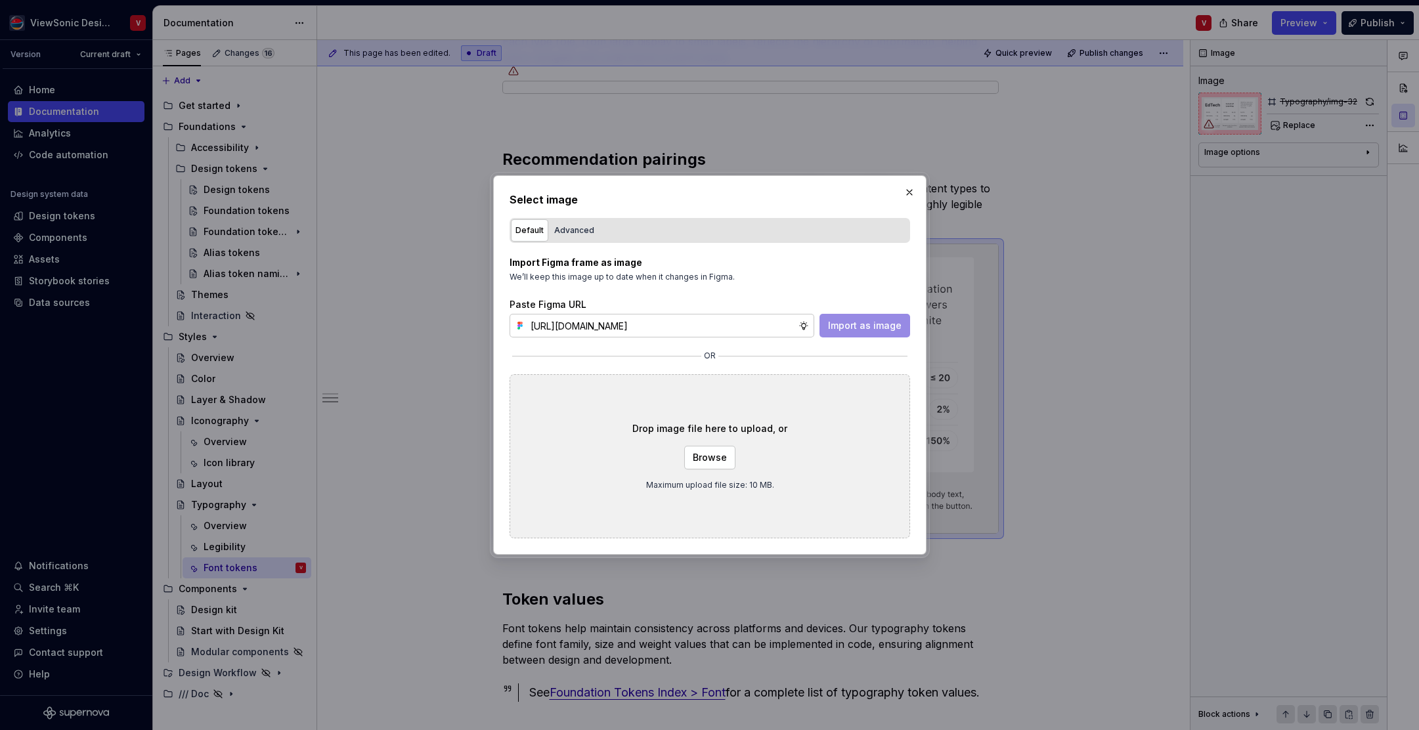
scroll to position [0, 296]
type input "https://www.figma.com/design/Jq5RN64STmwkQ3ZdkBzhJR/Foundation-Site?node-id=152…"
click at [864, 327] on span "Import as image" at bounding box center [865, 325] width 74 height 13
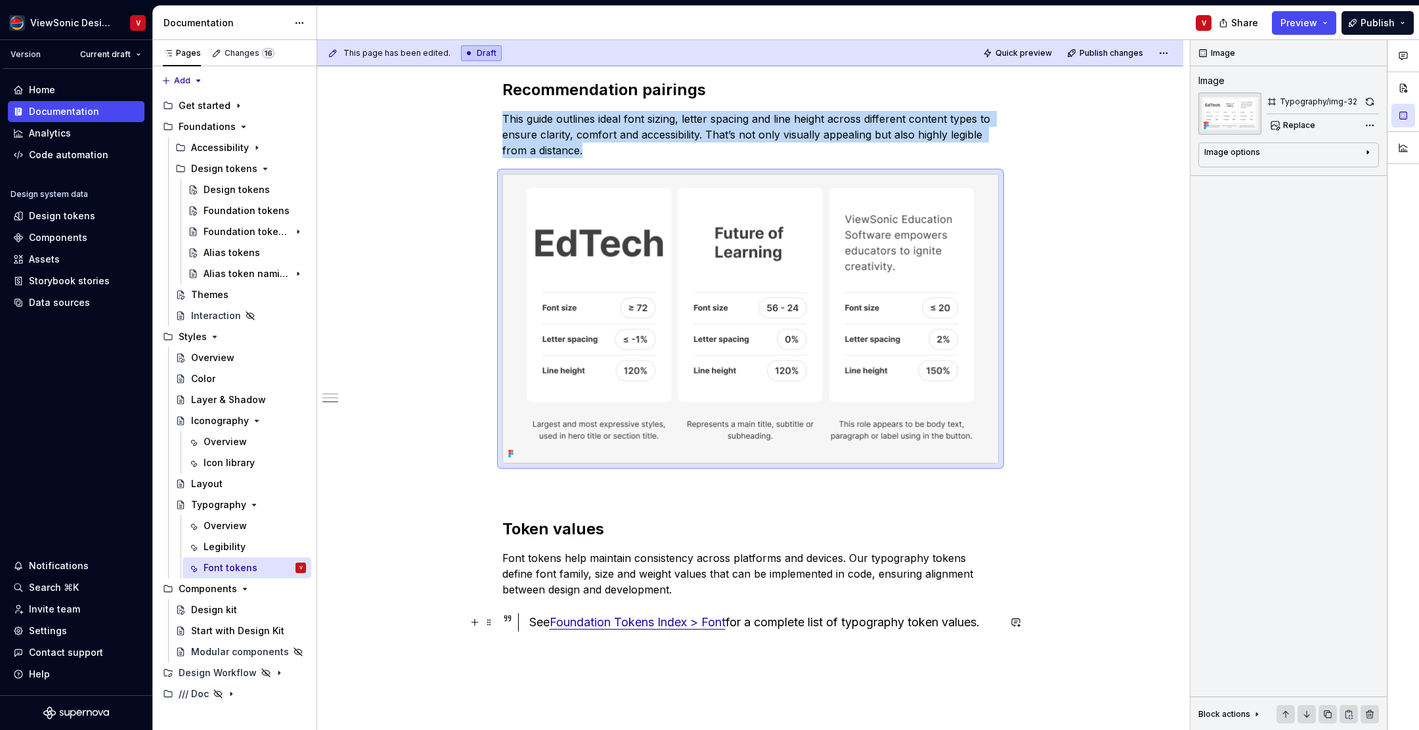
scroll to position [1143, 0]
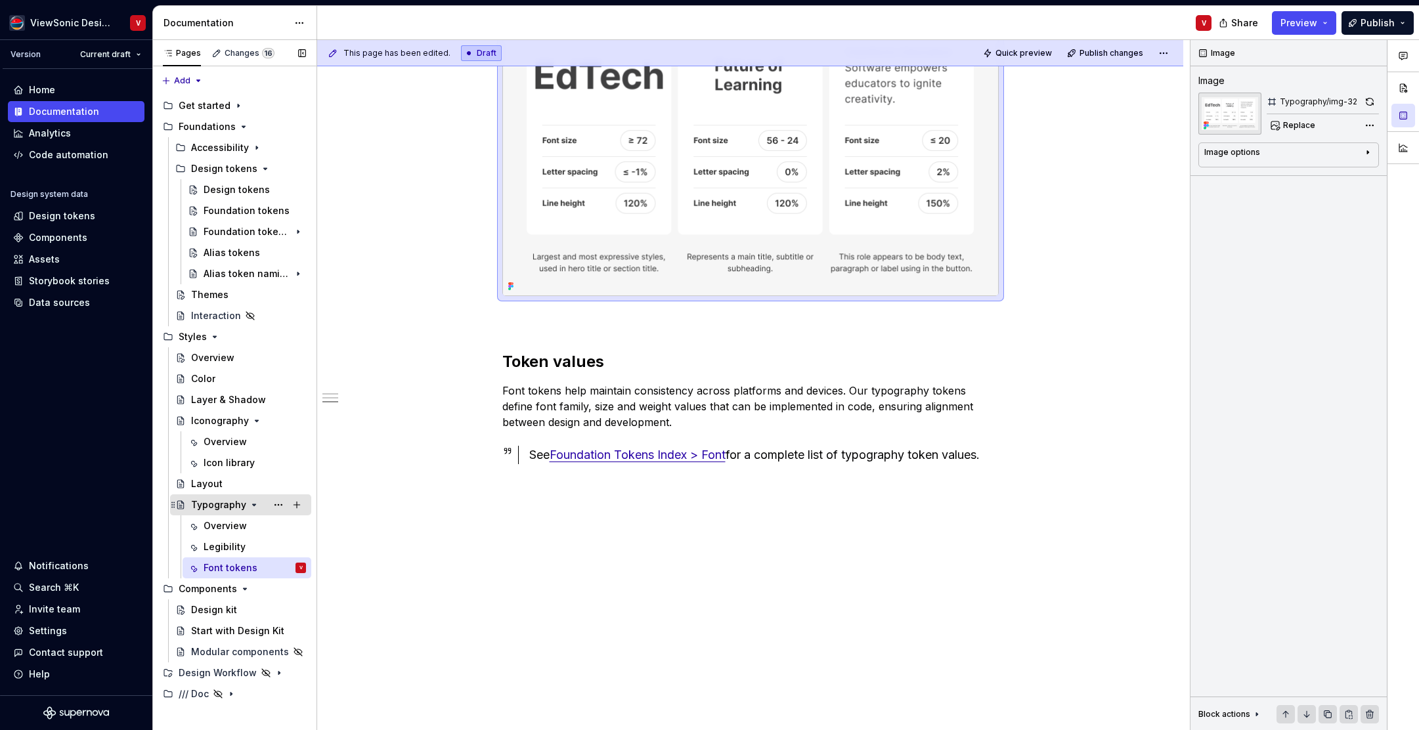
click at [252, 502] on icon "Page tree" at bounding box center [254, 505] width 11 height 11
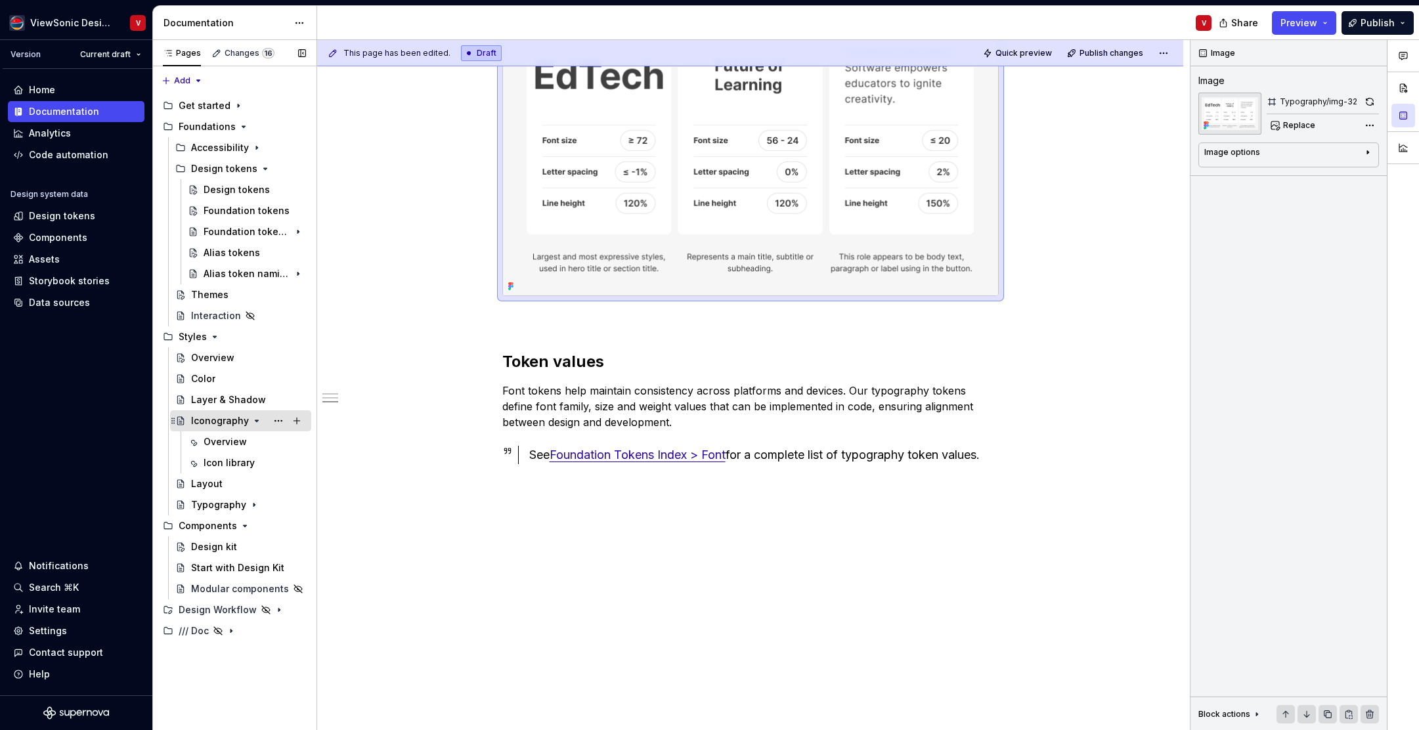
click at [252, 417] on icon "Page tree" at bounding box center [257, 421] width 11 height 11
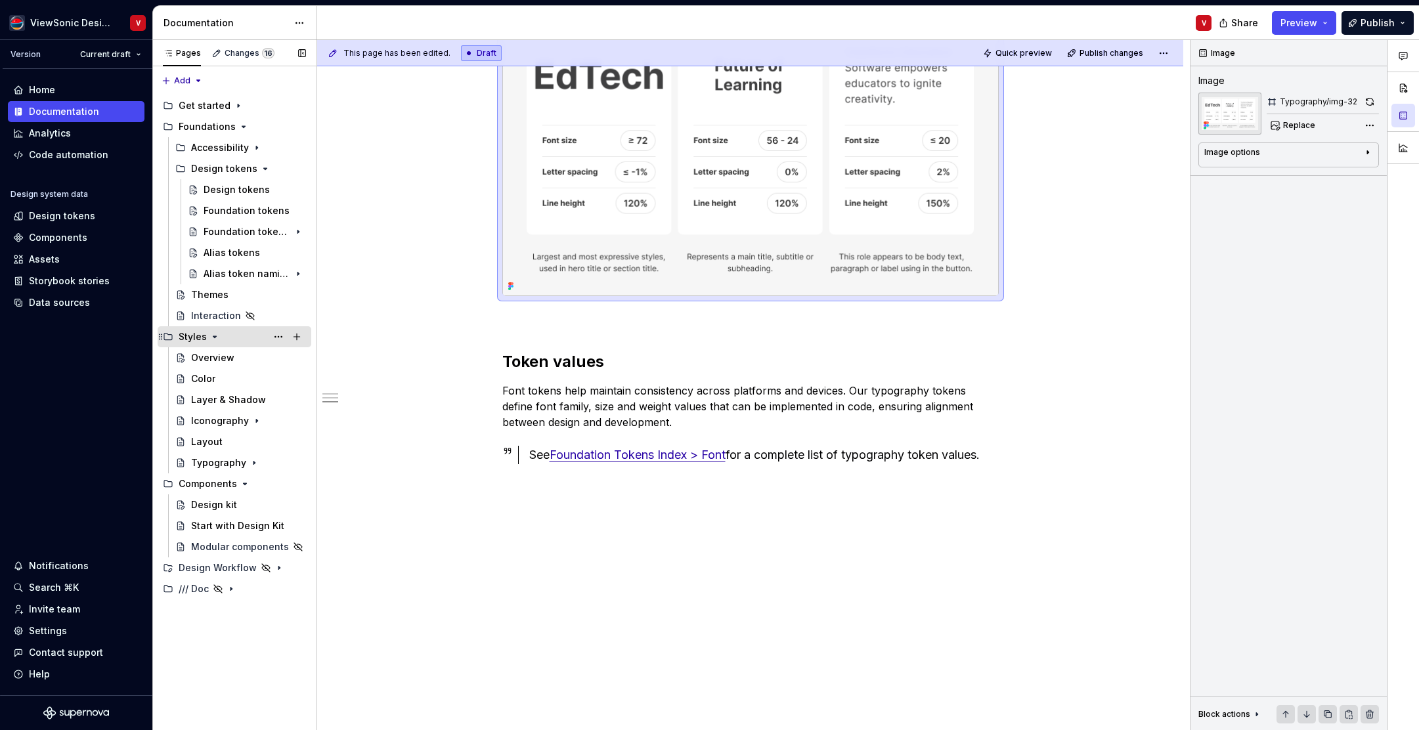
click at [213, 336] on icon "Page tree" at bounding box center [214, 336] width 3 height 1
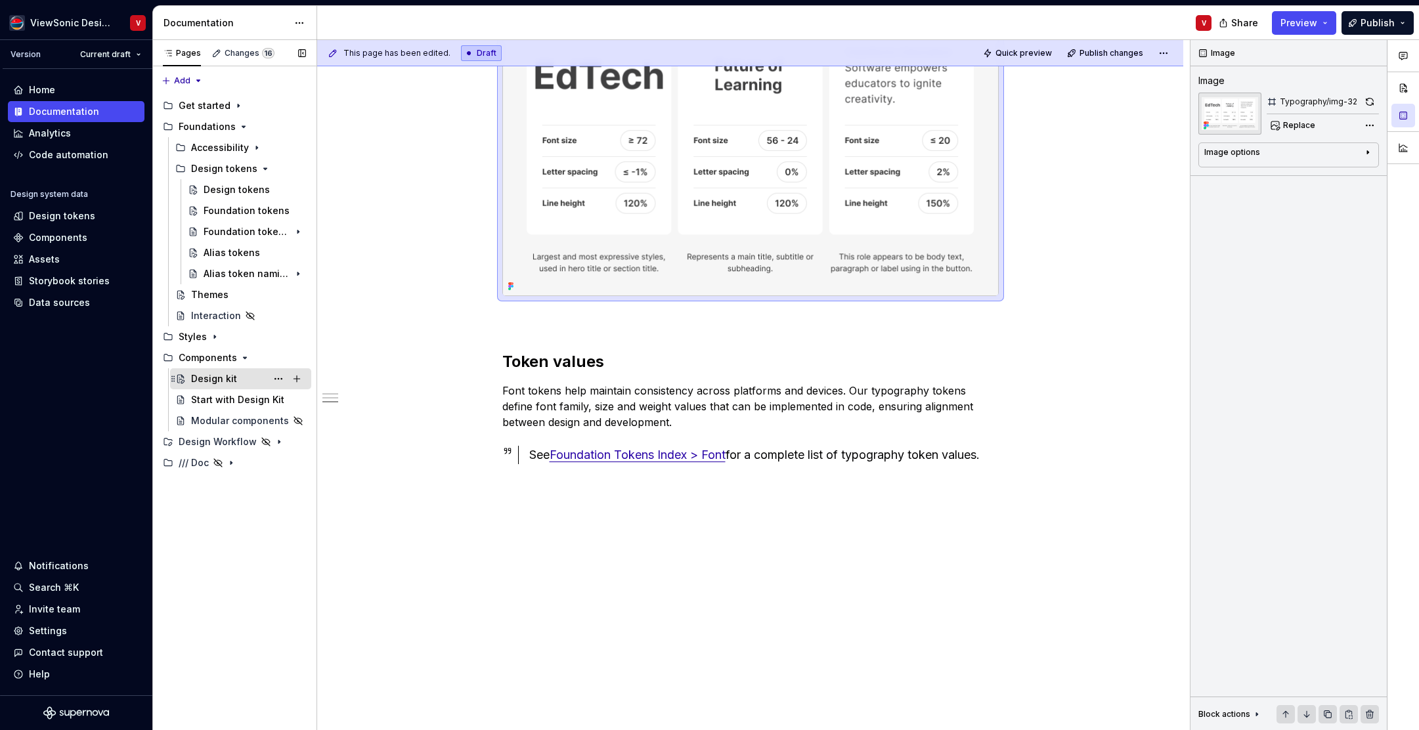
click at [231, 378] on div "Design kit" at bounding box center [214, 378] width 46 height 13
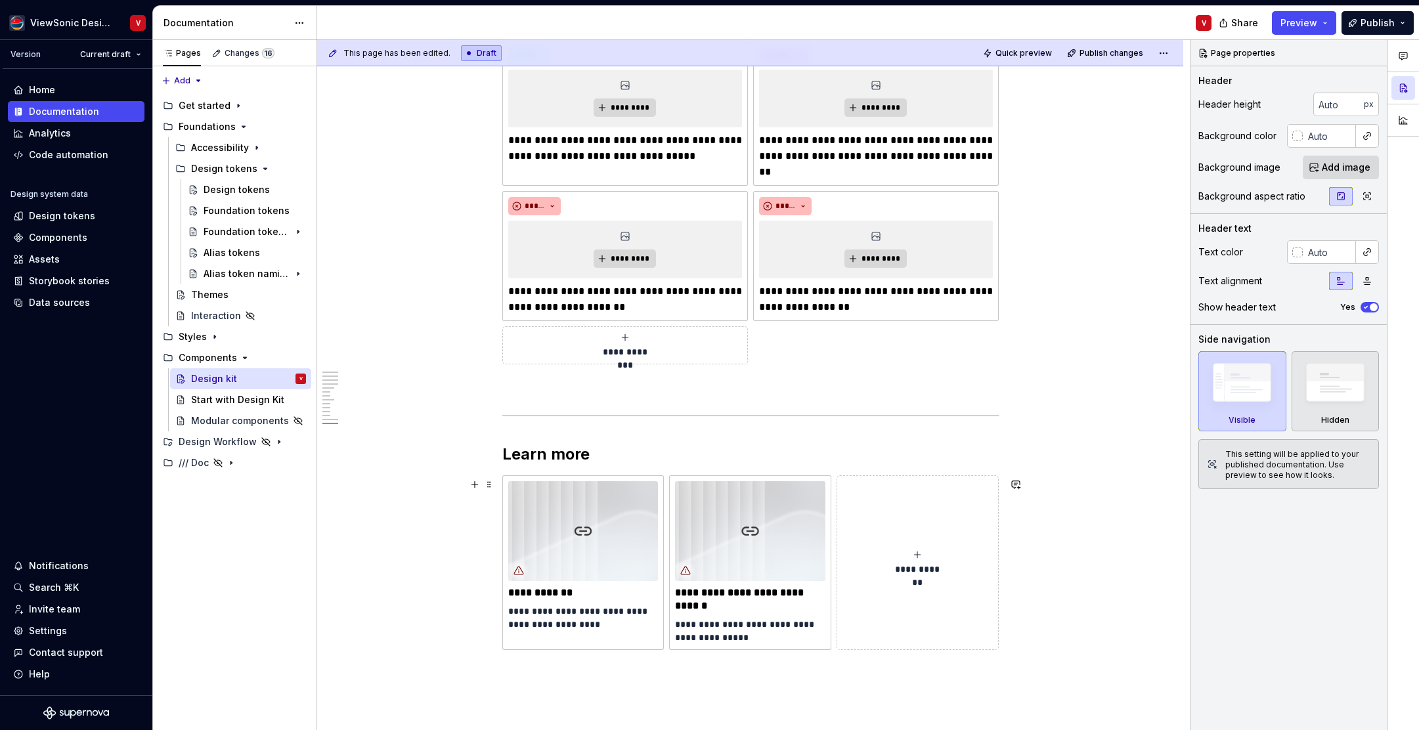
scroll to position [2806, 0]
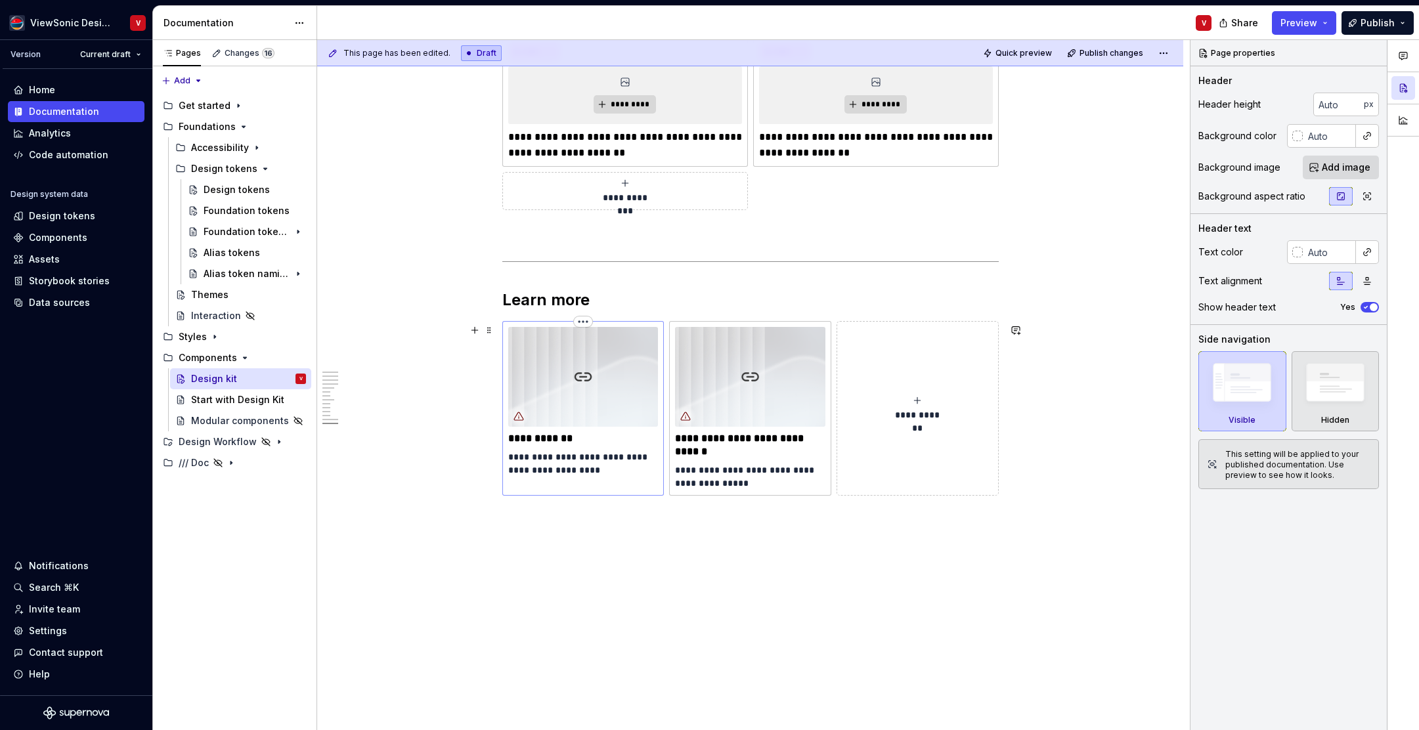
click at [617, 389] on img at bounding box center [583, 377] width 150 height 100
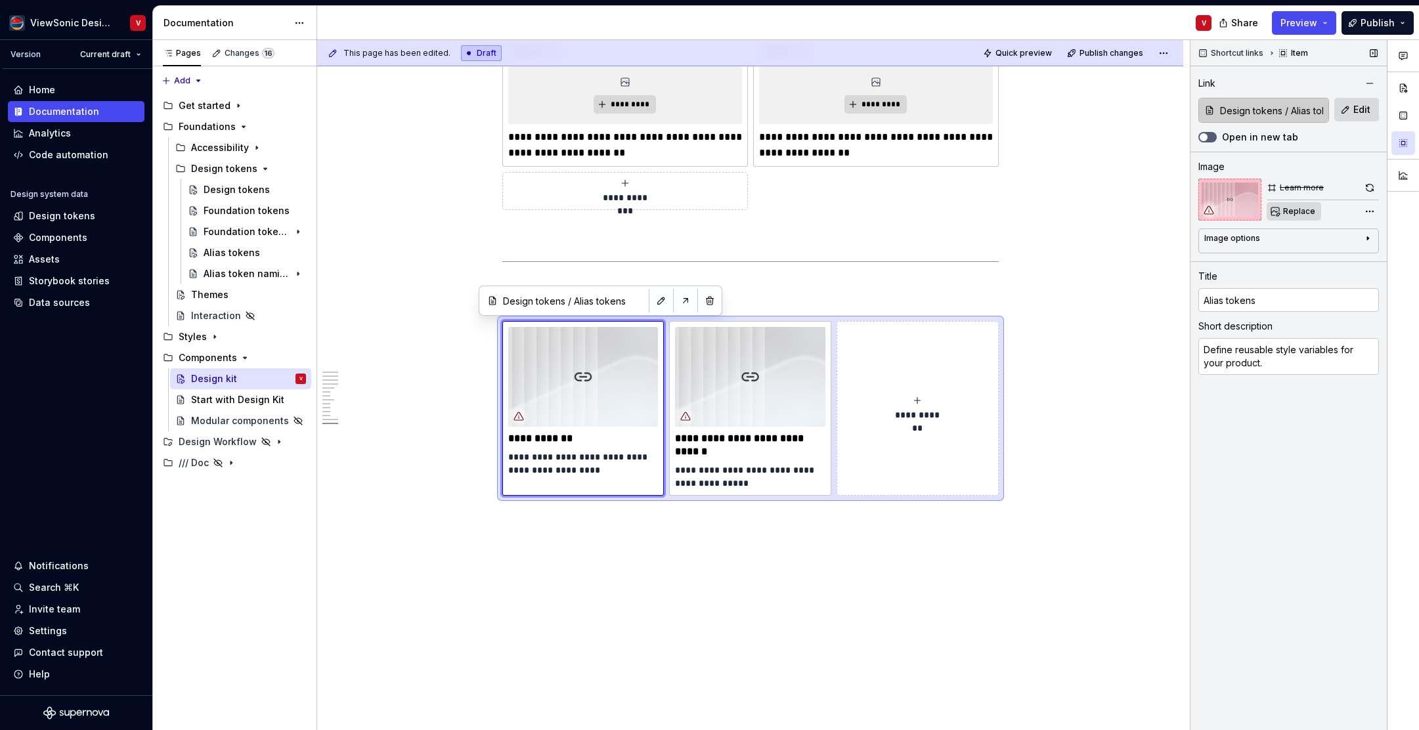
click at [1289, 216] on span "Replace" at bounding box center [1300, 211] width 32 height 11
type textarea "*"
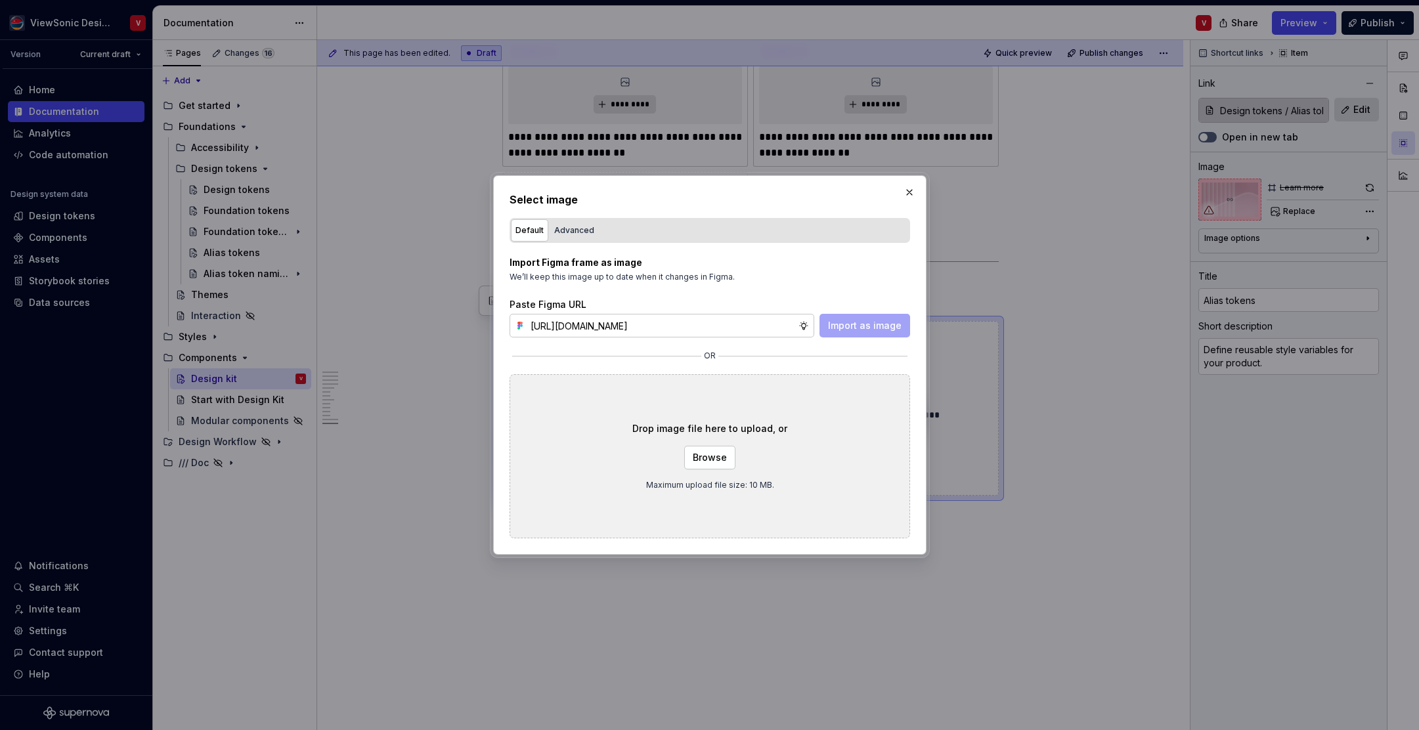
scroll to position [0, 297]
type input "[URL][DOMAIN_NAME]"
click at [859, 323] on span "Import as image" at bounding box center [865, 325] width 74 height 13
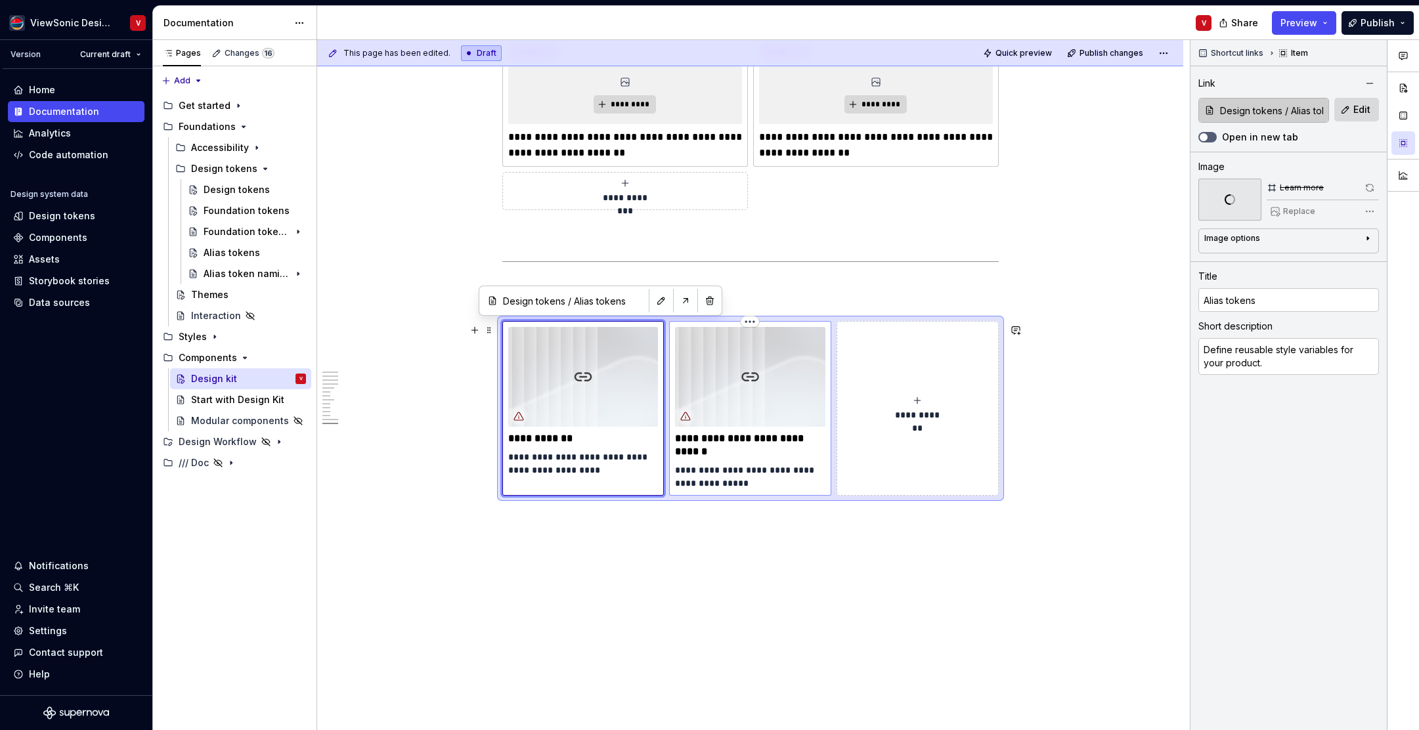
type textarea "*"
type input "Components / Start with Design Kit"
click at [753, 388] on img at bounding box center [750, 377] width 150 height 100
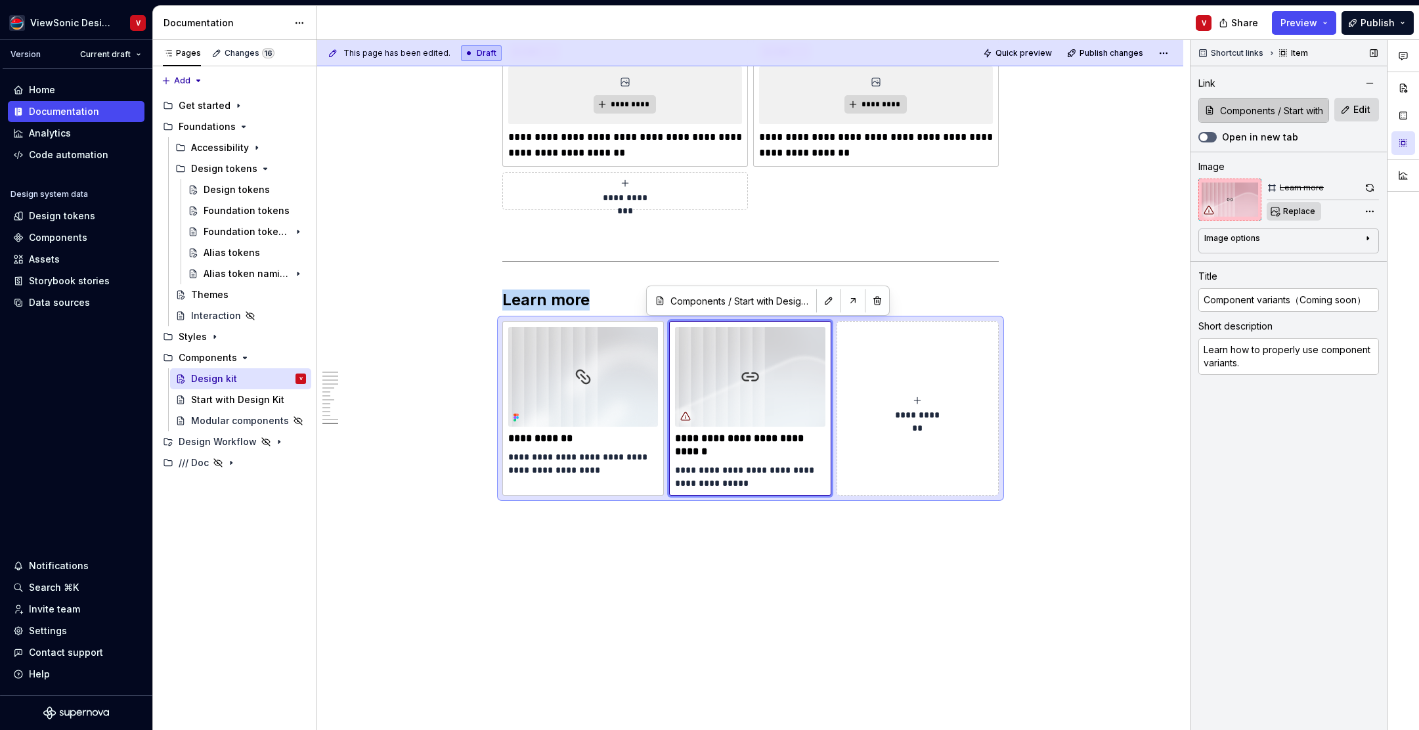
click at [1297, 215] on span "Replace" at bounding box center [1300, 211] width 32 height 11
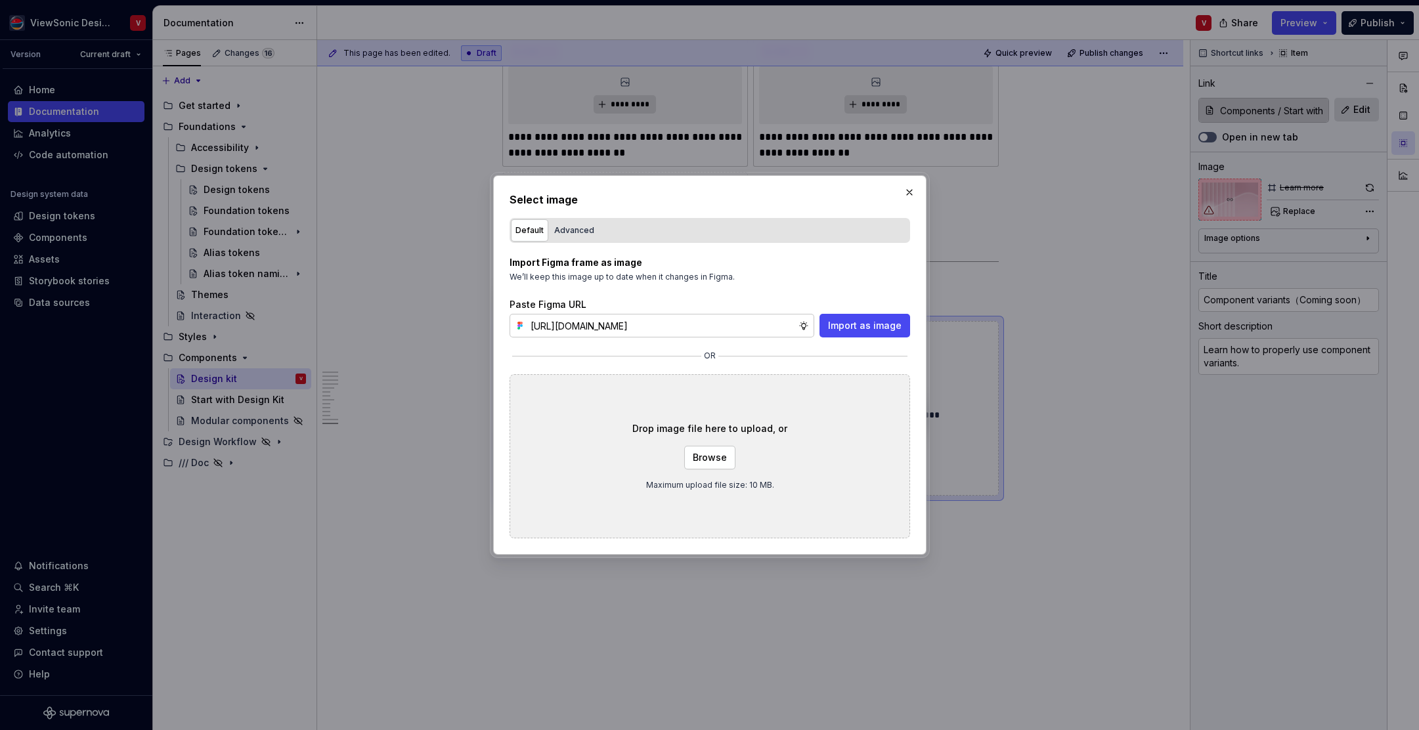
scroll to position [0, 297]
click at [863, 326] on span "Import as image" at bounding box center [865, 325] width 74 height 13
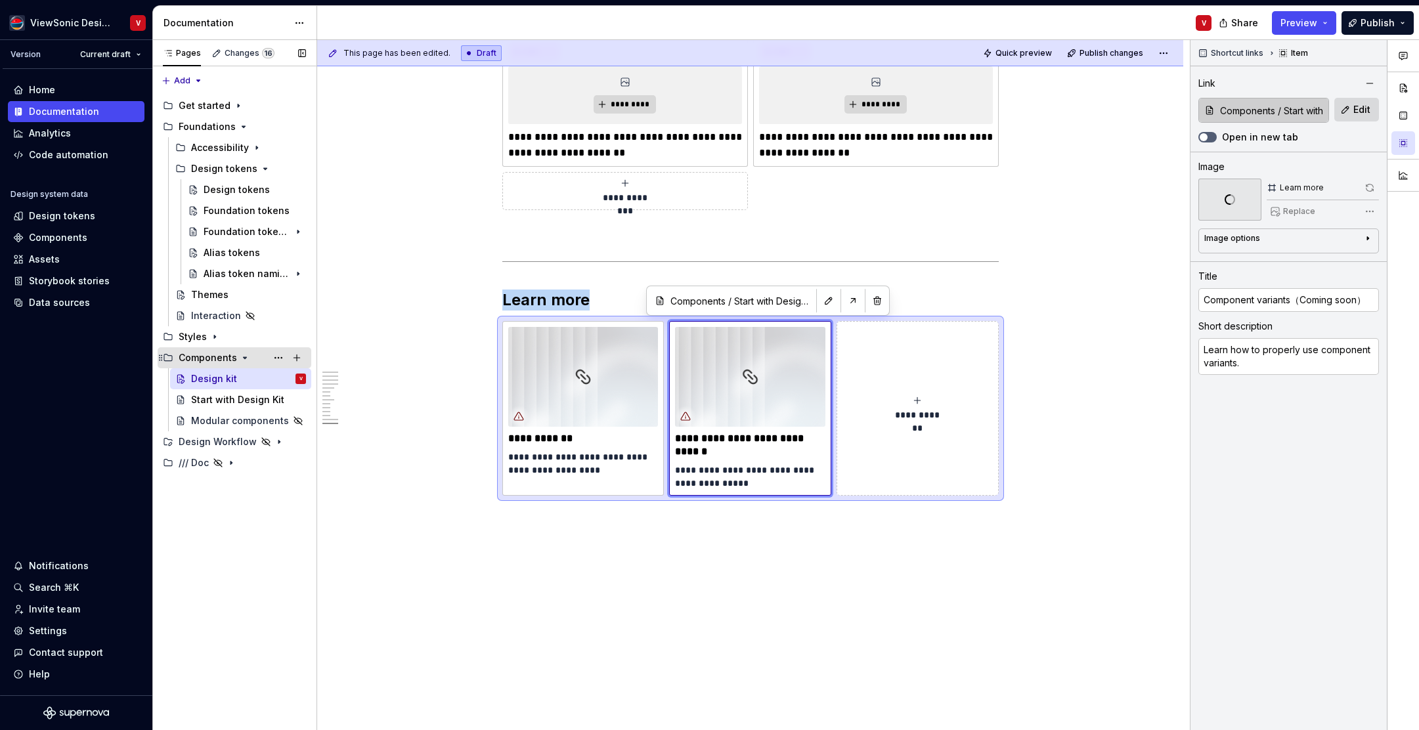
click at [244, 357] on icon "Page tree" at bounding box center [245, 357] width 3 height 1
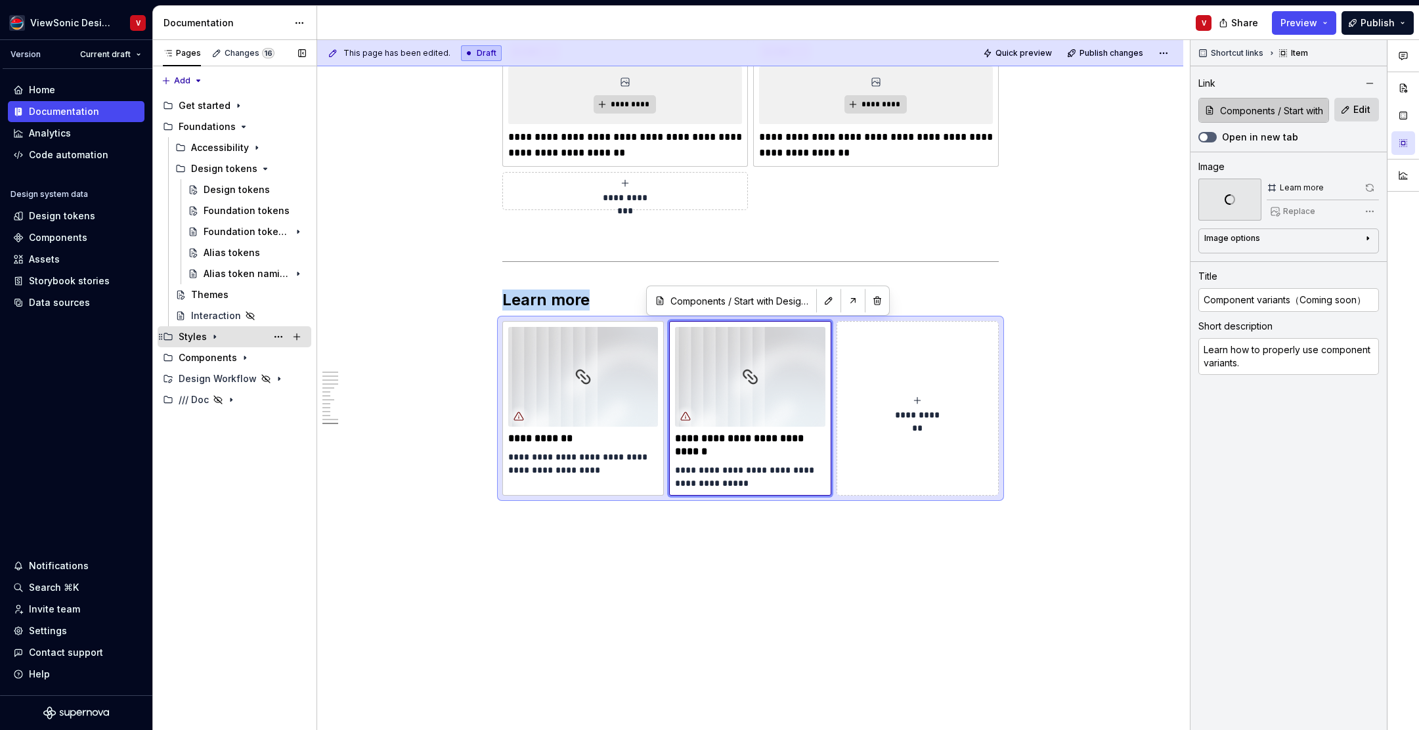
click at [214, 340] on icon "Page tree" at bounding box center [215, 337] width 11 height 11
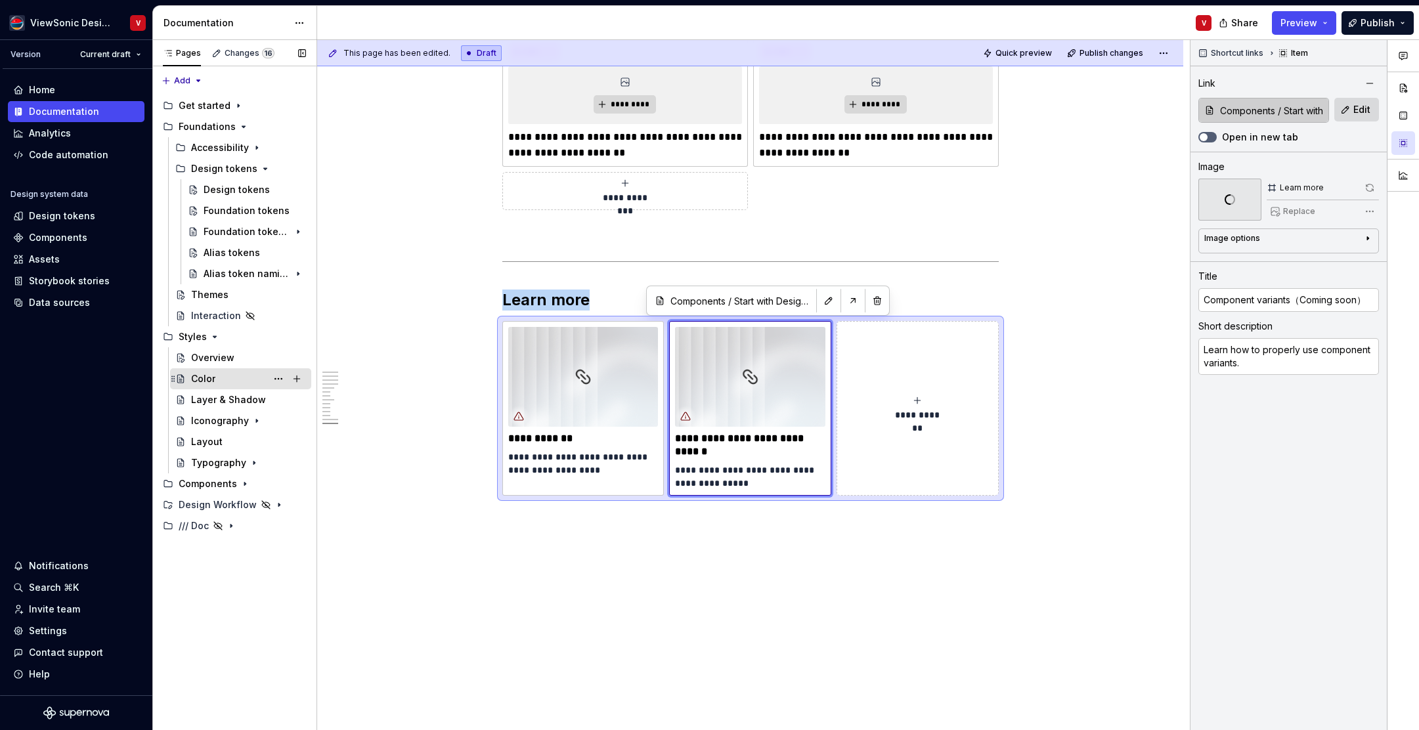
click at [243, 378] on div "Color" at bounding box center [248, 379] width 115 height 18
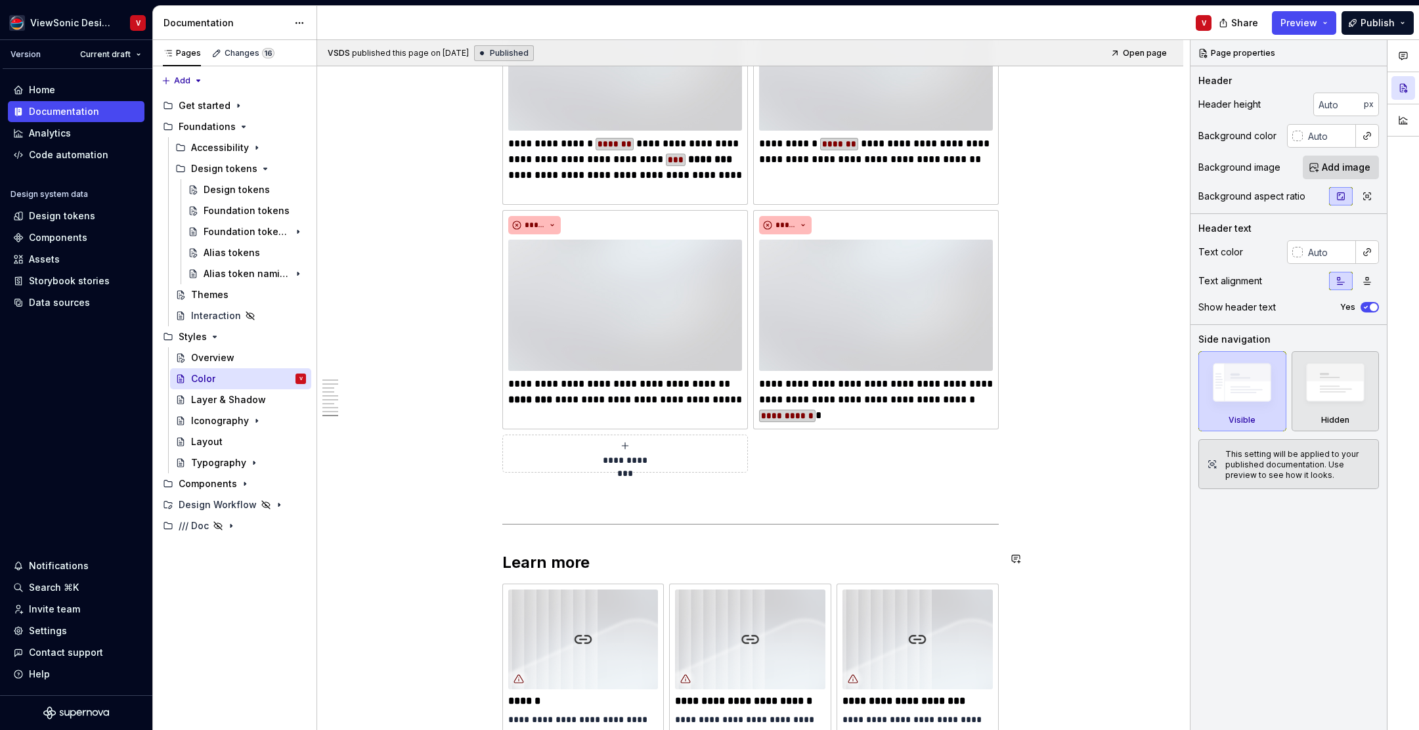
scroll to position [4643, 0]
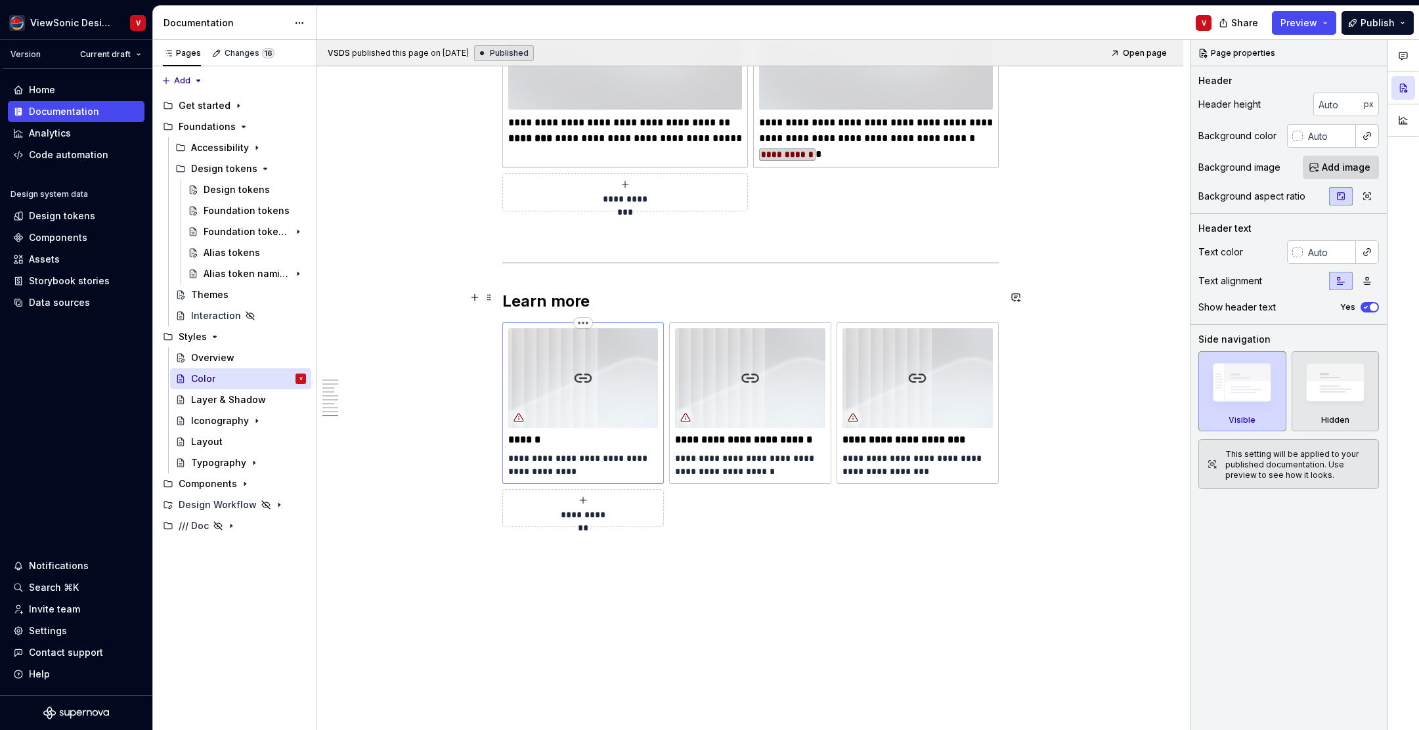
click at [580, 351] on img at bounding box center [583, 378] width 150 height 100
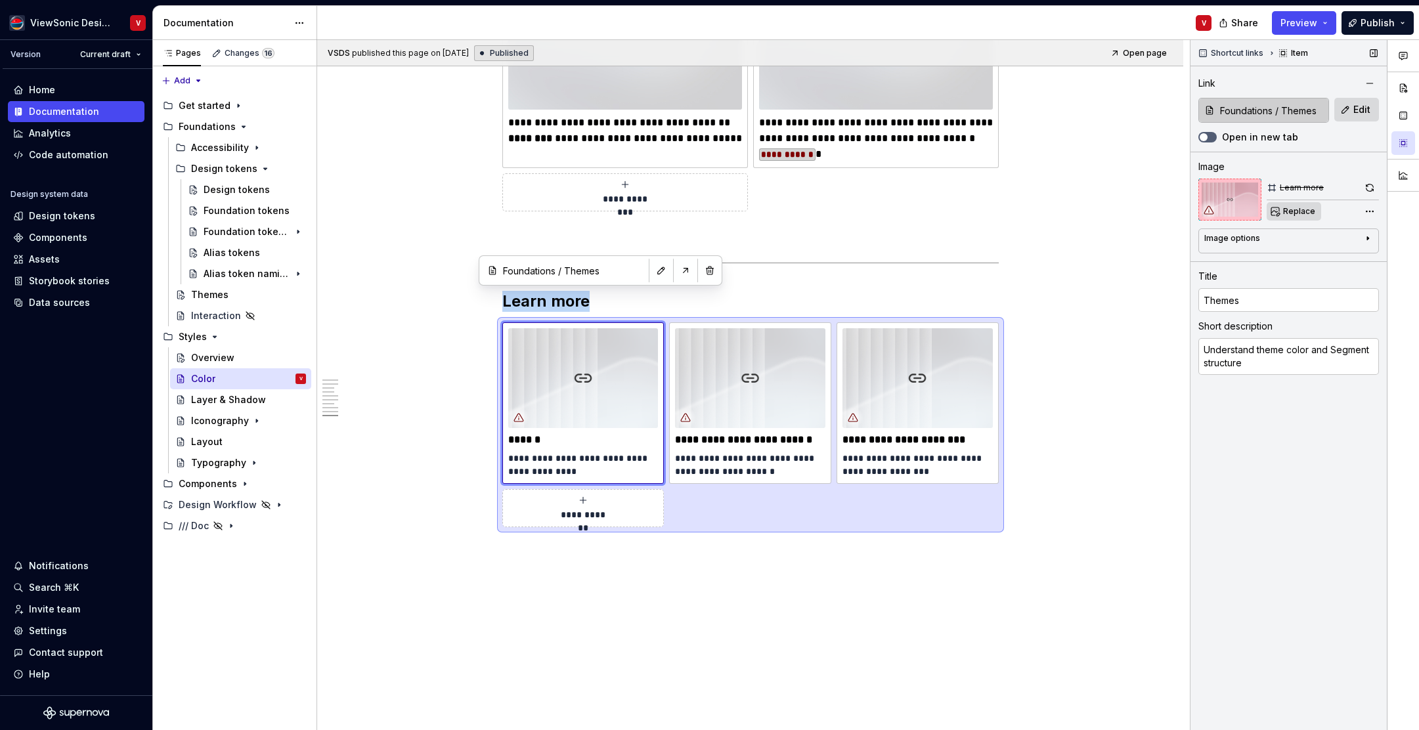
click at [1293, 212] on span "Replace" at bounding box center [1300, 211] width 32 height 11
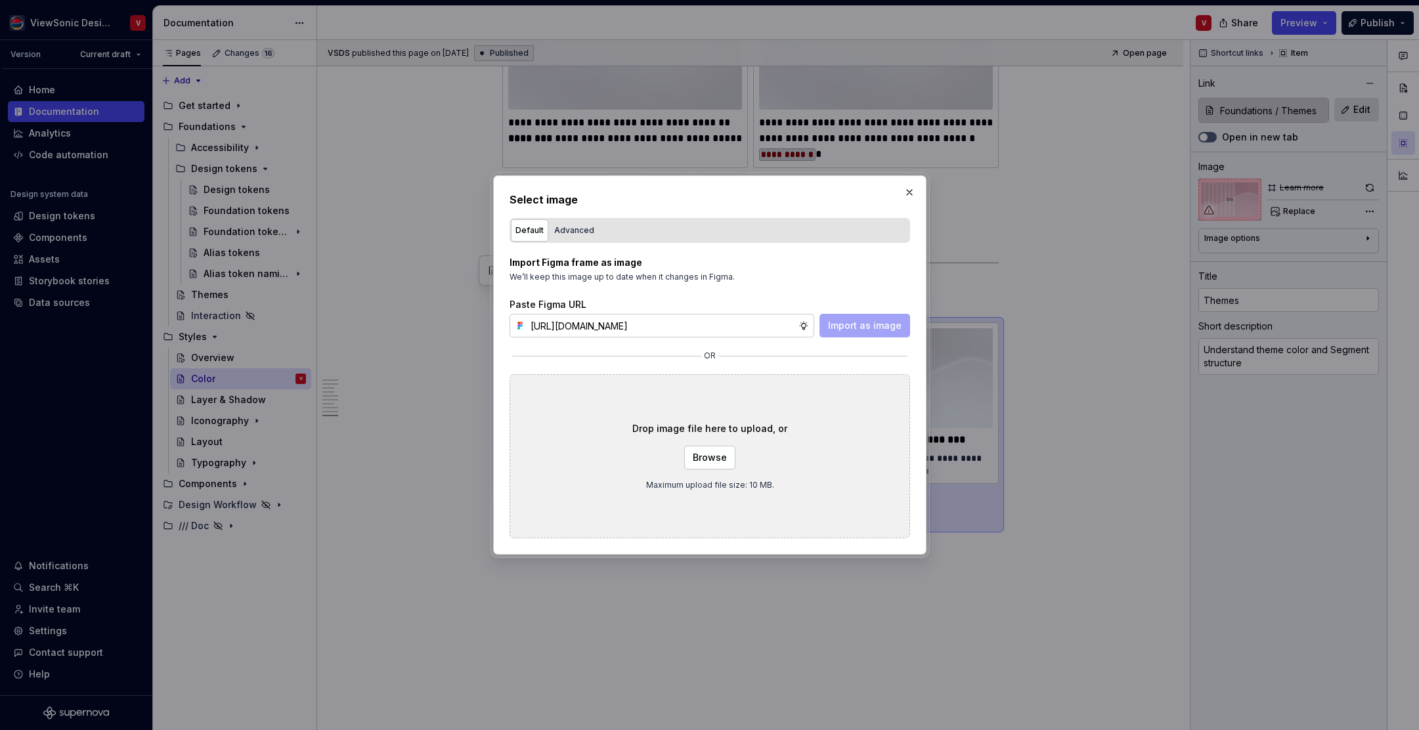
scroll to position [0, 297]
click at [854, 322] on span "Import as image" at bounding box center [865, 325] width 74 height 13
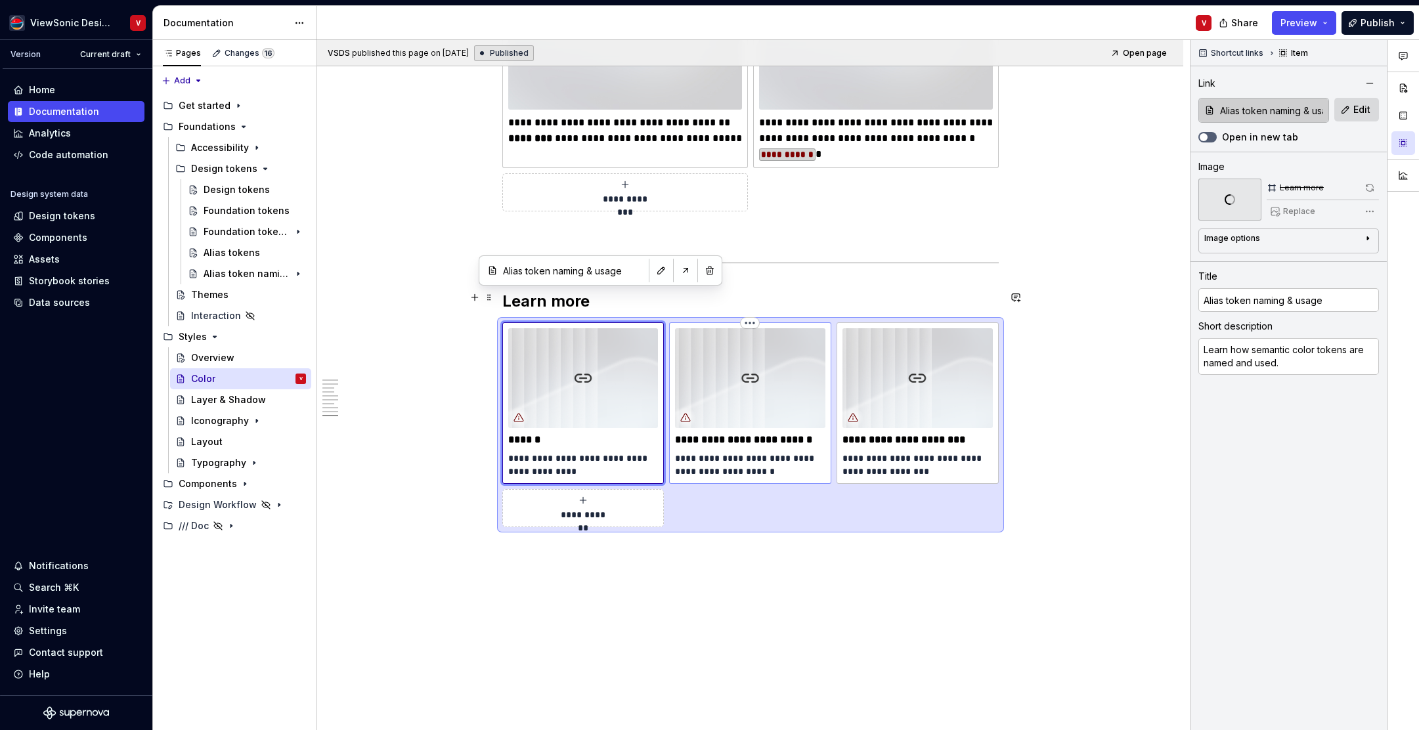
click at [761, 342] on img at bounding box center [750, 378] width 150 height 100
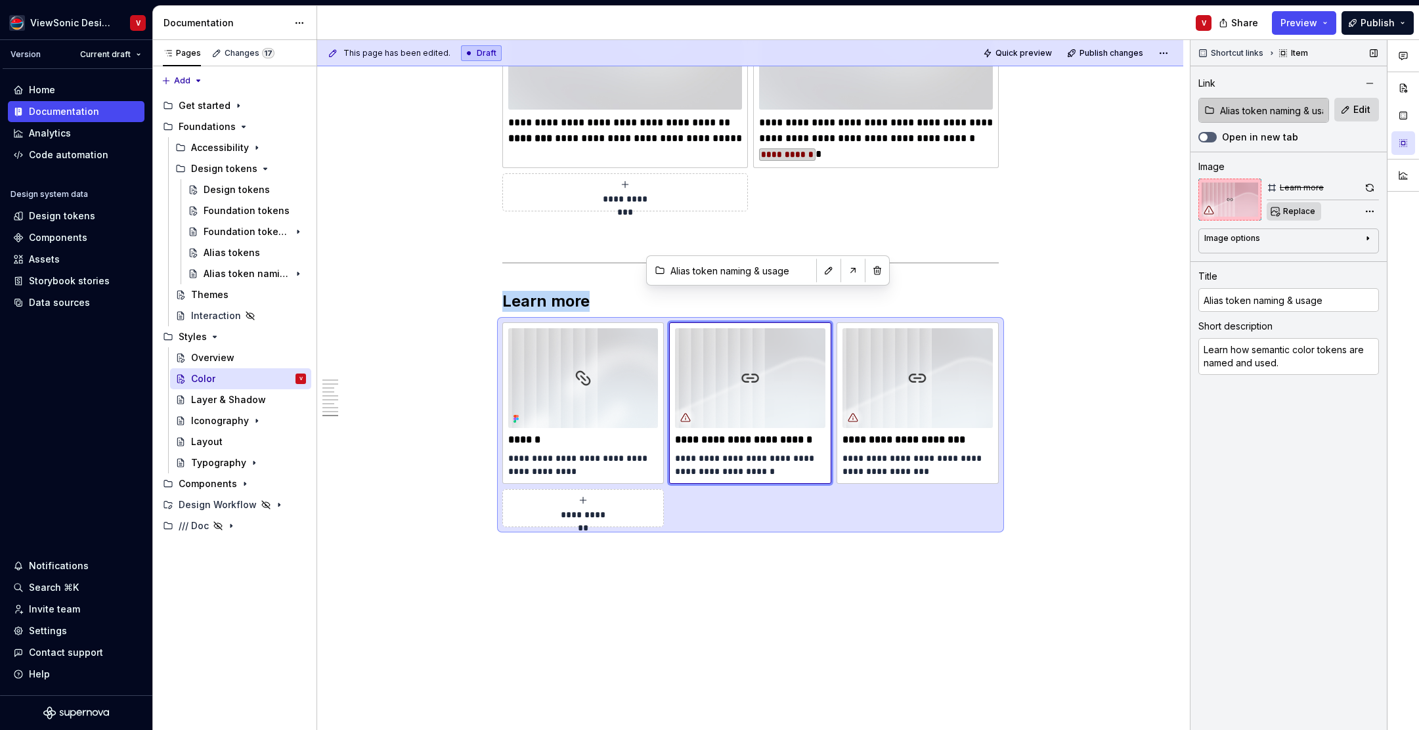
click at [1299, 212] on span "Replace" at bounding box center [1300, 211] width 32 height 11
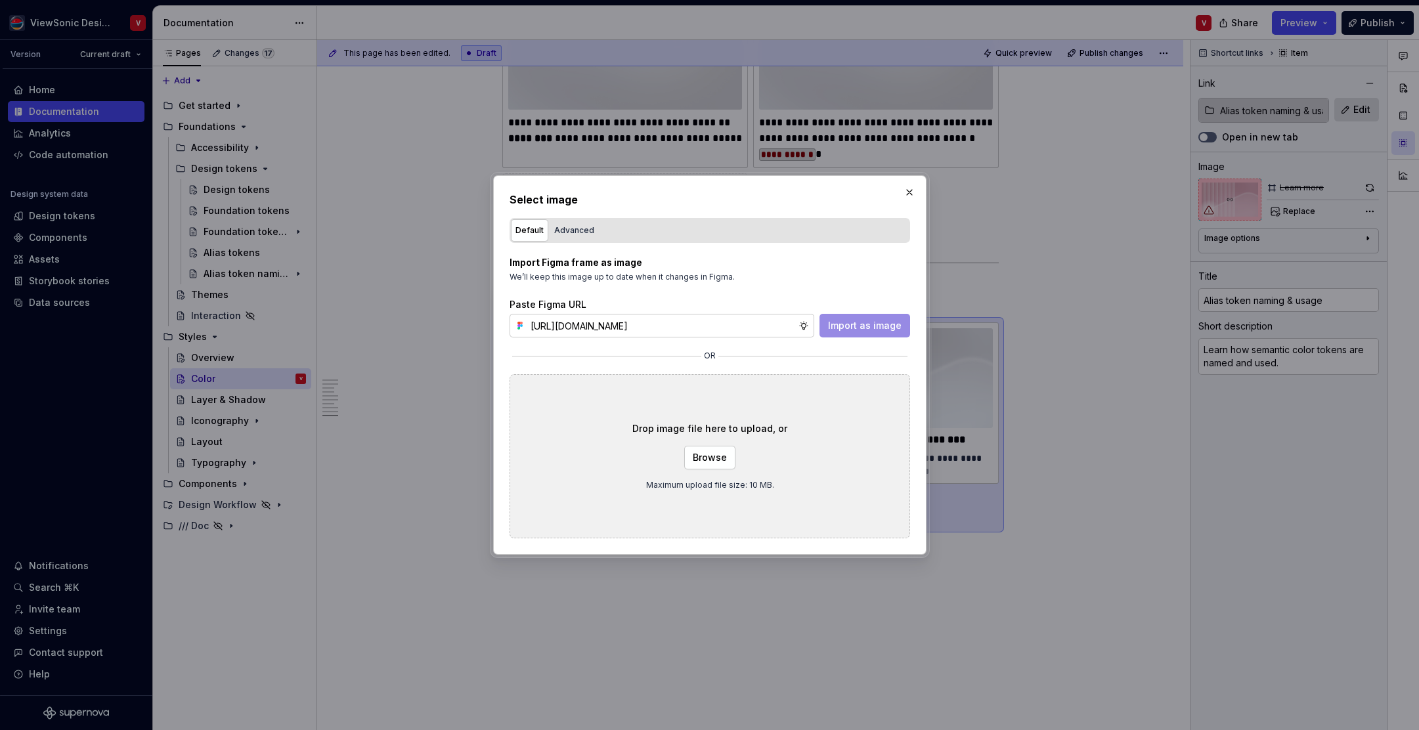
scroll to position [0, 297]
click at [842, 321] on span "Import as image" at bounding box center [865, 325] width 74 height 13
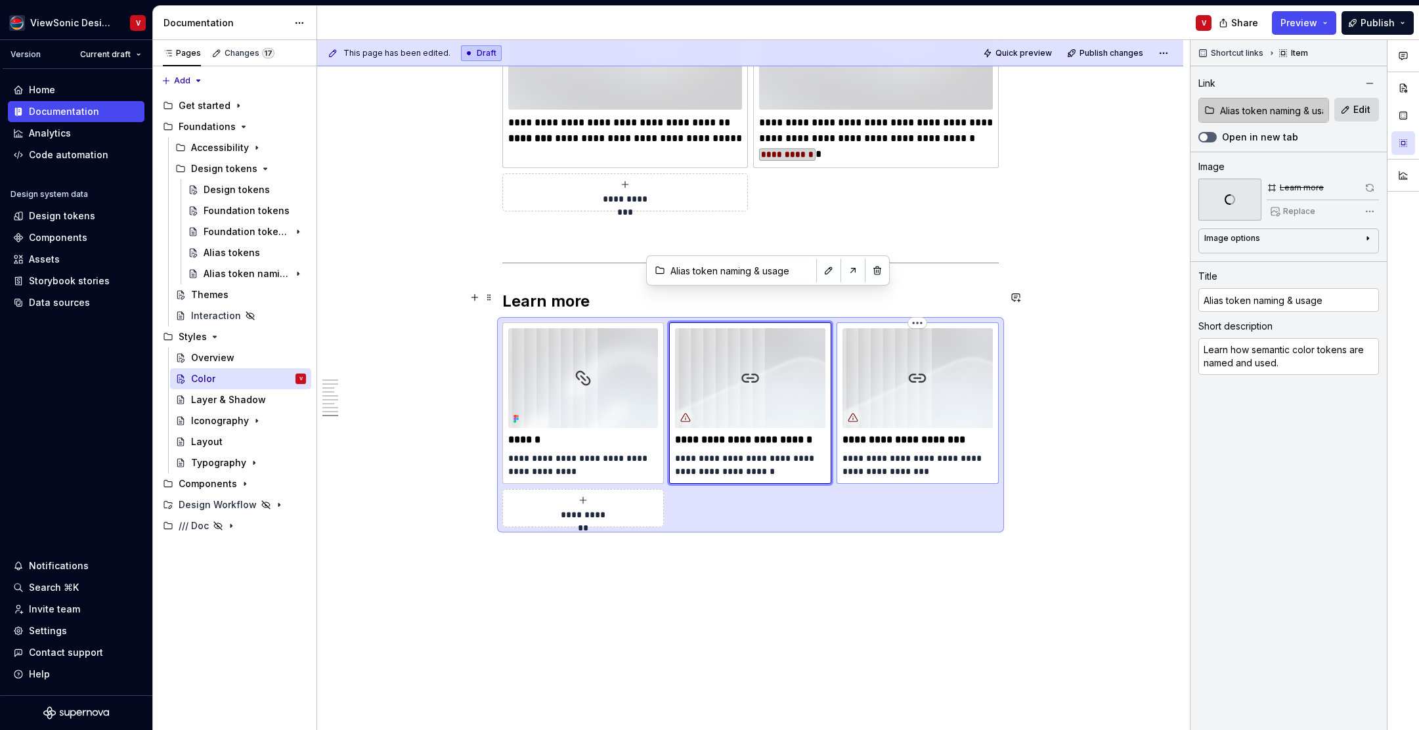
click at [937, 338] on img at bounding box center [918, 378] width 150 height 100
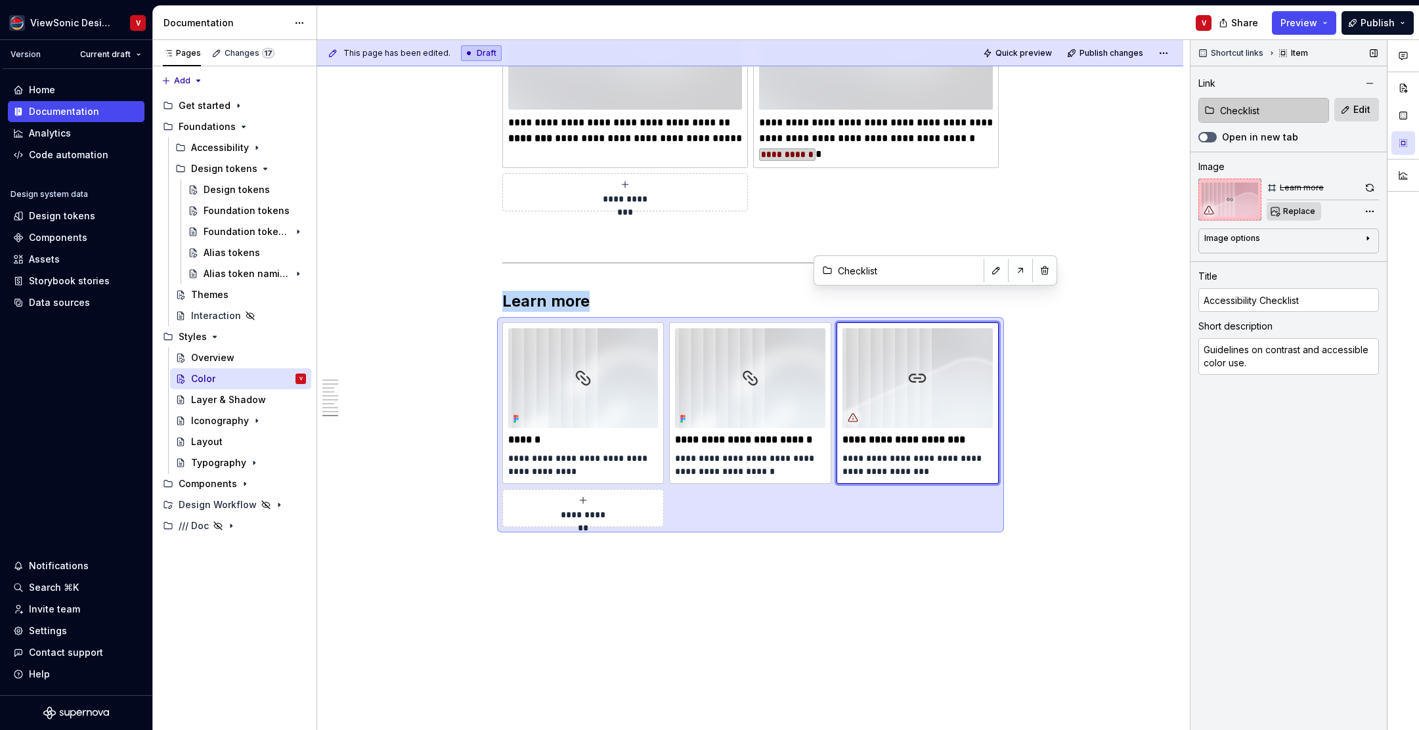
click at [1297, 215] on span "Replace" at bounding box center [1300, 211] width 32 height 11
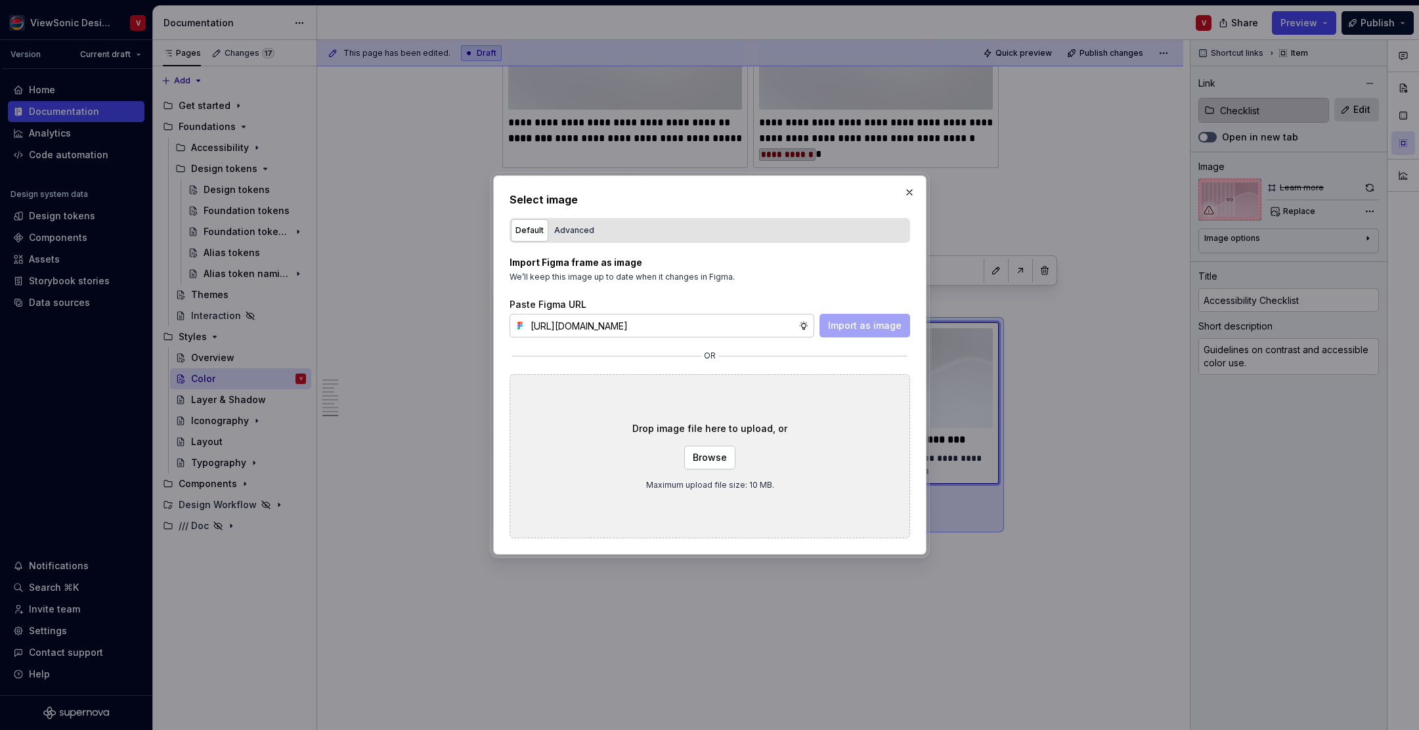
scroll to position [0, 297]
click at [870, 326] on span "Import as image" at bounding box center [865, 325] width 74 height 13
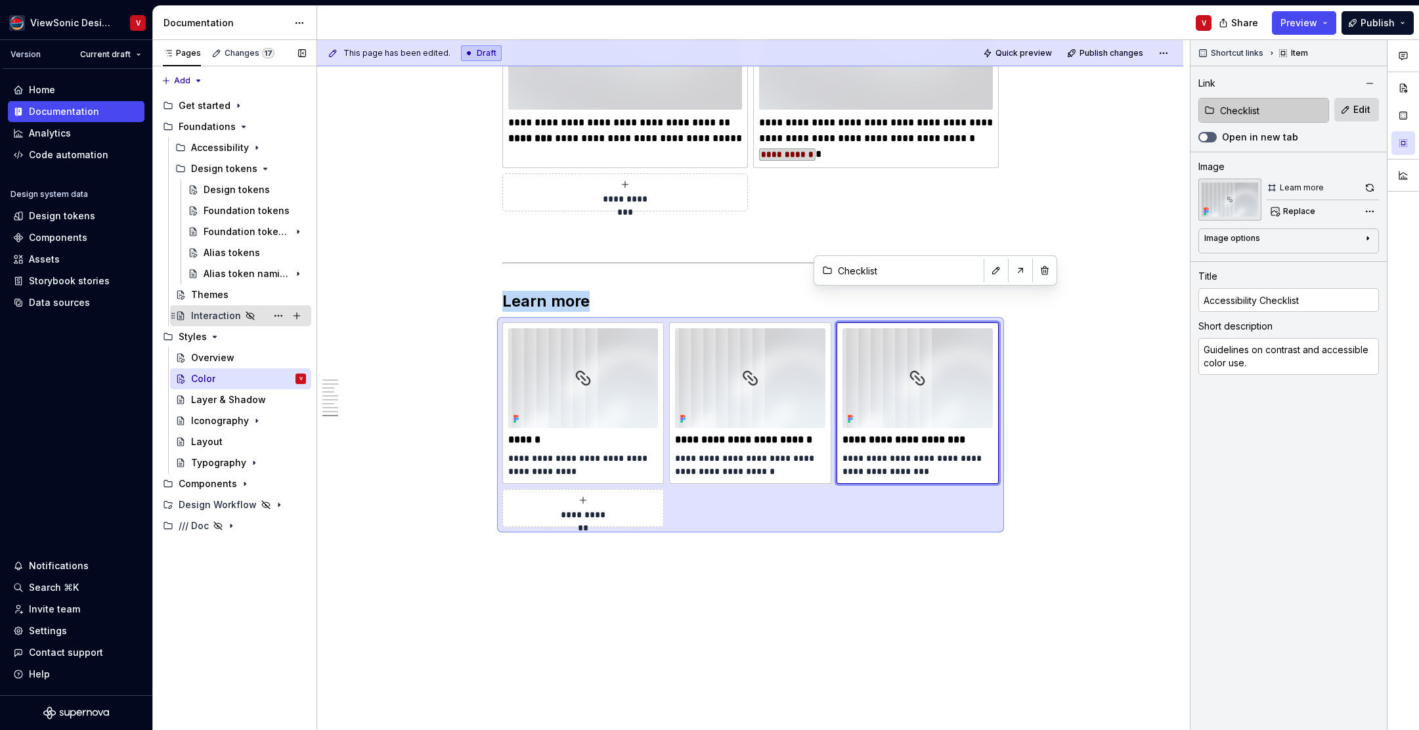
drag, startPoint x: 245, startPoint y: 396, endPoint x: 275, endPoint y: 317, distance: 84.8
click at [248, 401] on div "Layer & Shadow" at bounding box center [228, 399] width 75 height 13
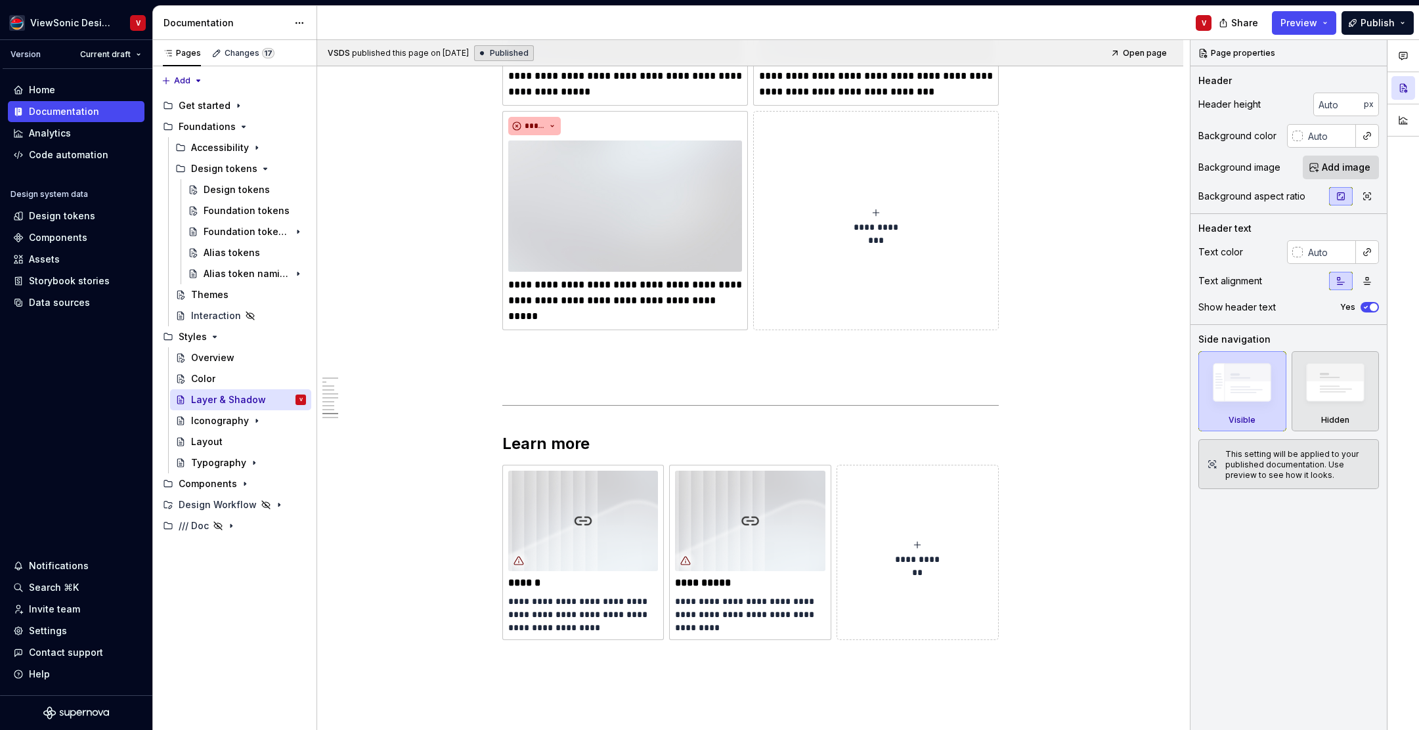
scroll to position [3548, 0]
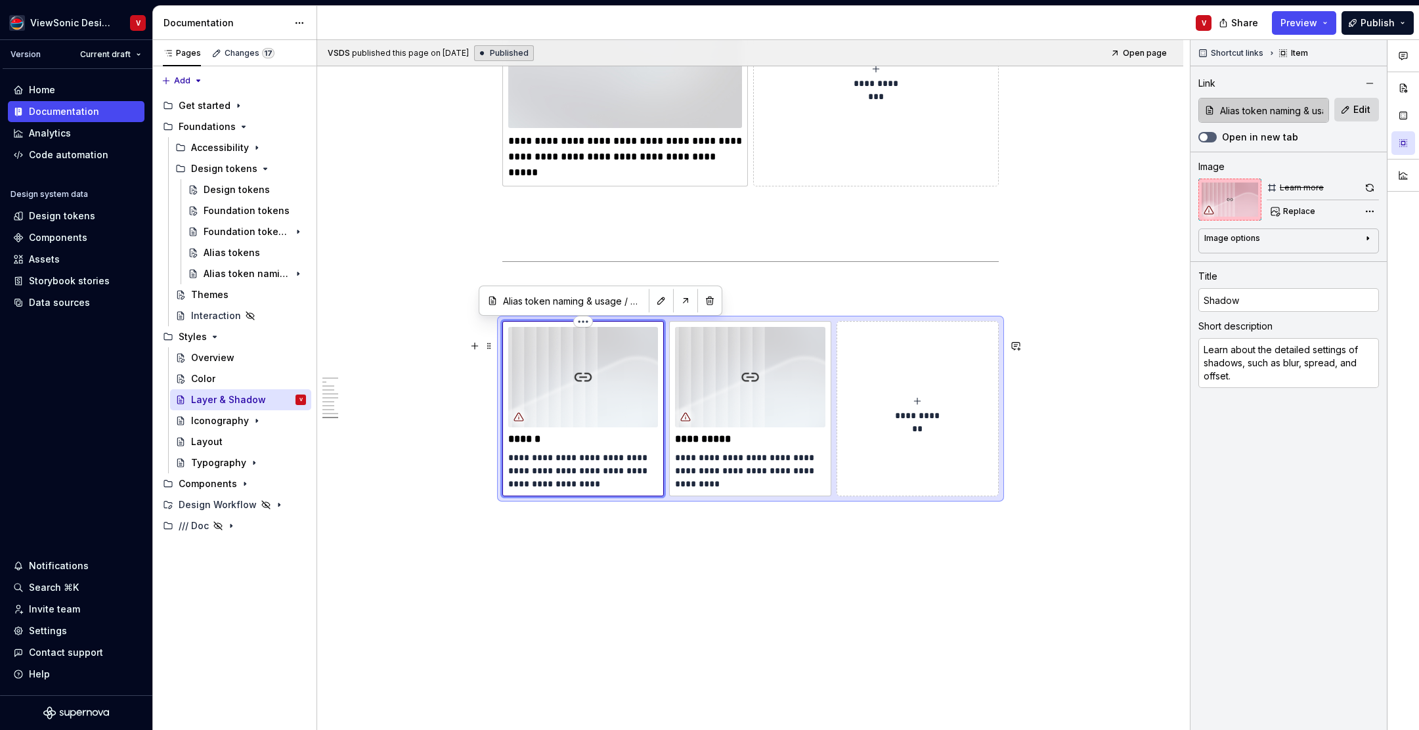
click at [615, 372] on img at bounding box center [583, 377] width 150 height 100
click at [1297, 206] on span "Replace" at bounding box center [1300, 211] width 32 height 11
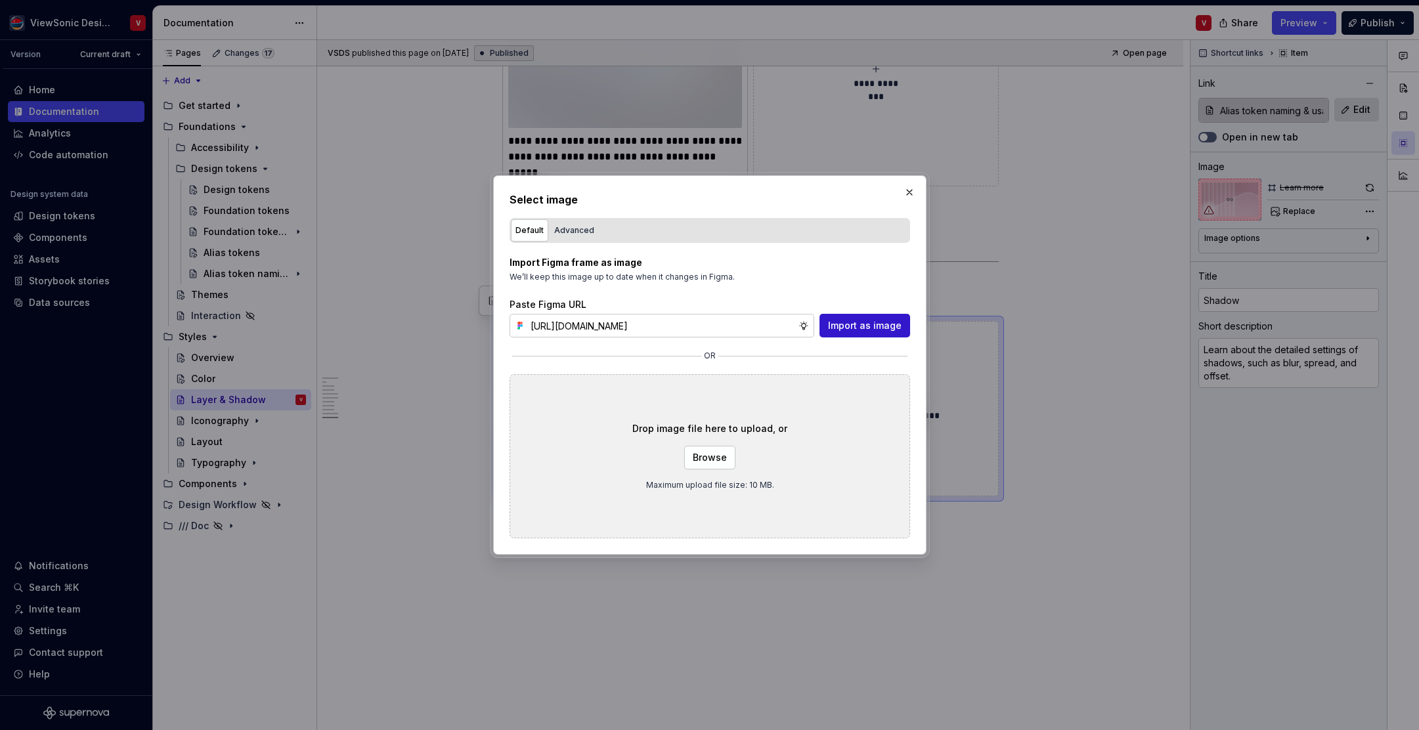
scroll to position [0, 297]
drag, startPoint x: 836, startPoint y: 329, endPoint x: 845, endPoint y: 321, distance: 13.0
click at [836, 329] on span "Import as image" at bounding box center [865, 325] width 74 height 13
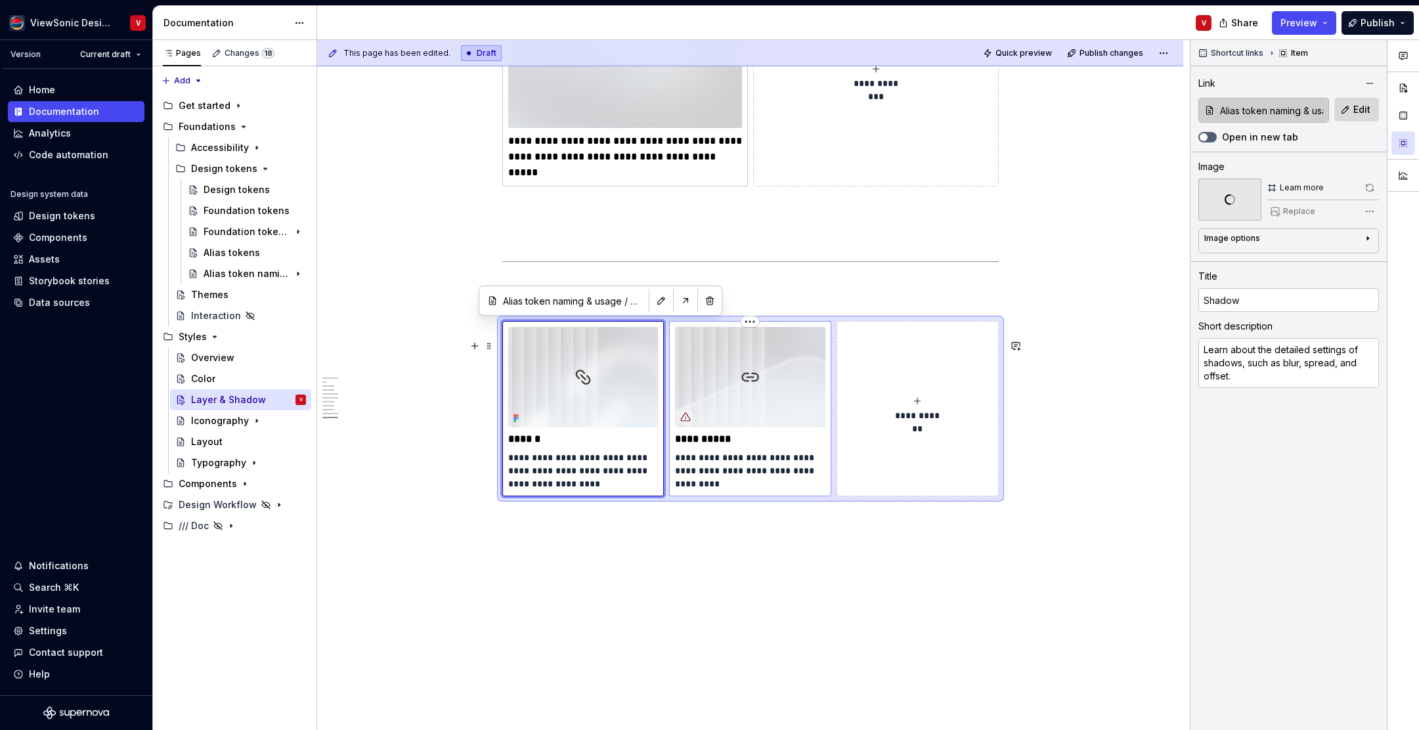
click at [773, 384] on img at bounding box center [750, 377] width 150 height 100
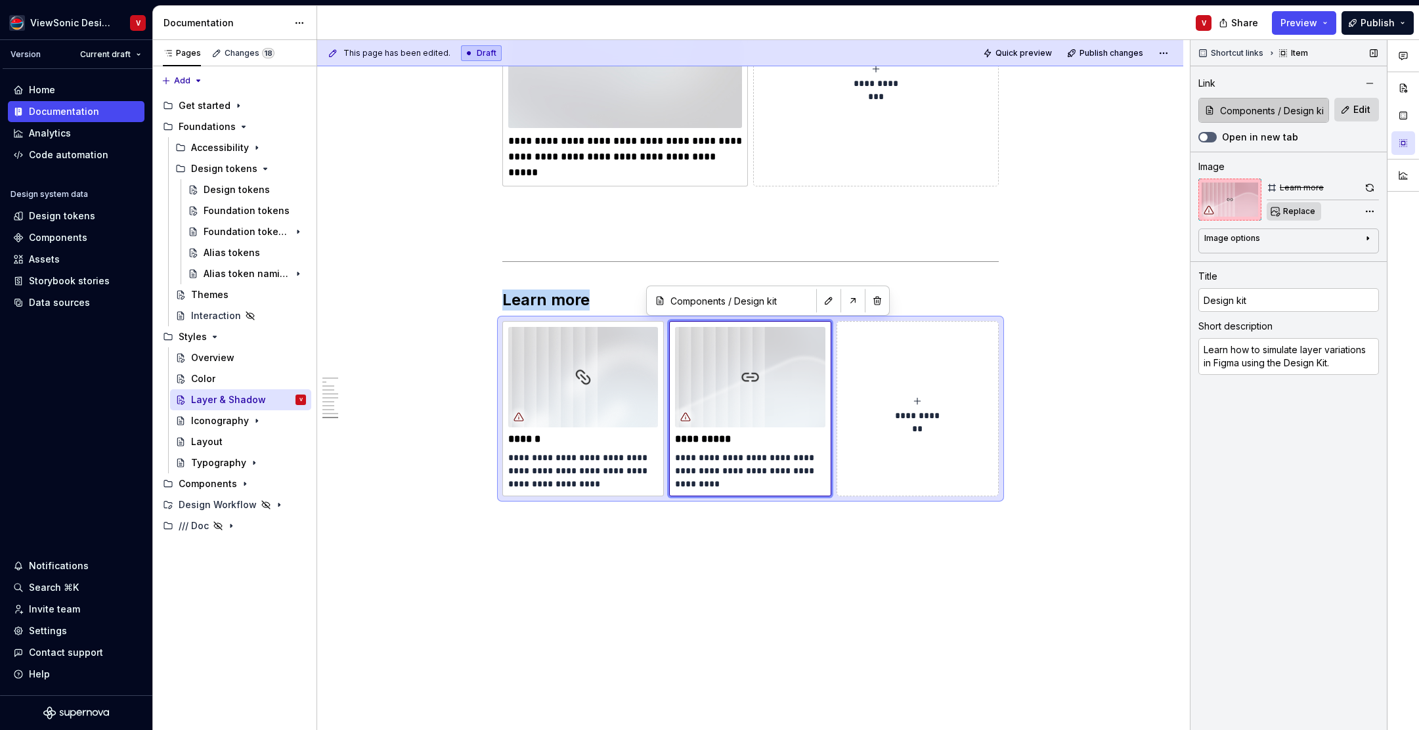
click at [1306, 214] on span "Replace" at bounding box center [1300, 211] width 32 height 11
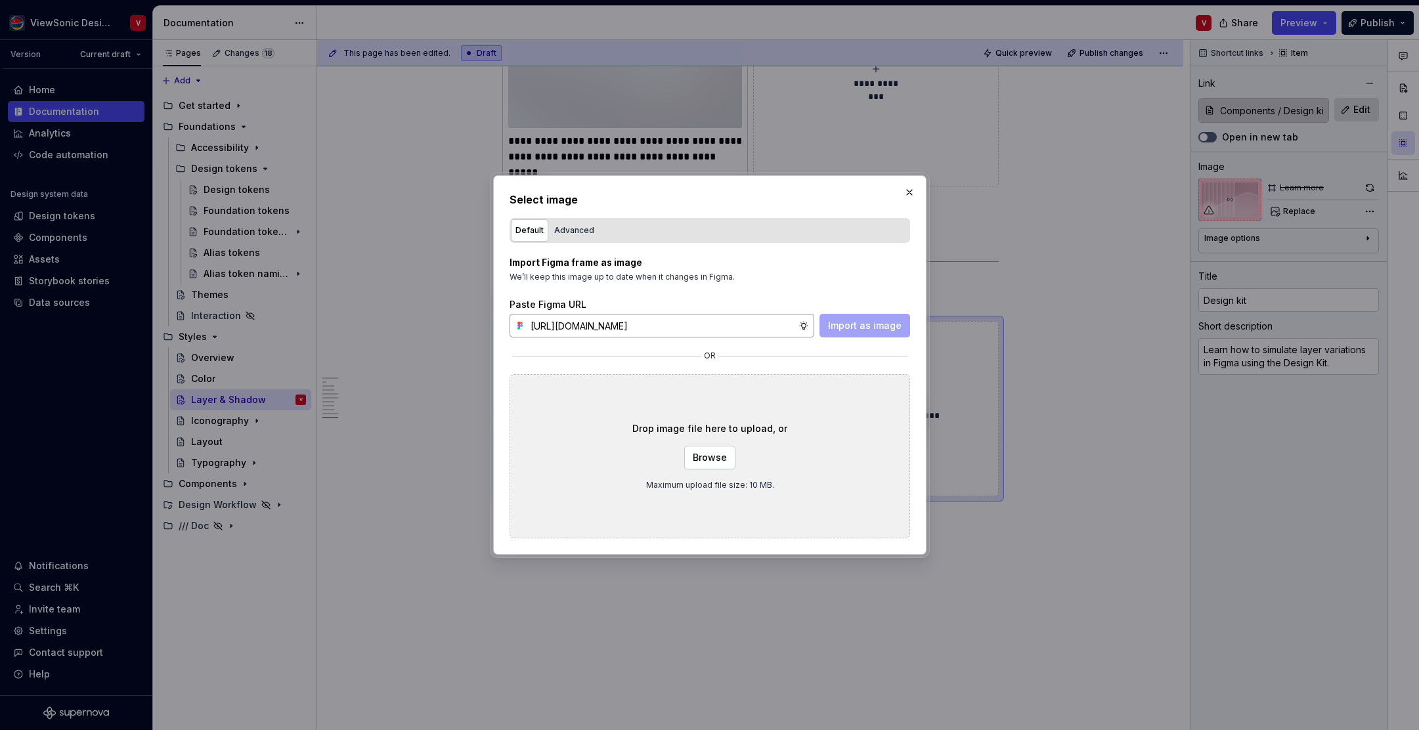
scroll to position [0, 297]
click at [857, 332] on span "Import as image" at bounding box center [865, 325] width 74 height 13
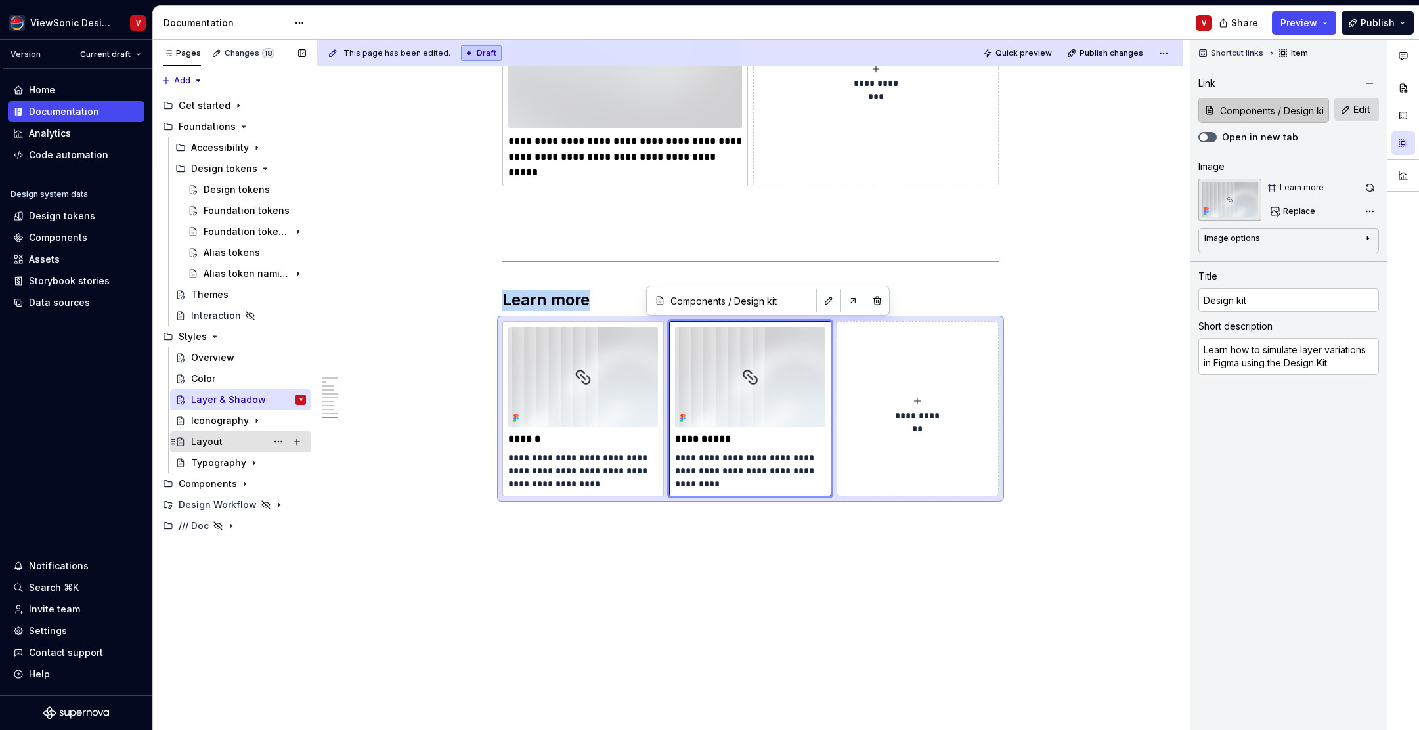
click at [237, 444] on div "Layout" at bounding box center [248, 442] width 115 height 18
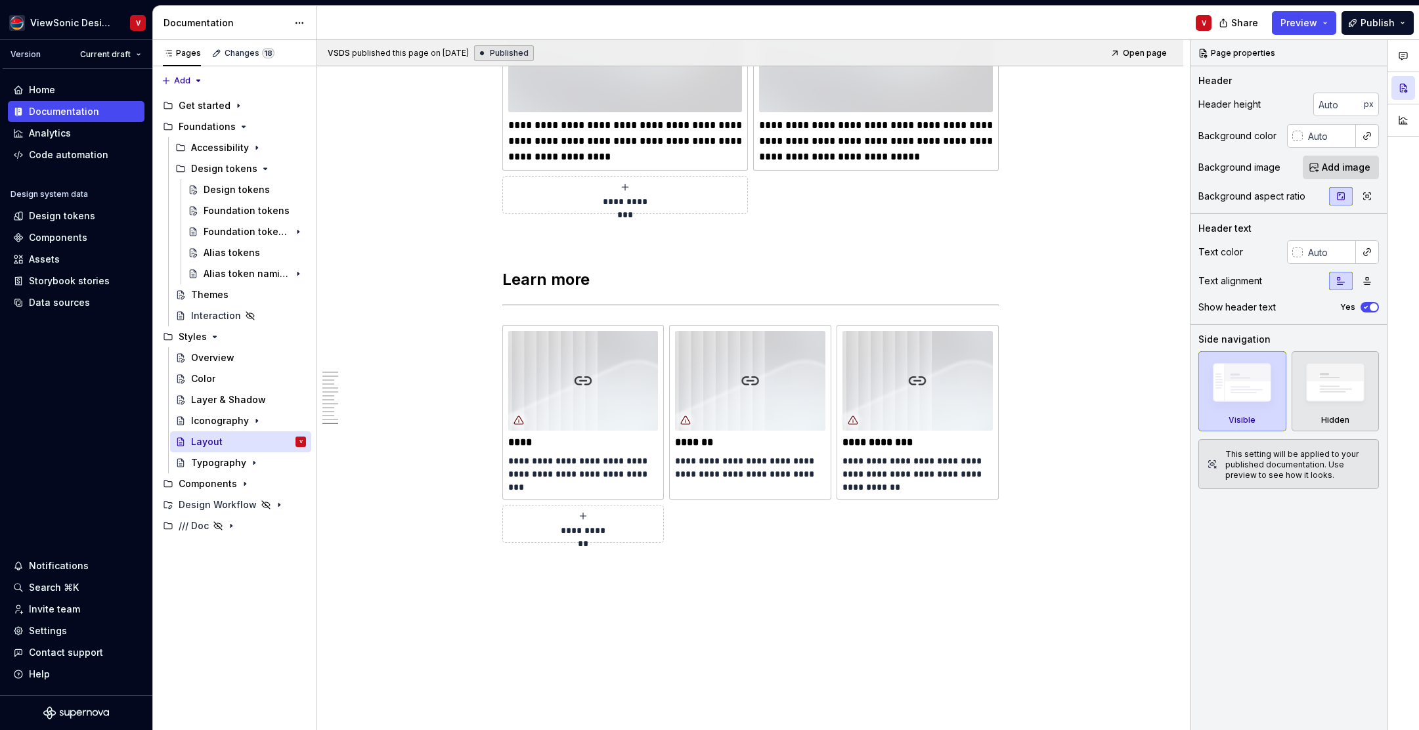
scroll to position [3663, 0]
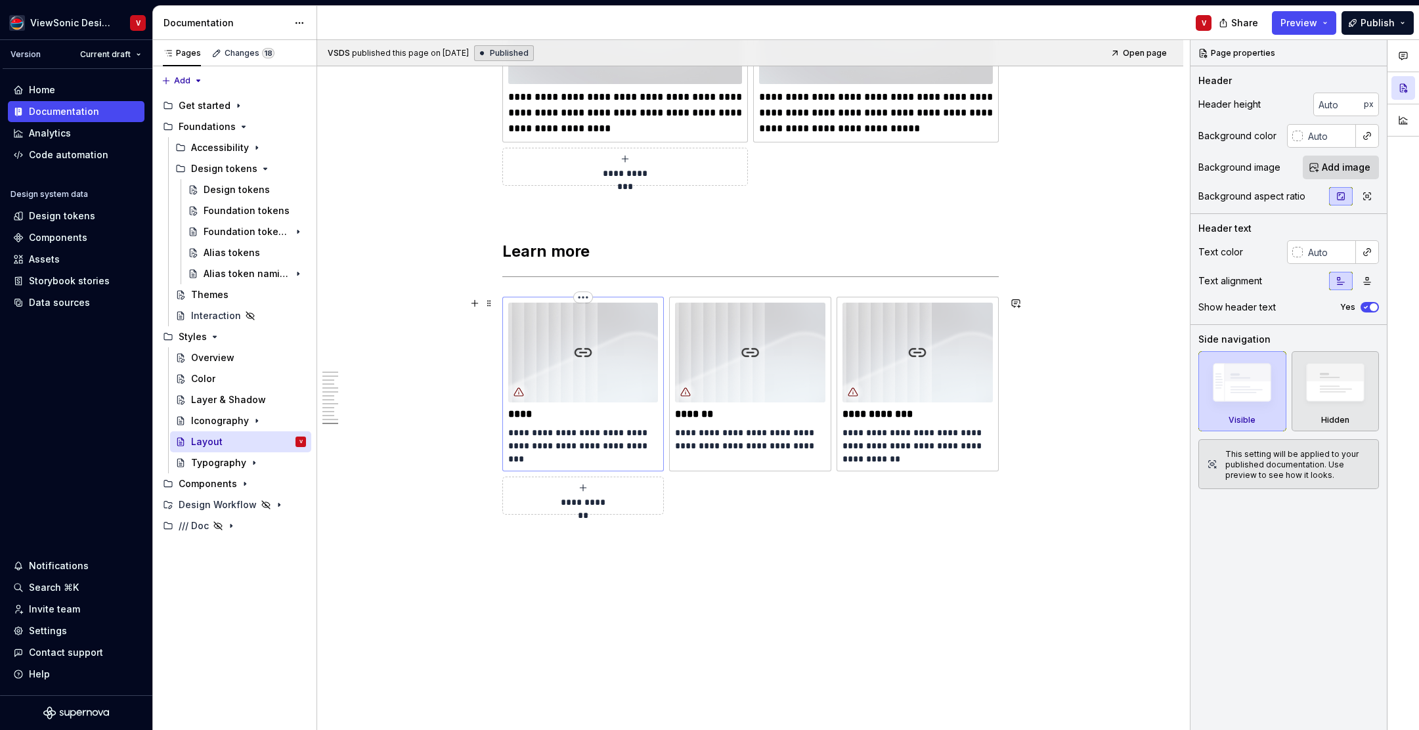
click at [579, 351] on img at bounding box center [583, 353] width 150 height 100
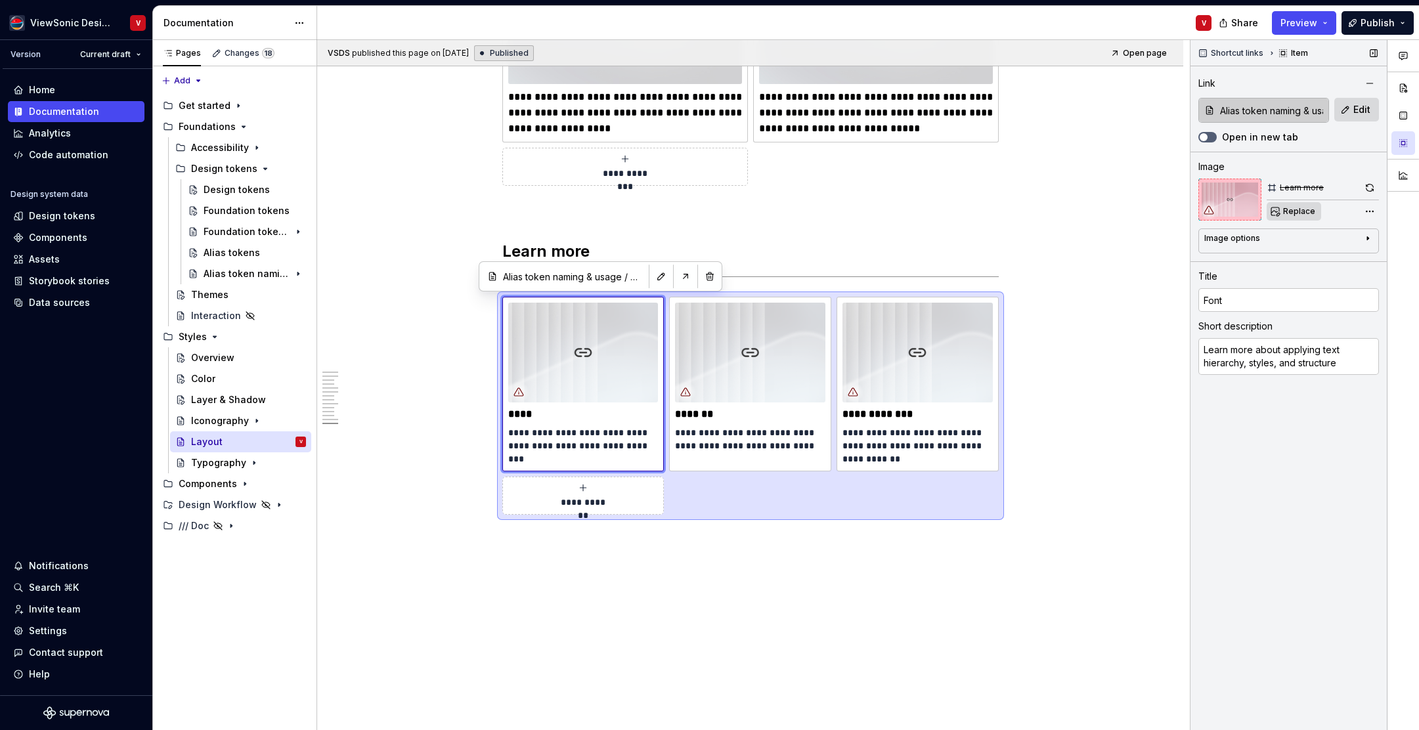
click at [1293, 218] on button "Replace" at bounding box center [1294, 211] width 55 height 18
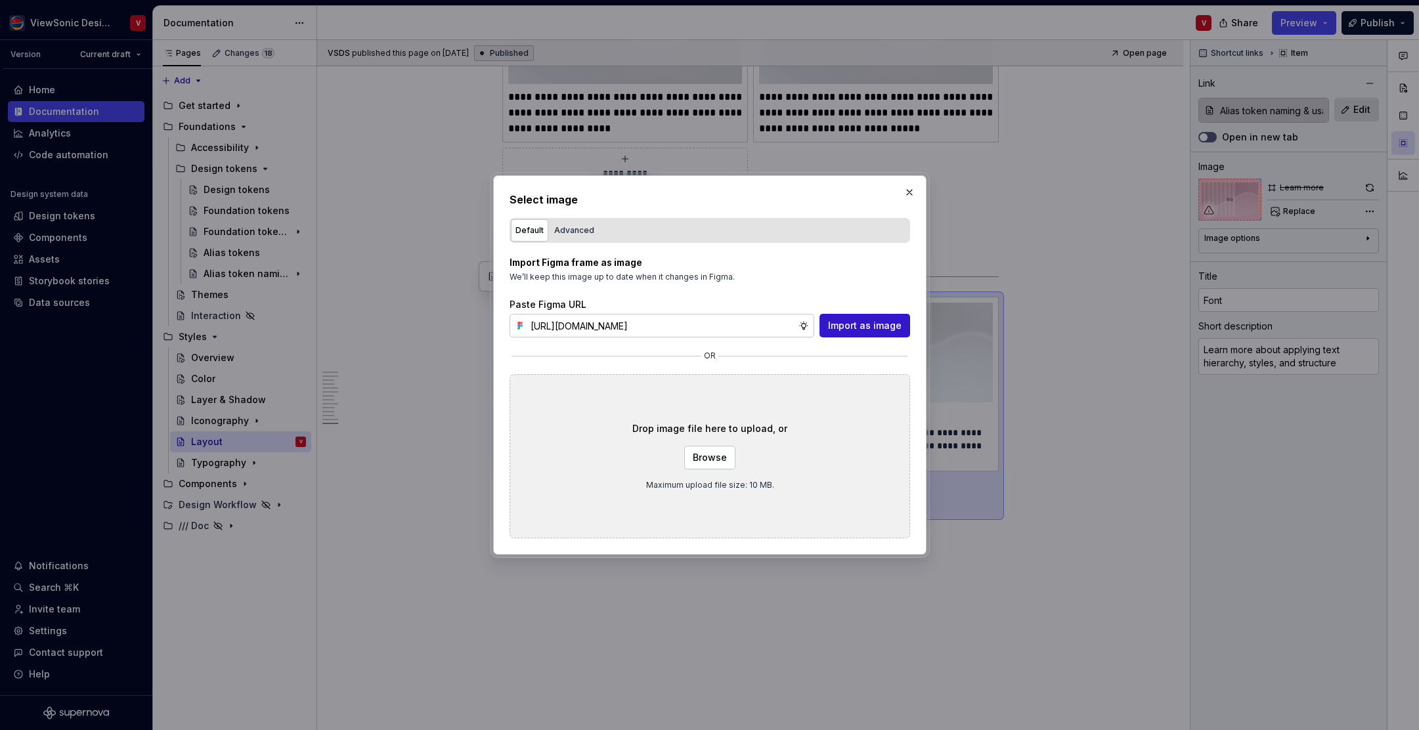
scroll to position [0, 297]
click at [849, 329] on span "Import as image" at bounding box center [865, 325] width 74 height 13
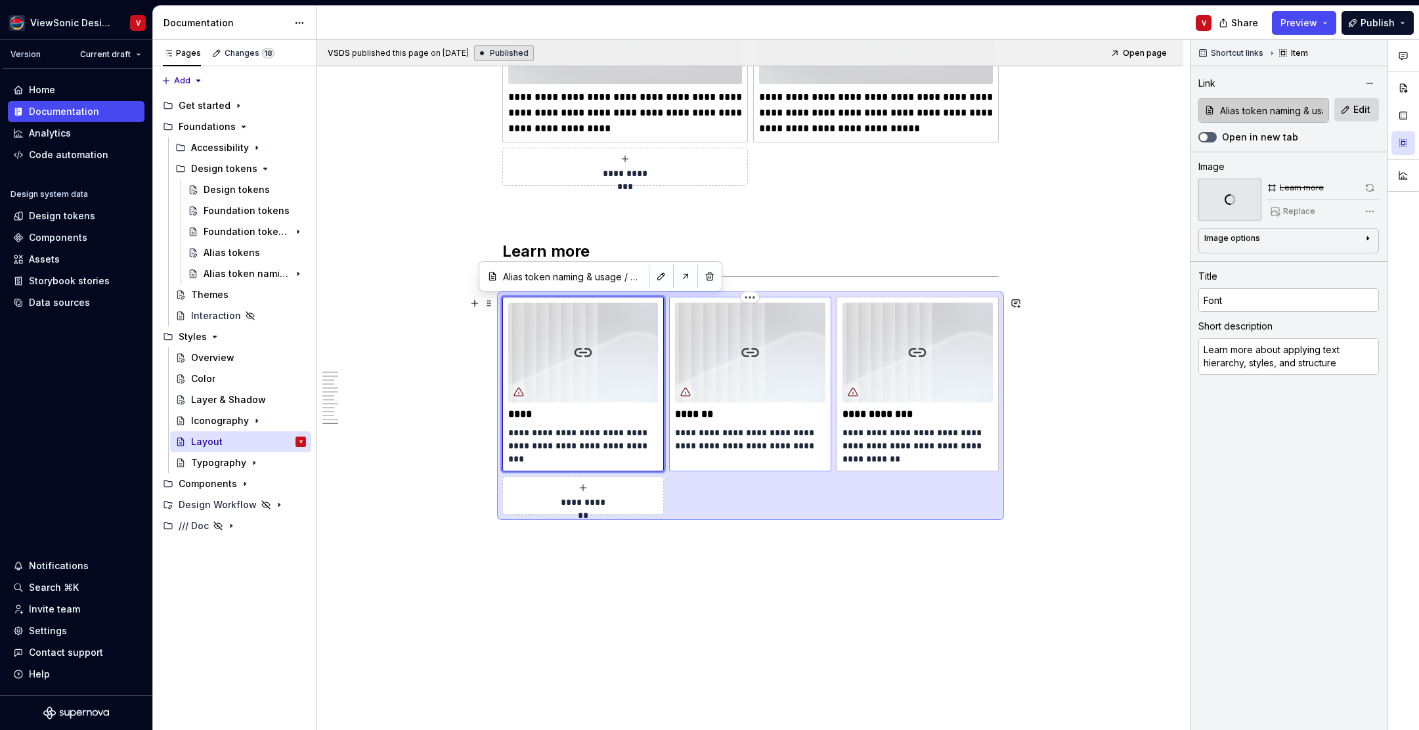
click at [765, 342] on img at bounding box center [750, 353] width 150 height 100
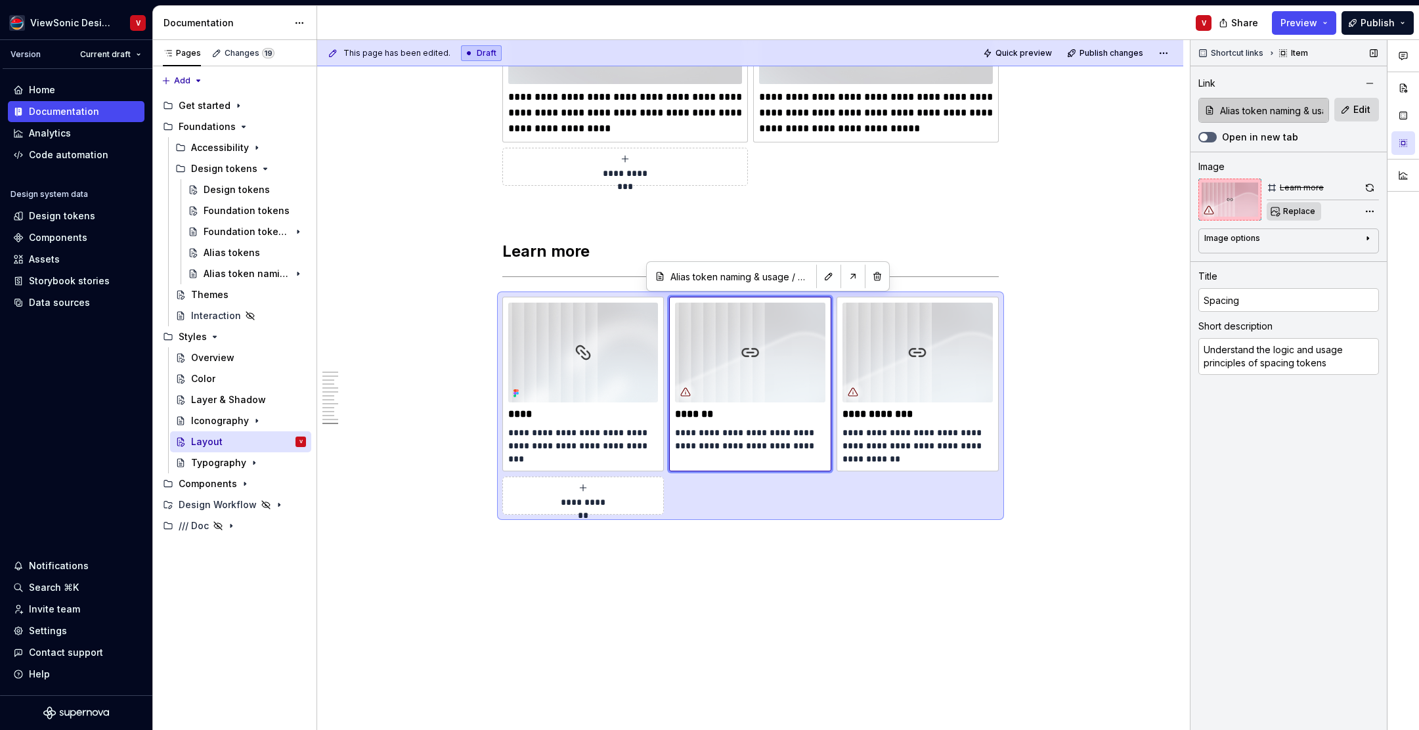
click at [1297, 212] on span "Replace" at bounding box center [1300, 211] width 32 height 11
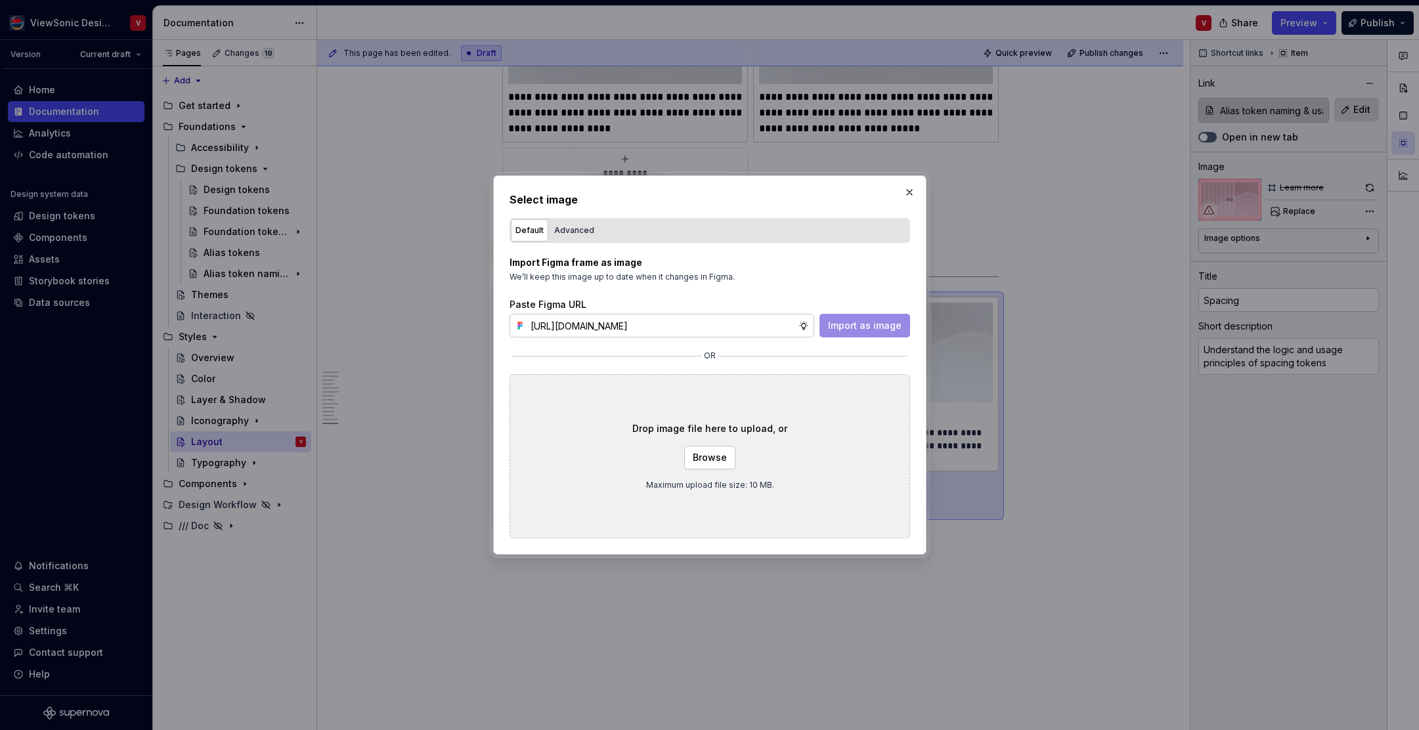
scroll to position [0, 297]
click at [857, 323] on span "Import as image" at bounding box center [865, 325] width 74 height 13
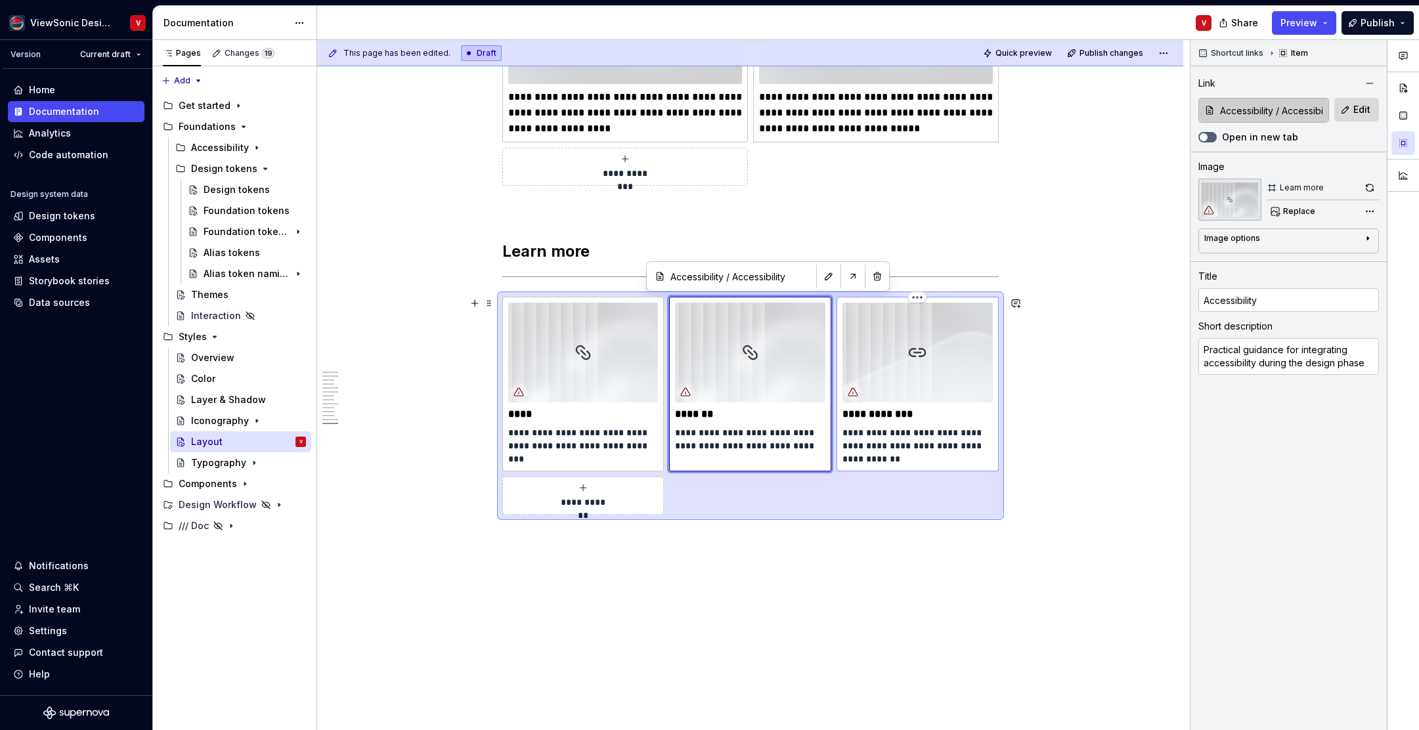
click at [917, 344] on img at bounding box center [918, 353] width 150 height 100
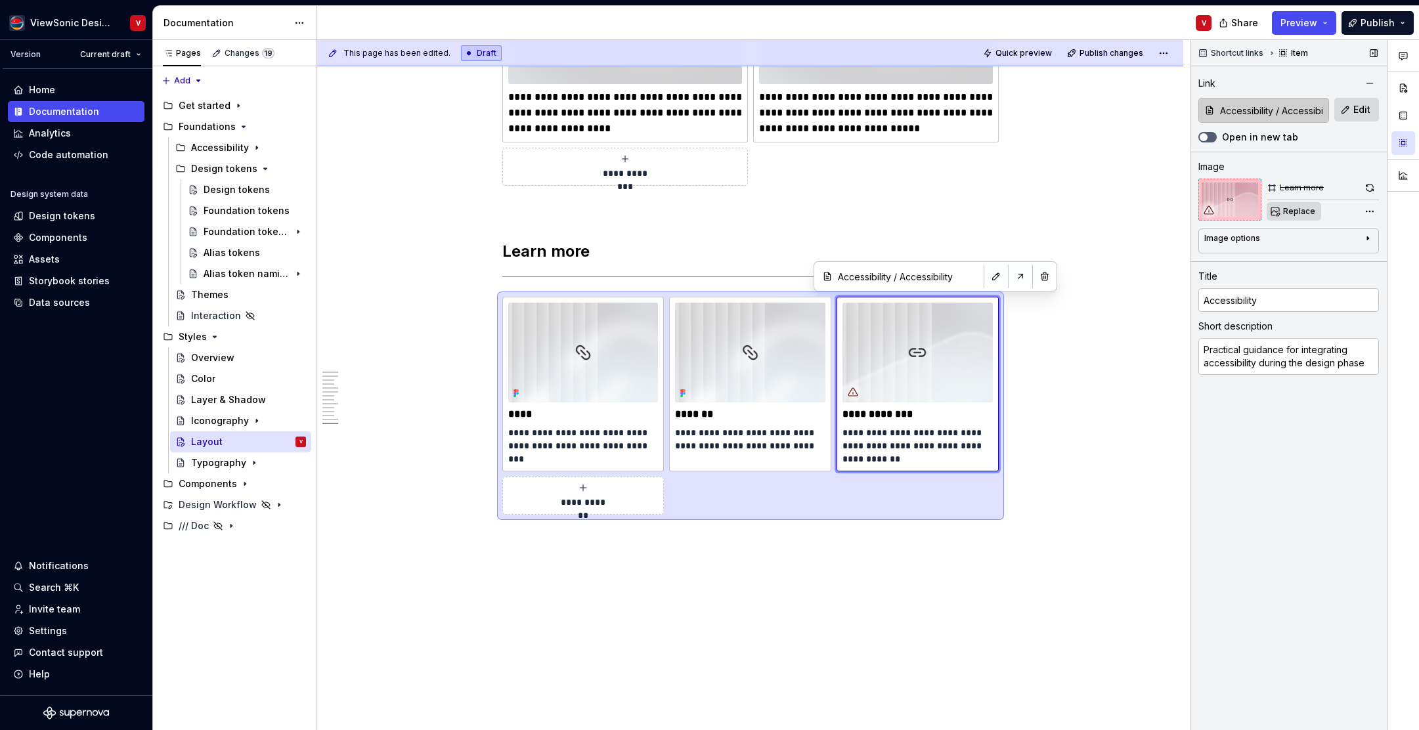
click at [1293, 213] on span "Replace" at bounding box center [1300, 211] width 32 height 11
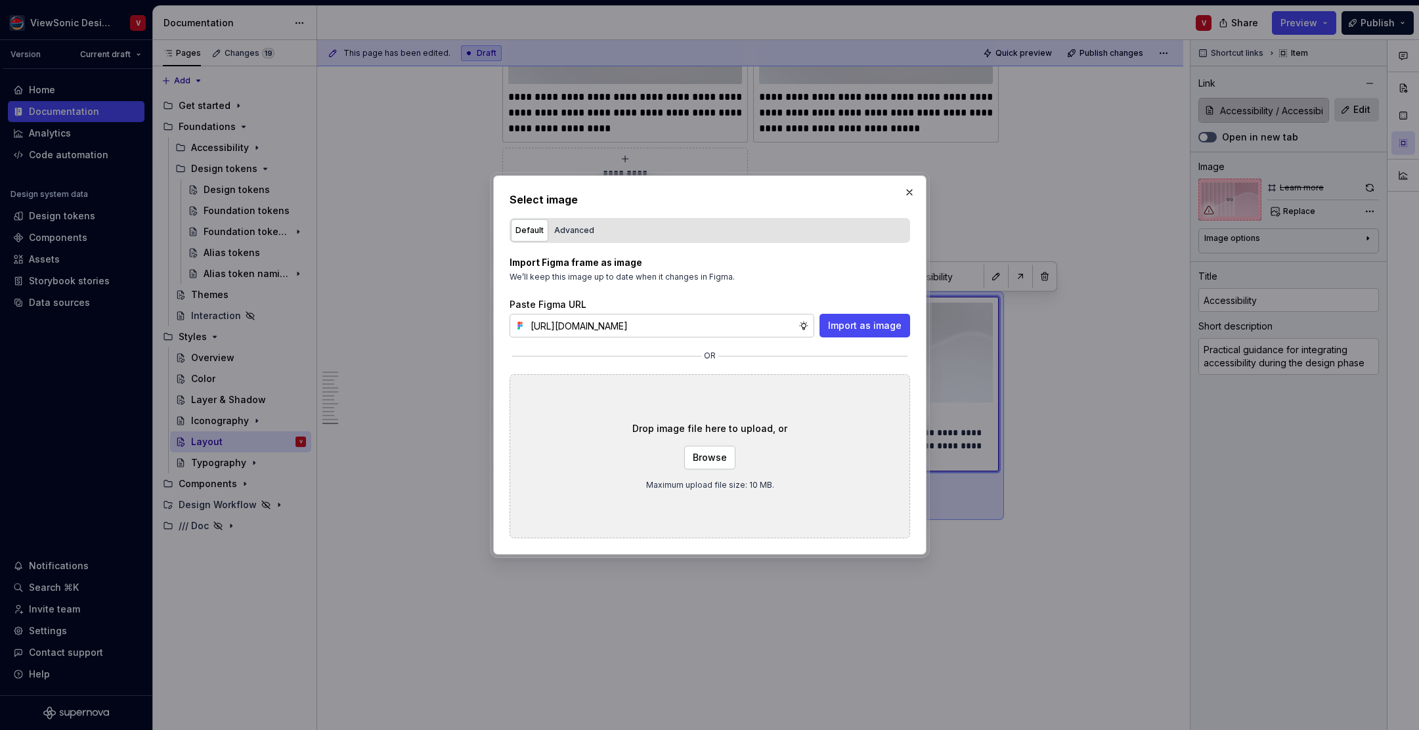
drag, startPoint x: 873, startPoint y: 326, endPoint x: 866, endPoint y: 311, distance: 17.3
click at [873, 326] on span "Import as image" at bounding box center [865, 325] width 74 height 13
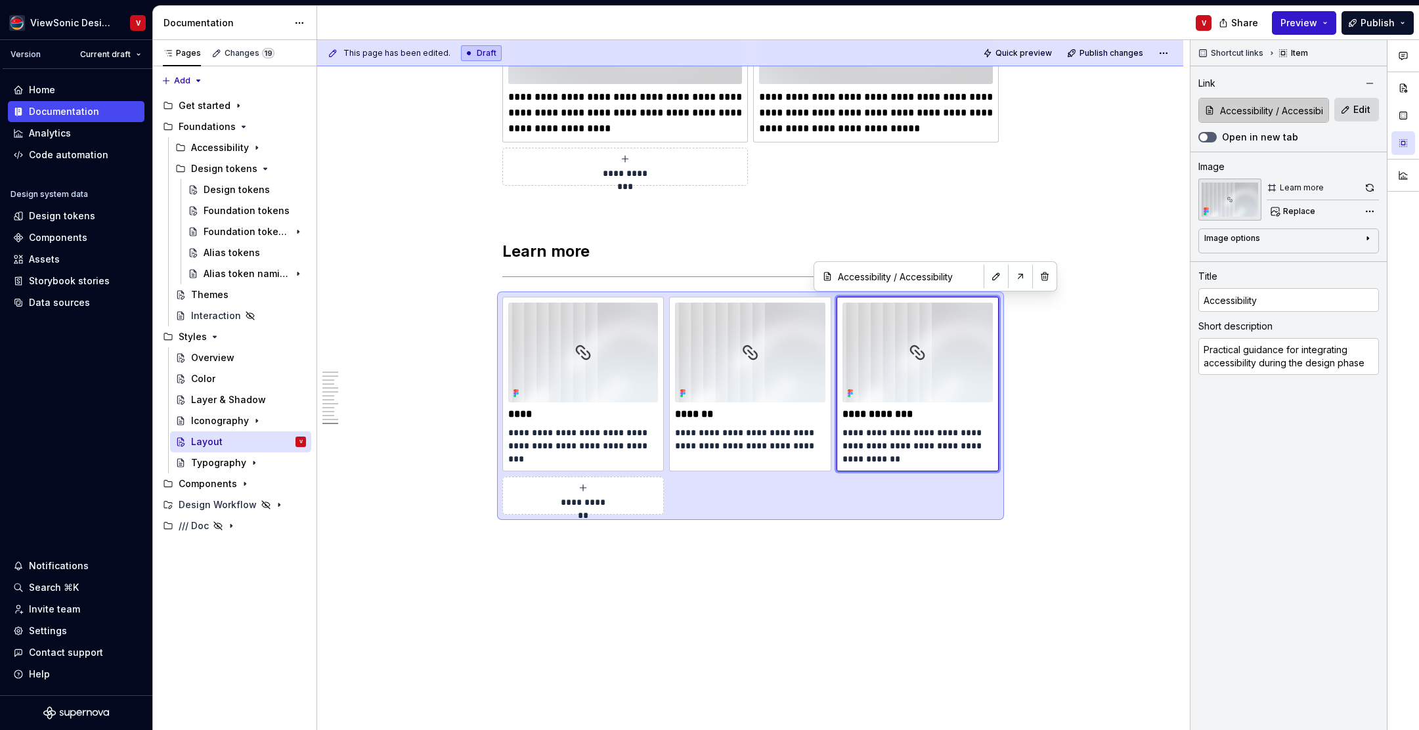
click at [1302, 22] on span "Preview" at bounding box center [1299, 22] width 37 height 13
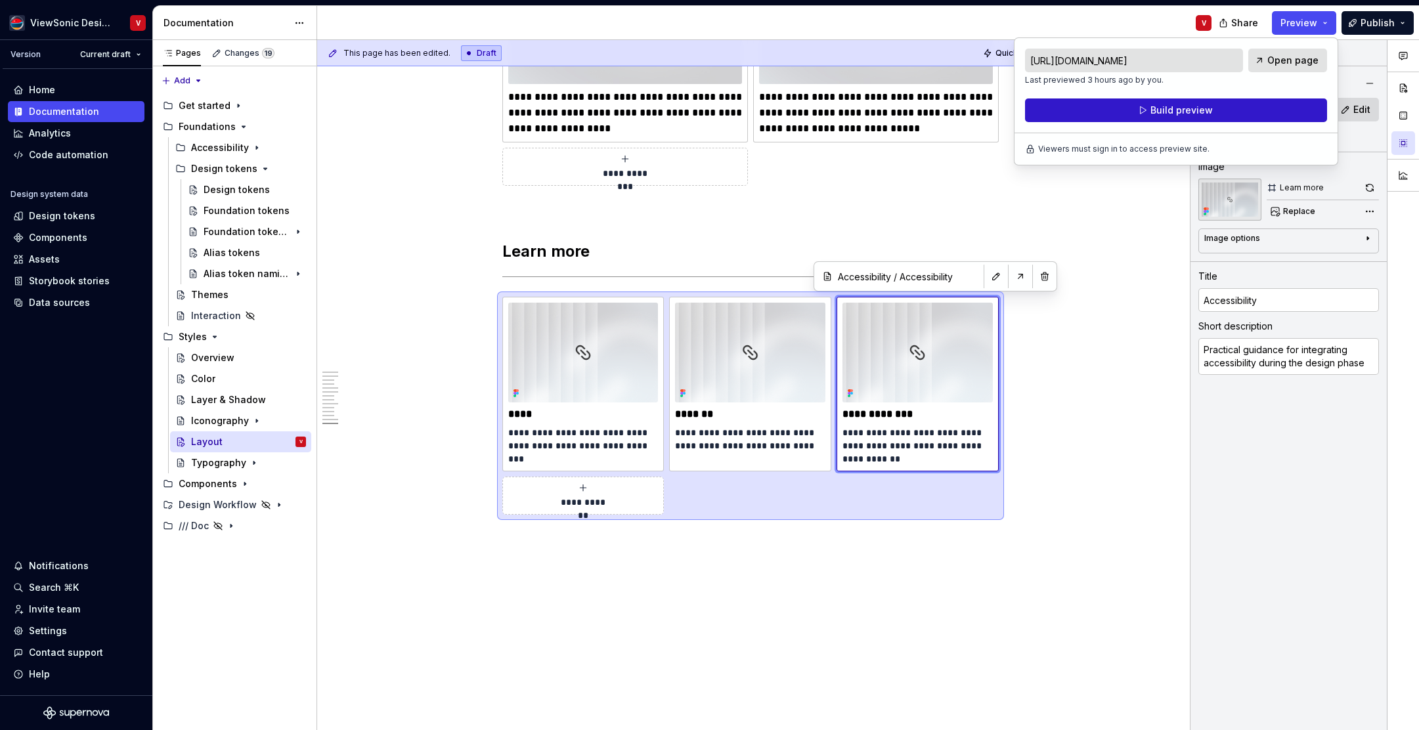
click at [1179, 108] on span "Build preview" at bounding box center [1182, 110] width 62 height 13
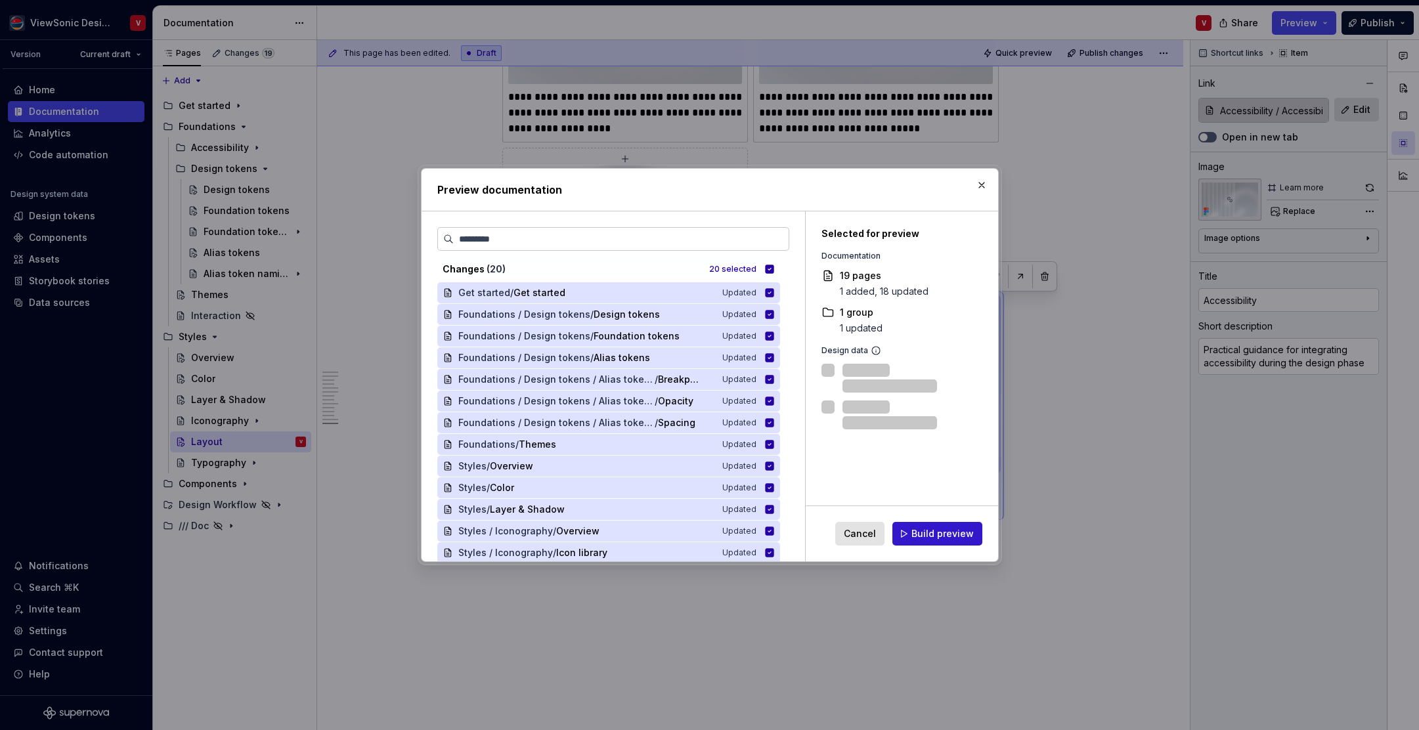
click at [931, 532] on span "Build preview" at bounding box center [943, 533] width 62 height 13
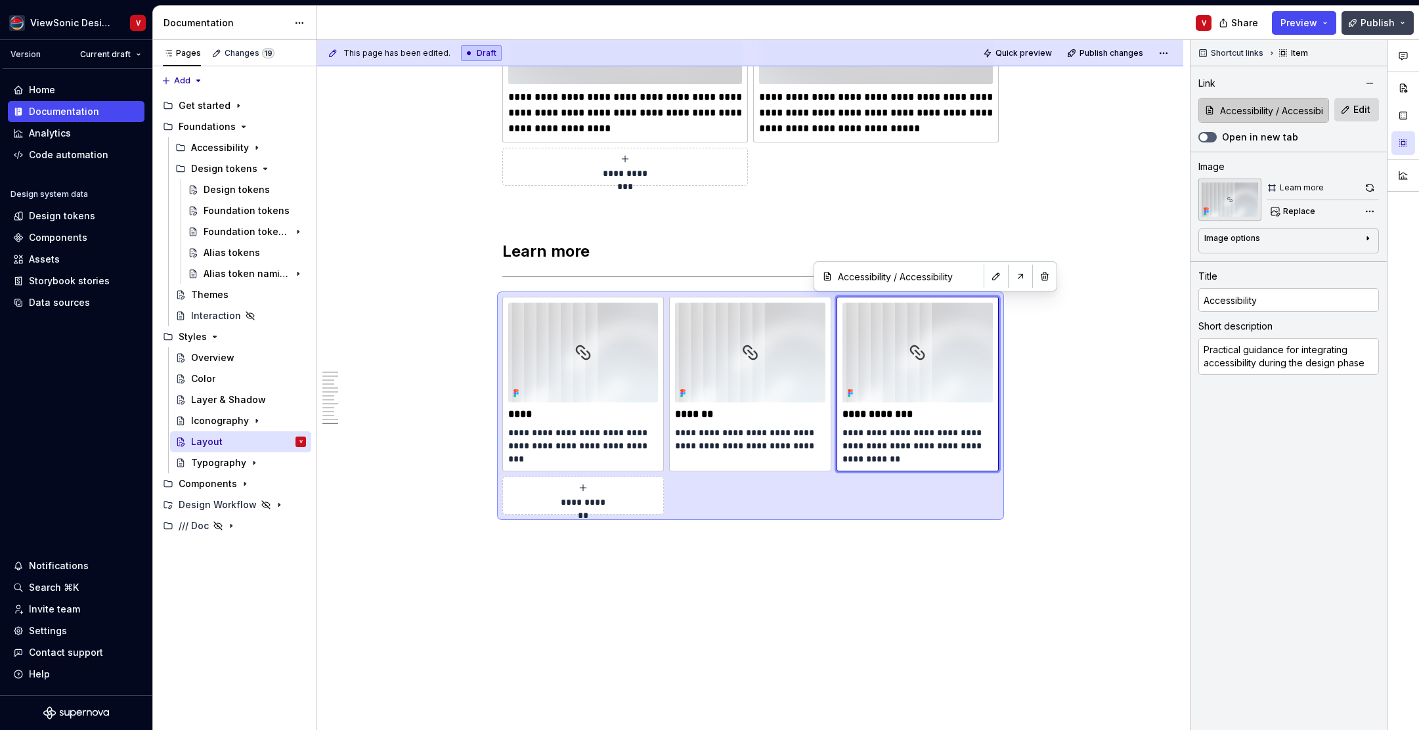
click at [1385, 25] on span "Publish" at bounding box center [1378, 22] width 34 height 13
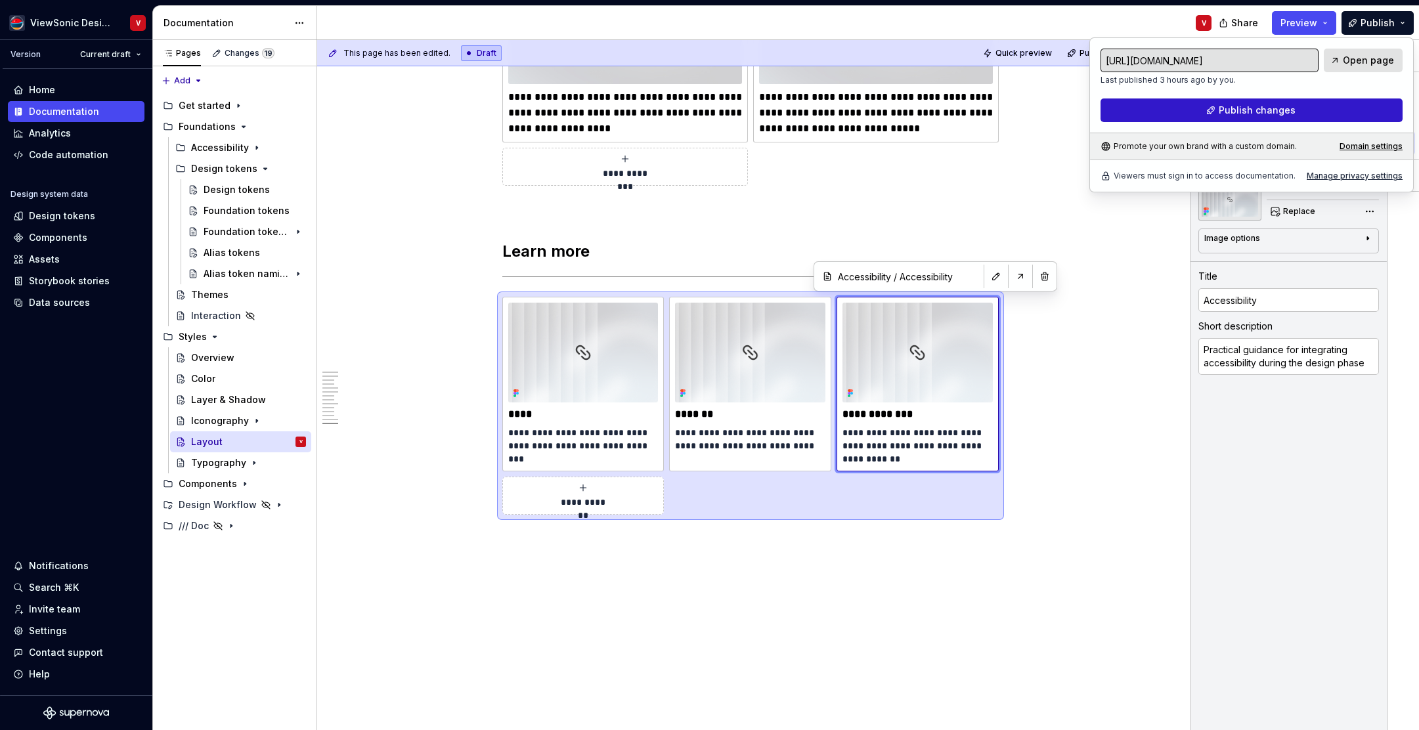
click at [1291, 107] on span "Publish changes" at bounding box center [1257, 110] width 77 height 13
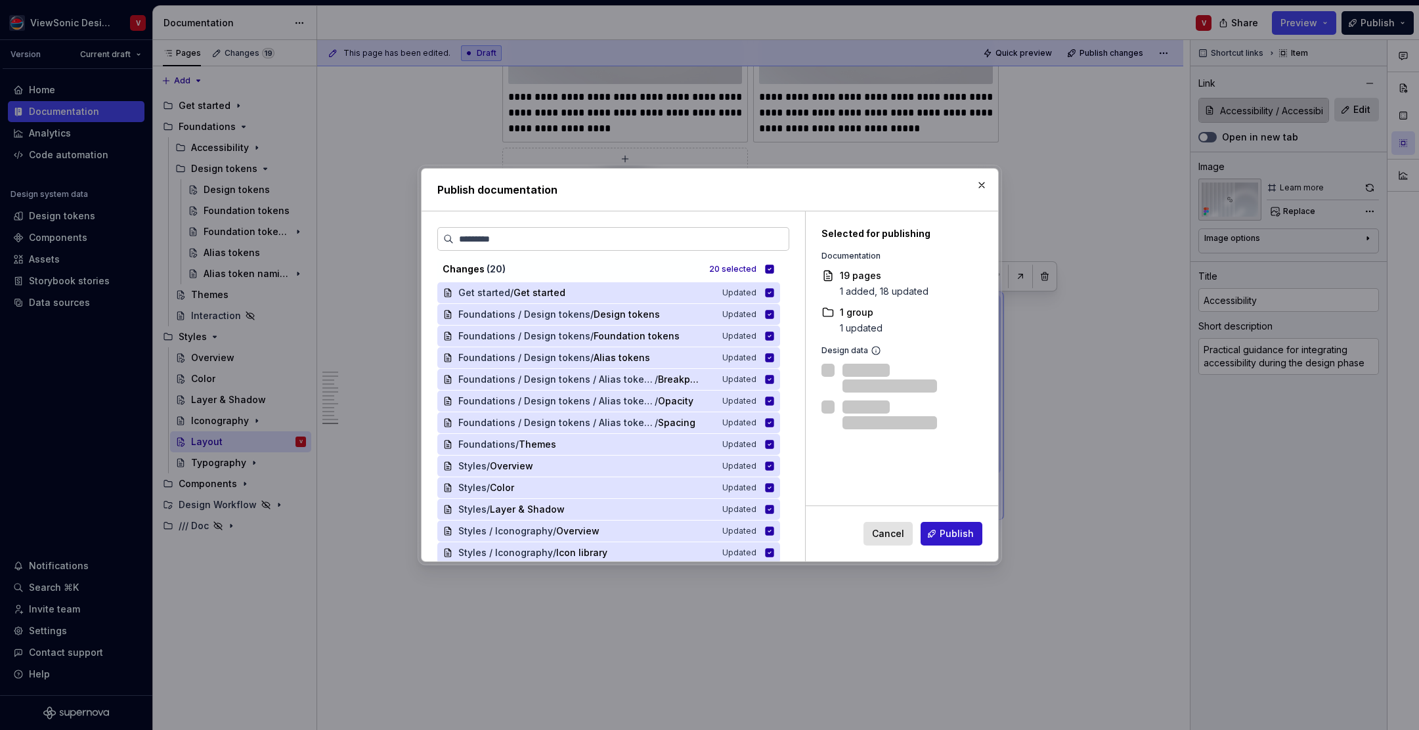
click at [963, 532] on span "Publish" at bounding box center [957, 533] width 34 height 13
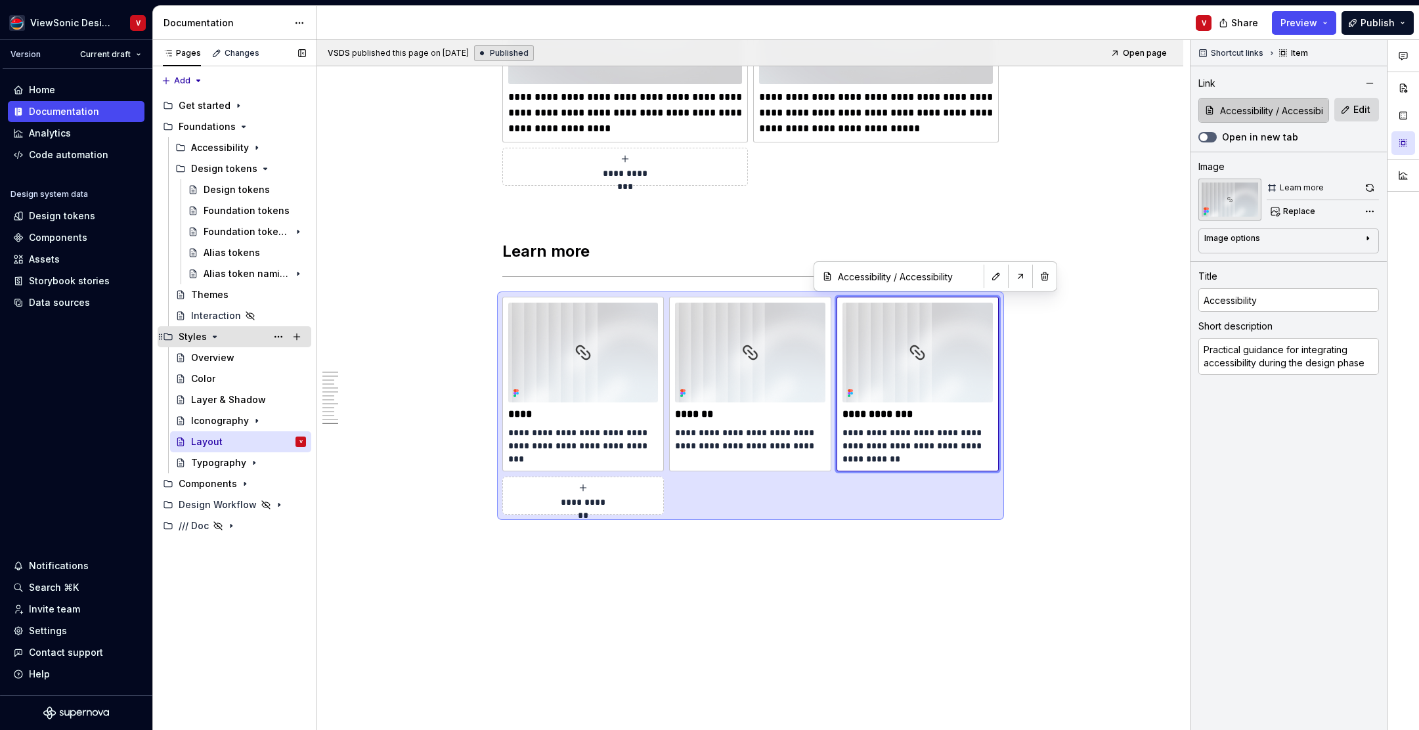
click at [215, 335] on icon "Page tree" at bounding box center [215, 337] width 11 height 11
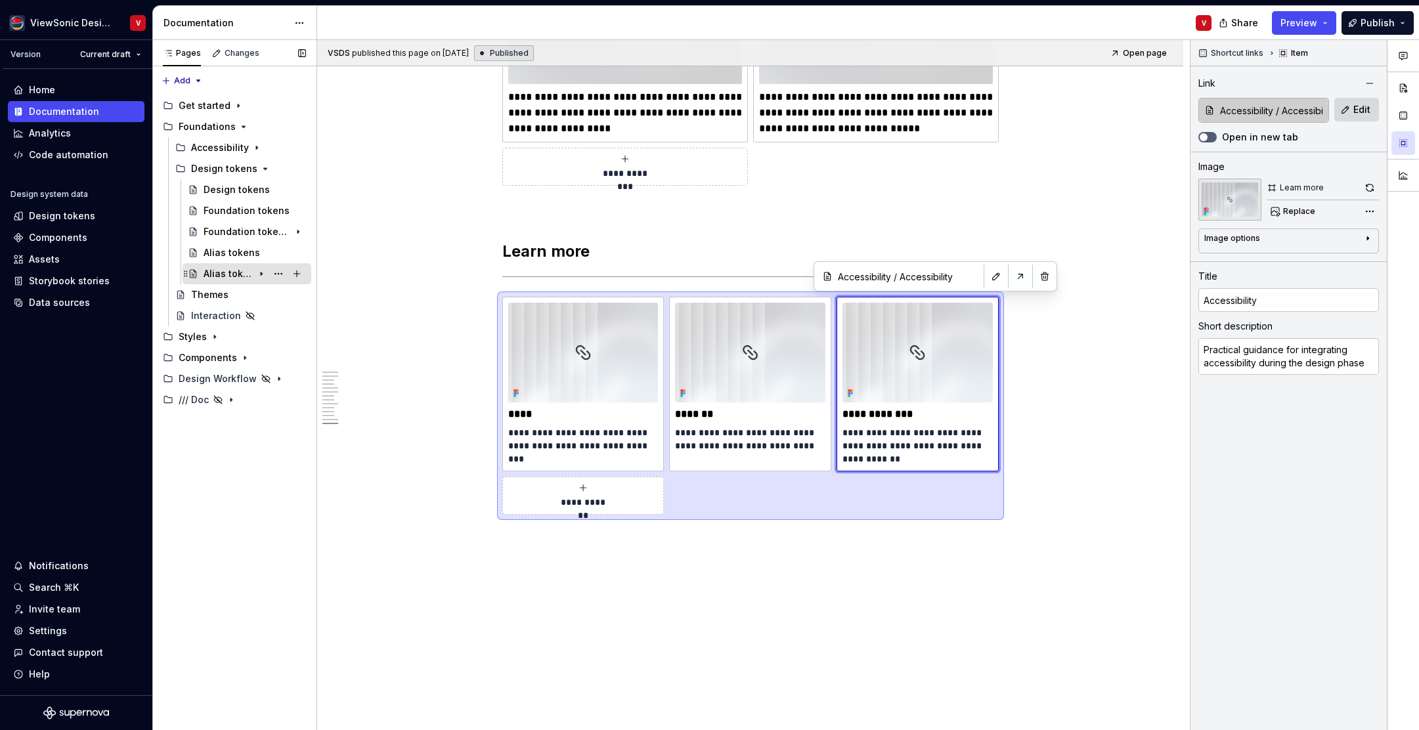
click at [260, 274] on icon "Page tree" at bounding box center [261, 274] width 11 height 11
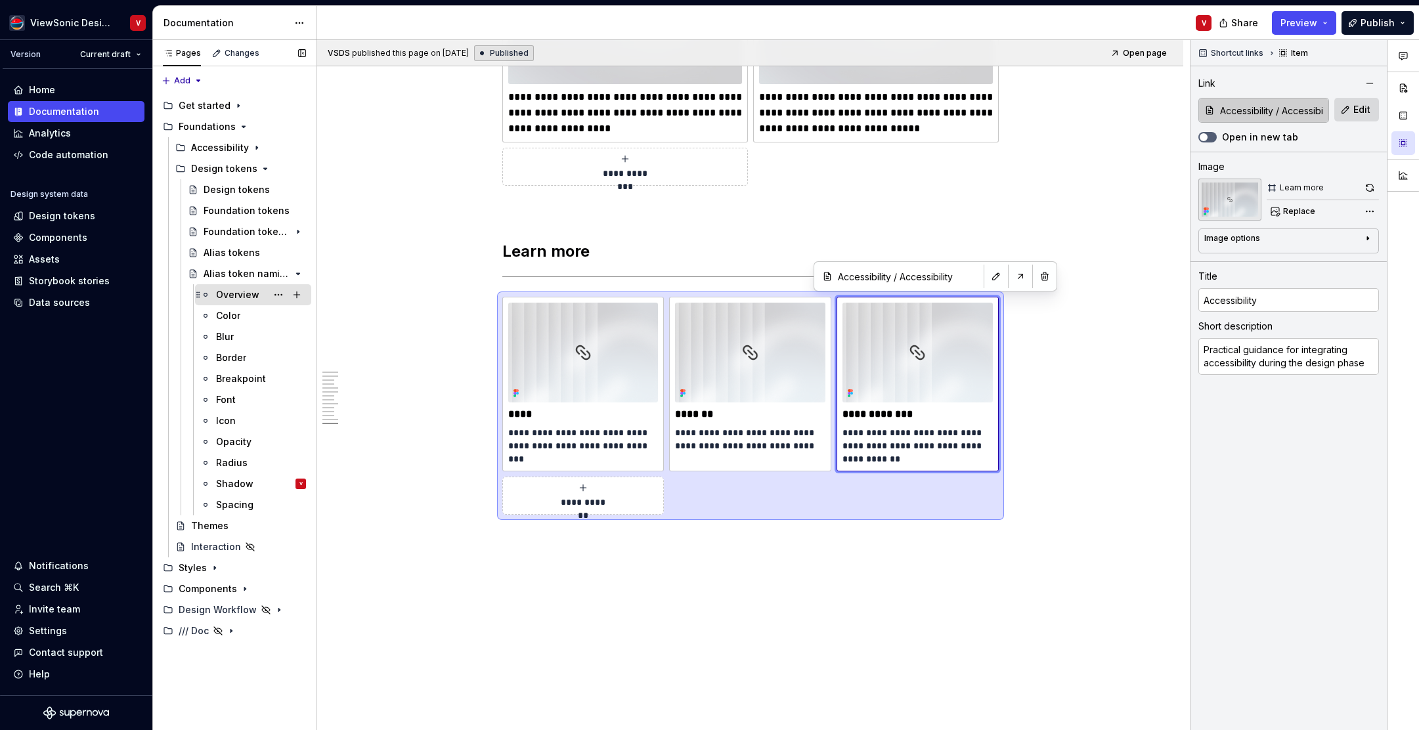
click at [246, 295] on div "Overview" at bounding box center [237, 294] width 43 height 13
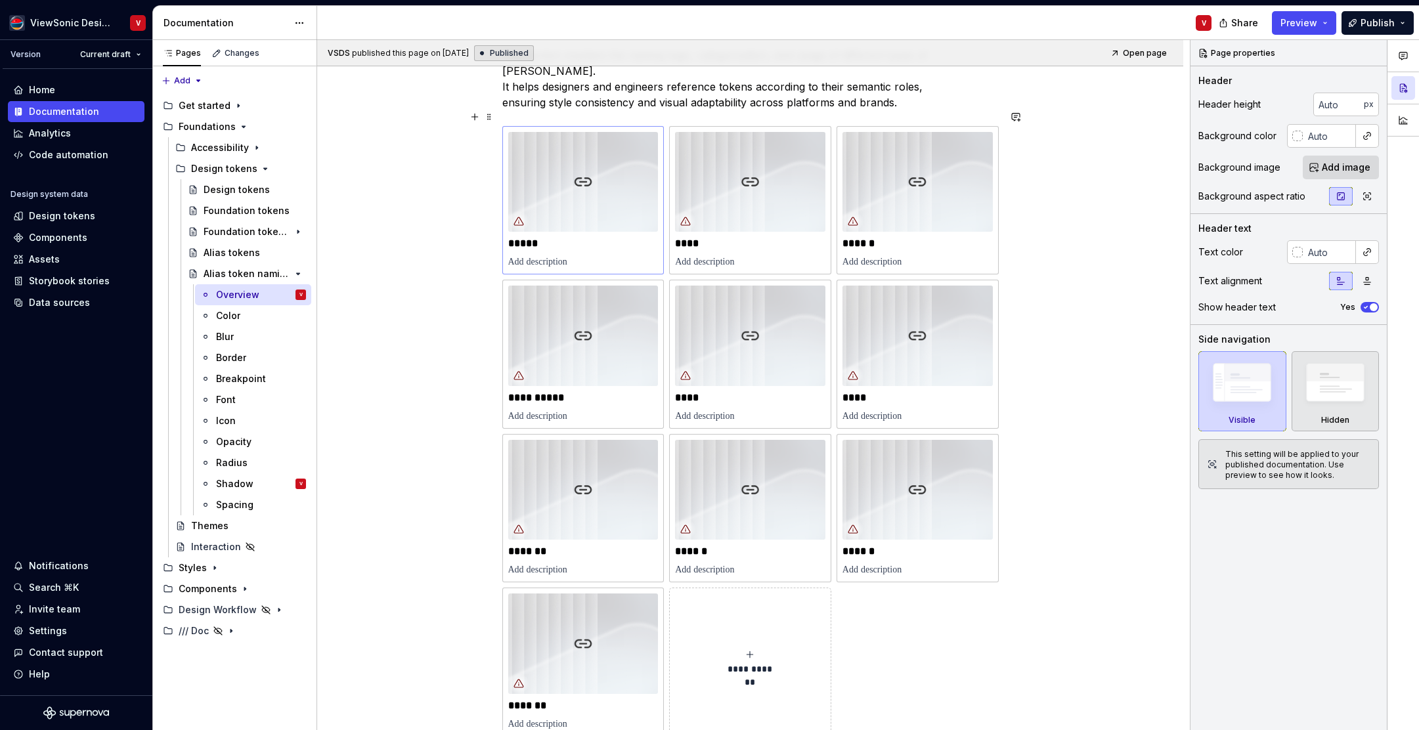
scroll to position [273, 0]
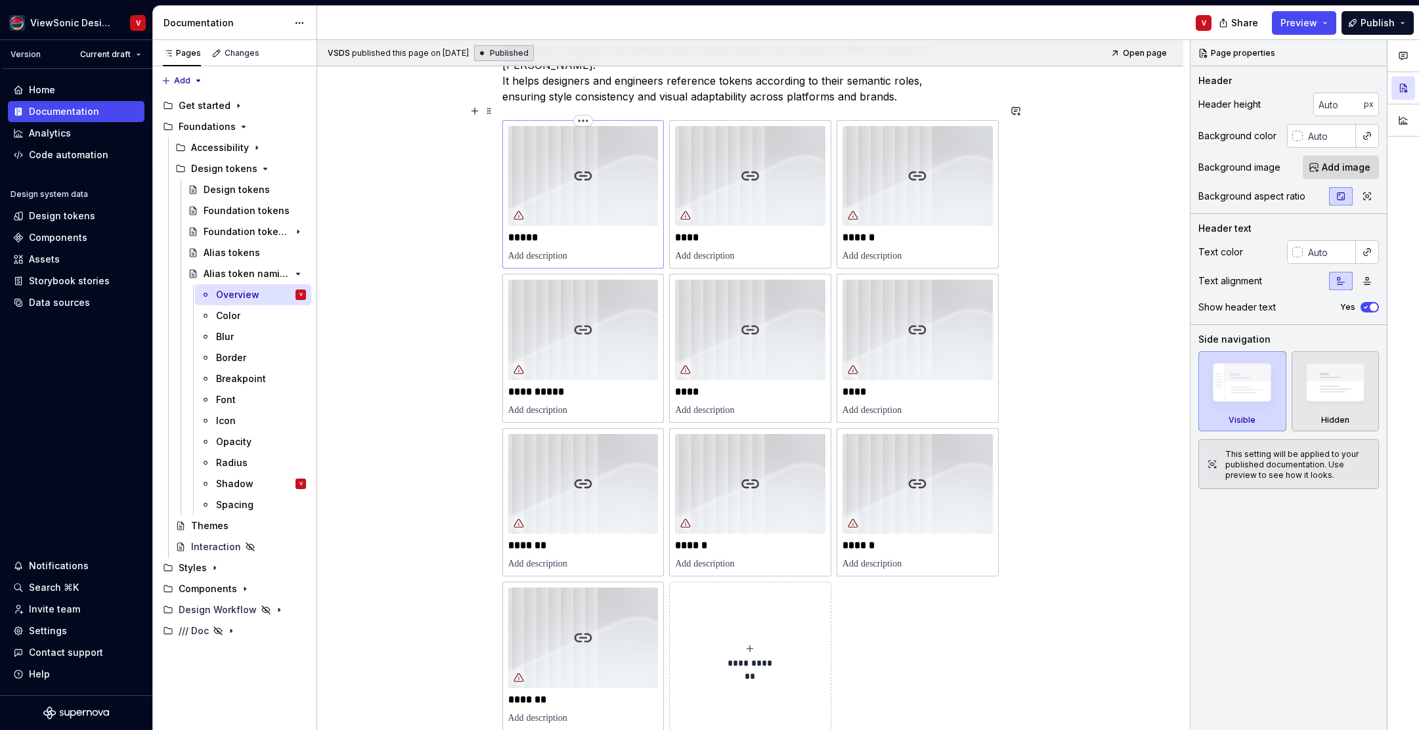
click at [556, 160] on img at bounding box center [583, 176] width 150 height 100
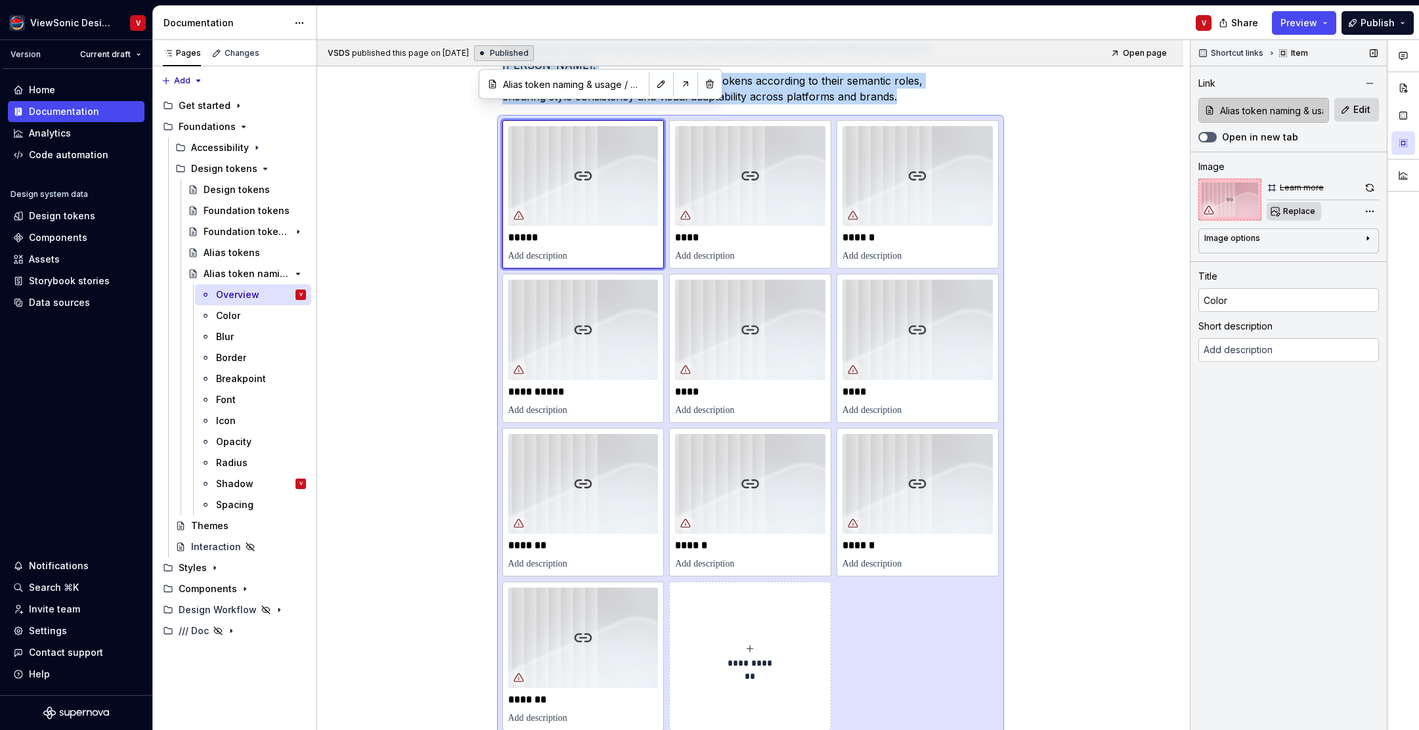
click at [1297, 213] on span "Replace" at bounding box center [1300, 211] width 32 height 11
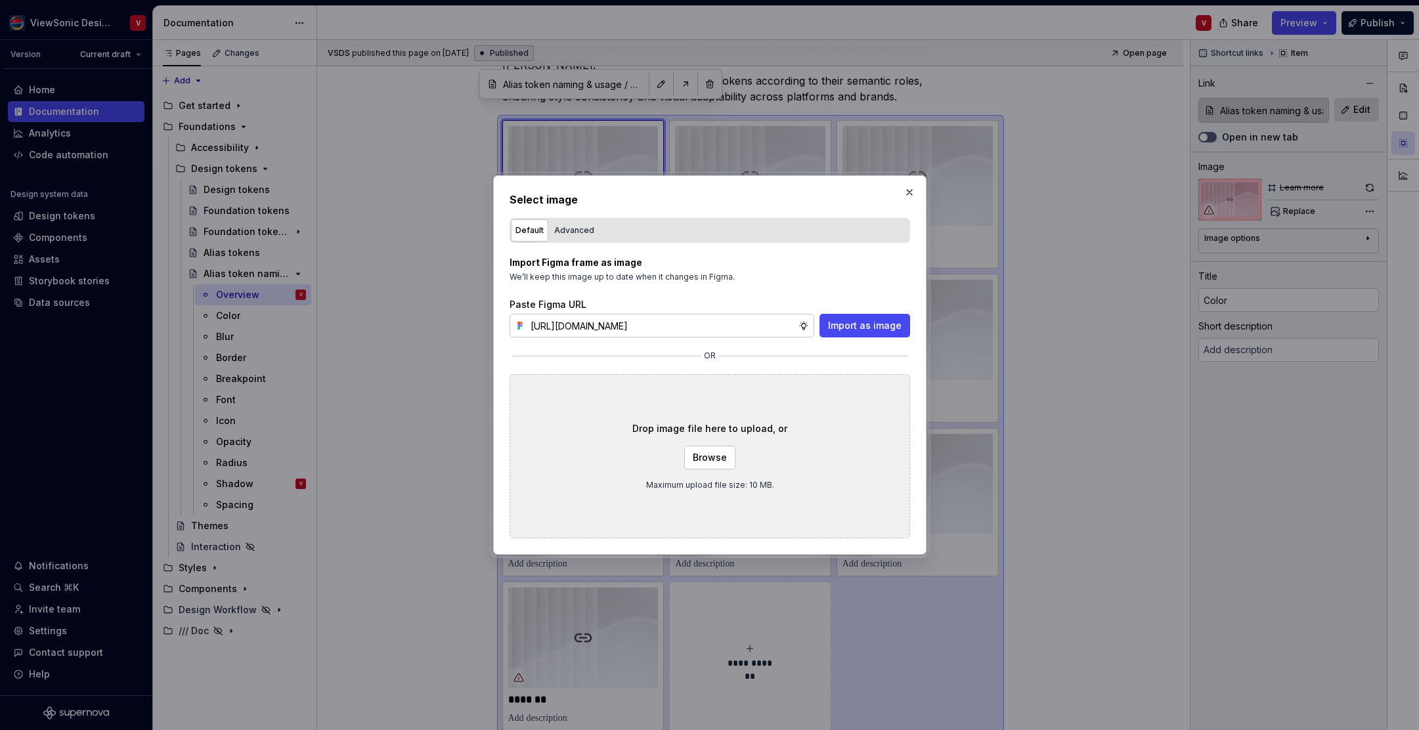
scroll to position [0, 297]
click at [861, 328] on span "Import as image" at bounding box center [865, 325] width 74 height 13
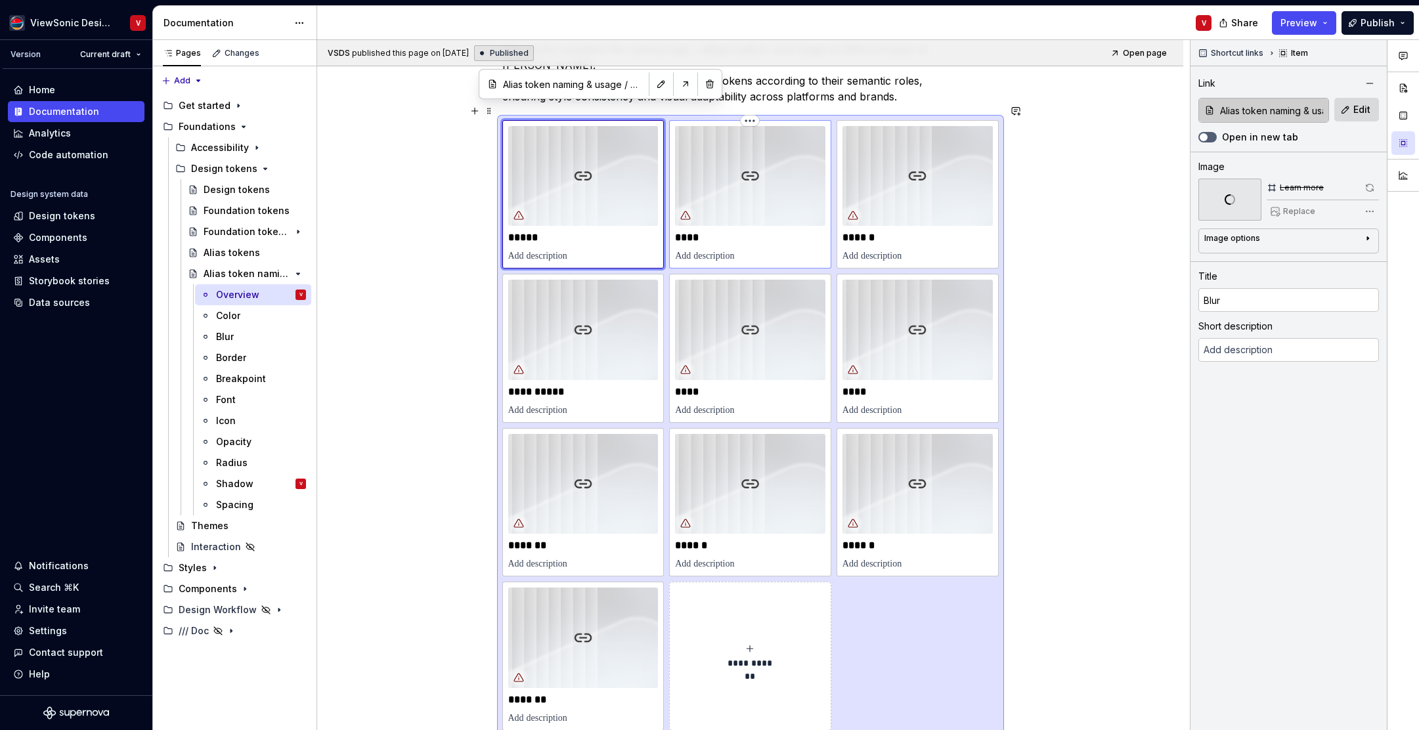
click at [763, 175] on img at bounding box center [750, 176] width 150 height 100
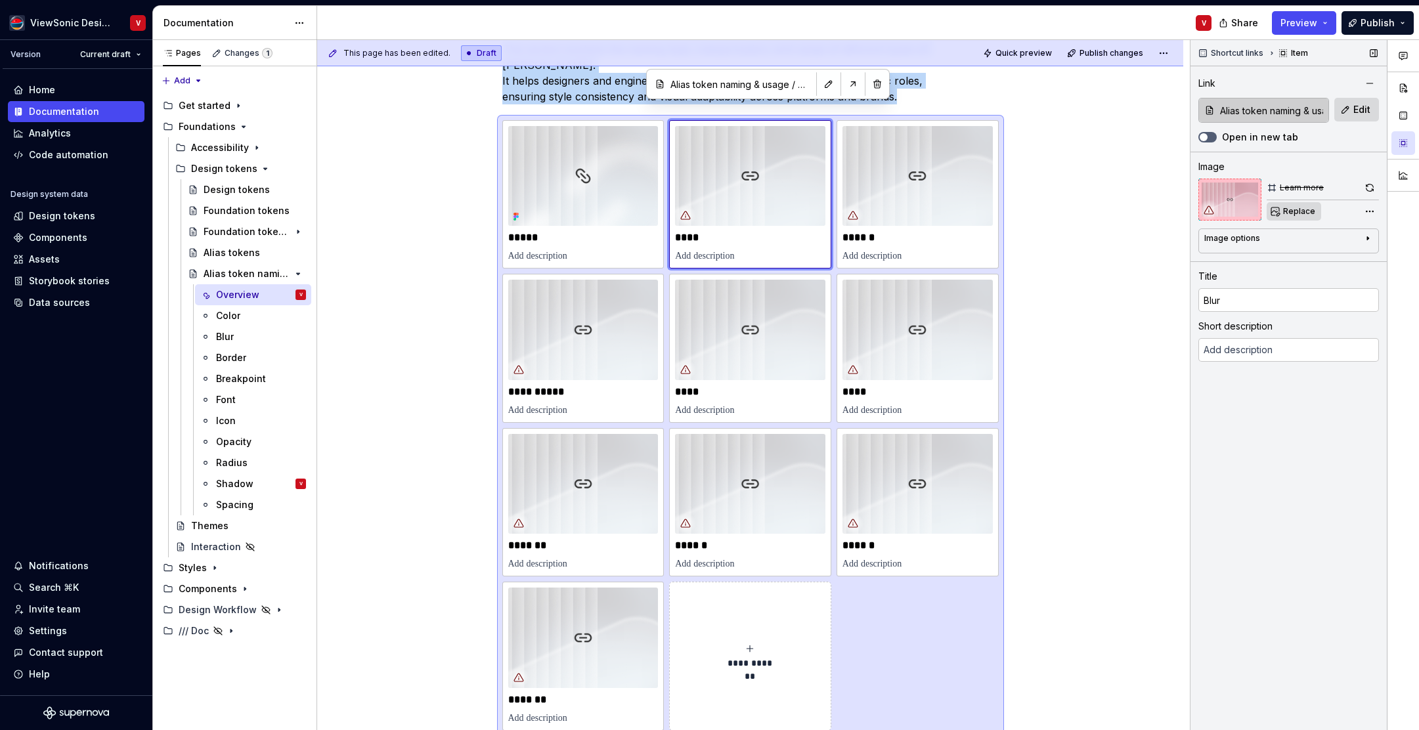
click at [1300, 213] on span "Replace" at bounding box center [1300, 211] width 32 height 11
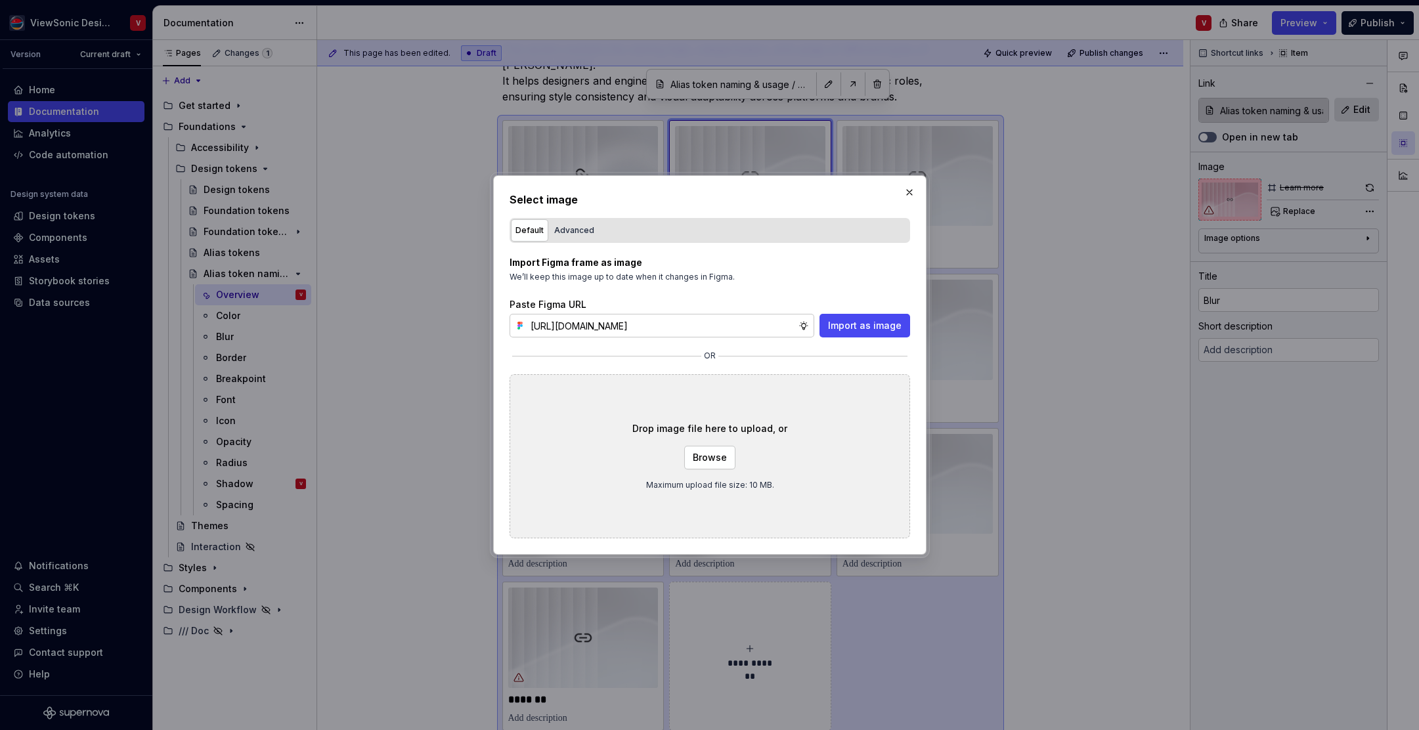
scroll to position [0, 297]
click at [863, 328] on span "Import as image" at bounding box center [865, 325] width 74 height 13
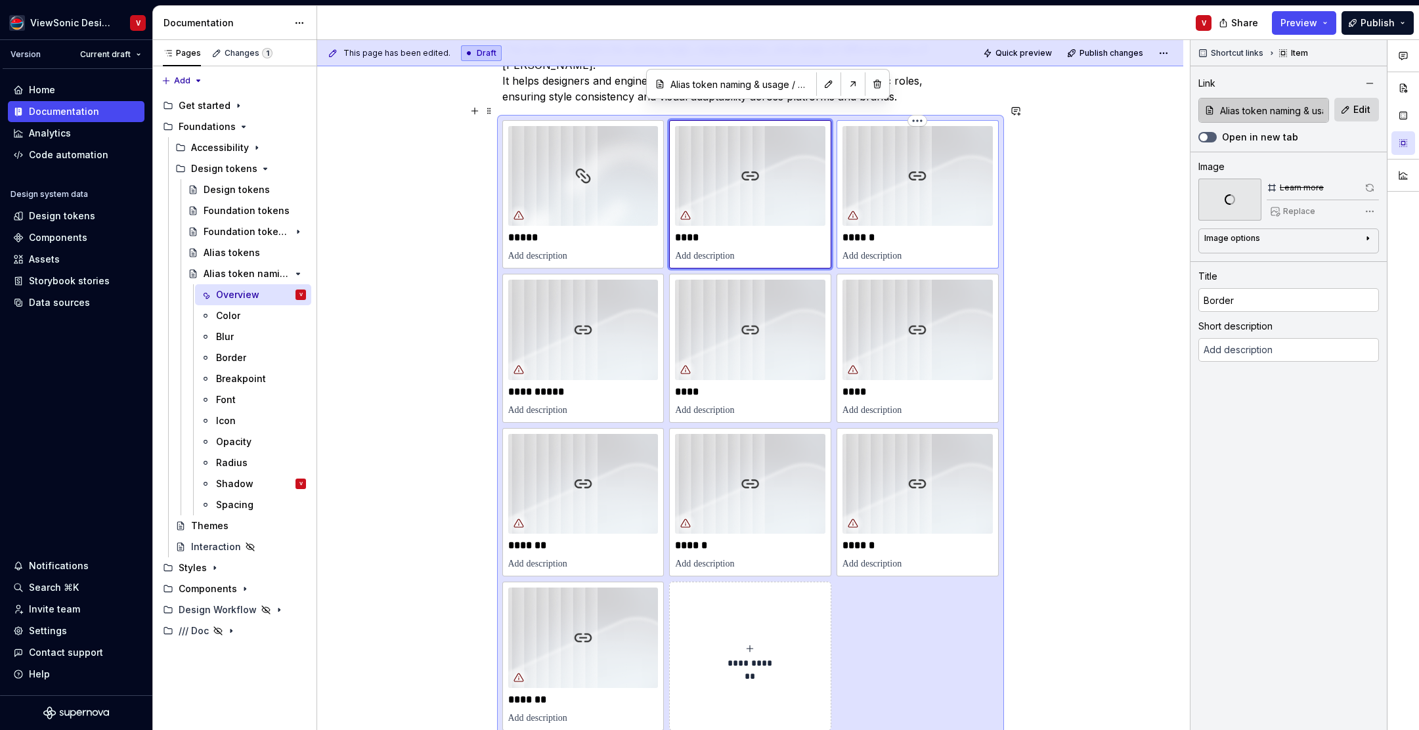
click at [947, 169] on img at bounding box center [918, 176] width 150 height 100
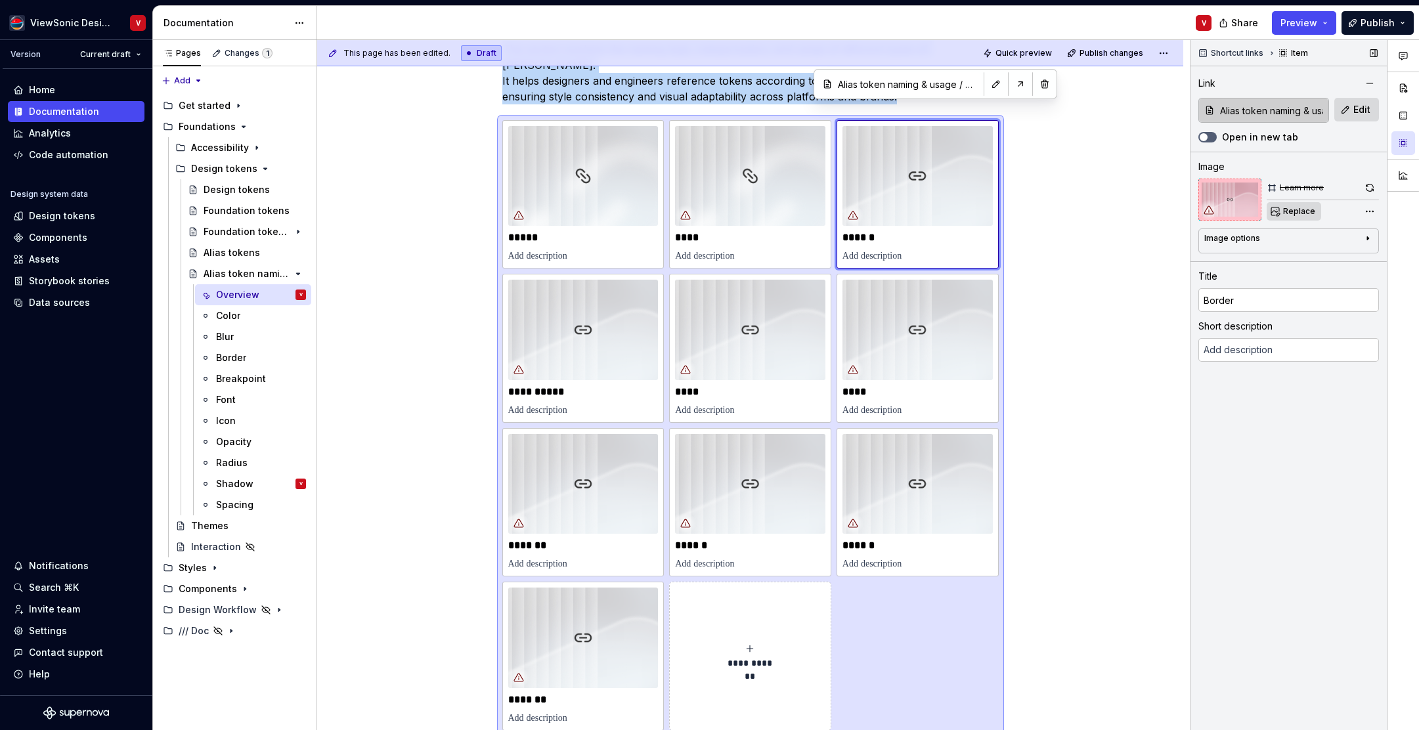
click at [1293, 211] on span "Replace" at bounding box center [1300, 211] width 32 height 11
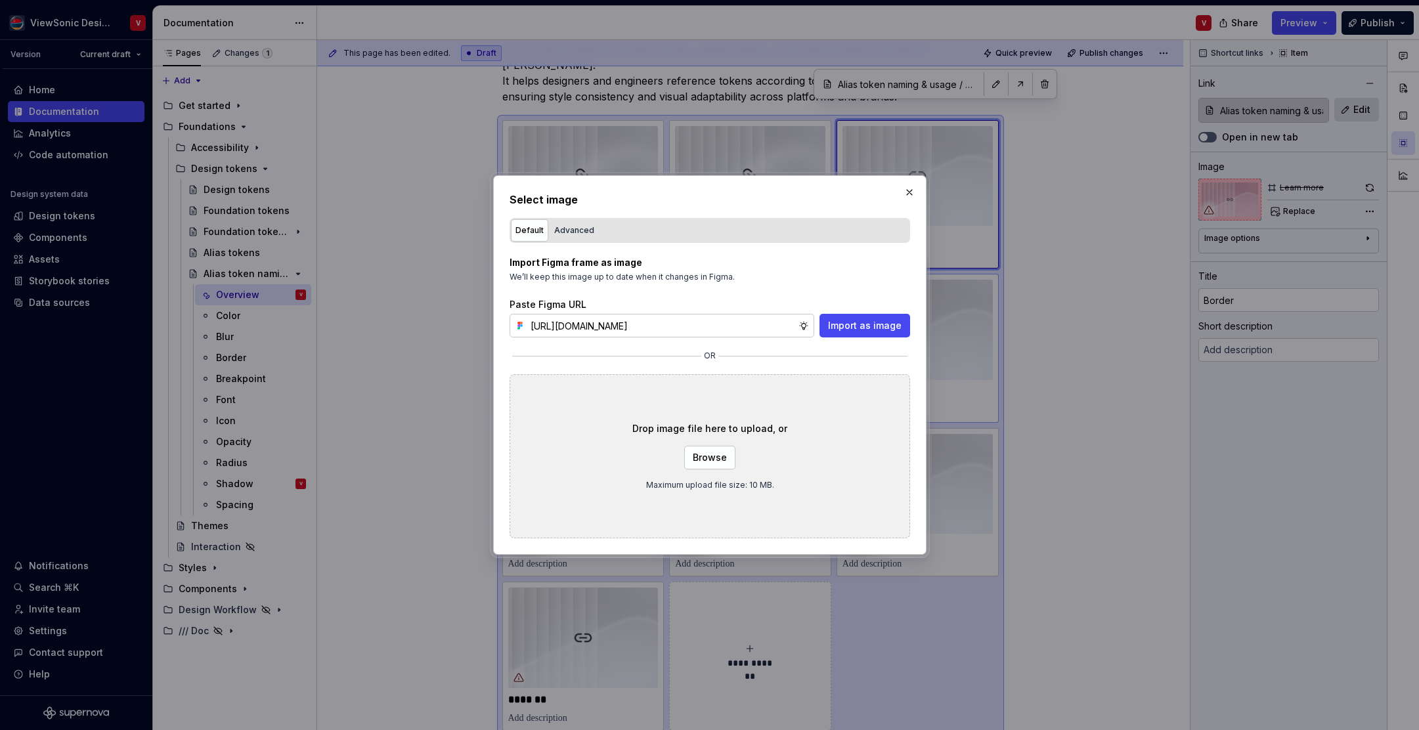
click at [846, 326] on span "Import as image" at bounding box center [865, 325] width 74 height 13
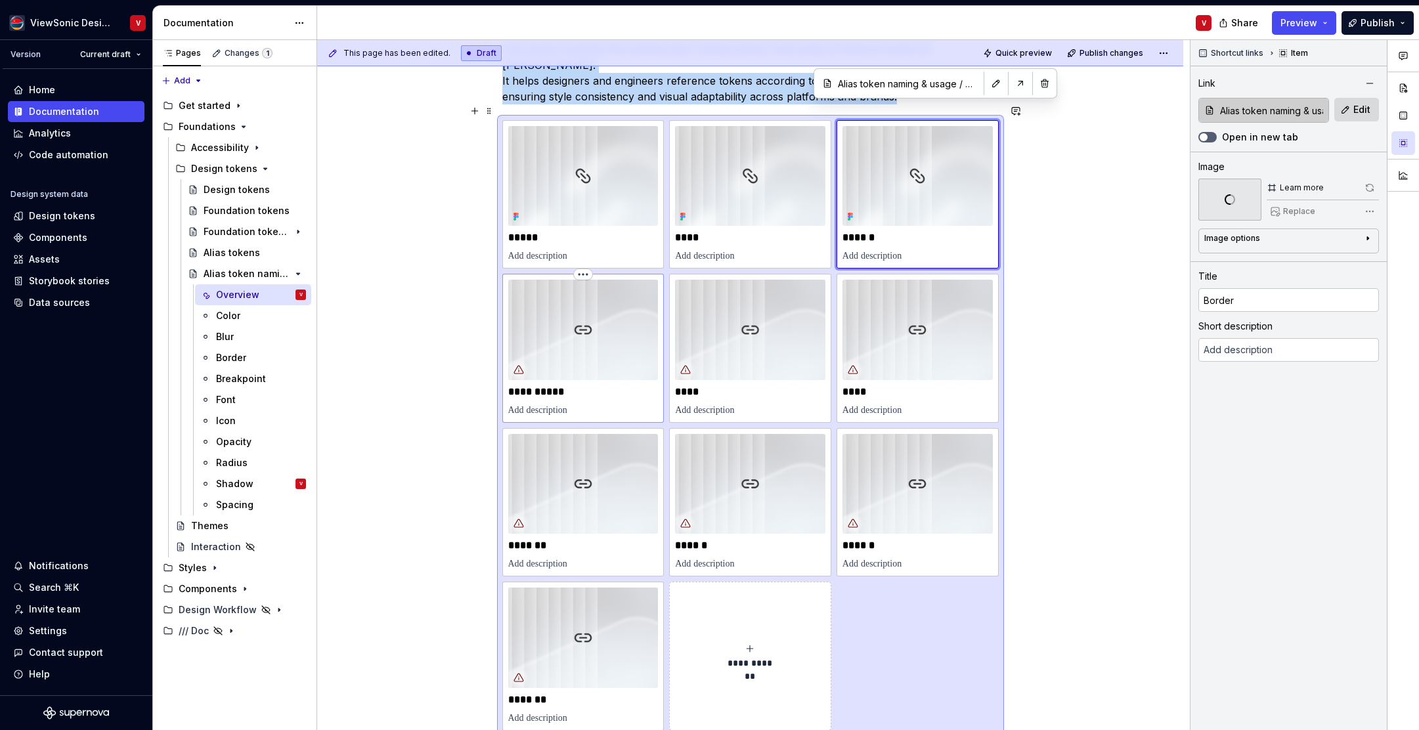
scroll to position [1, 0]
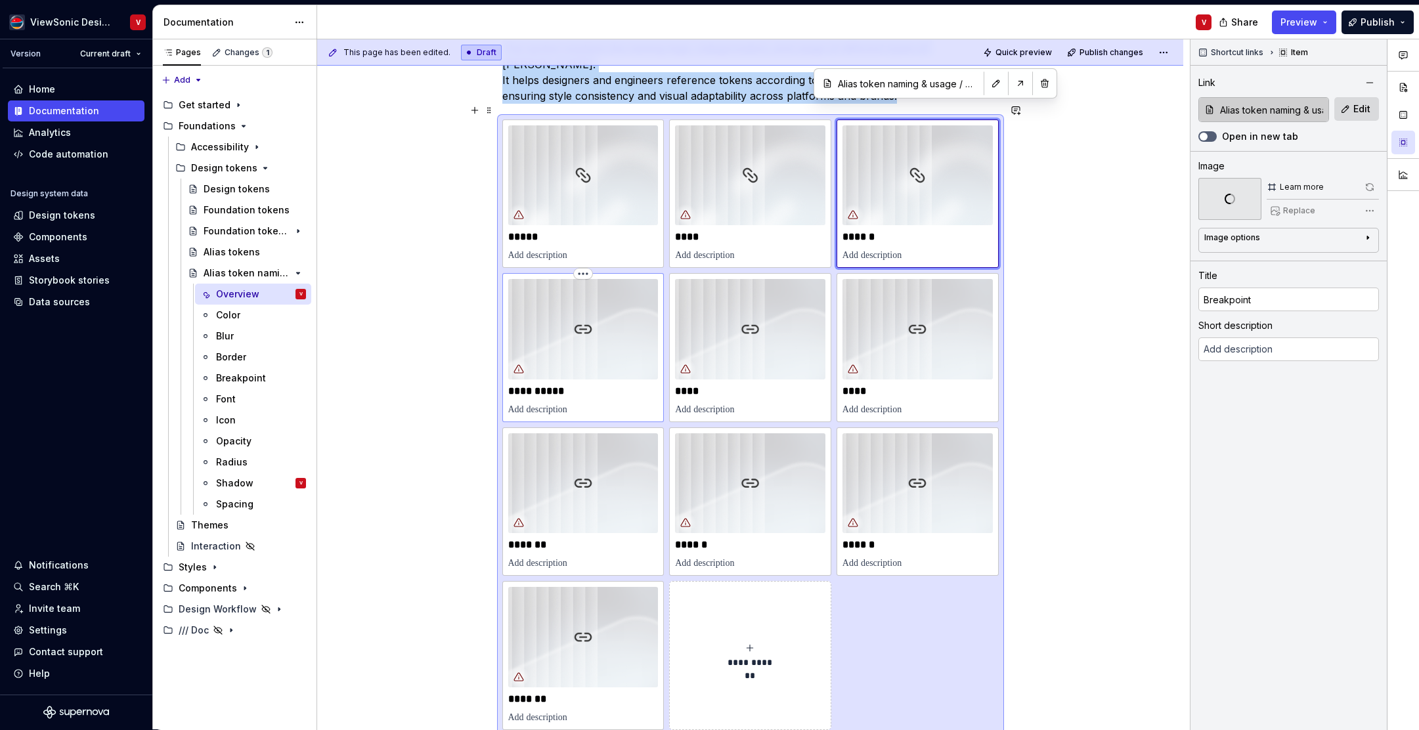
click at [601, 322] on img at bounding box center [583, 329] width 150 height 100
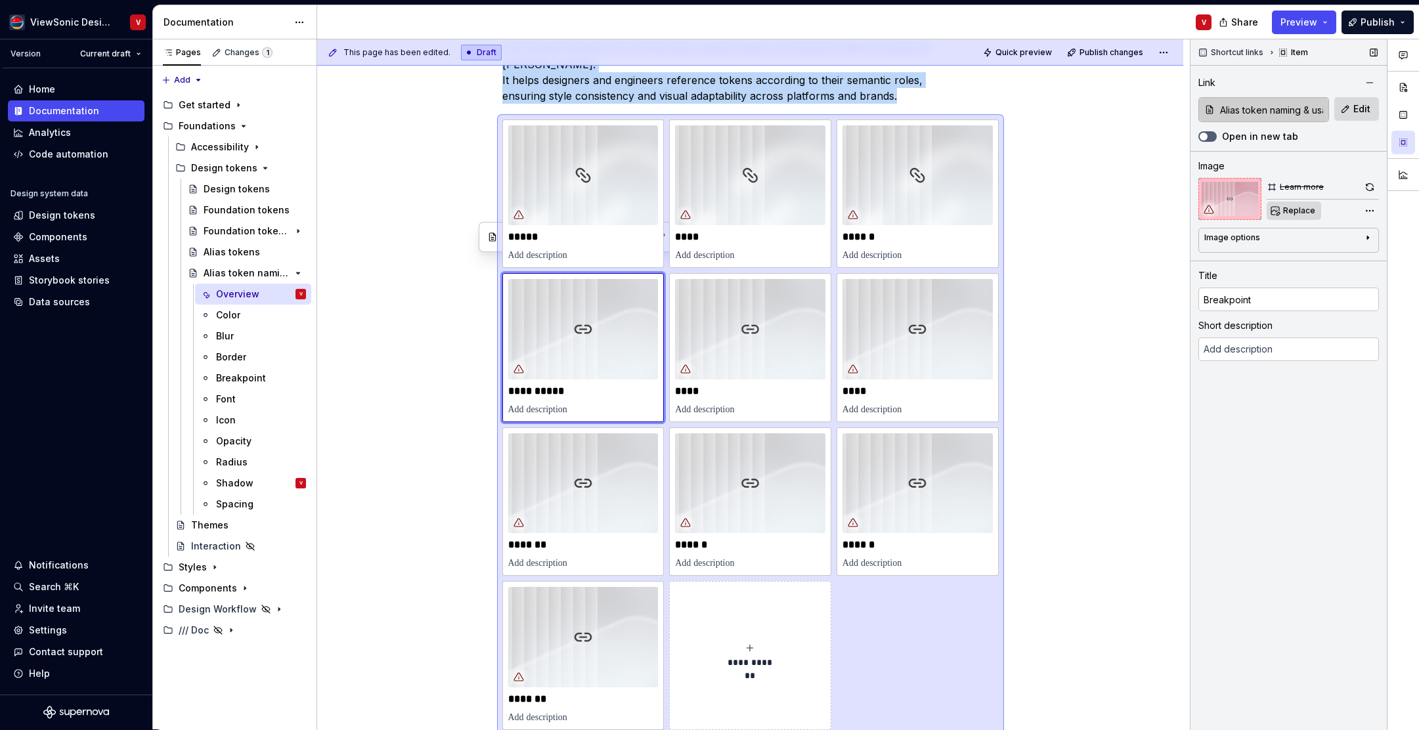
click at [1290, 212] on span "Replace" at bounding box center [1300, 211] width 32 height 11
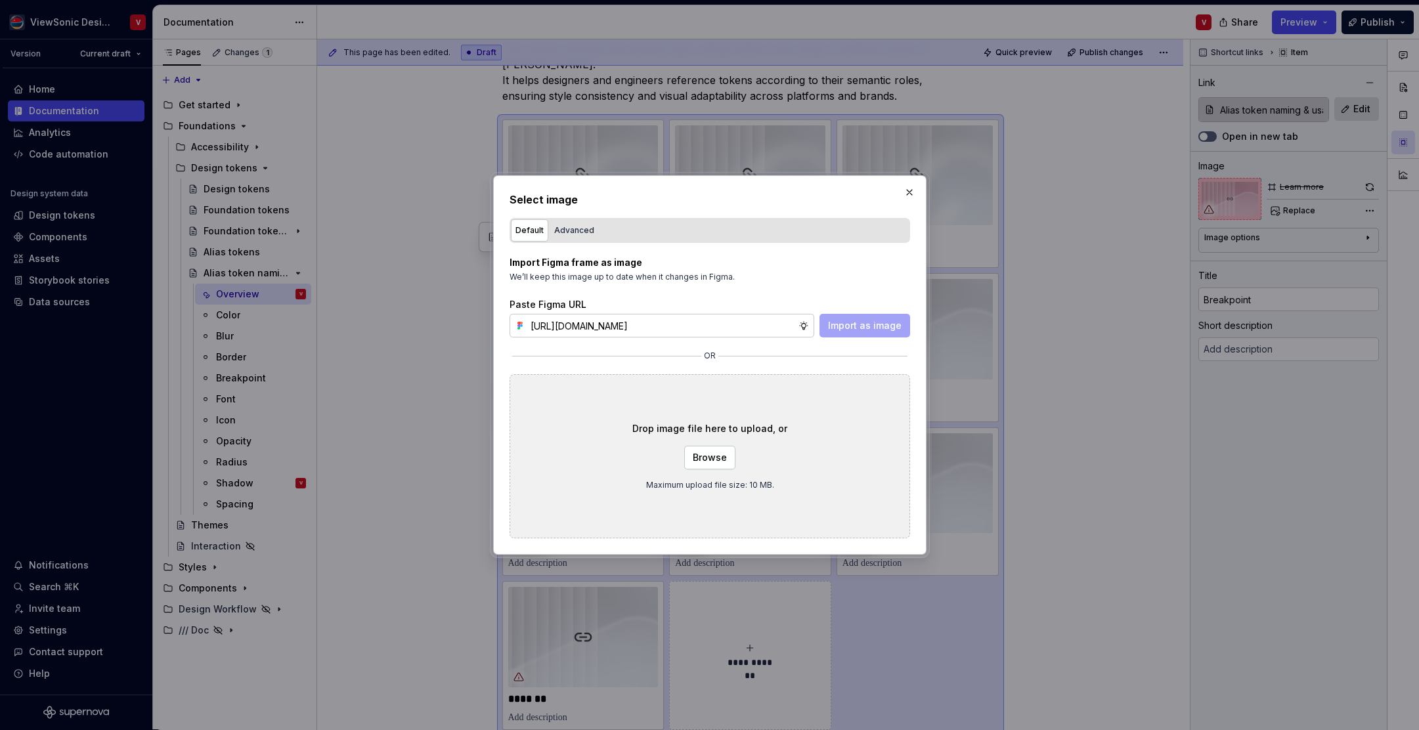
scroll to position [0, 297]
click at [851, 326] on span "Import as image" at bounding box center [865, 325] width 74 height 13
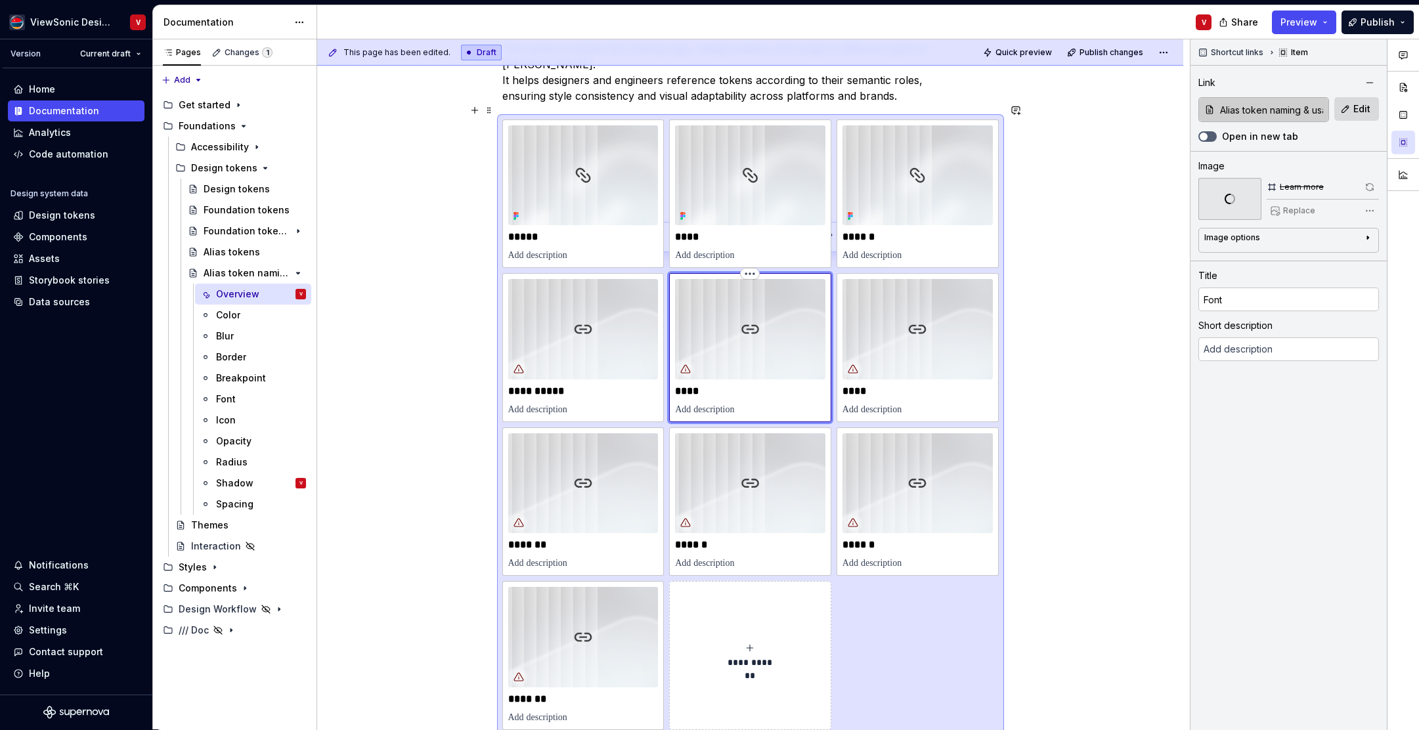
click at [788, 310] on img at bounding box center [750, 329] width 150 height 100
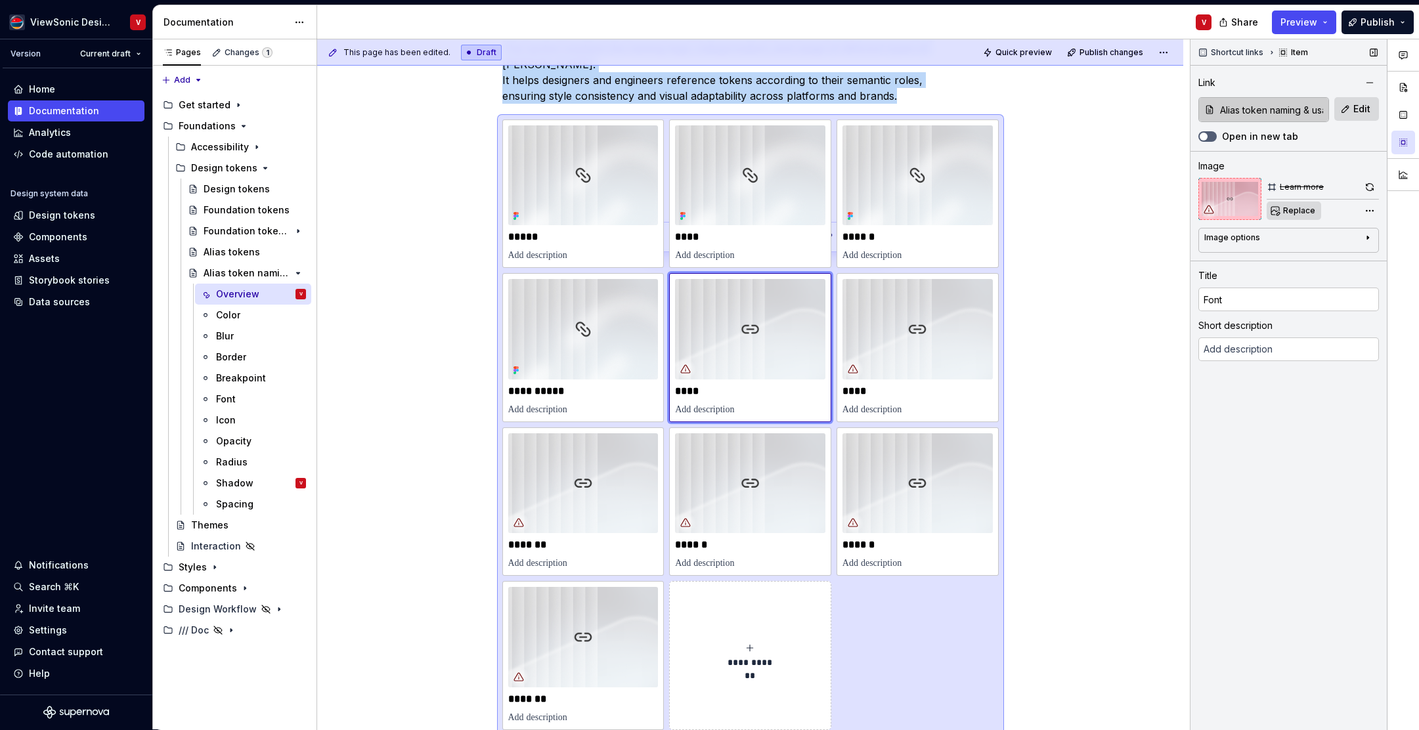
click at [1299, 211] on span "Replace" at bounding box center [1300, 211] width 32 height 11
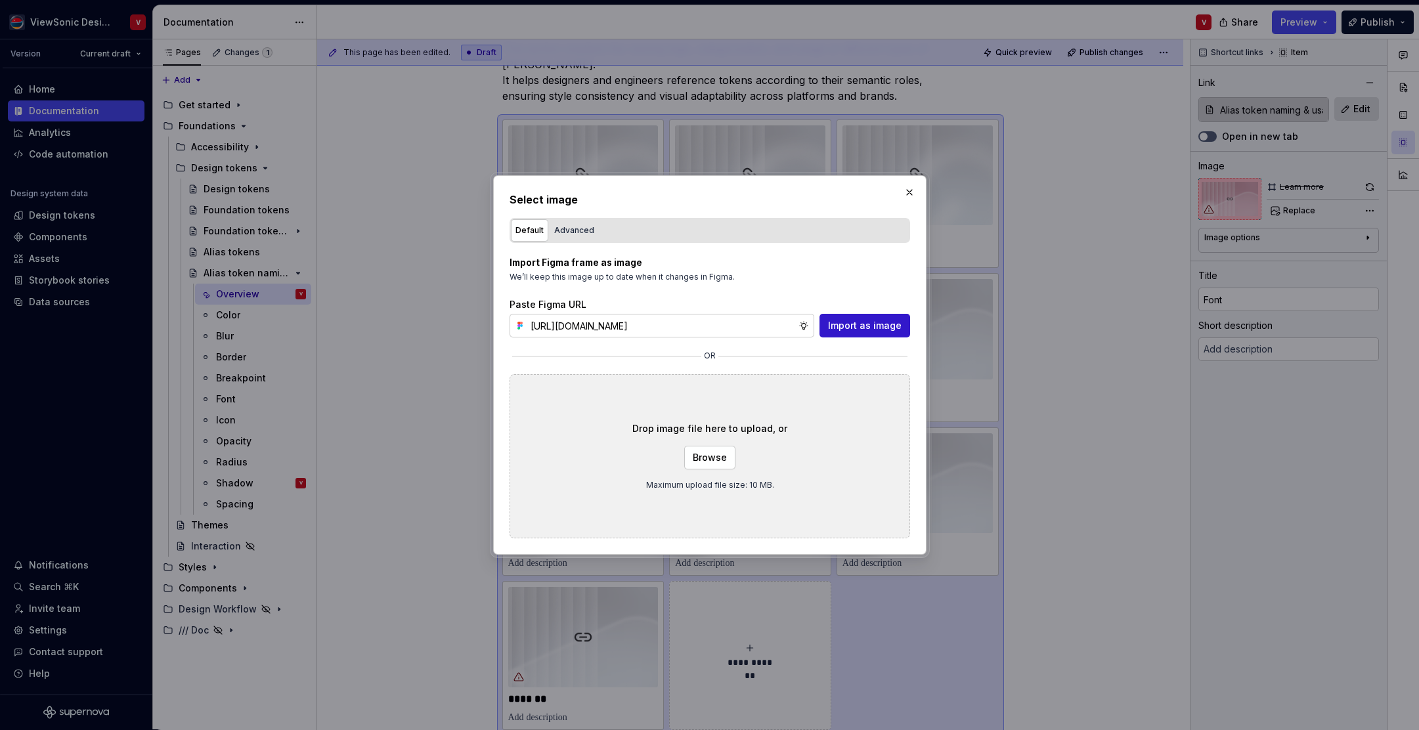
scroll to position [0, 297]
click at [883, 317] on button "Import as image" at bounding box center [865, 326] width 91 height 24
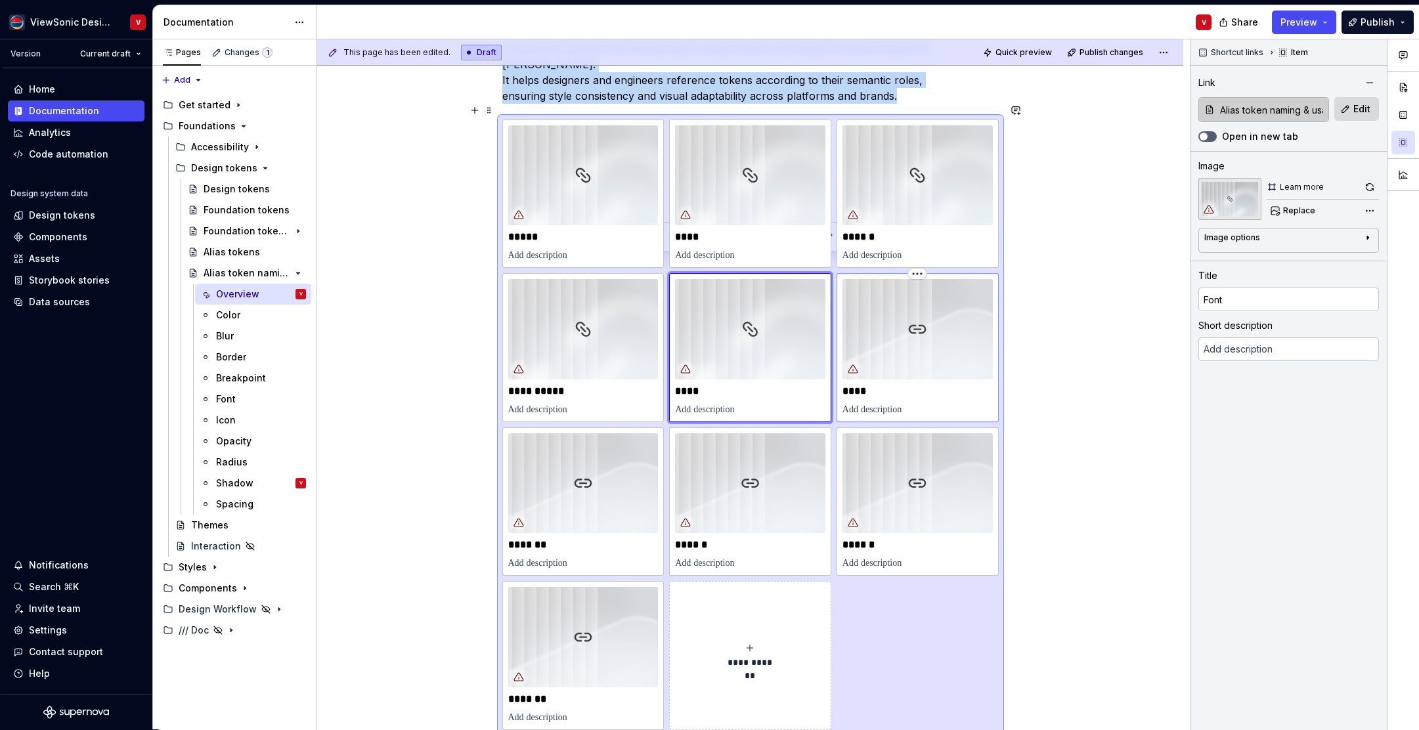
click at [932, 311] on img at bounding box center [918, 329] width 150 height 100
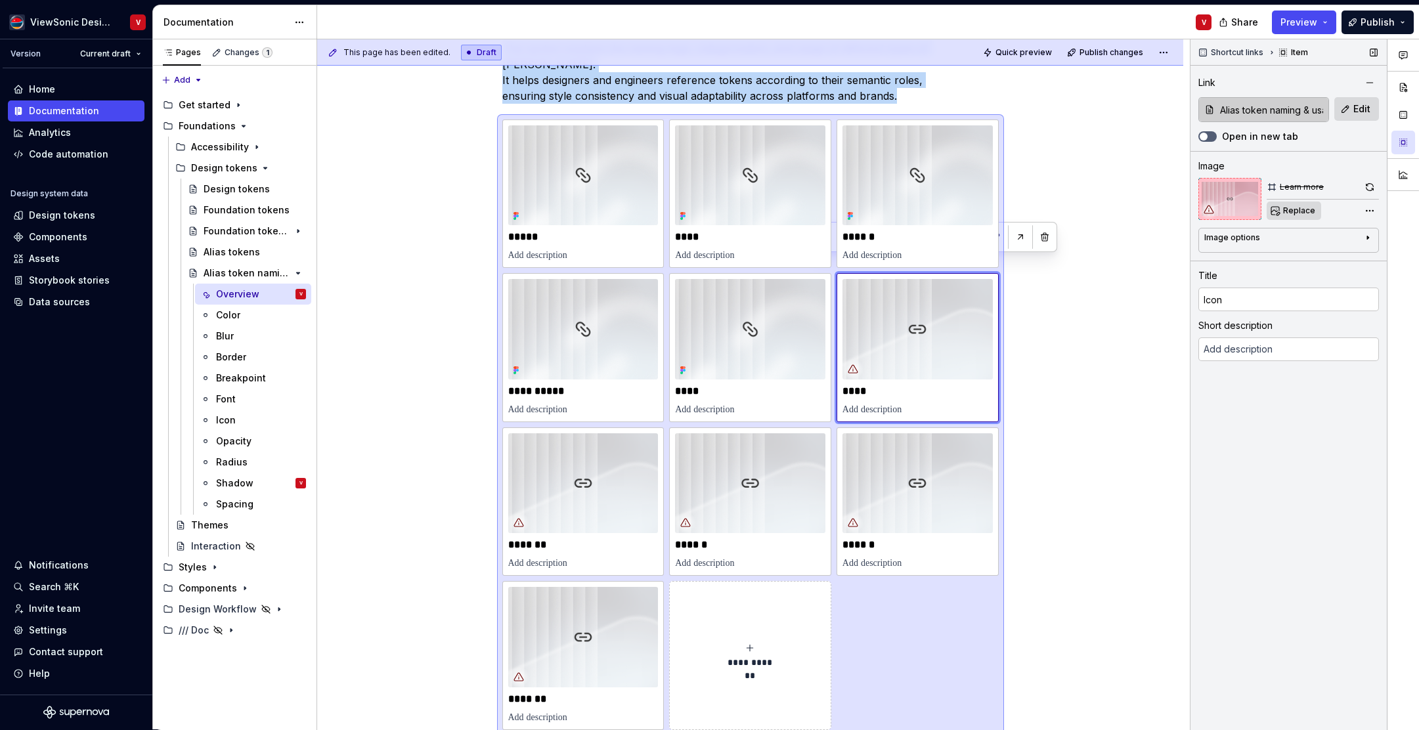
click at [1297, 217] on button "Replace" at bounding box center [1294, 211] width 55 height 18
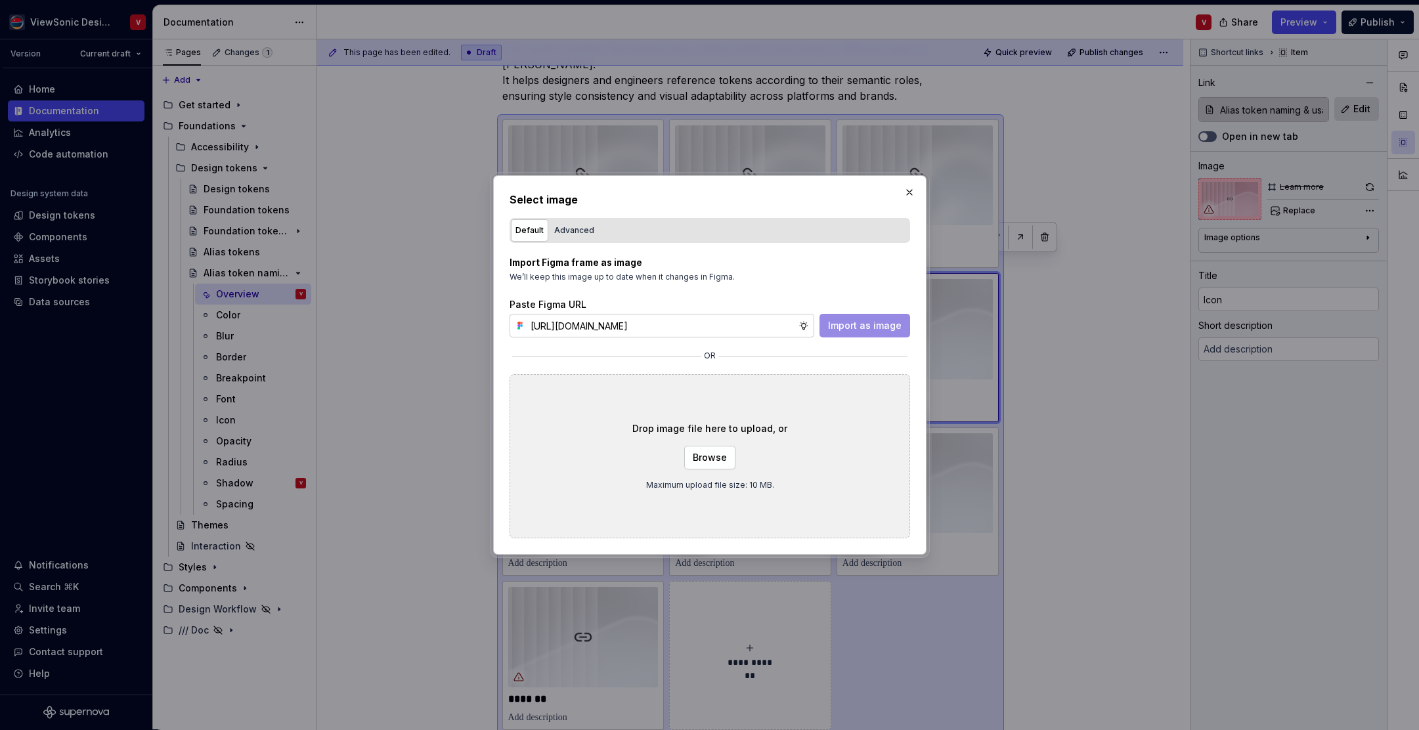
scroll to position [0, 297]
click at [876, 326] on span "Import as image" at bounding box center [865, 325] width 74 height 13
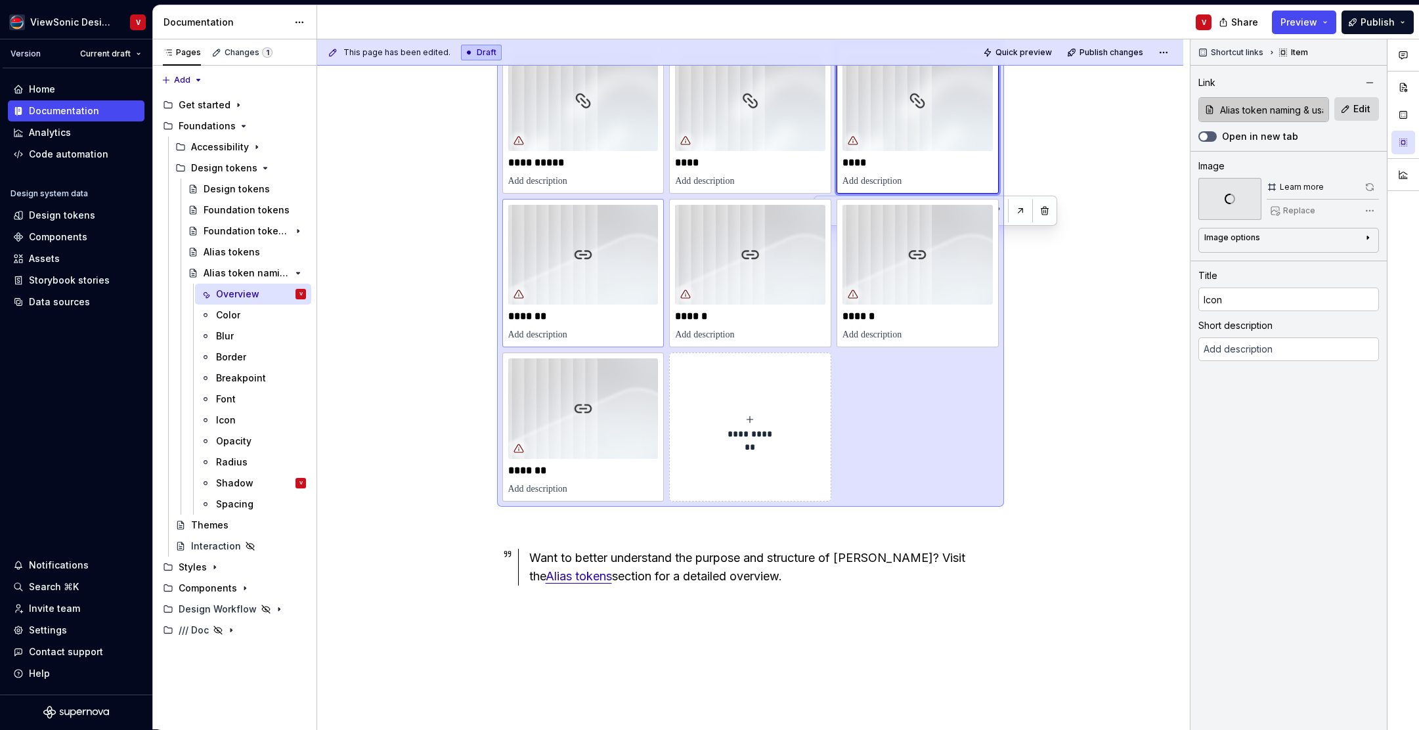
scroll to position [504, 0]
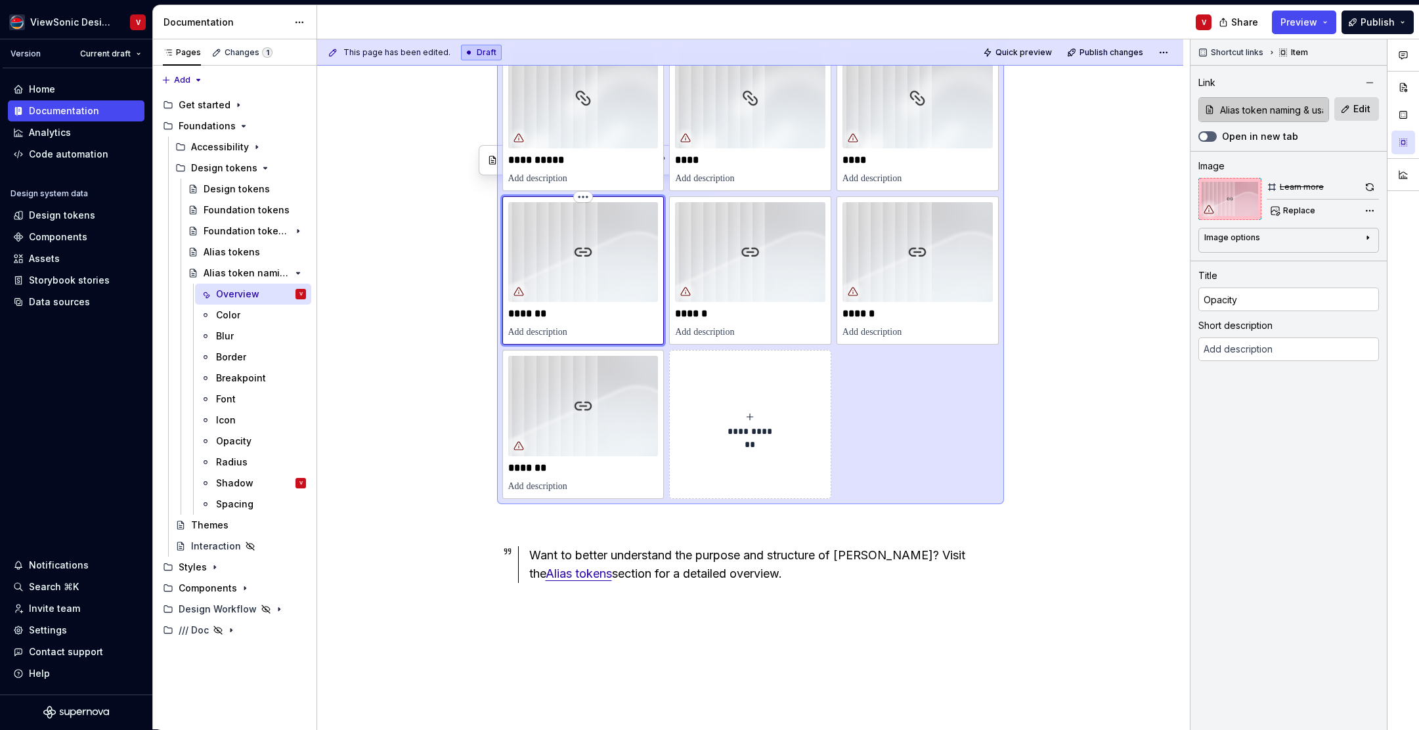
click at [601, 233] on img at bounding box center [583, 252] width 150 height 100
click at [1288, 213] on span "Replace" at bounding box center [1300, 211] width 32 height 11
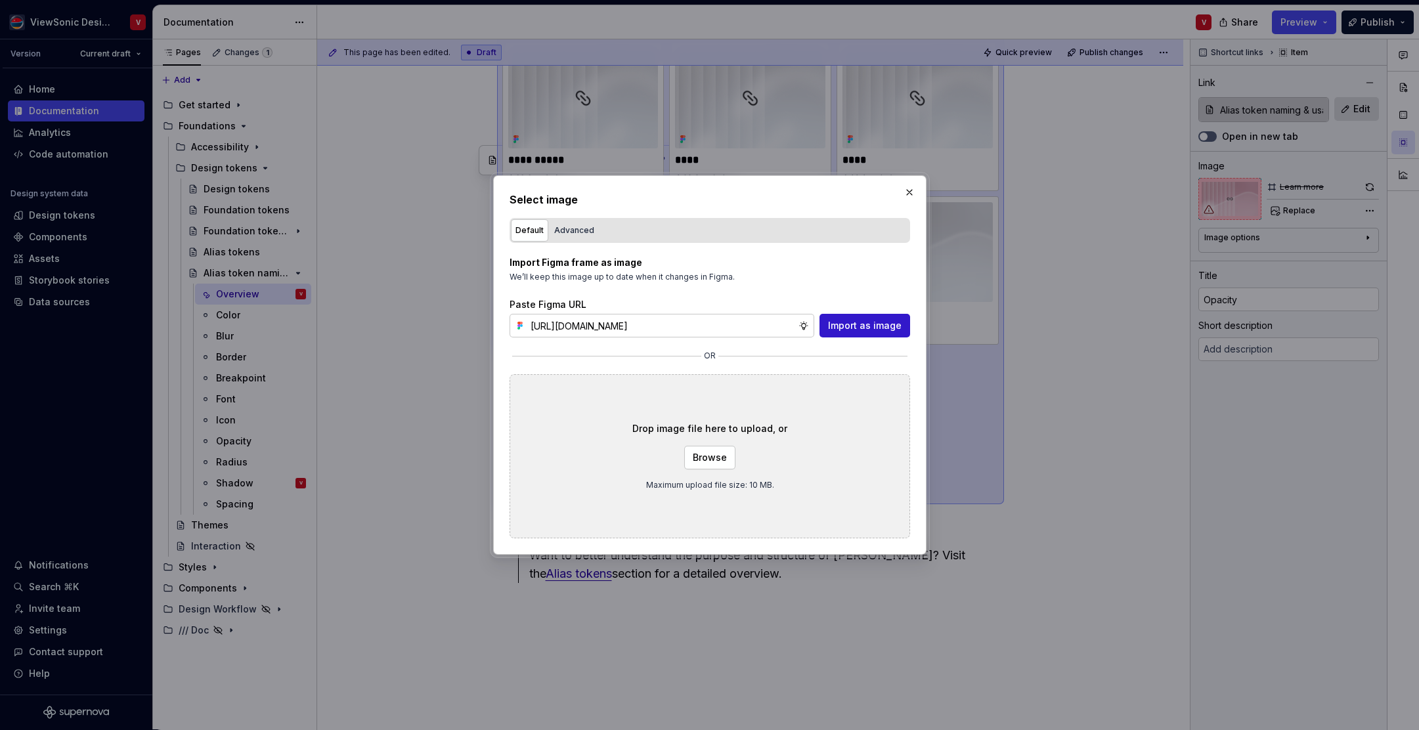
scroll to position [0, 297]
click at [854, 327] on span "Import as image" at bounding box center [865, 325] width 74 height 13
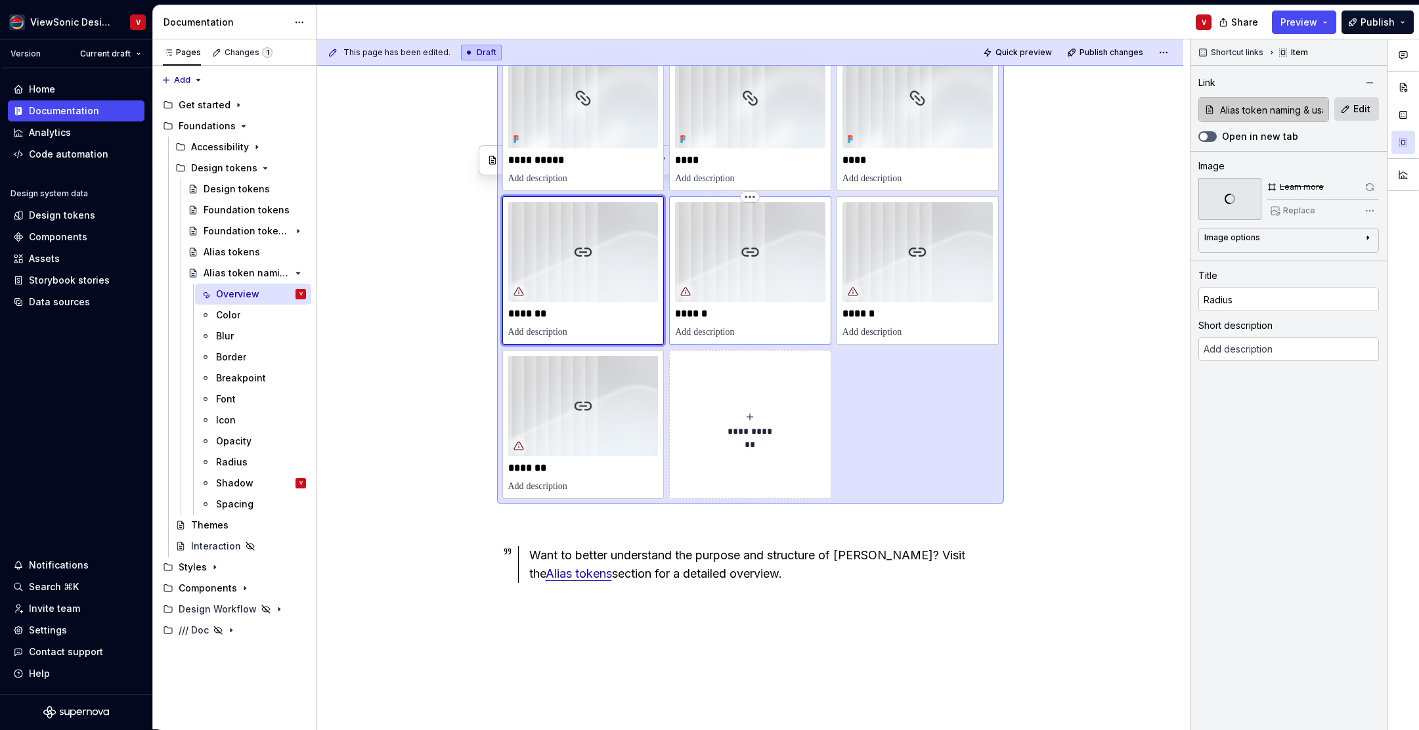
click at [778, 241] on img at bounding box center [750, 252] width 150 height 100
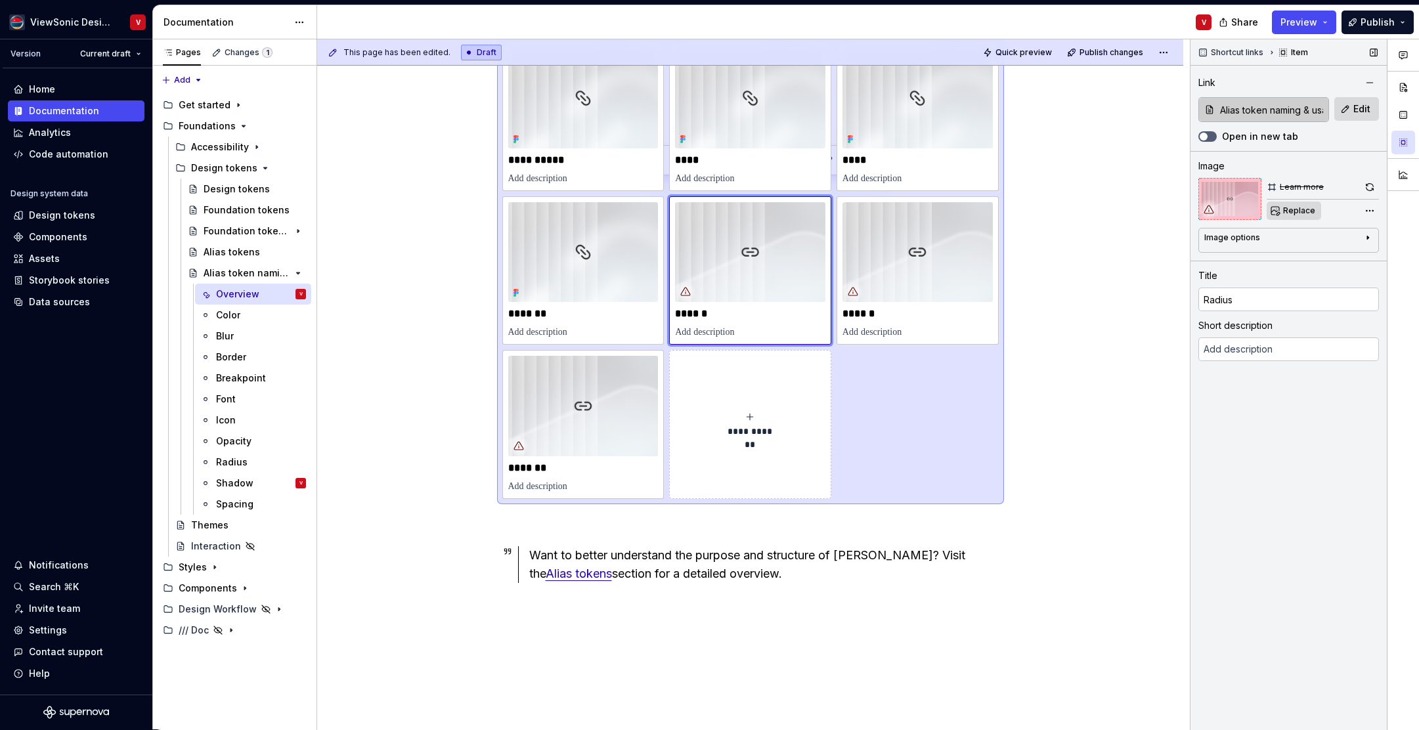
click at [1303, 212] on span "Replace" at bounding box center [1300, 211] width 32 height 11
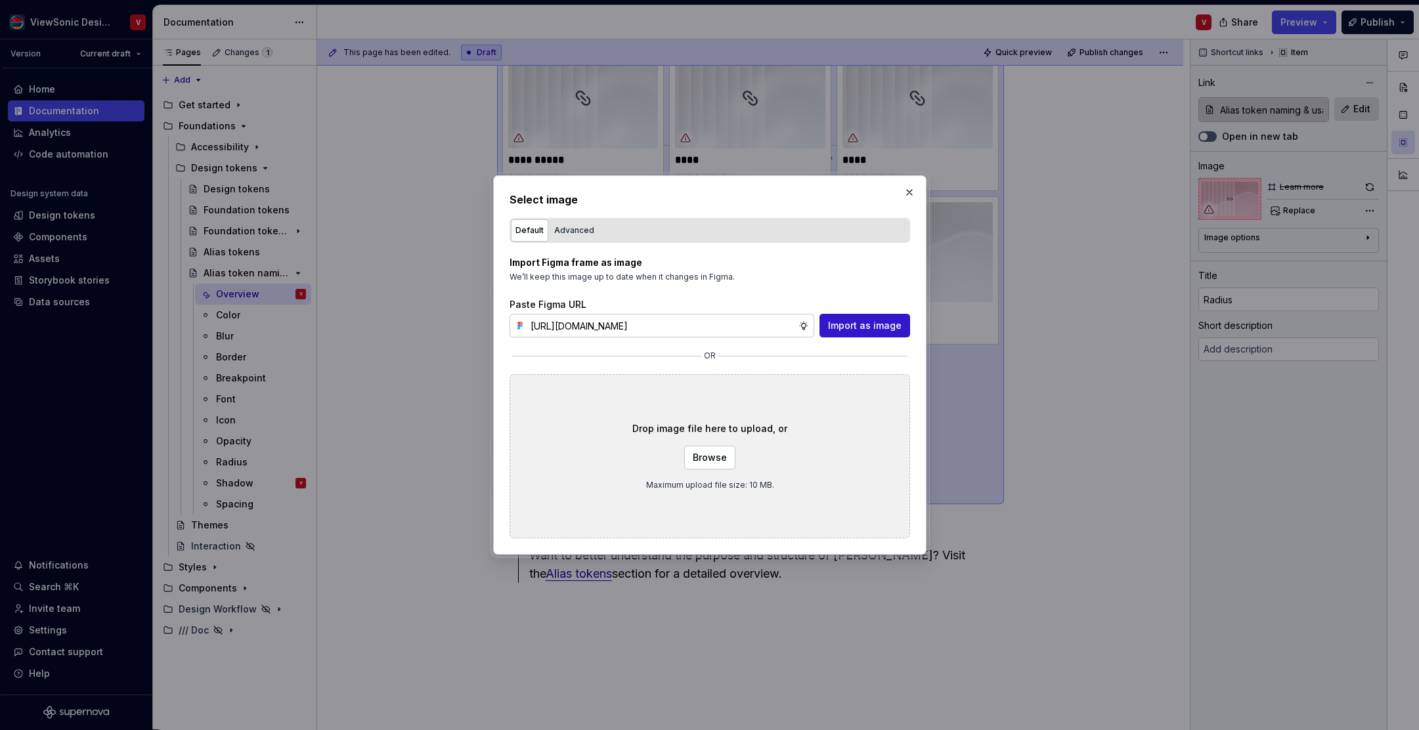
scroll to position [0, 297]
drag, startPoint x: 860, startPoint y: 324, endPoint x: 889, endPoint y: 313, distance: 31.2
click at [860, 324] on span "Import as image" at bounding box center [865, 325] width 74 height 13
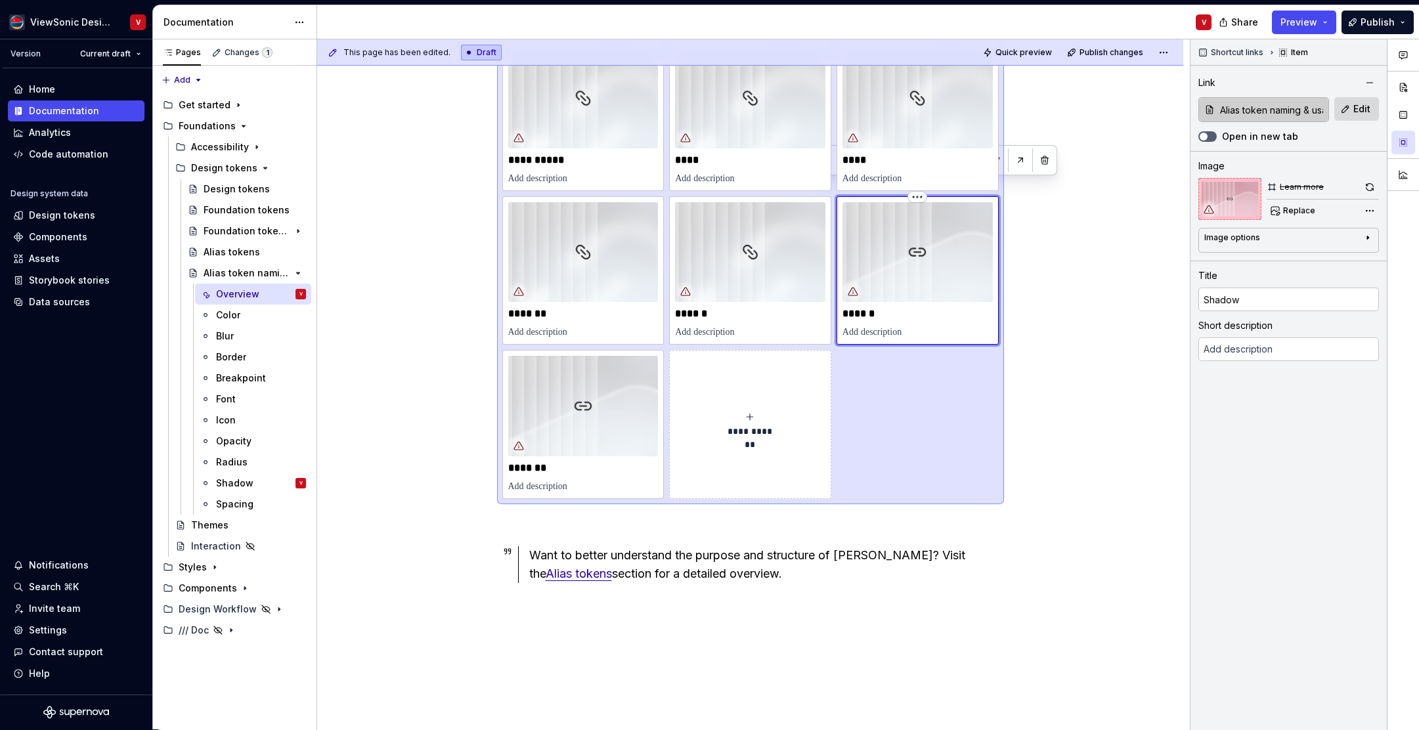
click at [955, 254] on img at bounding box center [918, 252] width 150 height 100
click at [1287, 215] on span "Replace" at bounding box center [1300, 211] width 32 height 11
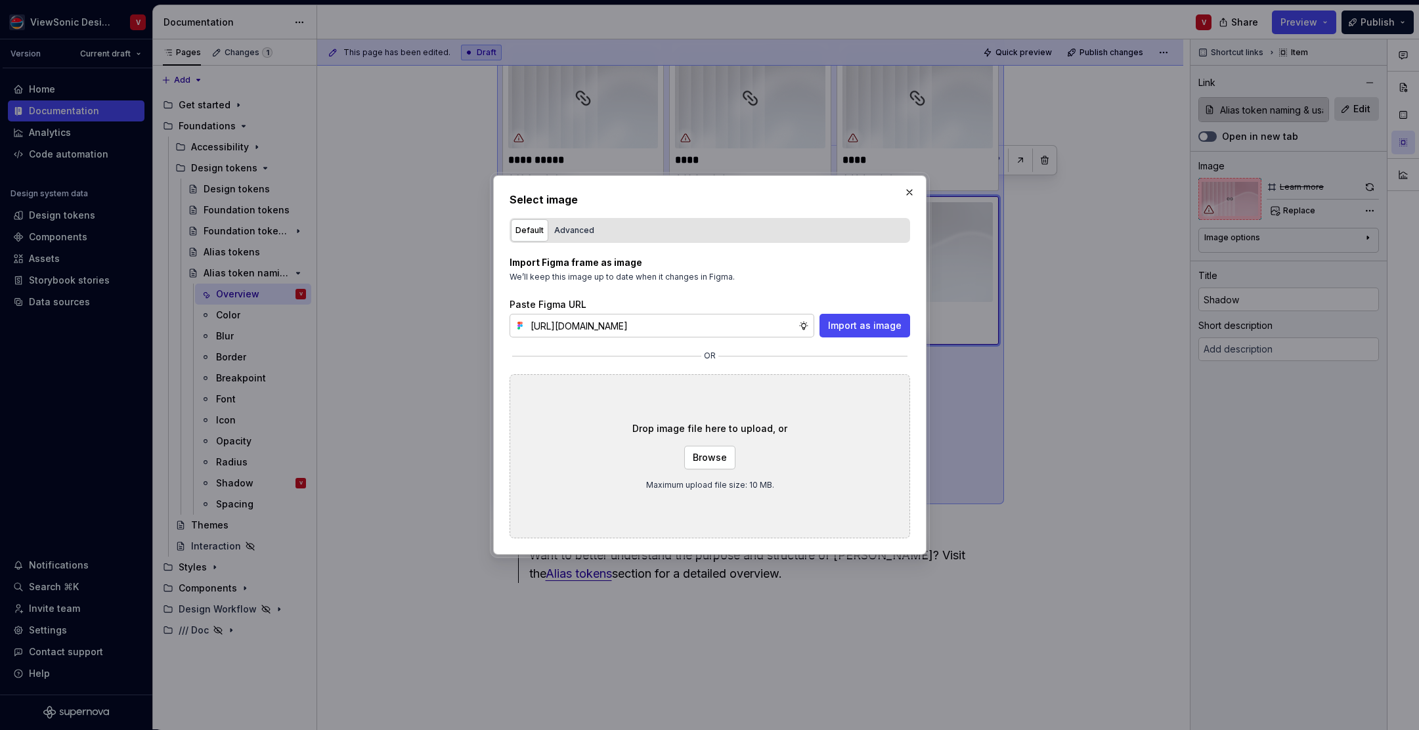
scroll to position [0, 297]
drag, startPoint x: 873, startPoint y: 325, endPoint x: 868, endPoint y: 316, distance: 10.3
click at [873, 325] on span "Import as image" at bounding box center [865, 325] width 74 height 13
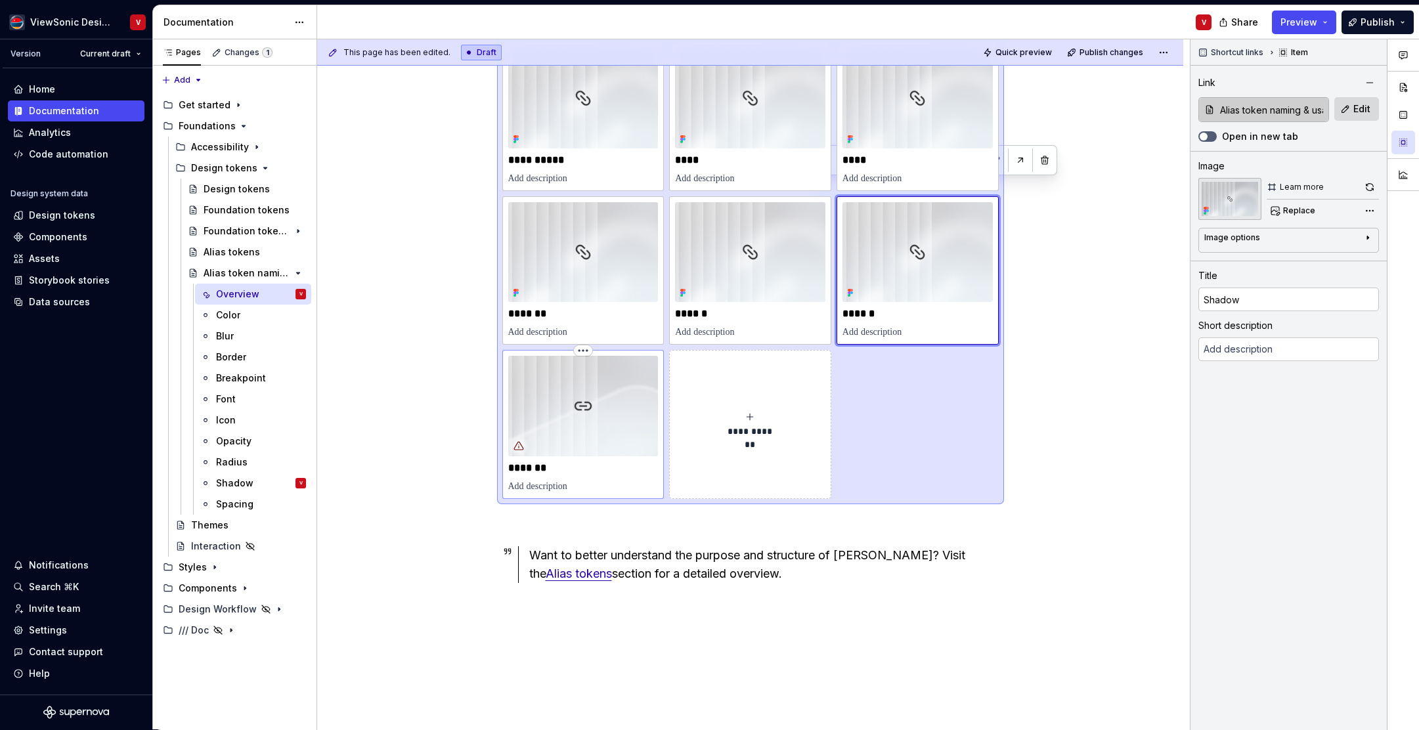
click at [602, 390] on img at bounding box center [583, 406] width 150 height 100
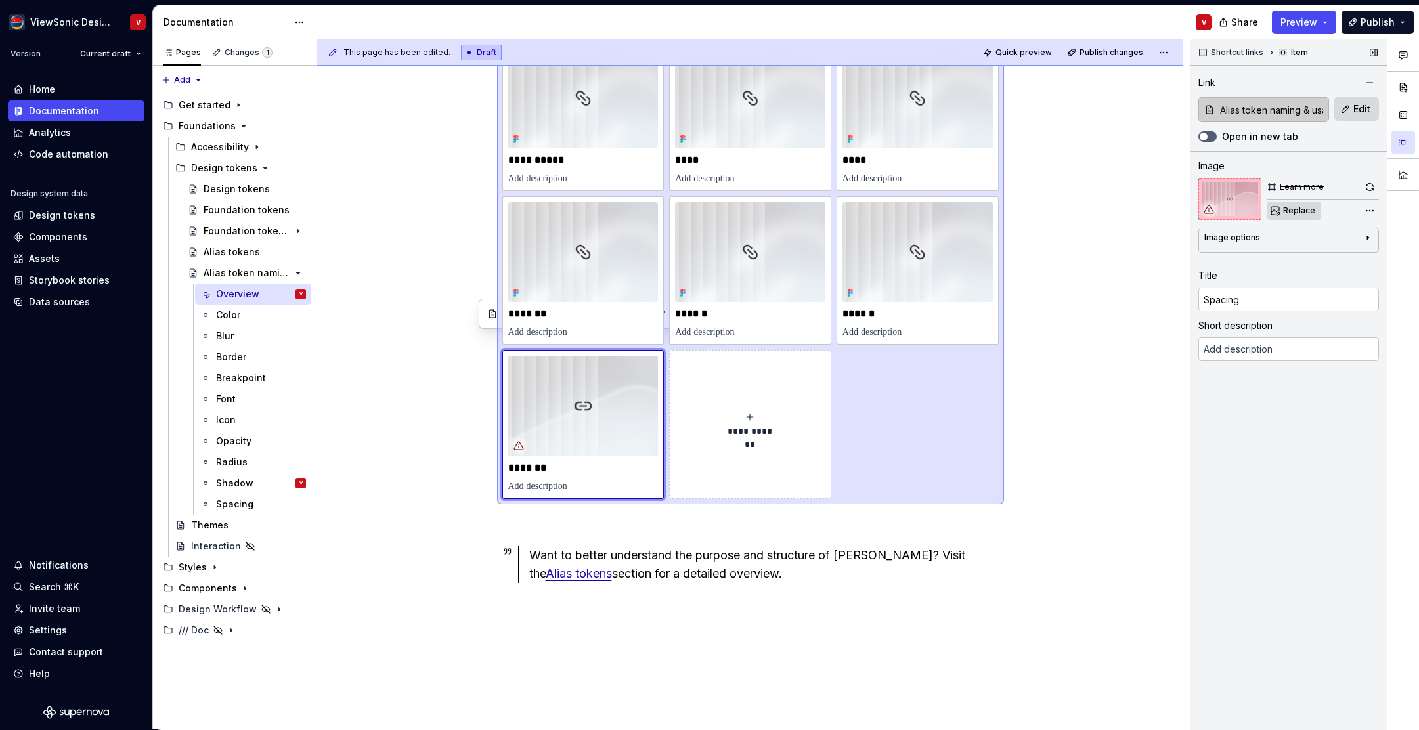
click at [1301, 206] on span "Replace" at bounding box center [1300, 211] width 32 height 11
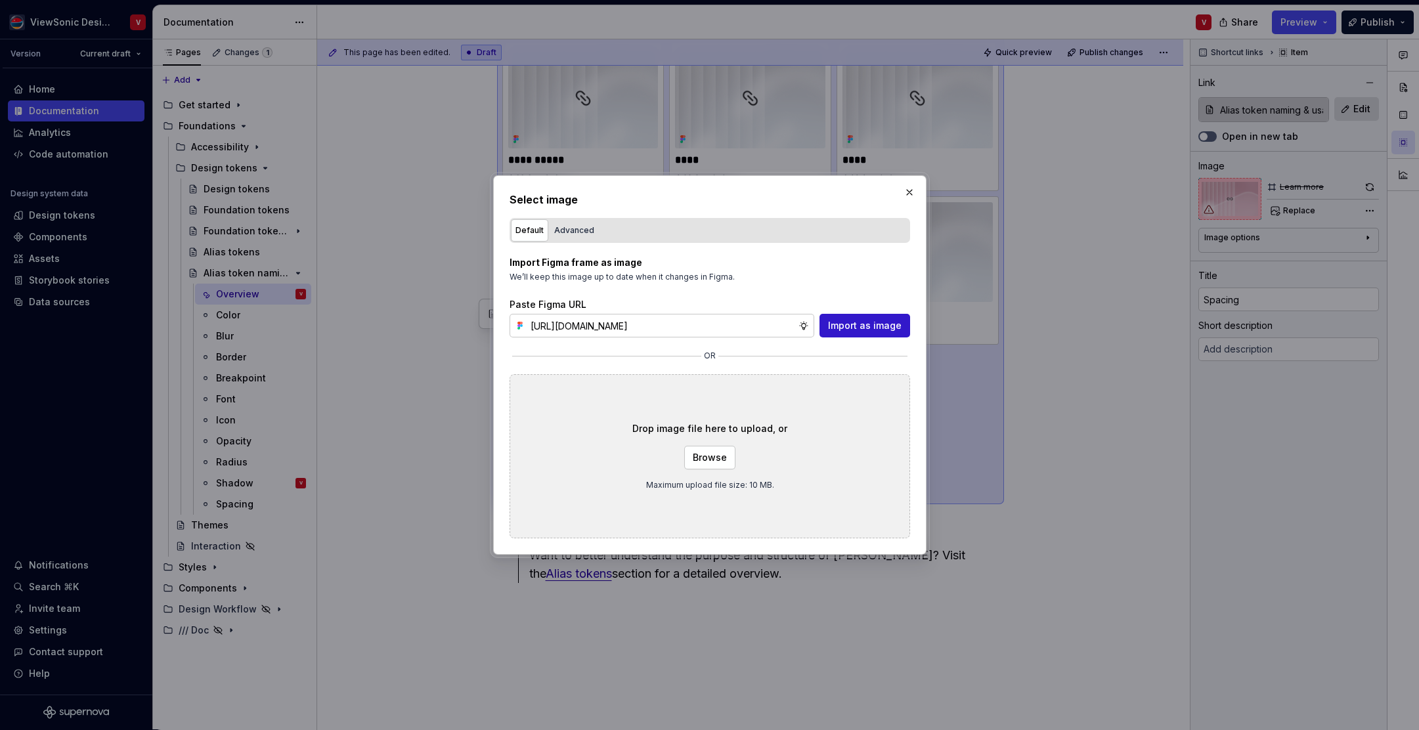
scroll to position [0, 297]
click at [843, 320] on span "Import as image" at bounding box center [865, 325] width 74 height 13
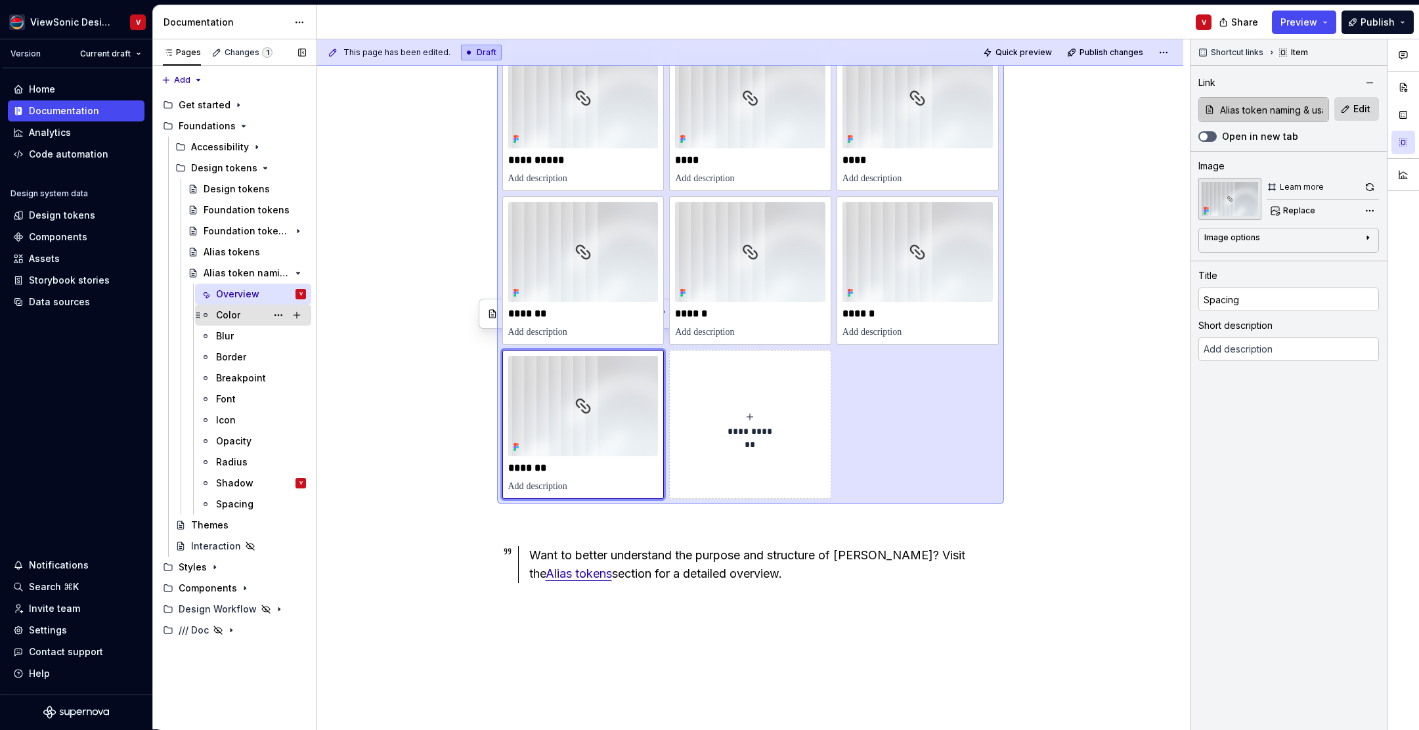
click at [242, 319] on div "Color" at bounding box center [261, 315] width 90 height 18
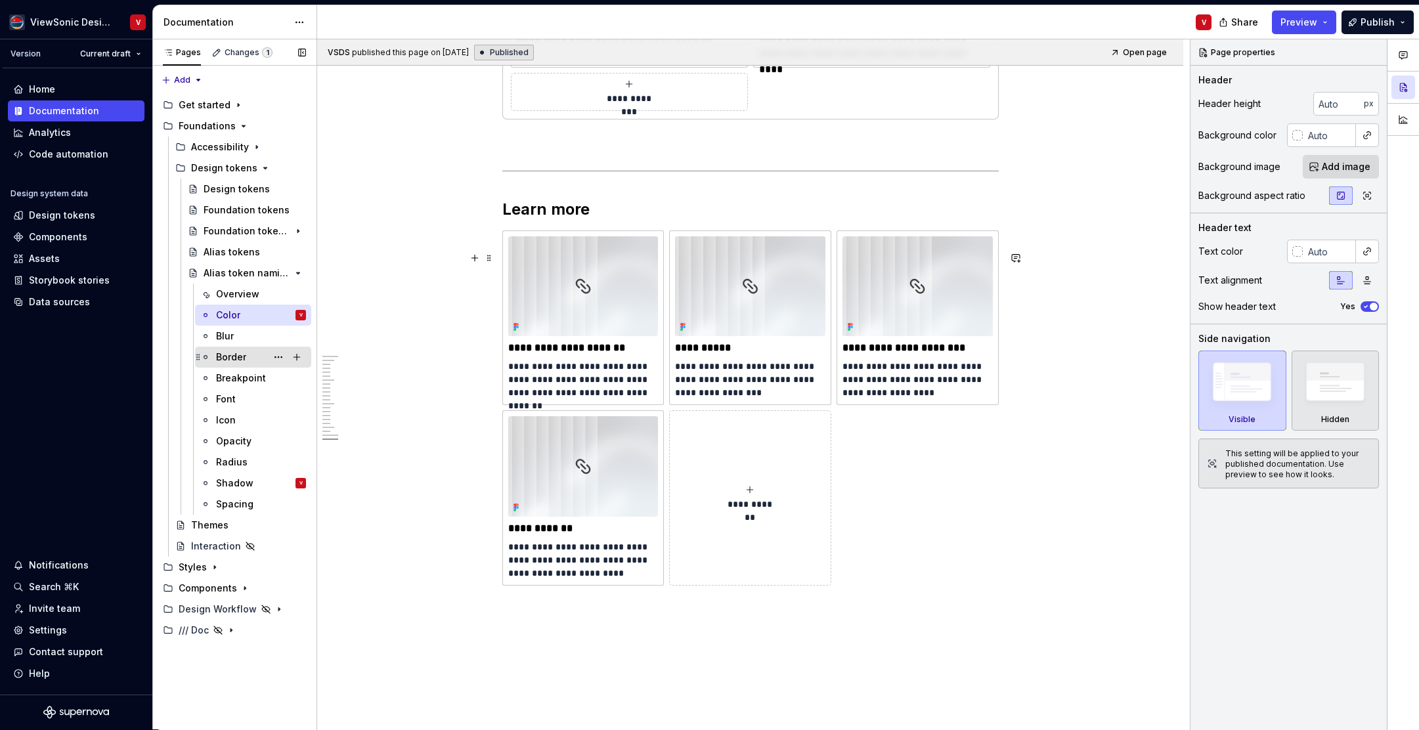
scroll to position [5145, 0]
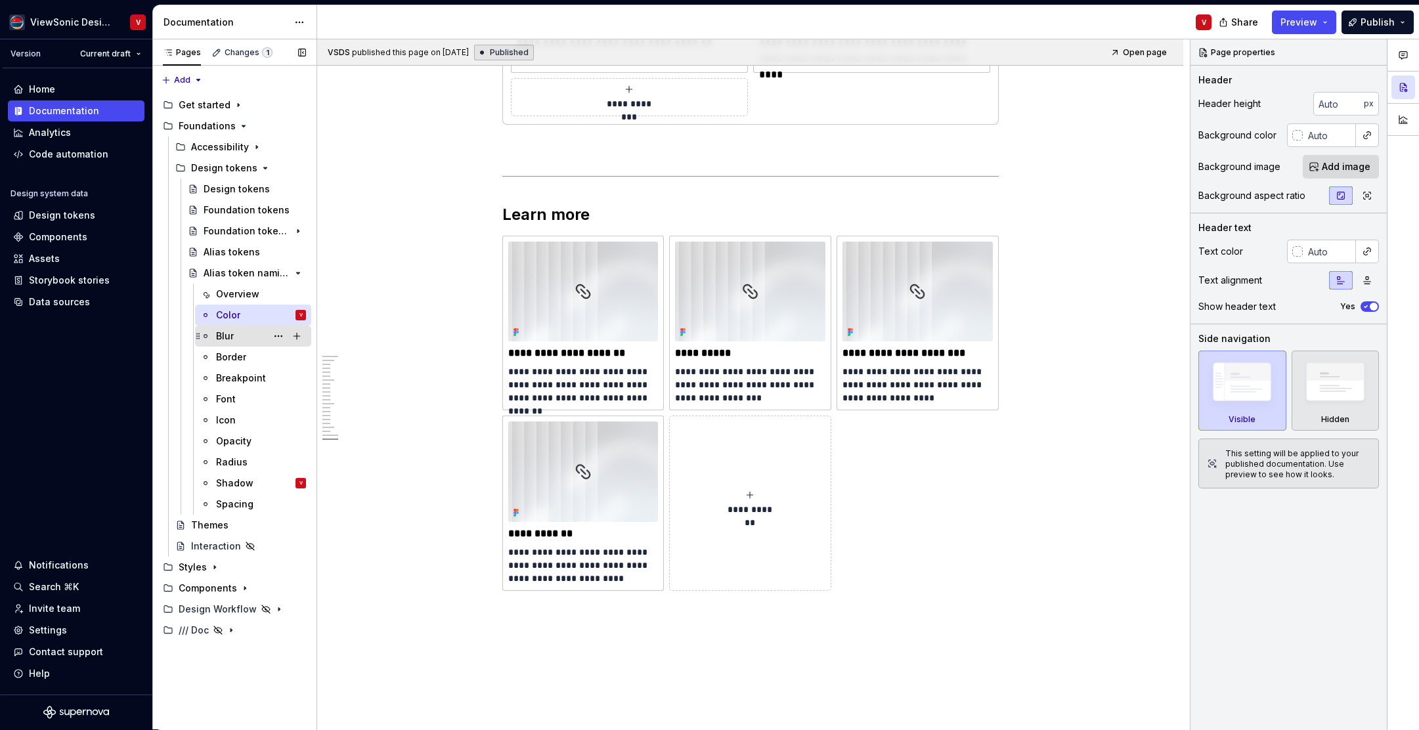
click at [242, 338] on div "Blur" at bounding box center [261, 336] width 90 height 18
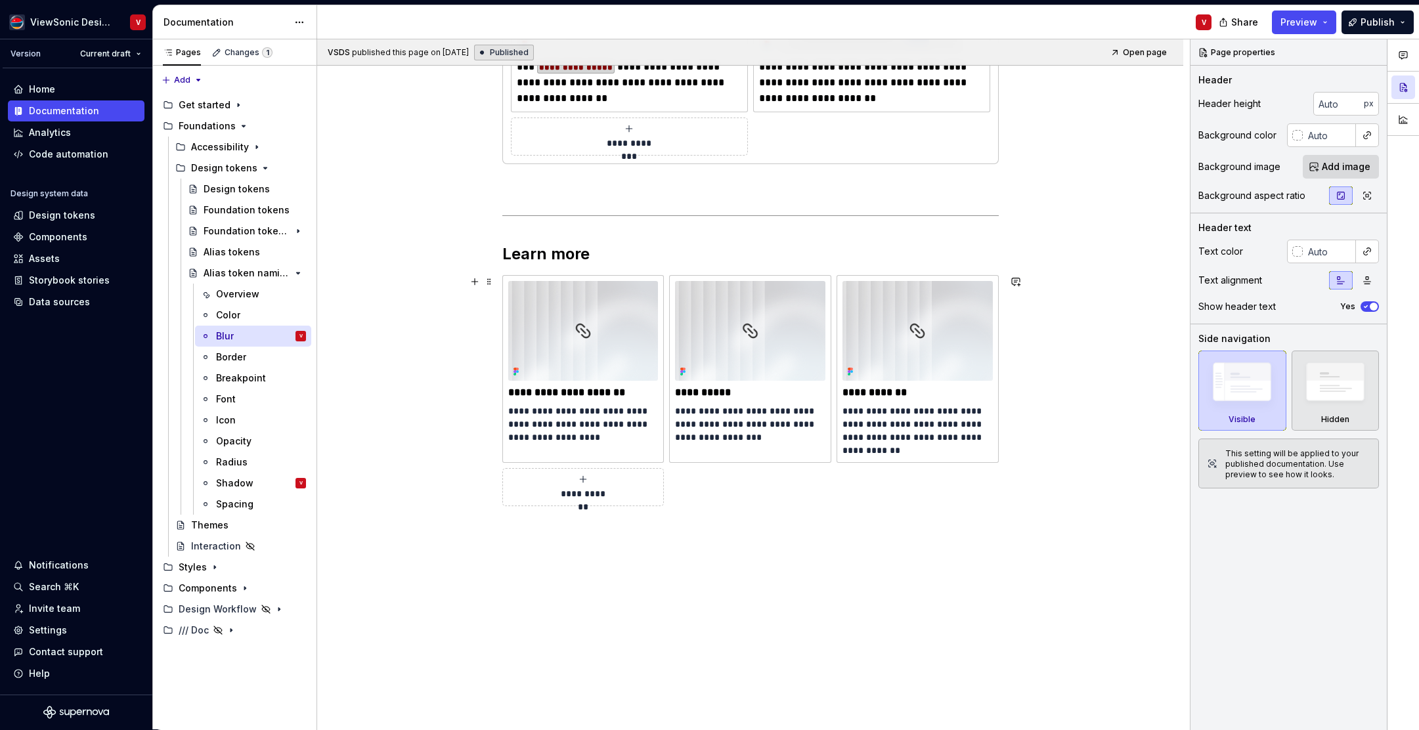
scroll to position [696, 0]
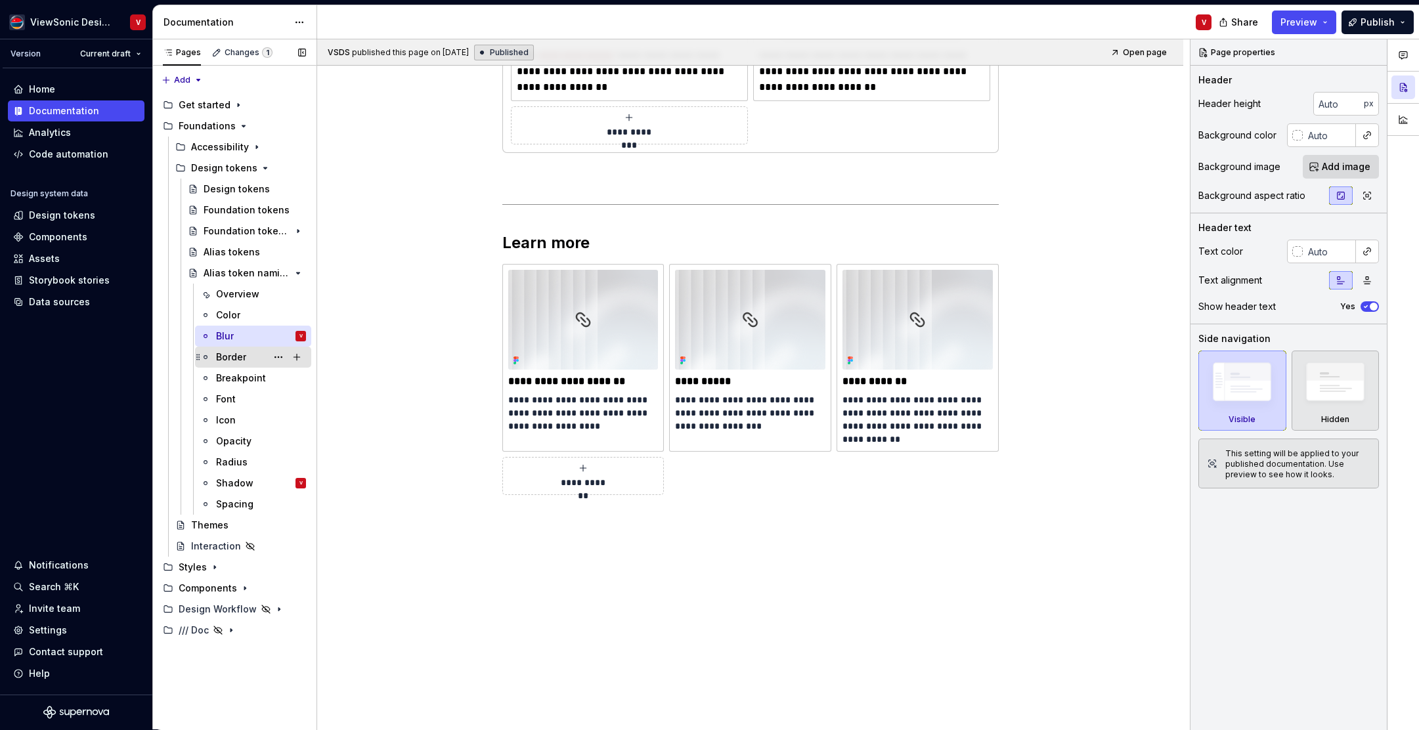
click at [240, 357] on div "Border" at bounding box center [231, 357] width 30 height 13
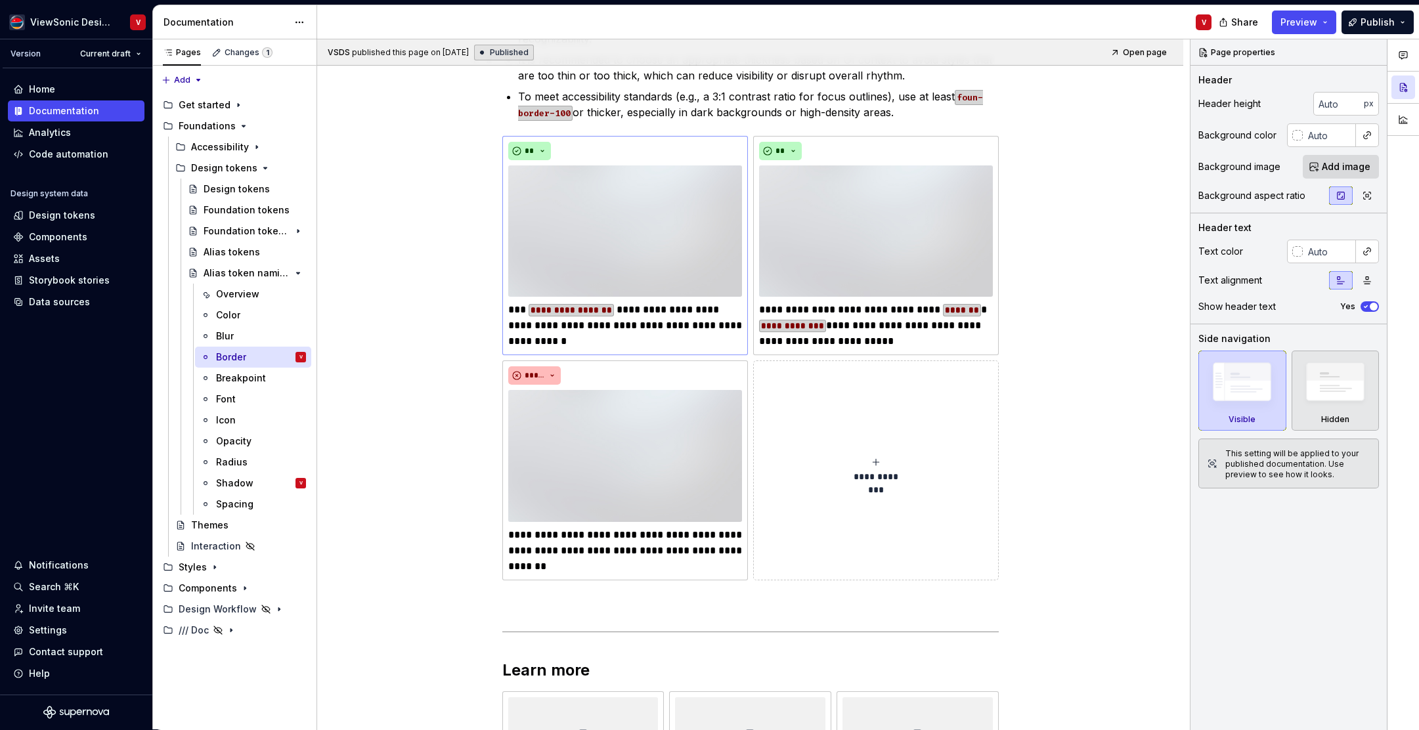
scroll to position [449, 0]
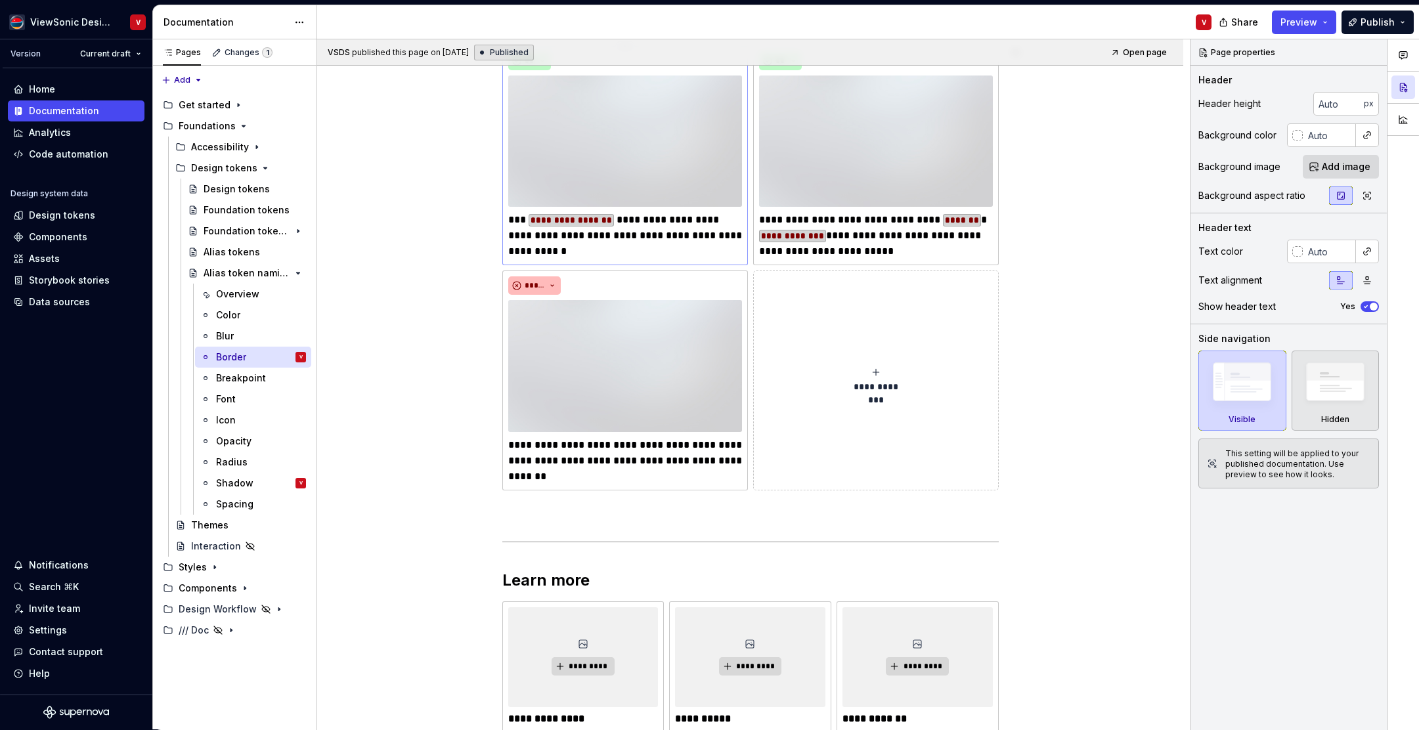
click at [679, 143] on img at bounding box center [625, 141] width 234 height 131
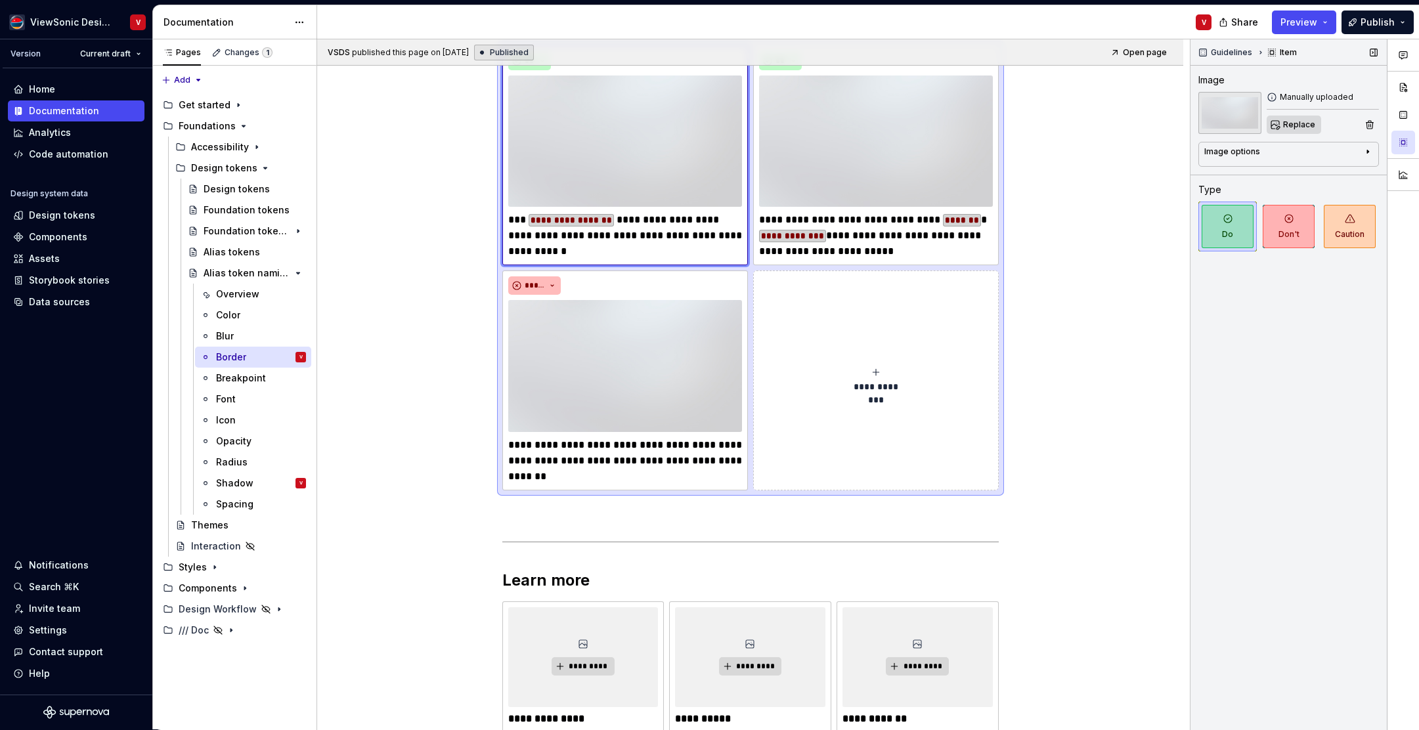
click at [1287, 123] on span "Replace" at bounding box center [1300, 125] width 32 height 11
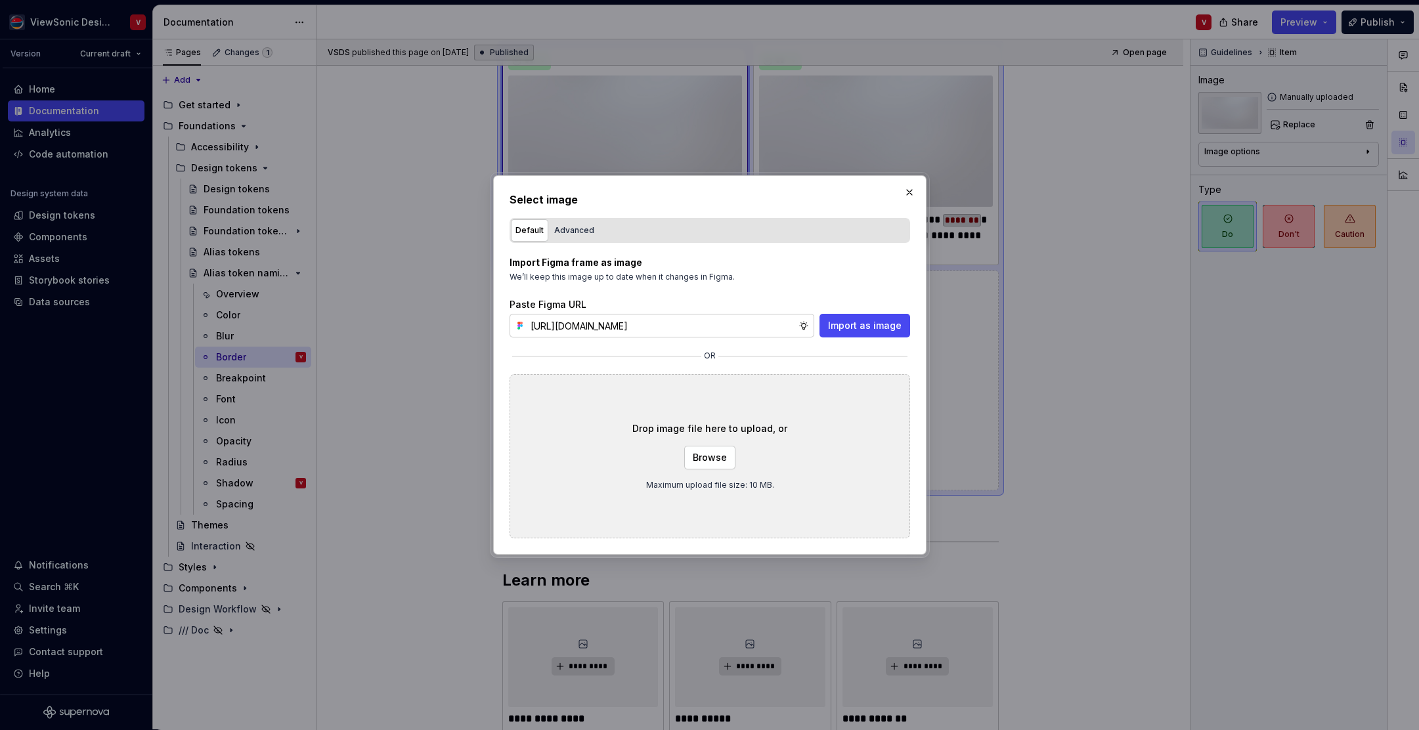
scroll to position [0, 291]
click at [837, 324] on span "Import as image" at bounding box center [865, 325] width 74 height 13
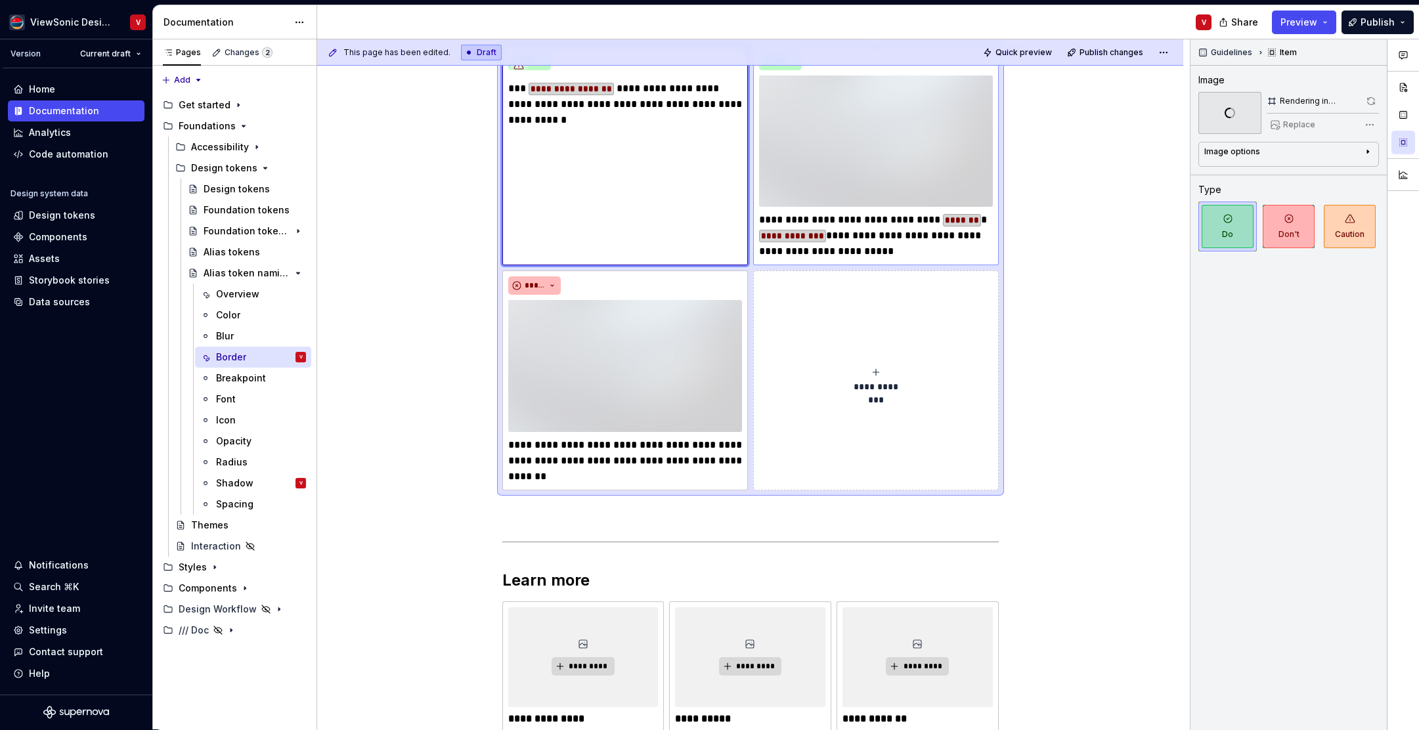
click at [954, 146] on img at bounding box center [876, 141] width 234 height 131
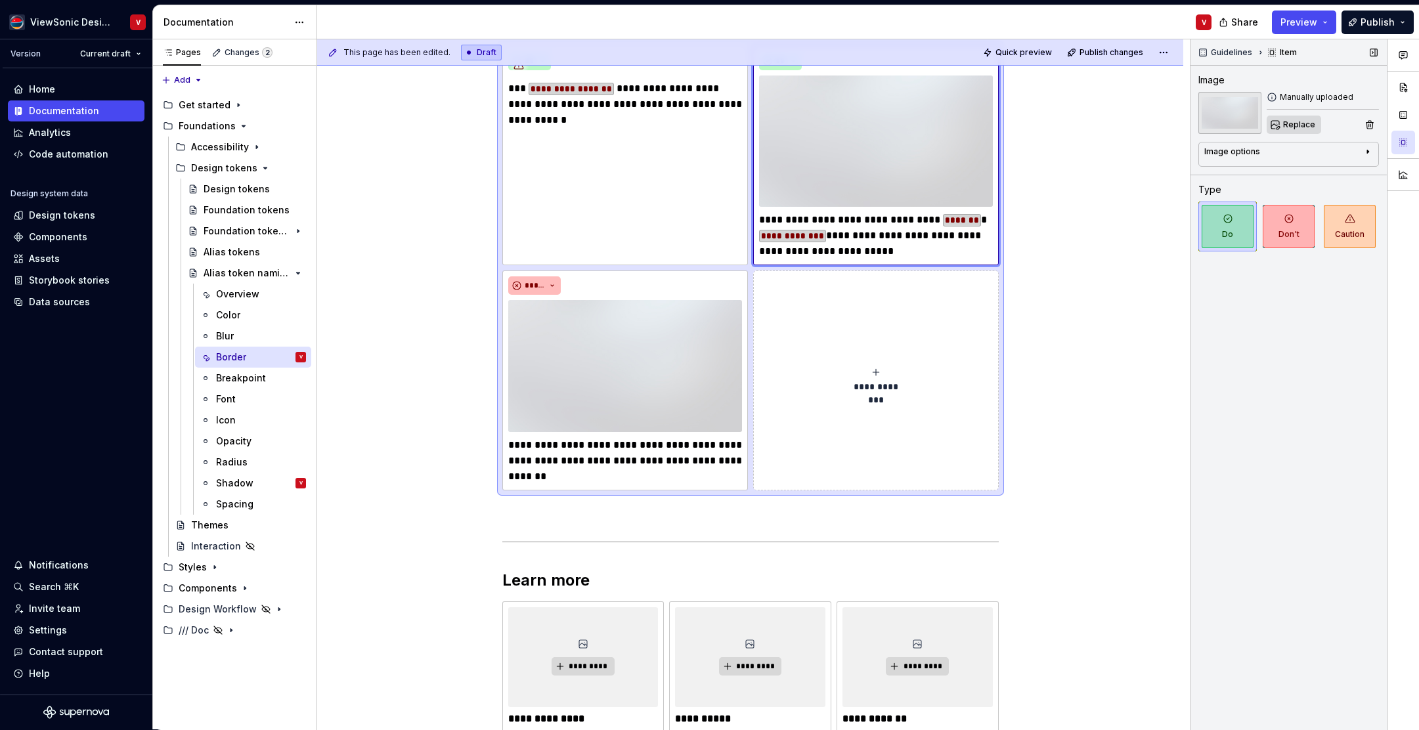
click at [1291, 122] on span "Replace" at bounding box center [1300, 125] width 32 height 11
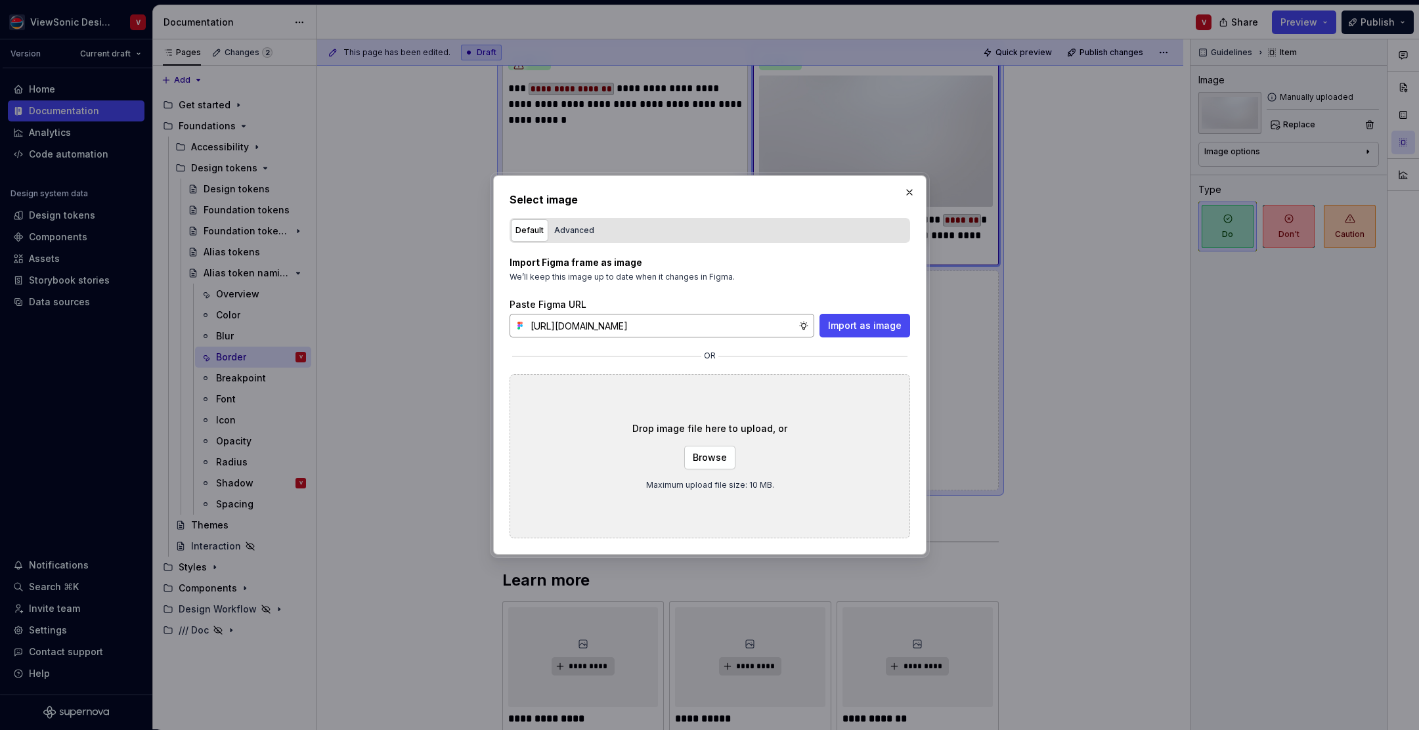
scroll to position [0, 293]
click at [824, 329] on button "Import as image" at bounding box center [865, 326] width 91 height 24
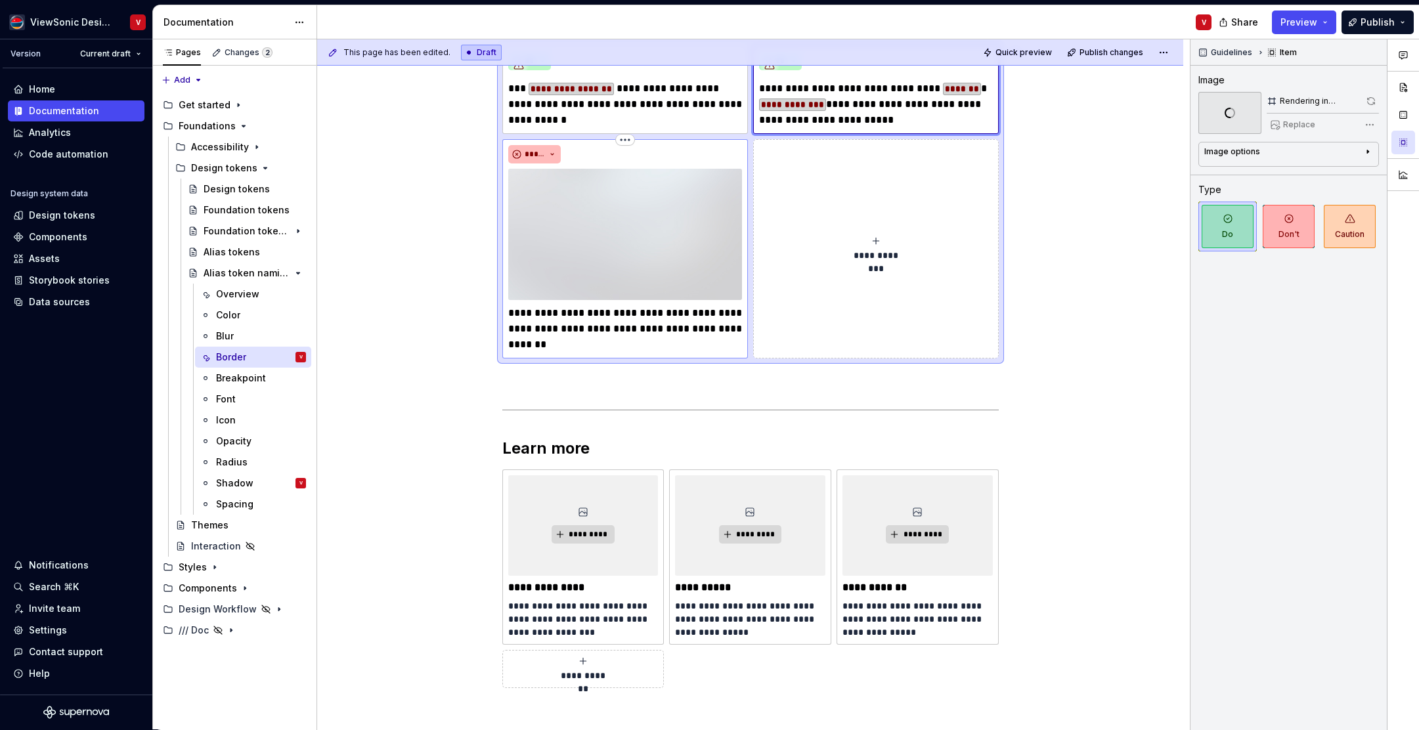
click at [670, 223] on img at bounding box center [625, 234] width 234 height 131
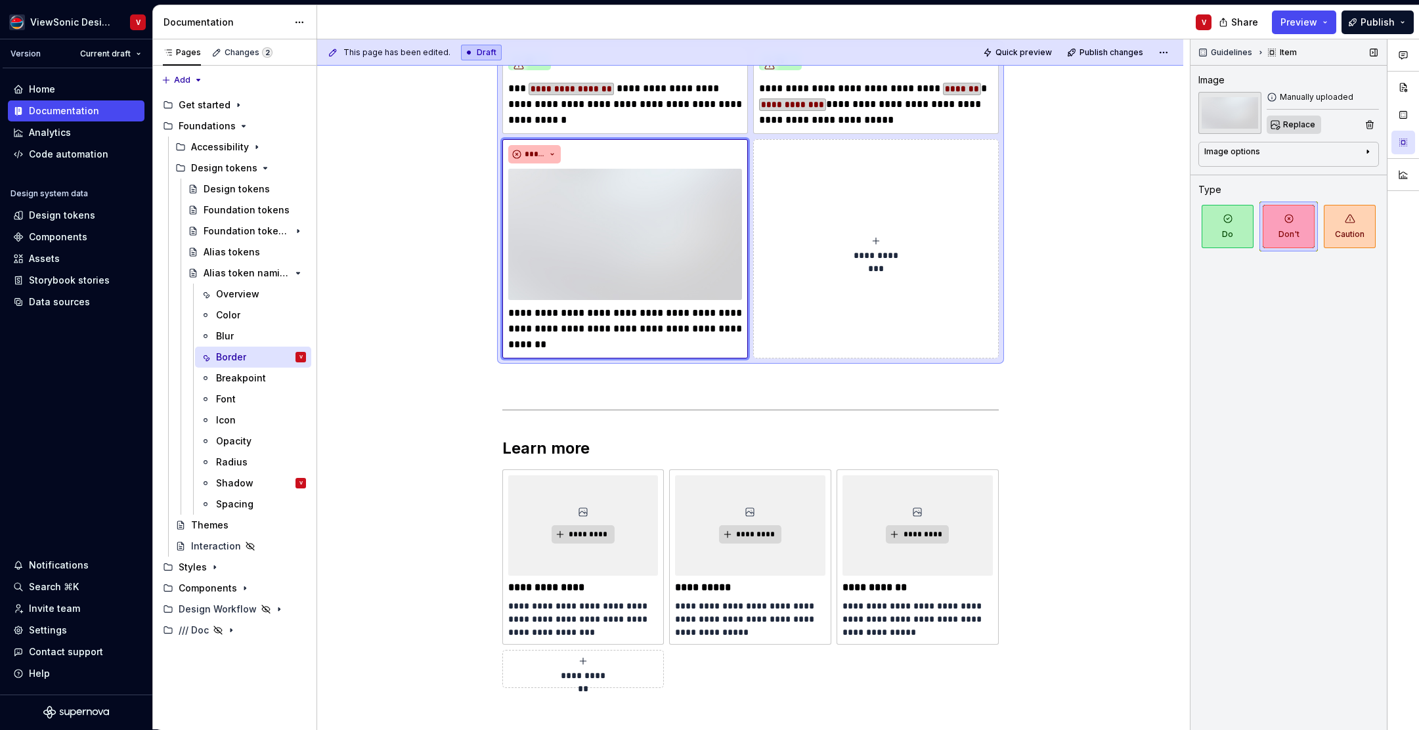
click at [1285, 131] on button "Replace" at bounding box center [1294, 125] width 55 height 18
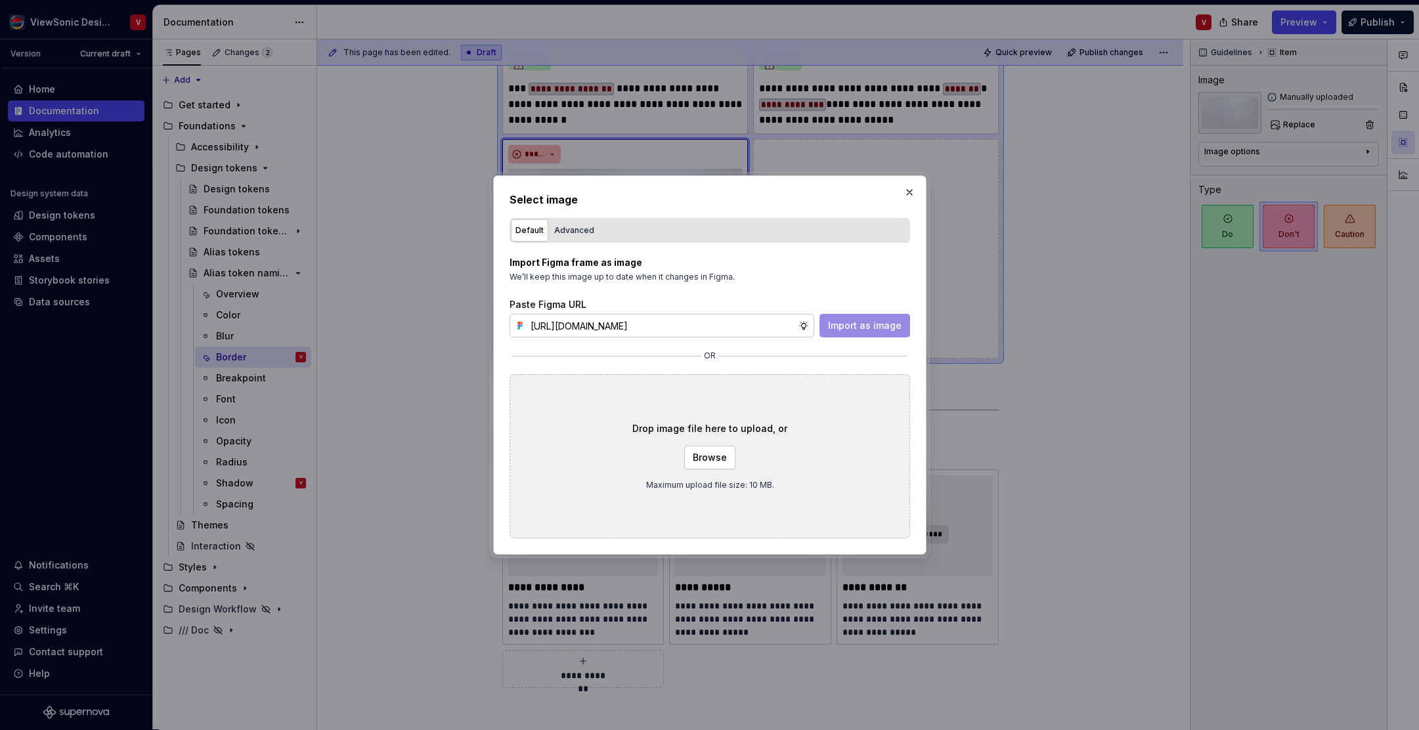
scroll to position [0, 293]
drag, startPoint x: 869, startPoint y: 328, endPoint x: 872, endPoint y: 304, distance: 24.5
click at [869, 328] on span "Import as image" at bounding box center [865, 325] width 74 height 13
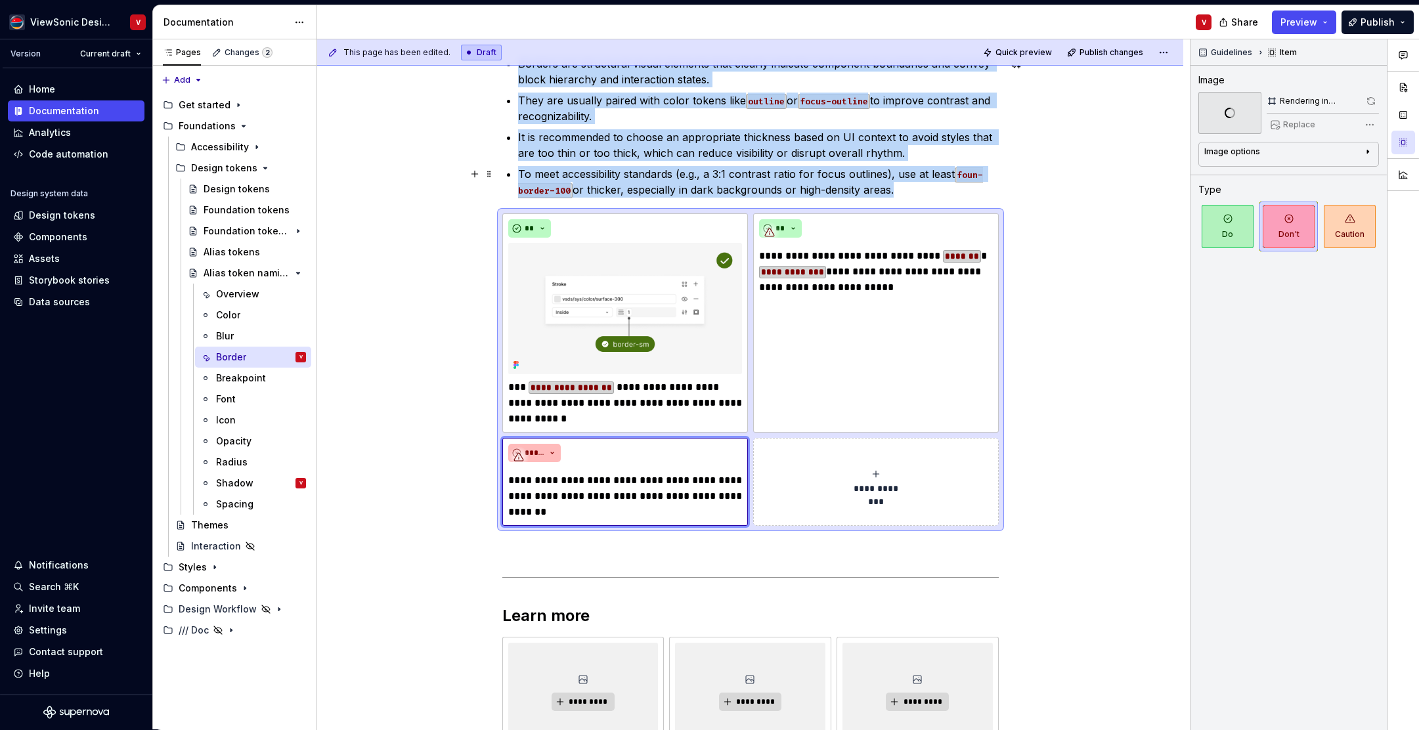
scroll to position [326, 0]
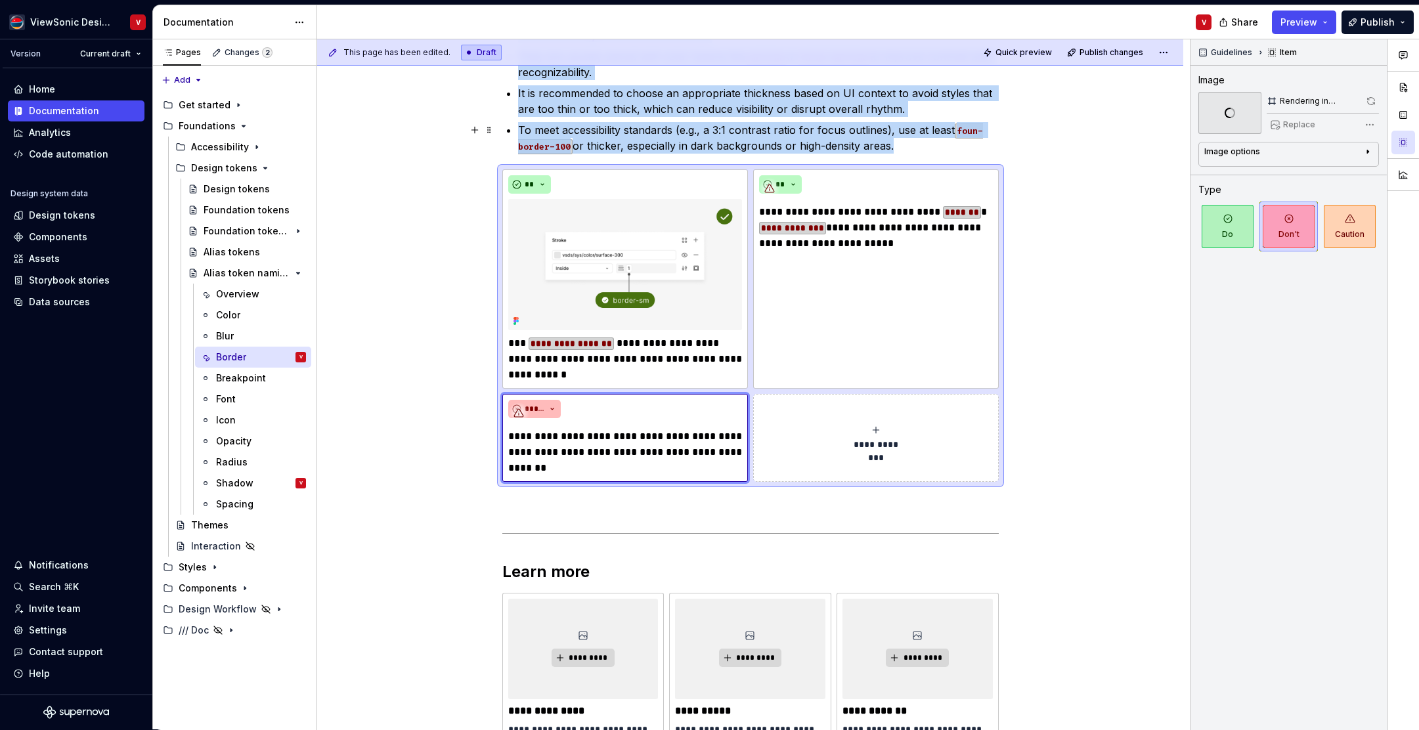
drag, startPoint x: 876, startPoint y: 126, endPoint x: 950, endPoint y: 131, distance: 73.7
click at [876, 126] on p "To meet accessibility standards (e.g., a 3:1 contrast ratio for focus outlines)…" at bounding box center [758, 138] width 481 height 32
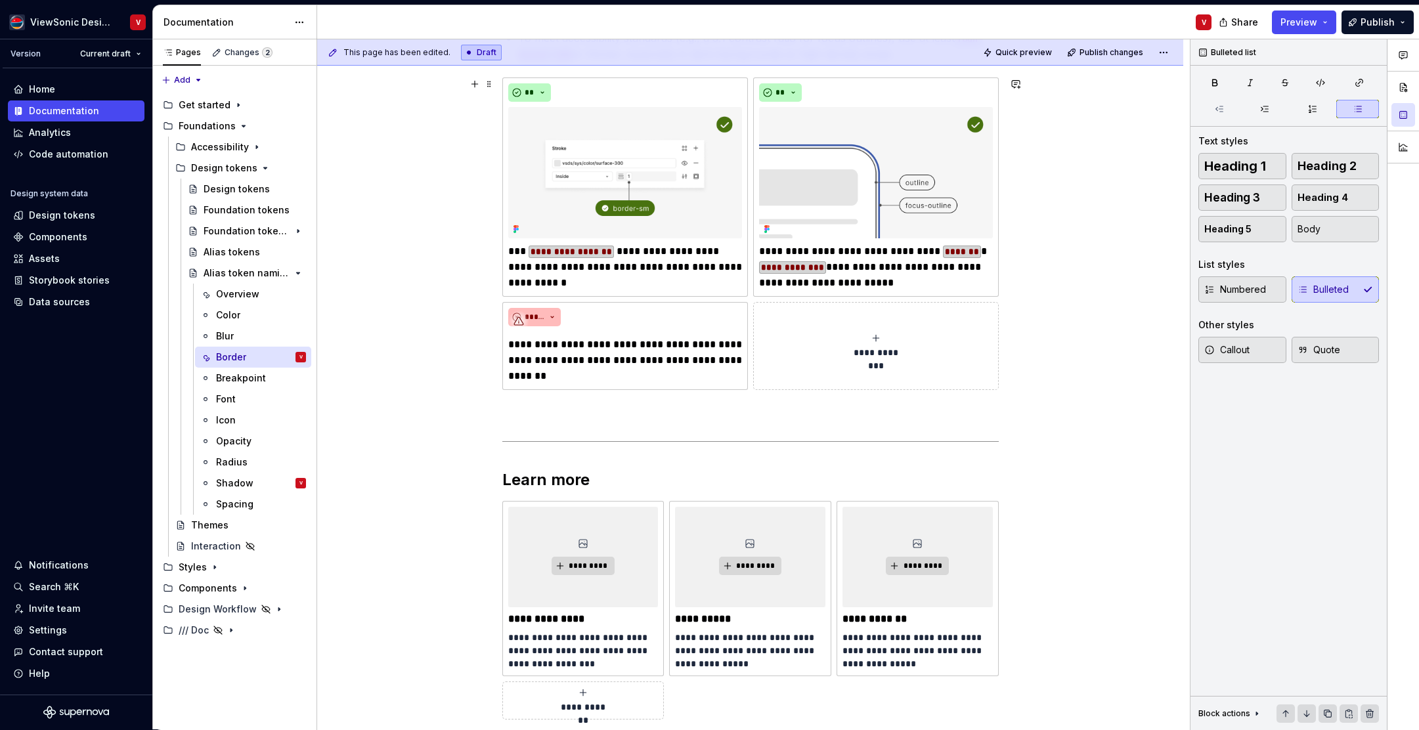
scroll to position [478, 0]
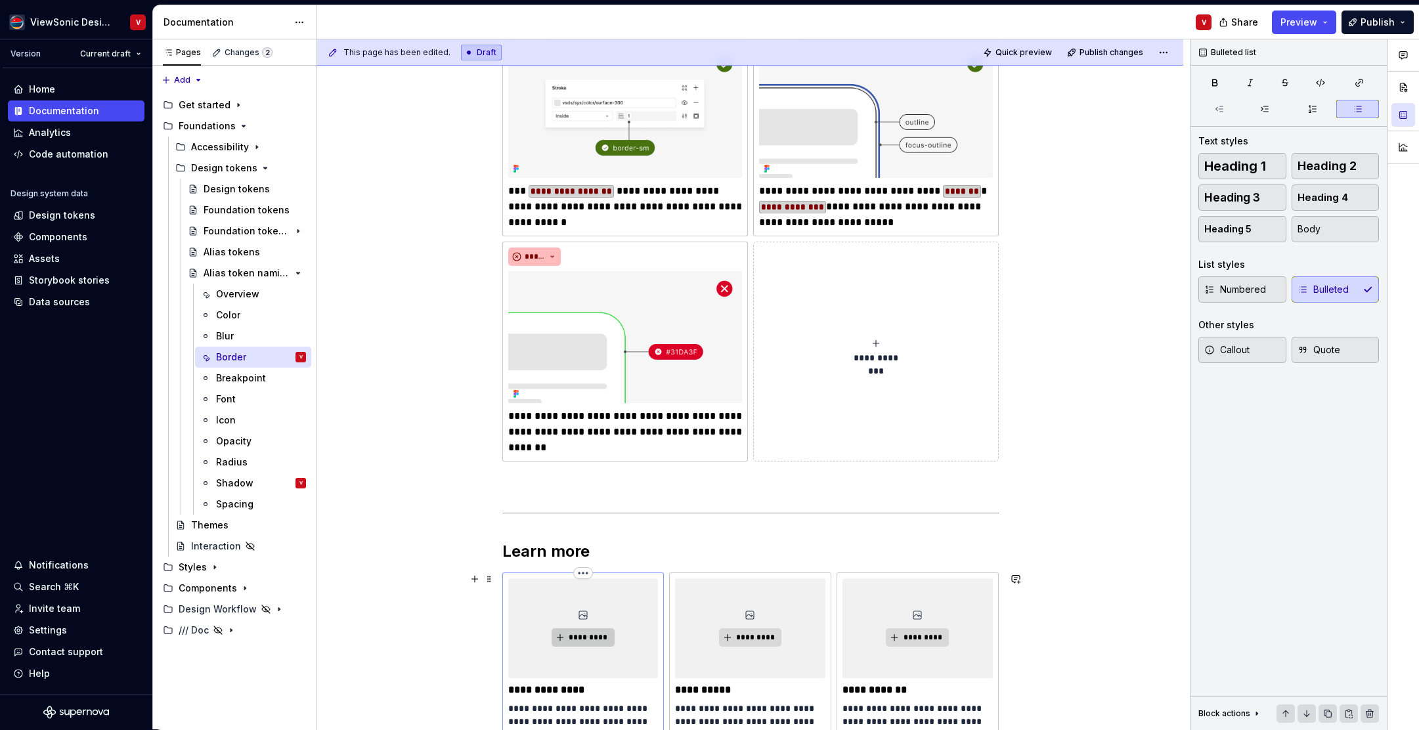
click at [586, 636] on span "*********" at bounding box center [588, 638] width 40 height 11
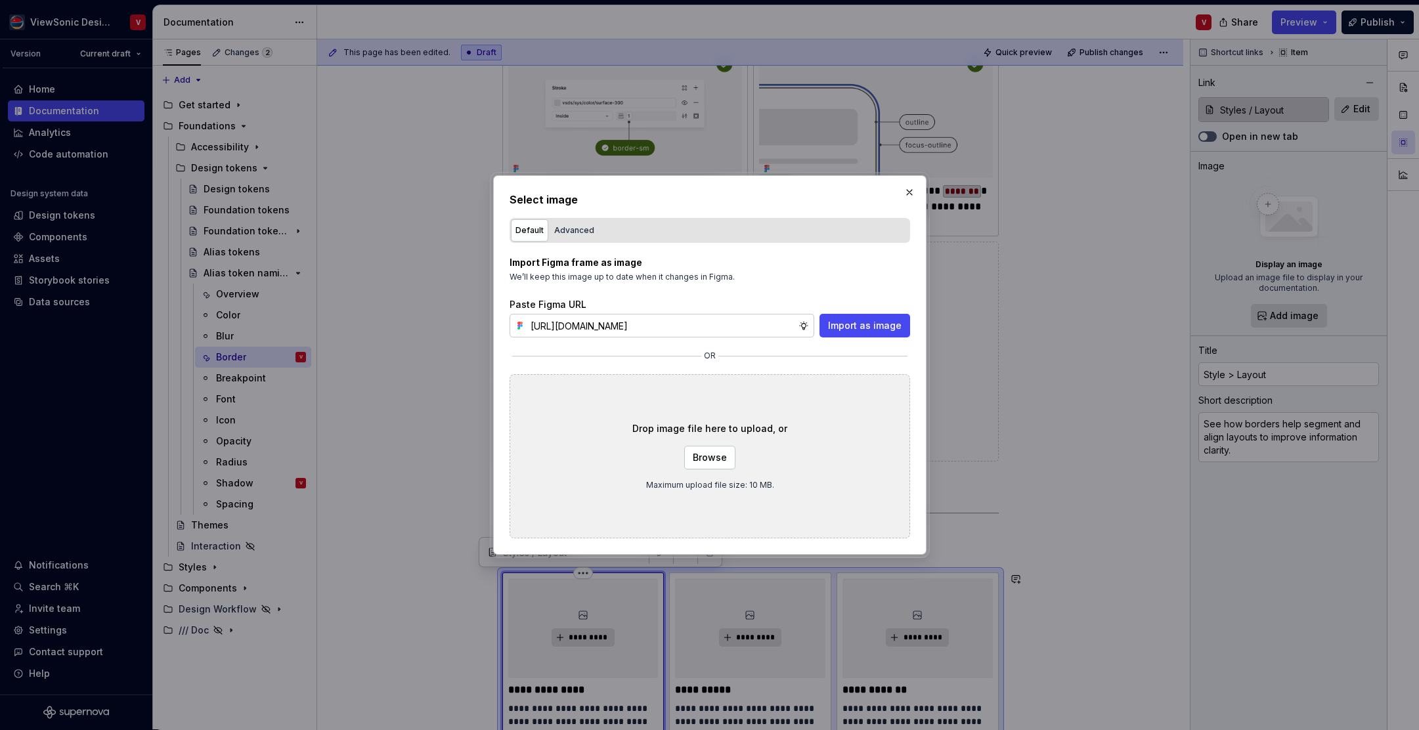
scroll to position [0, 297]
click at [865, 321] on span "Import as image" at bounding box center [865, 325] width 74 height 13
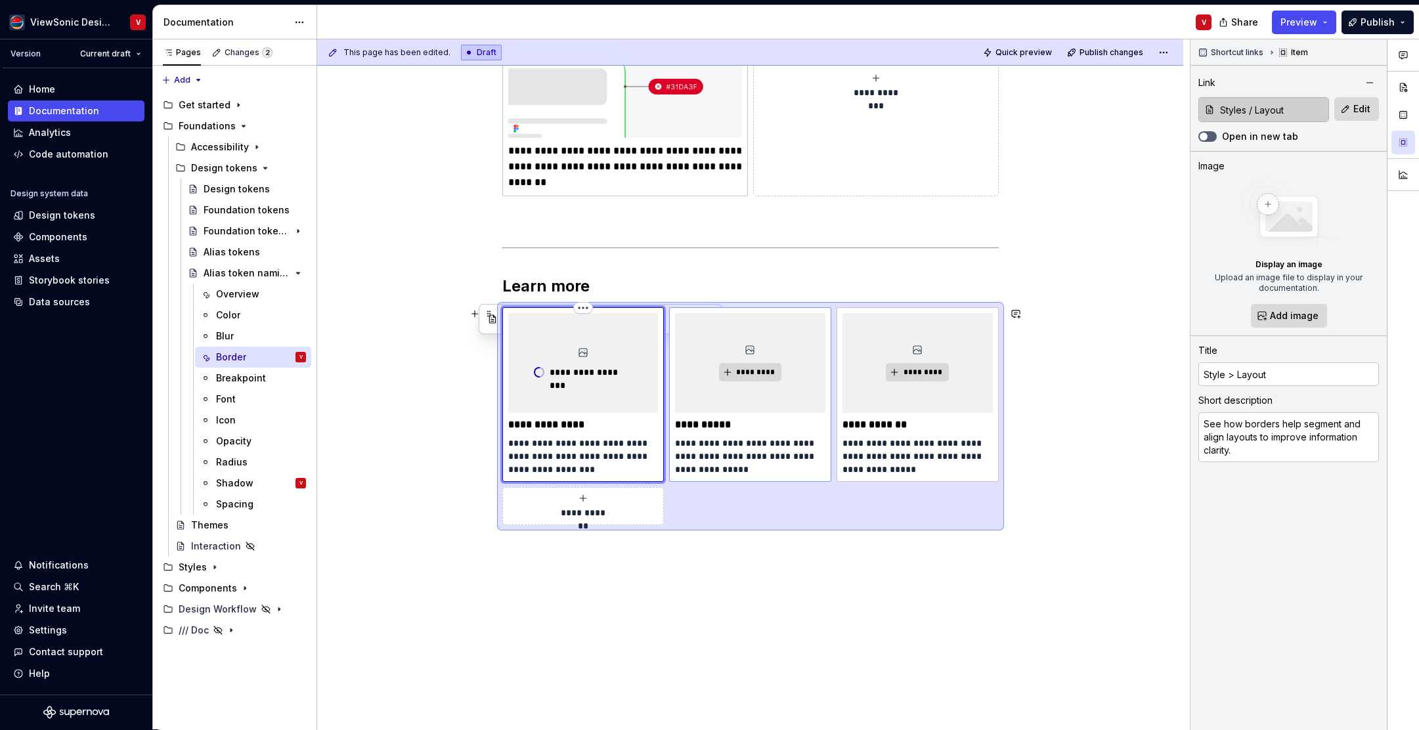
scroll to position [749, 0]
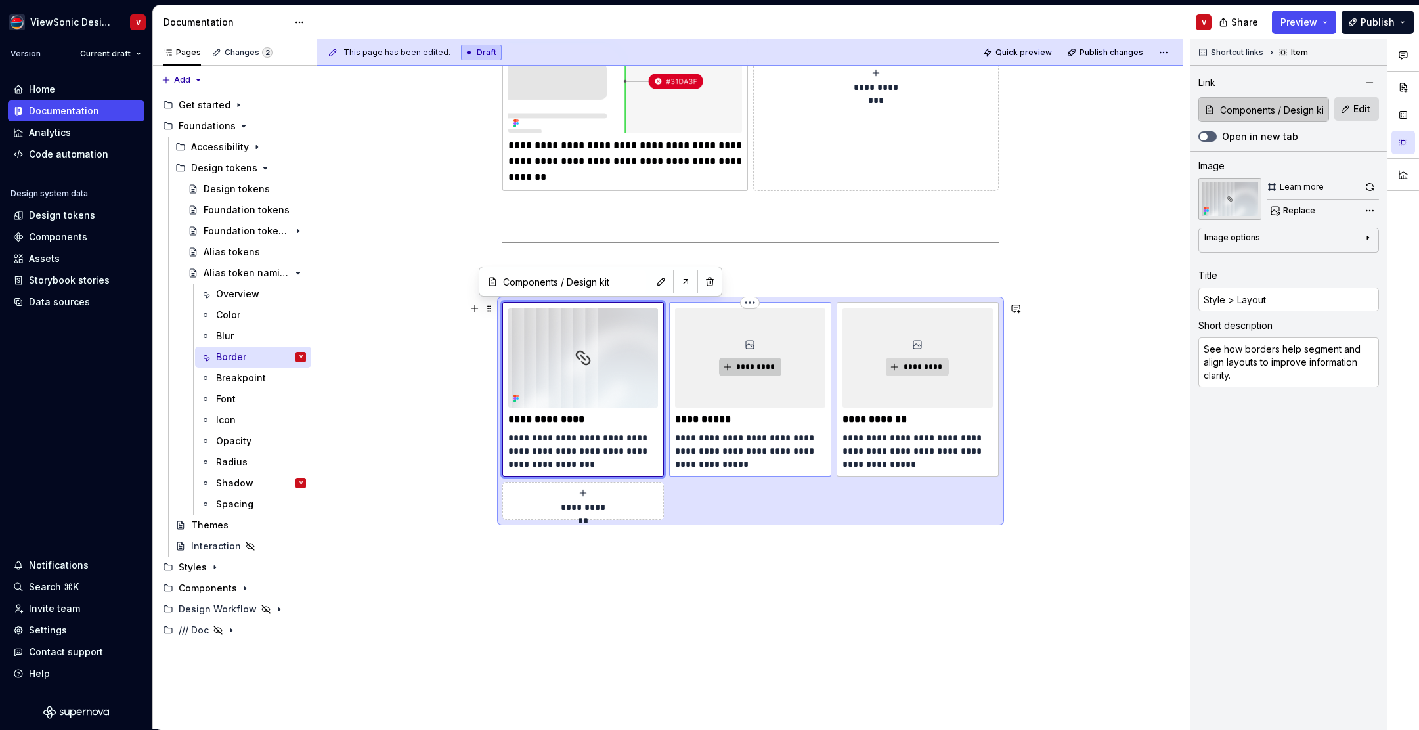
click at [750, 365] on span "*********" at bounding box center [756, 367] width 40 height 11
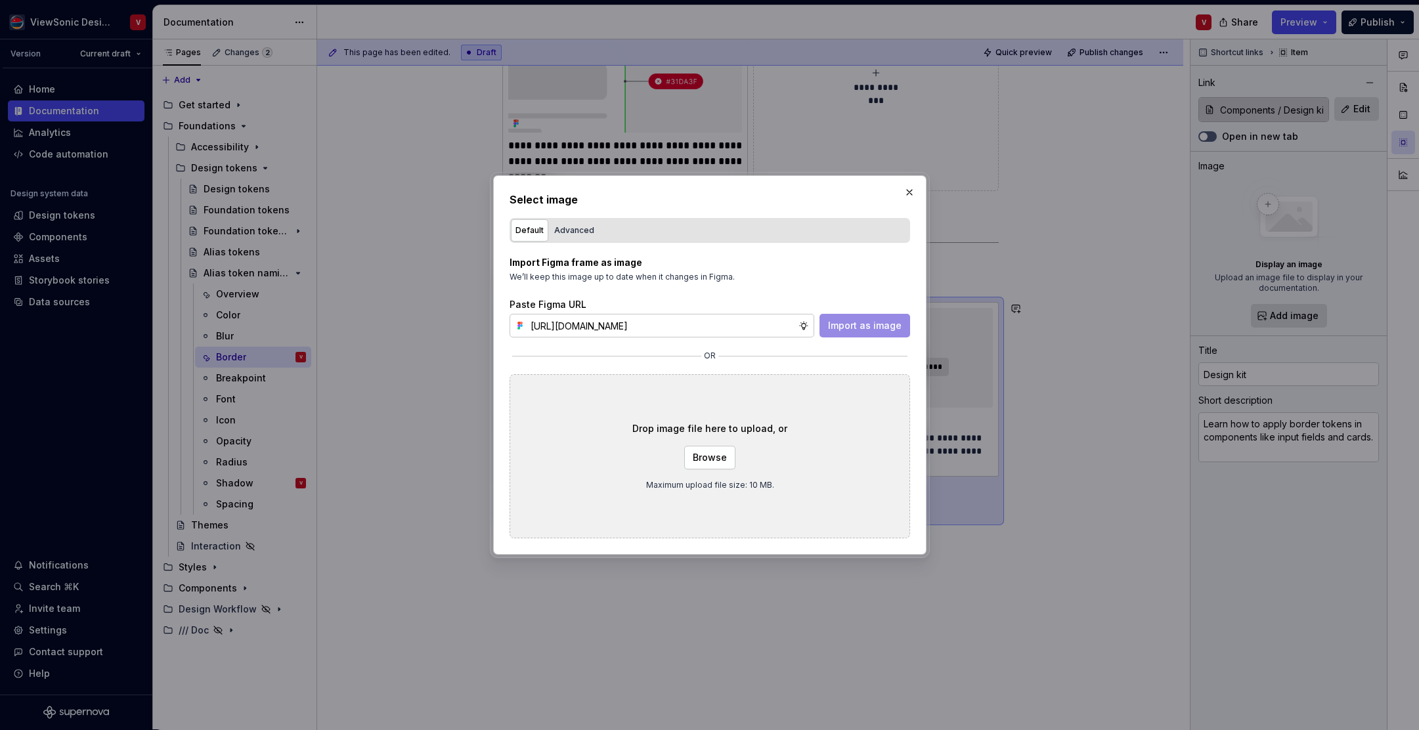
scroll to position [0, 297]
click at [846, 324] on span "Import as image" at bounding box center [865, 325] width 74 height 13
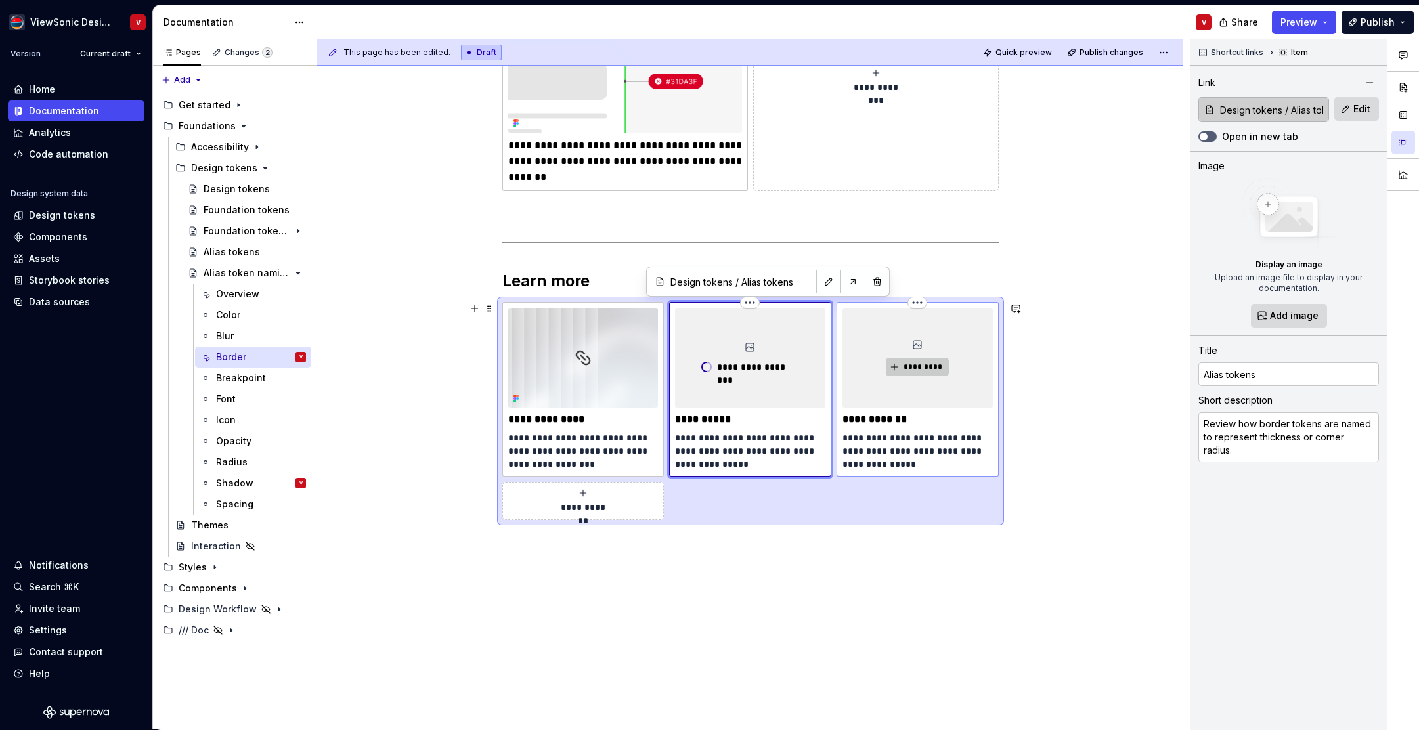
click at [912, 365] on span "*********" at bounding box center [923, 367] width 40 height 11
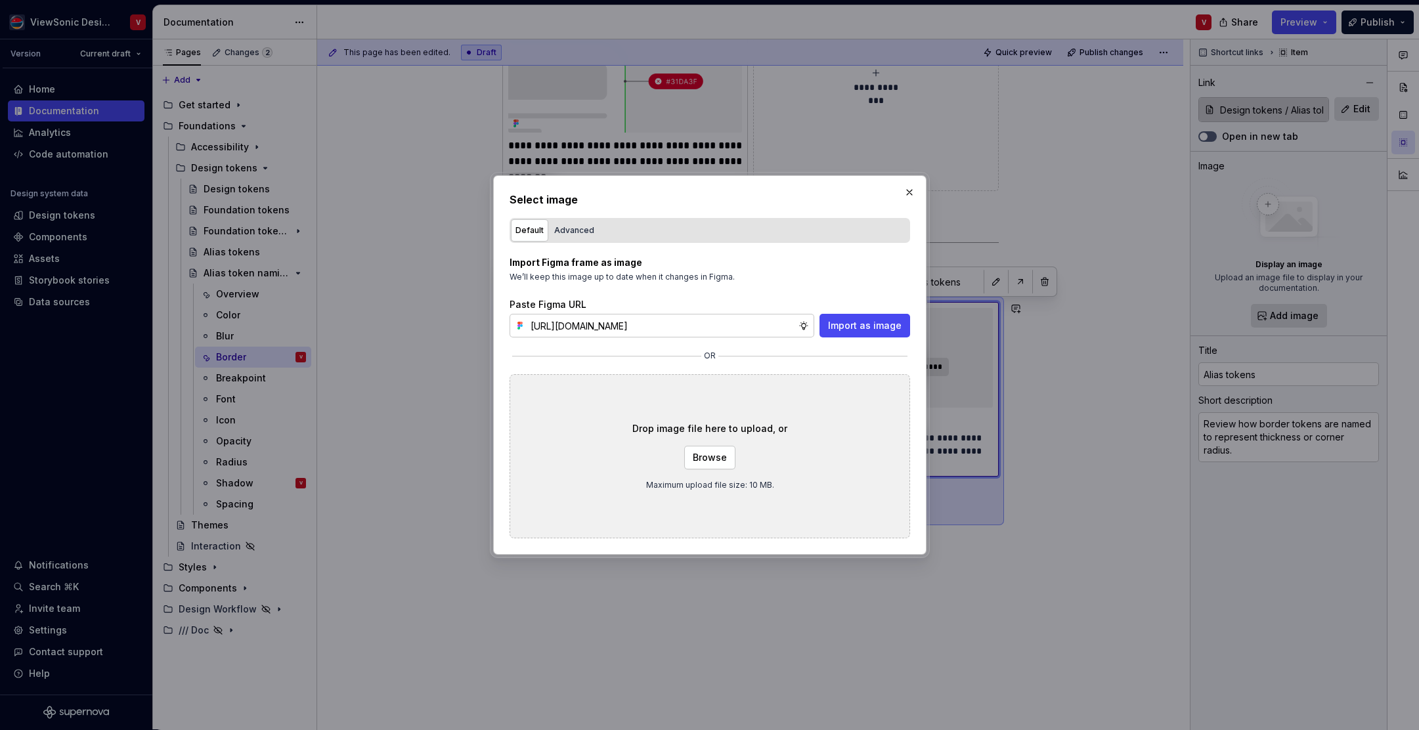
scroll to position [0, 297]
click at [879, 331] on span "Import as image" at bounding box center [865, 325] width 74 height 13
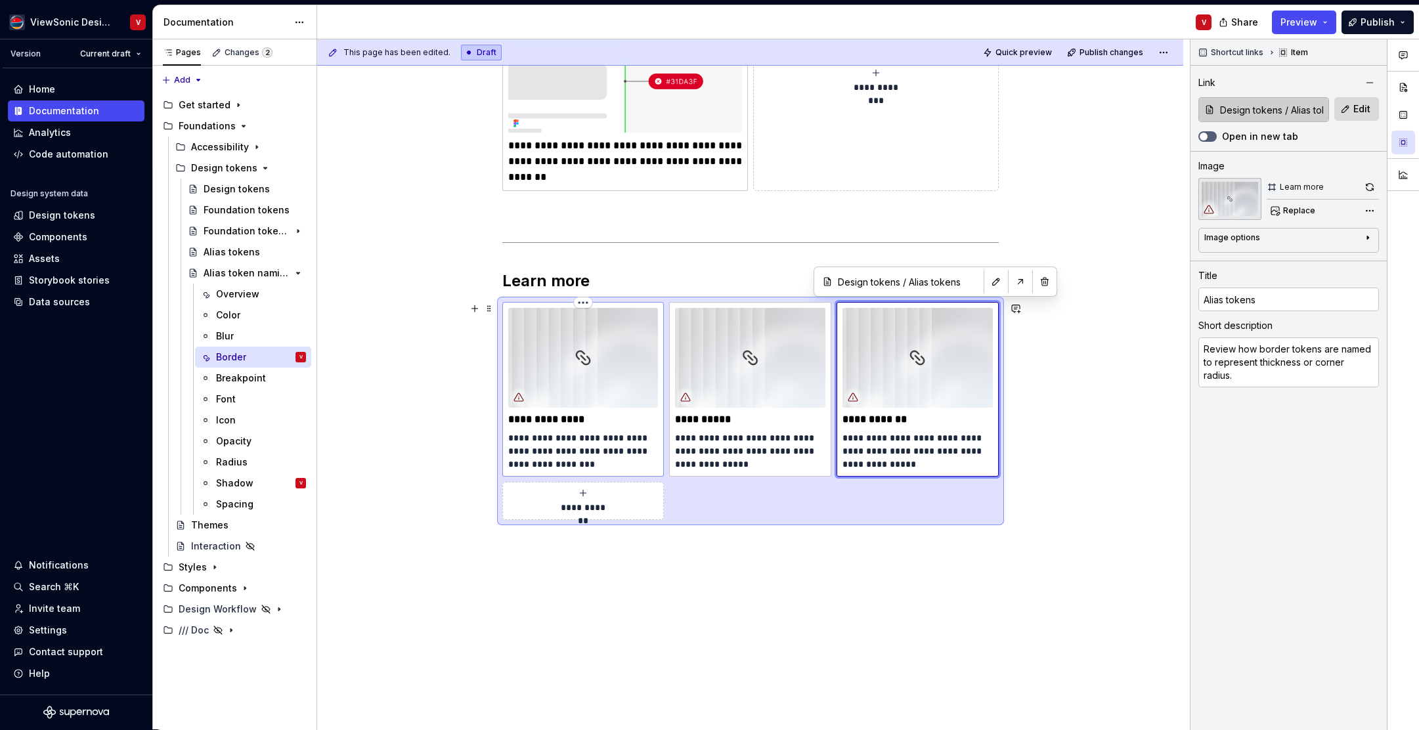
click at [549, 418] on p "**********" at bounding box center [583, 419] width 150 height 13
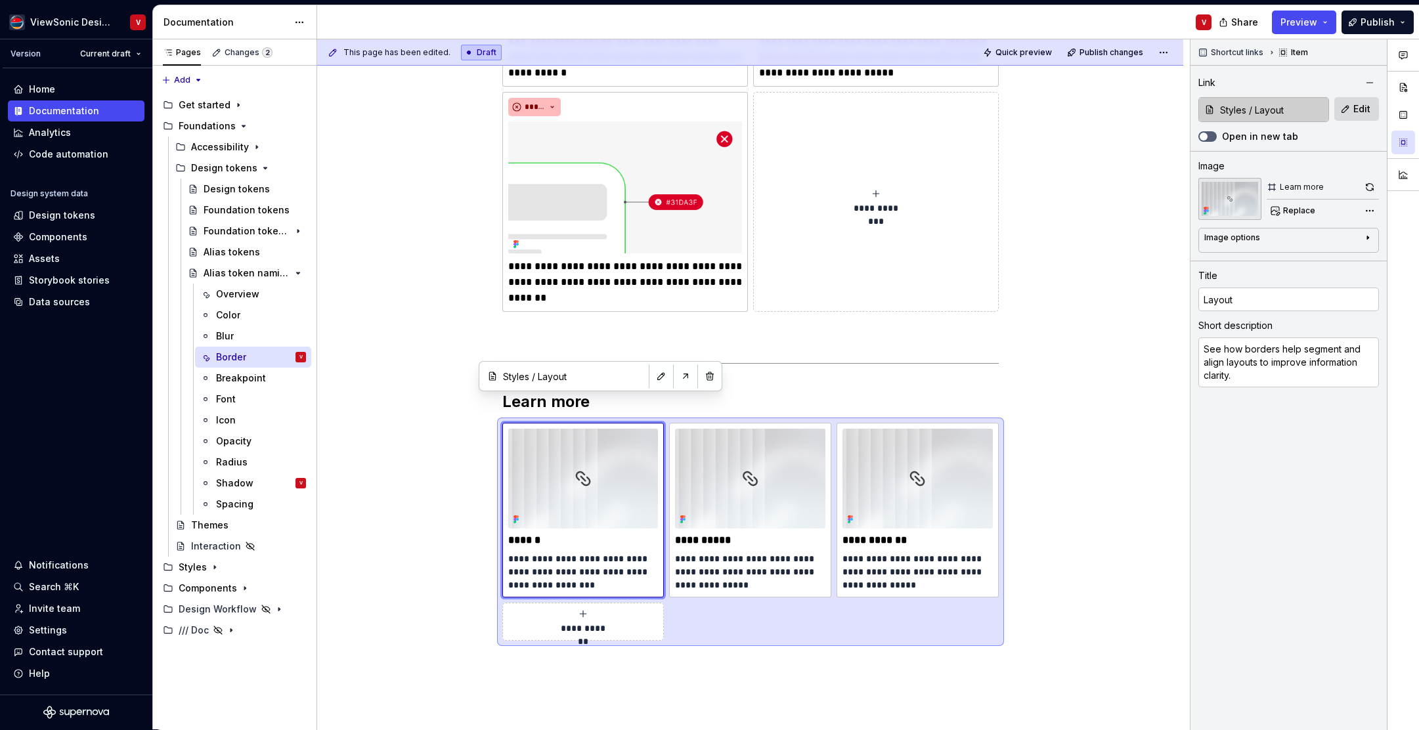
scroll to position [654, 0]
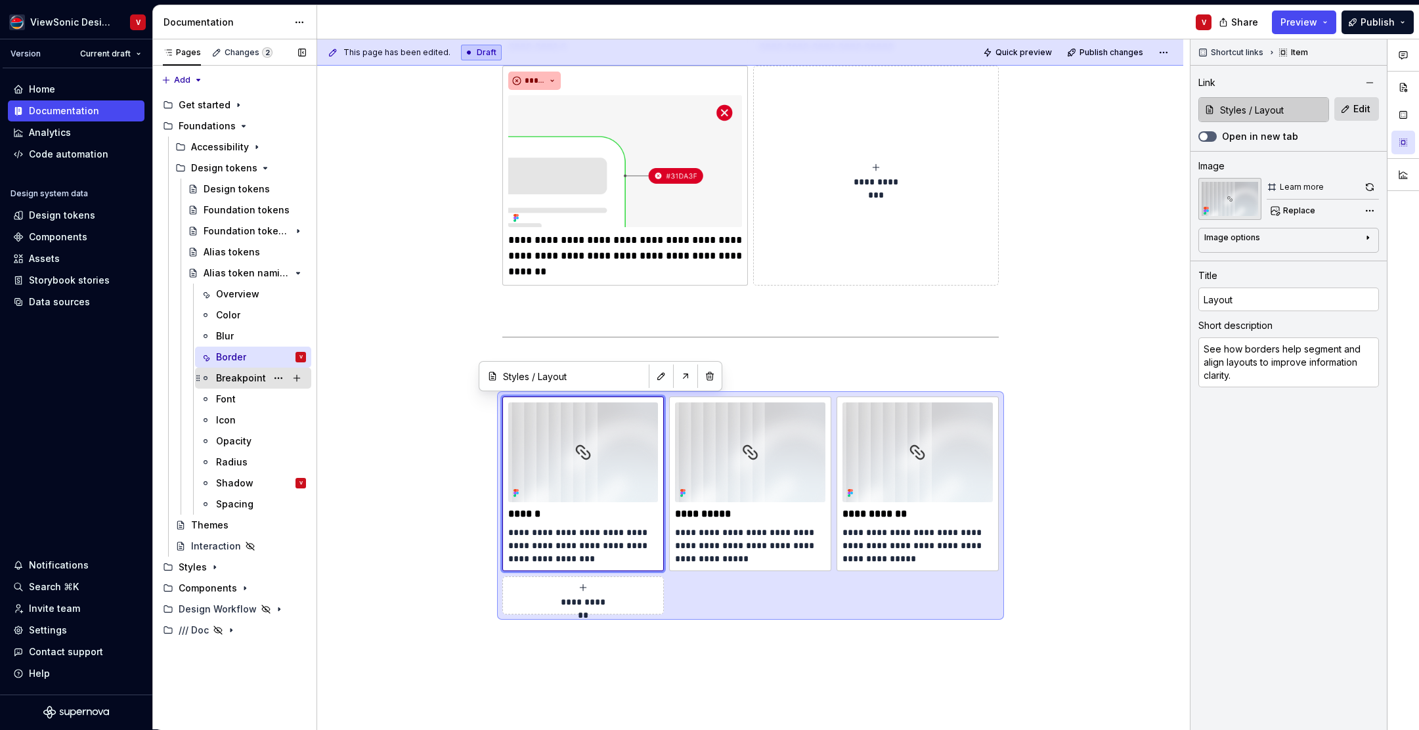
click at [249, 379] on div "Breakpoint" at bounding box center [241, 378] width 50 height 13
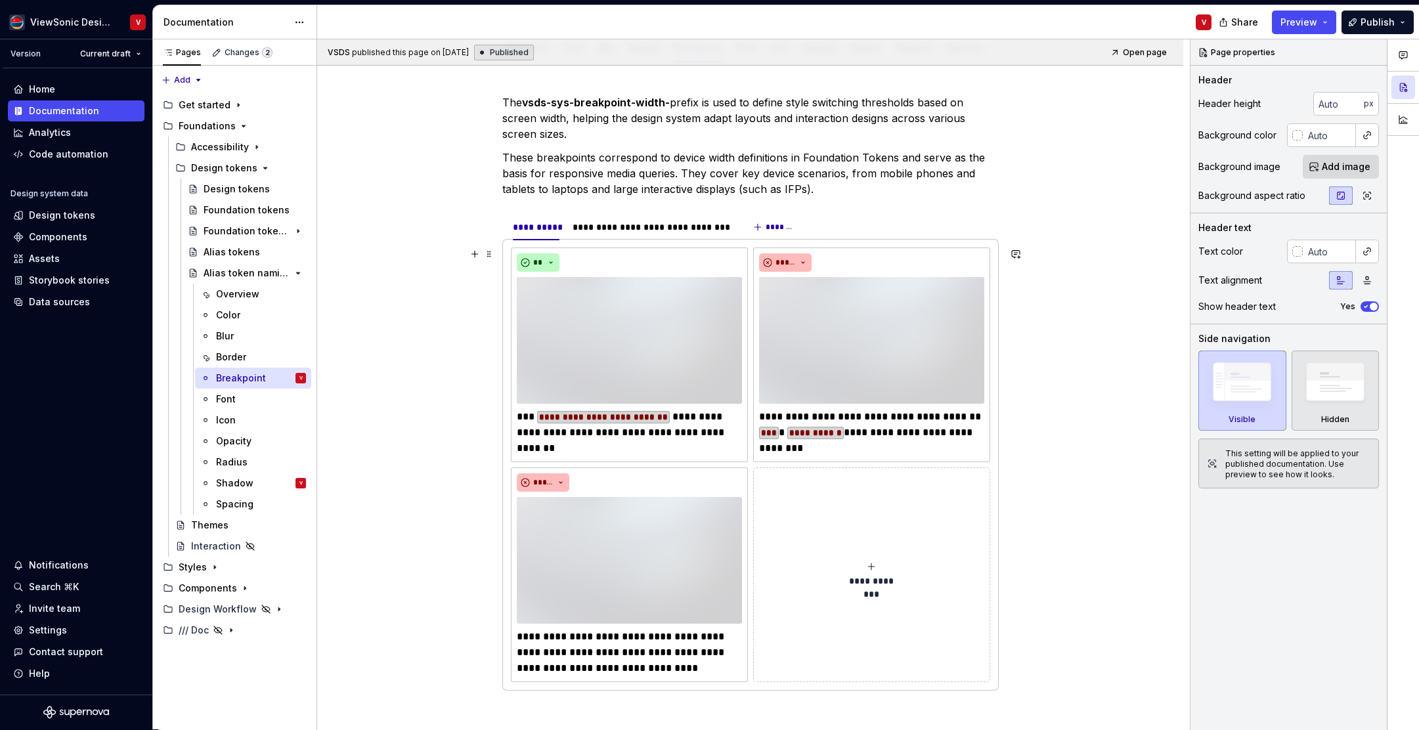
scroll to position [240, 0]
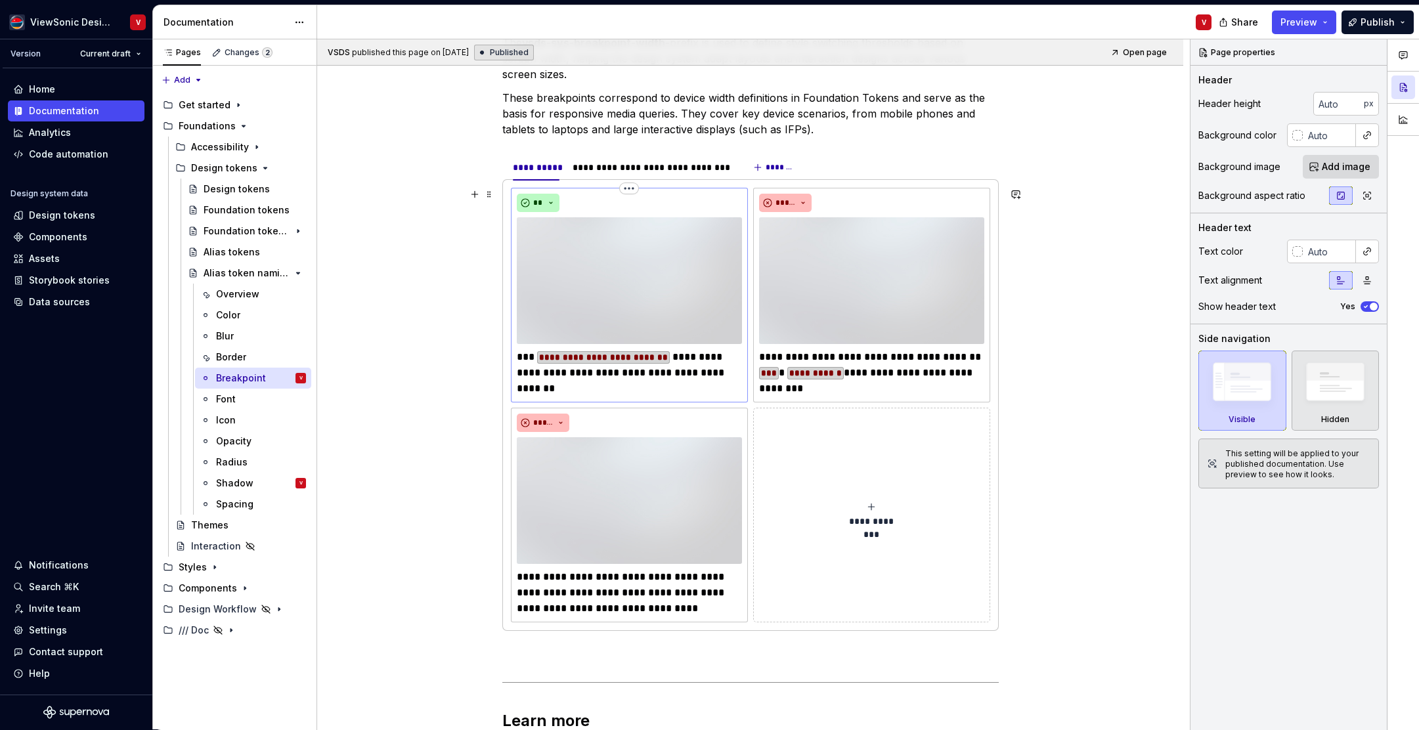
click at [584, 252] on img at bounding box center [629, 280] width 225 height 127
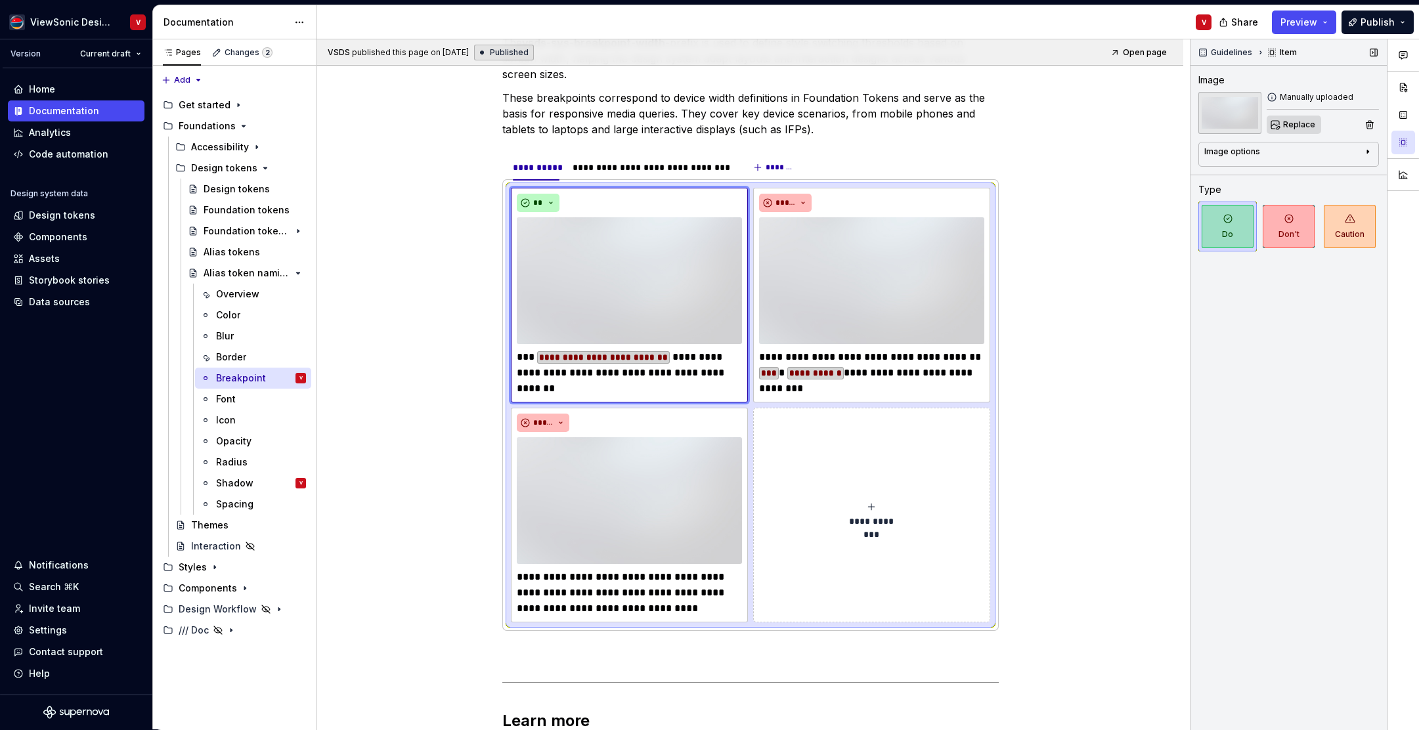
click at [1293, 127] on span "Replace" at bounding box center [1300, 125] width 32 height 11
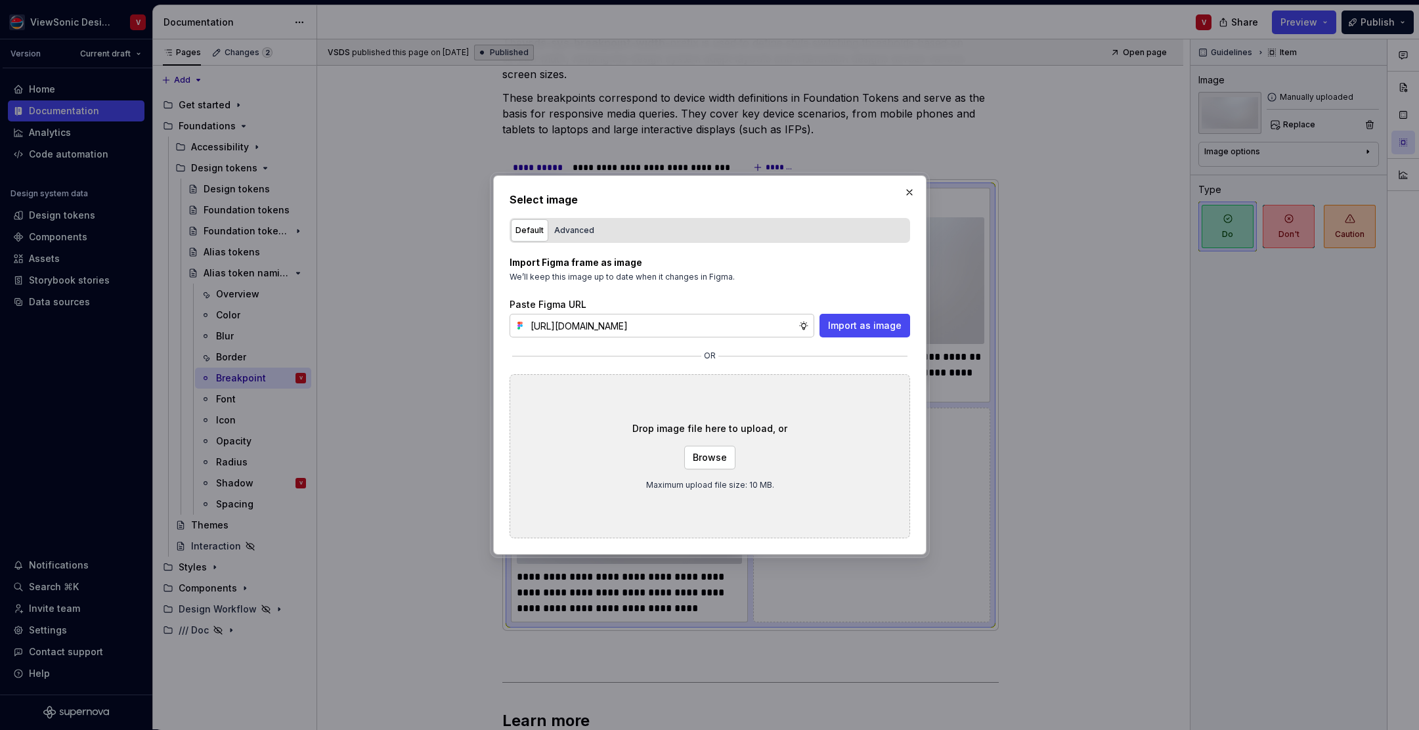
scroll to position [0, 289]
drag, startPoint x: 845, startPoint y: 329, endPoint x: 849, endPoint y: 317, distance: 12.9
click at [845, 329] on span "Import as image" at bounding box center [865, 325] width 74 height 13
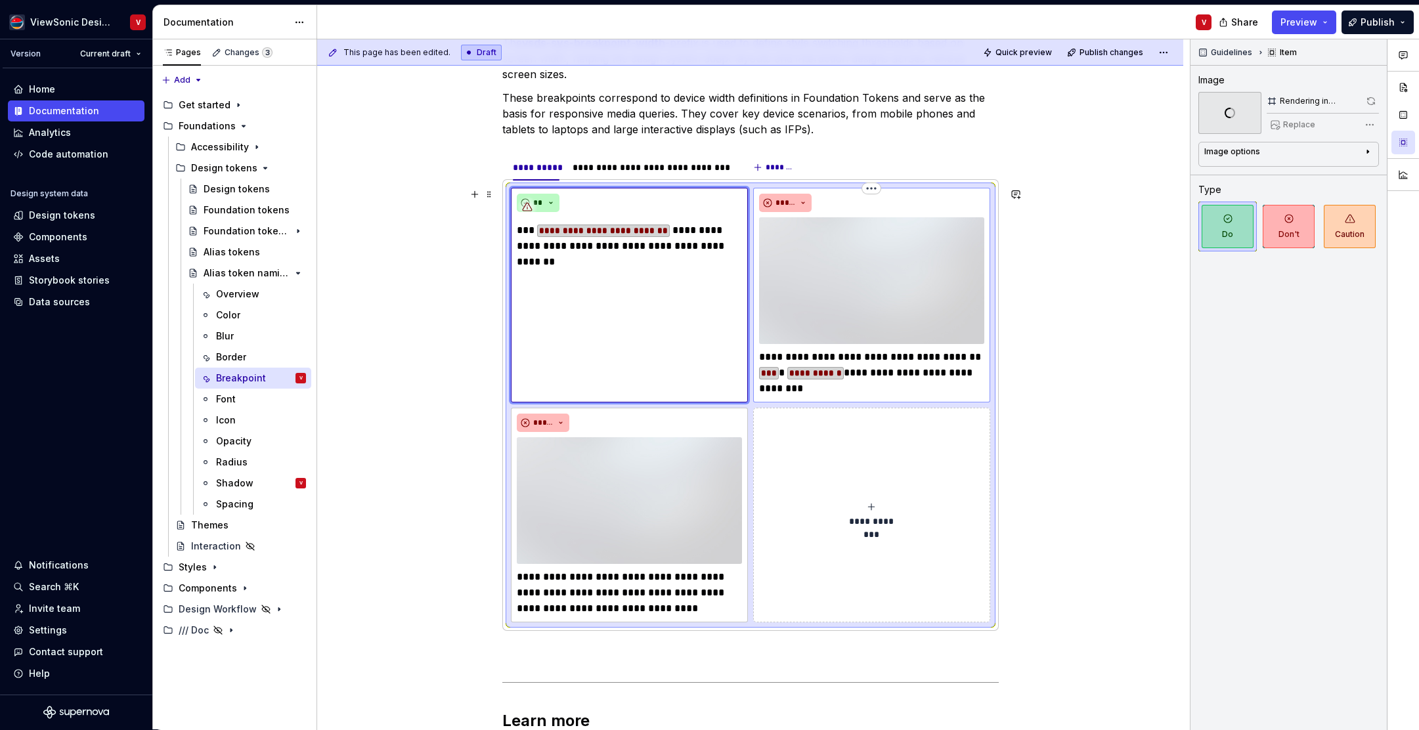
click at [841, 253] on img at bounding box center [871, 280] width 225 height 127
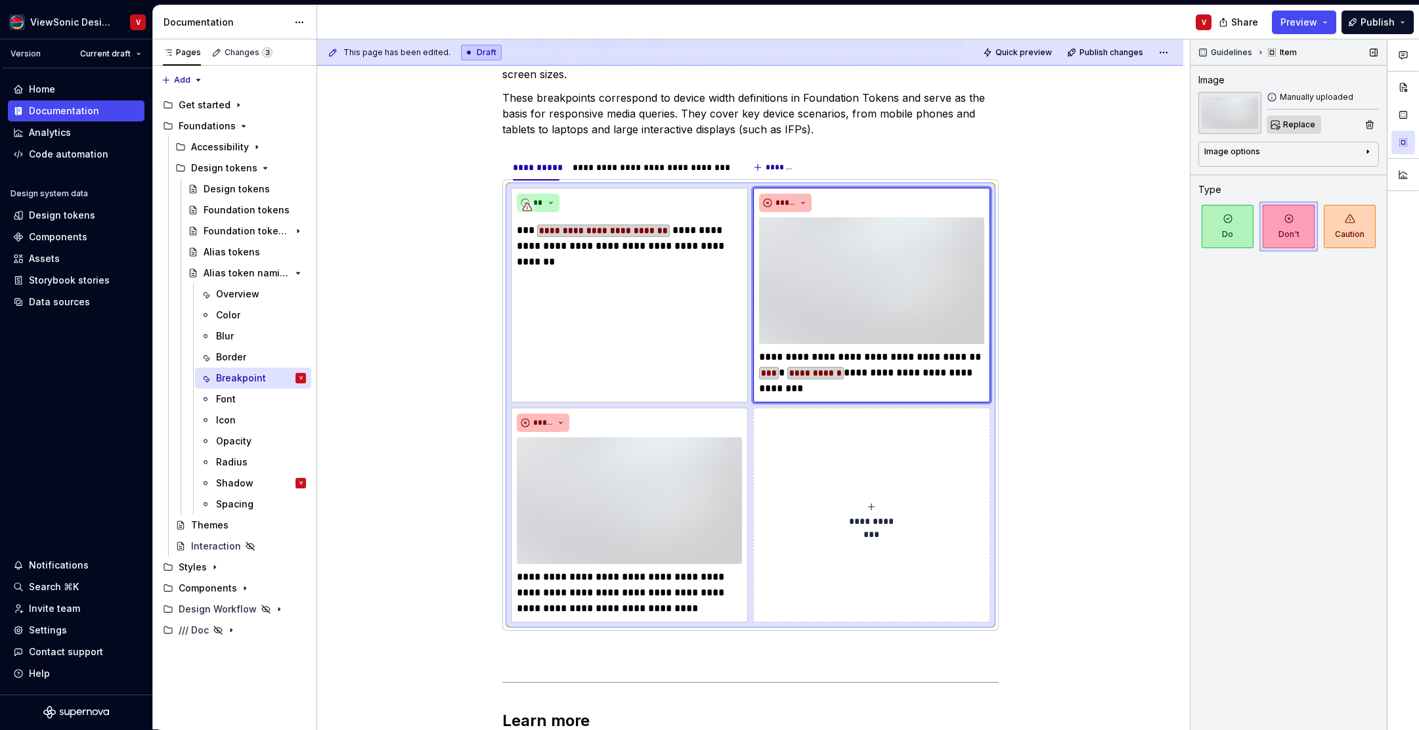
click at [1293, 127] on span "Replace" at bounding box center [1300, 125] width 32 height 11
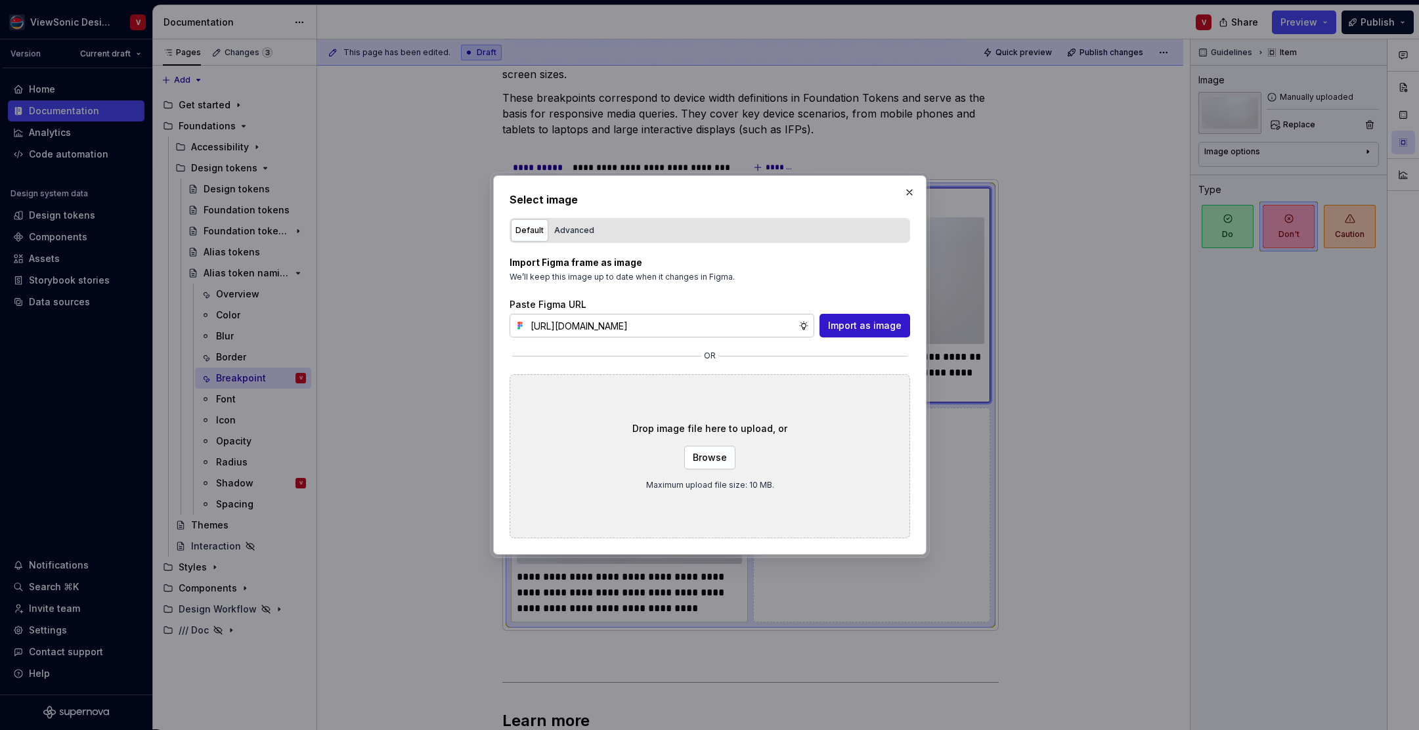
scroll to position [0, 291]
click at [845, 326] on span "Import as image" at bounding box center [865, 325] width 74 height 13
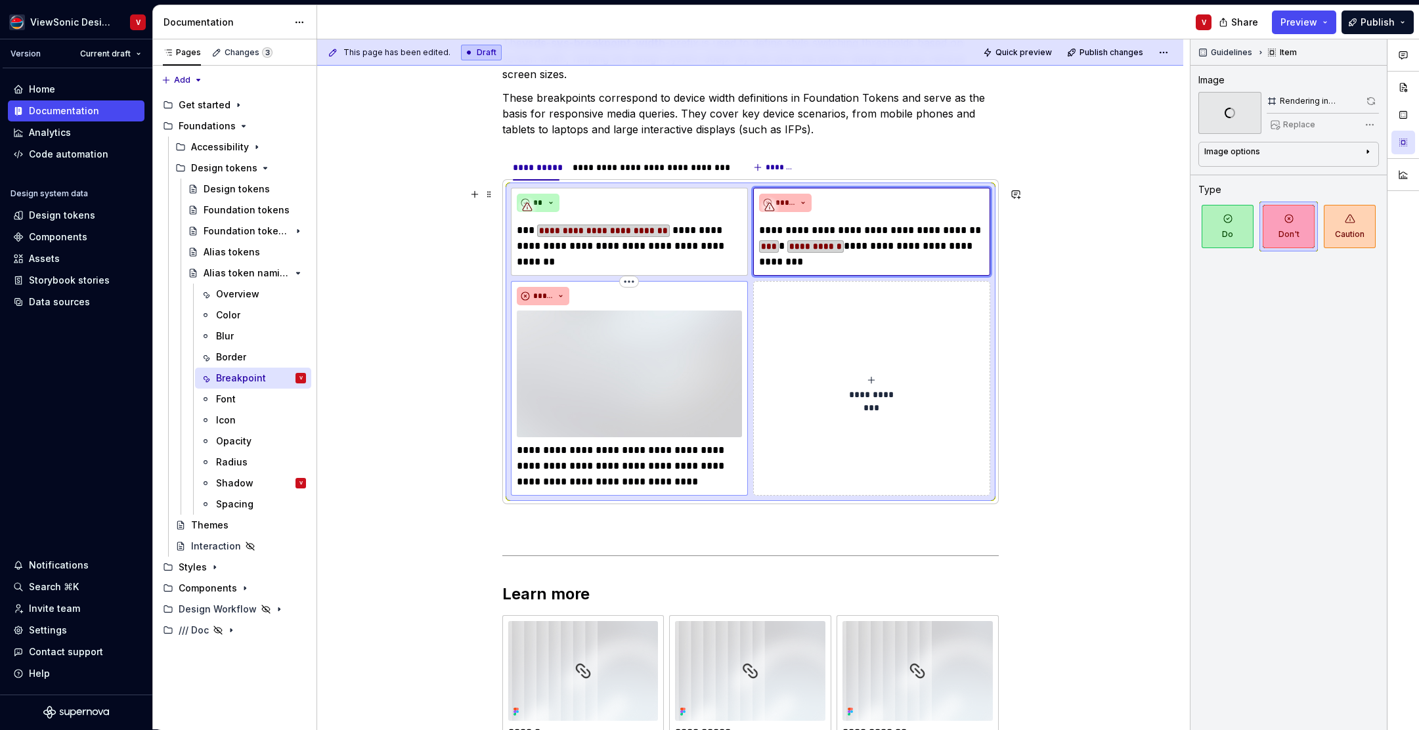
click at [614, 333] on img at bounding box center [629, 374] width 225 height 127
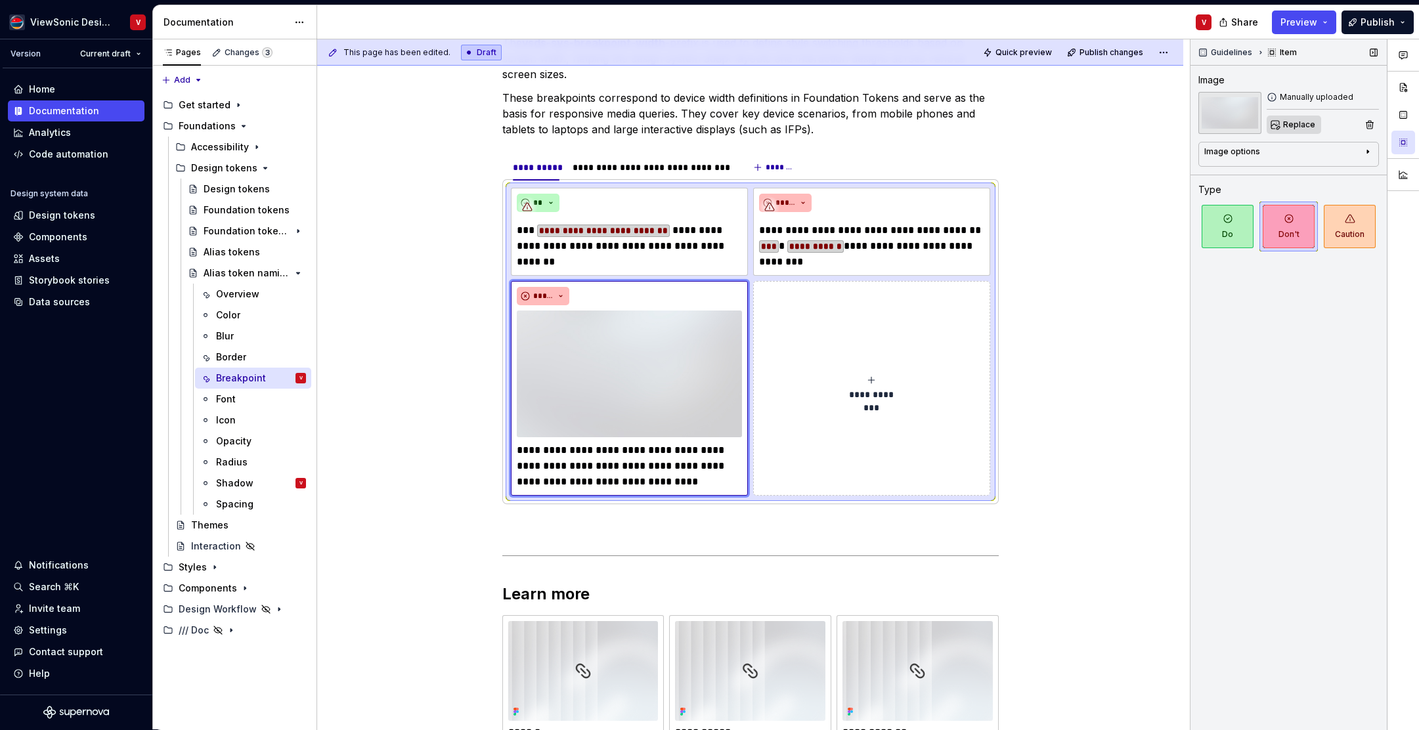
click at [1291, 125] on span "Replace" at bounding box center [1300, 125] width 32 height 11
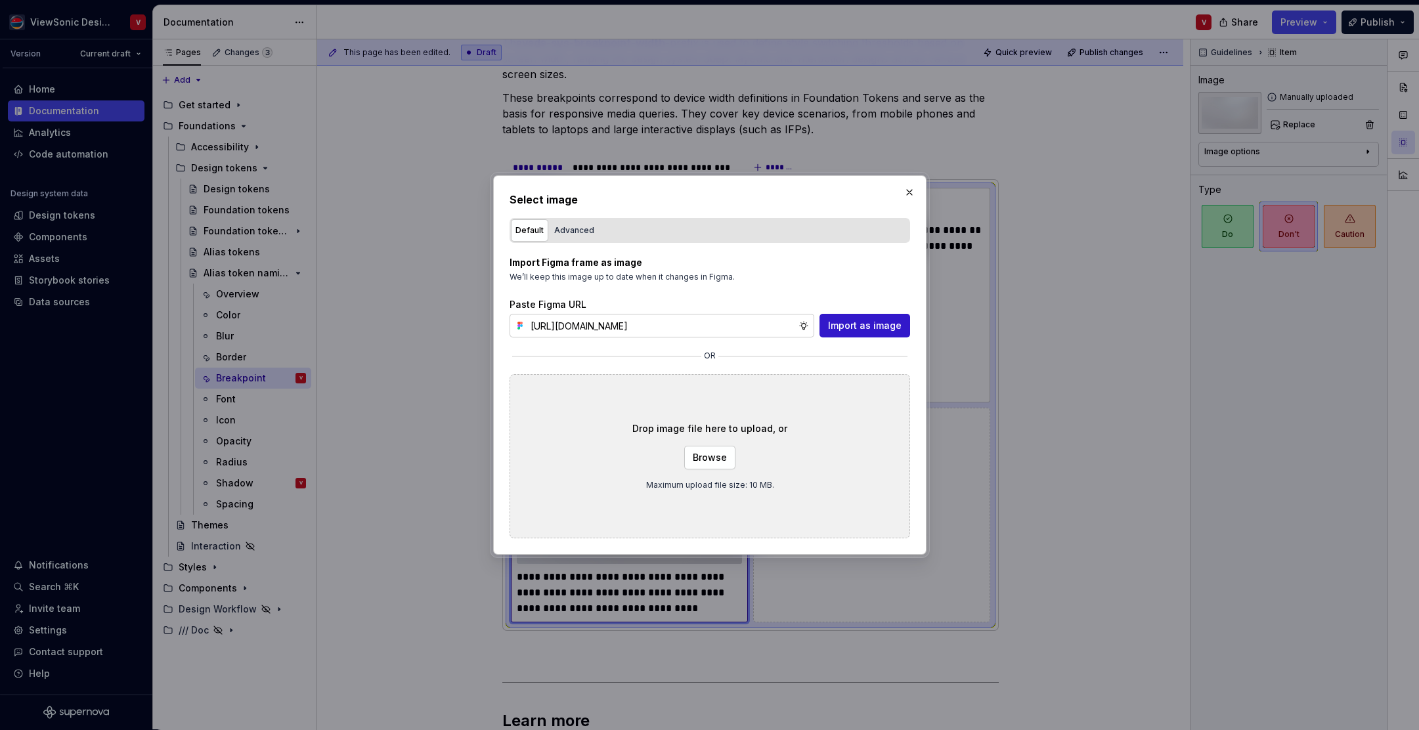
click at [851, 327] on span "Import as image" at bounding box center [865, 325] width 74 height 13
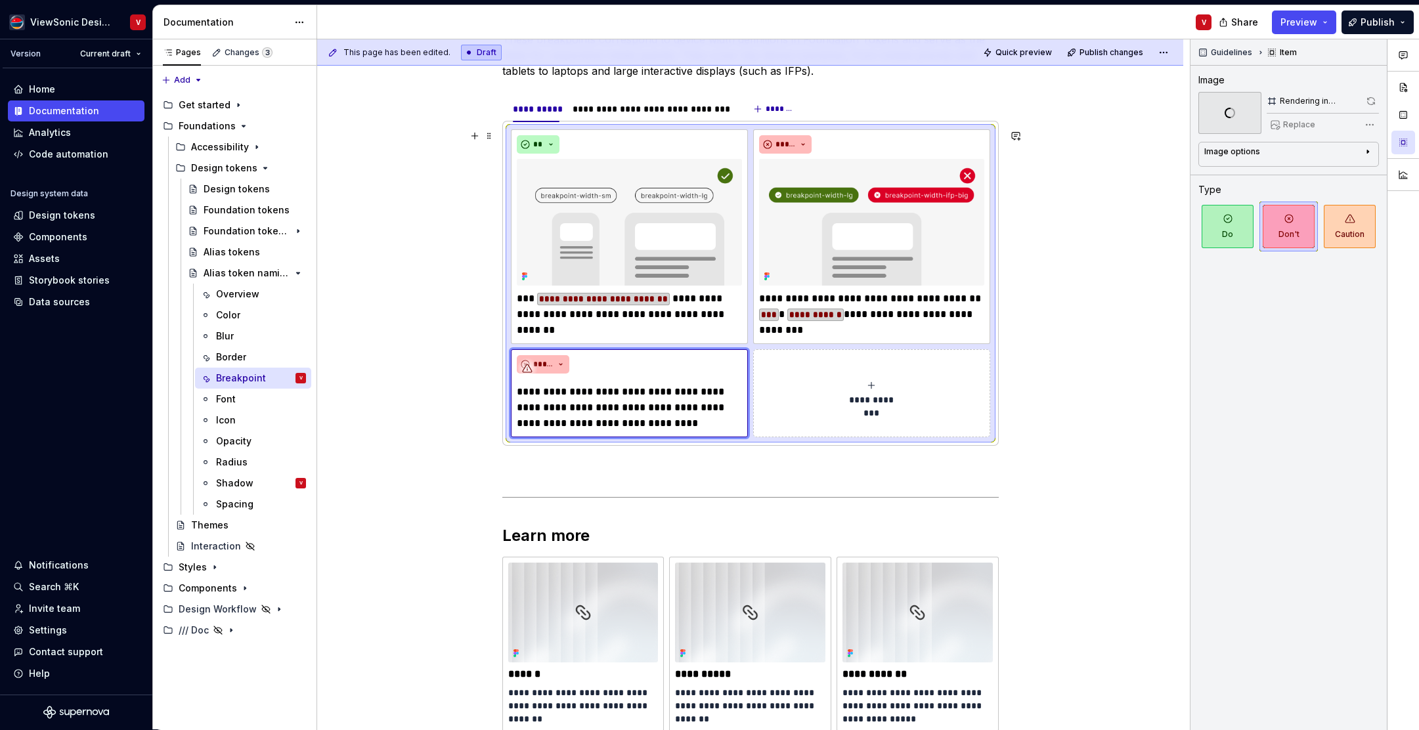
scroll to position [308, 0]
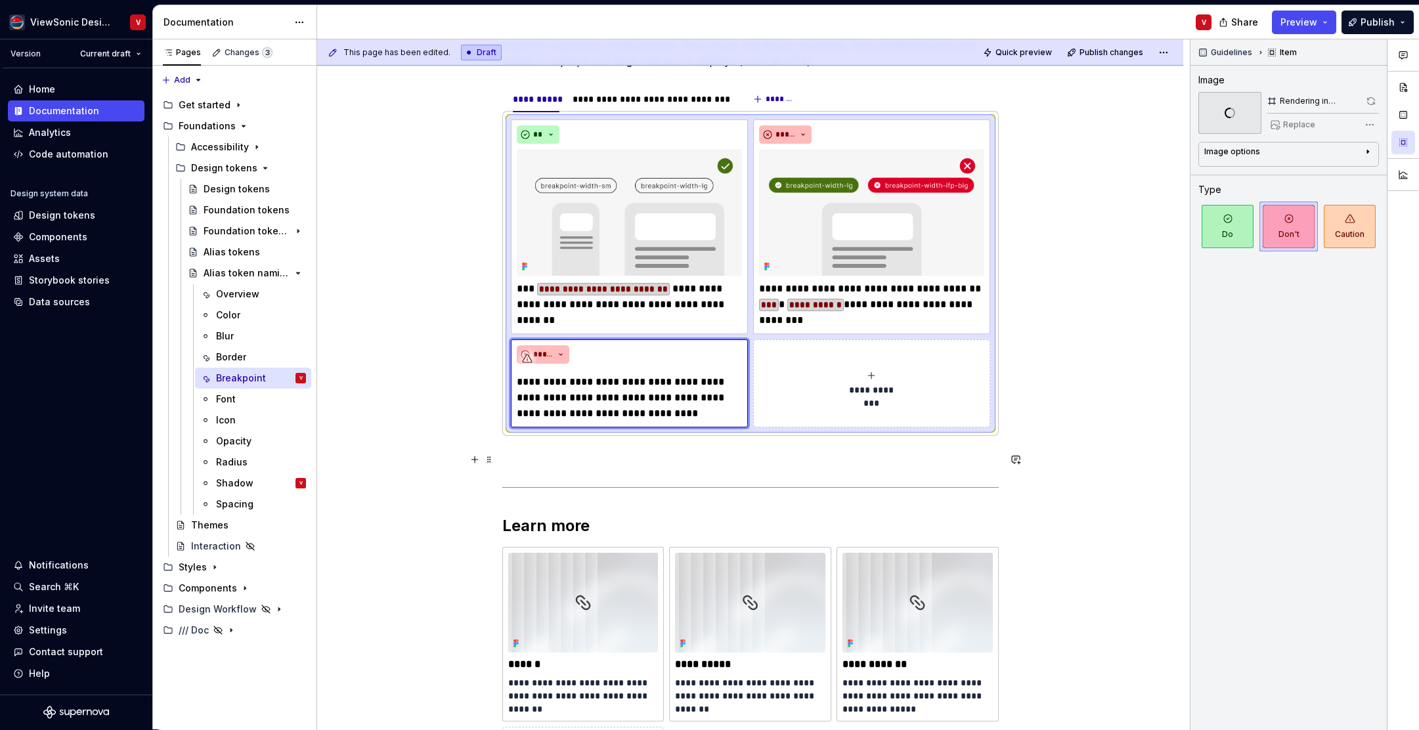
click at [568, 468] on div "**********" at bounding box center [750, 382] width 497 height 830
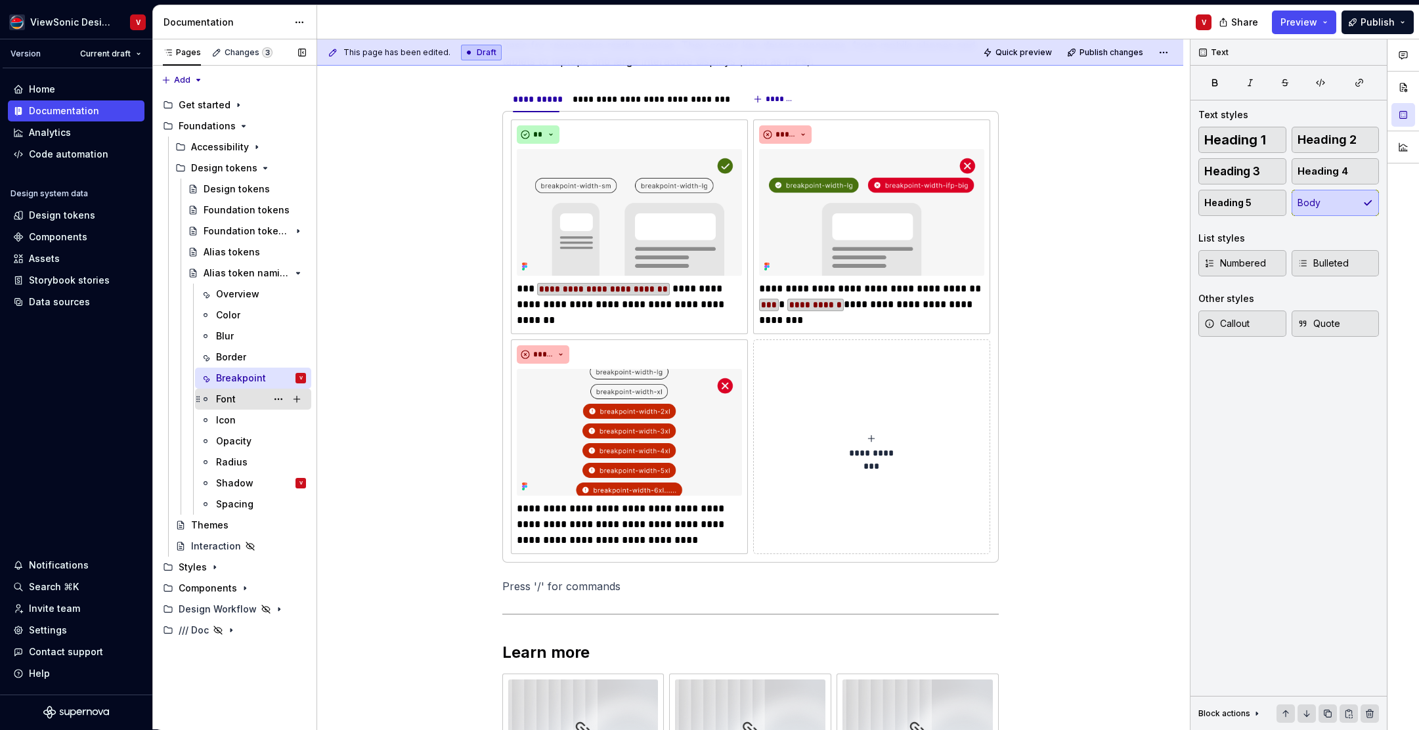
click at [246, 401] on div "Font" at bounding box center [261, 399] width 90 height 18
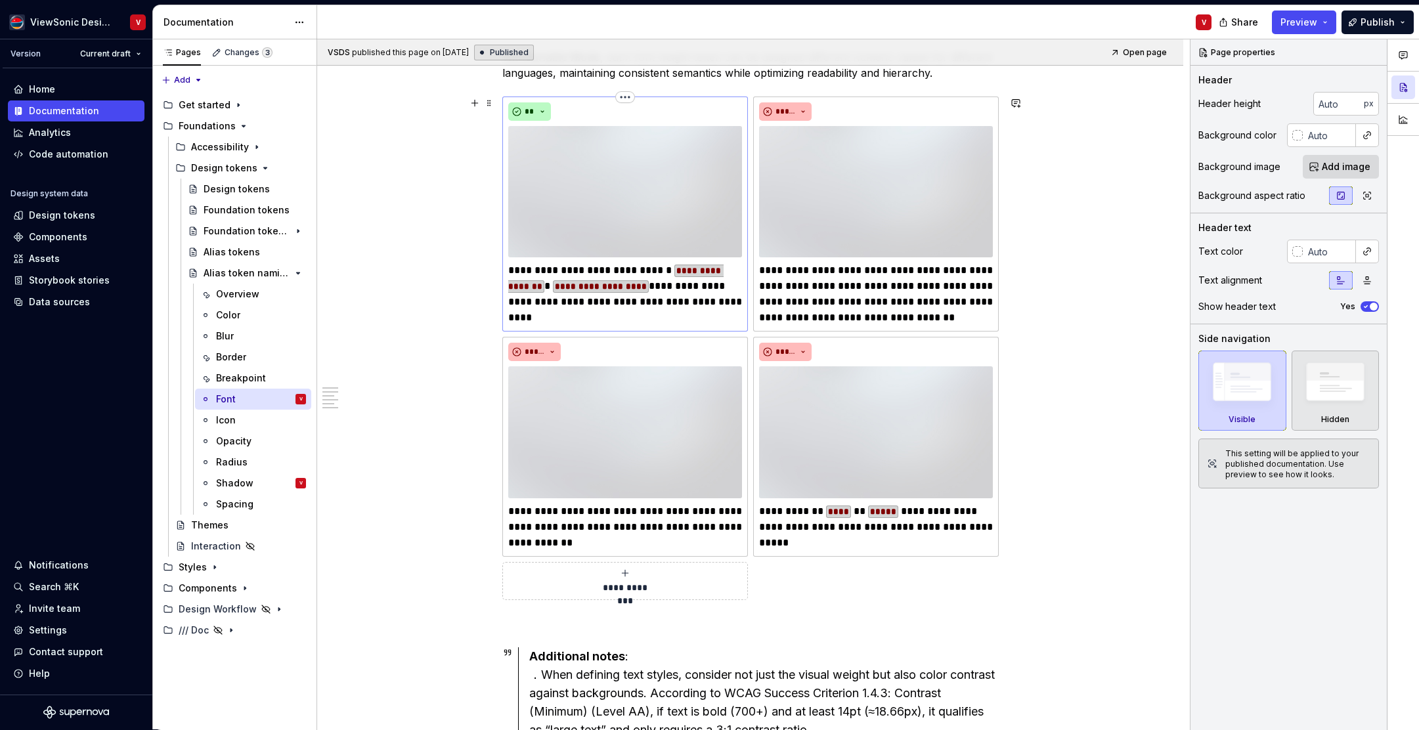
scroll to position [1865, 0]
click at [636, 178] on img at bounding box center [625, 190] width 234 height 131
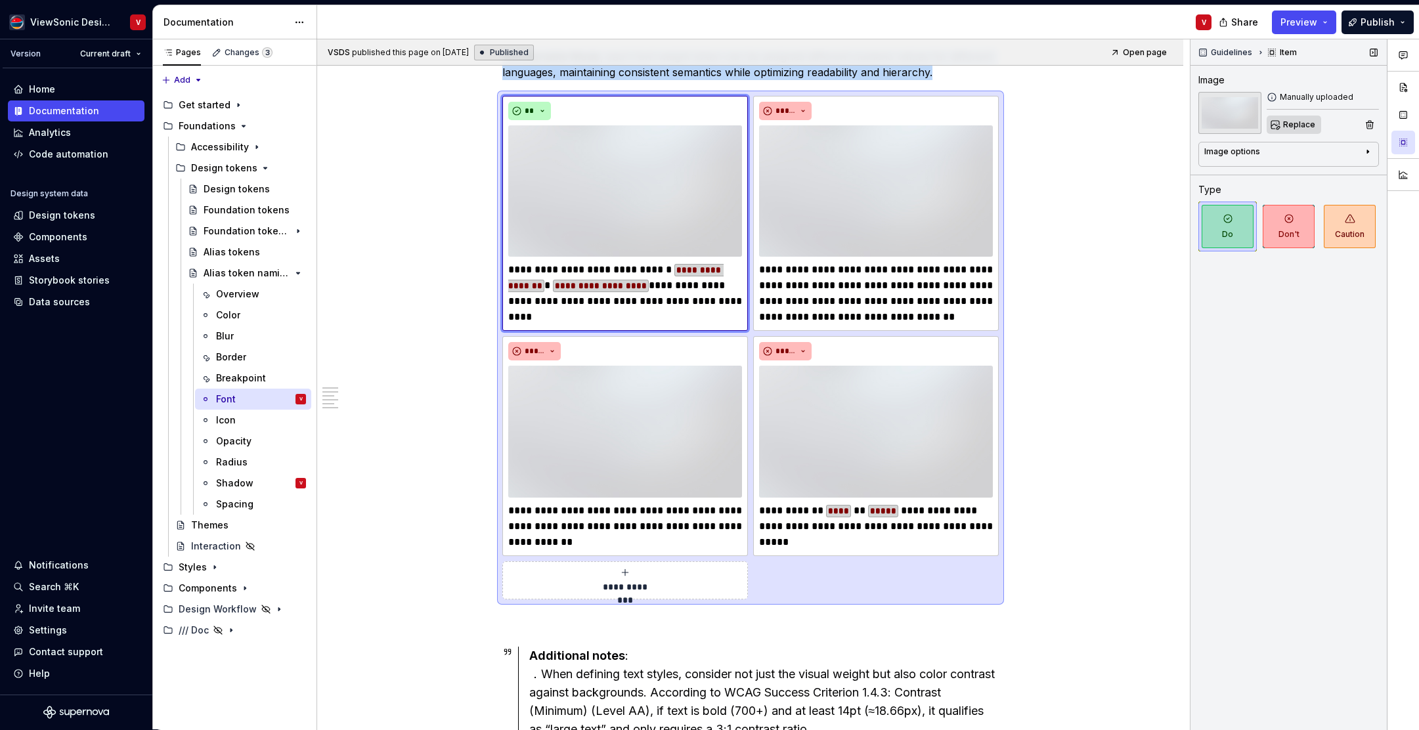
click at [1292, 127] on span "Replace" at bounding box center [1300, 125] width 32 height 11
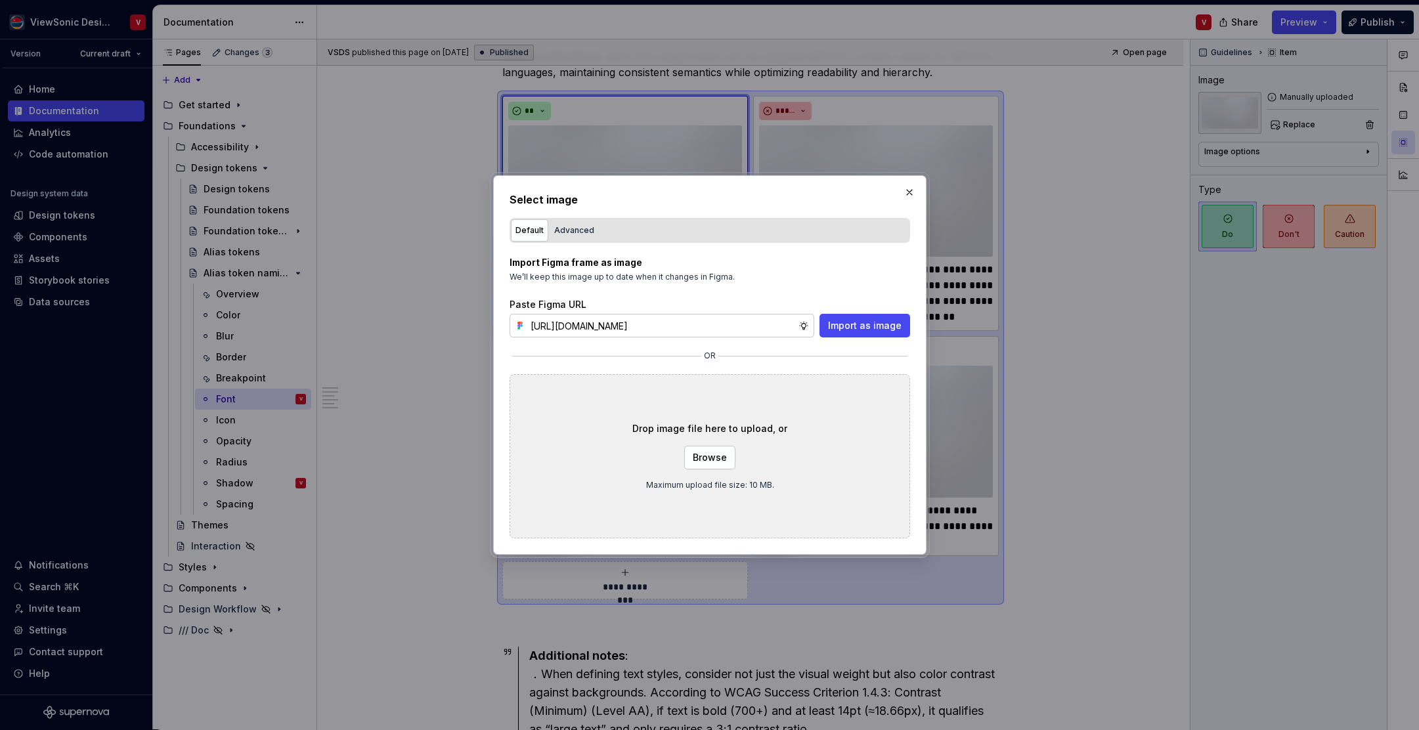
scroll to position [0, 294]
click at [856, 324] on span "Import as image" at bounding box center [865, 325] width 74 height 13
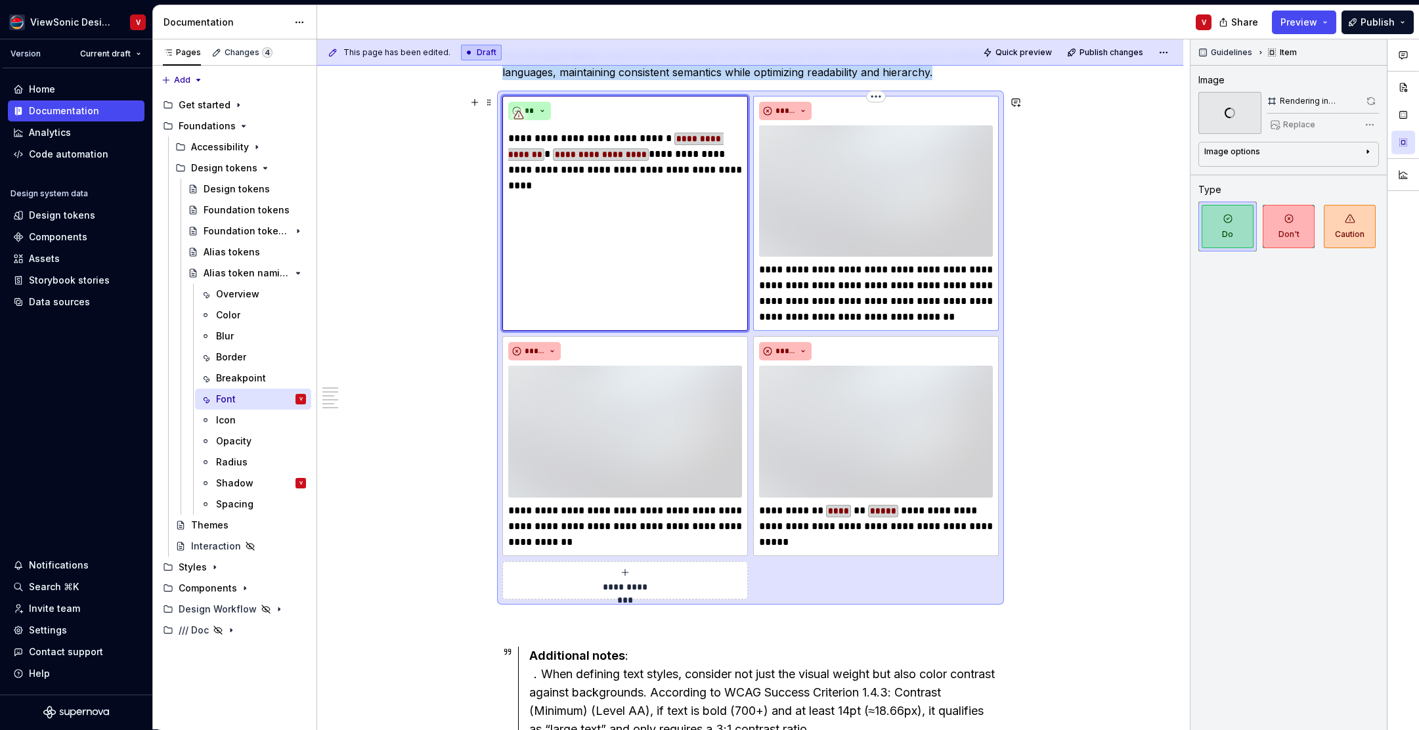
click at [903, 201] on img at bounding box center [876, 190] width 234 height 131
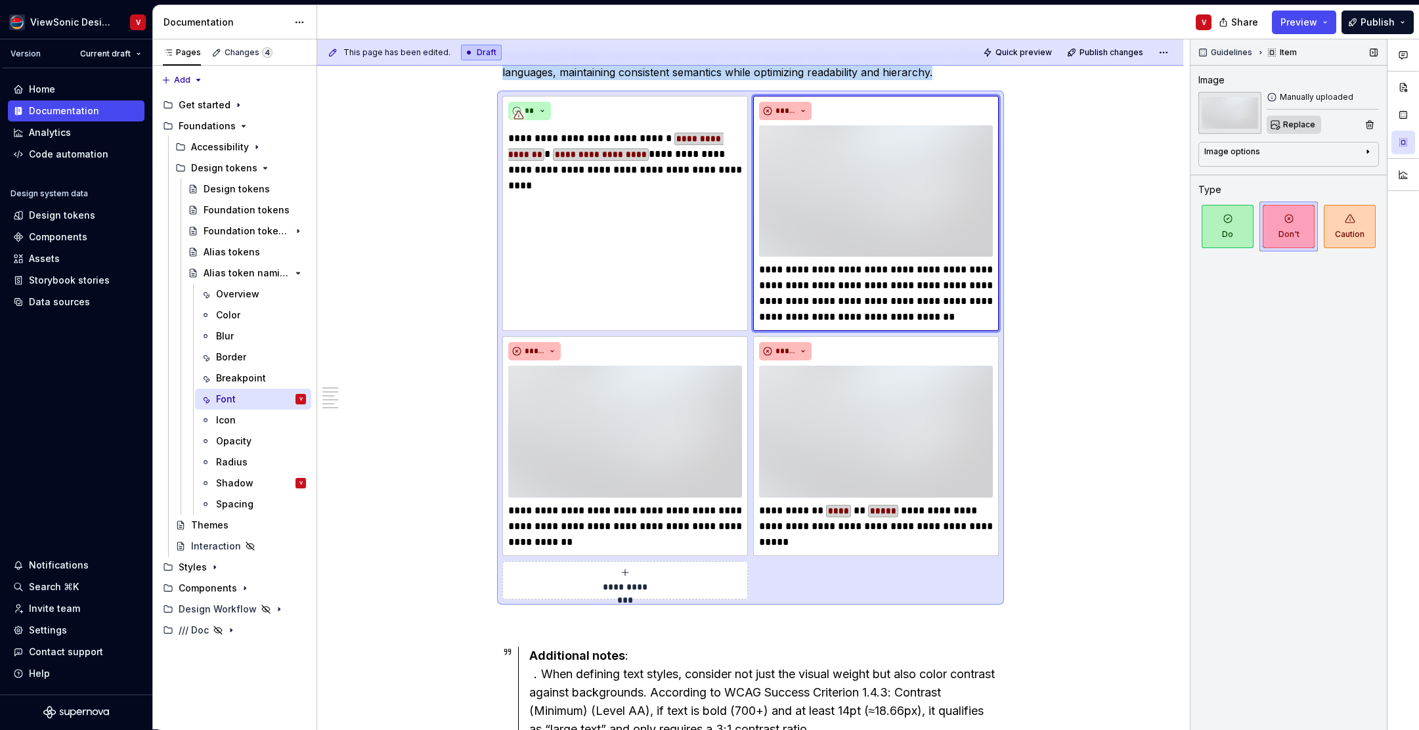
click at [1295, 125] on span "Replace" at bounding box center [1300, 125] width 32 height 11
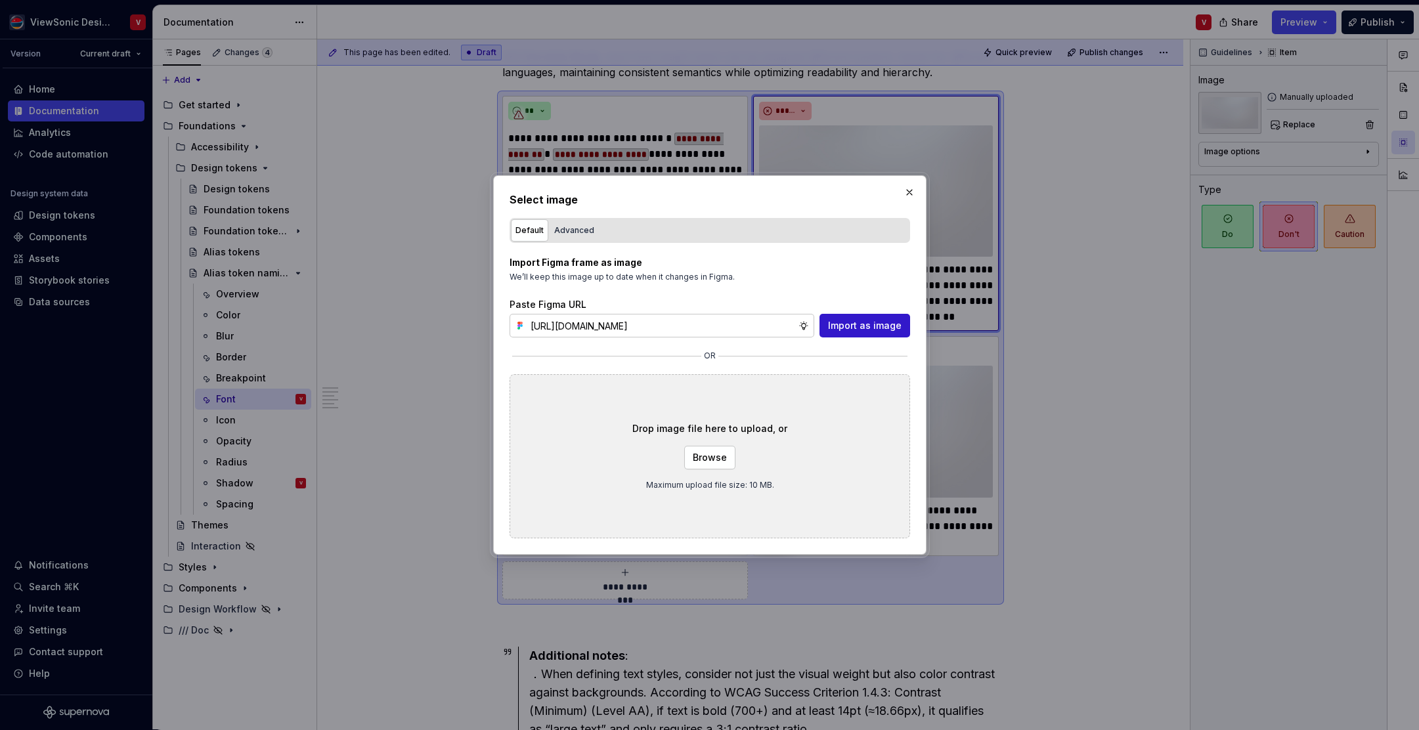
click at [842, 322] on span "Import as image" at bounding box center [865, 325] width 74 height 13
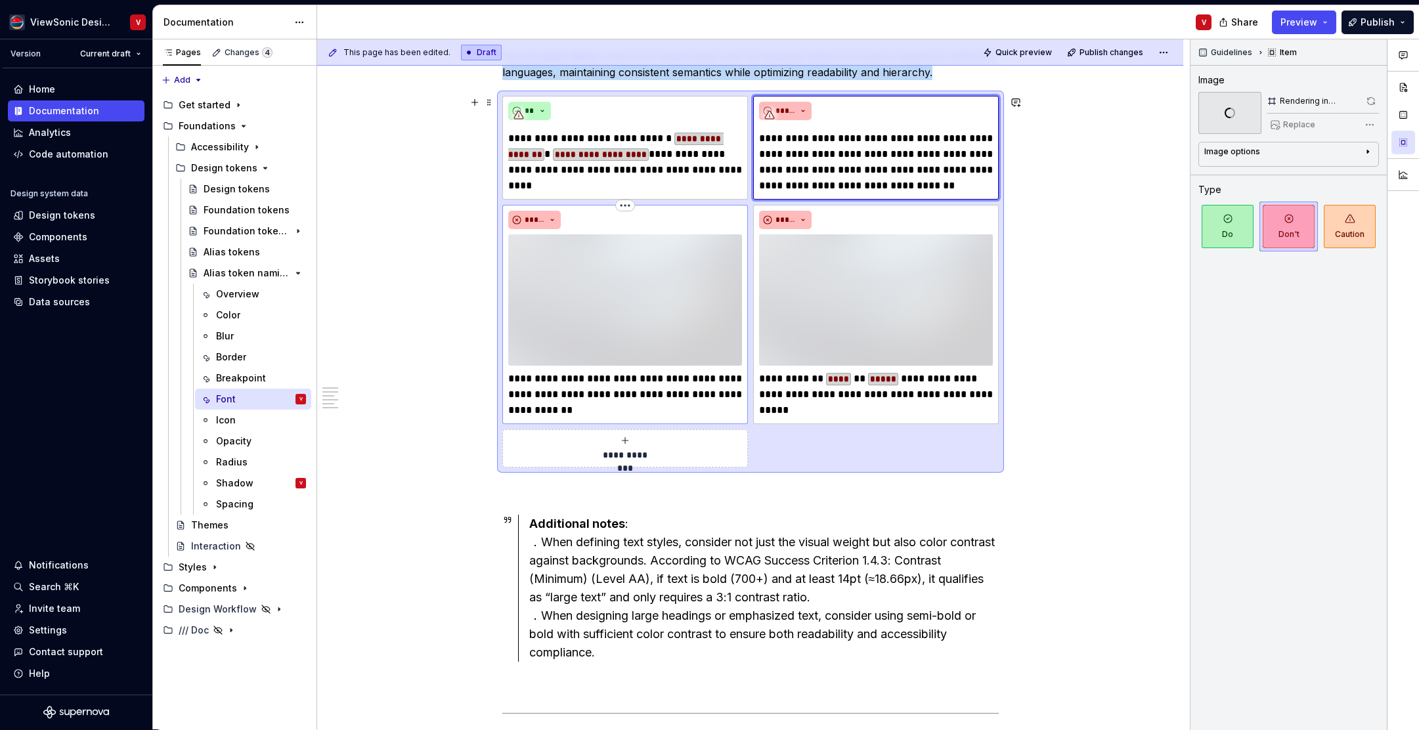
click at [635, 290] on img at bounding box center [625, 299] width 234 height 131
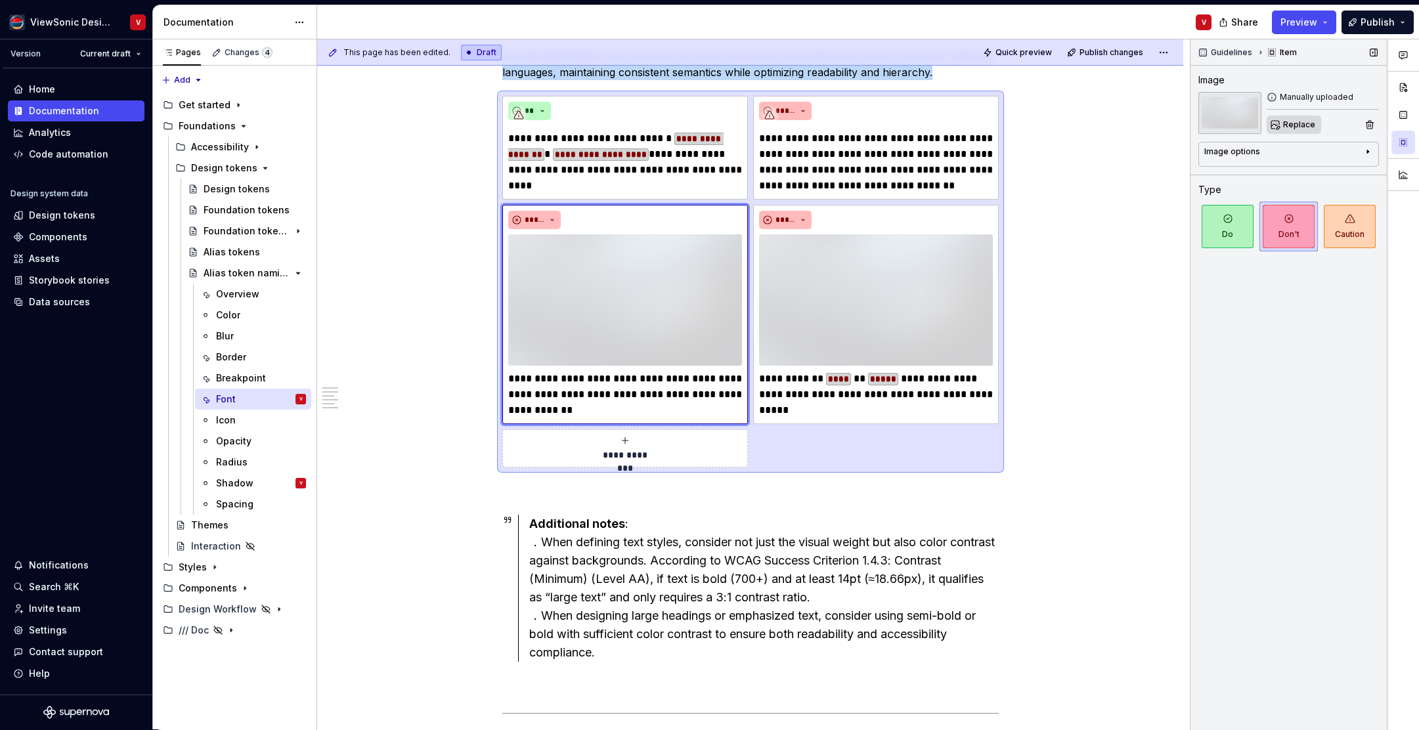
click at [1291, 129] on span "Replace" at bounding box center [1300, 125] width 32 height 11
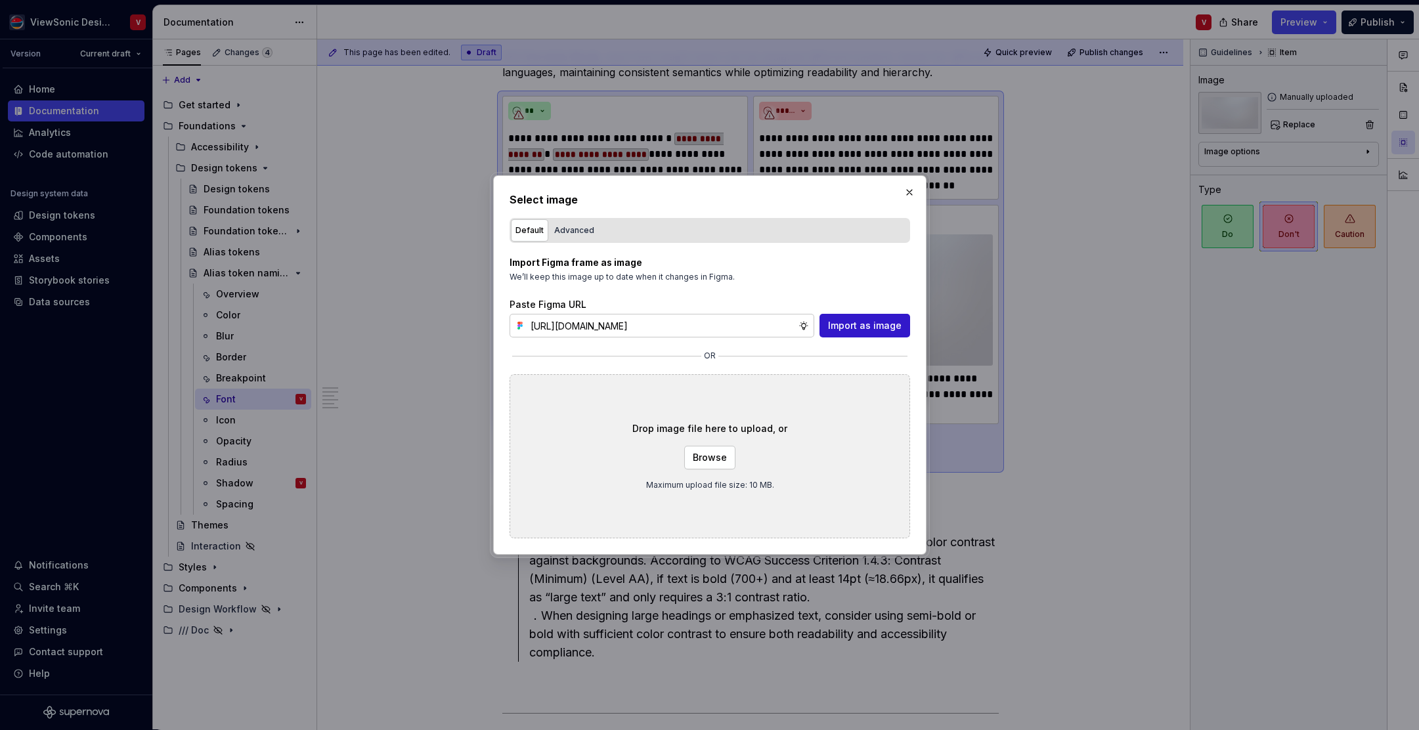
scroll to position [0, 294]
click at [866, 330] on span "Import as image" at bounding box center [865, 325] width 74 height 13
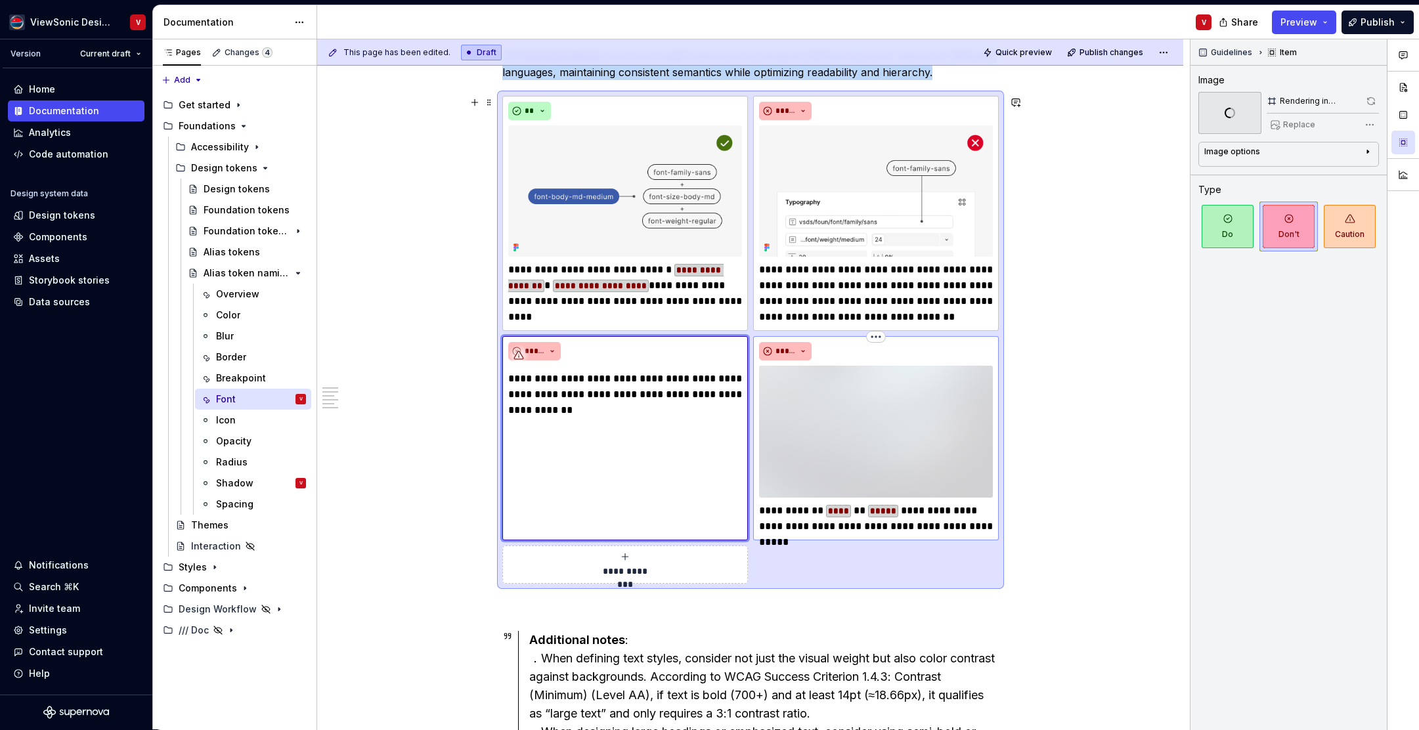
click at [832, 378] on img at bounding box center [876, 431] width 234 height 131
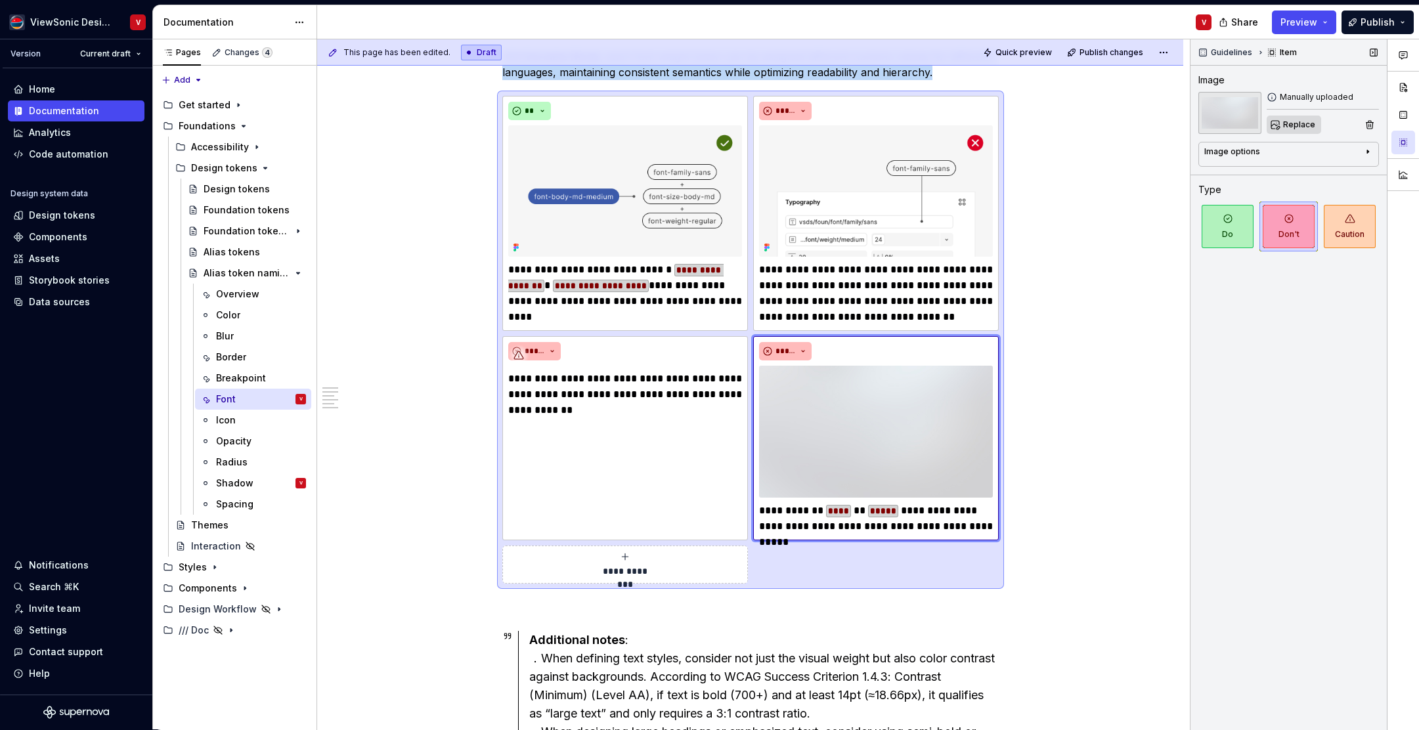
click at [1295, 126] on span "Replace" at bounding box center [1300, 125] width 32 height 11
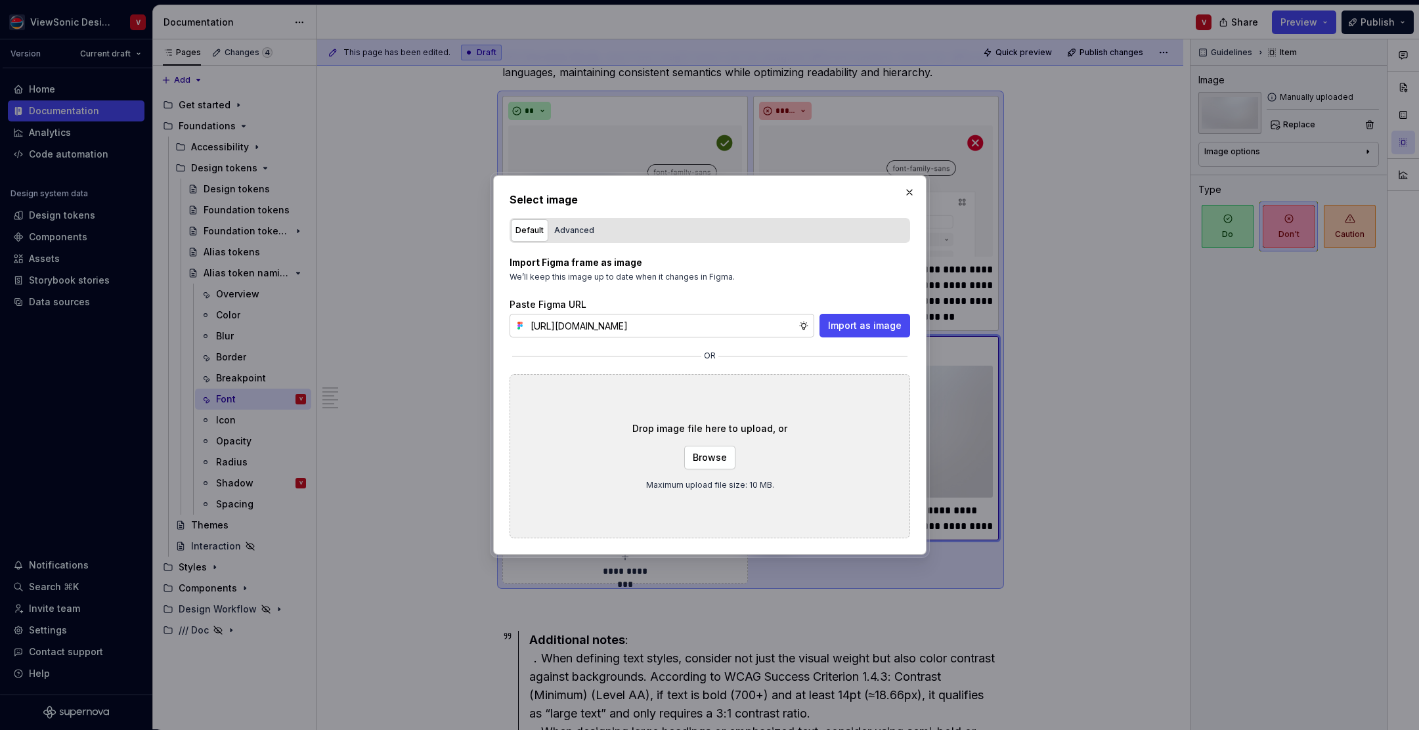
scroll to position [0, 294]
click at [845, 327] on span "Import as image" at bounding box center [865, 325] width 74 height 13
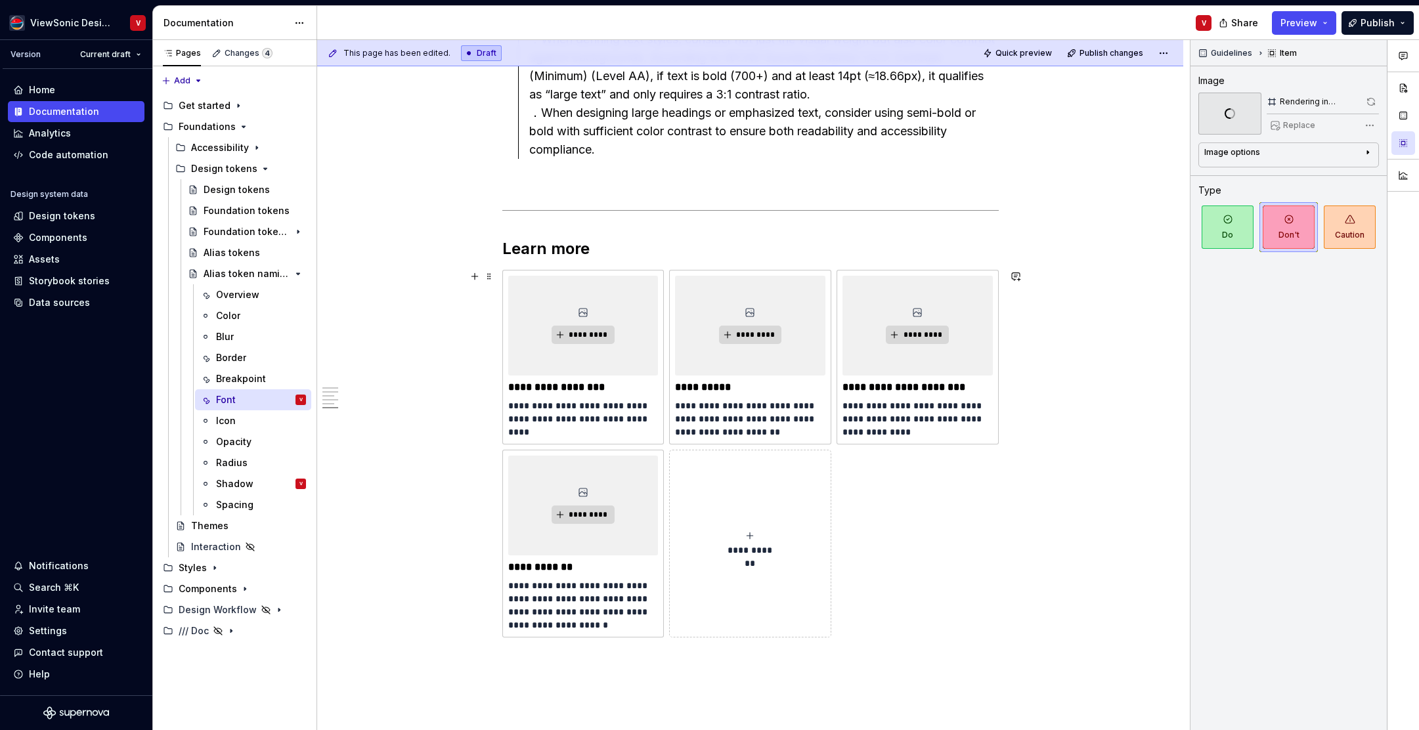
scroll to position [2625, 0]
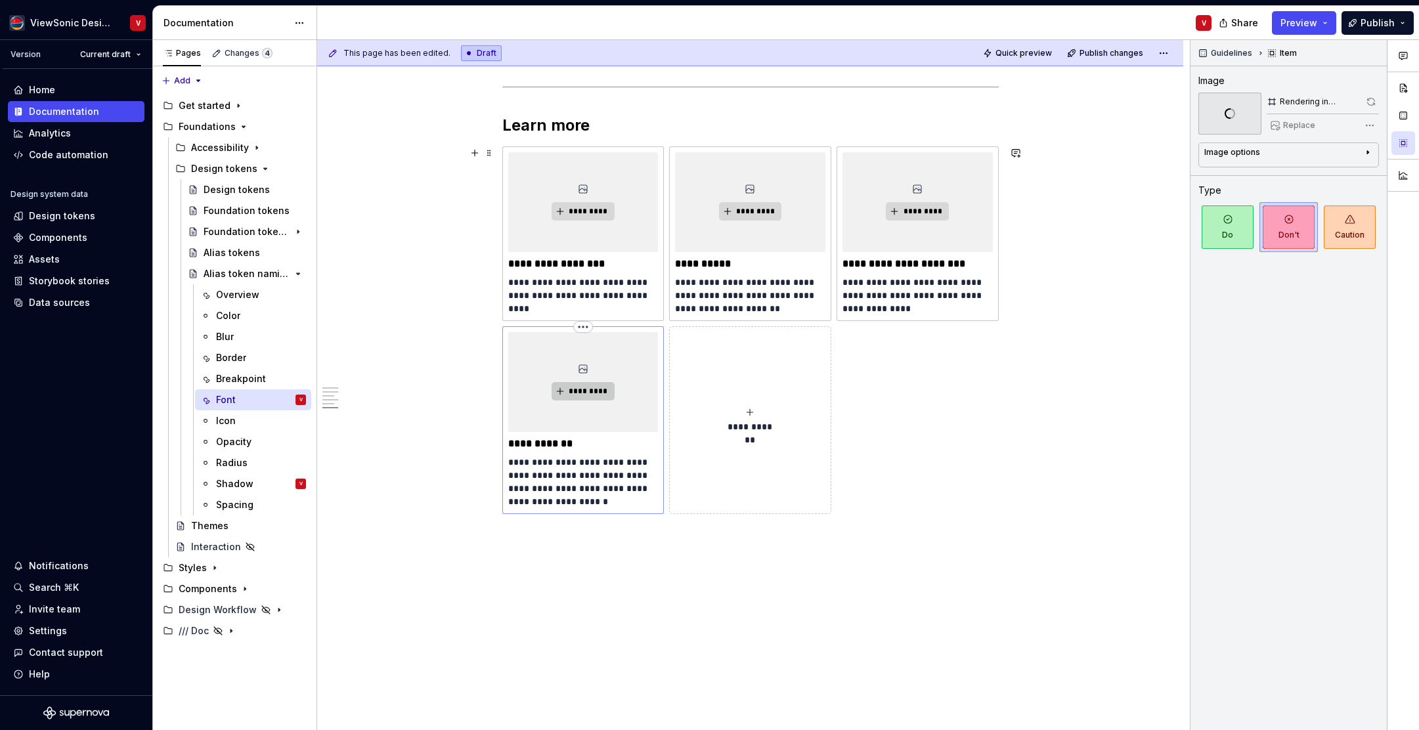
click at [581, 391] on span "*********" at bounding box center [588, 391] width 40 height 11
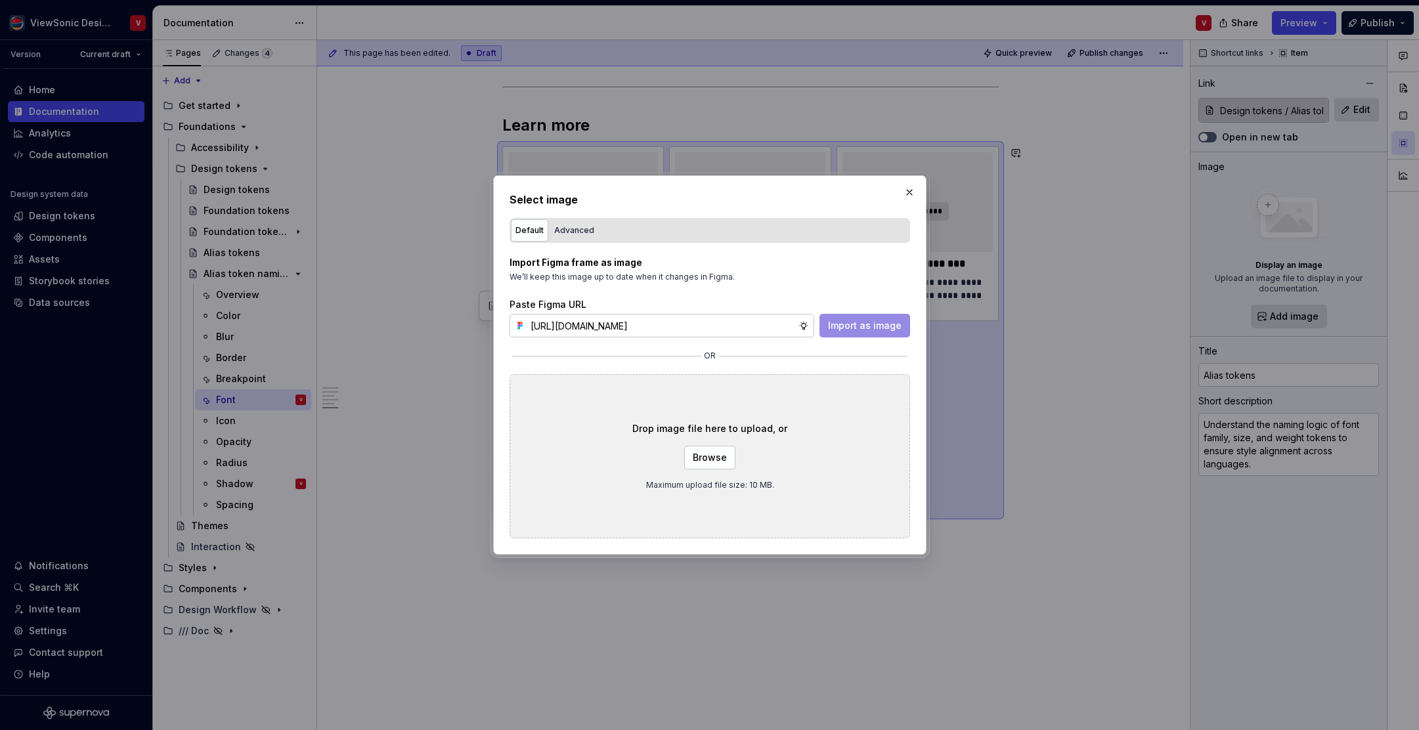
scroll to position [0, 297]
click at [872, 326] on span "Import as image" at bounding box center [865, 325] width 74 height 13
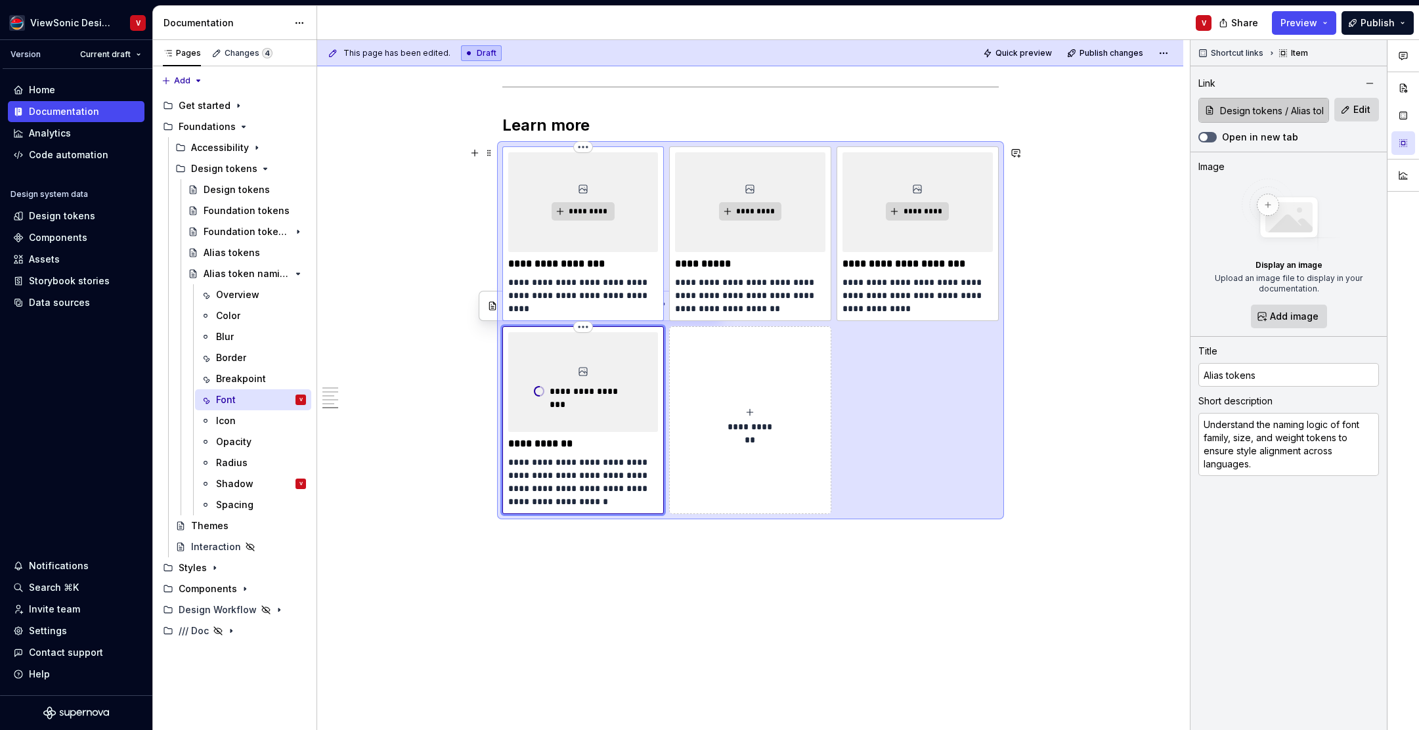
drag, startPoint x: 550, startPoint y: 263, endPoint x: 554, endPoint y: 233, distance: 30.5
click at [550, 263] on p "**********" at bounding box center [583, 263] width 150 height 13
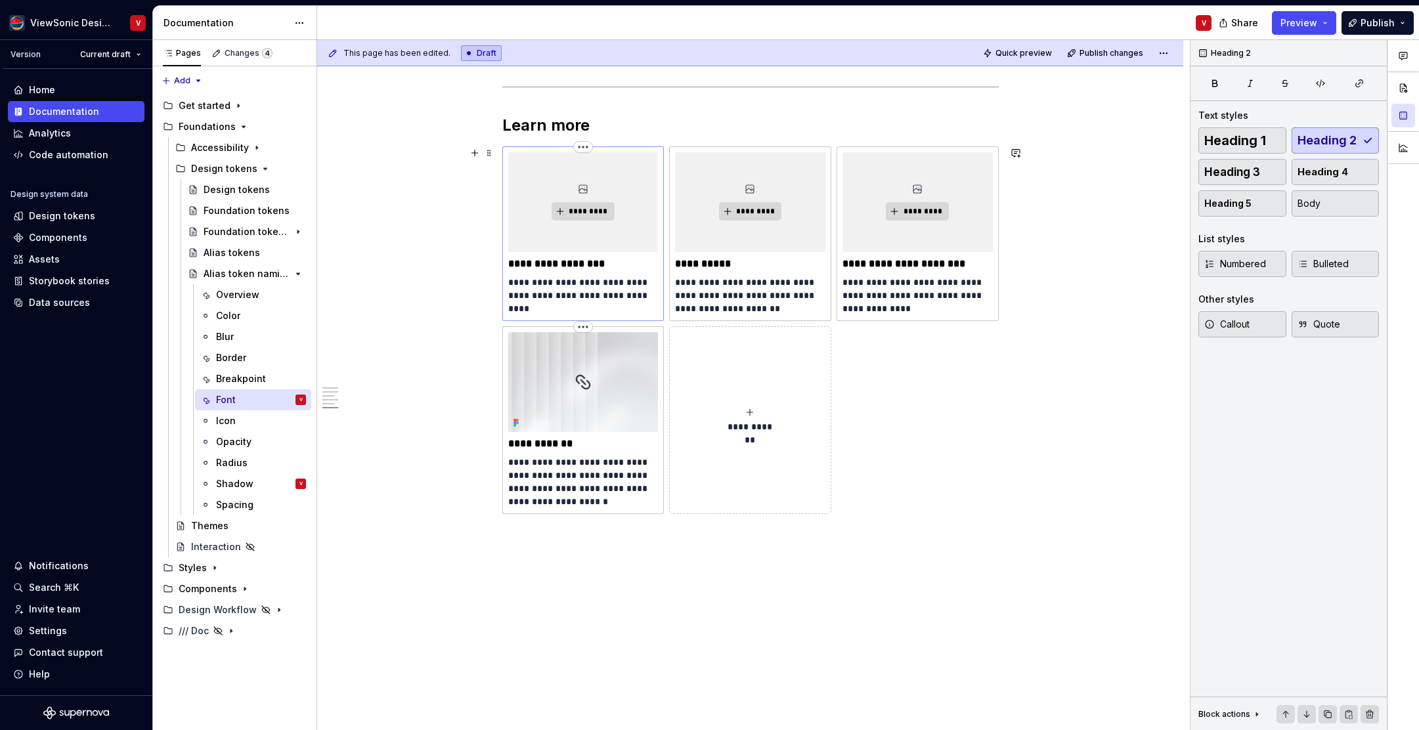
click at [548, 263] on p "**********" at bounding box center [583, 263] width 150 height 13
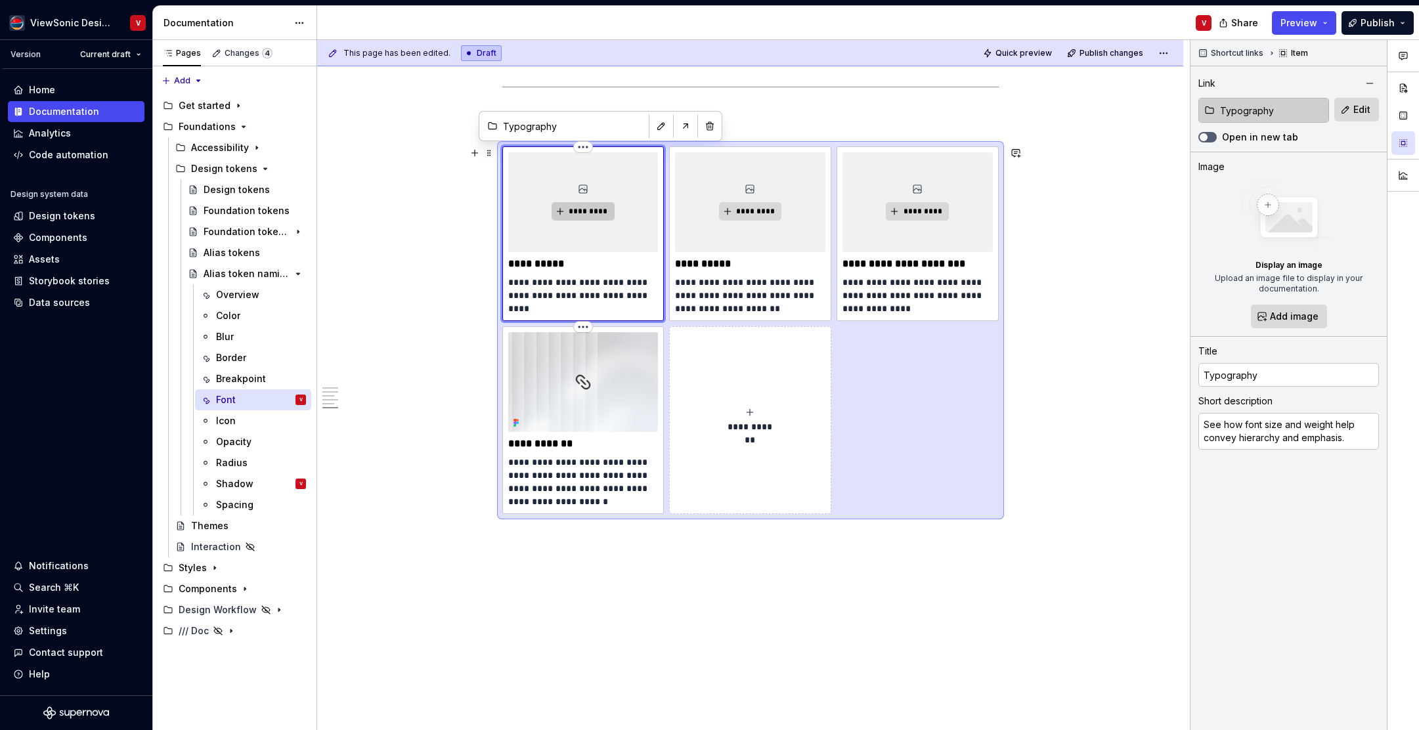
click at [602, 215] on span "*********" at bounding box center [588, 211] width 40 height 11
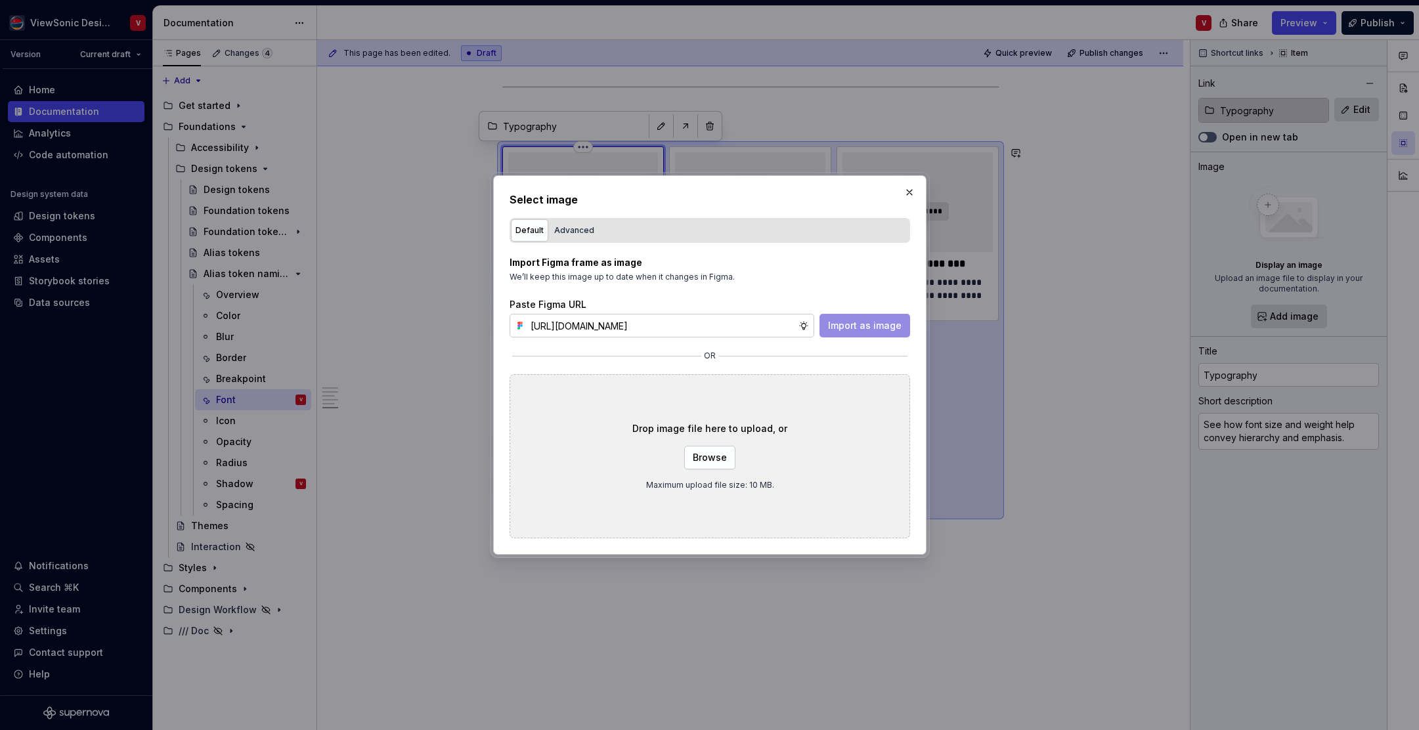
scroll to position [0, 297]
click at [859, 318] on button "Import as image" at bounding box center [865, 326] width 91 height 24
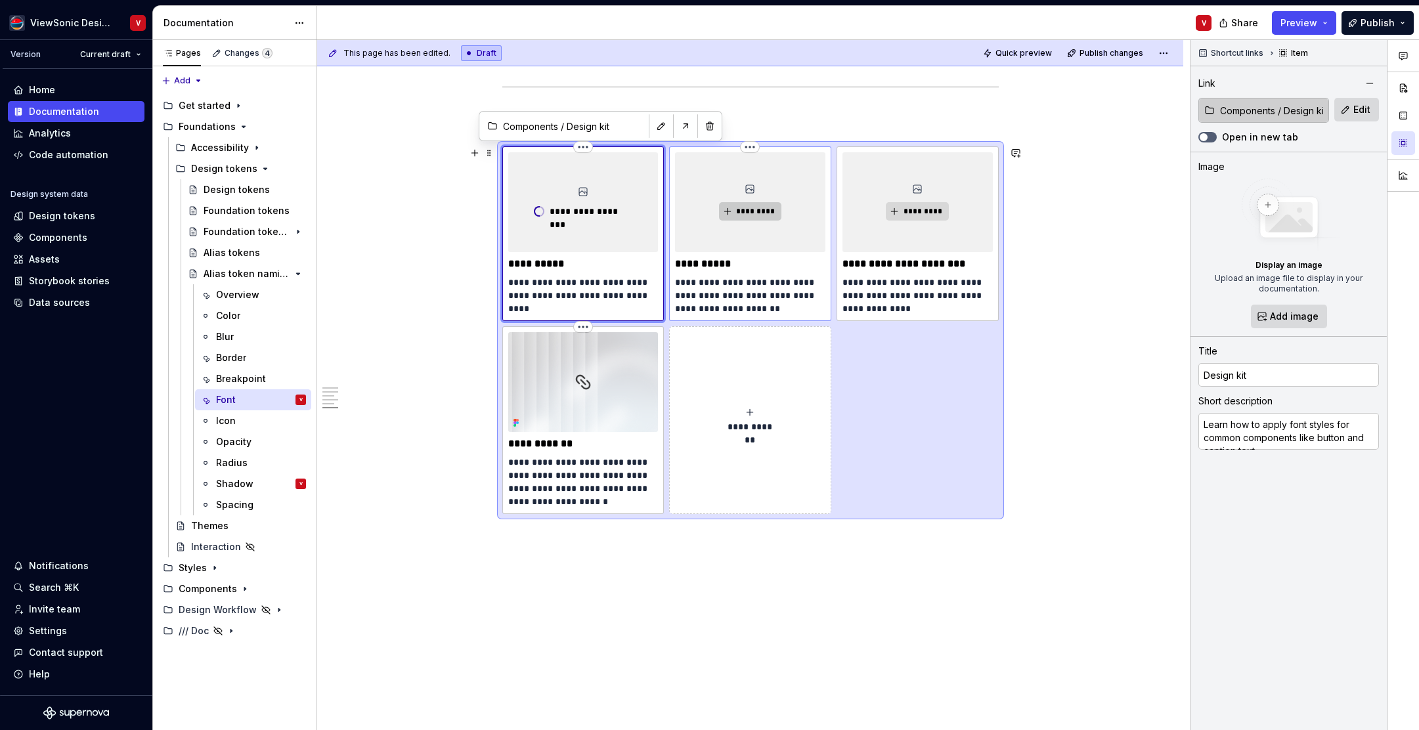
click at [767, 212] on span "*********" at bounding box center [756, 211] width 40 height 11
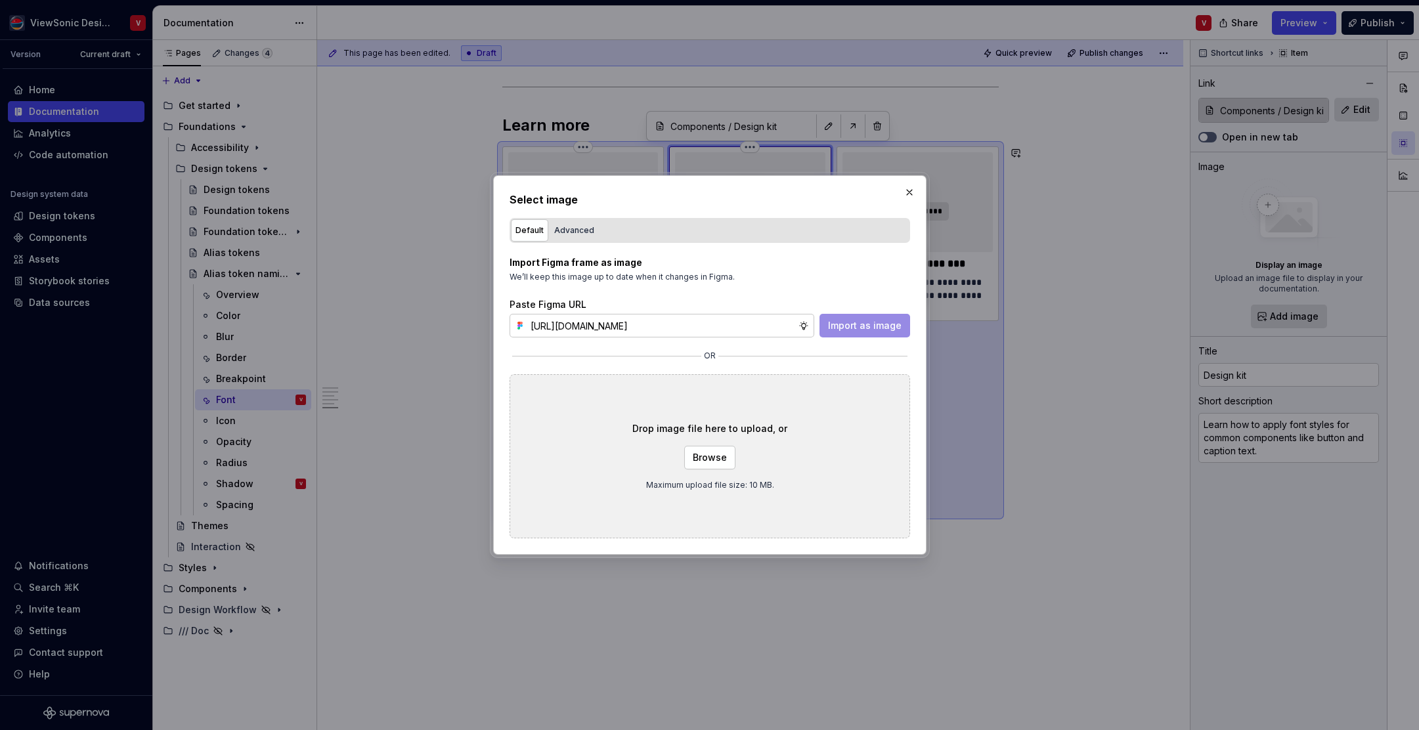
scroll to position [0, 297]
click at [862, 328] on span "Import as image" at bounding box center [865, 325] width 74 height 13
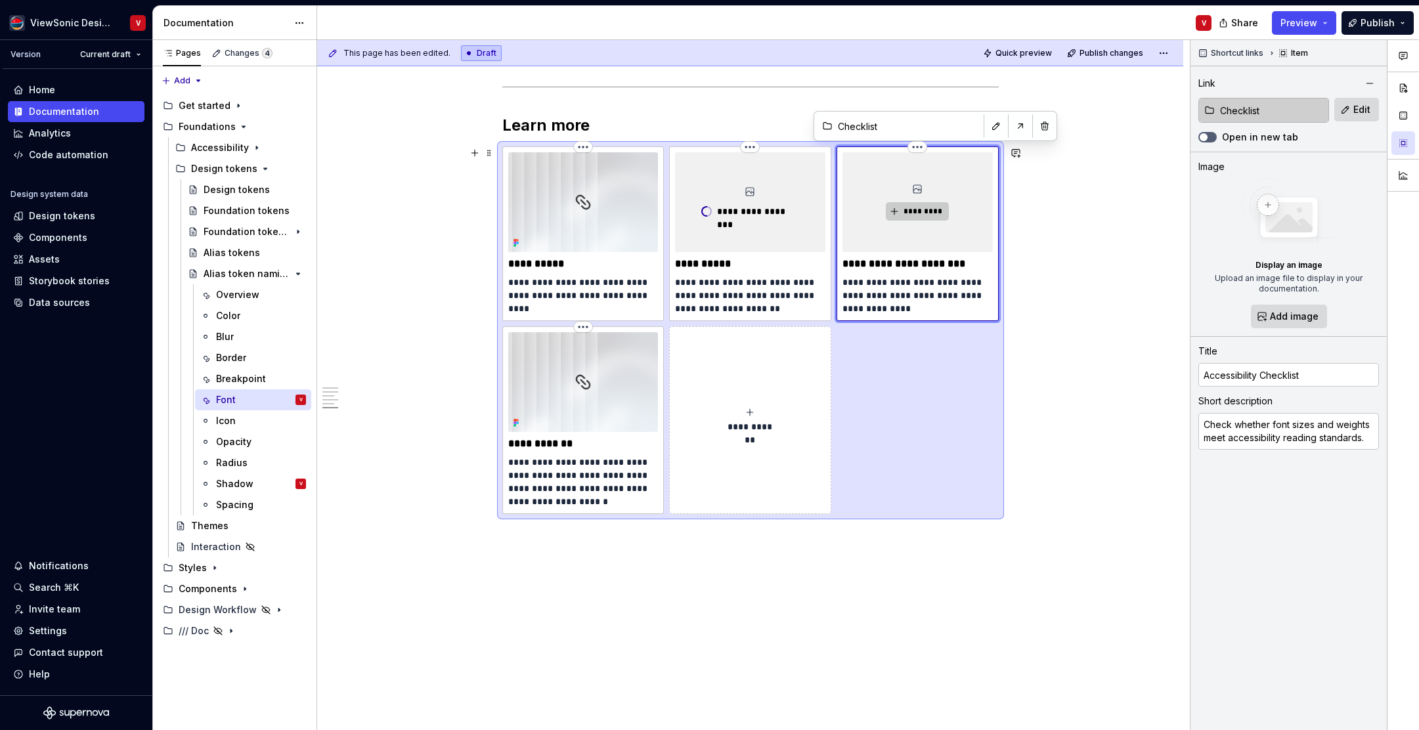
click at [924, 212] on span "*********" at bounding box center [923, 211] width 40 height 11
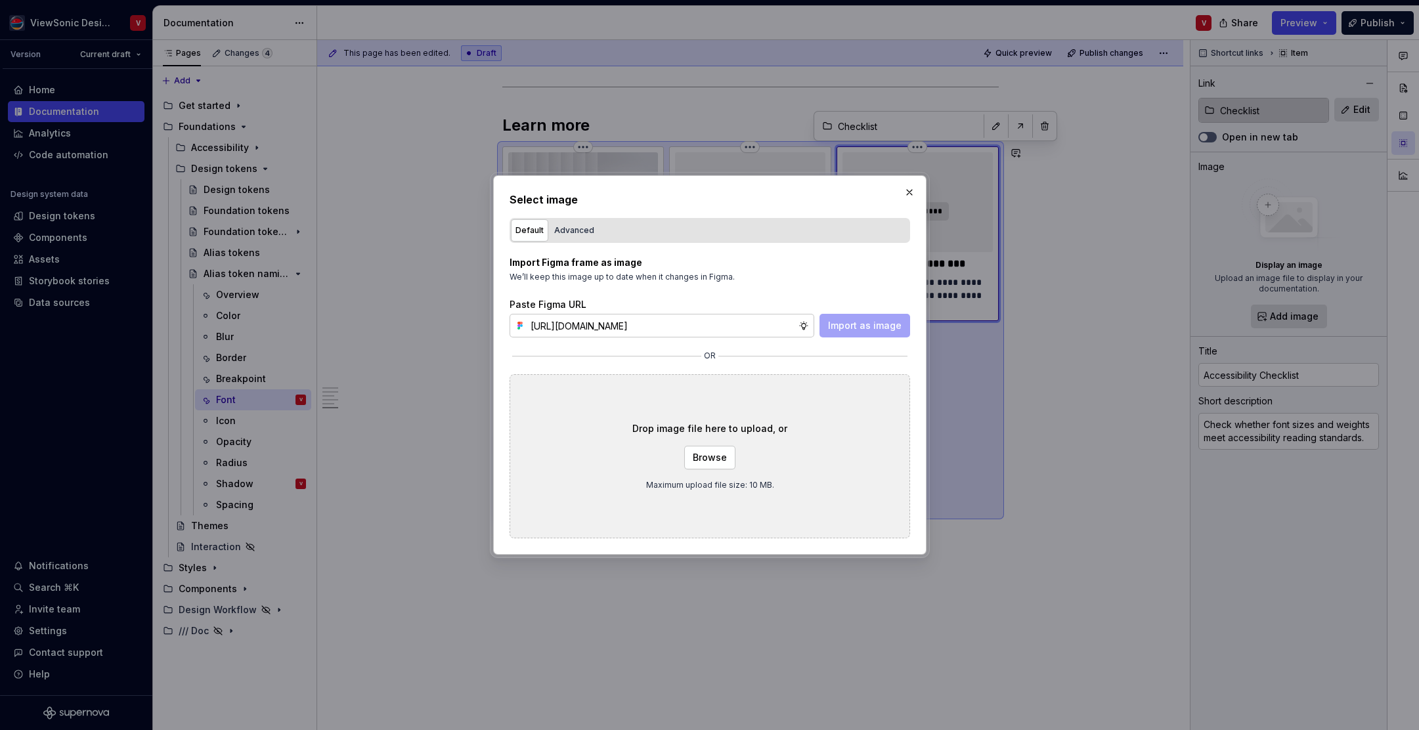
scroll to position [0, 0]
click at [874, 328] on span "Import as image" at bounding box center [865, 325] width 74 height 13
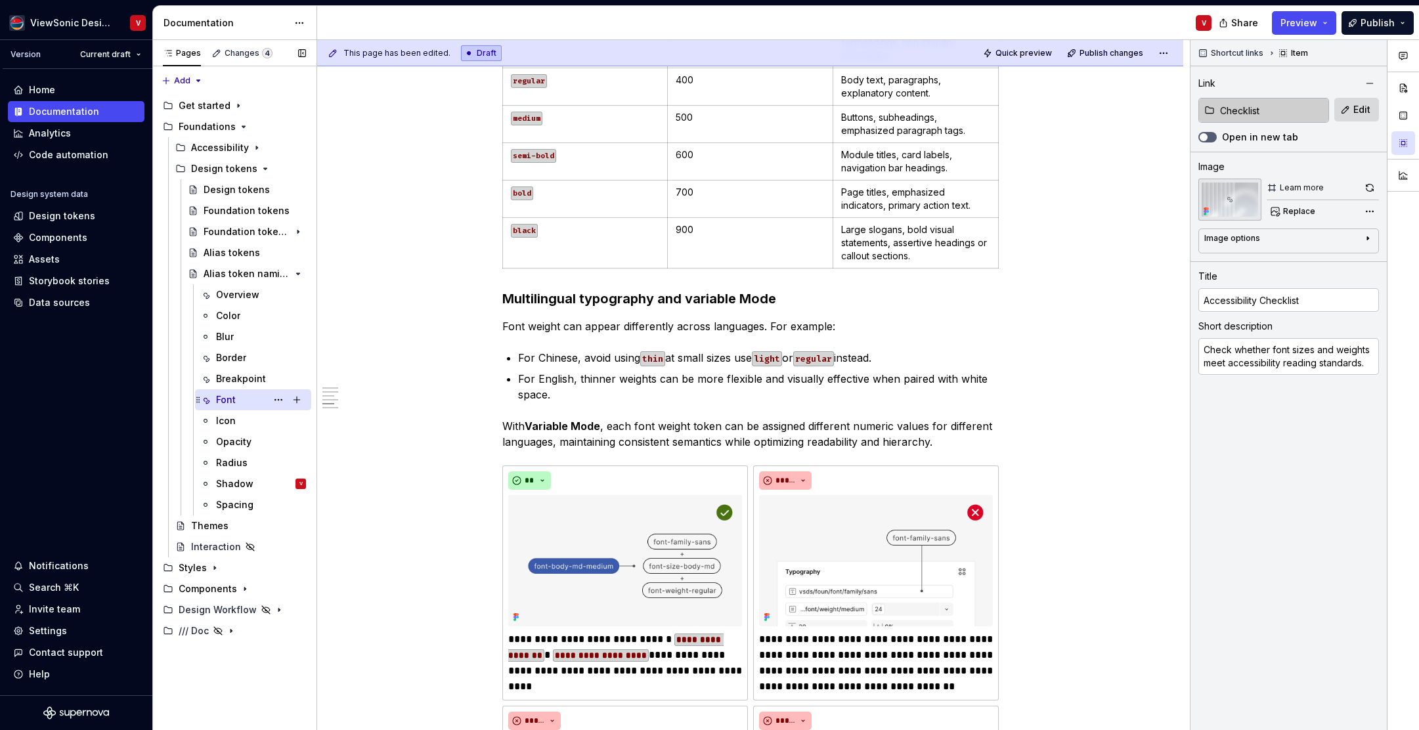
scroll to position [1506, 0]
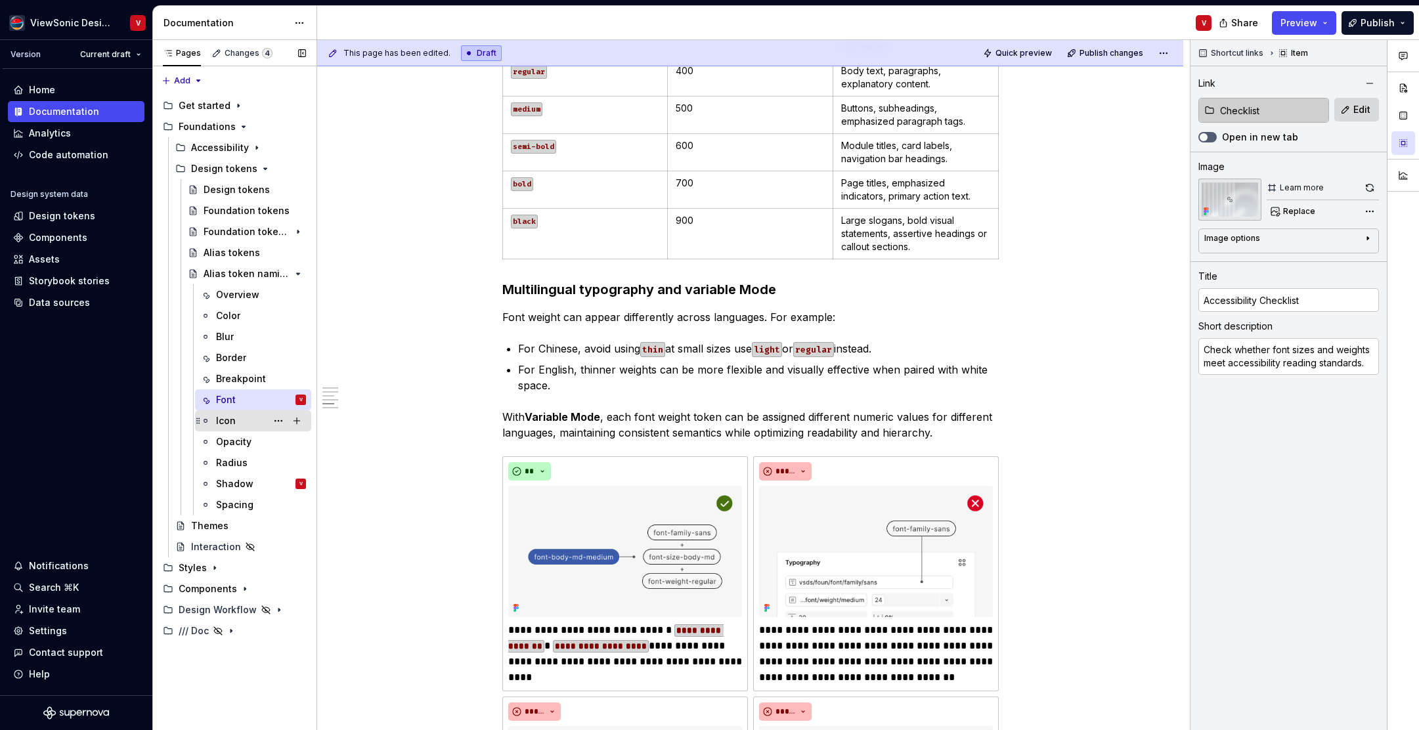
click at [246, 424] on div "Icon" at bounding box center [261, 421] width 90 height 18
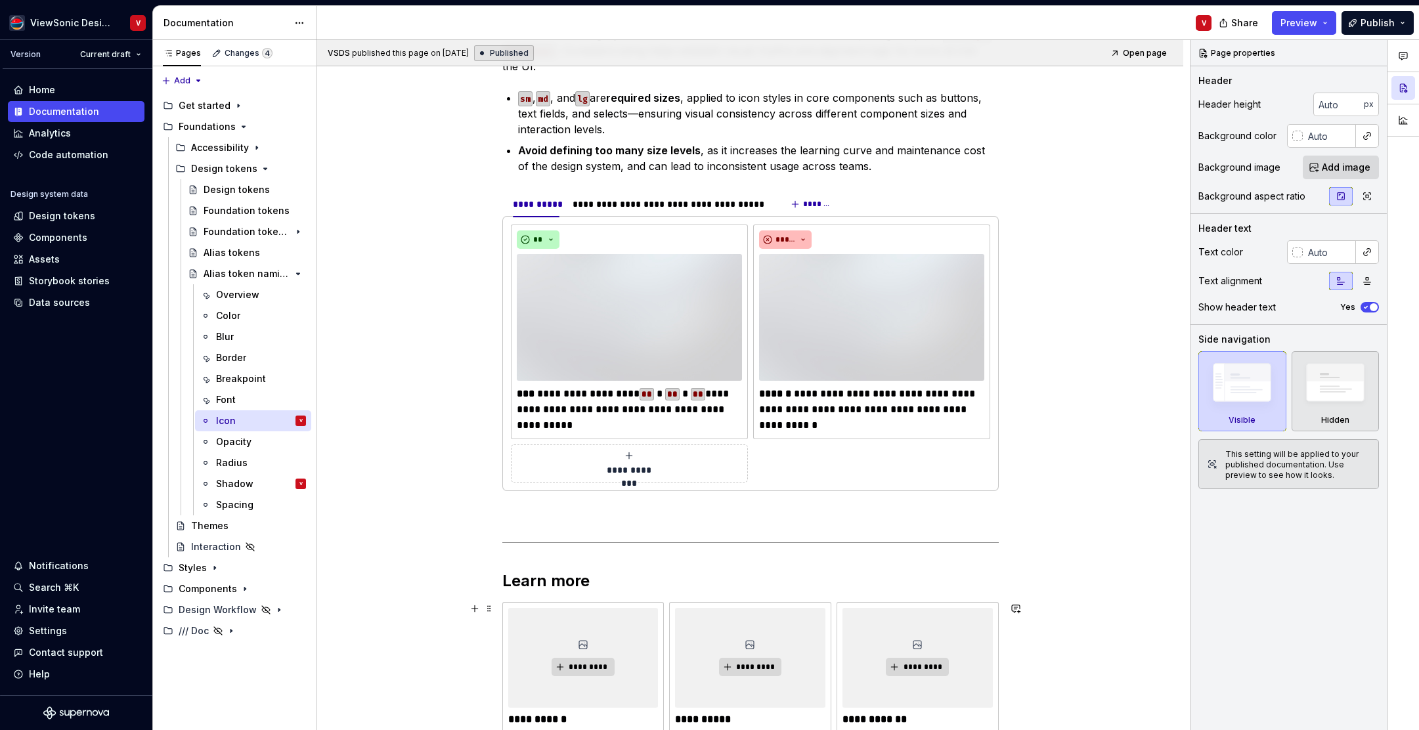
scroll to position [573, 0]
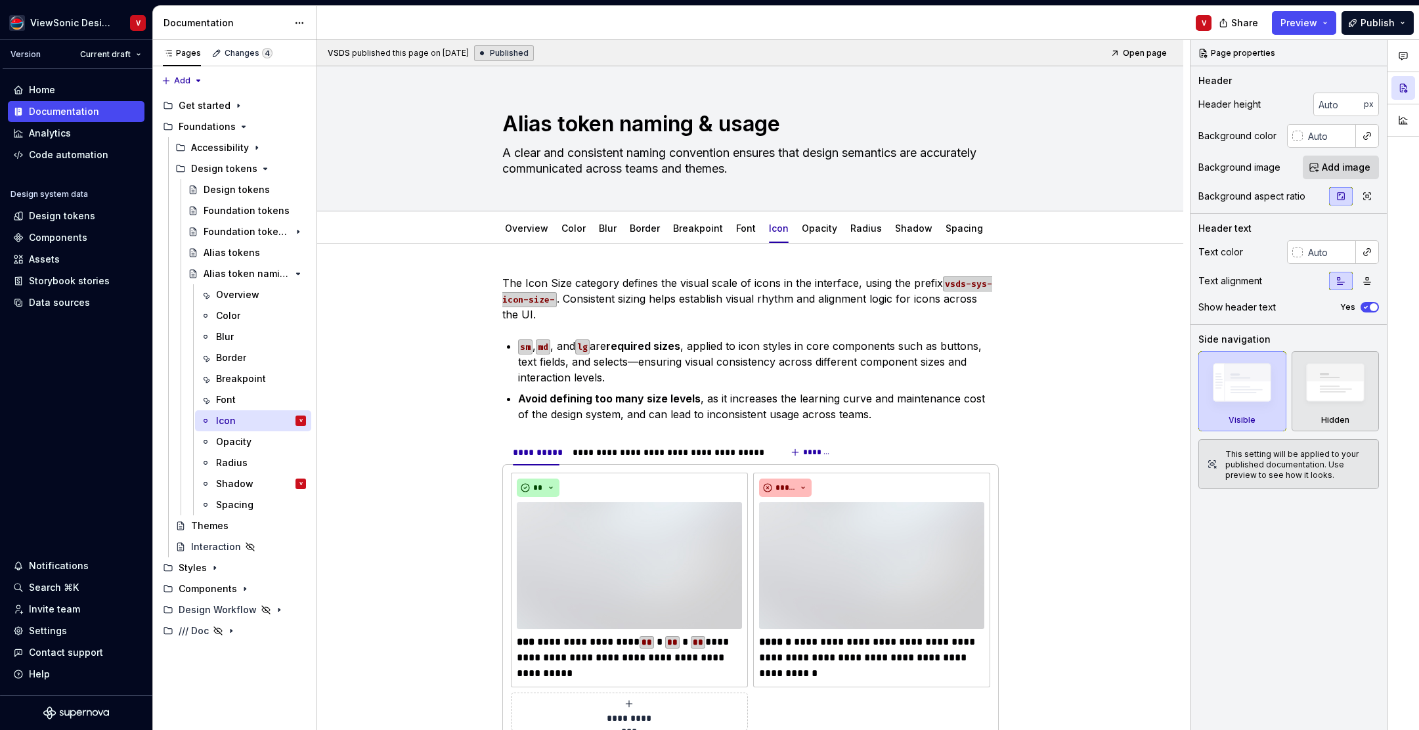
type textarea "*"
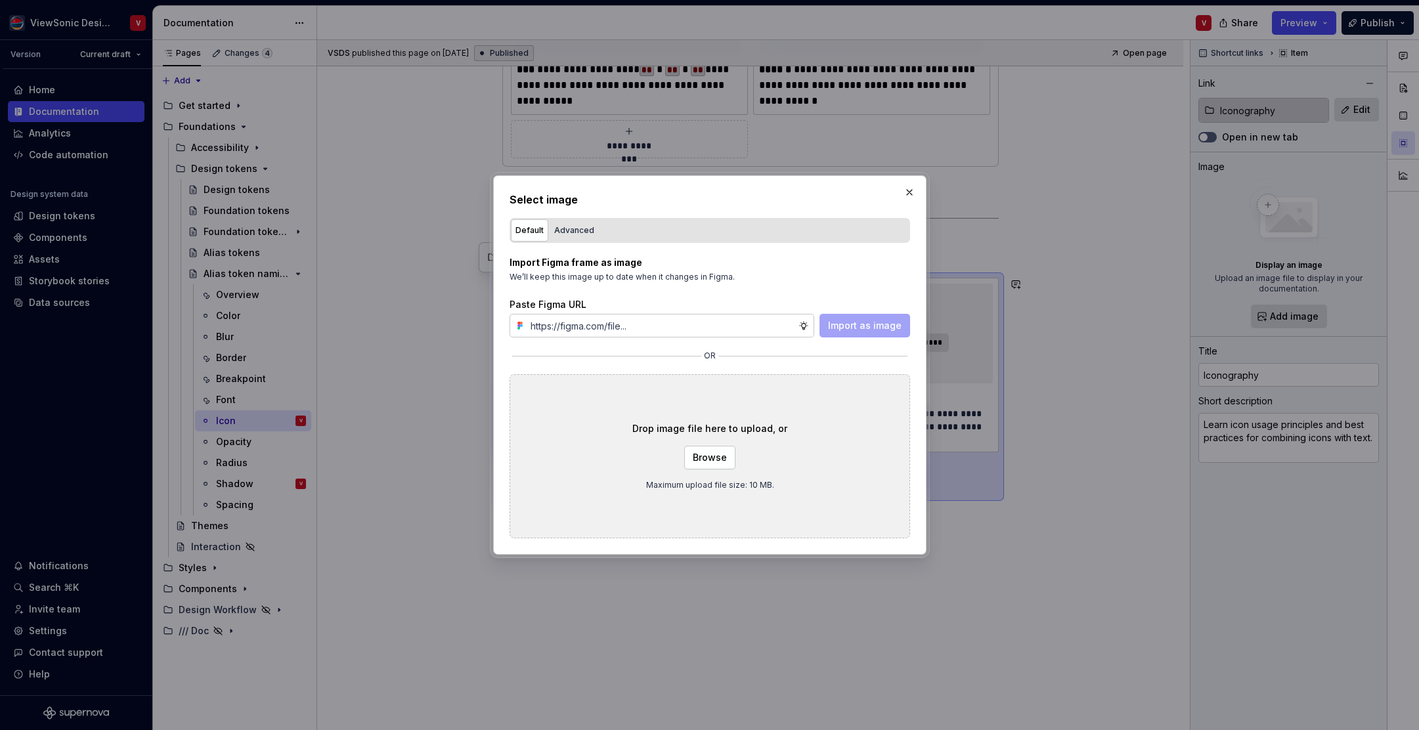
type input "[URL][DOMAIN_NAME]"
click at [850, 326] on span "Import as image" at bounding box center [865, 325] width 74 height 13
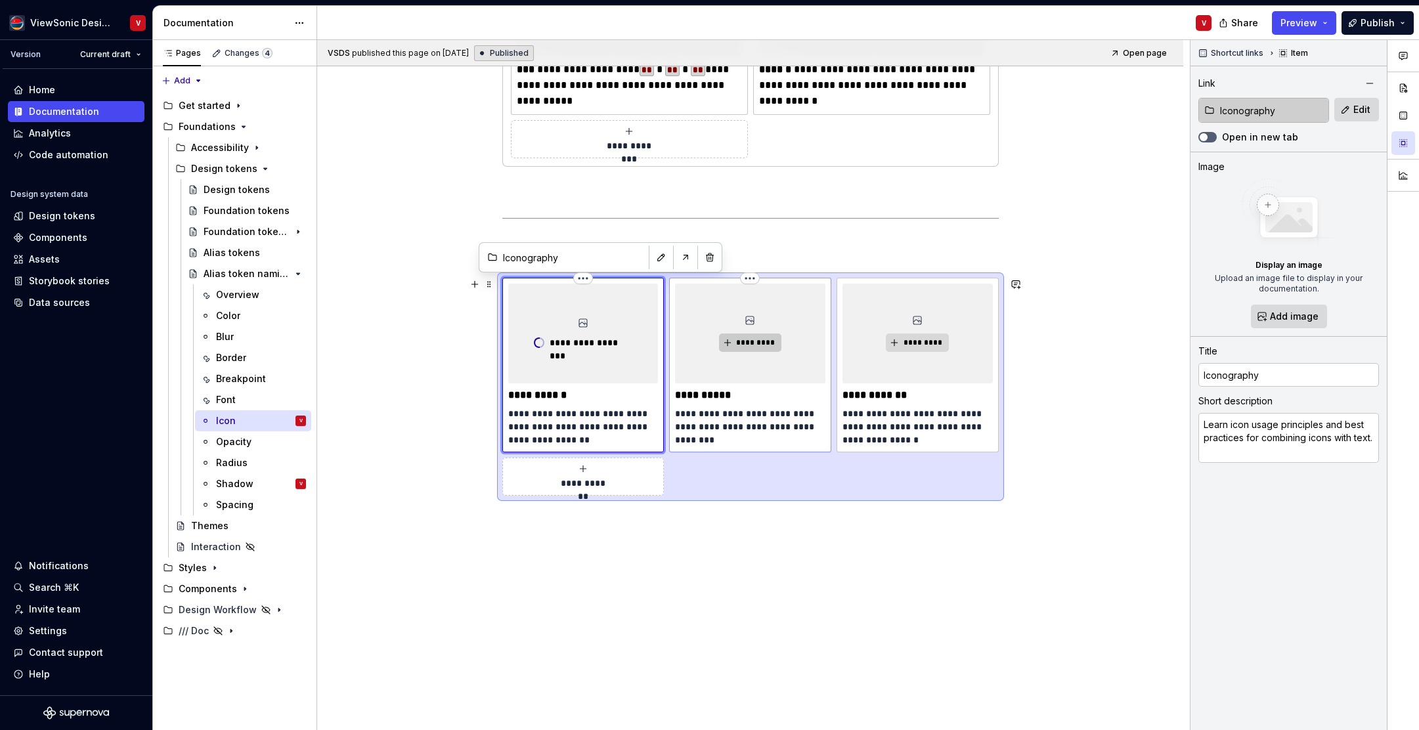
type textarea "*"
type input "Components / Design kit"
type input "Design kit"
type textarea "See how to size and align icons in buttons, menus, and input fields."
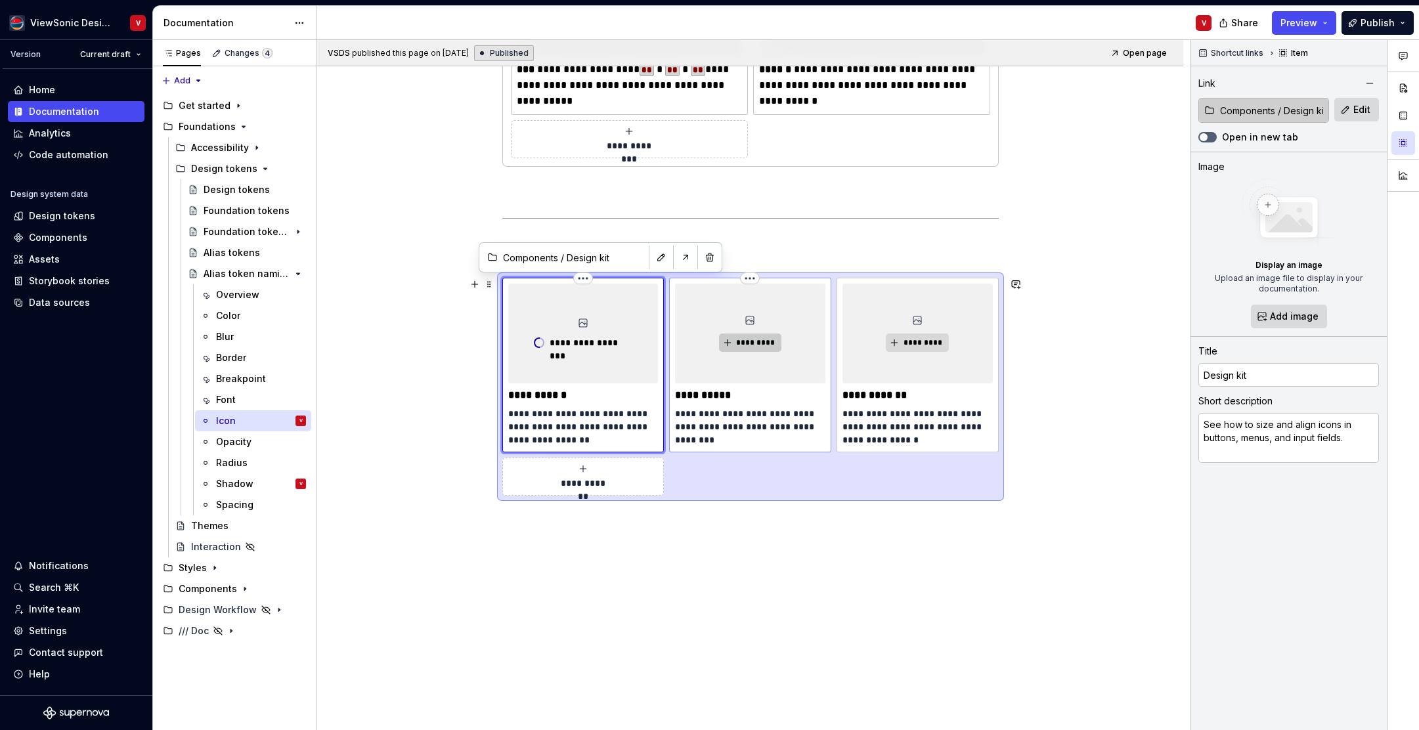
click at [760, 341] on span "*********" at bounding box center [756, 343] width 40 height 11
type textarea "*"
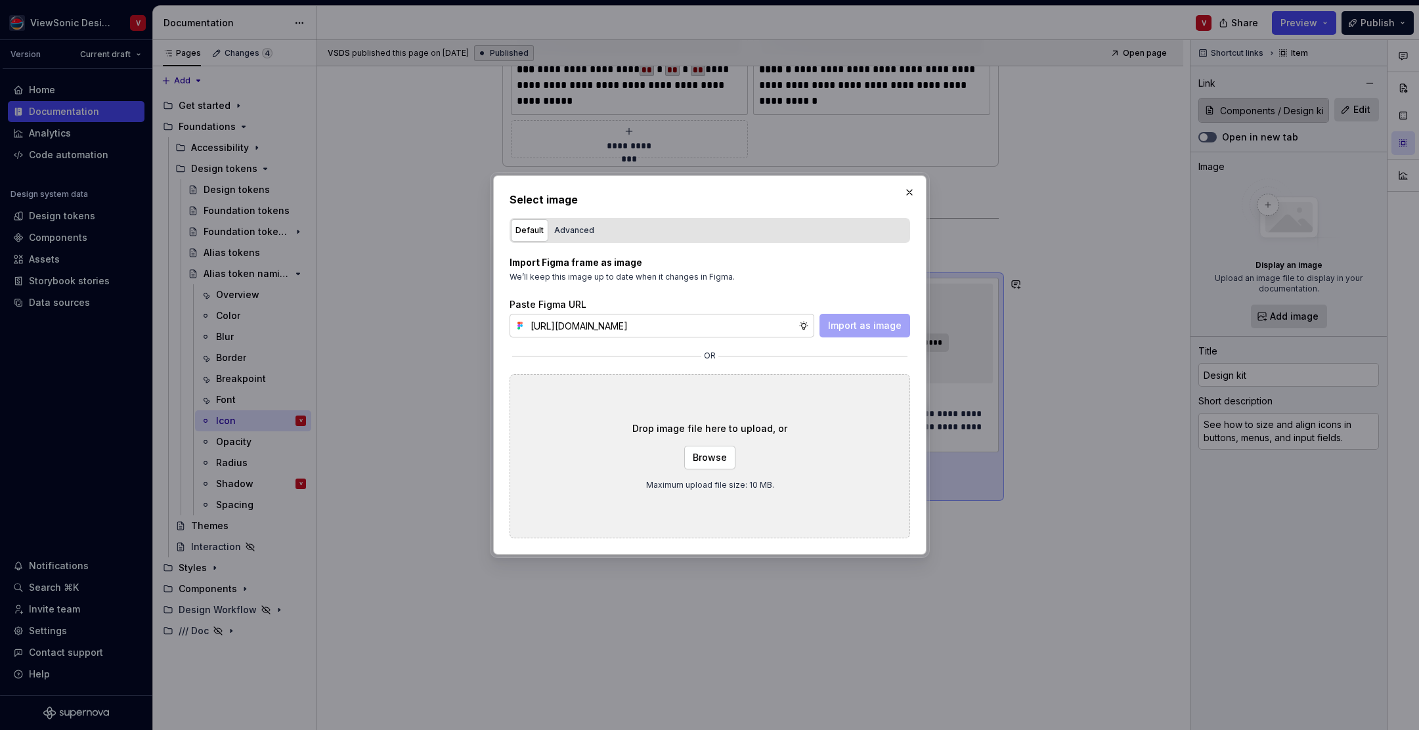
scroll to position [0, 297]
type input "[URL][DOMAIN_NAME]"
click at [861, 326] on span "Import as image" at bounding box center [865, 325] width 74 height 13
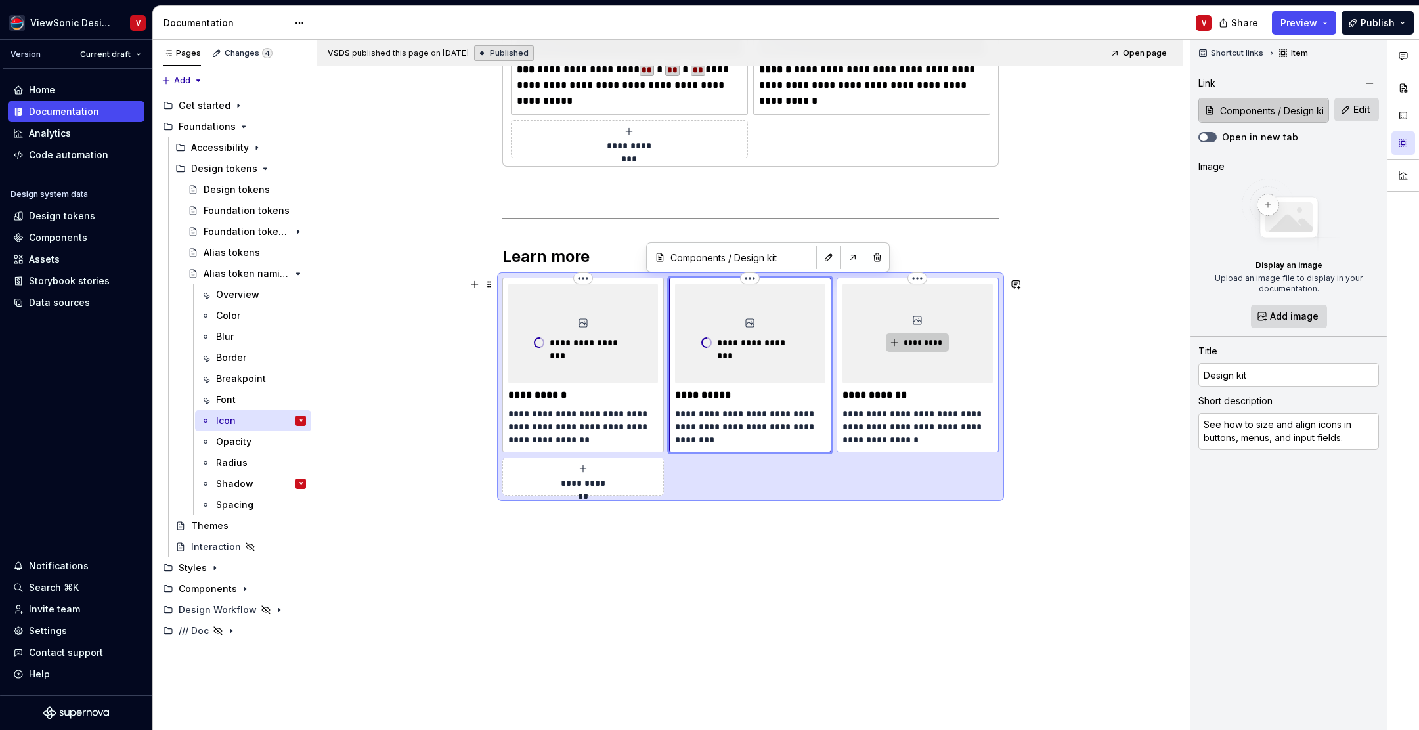
type textarea "*"
type input "Design tokens / Alias tokens"
type input "Alias tokens"
type textarea "eview naming conventions for icon sizes and how to apply them to components."
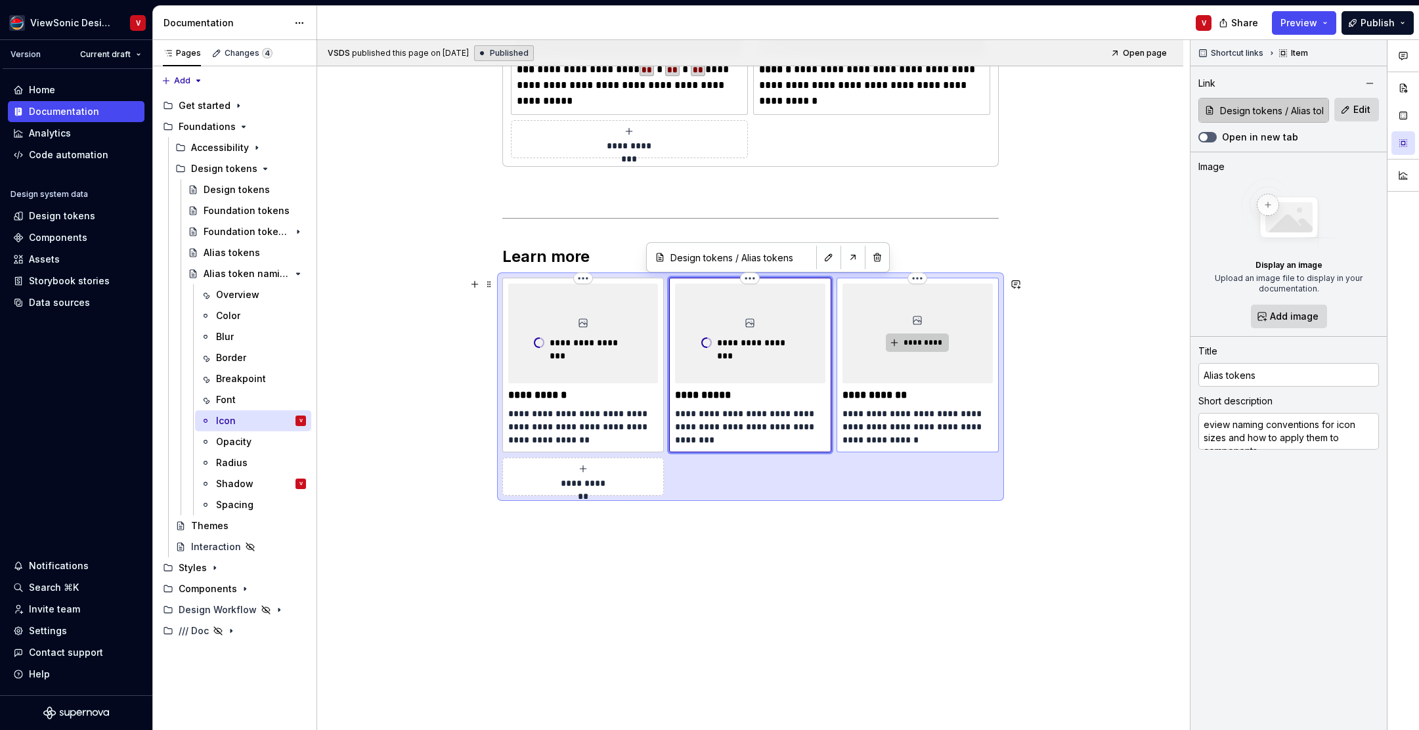
click at [908, 338] on span "*********" at bounding box center [923, 343] width 40 height 11
type textarea "*"
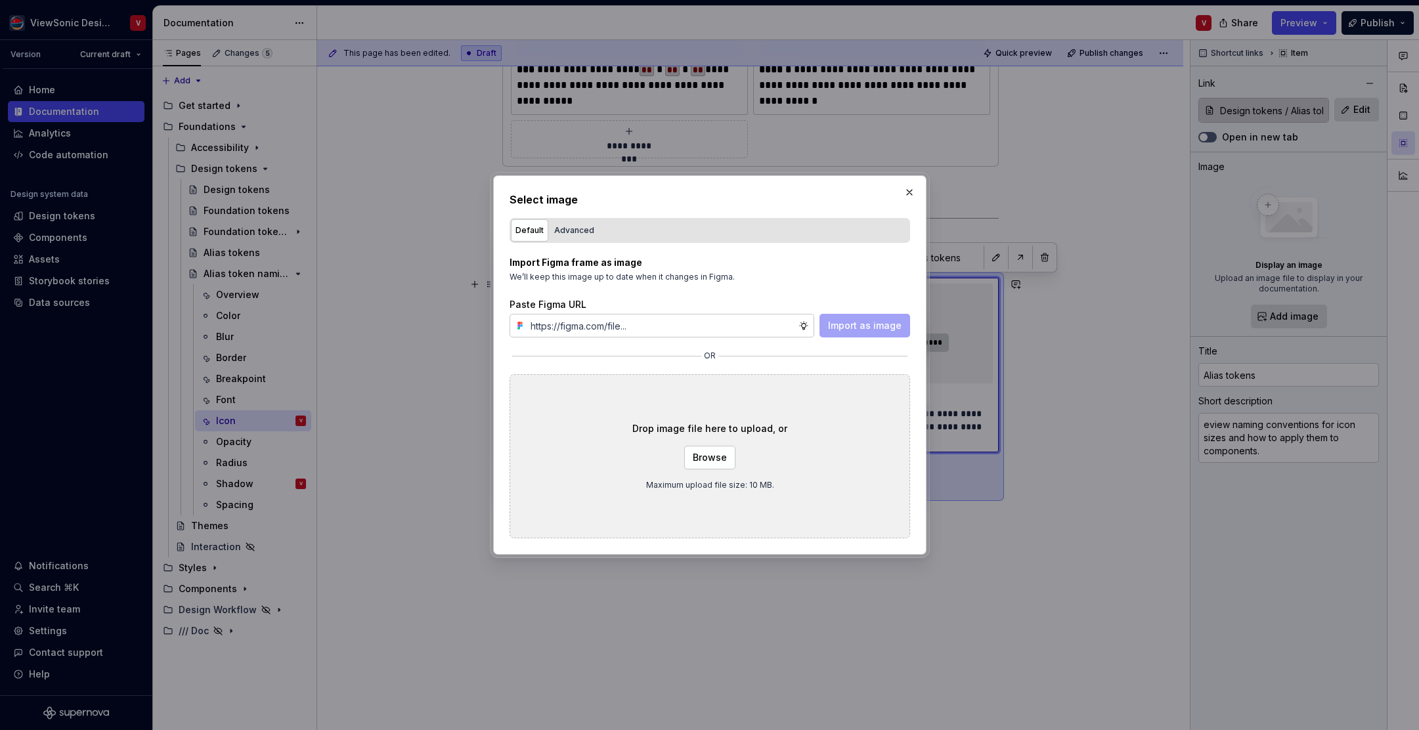
type input "[URL][DOMAIN_NAME]"
type textarea "*"
type input "[URL][DOMAIN_NAME]"
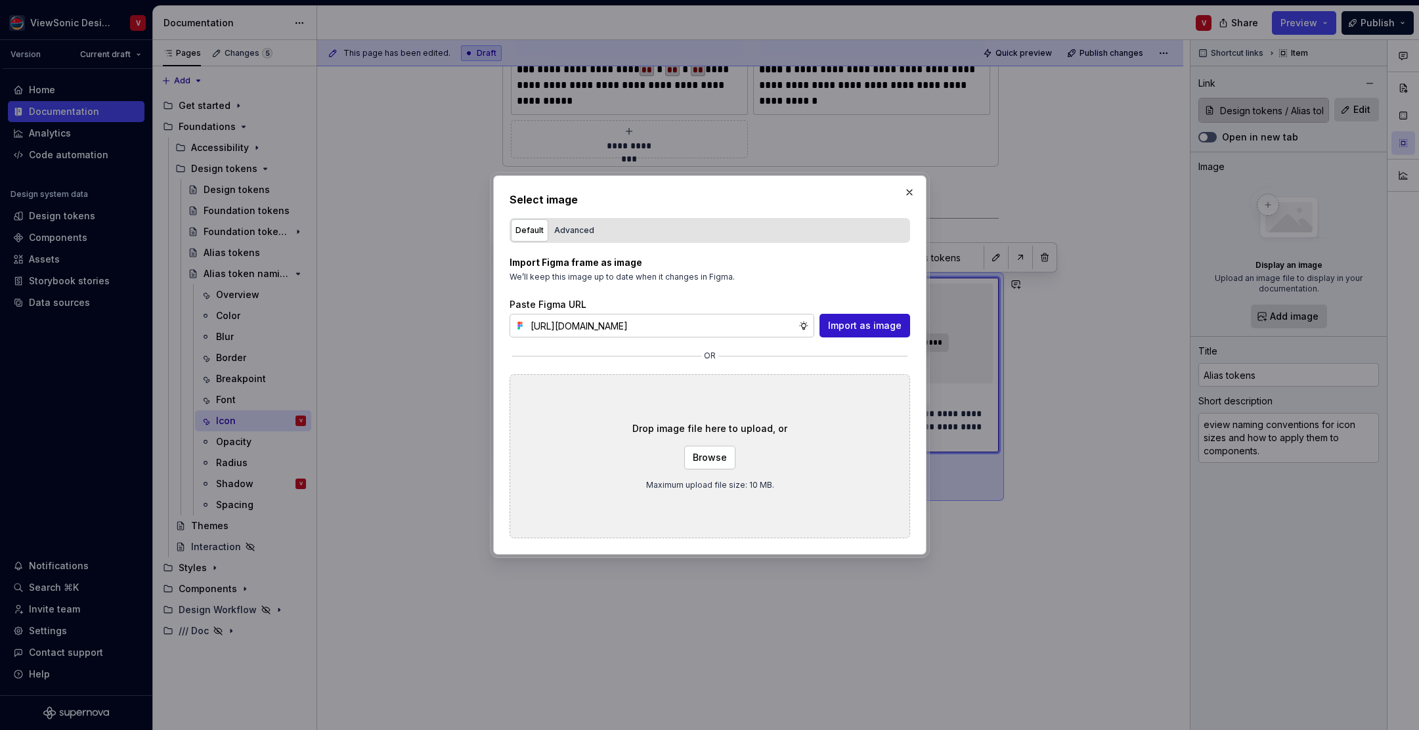
click at [864, 326] on span "Import as image" at bounding box center [865, 325] width 74 height 13
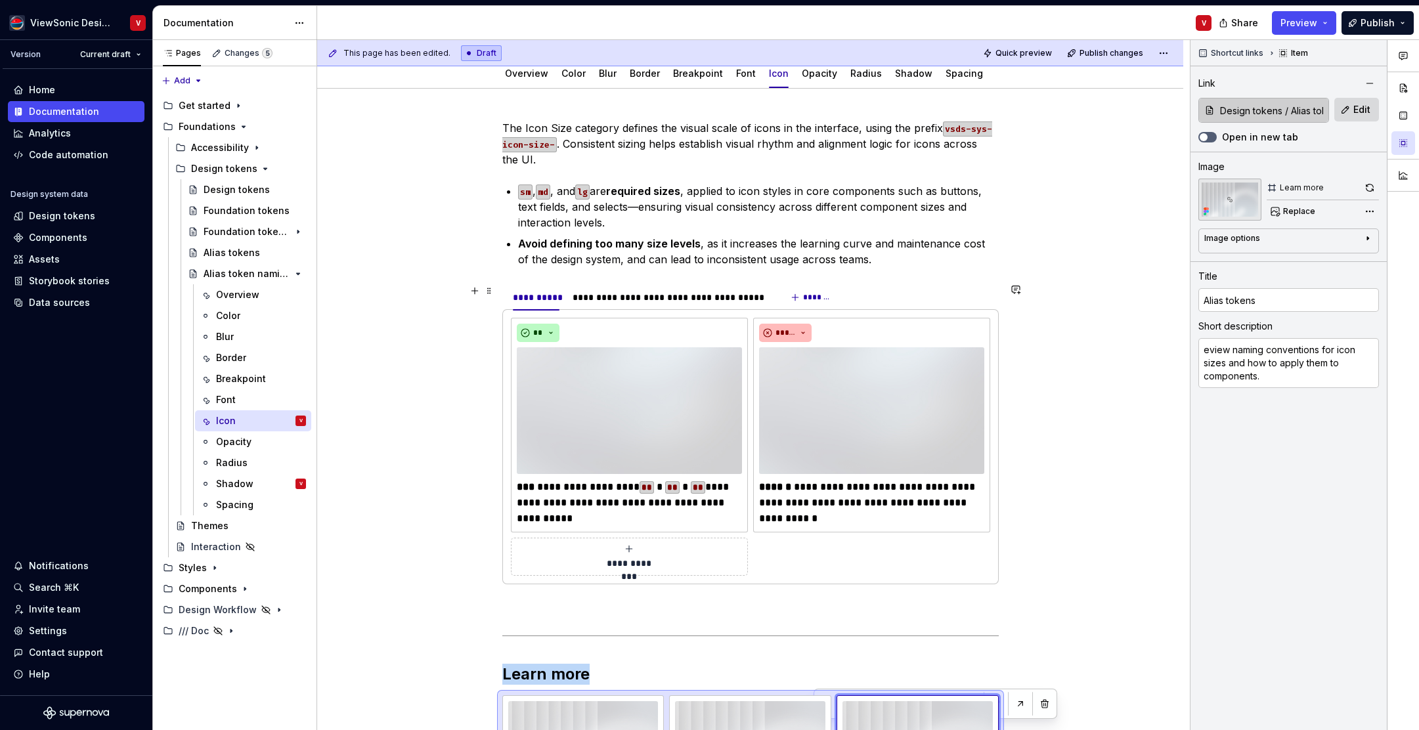
scroll to position [338, 0]
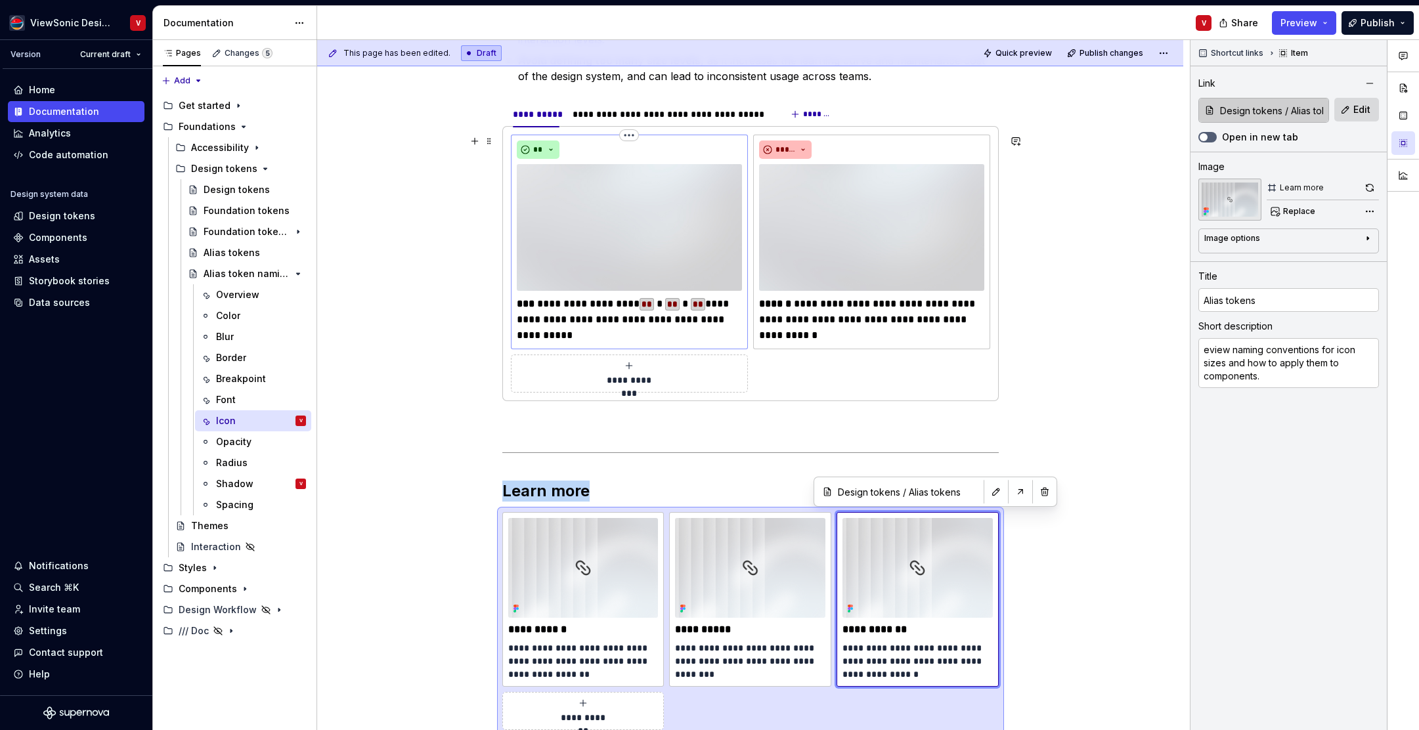
click at [649, 222] on img at bounding box center [629, 227] width 225 height 127
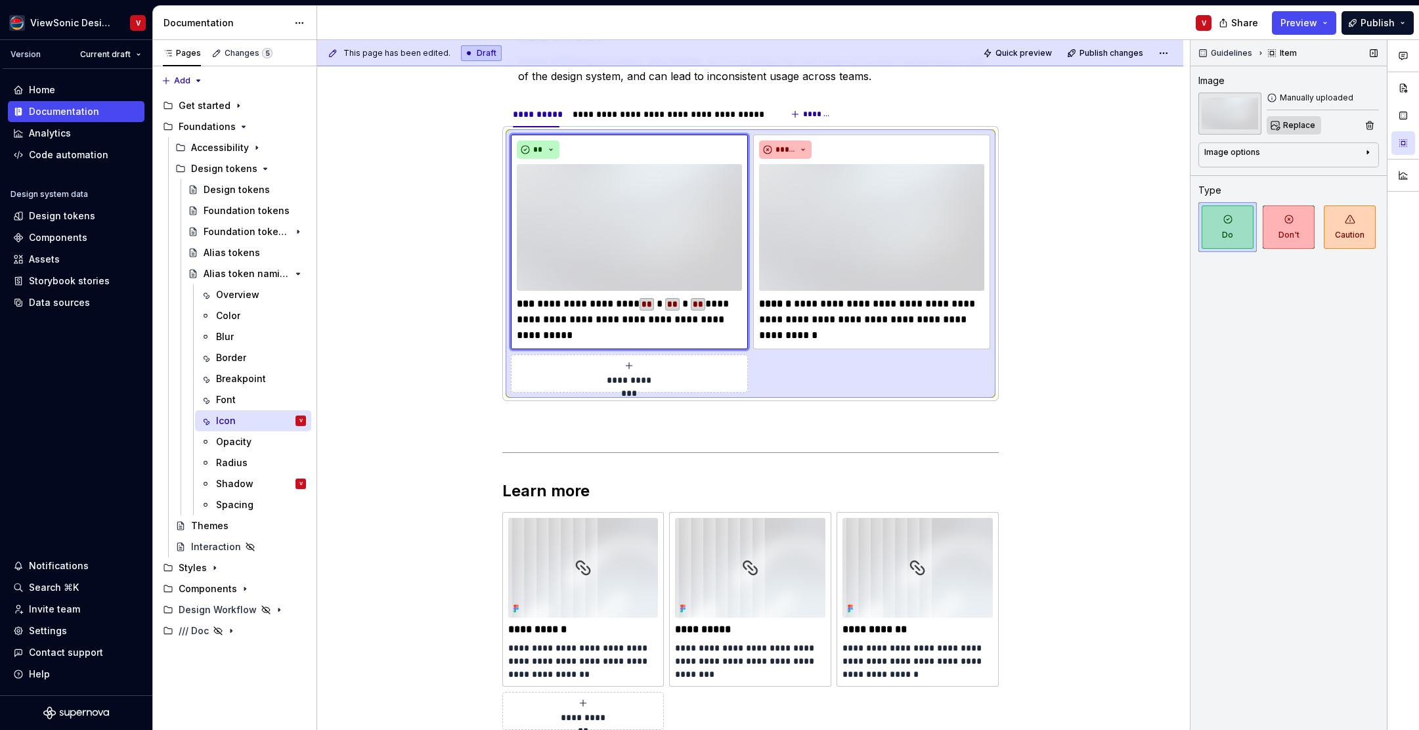
click at [1284, 131] on button "Replace" at bounding box center [1294, 125] width 55 height 18
type textarea "*"
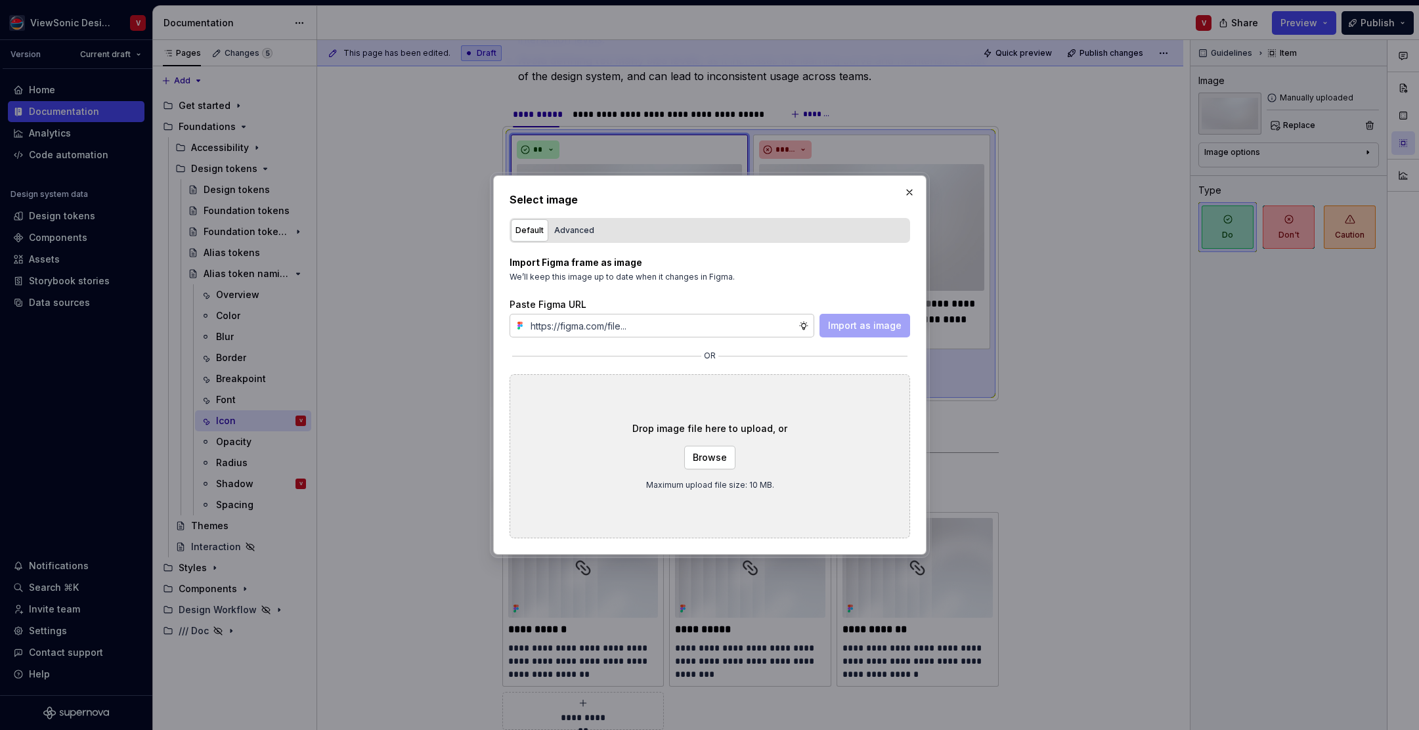
type input "[URL][DOMAIN_NAME]"
type textarea "*"
type input "[URL][DOMAIN_NAME]"
click at [843, 327] on span "Import as image" at bounding box center [865, 325] width 74 height 13
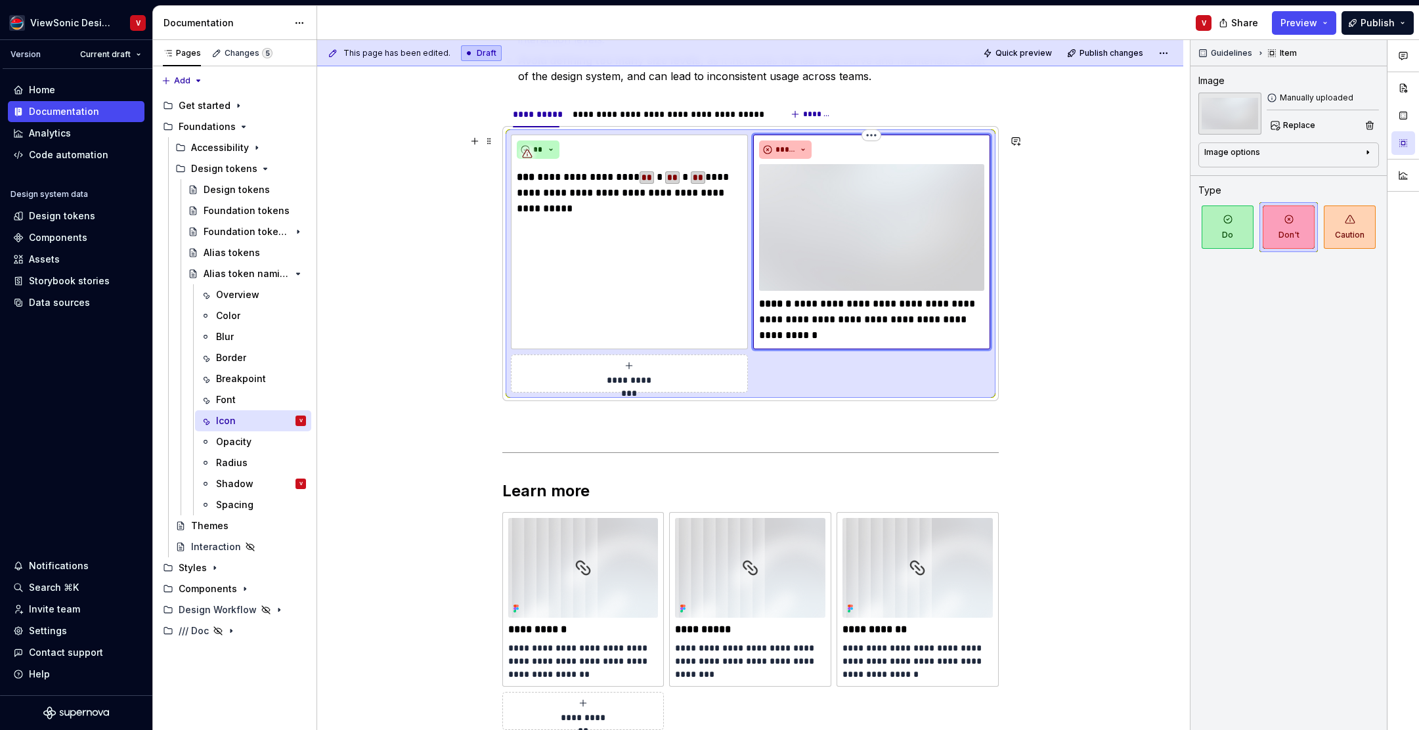
click at [846, 208] on img at bounding box center [871, 227] width 225 height 127
click at [1285, 122] on span "Replace" at bounding box center [1300, 125] width 32 height 11
type textarea "*"
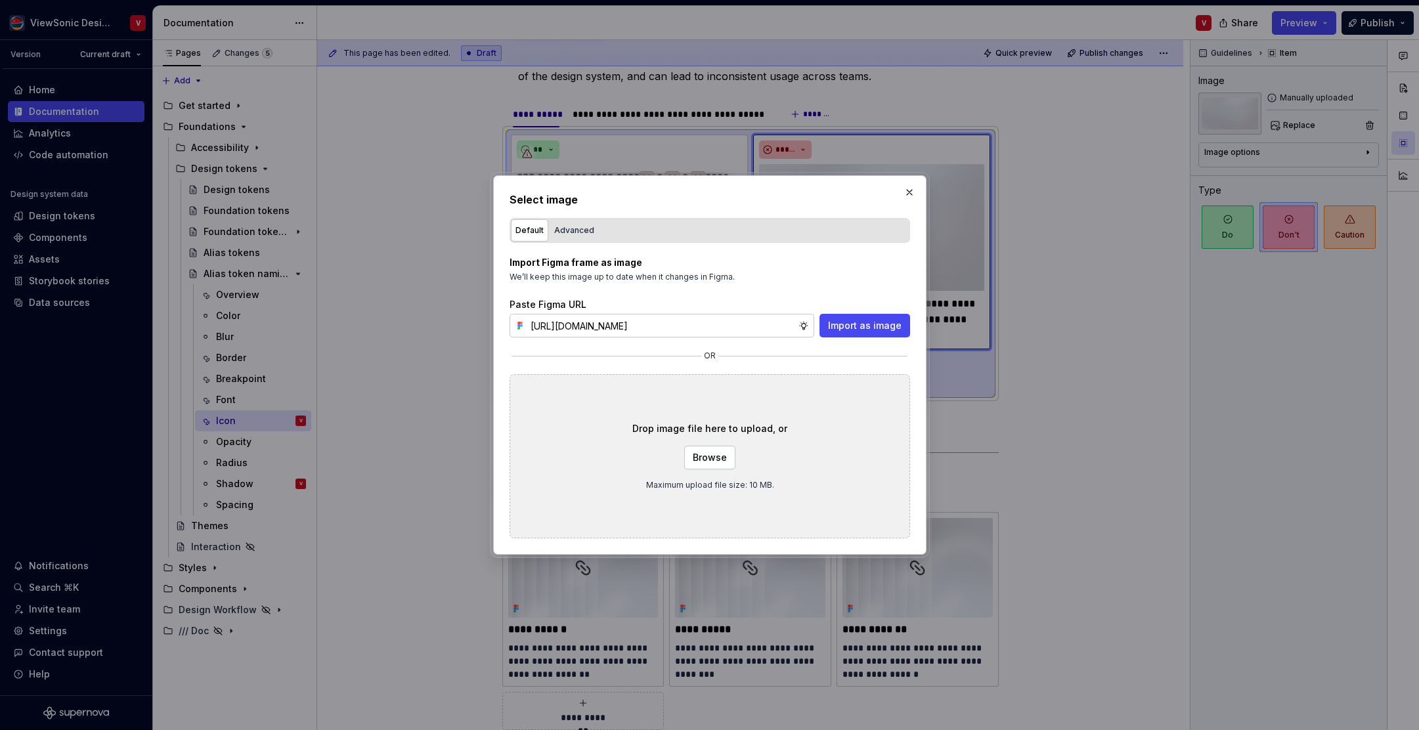
scroll to position [0, 291]
type input "[URL][DOMAIN_NAME]"
click at [867, 323] on span "Import as image" at bounding box center [865, 325] width 74 height 13
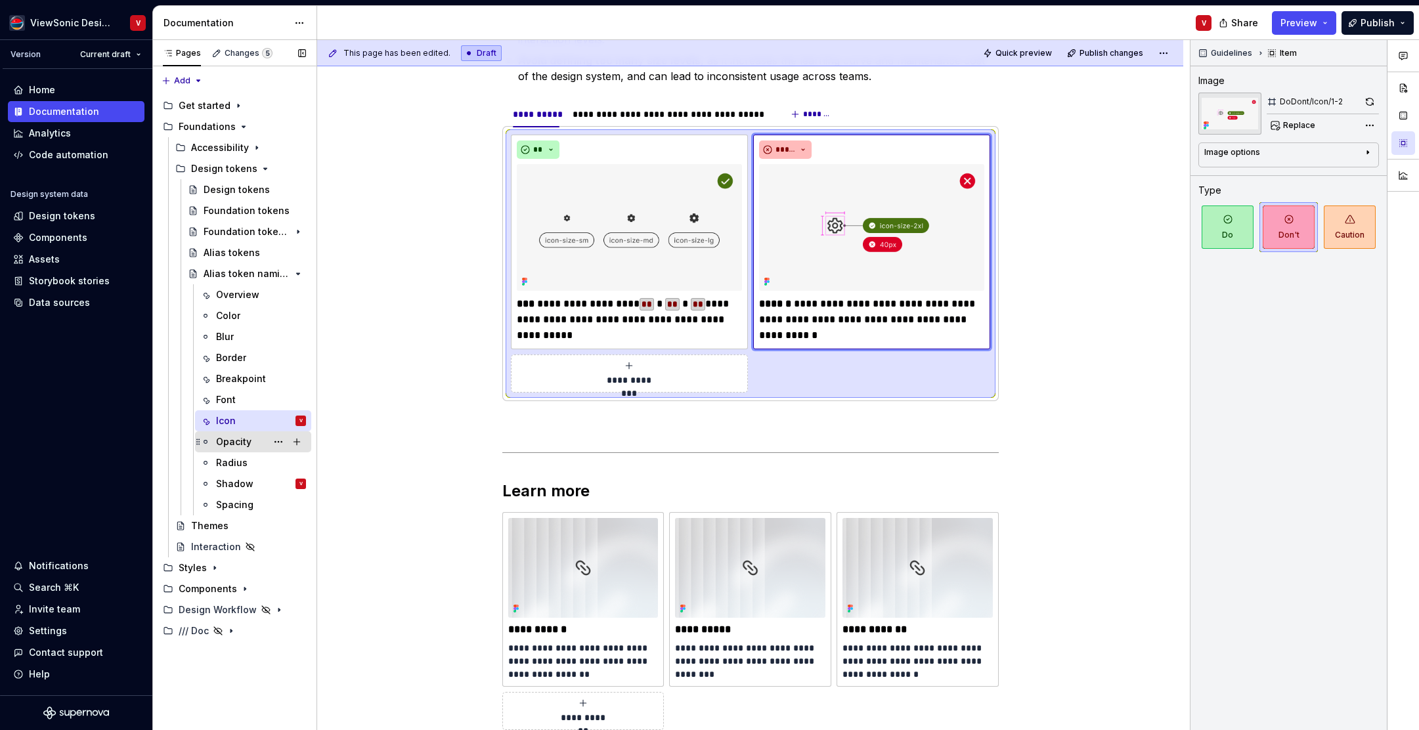
click at [250, 445] on div "Opacity" at bounding box center [233, 441] width 35 height 13
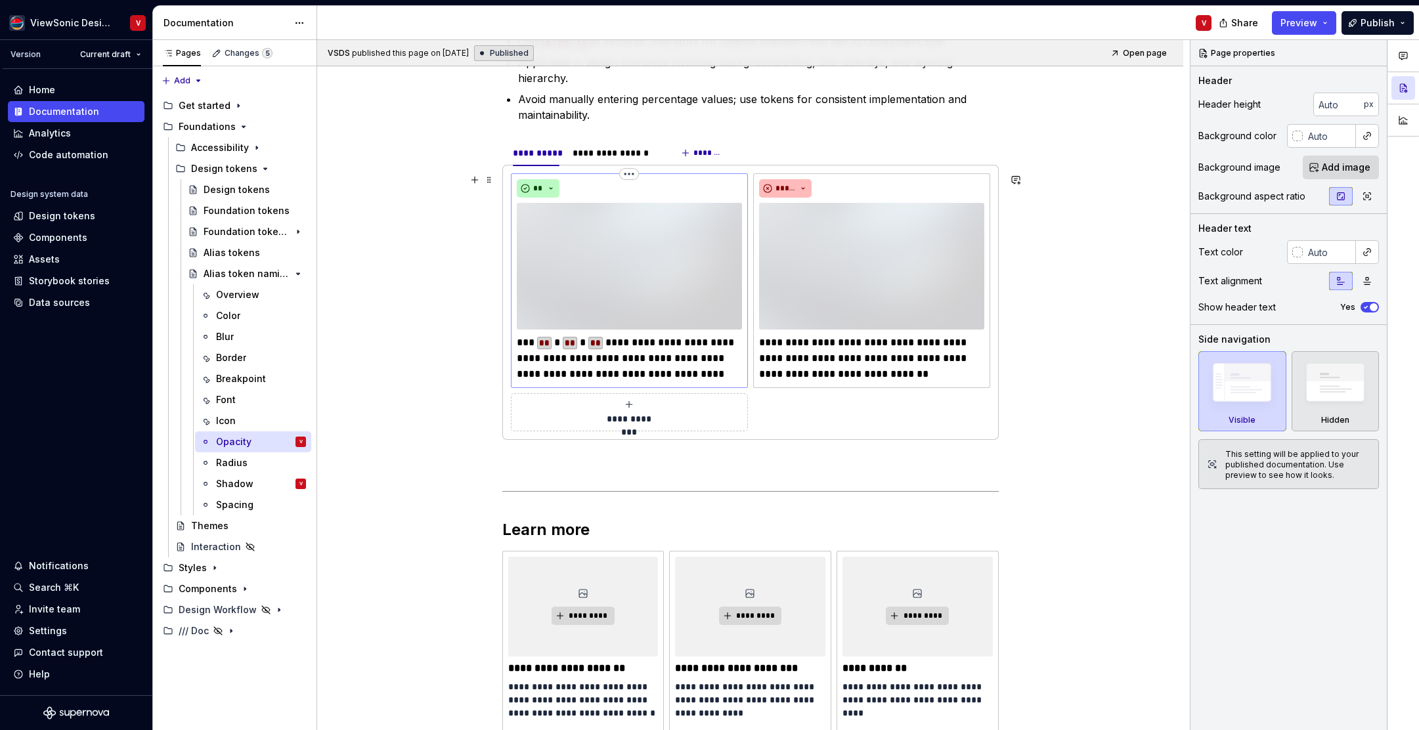
scroll to position [307, 0]
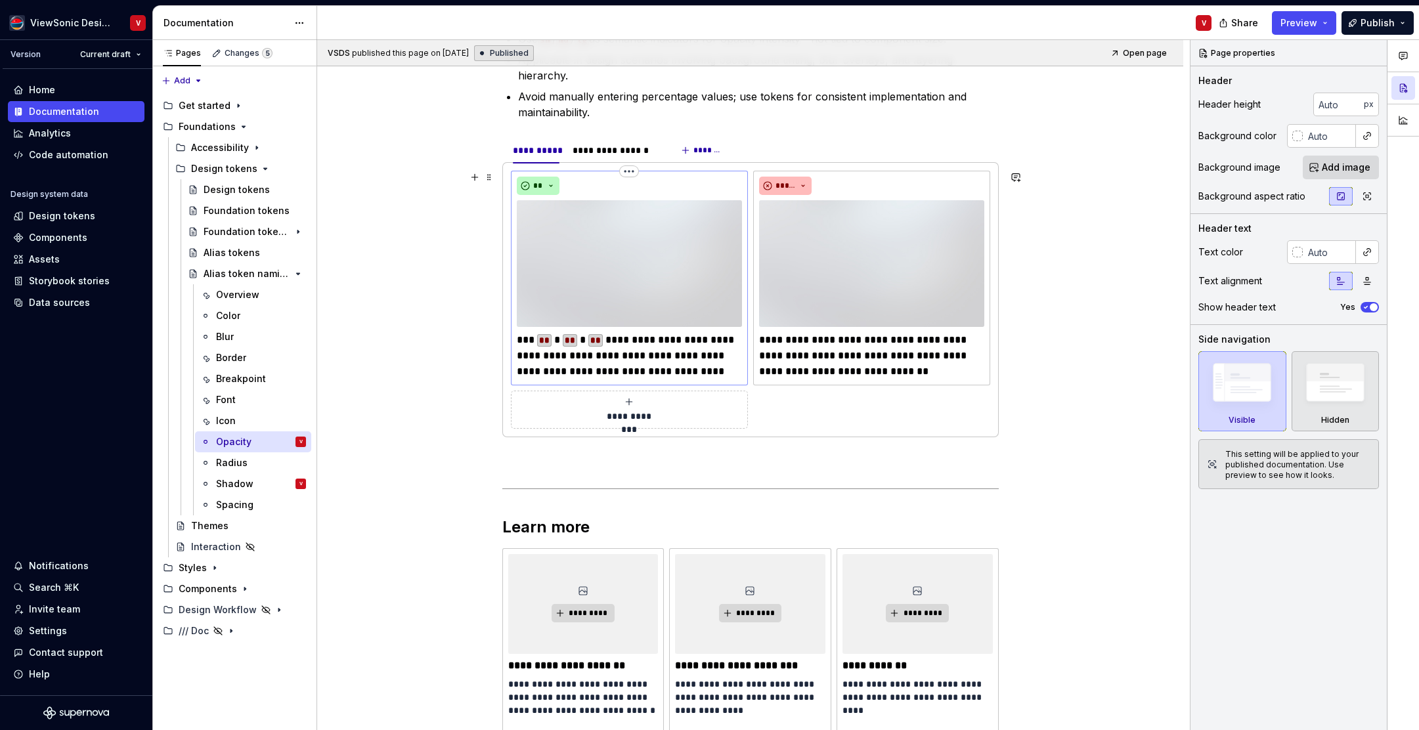
click at [688, 234] on img at bounding box center [629, 263] width 225 height 127
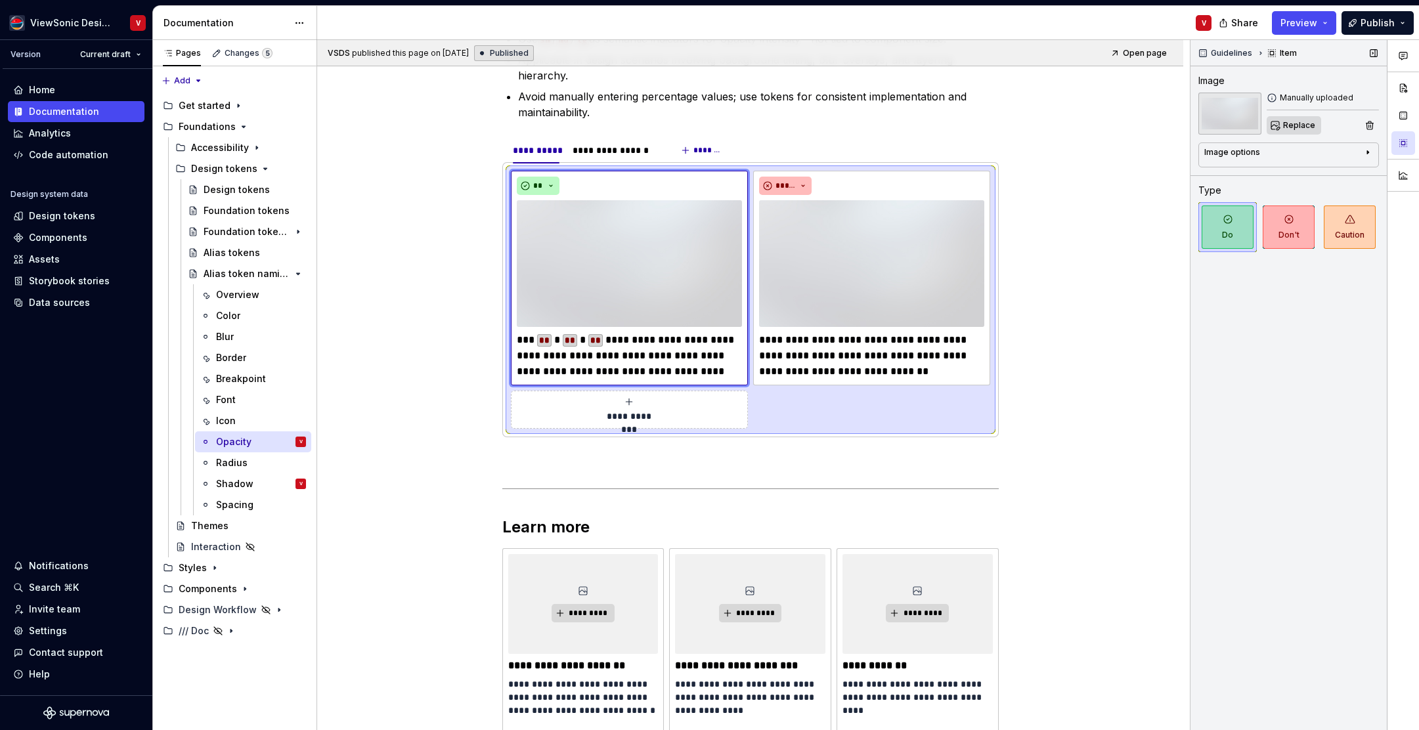
click at [1295, 128] on span "Replace" at bounding box center [1300, 125] width 32 height 11
type textarea "*"
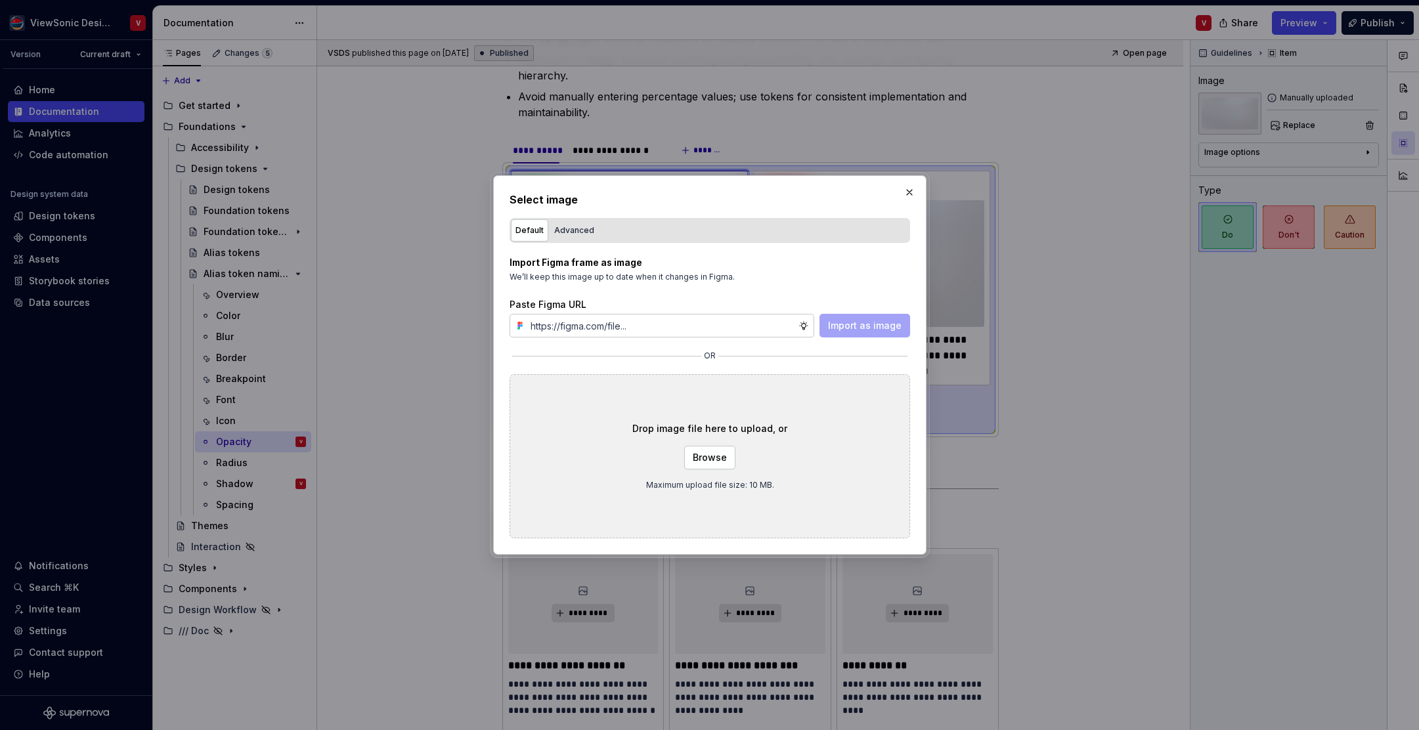
type input "[URL][DOMAIN_NAME]"
click at [867, 330] on span "Import as image" at bounding box center [865, 325] width 74 height 13
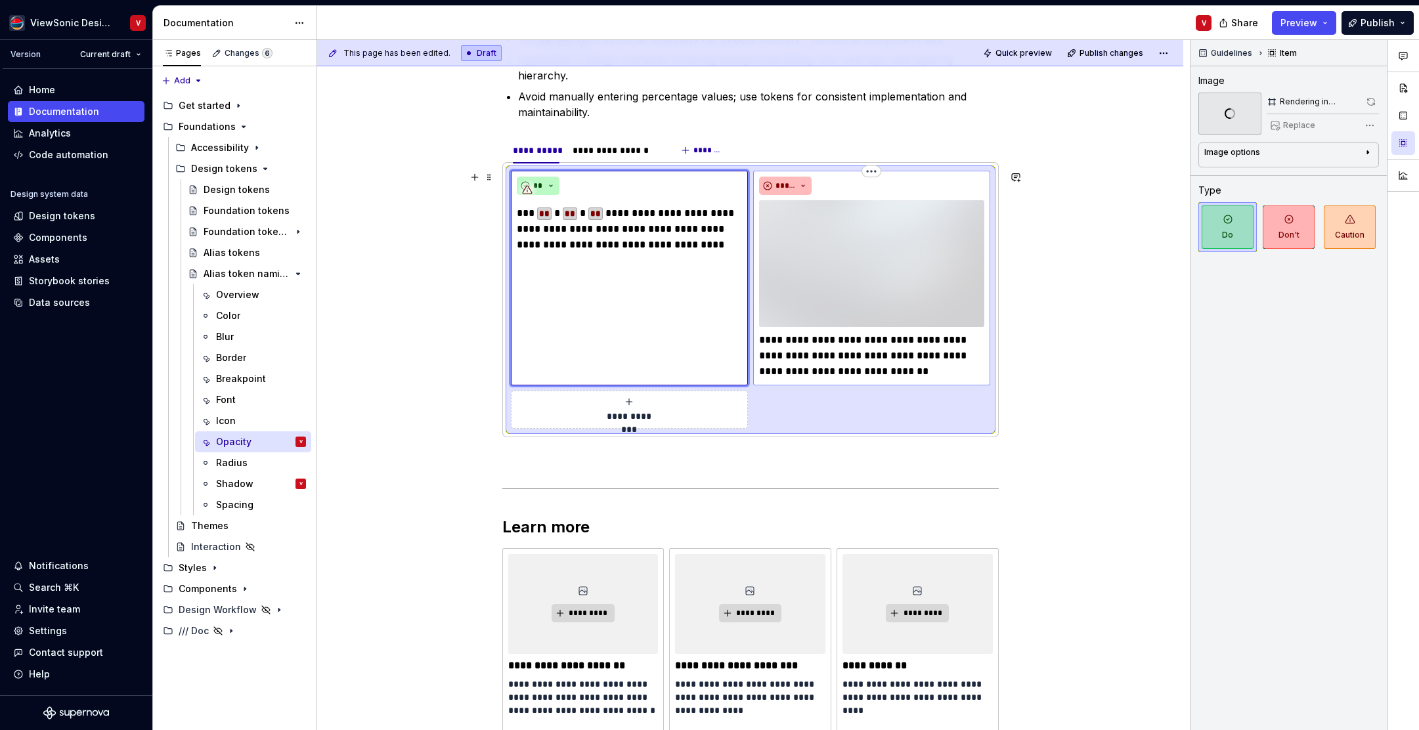
click at [864, 229] on img at bounding box center [871, 263] width 225 height 127
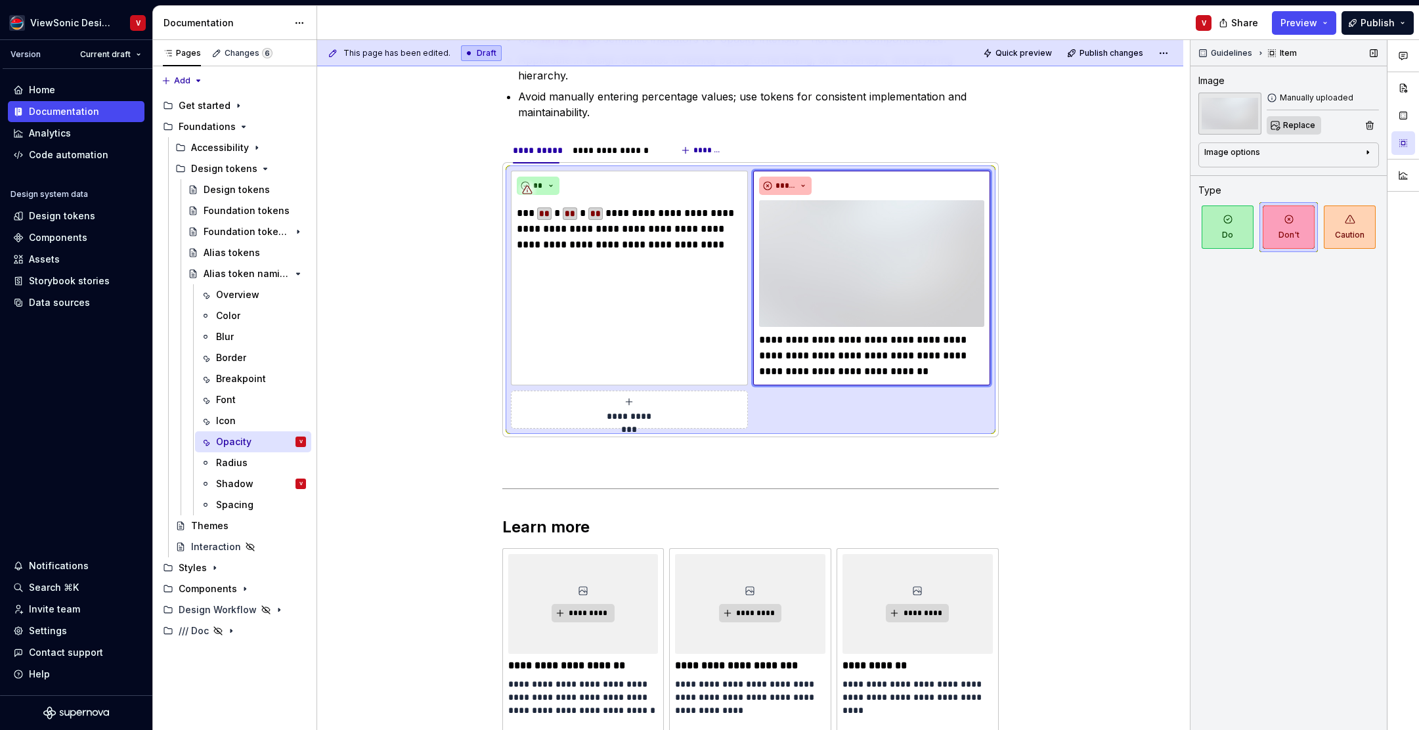
click at [1289, 124] on span "Replace" at bounding box center [1300, 125] width 32 height 11
type textarea "*"
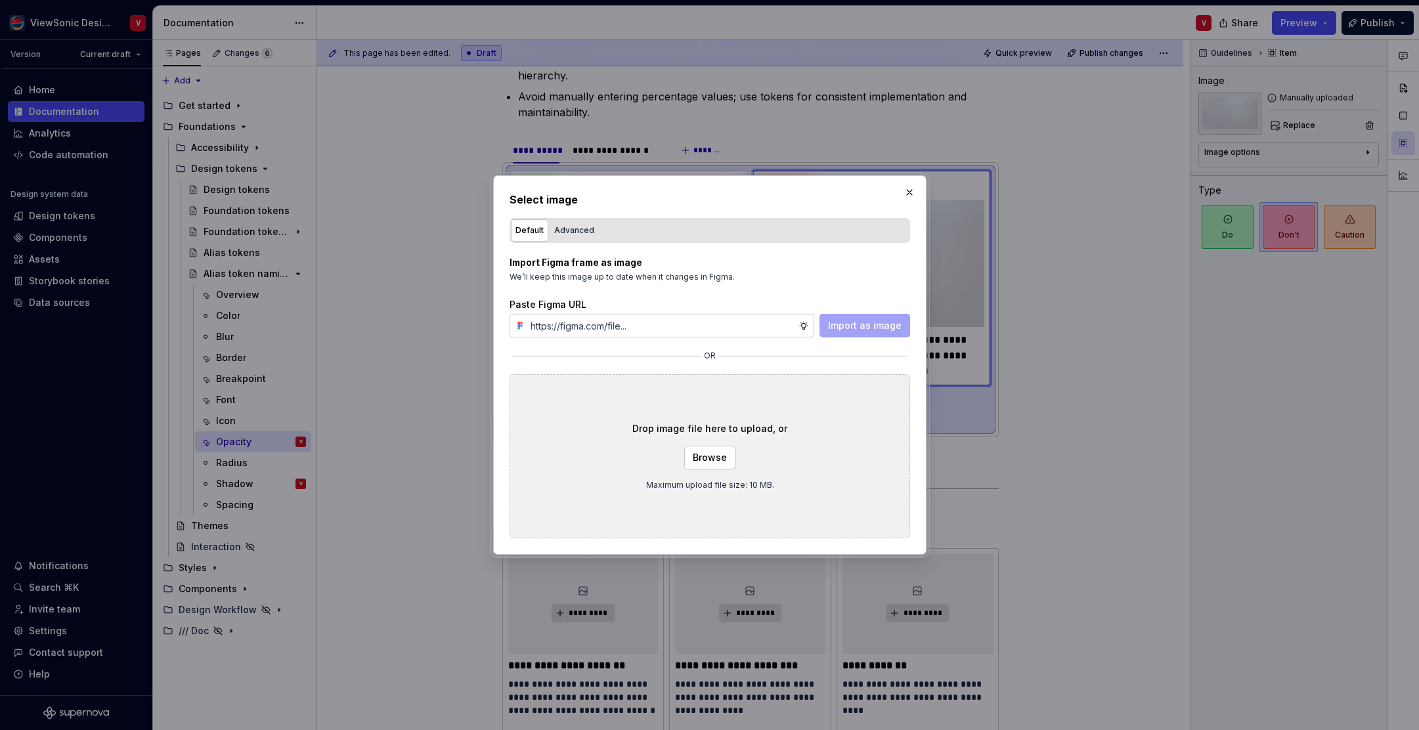
type input "[URL][DOMAIN_NAME]"
click at [850, 324] on span "Import as image" at bounding box center [865, 325] width 74 height 13
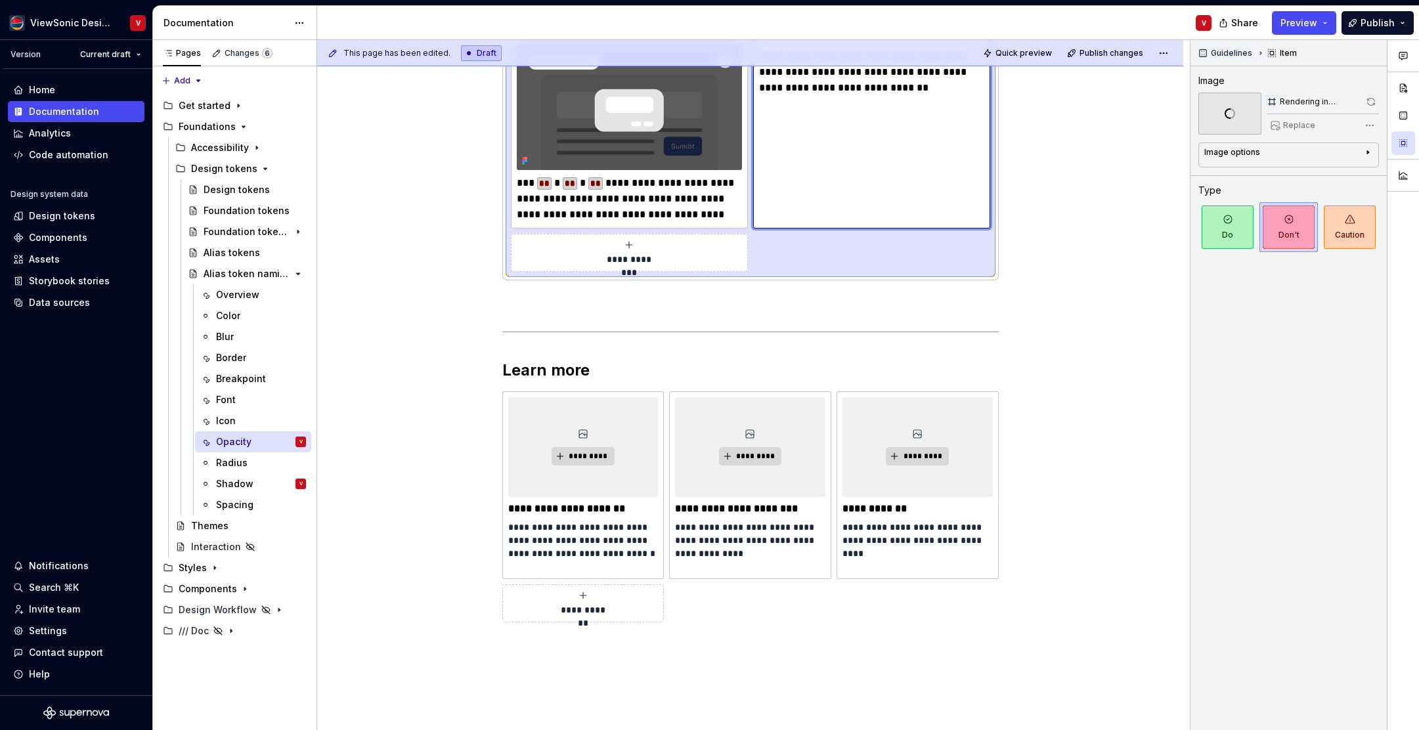
scroll to position [517, 0]
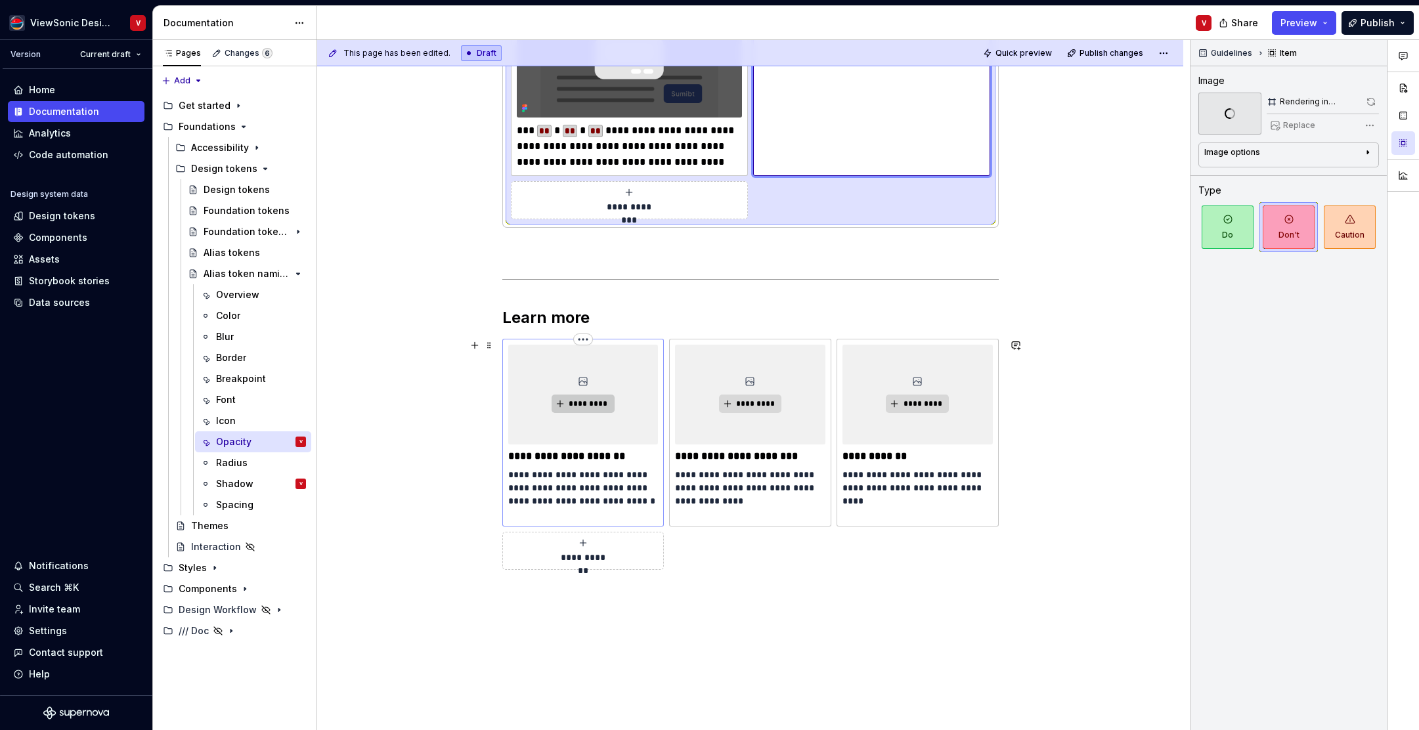
click at [592, 401] on span "*********" at bounding box center [588, 404] width 40 height 11
type textarea "*"
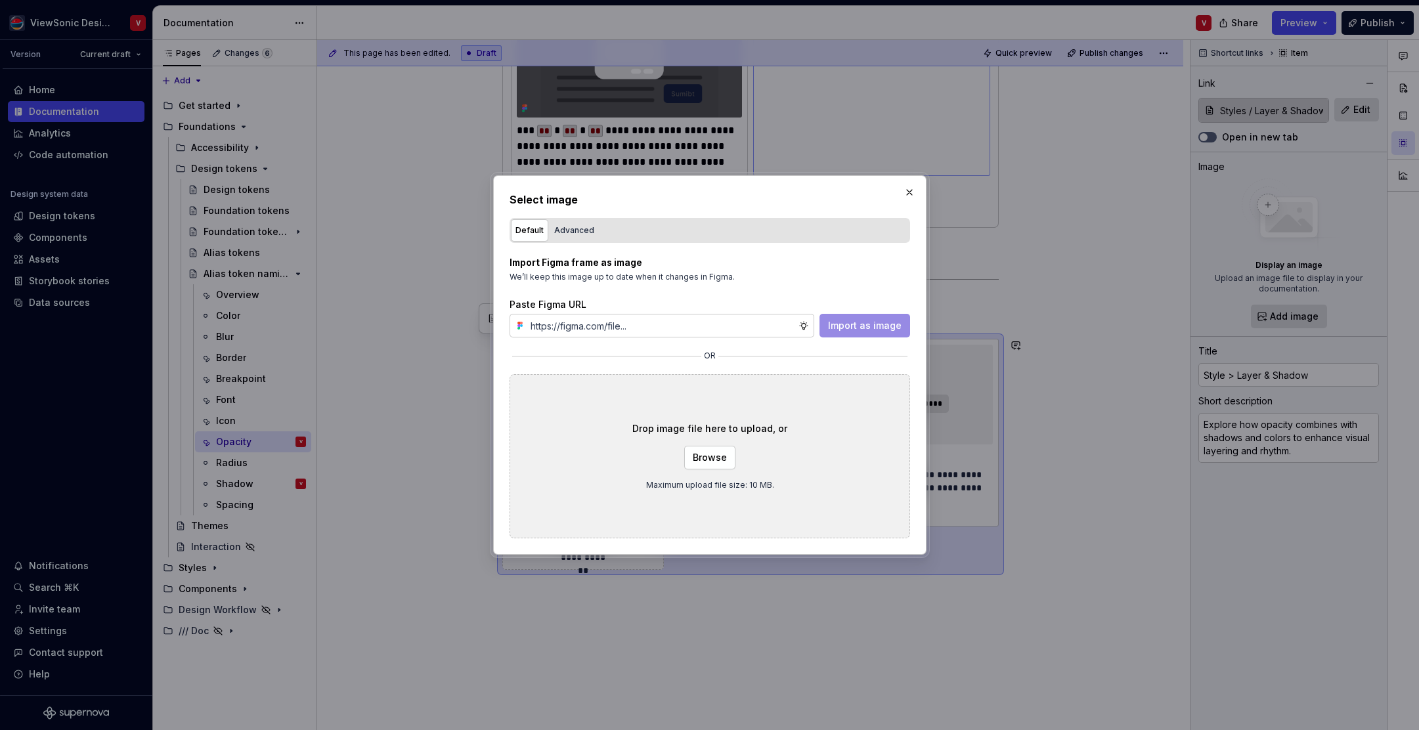
type input "[URL][DOMAIN_NAME]"
drag, startPoint x: 866, startPoint y: 326, endPoint x: 852, endPoint y: 332, distance: 15.0
click at [866, 326] on span "Import as image" at bounding box center [865, 325] width 74 height 13
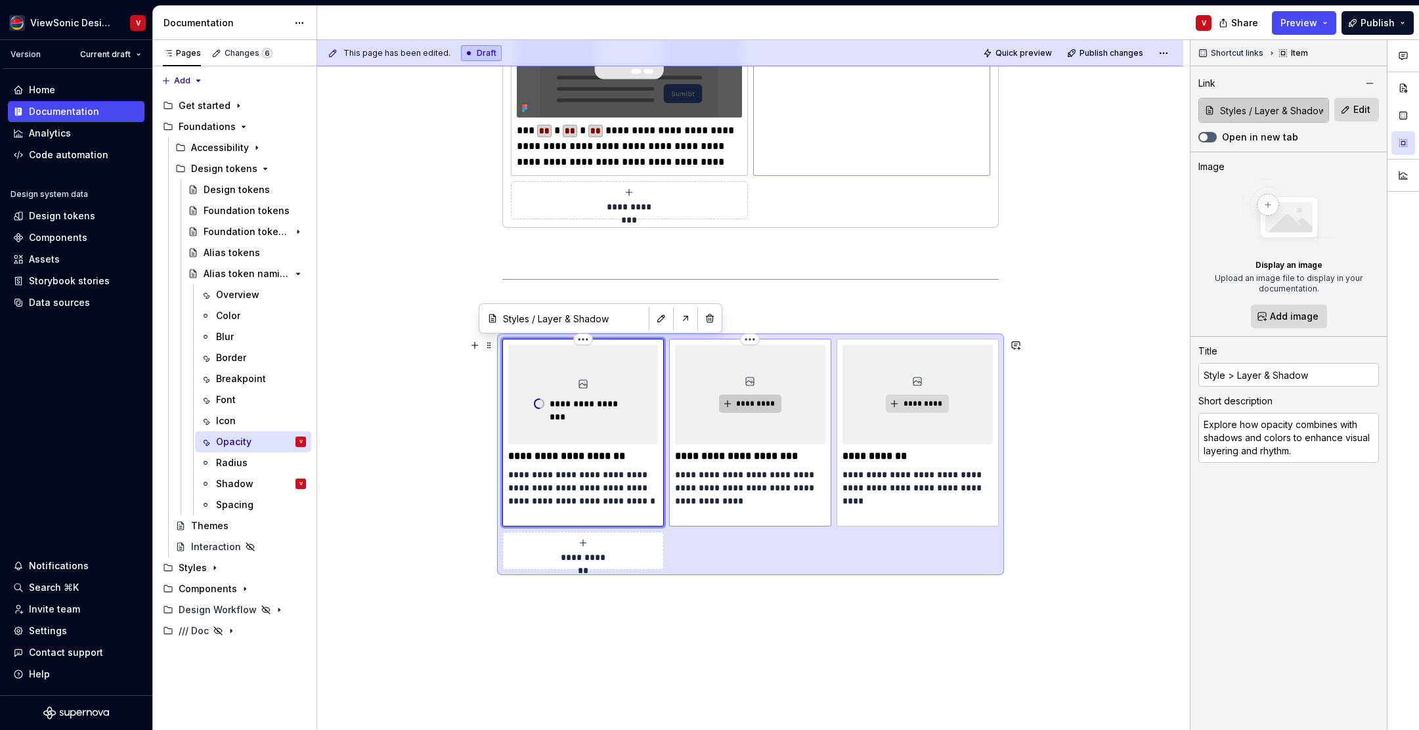
type textarea "*"
type input "Checklist"
type input "Accessibility Checklist"
type textarea "Ensure transparent elements still meet contrast and readability standards."
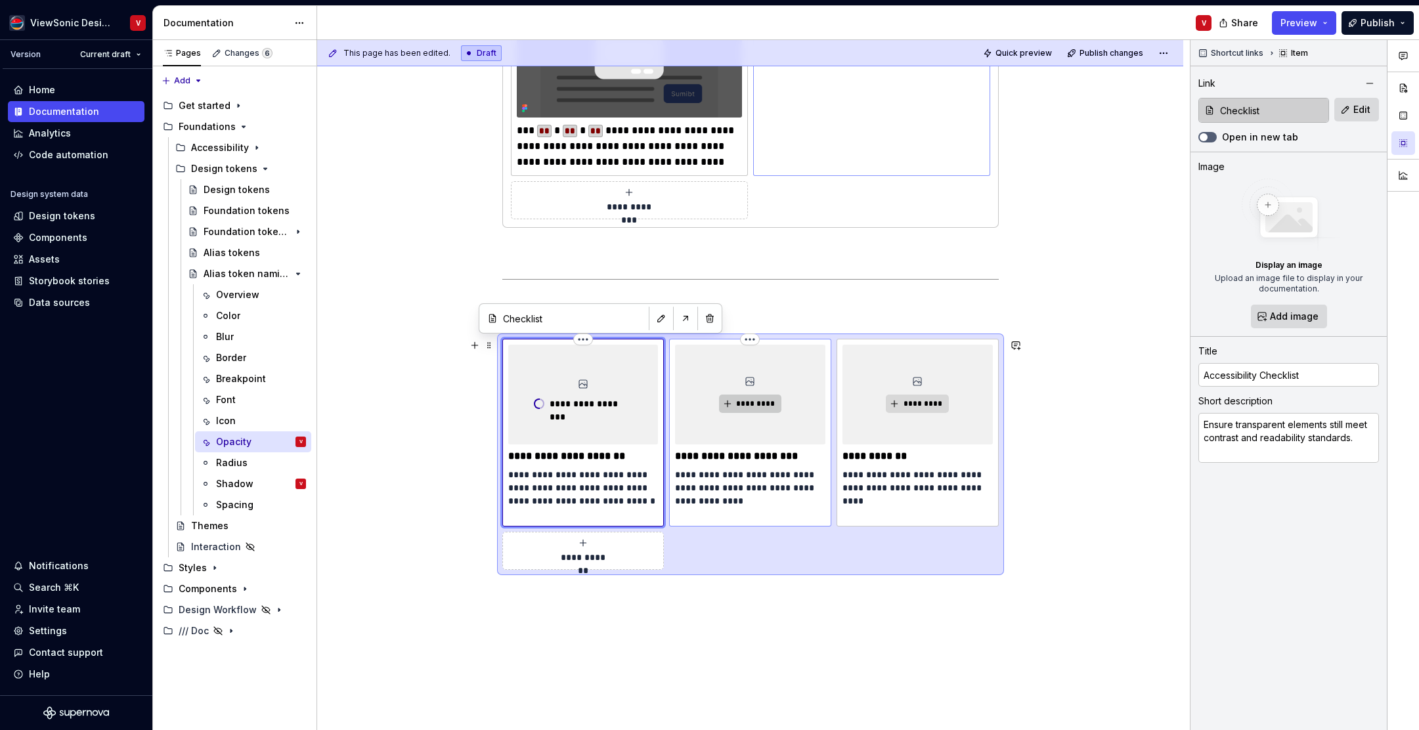
click at [761, 402] on span "*********" at bounding box center [756, 404] width 40 height 11
type textarea "*"
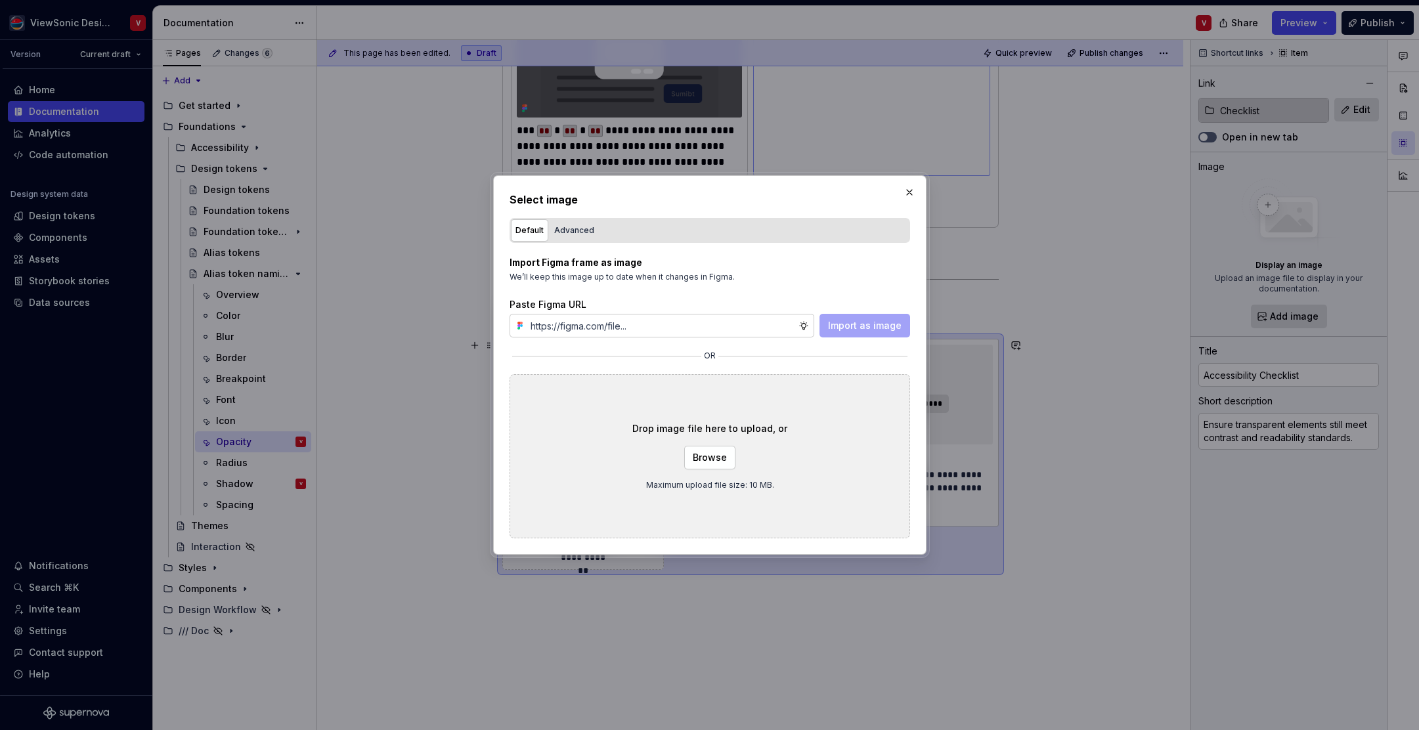
type input "[URL][DOMAIN_NAME]"
click at [853, 324] on span "Import as image" at bounding box center [865, 325] width 74 height 13
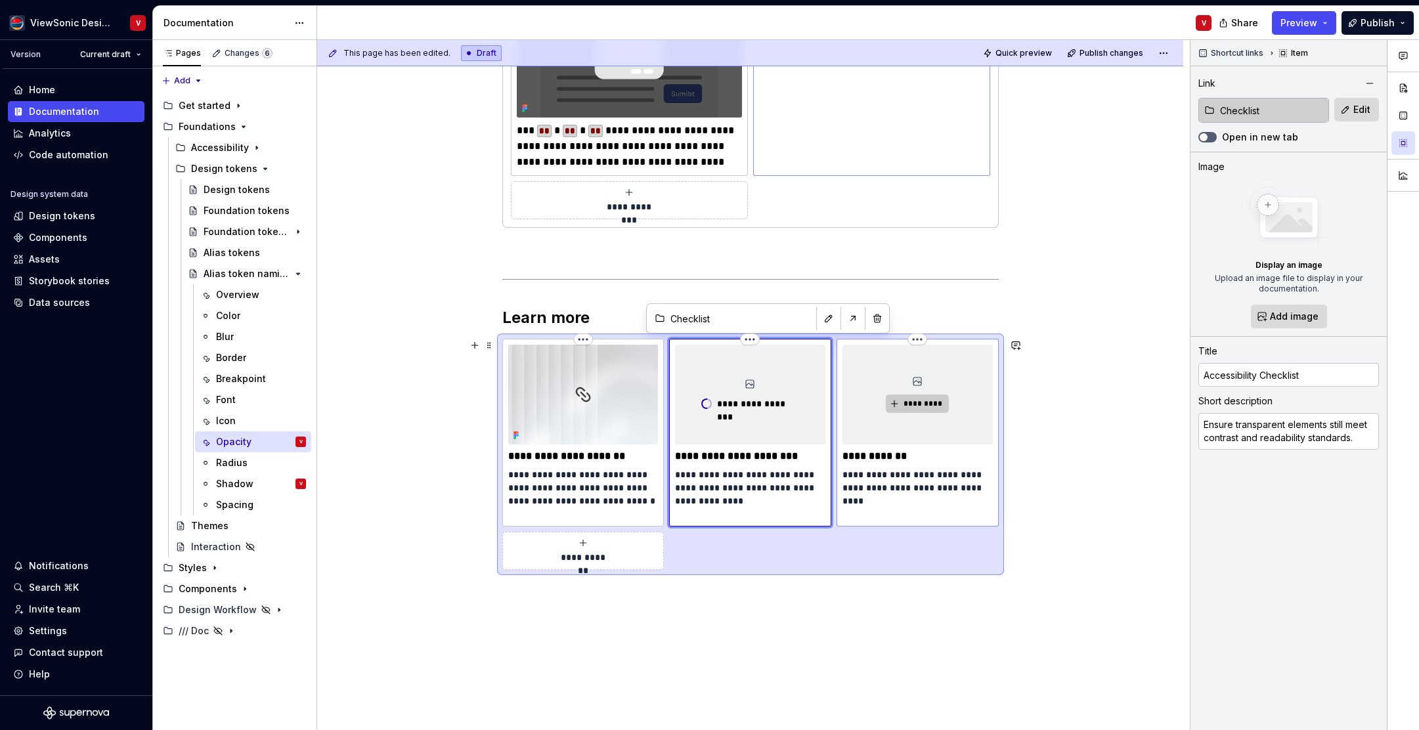
click at [922, 408] on span "*********" at bounding box center [923, 404] width 40 height 11
type textarea "*"
type input "Design tokens / Alias tokens"
type input "Alias tokens"
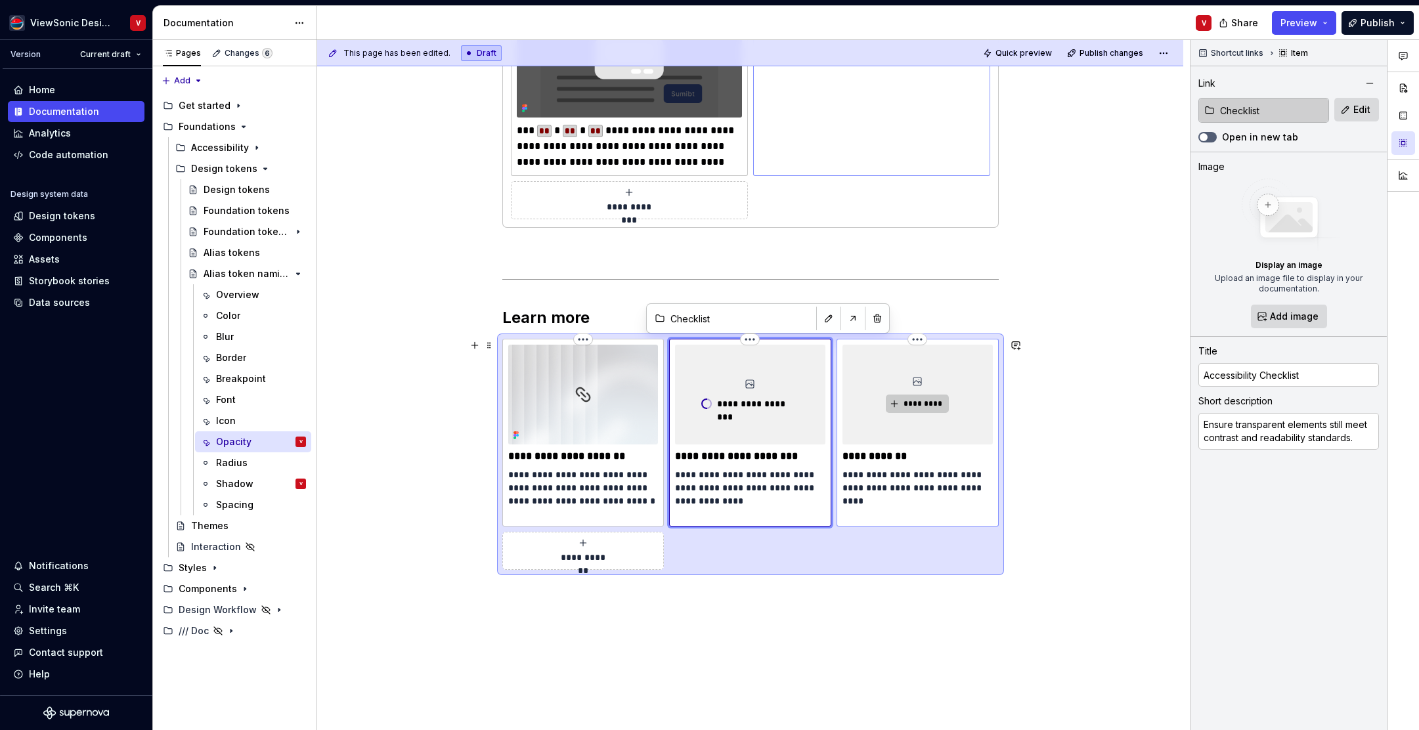
type textarea "Learn the naming conventions and usage rules for opacity tokens."
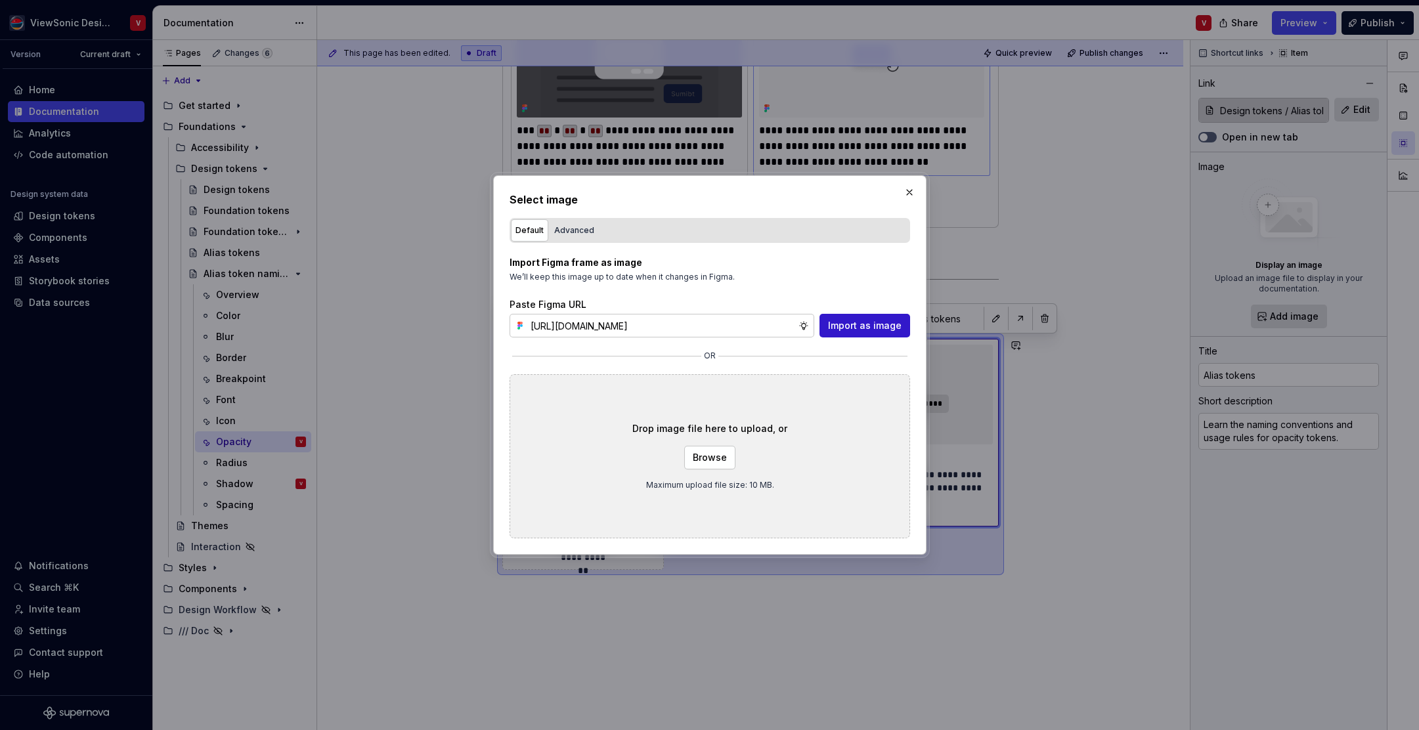
type input "[URL][DOMAIN_NAME]"
click at [848, 329] on span "Import as image" at bounding box center [865, 325] width 74 height 13
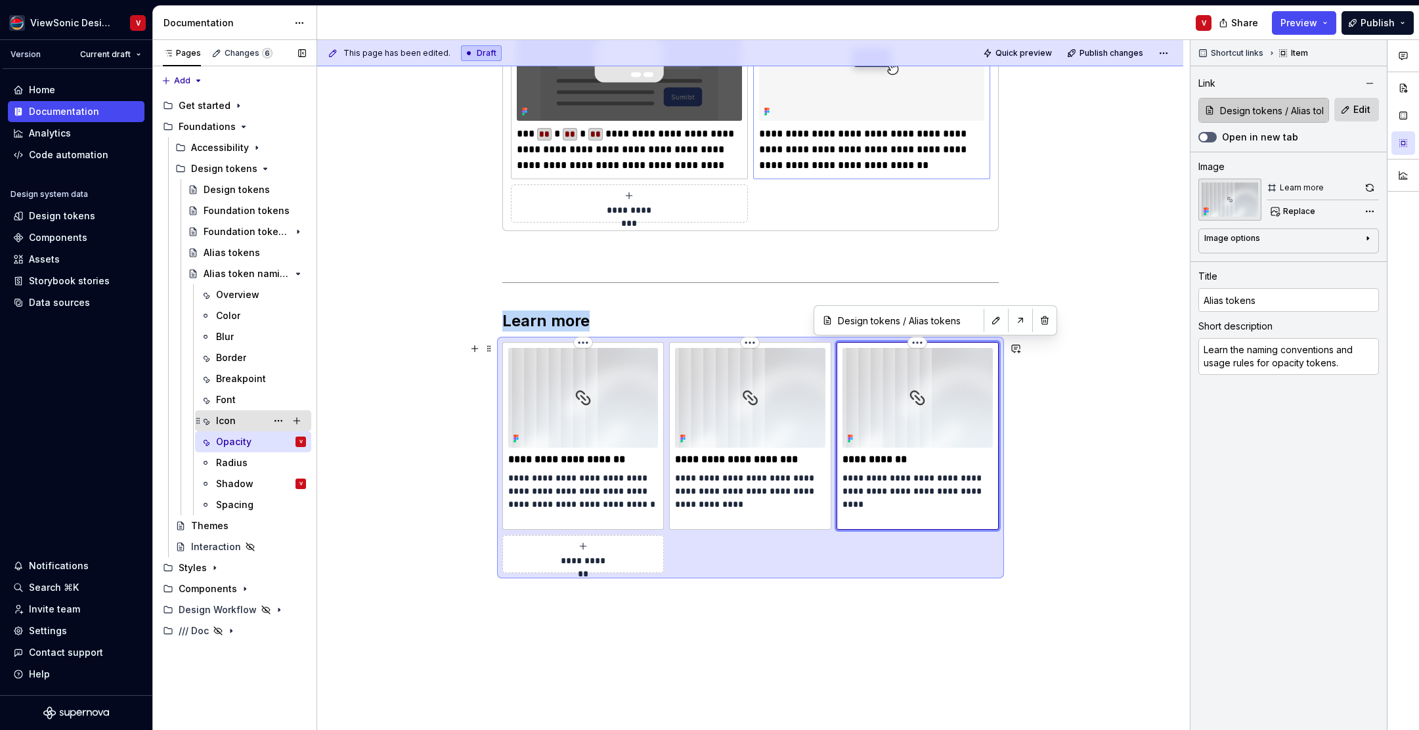
scroll to position [515, 0]
click at [248, 464] on div "Radius" at bounding box center [261, 463] width 90 height 18
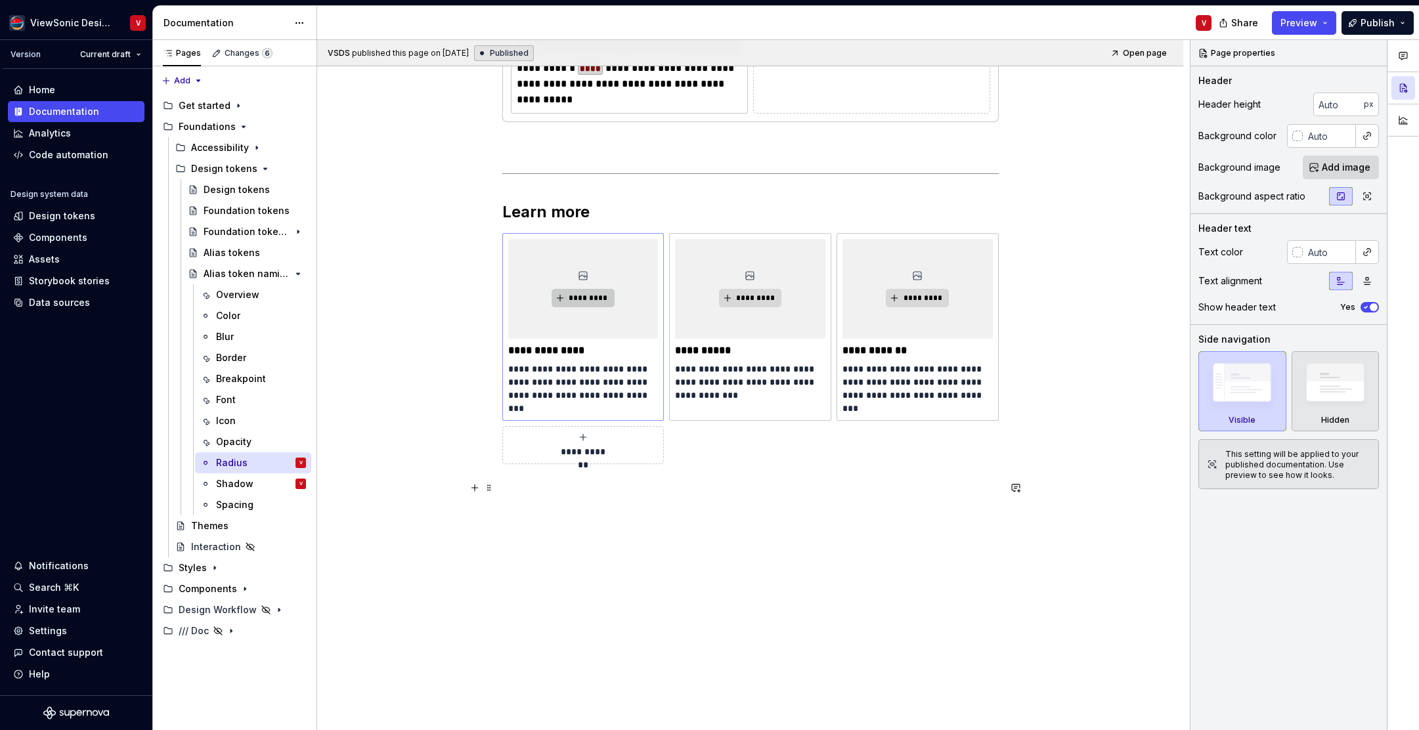
scroll to position [765, 0]
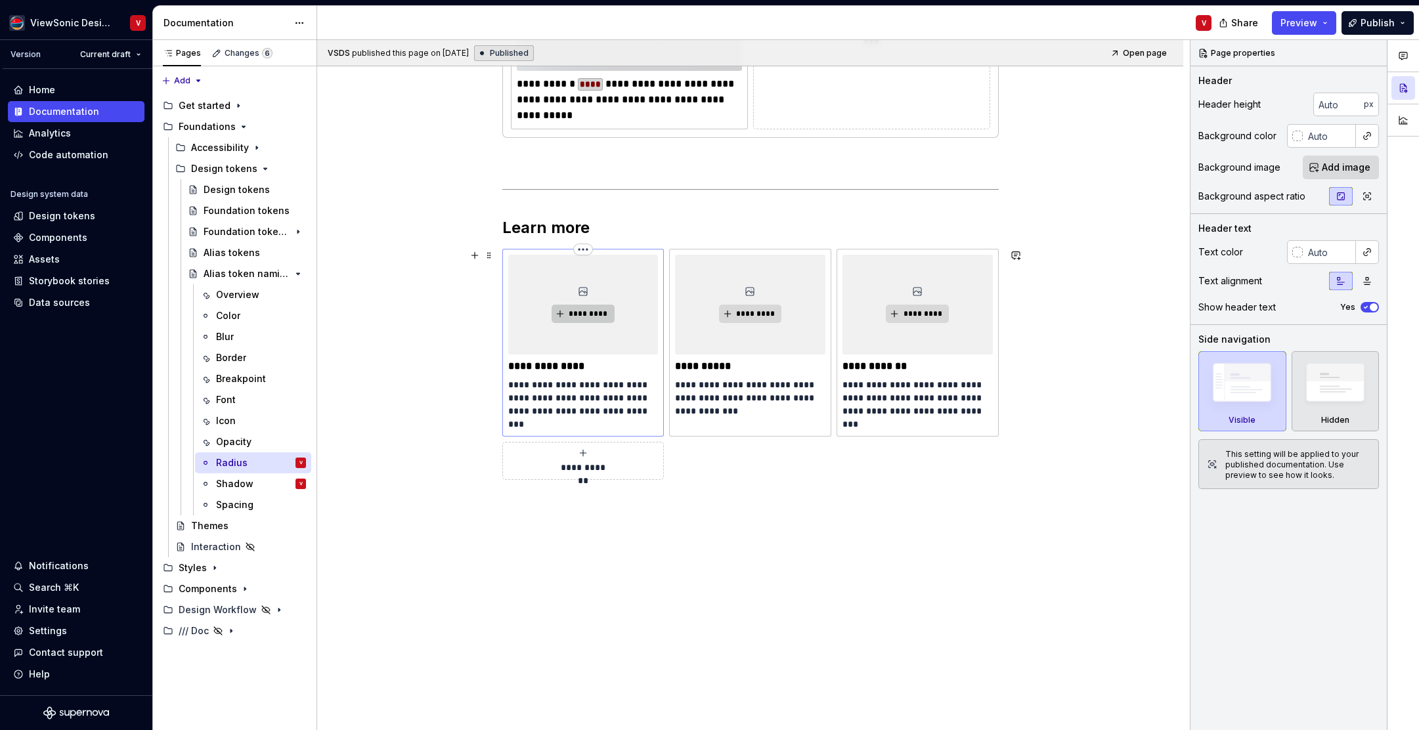
click at [602, 316] on span "*********" at bounding box center [588, 314] width 40 height 11
type textarea "*"
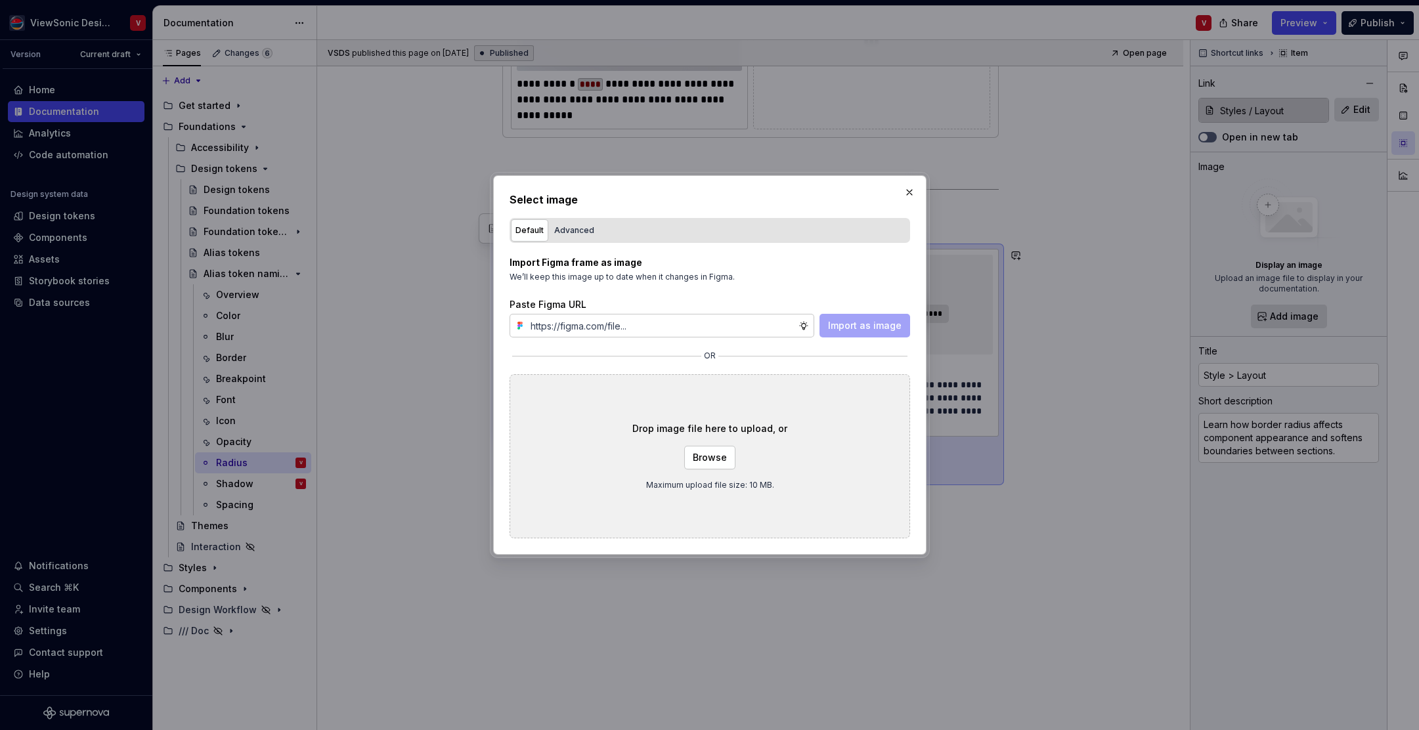
type input "[URL][DOMAIN_NAME]"
click at [864, 330] on span "Import as image" at bounding box center [865, 325] width 74 height 13
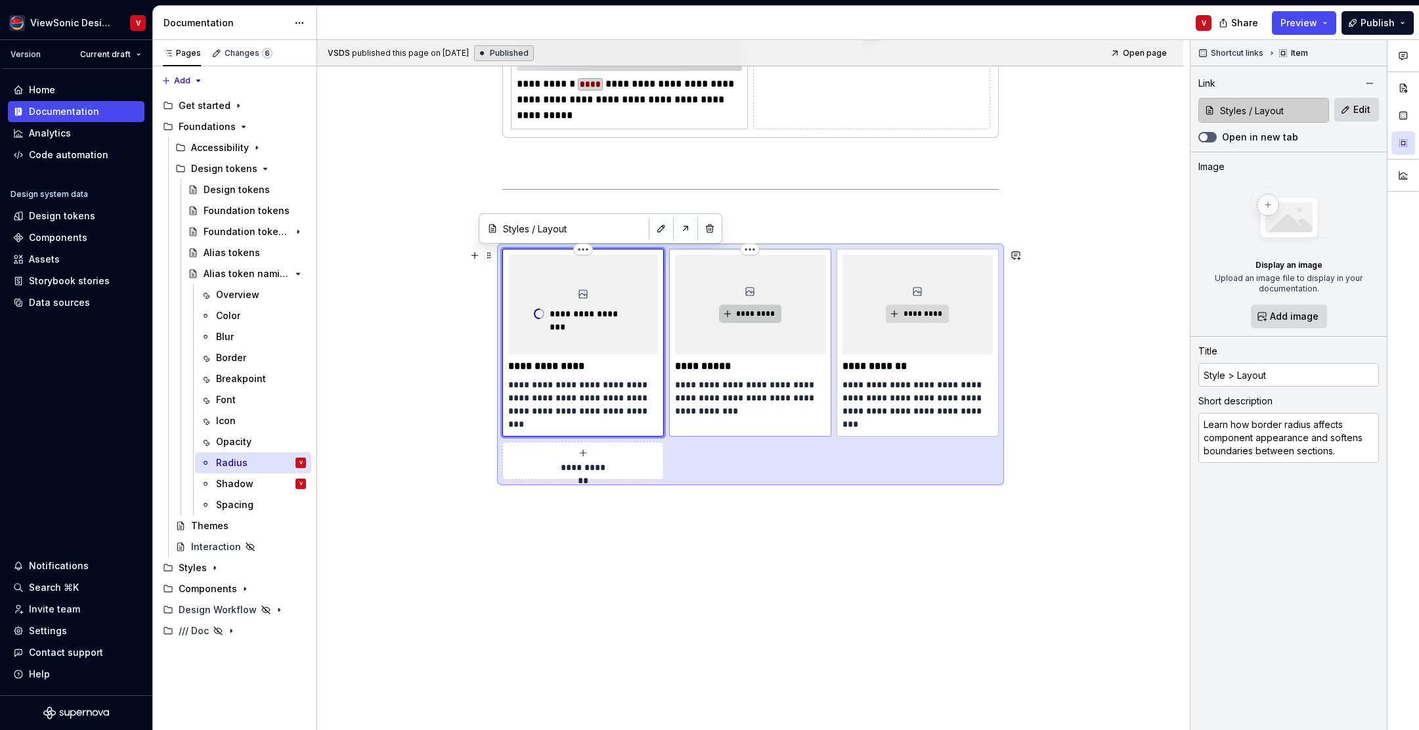
type textarea "*"
type input "Components / Design kit"
type input "Design kit"
type textarea "See how to consistently apply radius to buttons, cards, and input fields."
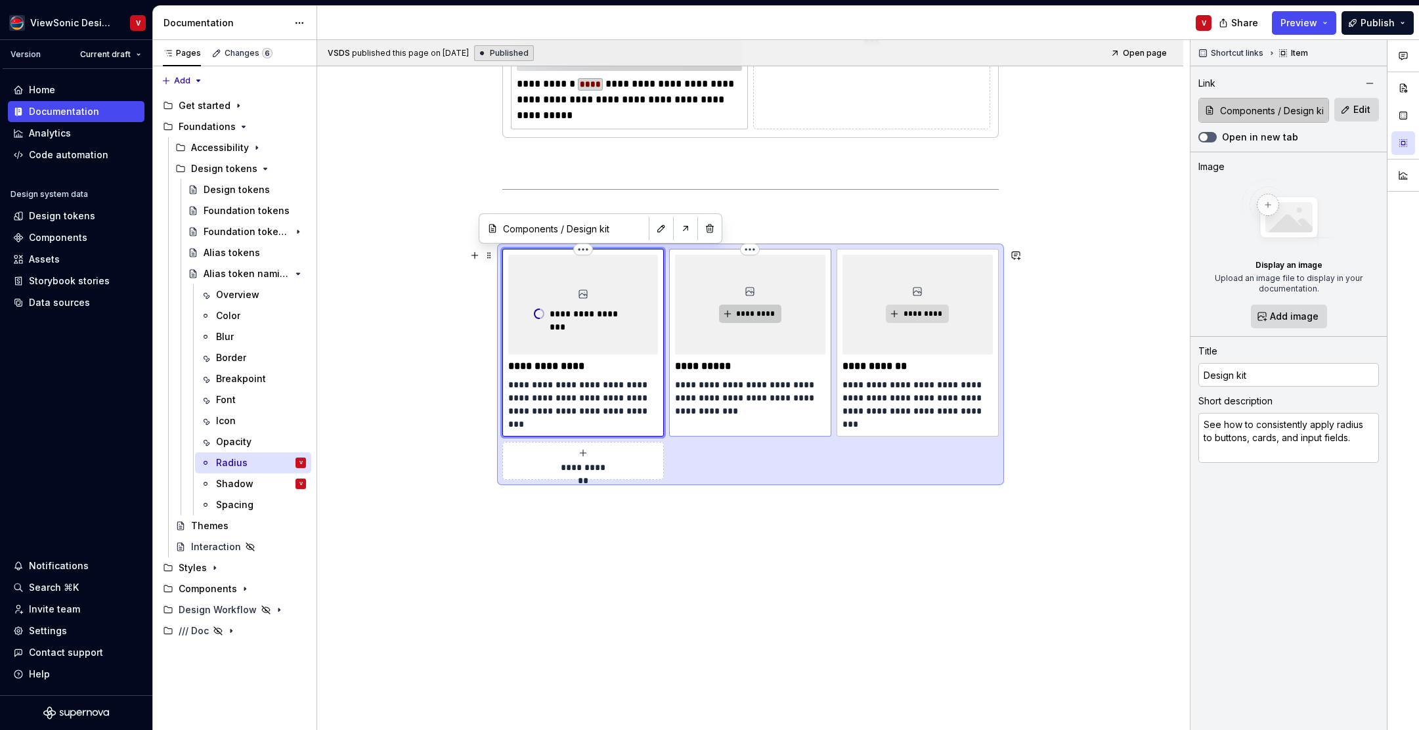
click at [767, 316] on span "*********" at bounding box center [756, 314] width 40 height 11
type textarea "*"
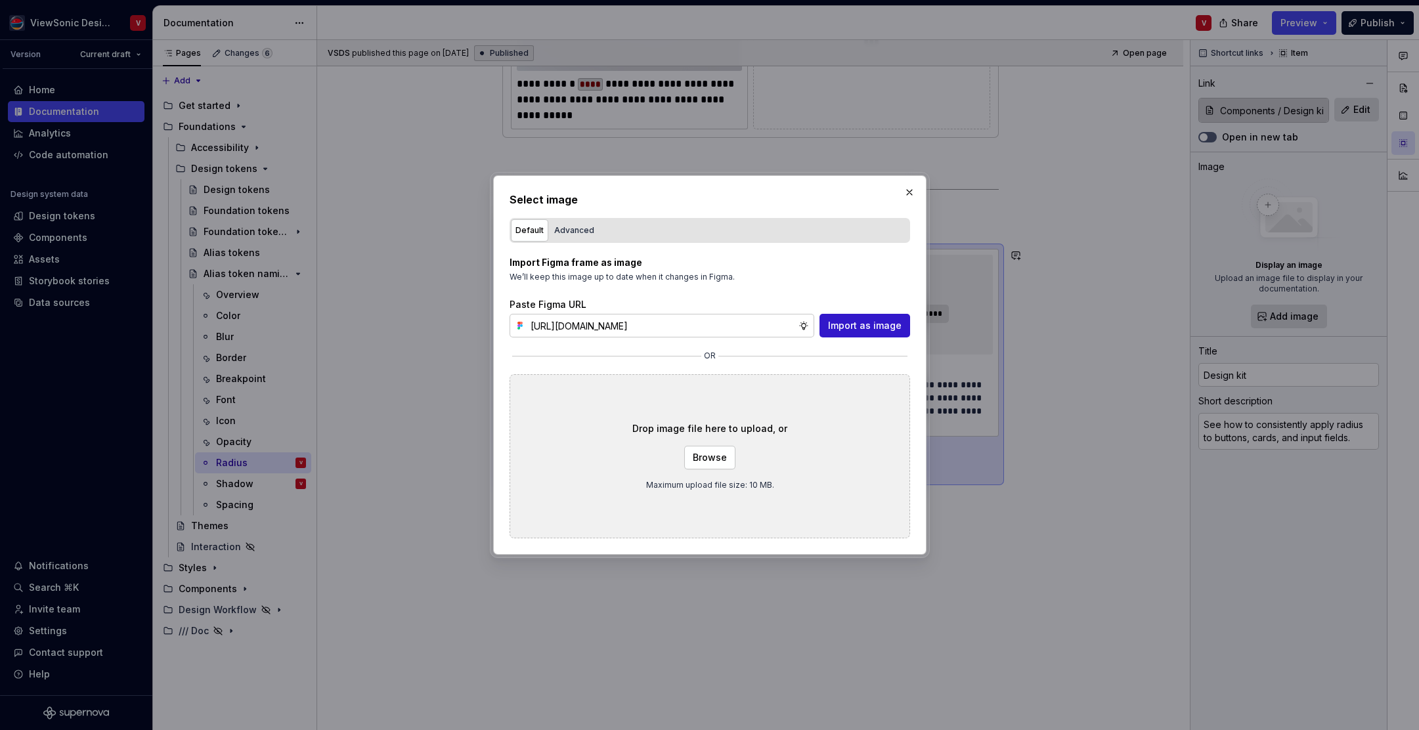
type input "[URL][DOMAIN_NAME]"
drag, startPoint x: 853, startPoint y: 328, endPoint x: 873, endPoint y: 319, distance: 22.1
click at [853, 328] on span "Import as image" at bounding box center [865, 325] width 74 height 13
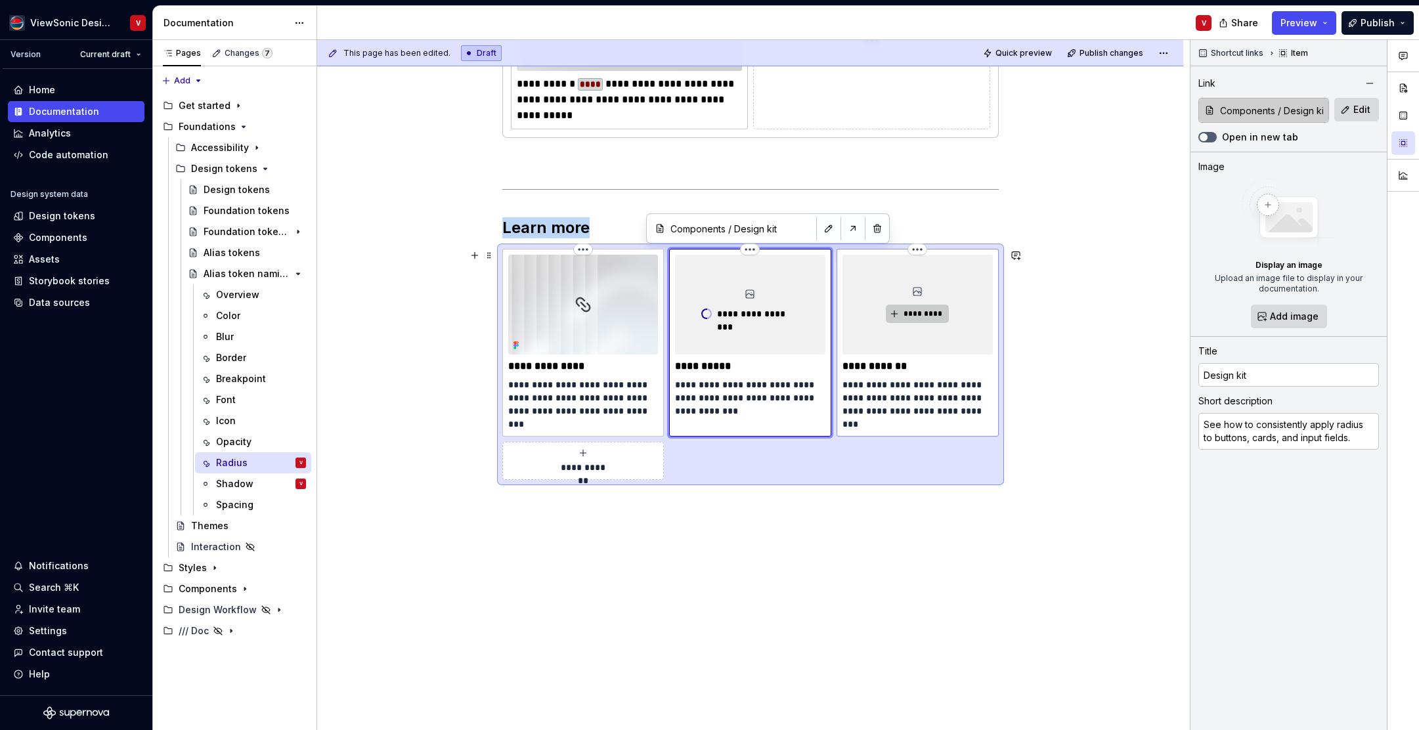
type textarea "*"
type input "Design tokens / Alias tokens"
type input "Alias tokens"
type textarea "Review radius token naming conventions and understand which components require …"
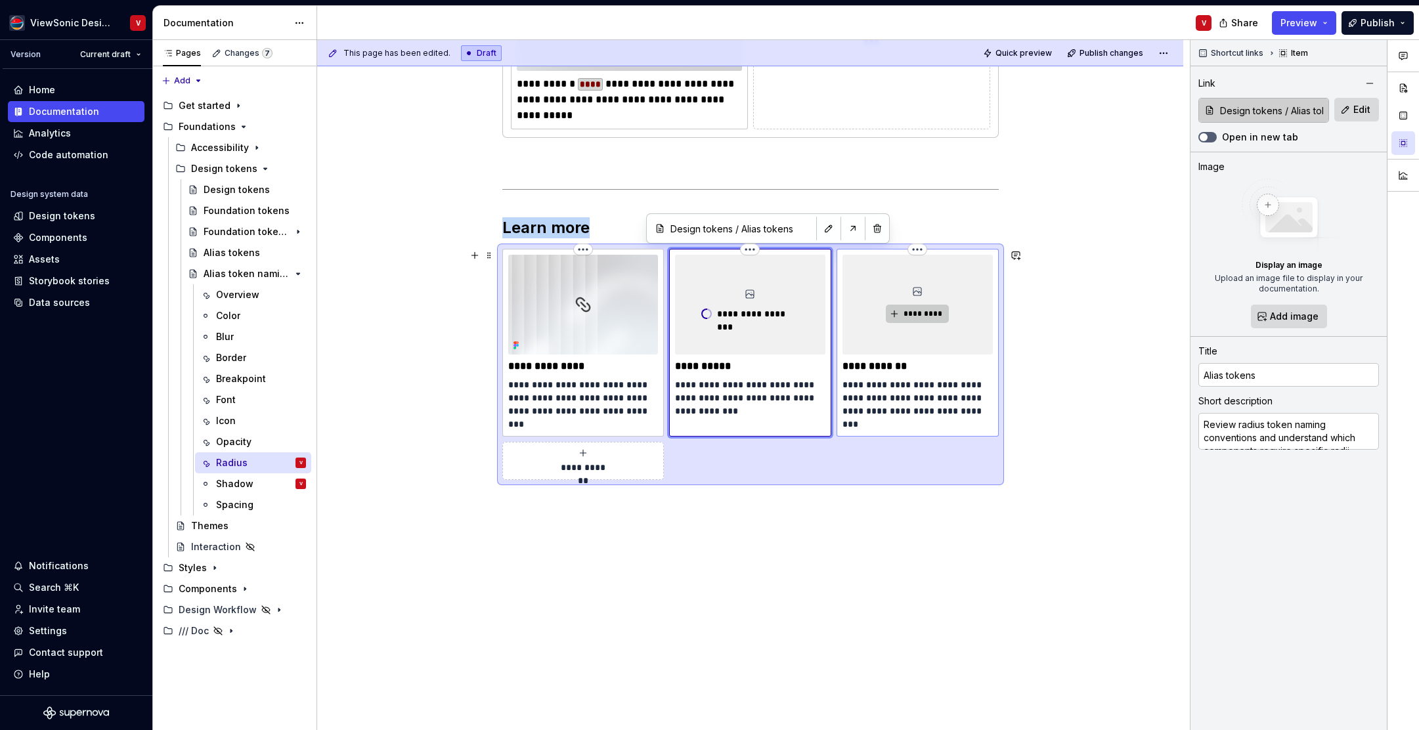
click at [901, 311] on button "*********" at bounding box center [917, 314] width 62 height 18
type textarea "*"
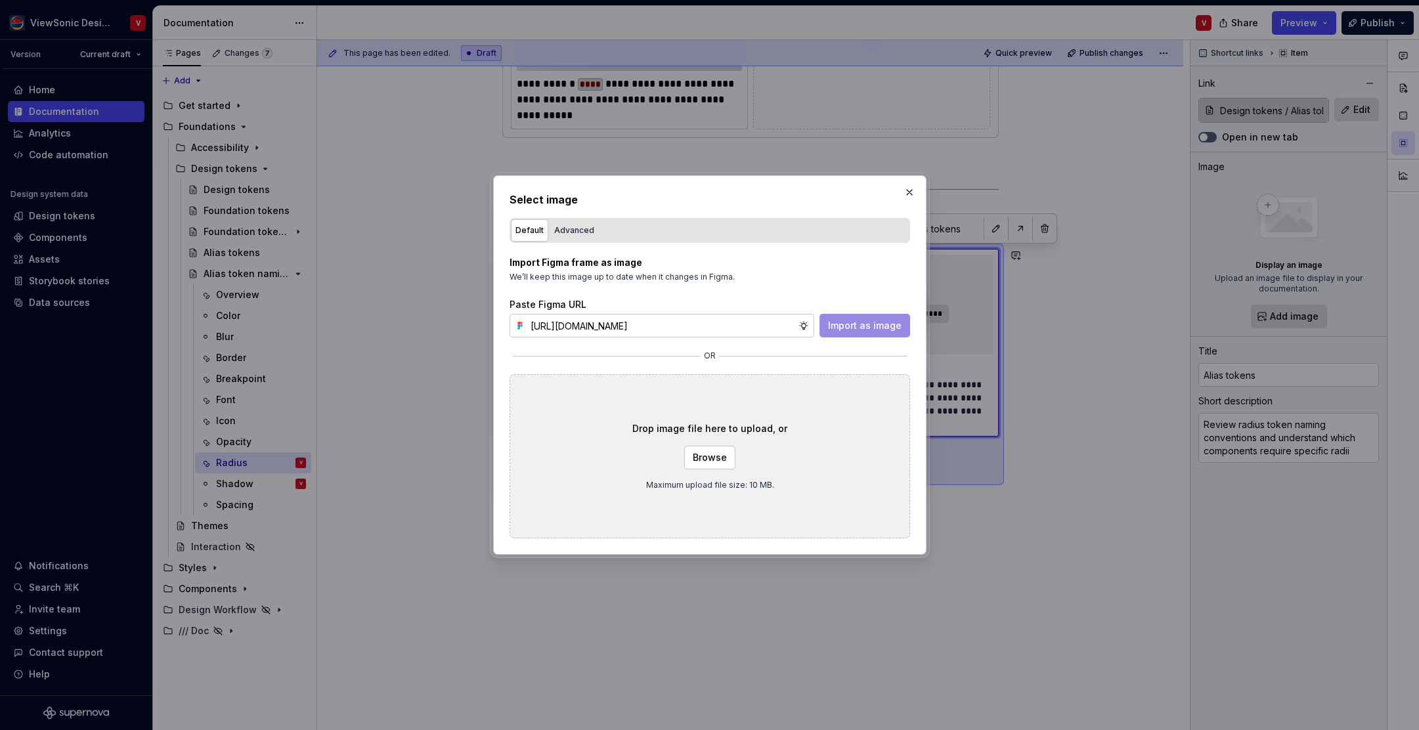
type input "[URL][DOMAIN_NAME]"
click at [860, 327] on span "Import as image" at bounding box center [865, 325] width 74 height 13
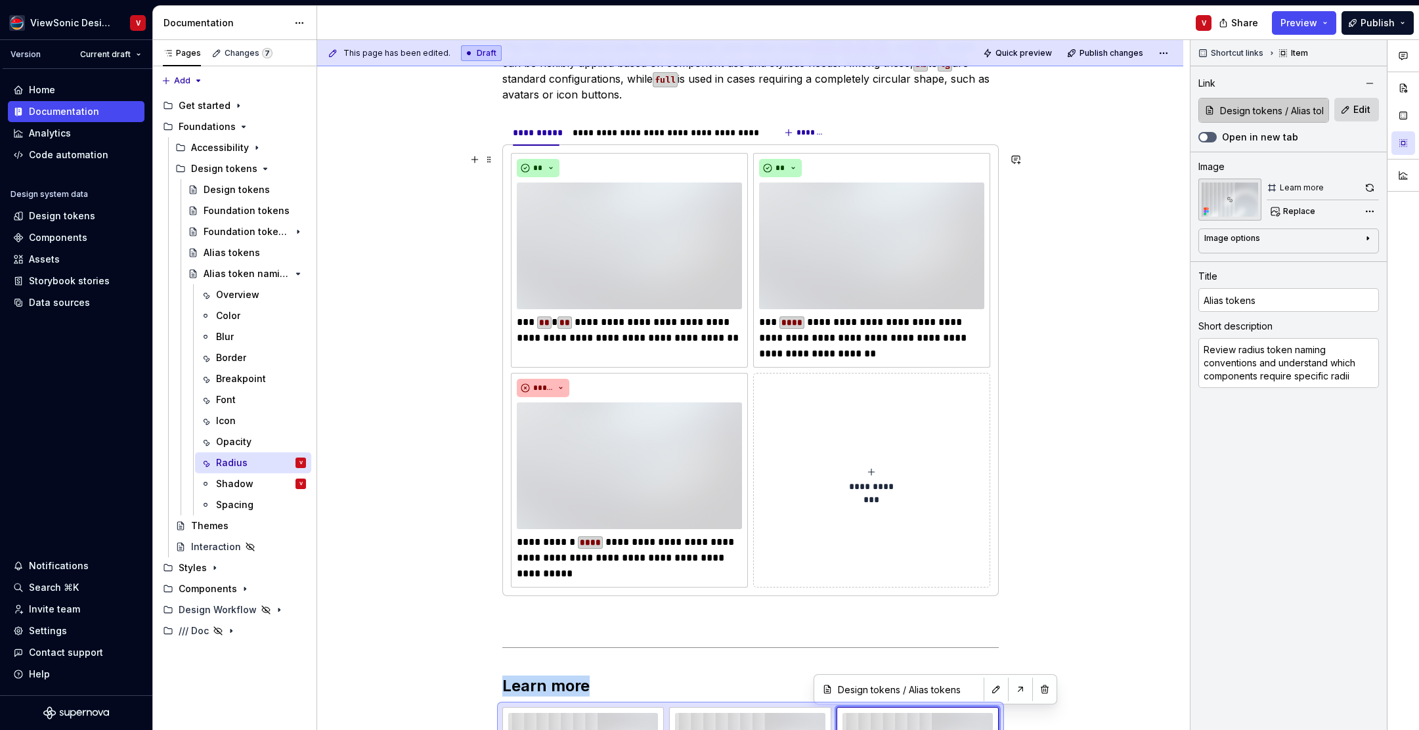
scroll to position [308, 0]
click at [644, 227] on img at bounding box center [629, 244] width 225 height 127
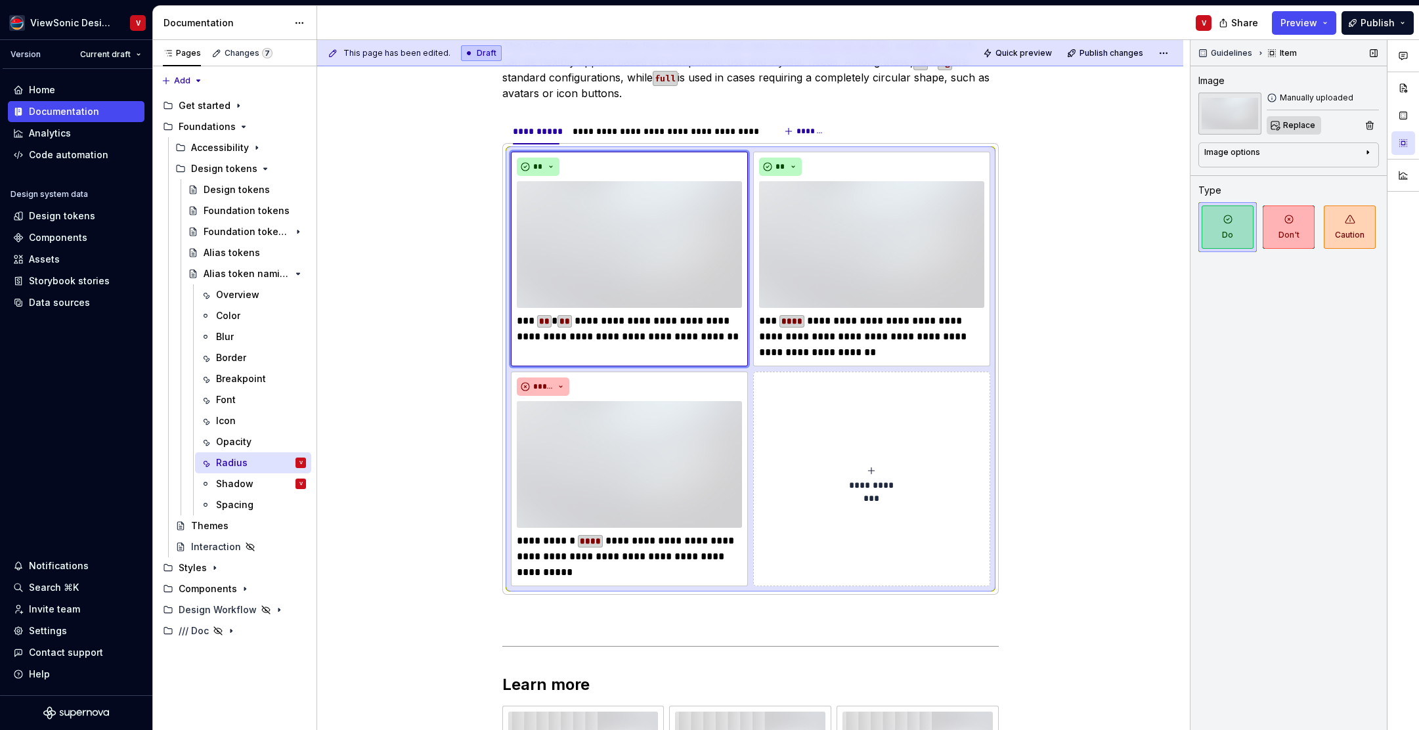
click at [1290, 124] on span "Replace" at bounding box center [1300, 125] width 32 height 11
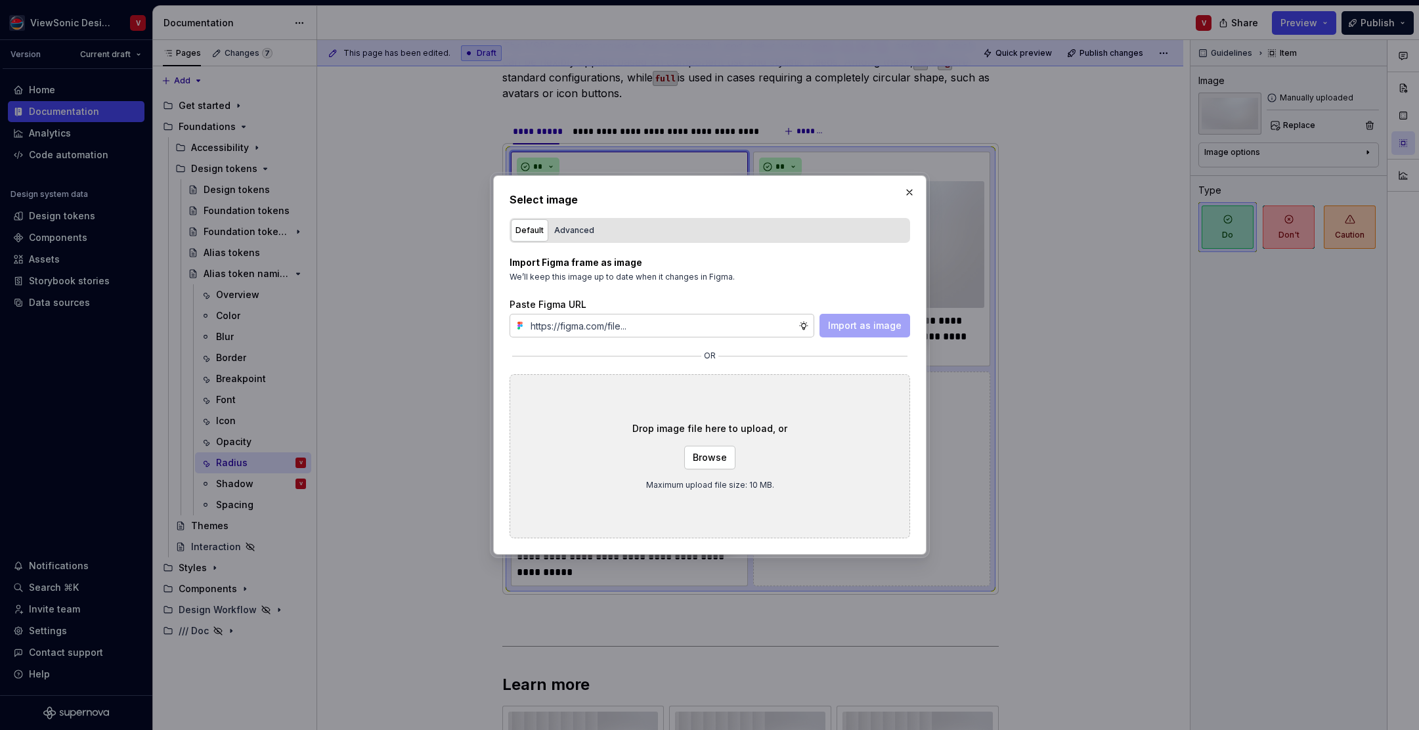
type textarea "*"
type input "[URL][DOMAIN_NAME]"
click at [834, 321] on span "Import as image" at bounding box center [865, 325] width 74 height 13
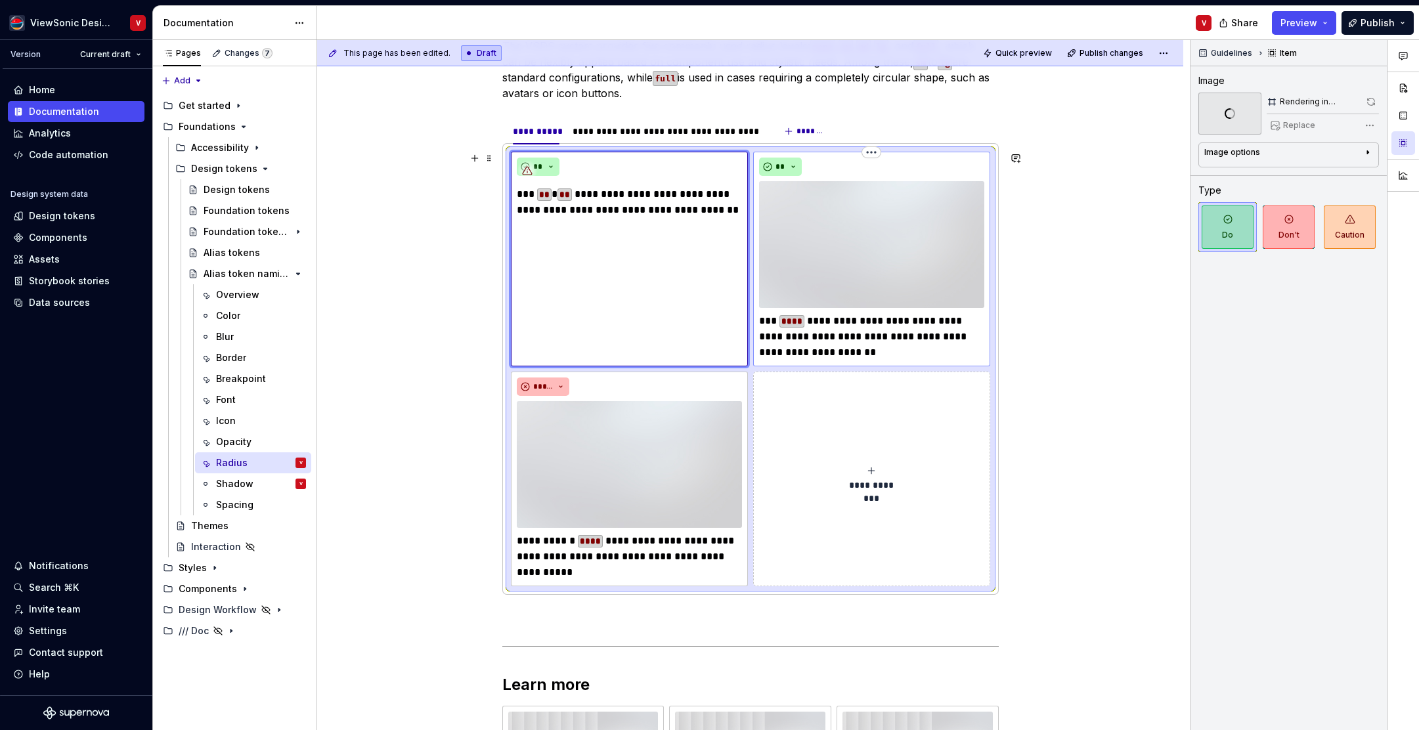
click at [831, 219] on img at bounding box center [871, 244] width 225 height 127
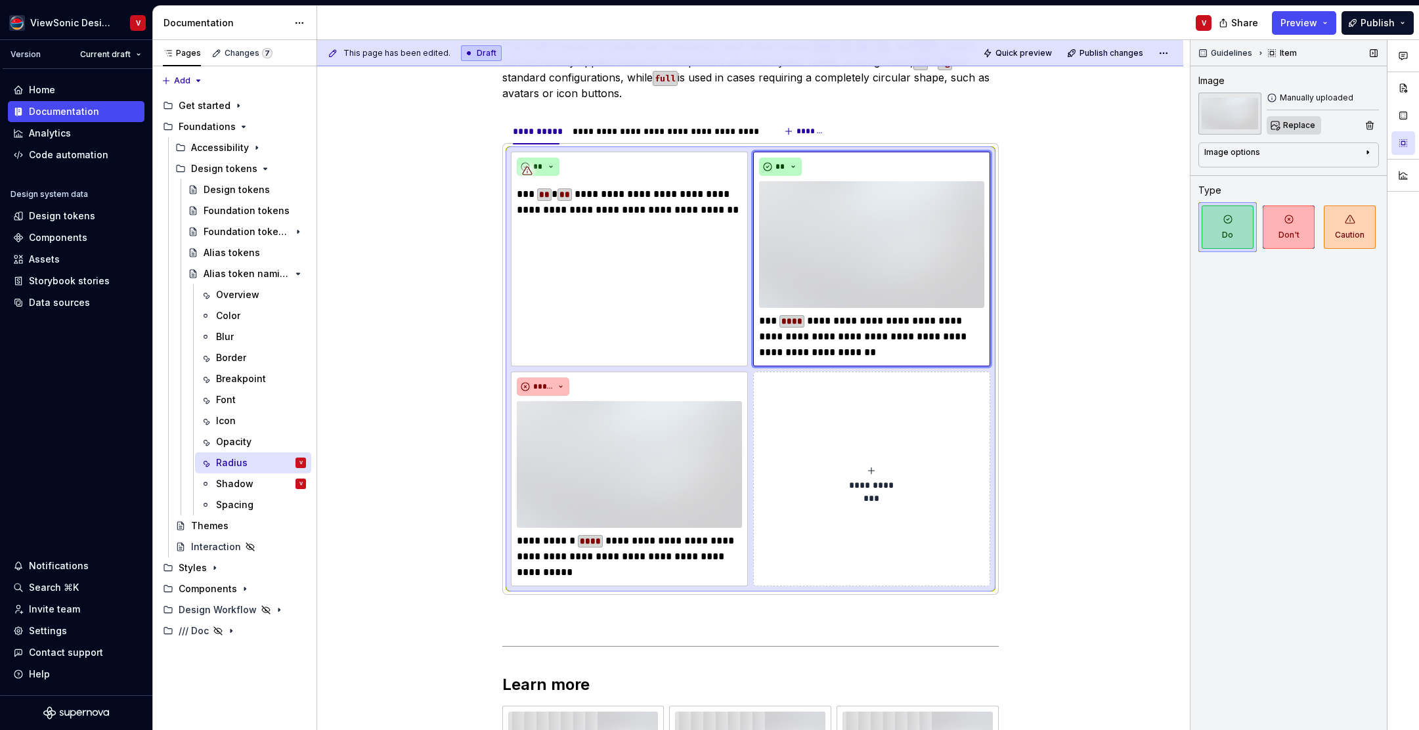
click at [1295, 128] on span "Replace" at bounding box center [1300, 125] width 32 height 11
type textarea "*"
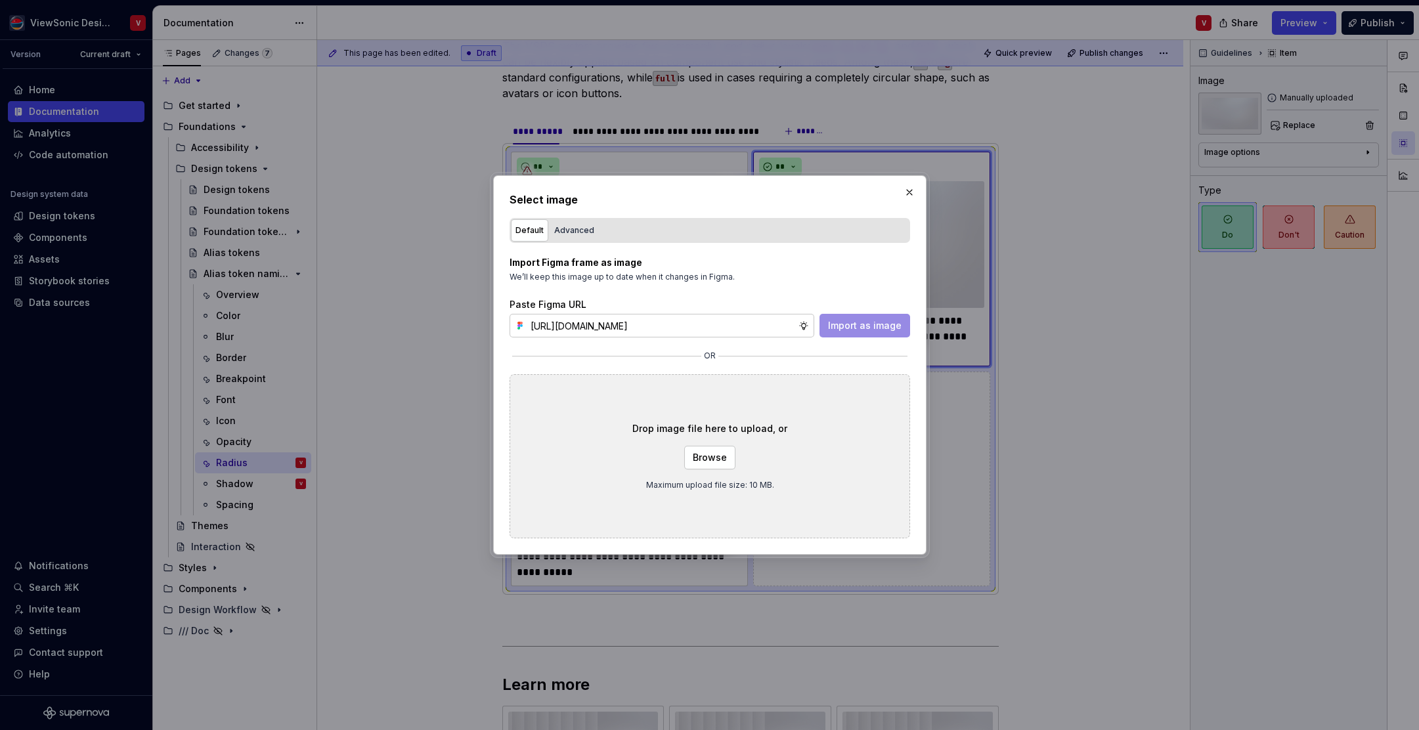
scroll to position [0, 294]
type input "[URL][DOMAIN_NAME]"
click at [863, 324] on span "Import as image" at bounding box center [865, 325] width 74 height 13
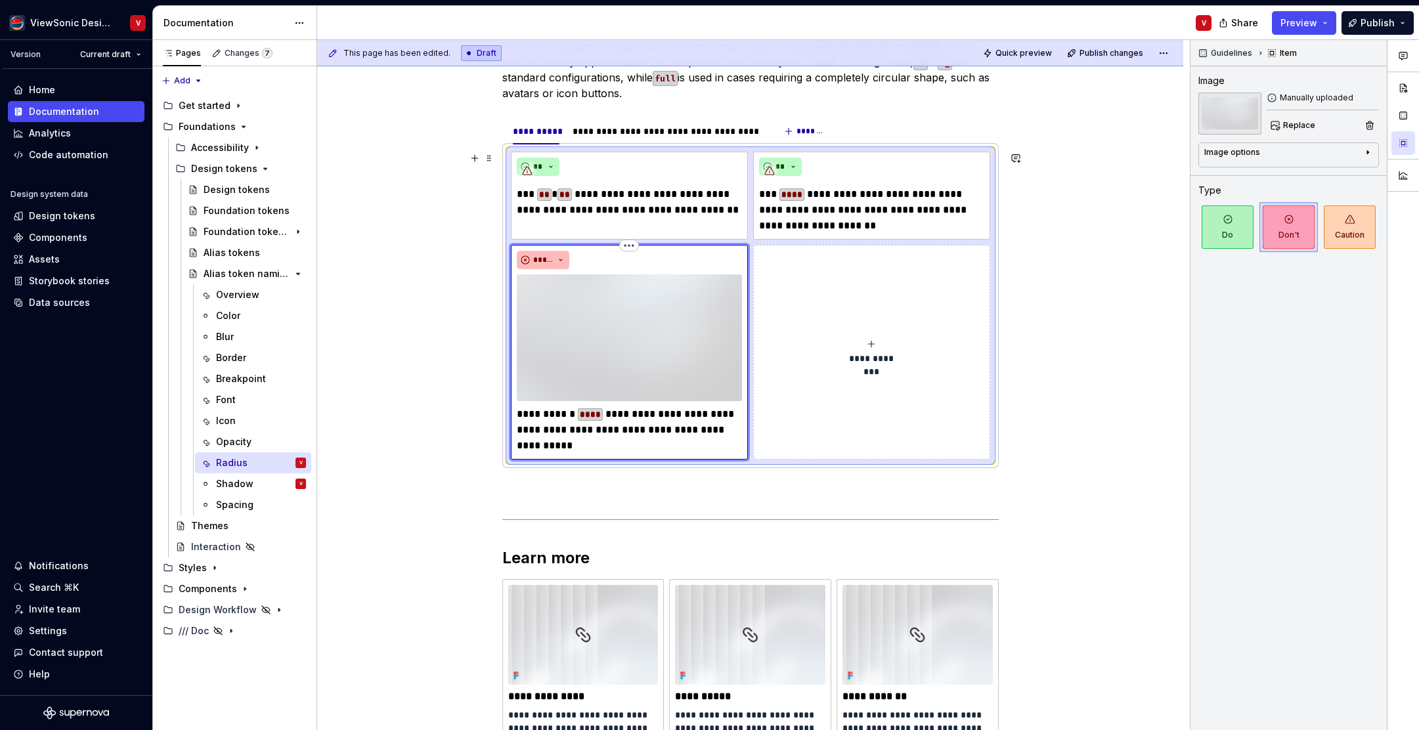
click at [661, 305] on img at bounding box center [629, 338] width 225 height 127
click at [1297, 124] on span "Replace" at bounding box center [1300, 125] width 32 height 11
type textarea "*"
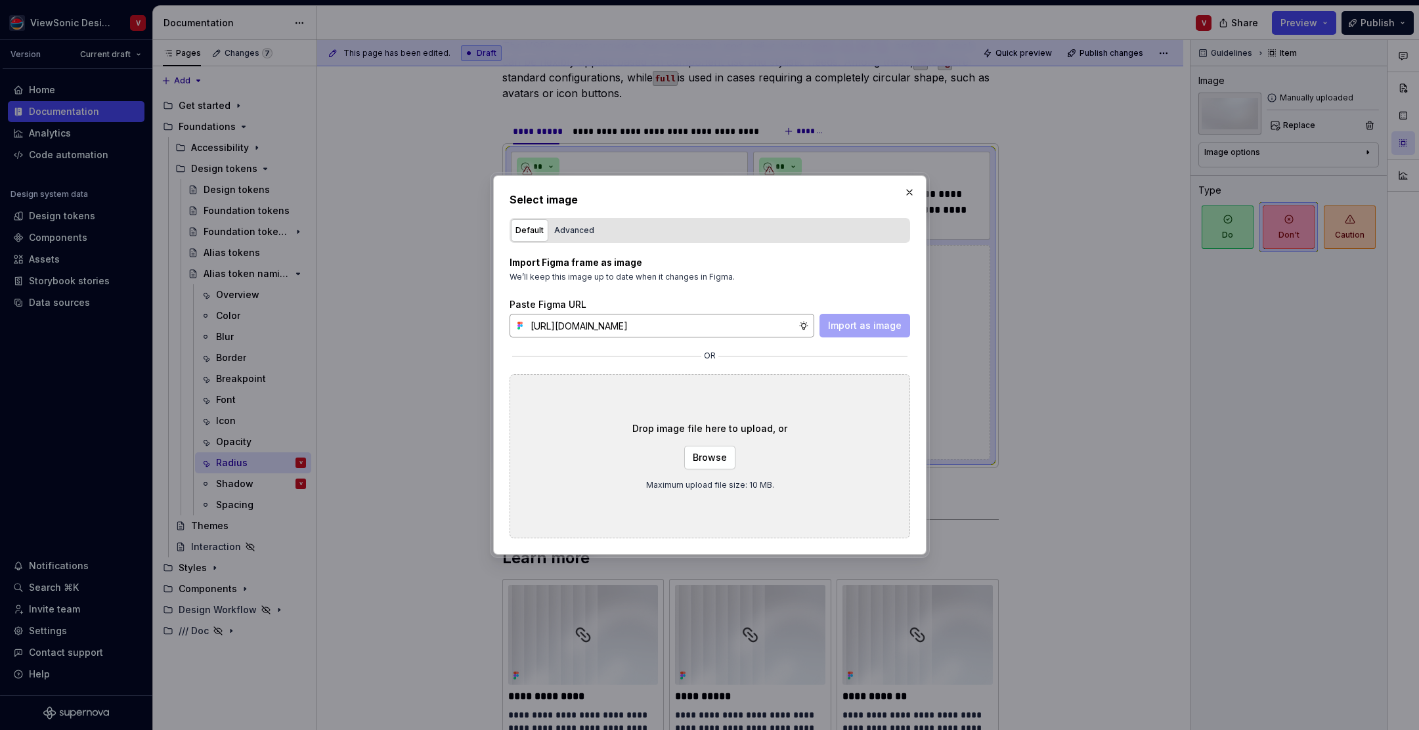
scroll to position [0, 294]
type input "[URL][DOMAIN_NAME]"
click at [855, 326] on span "Import as image" at bounding box center [865, 325] width 74 height 13
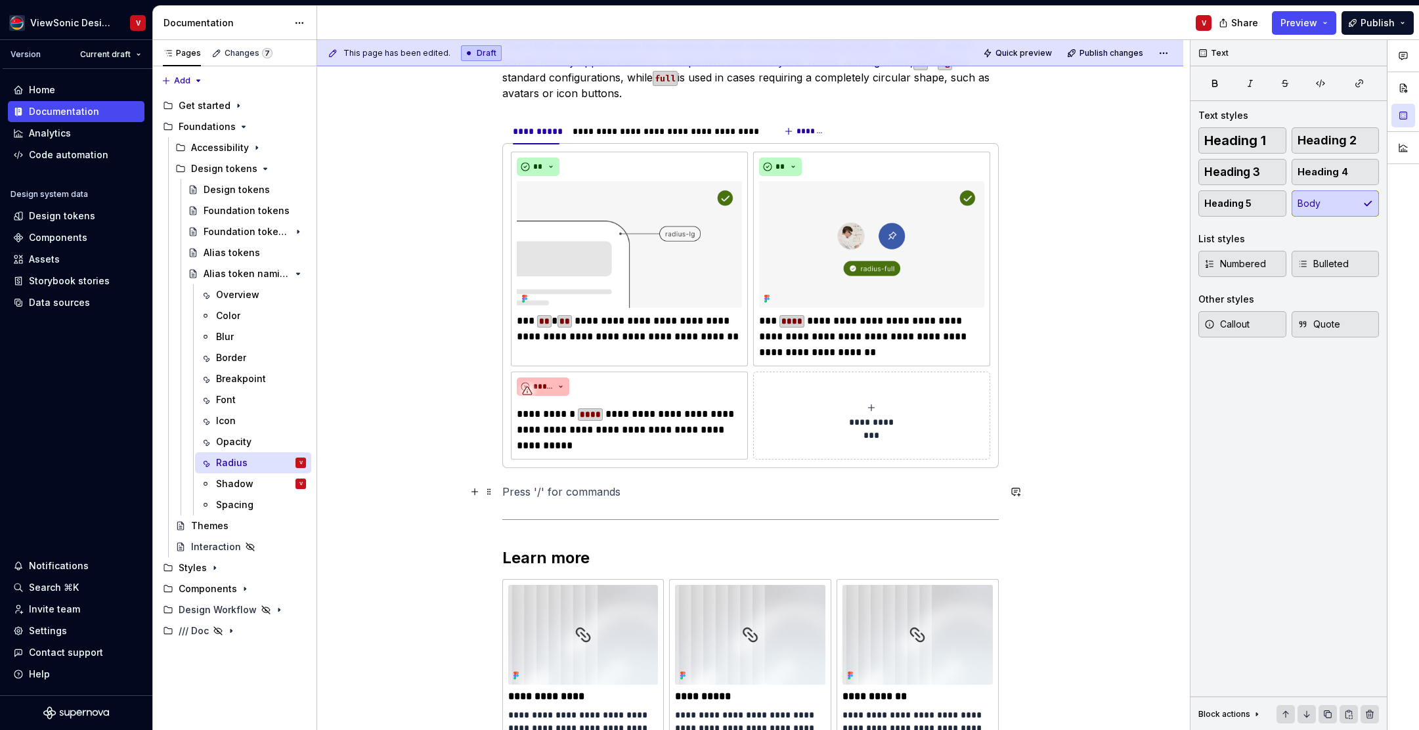
click at [531, 497] on p at bounding box center [750, 492] width 497 height 16
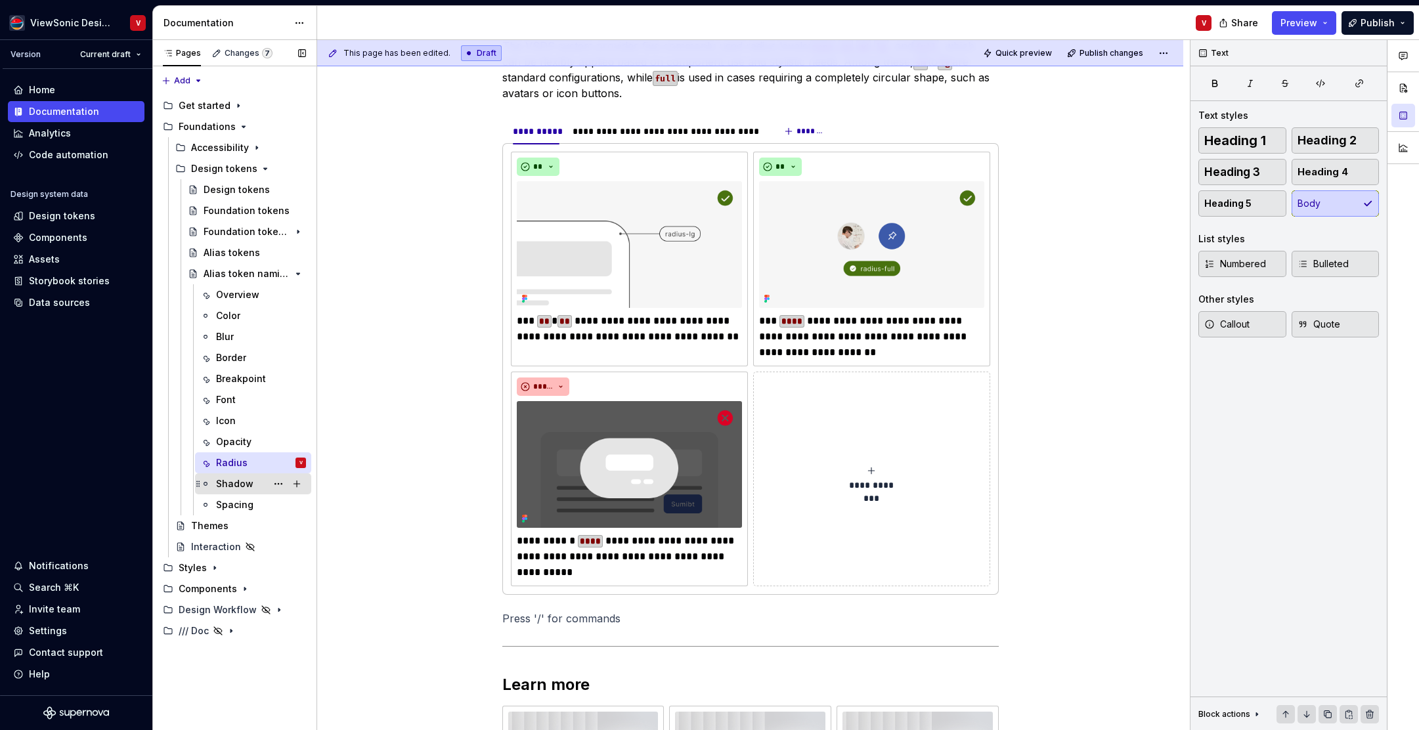
click at [238, 486] on div "Shadow" at bounding box center [234, 484] width 37 height 13
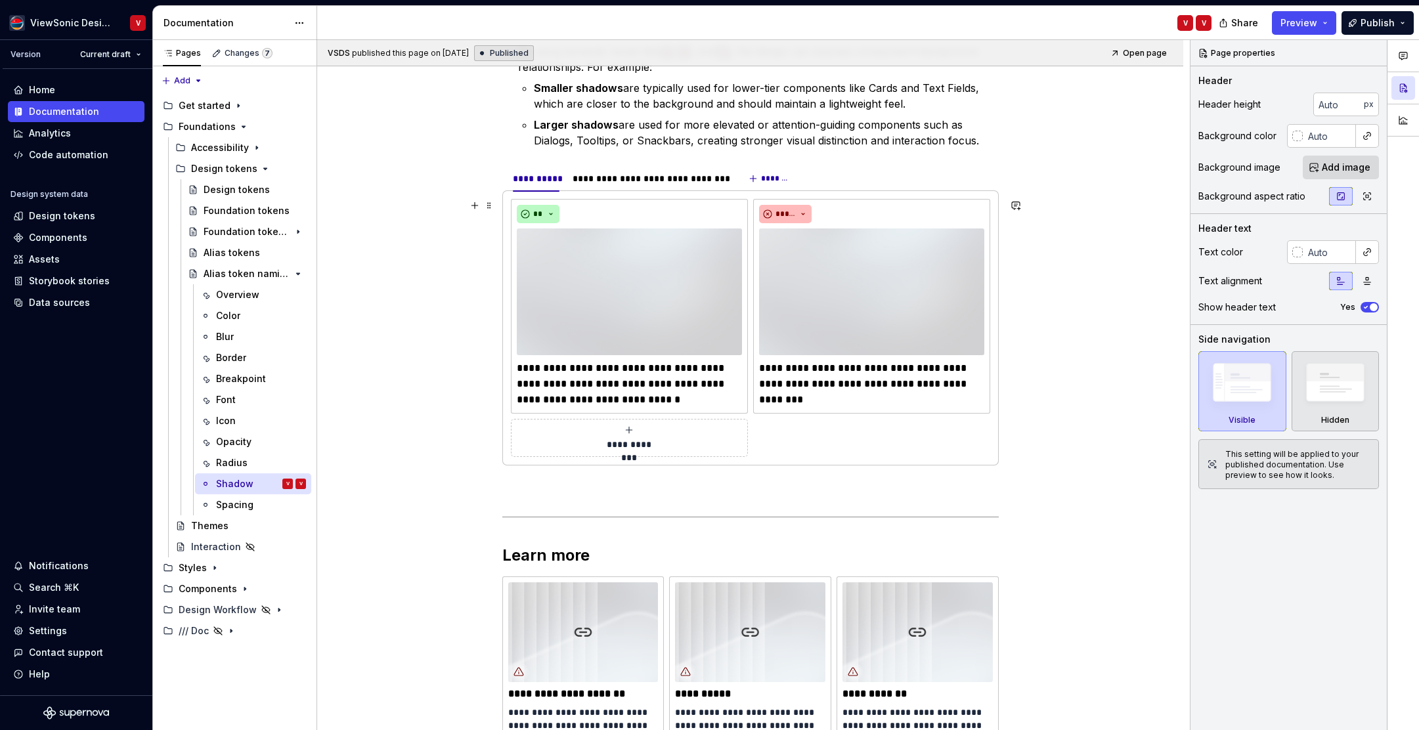
scroll to position [352, 0]
click at [592, 278] on img at bounding box center [629, 290] width 225 height 127
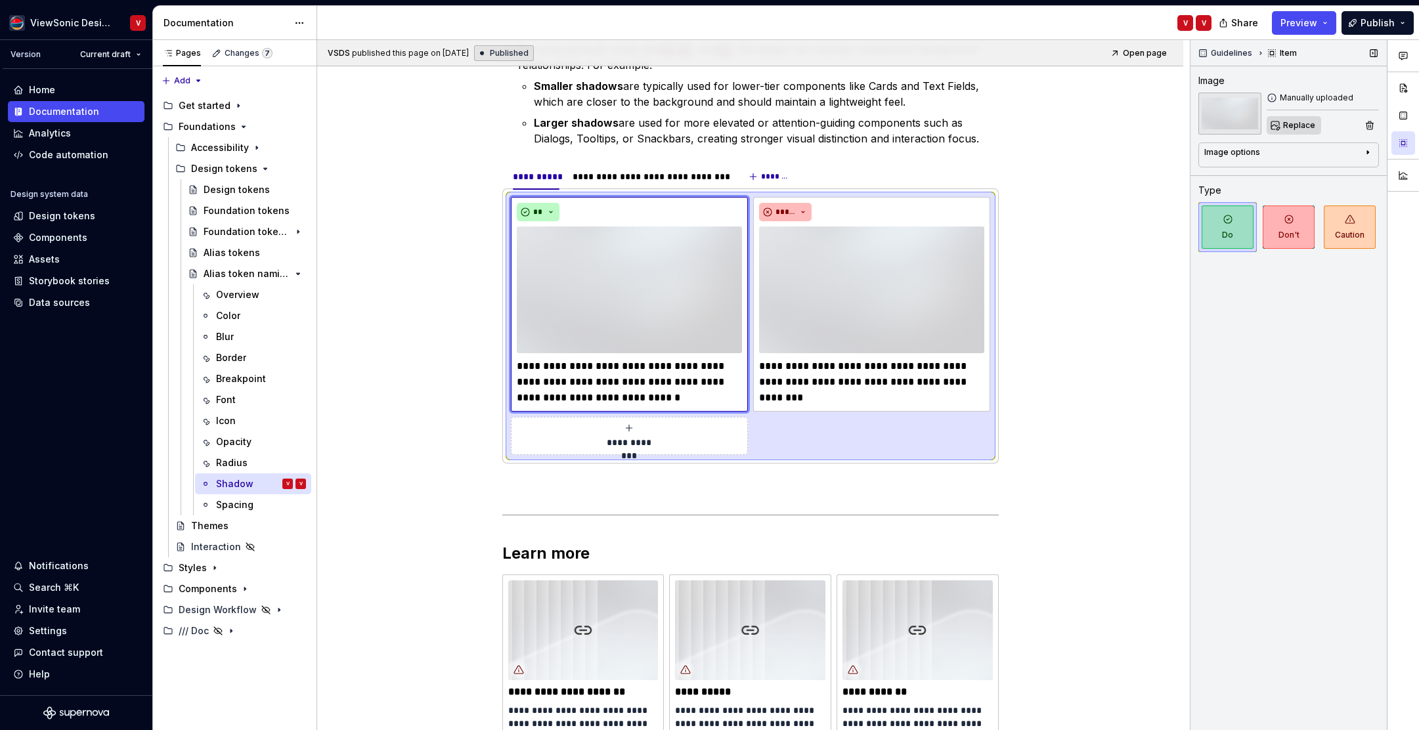
click at [1293, 122] on span "Replace" at bounding box center [1300, 125] width 32 height 11
type textarea "*"
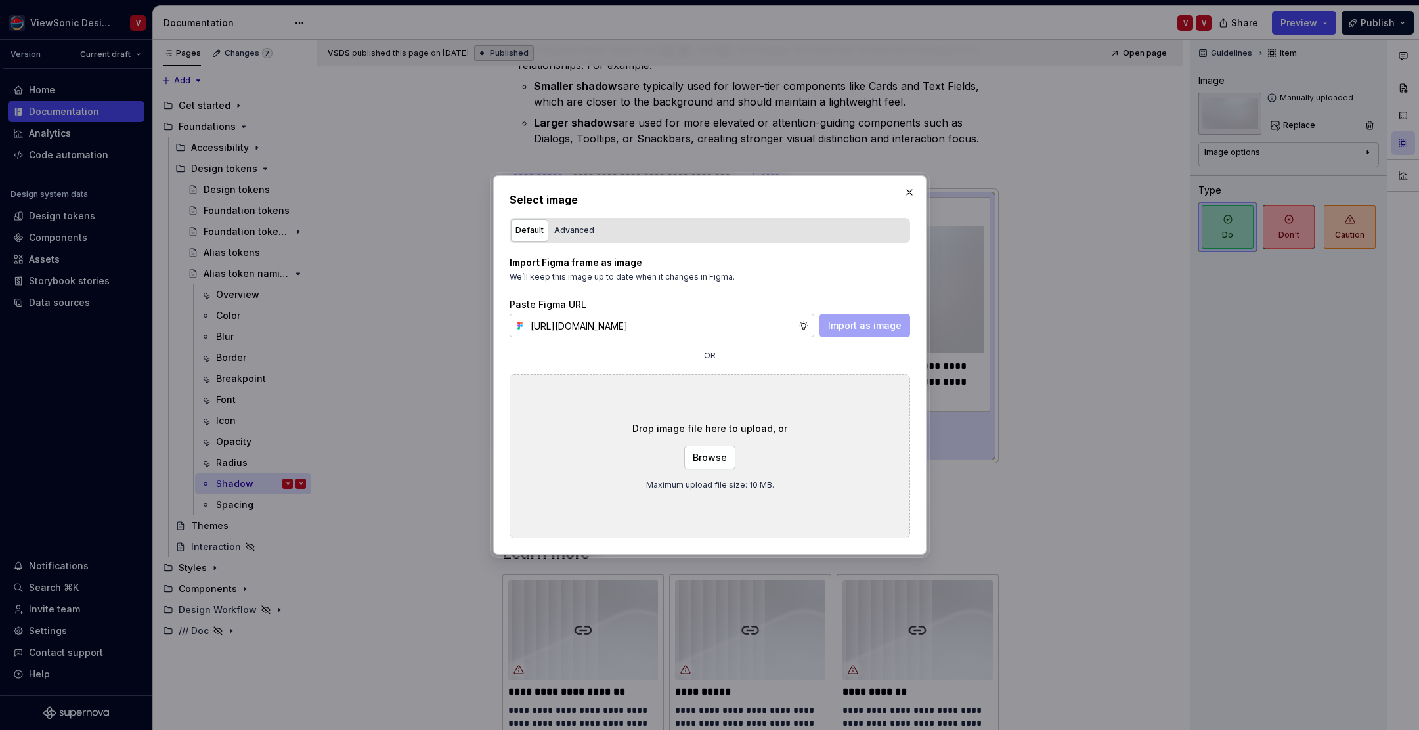
scroll to position [0, 294]
type input "[URL][DOMAIN_NAME]"
click at [854, 325] on span "Import as image" at bounding box center [865, 325] width 74 height 13
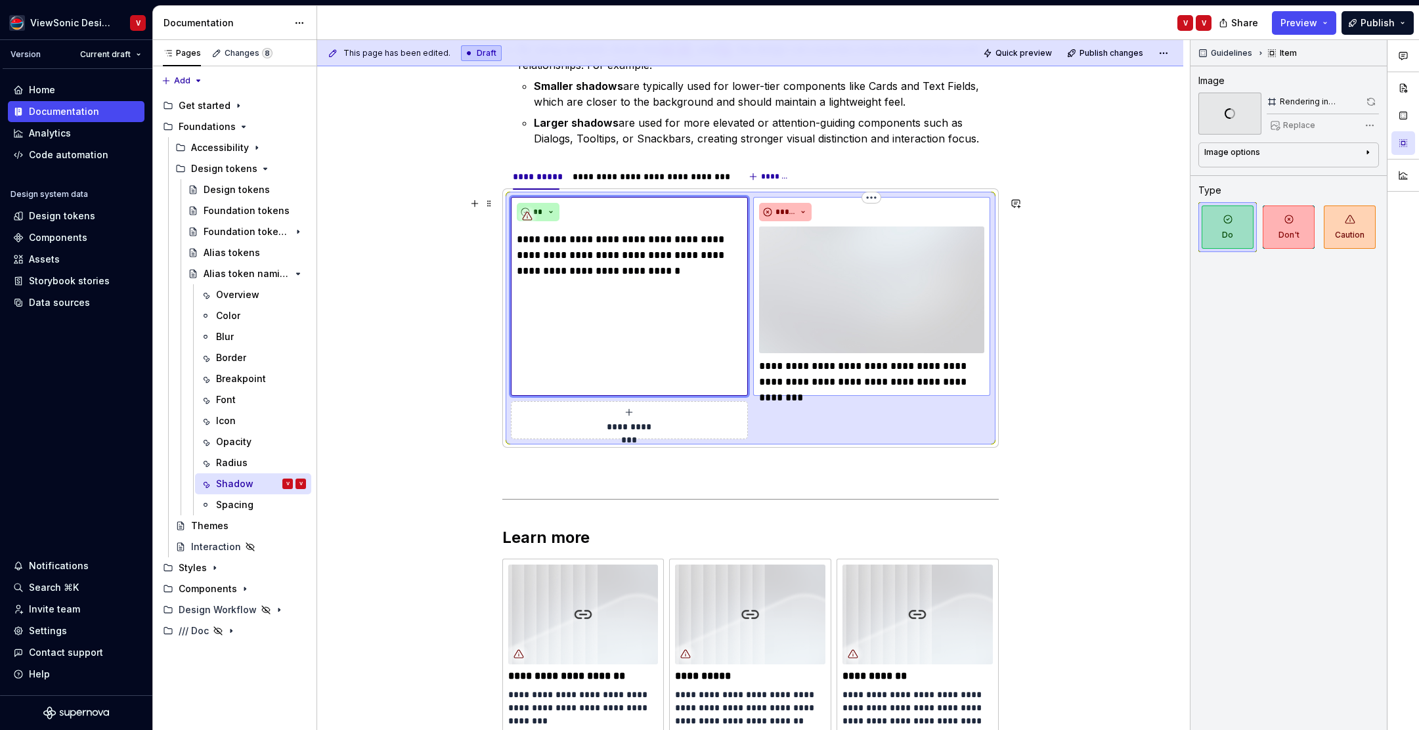
click at [869, 261] on img at bounding box center [871, 290] width 225 height 127
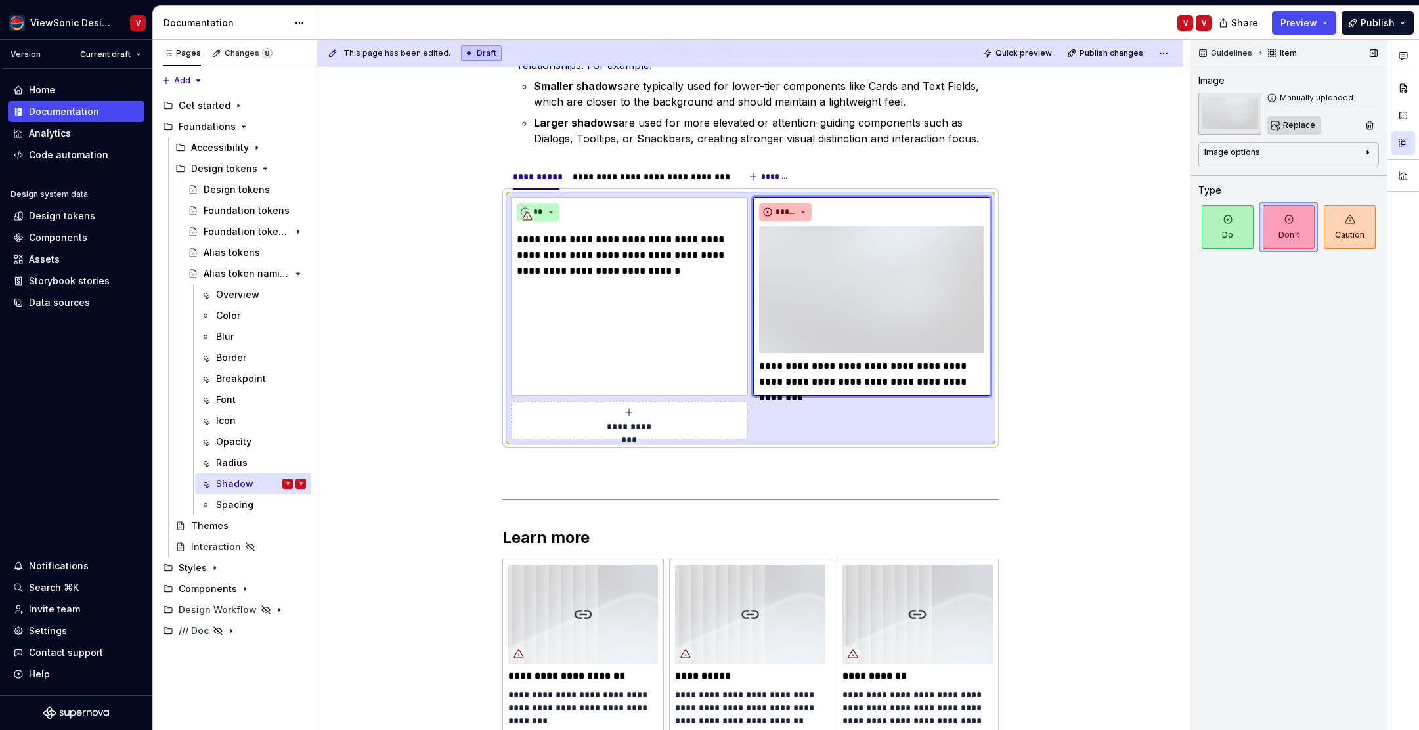
click at [1289, 126] on span "Replace" at bounding box center [1300, 125] width 32 height 11
type textarea "*"
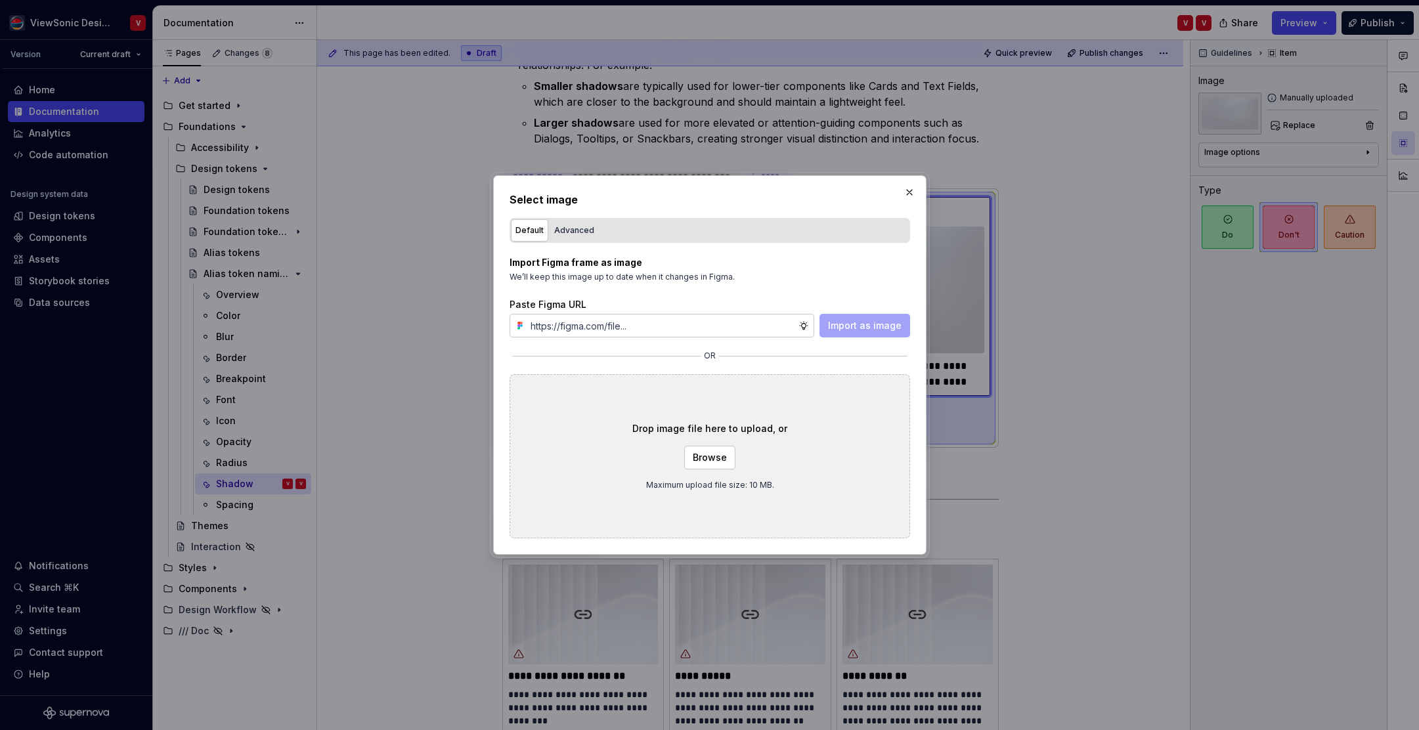
type input "[URL][DOMAIN_NAME]"
click at [844, 328] on span "Import as image" at bounding box center [865, 325] width 74 height 13
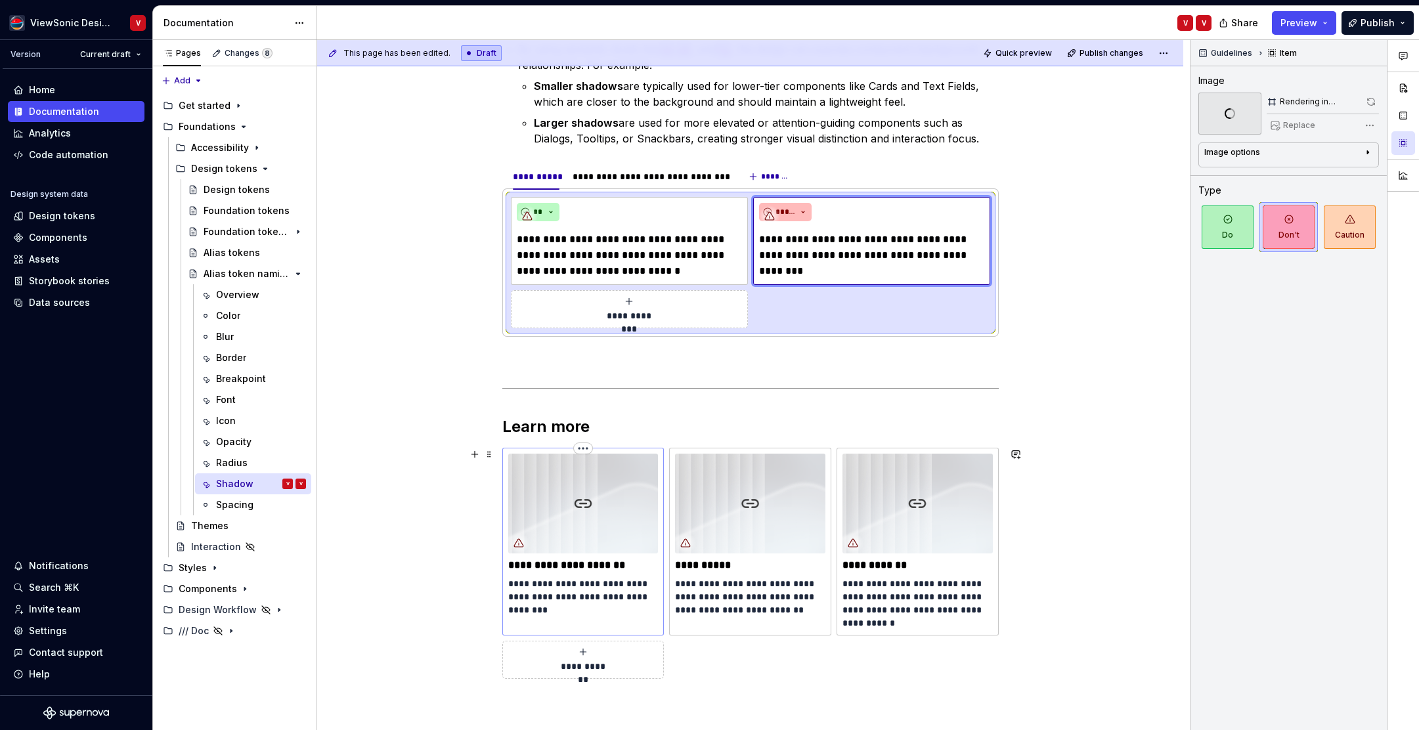
click at [598, 502] on img at bounding box center [583, 504] width 150 height 100
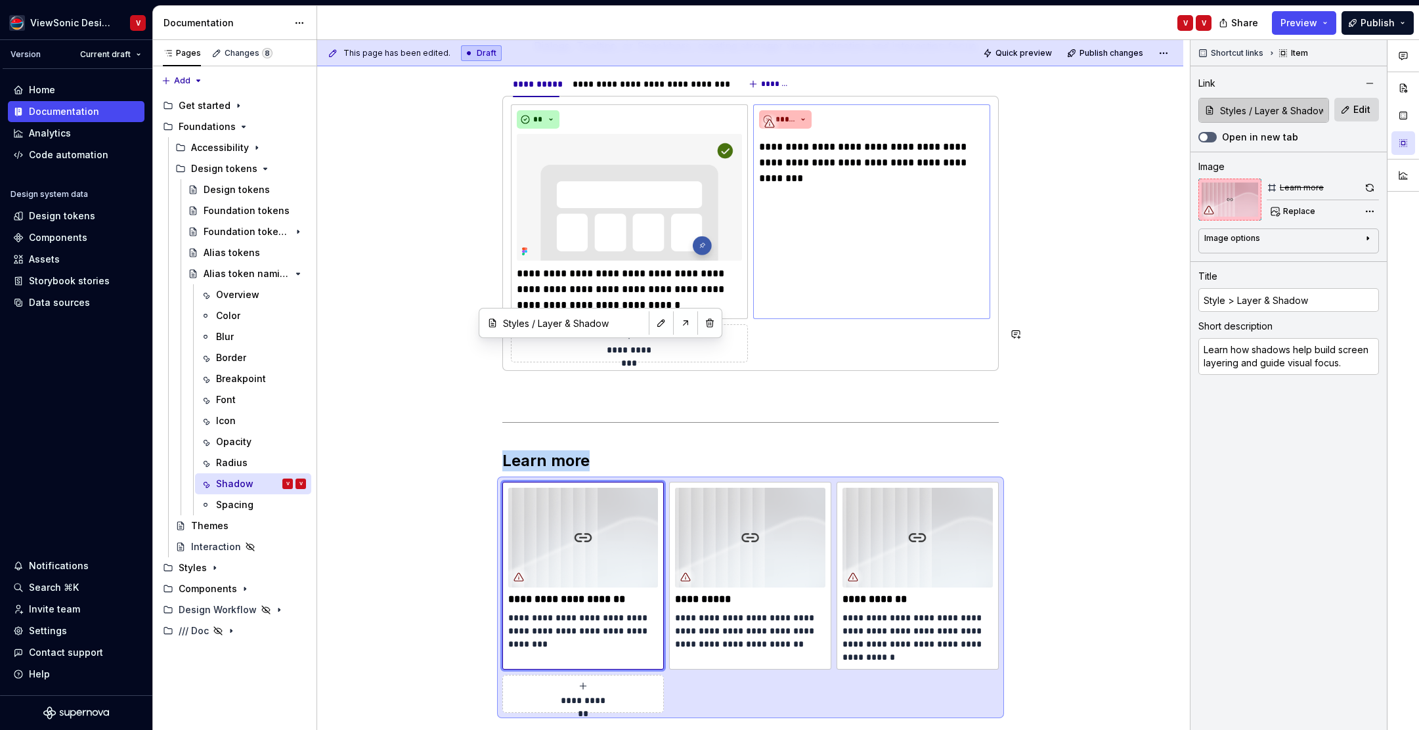
scroll to position [515, 0]
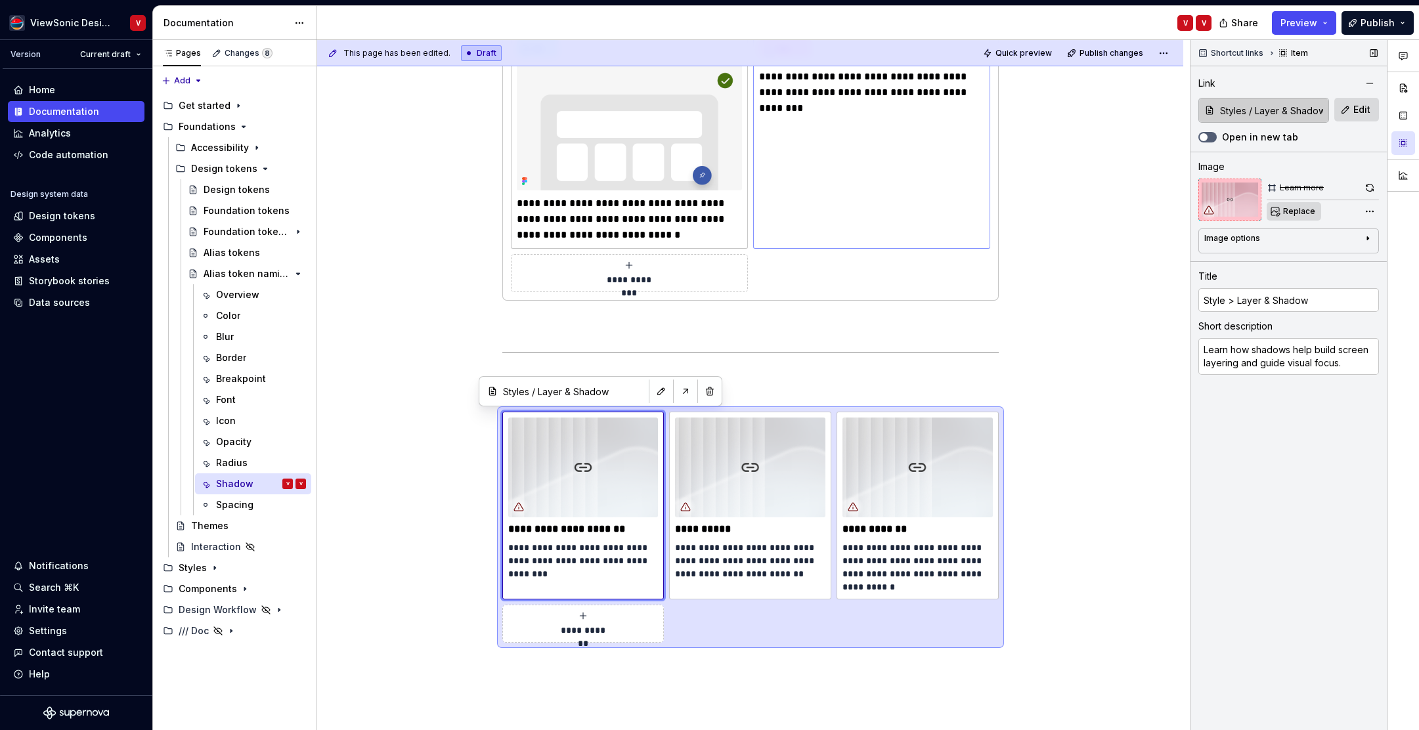
click at [1290, 213] on span "Replace" at bounding box center [1300, 211] width 32 height 11
type textarea "*"
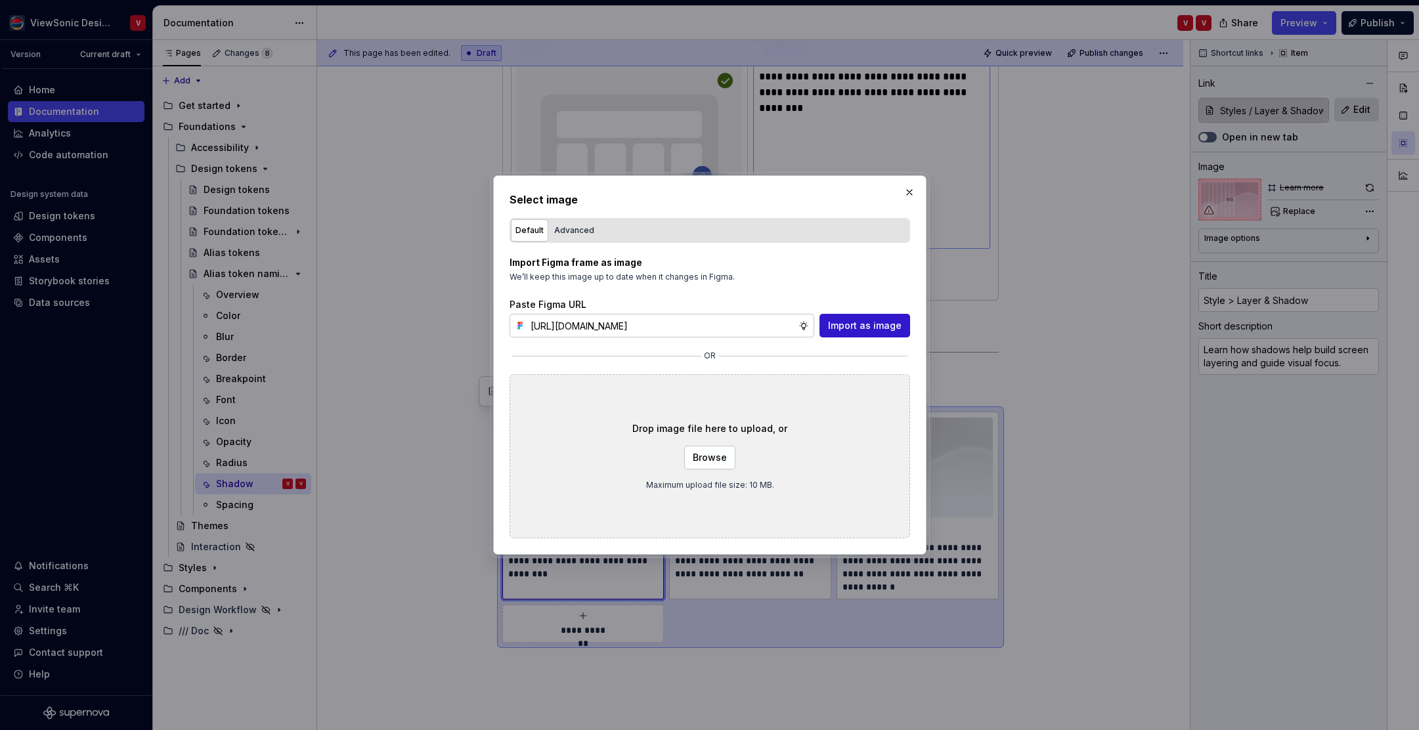
scroll to position [0, 297]
type input "[URL][DOMAIN_NAME]"
click at [853, 321] on span "Import as image" at bounding box center [865, 325] width 74 height 13
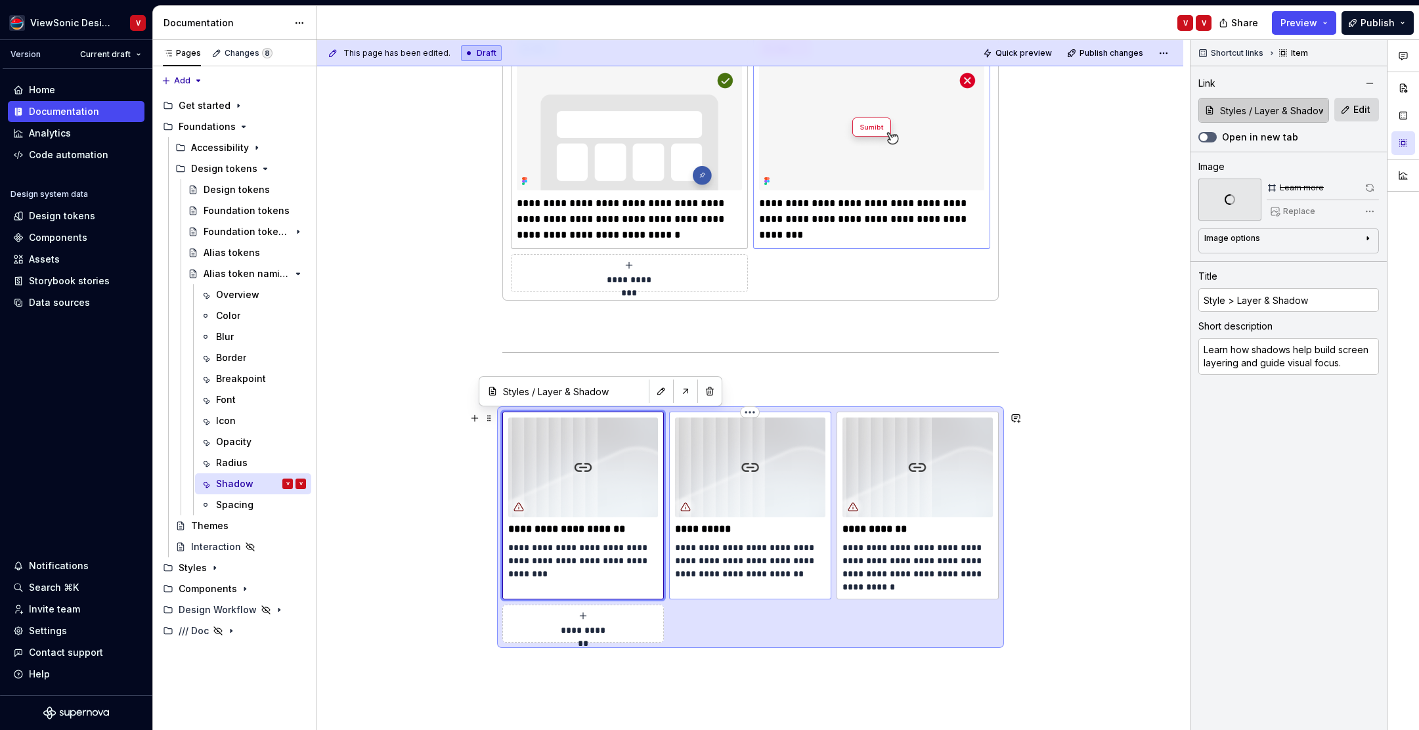
type textarea "*"
type input "Components / Design kit"
type input "Design kit"
type textarea "See how to assign proper shadow levels to components like Cards, Dialogs, and T…"
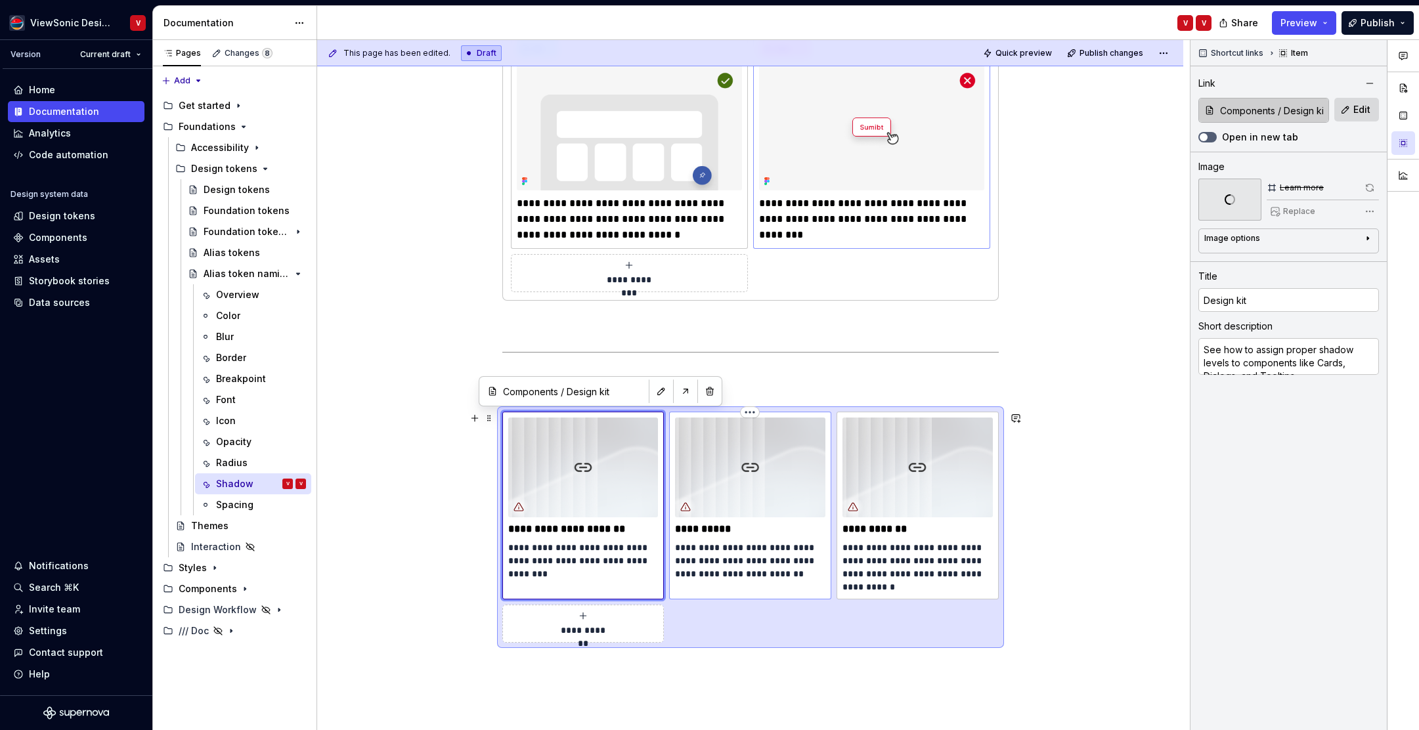
click at [769, 456] on img at bounding box center [750, 468] width 150 height 100
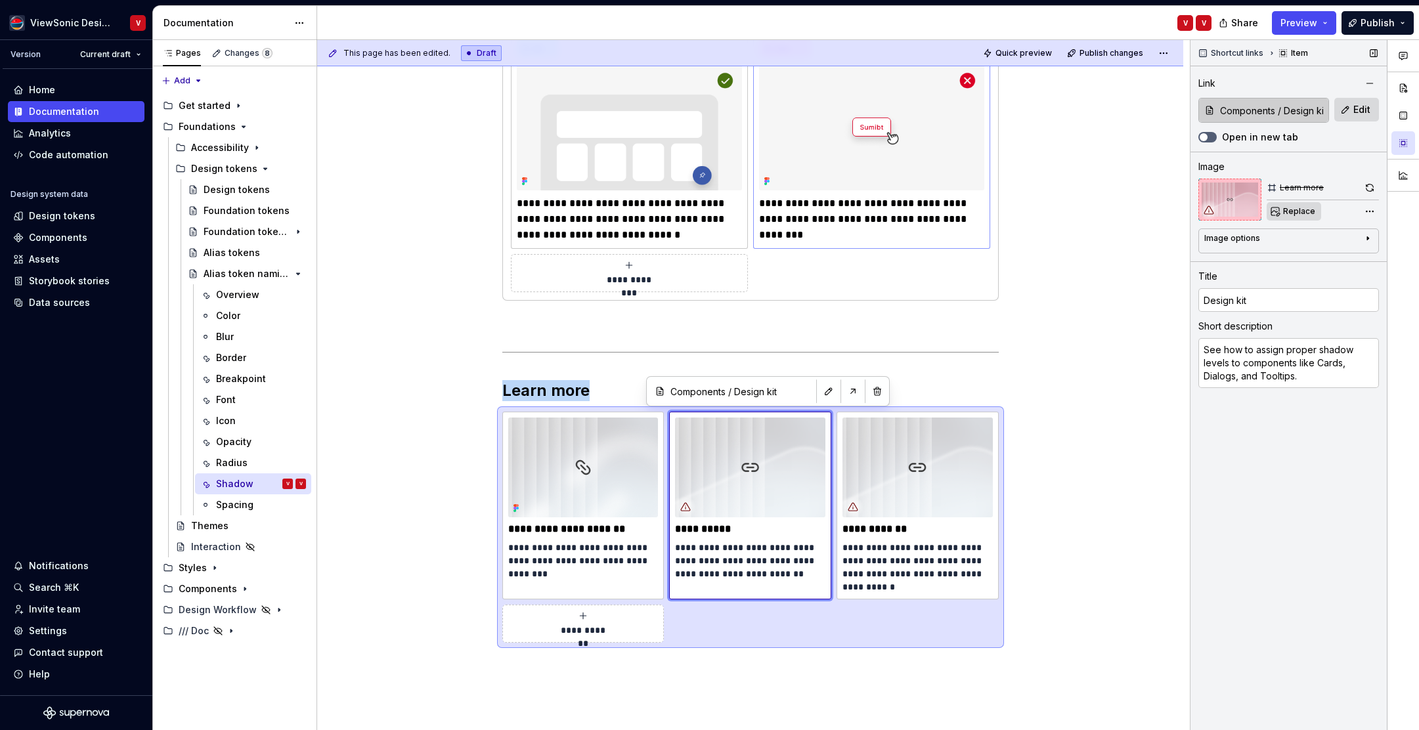
click at [1293, 211] on span "Replace" at bounding box center [1300, 211] width 32 height 11
type textarea "*"
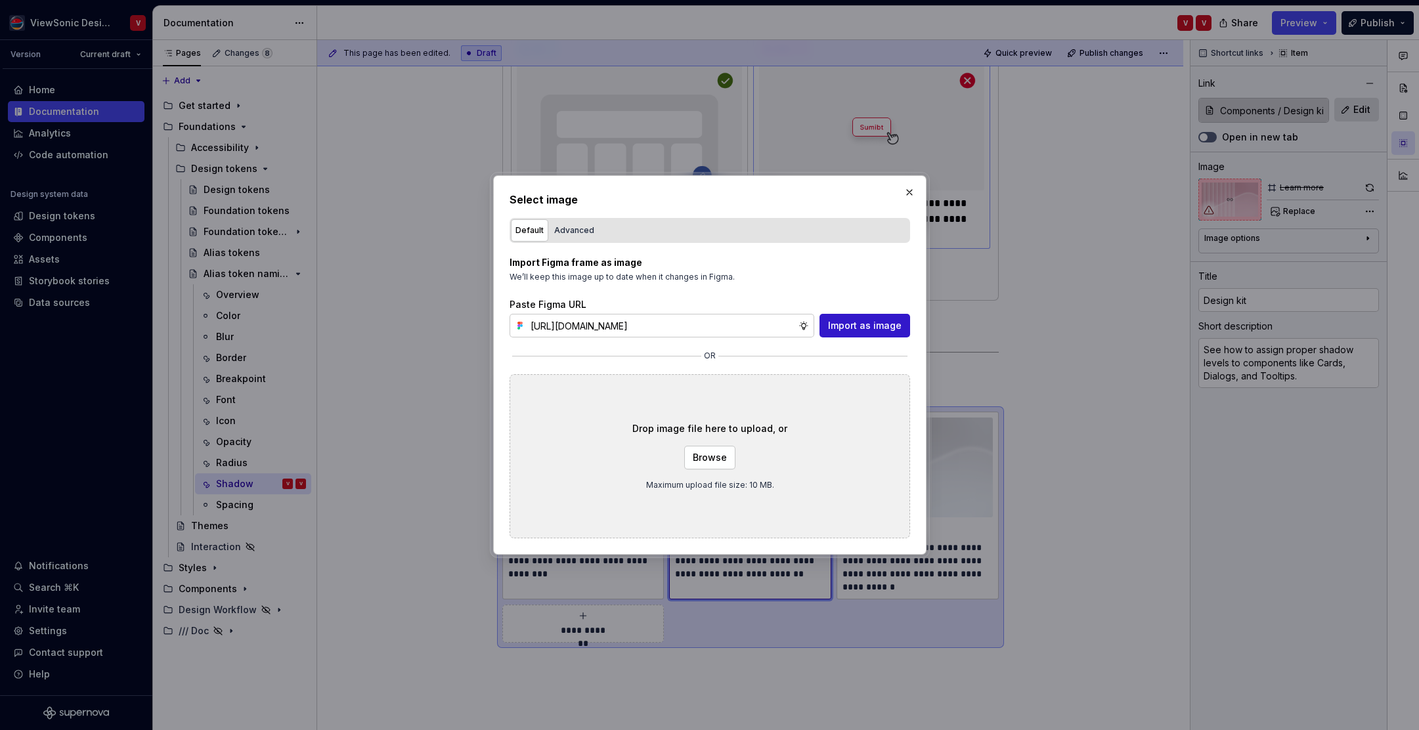
type input "[URL][DOMAIN_NAME]"
click at [859, 330] on span "Import as image" at bounding box center [865, 325] width 74 height 13
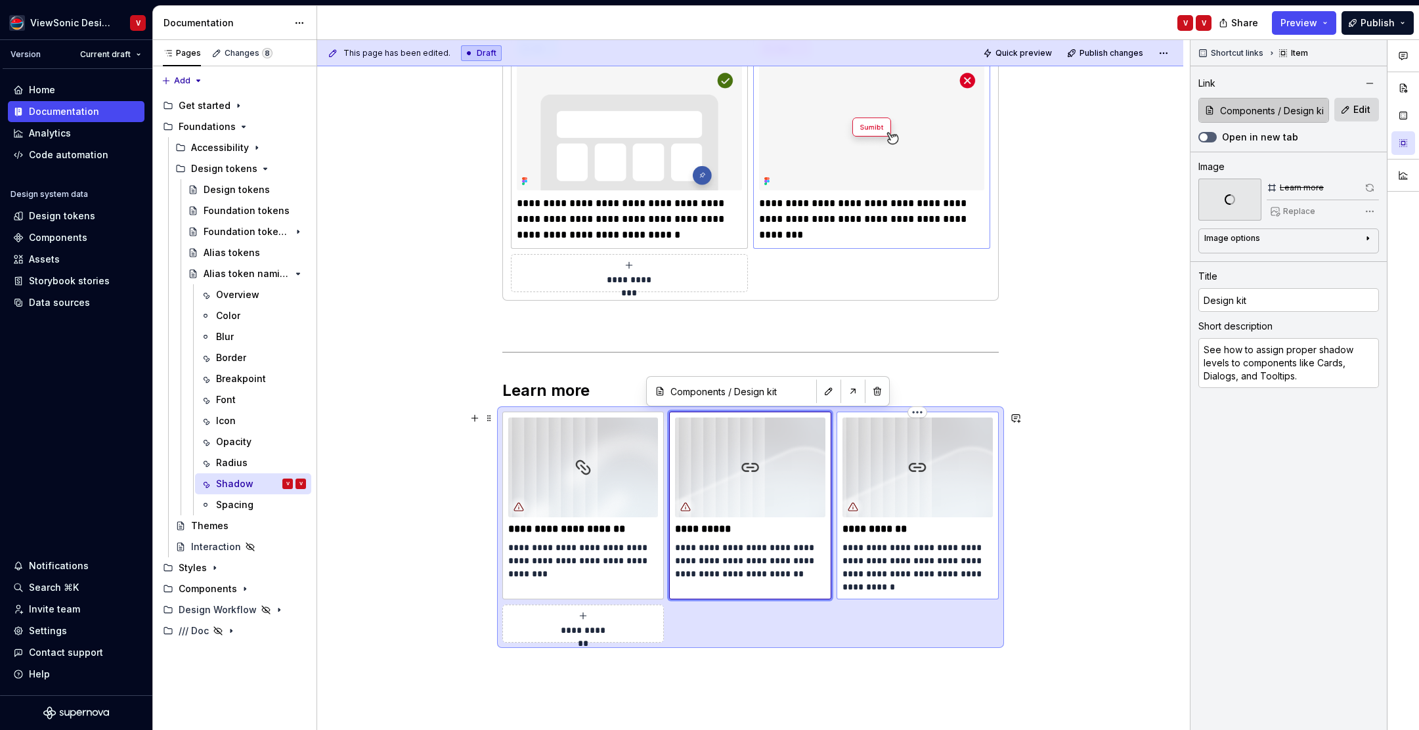
type textarea "*"
type input "Design tokens / Alias tokens"
type input "Alias tokens"
type textarea "Understand the naming convention for shadow depth and how to apply them across …"
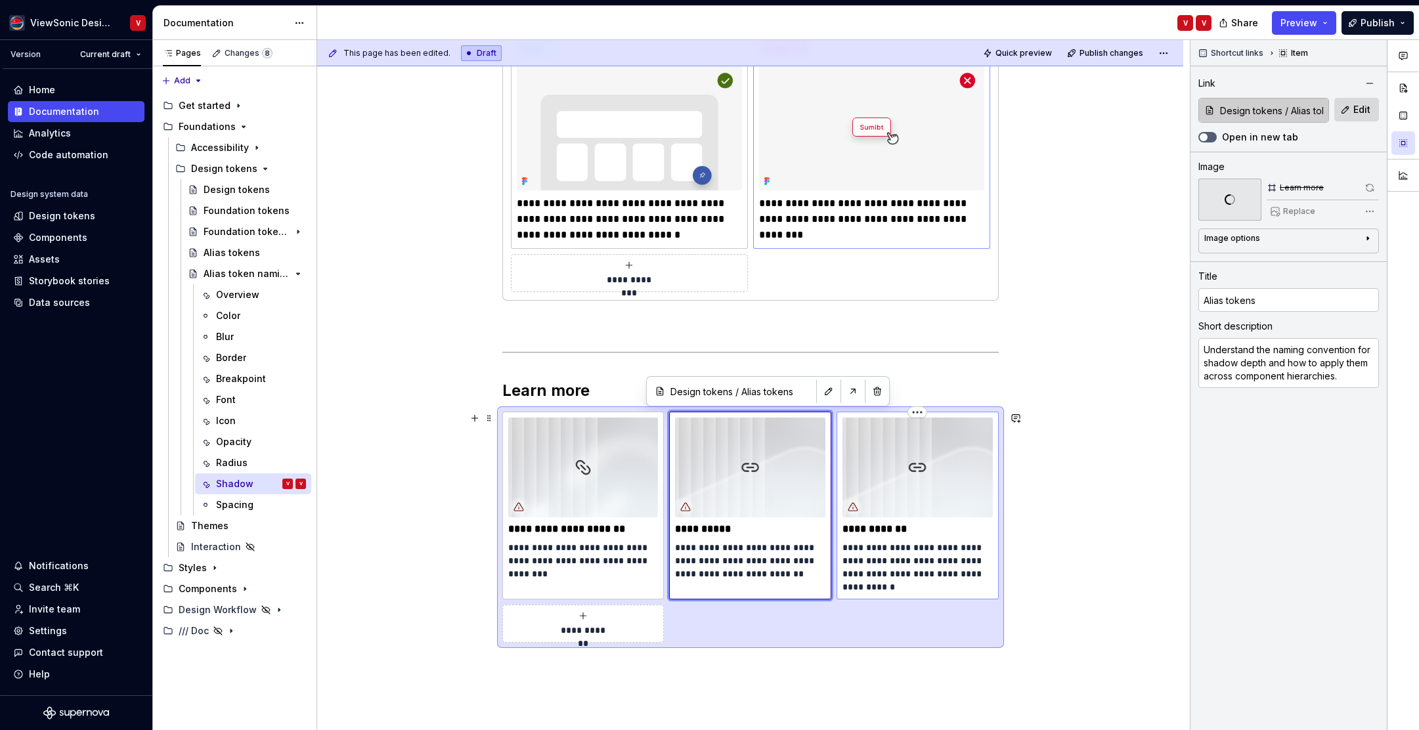
click at [906, 457] on img at bounding box center [918, 468] width 150 height 100
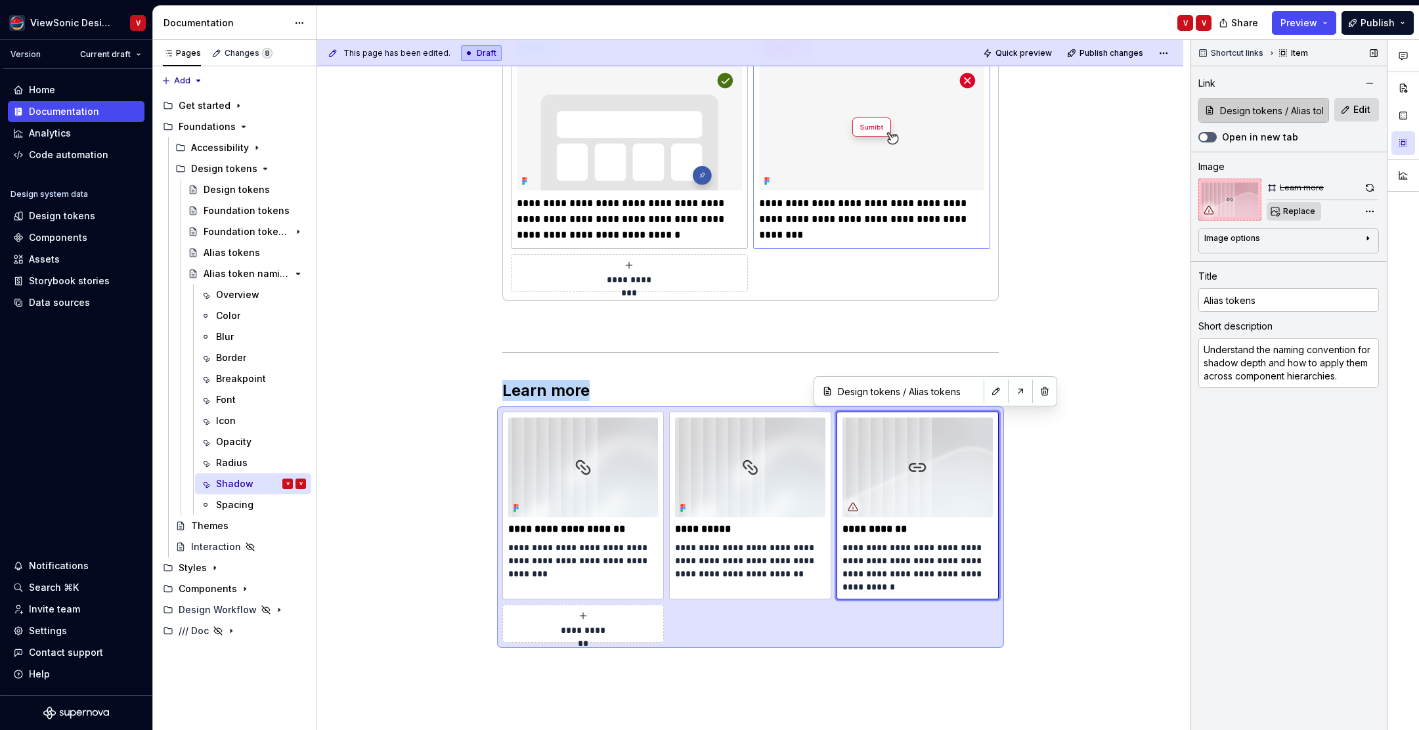
click at [1290, 212] on span "Replace" at bounding box center [1300, 211] width 32 height 11
type textarea "*"
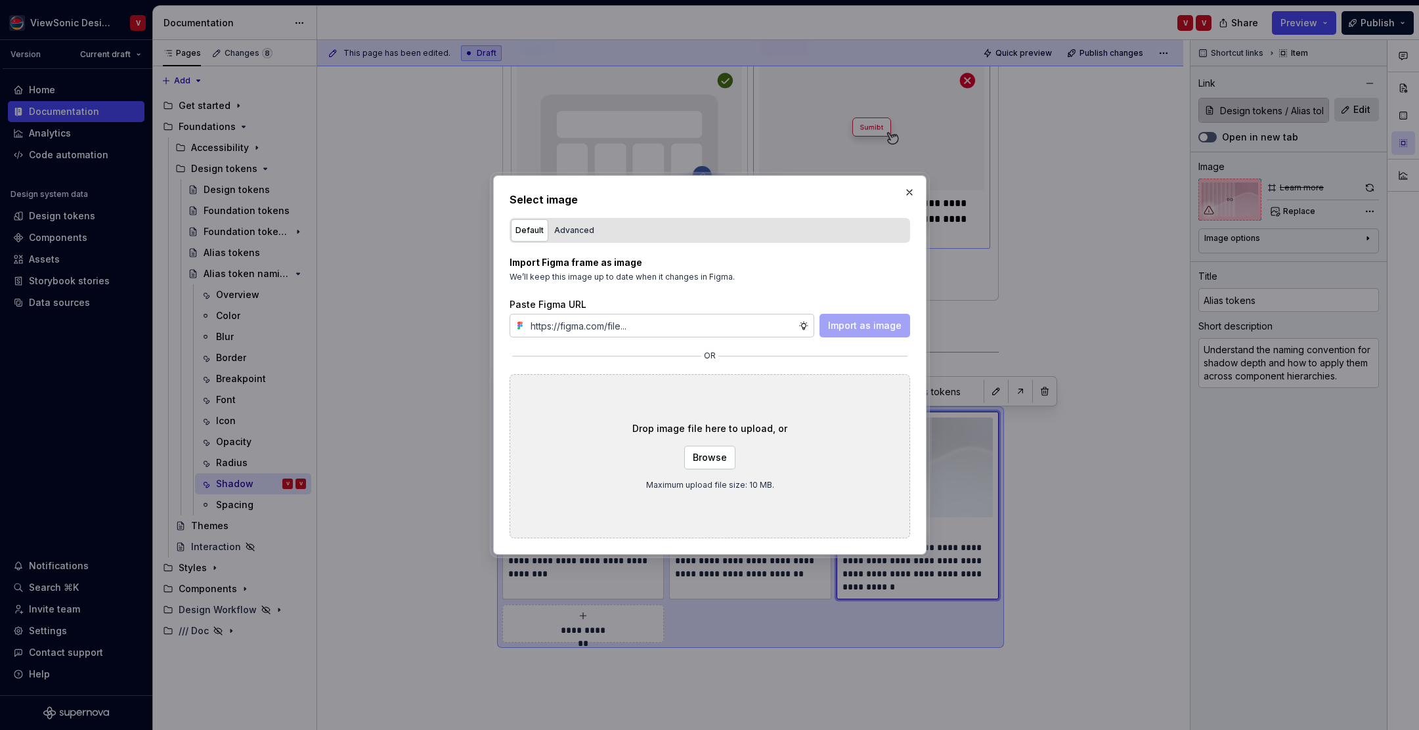
type input "[URL][DOMAIN_NAME]"
click at [886, 323] on span "Import as image" at bounding box center [865, 325] width 74 height 13
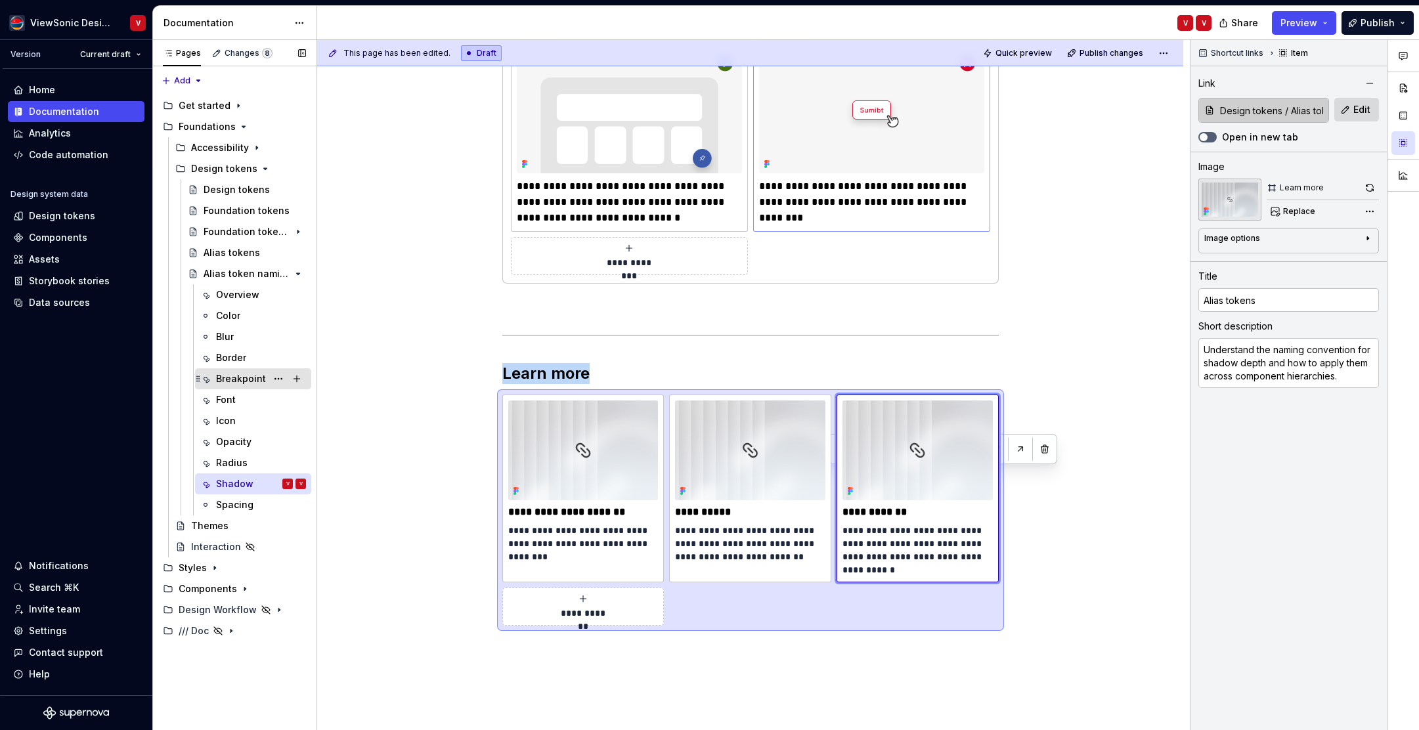
scroll to position [549, 0]
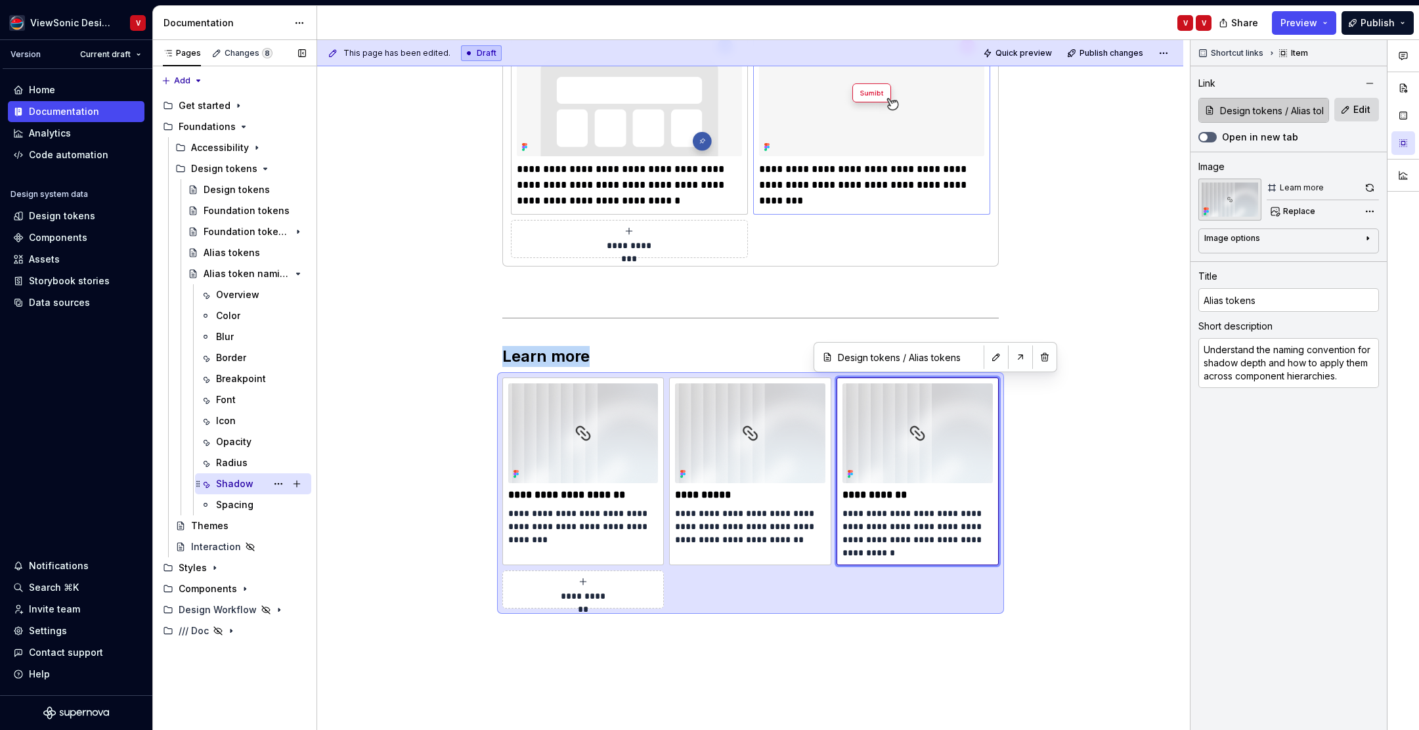
click at [247, 506] on div "Spacing" at bounding box center [234, 505] width 37 height 13
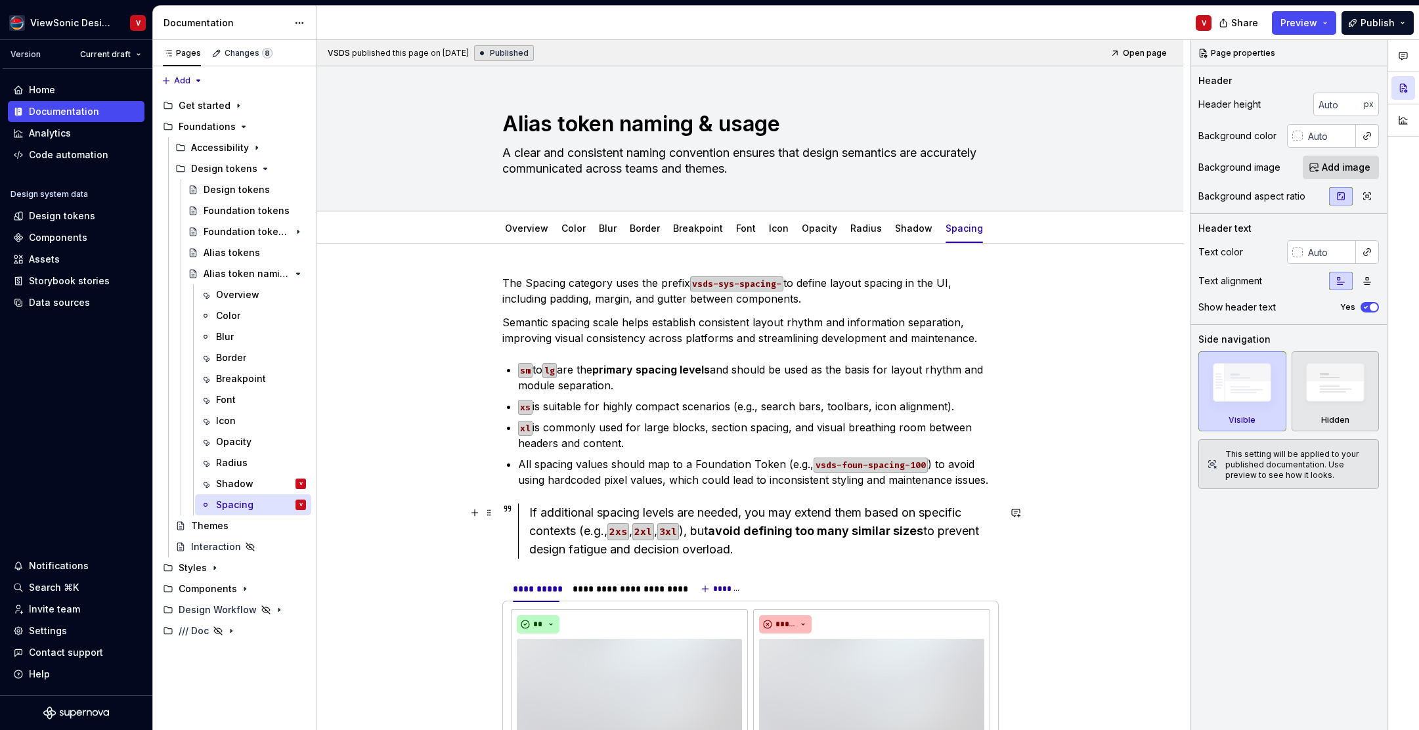
scroll to position [723, 0]
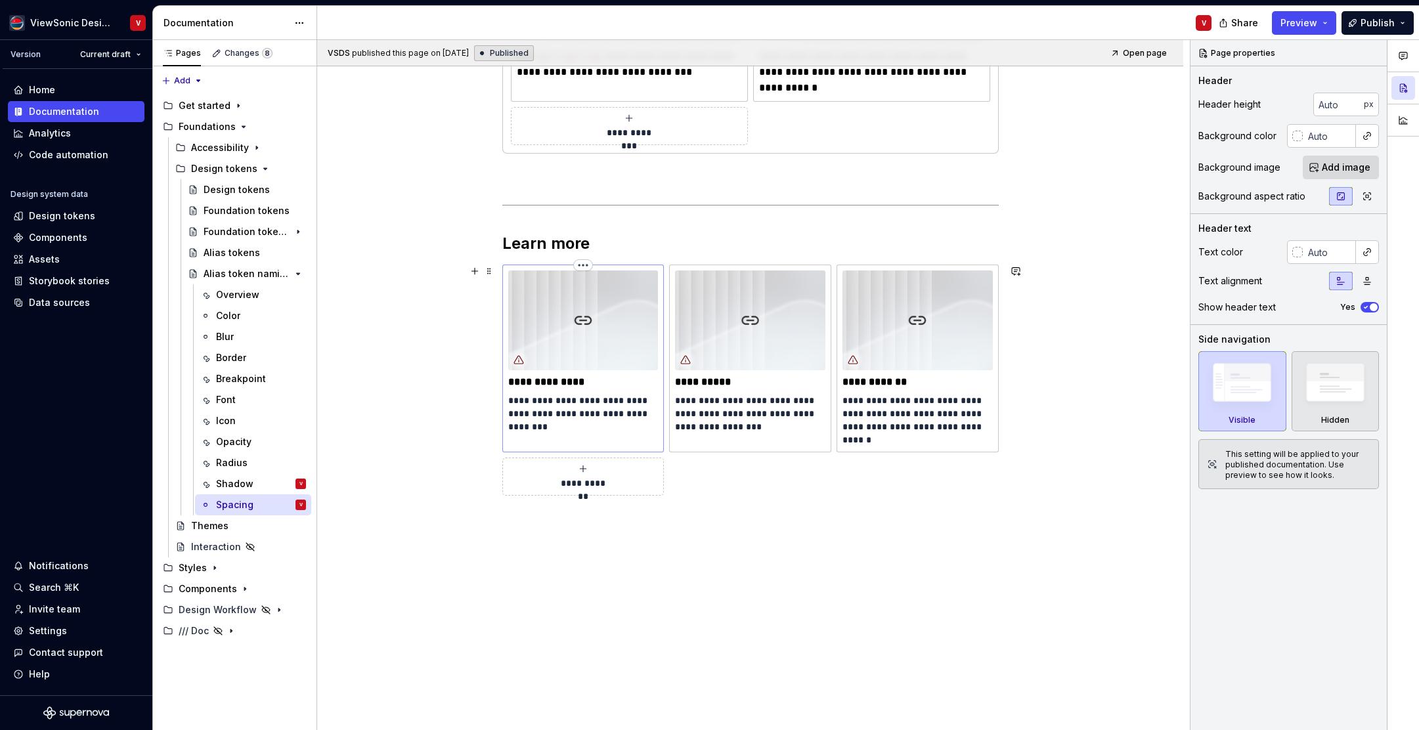
click at [604, 305] on img at bounding box center [583, 321] width 150 height 100
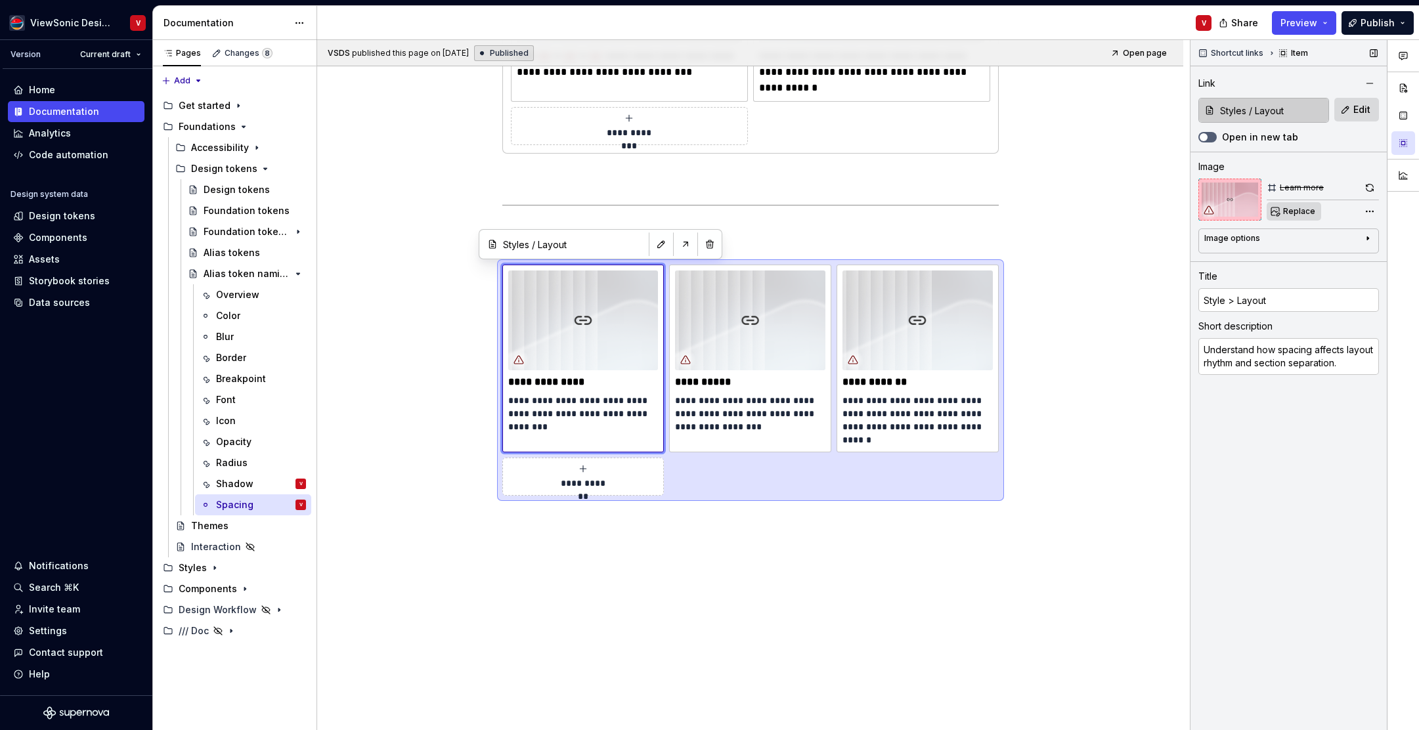
click at [1292, 217] on button "Replace" at bounding box center [1294, 211] width 55 height 18
type textarea "*"
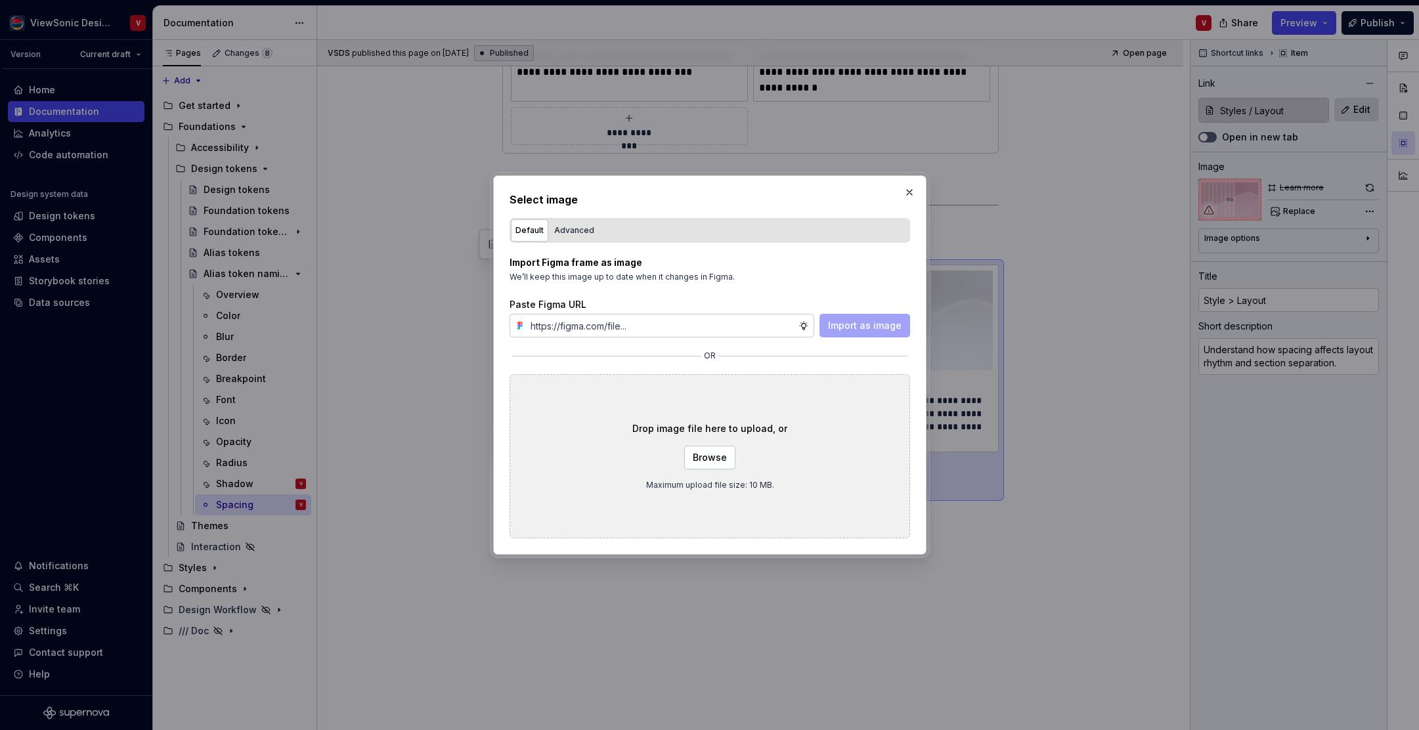
type input "[URL][DOMAIN_NAME]"
type textarea "*"
type input "[URL][DOMAIN_NAME]"
click at [855, 326] on span "Import as image" at bounding box center [865, 325] width 74 height 13
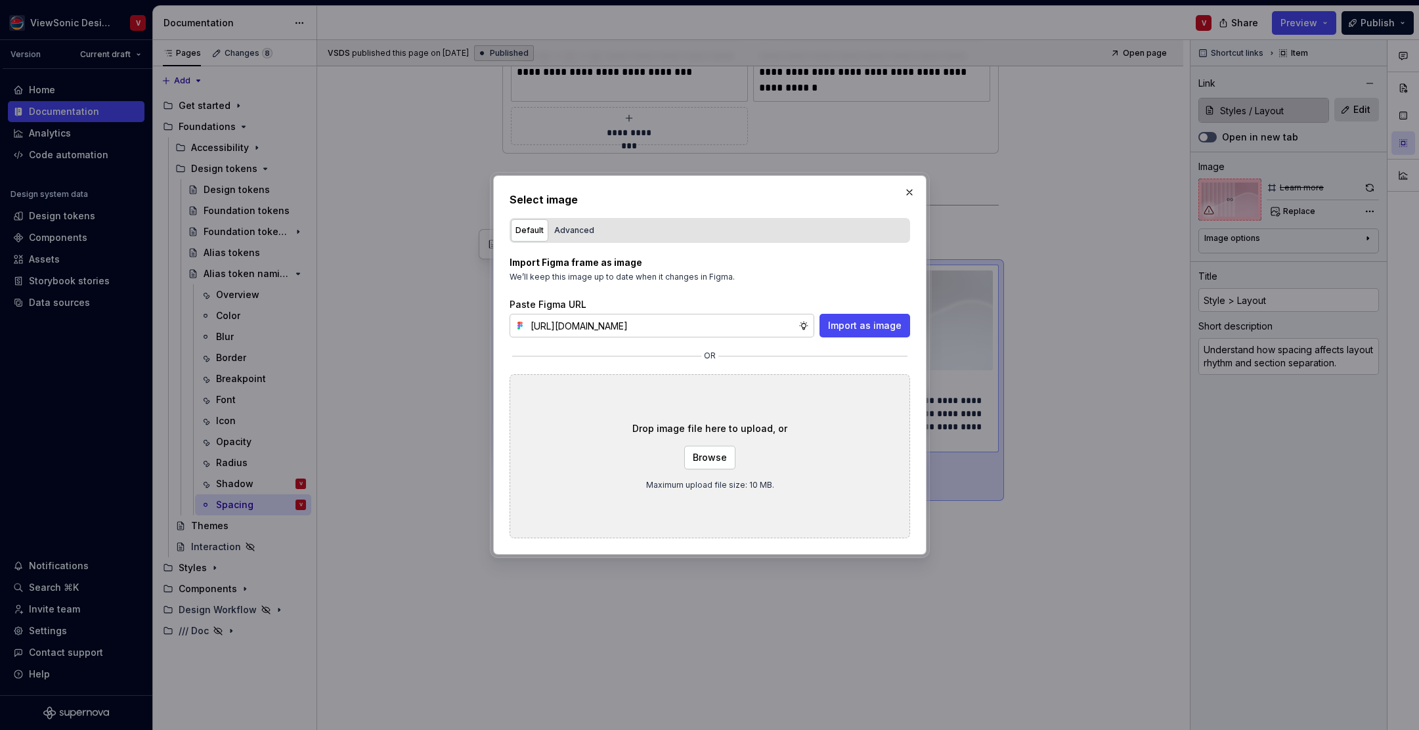
scroll to position [0, 0]
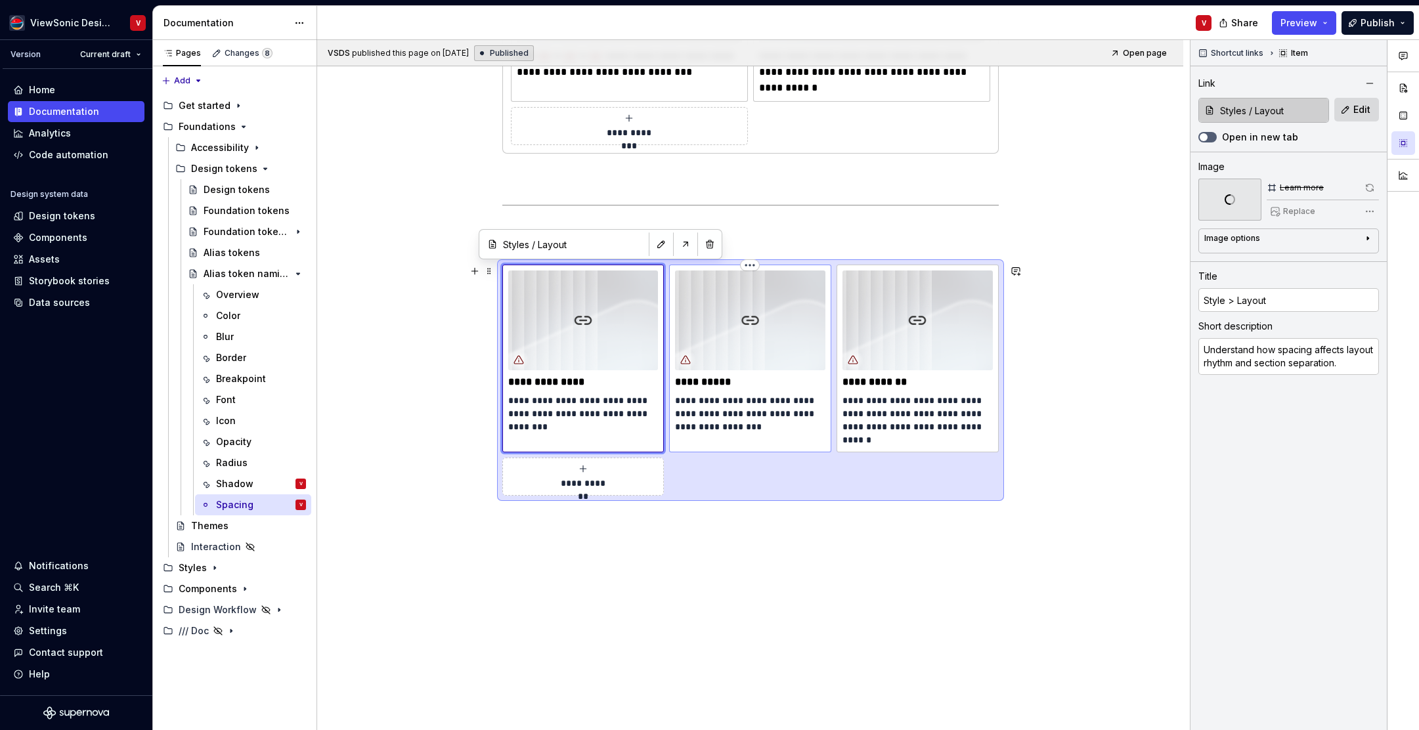
type textarea "*"
type input "Components / Design kit"
type input "Design kit"
type textarea "Learn how to apply padding and margin correctly across components and layouts."
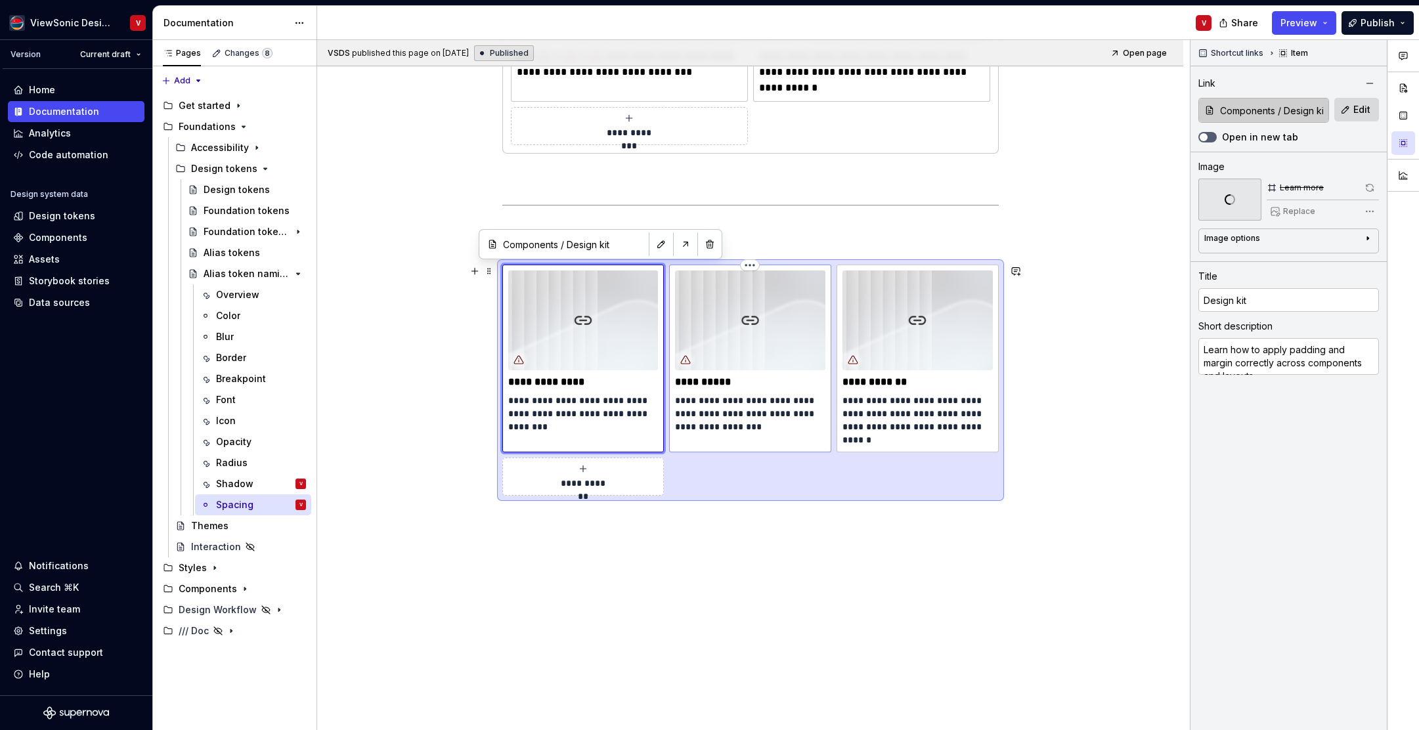
click at [777, 328] on img at bounding box center [750, 321] width 150 height 100
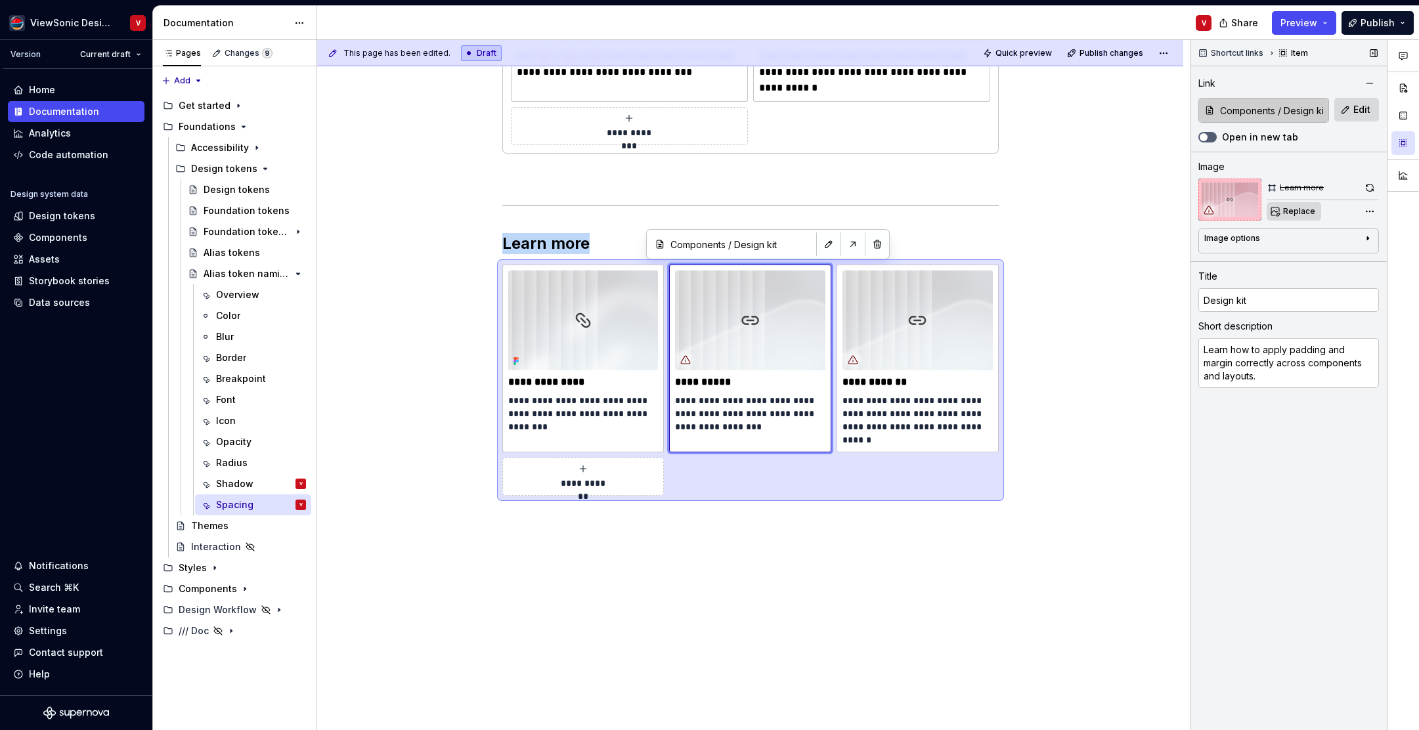
click at [1293, 211] on span "Replace" at bounding box center [1300, 211] width 32 height 11
type textarea "*"
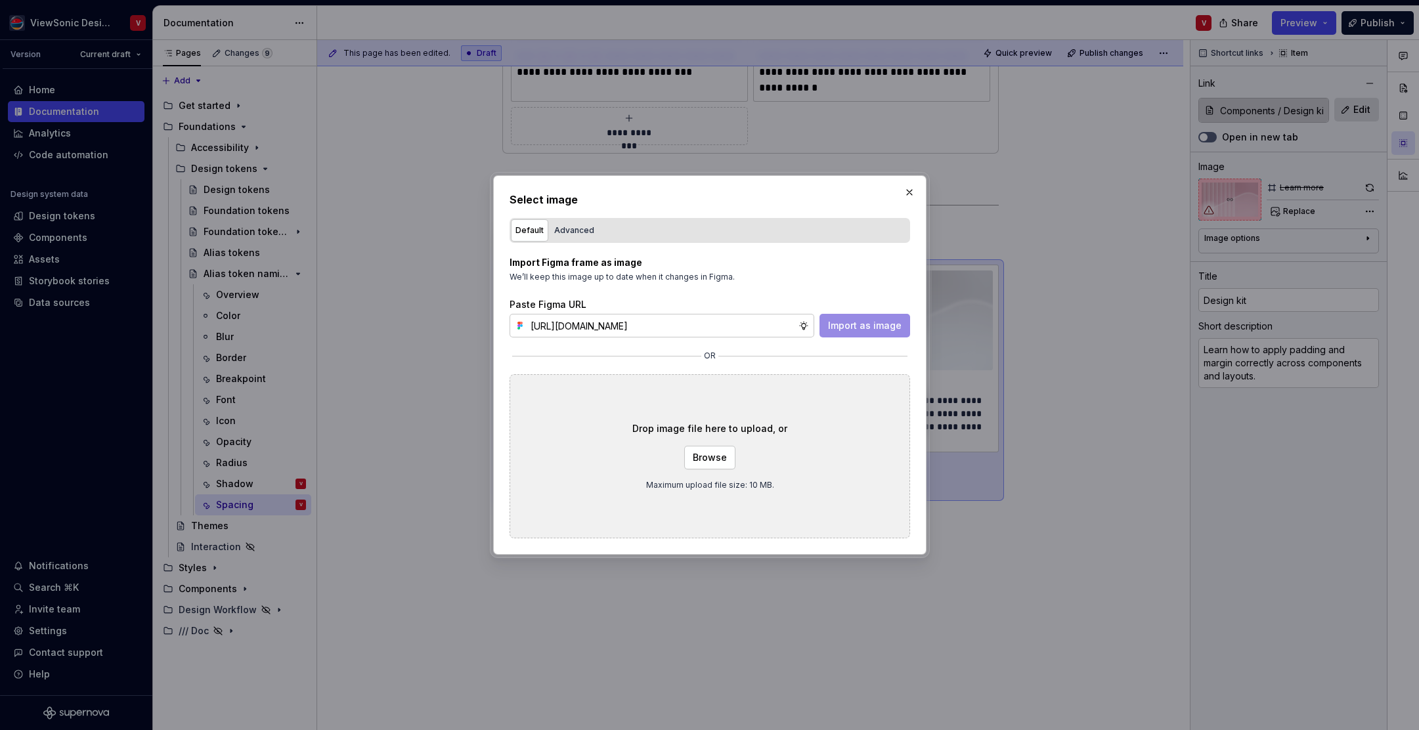
scroll to position [0, 297]
type input "[URL][DOMAIN_NAME]"
drag, startPoint x: 859, startPoint y: 327, endPoint x: 873, endPoint y: 322, distance: 14.8
click at [859, 327] on span "Import as image" at bounding box center [865, 325] width 74 height 13
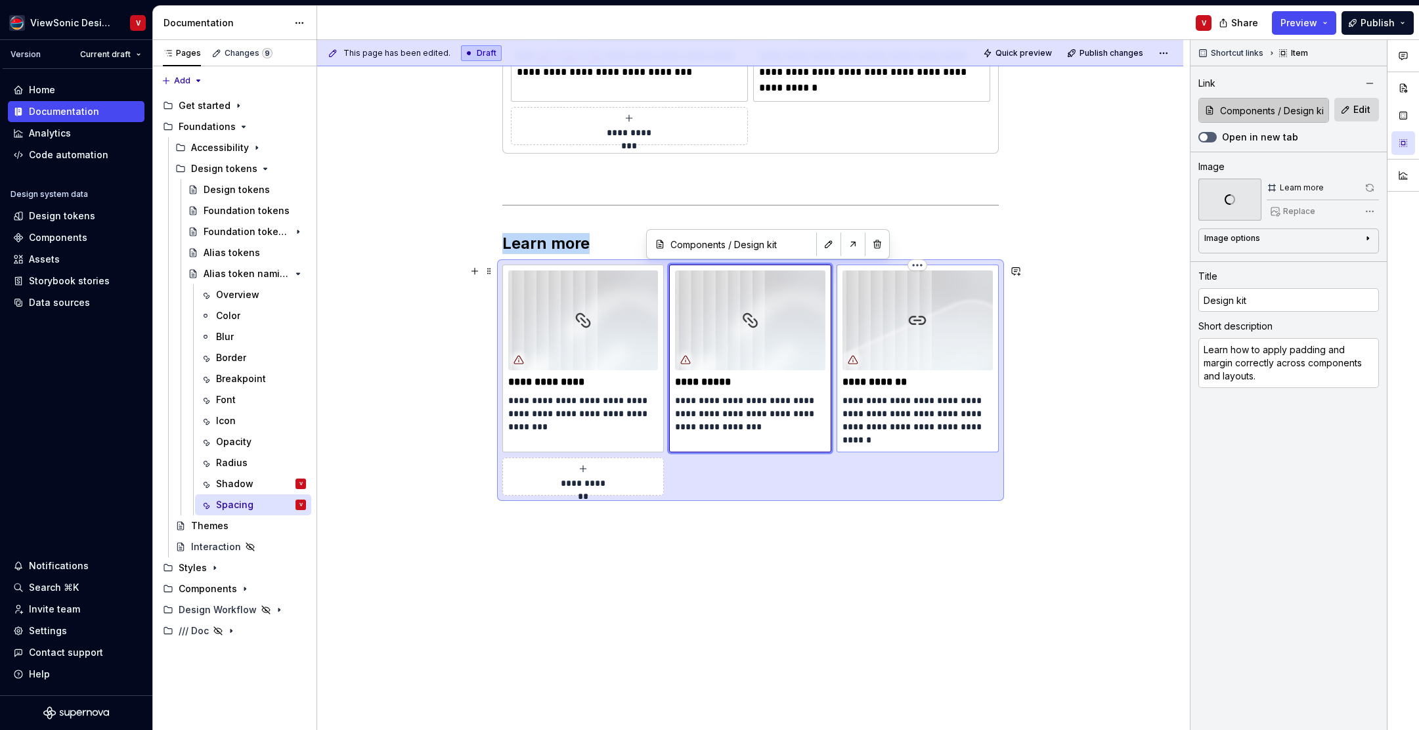
type textarea "*"
type input "Design tokens / Alias tokens"
type input "Alias tokens"
type textarea "Review the naming conventions of spacing tokens to standardize spacing design a…"
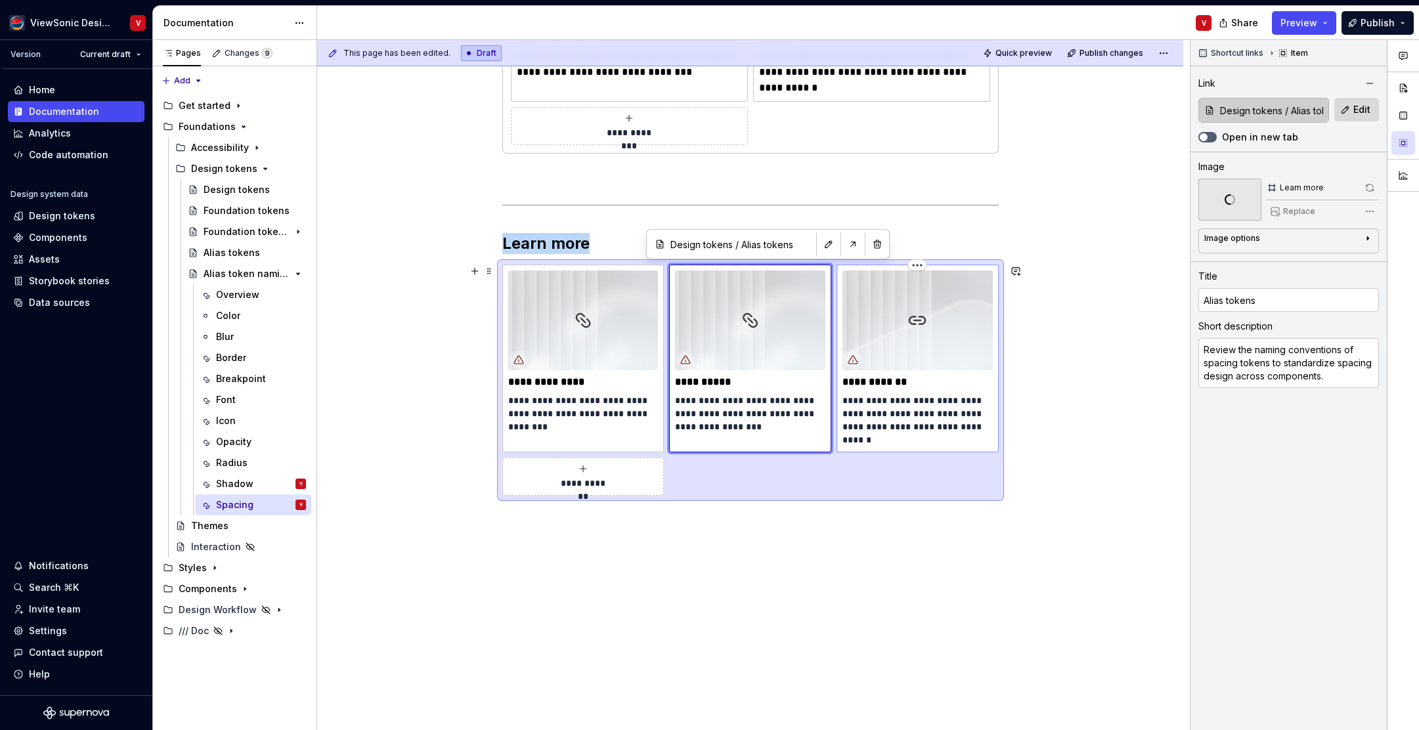
click at [941, 312] on img at bounding box center [918, 321] width 150 height 100
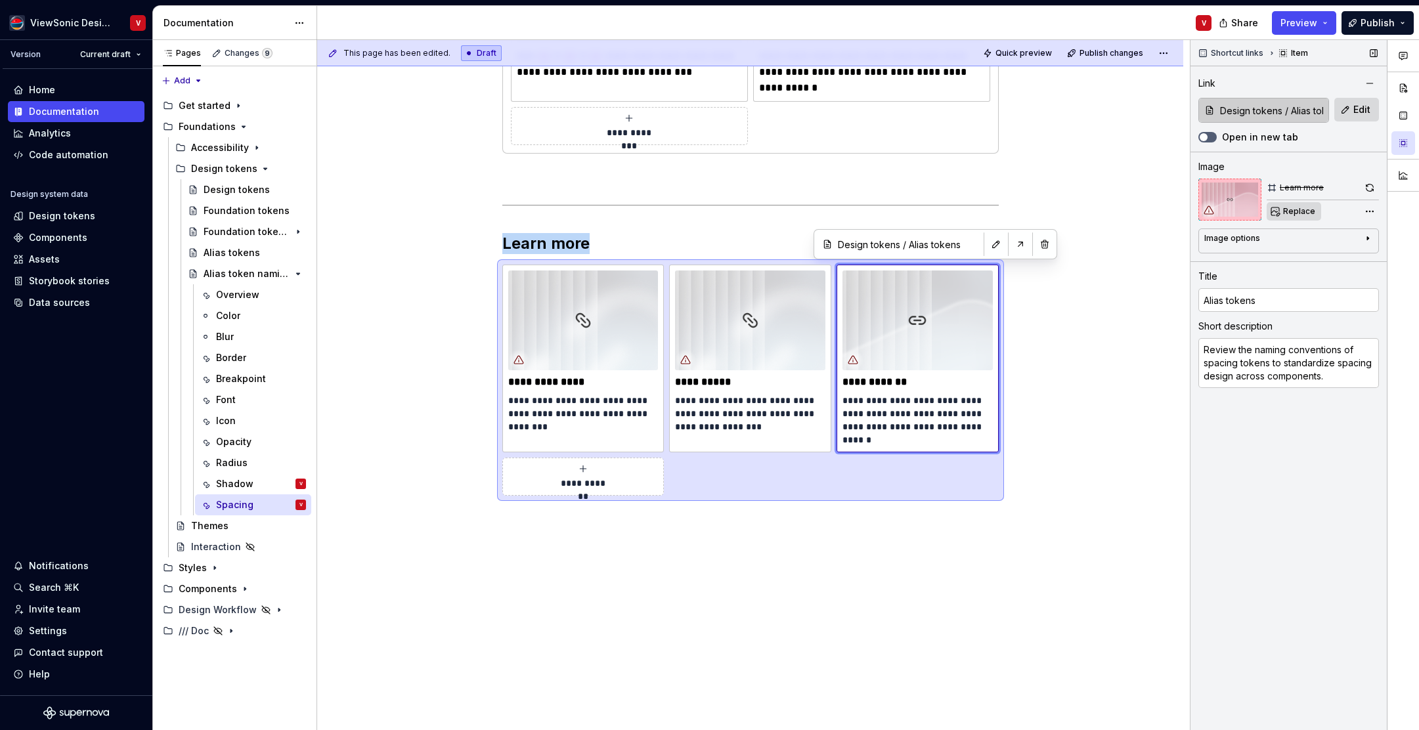
click at [1289, 210] on span "Replace" at bounding box center [1300, 211] width 32 height 11
type textarea "*"
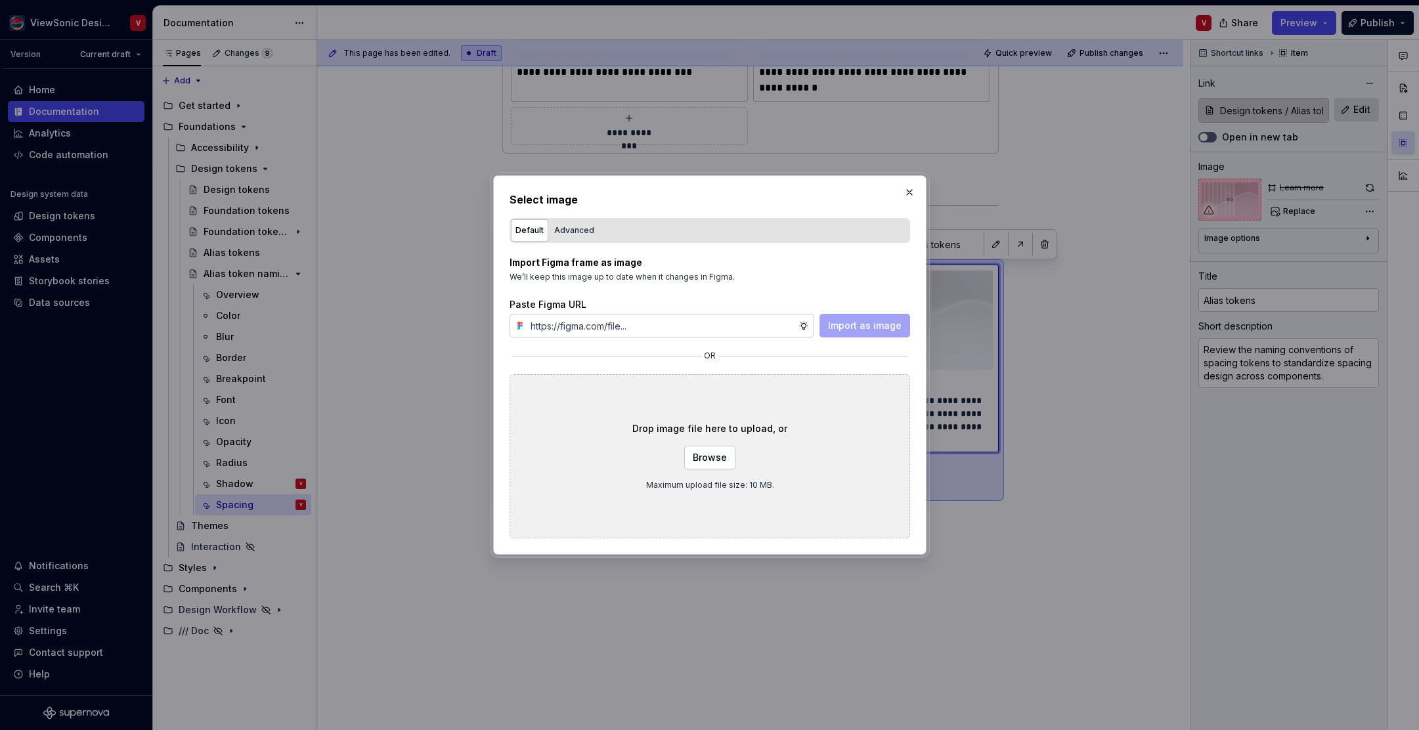
type input "[URL][DOMAIN_NAME]"
click at [866, 325] on span "Import as image" at bounding box center [865, 325] width 74 height 13
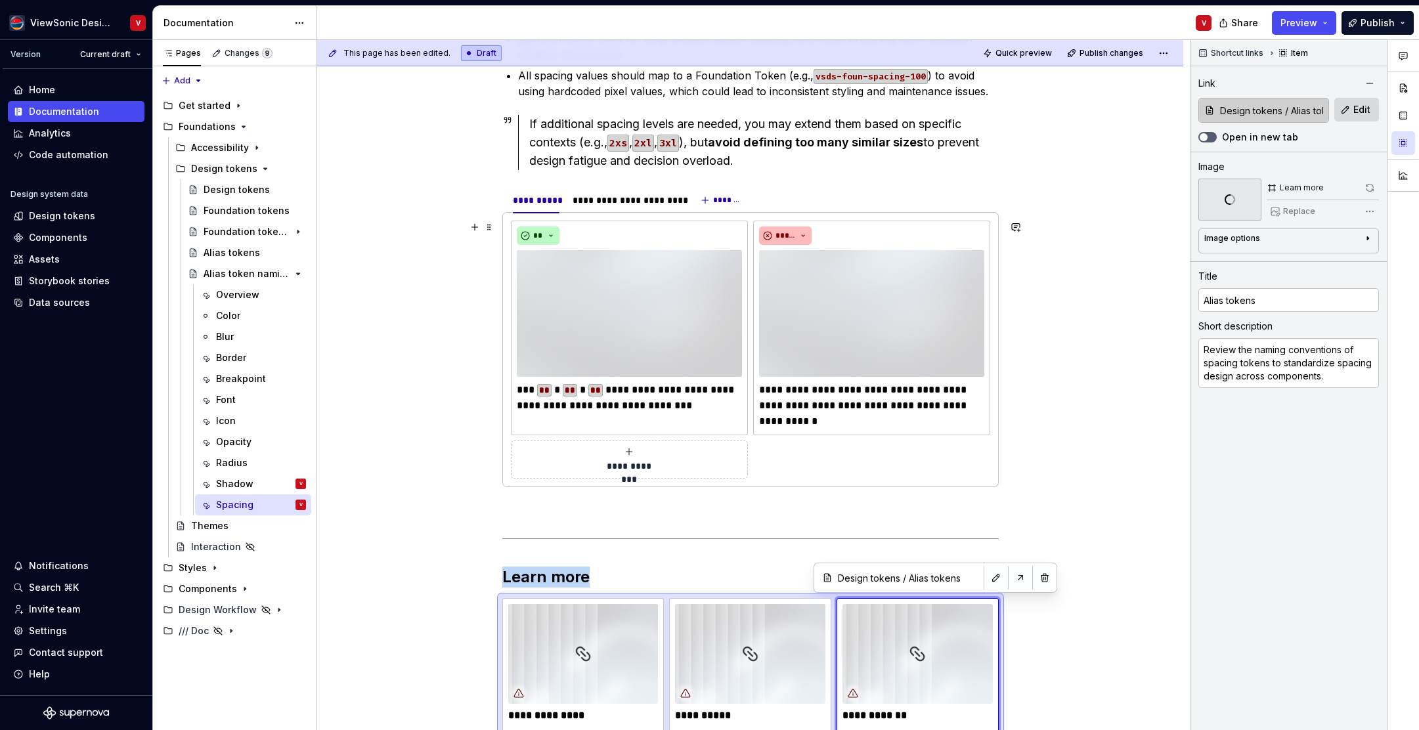
scroll to position [370, 0]
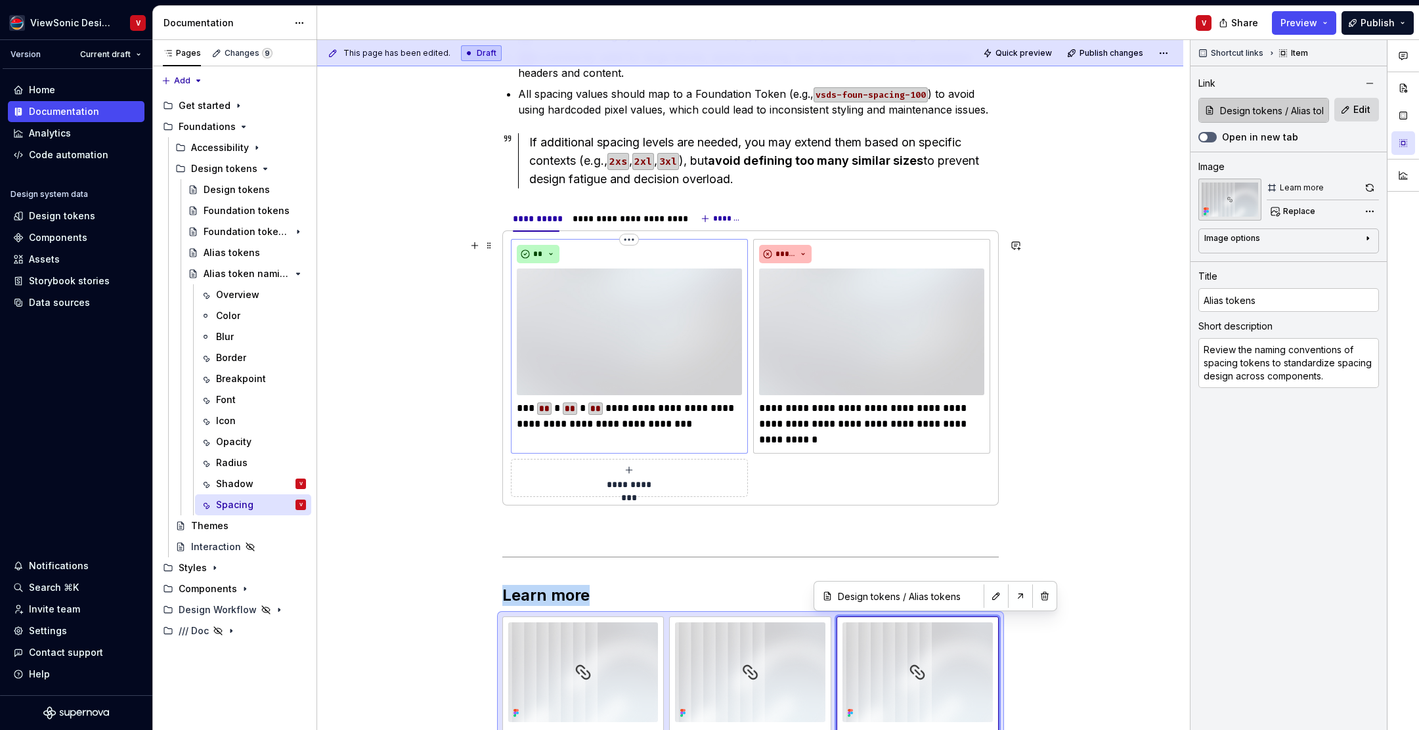
click at [590, 352] on img at bounding box center [629, 332] width 225 height 127
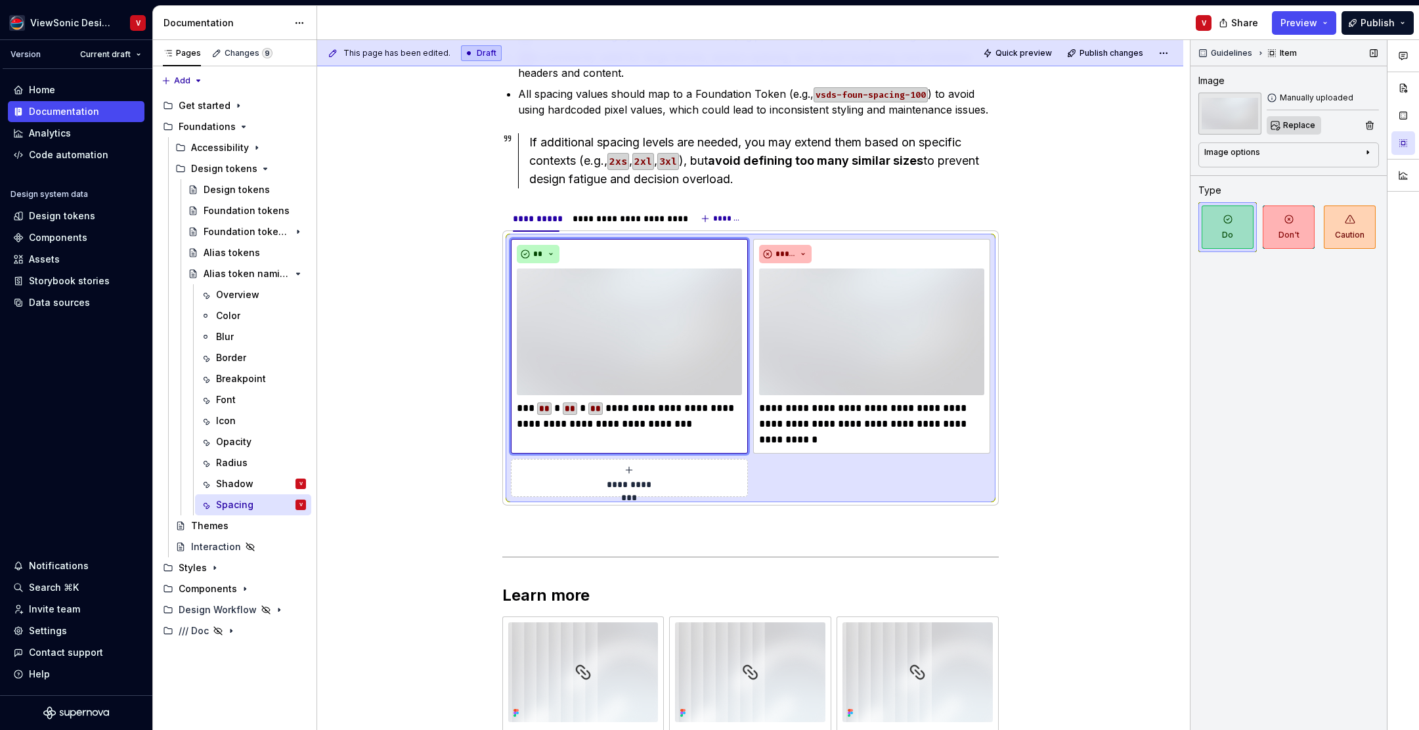
click at [1295, 127] on span "Replace" at bounding box center [1300, 125] width 32 height 11
type textarea "*"
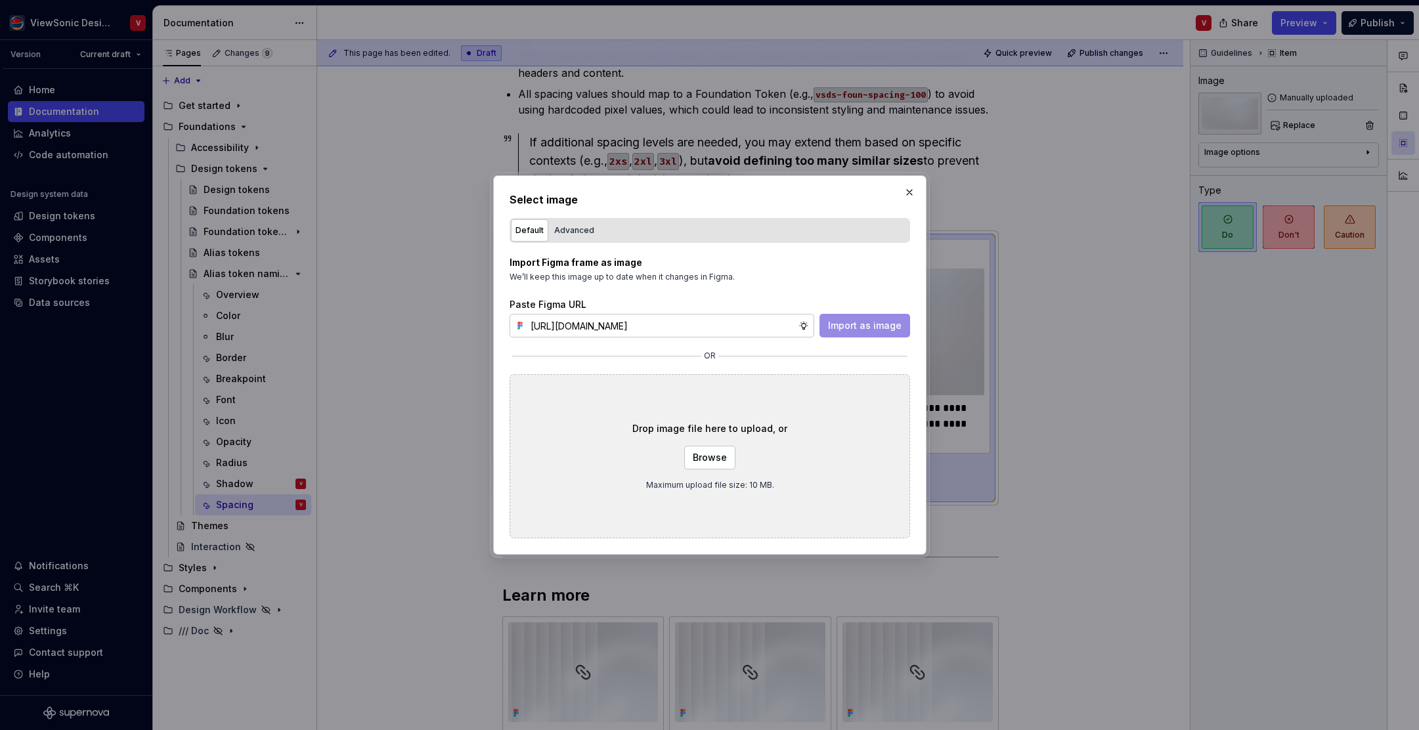
scroll to position [0, 294]
type input "[URL][DOMAIN_NAME]"
drag, startPoint x: 860, startPoint y: 325, endPoint x: 857, endPoint y: 317, distance: 9.4
click at [860, 325] on span "Import as image" at bounding box center [865, 325] width 74 height 13
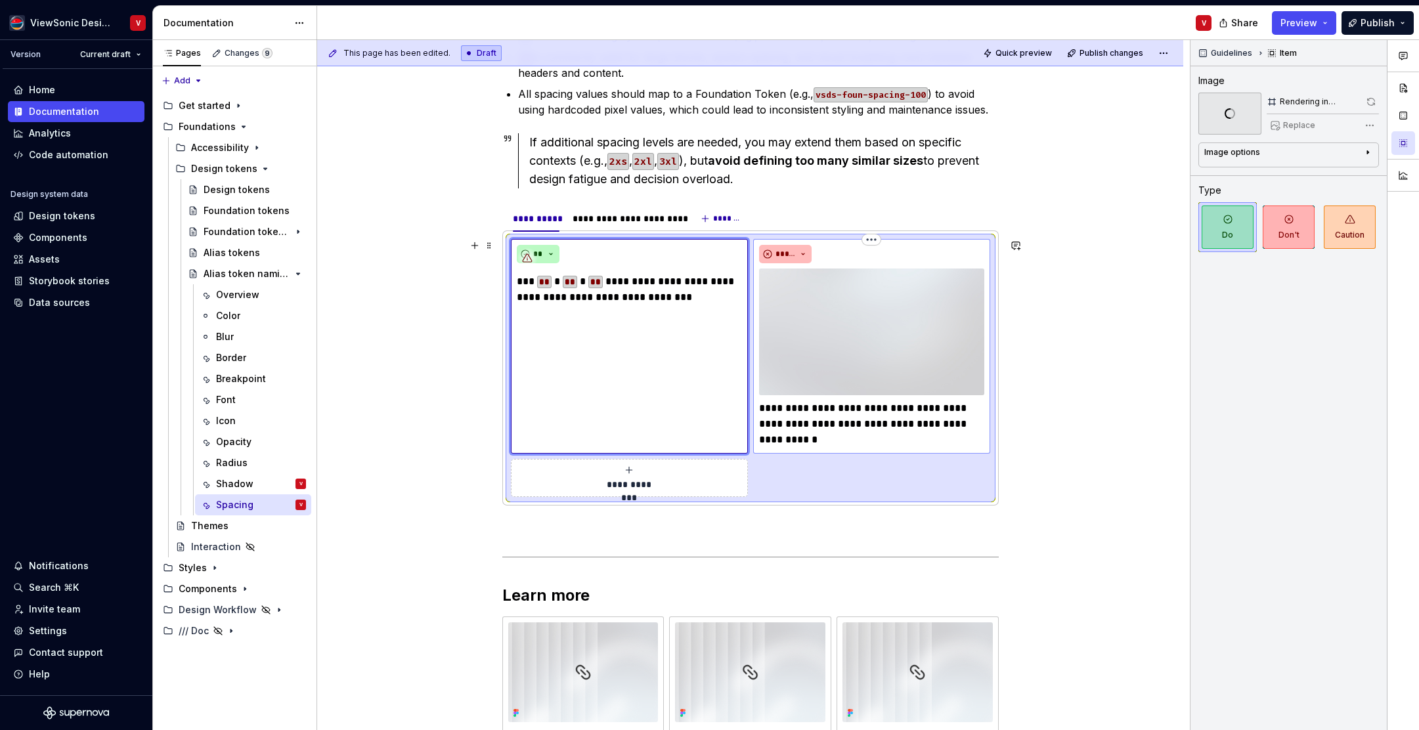
click at [857, 309] on img at bounding box center [871, 332] width 225 height 127
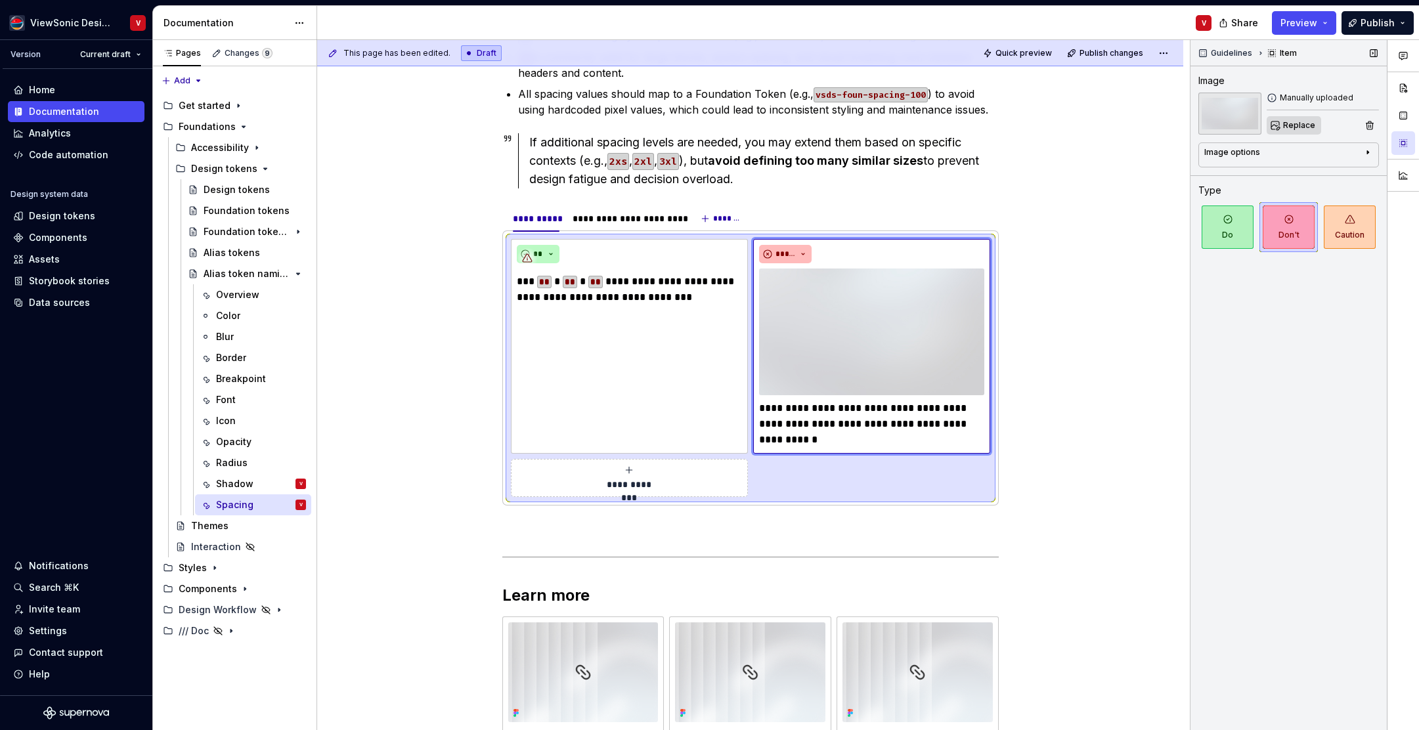
click at [1282, 126] on button "Replace" at bounding box center [1294, 125] width 55 height 18
type textarea "*"
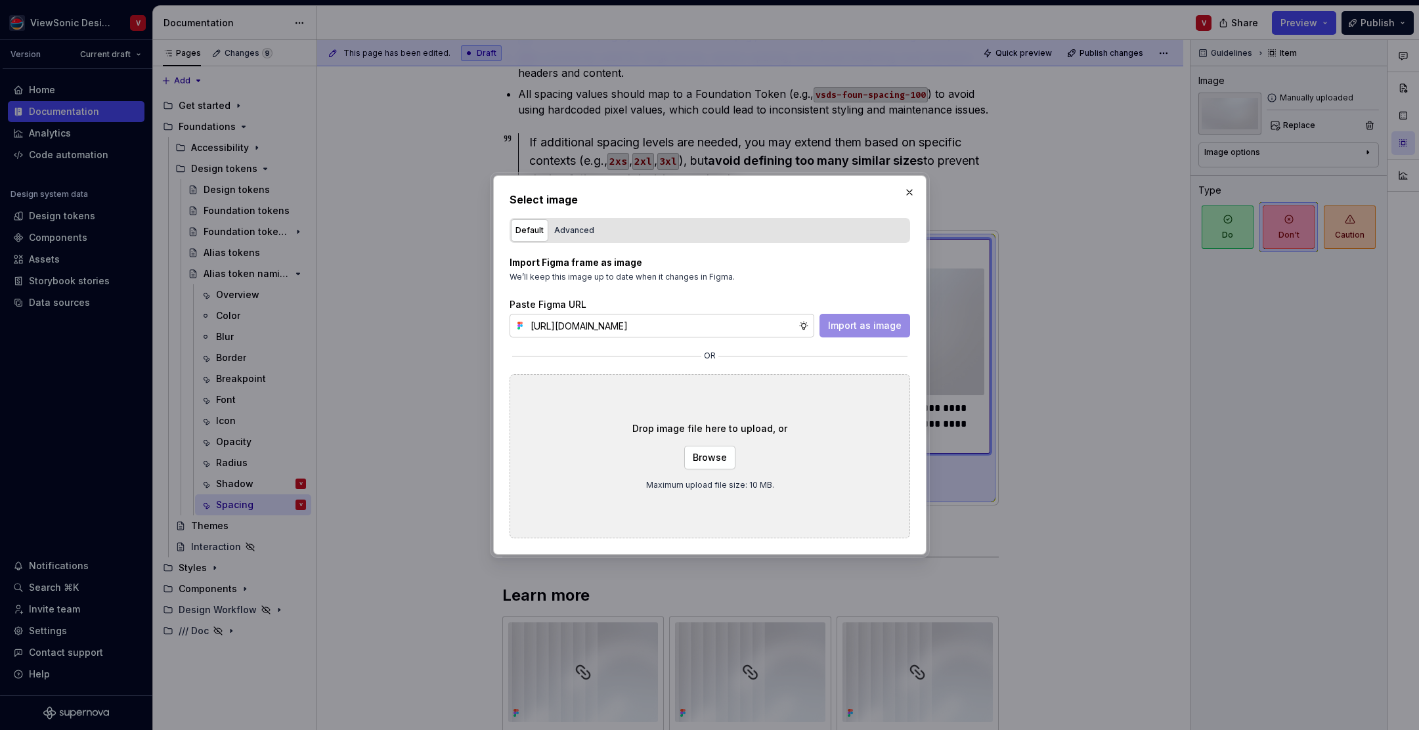
scroll to position [0, 294]
type input "[URL][DOMAIN_NAME]"
click at [851, 319] on span "Import as image" at bounding box center [865, 325] width 74 height 13
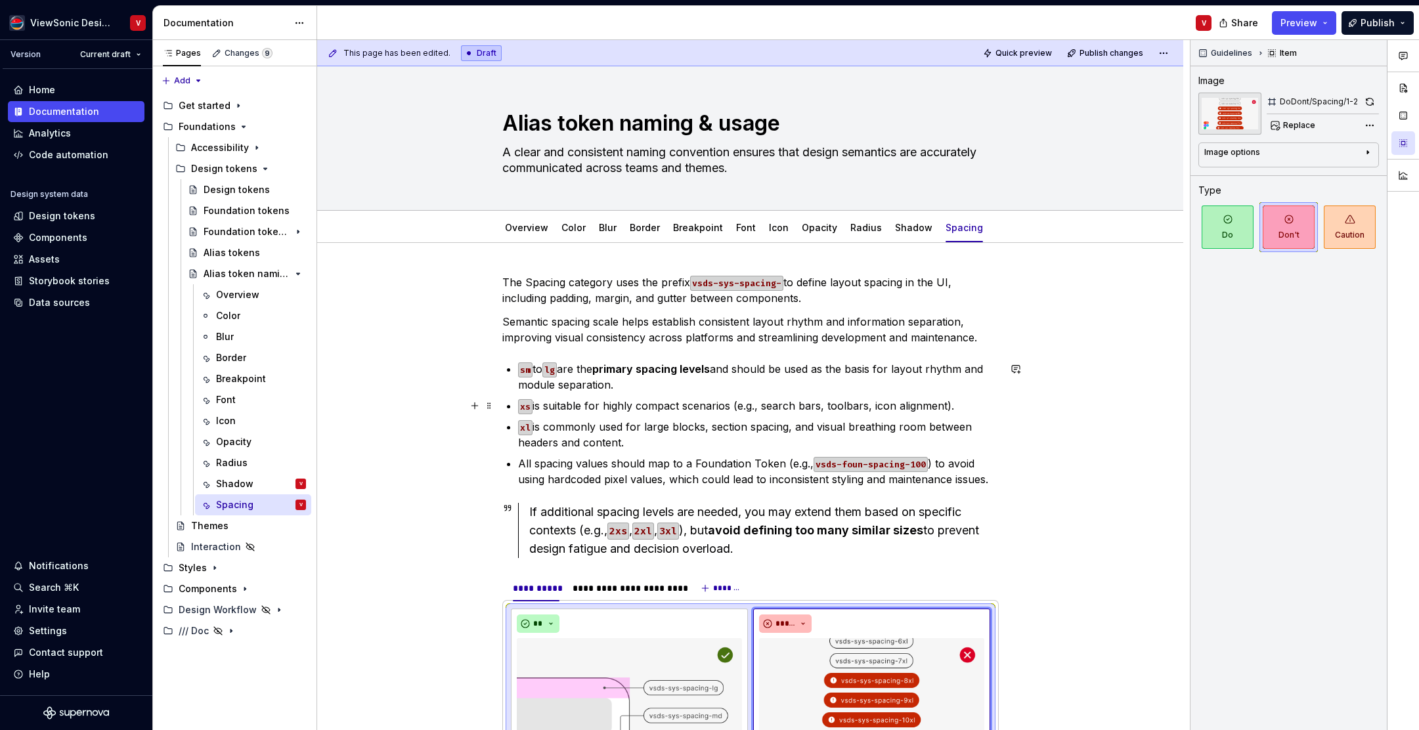
scroll to position [0, 0]
click at [1312, 21] on span "Preview" at bounding box center [1299, 22] width 37 height 13
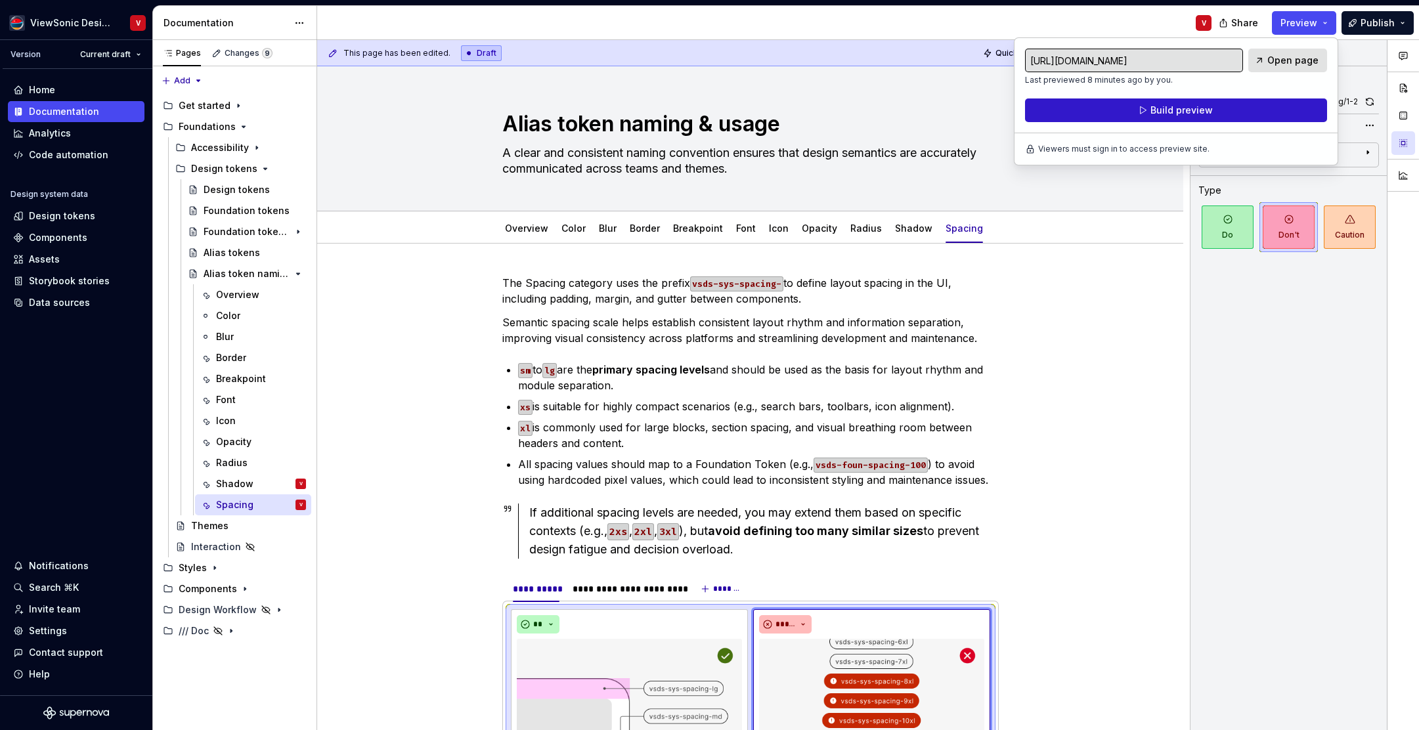
click at [1151, 110] on span "Build preview" at bounding box center [1182, 110] width 62 height 13
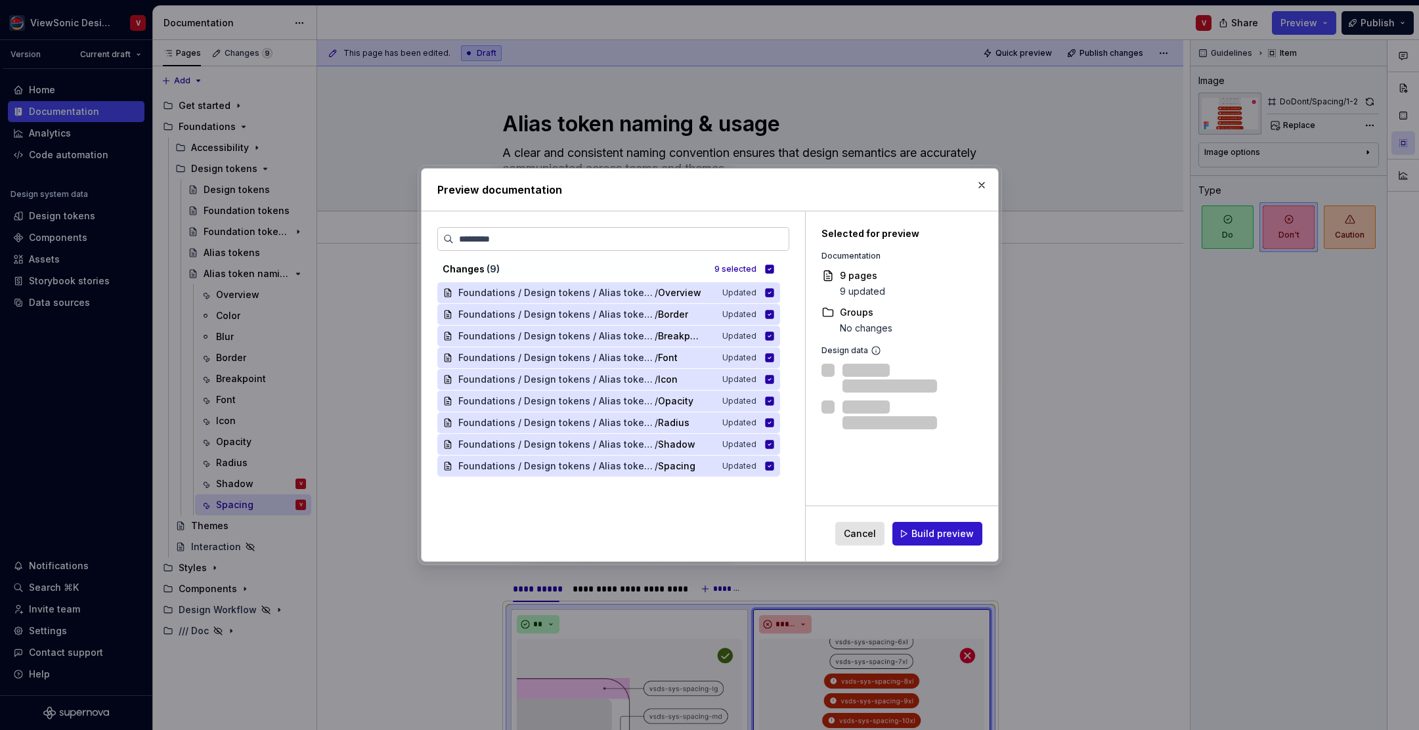
click at [950, 533] on span "Build preview" at bounding box center [943, 533] width 62 height 13
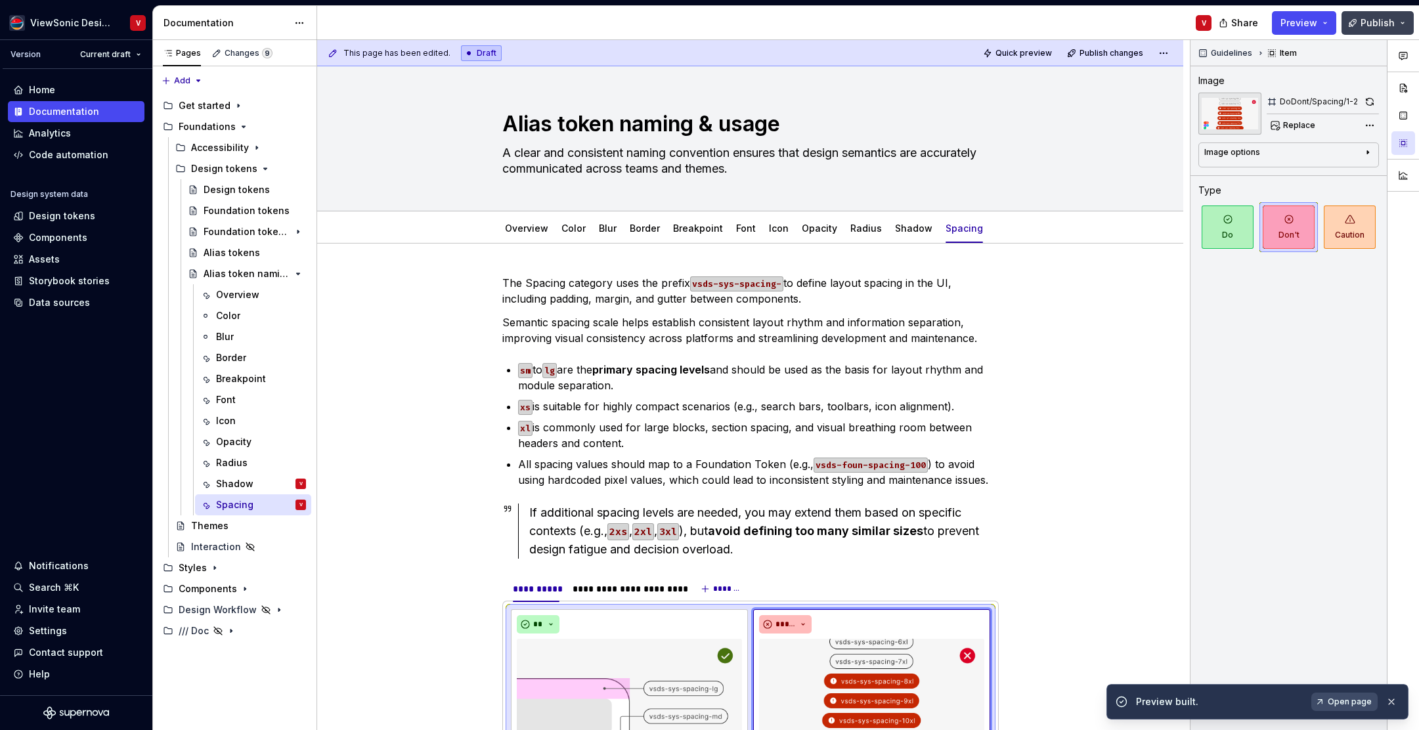
click at [1374, 24] on span "Publish" at bounding box center [1378, 22] width 34 height 13
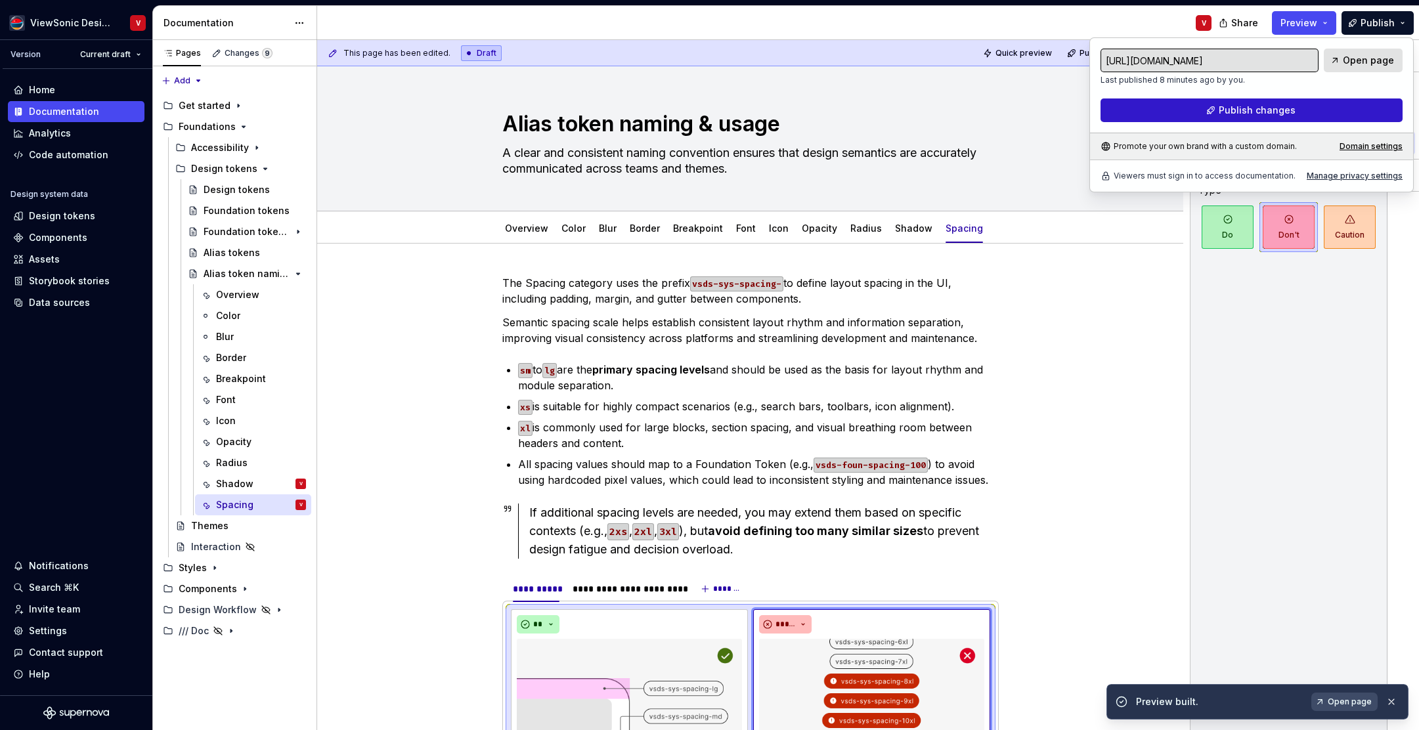
click at [1306, 107] on button "Publish changes" at bounding box center [1252, 111] width 302 height 24
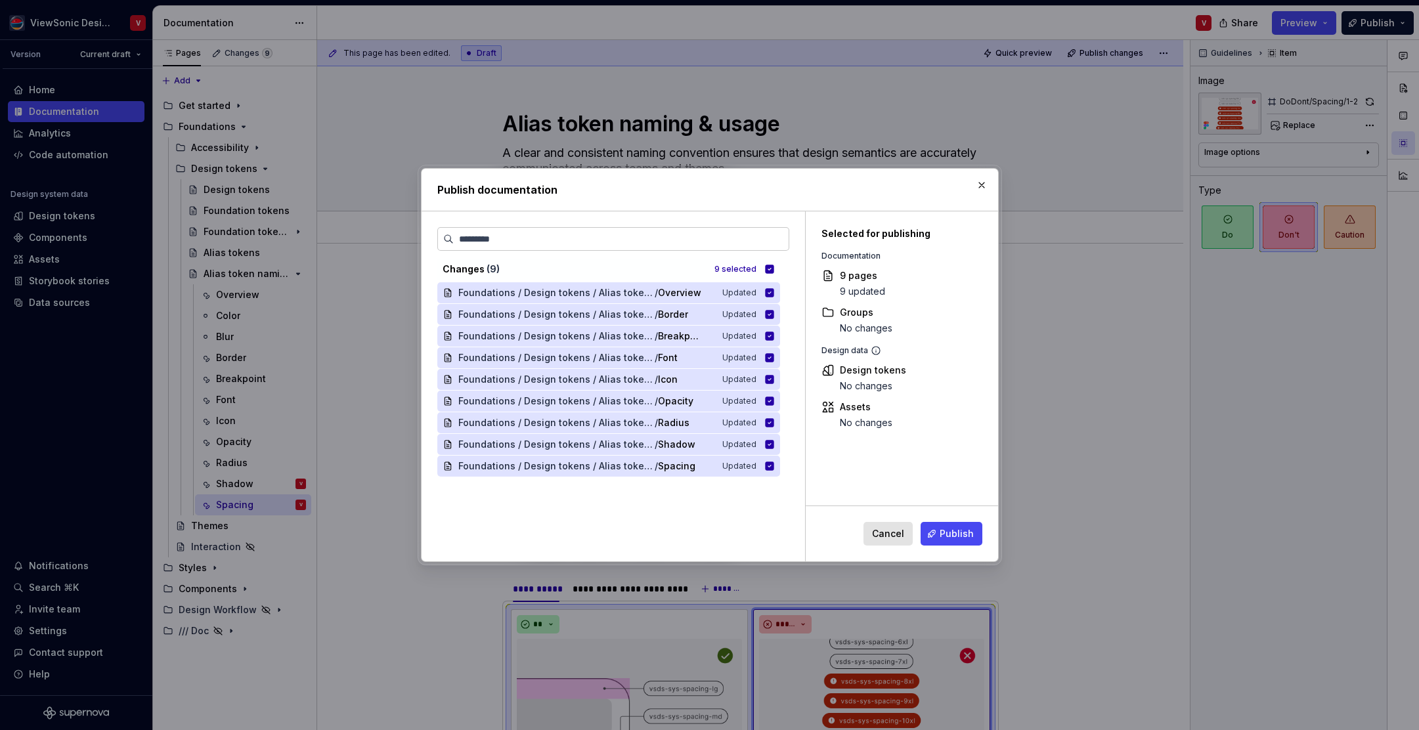
drag, startPoint x: 954, startPoint y: 535, endPoint x: 946, endPoint y: 510, distance: 25.6
click at [954, 535] on span "Publish" at bounding box center [957, 533] width 34 height 13
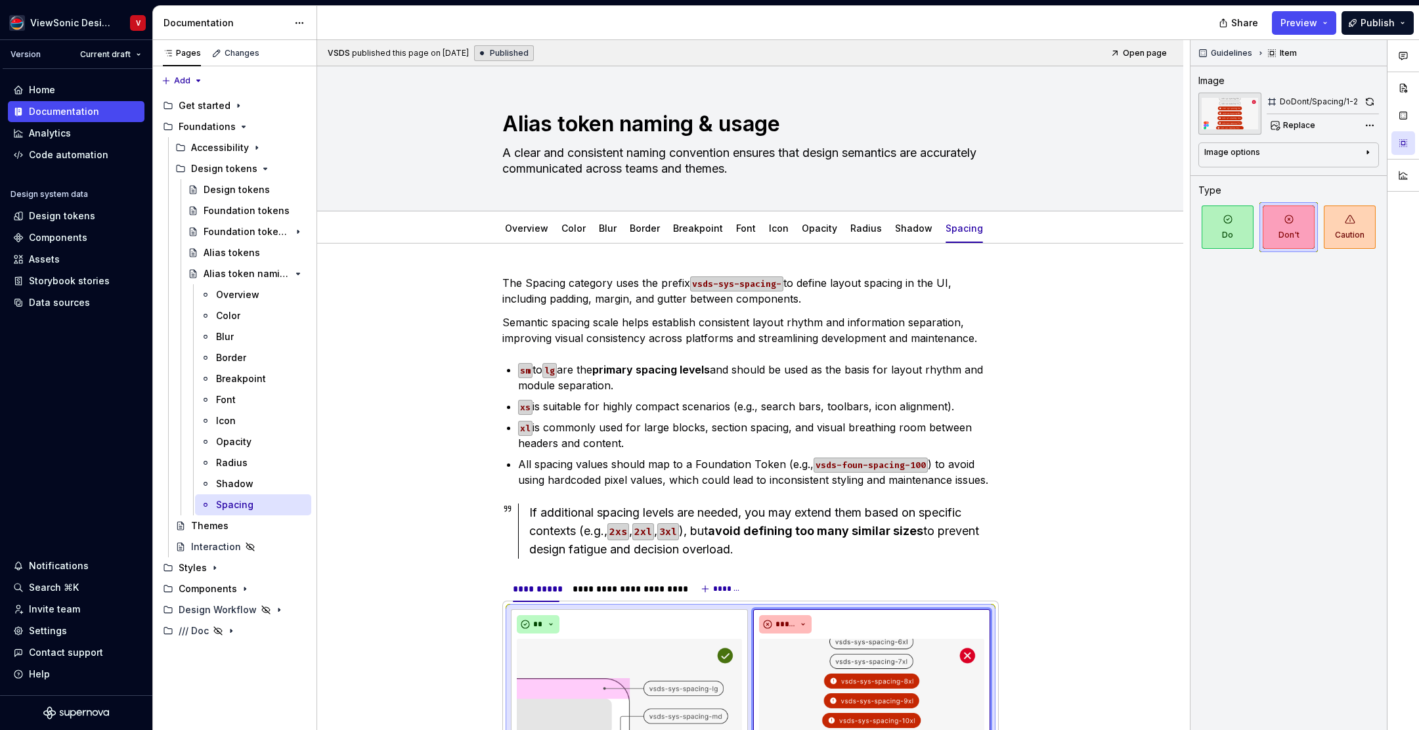
type textarea "*"
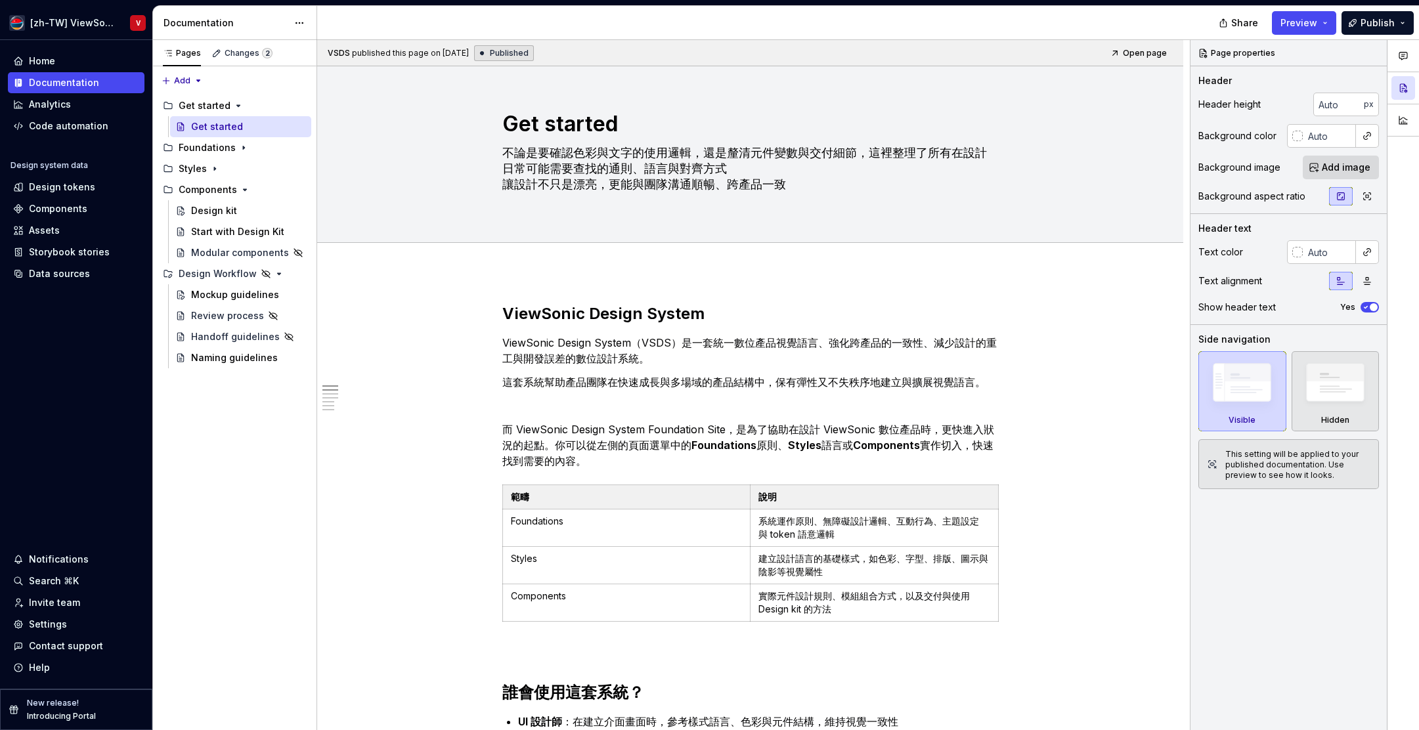
type textarea "*"
